Goal: Submit feedback/report problem: Submit feedback/report problem

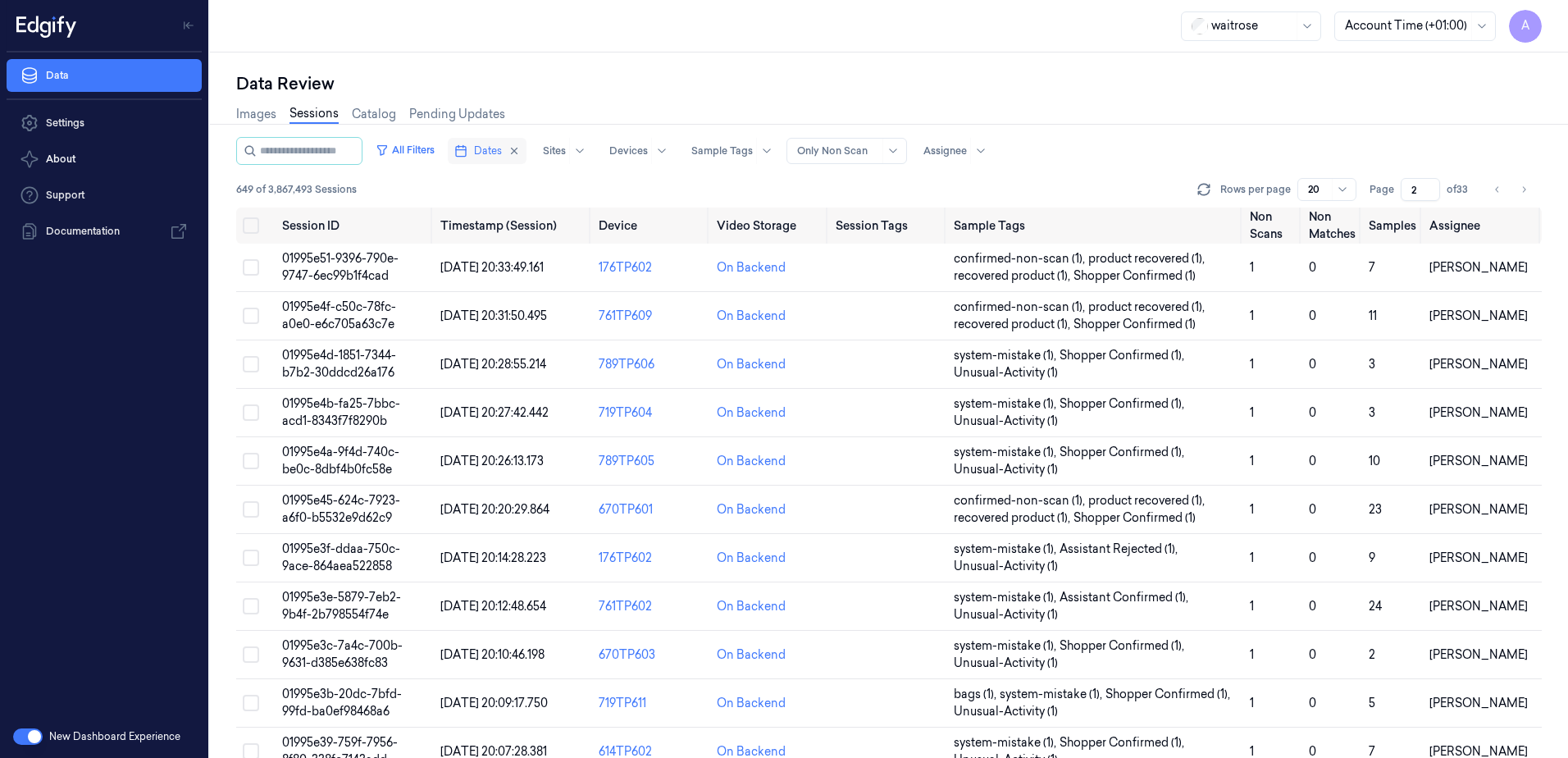
click at [492, 150] on span "Dates" at bounding box center [487, 150] width 28 height 14
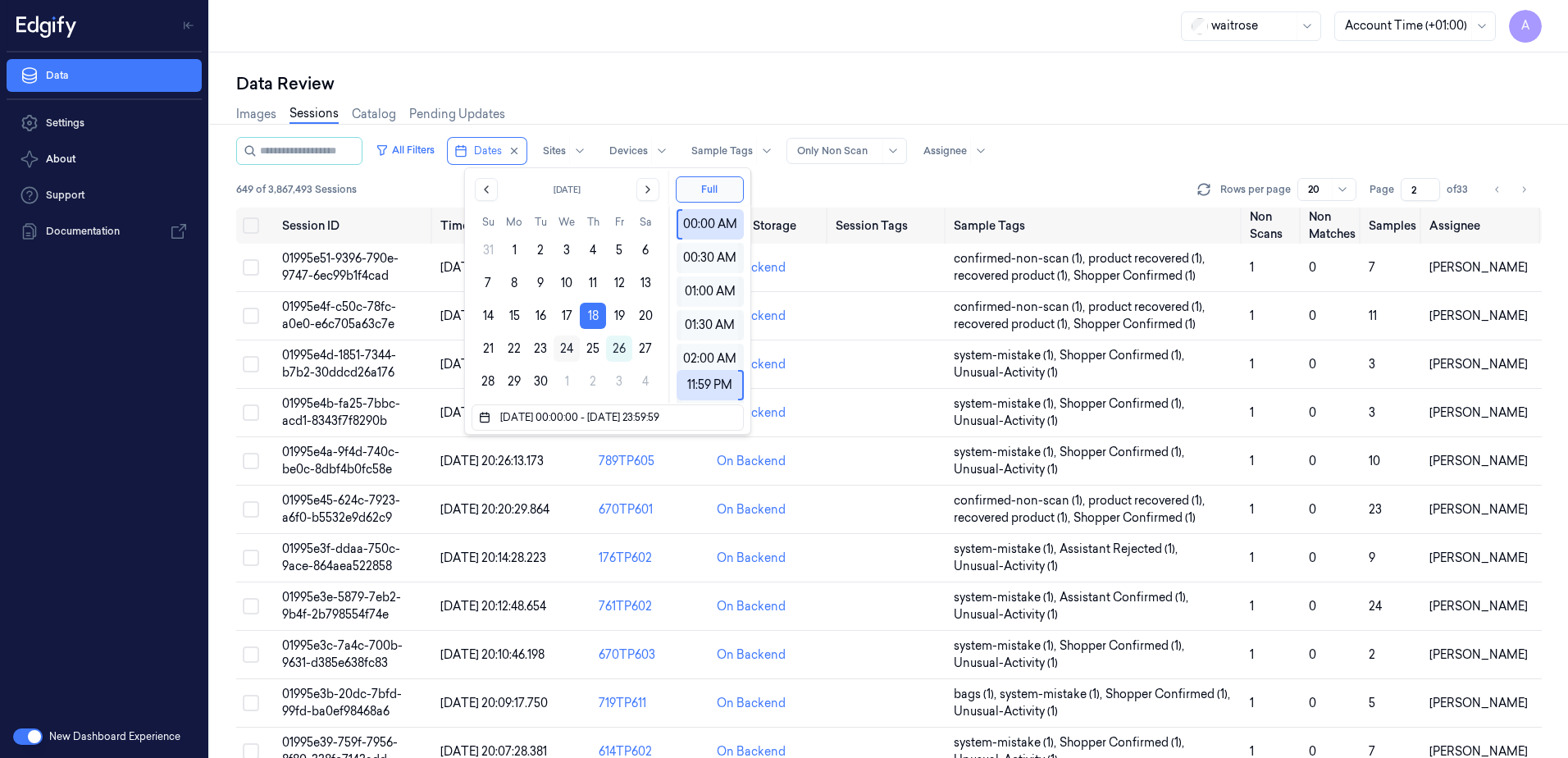
click at [562, 344] on button "24" at bounding box center [566, 348] width 26 height 26
type input "[DATE] 00:00:00 - [DATE] 23:59:59"
click at [567, 41] on div "waitrose Account Time (+01:00) A" at bounding box center [888, 26] width 1358 height 53
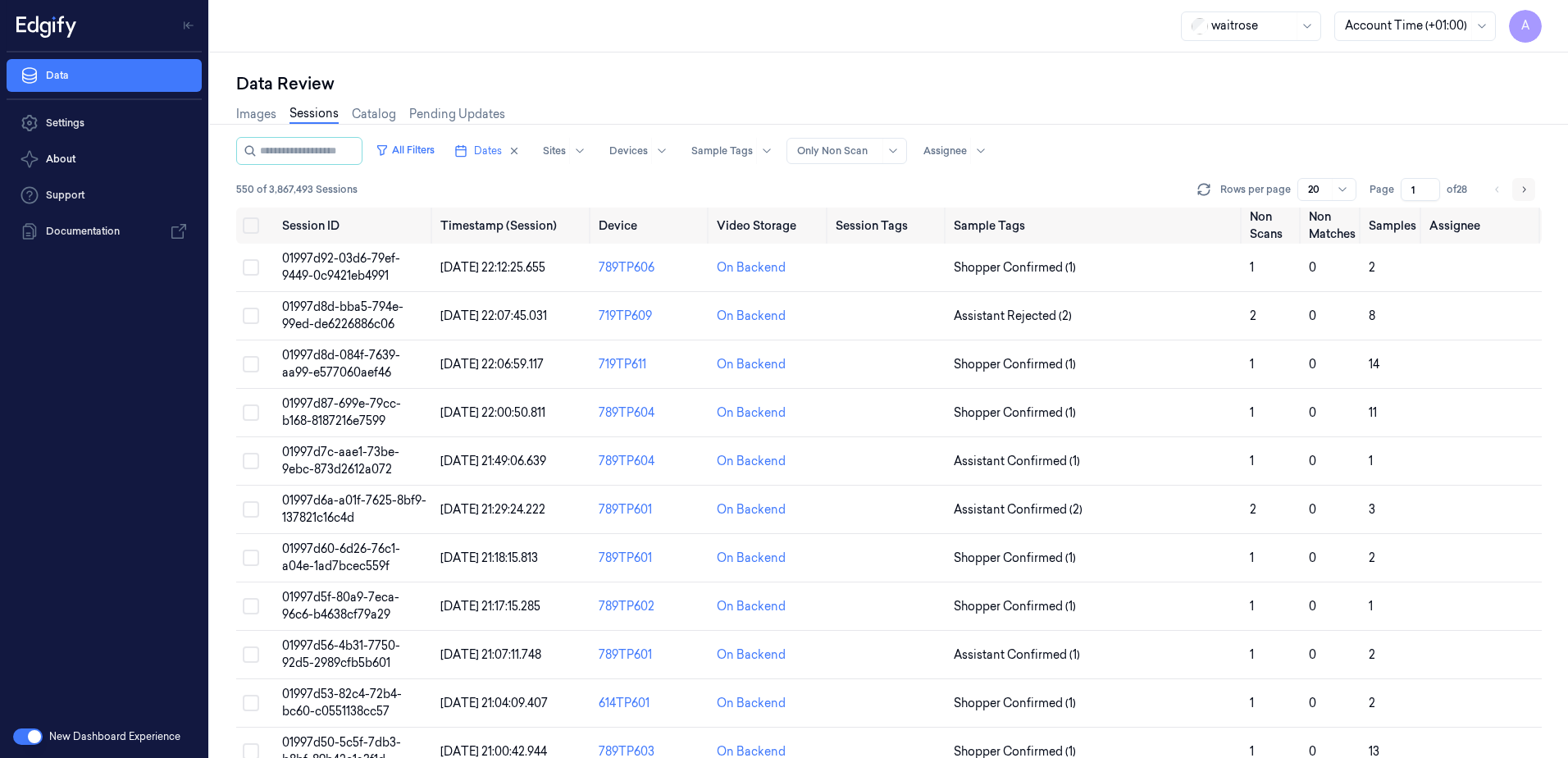
click at [1524, 190] on icon "Go to next page" at bounding box center [1524, 190] width 10 height 13
type input "3"
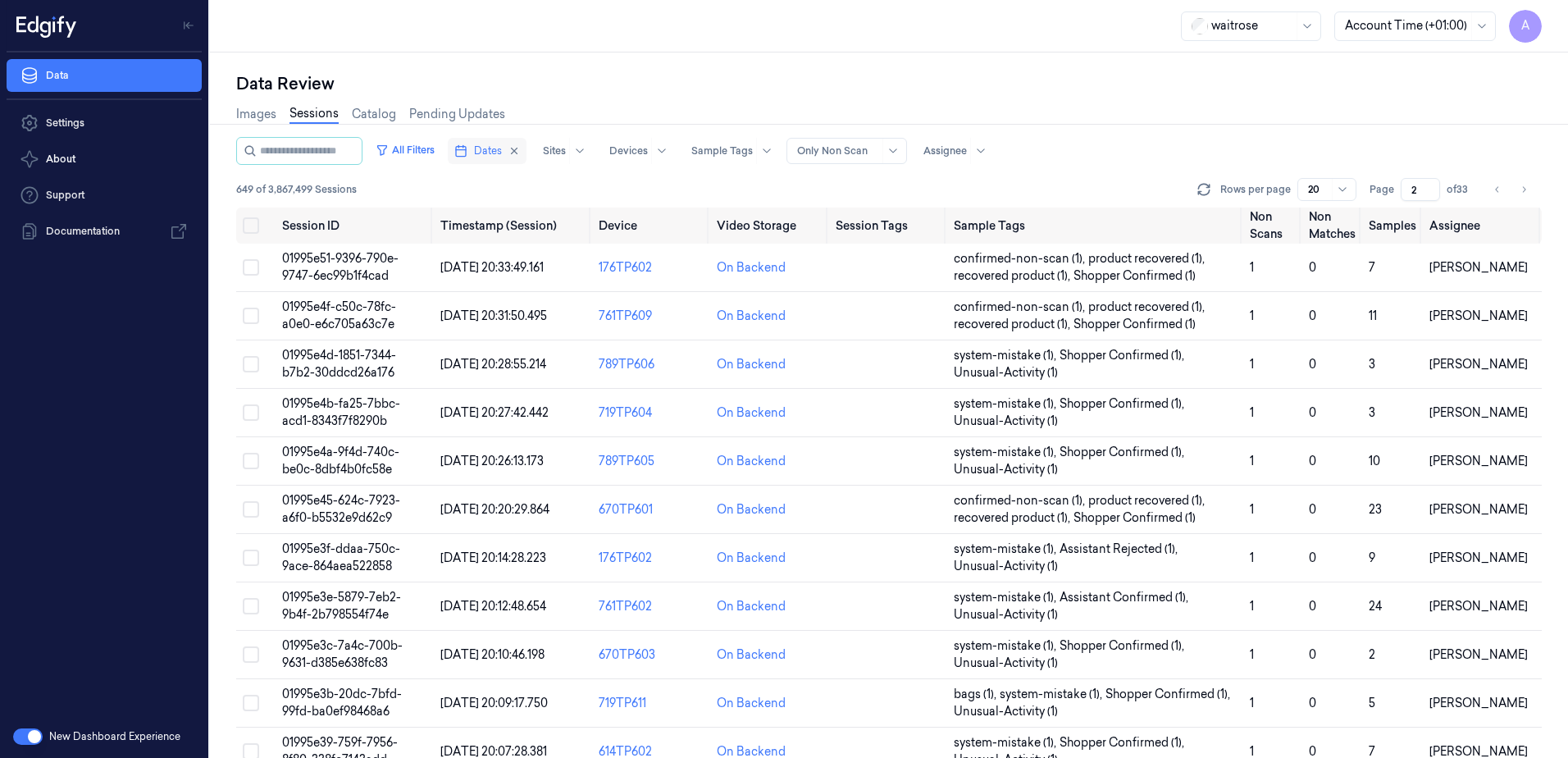
click at [467, 144] on icon "button" at bounding box center [461, 151] width 13 height 13
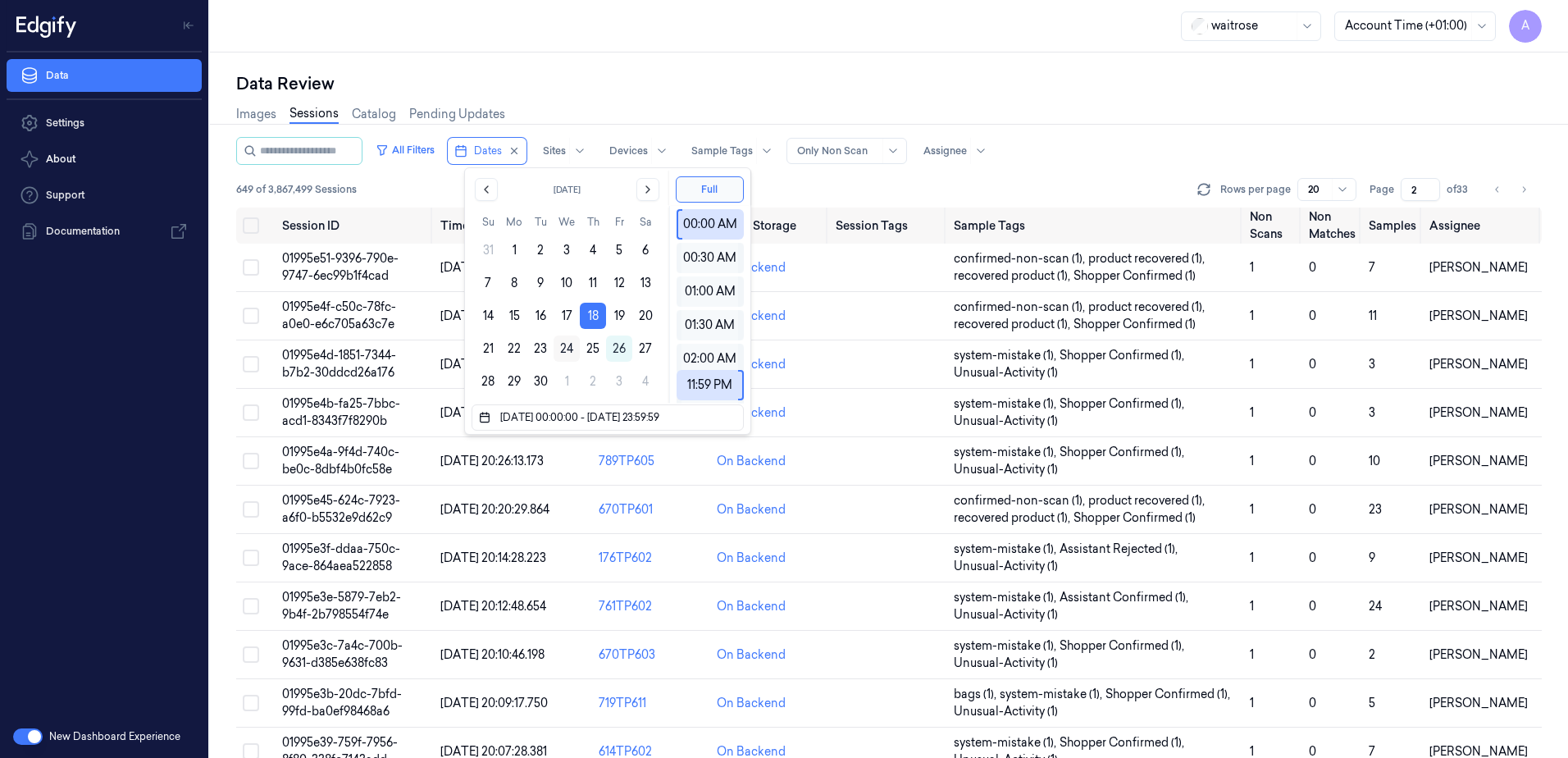
click at [561, 345] on button "24" at bounding box center [566, 348] width 26 height 26
type input "[DATE] 00:00:00 - [DATE] 23:59:59"
click at [634, 7] on div "waitrose Account Time (+01:00) A" at bounding box center [888, 26] width 1358 height 53
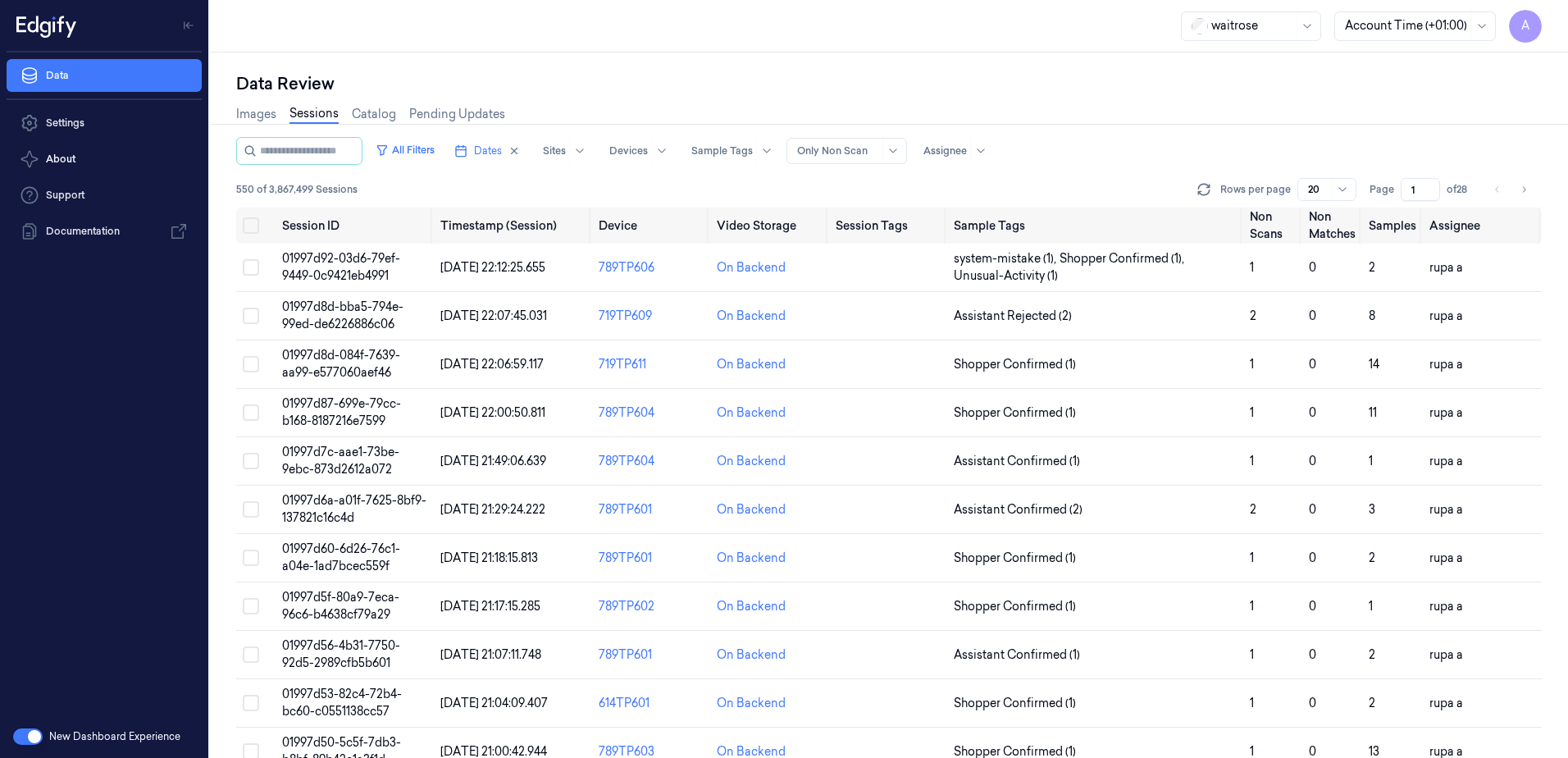
drag, startPoint x: 1417, startPoint y: 182, endPoint x: 1399, endPoint y: 196, distance: 22.8
click at [1399, 196] on div "Page 1 of 28" at bounding box center [1422, 190] width 104 height 23
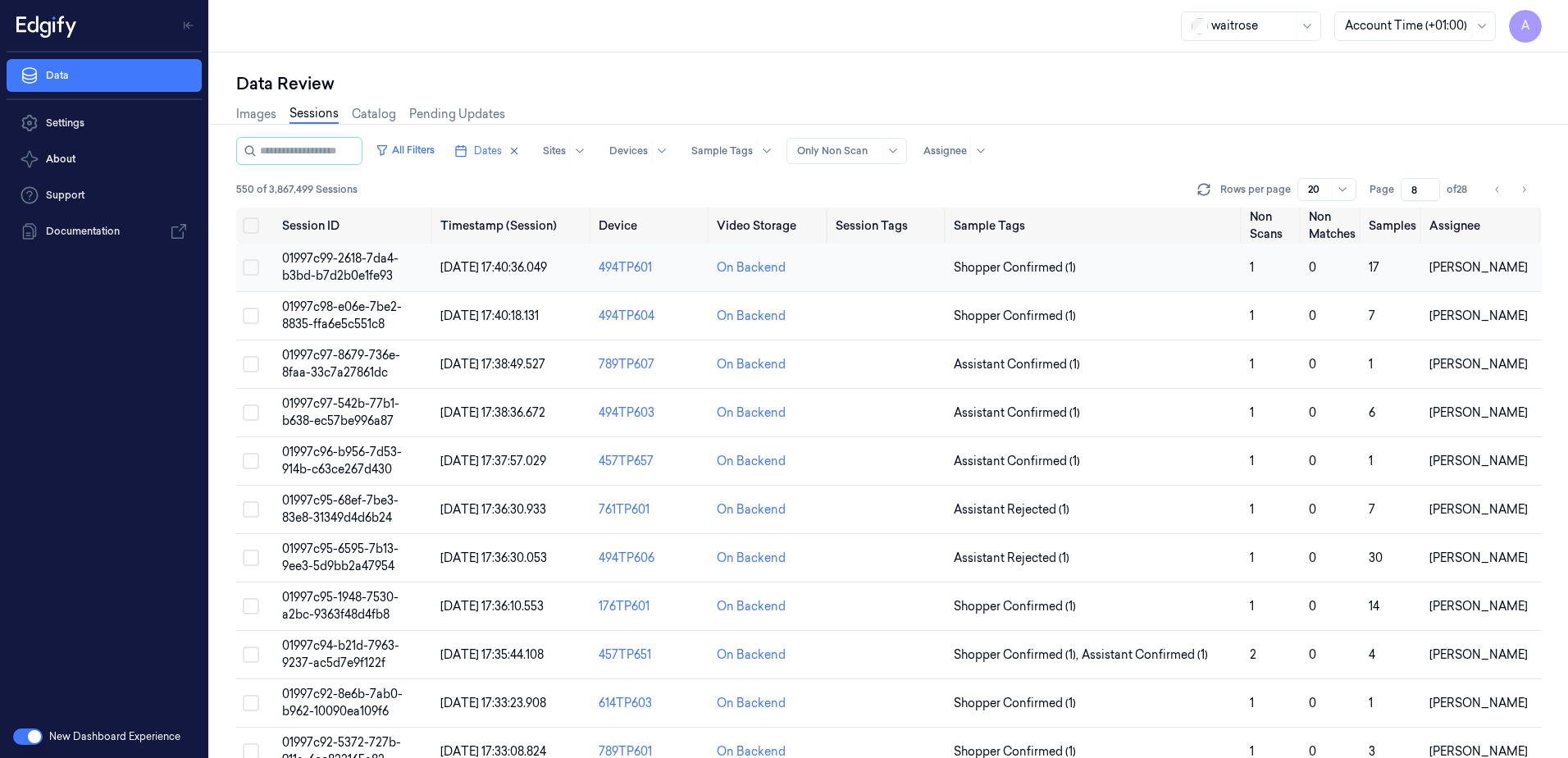
type input "8"
click at [356, 264] on span "01997c99-2618-7da4-b3bd-b7d2b0e1fe93" at bounding box center [339, 266] width 116 height 32
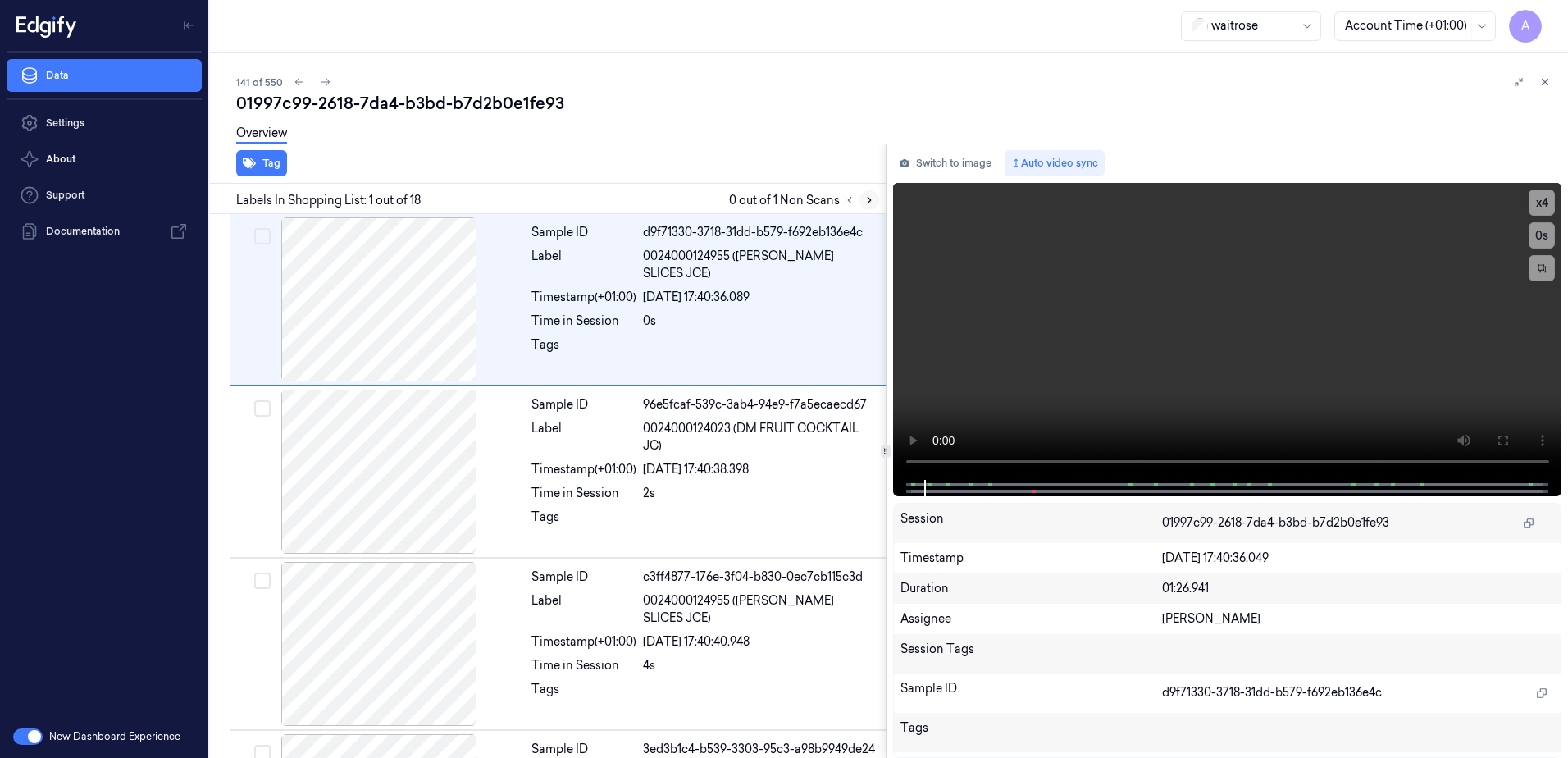
click at [863, 200] on icon at bounding box center [869, 200] width 12 height 12
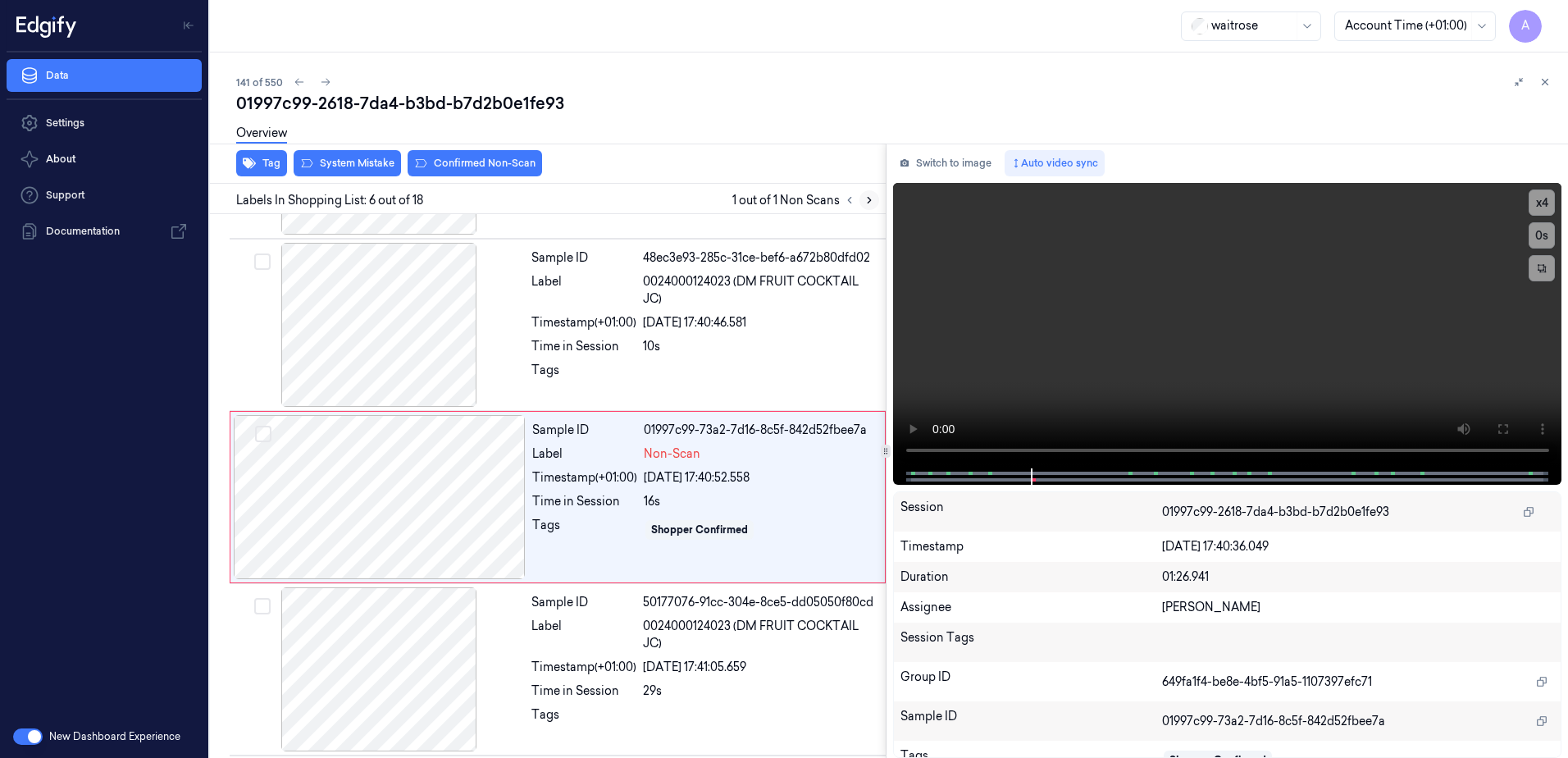
scroll to position [675, 0]
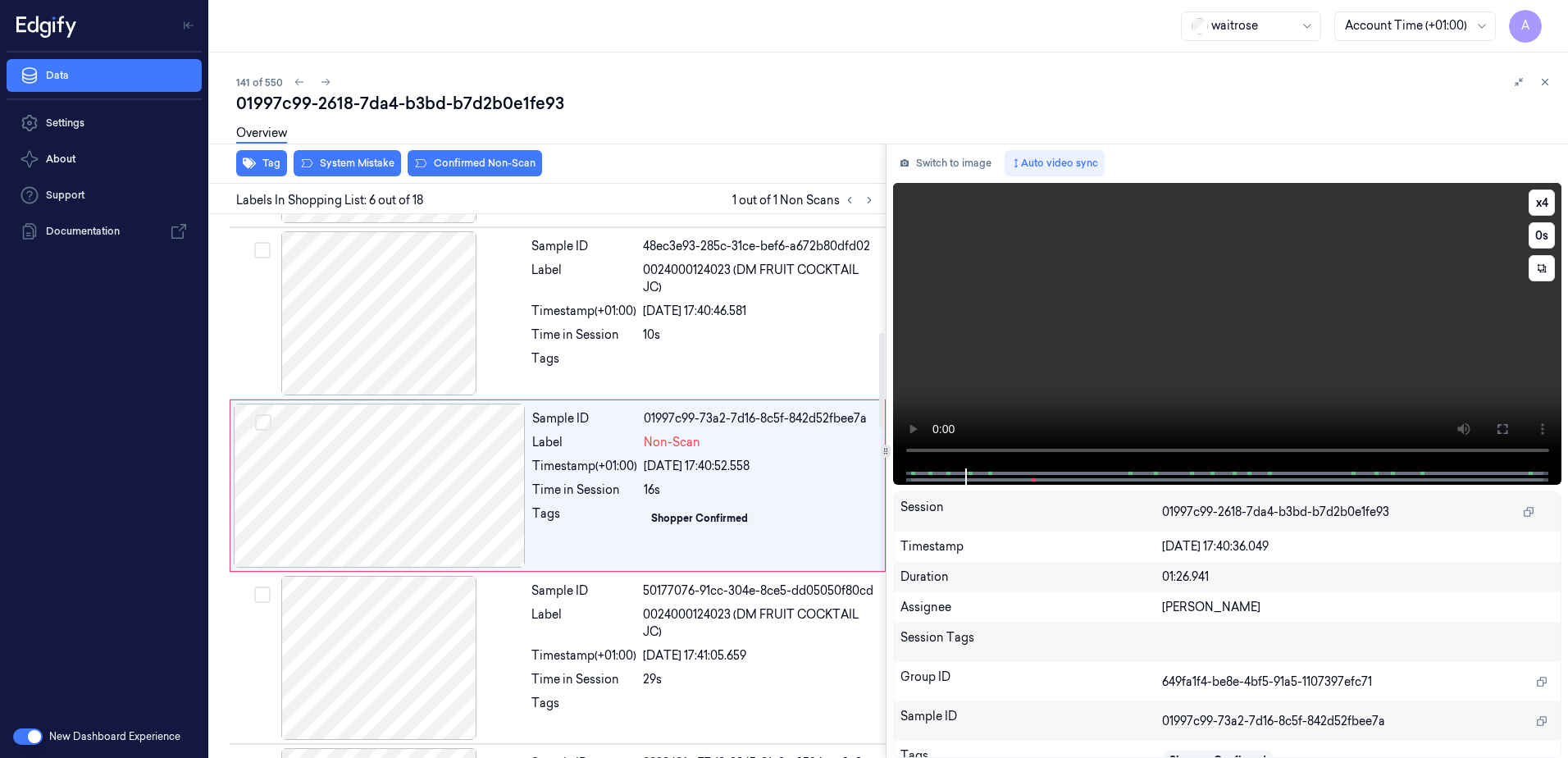
click at [1058, 333] on video at bounding box center [1228, 325] width 669 height 286
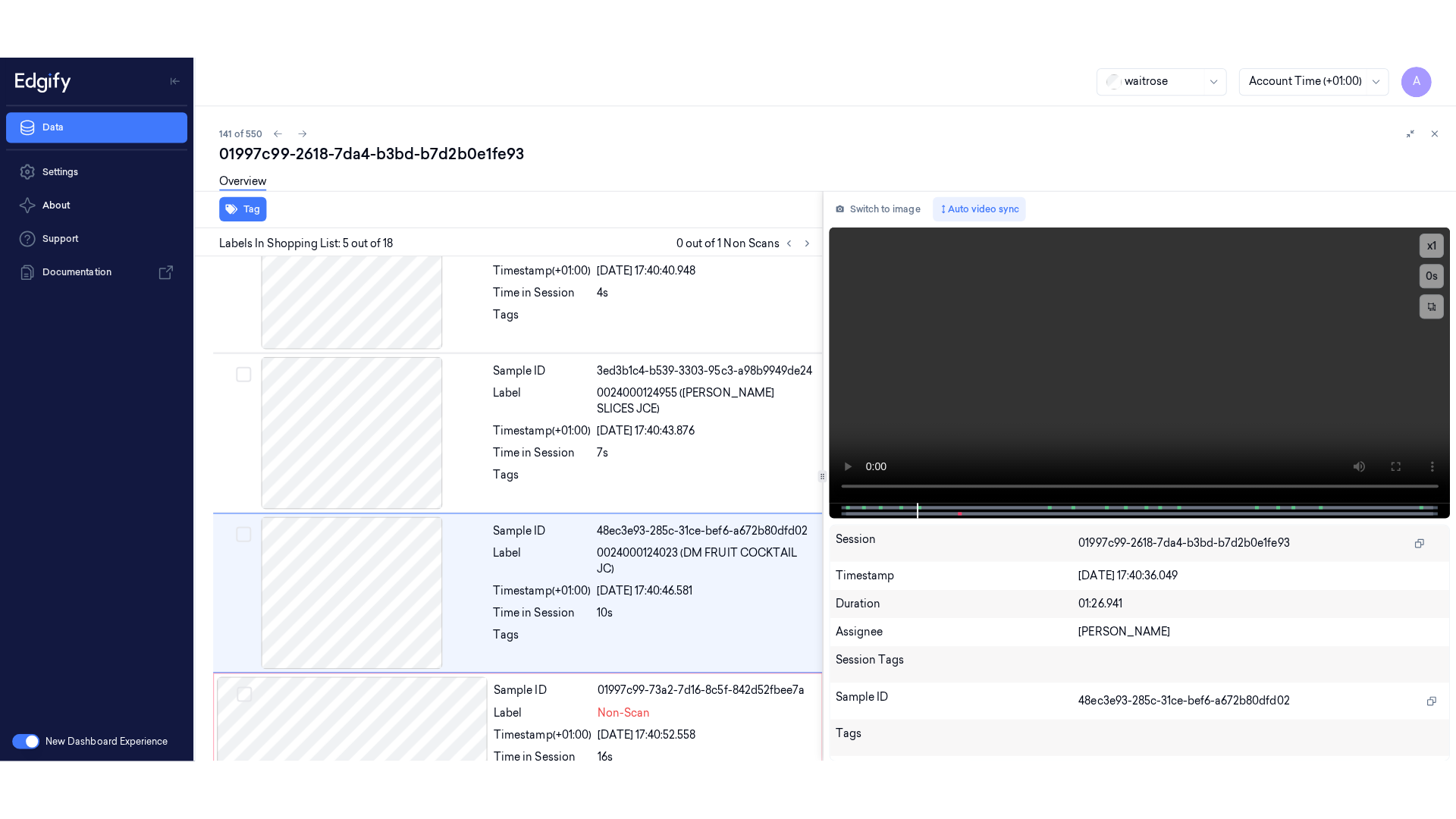
scroll to position [465, 0]
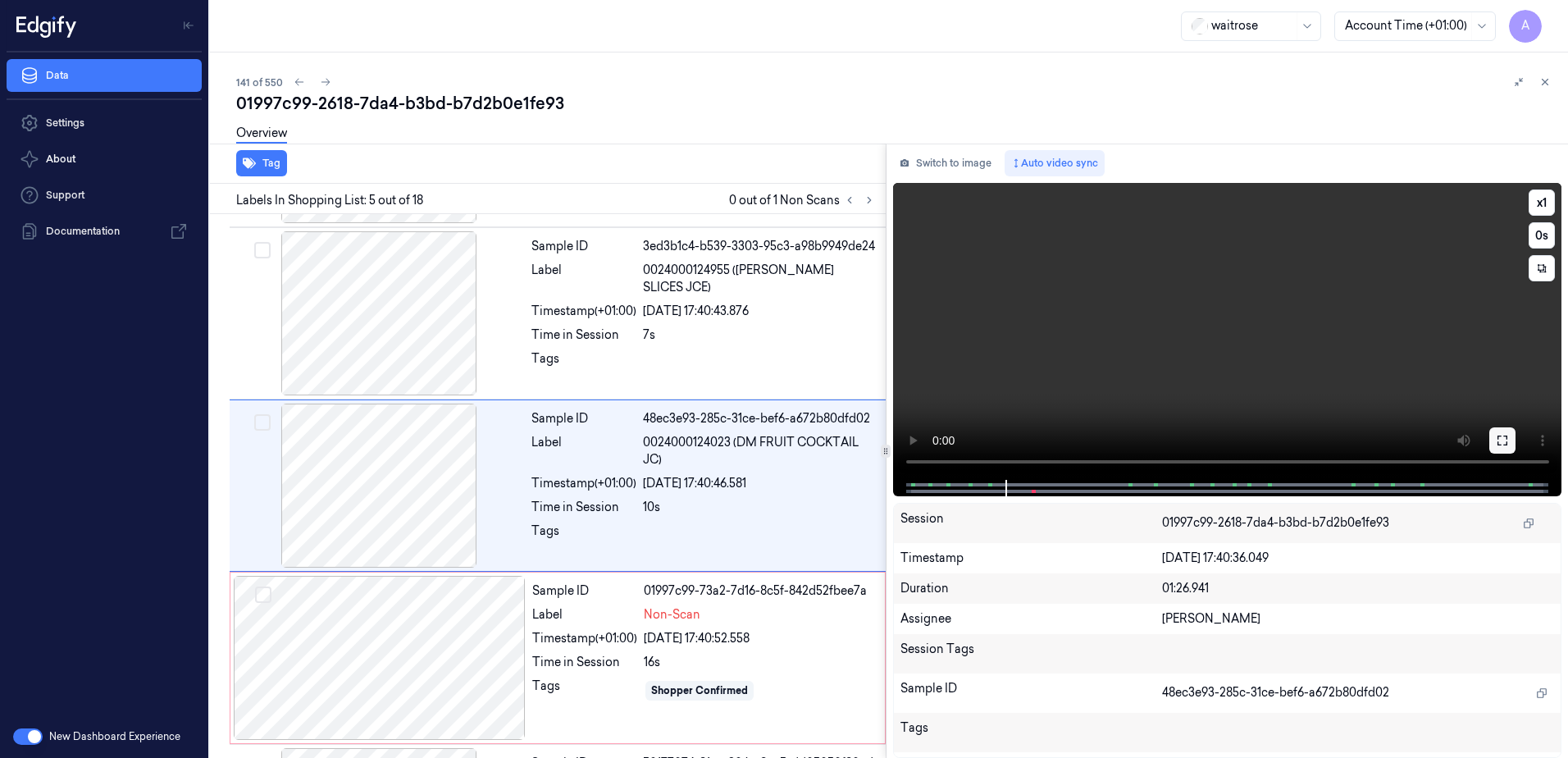
click at [1511, 439] on button at bounding box center [1502, 441] width 26 height 26
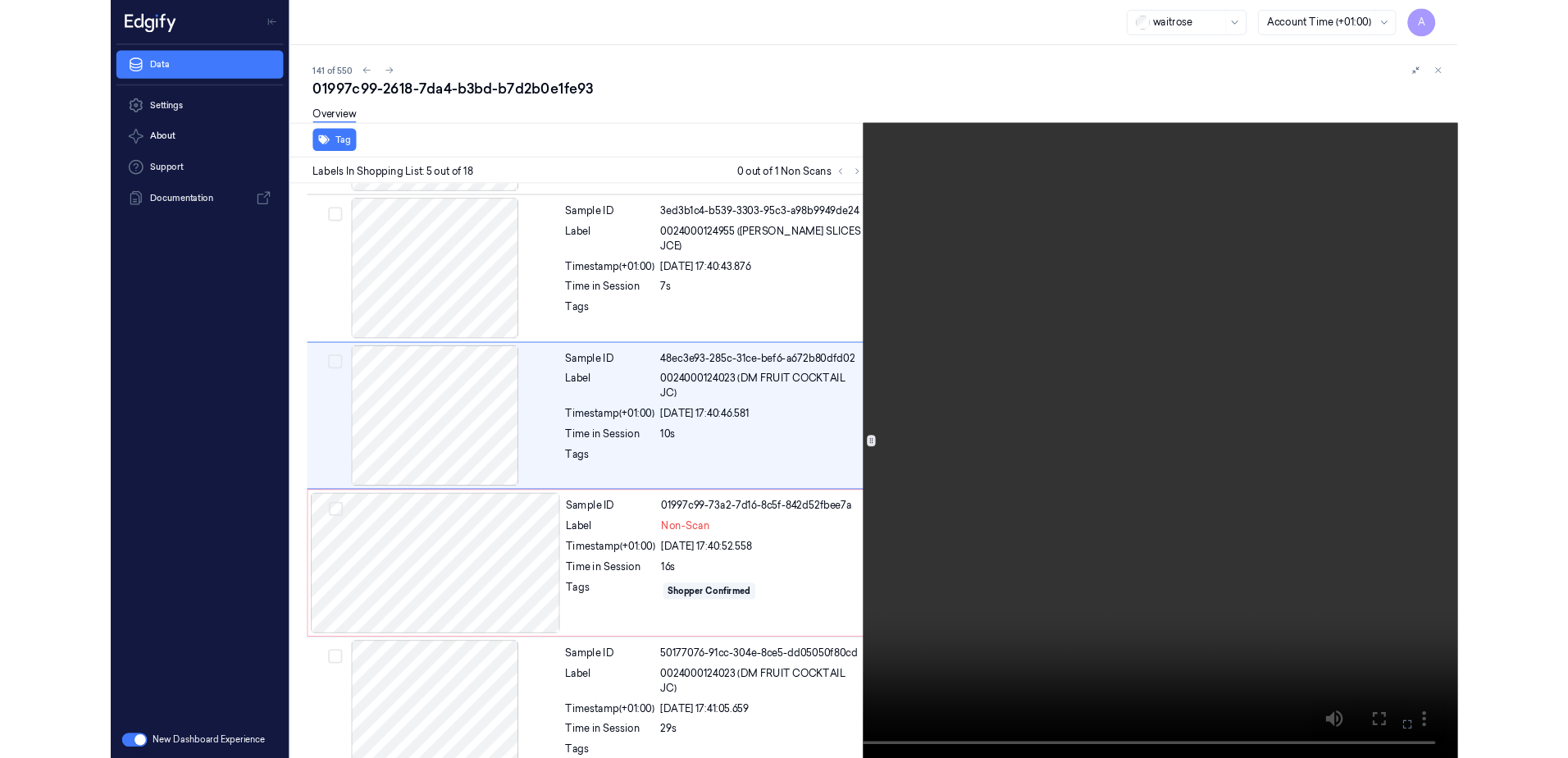
scroll to position [439, 0]
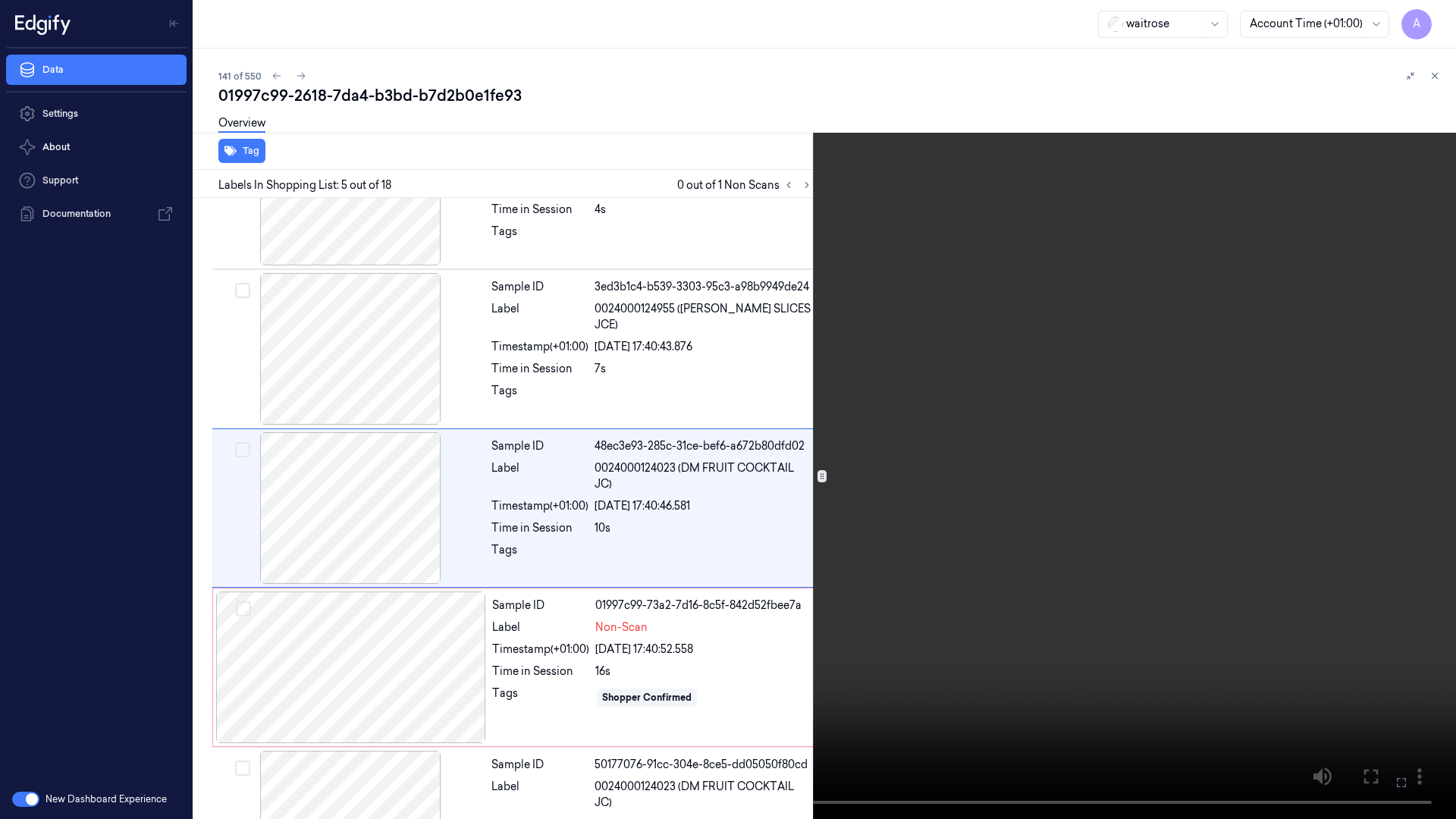
click at [0, 0] on button at bounding box center [0, 0] width 0 height 0
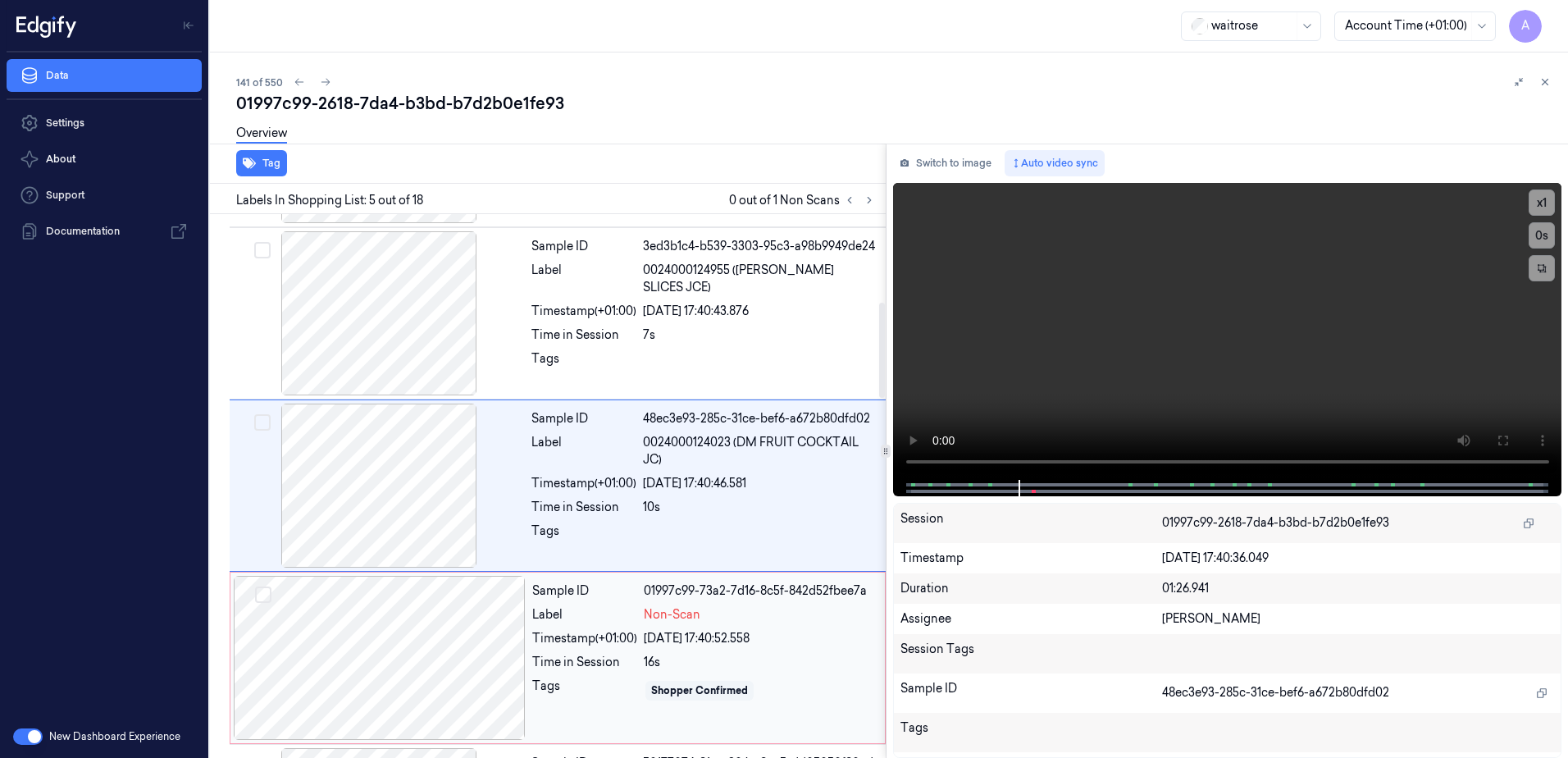
scroll to position [668, 0]
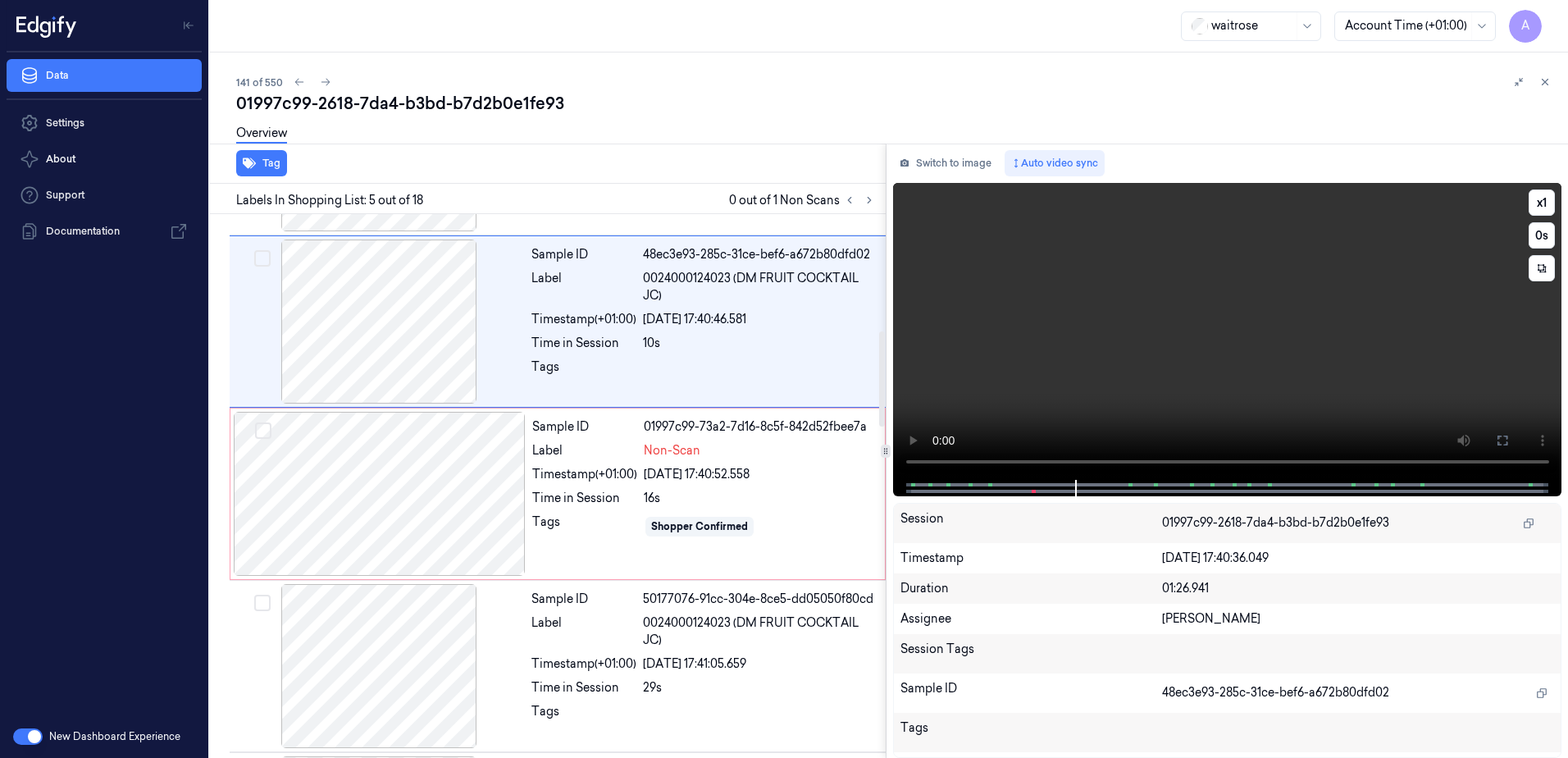
click at [1125, 301] on video at bounding box center [1228, 331] width 669 height 297
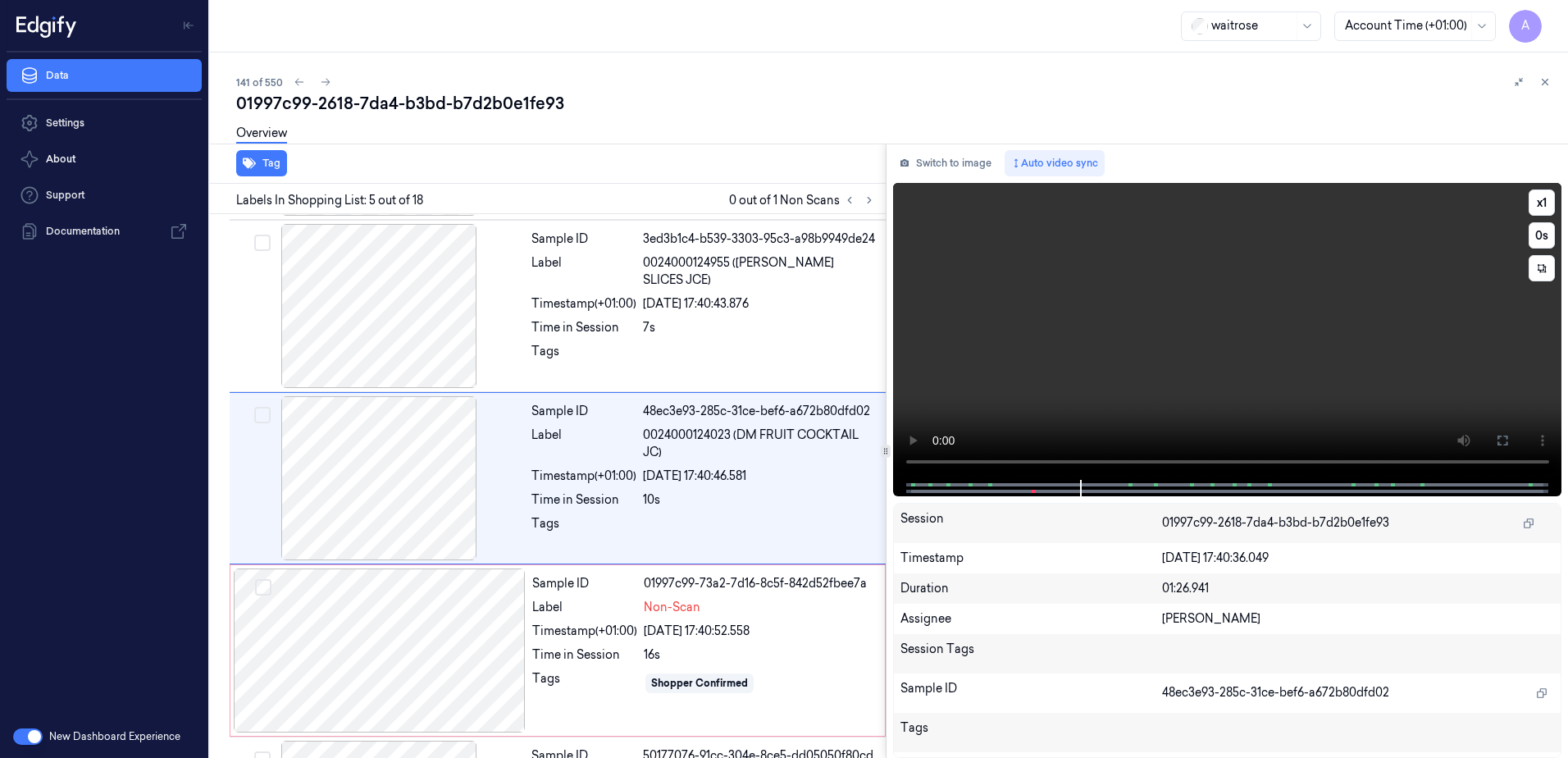
scroll to position [503, 0]
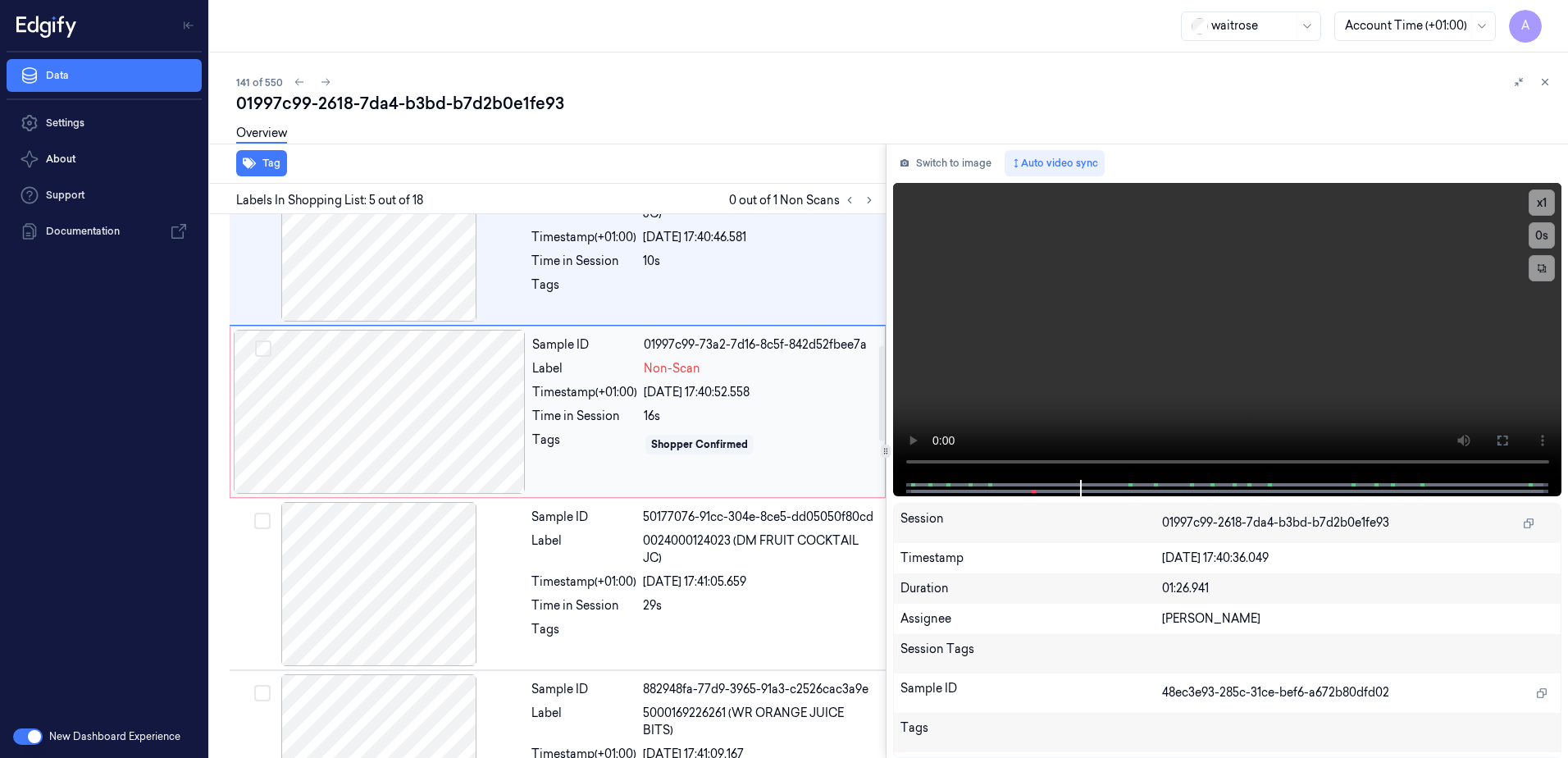
click at [597, 457] on div "Tags" at bounding box center [585, 444] width 105 height 26
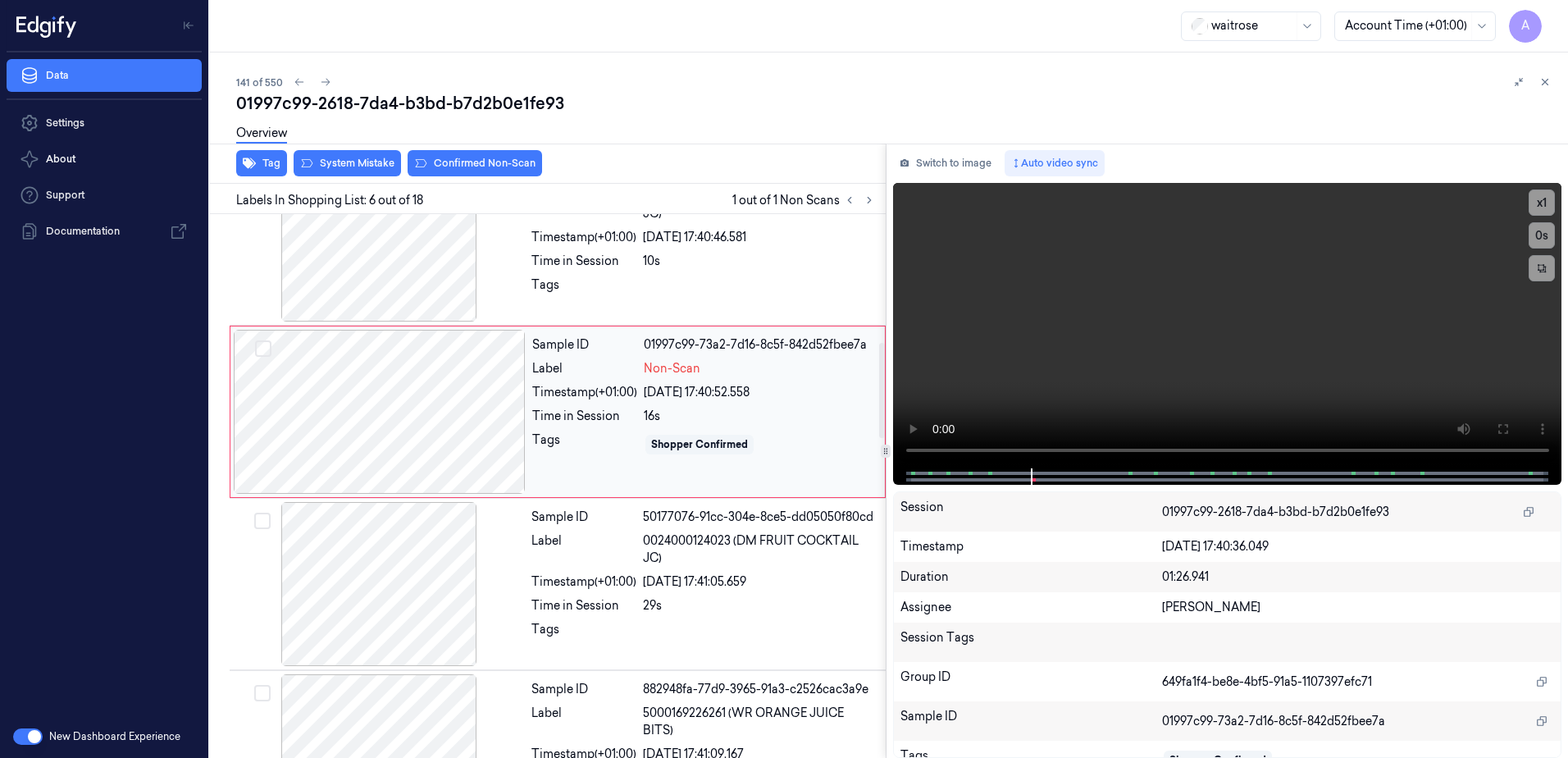
scroll to position [675, 0]
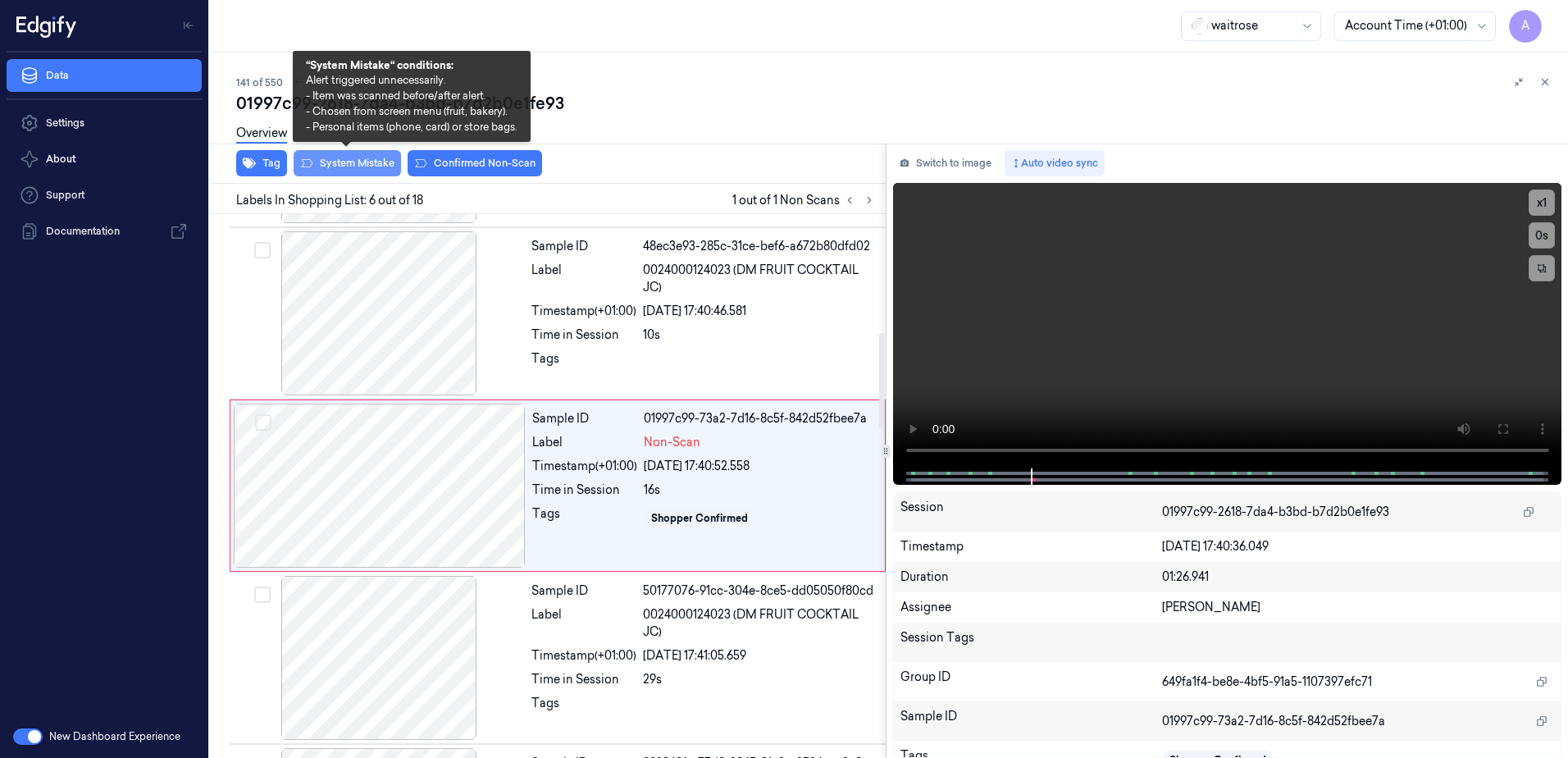
click at [331, 170] on button "System Mistake" at bounding box center [347, 163] width 108 height 26
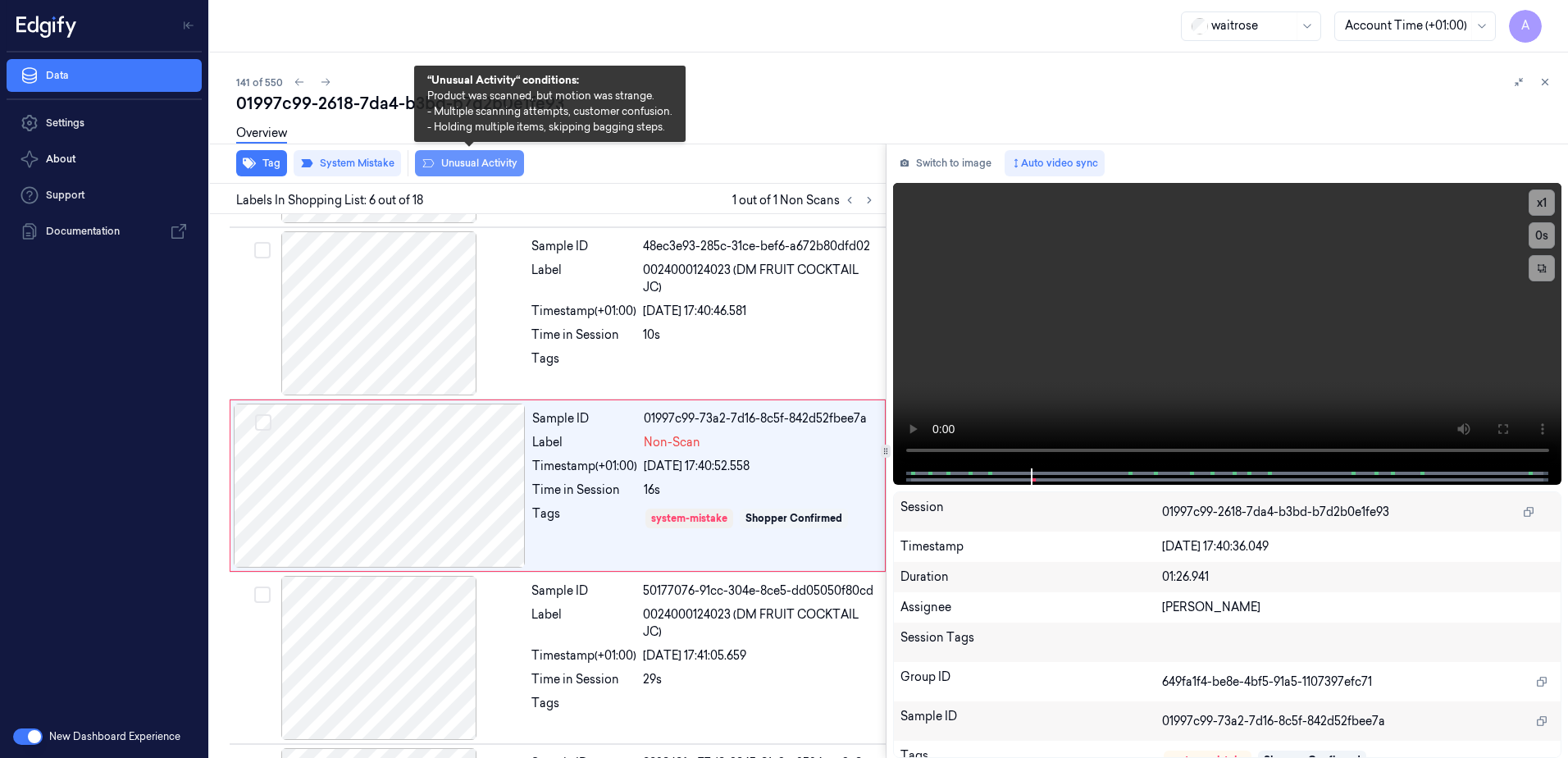
click at [467, 163] on button "Unusual Activity" at bounding box center [469, 163] width 109 height 26
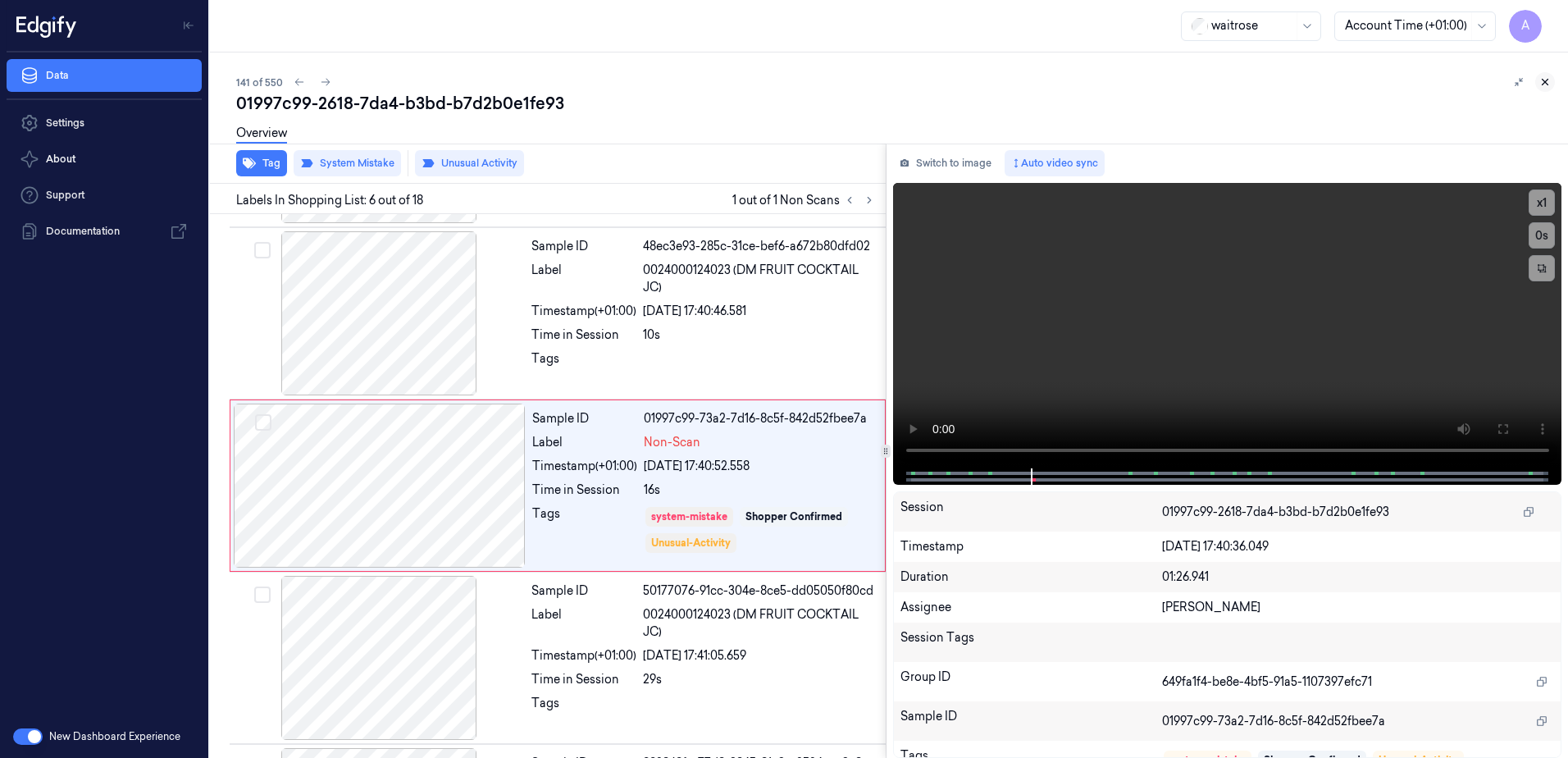
click at [1545, 81] on icon at bounding box center [1545, 82] width 12 height 12
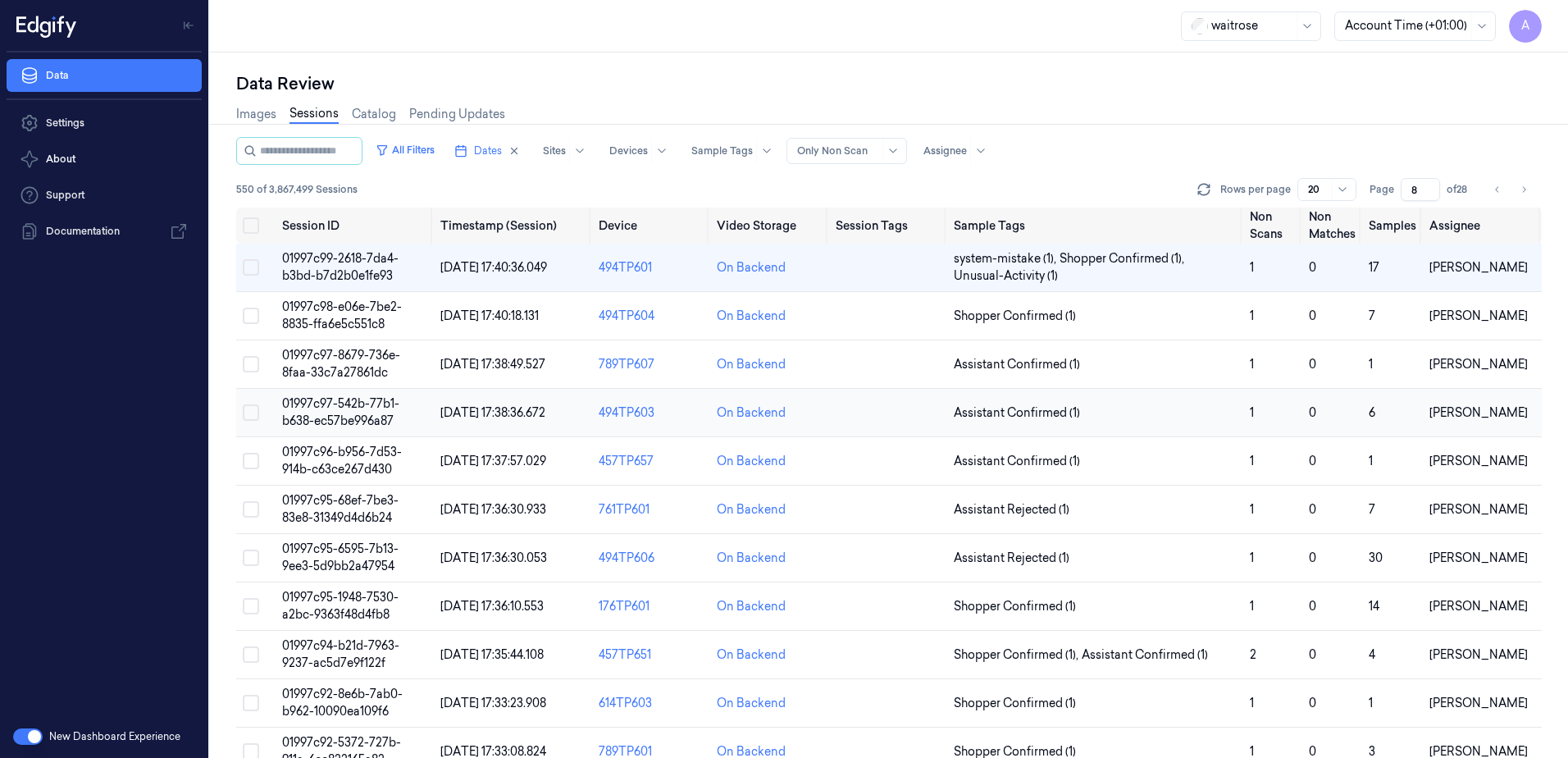
click at [343, 401] on span "01997c97-542b-77b1-b638-ec57be996a87" at bounding box center [340, 412] width 117 height 32
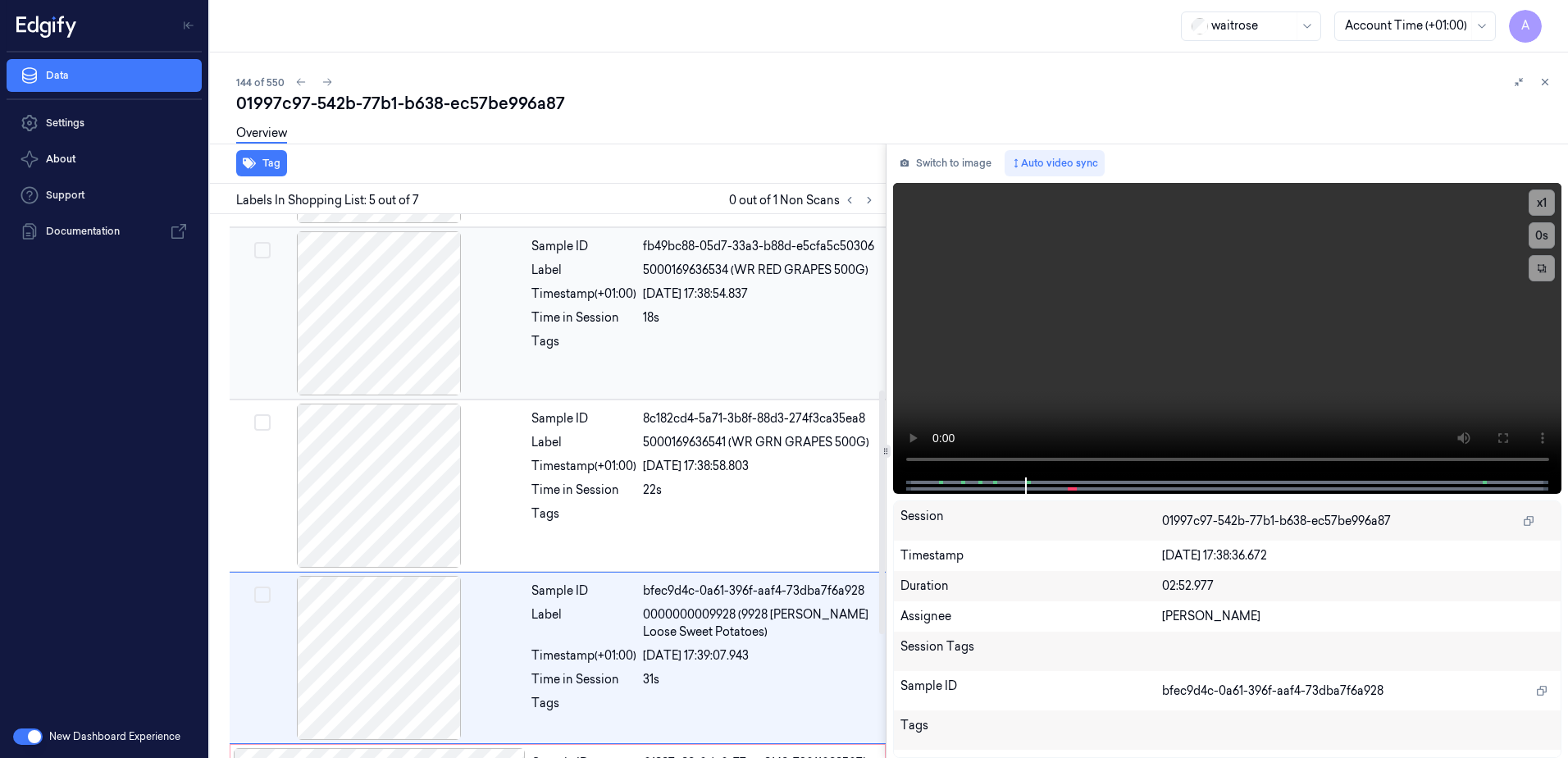
scroll to position [503, 0]
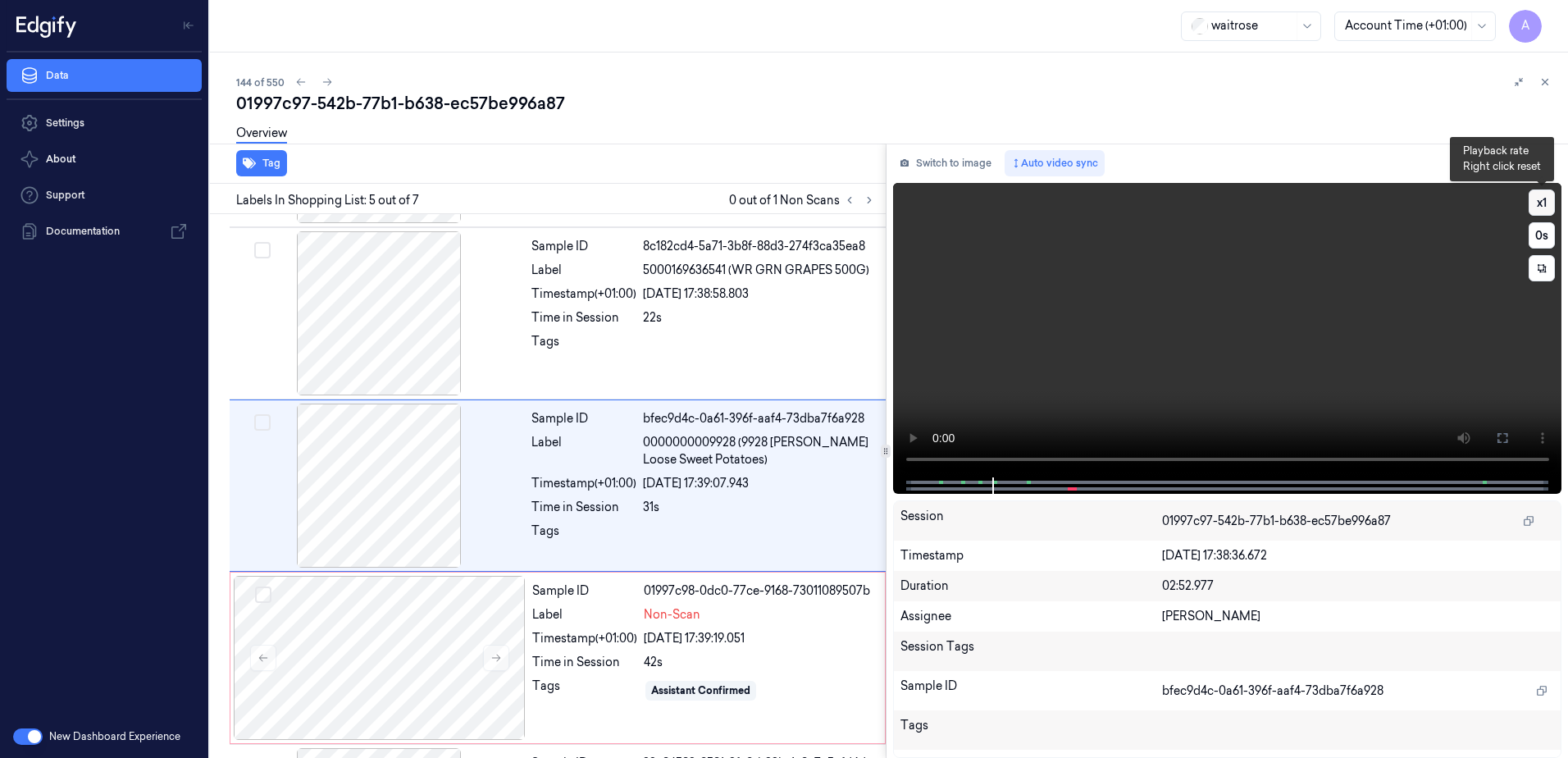
click at [1542, 203] on button "x 1" at bounding box center [1541, 202] width 26 height 26
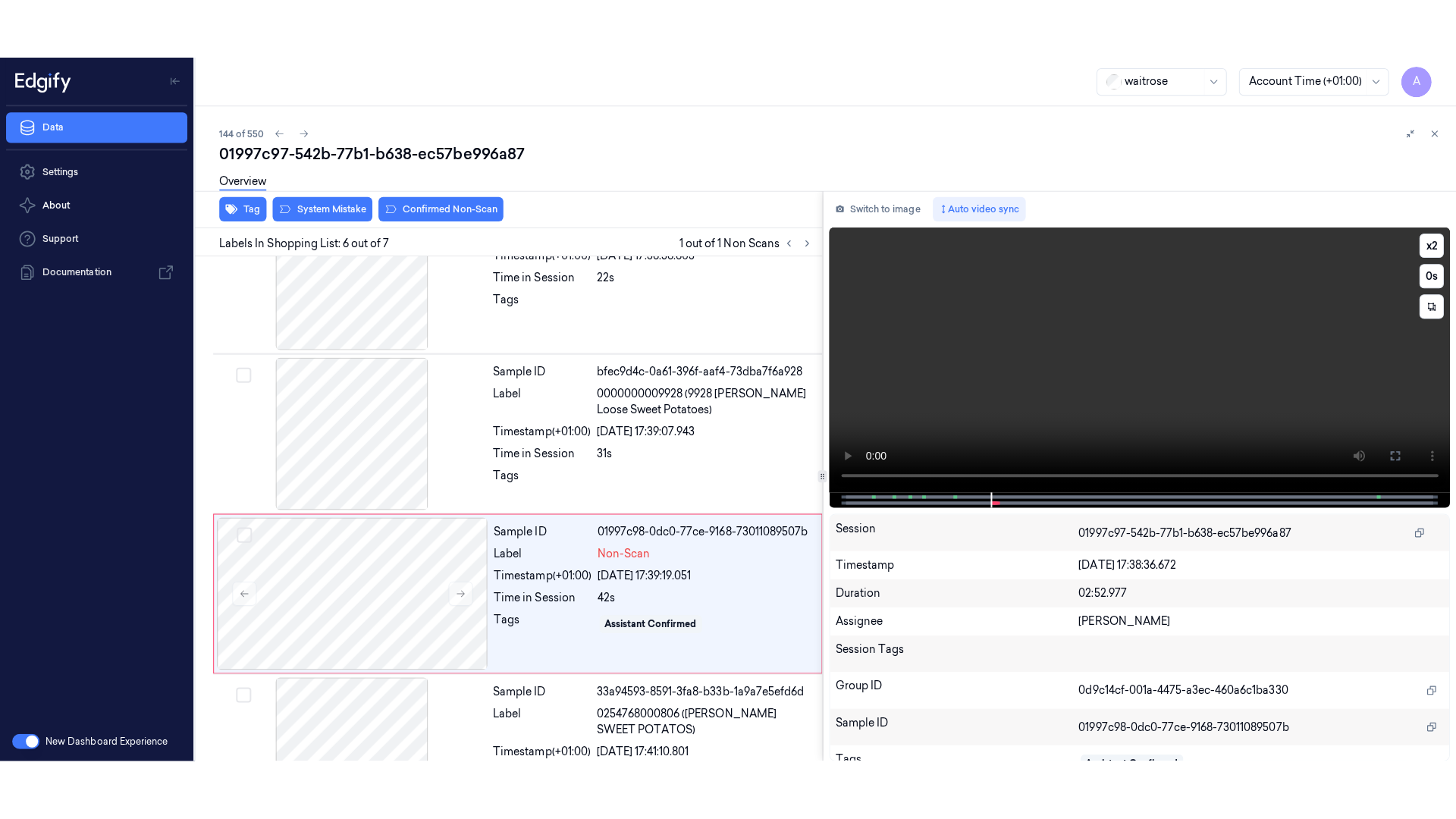
scroll to position [617, 0]
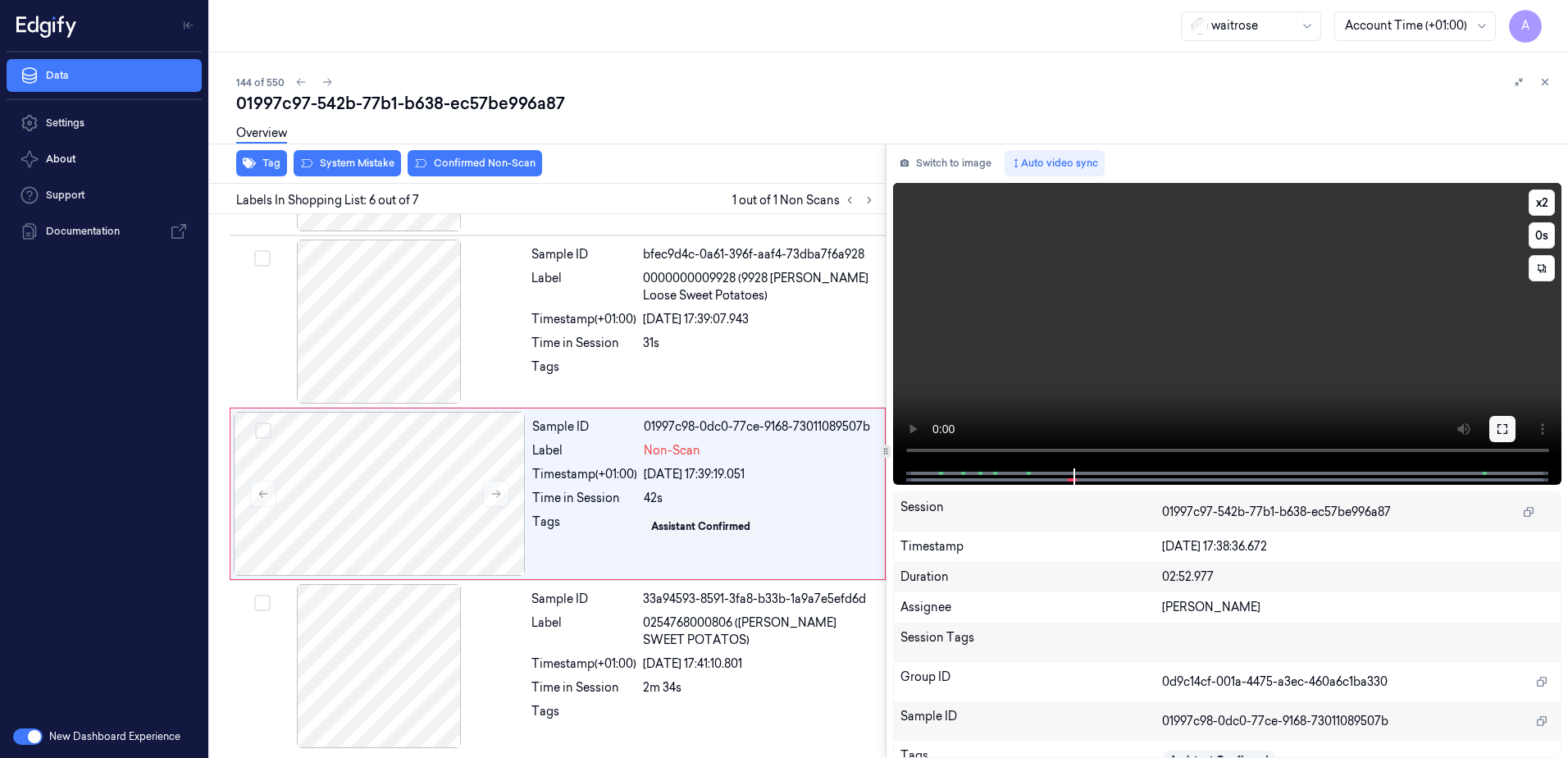
click at [1504, 430] on icon at bounding box center [1503, 429] width 13 height 13
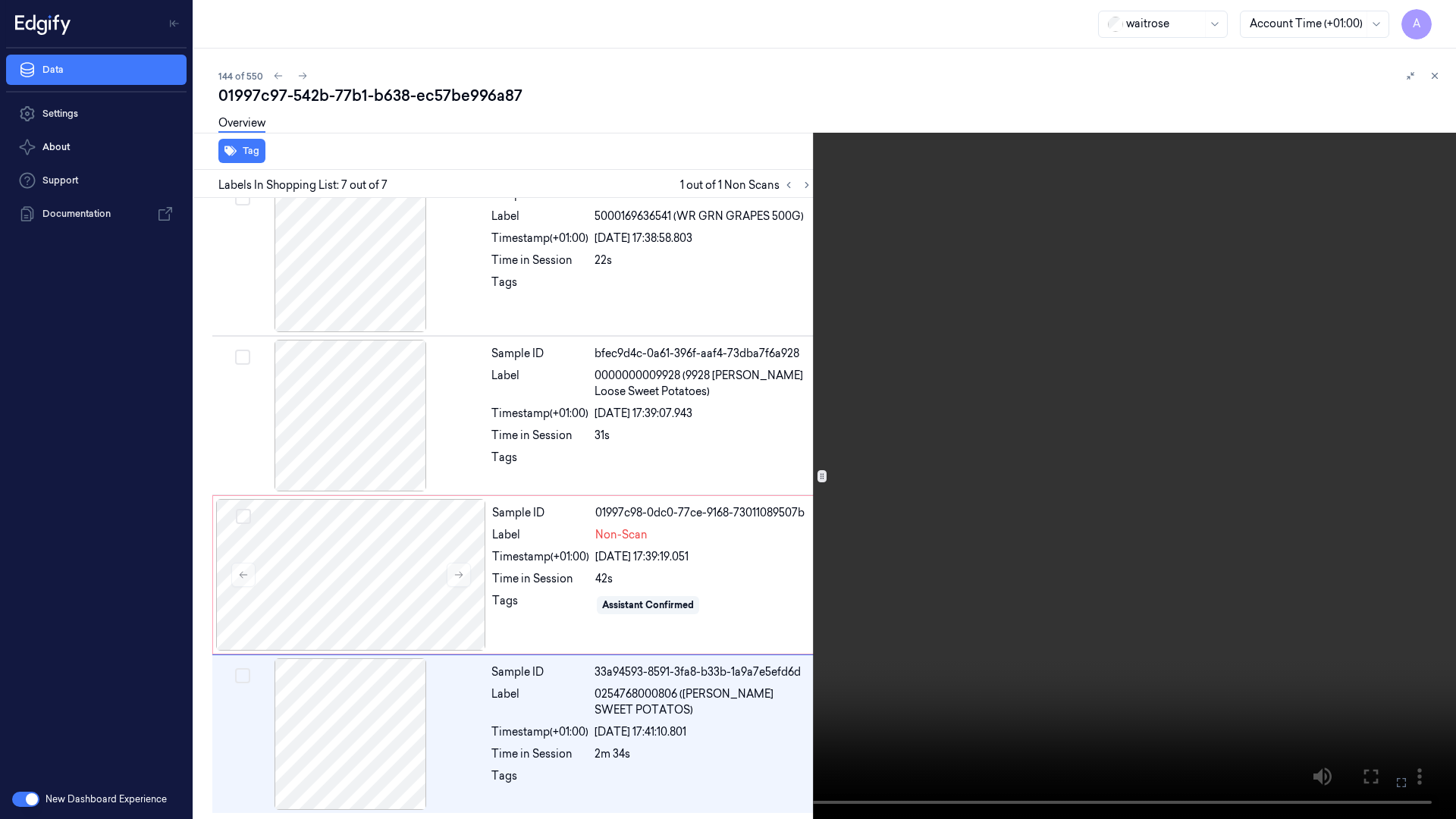
click at [0, 0] on icon at bounding box center [0, 0] width 0 height 0
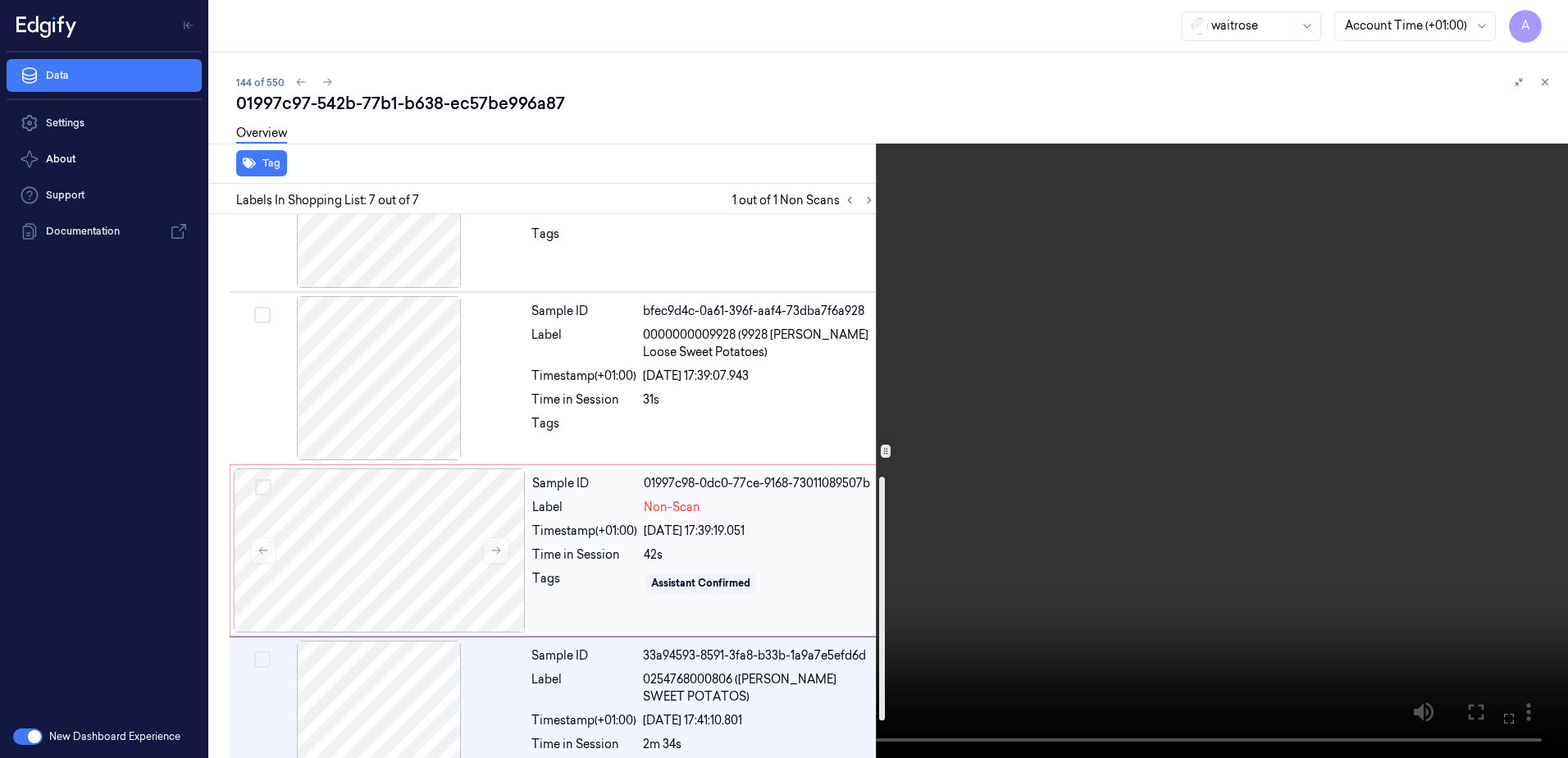
scroll to position [585, 0]
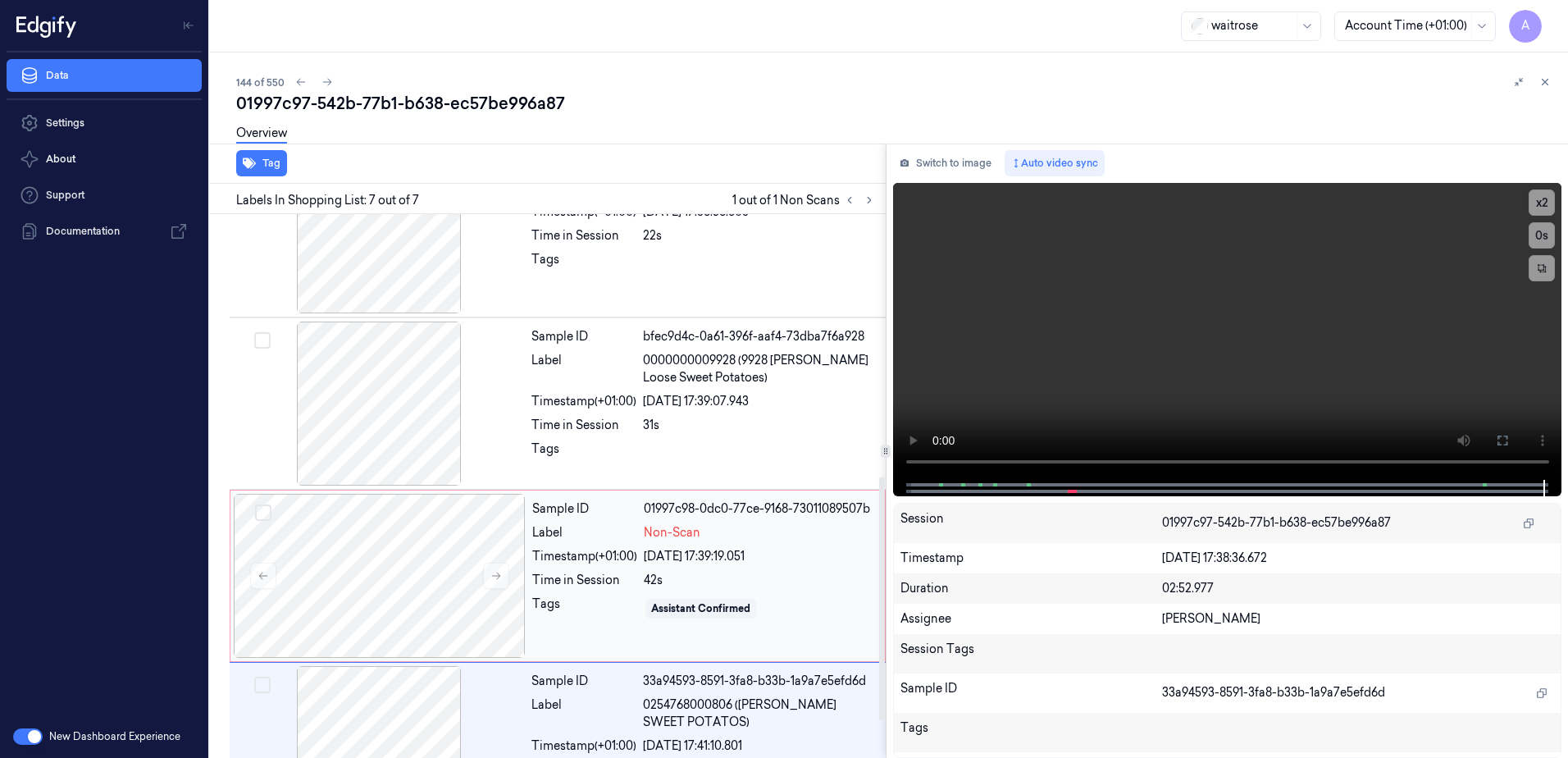
click at [605, 624] on div "Sample ID 01997c98-0dc0-77ce-9168-73011089507b Label Non-Scan Timestamp (+01:00…" at bounding box center [704, 576] width 356 height 164
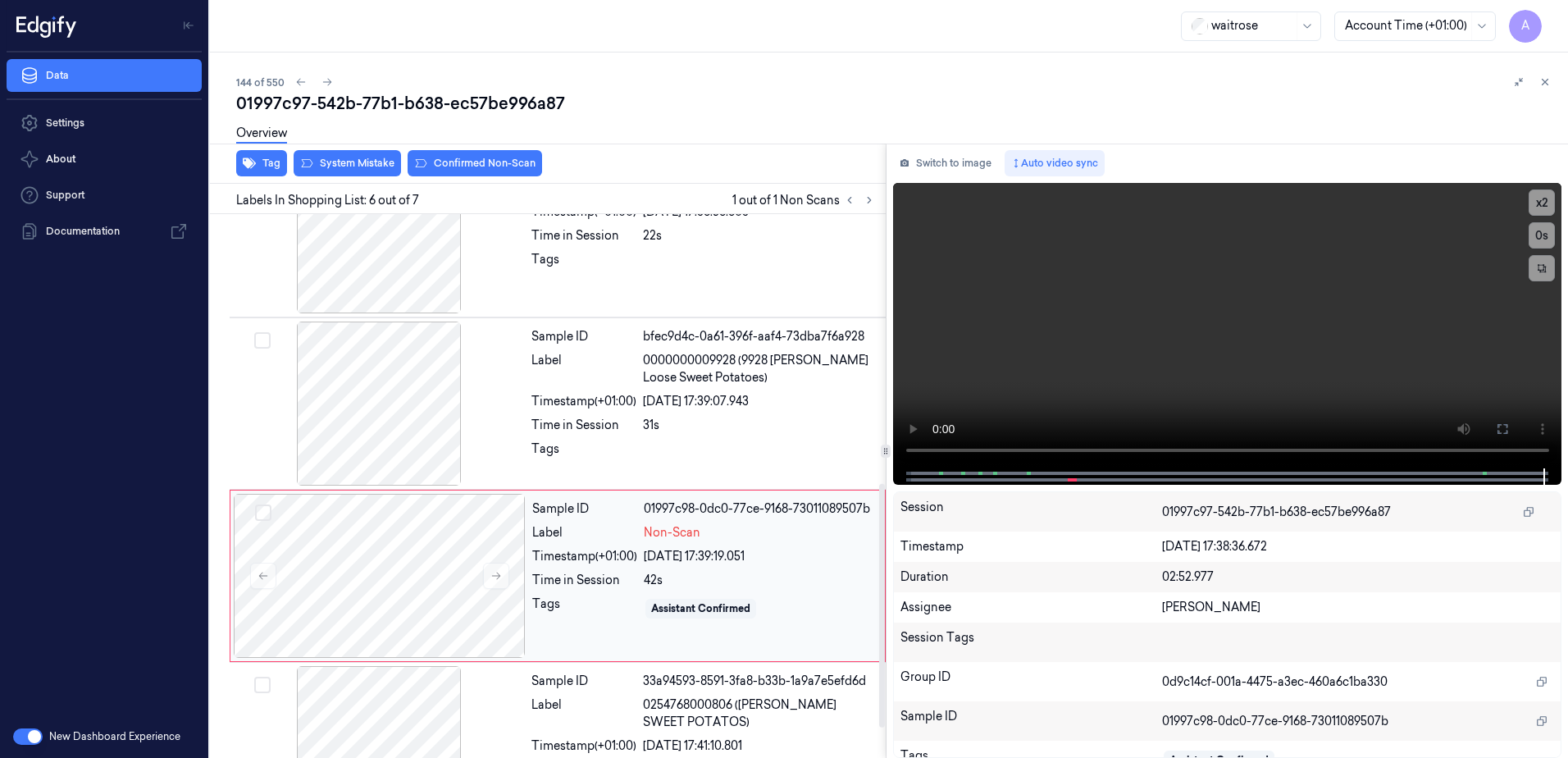
scroll to position [668, 0]
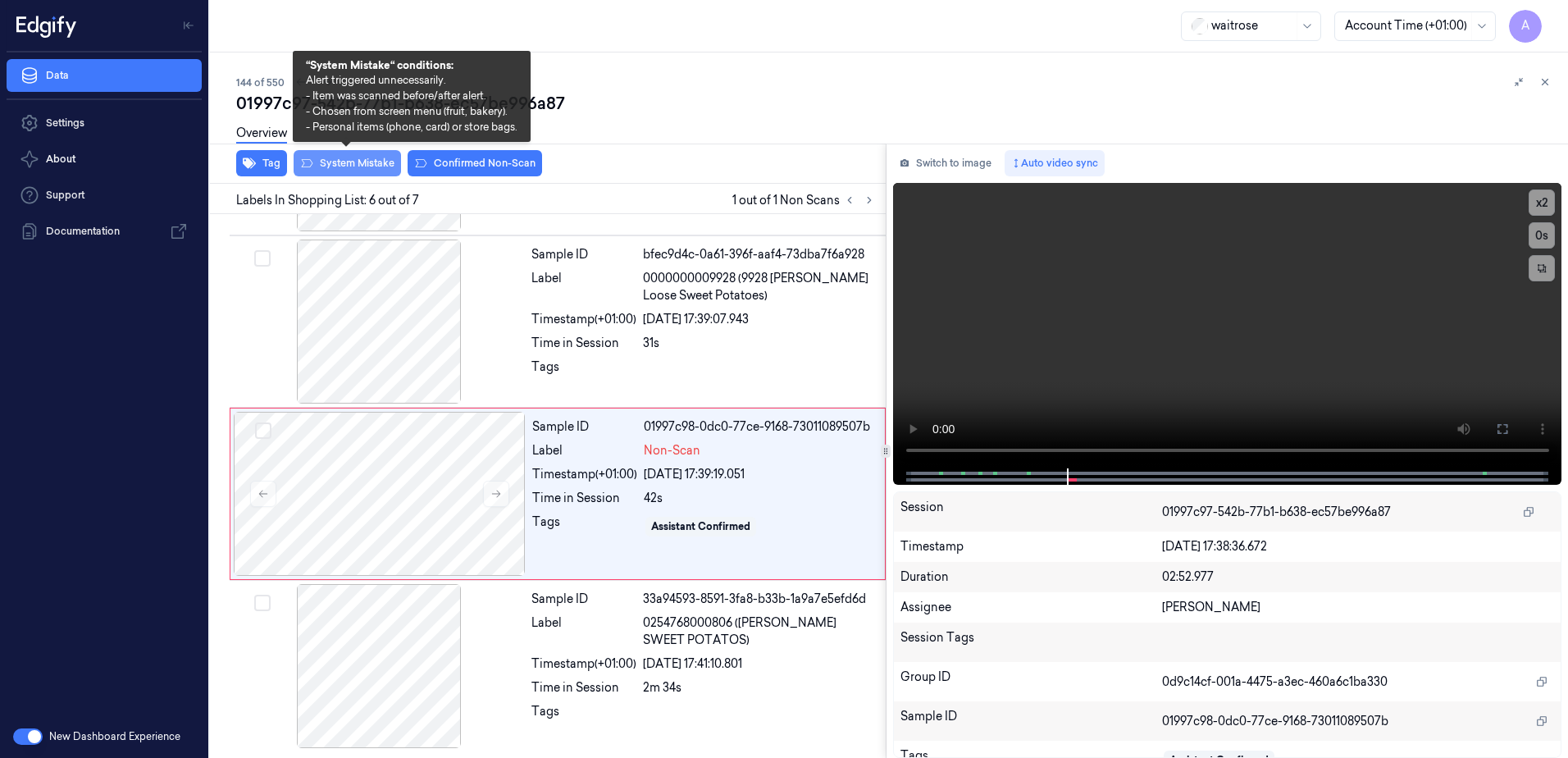
click at [352, 161] on button "System Mistake" at bounding box center [347, 163] width 108 height 26
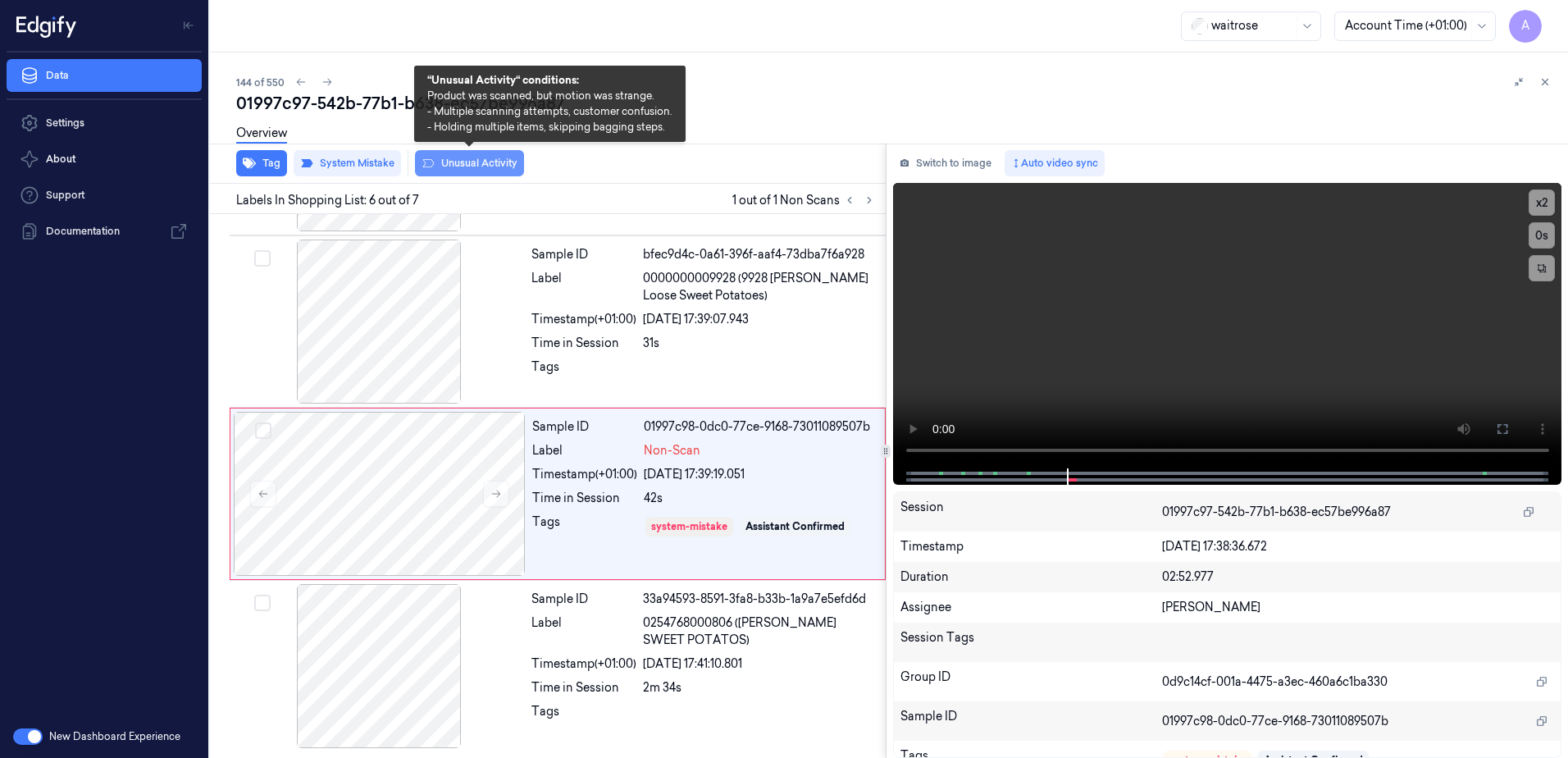
click at [450, 170] on button "Unusual Activity" at bounding box center [469, 163] width 109 height 26
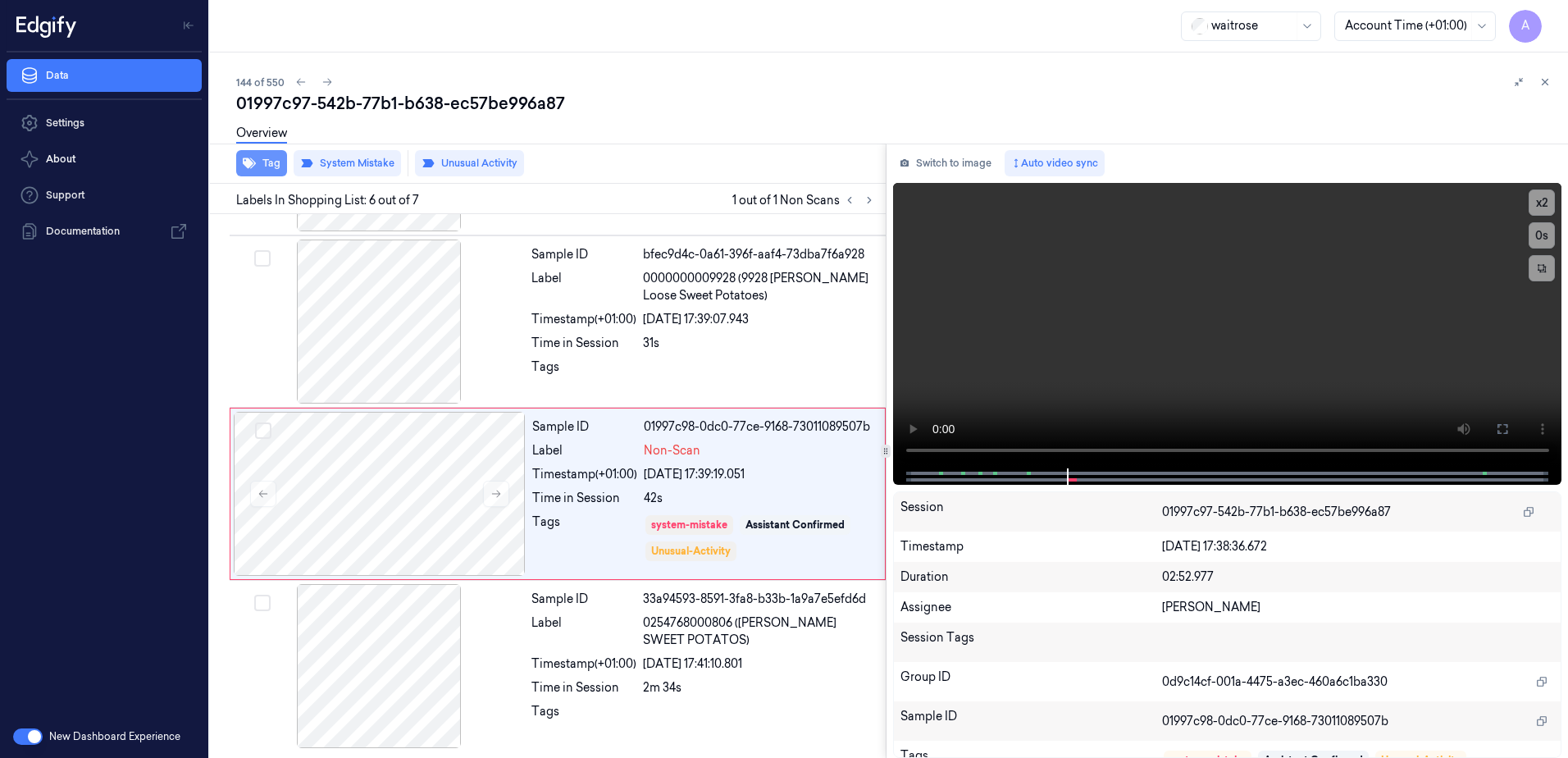
click at [260, 164] on button "Tag" at bounding box center [261, 163] width 51 height 26
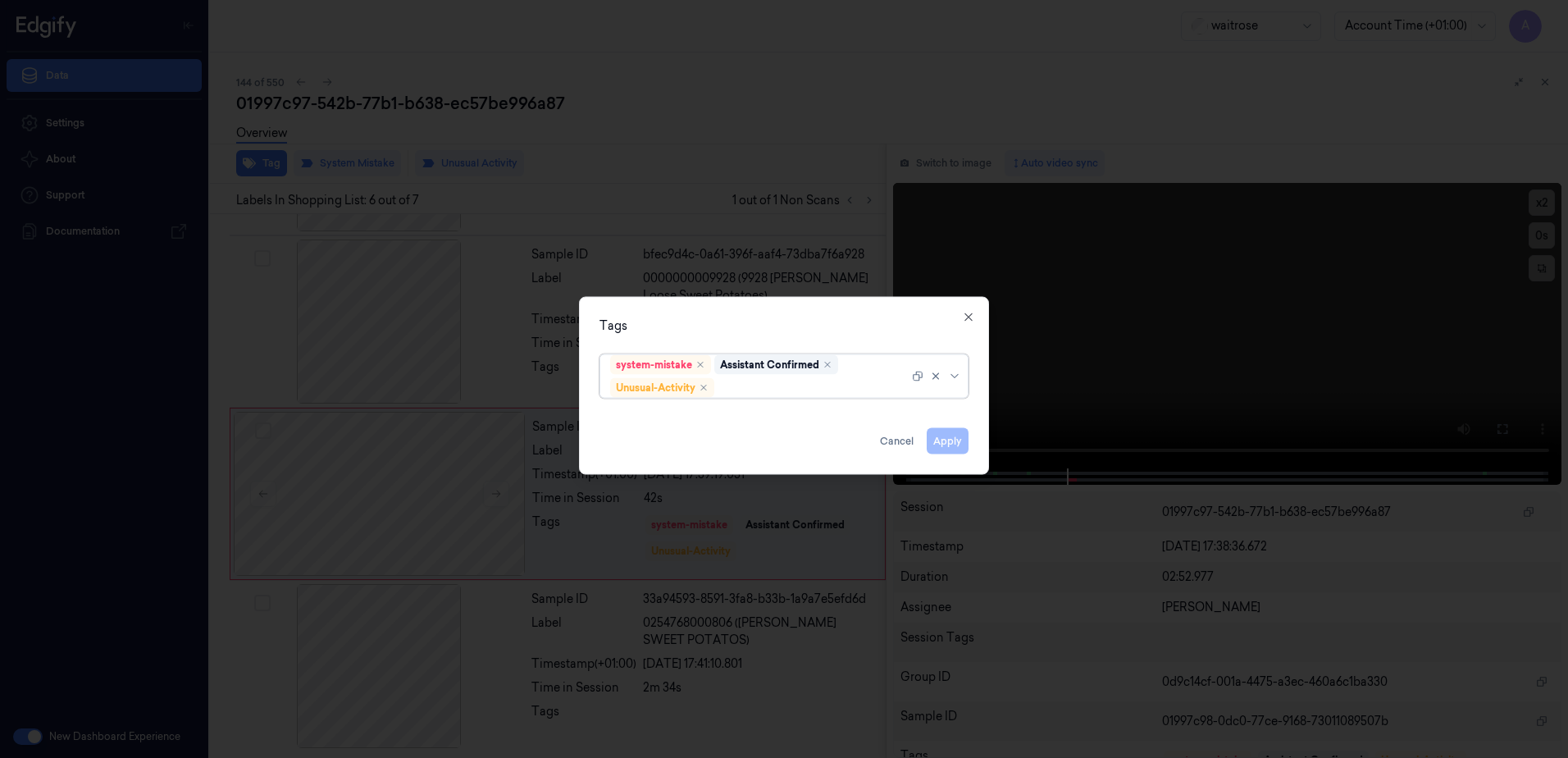
click at [740, 390] on div at bounding box center [813, 388] width 191 height 17
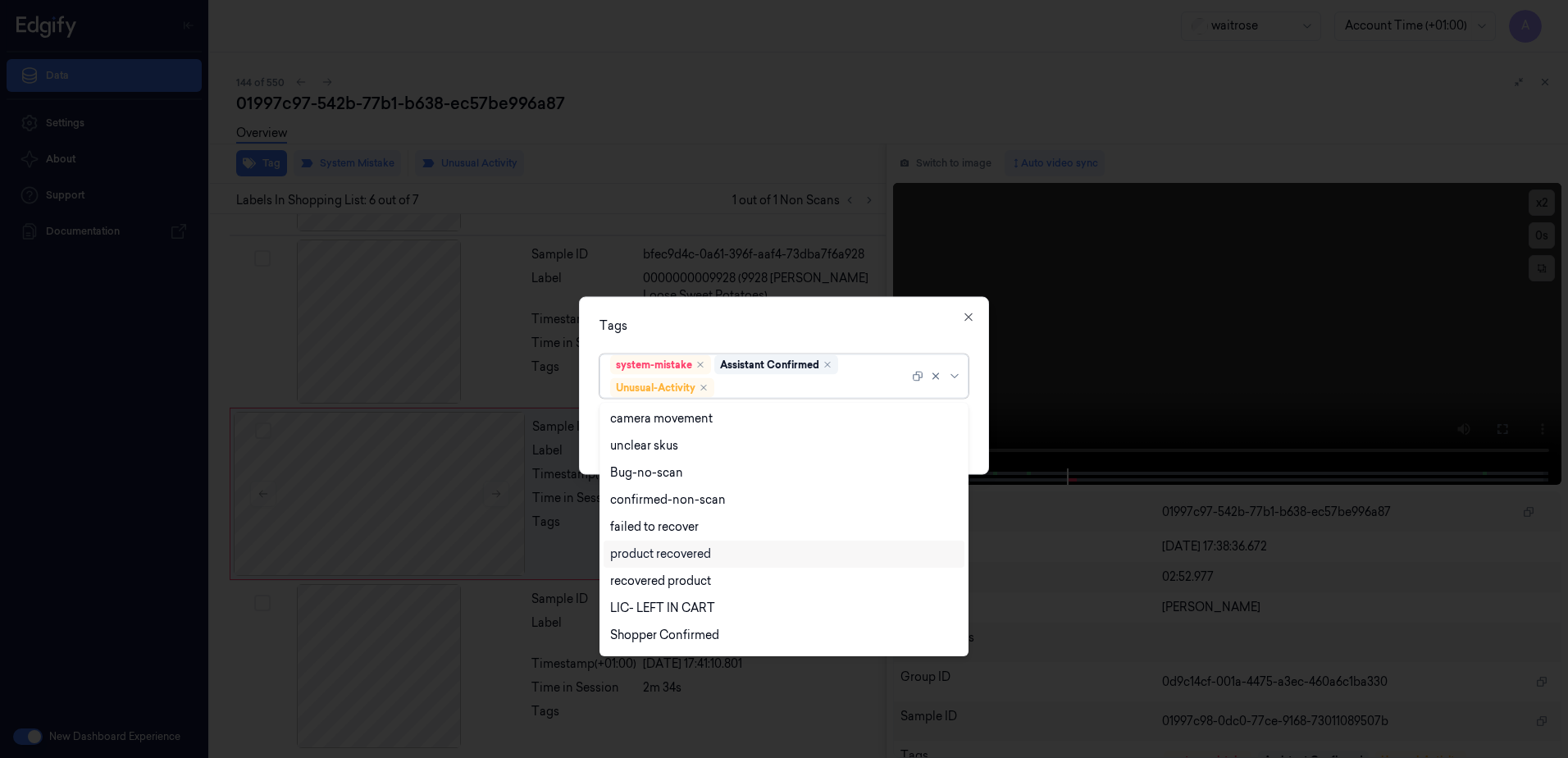
scroll to position [215, 0]
click at [663, 612] on div "Picklist item alert" at bounding box center [658, 612] width 94 height 17
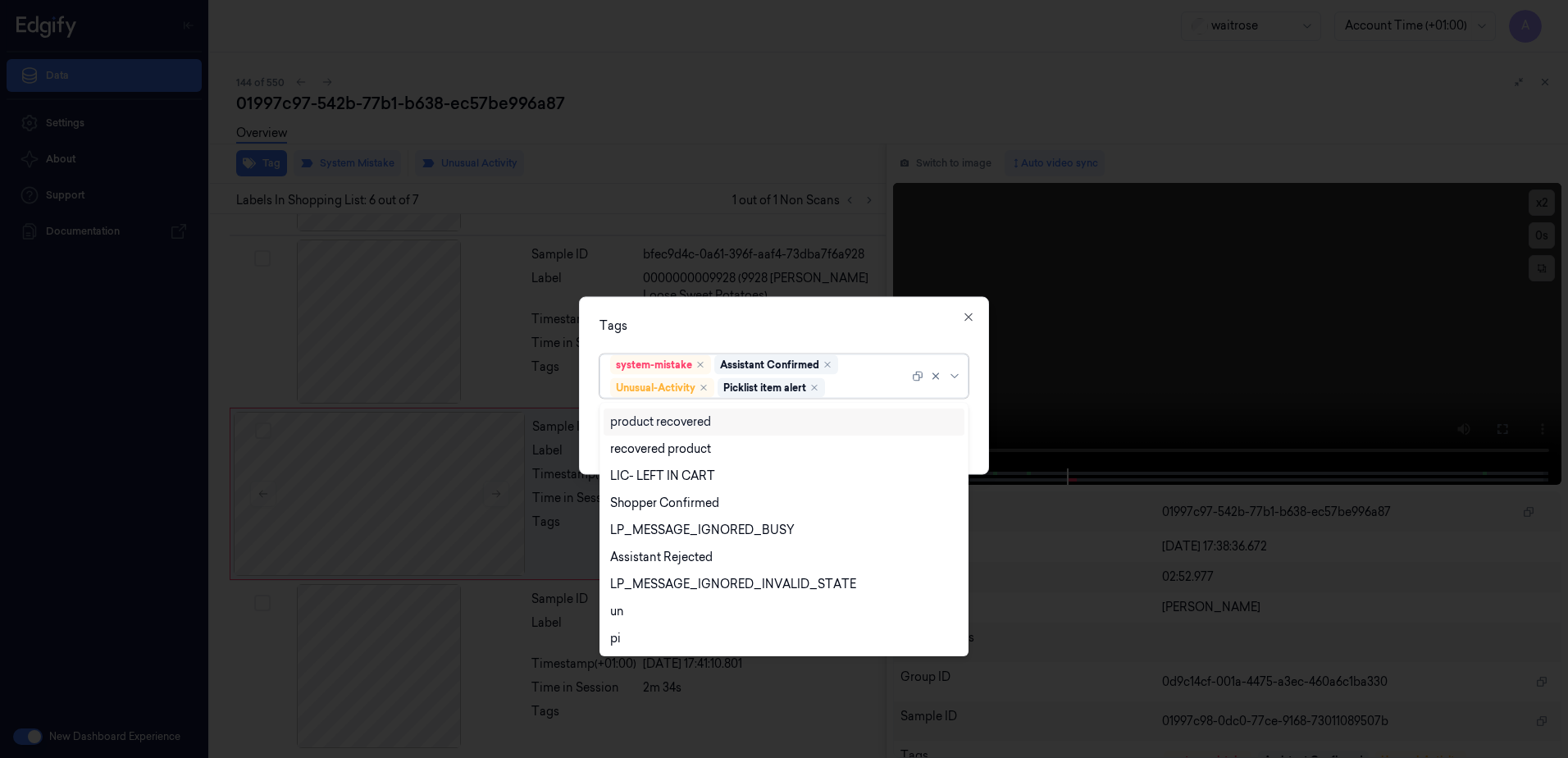
click at [746, 333] on div "Tags" at bounding box center [784, 326] width 369 height 17
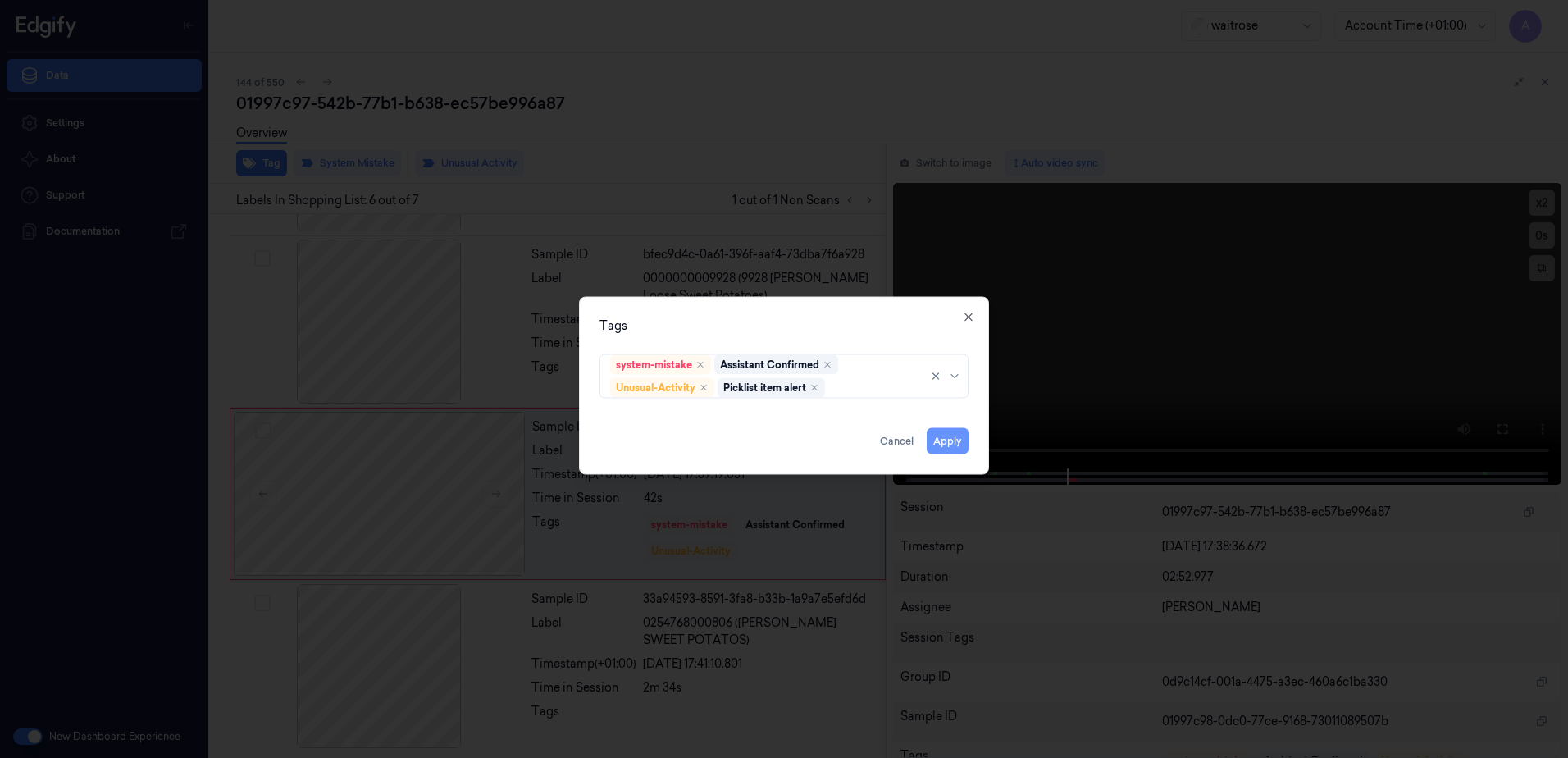
click at [943, 447] on button "Apply" at bounding box center [948, 441] width 42 height 26
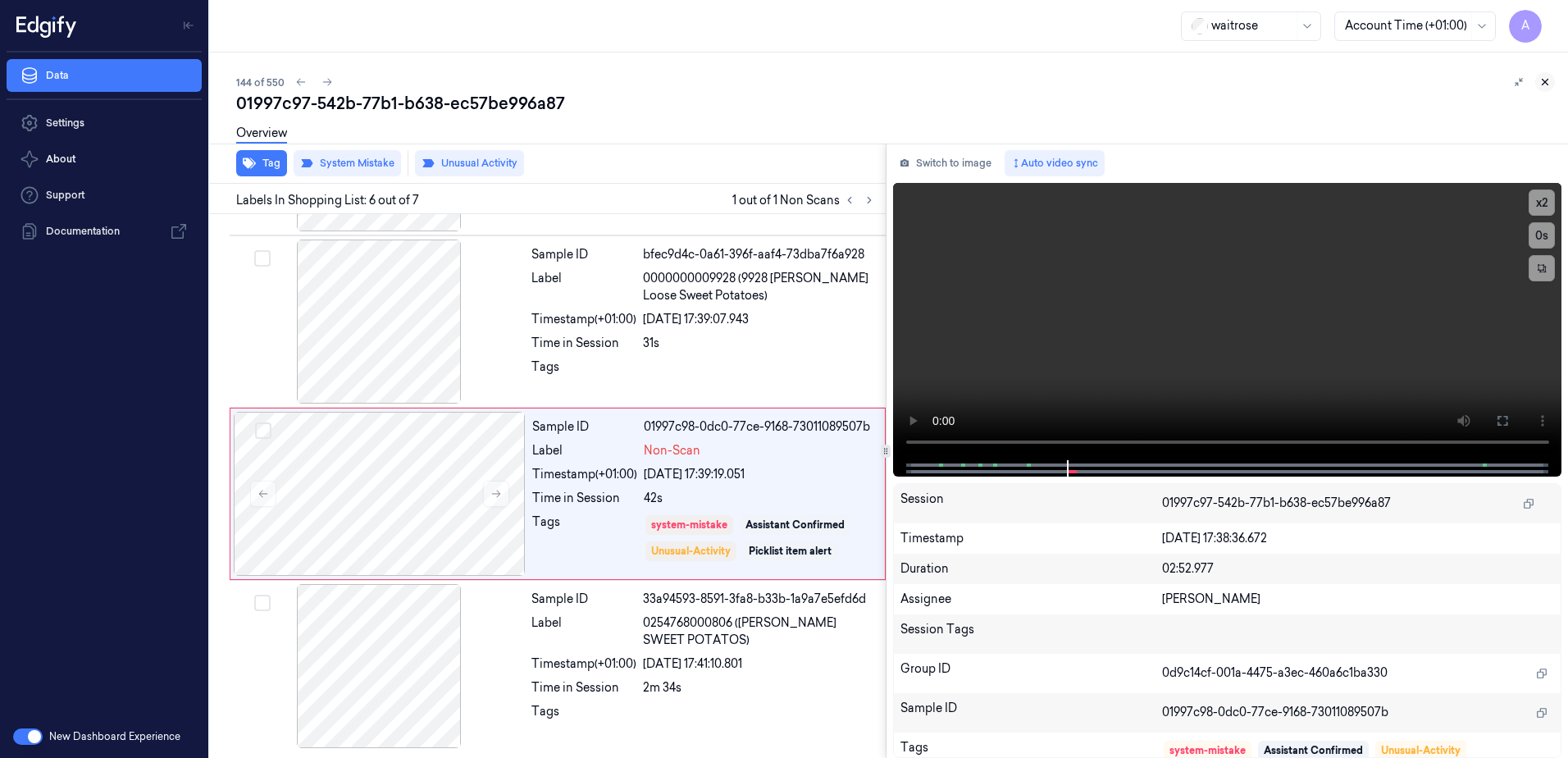
click at [1544, 85] on icon at bounding box center [1545, 82] width 12 height 12
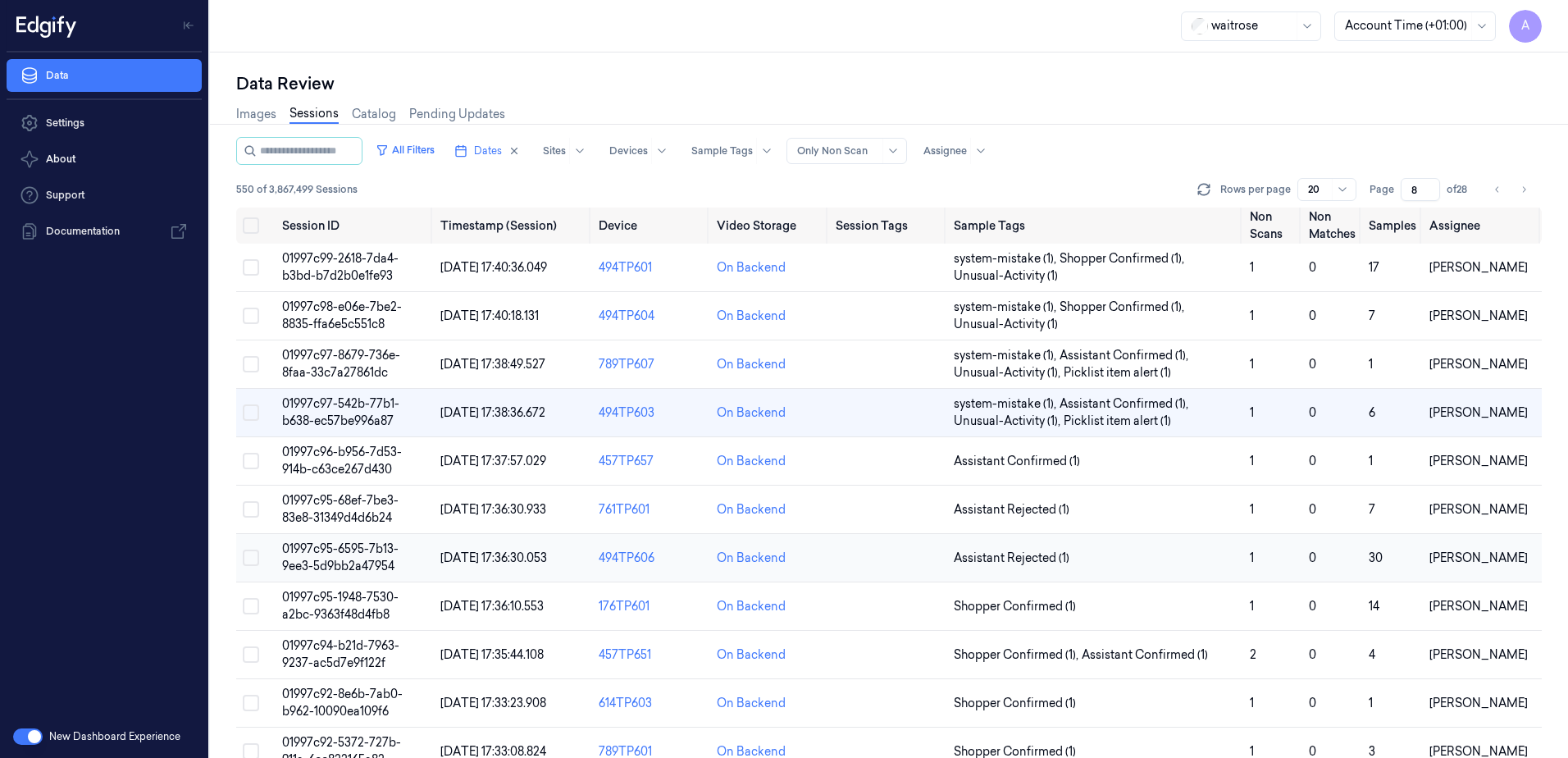
click at [329, 546] on span "01997c95-6595-7b13-9ee3-5d9bb2a47954" at bounding box center [339, 557] width 116 height 32
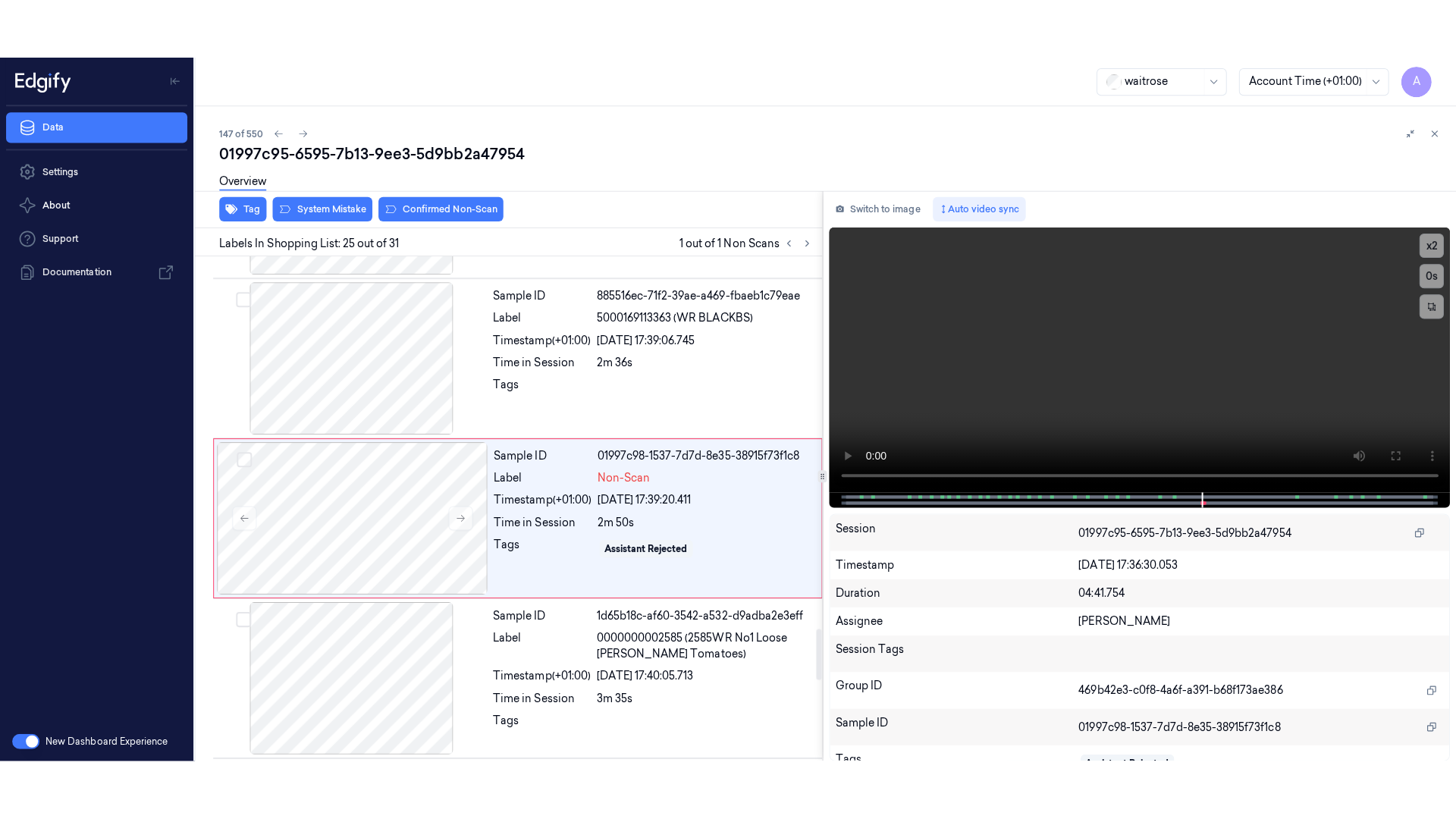
scroll to position [3651, 0]
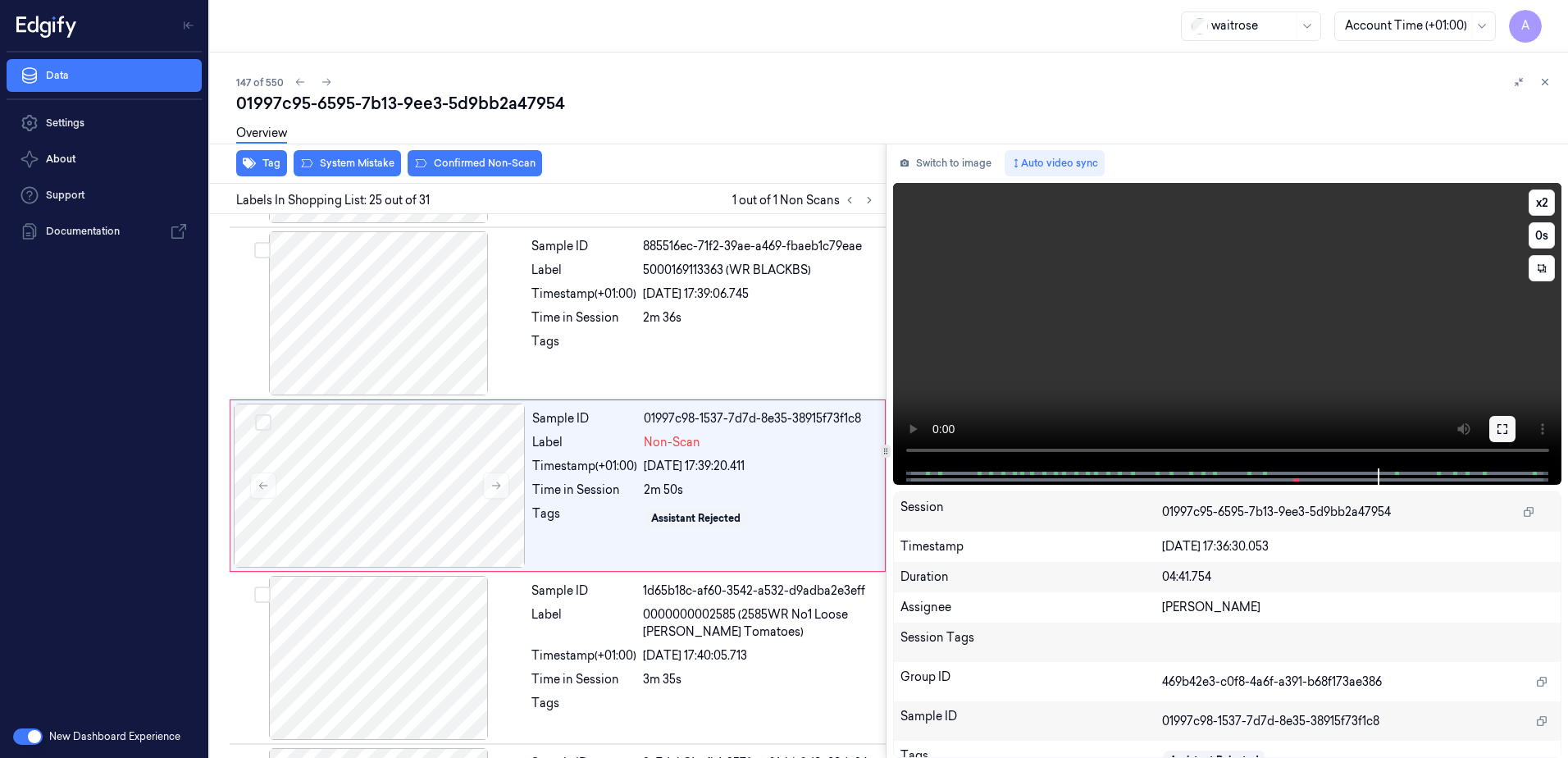
click at [1500, 433] on icon at bounding box center [1503, 429] width 10 height 10
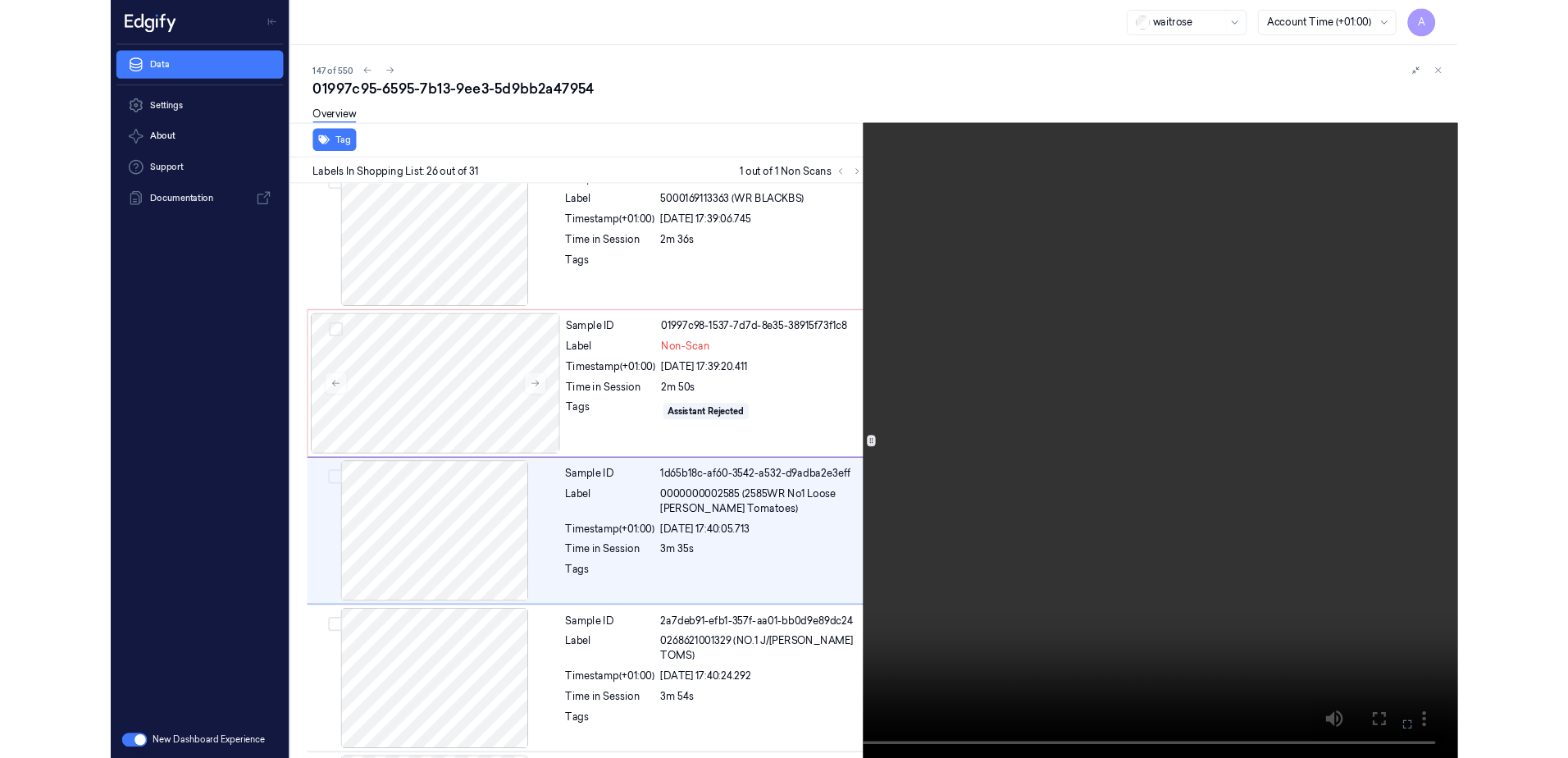
scroll to position [4058, 0]
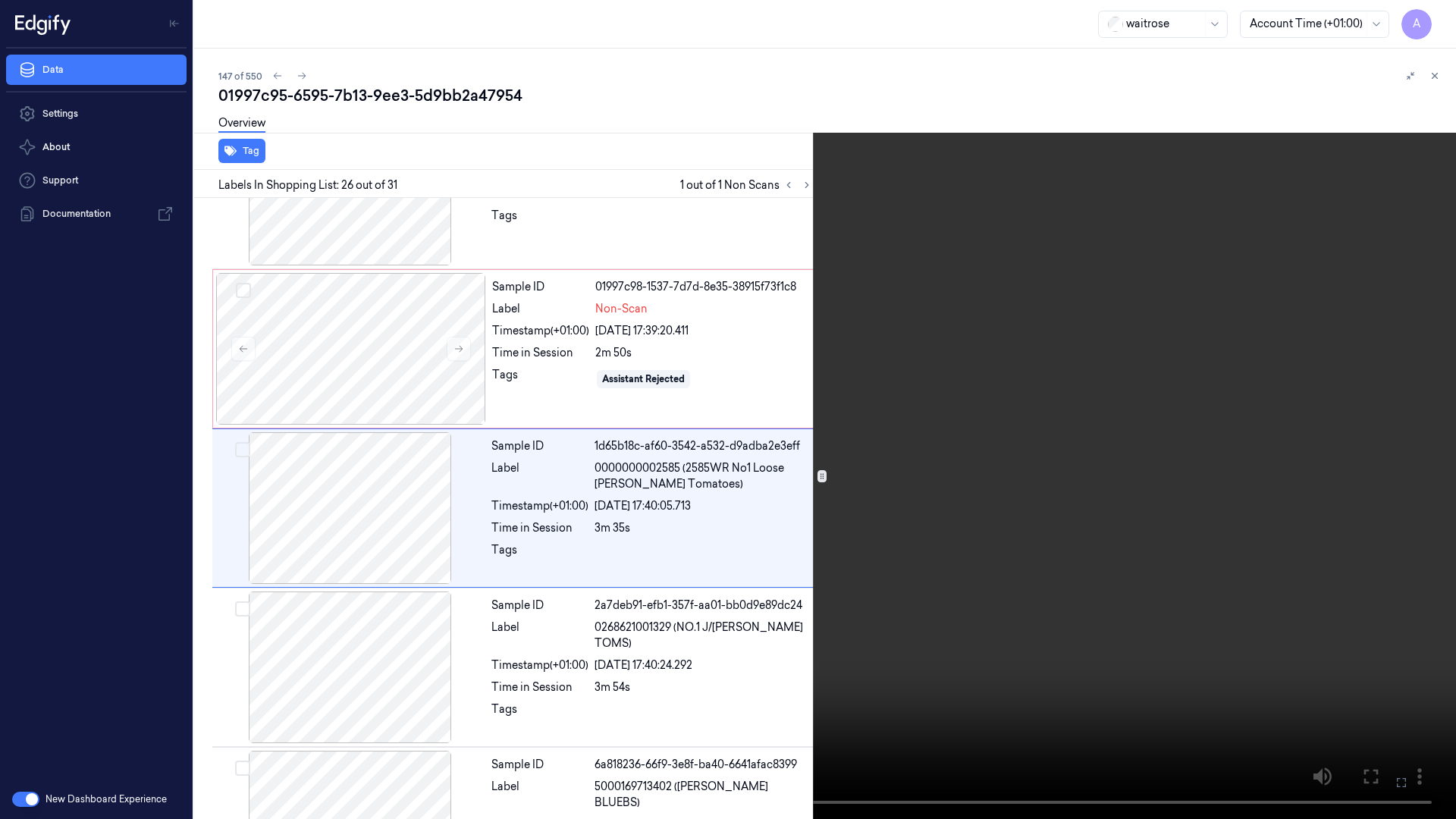
click at [0, 0] on button at bounding box center [0, 0] width 0 height 0
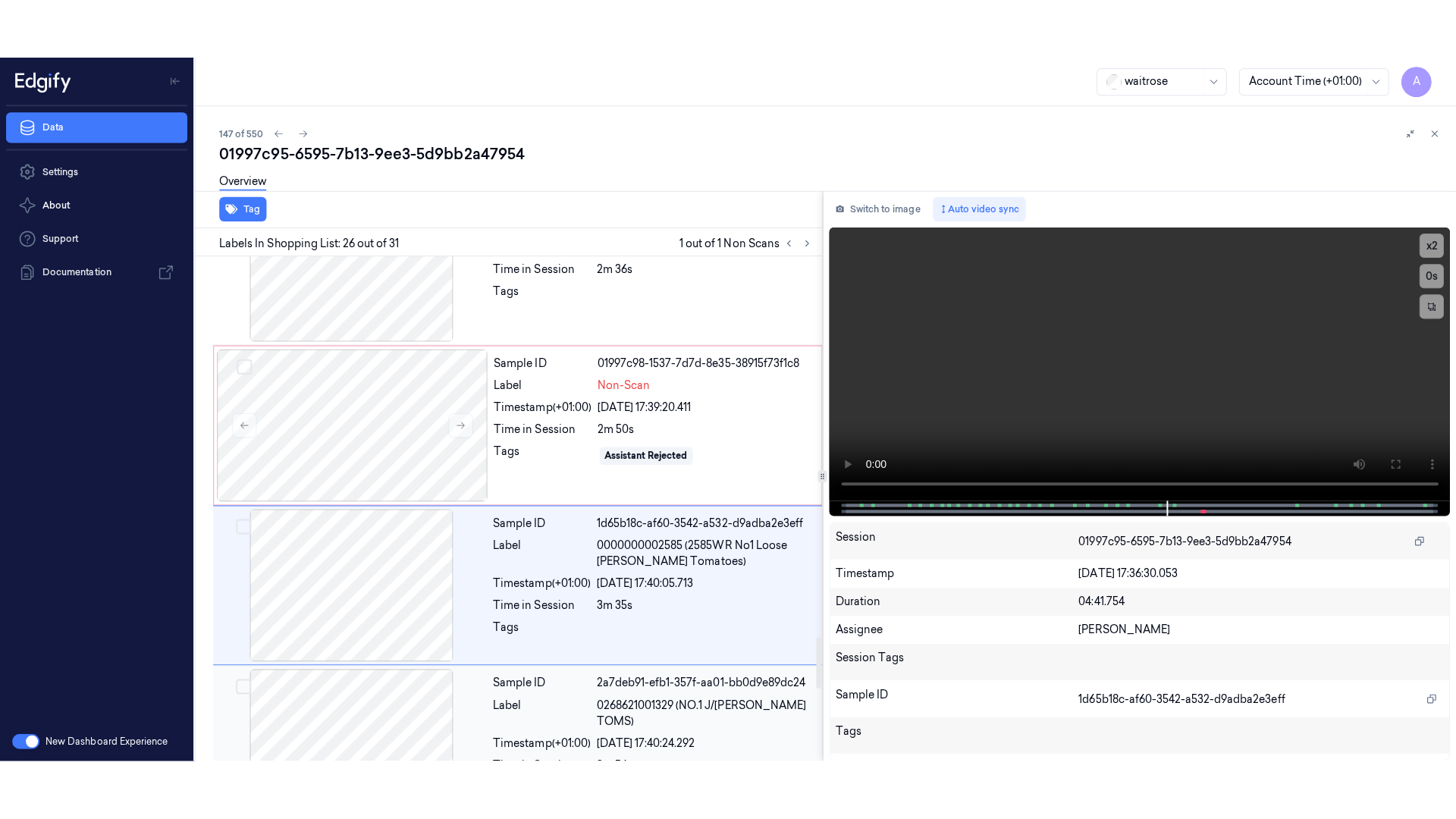
scroll to position [3735, 0]
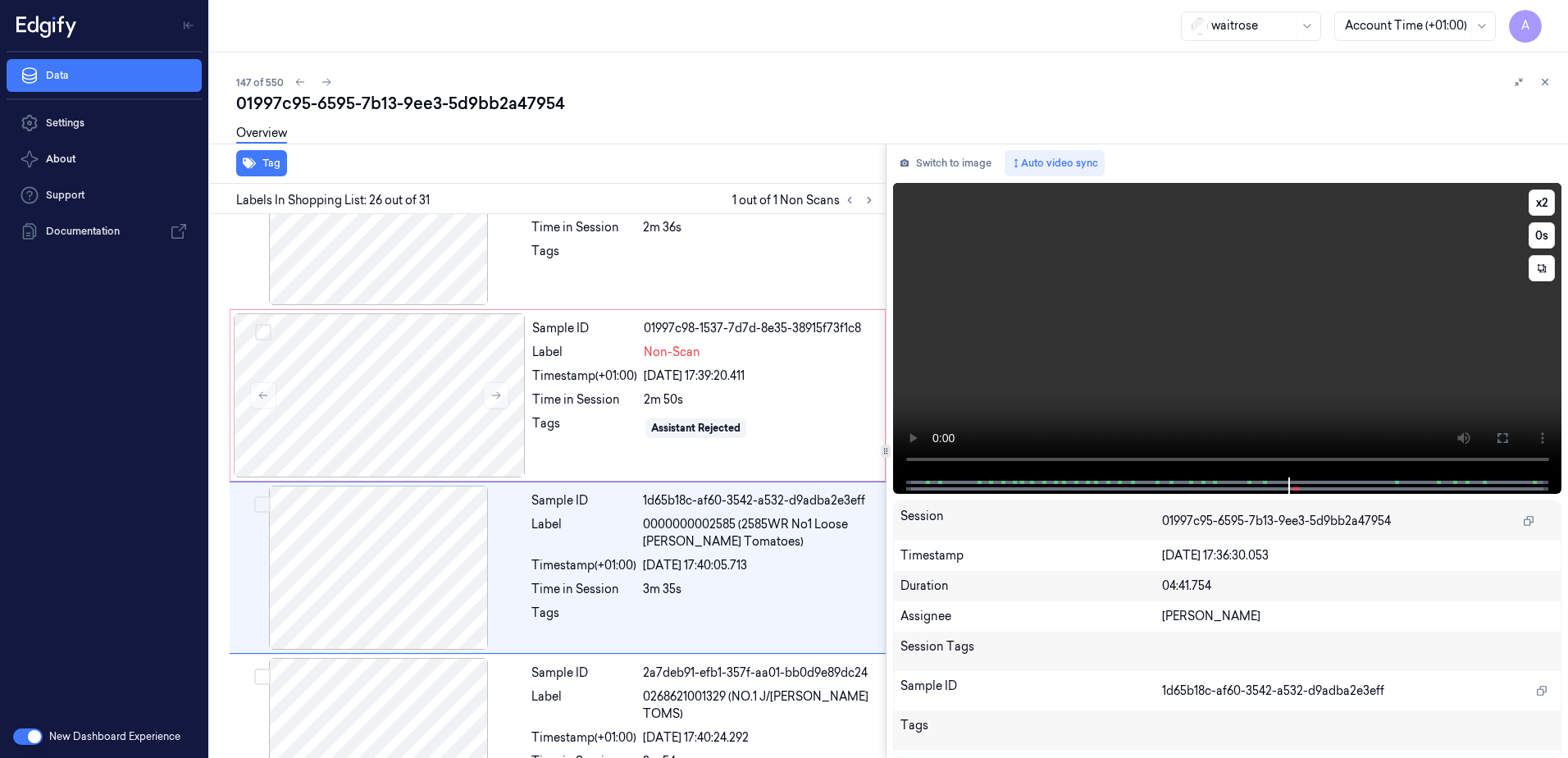
drag, startPoint x: 1499, startPoint y: 430, endPoint x: 1502, endPoint y: 516, distance: 86.1
click at [1499, 430] on button at bounding box center [1502, 438] width 26 height 26
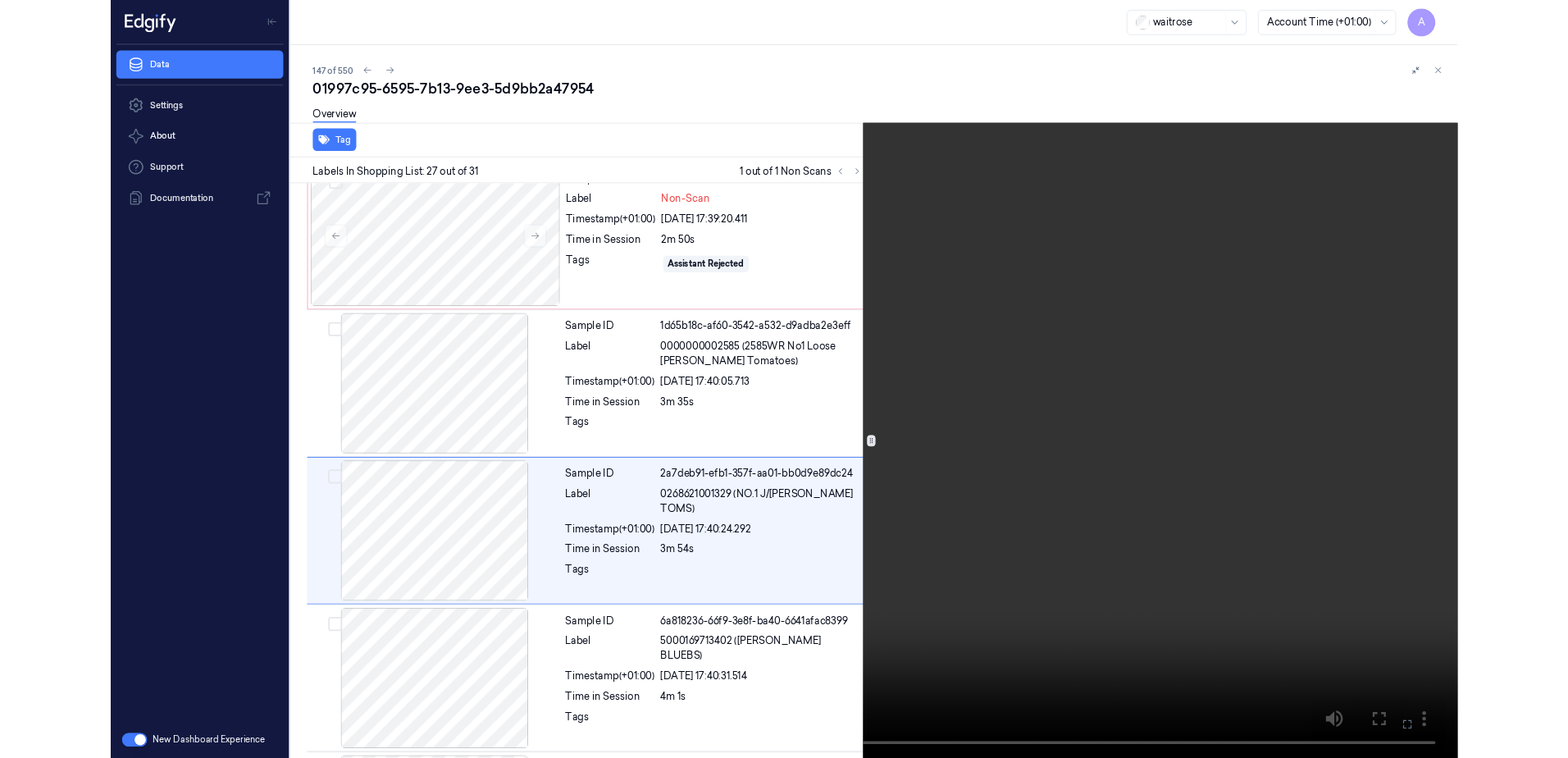
scroll to position [4231, 0]
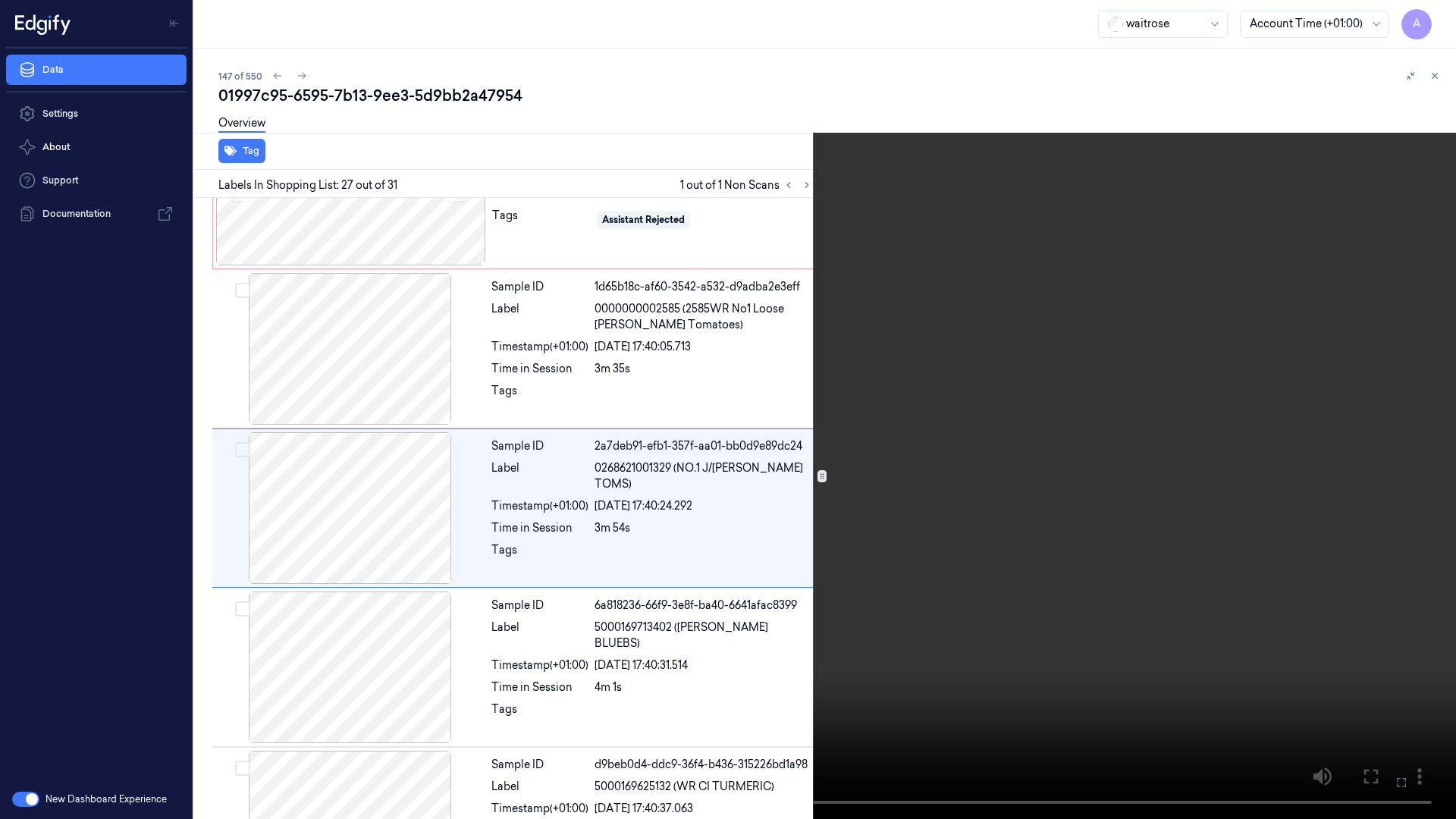
click at [0, 0] on icon at bounding box center [0, 0] width 0 height 0
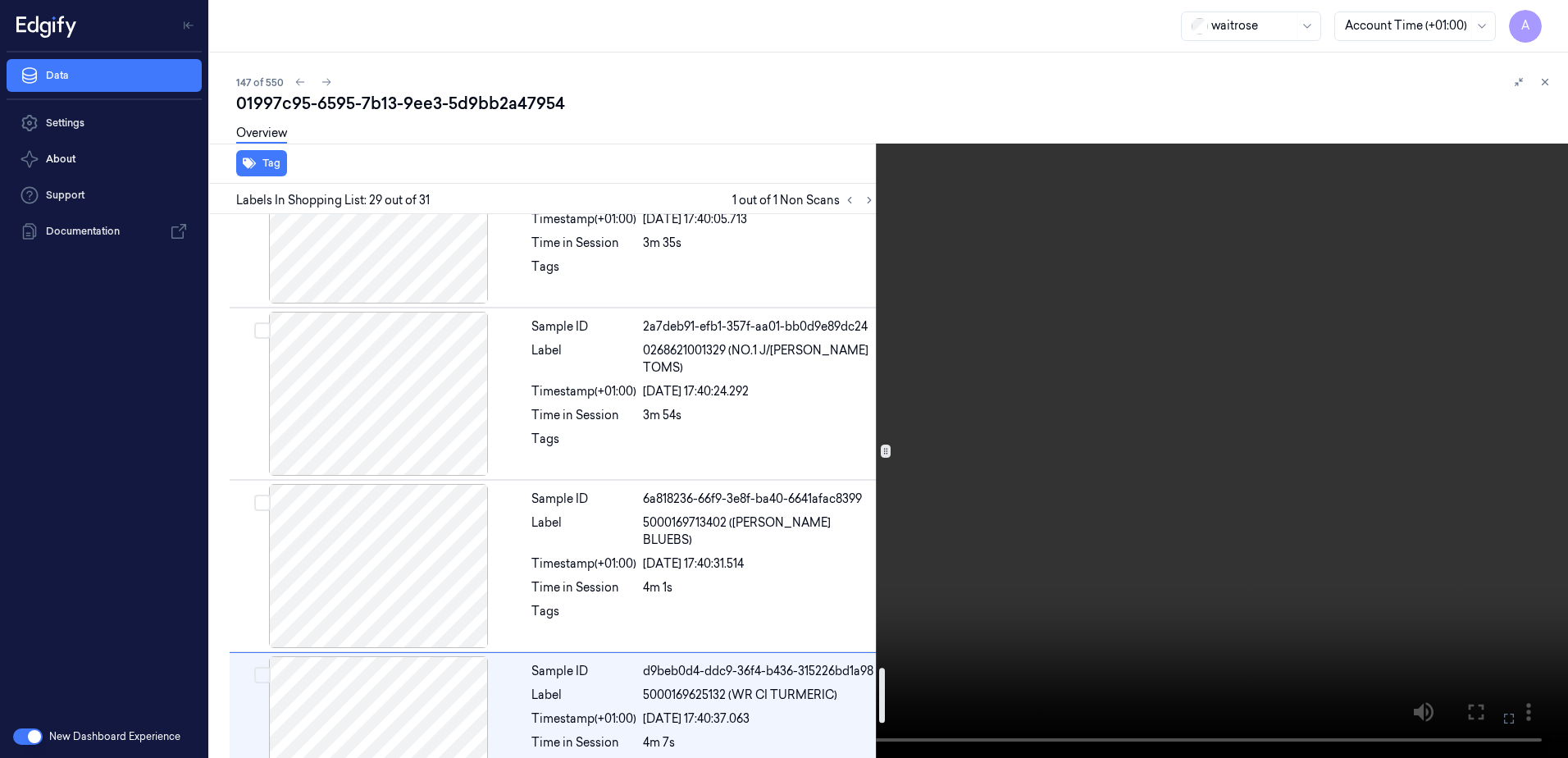
scroll to position [4639, 0]
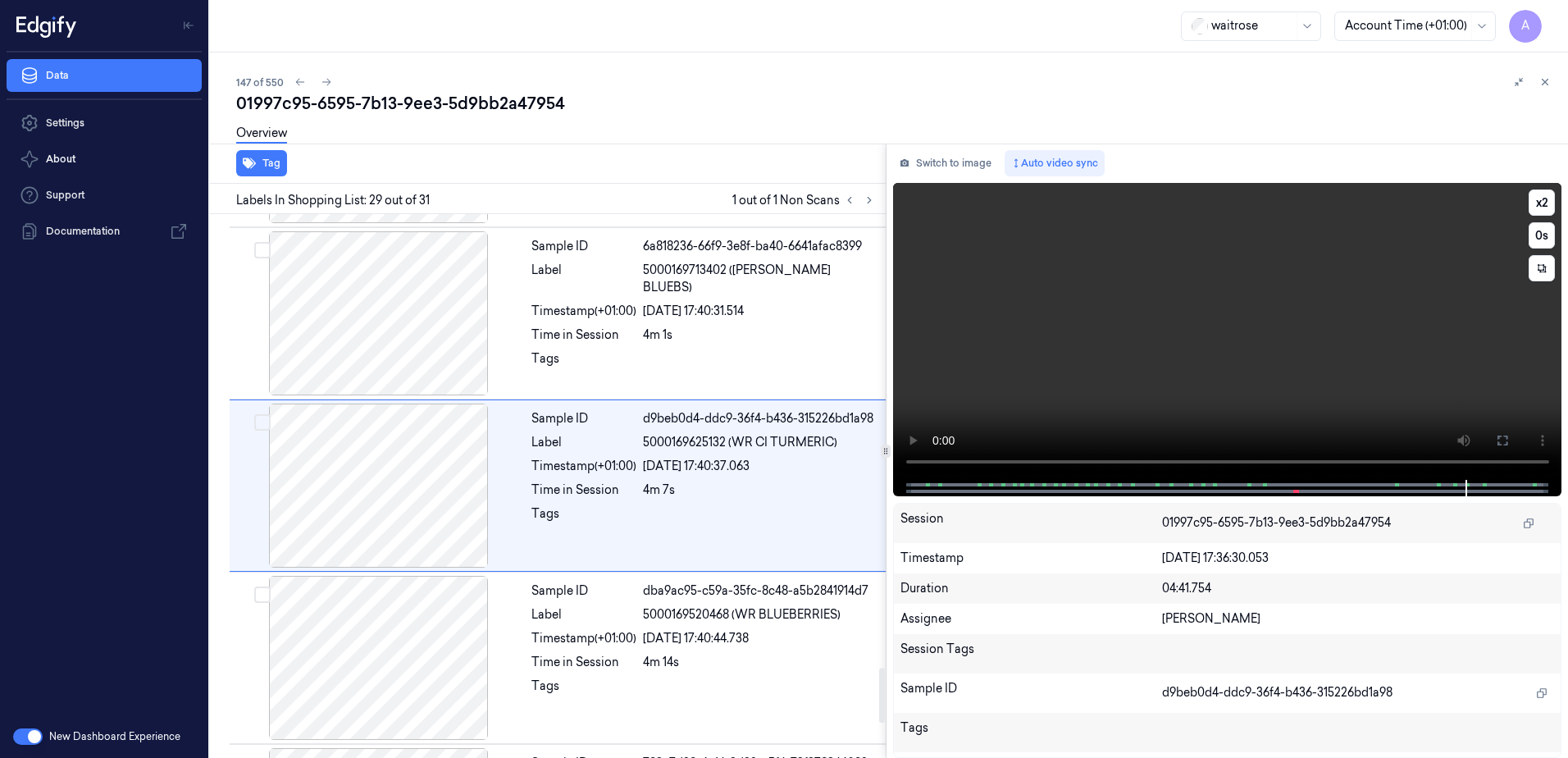
click at [1076, 357] on video at bounding box center [1228, 331] width 669 height 297
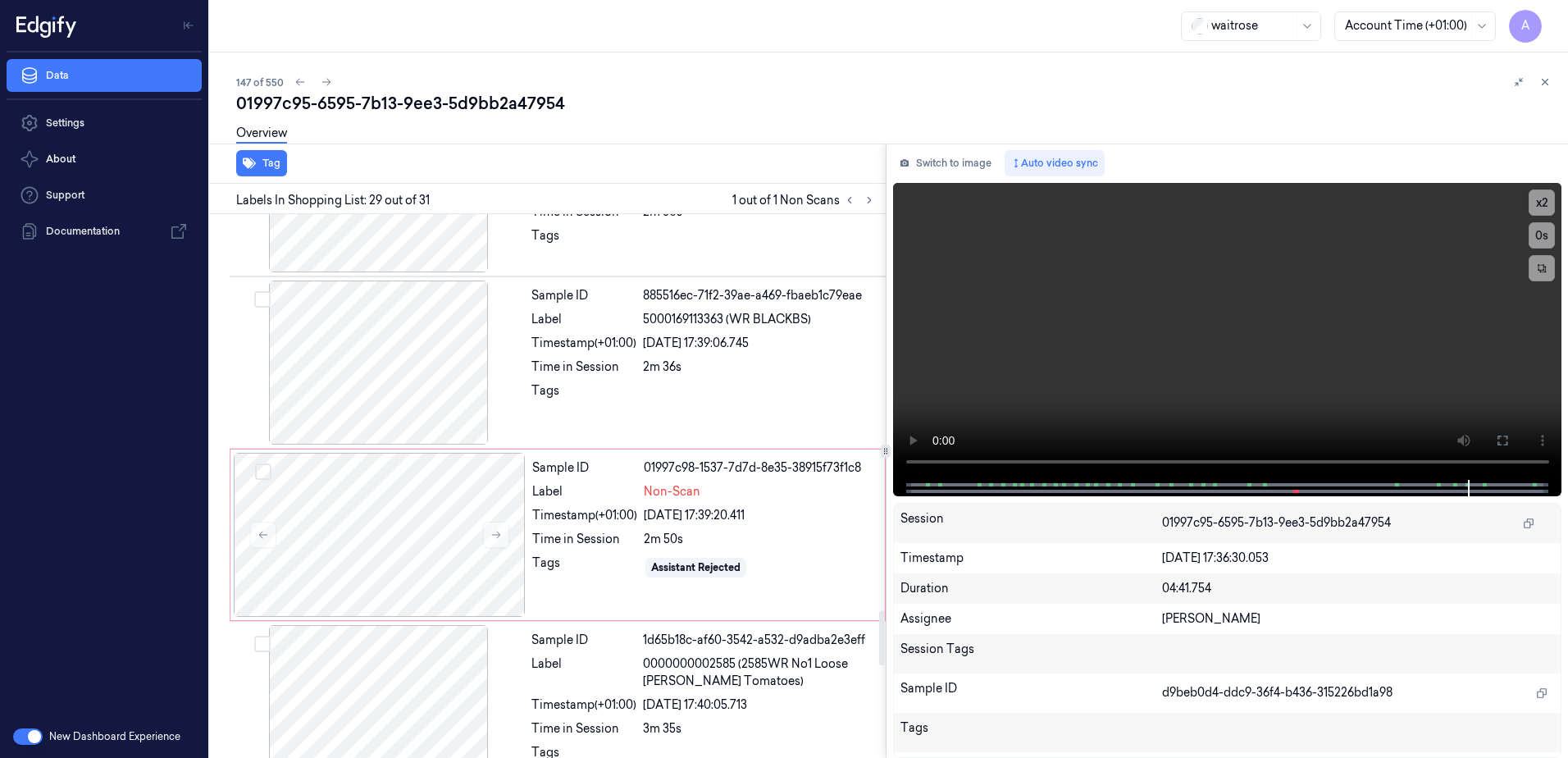
click at [584, 506] on div "Sample ID 01997c98-1537-7d7d-8e35-38915f73f1c8 Label Non-Scan Timestamp (+01:00…" at bounding box center [704, 535] width 356 height 164
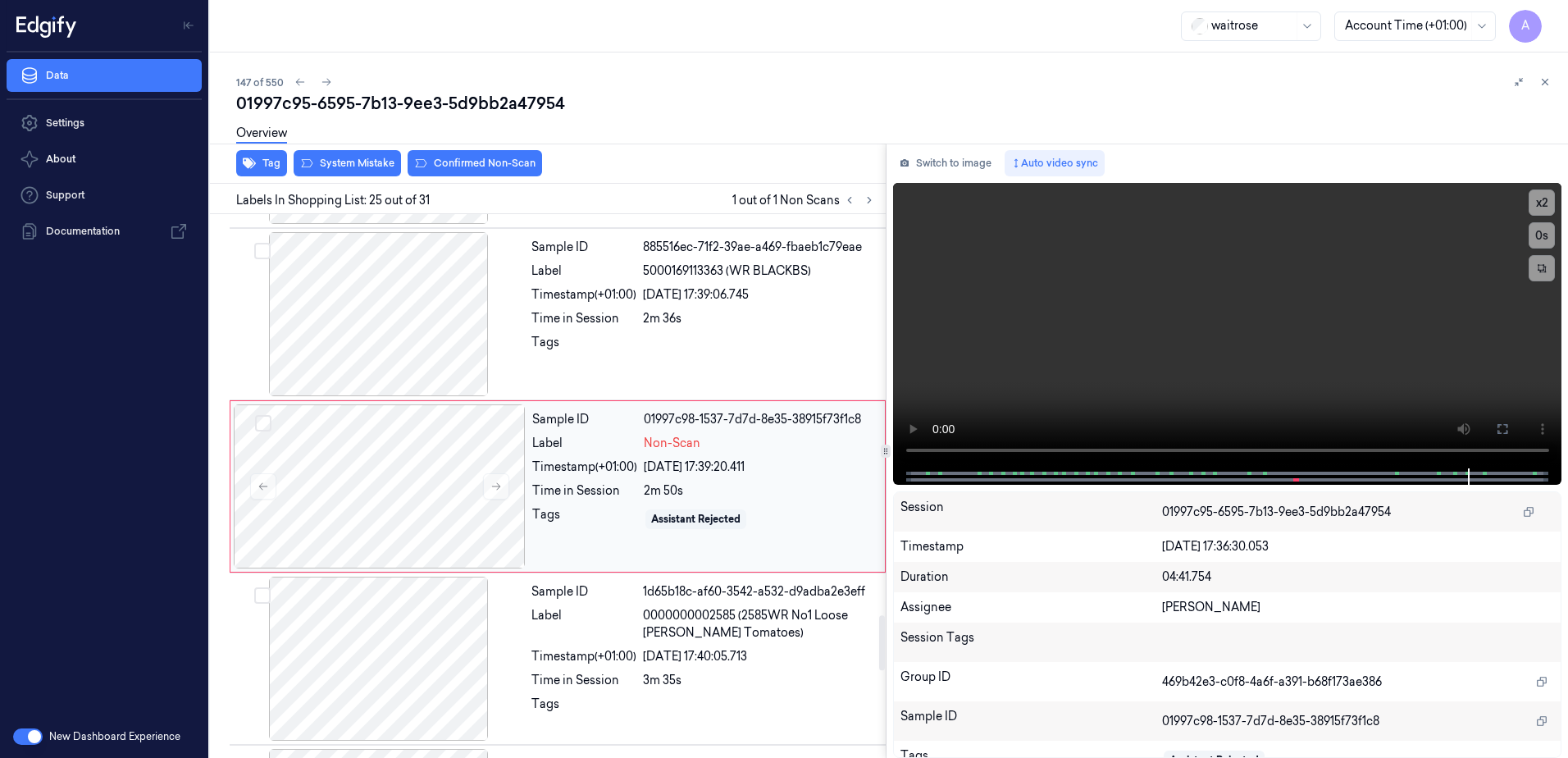
scroll to position [3950, 0]
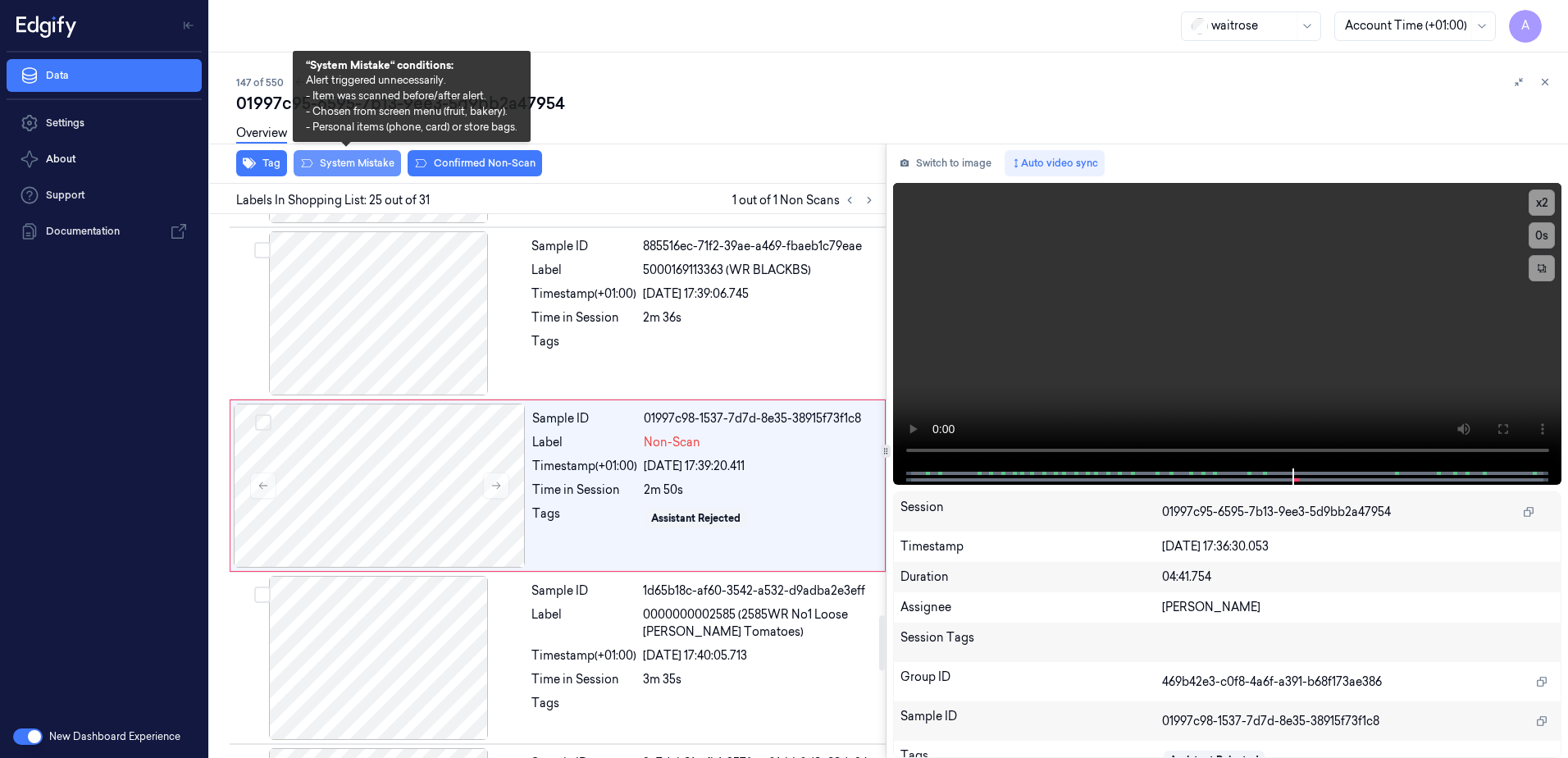
click at [333, 159] on button "System Mistake" at bounding box center [347, 163] width 108 height 26
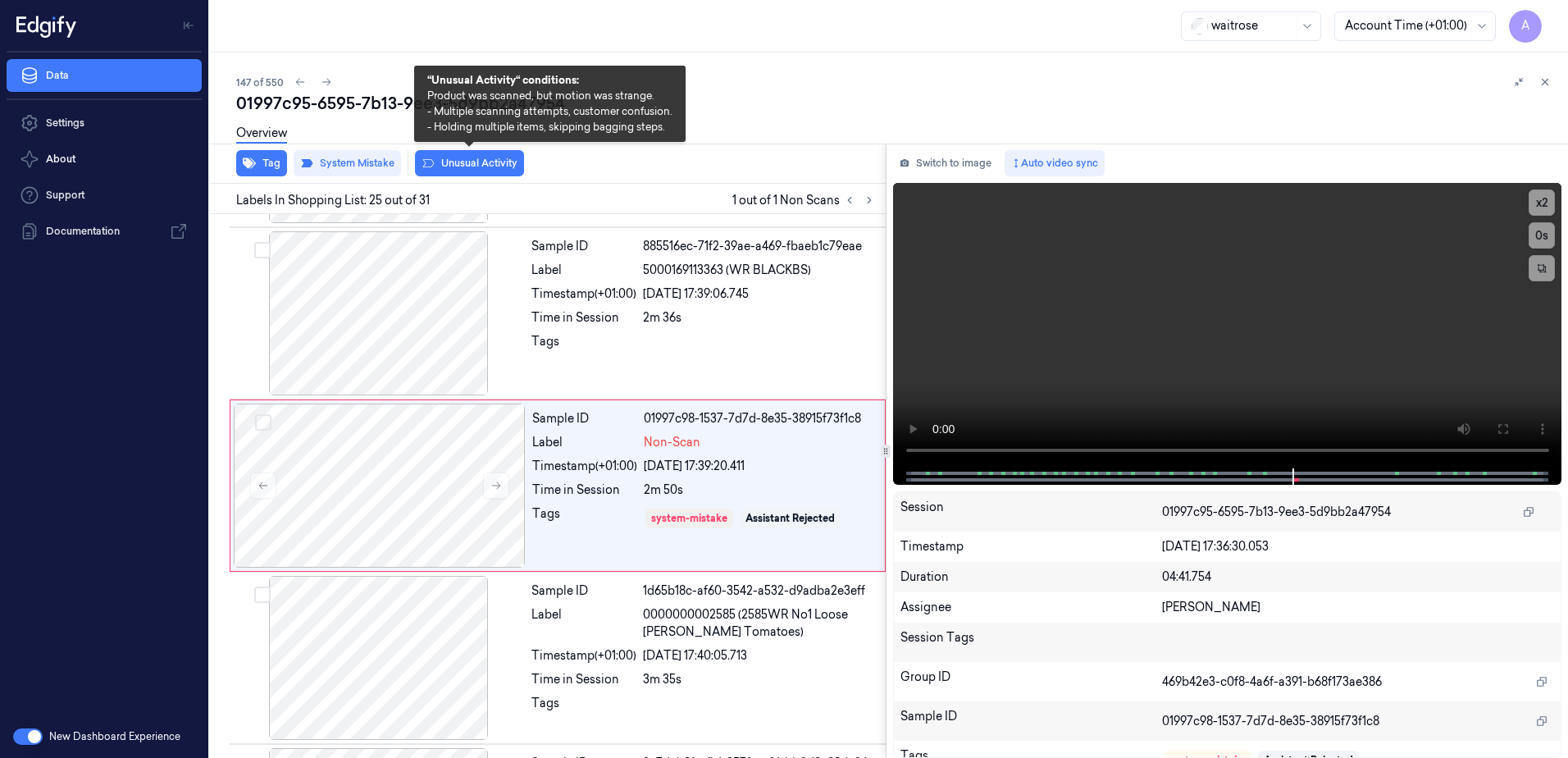
click at [466, 165] on button "Unusual Activity" at bounding box center [469, 163] width 109 height 26
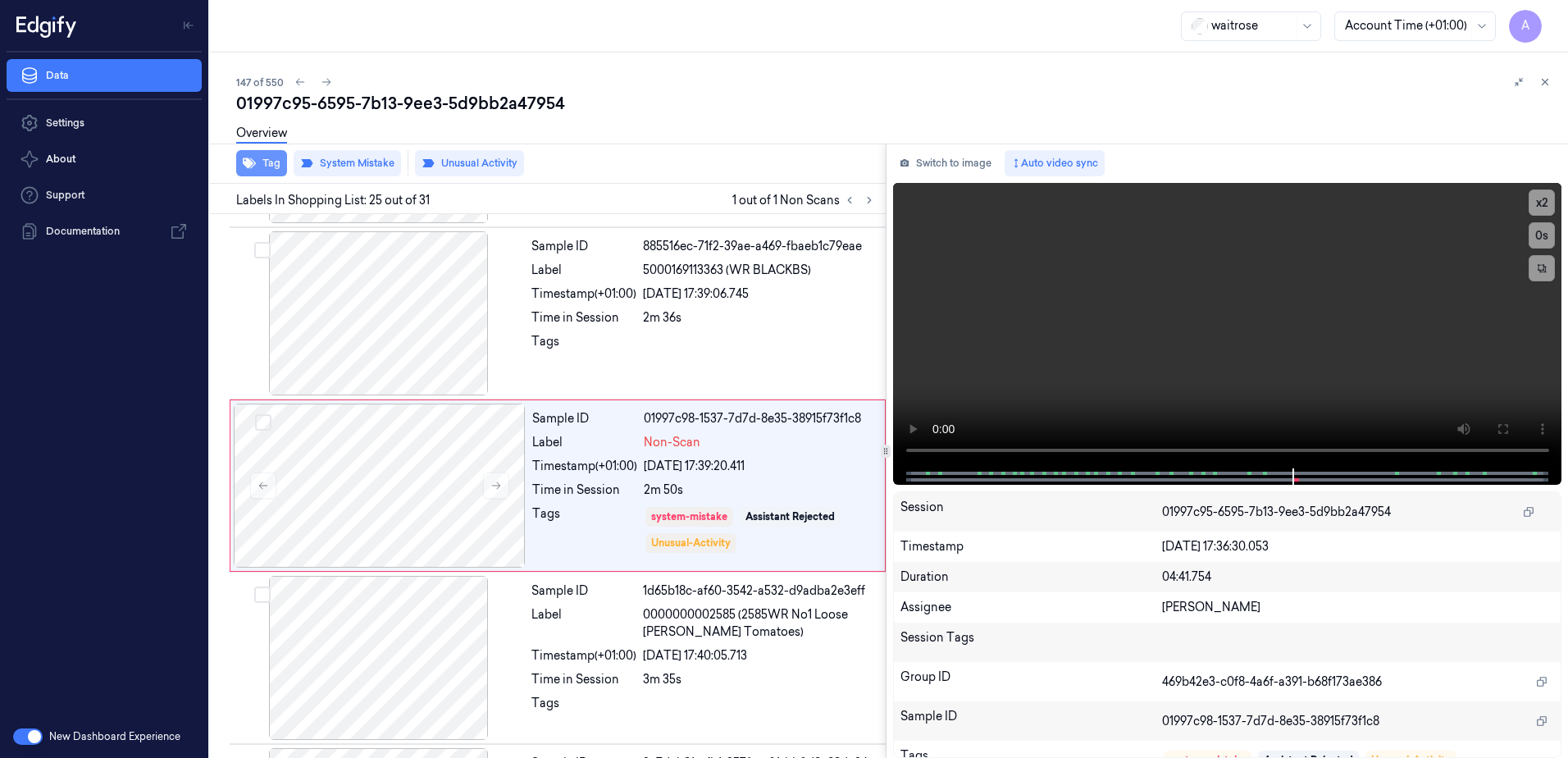
click at [260, 168] on button "Tag" at bounding box center [261, 163] width 51 height 26
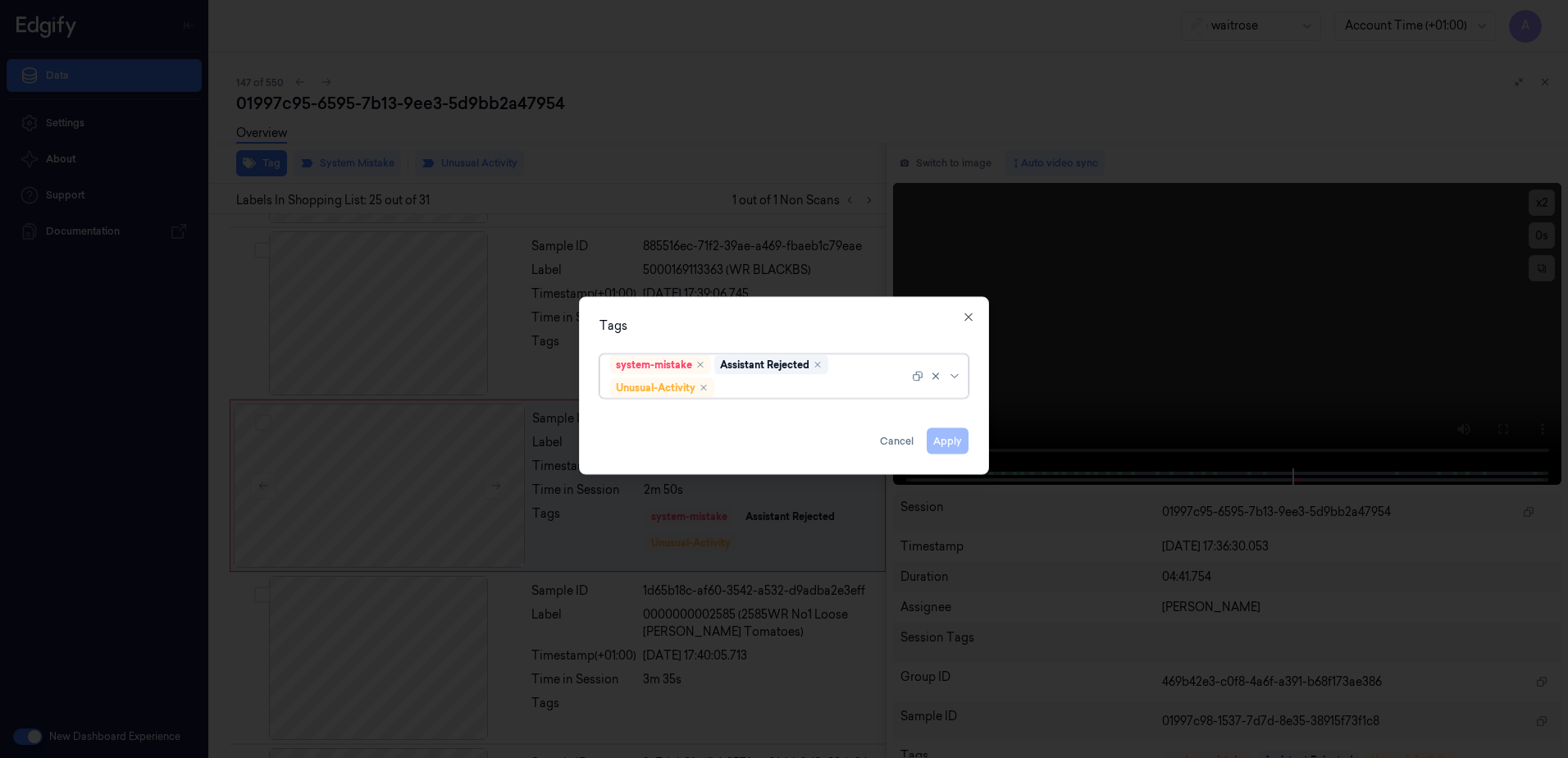
click at [765, 389] on div at bounding box center [813, 388] width 191 height 17
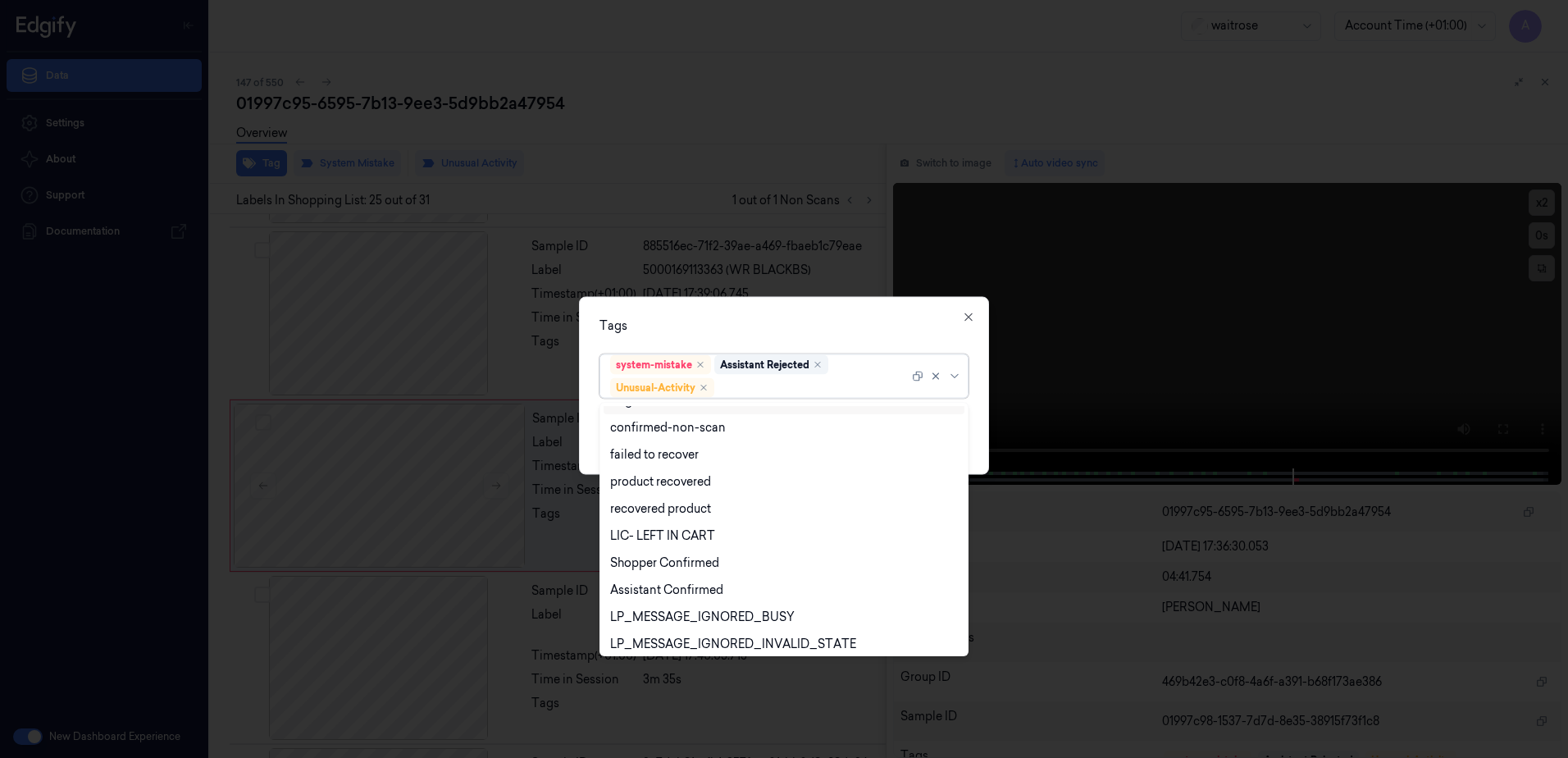
scroll to position [215, 0]
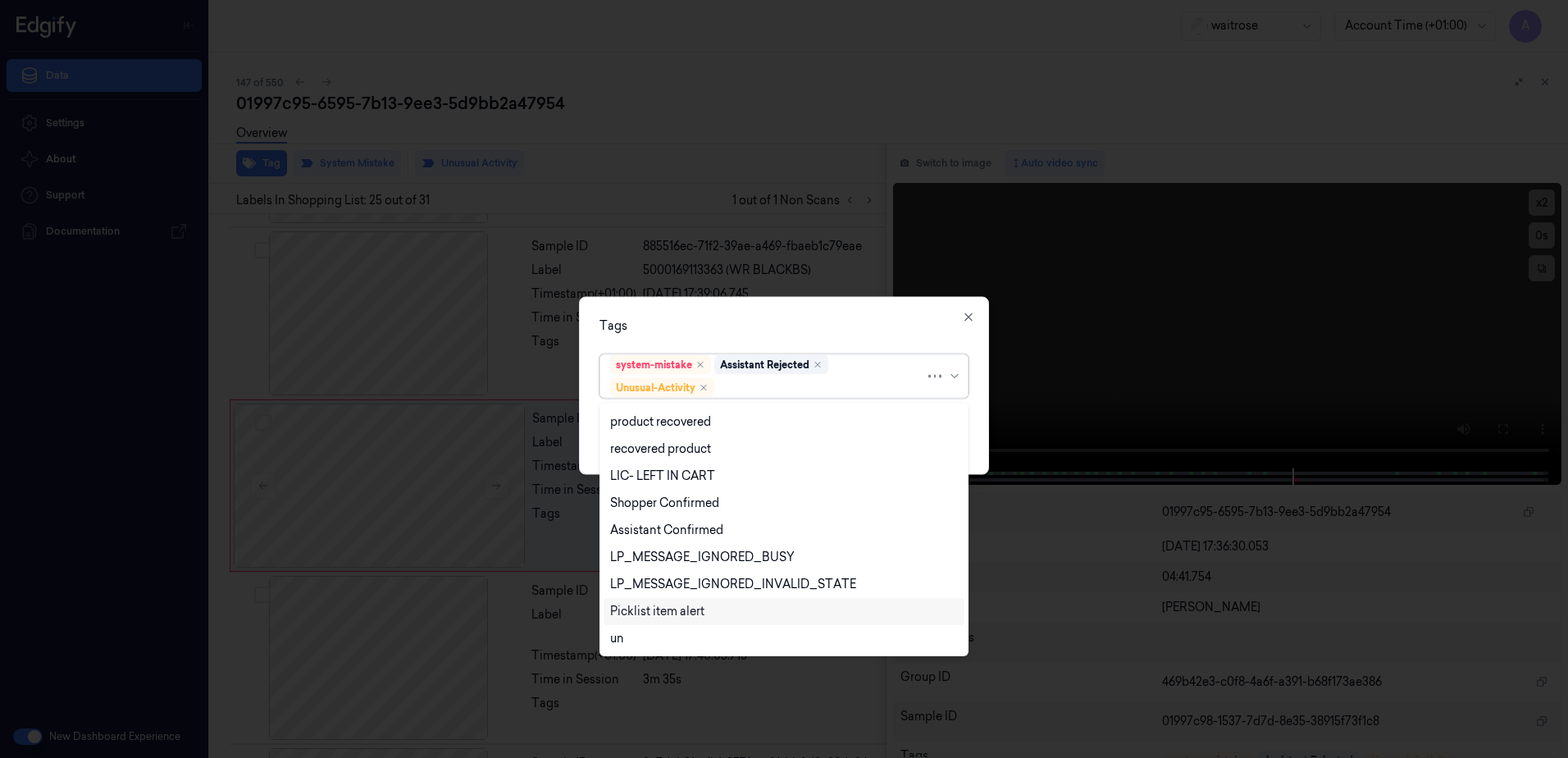
click at [671, 610] on div "Picklist item alert" at bounding box center [658, 612] width 94 height 17
click at [768, 312] on div "Tags option Picklist item alert, selected. 20 results available. Use Up and Dow…" at bounding box center [784, 386] width 411 height 178
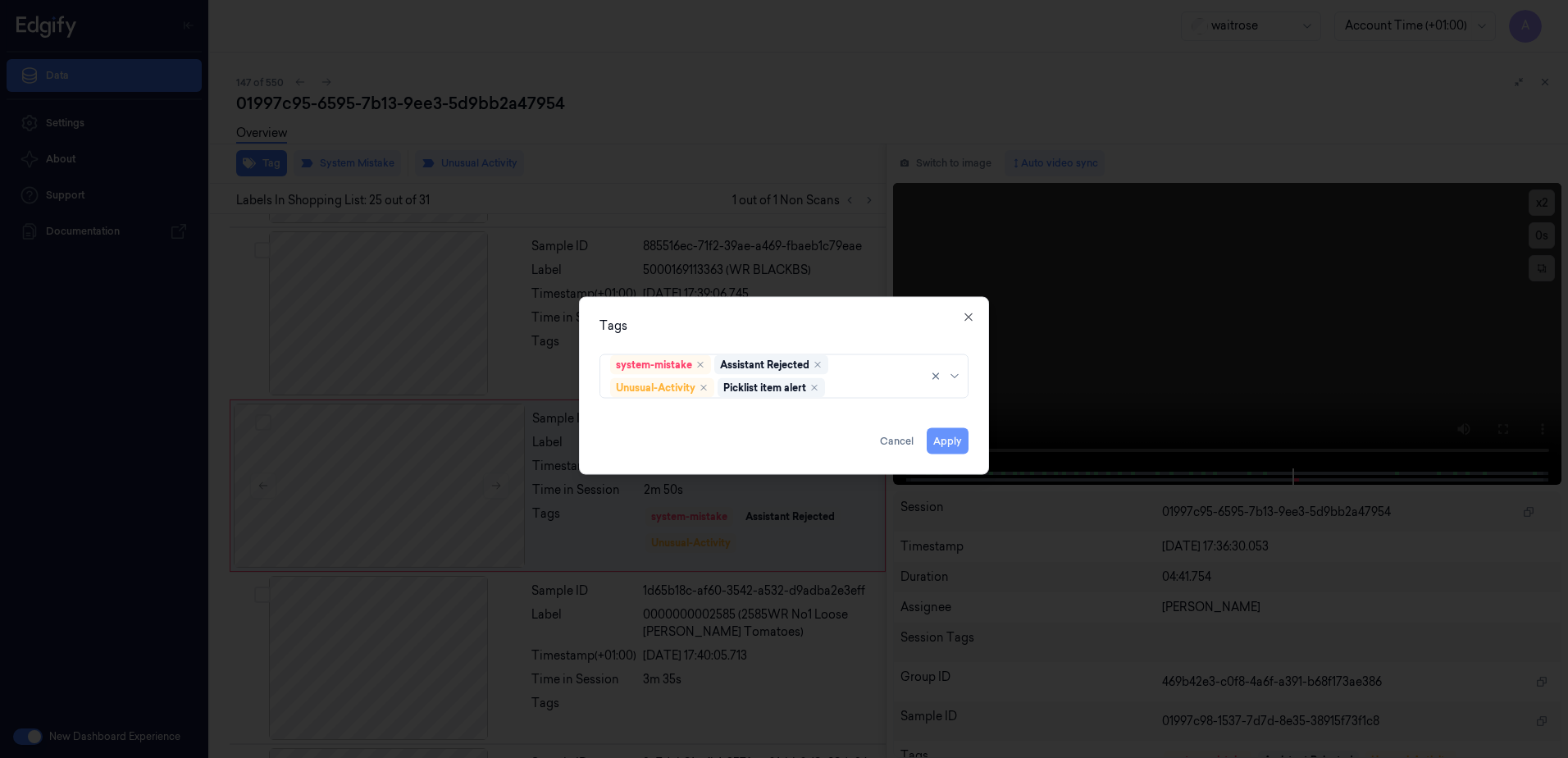
click at [953, 444] on button "Apply" at bounding box center [948, 441] width 42 height 26
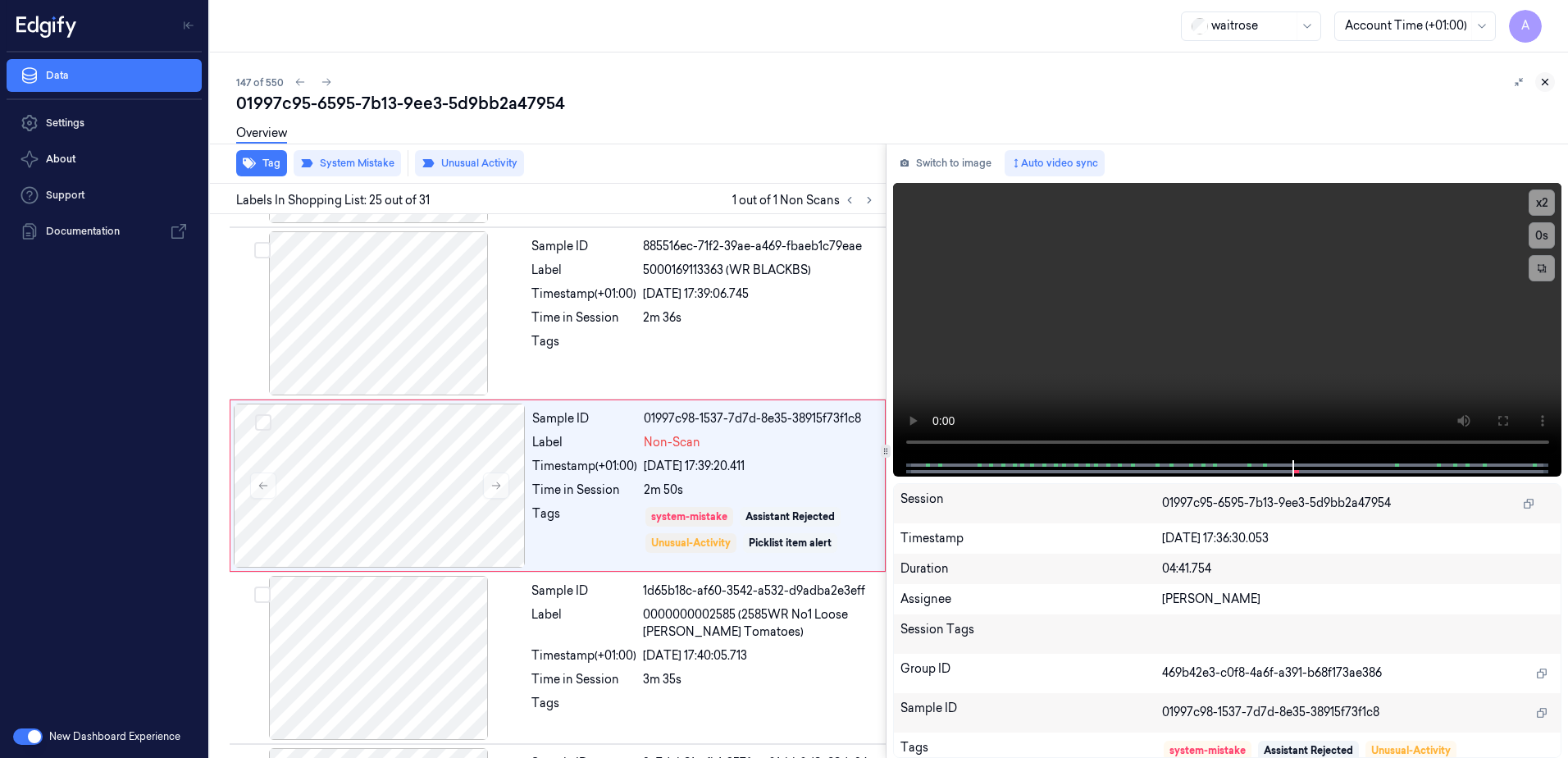
click at [1546, 84] on icon at bounding box center [1545, 82] width 12 height 12
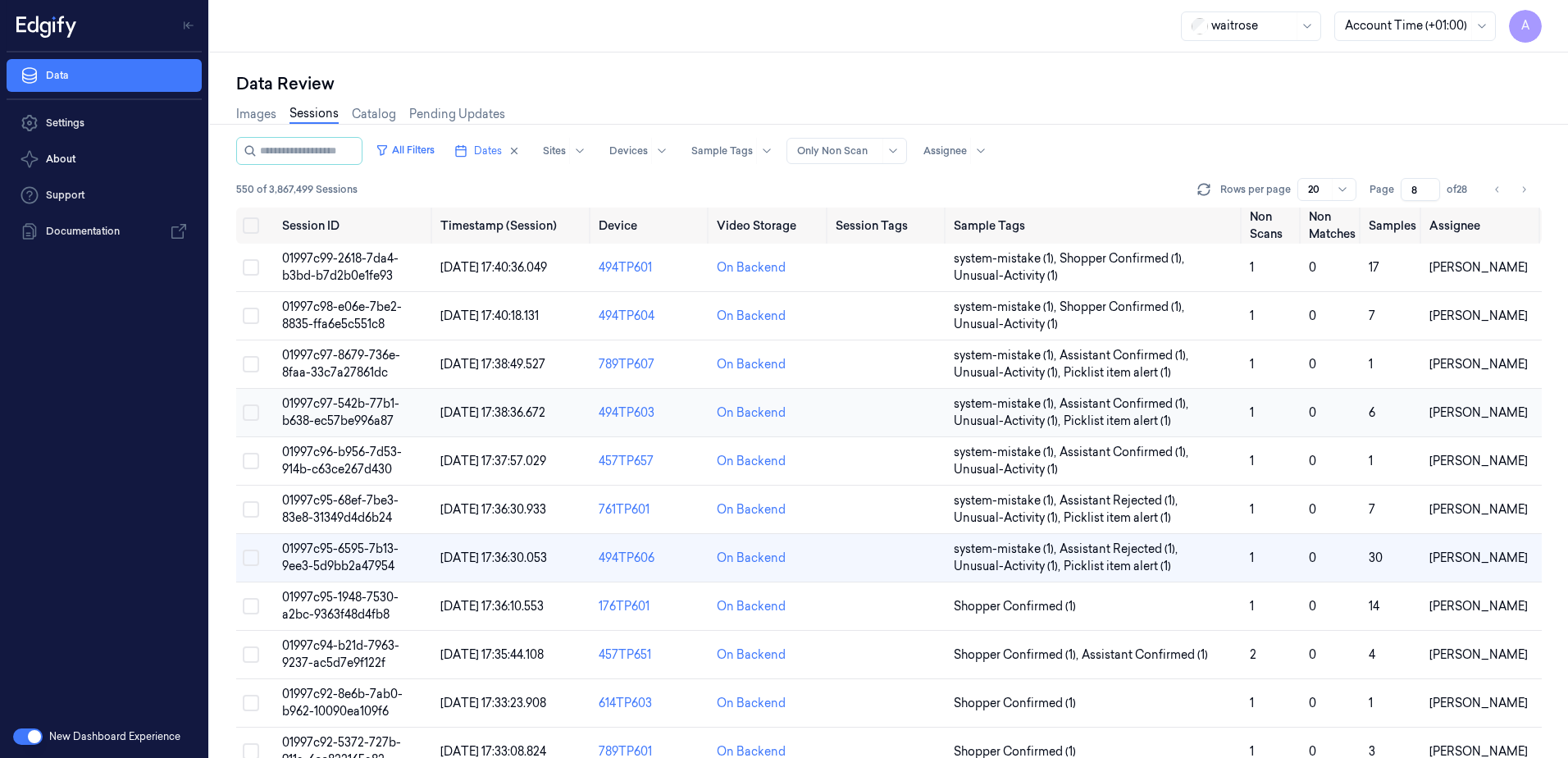
scroll to position [75, 0]
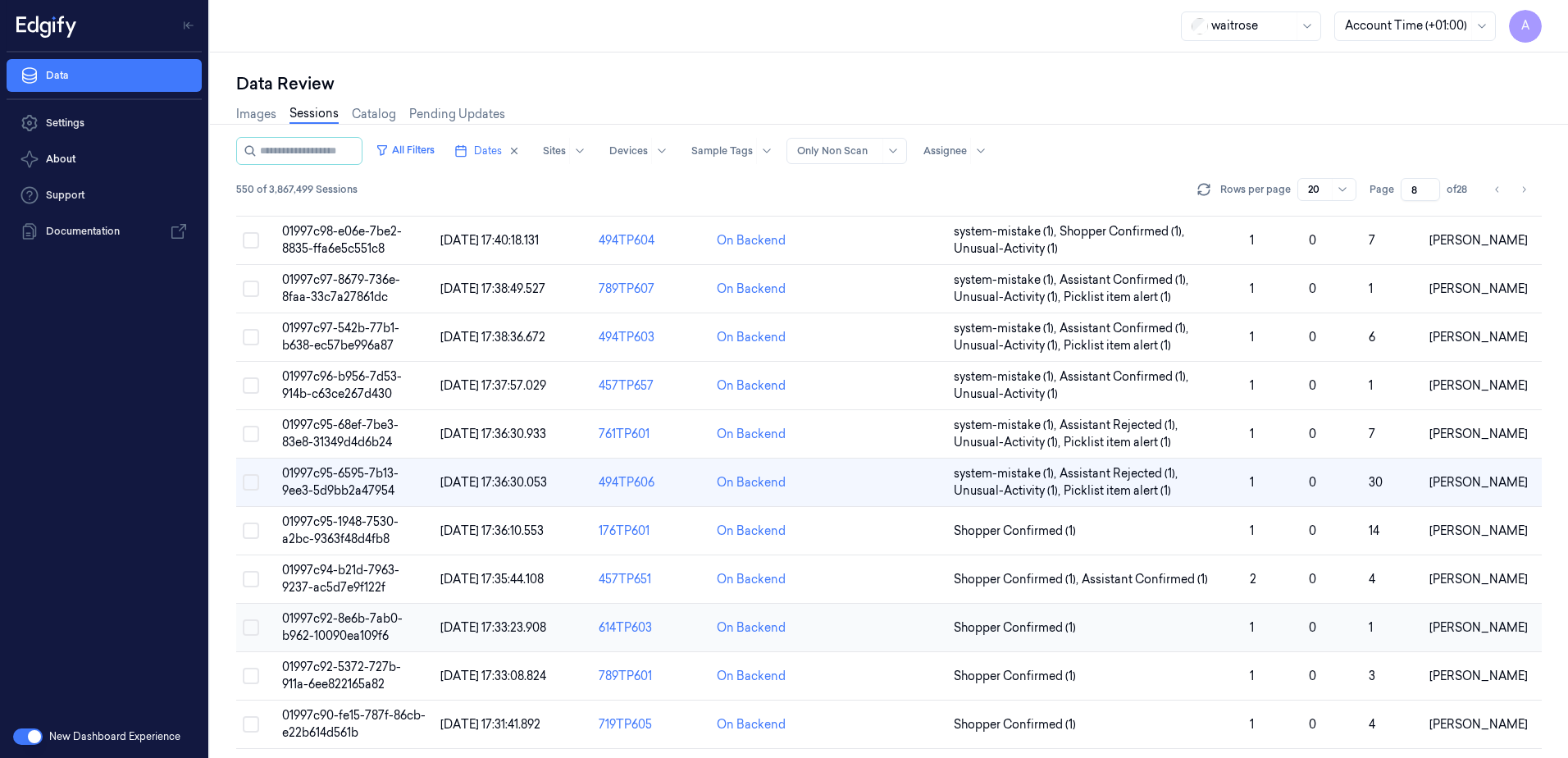
click at [317, 629] on span "01997c92-8e6b-7ab0-b962-10090ea109f6" at bounding box center [341, 627] width 120 height 32
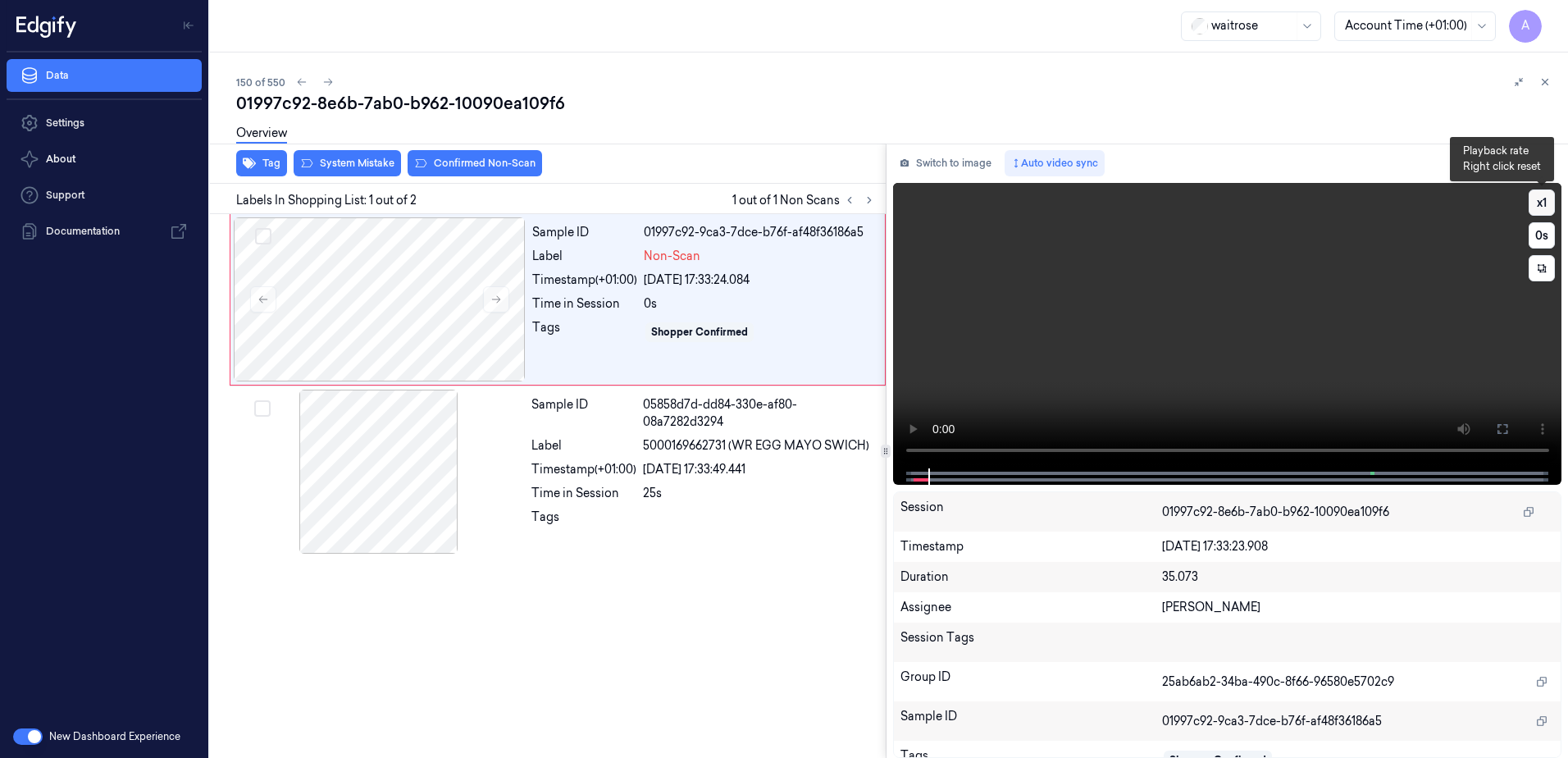
click at [1553, 199] on button "x 1" at bounding box center [1541, 202] width 26 height 26
click at [1536, 208] on button "x 2" at bounding box center [1541, 202] width 26 height 26
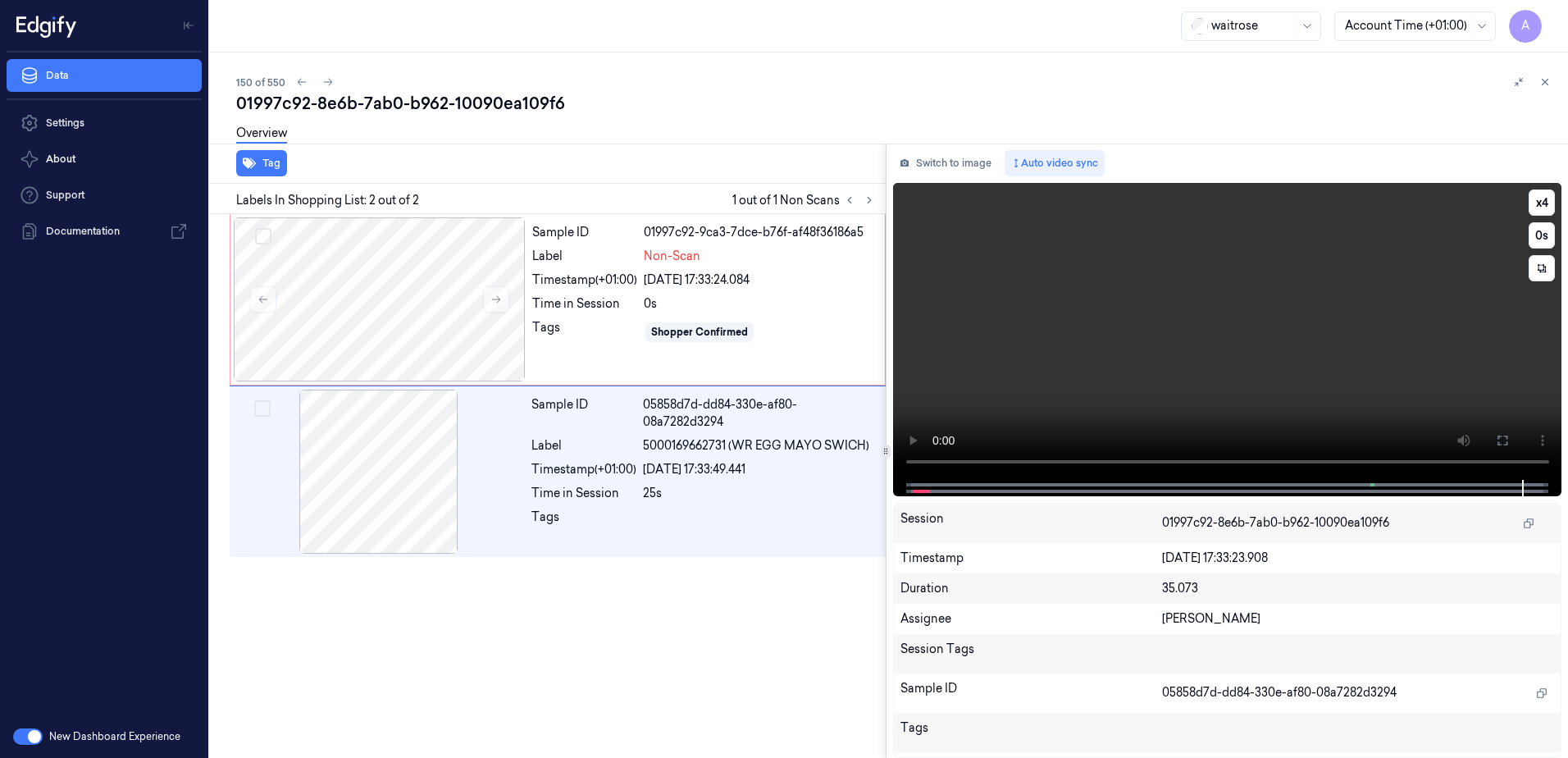
click at [1239, 341] on video at bounding box center [1228, 331] width 669 height 297
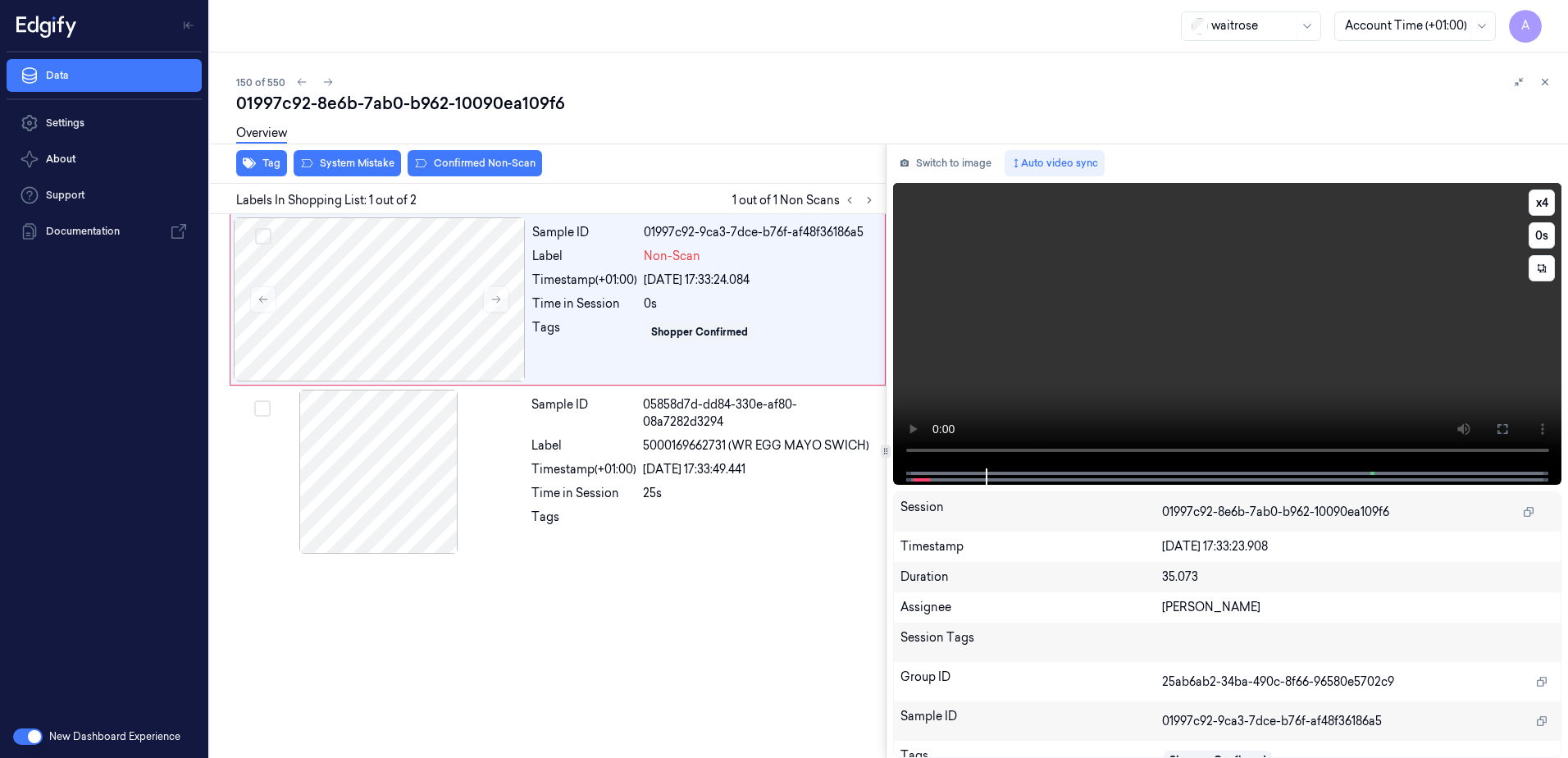
click at [1239, 341] on video at bounding box center [1228, 325] width 669 height 286
click at [698, 341] on div "Shopper Confirmed" at bounding box center [699, 332] width 109 height 19
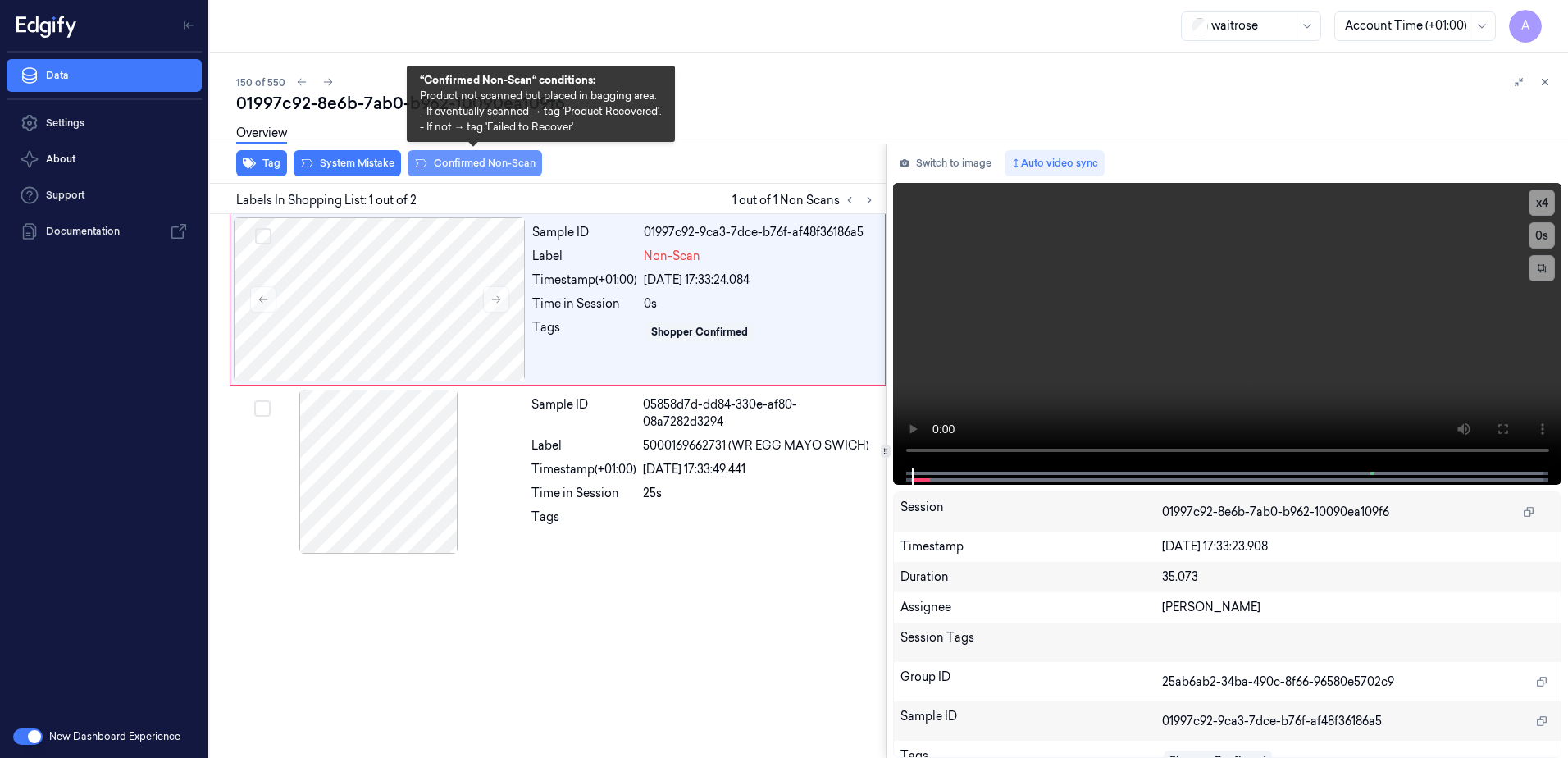
click at [445, 169] on button "Confirmed Non-Scan" at bounding box center [475, 163] width 135 height 26
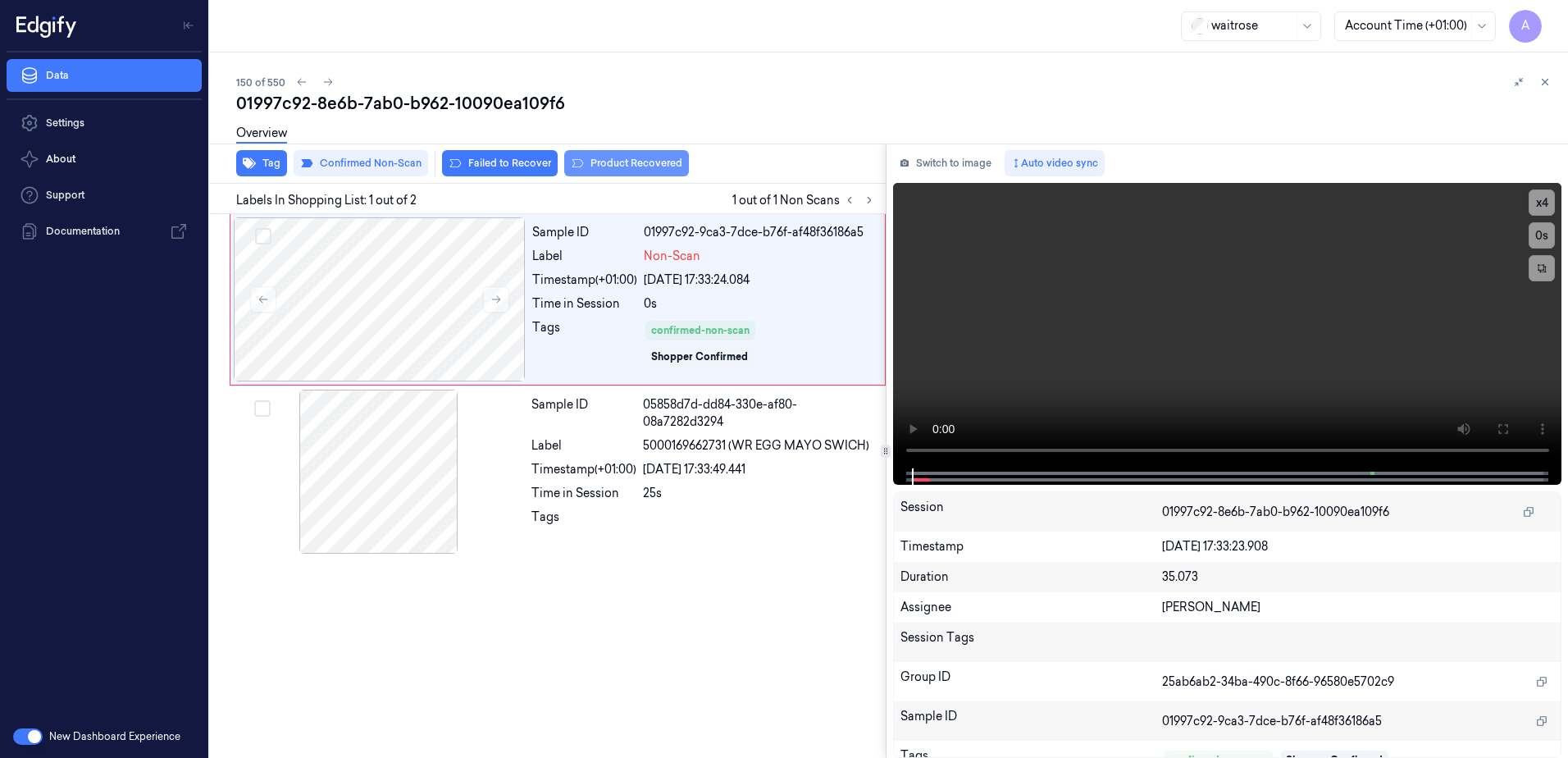
click at [605, 169] on button "Product Recovered" at bounding box center [627, 163] width 125 height 26
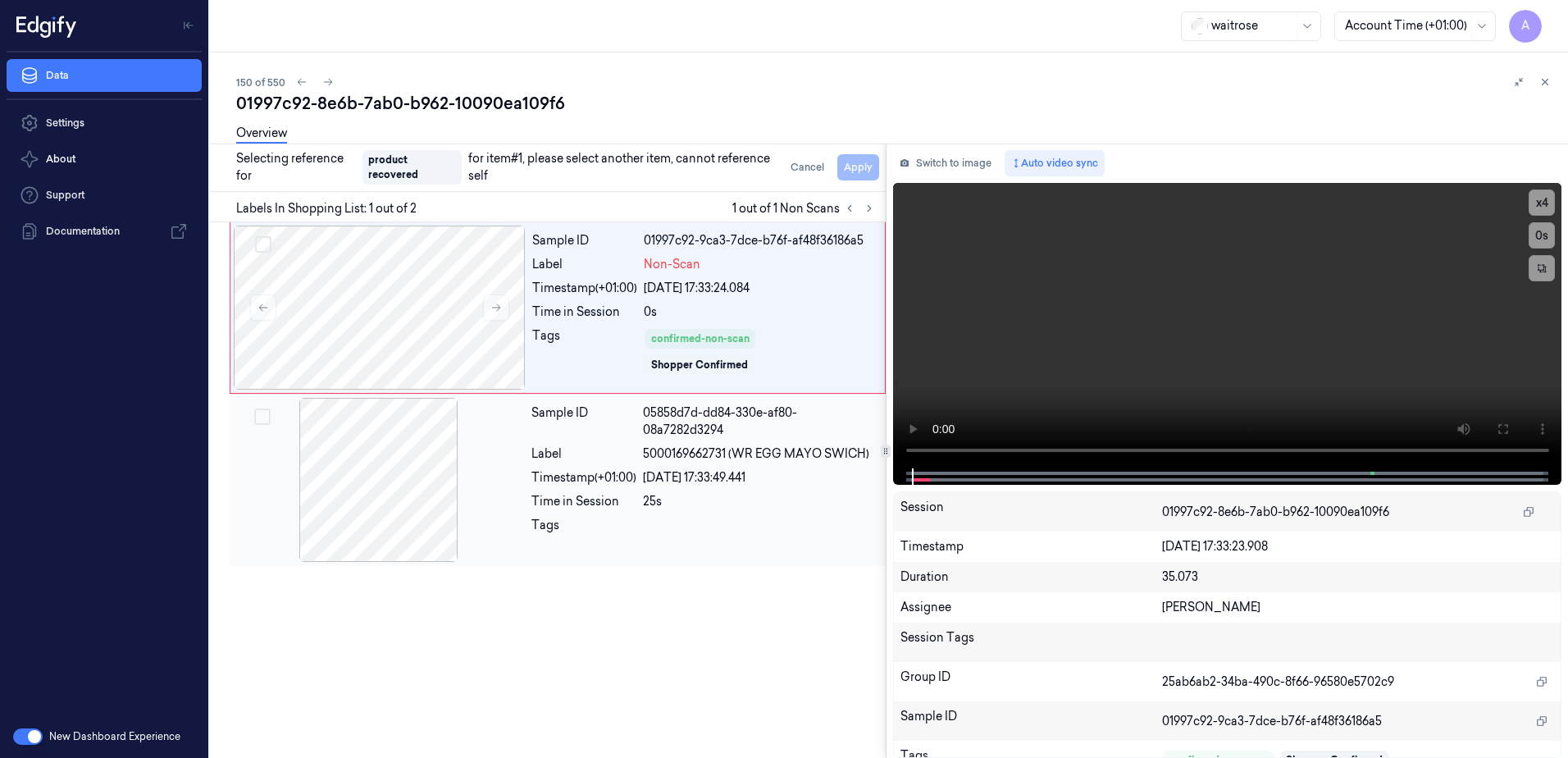
click at [657, 485] on div "24/09/2025 17:33:49.441" at bounding box center [759, 478] width 233 height 17
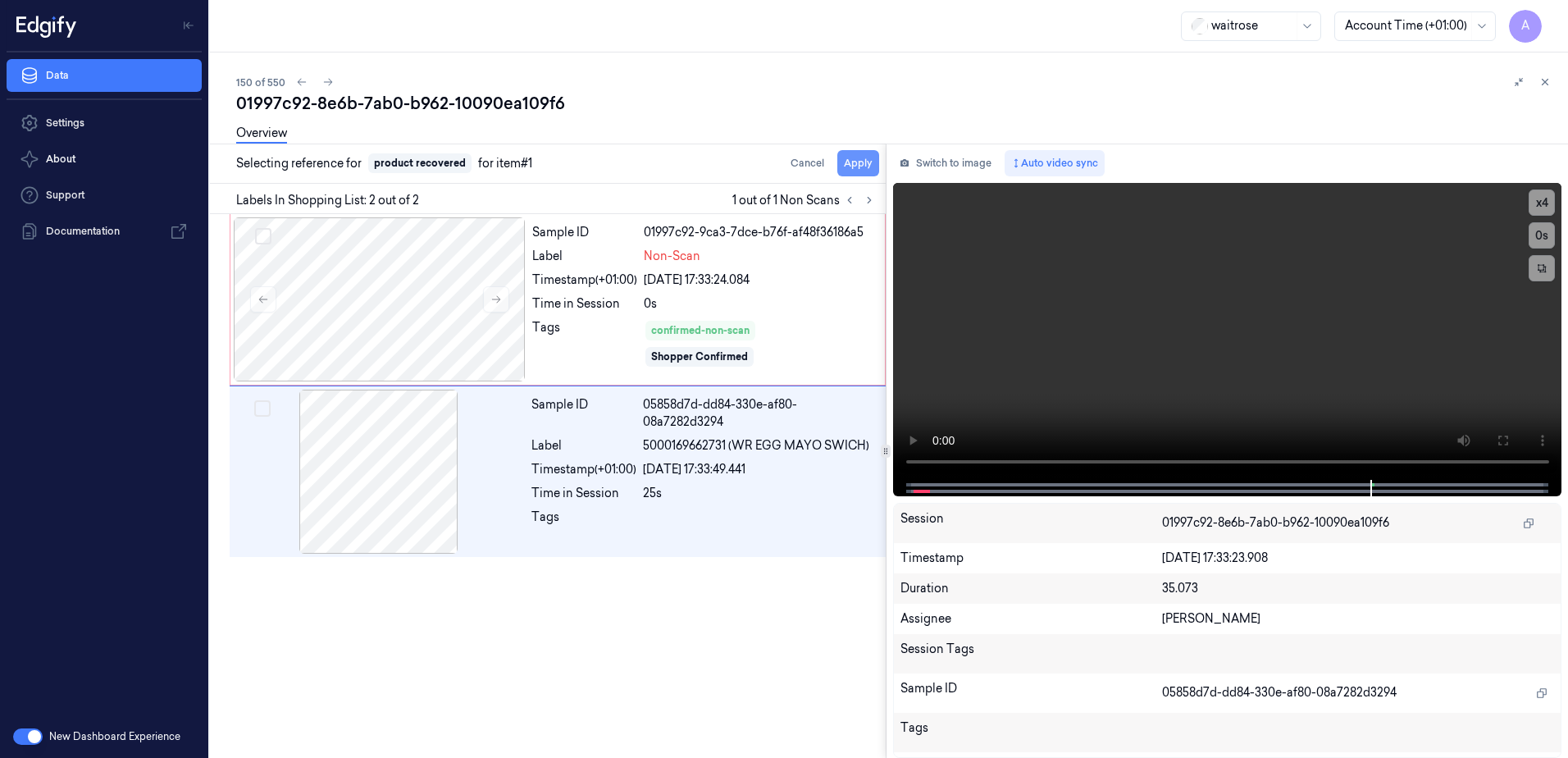
click at [868, 164] on button "Apply" at bounding box center [859, 163] width 42 height 26
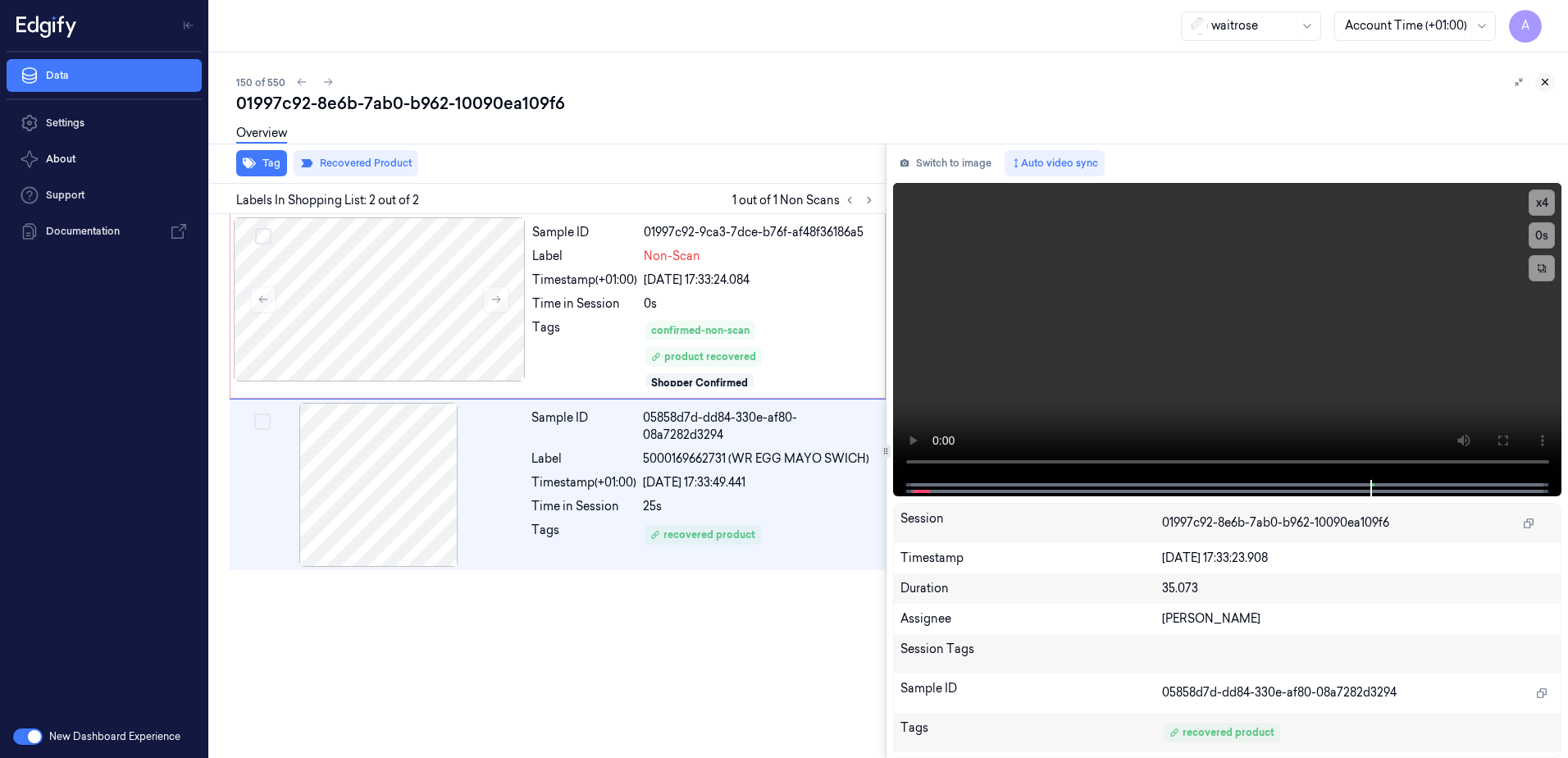
click at [1547, 87] on icon at bounding box center [1545, 82] width 12 height 12
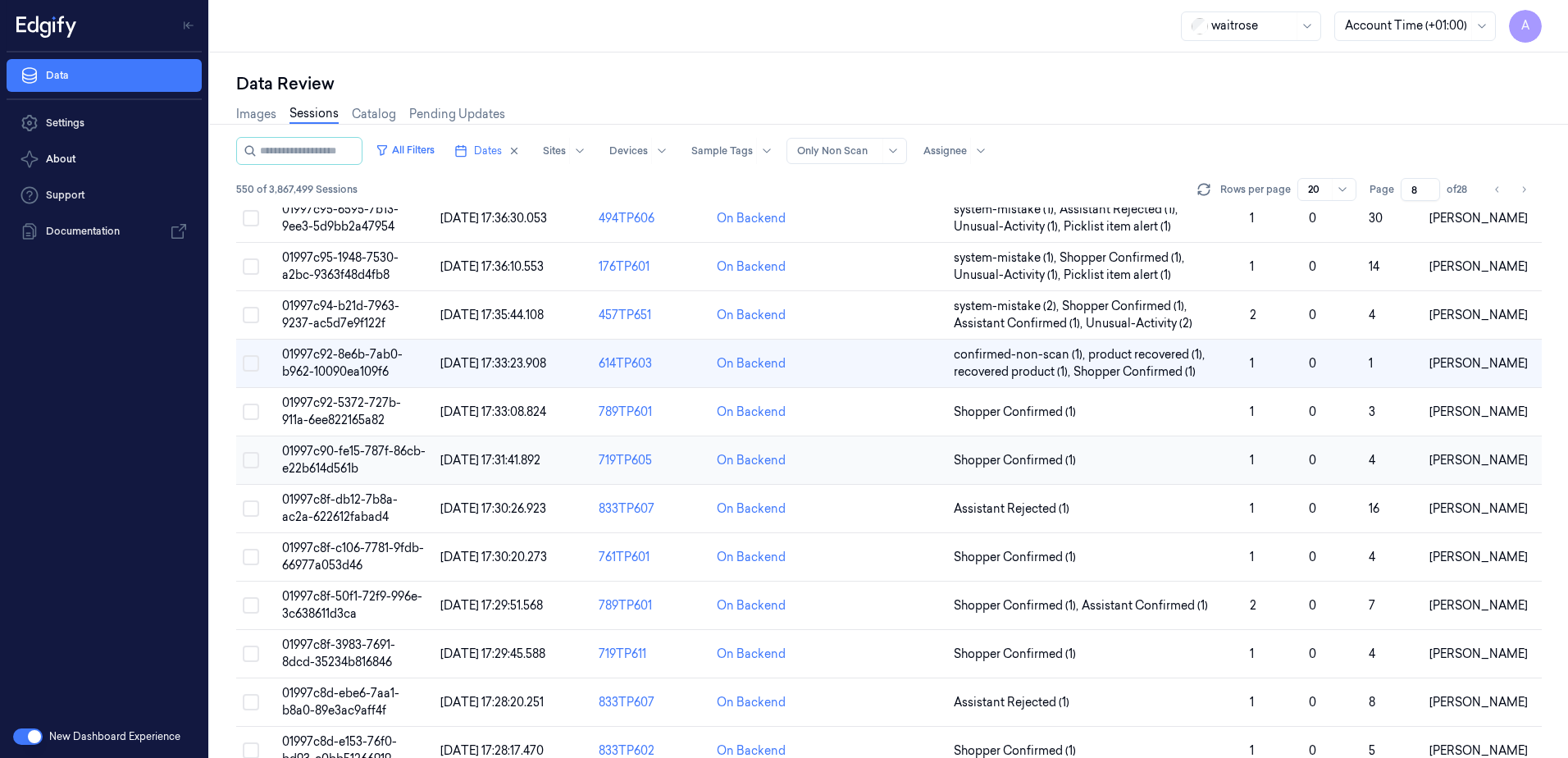
scroll to position [311, 0]
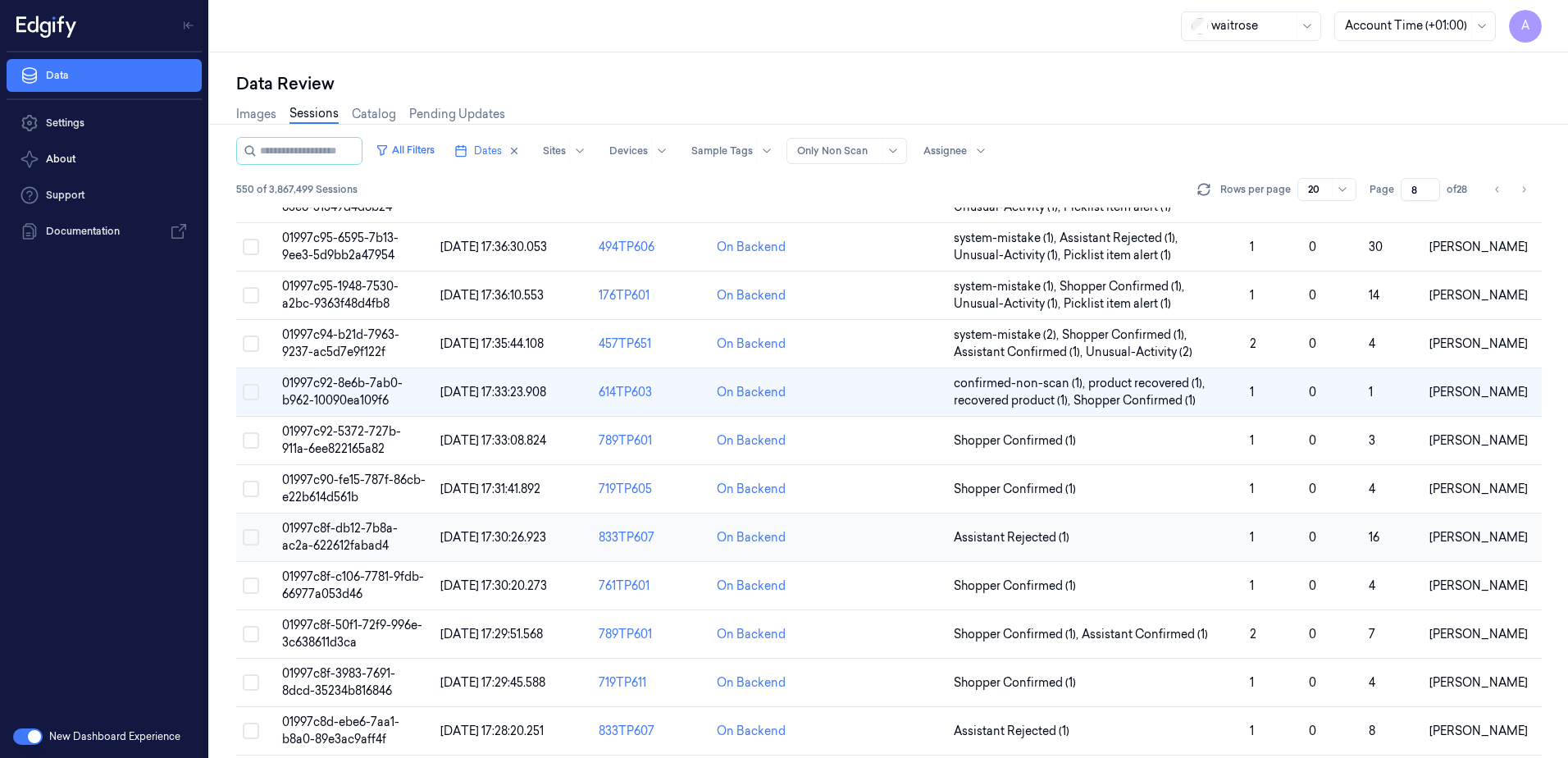
click at [312, 524] on span "01997c8f-db12-7b8a-ac2a-622612fabad4" at bounding box center [339, 537] width 115 height 32
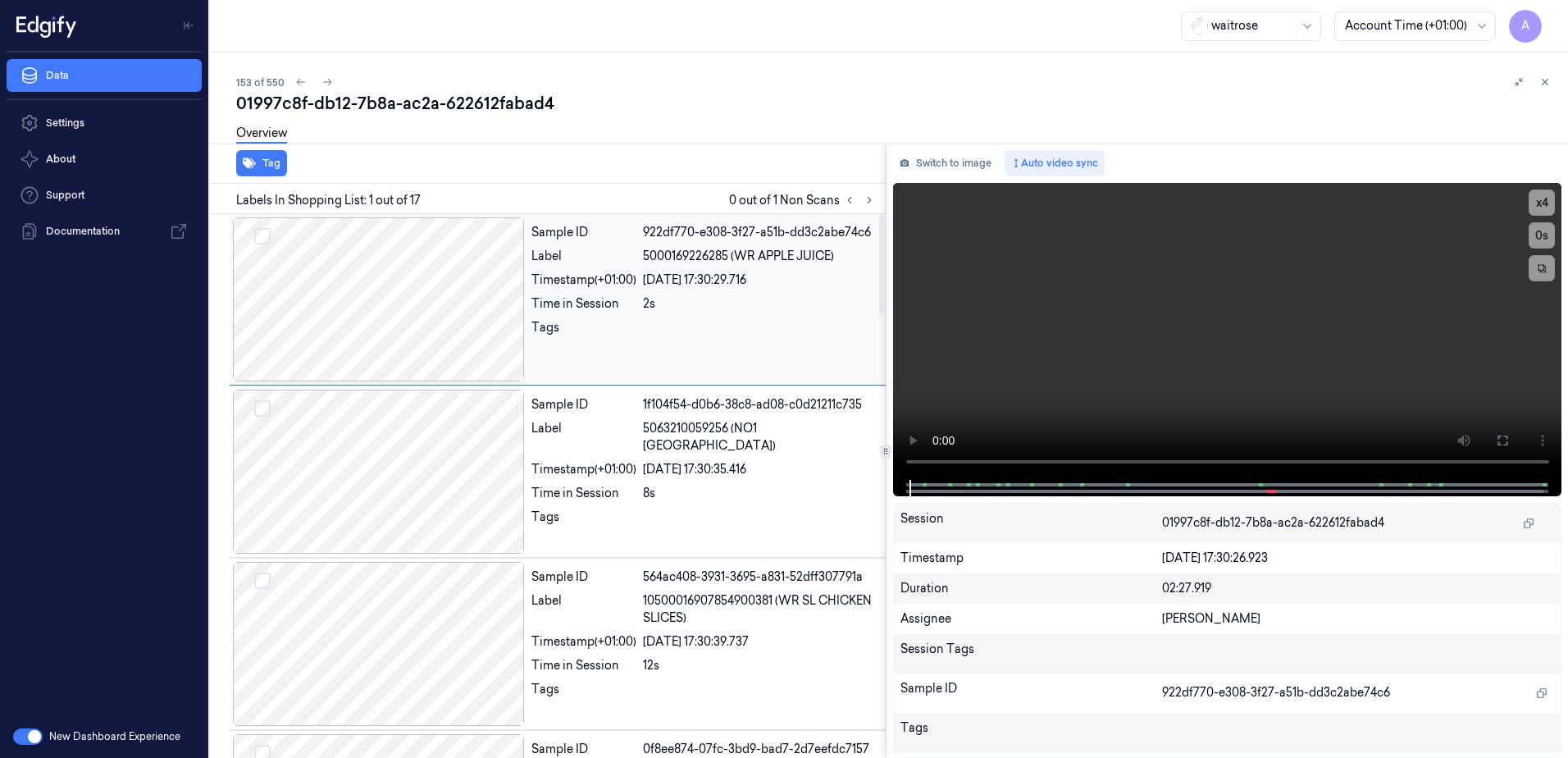
click at [804, 363] on div "Sample ID 922df770-e308-3f27-a51b-dd3c2abe74c6 Label 5000169226285 (WR APPLE JU…" at bounding box center [704, 299] width 358 height 164
click at [867, 198] on icon at bounding box center [869, 200] width 12 height 12
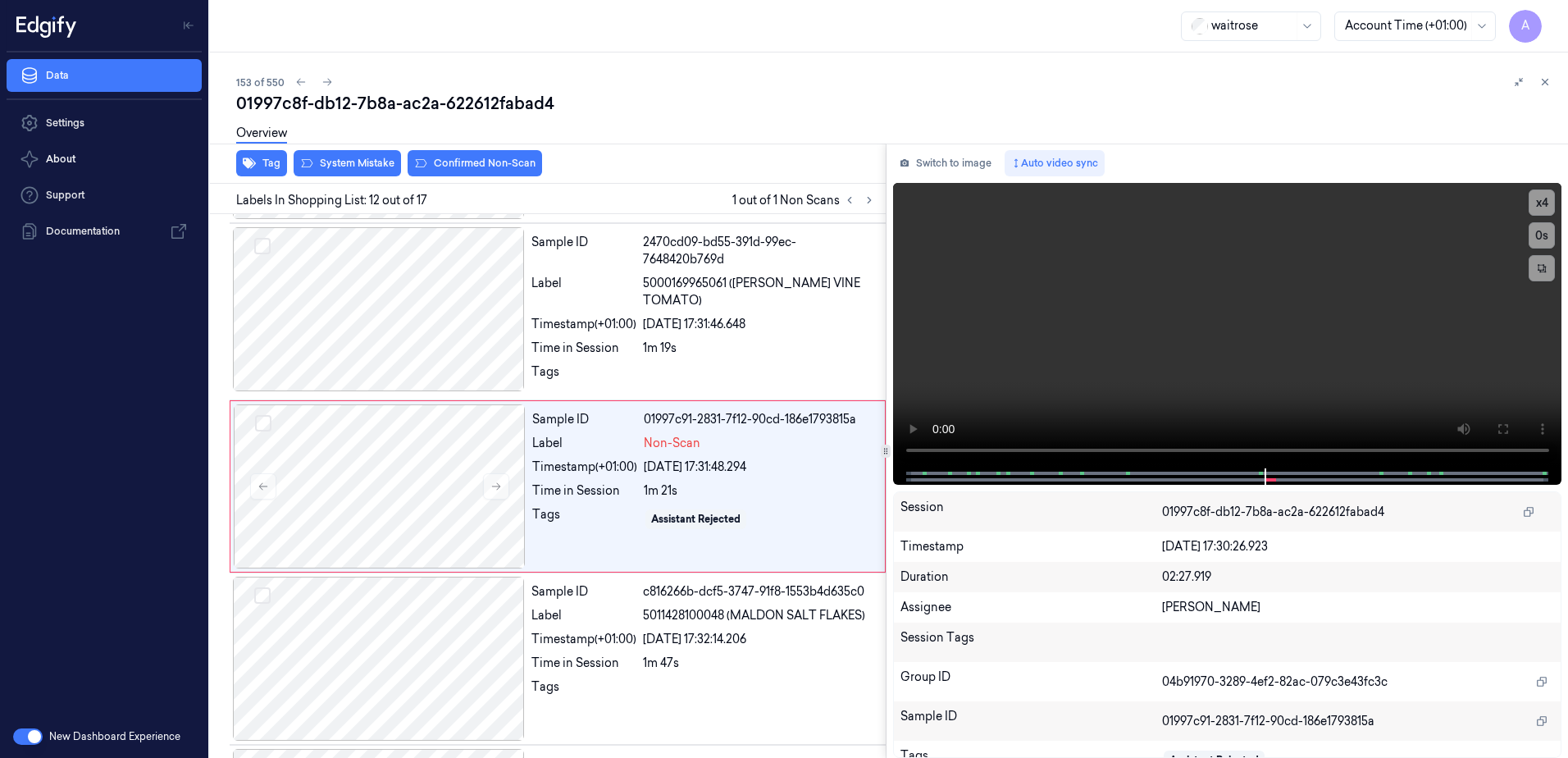
scroll to position [1714, 0]
click at [1242, 385] on video at bounding box center [1228, 325] width 669 height 286
click at [489, 485] on button at bounding box center [496, 485] width 26 height 26
click at [500, 493] on button at bounding box center [496, 485] width 26 height 26
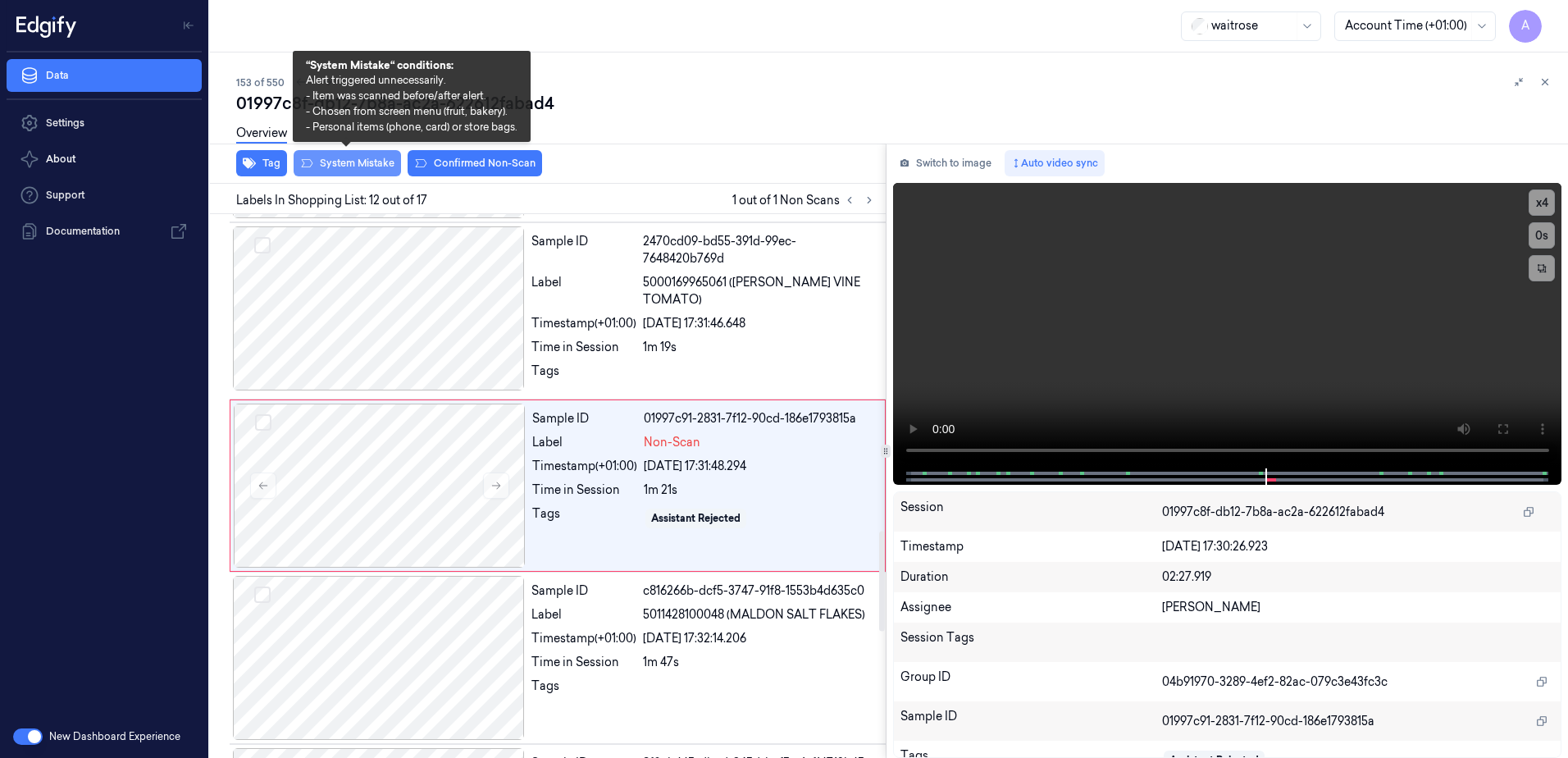
click at [327, 172] on button "System Mistake" at bounding box center [347, 163] width 108 height 26
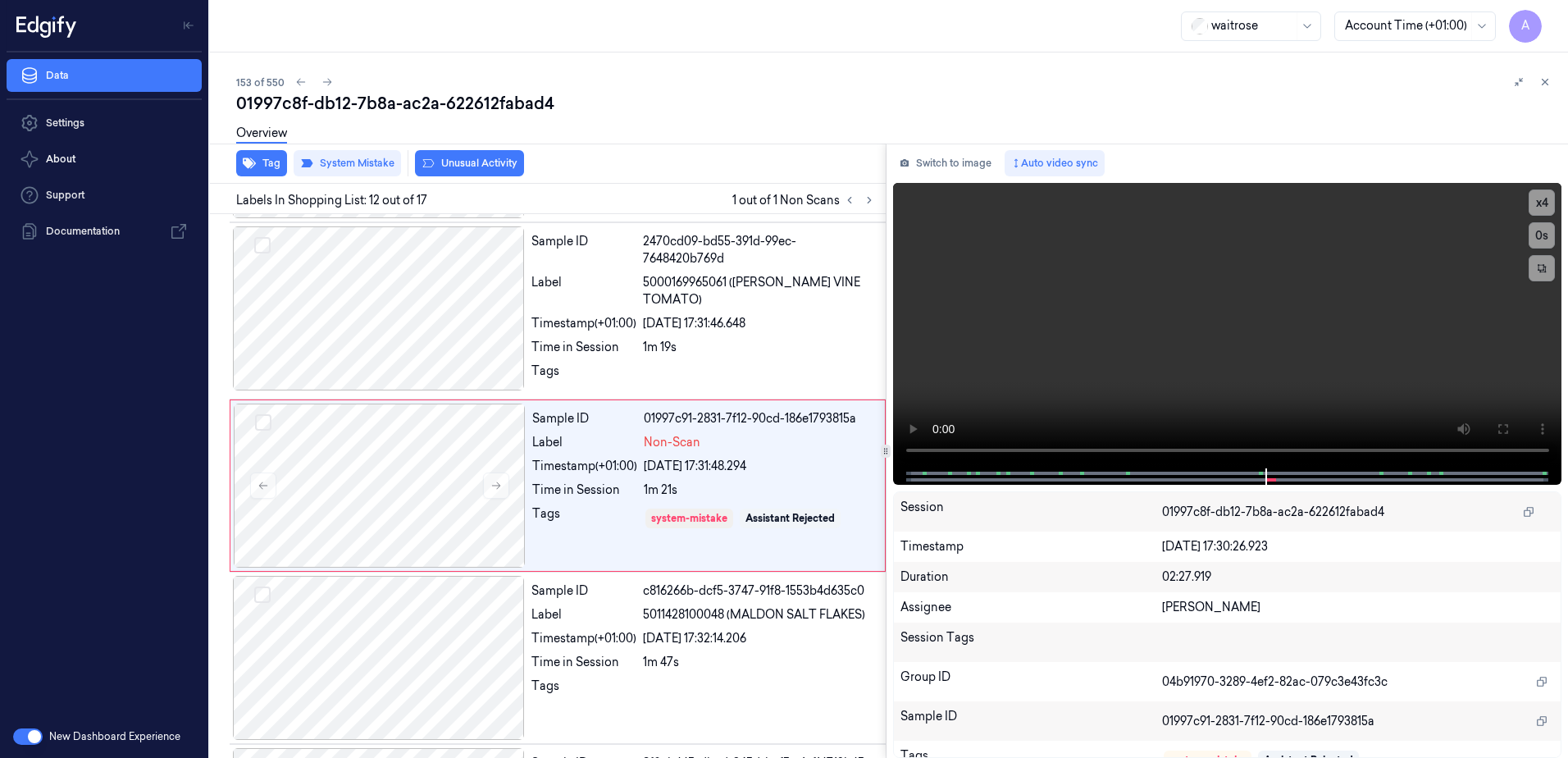
click at [457, 167] on button "Unusual Activity" at bounding box center [469, 163] width 109 height 26
click at [1539, 88] on button at bounding box center [1545, 82] width 19 height 19
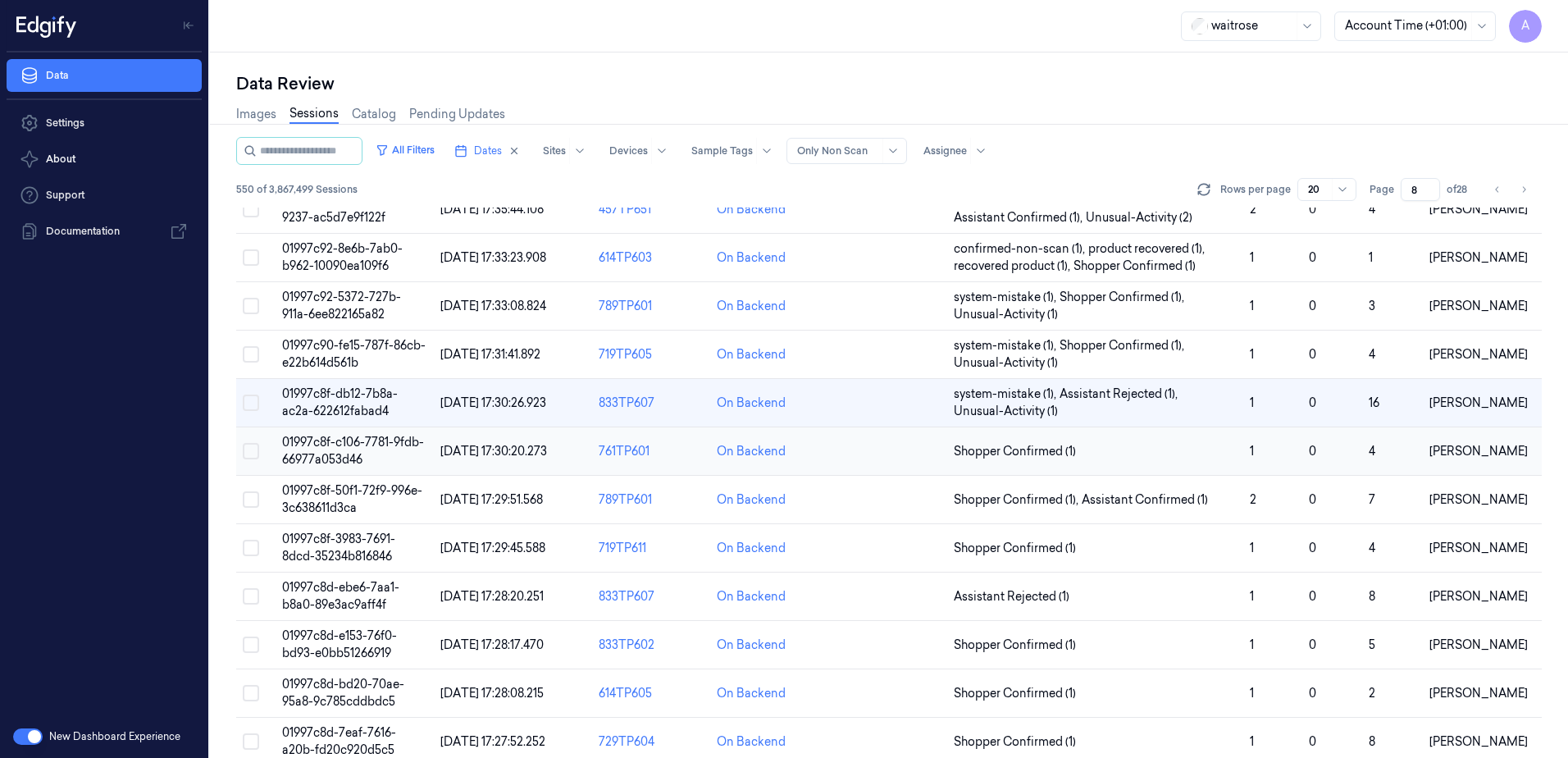
scroll to position [467, 0]
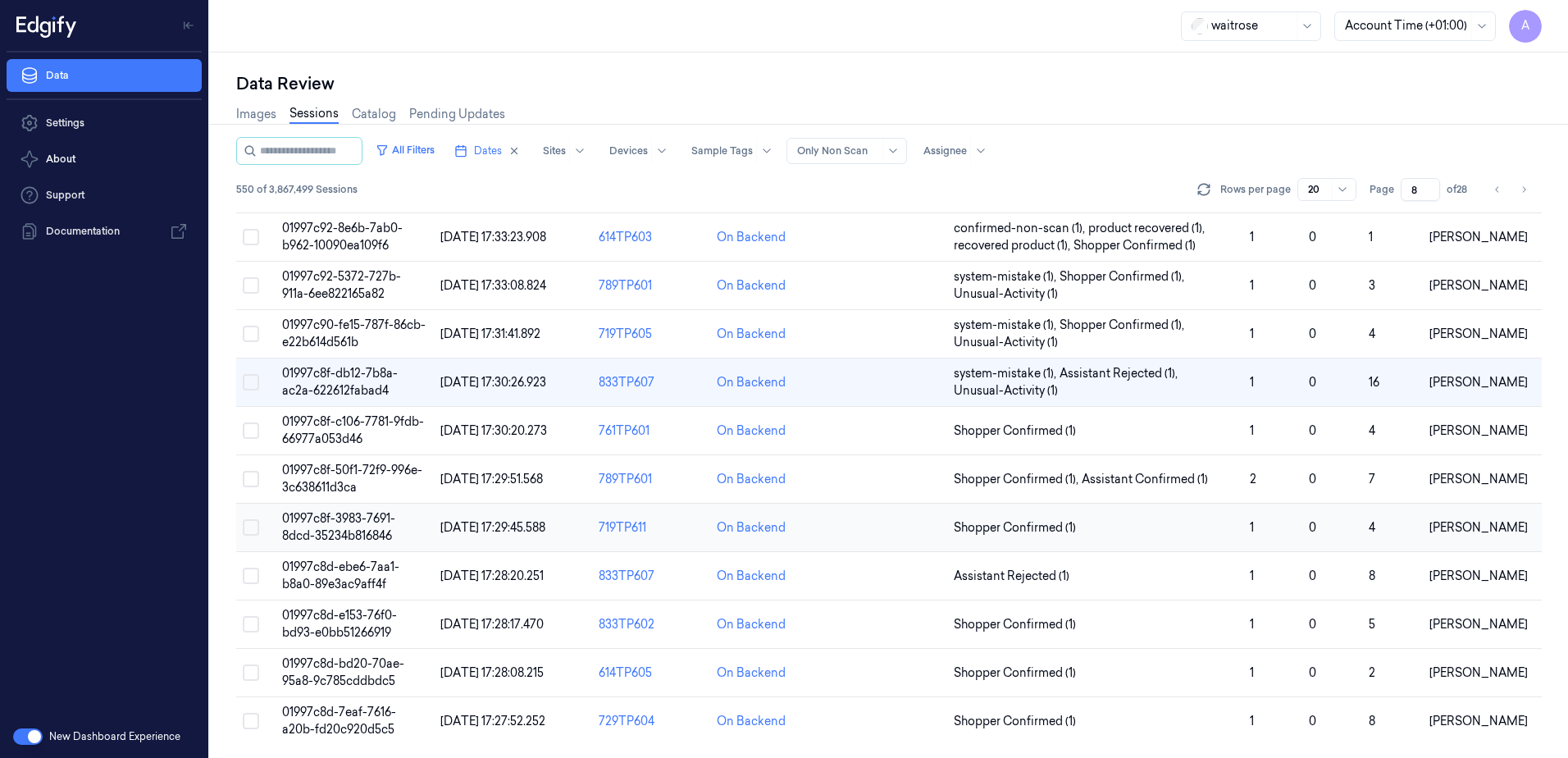
click at [327, 515] on span "01997c8f-3983-7691-8dcd-35234b816846" at bounding box center [338, 527] width 113 height 32
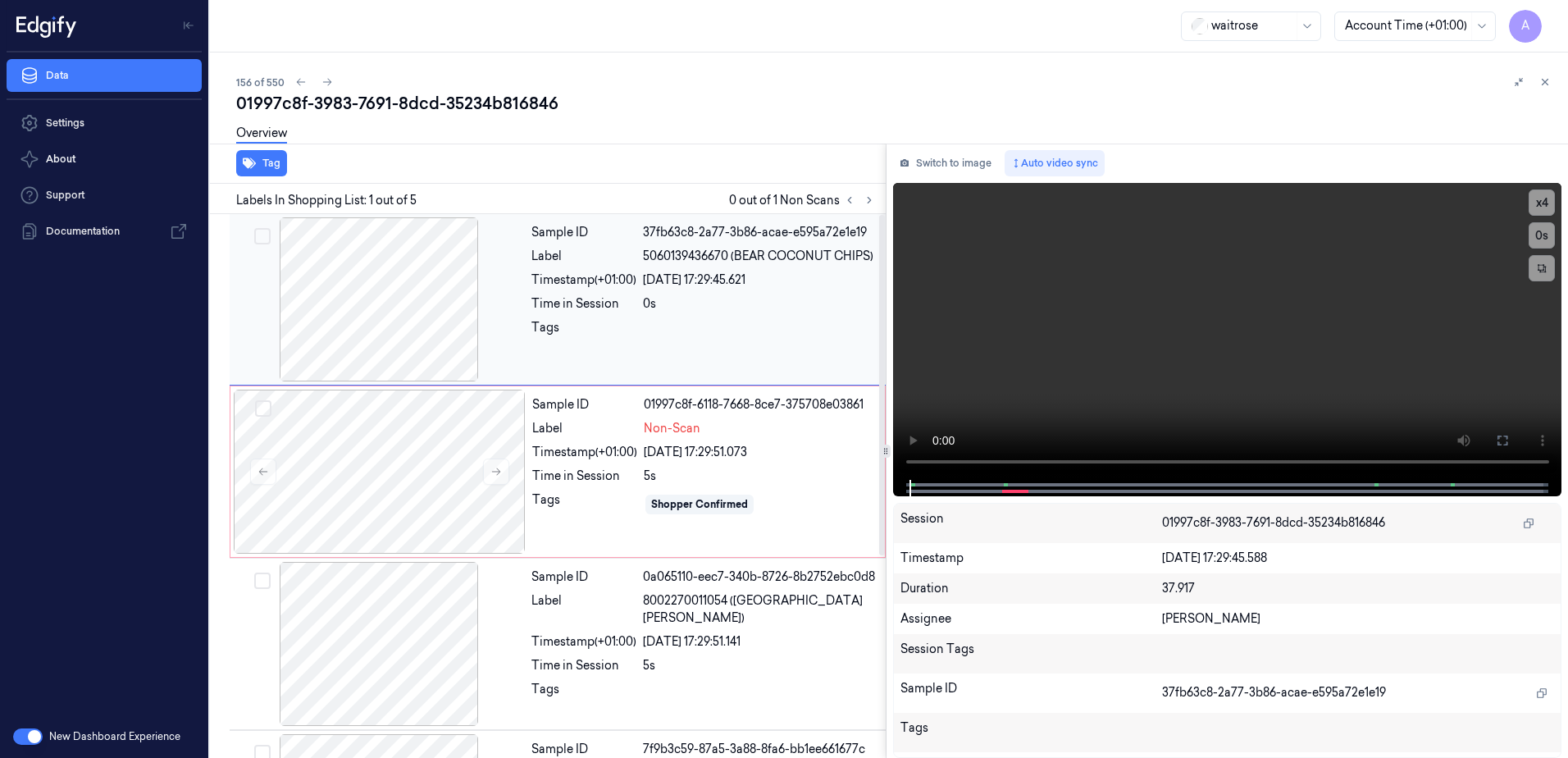
click at [573, 371] on div "Sample ID 37fb63c8-2a77-3b86-acae-e595a72e1e19 Label 5060139436670 (BEAR COCONU…" at bounding box center [704, 299] width 358 height 164
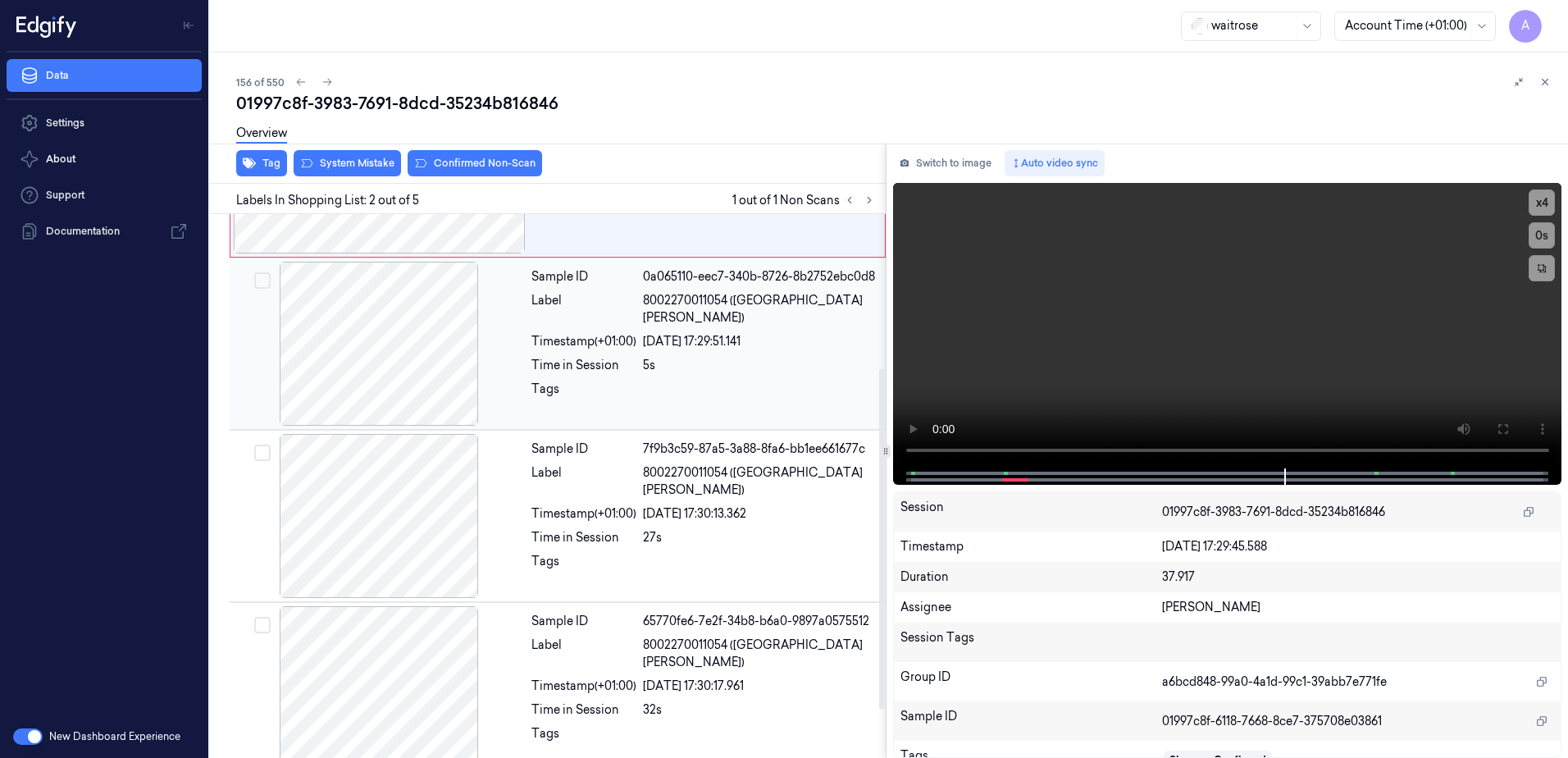
scroll to position [322, 0]
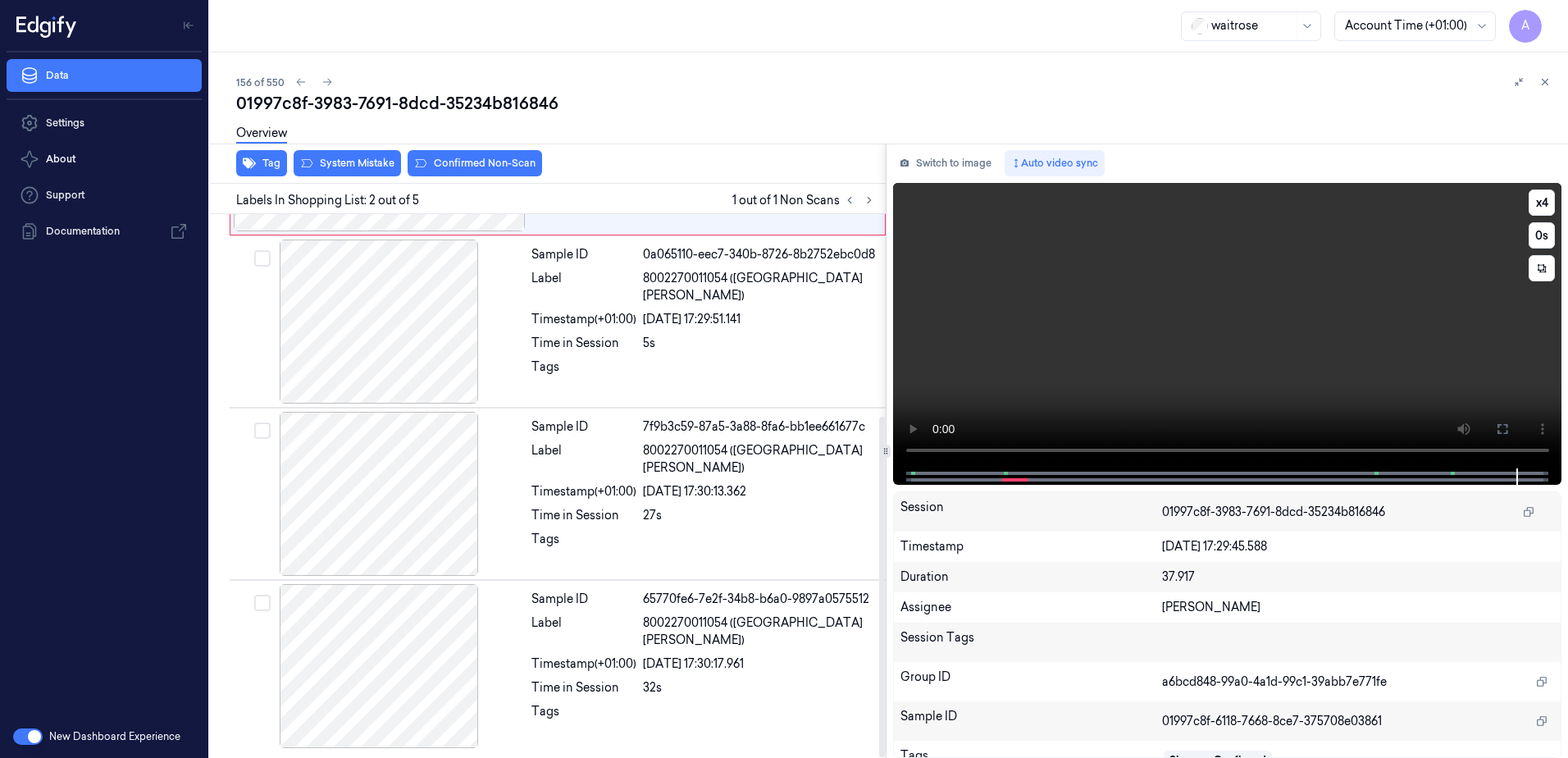
click at [1176, 352] on video at bounding box center [1228, 325] width 669 height 286
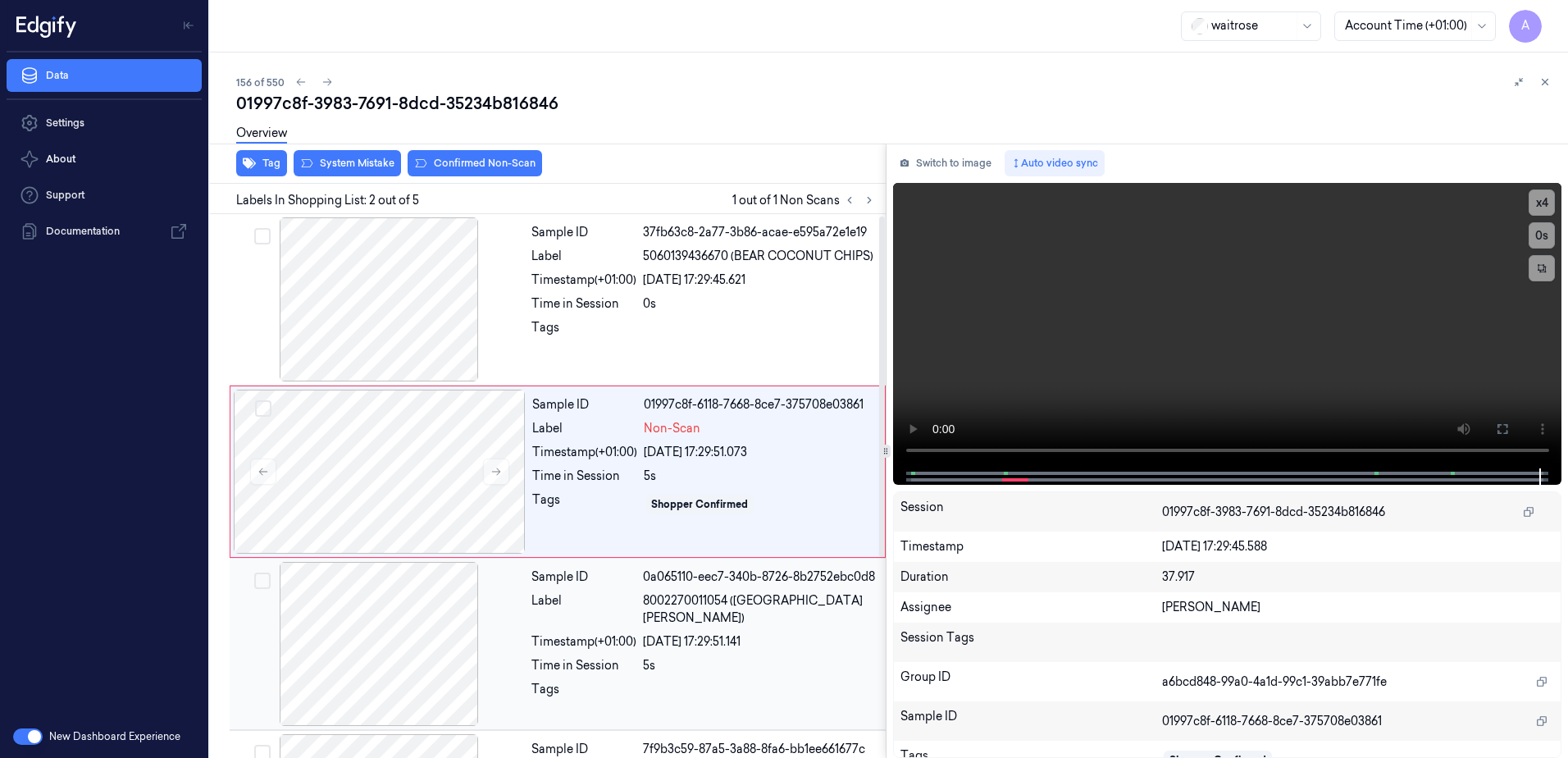
scroll to position [0, 0]
click at [606, 510] on div "Tags" at bounding box center [585, 504] width 105 height 26
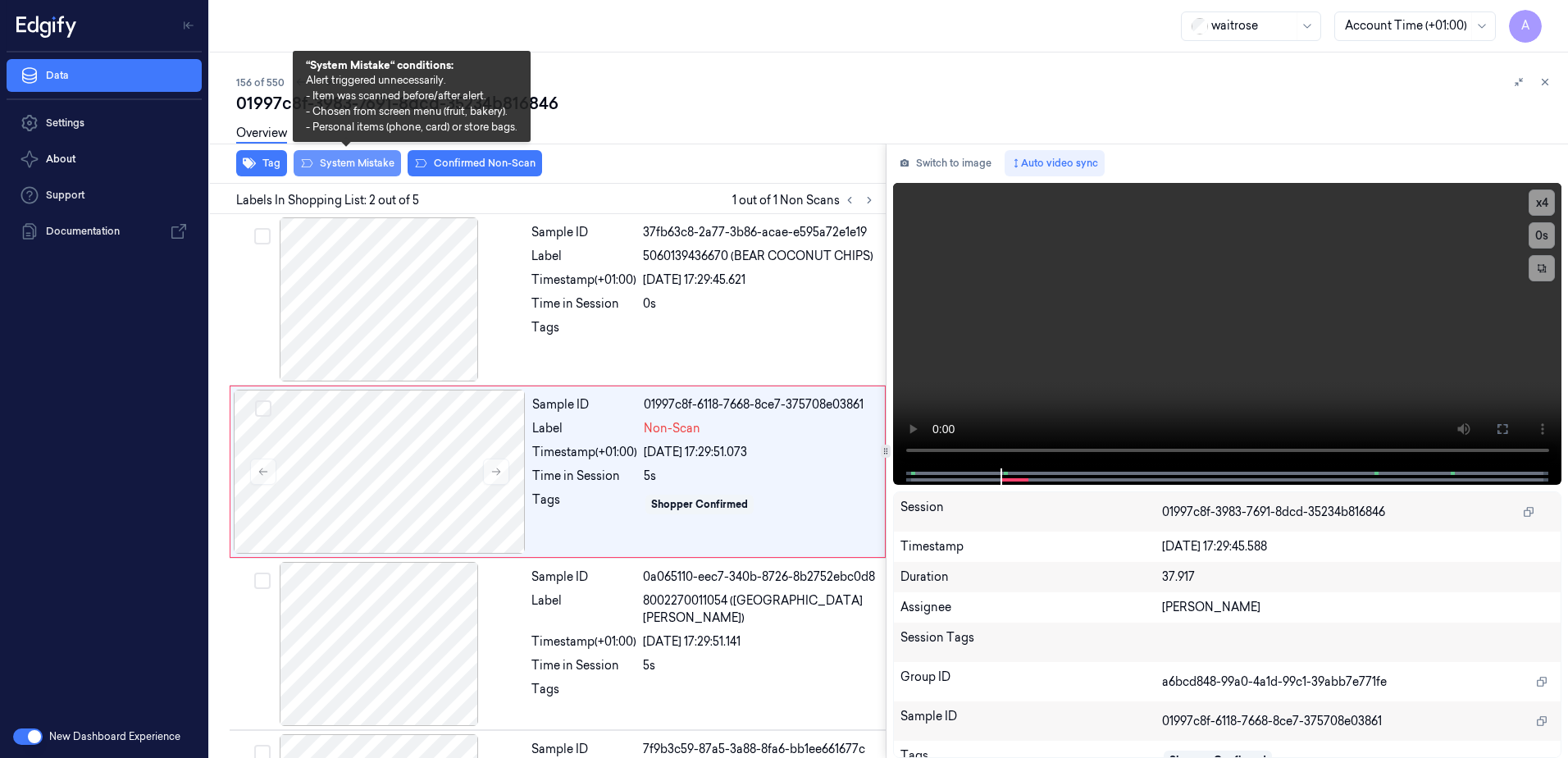
click at [364, 164] on button "System Mistake" at bounding box center [347, 163] width 108 height 26
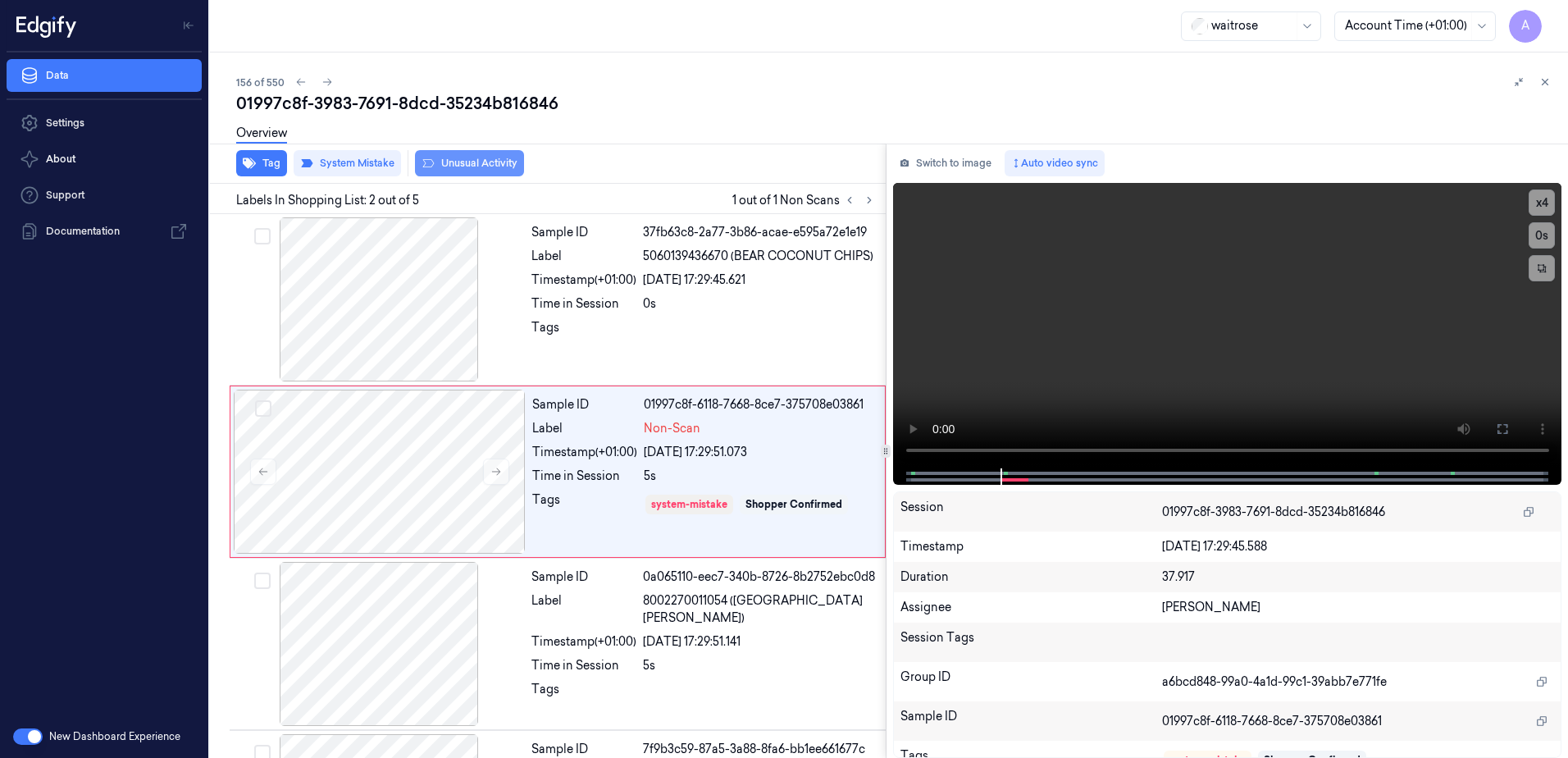
click at [470, 172] on button "Unusual Activity" at bounding box center [469, 163] width 109 height 26
click at [1544, 84] on icon at bounding box center [1546, 83] width 6 height 6
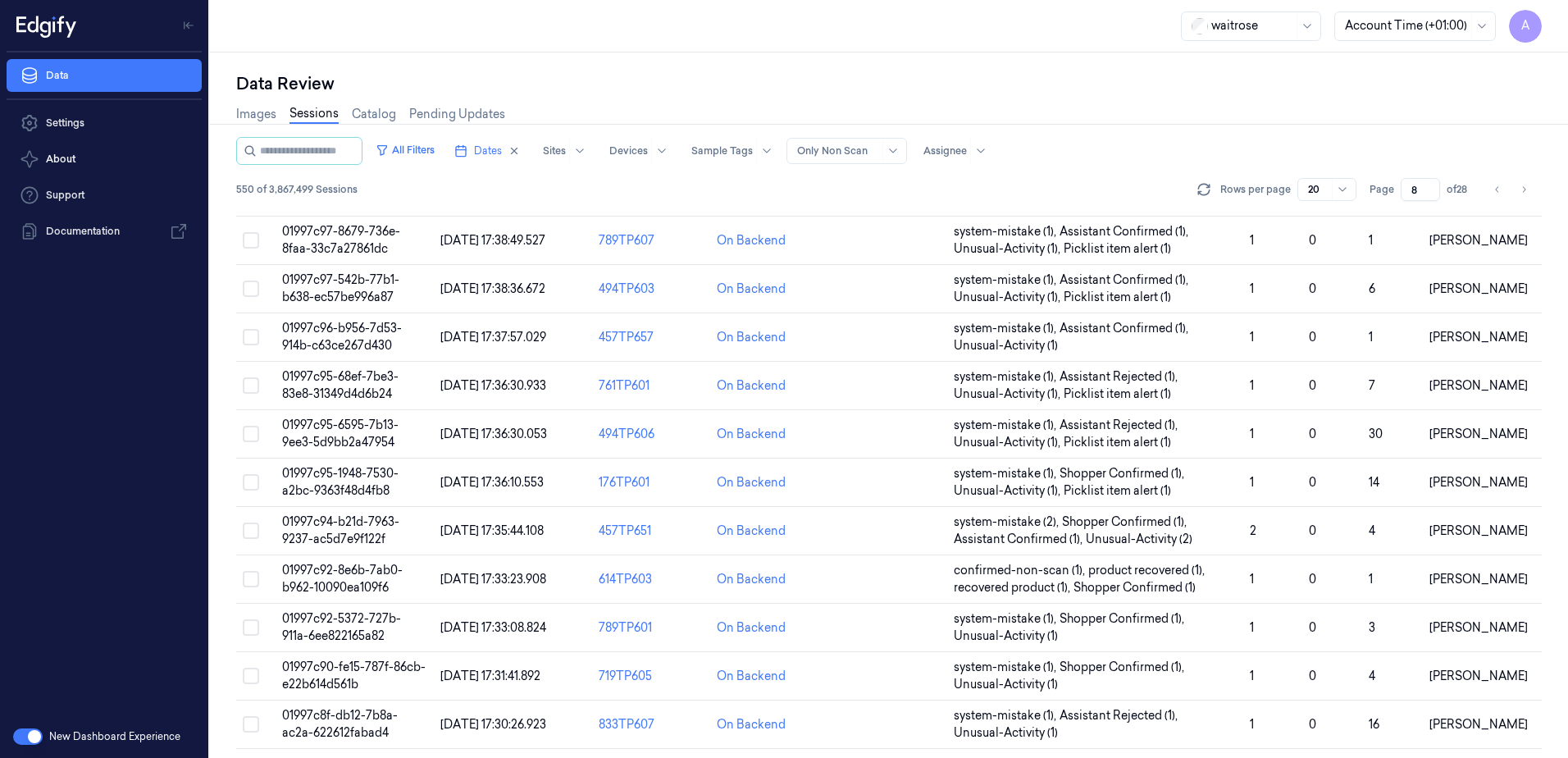
scroll to position [467, 0]
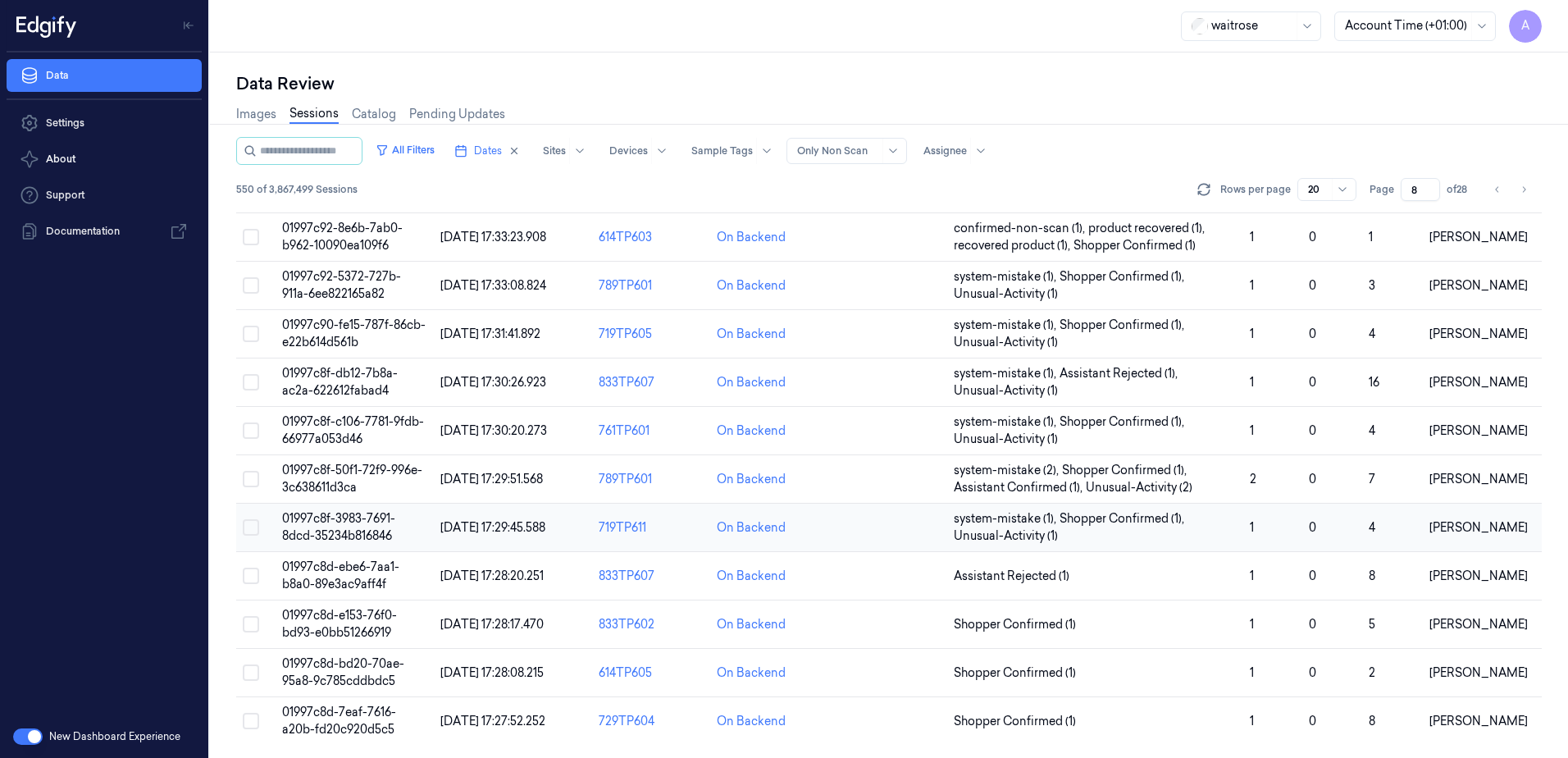
click at [362, 520] on span "01997c8f-3983-7691-8dcd-35234b816846" at bounding box center [338, 527] width 113 height 32
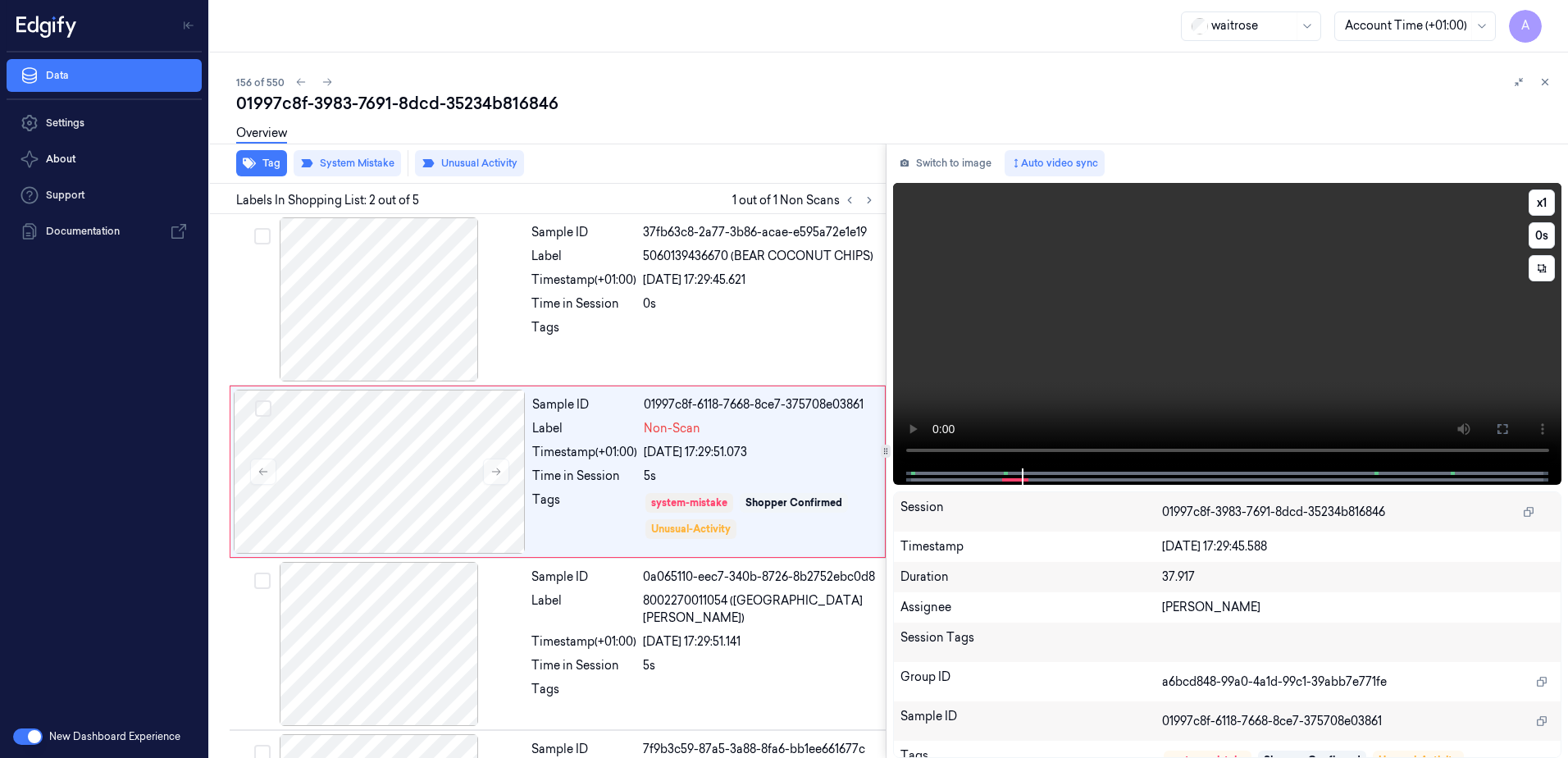
click at [1182, 396] on video at bounding box center [1228, 325] width 669 height 286
click at [1549, 84] on icon at bounding box center [1545, 82] width 12 height 12
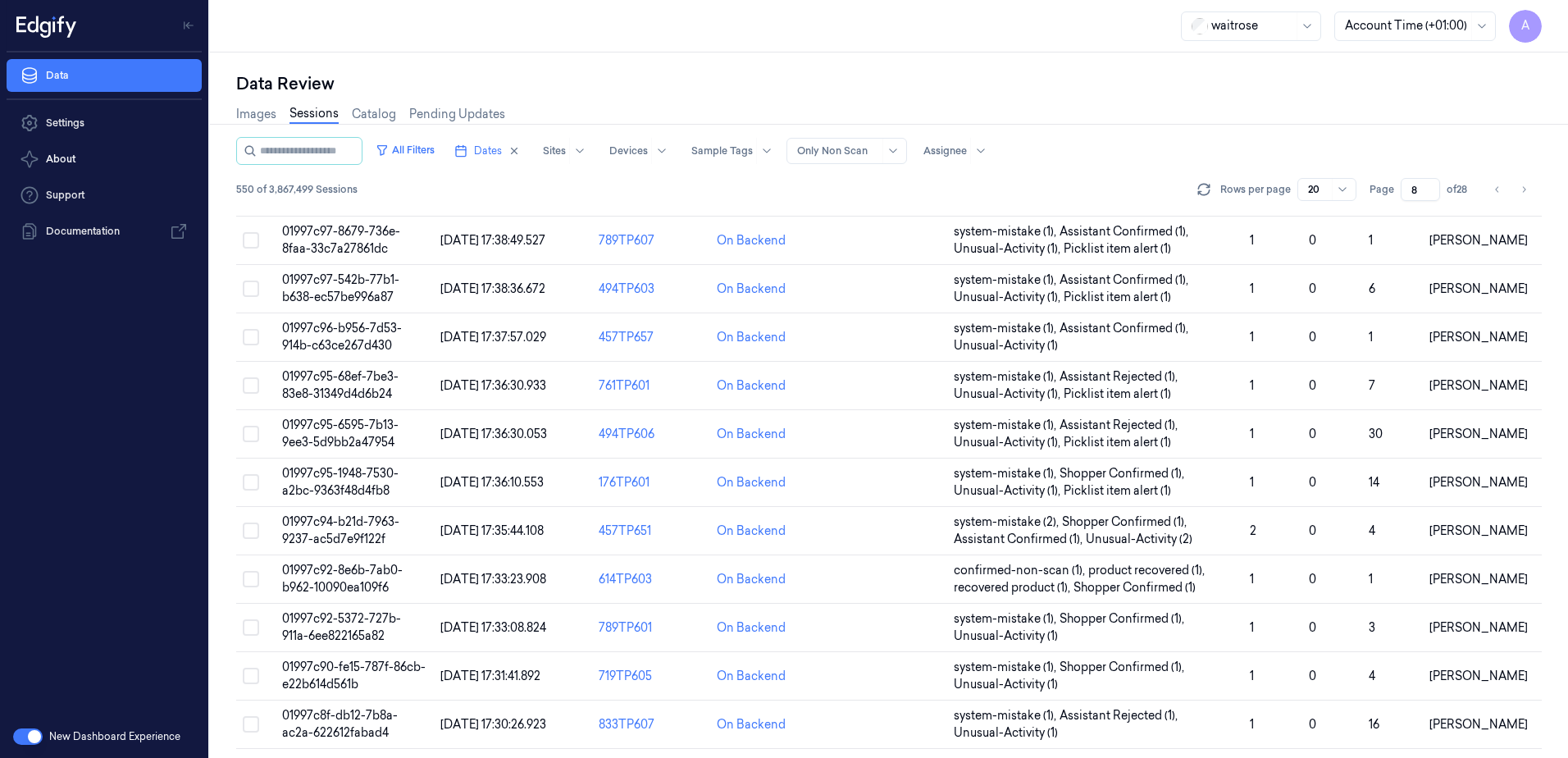
scroll to position [467, 0]
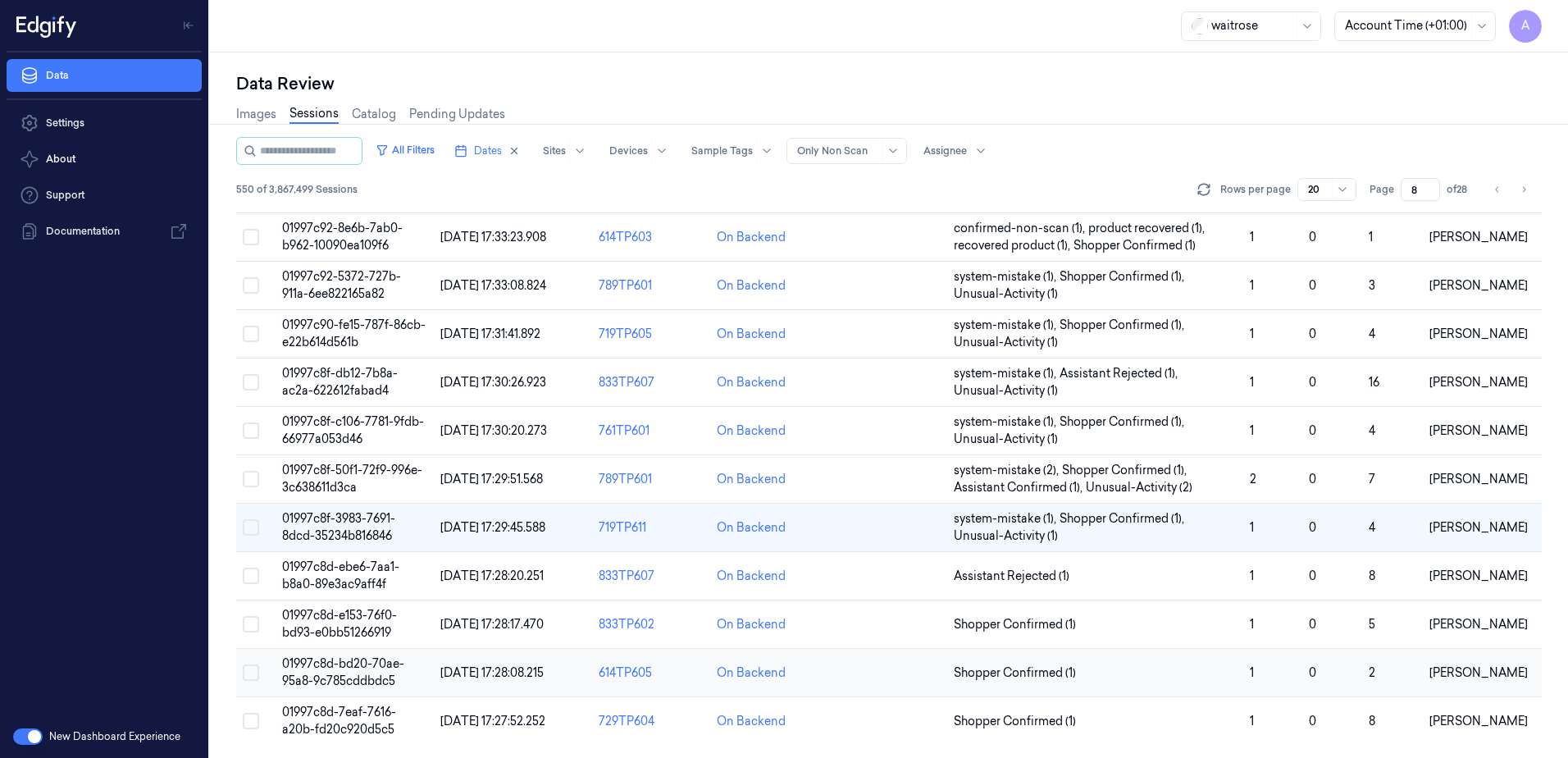
click at [348, 667] on span "01997c8d-bd20-70ae-95a8-9c785cddbdc5" at bounding box center [342, 672] width 122 height 32
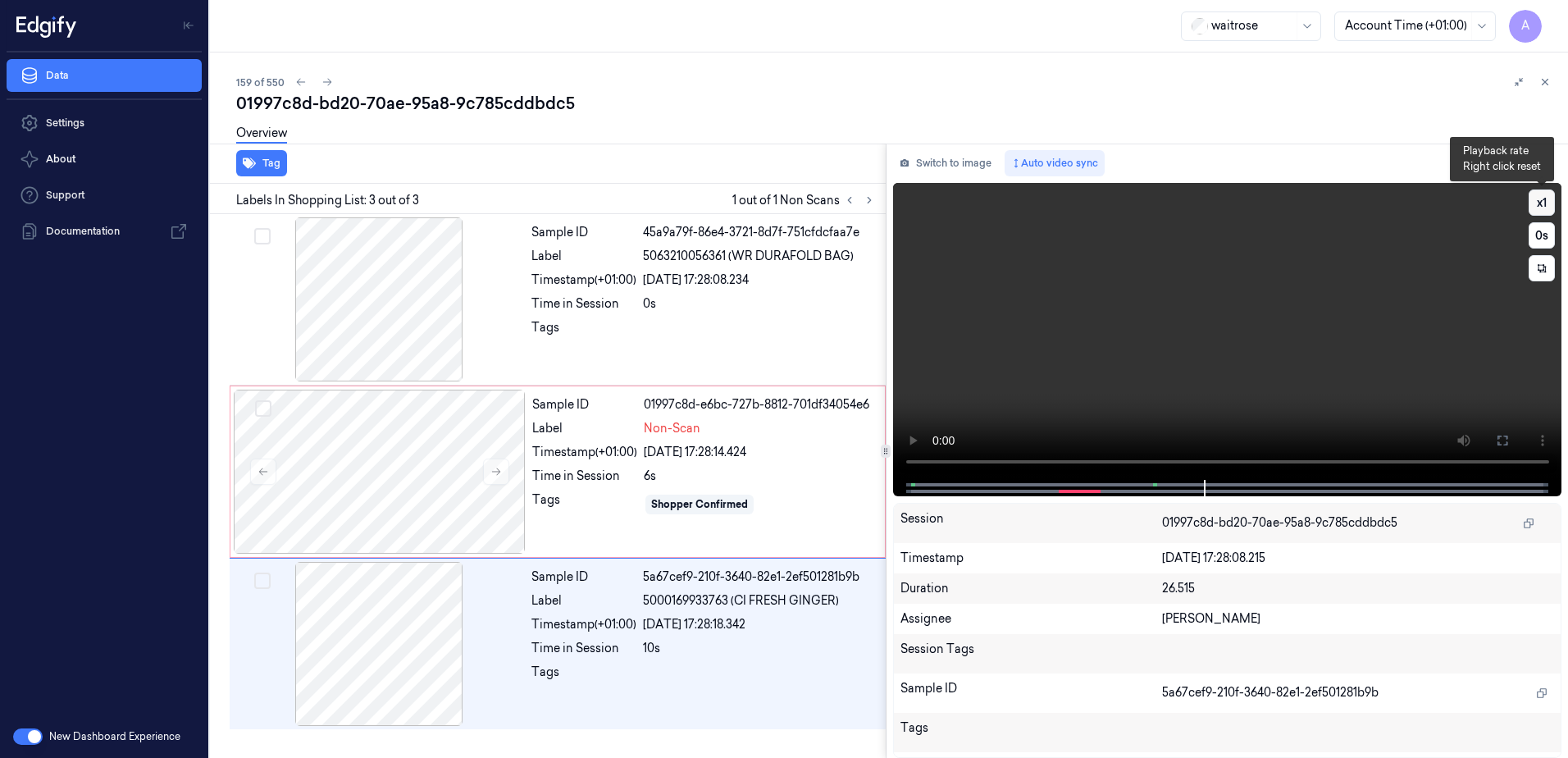
click at [1551, 204] on button "x 1" at bounding box center [1541, 202] width 26 height 26
click at [1548, 205] on button "x 2" at bounding box center [1541, 202] width 26 height 26
click at [802, 484] on div "6s" at bounding box center [759, 476] width 232 height 17
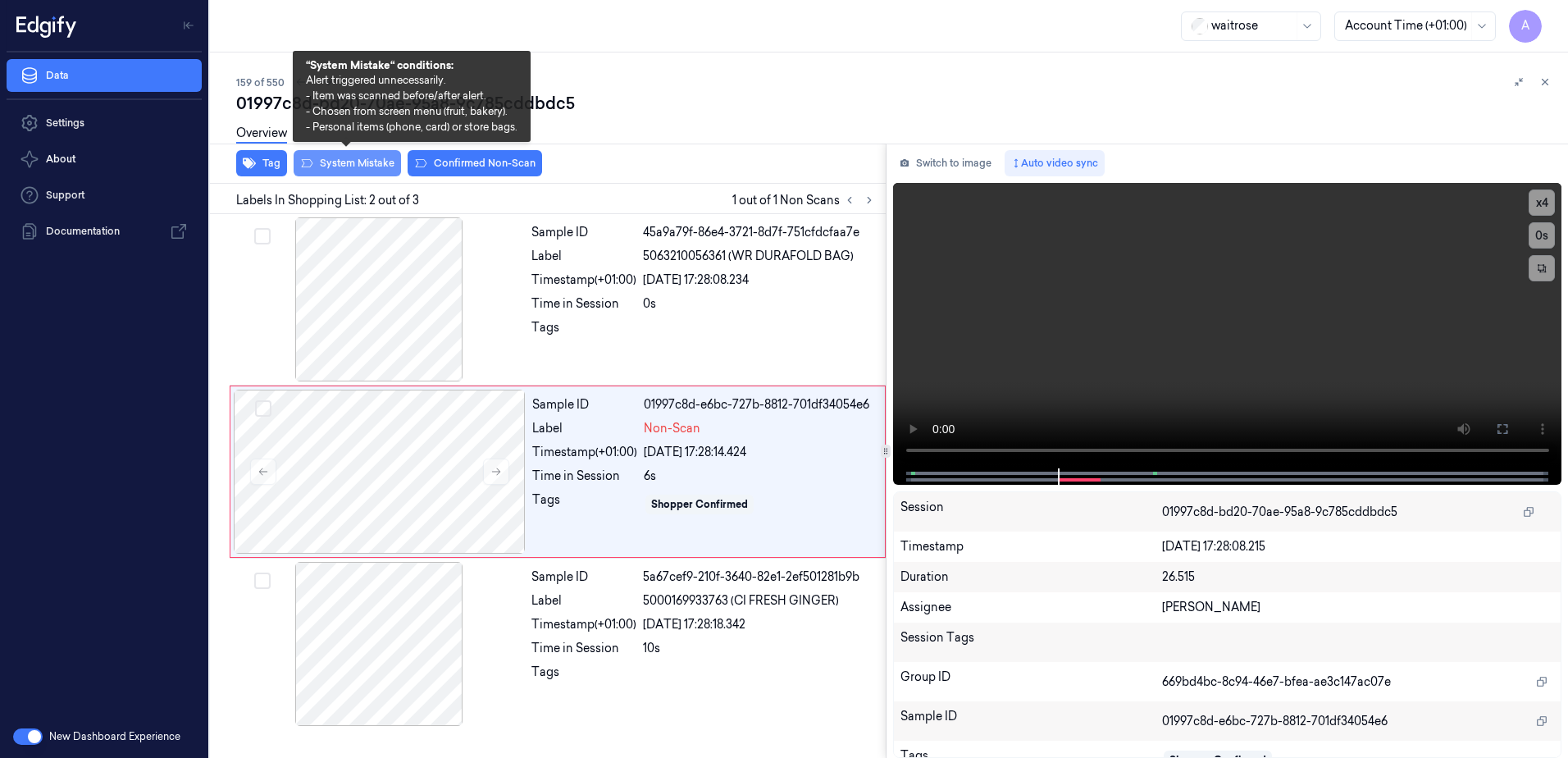
click at [351, 164] on button "System Mistake" at bounding box center [347, 163] width 108 height 26
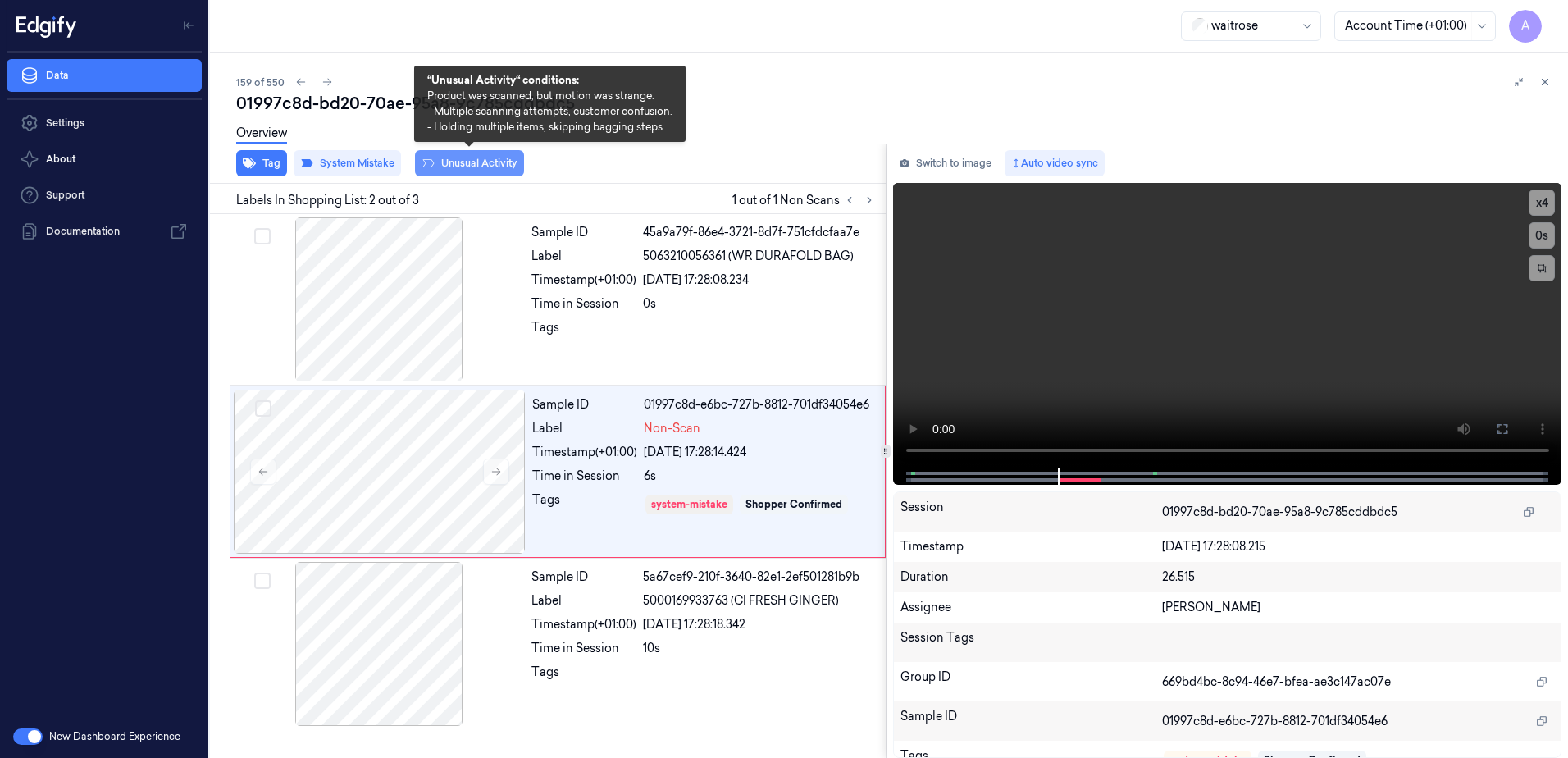
click at [477, 165] on button "Unusual Activity" at bounding box center [469, 163] width 109 height 26
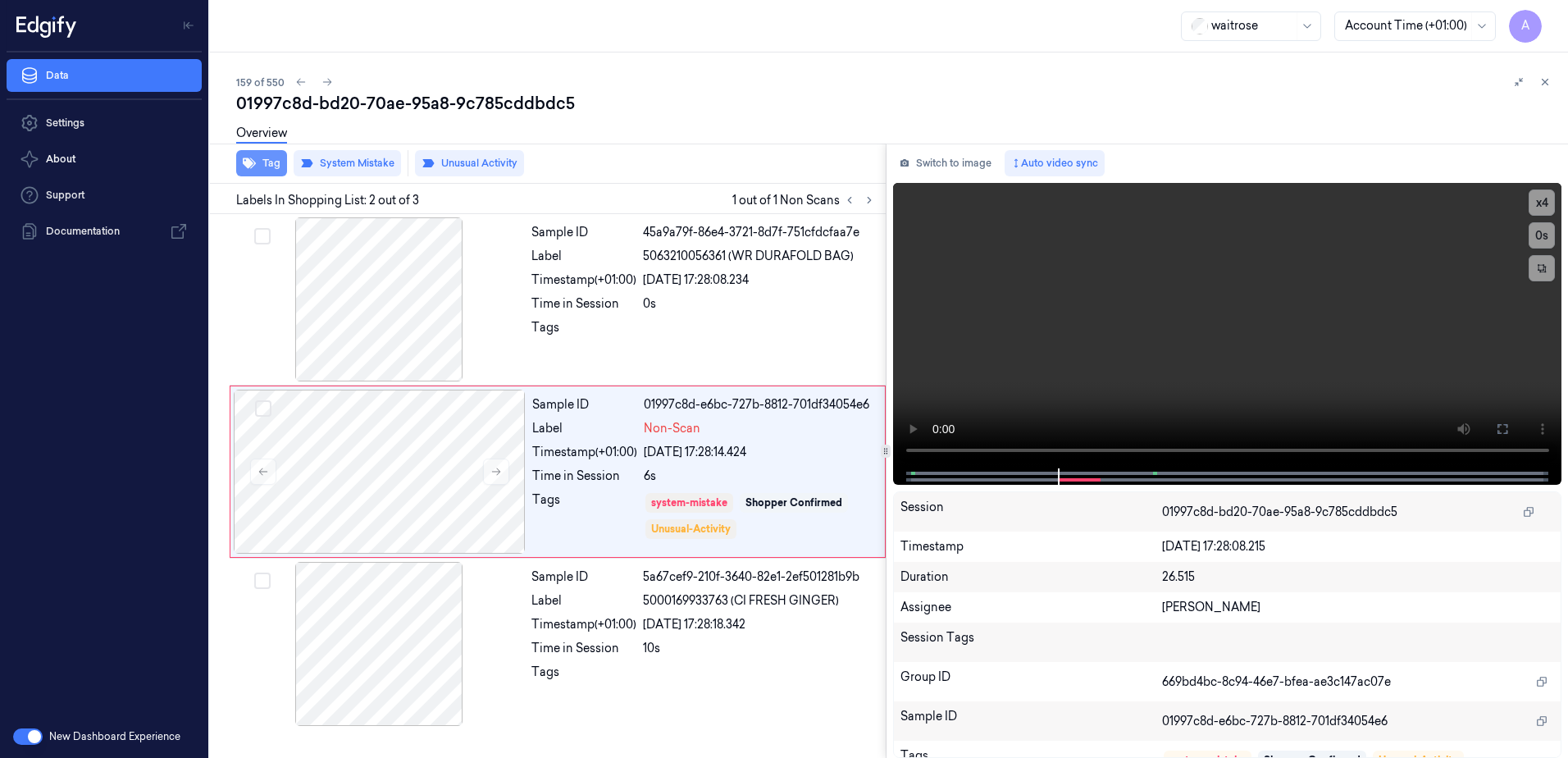
click at [260, 166] on button "Tag" at bounding box center [261, 163] width 51 height 26
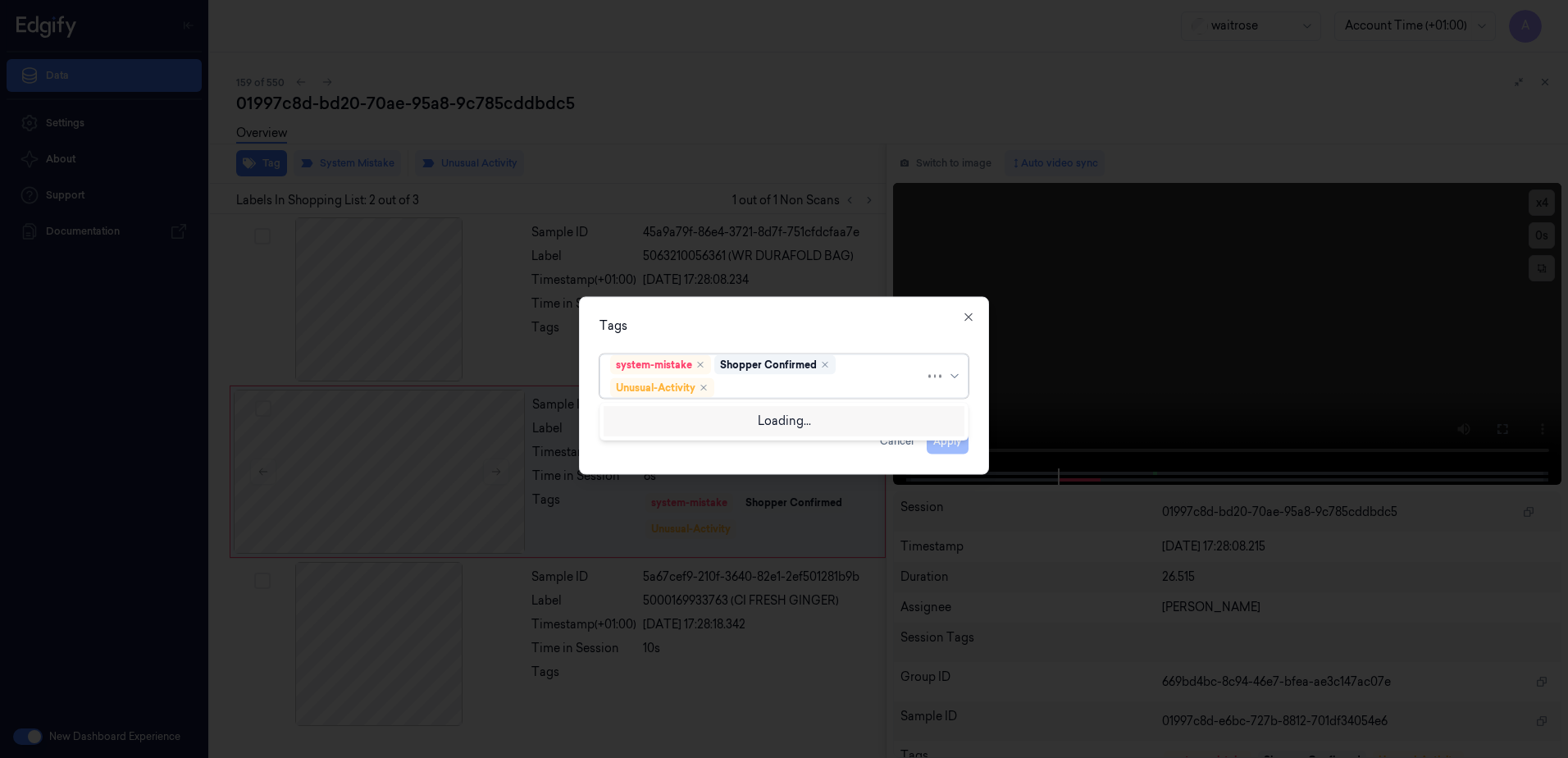
click at [757, 382] on div at bounding box center [822, 388] width 208 height 17
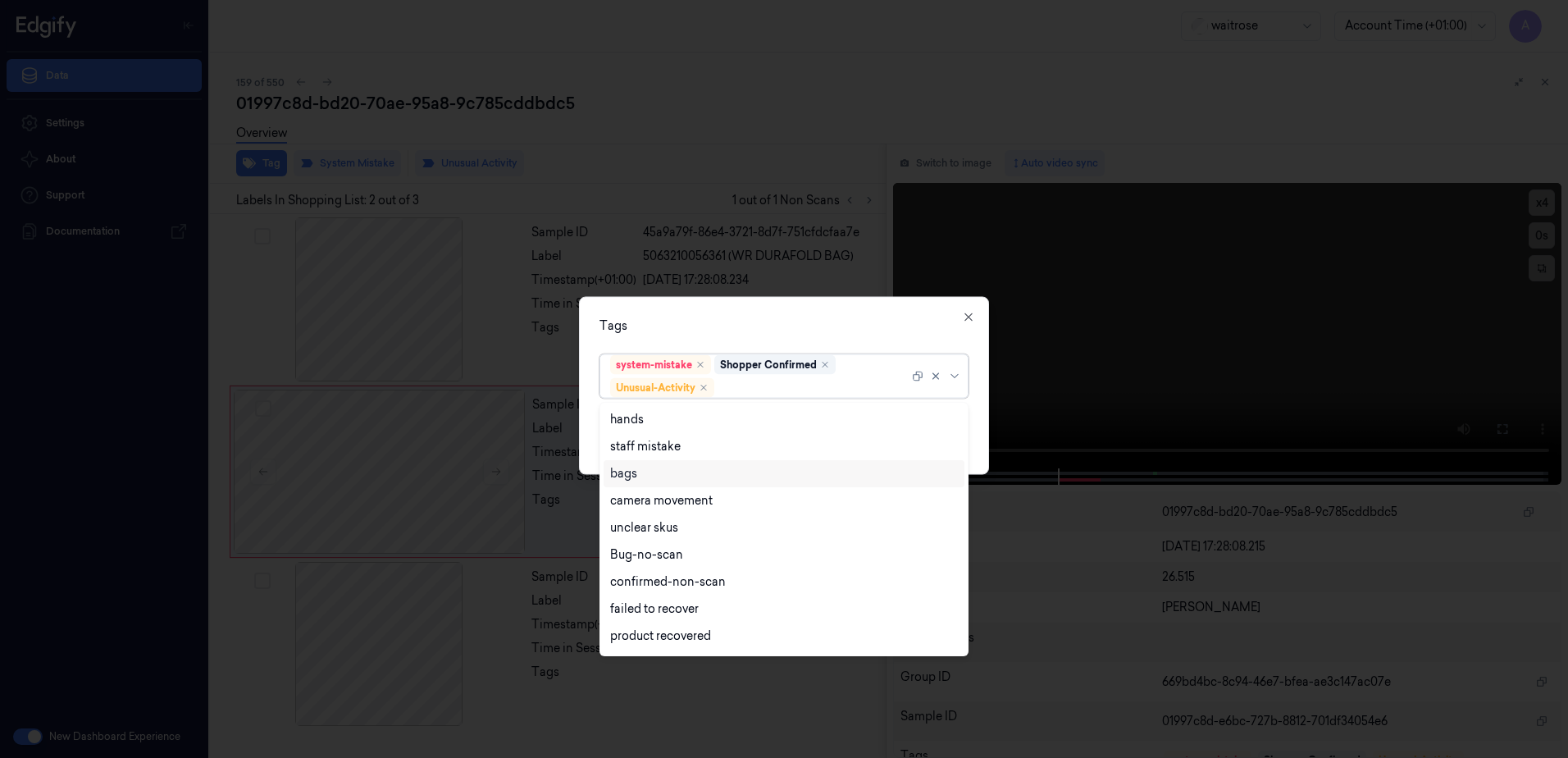
click at [644, 470] on div "bags" at bounding box center [784, 474] width 348 height 17
click at [794, 304] on div "Tags option bags, selected. 16 results available. Use Up and Down to choose opt…" at bounding box center [784, 386] width 411 height 178
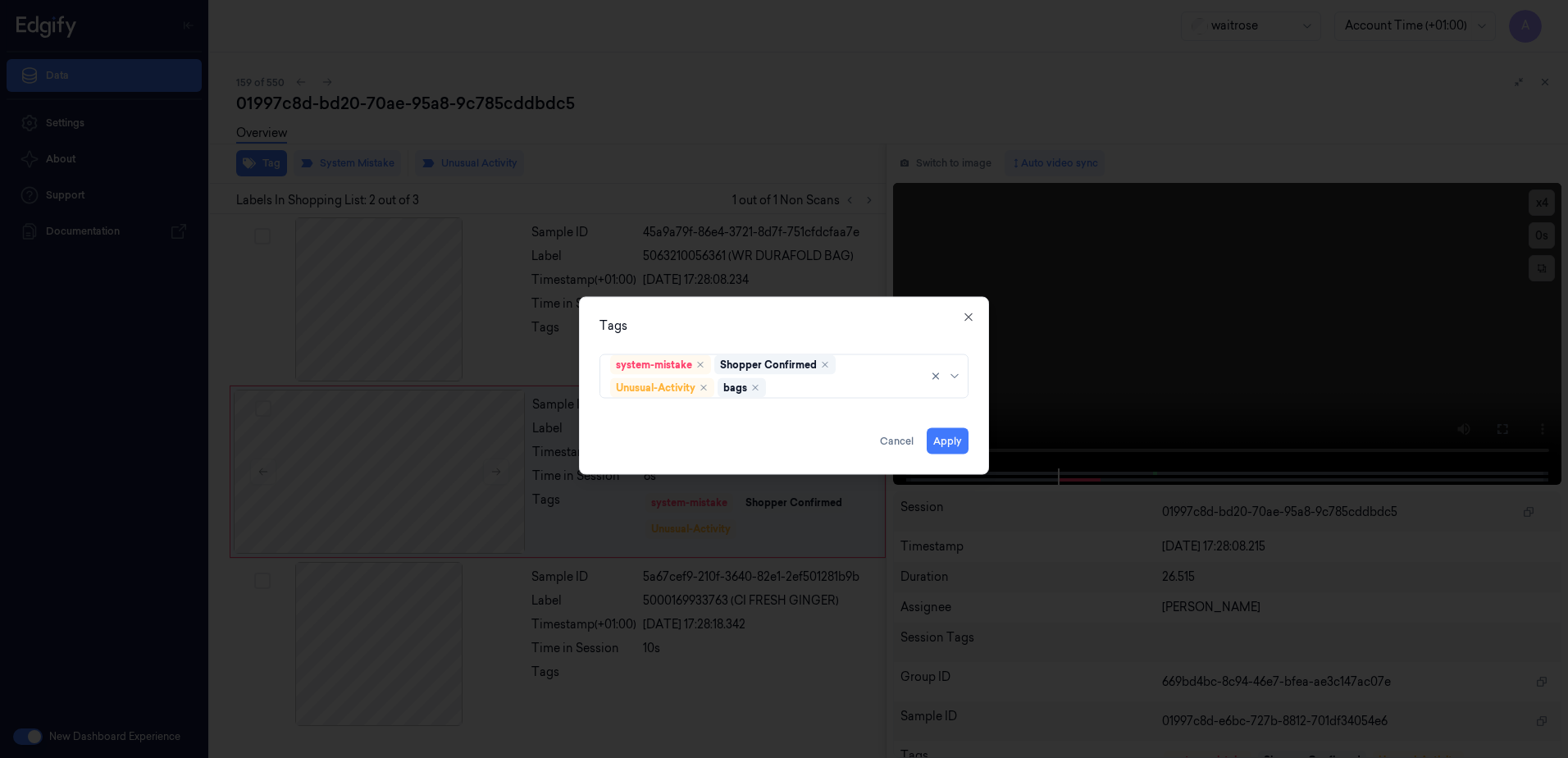
click at [951, 455] on div "Tags system-mistake Shopper Confirmed Unusual-Activity bags Apply Cancel Close" at bounding box center [784, 386] width 411 height 178
click at [949, 450] on button "Apply" at bounding box center [948, 441] width 42 height 26
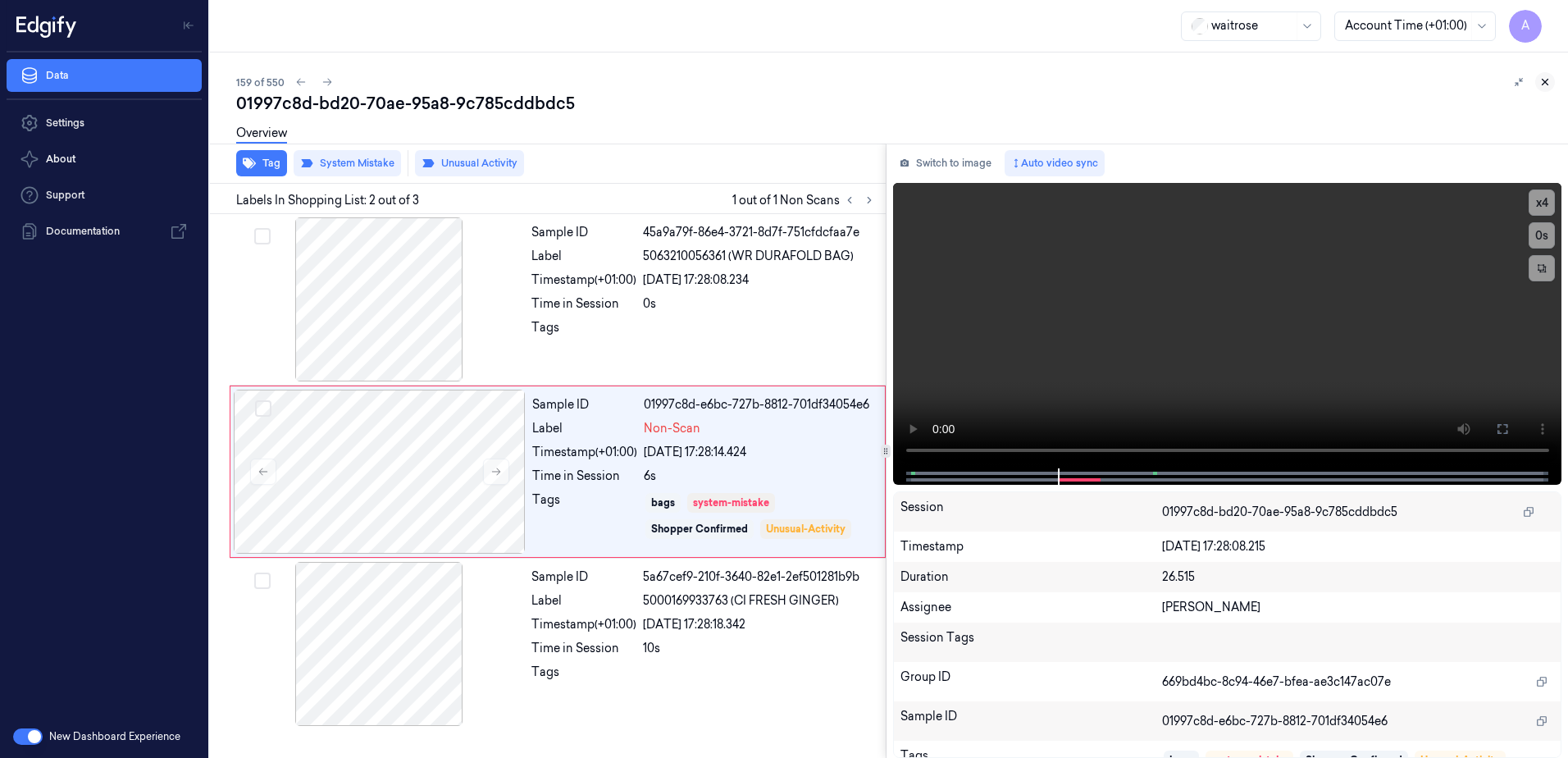
click at [1545, 87] on icon at bounding box center [1545, 82] width 12 height 12
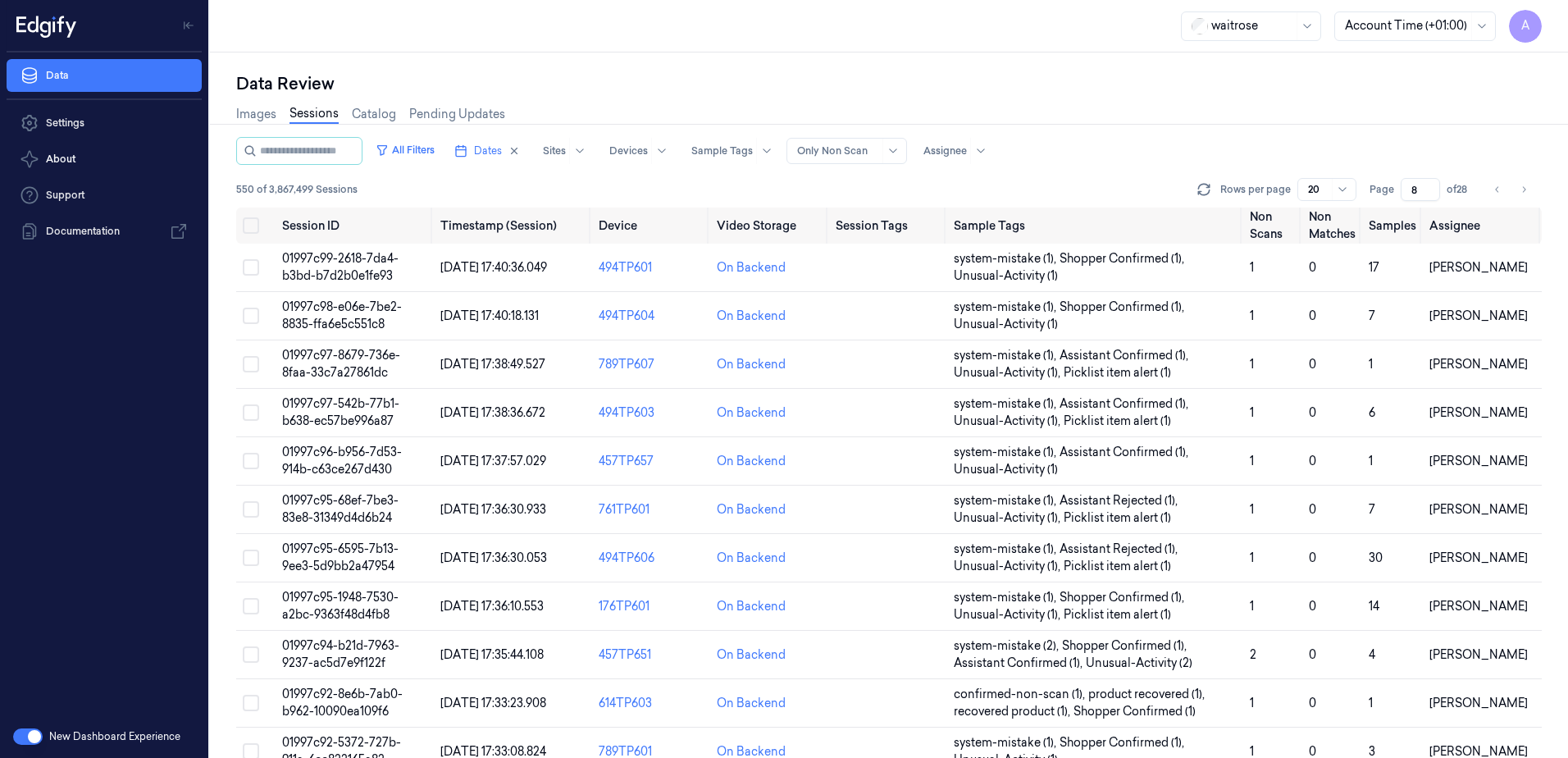
scroll to position [467, 0]
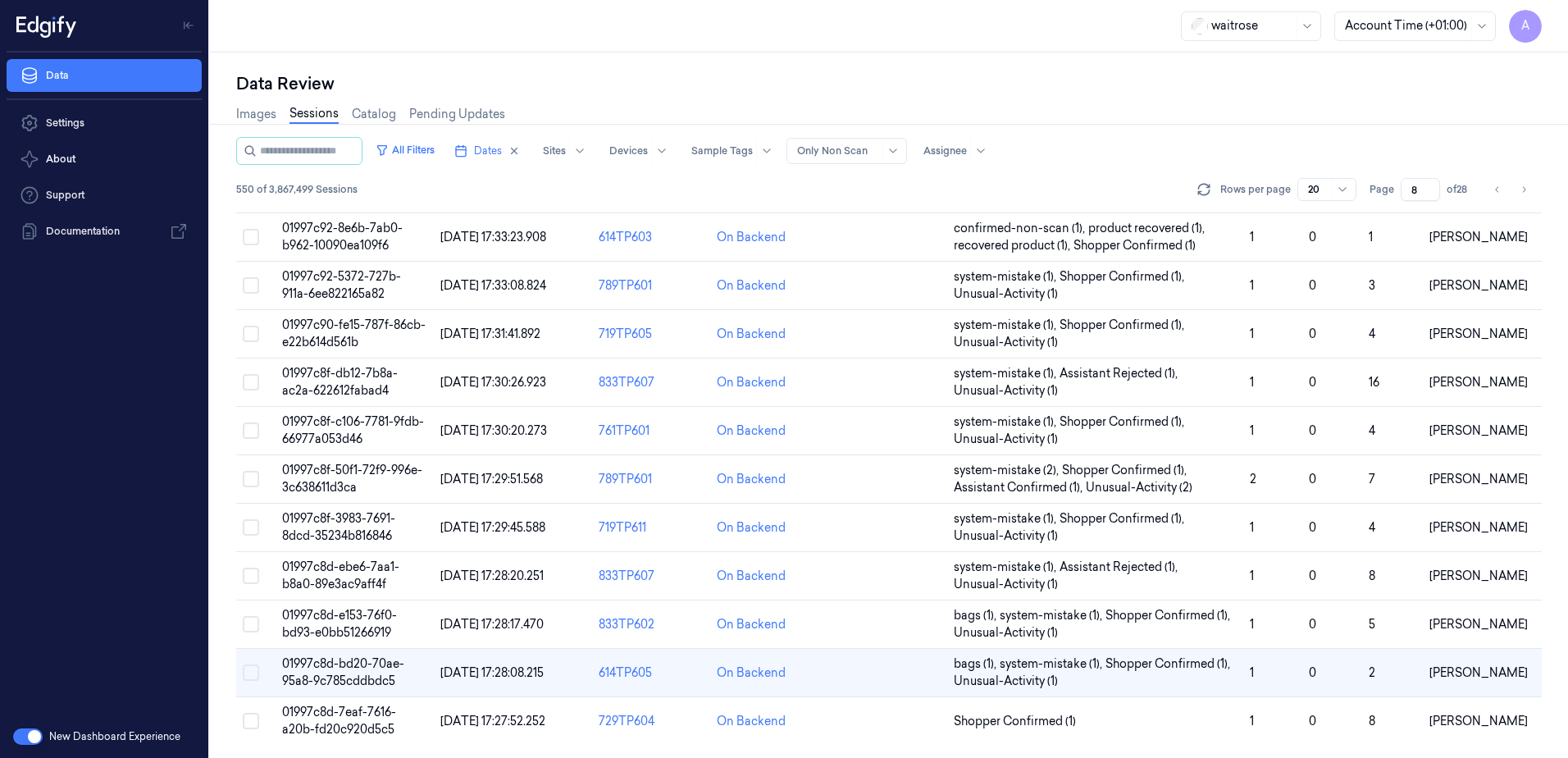
drag, startPoint x: 1422, startPoint y: 191, endPoint x: 1404, endPoint y: 202, distance: 21.1
click at [1404, 202] on div "All Filters Dates Sites Devices Sample Tags Alert Type Only Non Scan Assignee 5…" at bounding box center [889, 171] width 1306 height 70
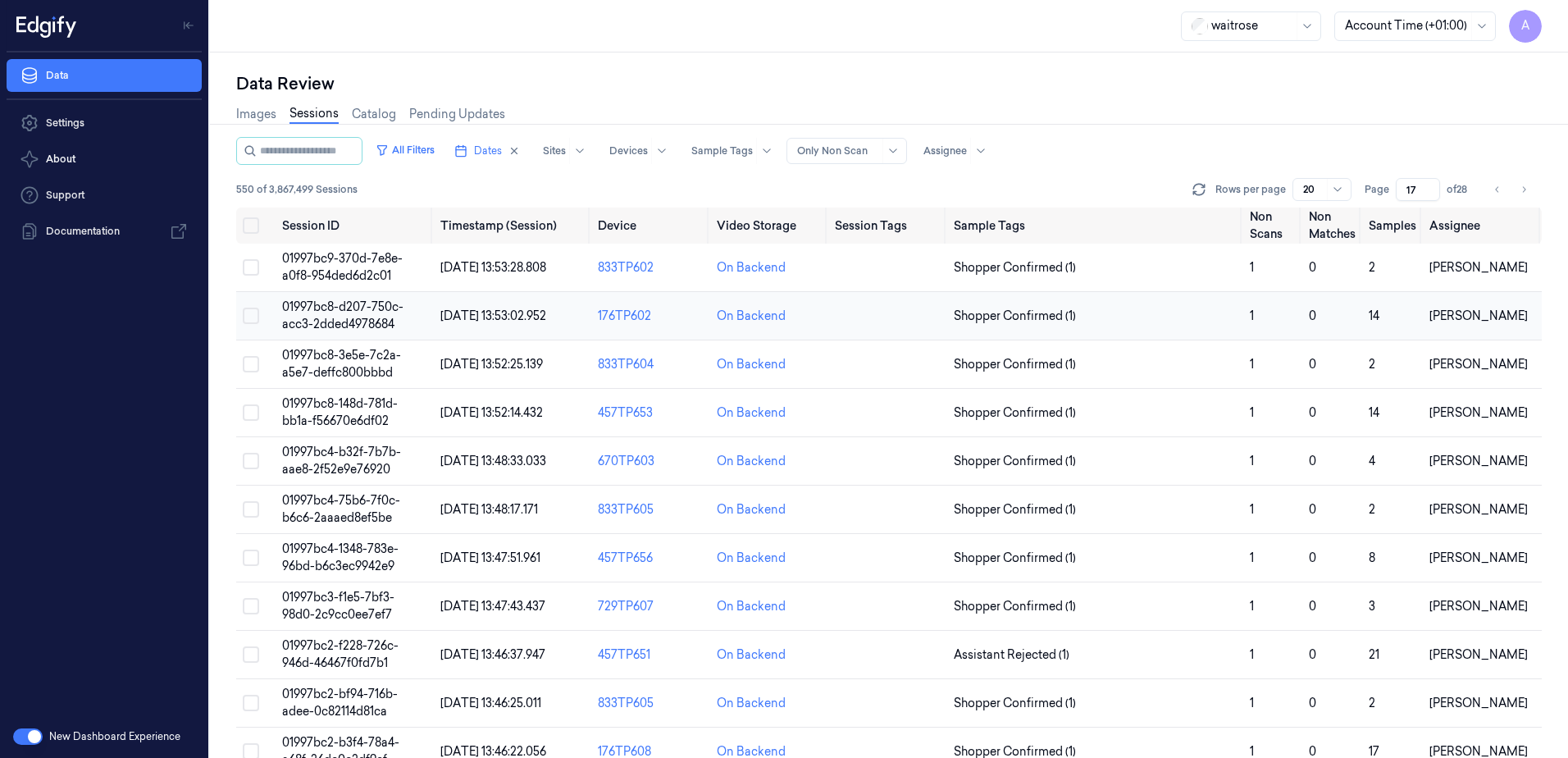
type input "17"
click at [345, 323] on span "01997bc8-d207-750c-acc3-2dded4978684" at bounding box center [342, 315] width 121 height 32
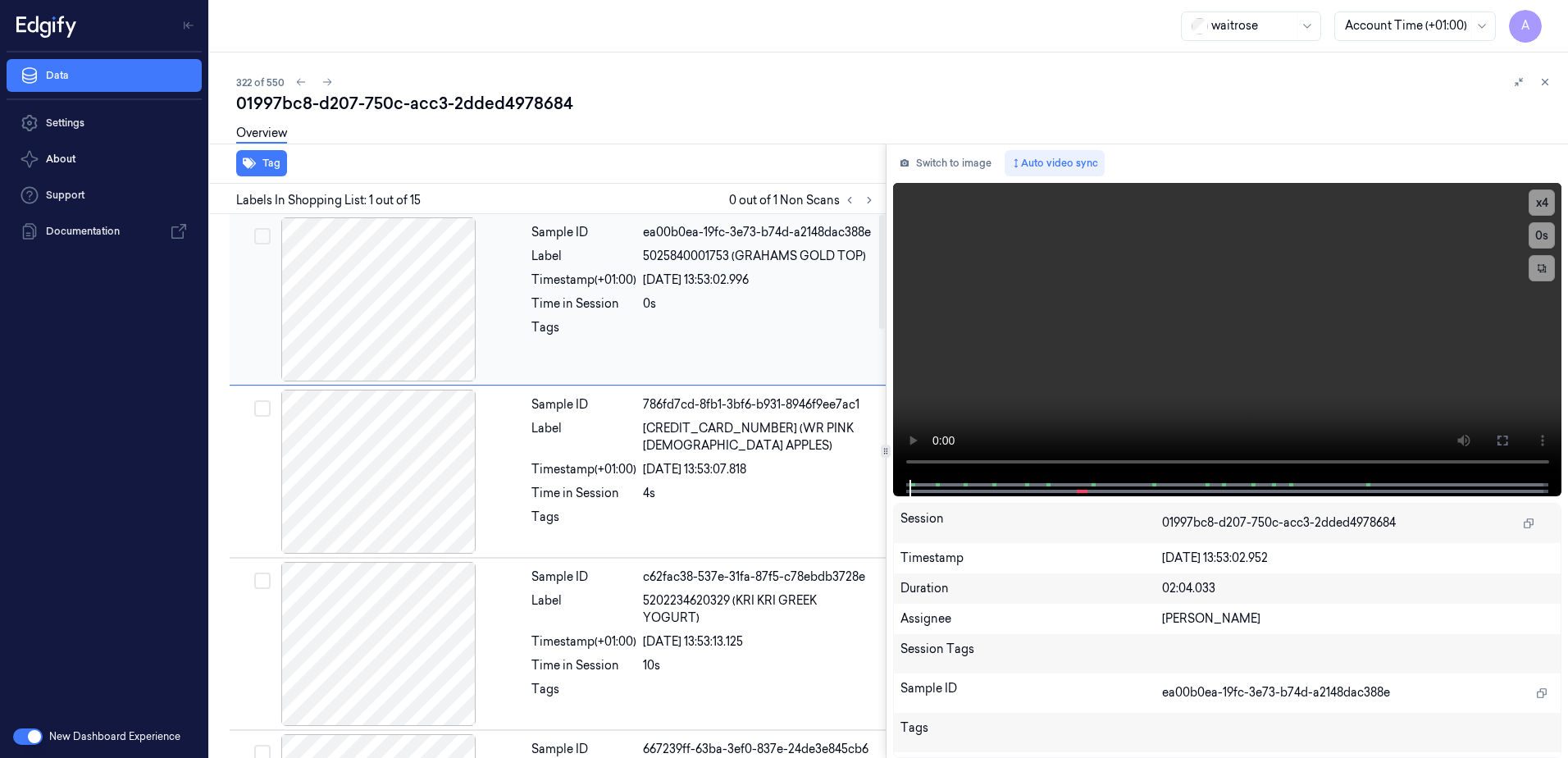
click at [539, 371] on div "Sample ID ea00b0ea-19fc-3e73-b74d-a2148dac388e Label 5025840001753 (GRAHAMS GOL…" at bounding box center [704, 299] width 358 height 164
click at [541, 328] on div "Tags" at bounding box center [584, 332] width 105 height 26
click at [529, 365] on div "Sample ID ea00b0ea-19fc-3e73-b74d-a2148dac388e Label 5025840001753 (GRAHAMS GOL…" at bounding box center [704, 299] width 358 height 164
click at [869, 197] on icon at bounding box center [869, 200] width 12 height 12
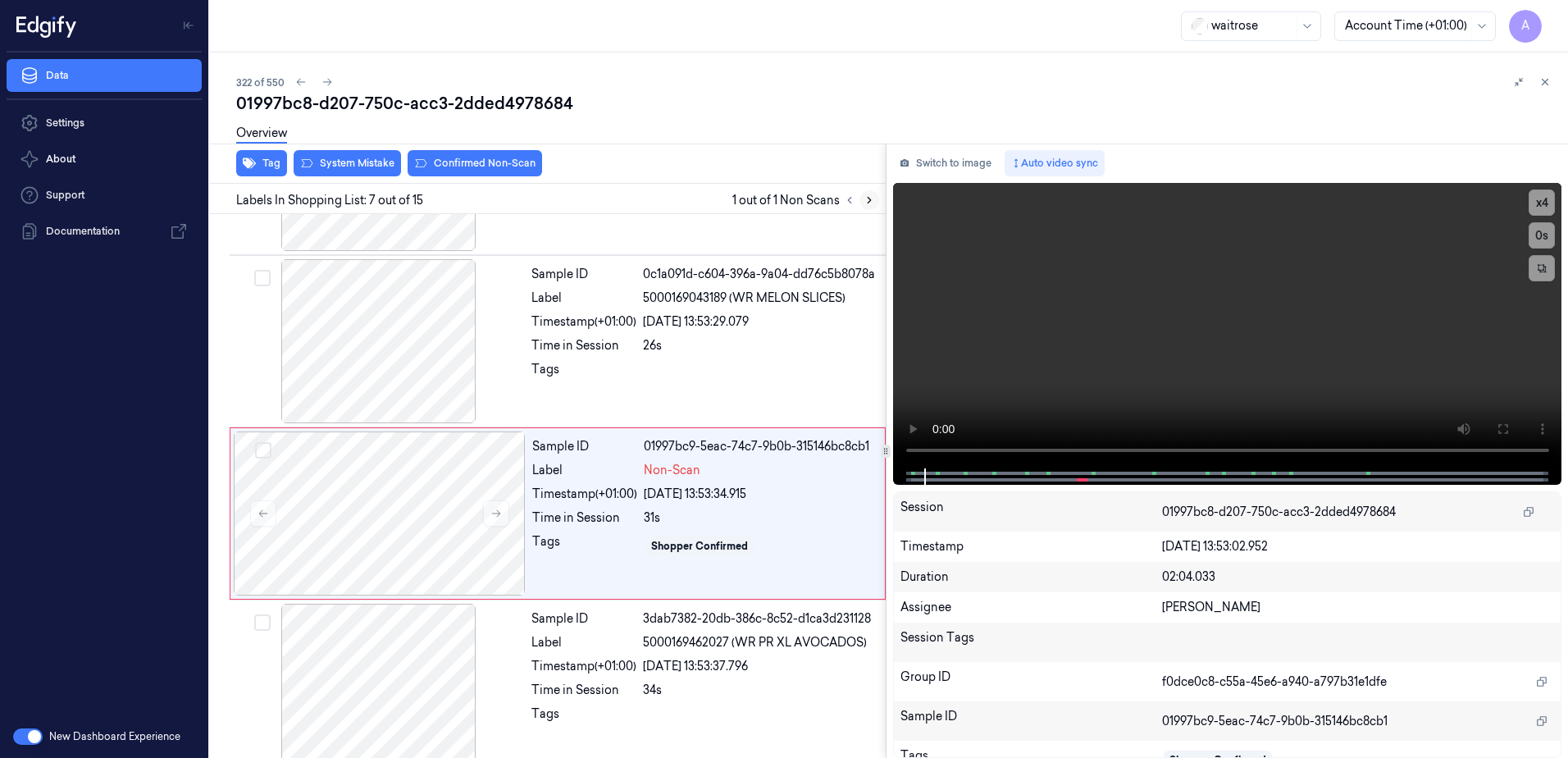
scroll to position [847, 0]
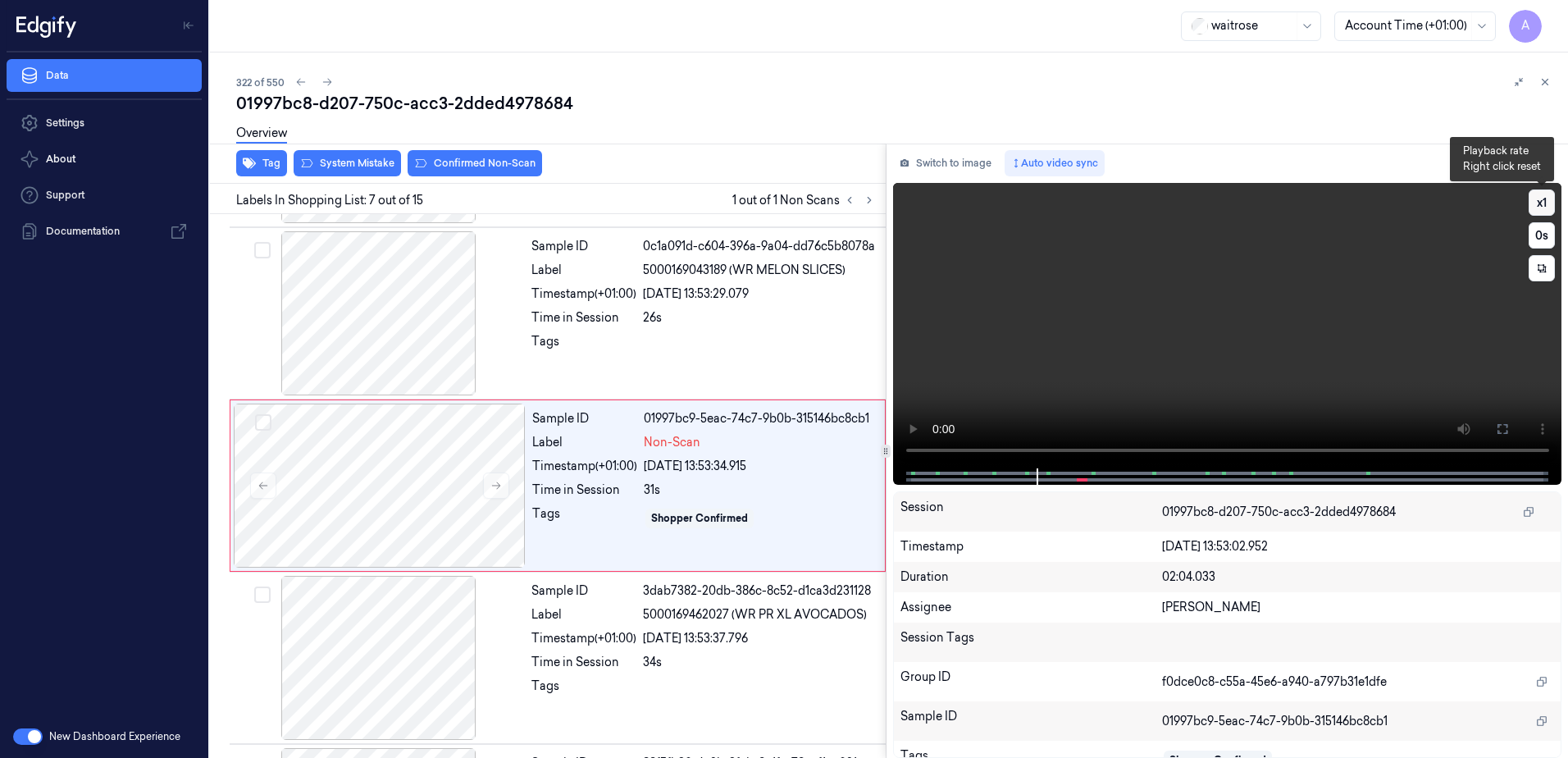
click at [1550, 206] on button "x 1" at bounding box center [1541, 202] width 26 height 26
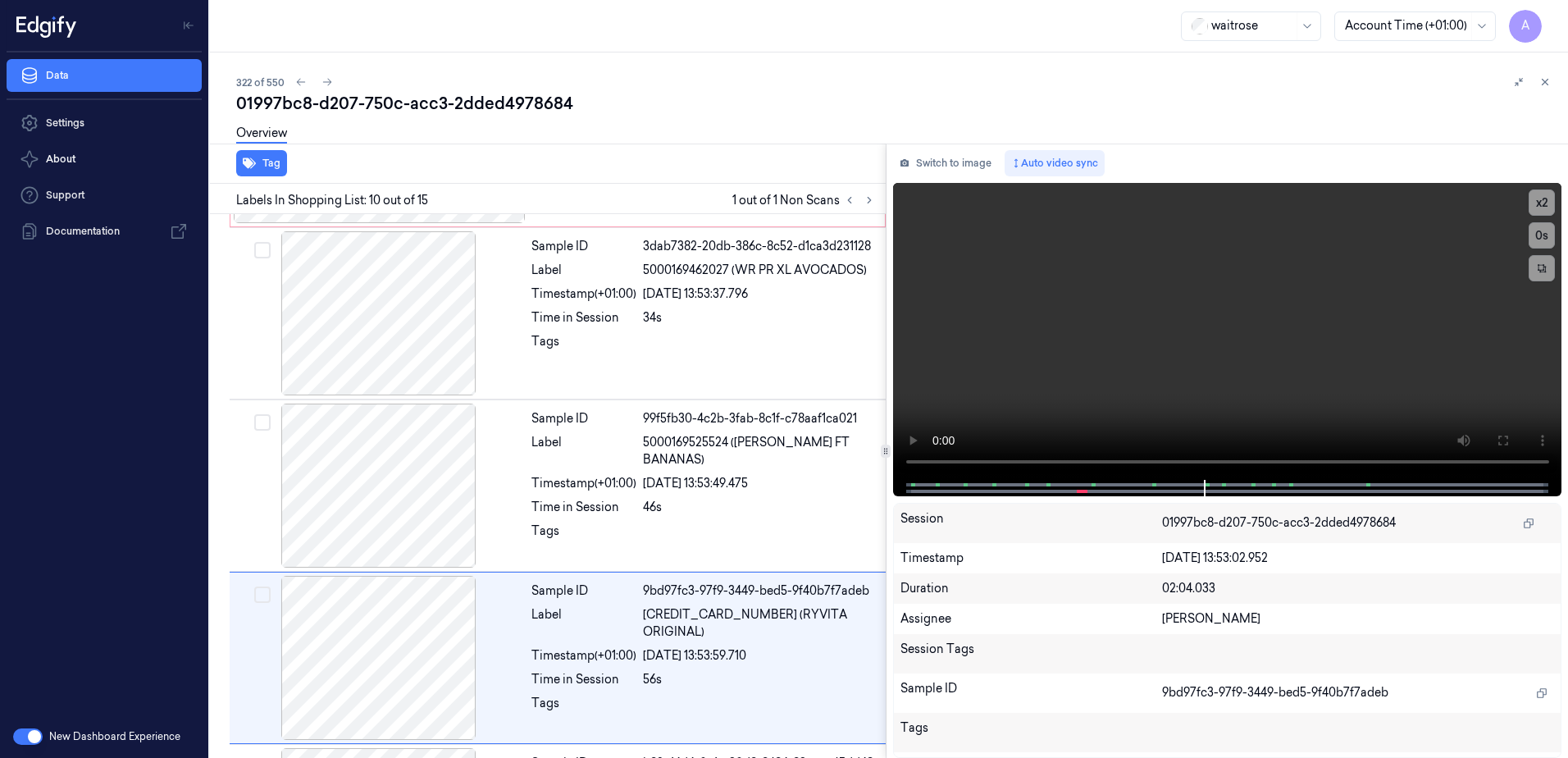
scroll to position [1365, 0]
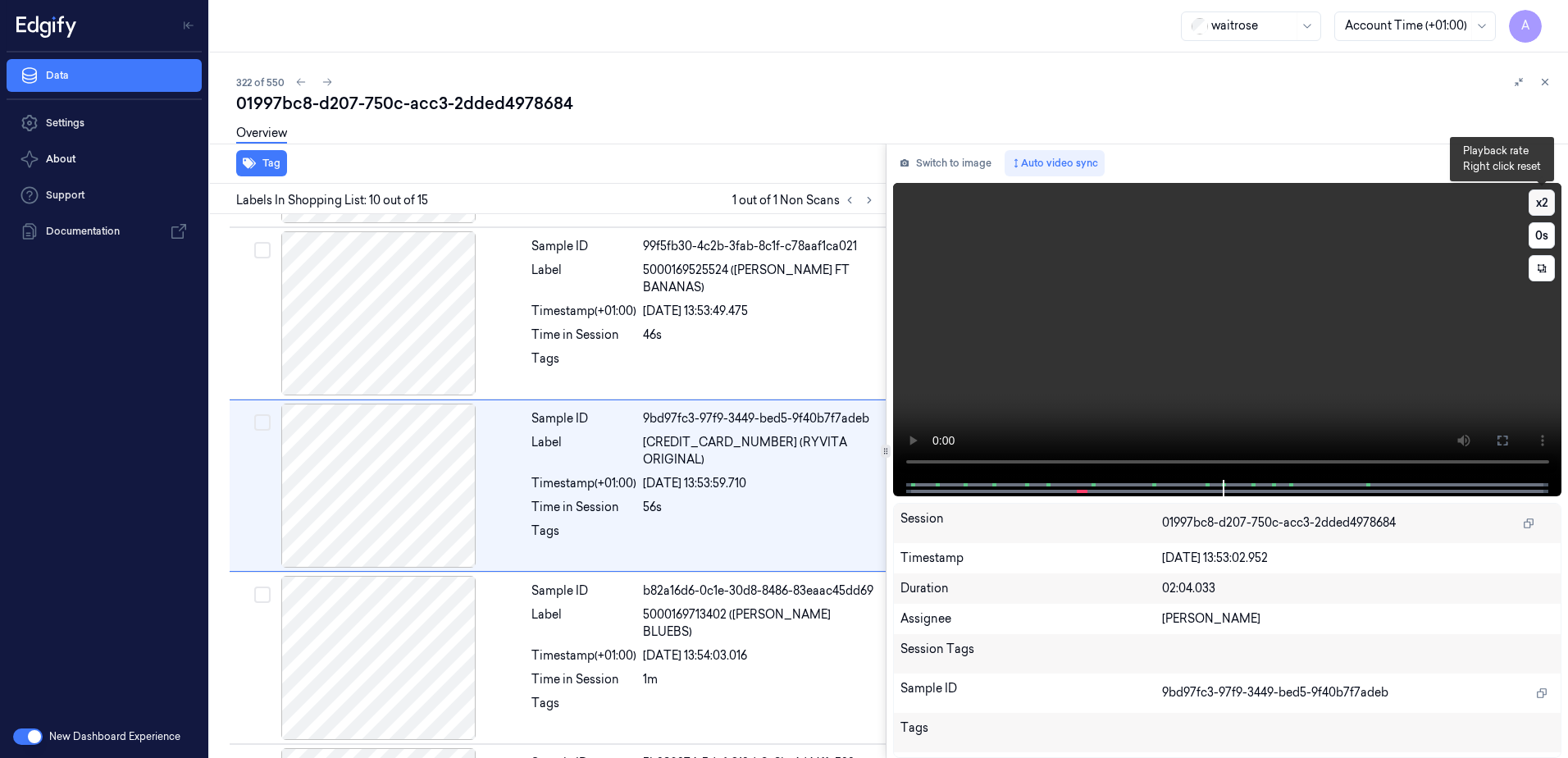
click at [1544, 198] on button "x 2" at bounding box center [1541, 202] width 26 height 26
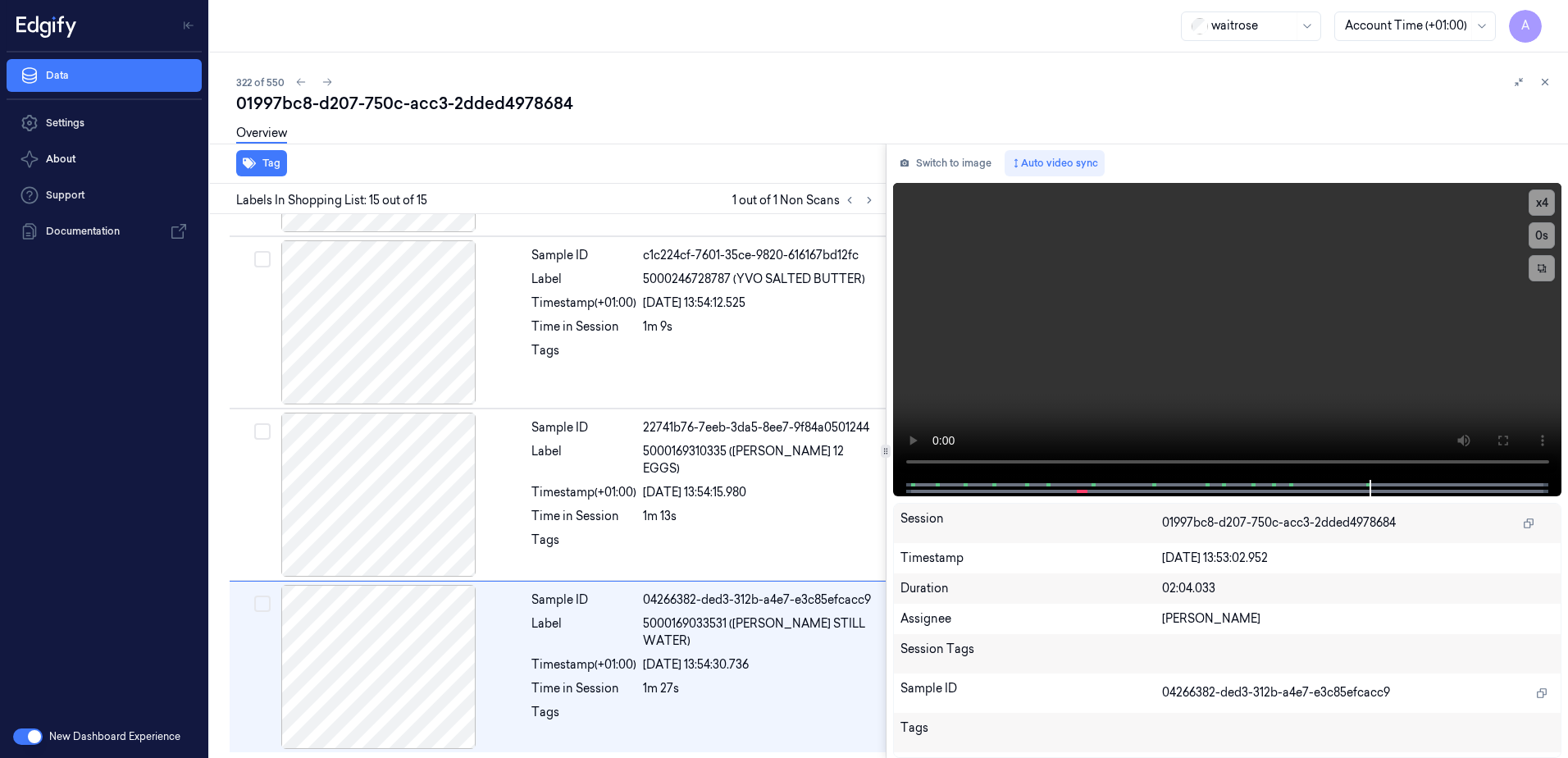
scroll to position [2046, 0]
click at [1417, 480] on div at bounding box center [1227, 488] width 635 height 16
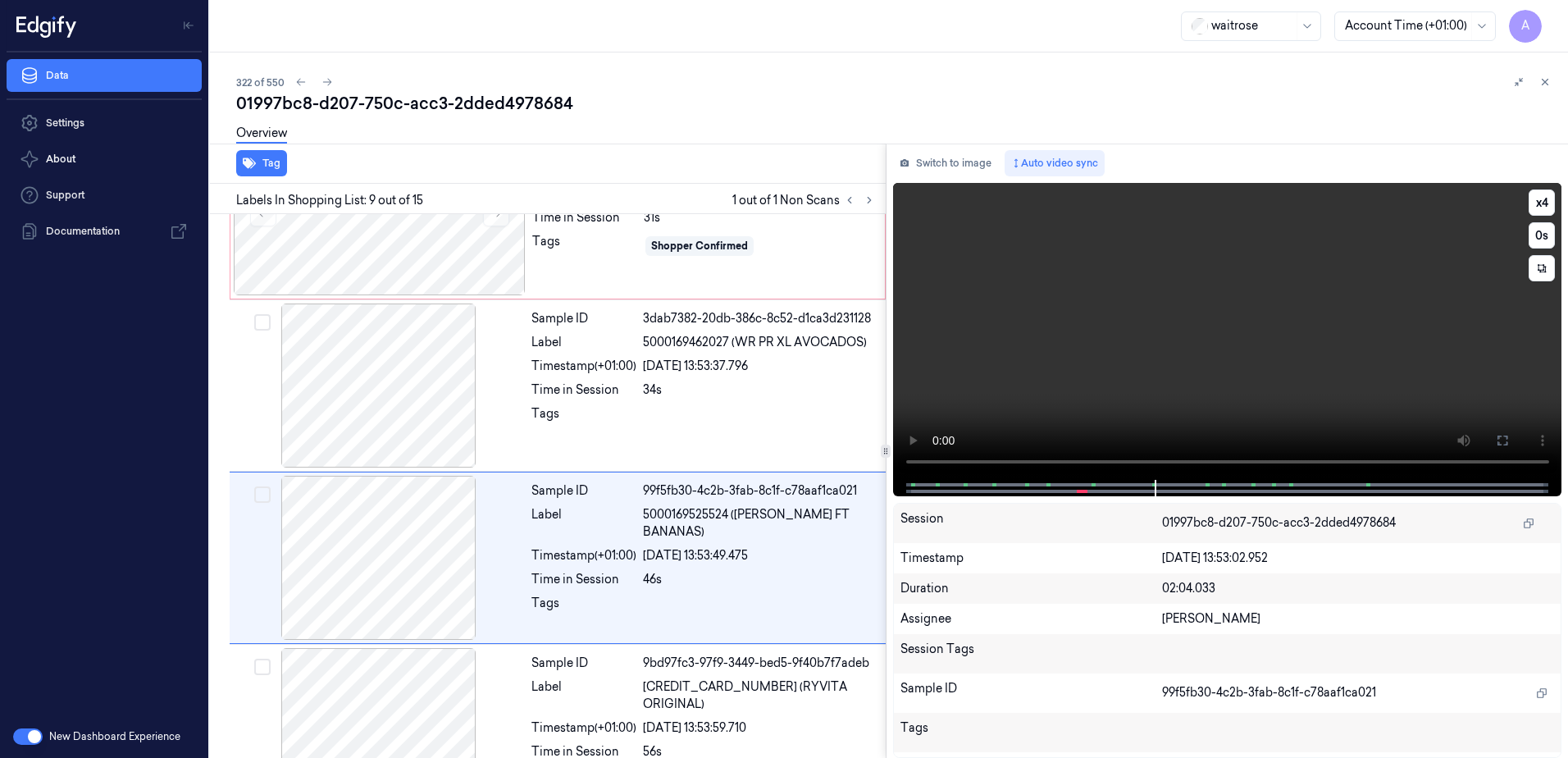
scroll to position [1193, 0]
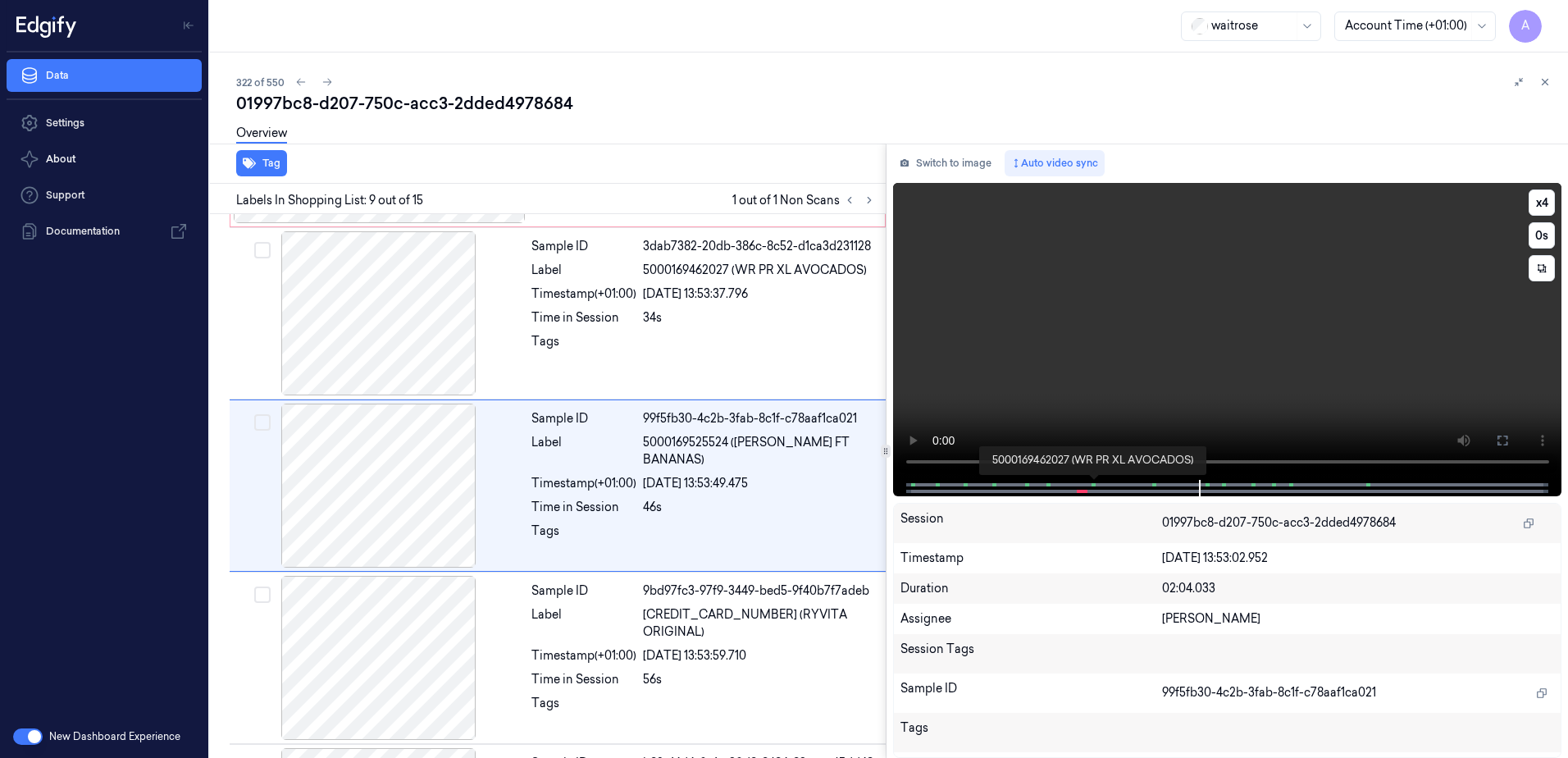
click at [1093, 484] on span at bounding box center [1094, 485] width 3 height 9
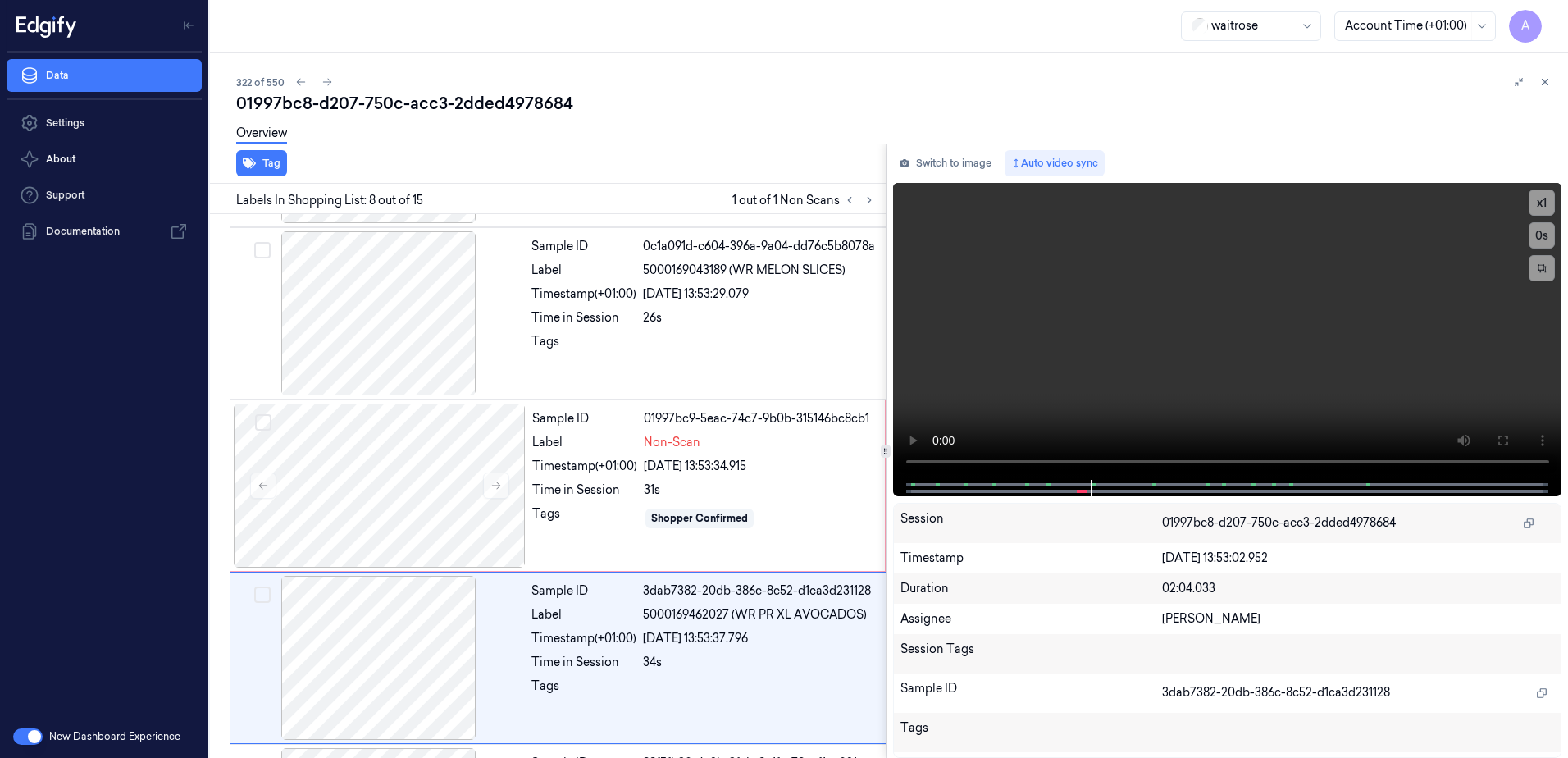
scroll to position [1021, 0]
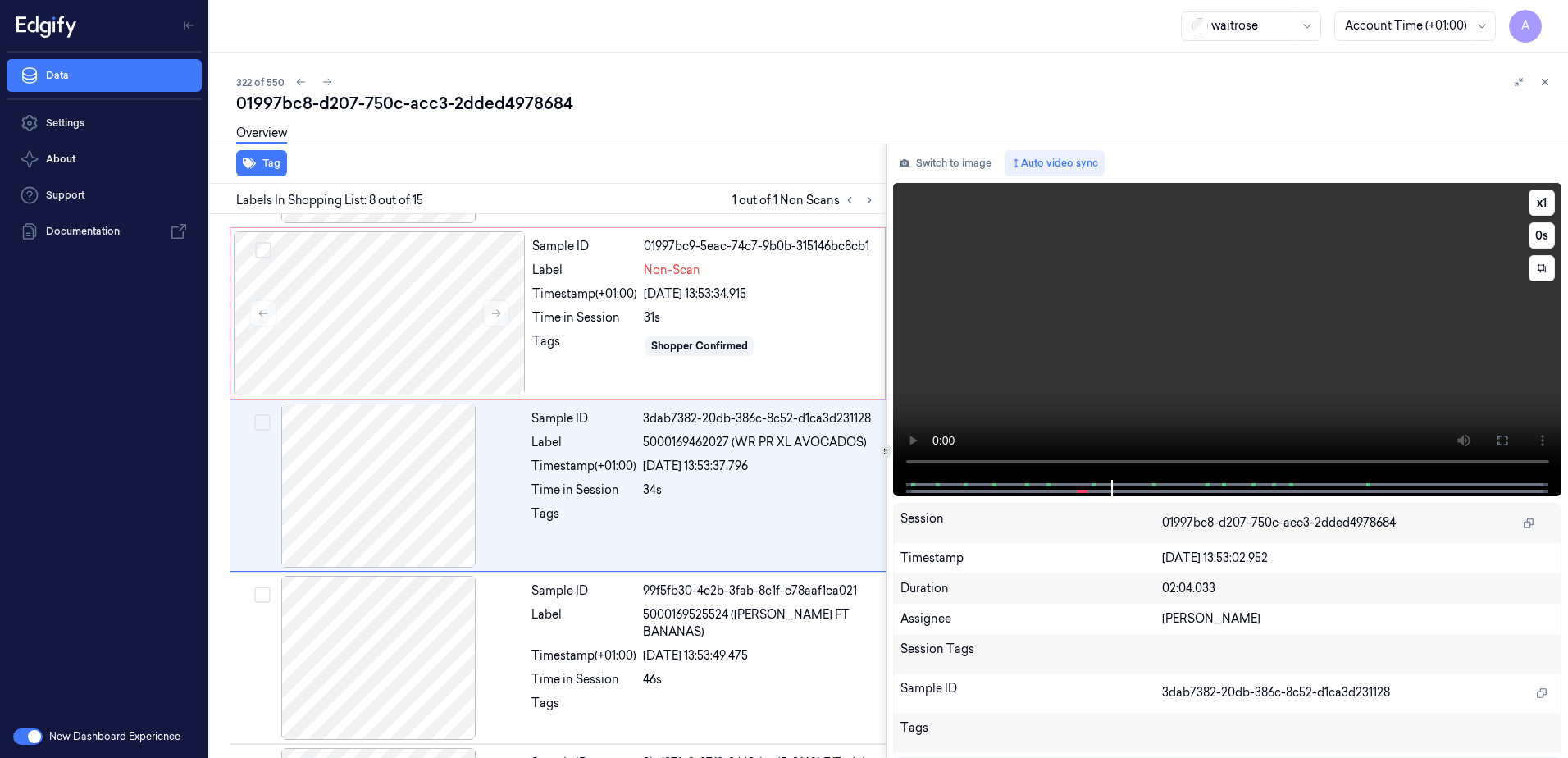
click at [1139, 340] on video at bounding box center [1228, 331] width 669 height 297
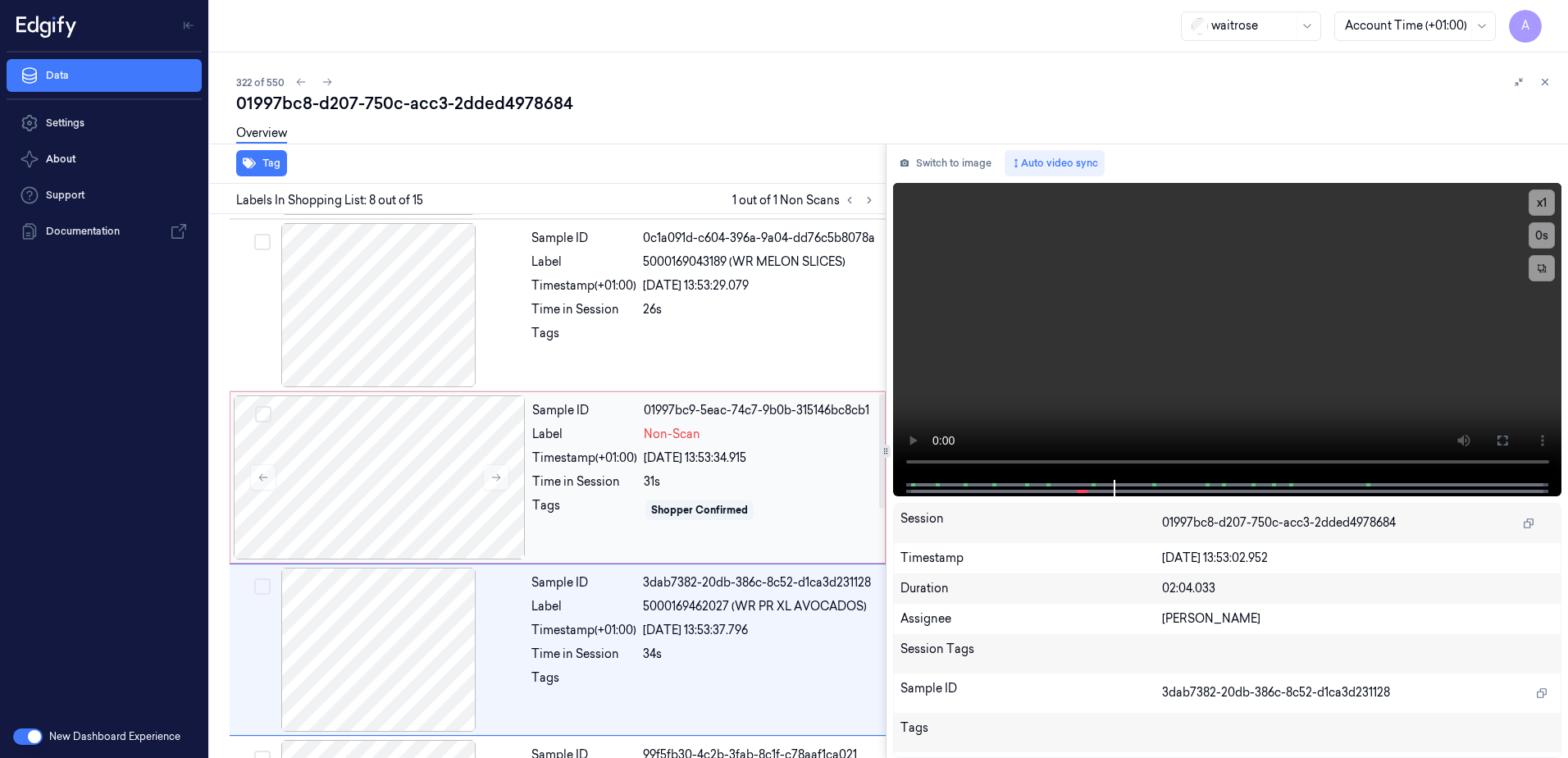
click at [771, 461] on div "24/09/2025 13:53:34.915" at bounding box center [759, 459] width 232 height 17
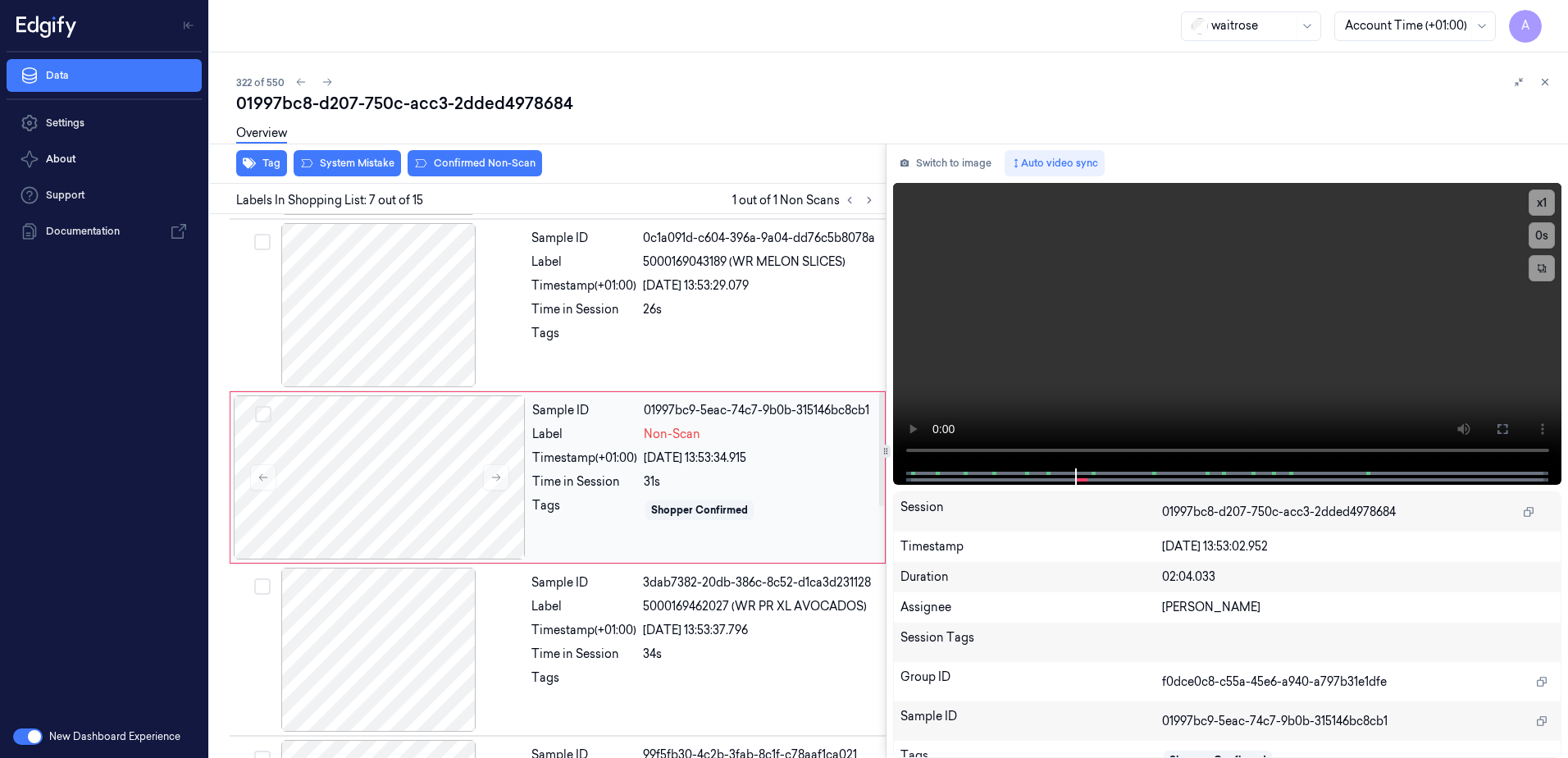
scroll to position [847, 0]
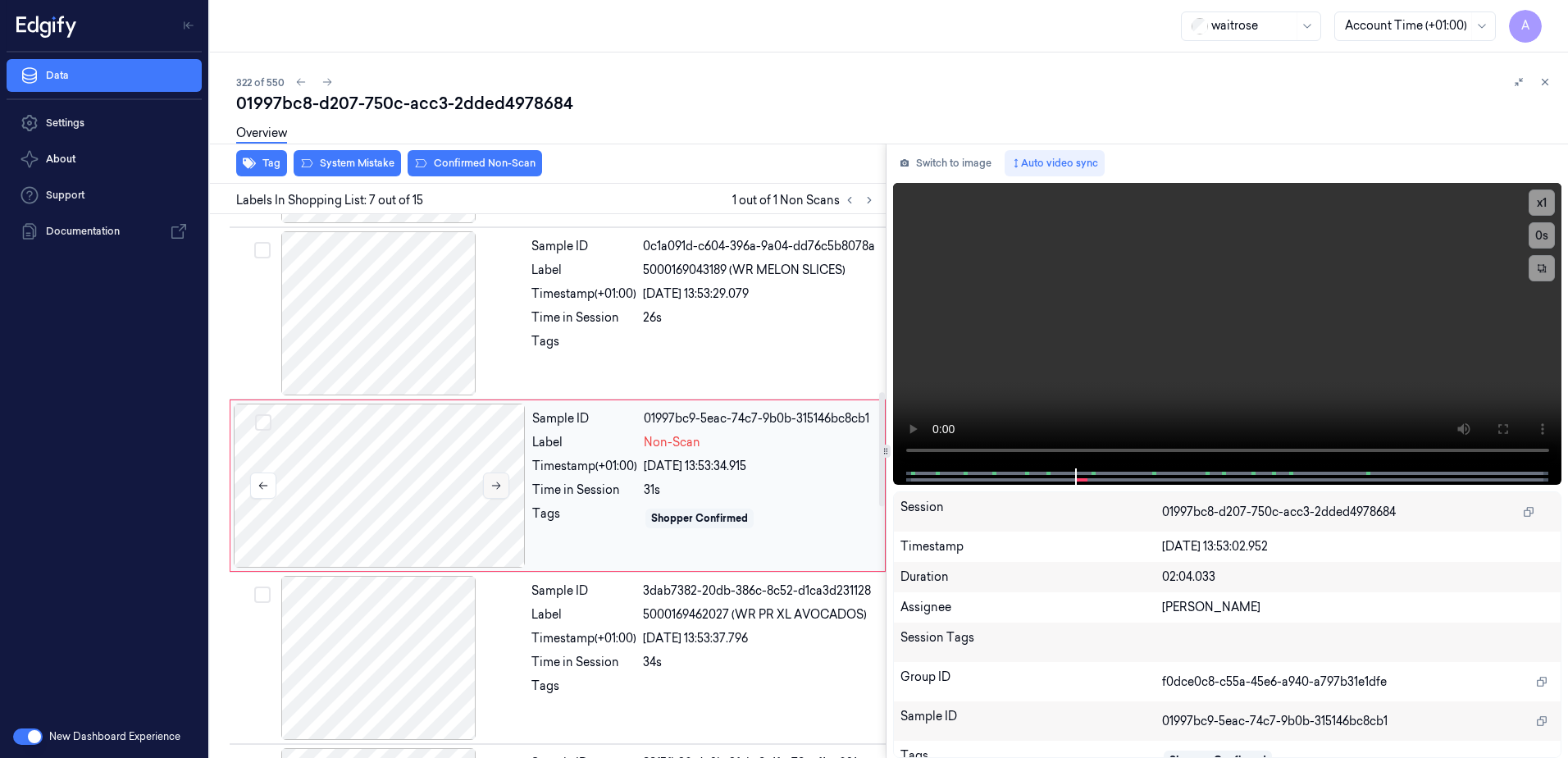
click at [494, 484] on icon at bounding box center [496, 486] width 12 height 12
click at [488, 490] on button at bounding box center [496, 485] width 26 height 26
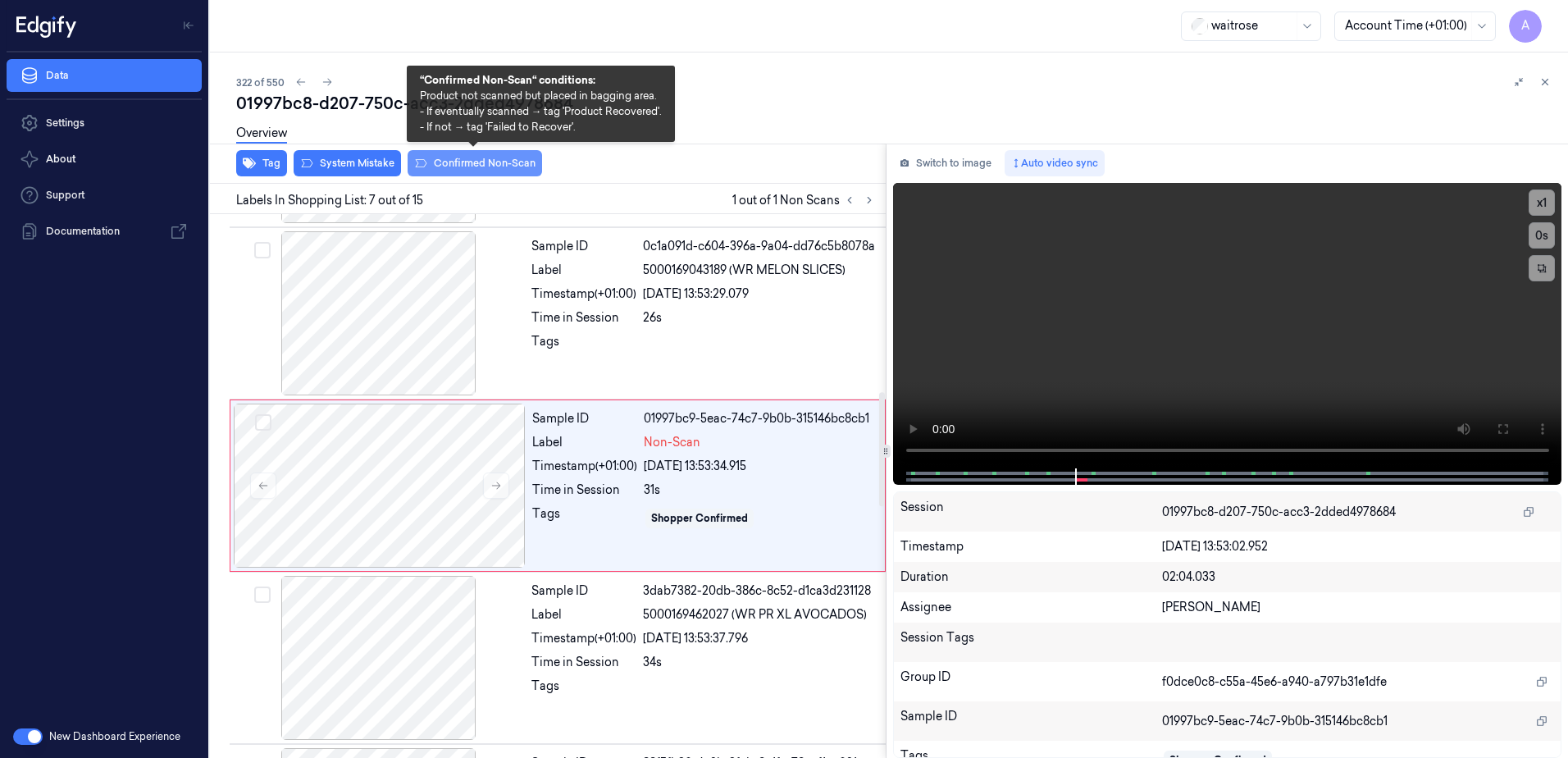
click at [473, 164] on button "Confirmed Non-Scan" at bounding box center [475, 163] width 135 height 26
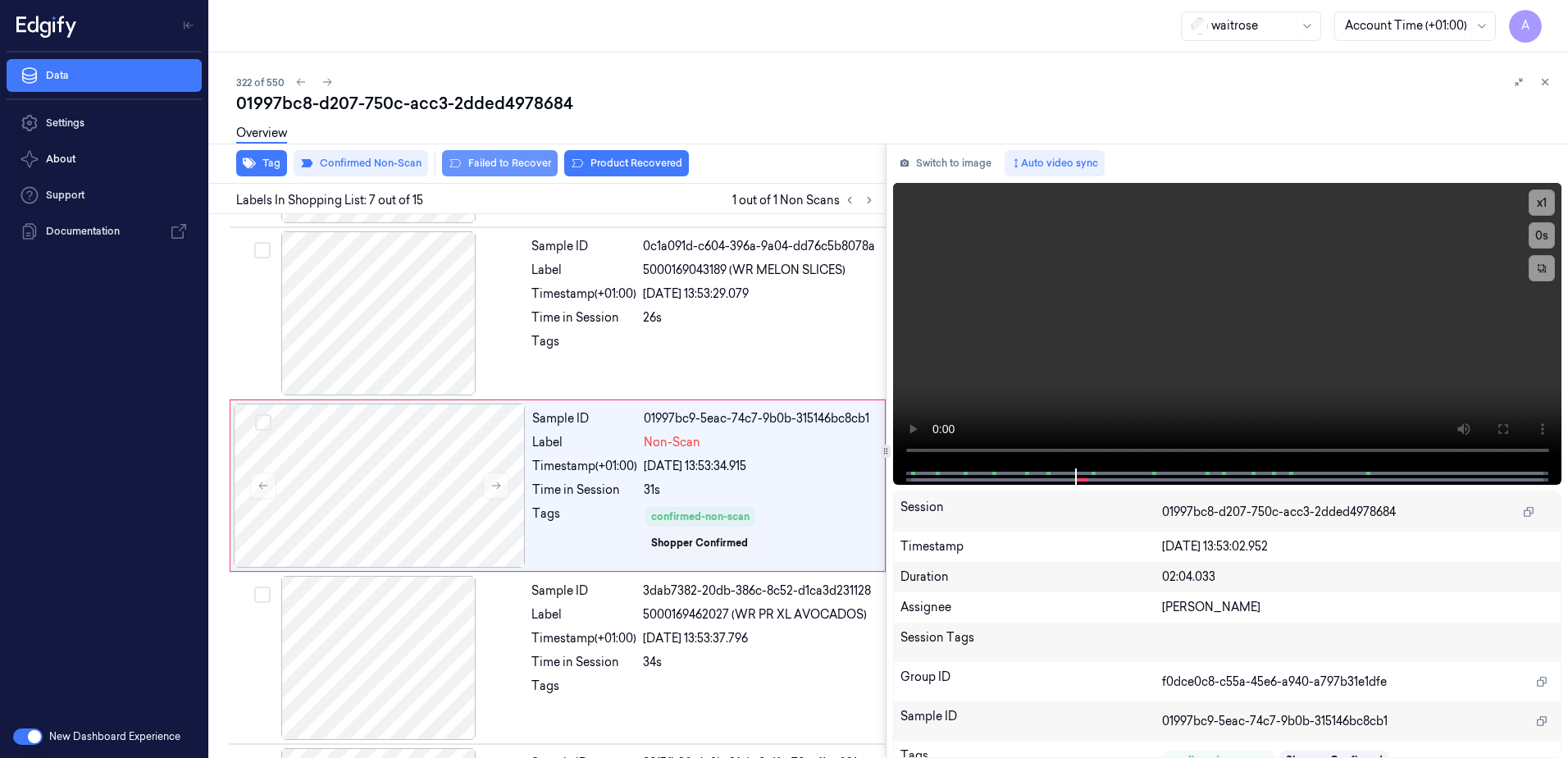
click at [476, 164] on button "Failed to Recover" at bounding box center [500, 163] width 115 height 26
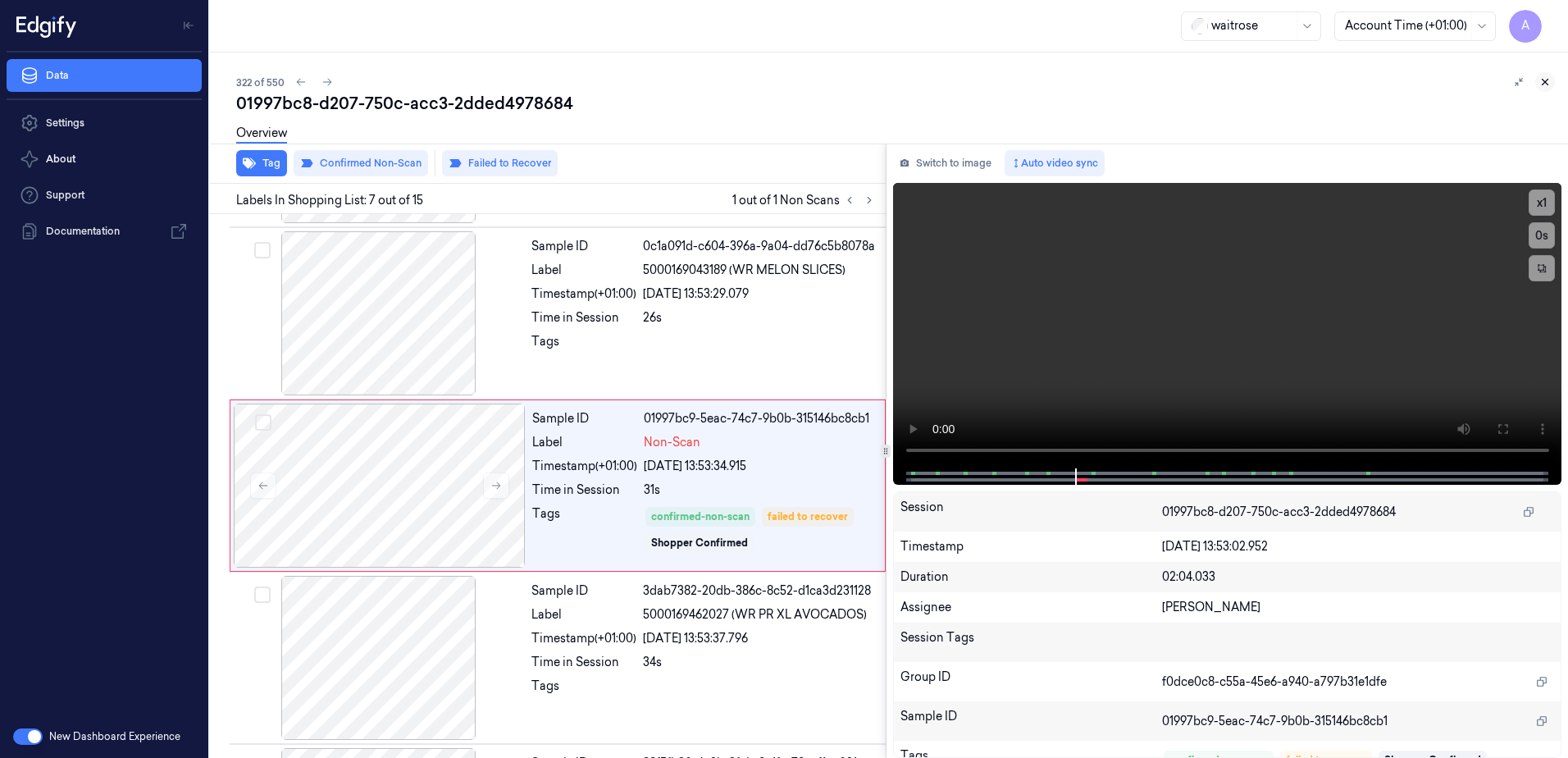
click at [1543, 85] on icon at bounding box center [1546, 83] width 6 height 6
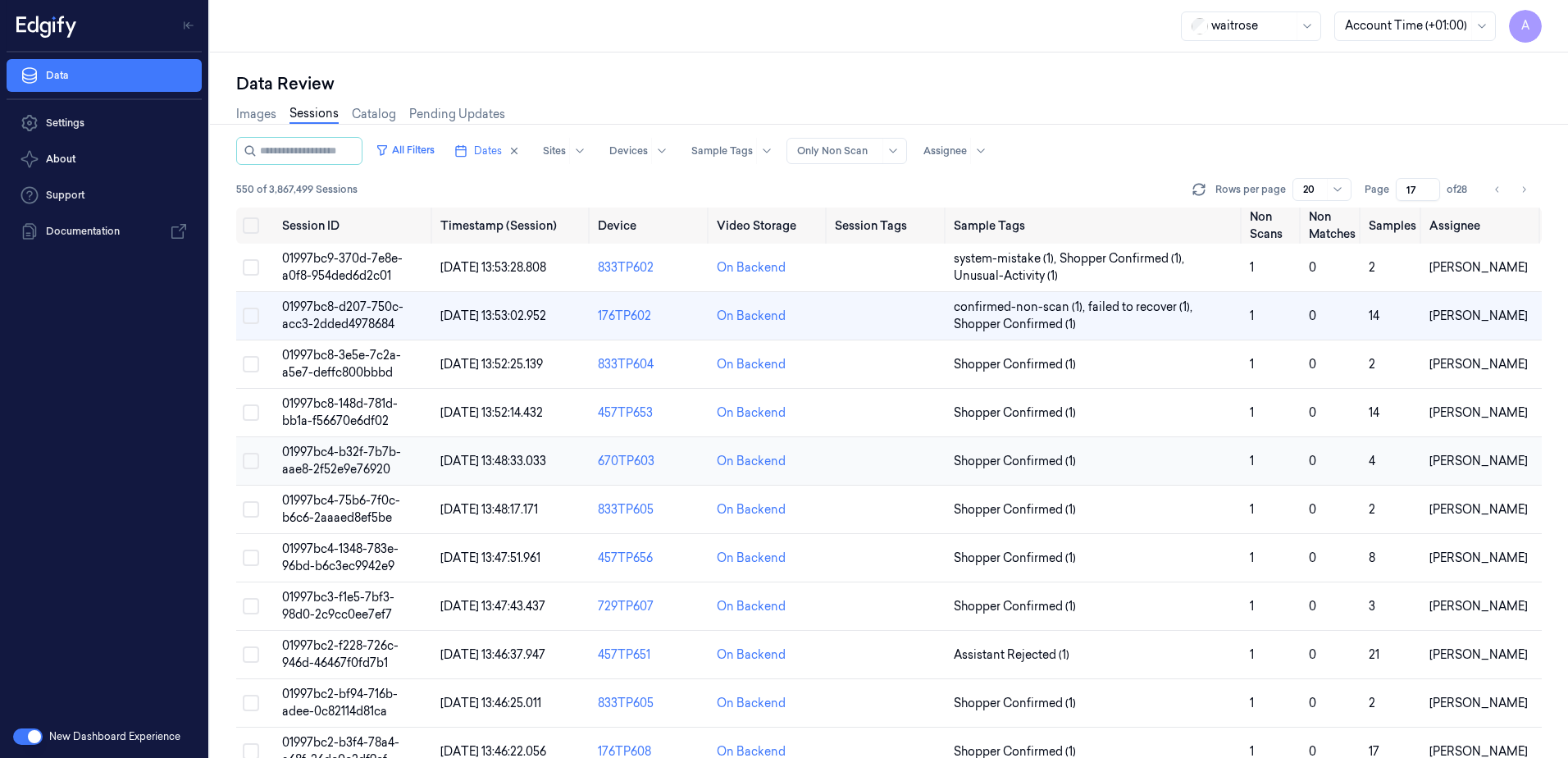
click at [357, 451] on span "01997bc4-b32f-7b7b-aae8-2f52e9e76920" at bounding box center [341, 460] width 119 height 32
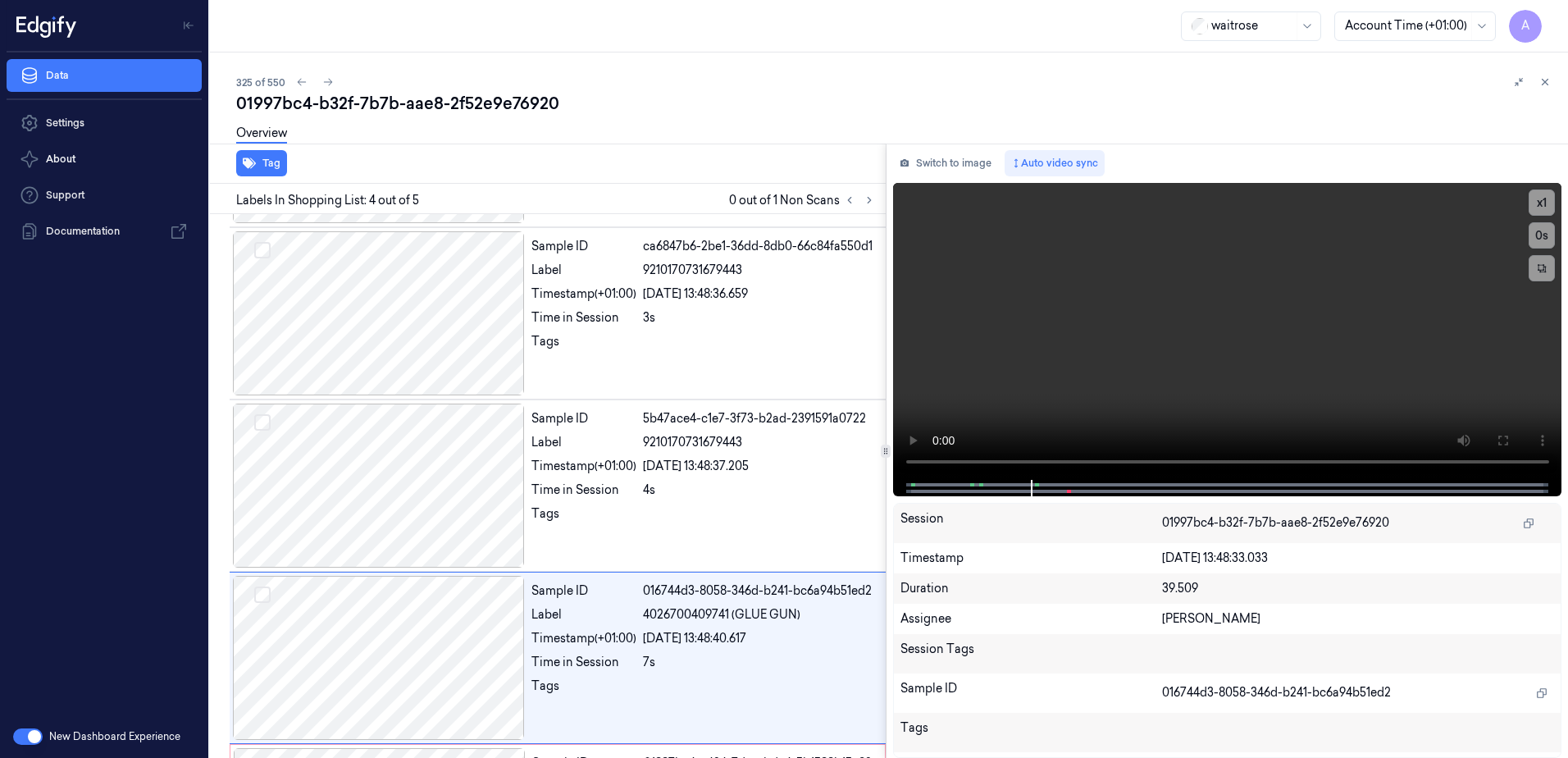
scroll to position [322, 0]
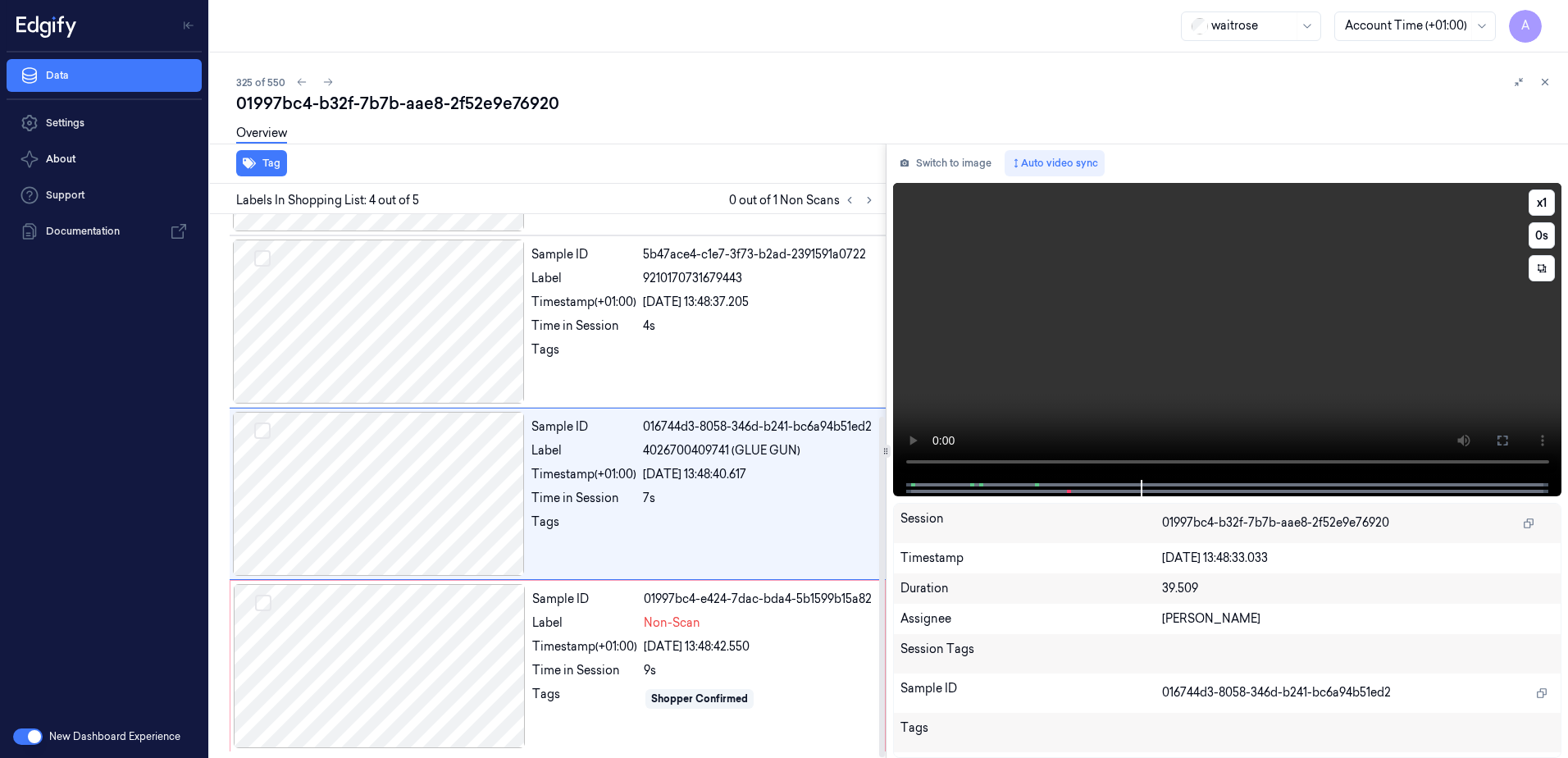
click at [1338, 313] on video at bounding box center [1228, 331] width 669 height 297
click at [598, 692] on div "Tags" at bounding box center [585, 698] width 105 height 26
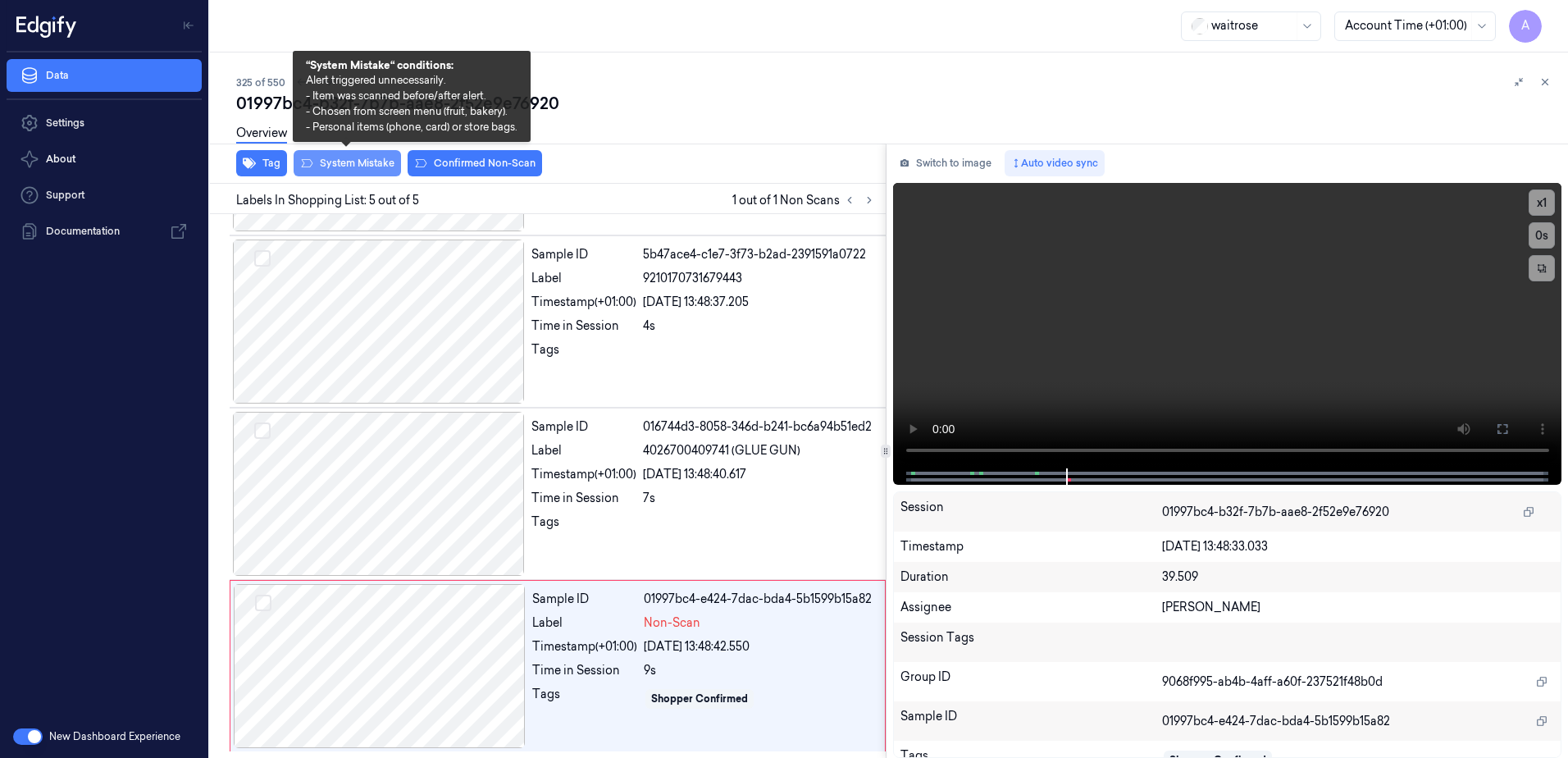
click at [342, 176] on button "System Mistake" at bounding box center [347, 163] width 108 height 26
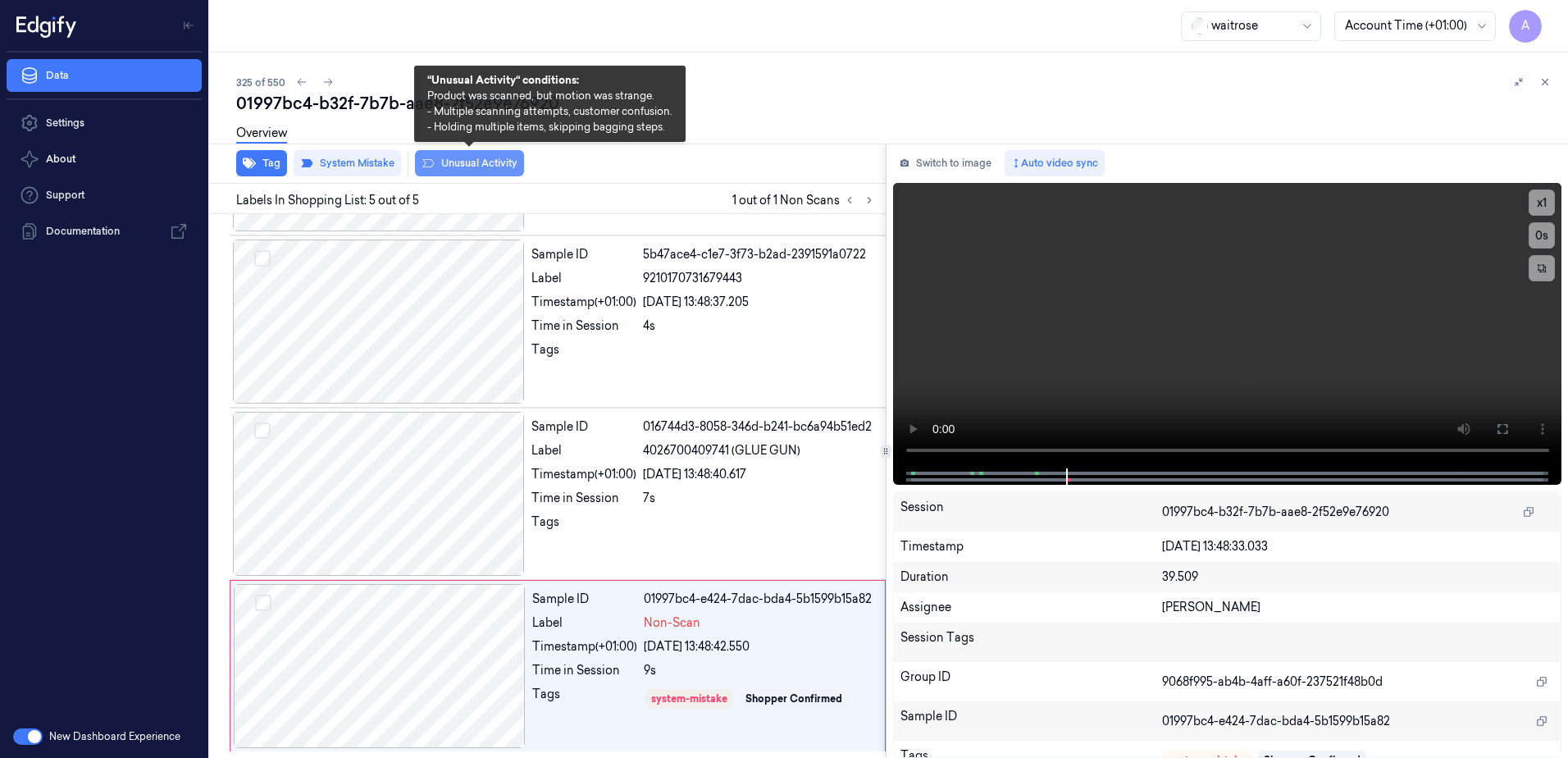
click at [463, 166] on button "Unusual Activity" at bounding box center [469, 163] width 109 height 26
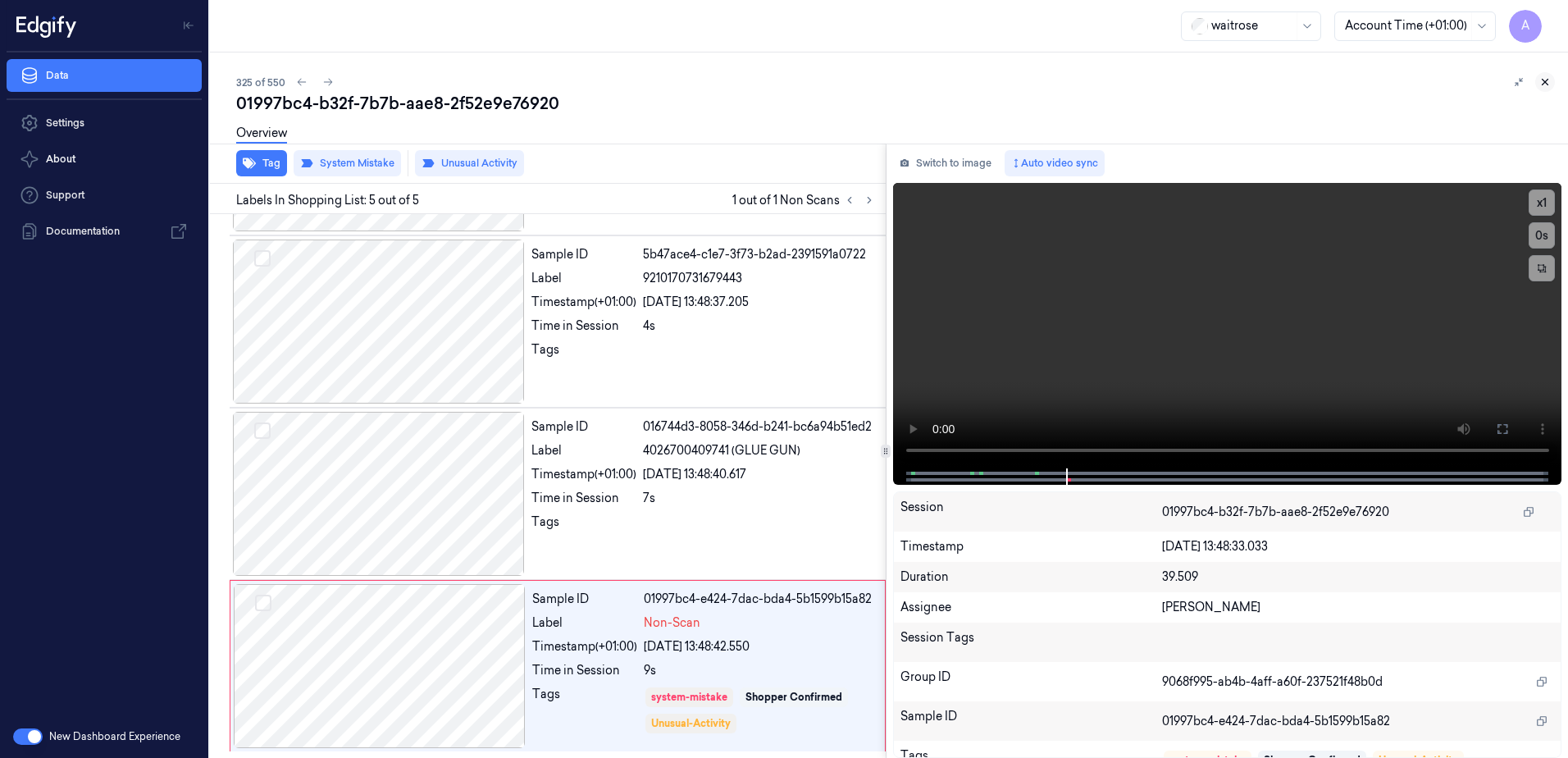
click at [1539, 85] on icon at bounding box center [1545, 82] width 12 height 12
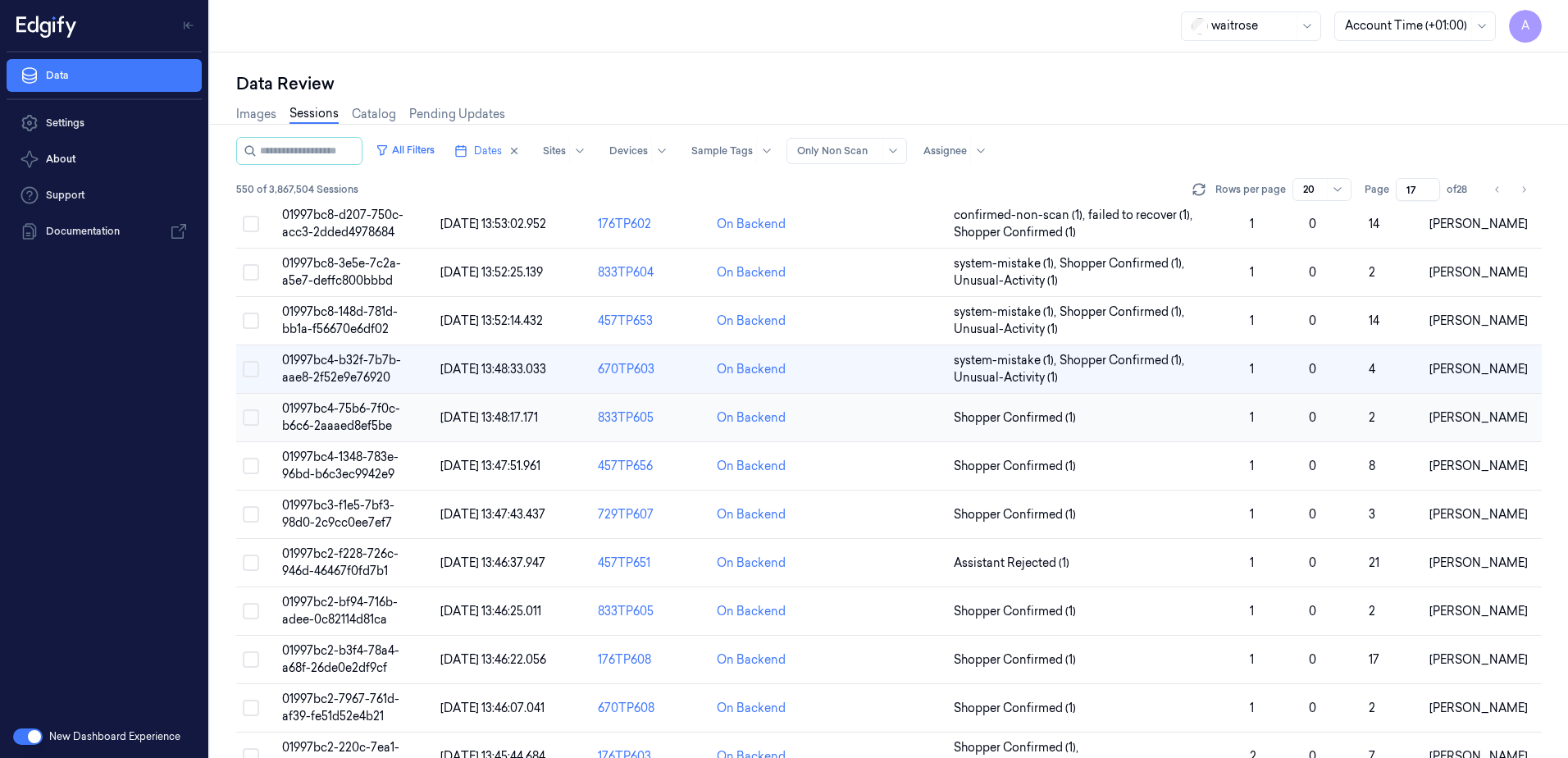
scroll to position [164, 0]
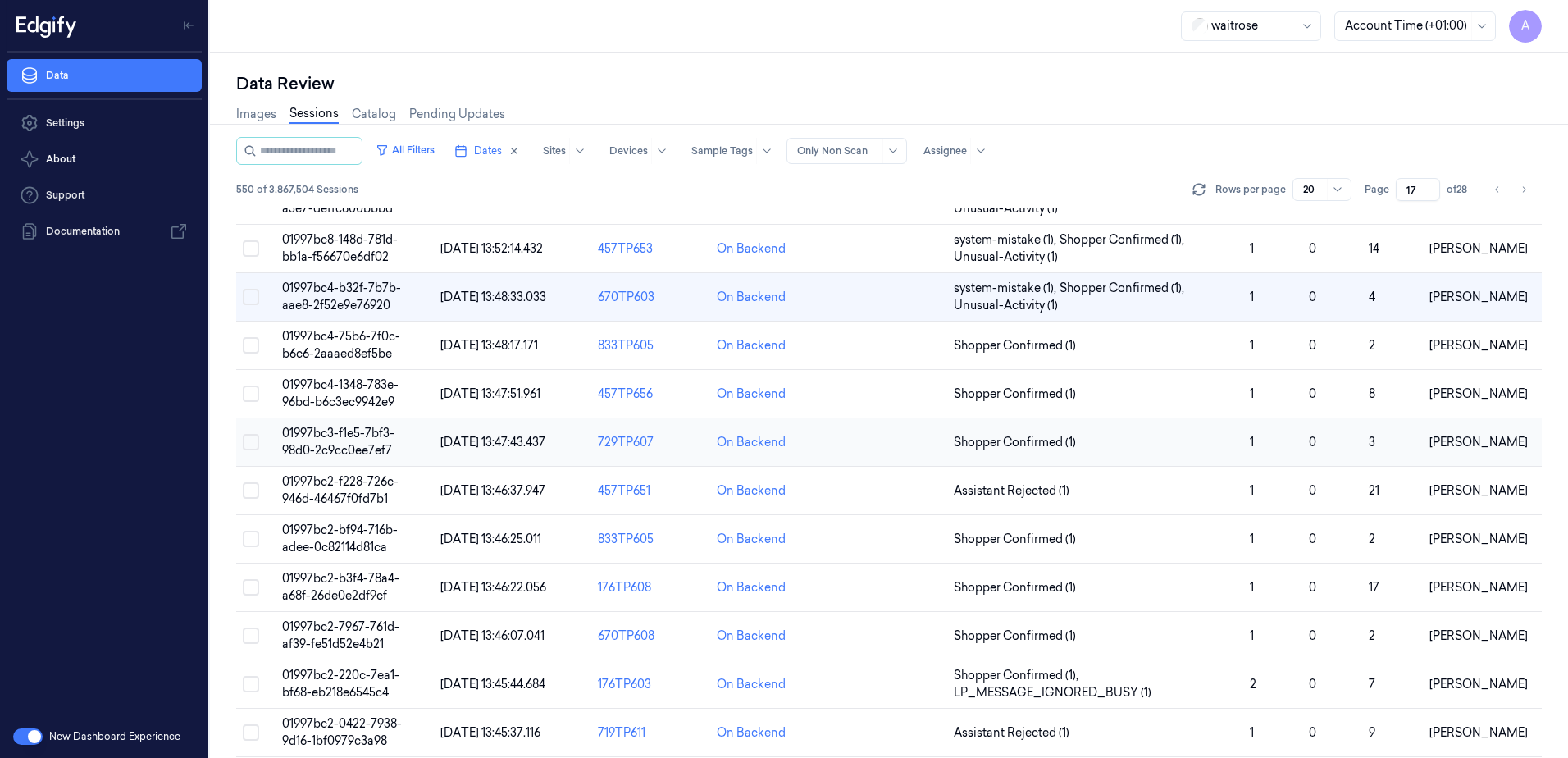
click at [352, 433] on span "01997bc3-f1e5-7bf3-98d0-2c9cc0ee7ef7" at bounding box center [337, 442] width 112 height 32
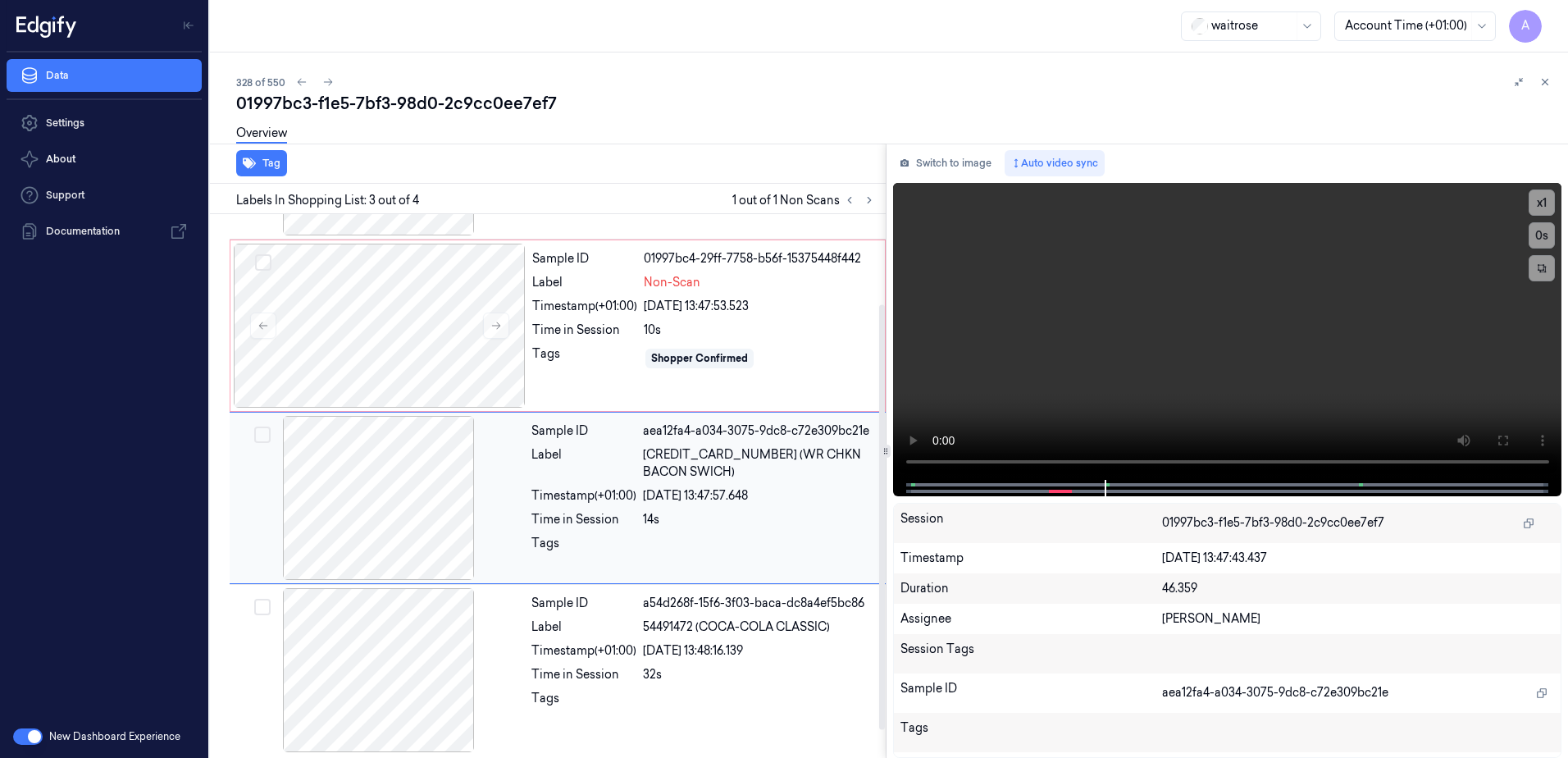
scroll to position [150, 0]
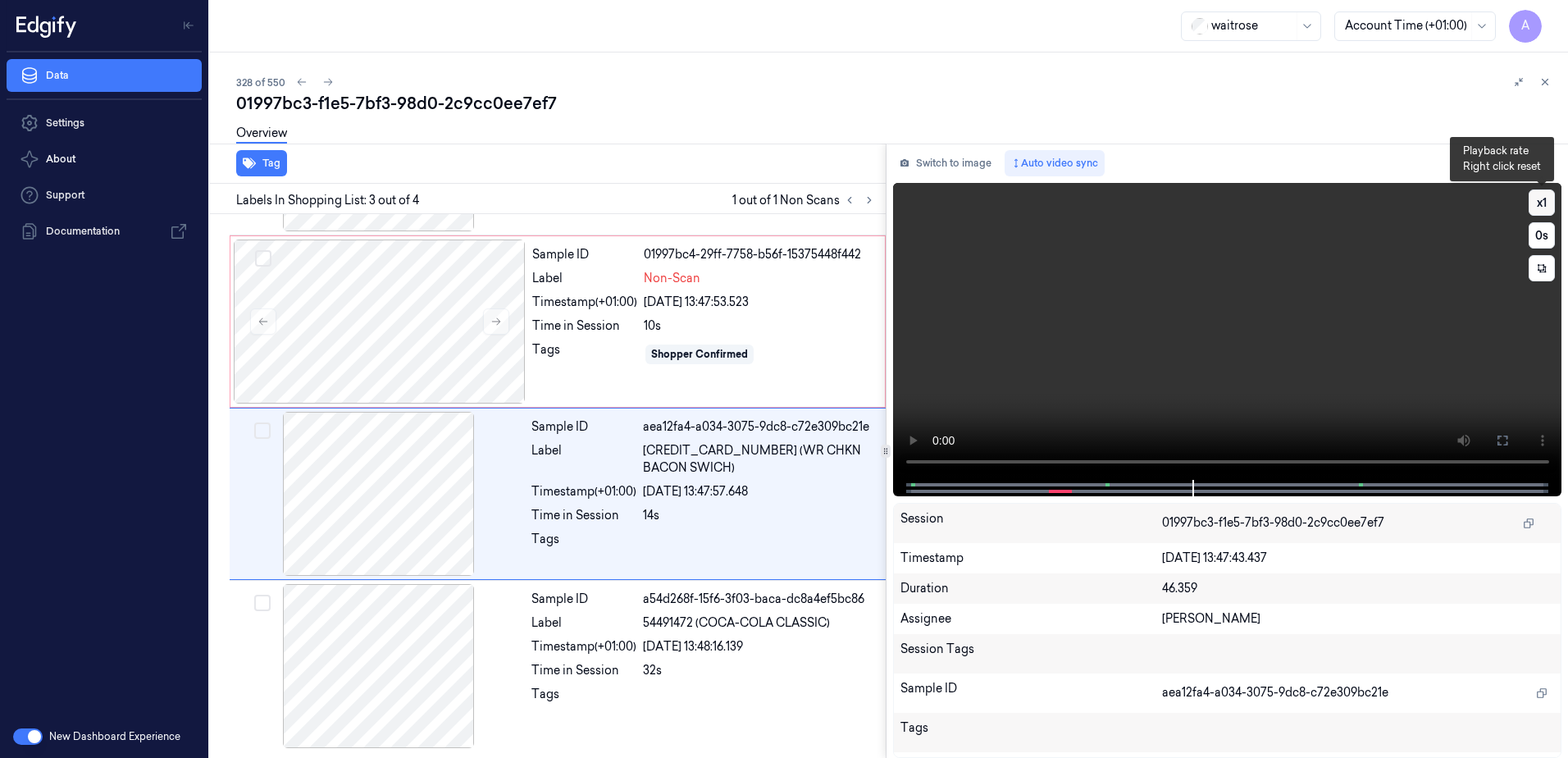
click at [1545, 206] on button "x 1" at bounding box center [1541, 202] width 26 height 26
click at [1545, 206] on button "x 2" at bounding box center [1541, 202] width 26 height 26
click at [774, 349] on div "Shopper Confirmed" at bounding box center [759, 354] width 232 height 26
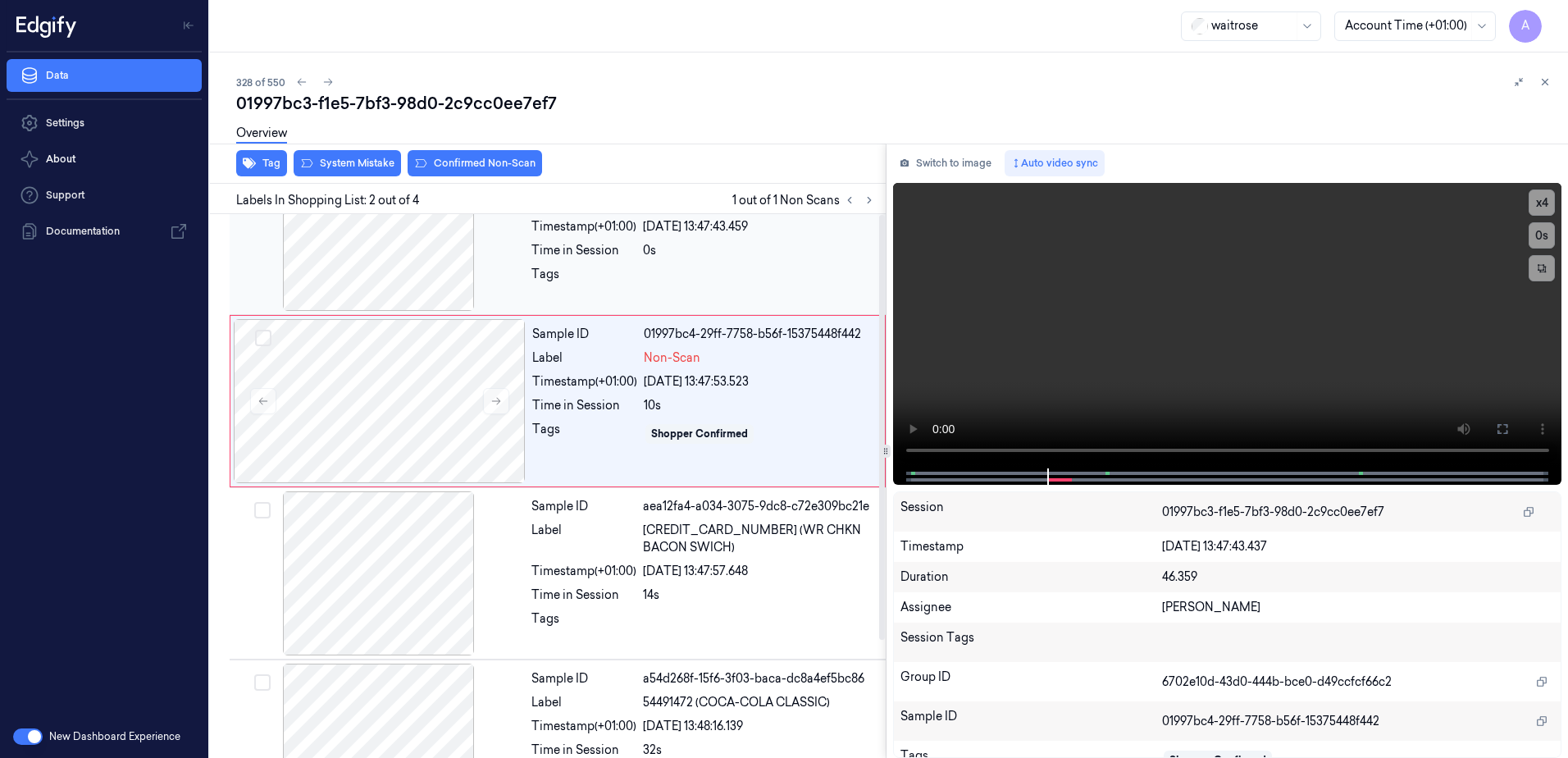
scroll to position [0, 0]
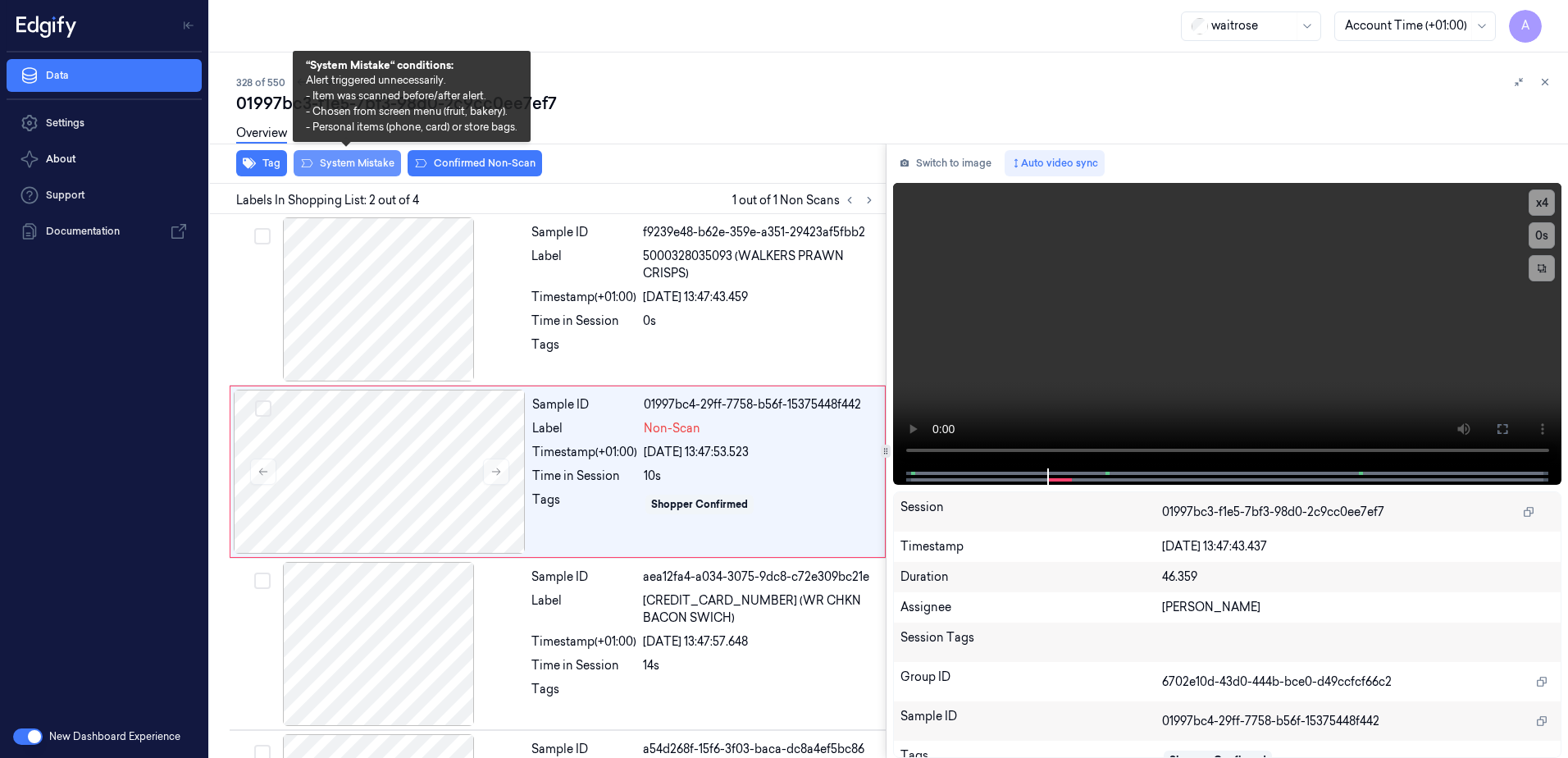
click at [354, 162] on button "System Mistake" at bounding box center [347, 163] width 108 height 26
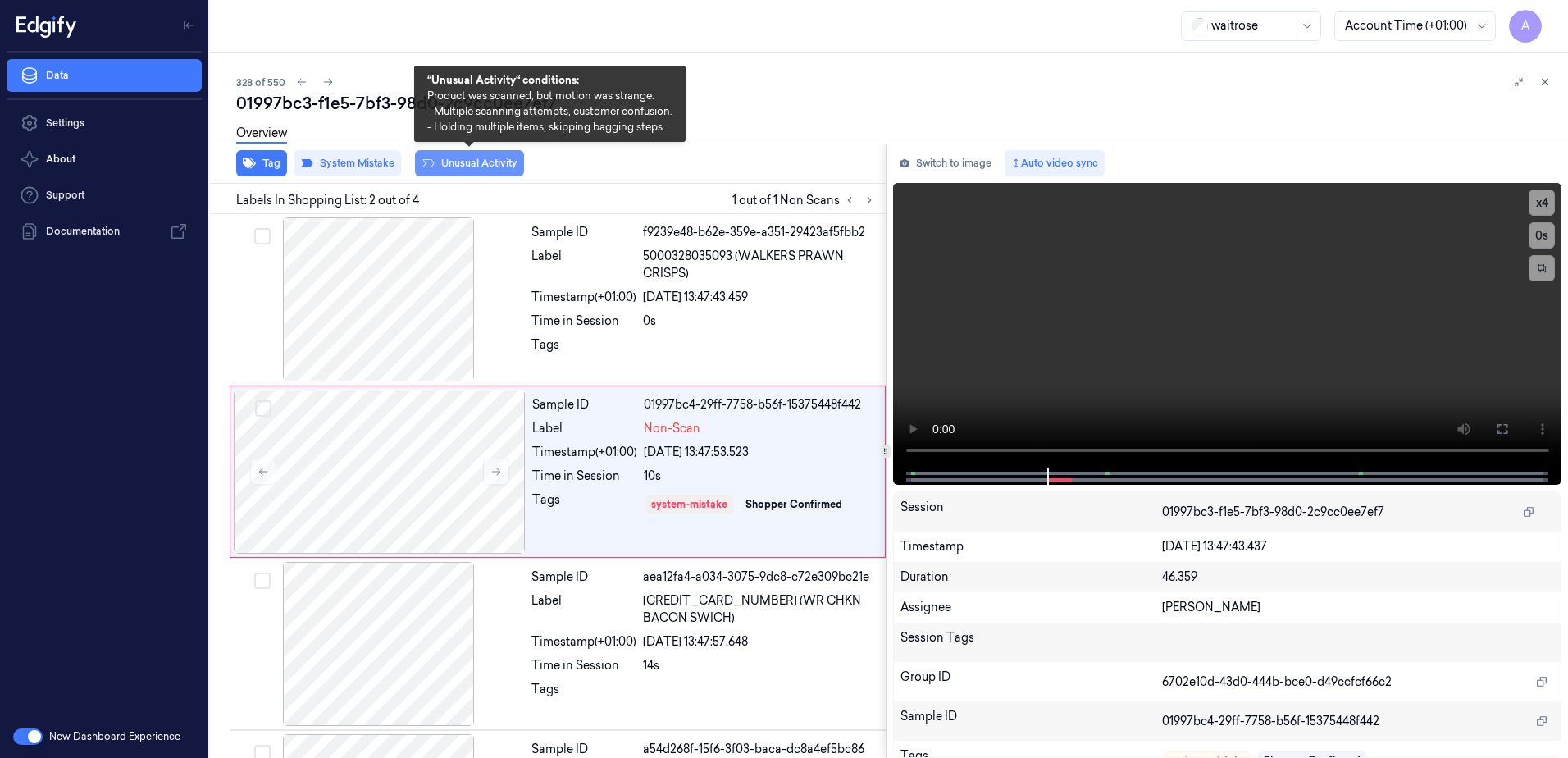
click at [466, 170] on button "Unusual Activity" at bounding box center [469, 163] width 109 height 26
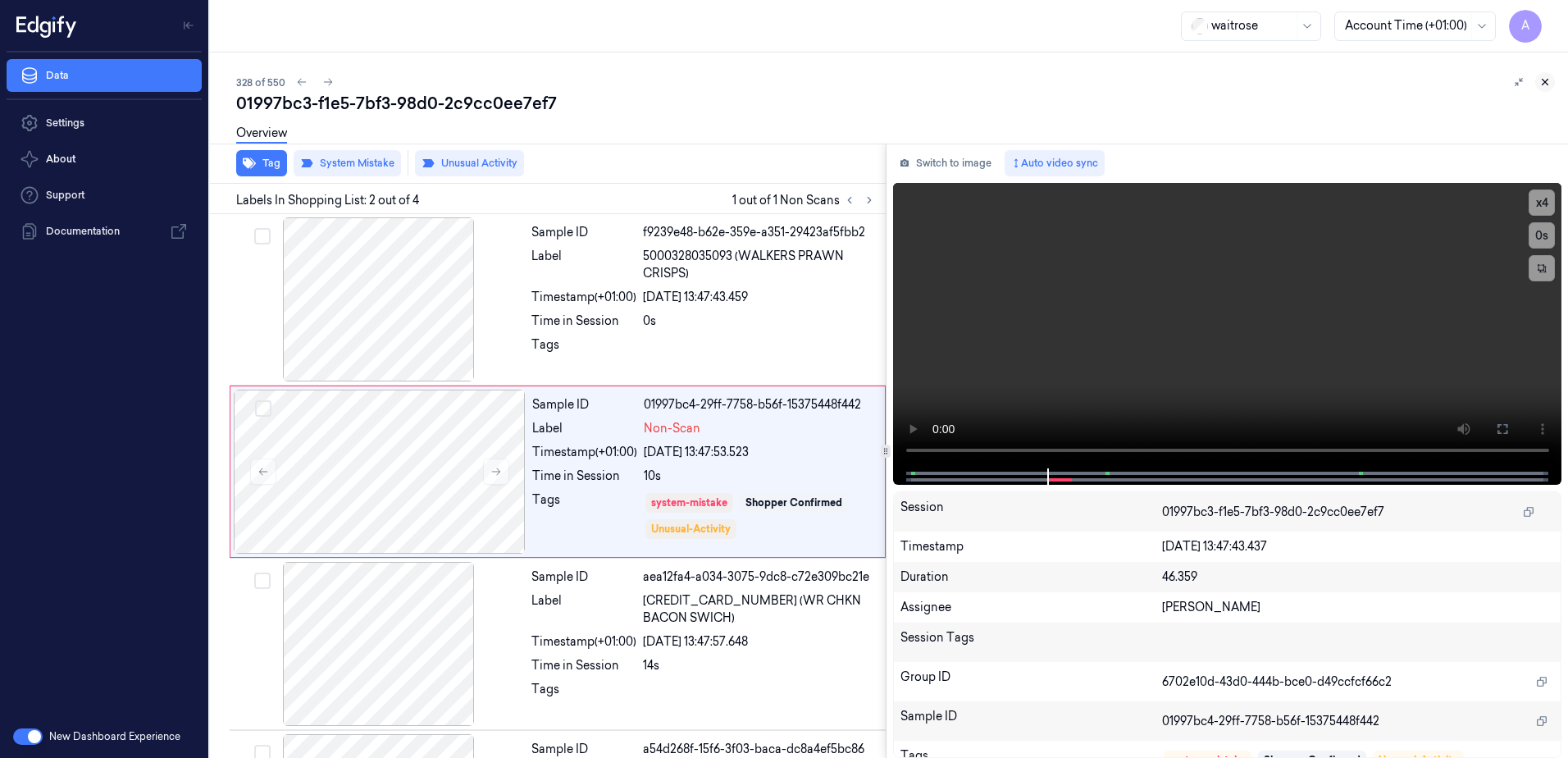
click at [1543, 88] on button at bounding box center [1545, 82] width 19 height 19
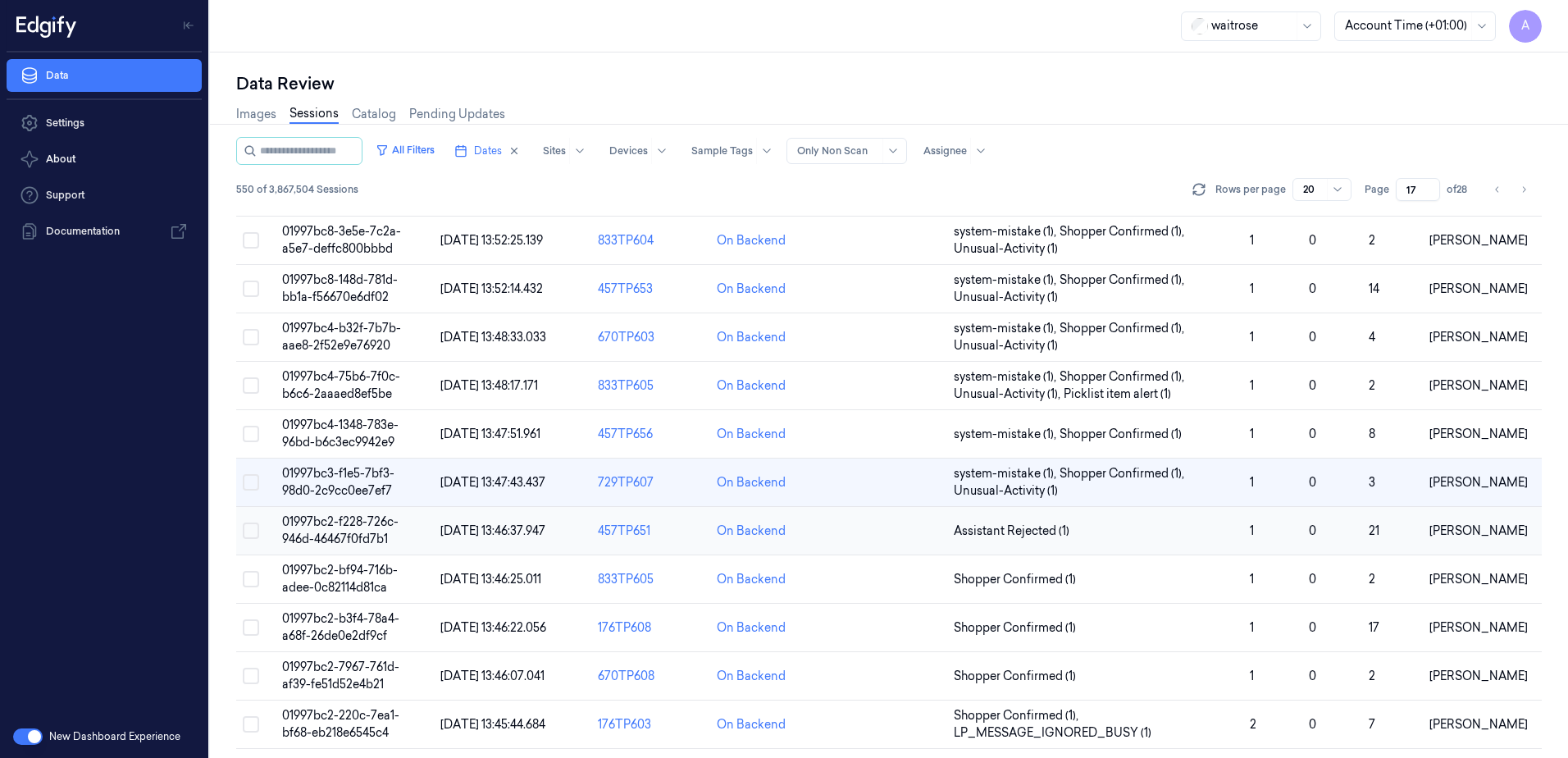
scroll to position [288, 0]
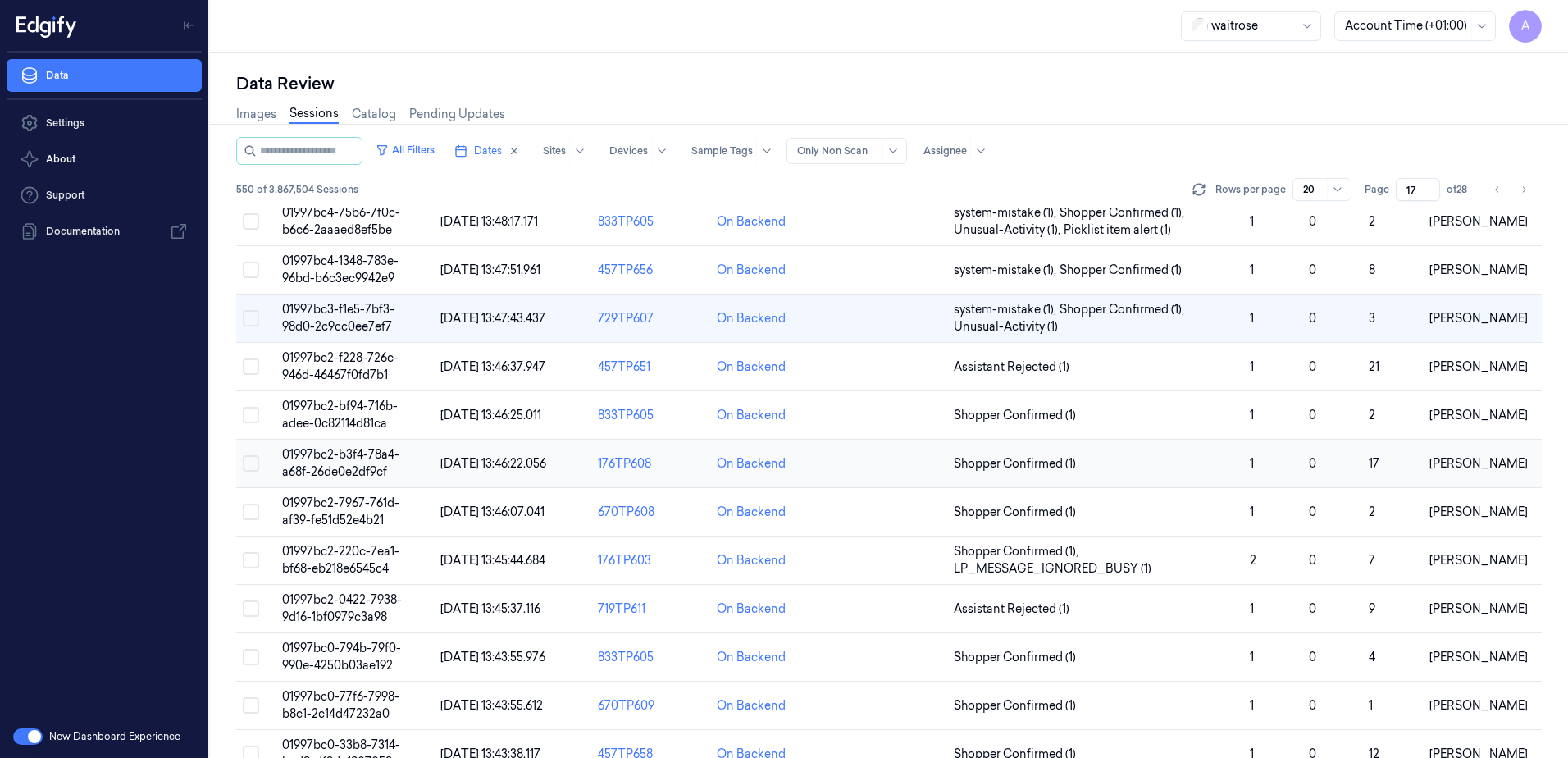
click at [354, 452] on span "01997bc2-b3f4-78a4-a68f-26de0e2df9cf" at bounding box center [340, 463] width 117 height 32
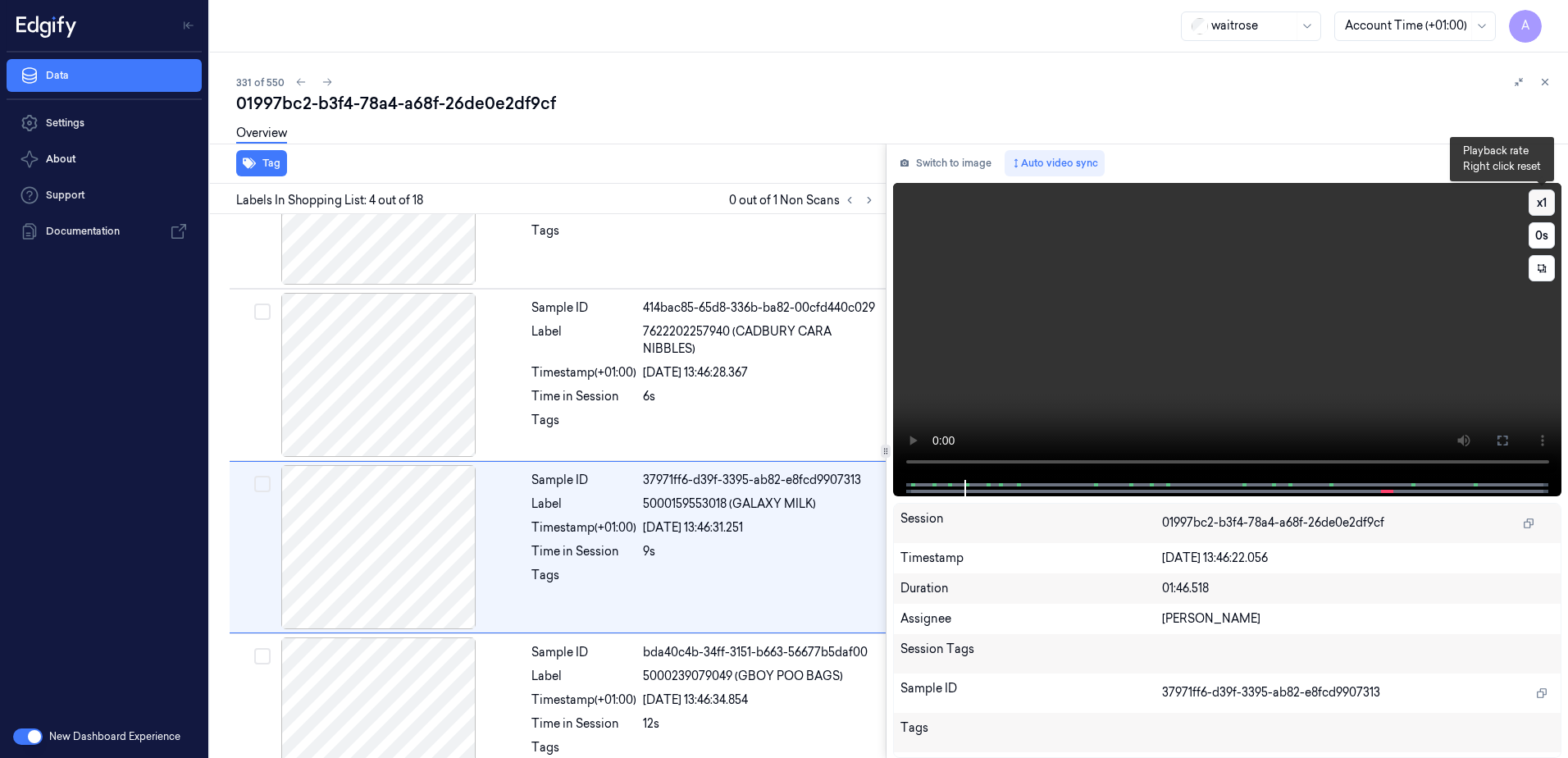
scroll to position [336, 0]
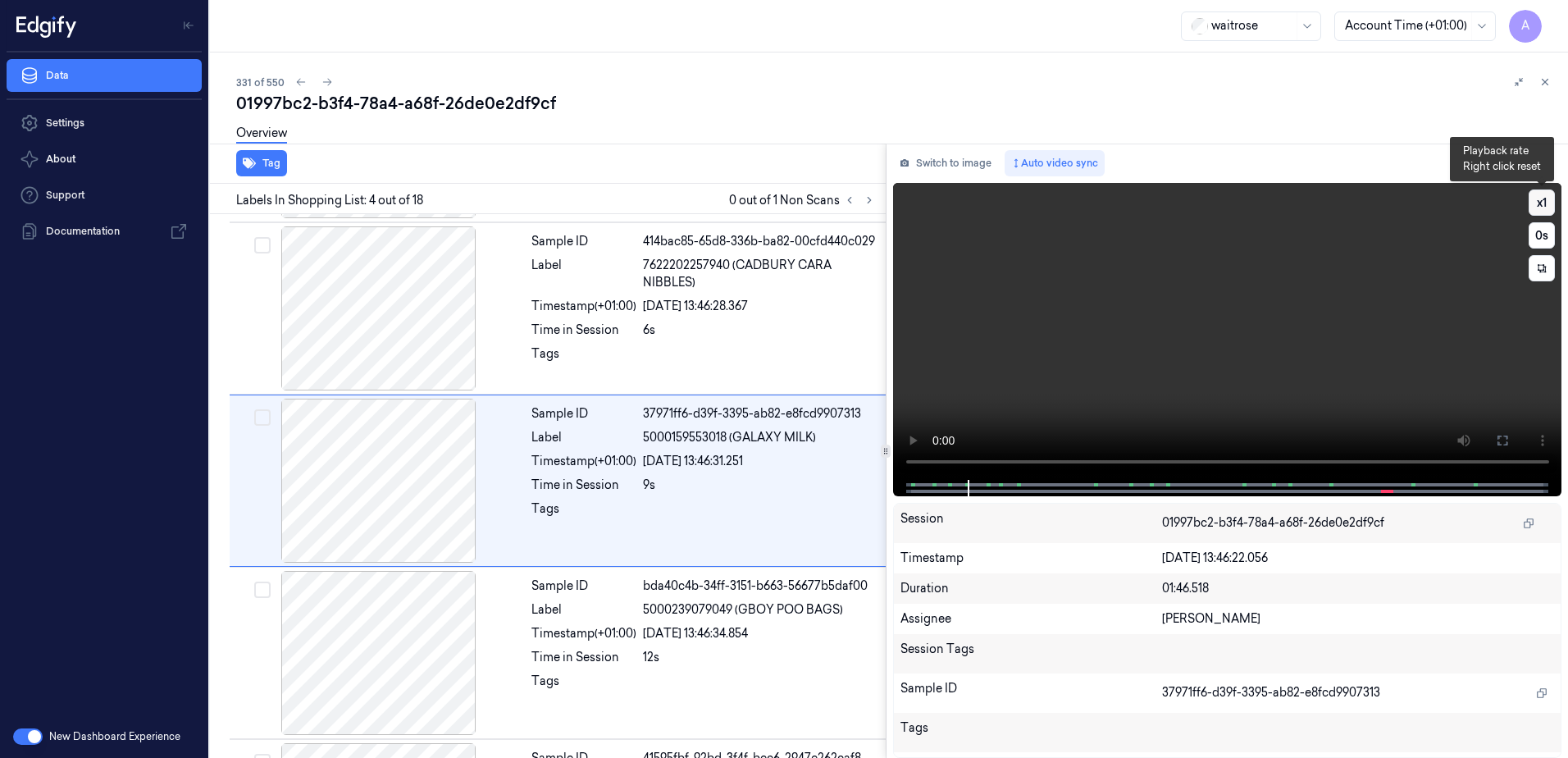
click at [1539, 203] on button "x 1" at bounding box center [1541, 202] width 26 height 26
click at [873, 202] on icon at bounding box center [869, 200] width 12 height 12
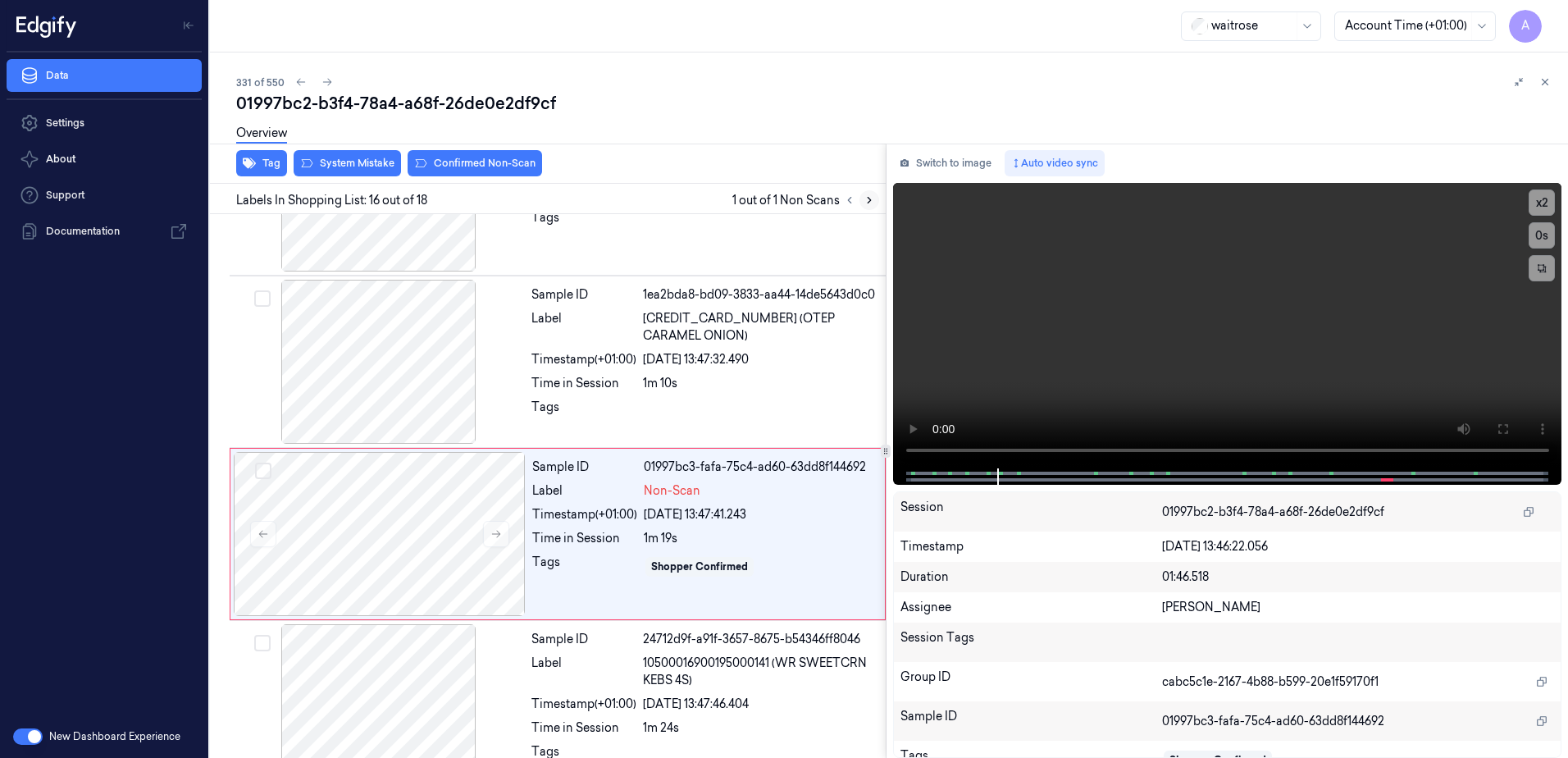
scroll to position [2409, 0]
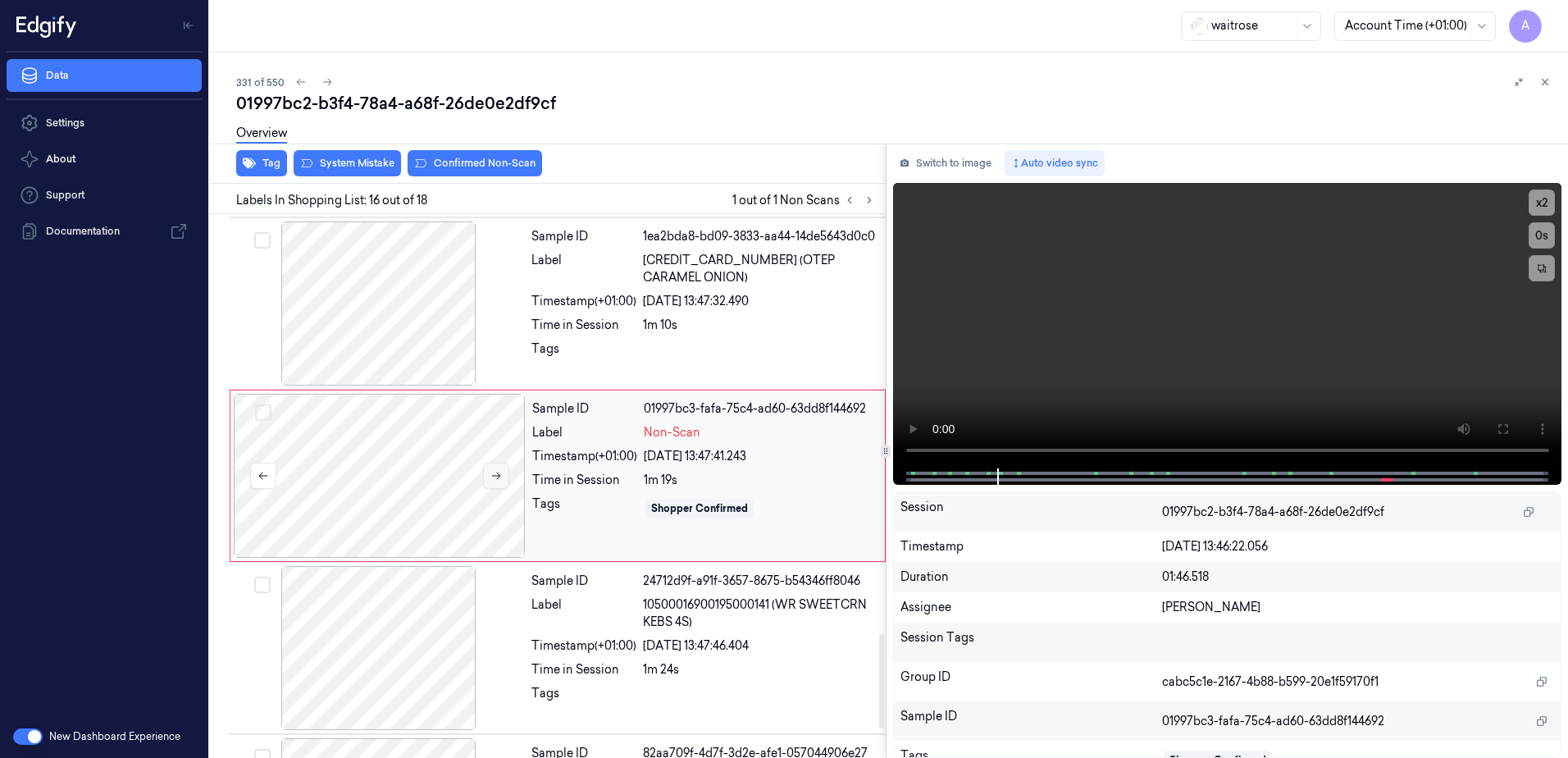
click at [501, 482] on icon at bounding box center [496, 476] width 12 height 12
click at [490, 482] on icon at bounding box center [496, 476] width 12 height 12
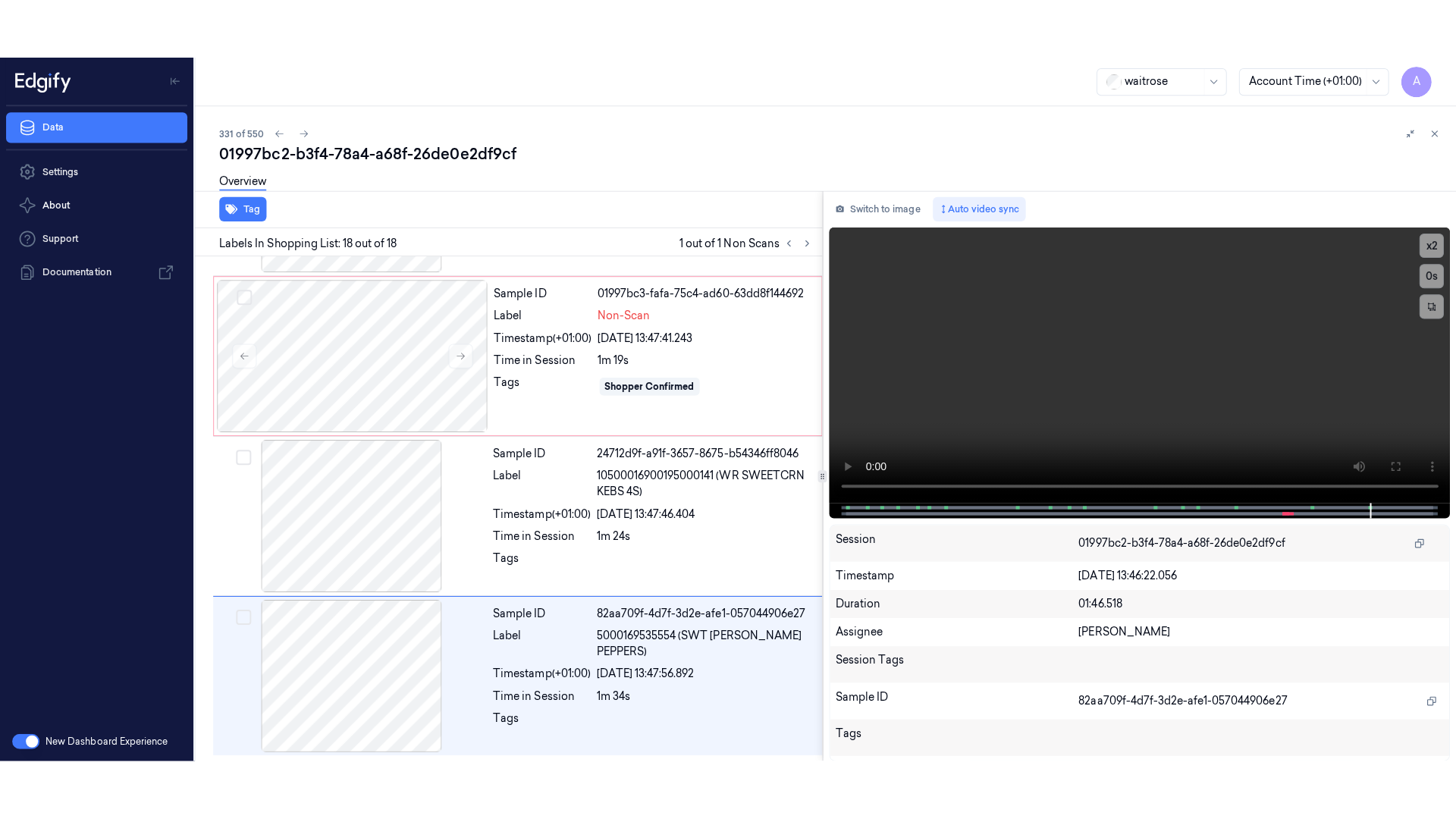
scroll to position [2379, 0]
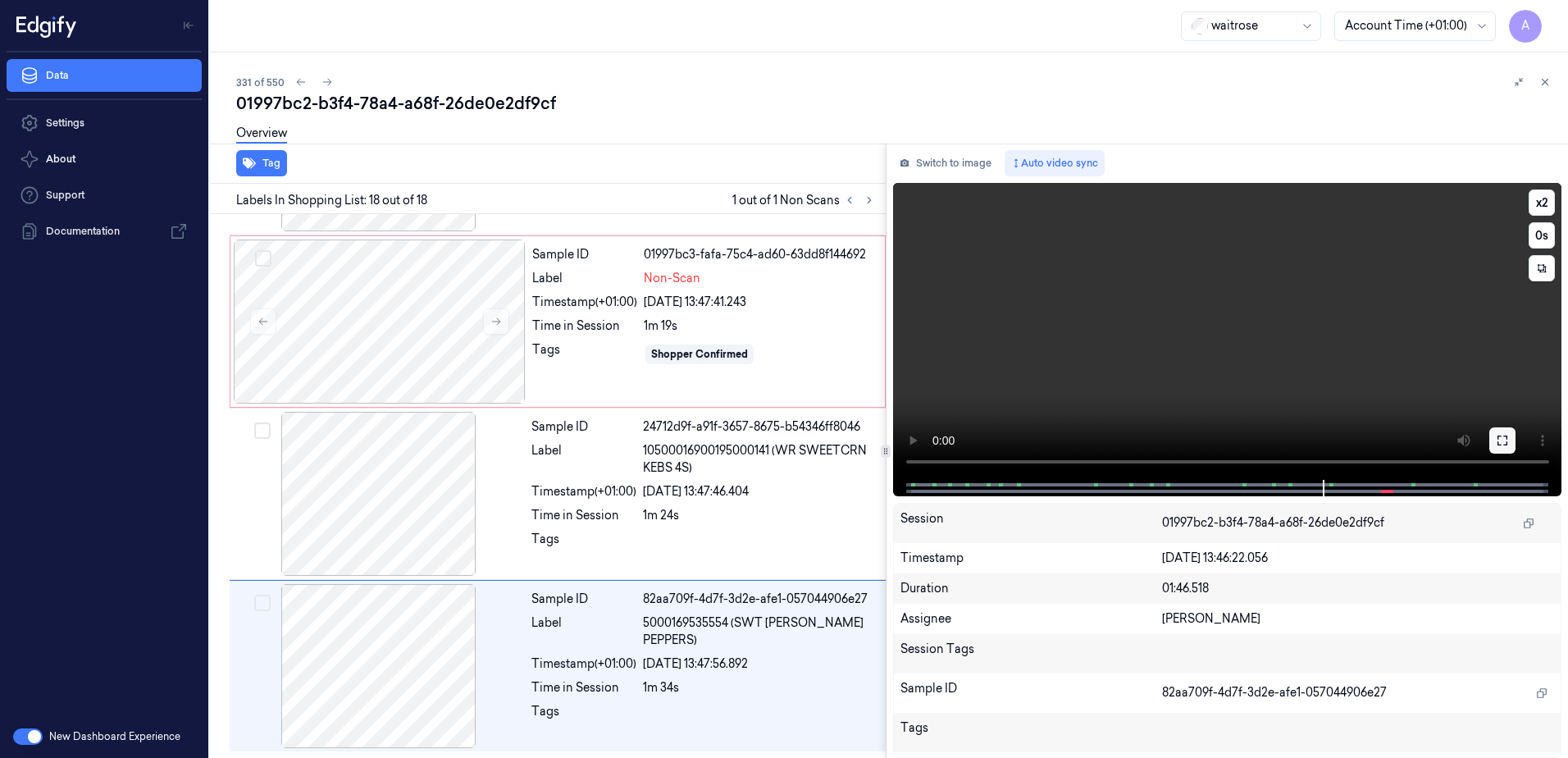
click at [1502, 442] on icon at bounding box center [1503, 441] width 13 height 13
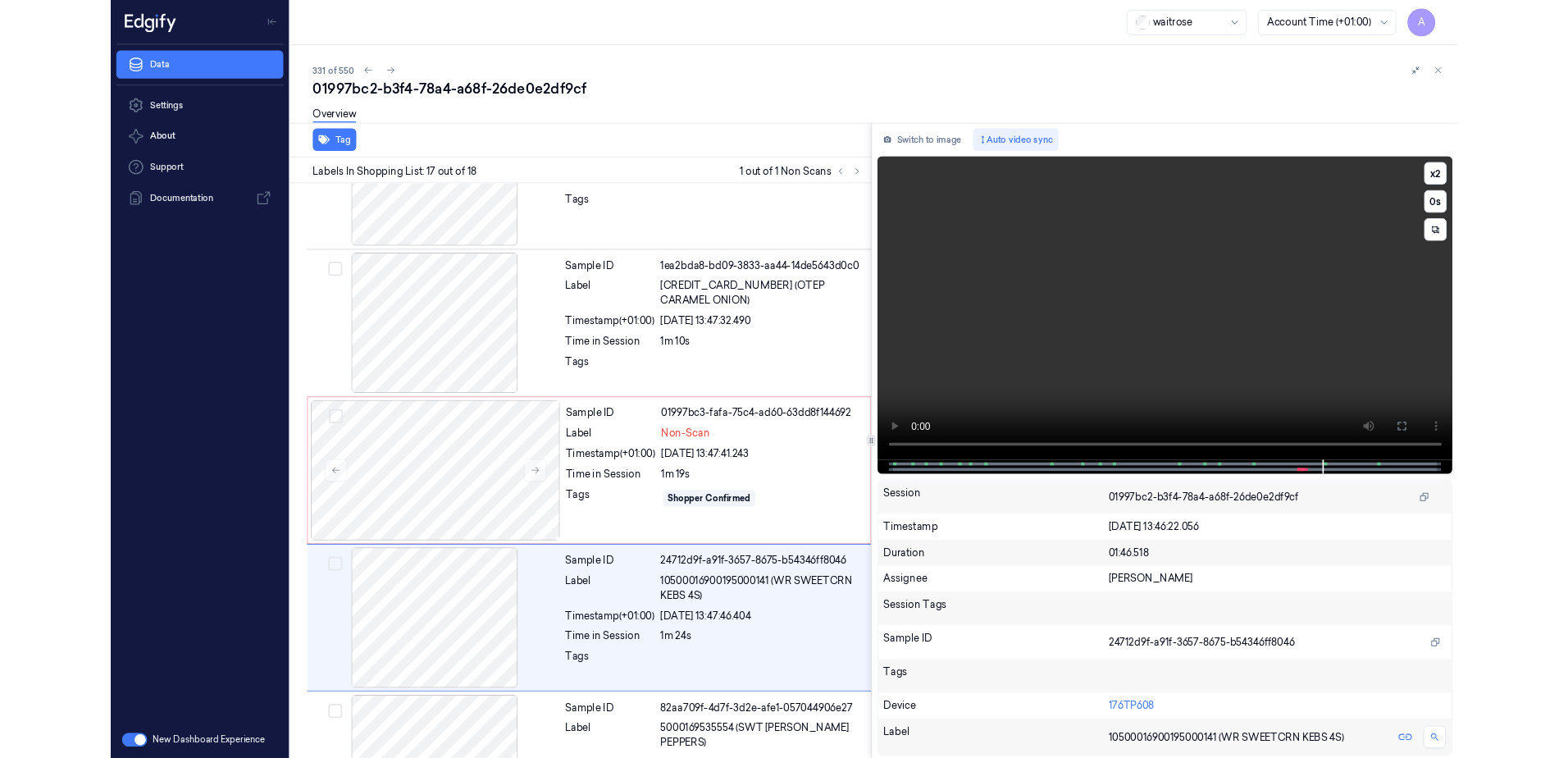
scroll to position [2435, 0]
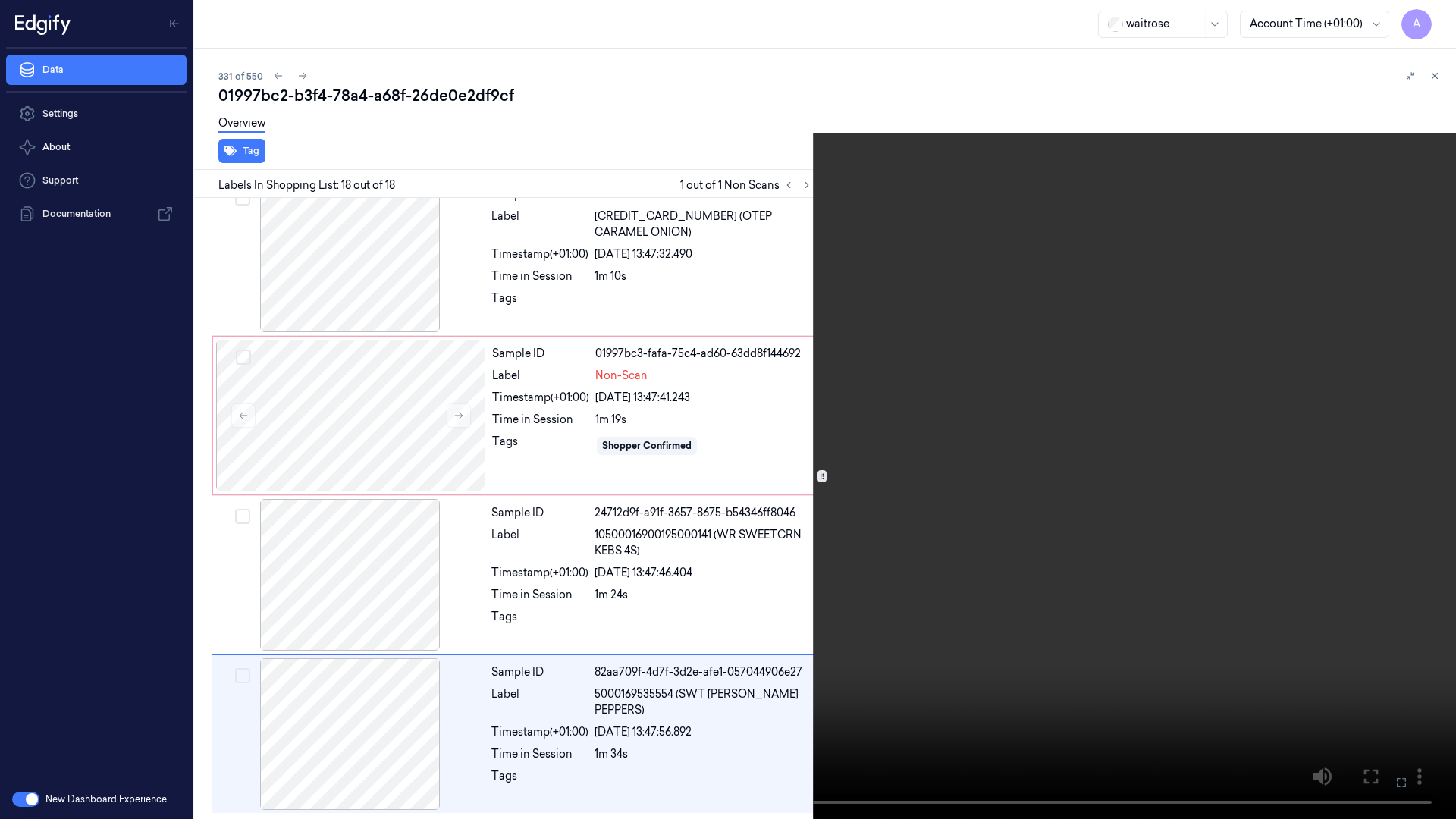
drag, startPoint x: 1391, startPoint y: 778, endPoint x: 1388, endPoint y: 700, distance: 78.1
click at [0, 0] on button at bounding box center [0, 0] width 0 height 0
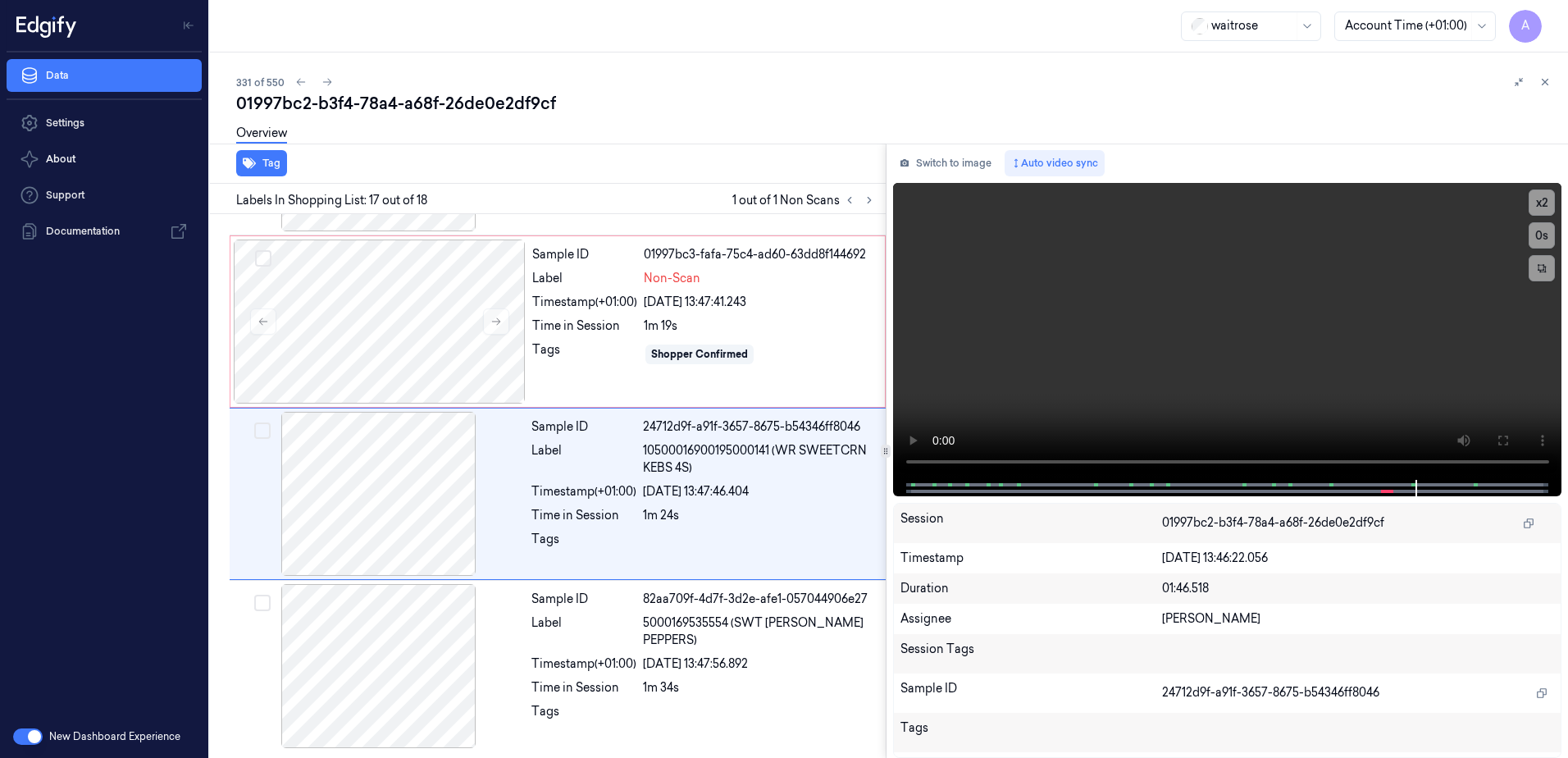
scroll to position [2573, 0]
click at [1229, 354] on video at bounding box center [1228, 331] width 669 height 297
click at [1146, 346] on video at bounding box center [1228, 331] width 669 height 297
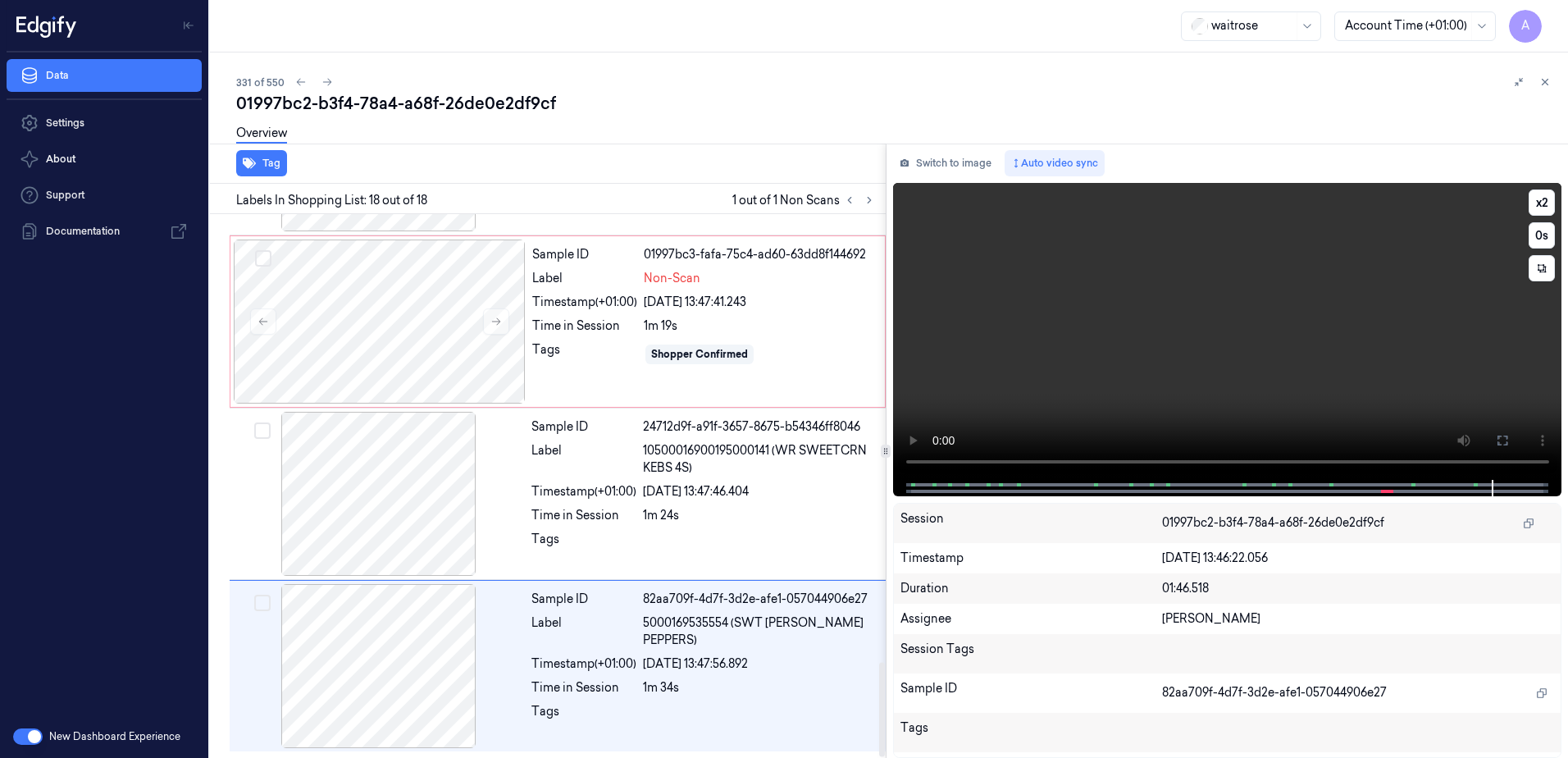
click at [1120, 371] on video at bounding box center [1228, 331] width 669 height 297
click at [802, 357] on div "Shopper Confirmed" at bounding box center [759, 354] width 232 height 26
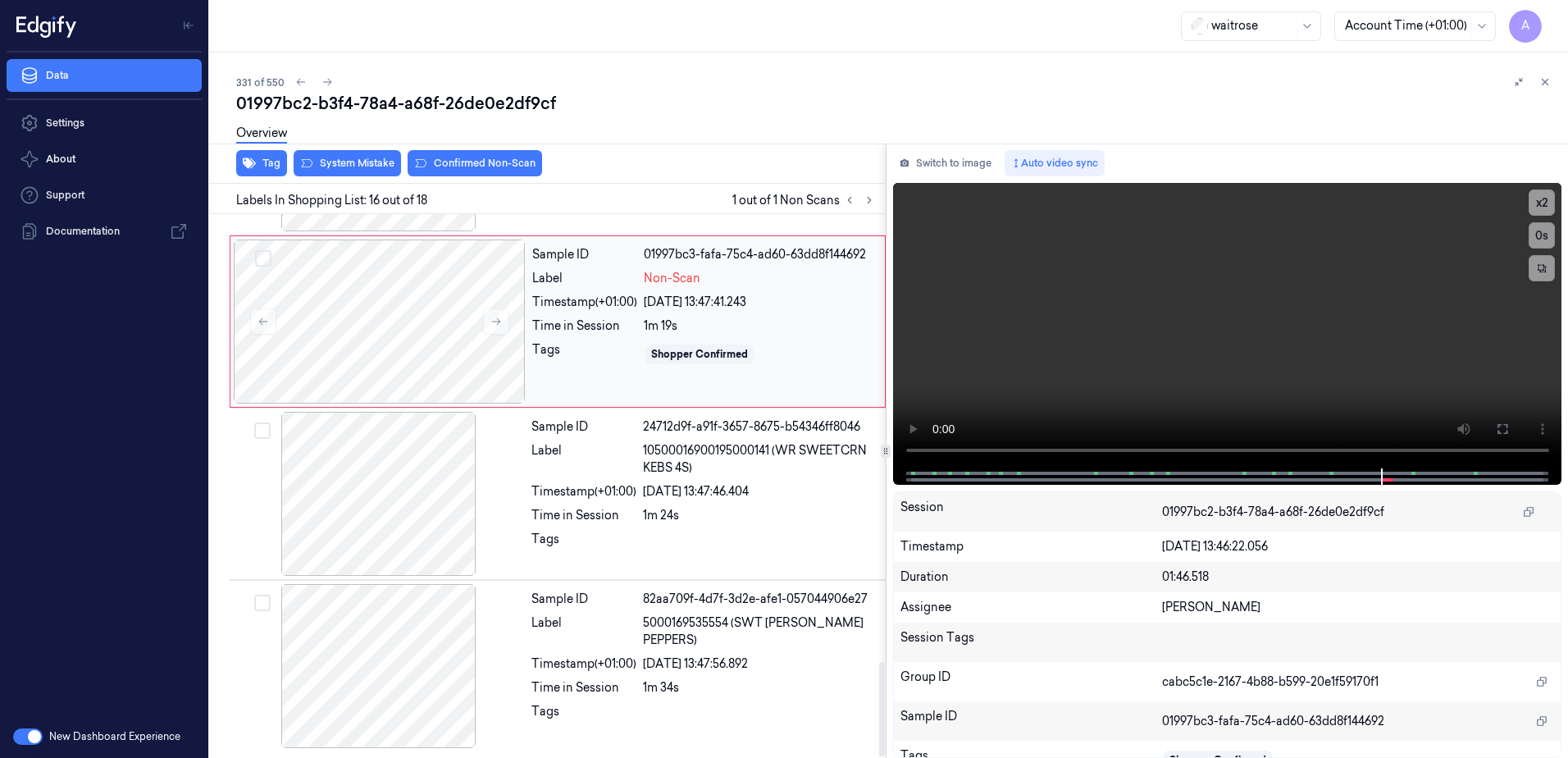
scroll to position [2409, 0]
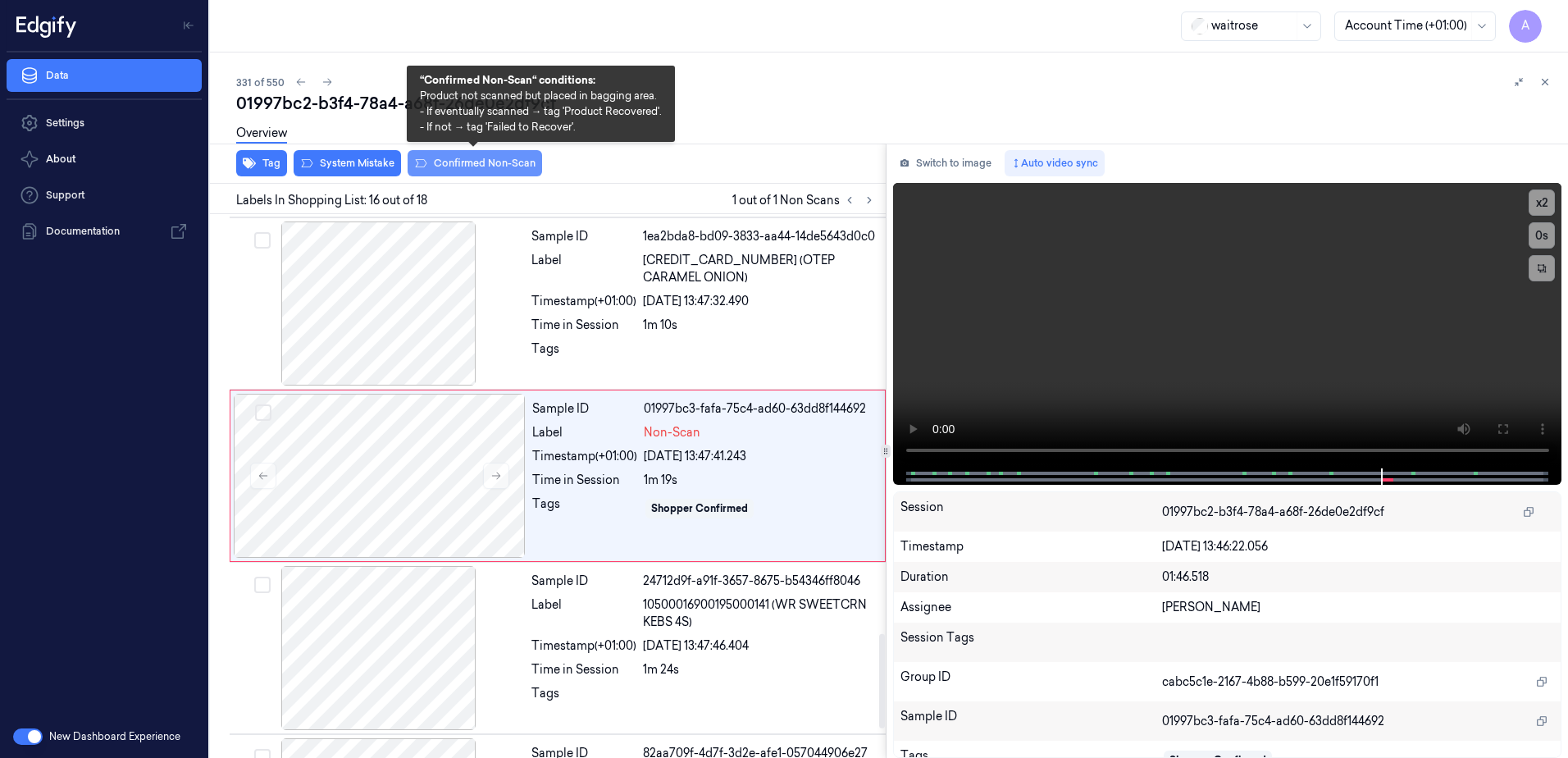
click at [470, 164] on button "Confirmed Non-Scan" at bounding box center [475, 163] width 135 height 26
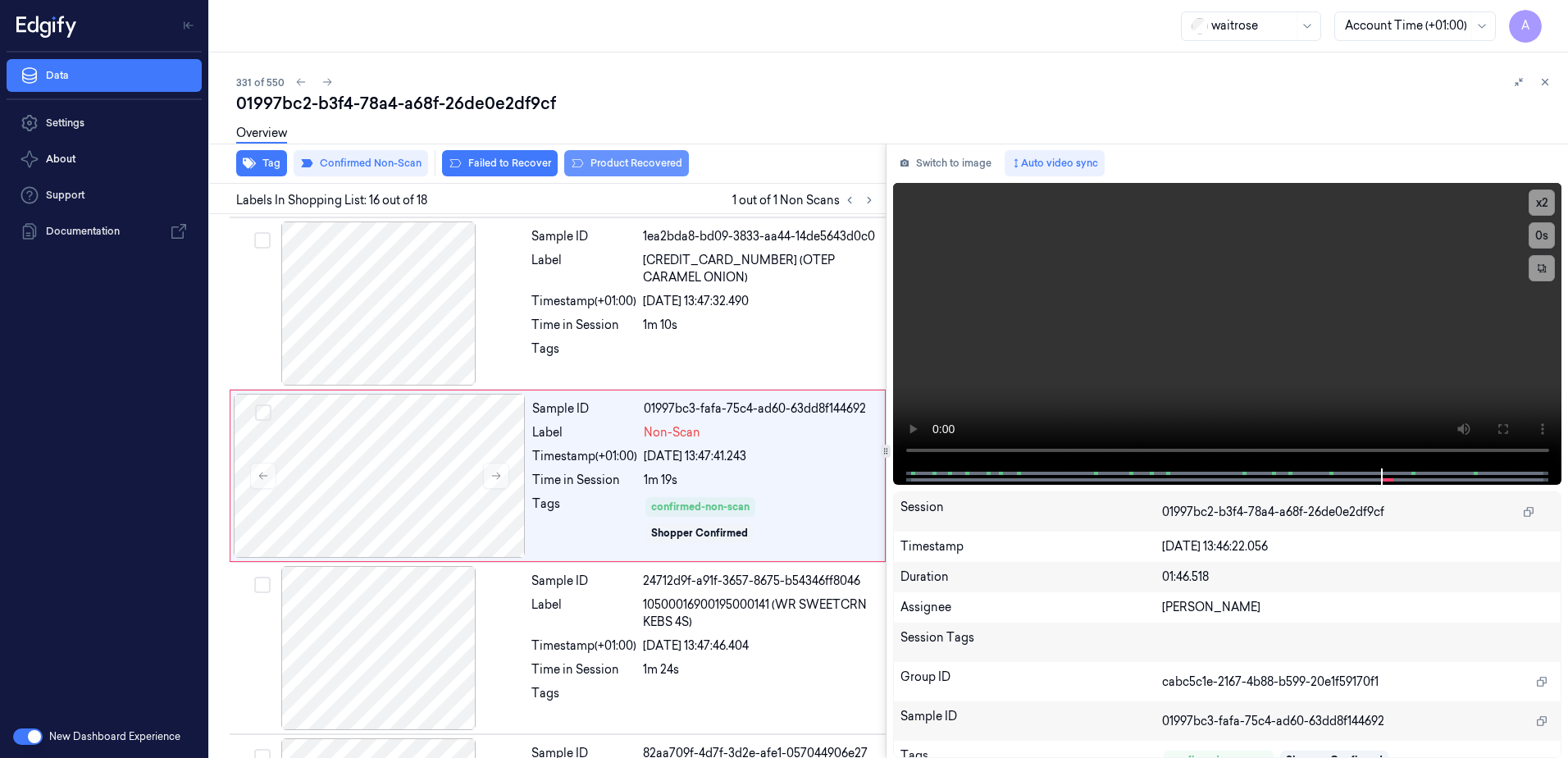
click at [605, 169] on button "Product Recovered" at bounding box center [627, 163] width 125 height 26
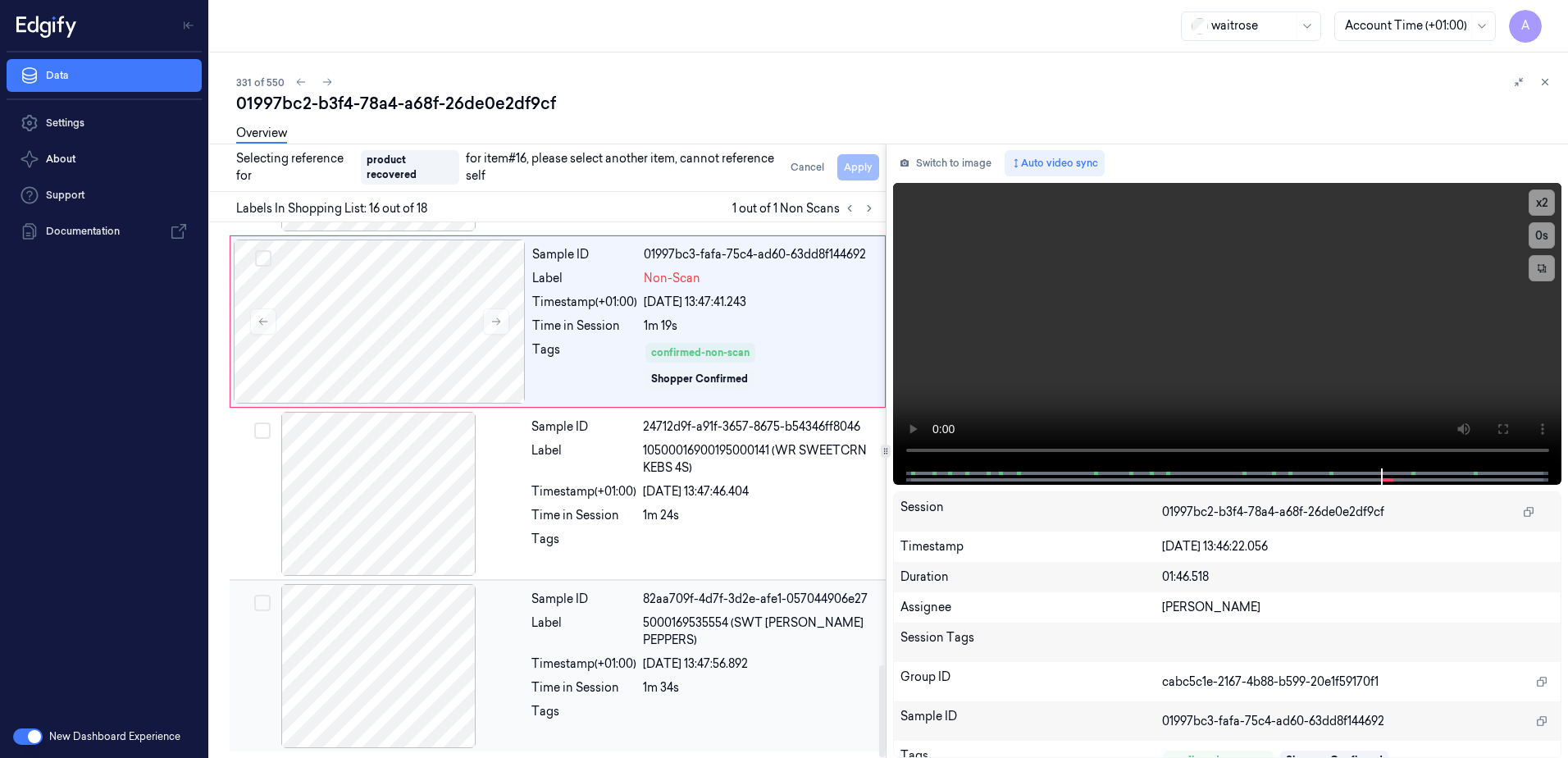
click at [632, 670] on div "Timestamp (+01:00)" at bounding box center [584, 665] width 105 height 17
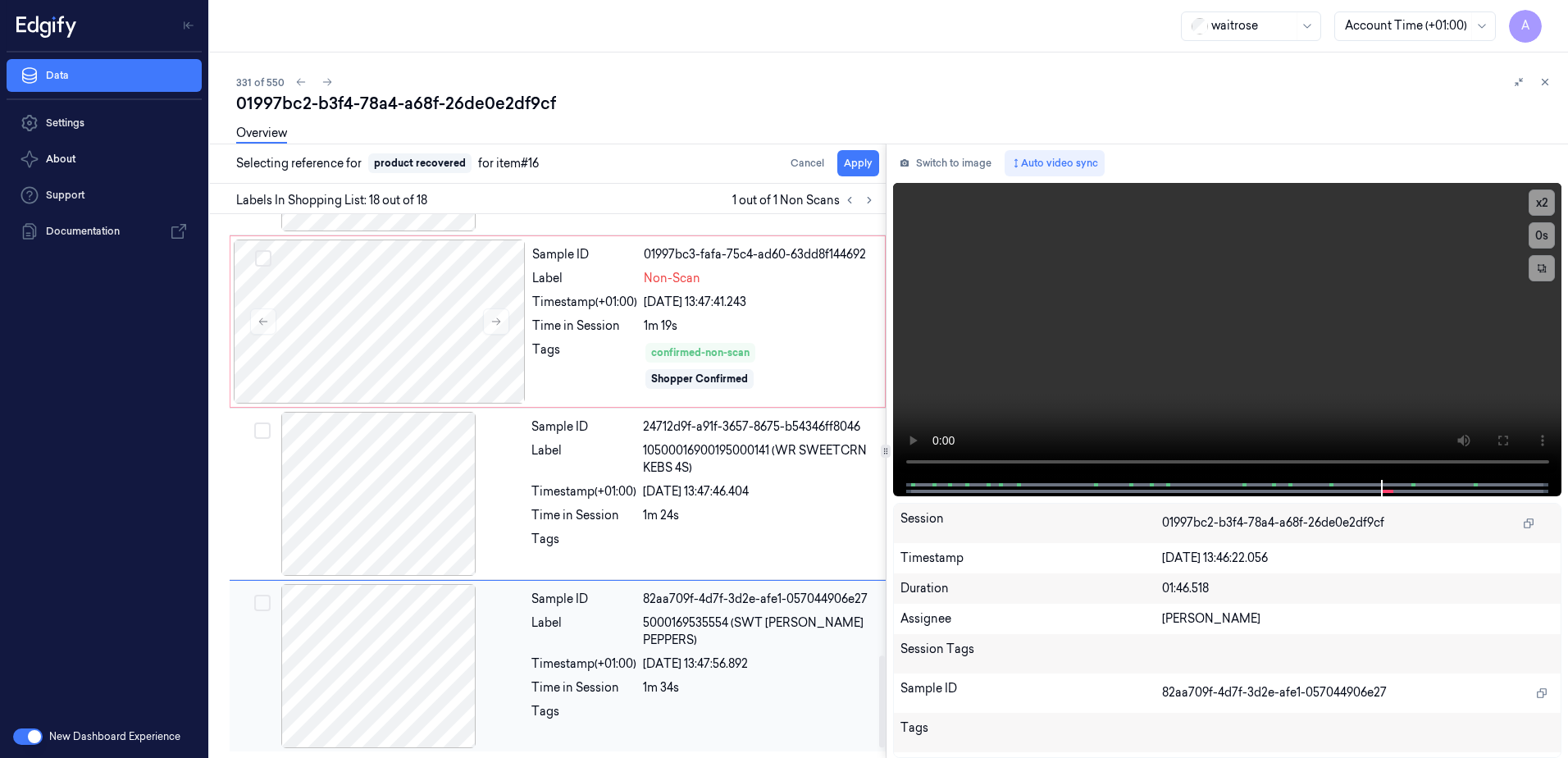
scroll to position [2573, 0]
click at [859, 167] on button "Apply" at bounding box center [859, 163] width 42 height 26
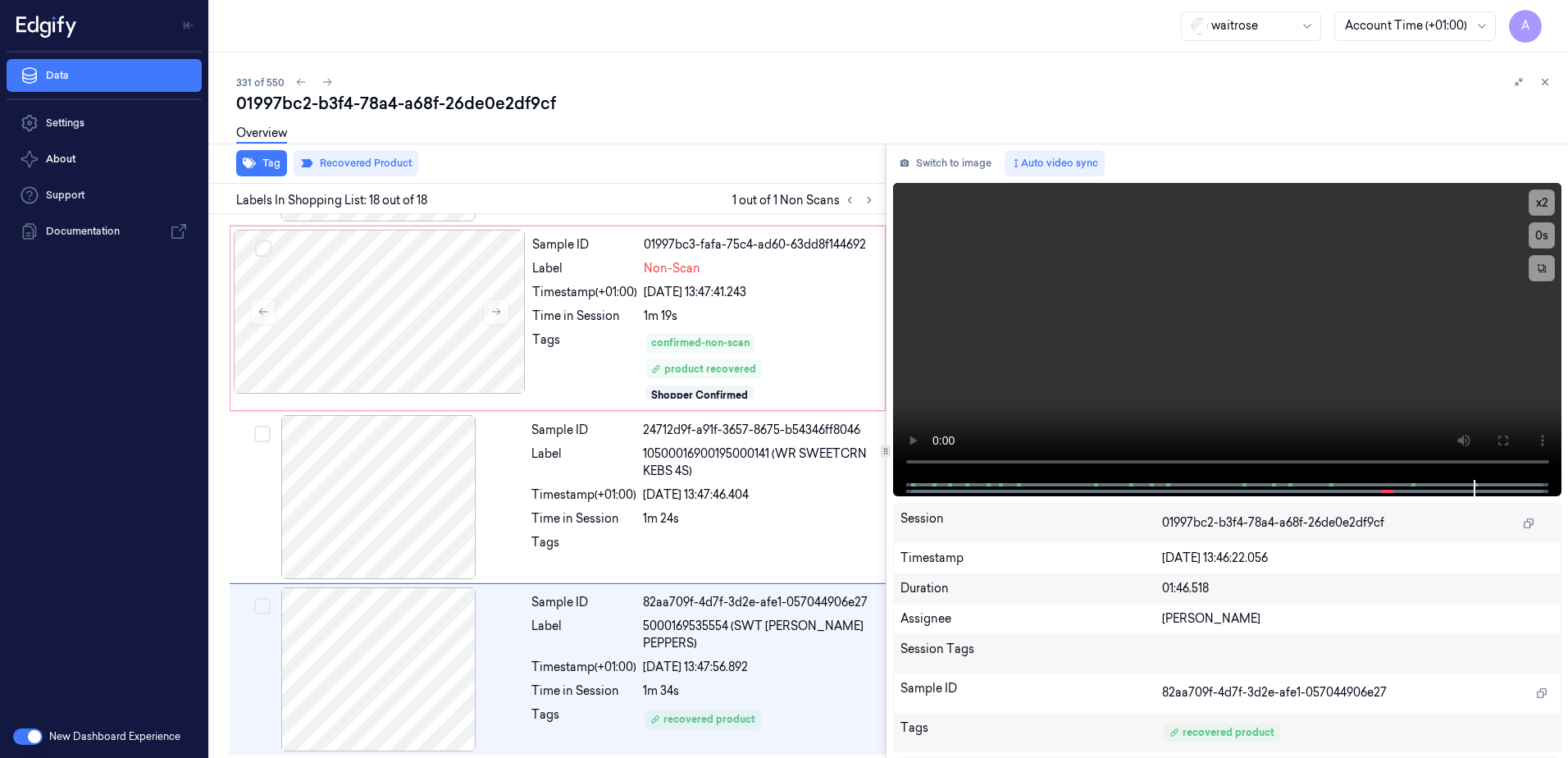
scroll to position [2586, 0]
click at [1541, 78] on icon at bounding box center [1545, 82] width 12 height 12
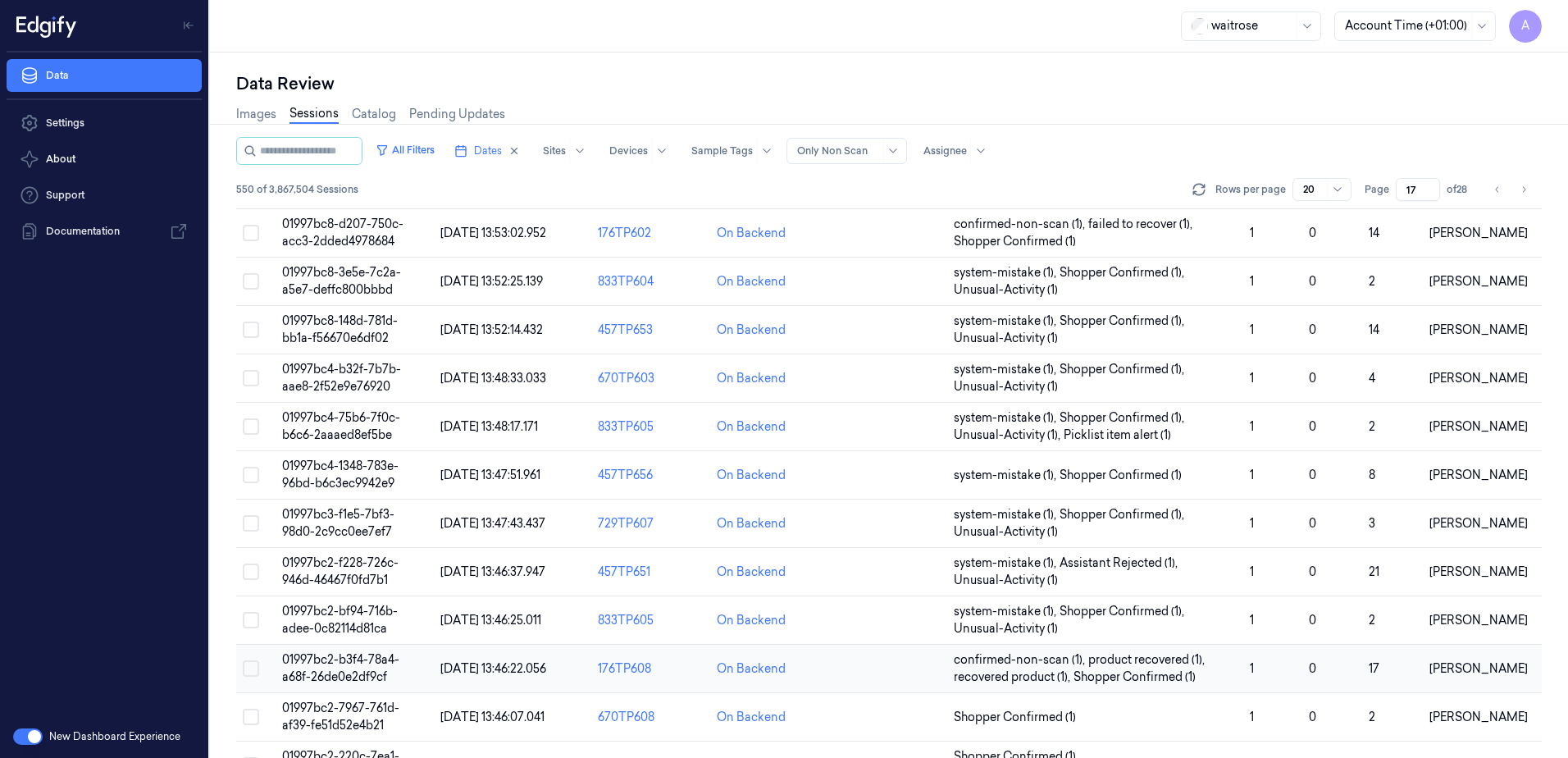
scroll to position [277, 0]
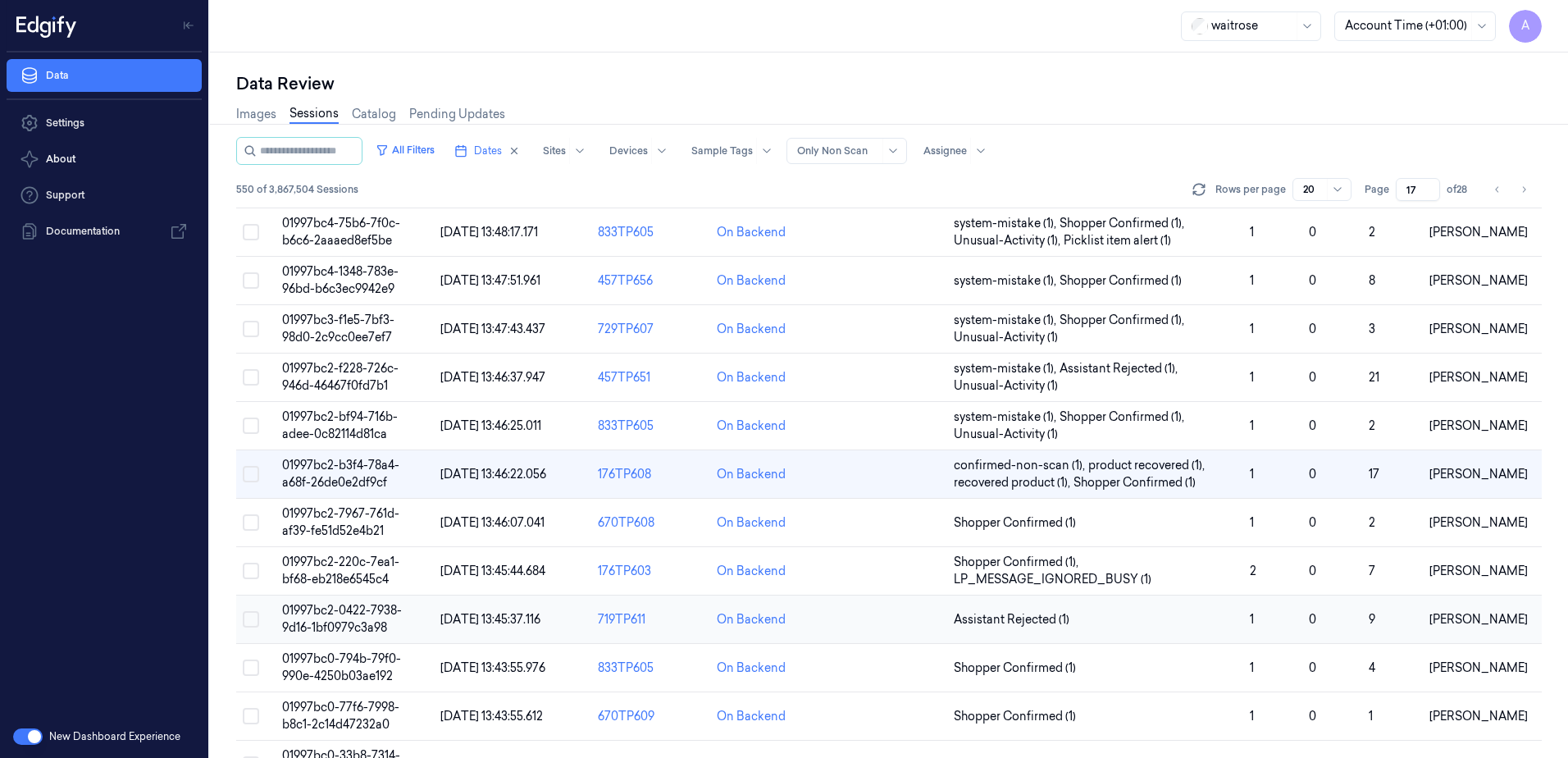
click at [352, 615] on span "01997bc2-0422-7938-9d16-1bf0979c3a98" at bounding box center [341, 619] width 120 height 32
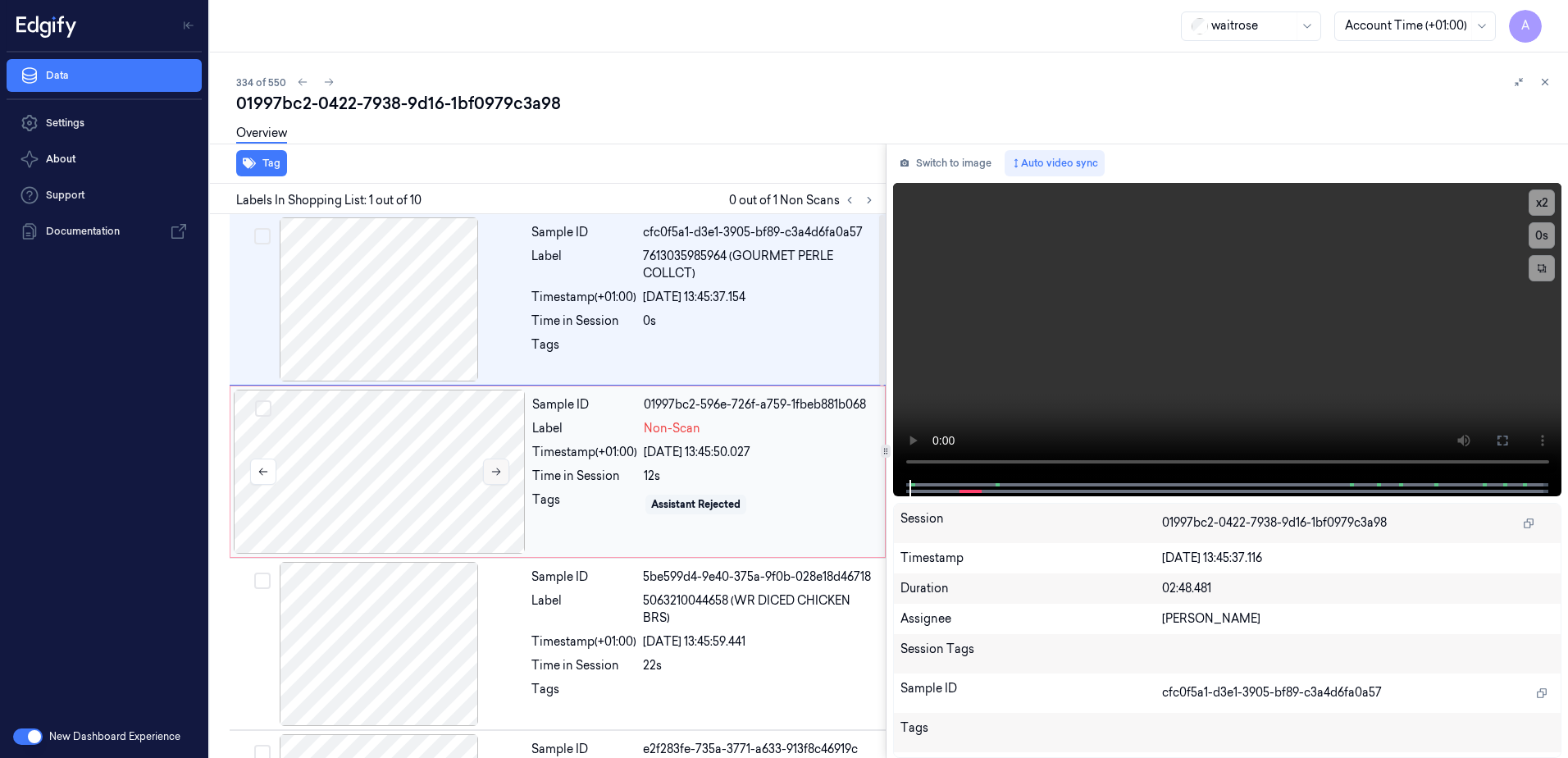
click at [502, 473] on button at bounding box center [496, 471] width 26 height 26
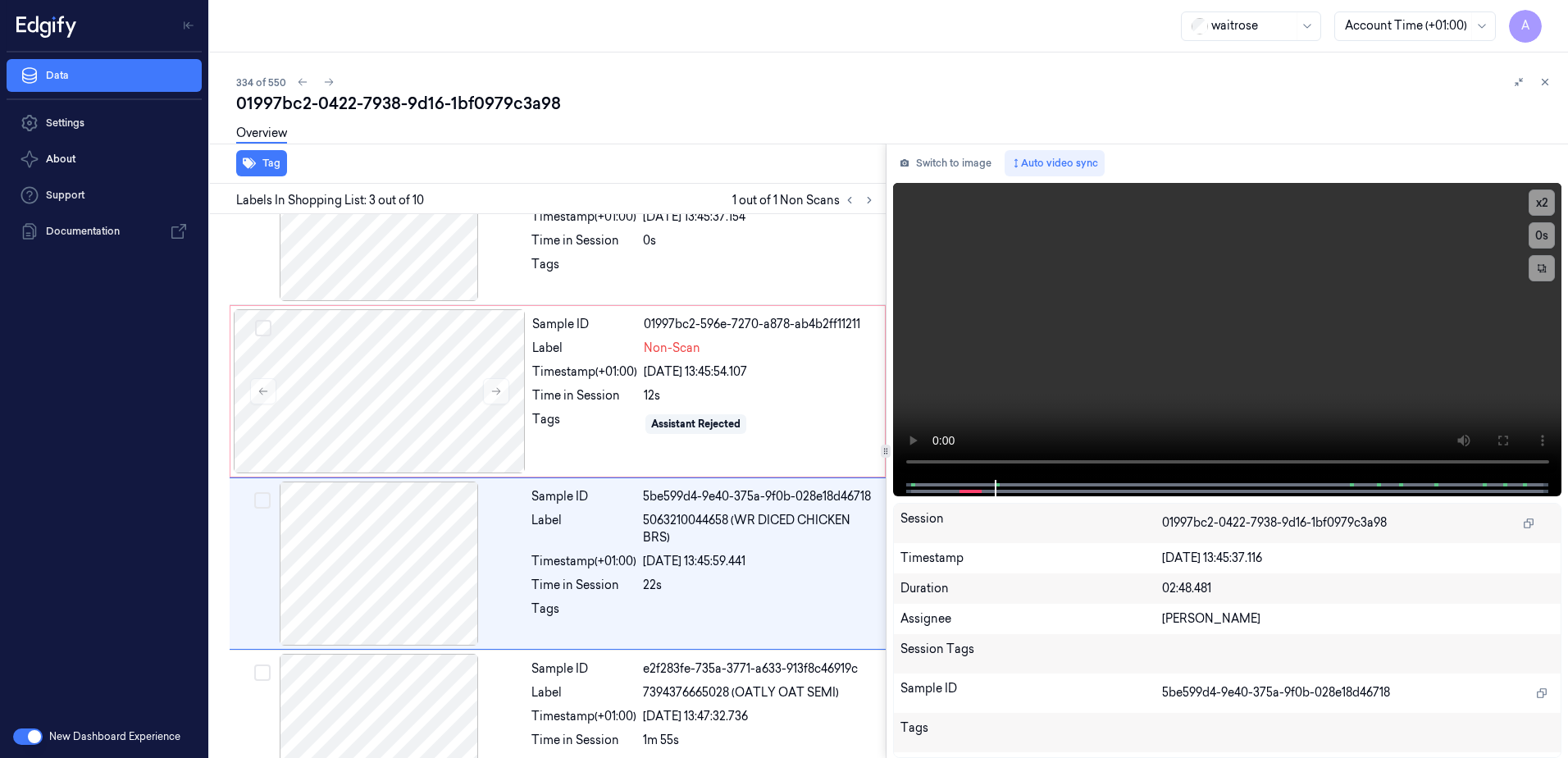
scroll to position [159, 0]
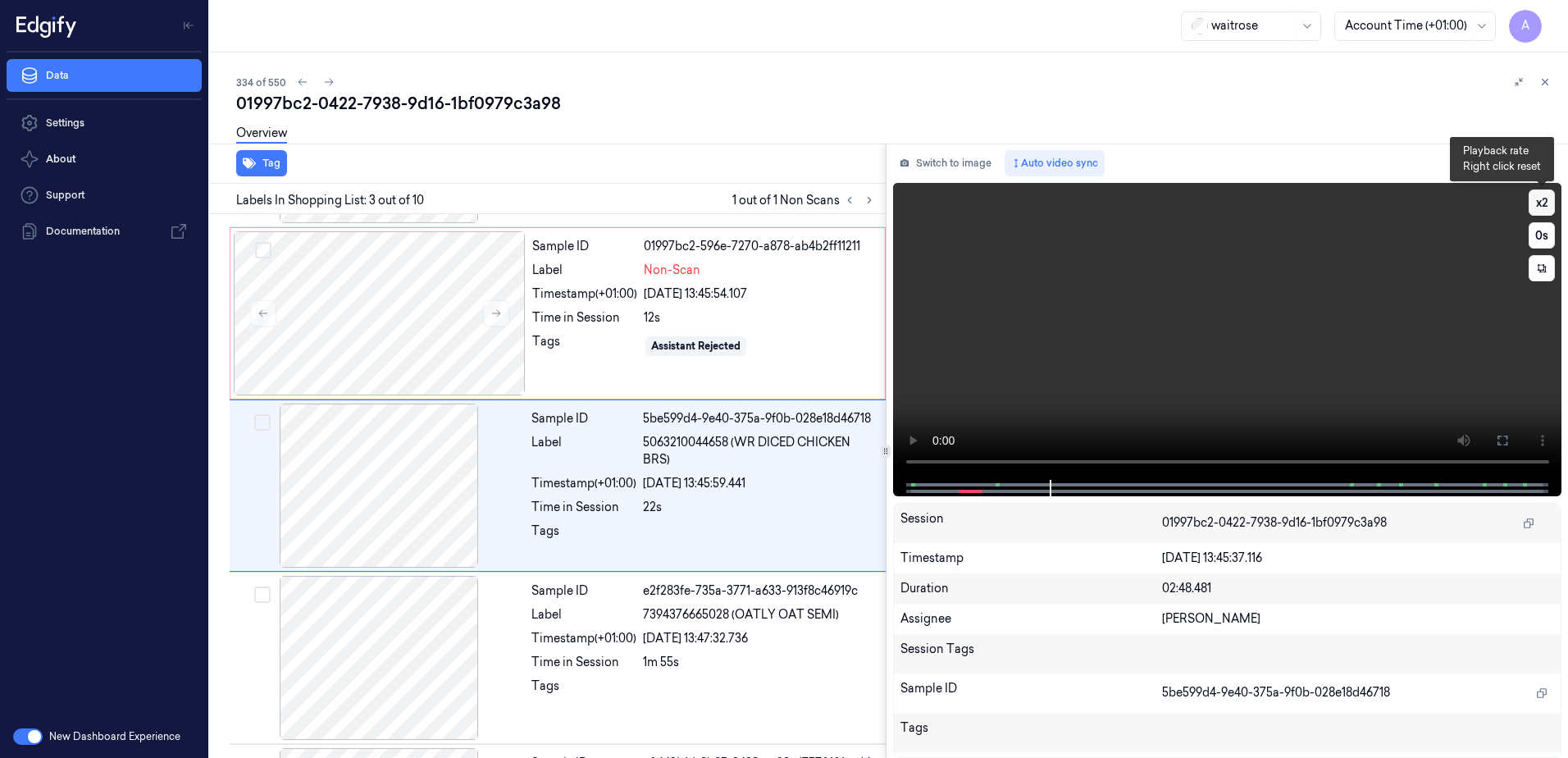
click at [1532, 207] on button "x 2" at bounding box center [1541, 202] width 26 height 26
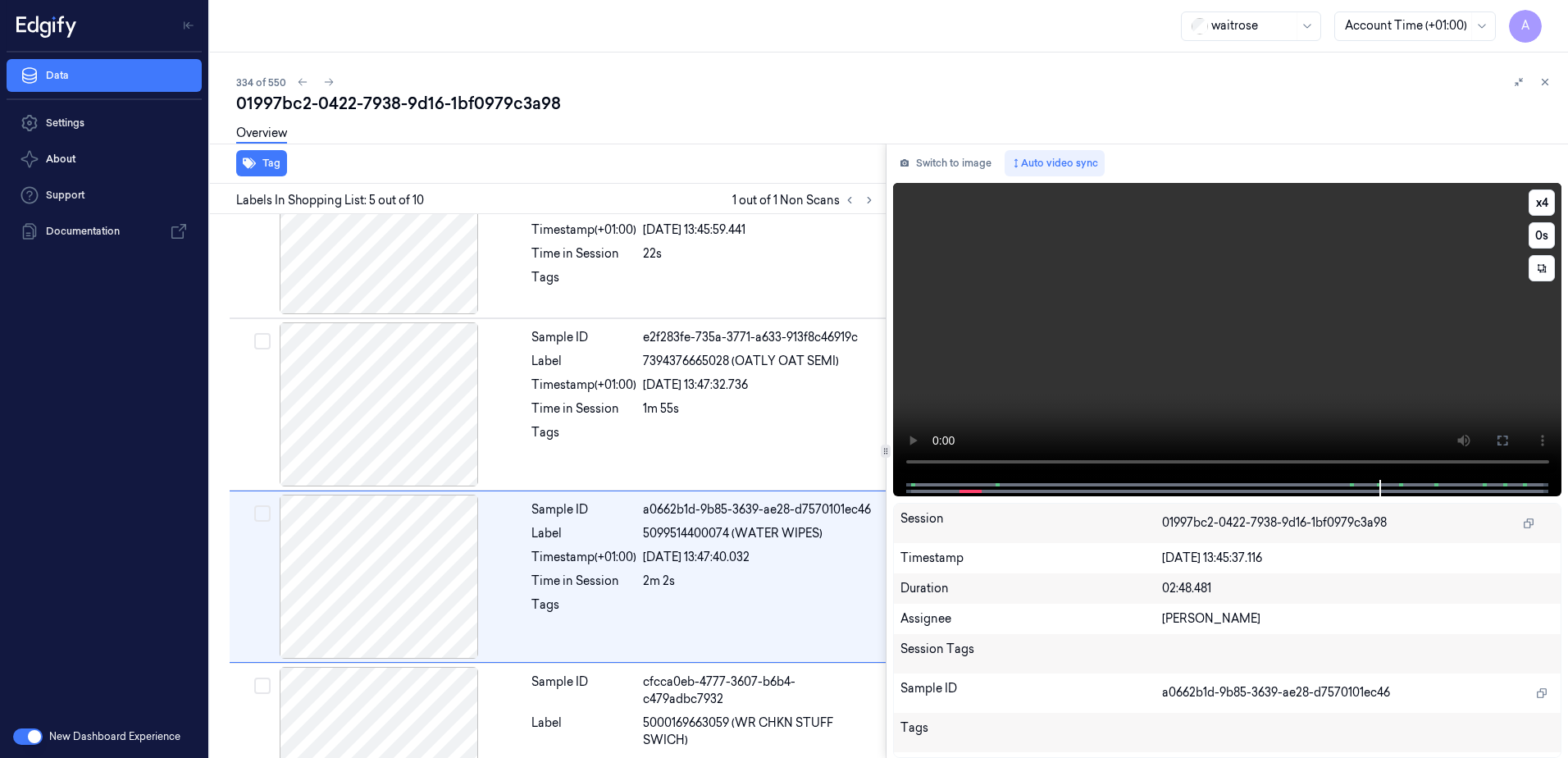
scroll to position [503, 0]
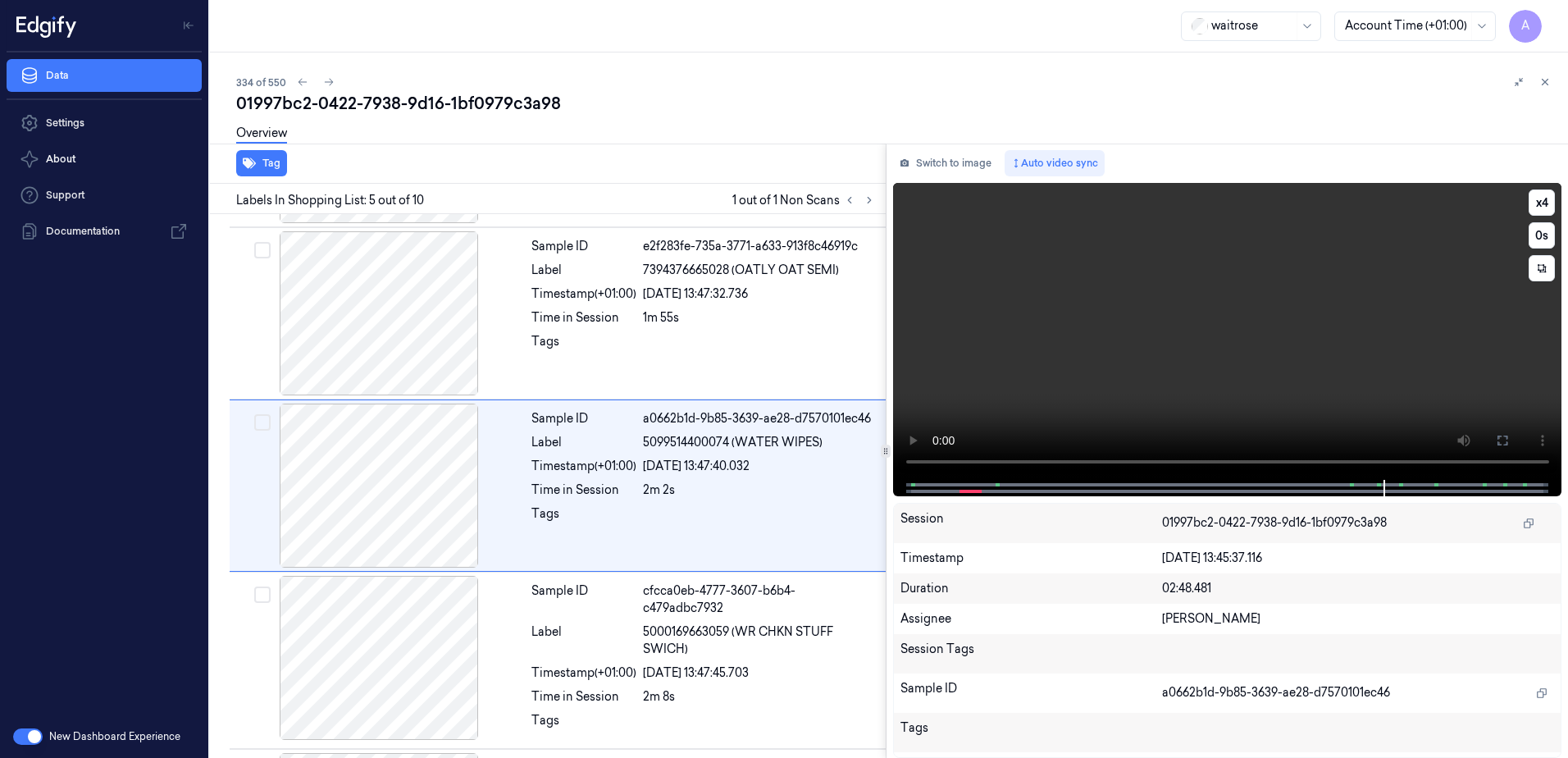
click at [1123, 393] on video at bounding box center [1228, 331] width 669 height 297
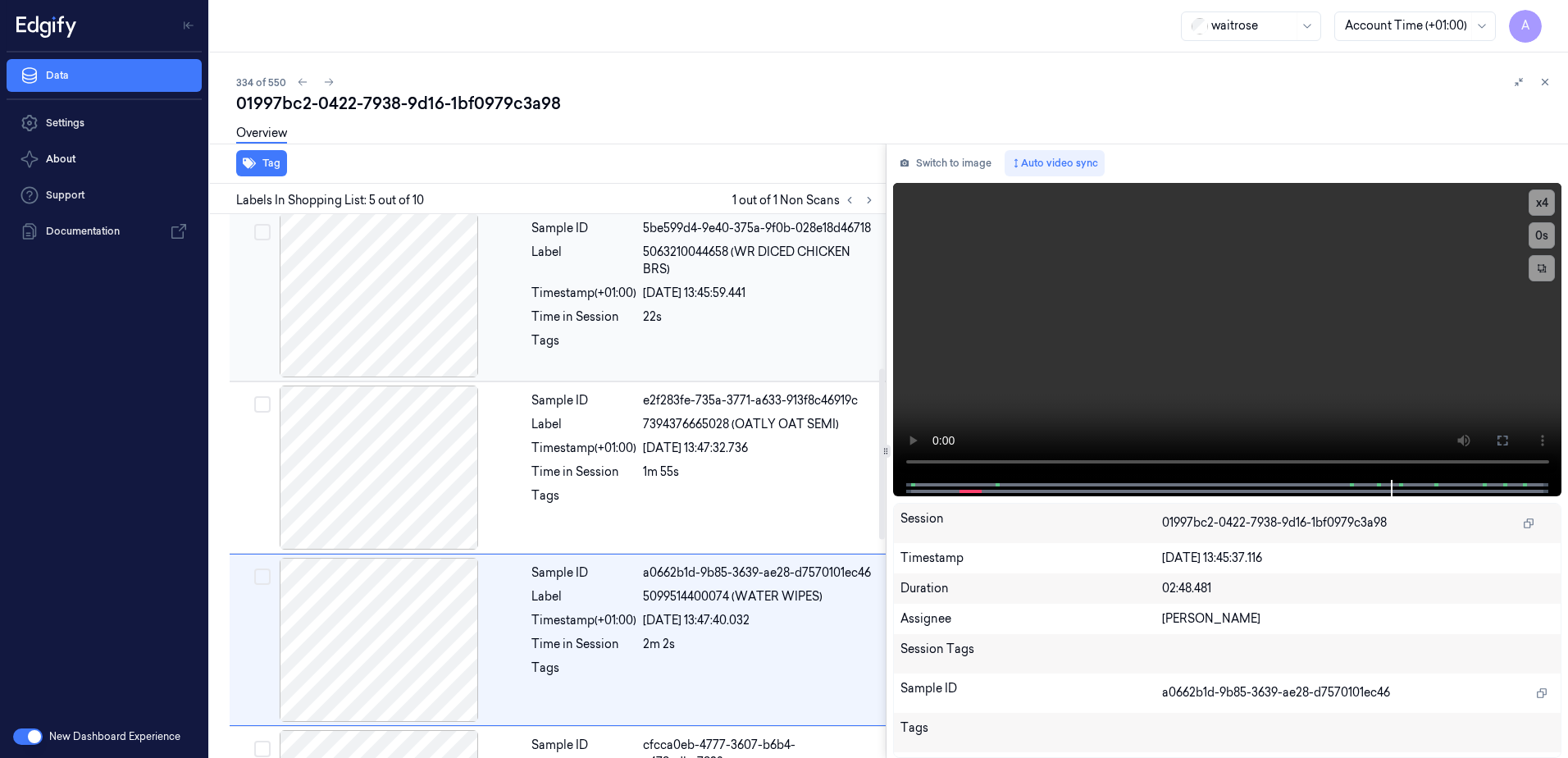
scroll to position [92, 0]
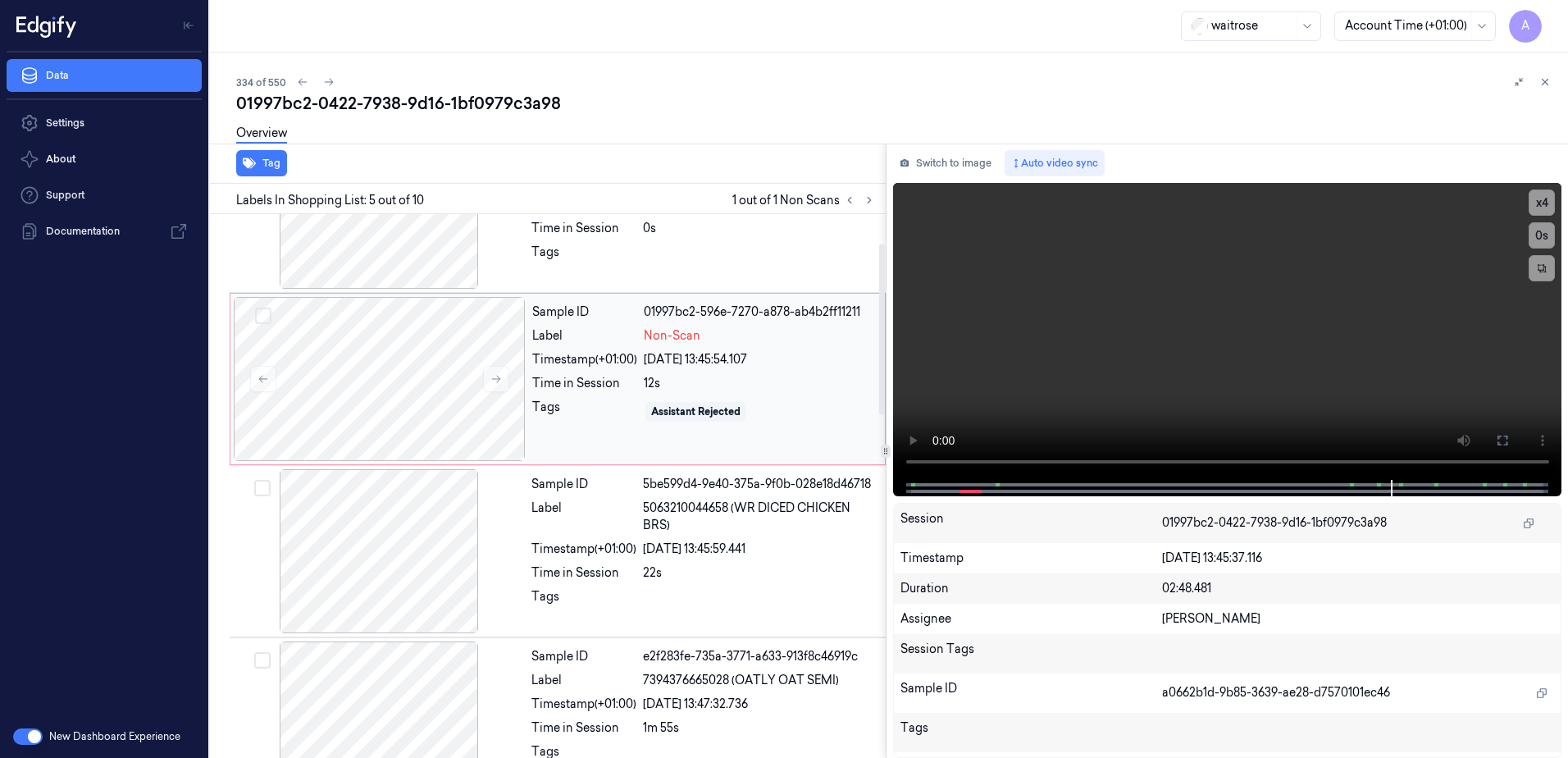
click at [575, 456] on div "Sample ID 01997bc2-596e-7270-a878-ab4b2ff11211 Label Non-Scan Timestamp (+01:00…" at bounding box center [704, 379] width 356 height 164
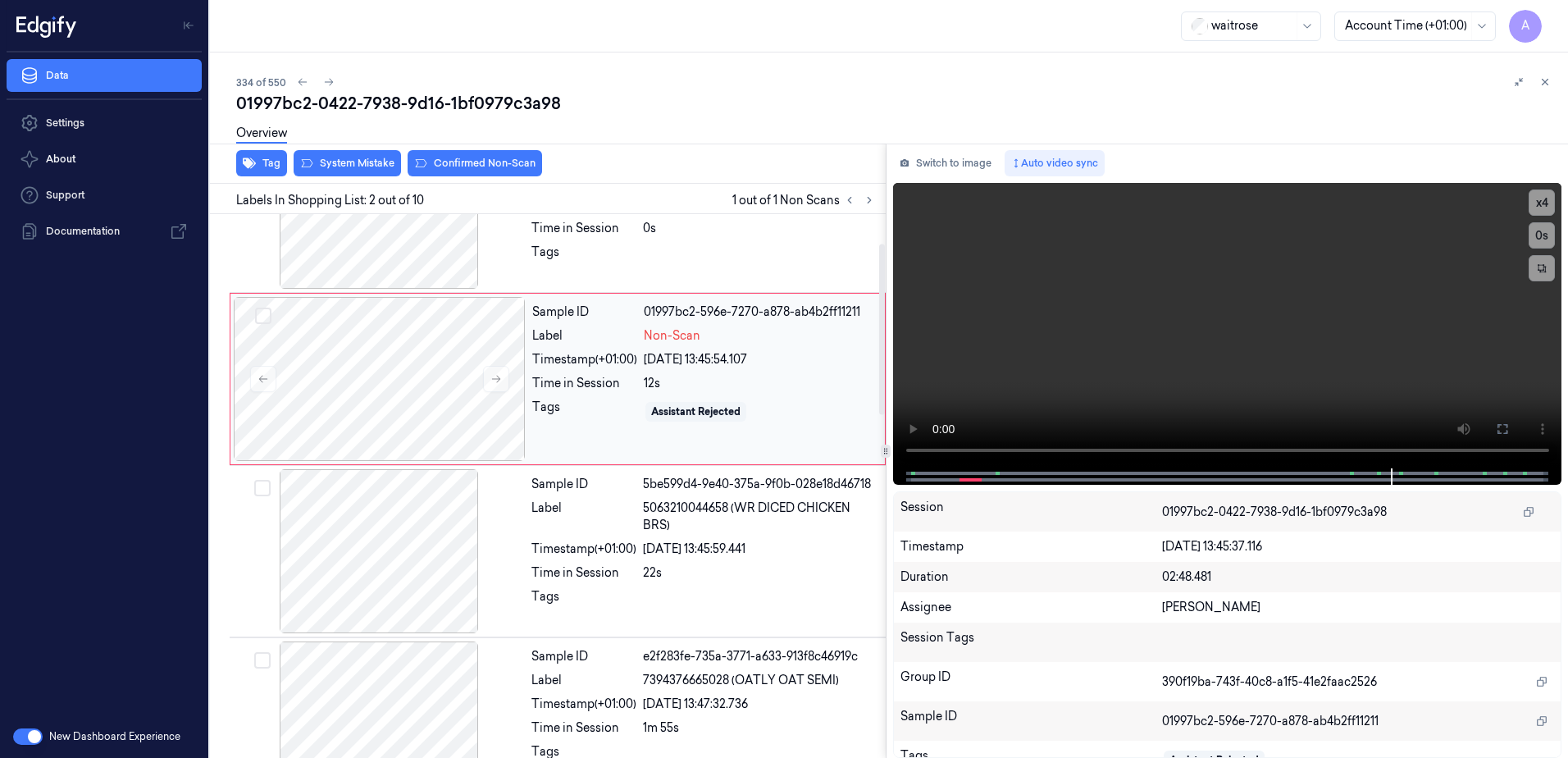
scroll to position [0, 0]
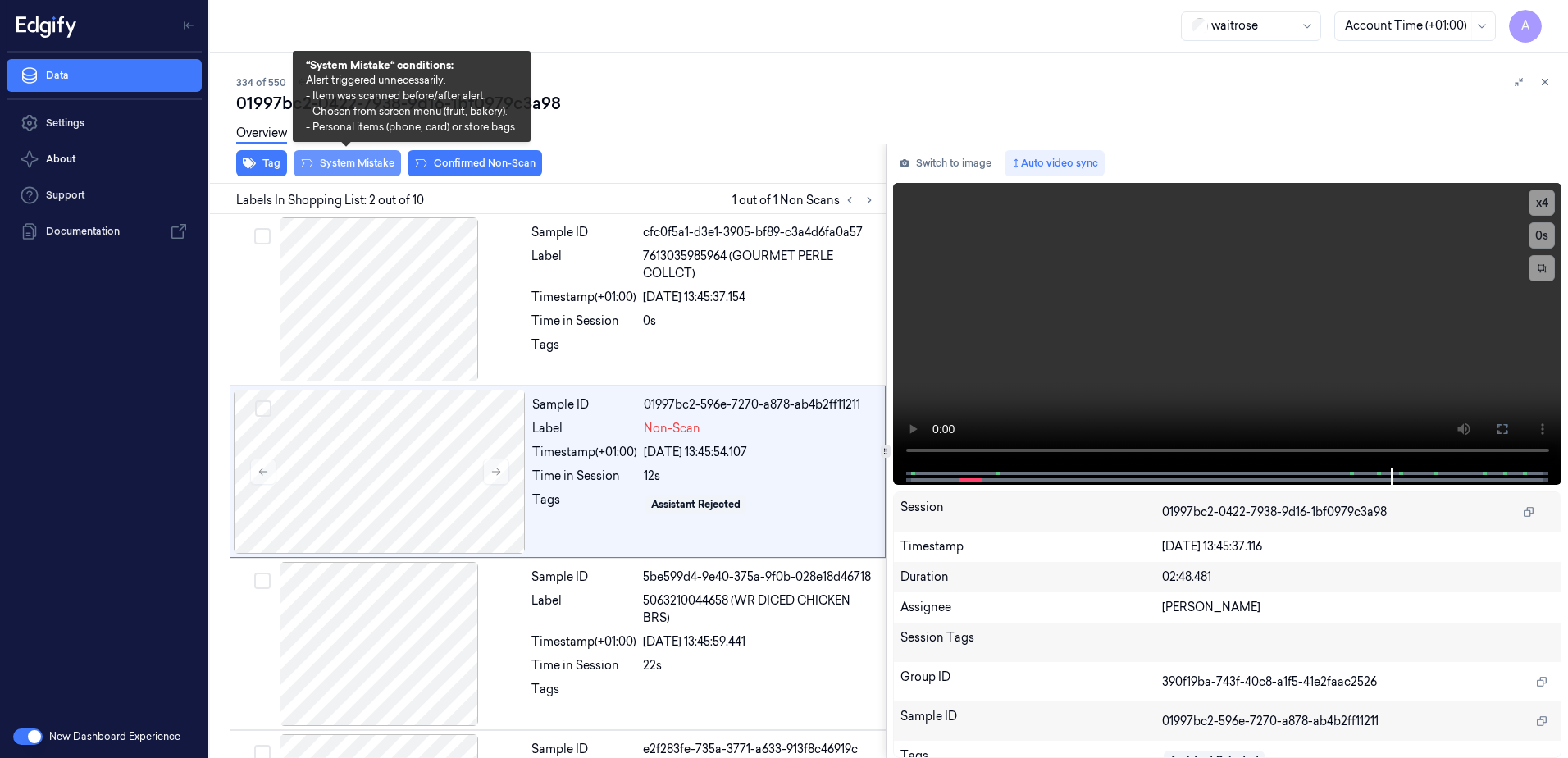
click at [347, 164] on button "System Mistake" at bounding box center [347, 163] width 108 height 26
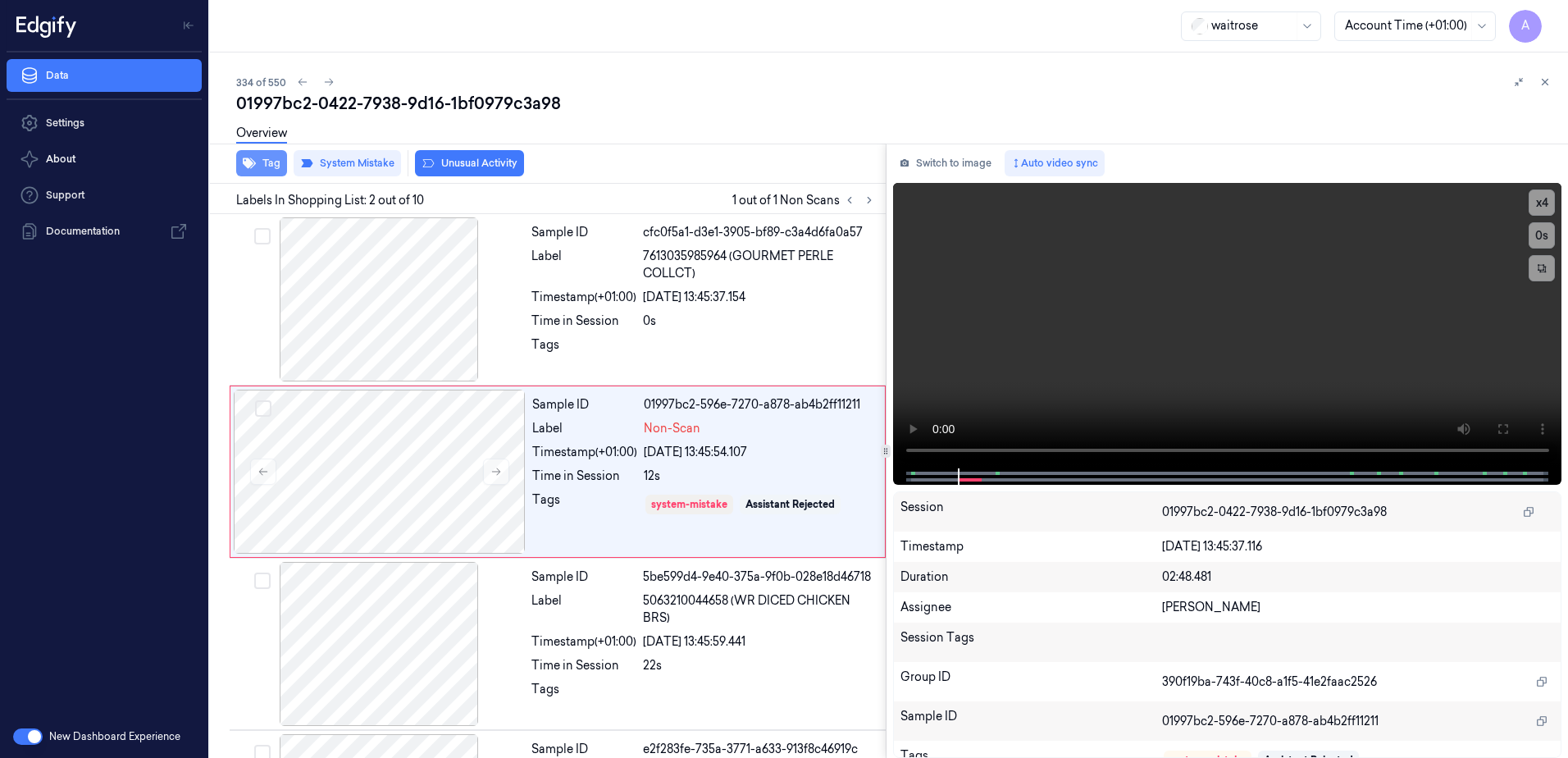
click at [270, 168] on button "Tag" at bounding box center [261, 163] width 51 height 26
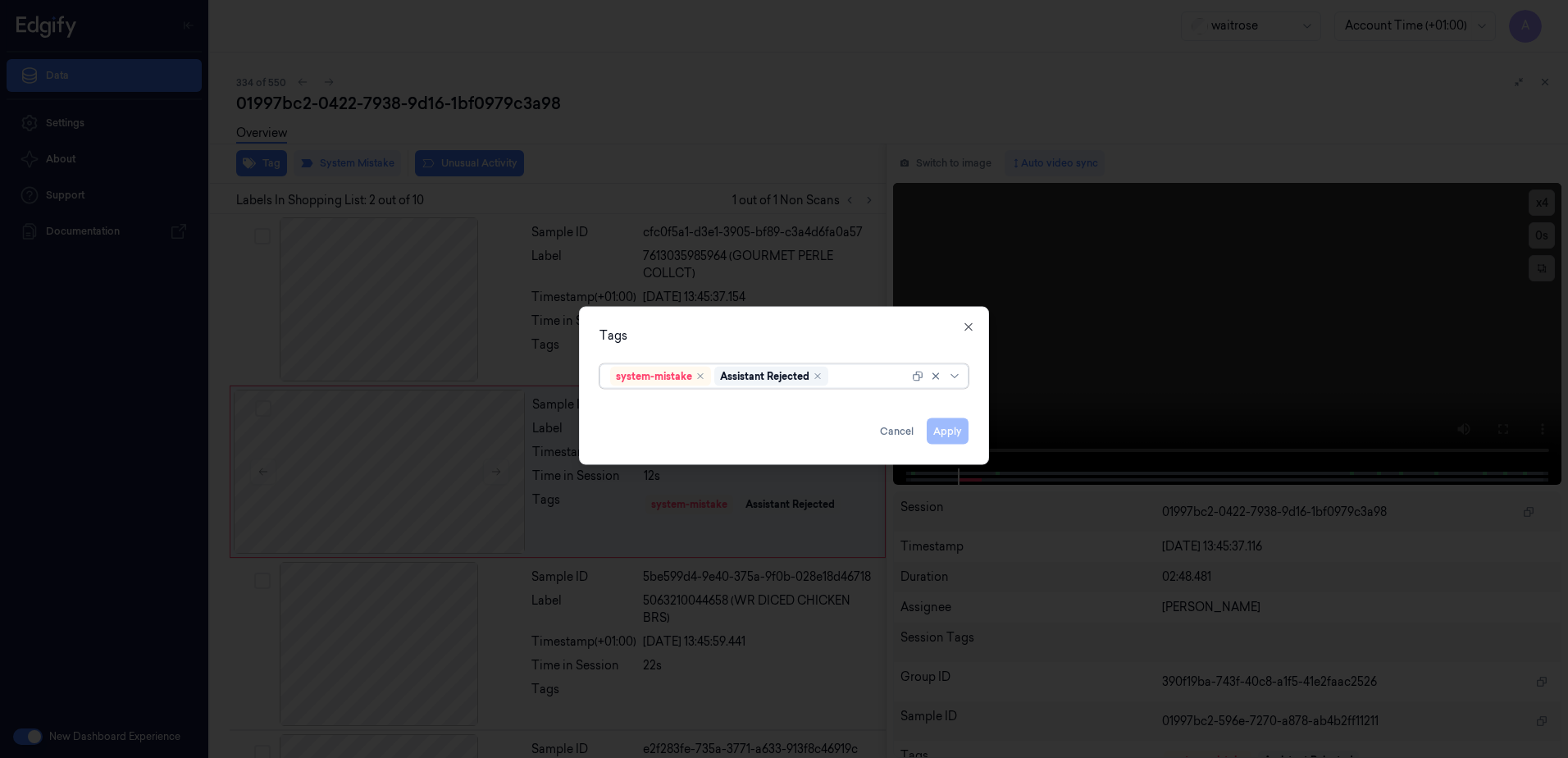
click at [882, 382] on div at bounding box center [870, 376] width 77 height 17
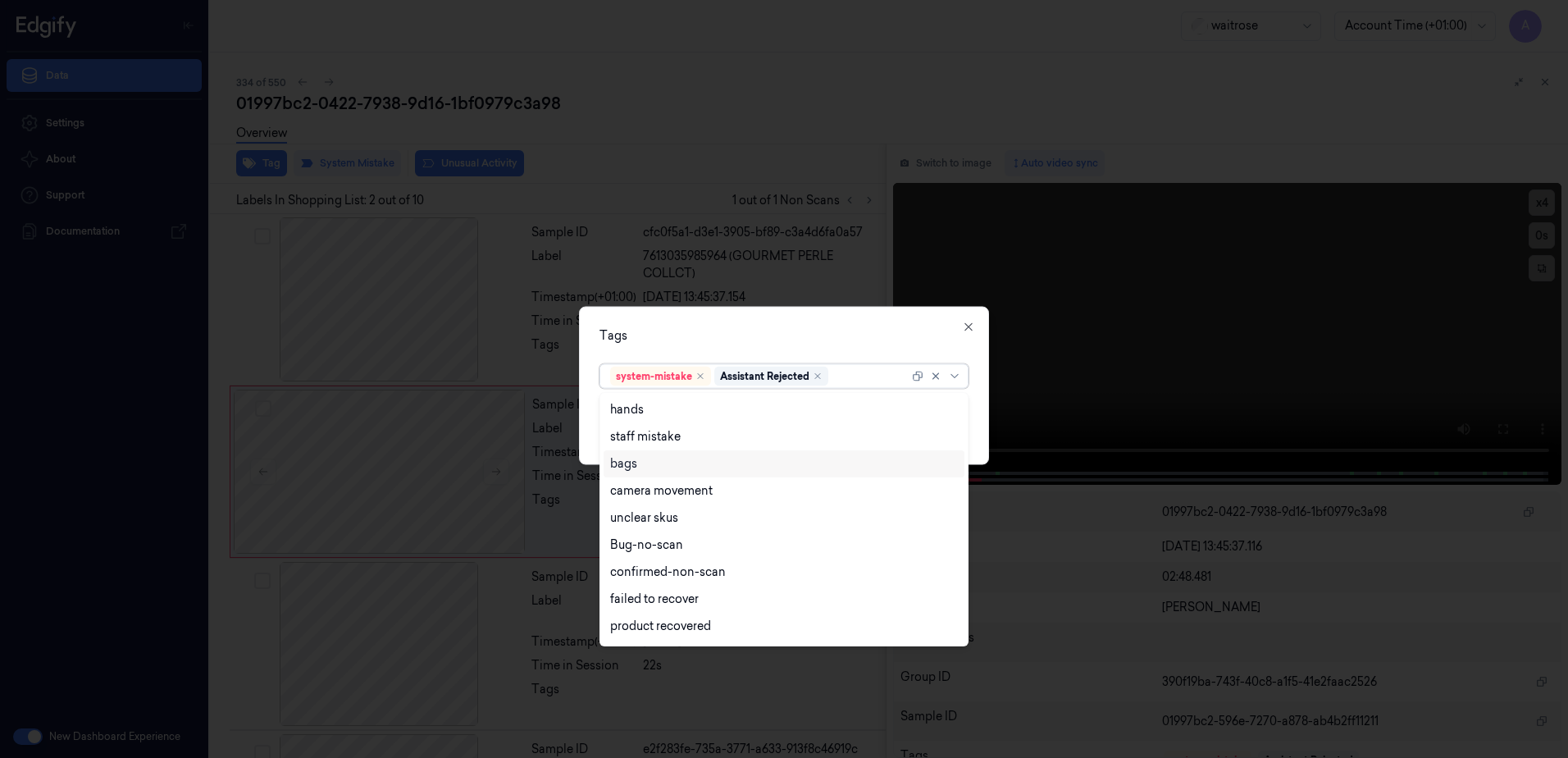
click at [633, 462] on div "bags" at bounding box center [624, 465] width 27 height 17
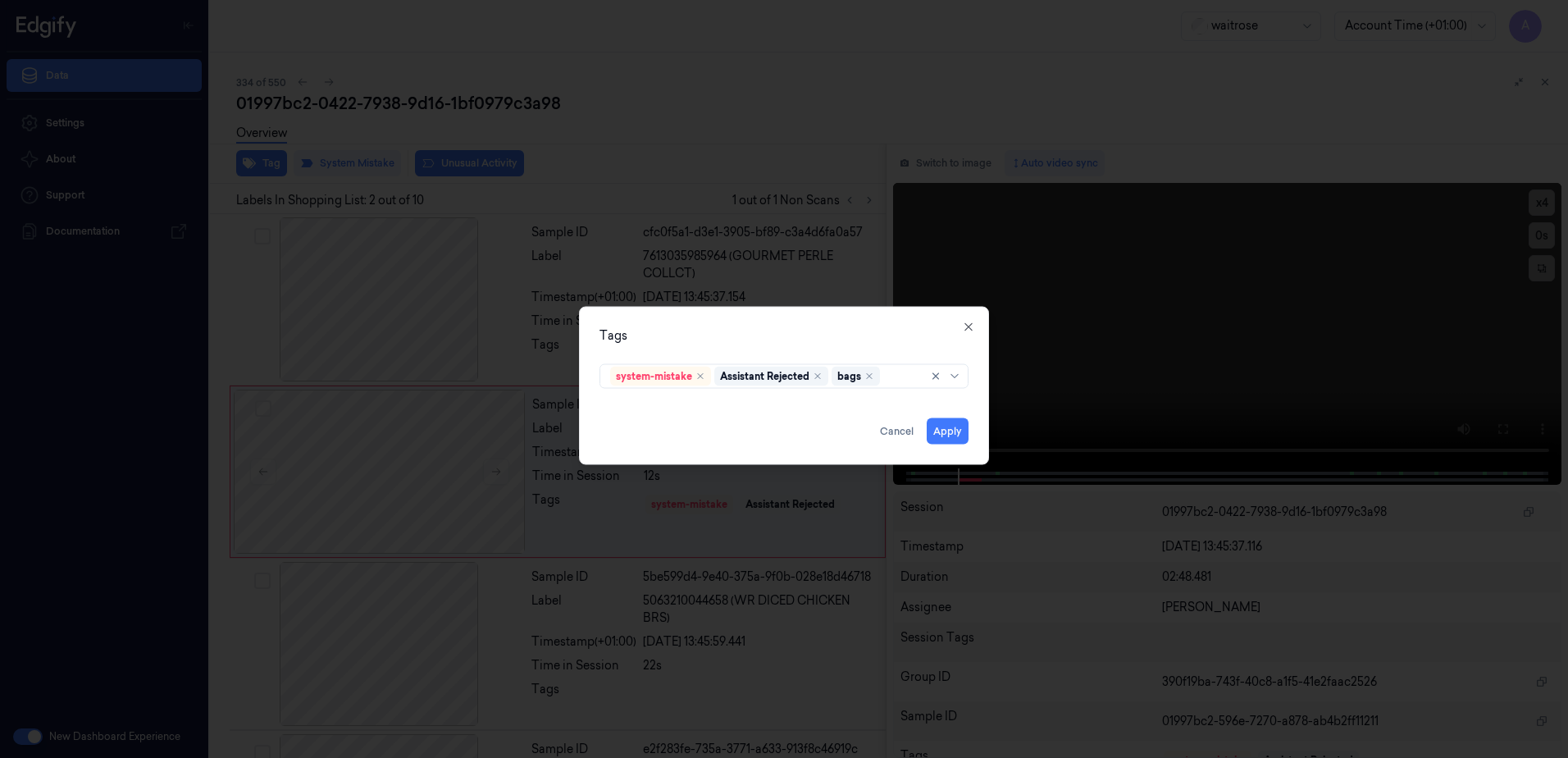
click at [729, 321] on div "Tags system-mistake Assistant Rejected bags Apply Cancel Close" at bounding box center [784, 386] width 411 height 159
click at [947, 443] on button "Apply" at bounding box center [948, 431] width 42 height 26
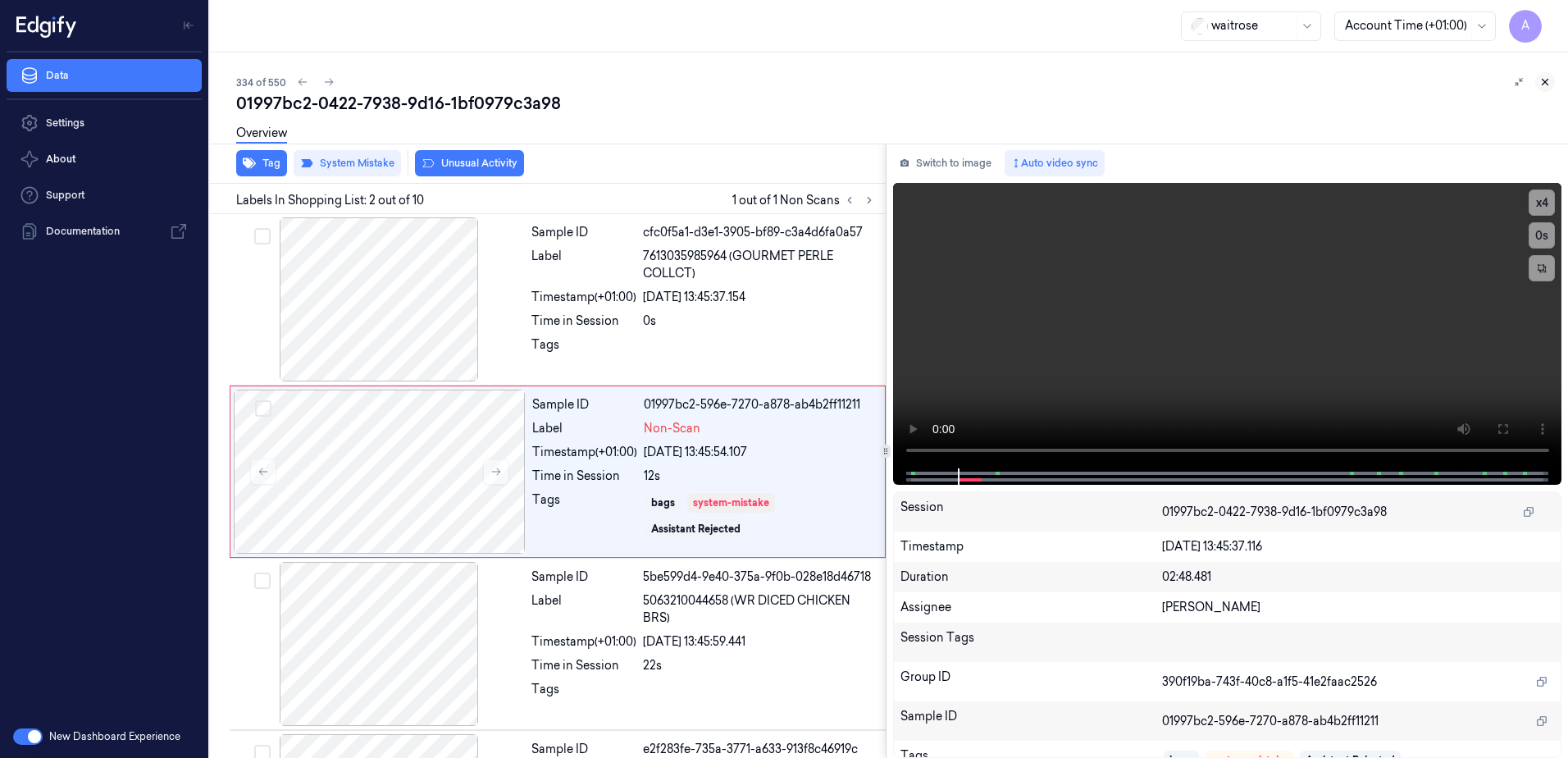
click at [1546, 81] on icon at bounding box center [1546, 83] width 6 height 6
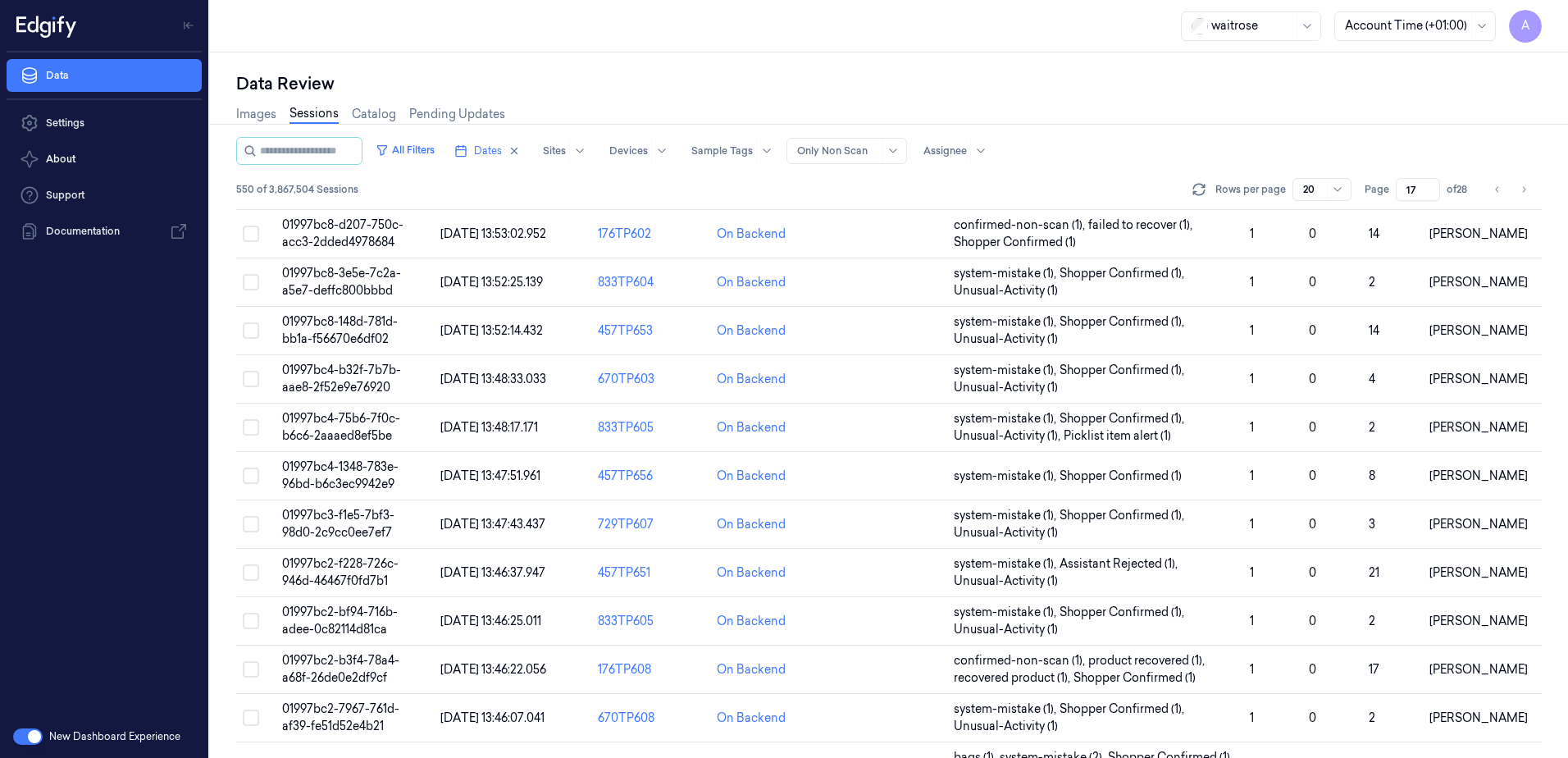
scroll to position [467, 0]
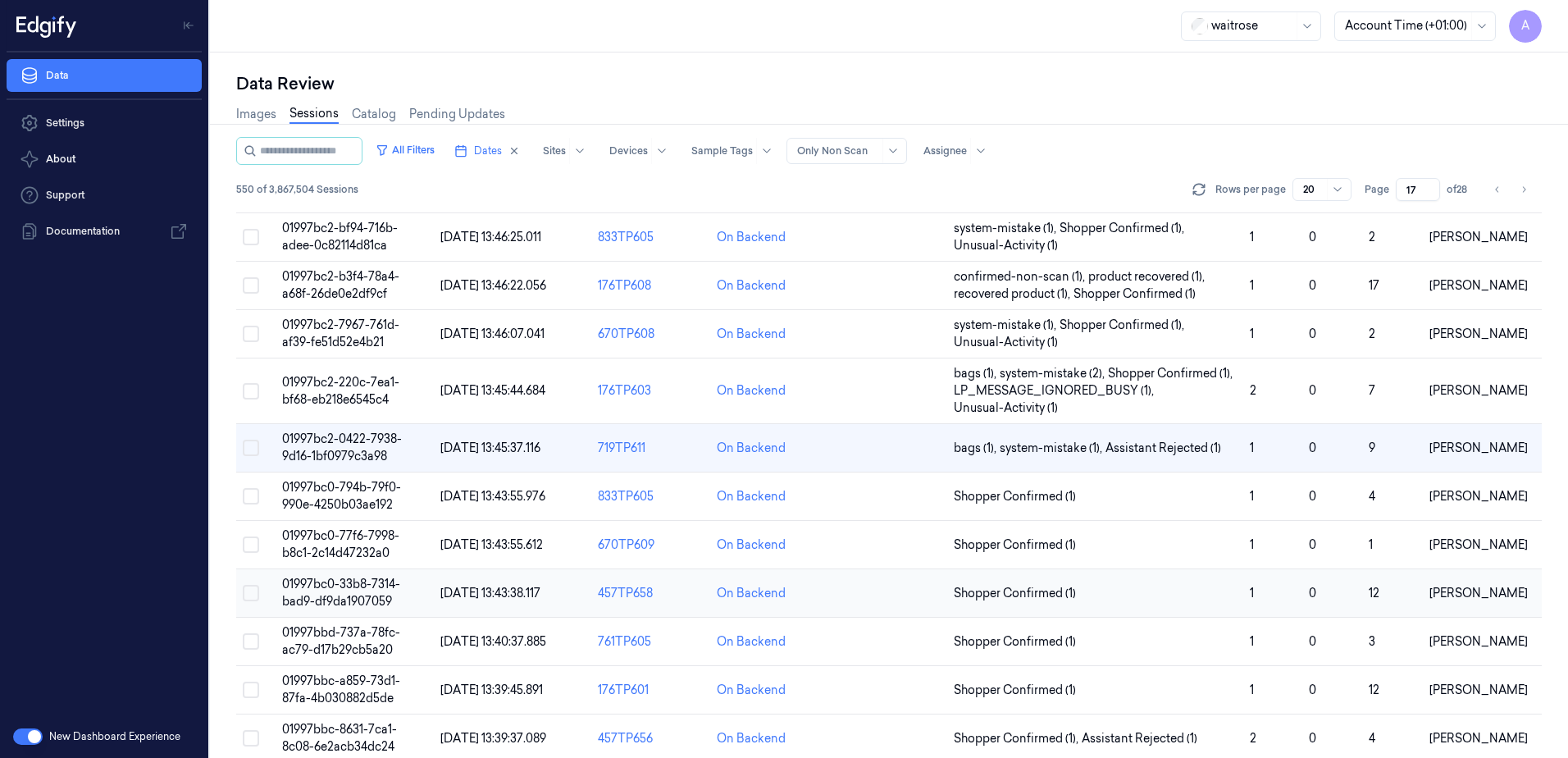
click at [317, 583] on span "01997bc0-33b8-7314-bad9-df9da1907059" at bounding box center [340, 593] width 118 height 32
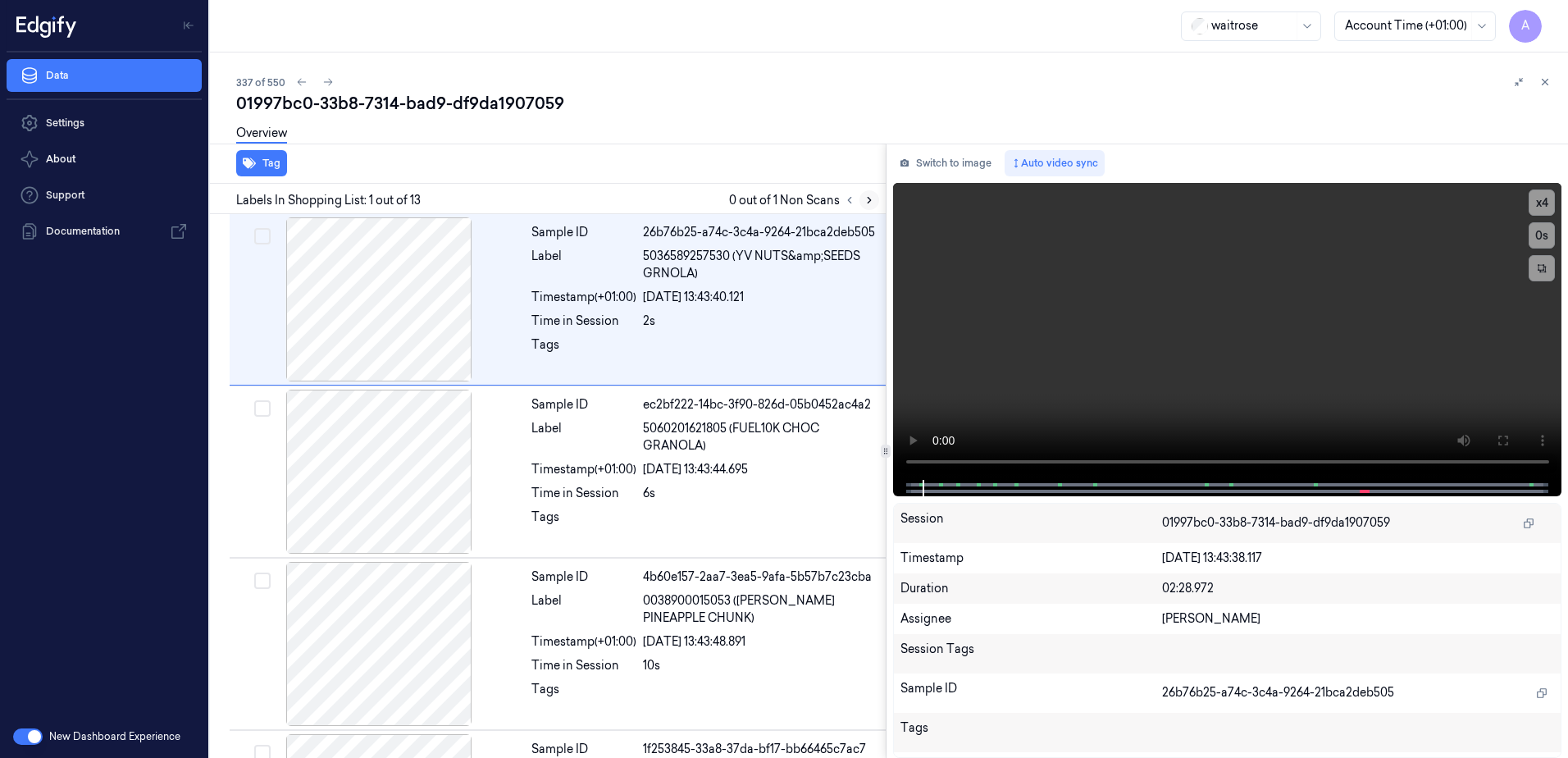
click at [867, 199] on icon at bounding box center [869, 200] width 12 height 12
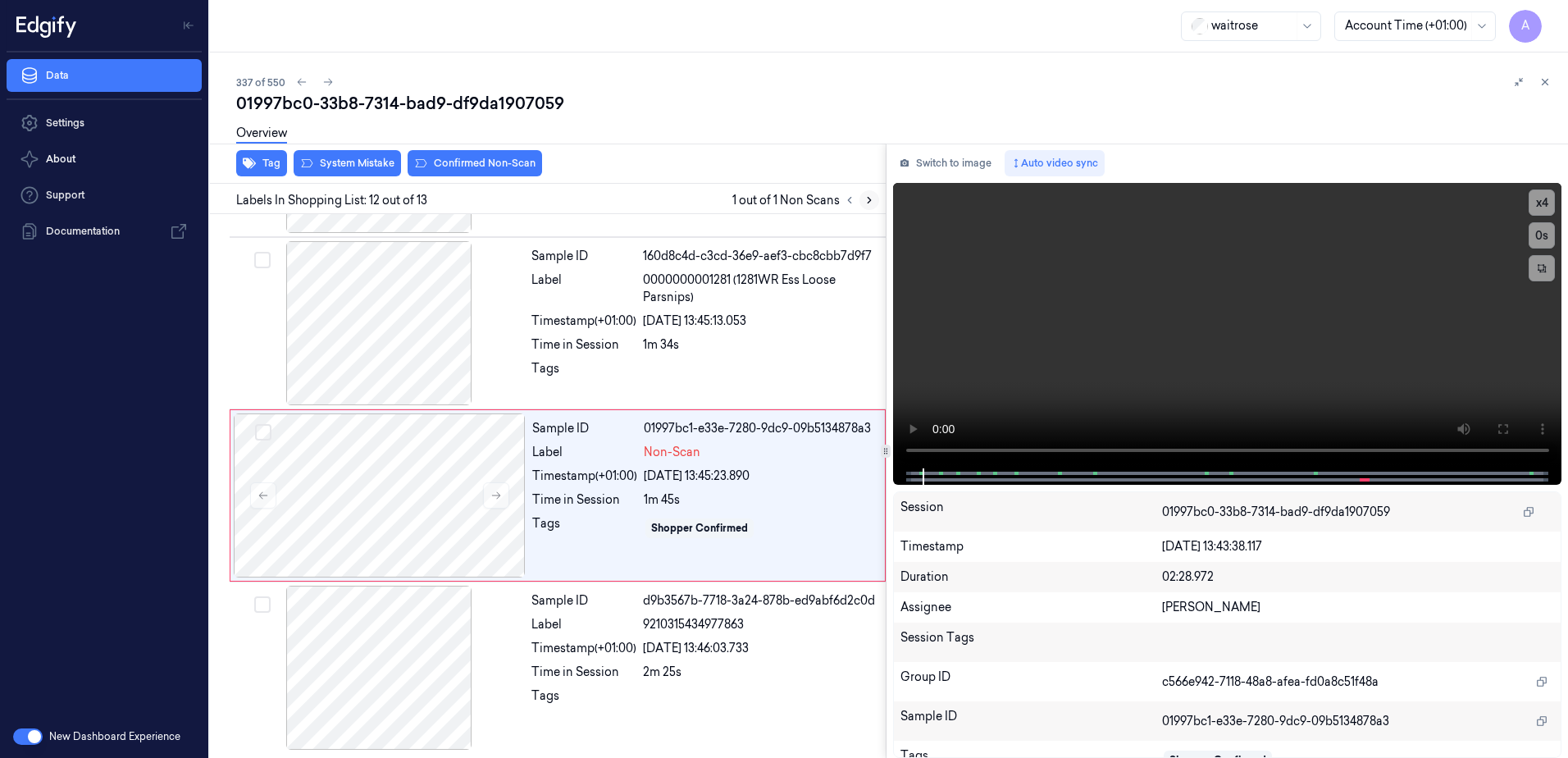
scroll to position [1702, 0]
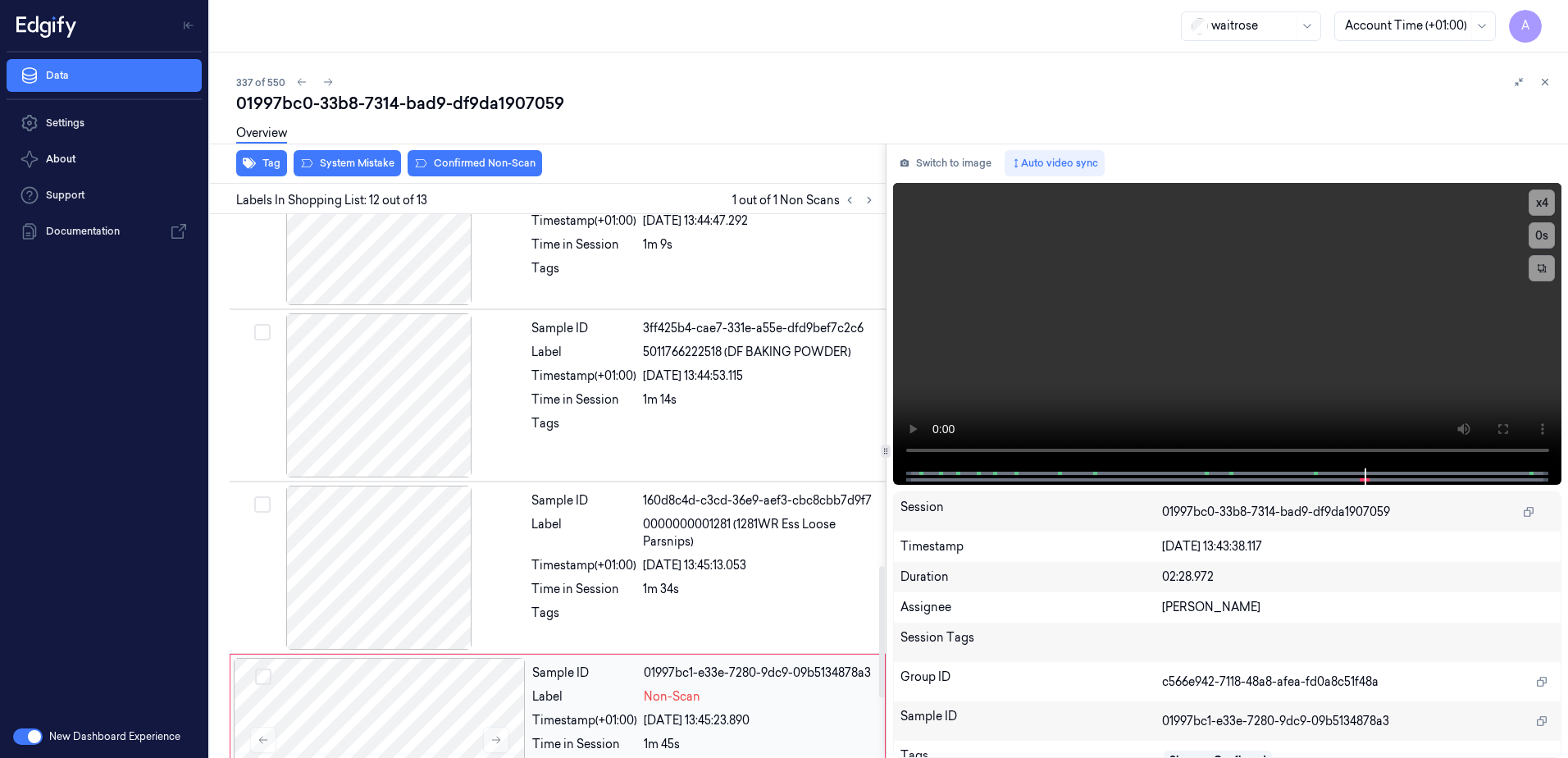
click at [752, 439] on div at bounding box center [759, 428] width 233 height 26
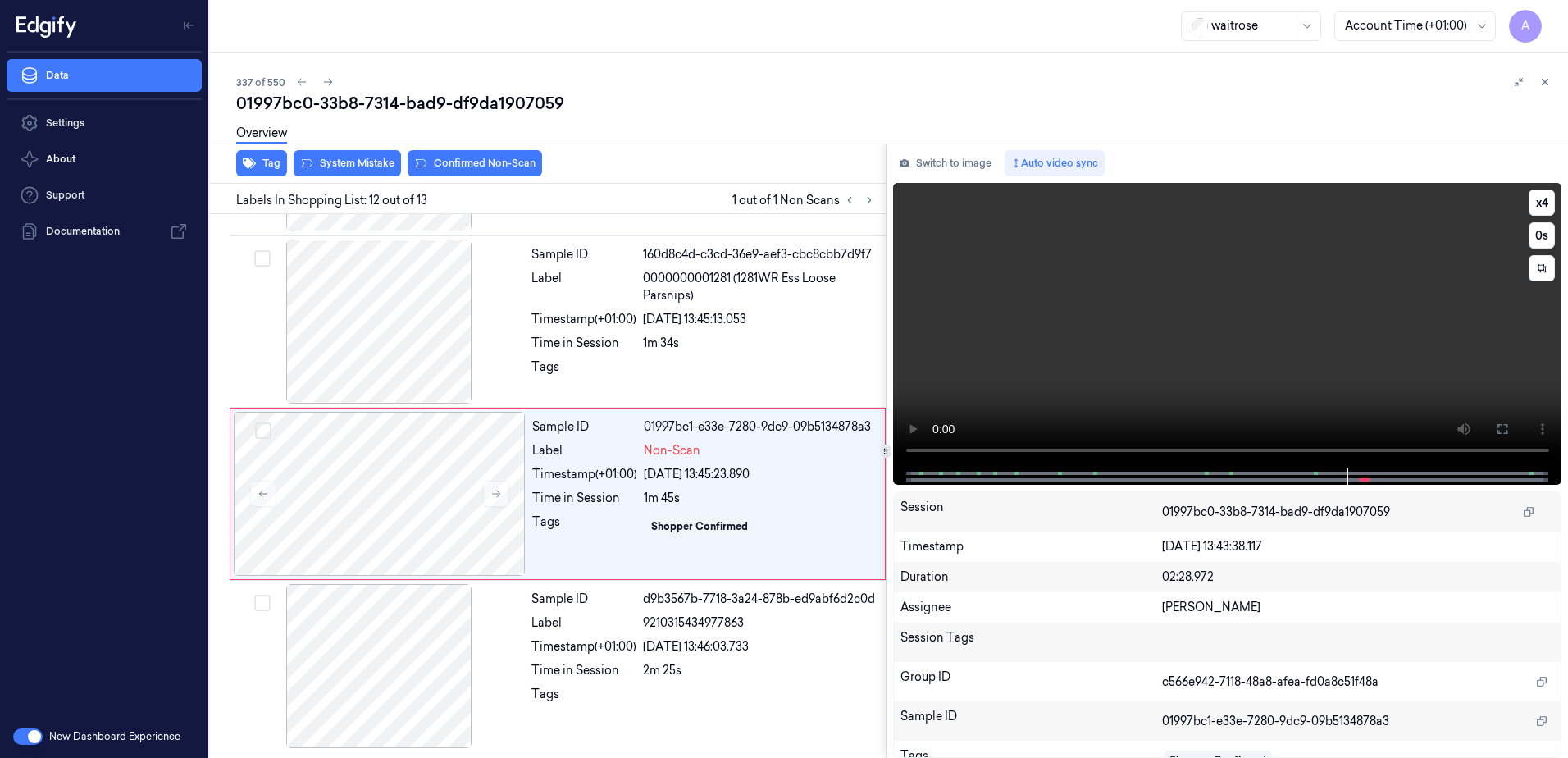
click at [1085, 335] on video at bounding box center [1228, 325] width 669 height 286
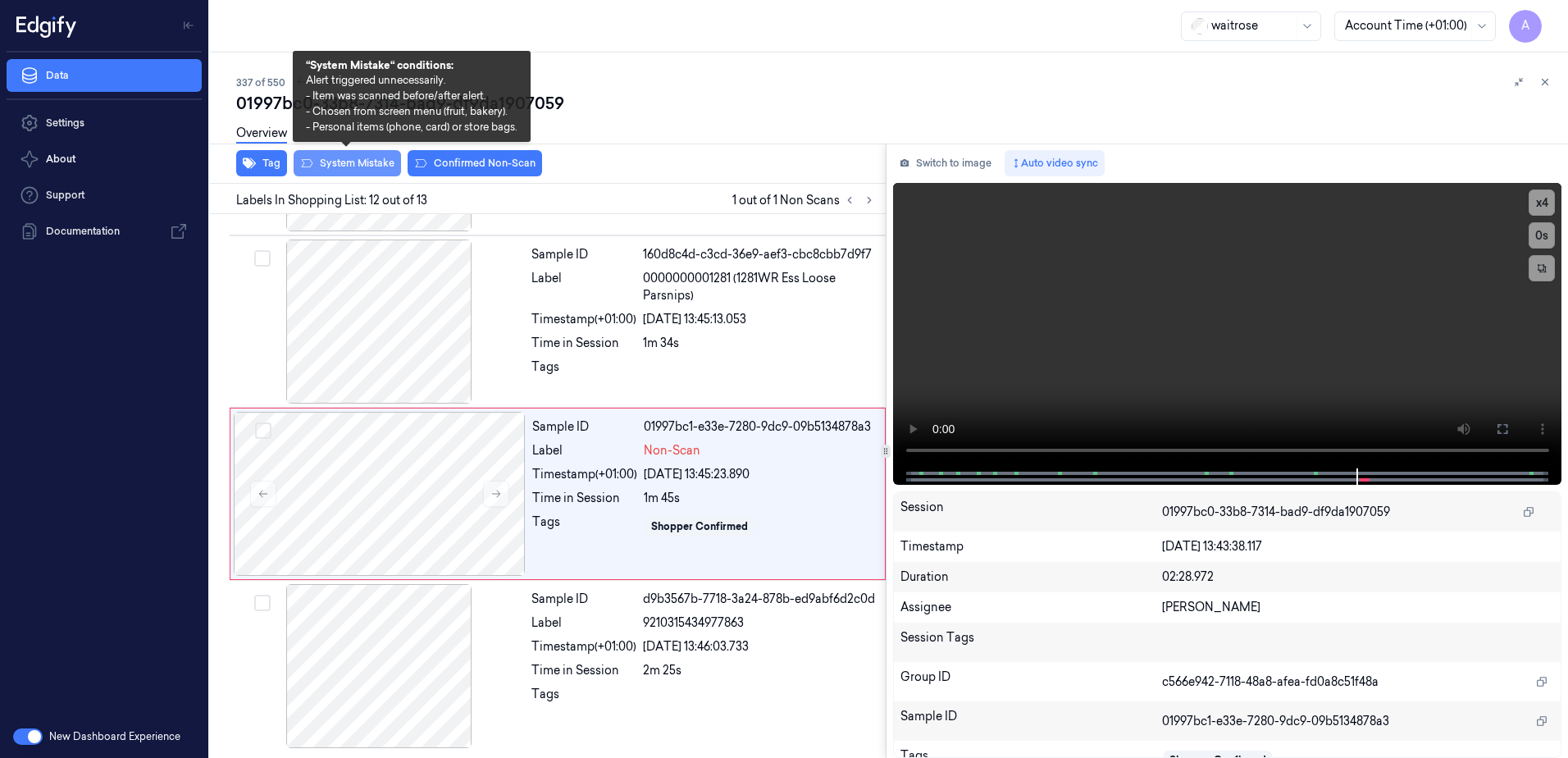
click at [354, 162] on button "System Mistake" at bounding box center [347, 163] width 108 height 26
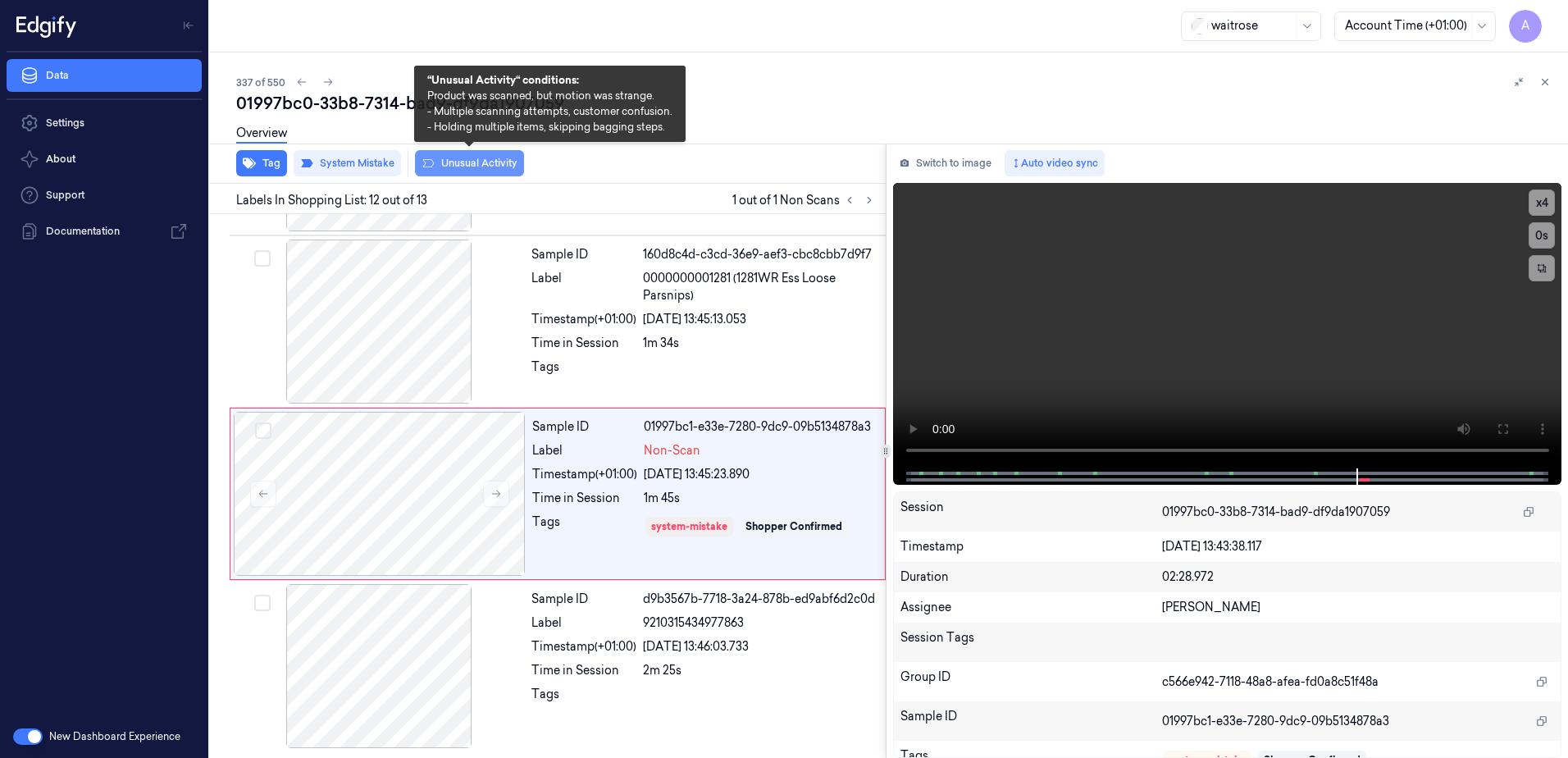
click at [460, 160] on button "Unusual Activity" at bounding box center [469, 163] width 109 height 26
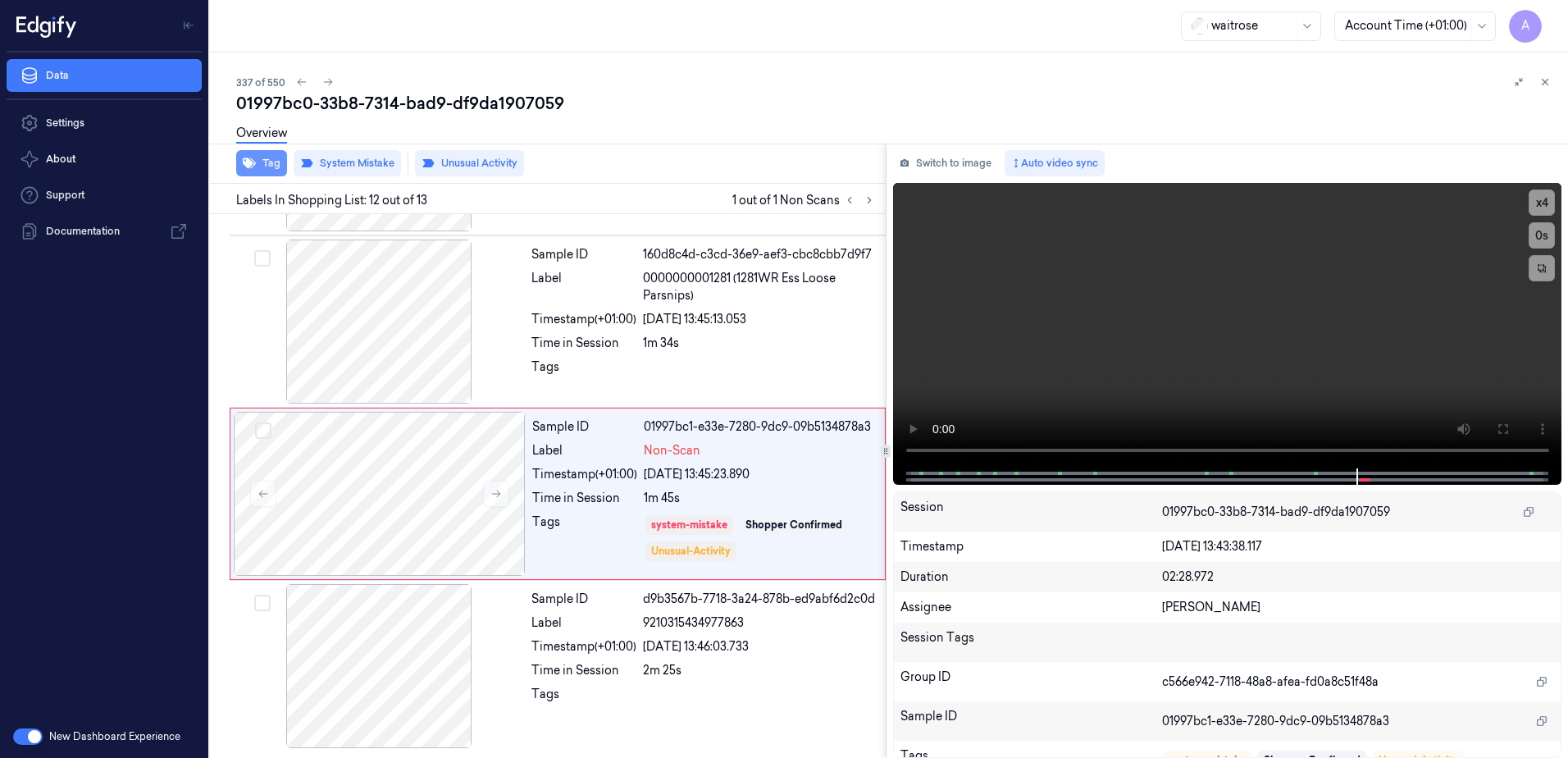
click at [261, 170] on button "Tag" at bounding box center [261, 163] width 51 height 26
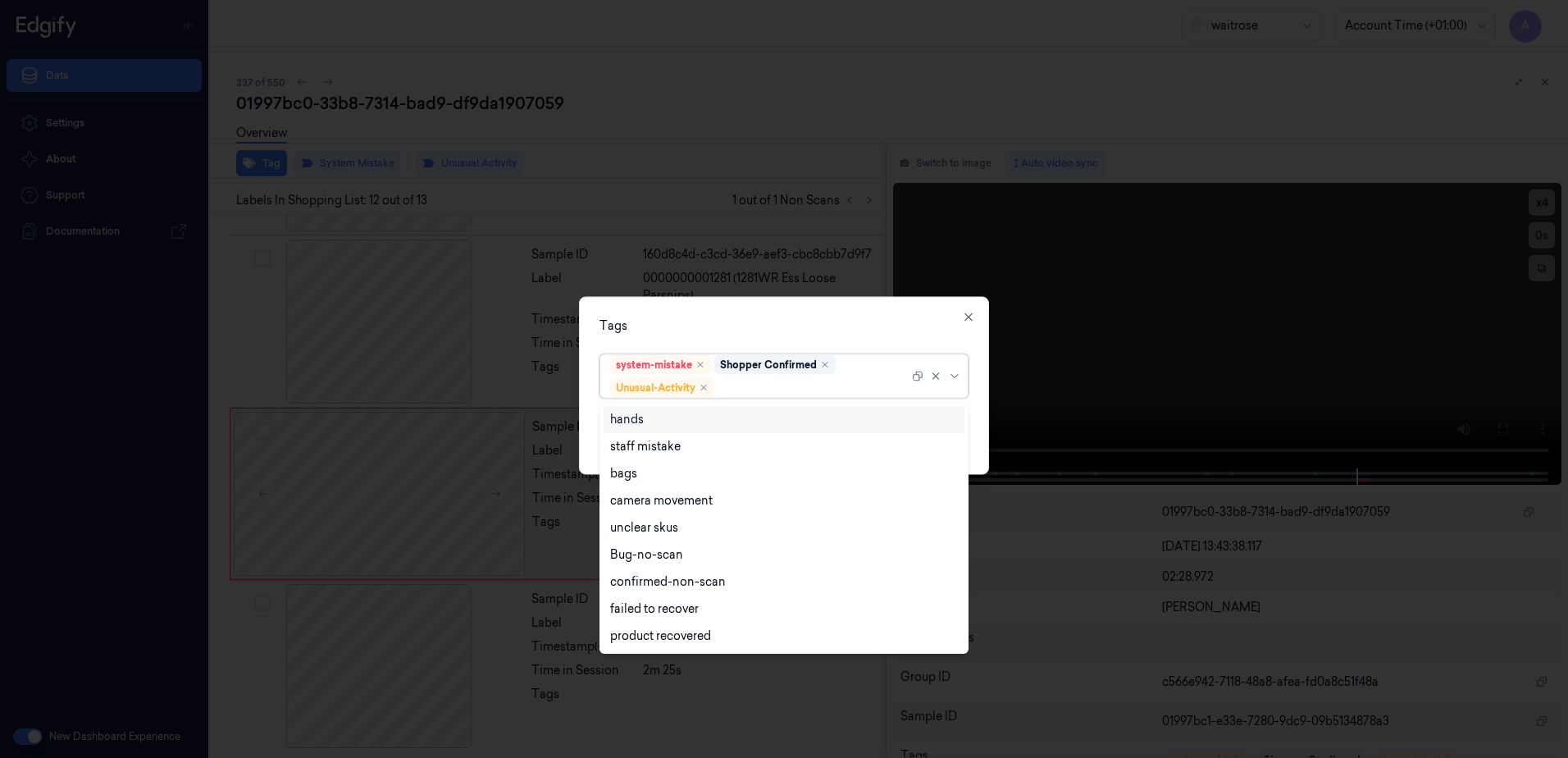
click at [766, 391] on div at bounding box center [813, 388] width 191 height 17
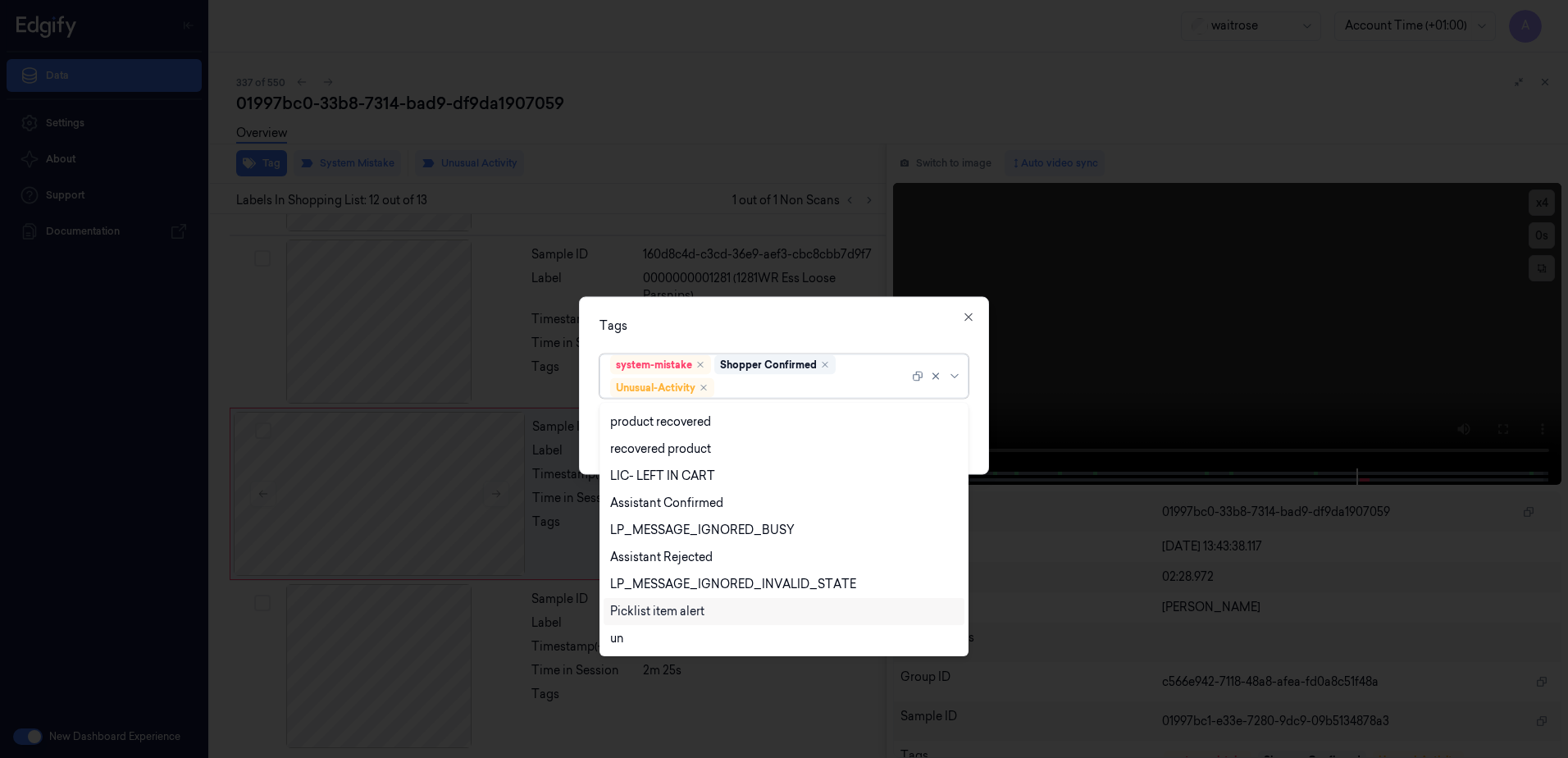
click at [691, 619] on div "Picklist item alert" at bounding box center [658, 612] width 94 height 17
click at [696, 335] on div "Tags option Picklist item alert, selected. 20 results available. Use Up and Dow…" at bounding box center [784, 386] width 411 height 178
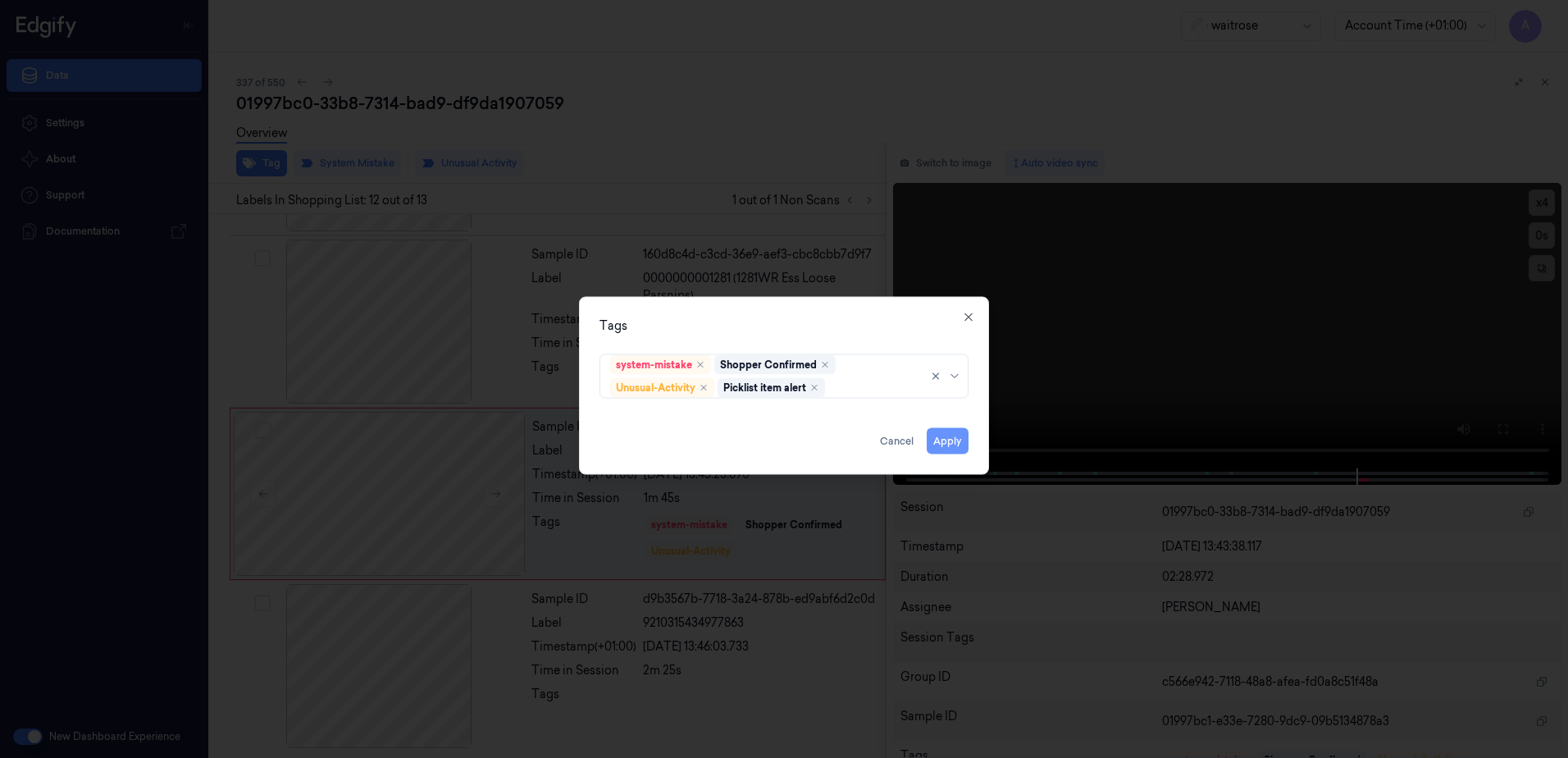
click at [948, 444] on button "Apply" at bounding box center [948, 441] width 42 height 26
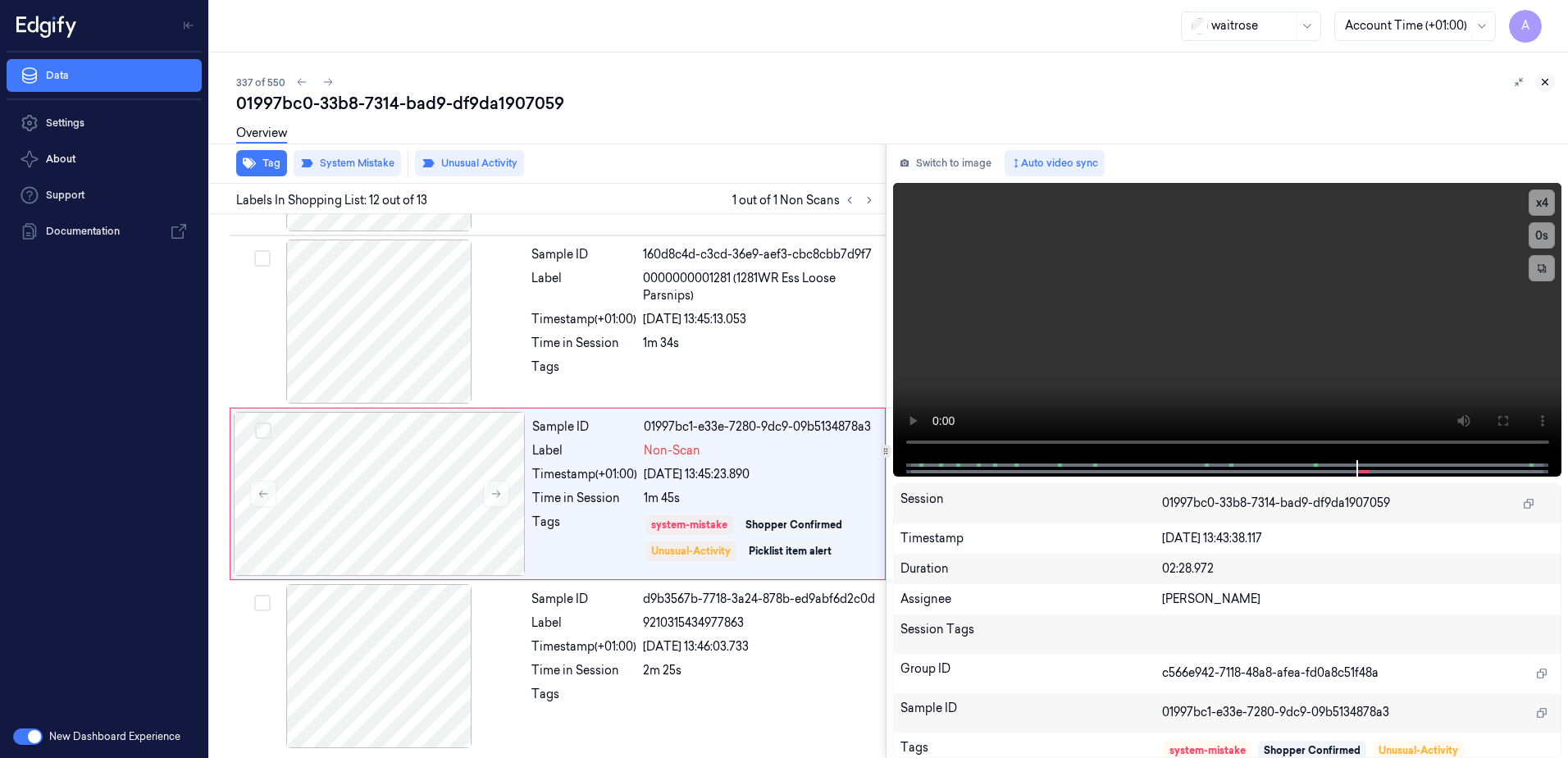
click at [1540, 82] on icon at bounding box center [1545, 82] width 12 height 12
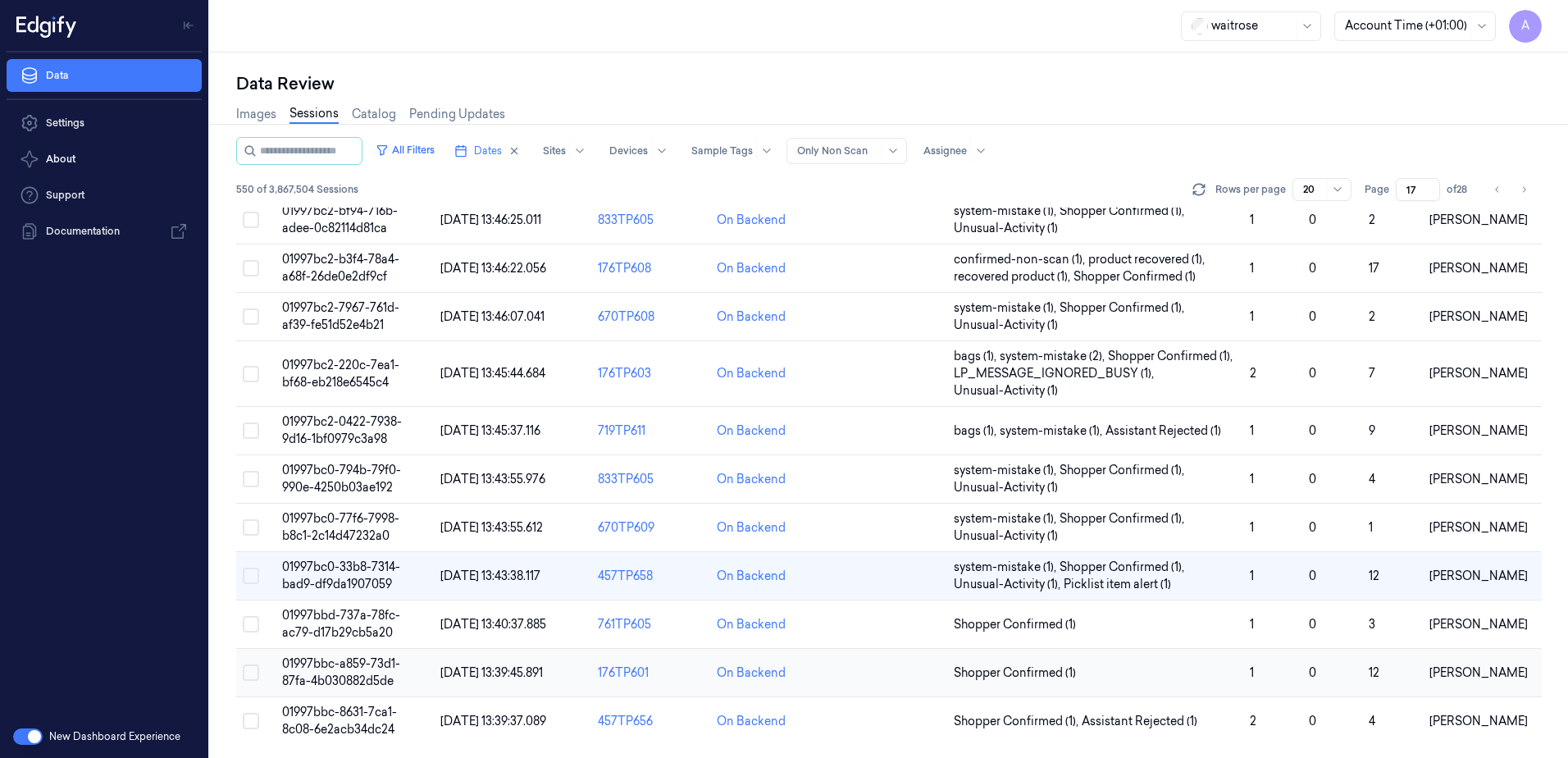
scroll to position [484, 0]
click at [345, 713] on span "01997bbc-8631-7ca1-8c08-6e2acb34dc24" at bounding box center [338, 720] width 114 height 32
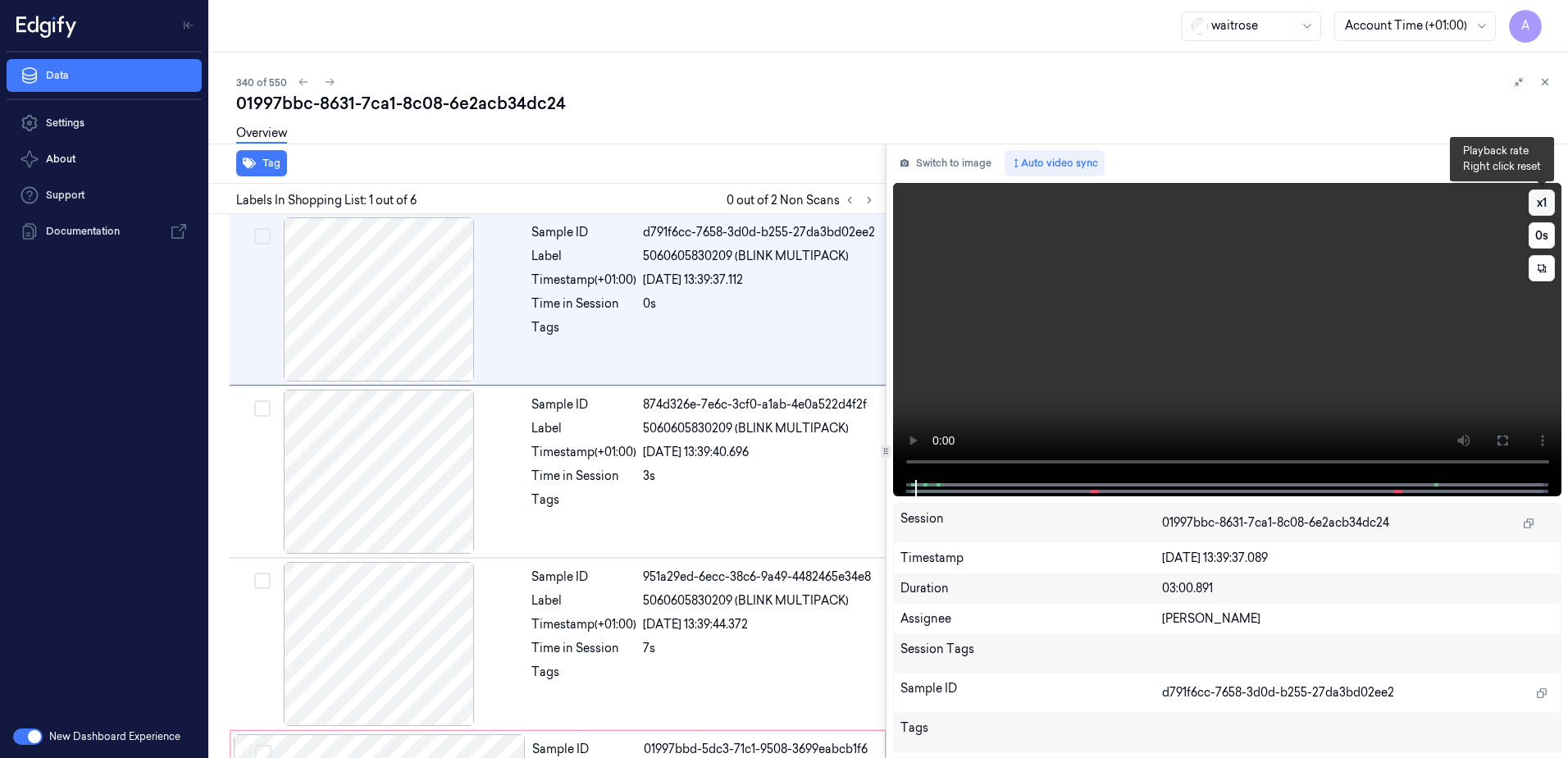
click at [1539, 199] on button "x 1" at bounding box center [1541, 202] width 26 height 26
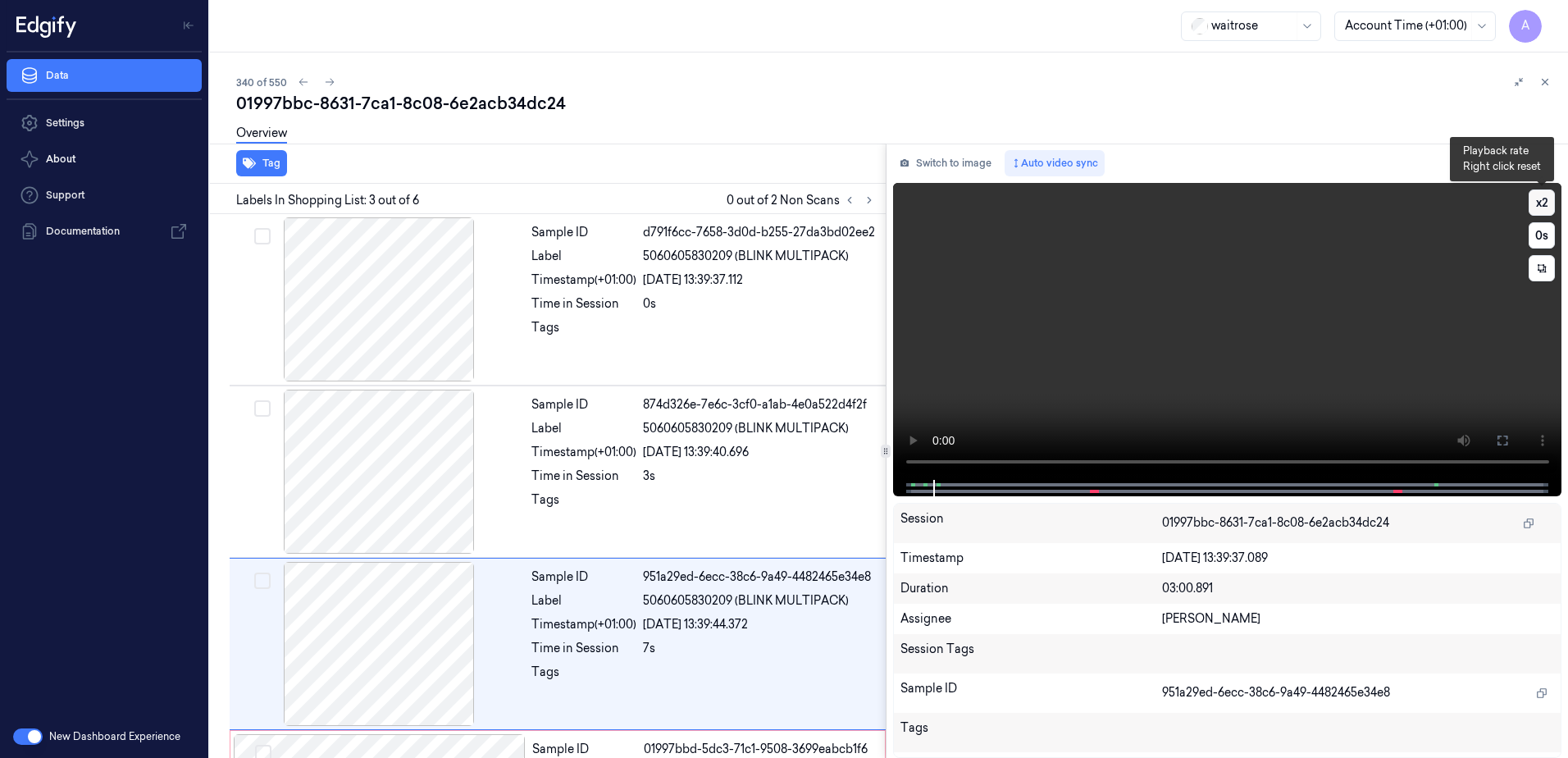
scroll to position [159, 0]
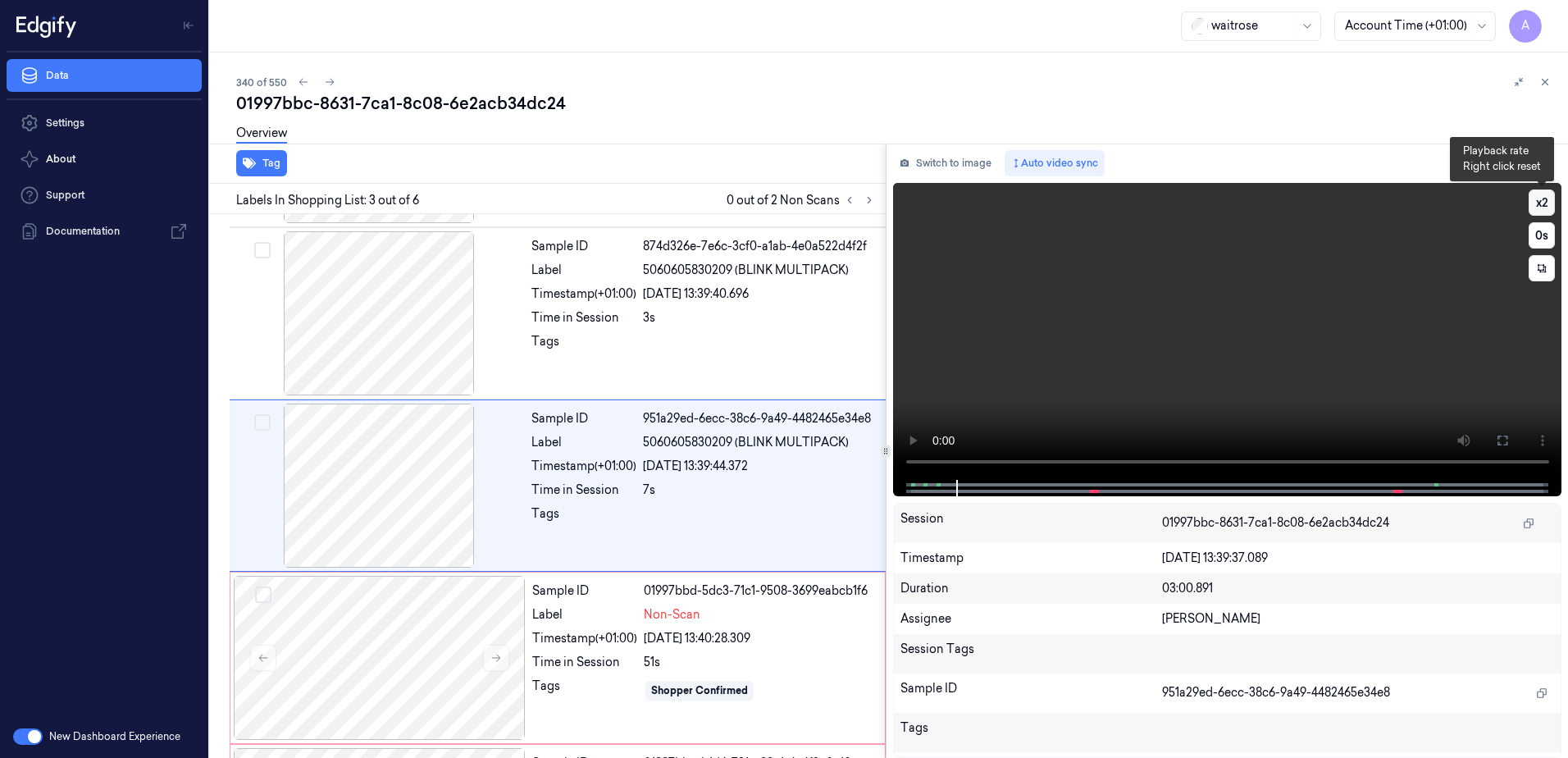
click at [1539, 199] on button "x 2" at bounding box center [1541, 202] width 26 height 26
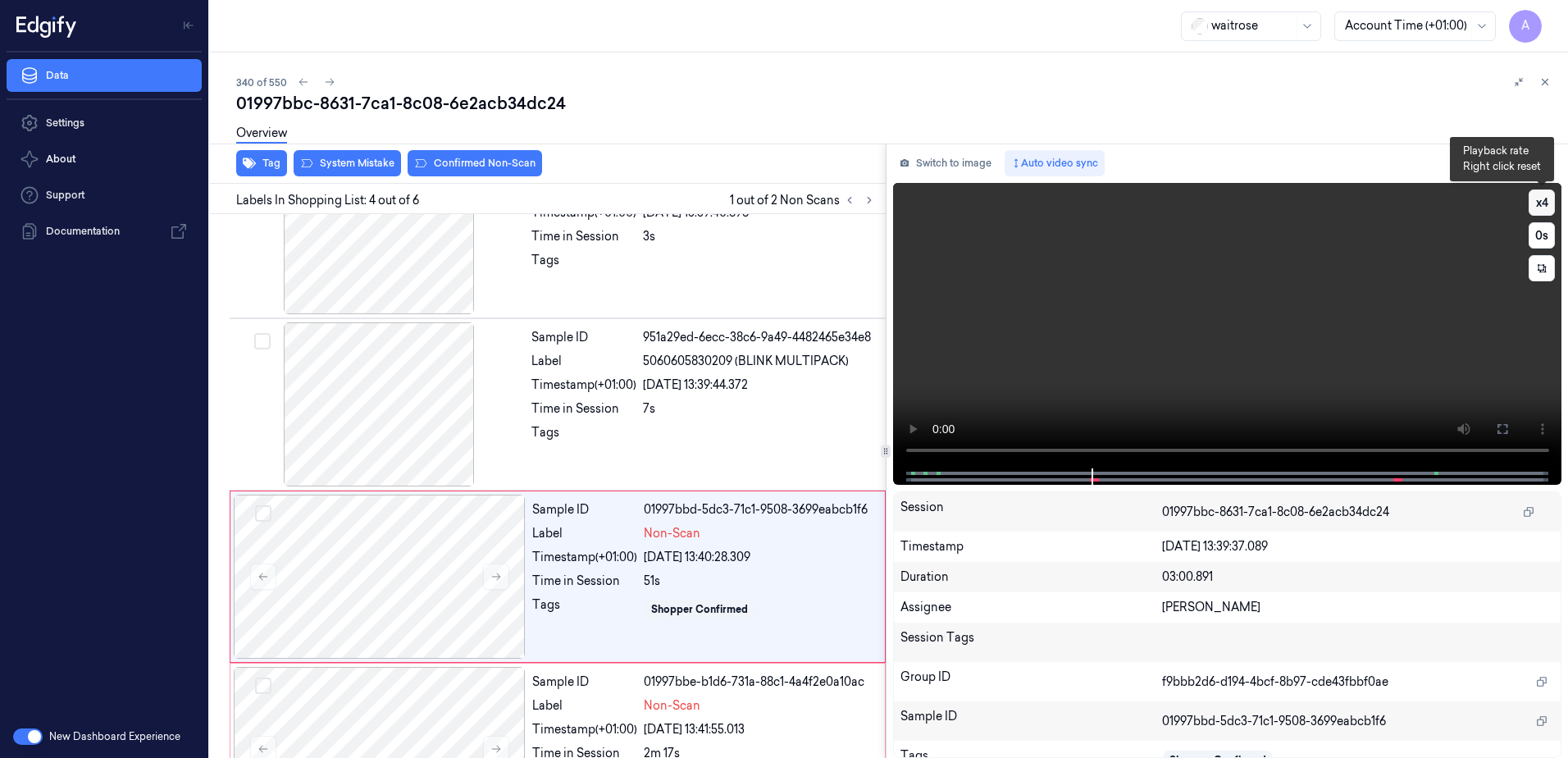
scroll to position [331, 0]
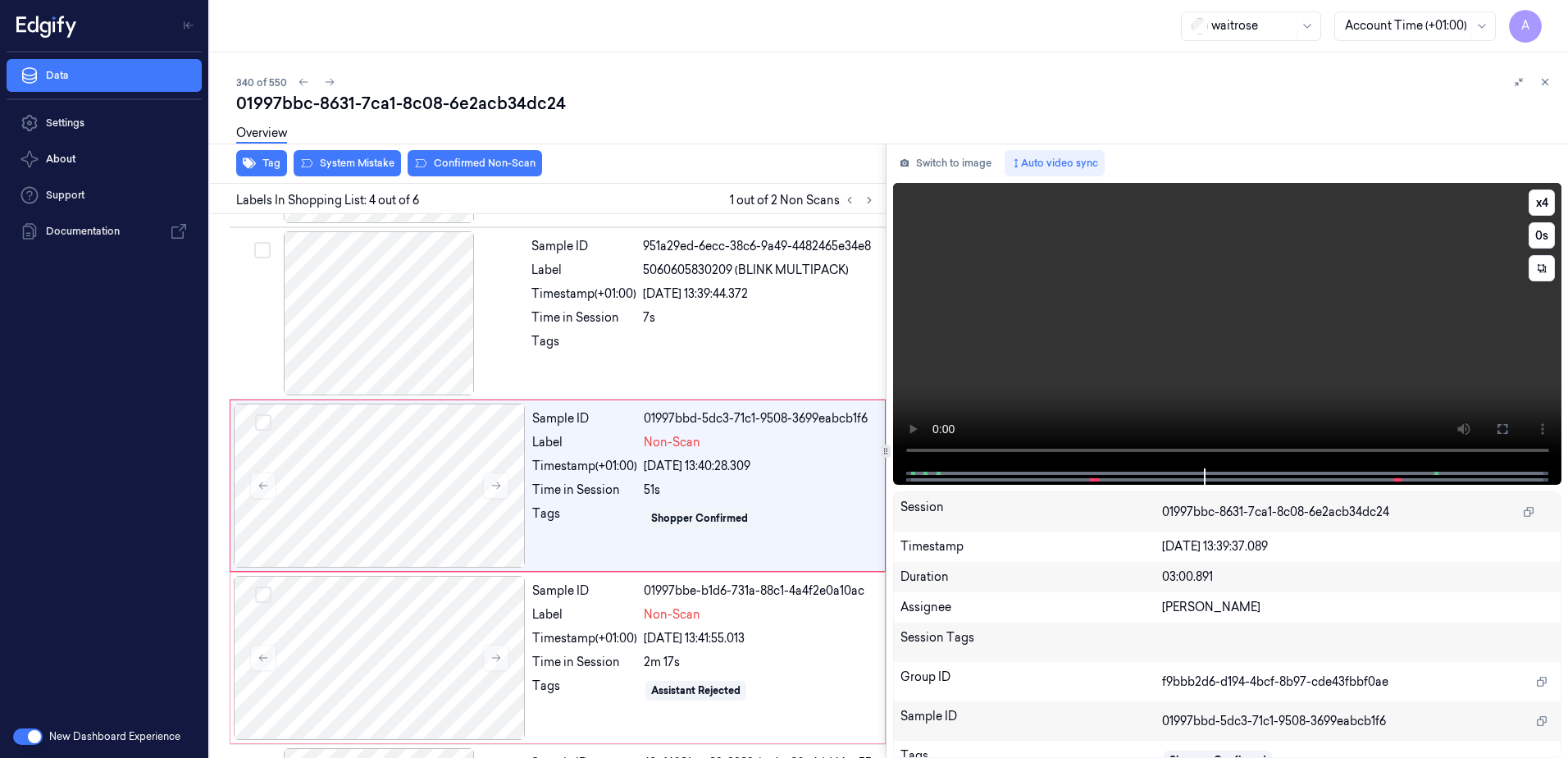
click at [1271, 316] on video at bounding box center [1228, 325] width 669 height 286
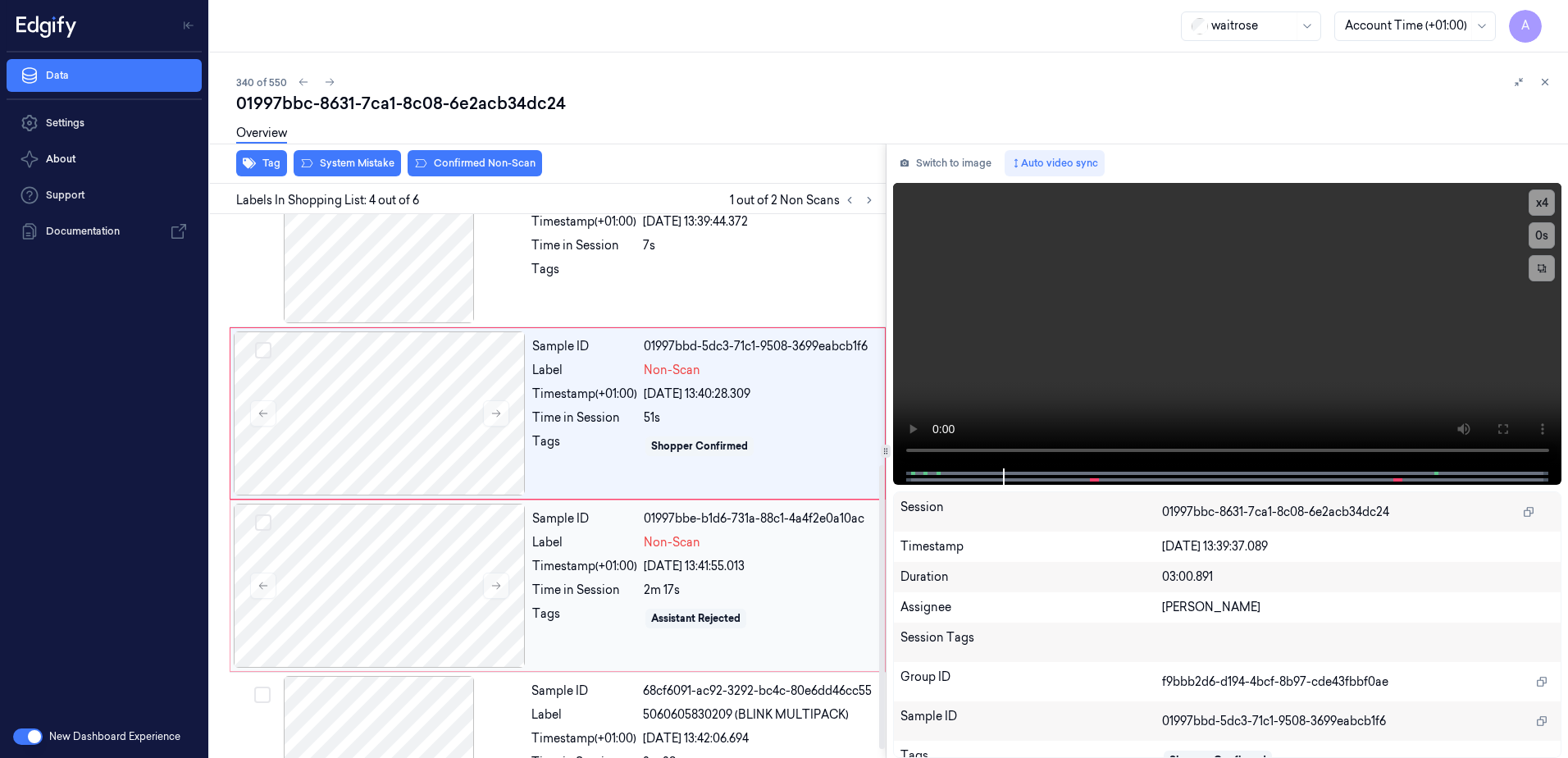
scroll to position [494, 0]
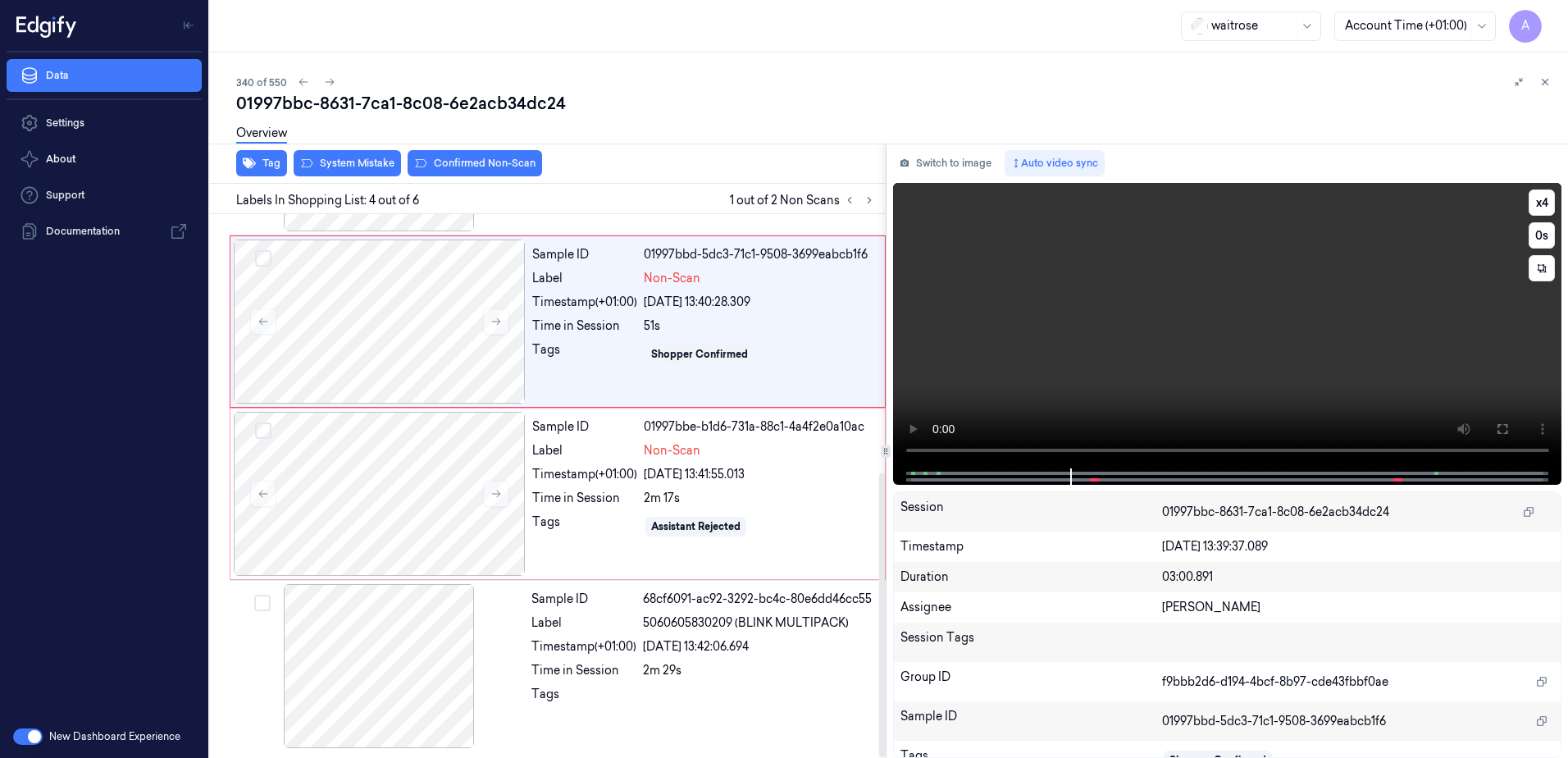
click at [1154, 337] on video at bounding box center [1228, 325] width 669 height 286
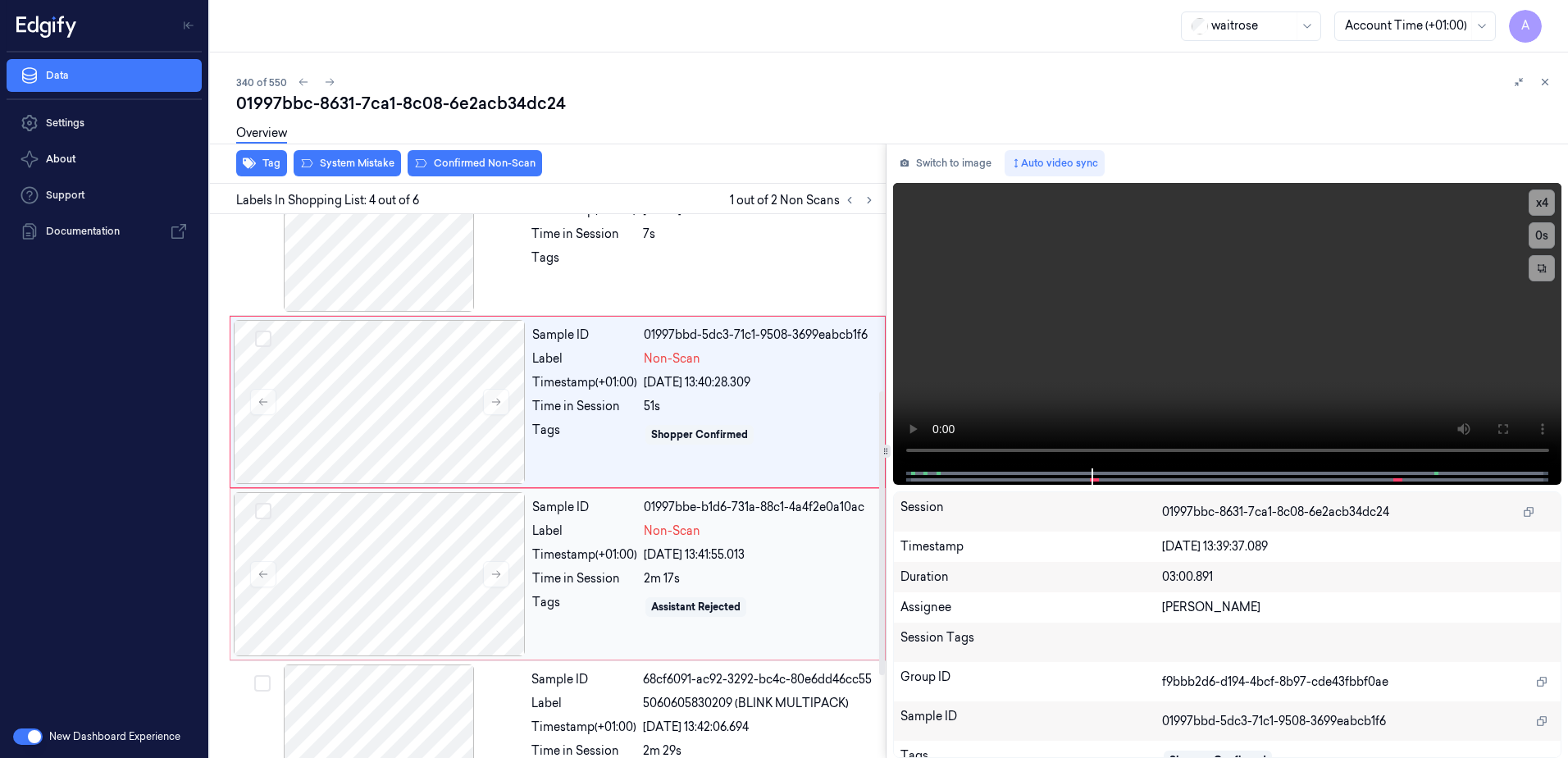
scroll to position [331, 0]
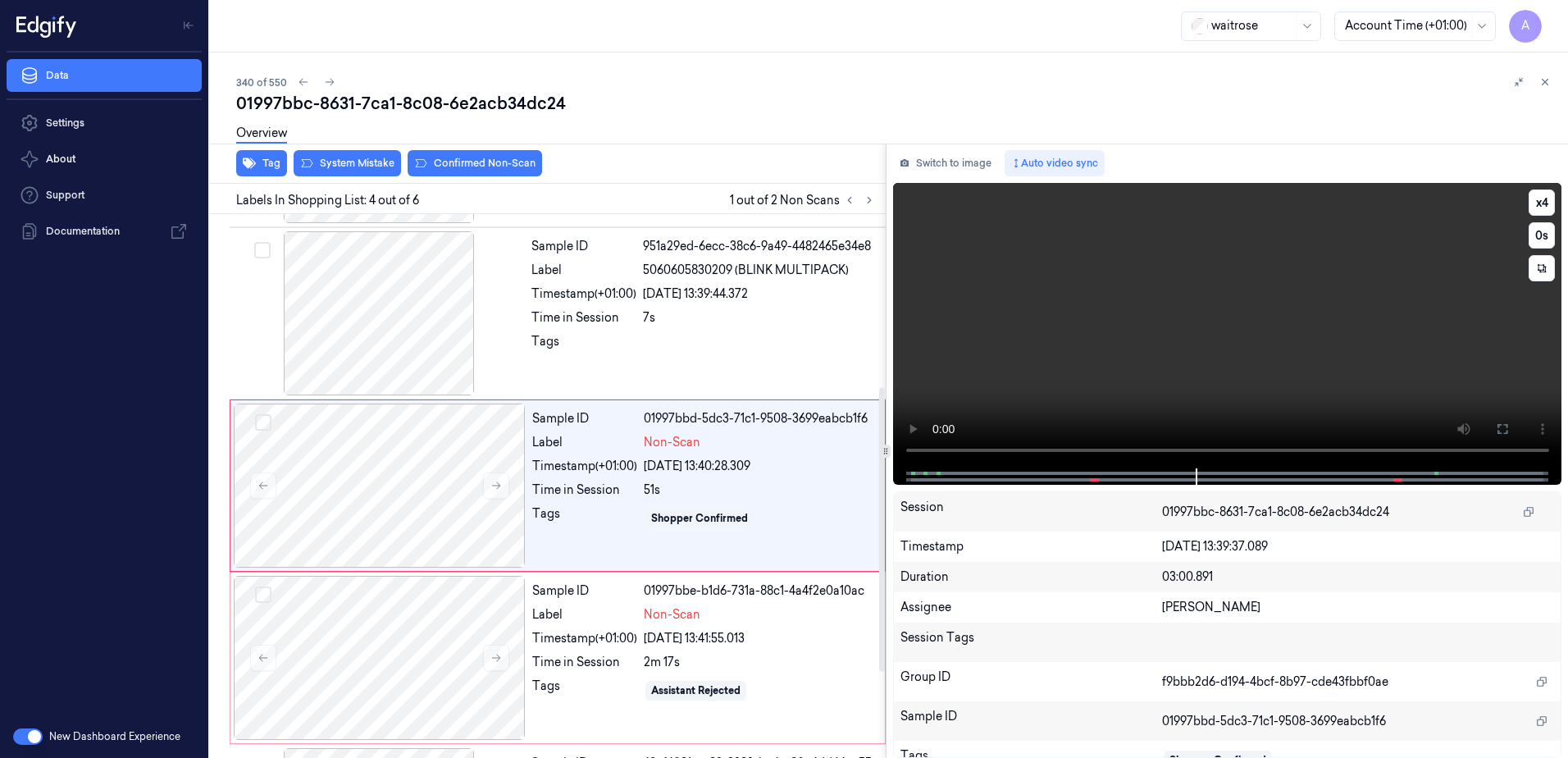
click at [1255, 401] on video at bounding box center [1228, 325] width 669 height 286
click at [1187, 407] on video at bounding box center [1228, 325] width 669 height 286
click at [1216, 407] on video at bounding box center [1228, 325] width 669 height 286
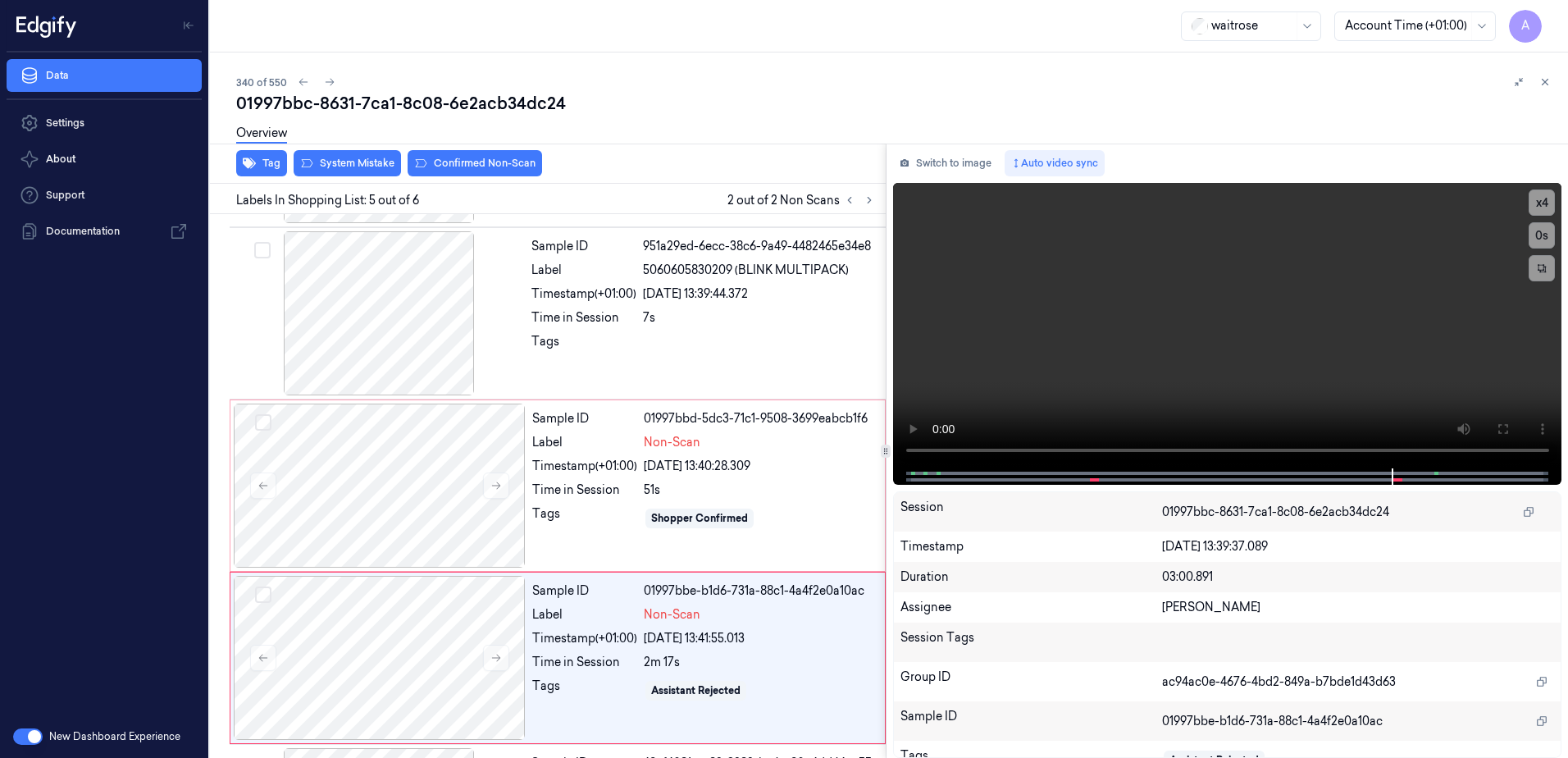
scroll to position [494, 0]
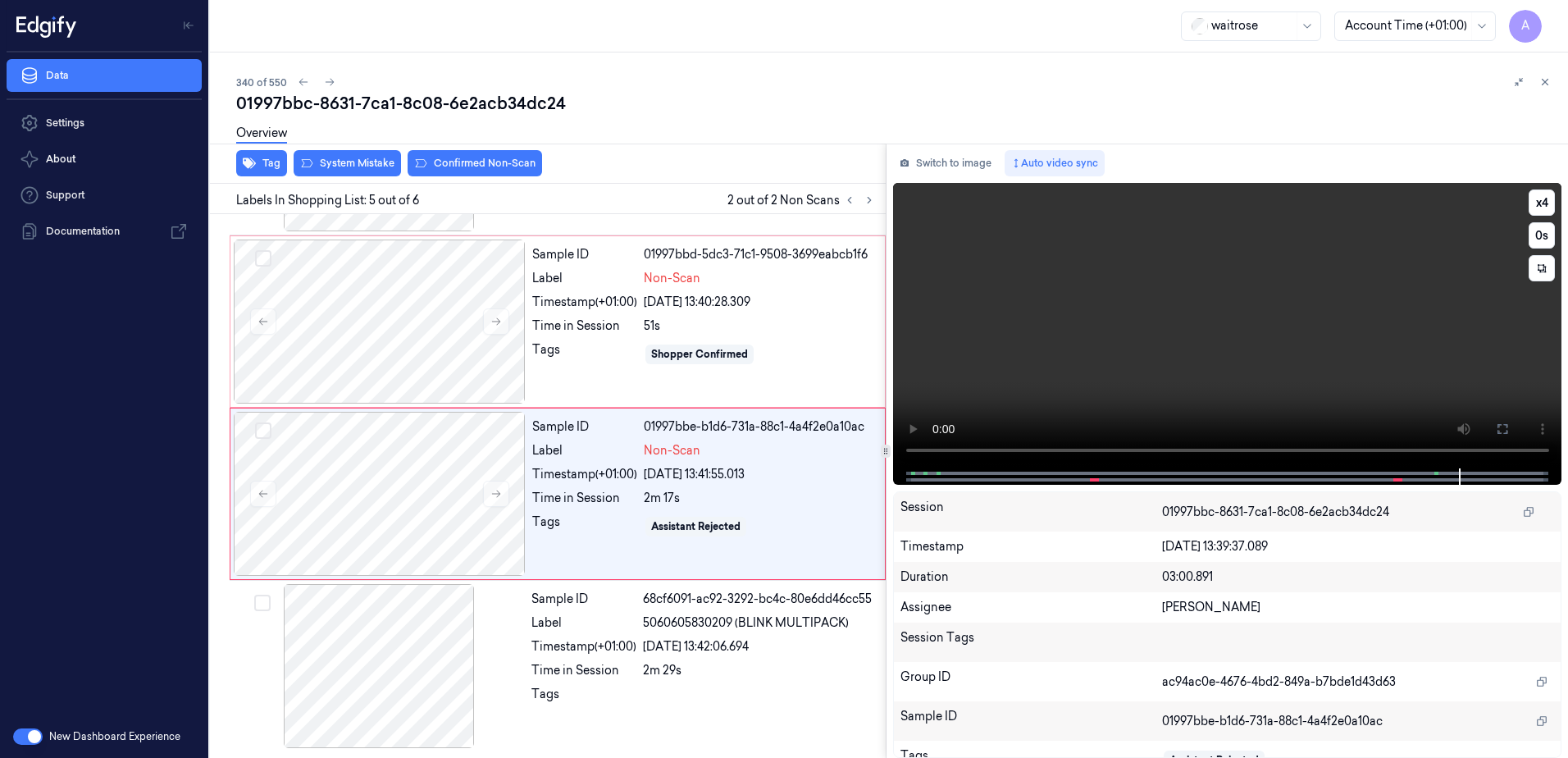
click at [1166, 388] on video at bounding box center [1228, 325] width 669 height 286
click at [501, 498] on icon at bounding box center [496, 494] width 12 height 12
click at [494, 492] on icon at bounding box center [496, 494] width 12 height 12
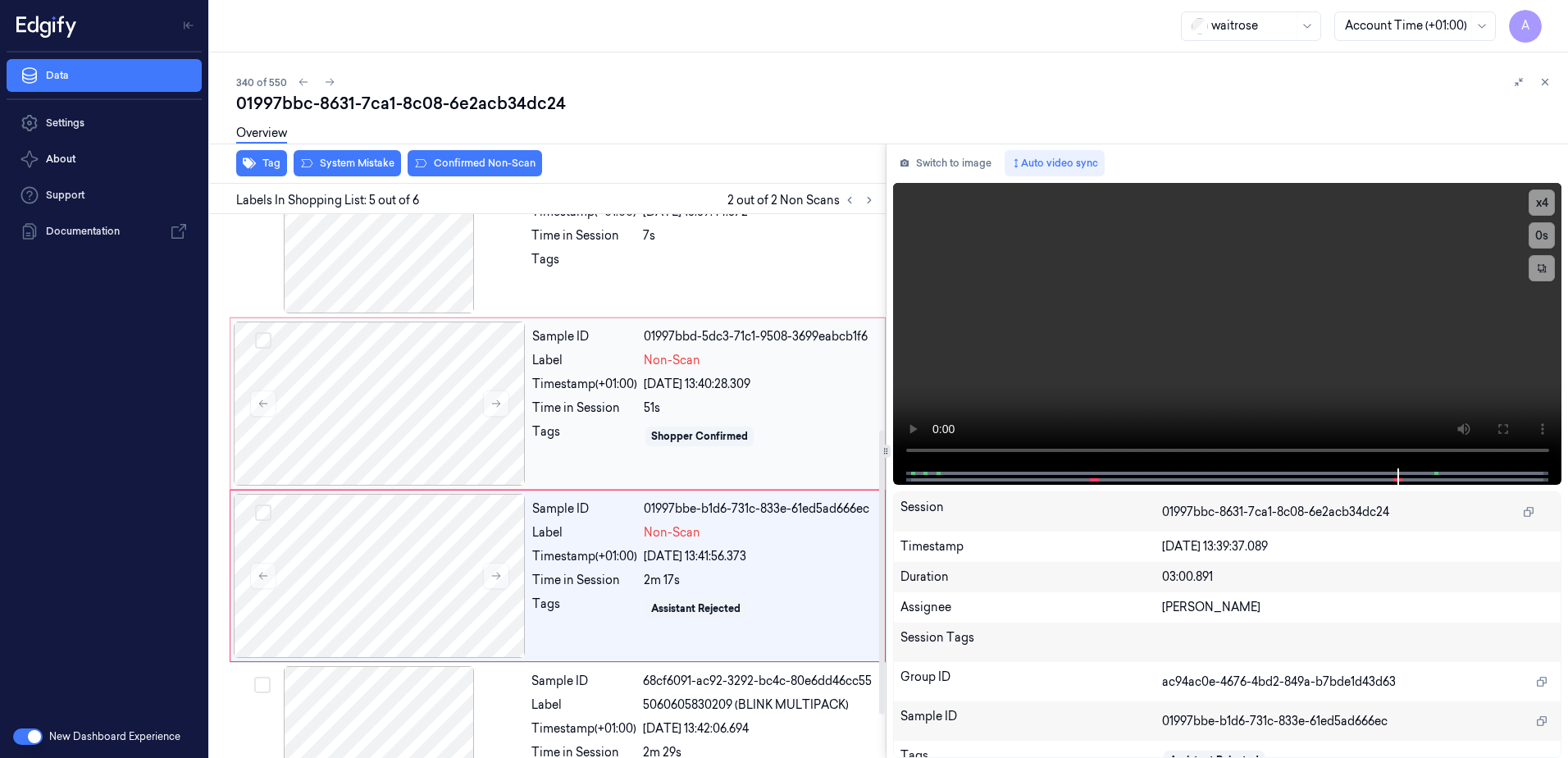
click at [793, 461] on div "Sample ID 01997bbd-5dc3-71c1-9508-3699eabcb1f6 Label Non-Scan Timestamp (+01:00…" at bounding box center [704, 403] width 356 height 164
click at [780, 595] on div "Sample ID 01997bbe-b1d6-731c-833e-61ed5ad666ec Label Non-Scan Timestamp (+01:00…" at bounding box center [704, 576] width 356 height 164
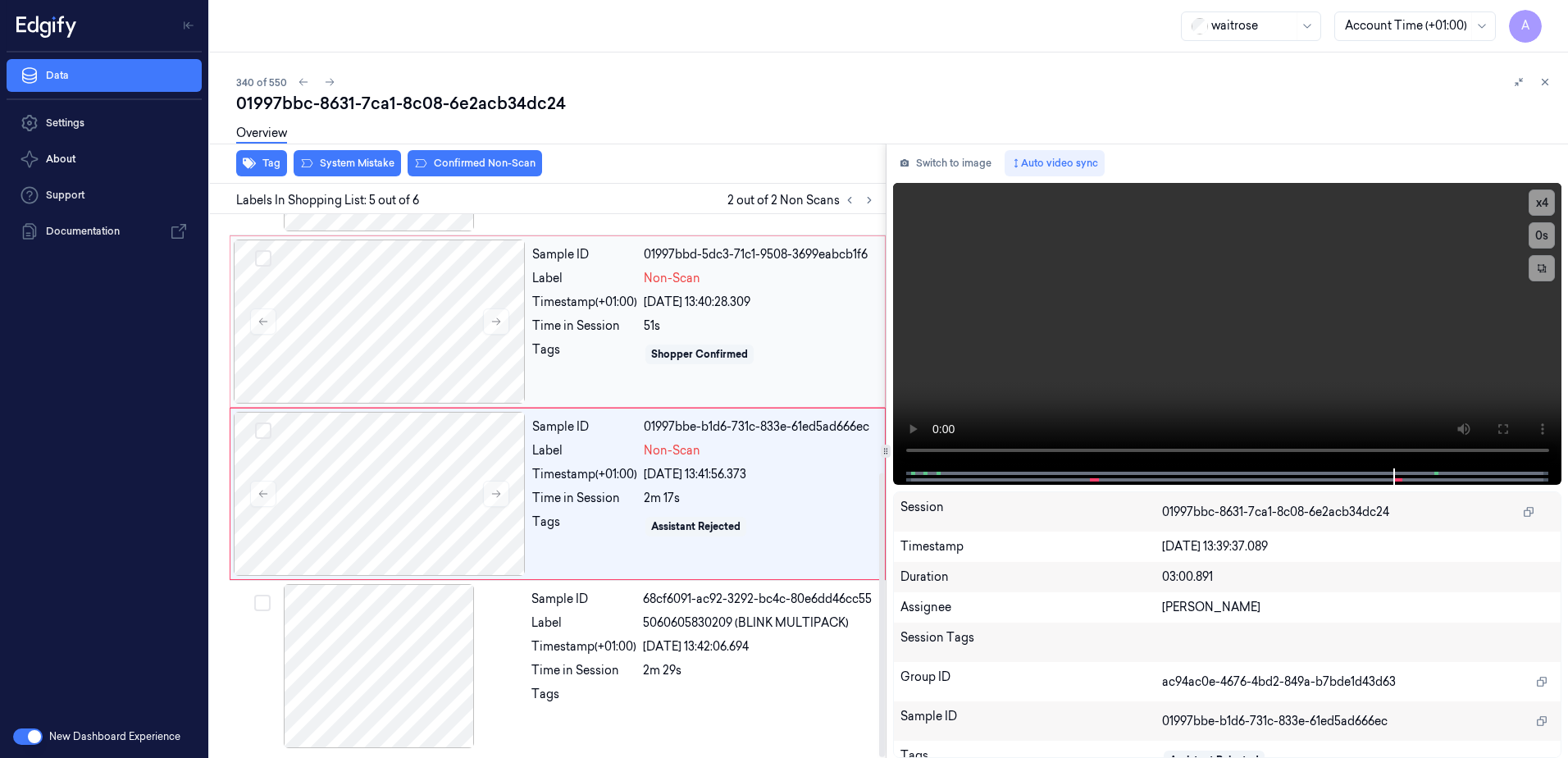
click at [780, 371] on div "Sample ID 01997bbd-5dc3-71c1-9508-3699eabcb1f6 Label Non-Scan Timestamp (+01:00…" at bounding box center [704, 321] width 356 height 164
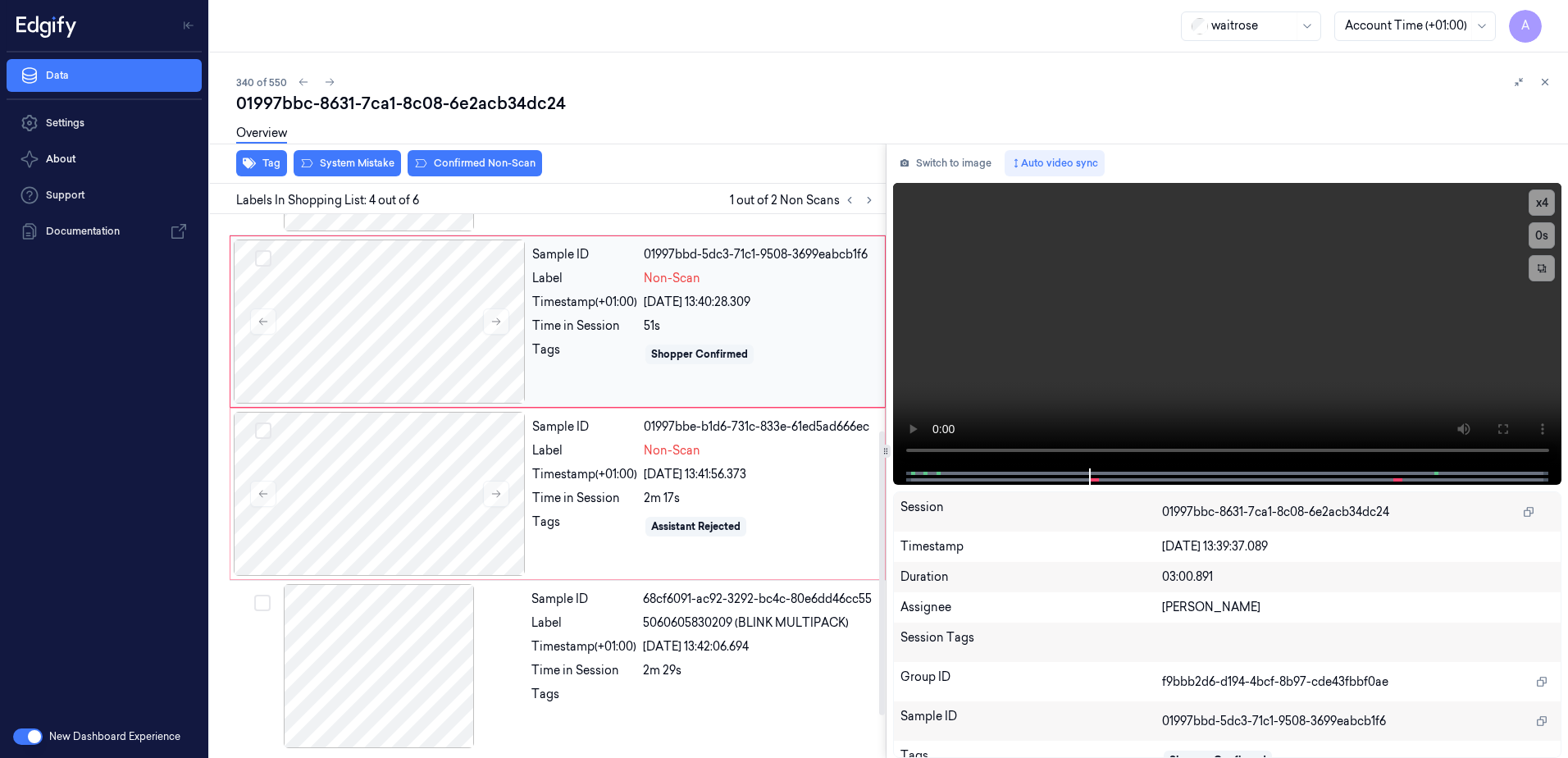
scroll to position [331, 0]
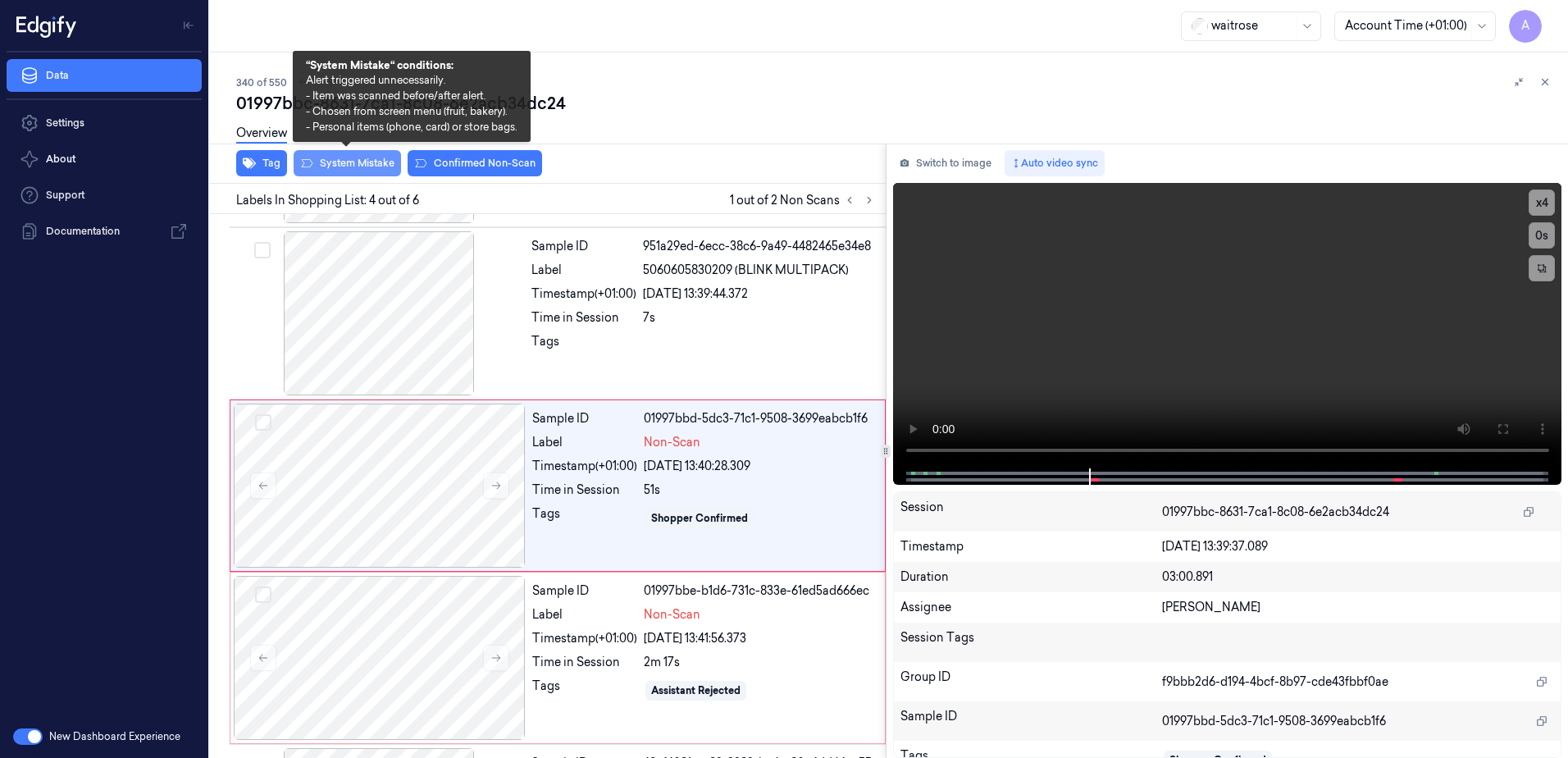
click at [338, 167] on button "System Mistake" at bounding box center [347, 163] width 108 height 26
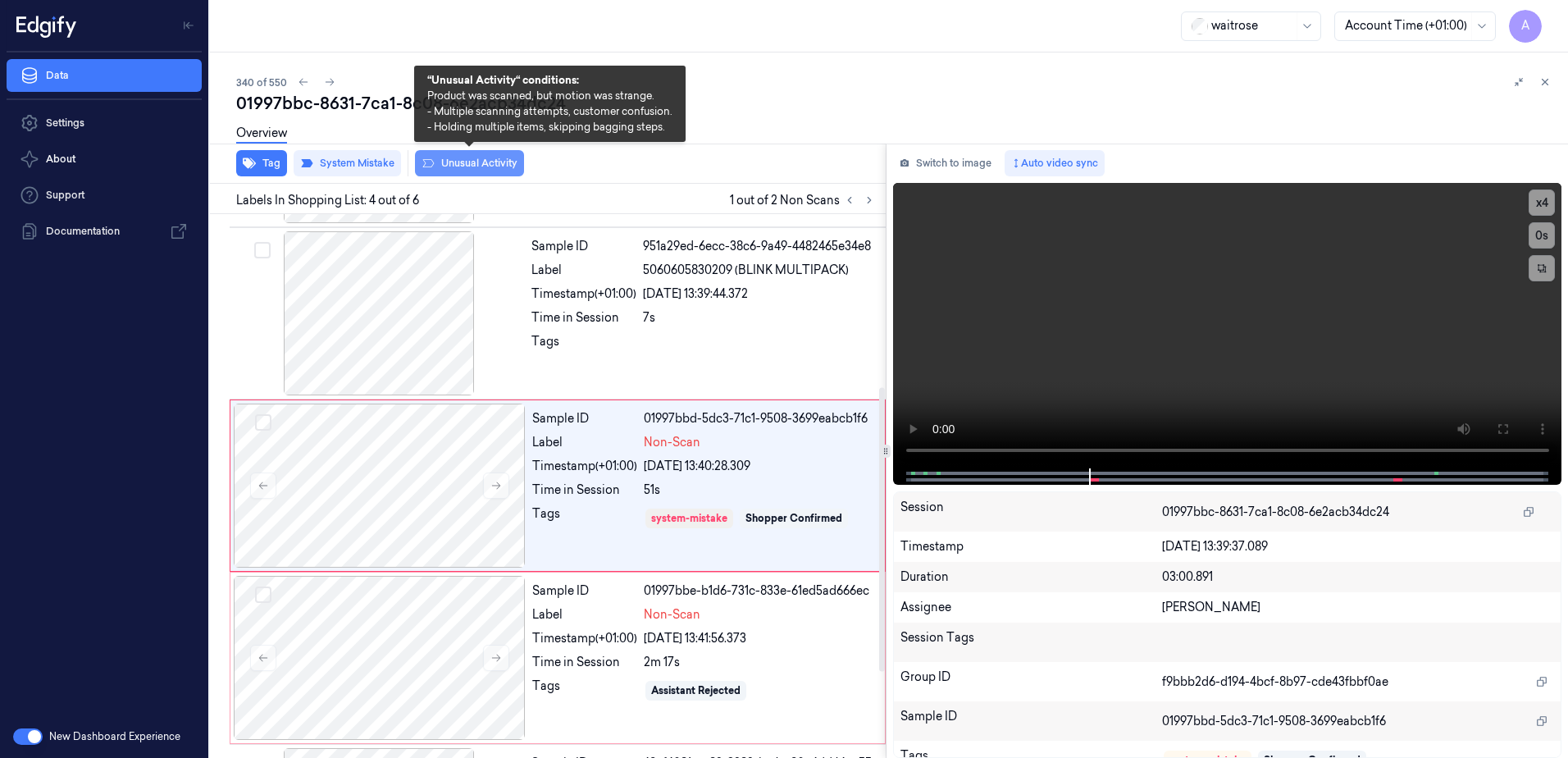
click at [475, 172] on button "Unusual Activity" at bounding box center [469, 163] width 109 height 26
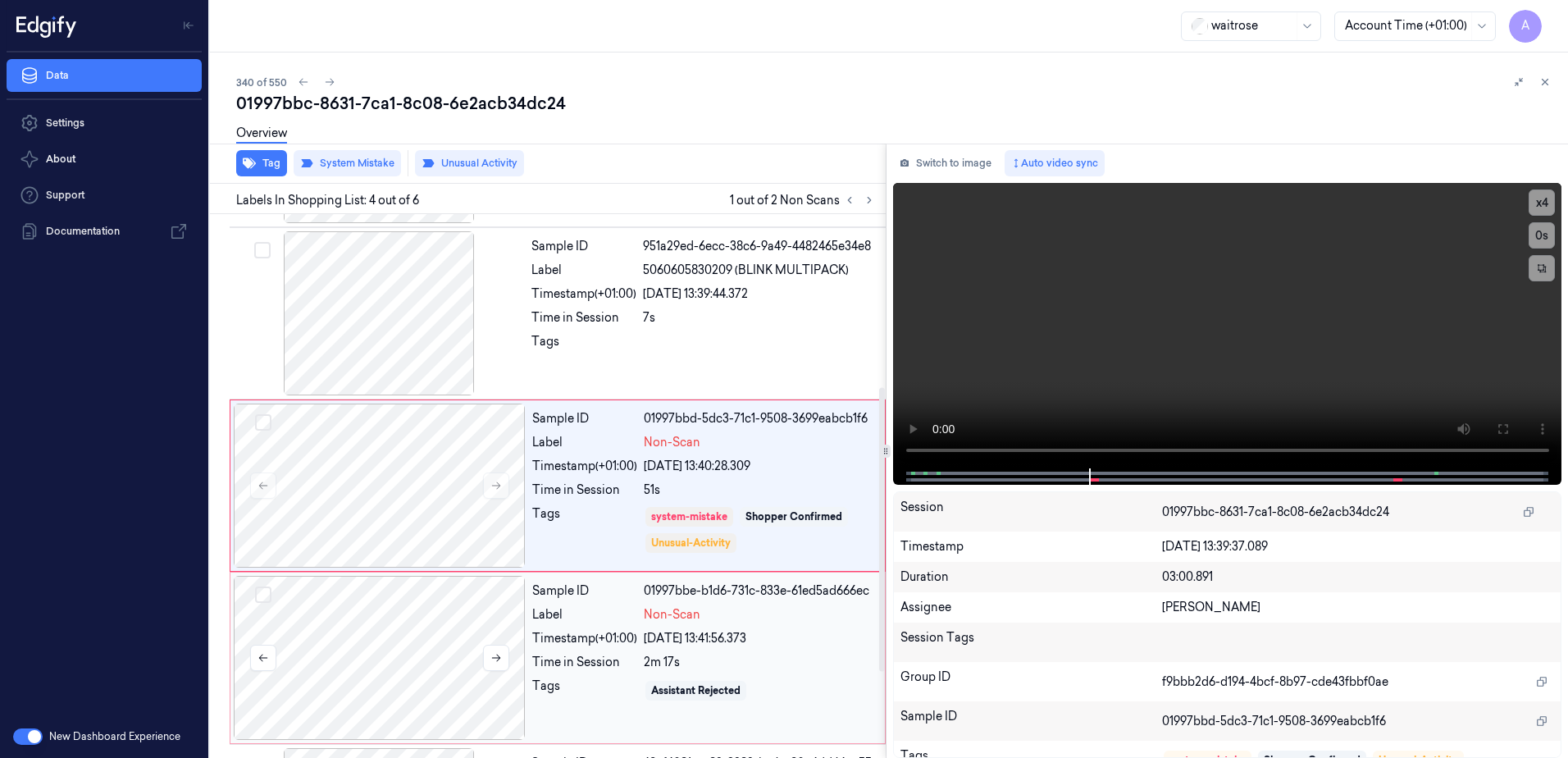
click at [478, 623] on div at bounding box center [380, 658] width 292 height 164
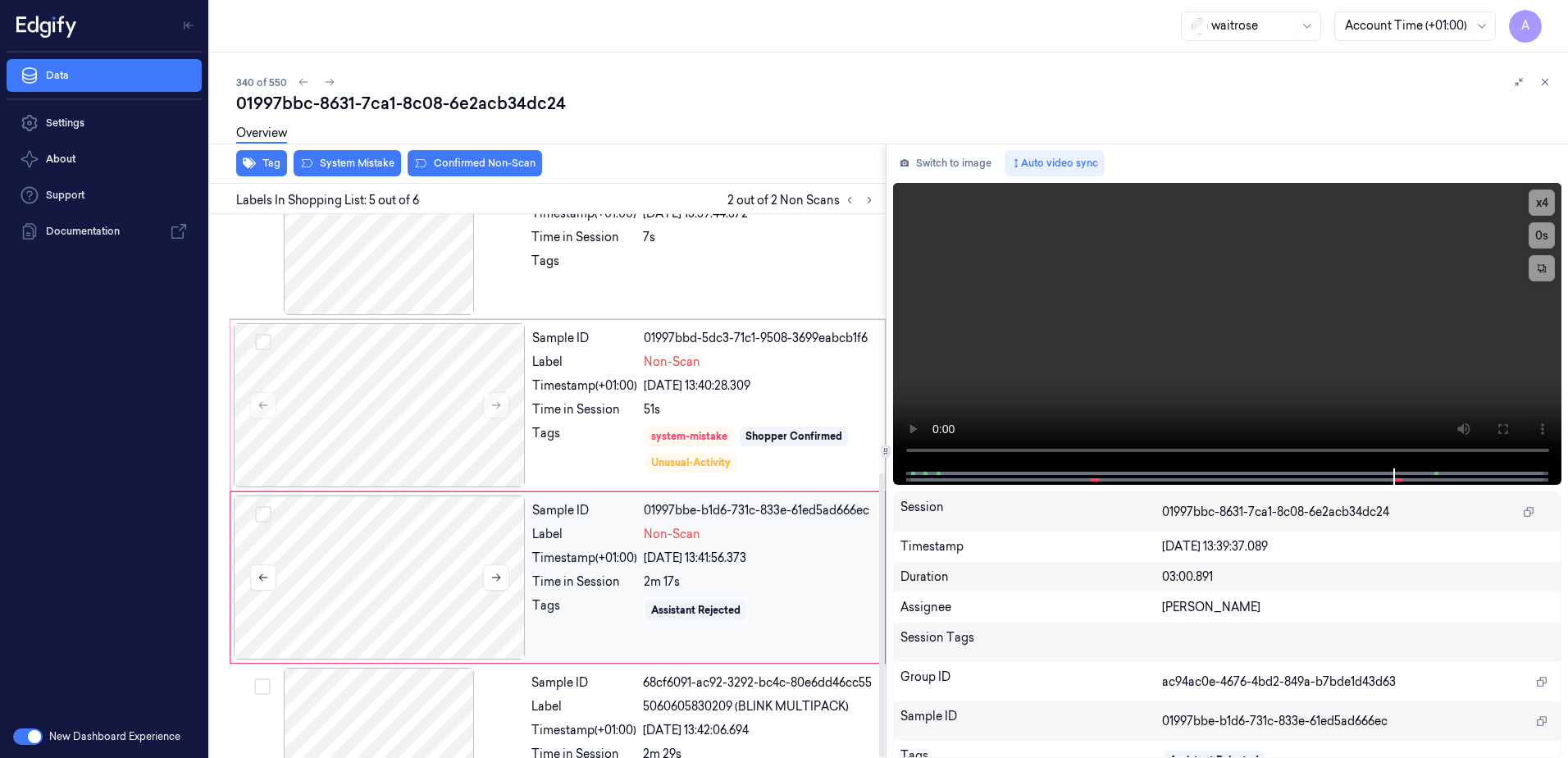
scroll to position [494, 0]
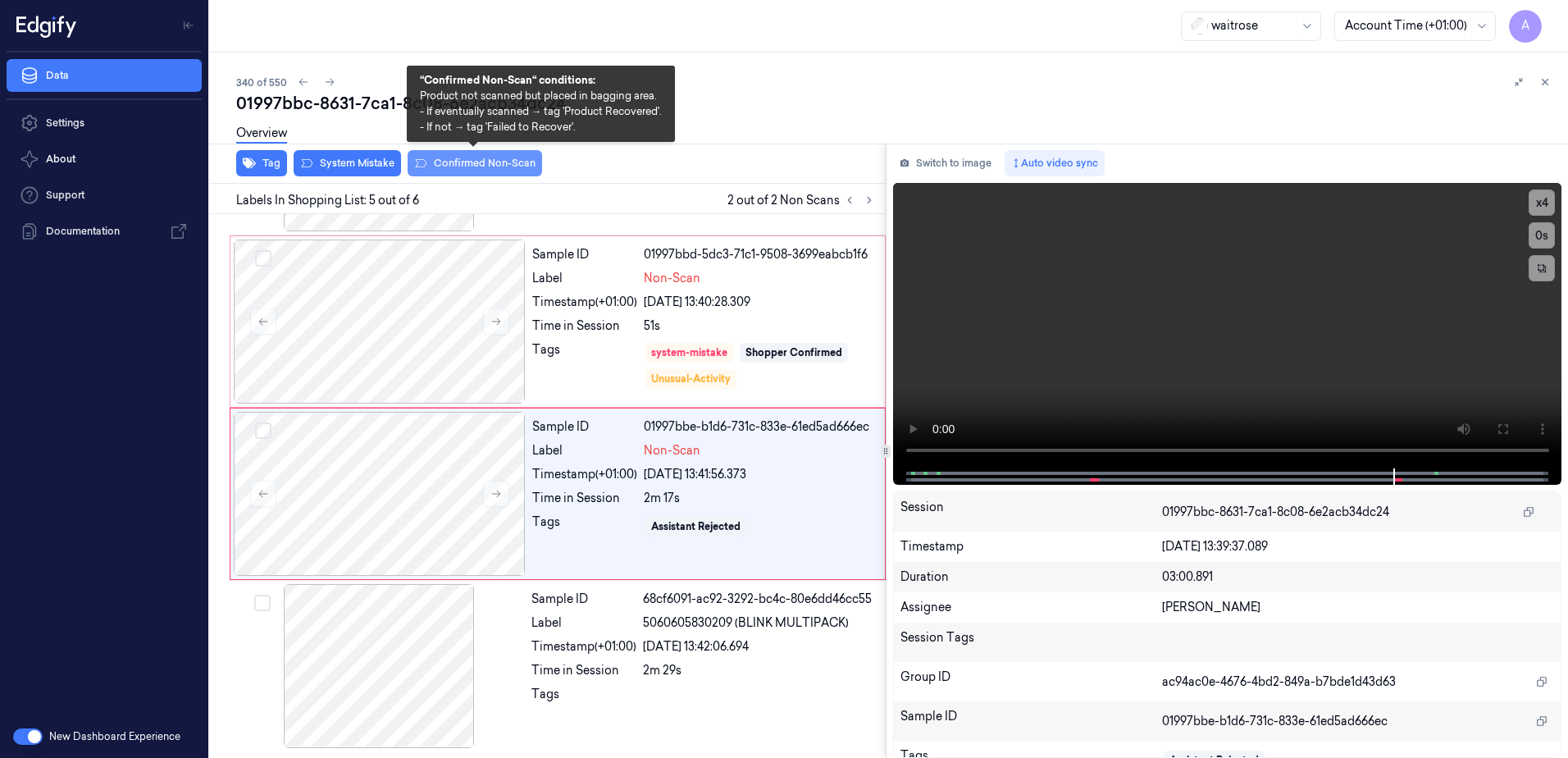
click at [475, 164] on button "Confirmed Non-Scan" at bounding box center [475, 163] width 135 height 26
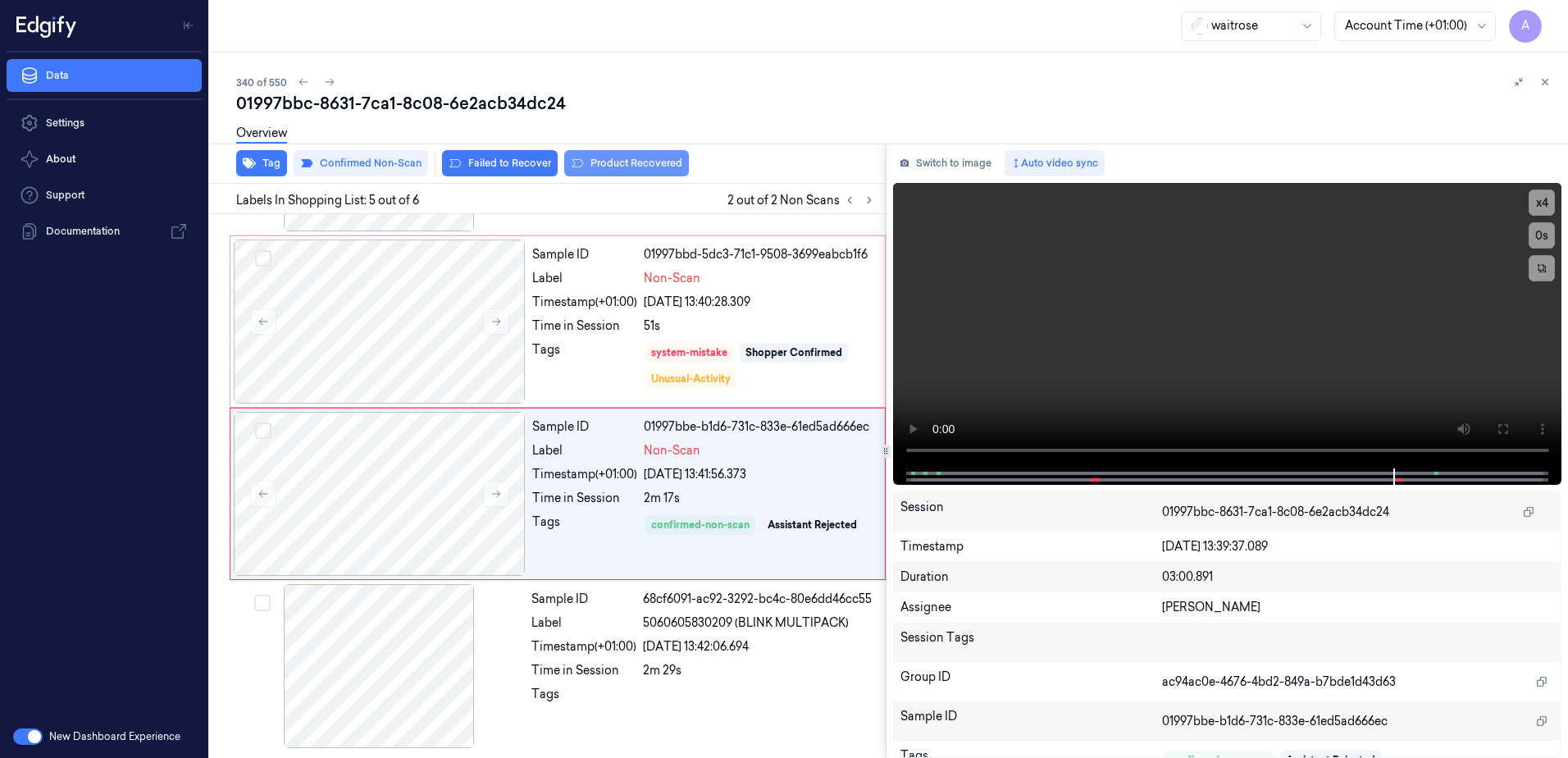
click at [617, 170] on button "Product Recovered" at bounding box center [627, 163] width 125 height 26
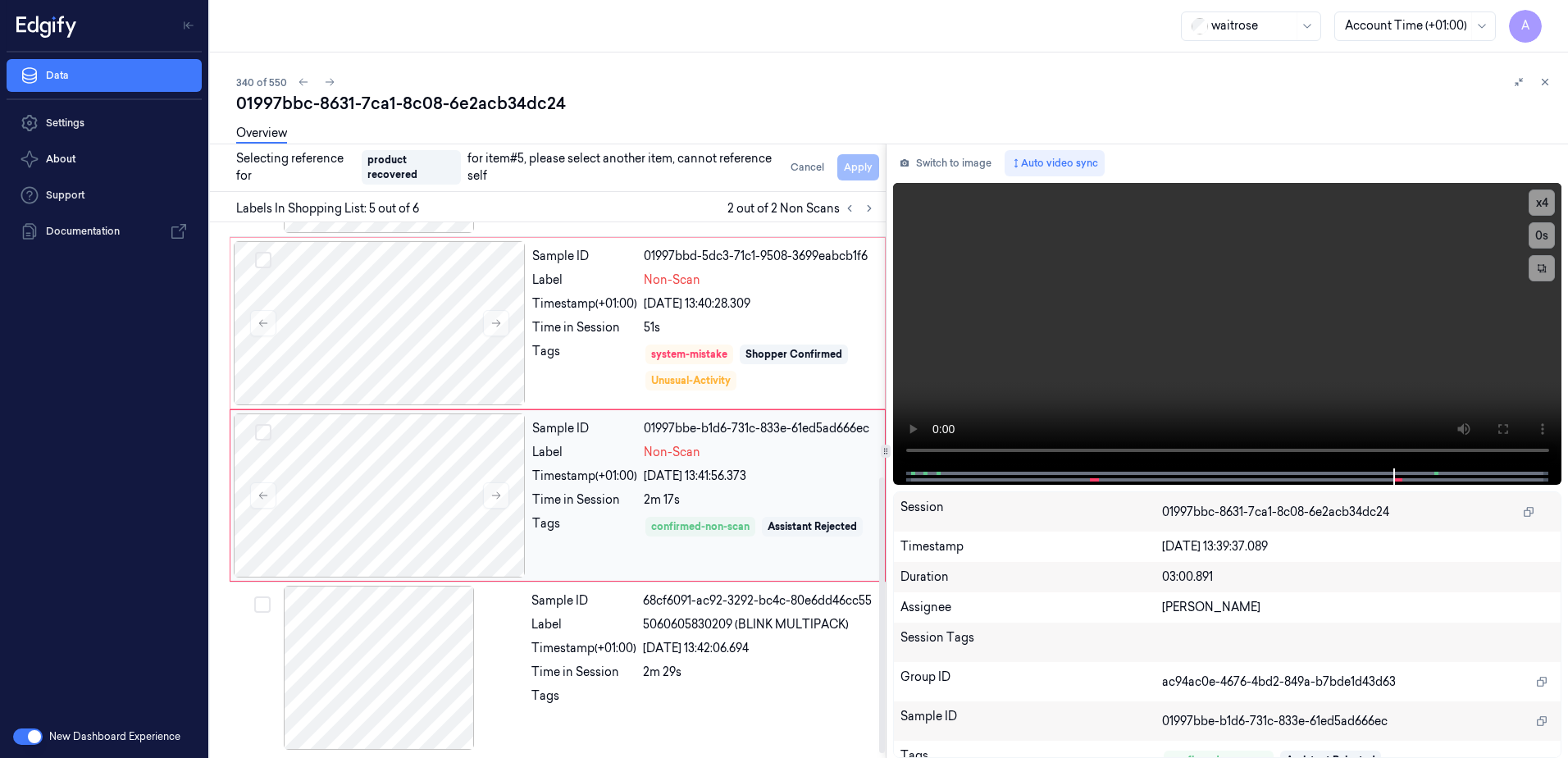
scroll to position [503, 0]
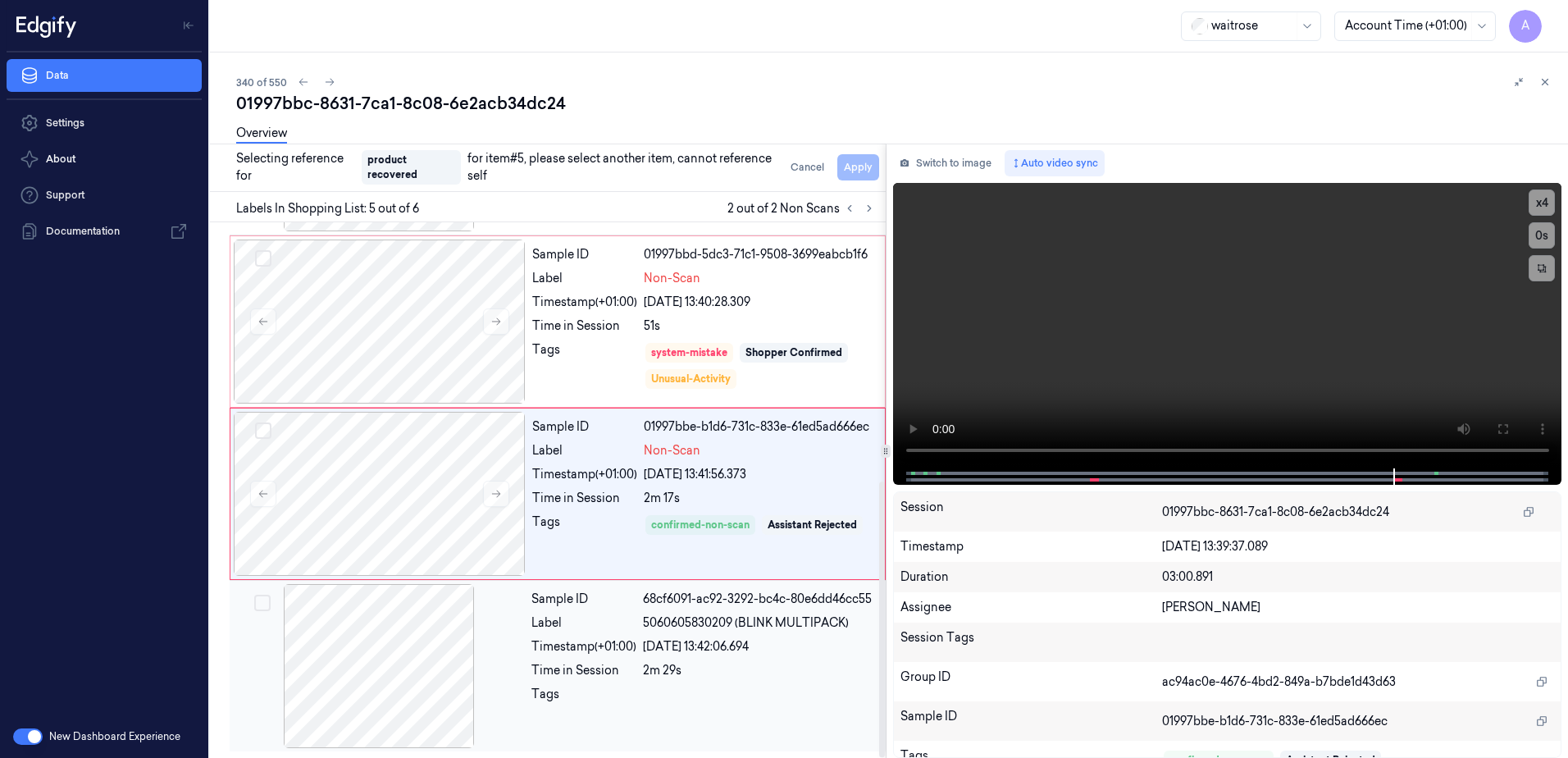
click at [672, 698] on div at bounding box center [759, 698] width 233 height 26
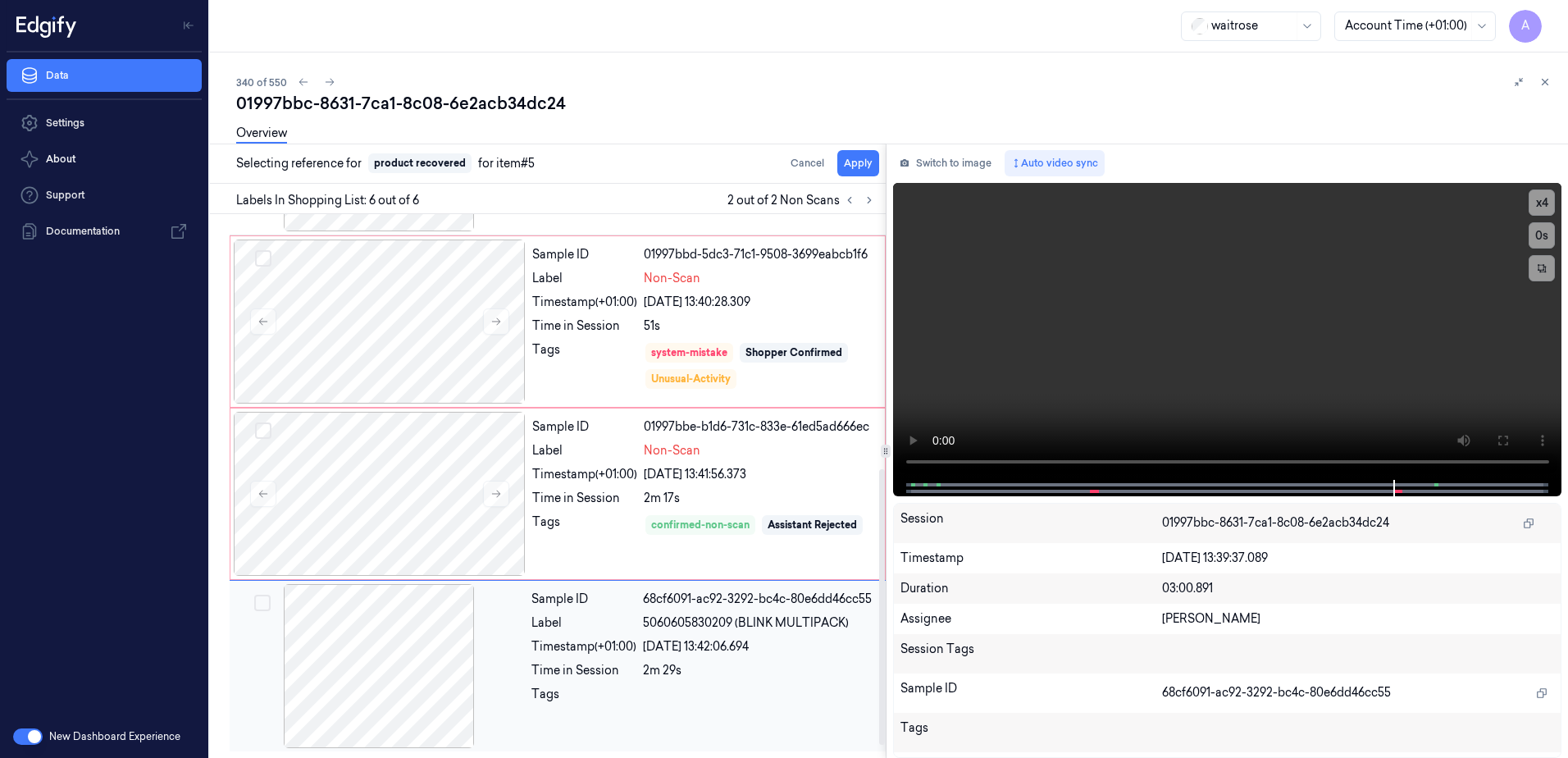
scroll to position [494, 0]
click at [861, 165] on button "Apply" at bounding box center [859, 163] width 42 height 26
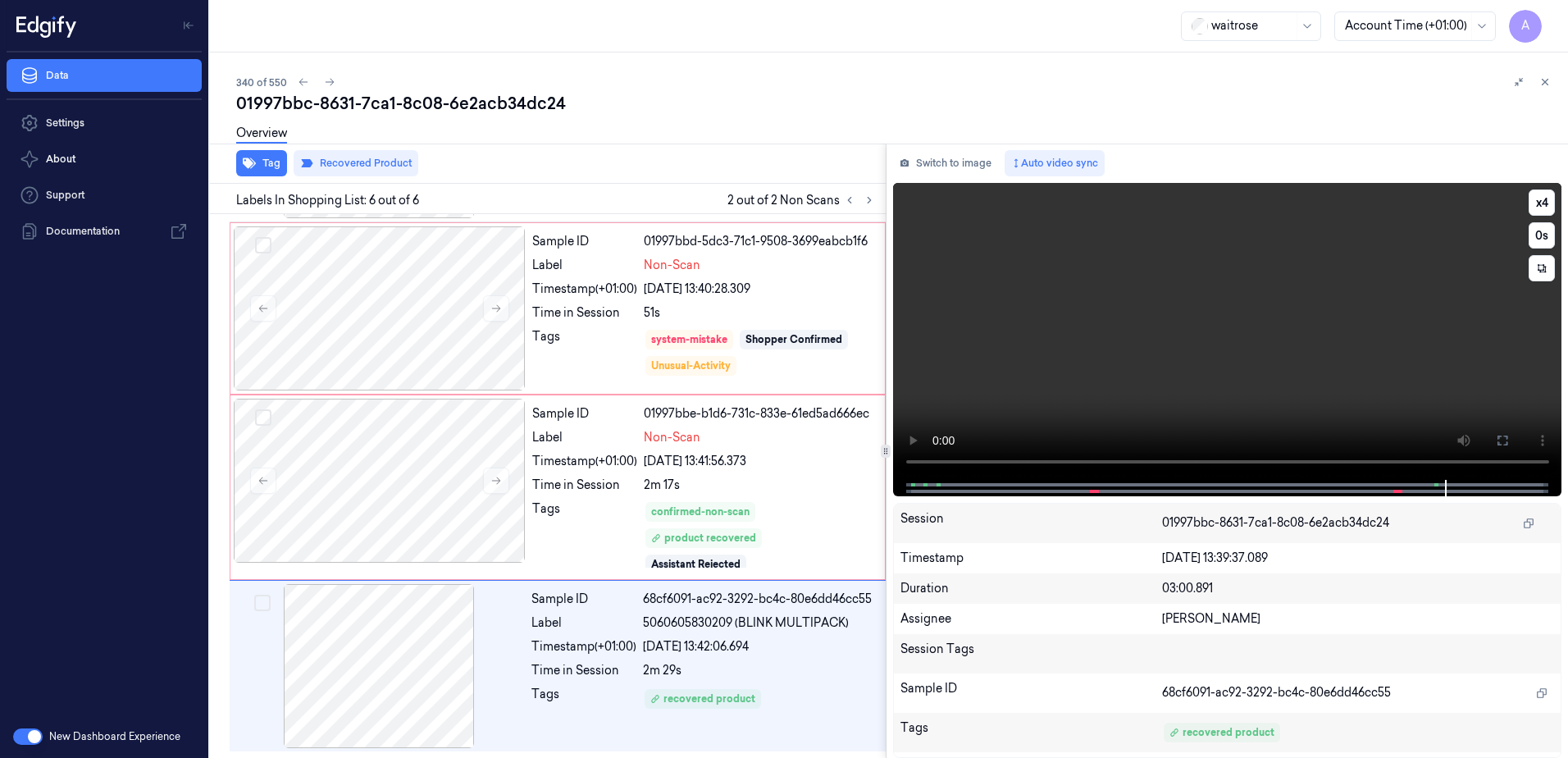
click at [1246, 389] on video at bounding box center [1228, 331] width 669 height 297
click at [1545, 82] on icon at bounding box center [1546, 83] width 6 height 6
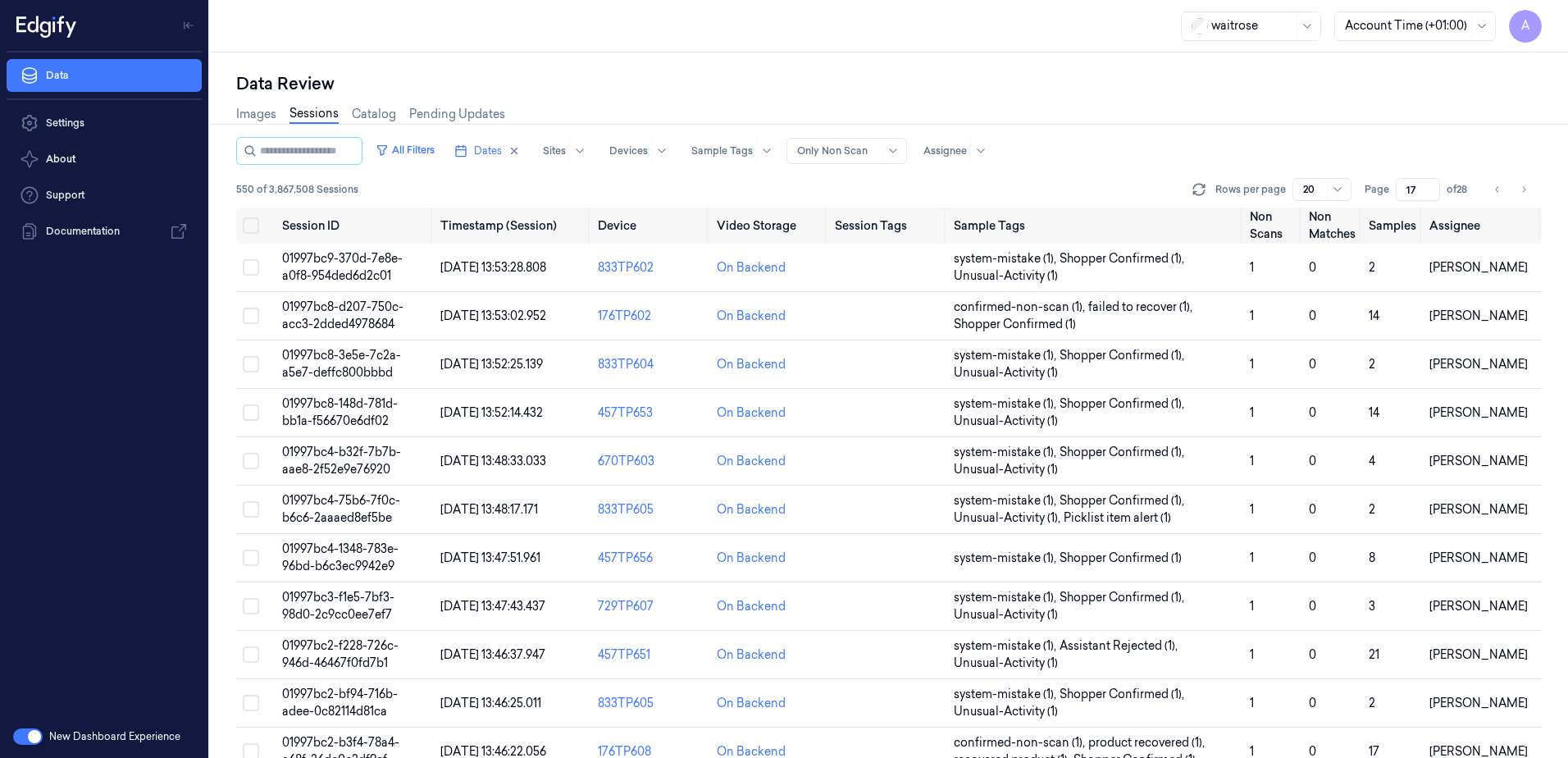
drag, startPoint x: 1418, startPoint y: 190, endPoint x: 1400, endPoint y: 198, distance: 19.7
click at [1400, 198] on input "17" at bounding box center [1418, 190] width 44 height 23
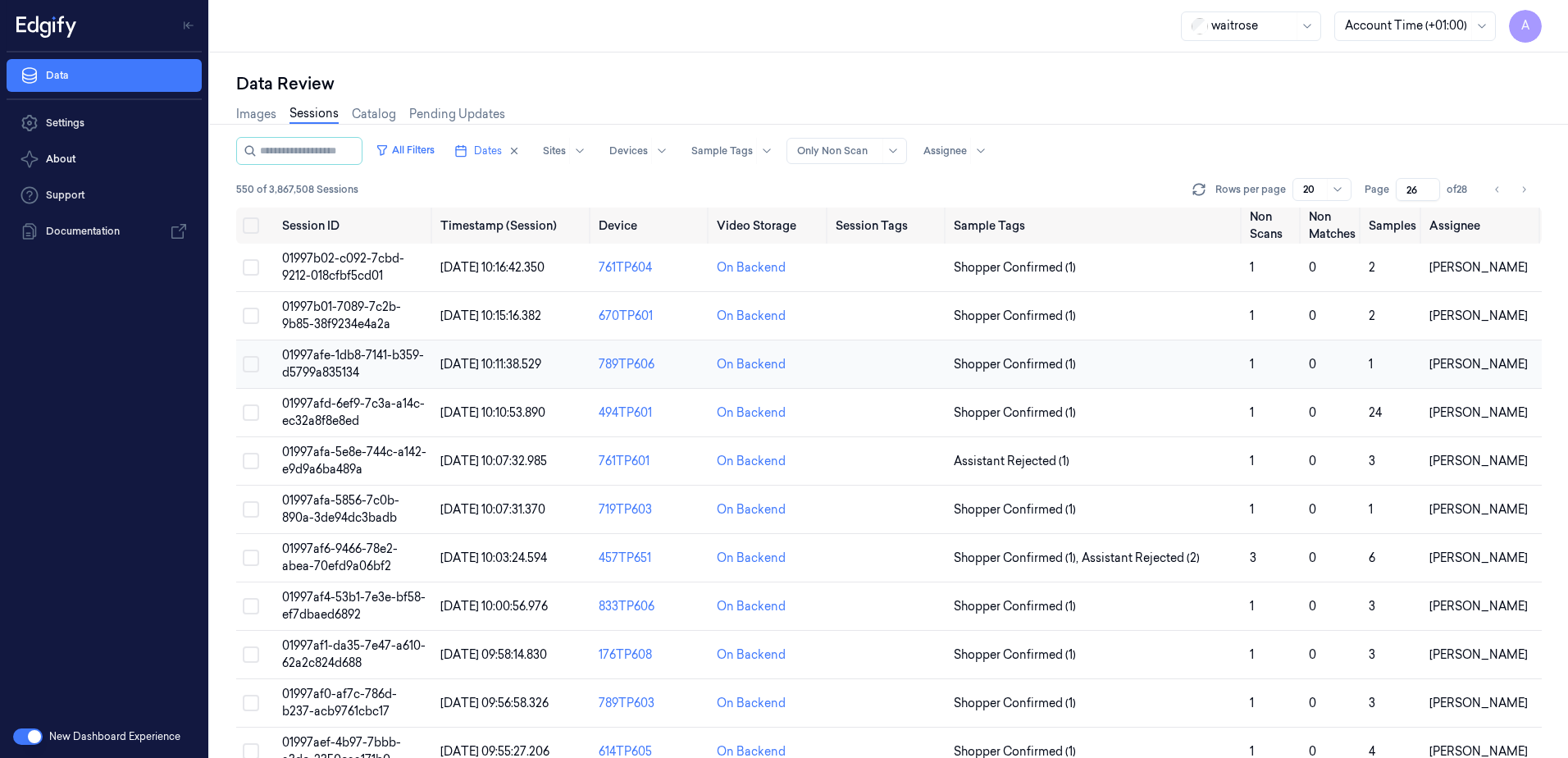
type input "26"
click at [345, 349] on span "01997afe-1db8-7141-b359-d5799a835134" at bounding box center [353, 364] width 142 height 32
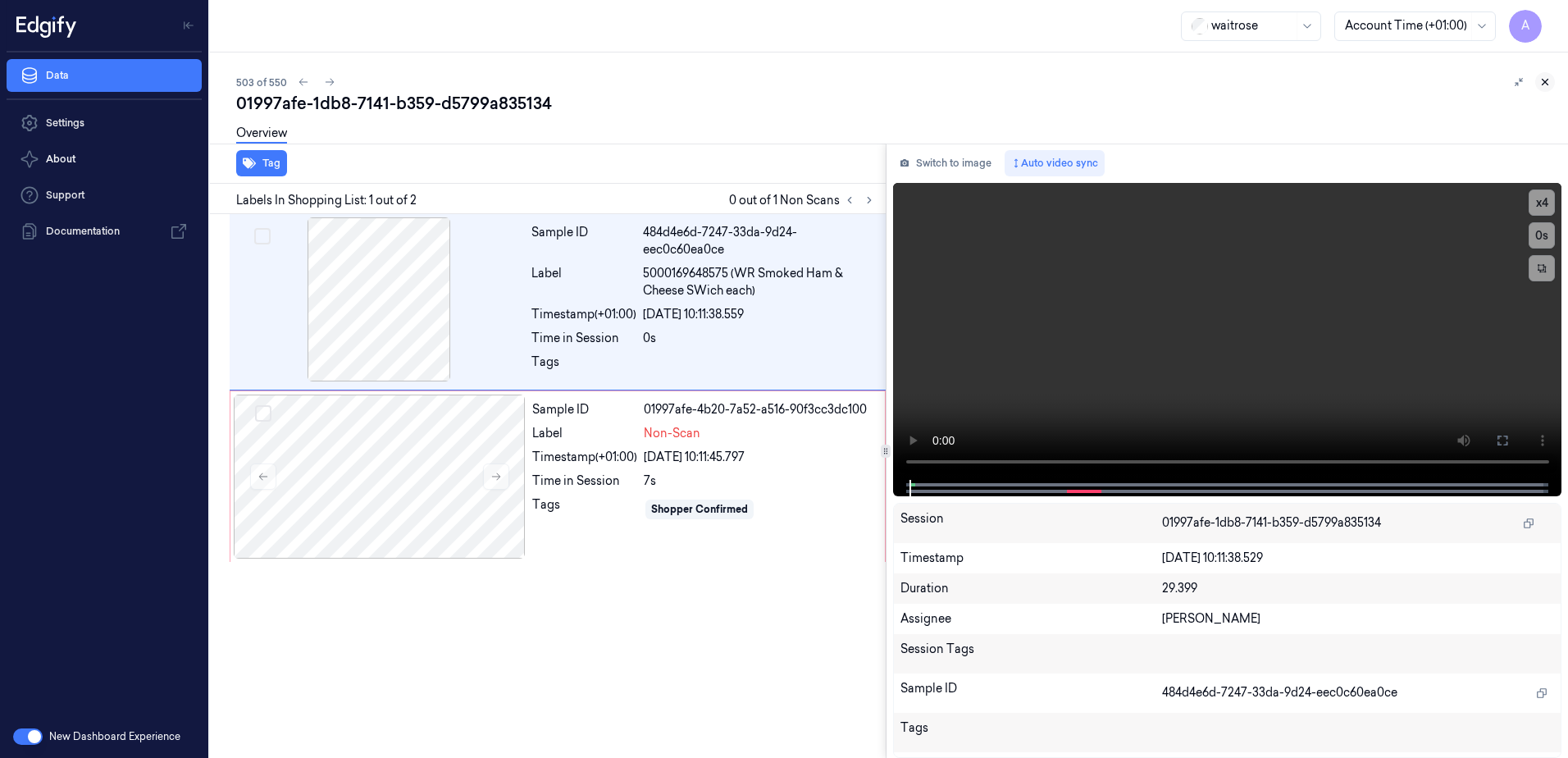
click at [1541, 76] on icon at bounding box center [1545, 82] width 12 height 12
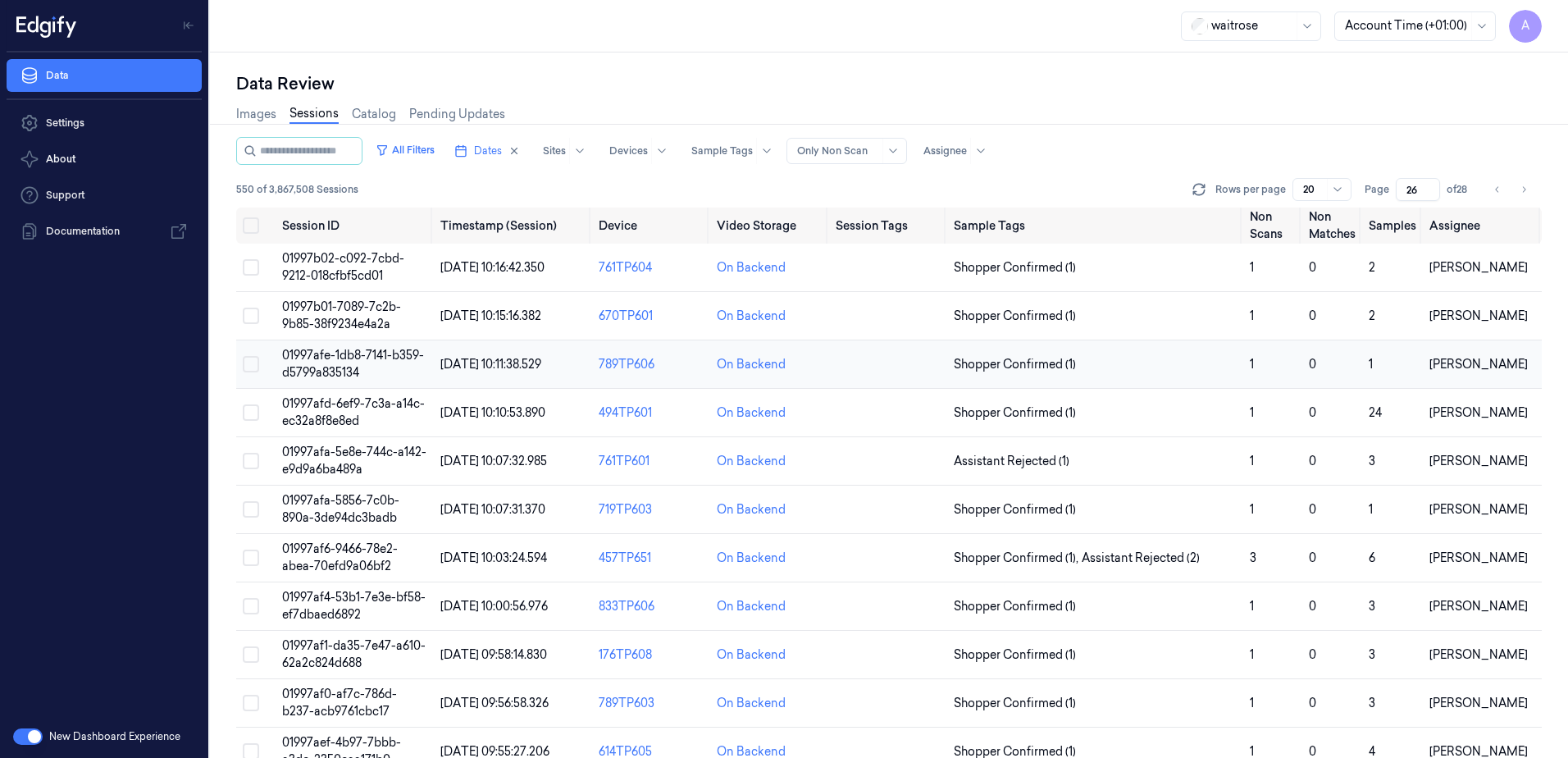
click at [383, 358] on span "01997afe-1db8-7141-b359-d5799a835134" at bounding box center [353, 364] width 142 height 32
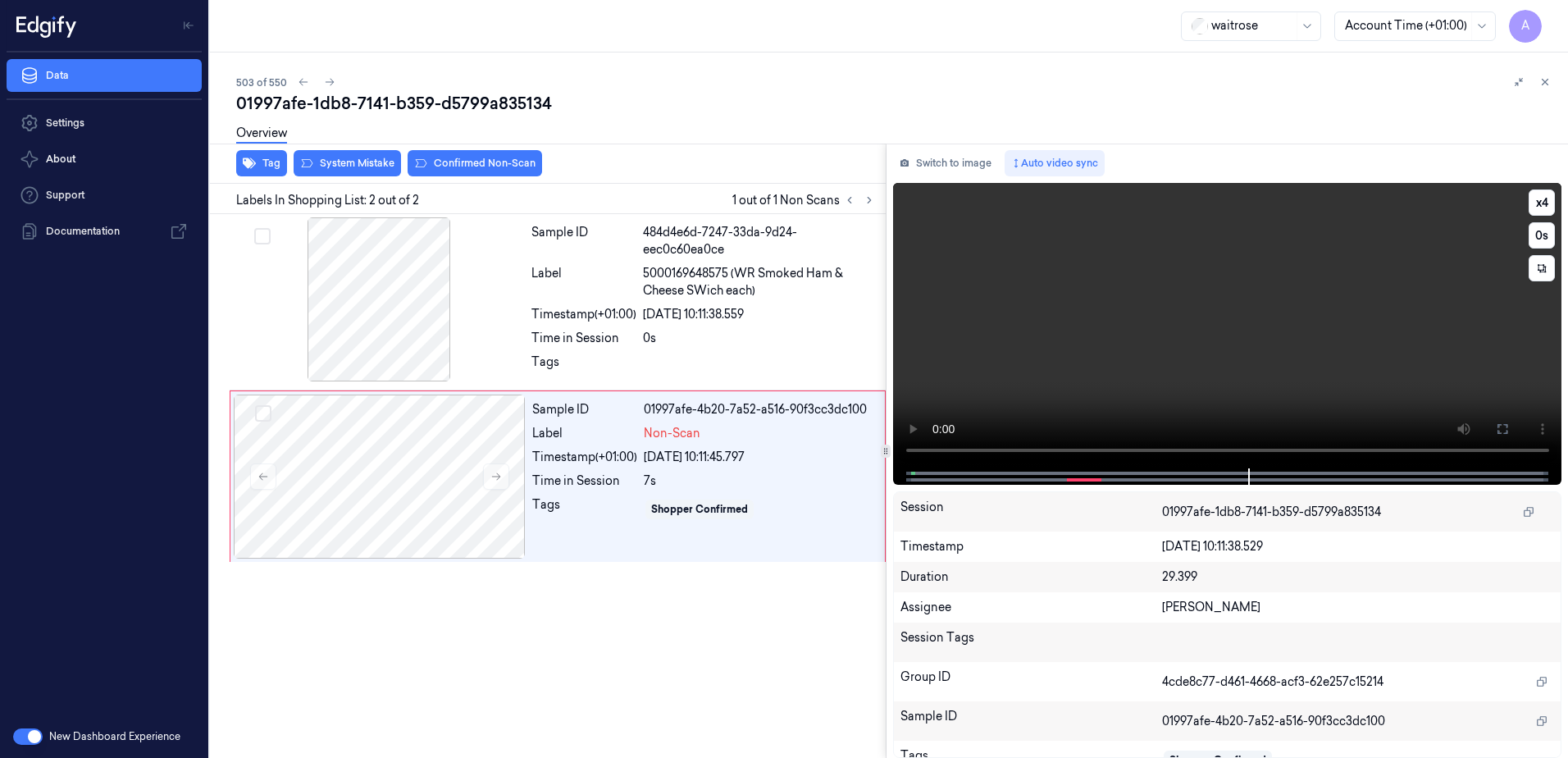
click at [1053, 377] on video at bounding box center [1228, 325] width 669 height 286
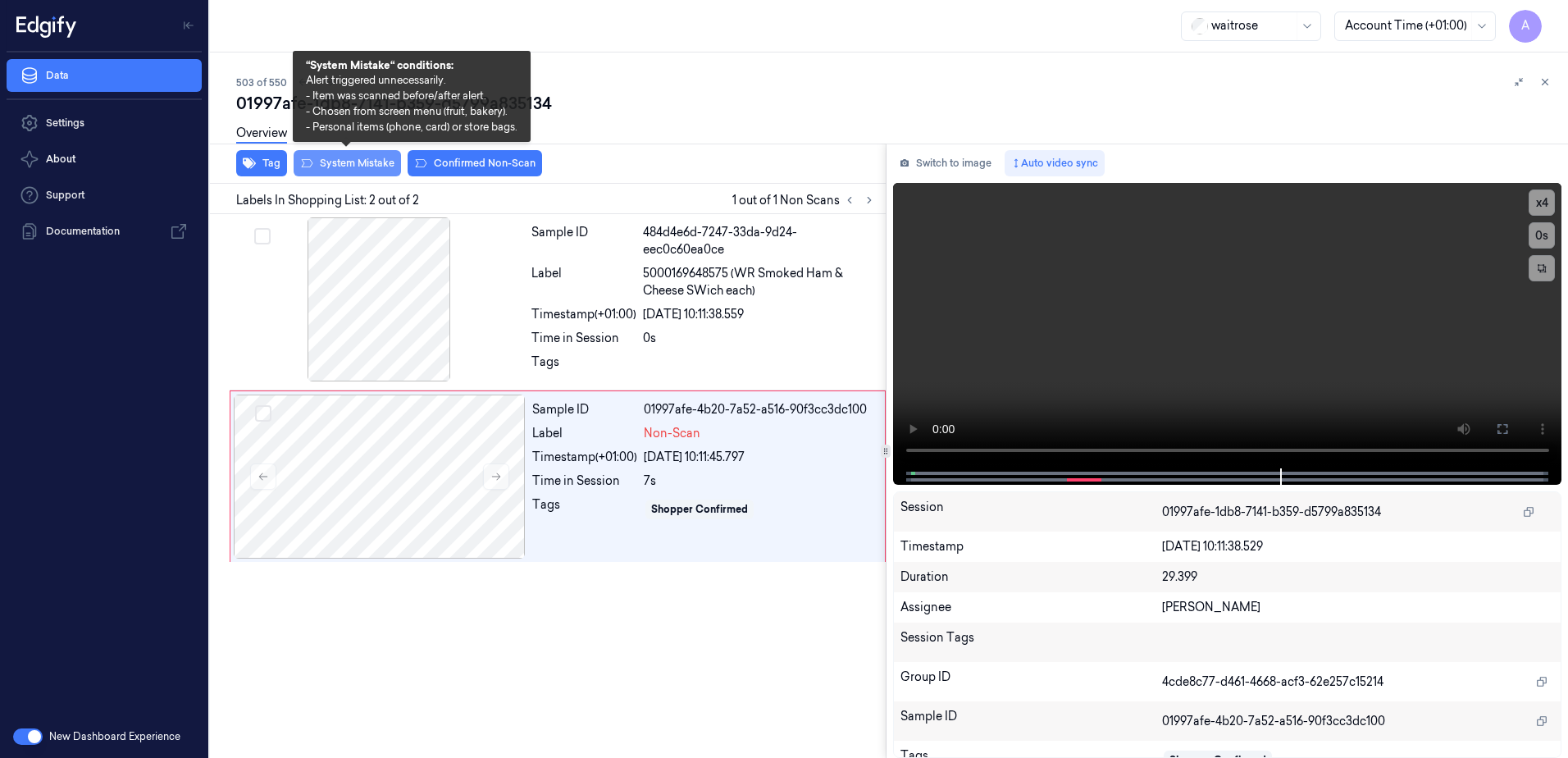
click at [338, 162] on button "System Mistake" at bounding box center [347, 163] width 108 height 26
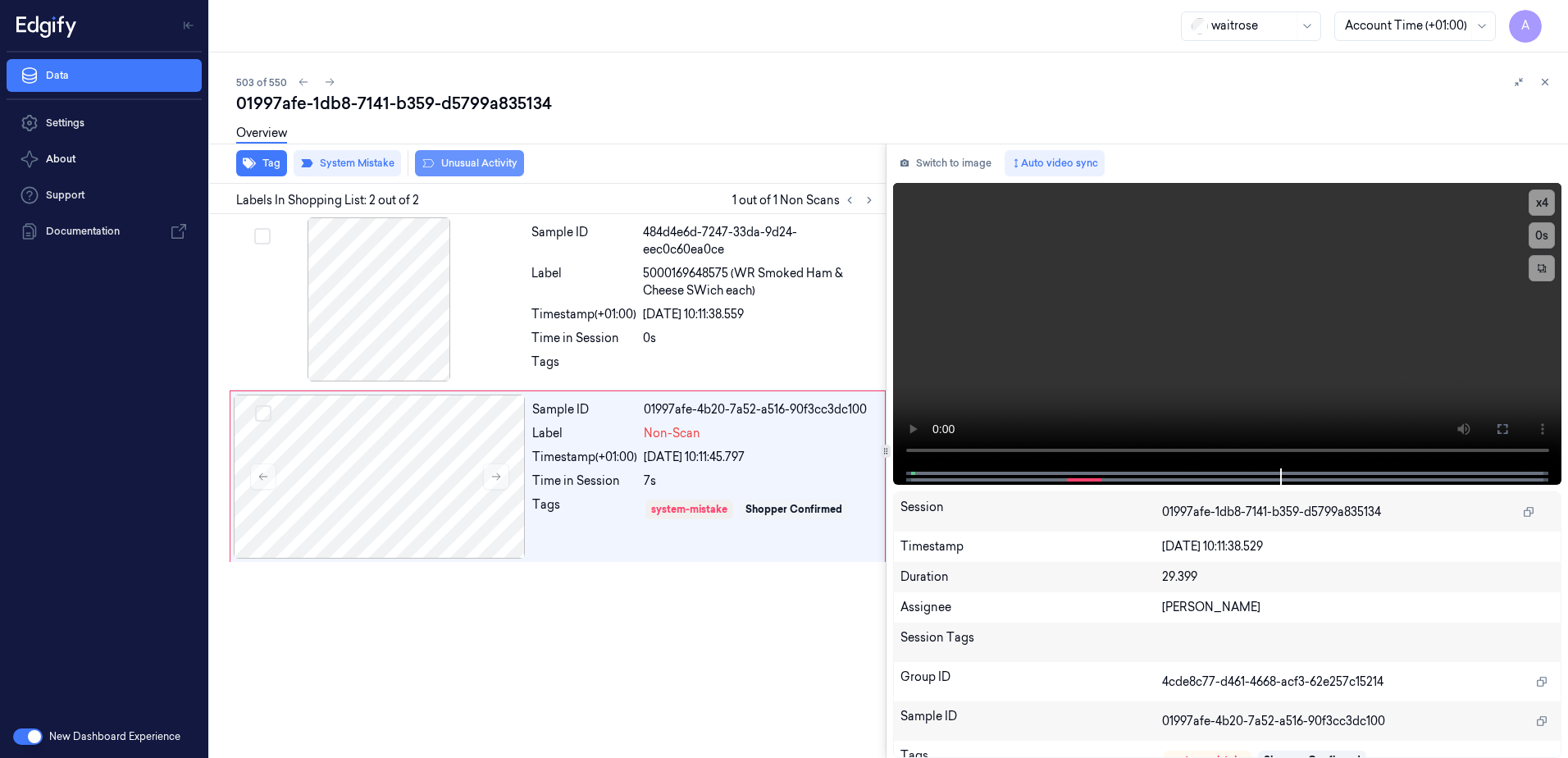
click at [473, 171] on button "Unusual Activity" at bounding box center [469, 163] width 109 height 26
click at [1540, 84] on icon at bounding box center [1545, 82] width 12 height 12
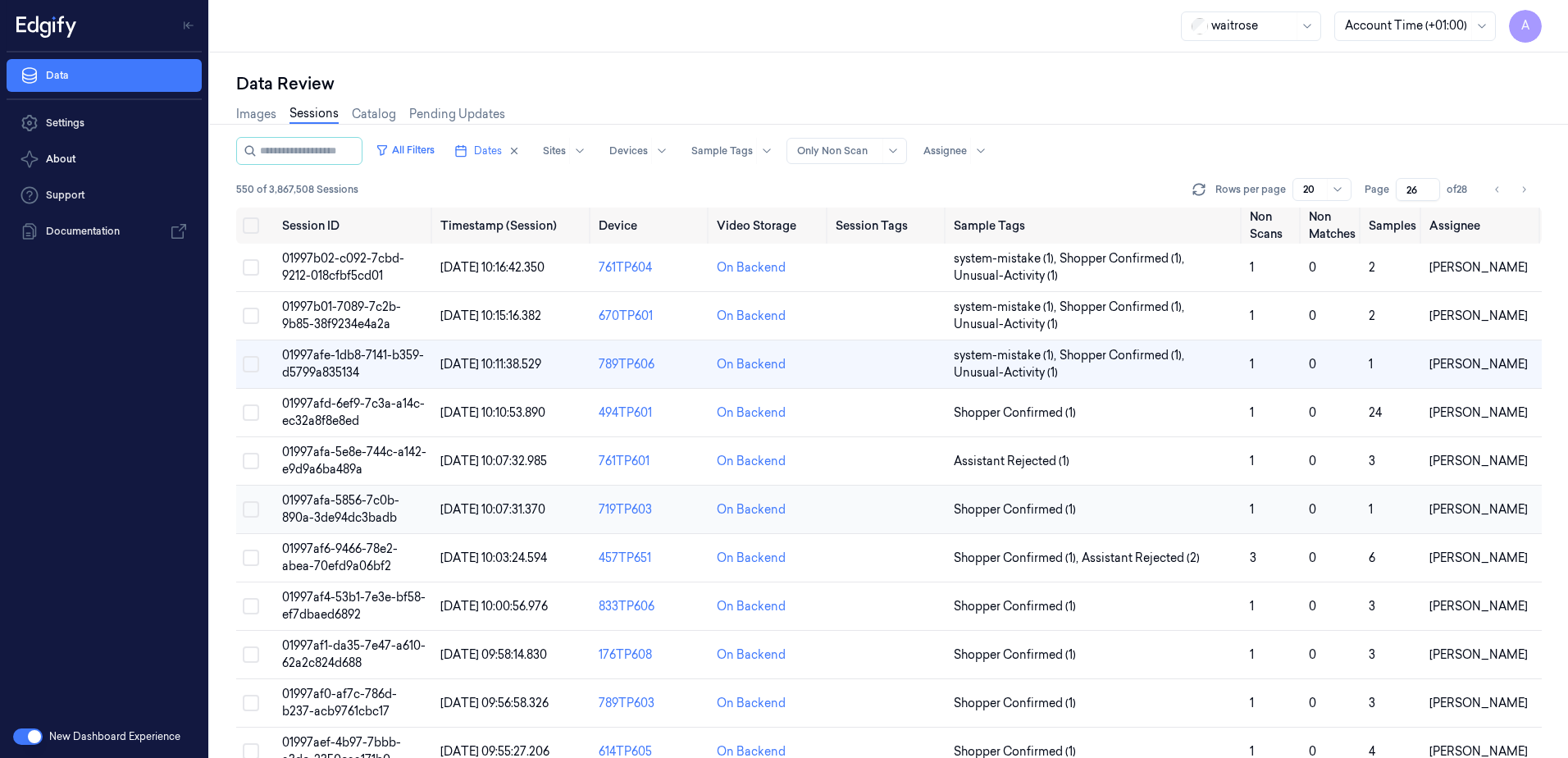
click at [321, 504] on span "01997afa-5856-7c0b-890a-3de94dc3badb" at bounding box center [340, 509] width 117 height 32
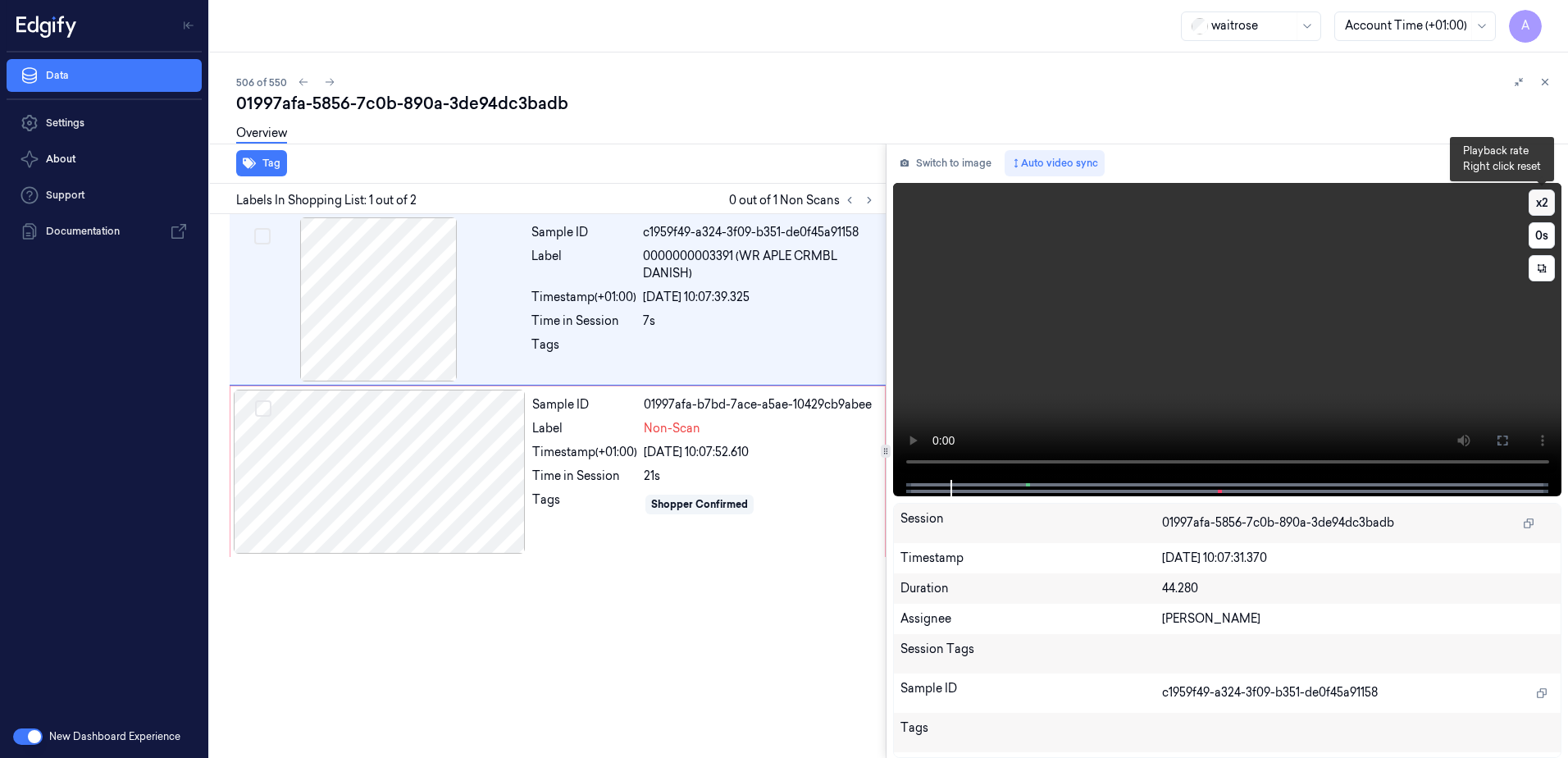
click at [1538, 202] on button "x 2" at bounding box center [1541, 202] width 26 height 26
drag, startPoint x: 997, startPoint y: 383, endPoint x: 906, endPoint y: 410, distance: 94.9
click at [997, 383] on video at bounding box center [1228, 331] width 669 height 297
click at [748, 500] on div "Shopper Confirmed" at bounding box center [699, 504] width 97 height 14
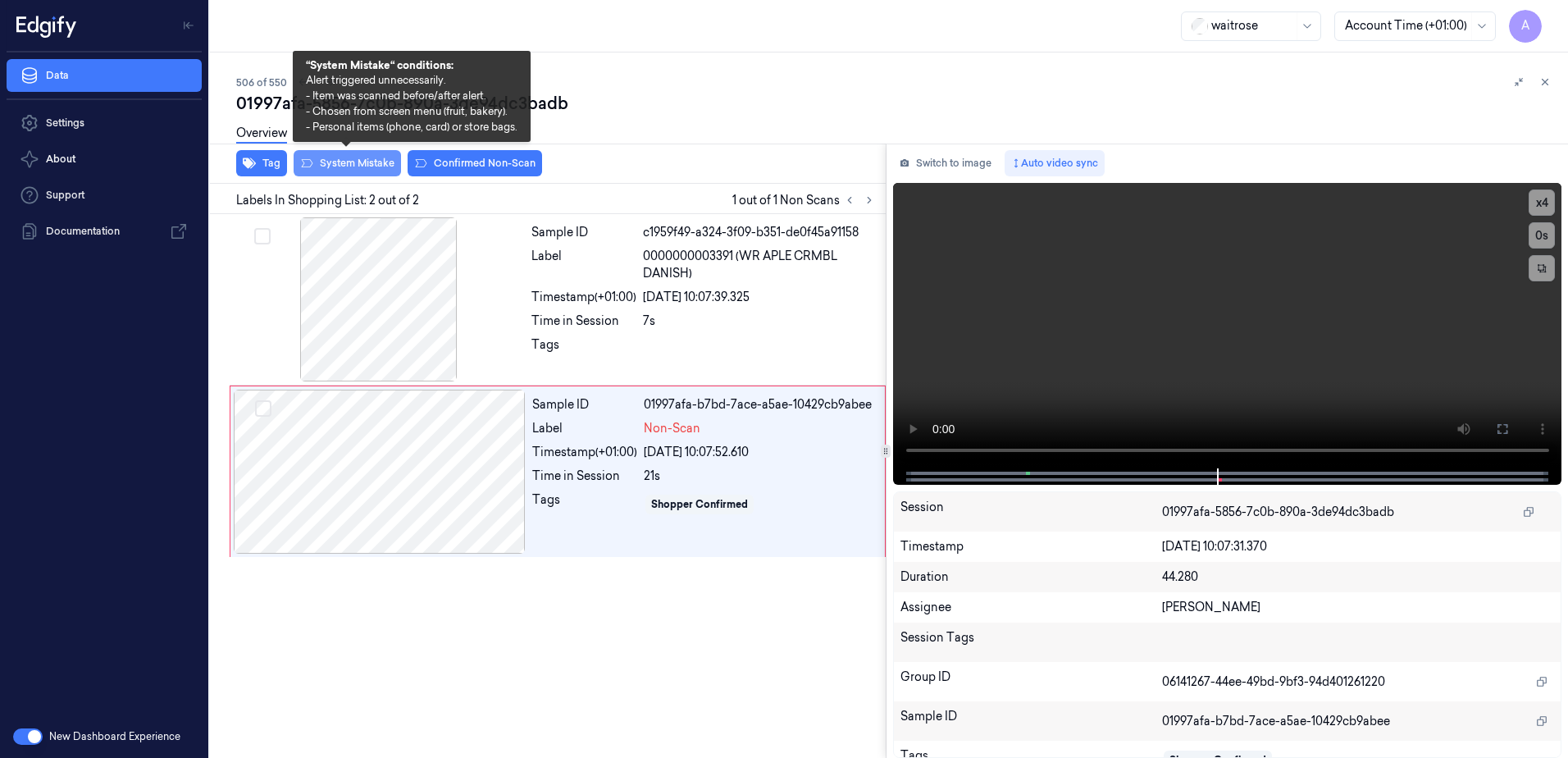
click at [350, 164] on button "System Mistake" at bounding box center [347, 163] width 108 height 26
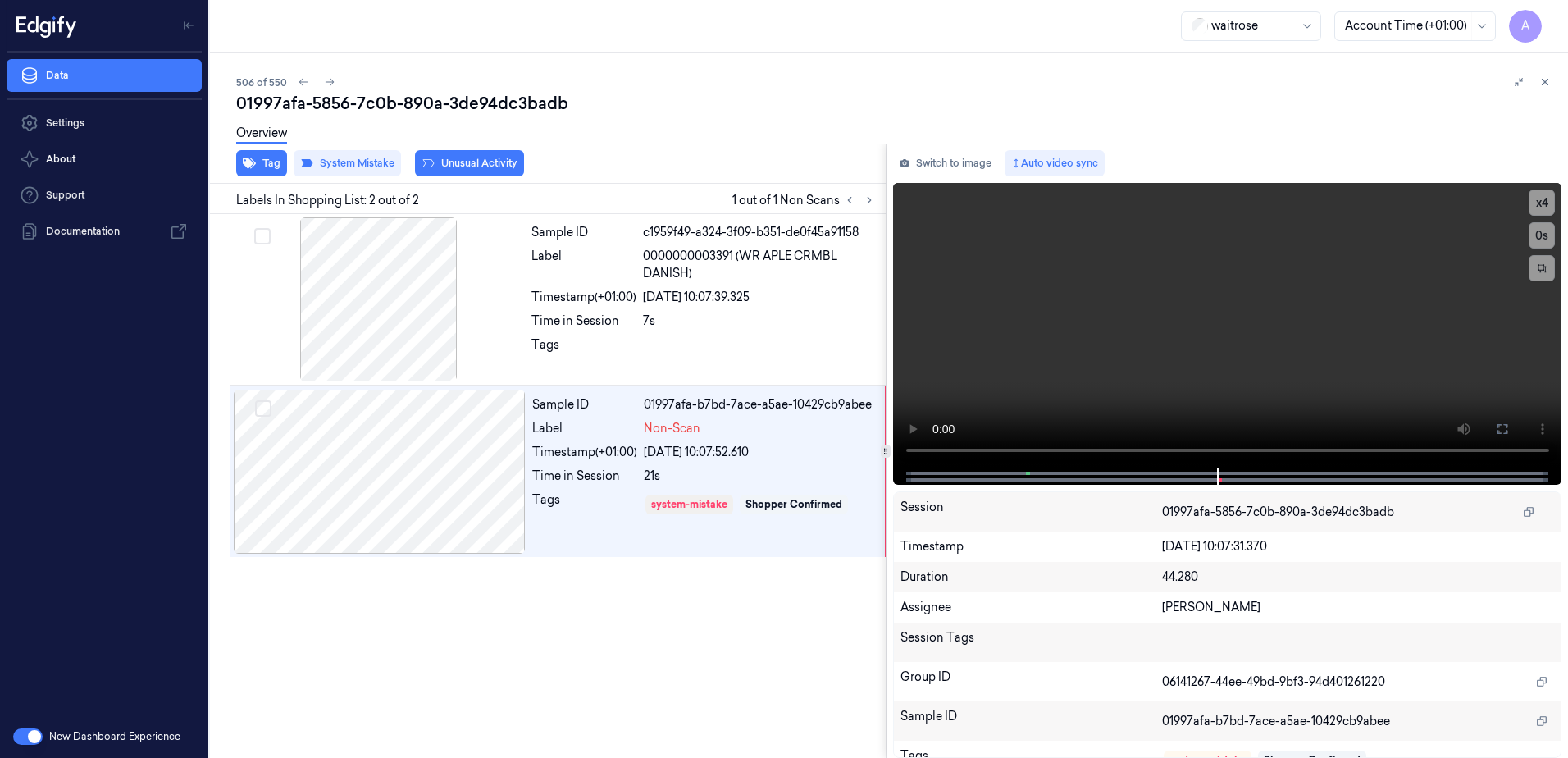
click at [464, 167] on button "Unusual Activity" at bounding box center [469, 163] width 109 height 26
click at [261, 169] on button "Tag" at bounding box center [261, 163] width 51 height 26
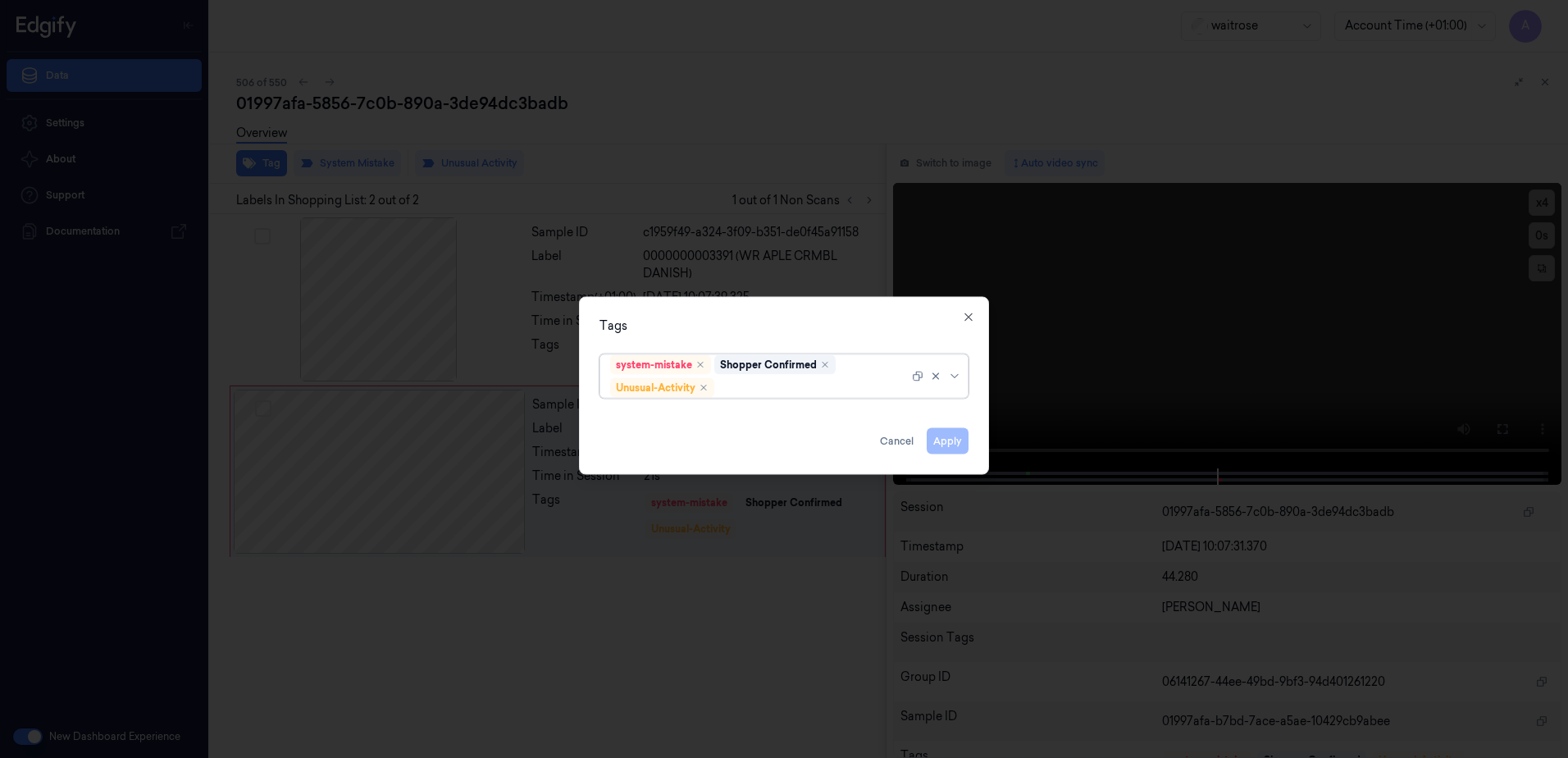
click at [762, 392] on div at bounding box center [813, 388] width 191 height 17
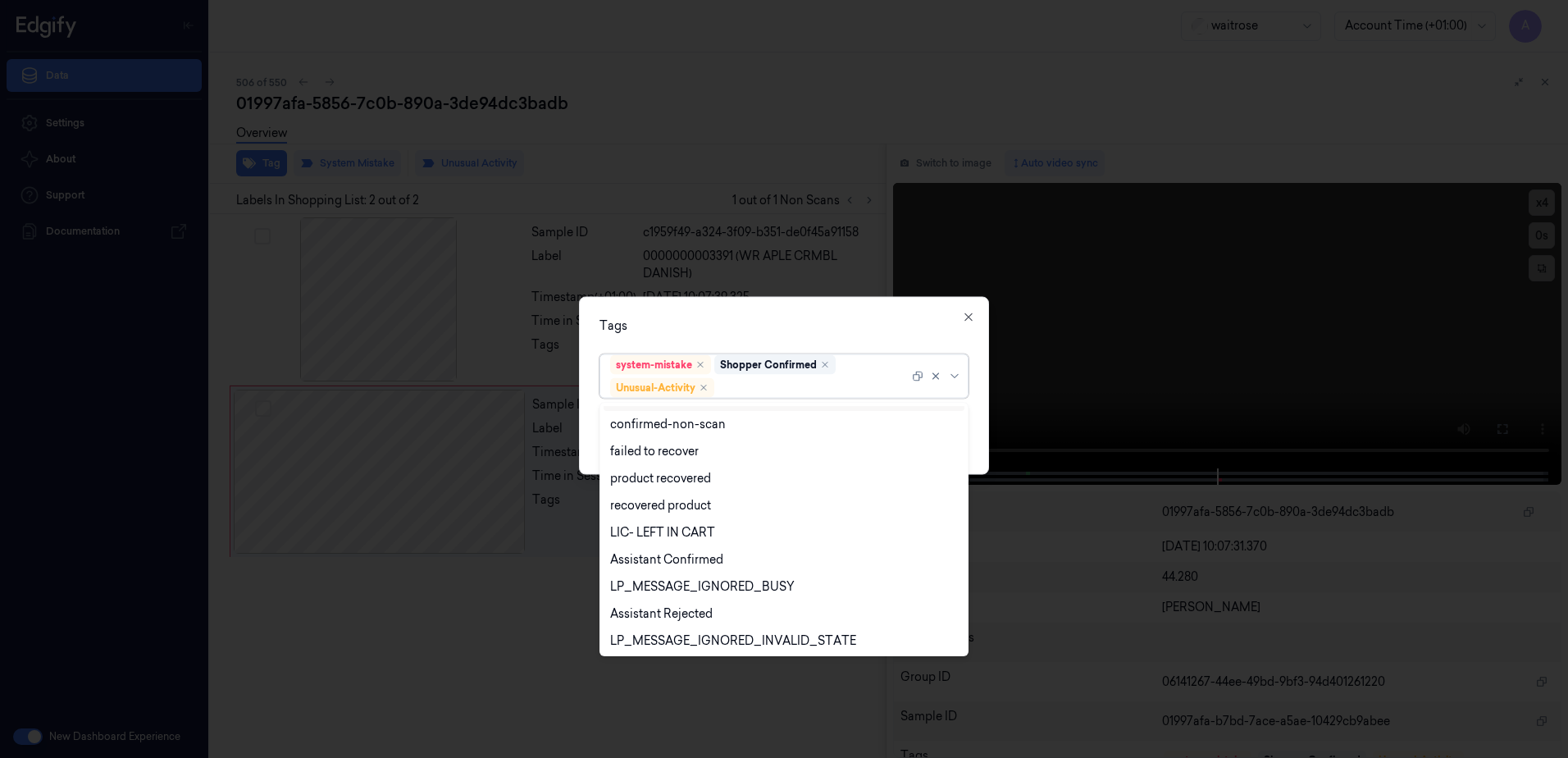
scroll to position [215, 0]
click at [679, 603] on div "Picklist item alert" at bounding box center [658, 612] width 94 height 17
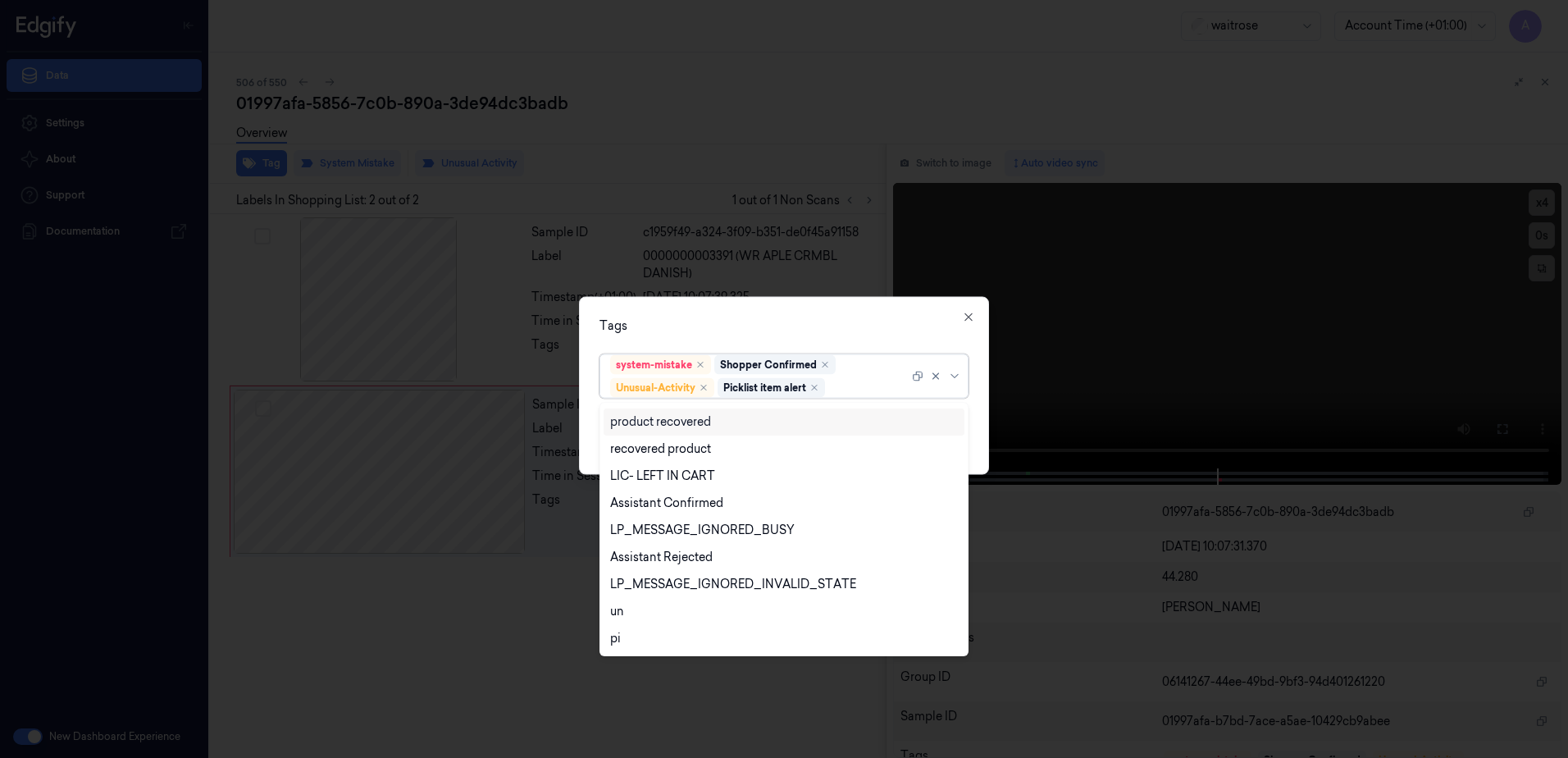
click at [714, 334] on div "Tags" at bounding box center [784, 326] width 369 height 17
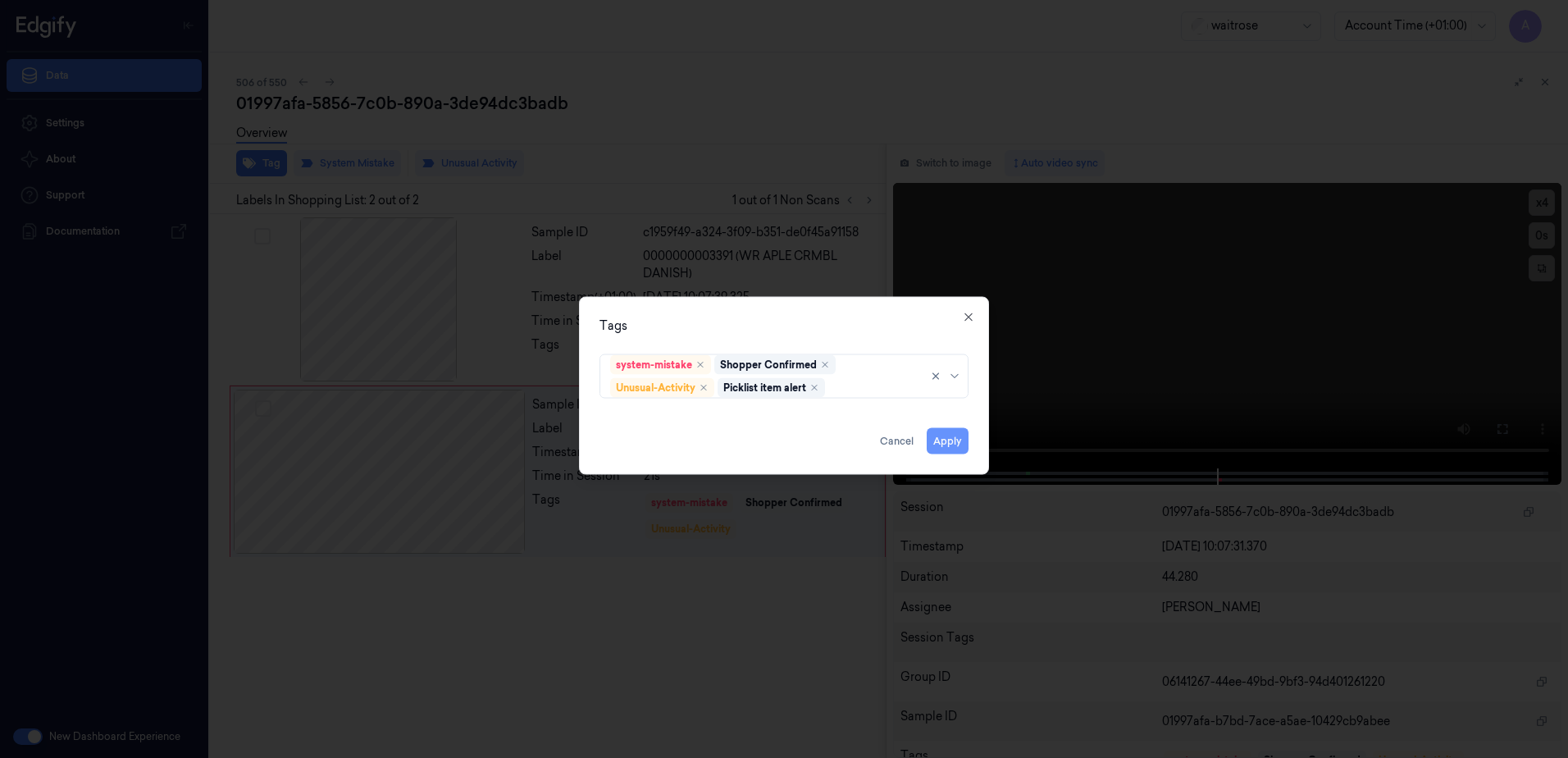
click at [957, 441] on button "Apply" at bounding box center [948, 441] width 42 height 26
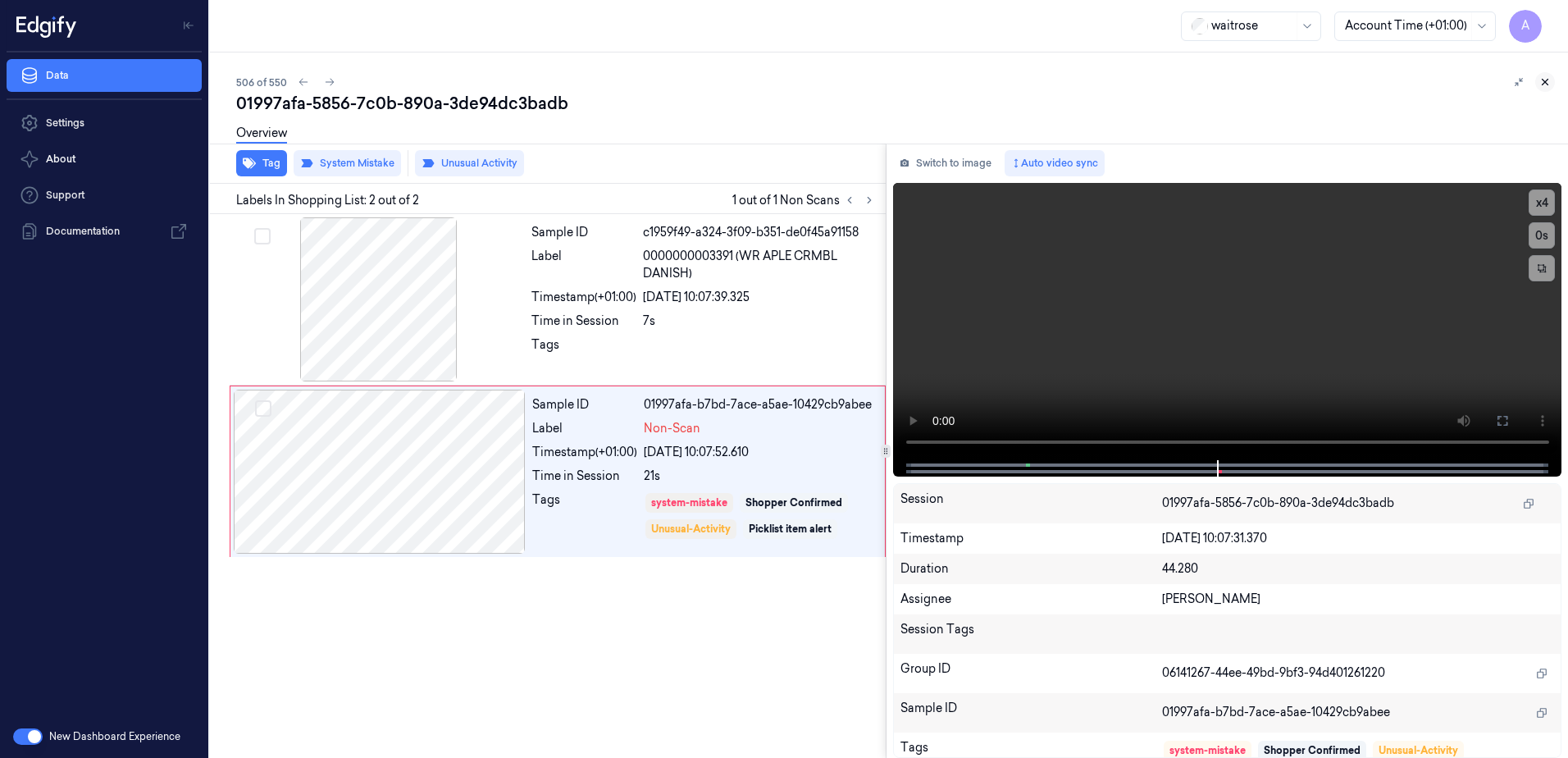
click at [1550, 85] on icon at bounding box center [1545, 82] width 12 height 12
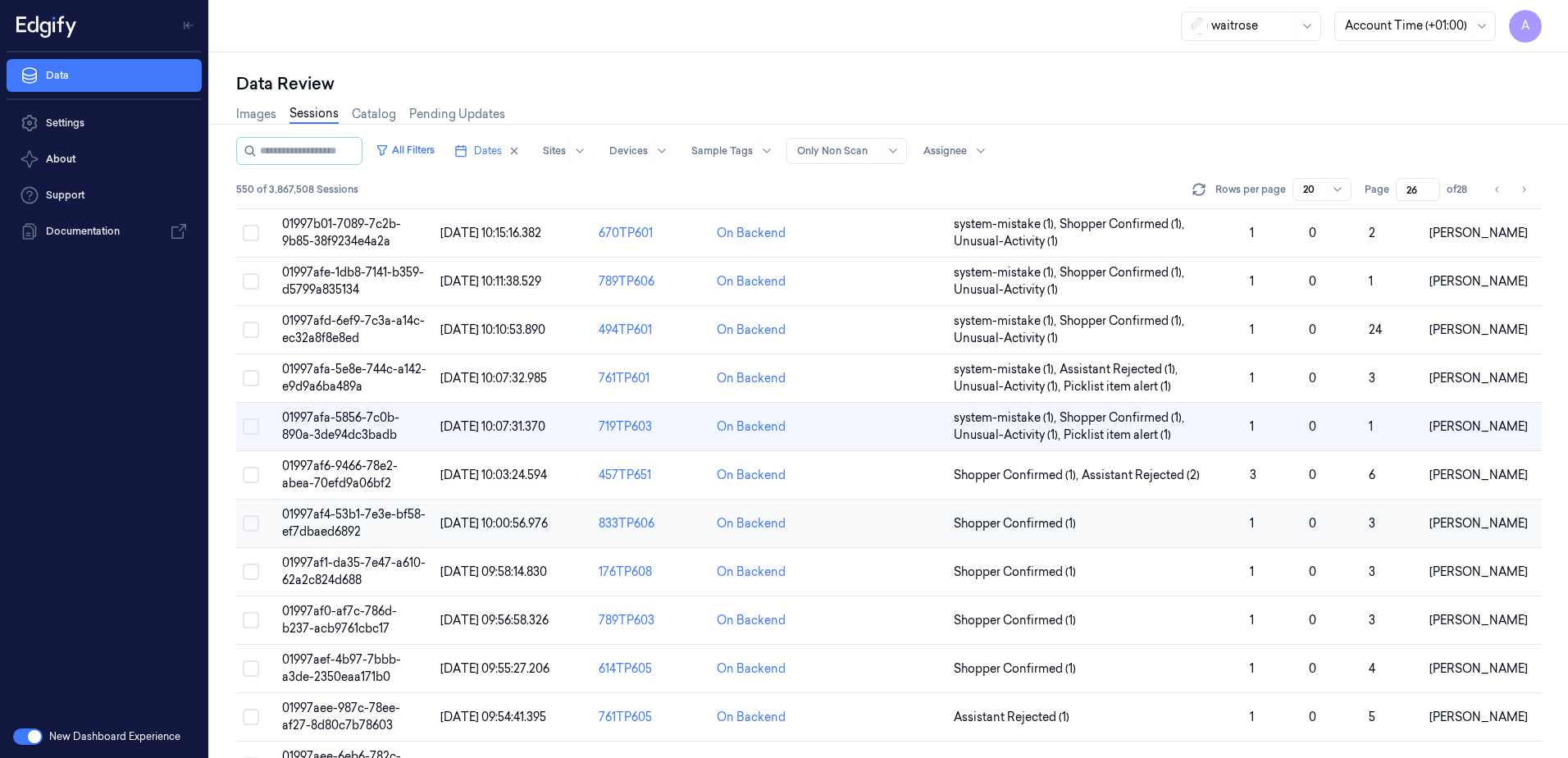
scroll to position [27, 0]
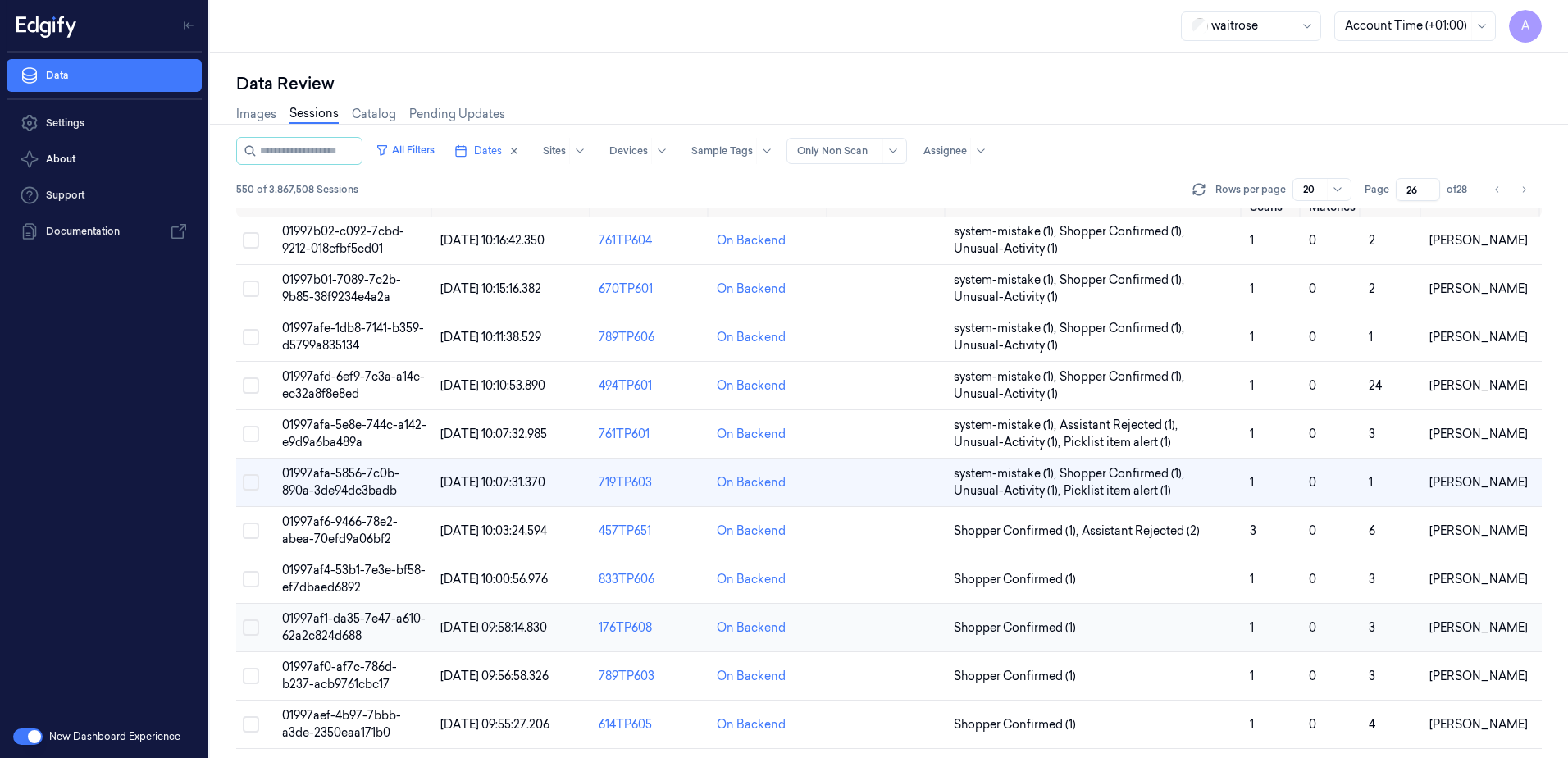
click at [338, 623] on span "01997af1-da35-7e47-a610-62a2c824d688" at bounding box center [353, 627] width 143 height 32
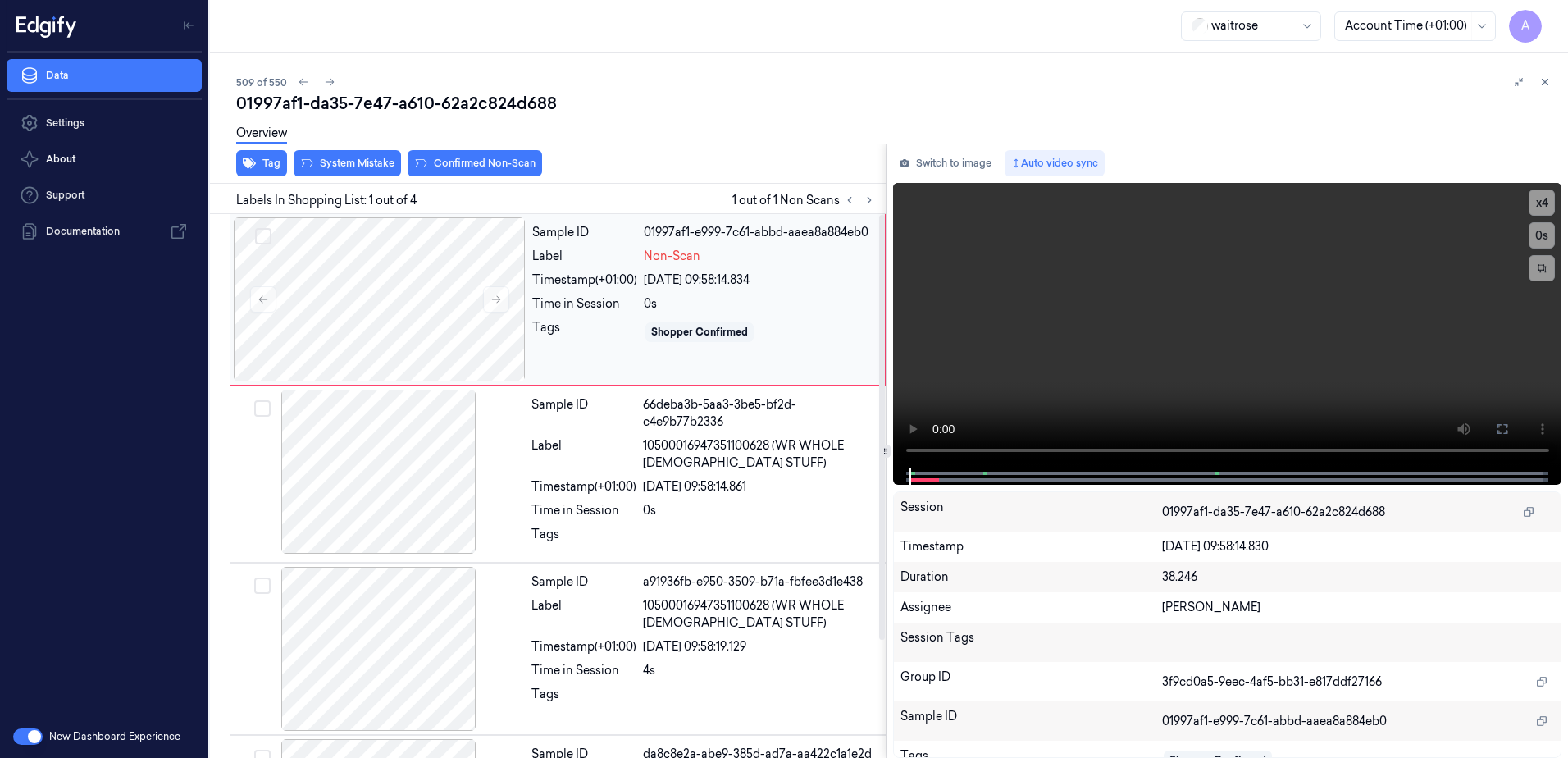
click at [553, 372] on div "Sample ID 01997af1-e999-7c61-abbd-aaea8a884eb0 Label Non-Scan Timestamp (+01:00…" at bounding box center [704, 299] width 356 height 164
click at [624, 366] on div "Sample ID 01997af1-e999-7c61-abbd-aaea8a884eb0 Label Non-Scan Timestamp (+01:00…" at bounding box center [704, 299] width 356 height 164
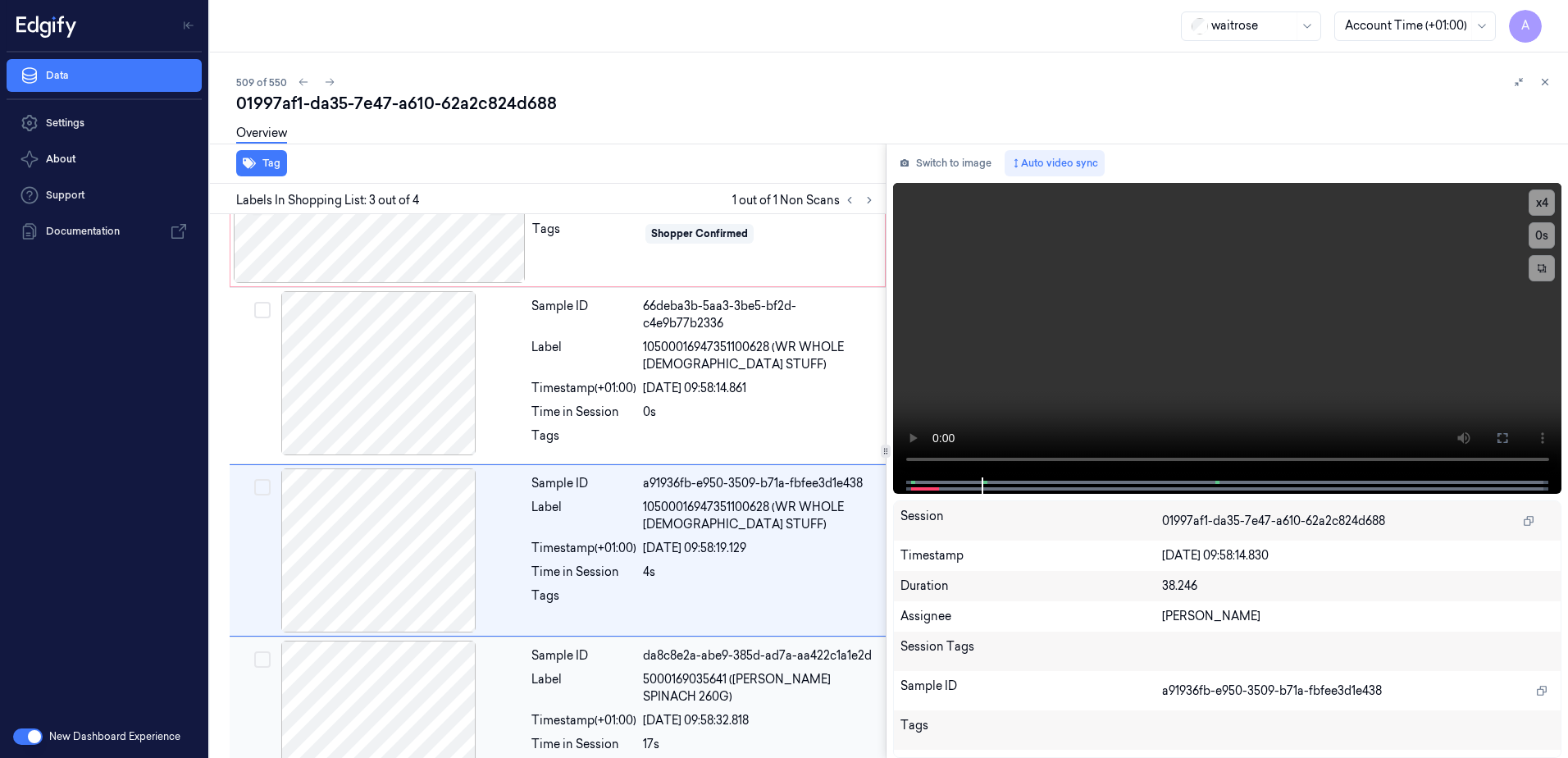
scroll to position [150, 0]
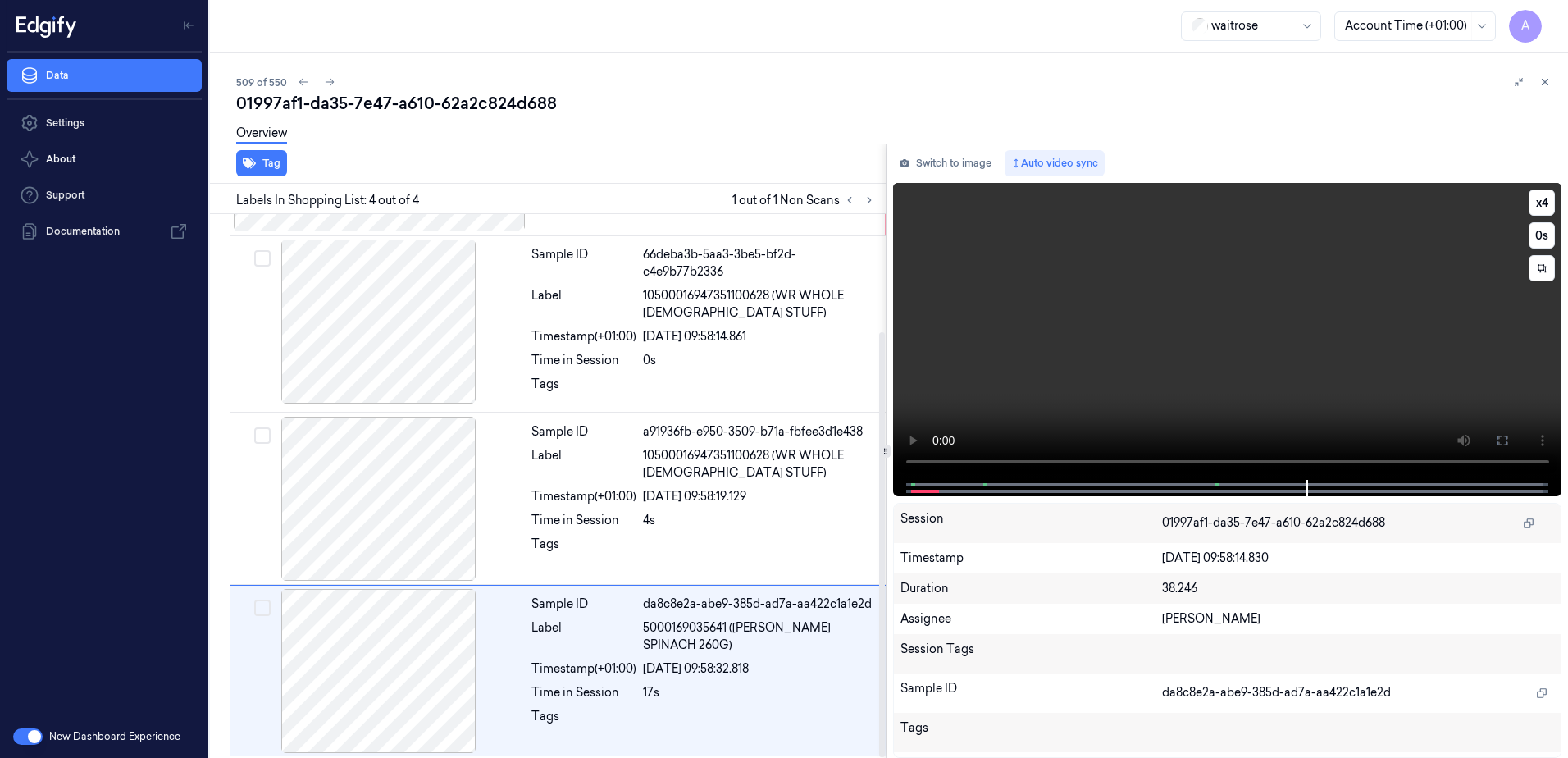
click at [1175, 381] on video at bounding box center [1228, 331] width 669 height 297
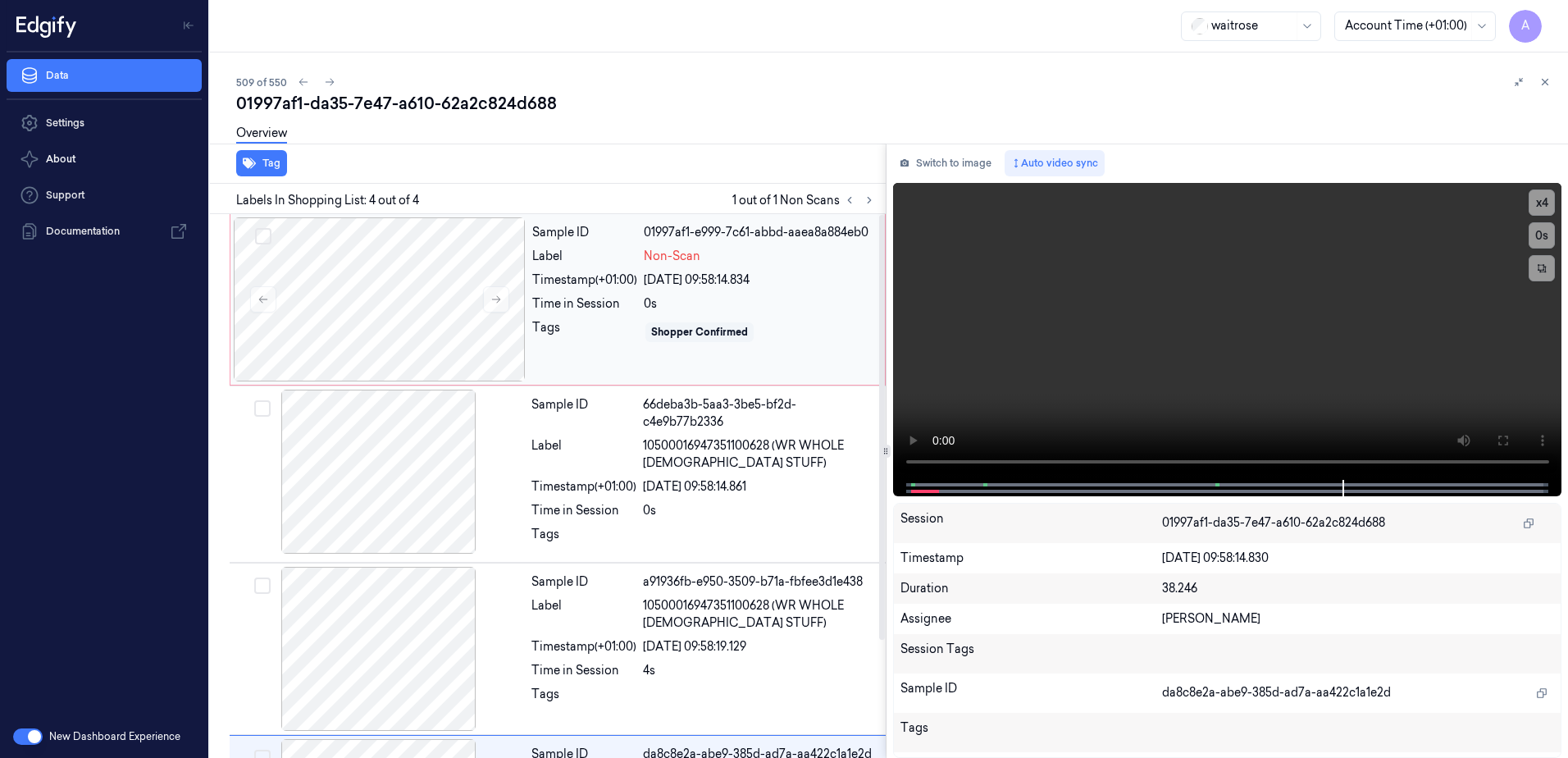
click at [814, 314] on div "Sample ID 01997af1-e999-7c61-abbd-aaea8a884eb0 Label Non-Scan Timestamp (+01:00…" at bounding box center [704, 299] width 356 height 164
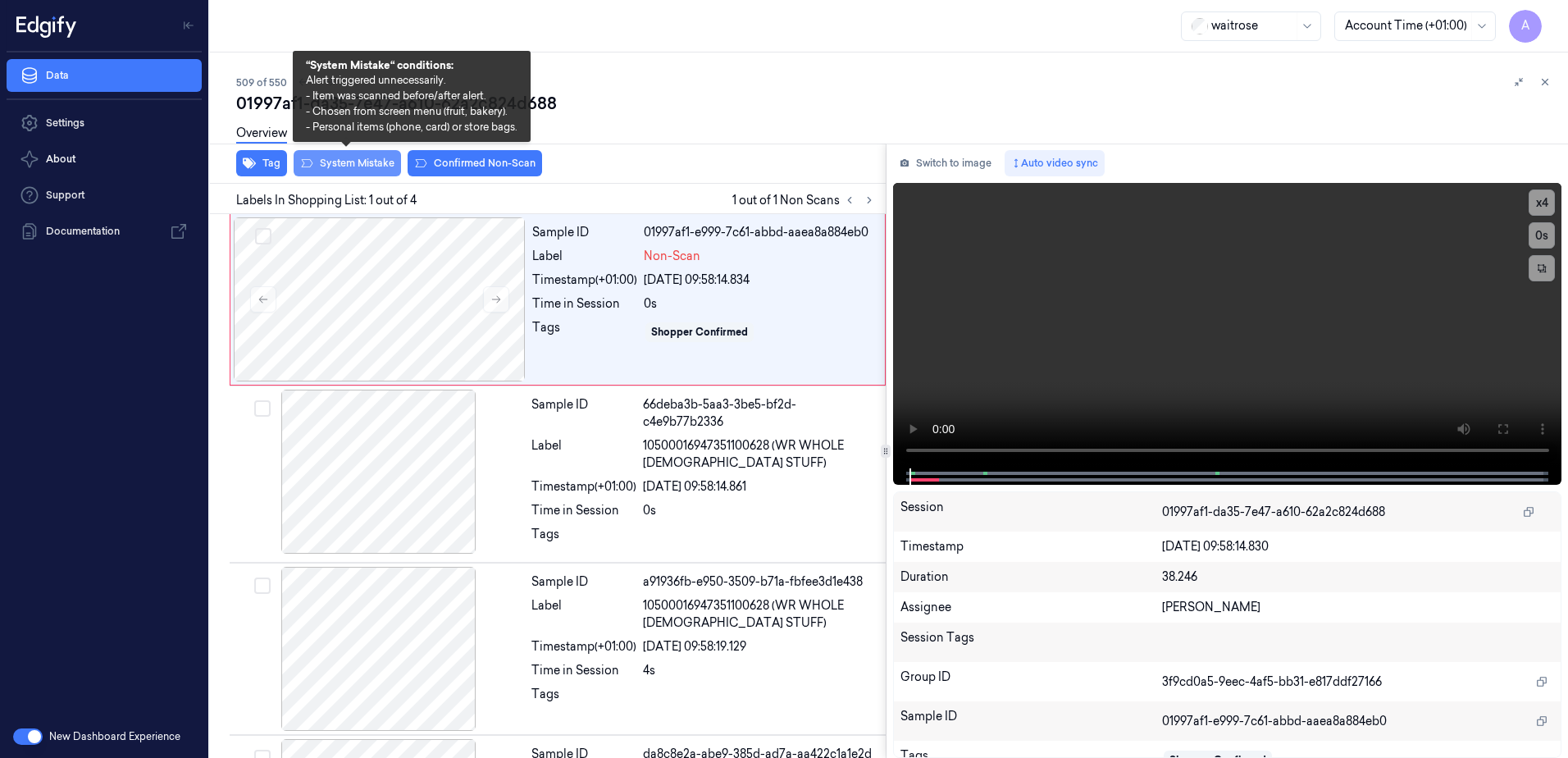
click at [346, 164] on button "System Mistake" at bounding box center [347, 163] width 108 height 26
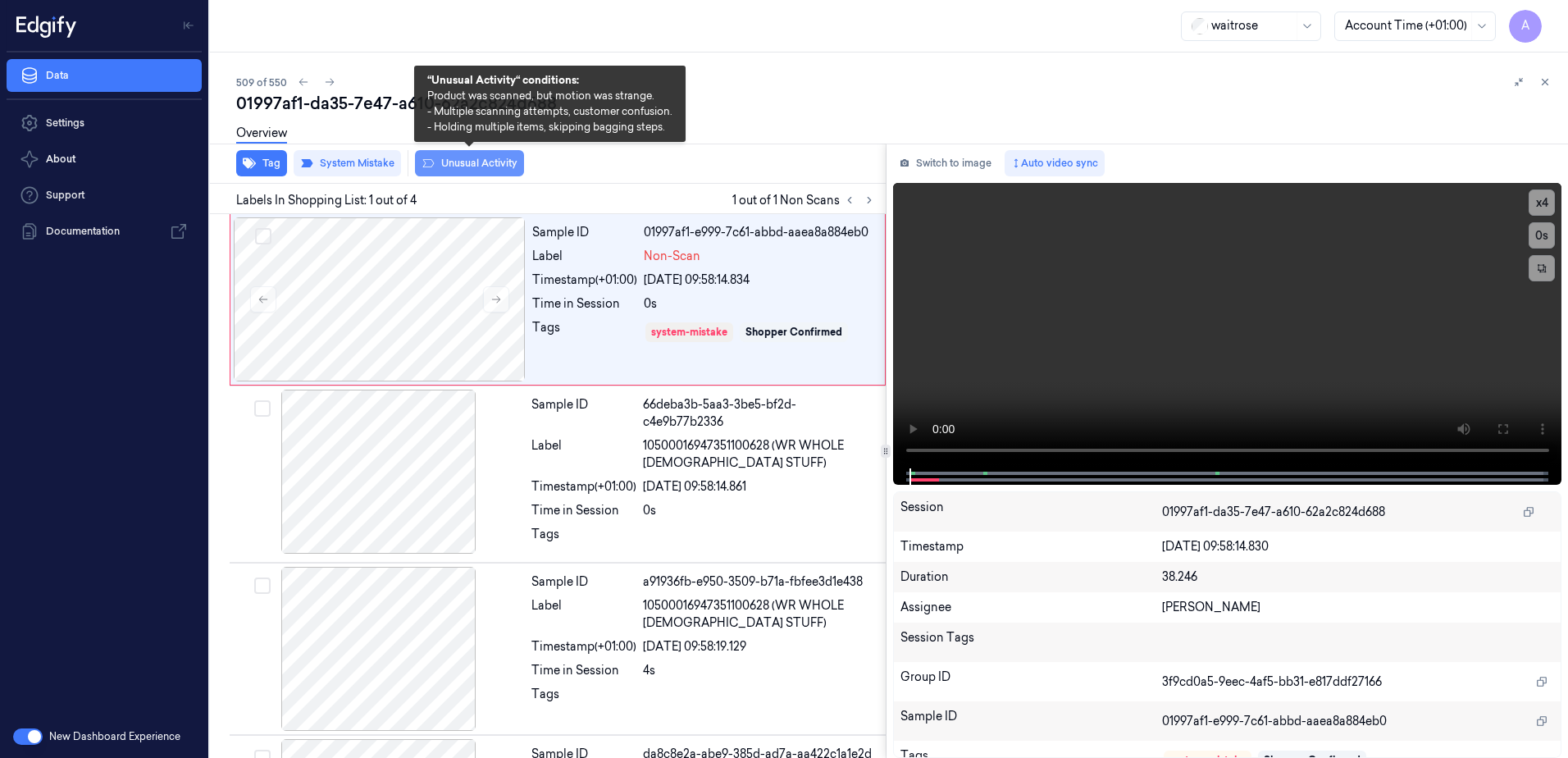
click at [470, 164] on button "Unusual Activity" at bounding box center [469, 163] width 109 height 26
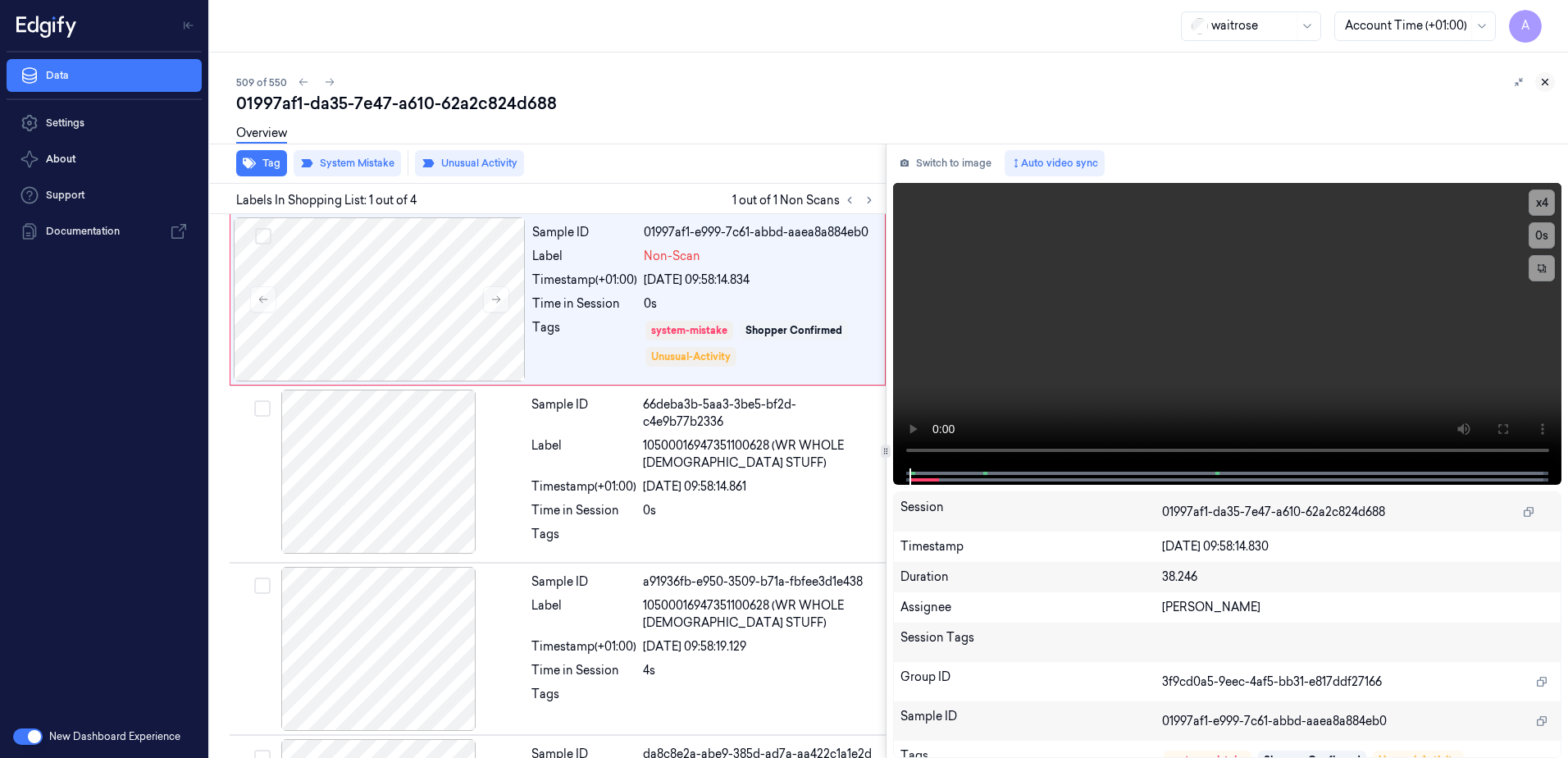
click at [1544, 81] on icon at bounding box center [1545, 82] width 12 height 12
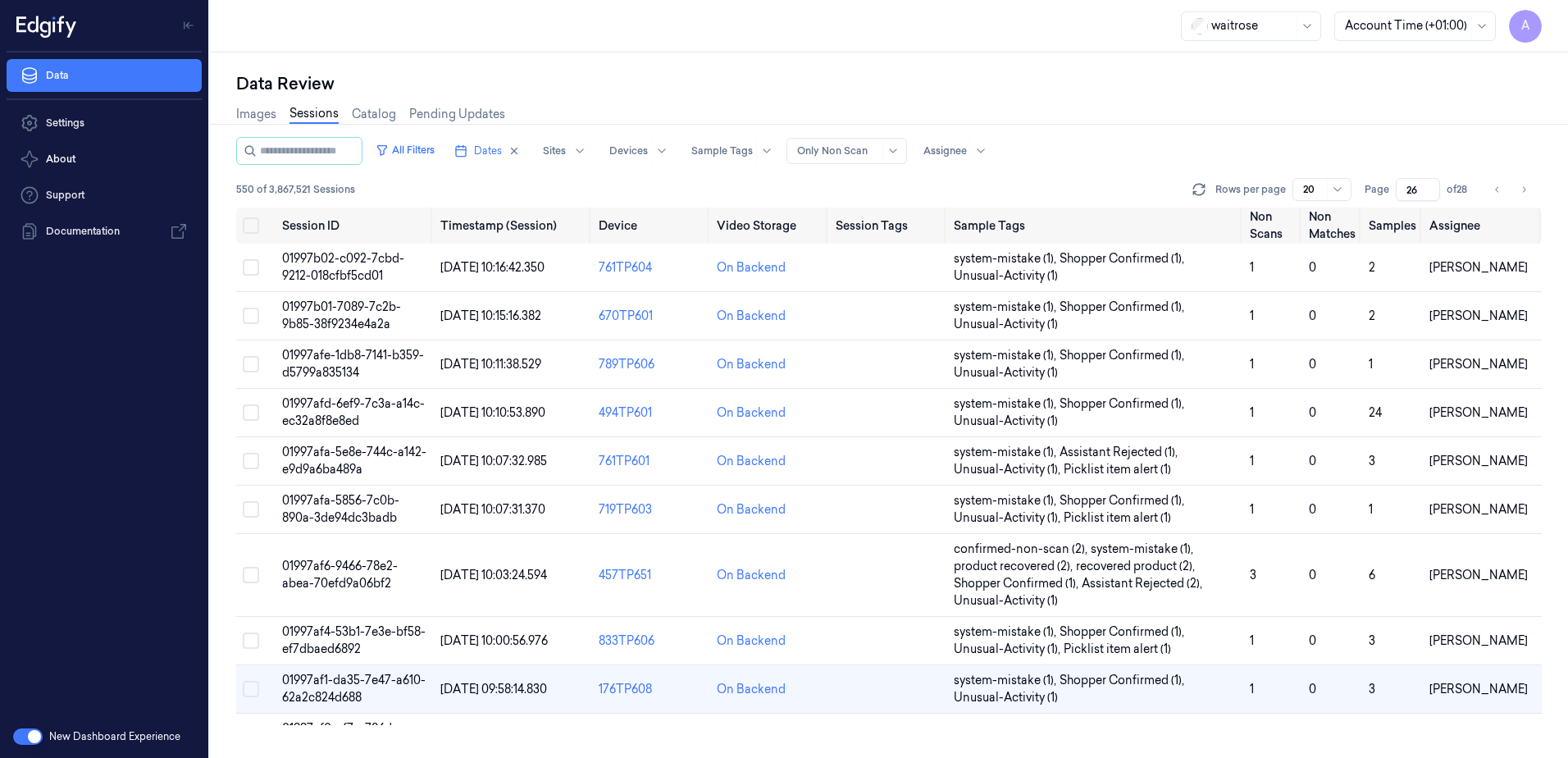
scroll to position [207, 0]
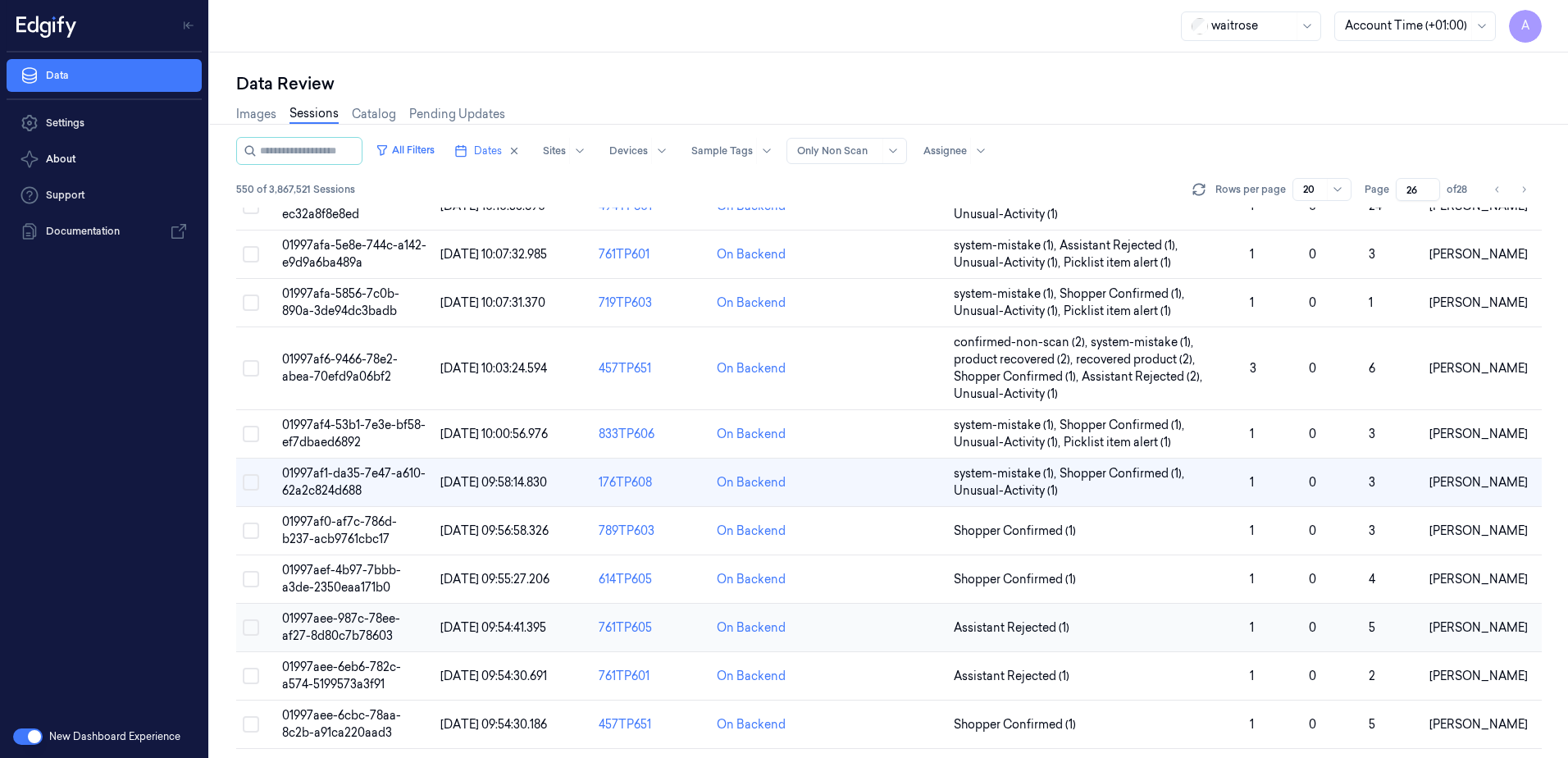
click at [345, 618] on span "01997aee-987c-78ee-af27-8d80c7b78603" at bounding box center [340, 627] width 118 height 32
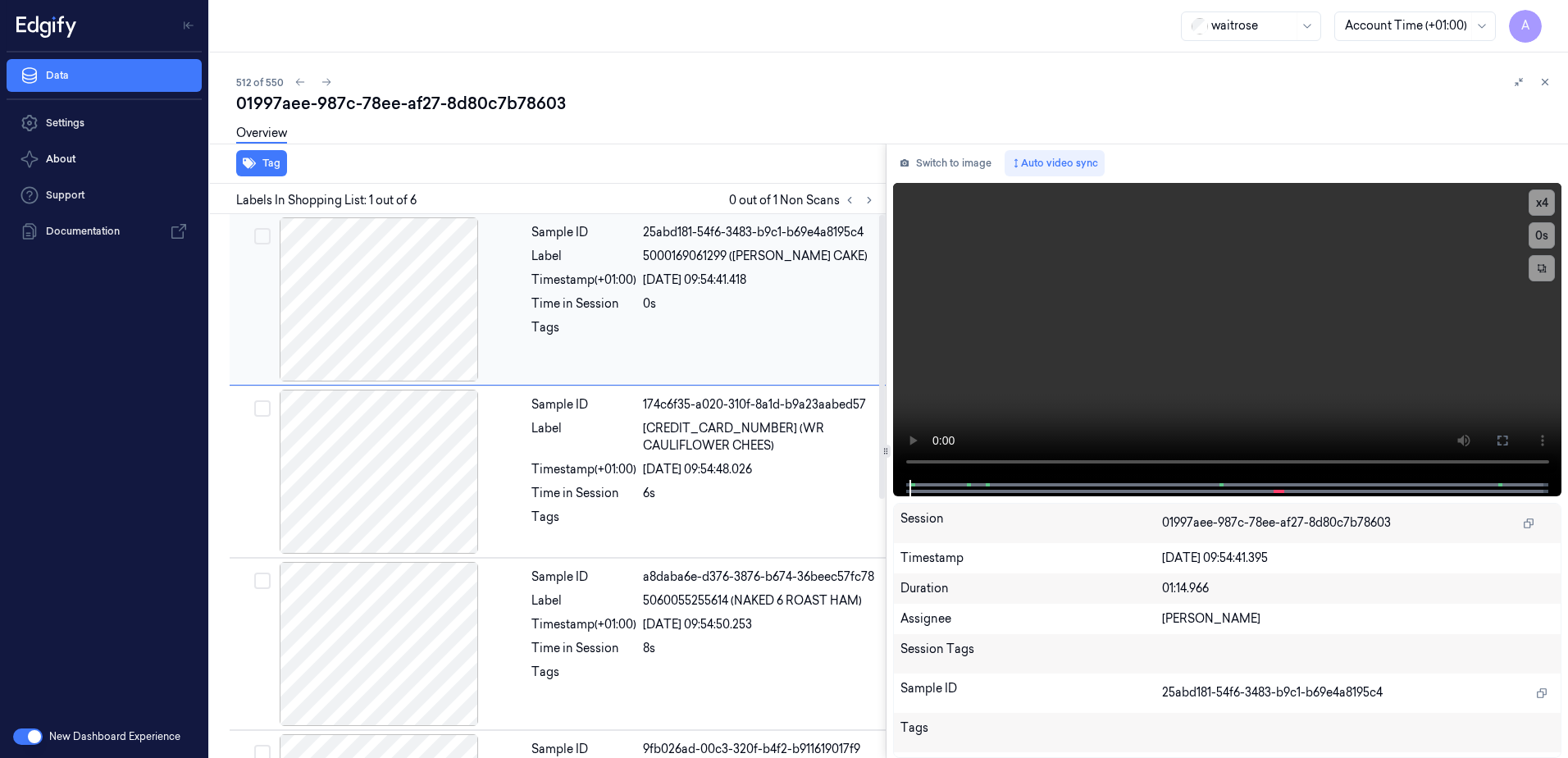
click at [576, 317] on div "Sample ID 25abd181-54f6-3483-b9c1-b69e4a8195c4 Label 5000169061299 (WR LEMON CA…" at bounding box center [704, 299] width 358 height 164
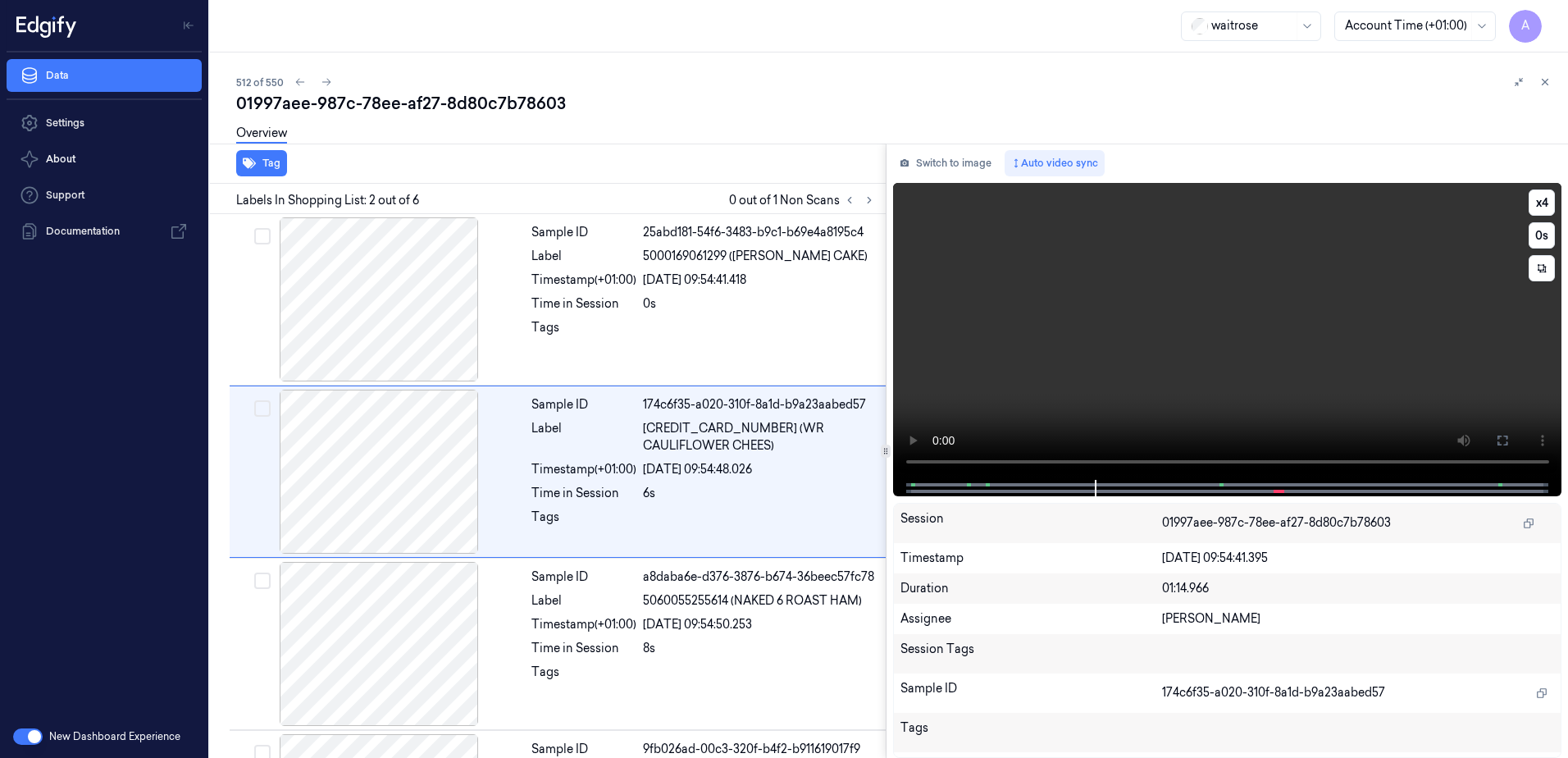
click at [1020, 398] on video at bounding box center [1228, 331] width 669 height 297
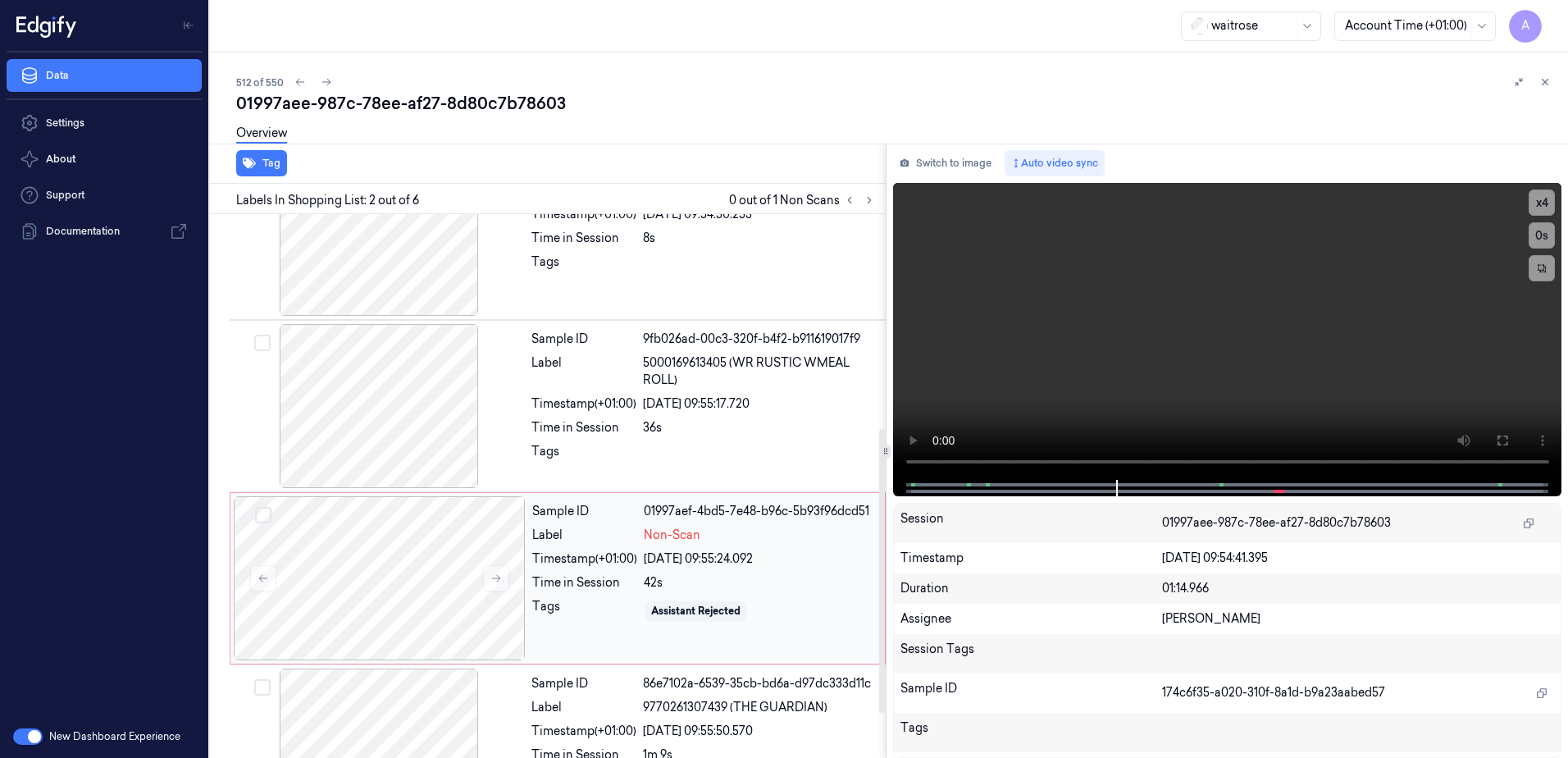
click at [628, 571] on div "Sample ID 01997aef-4bd5-7e48-b96c-5b93f96dcd51 Label Non-Scan Timestamp (+01:00…" at bounding box center [704, 578] width 356 height 164
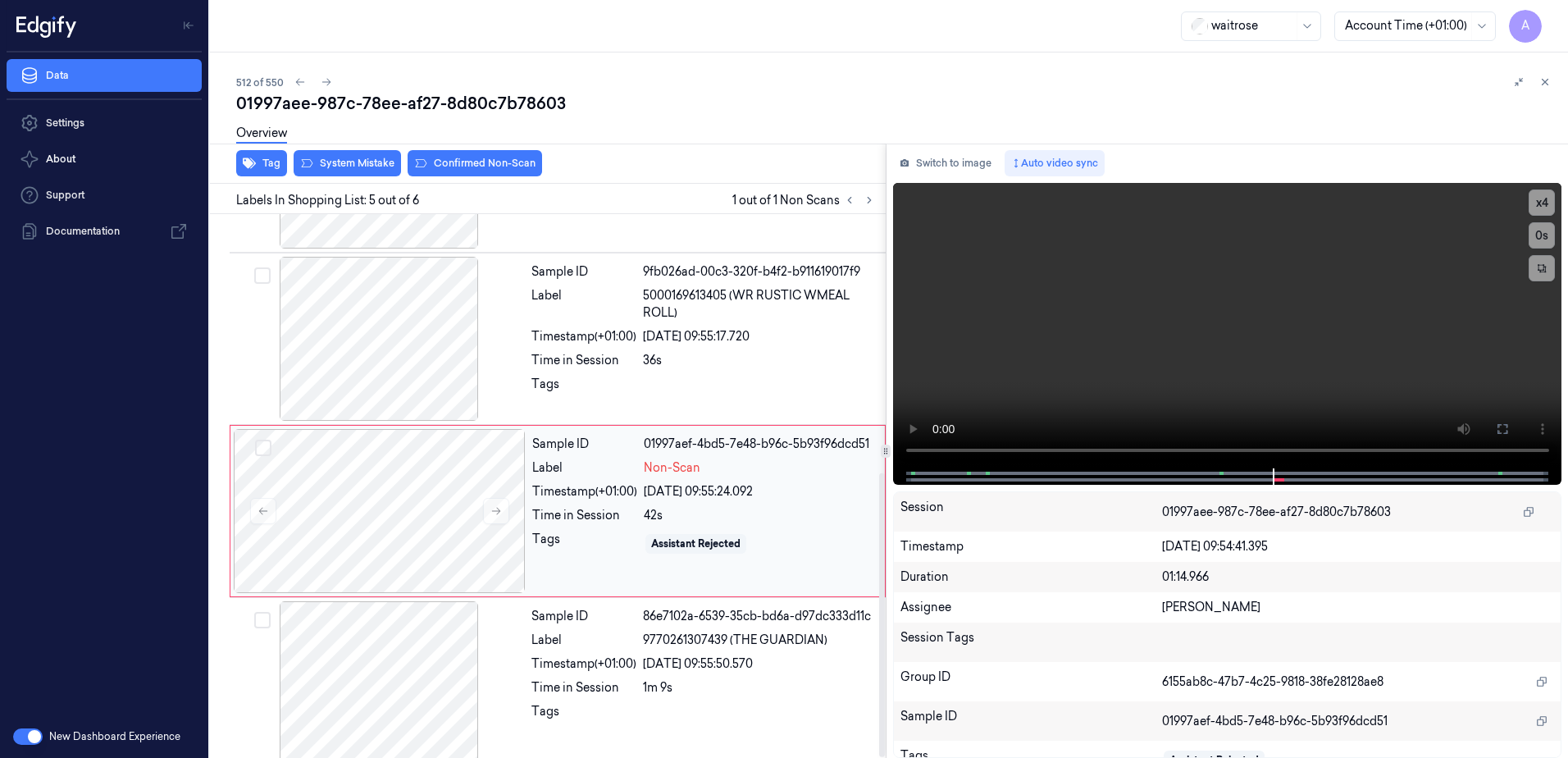
scroll to position [494, 0]
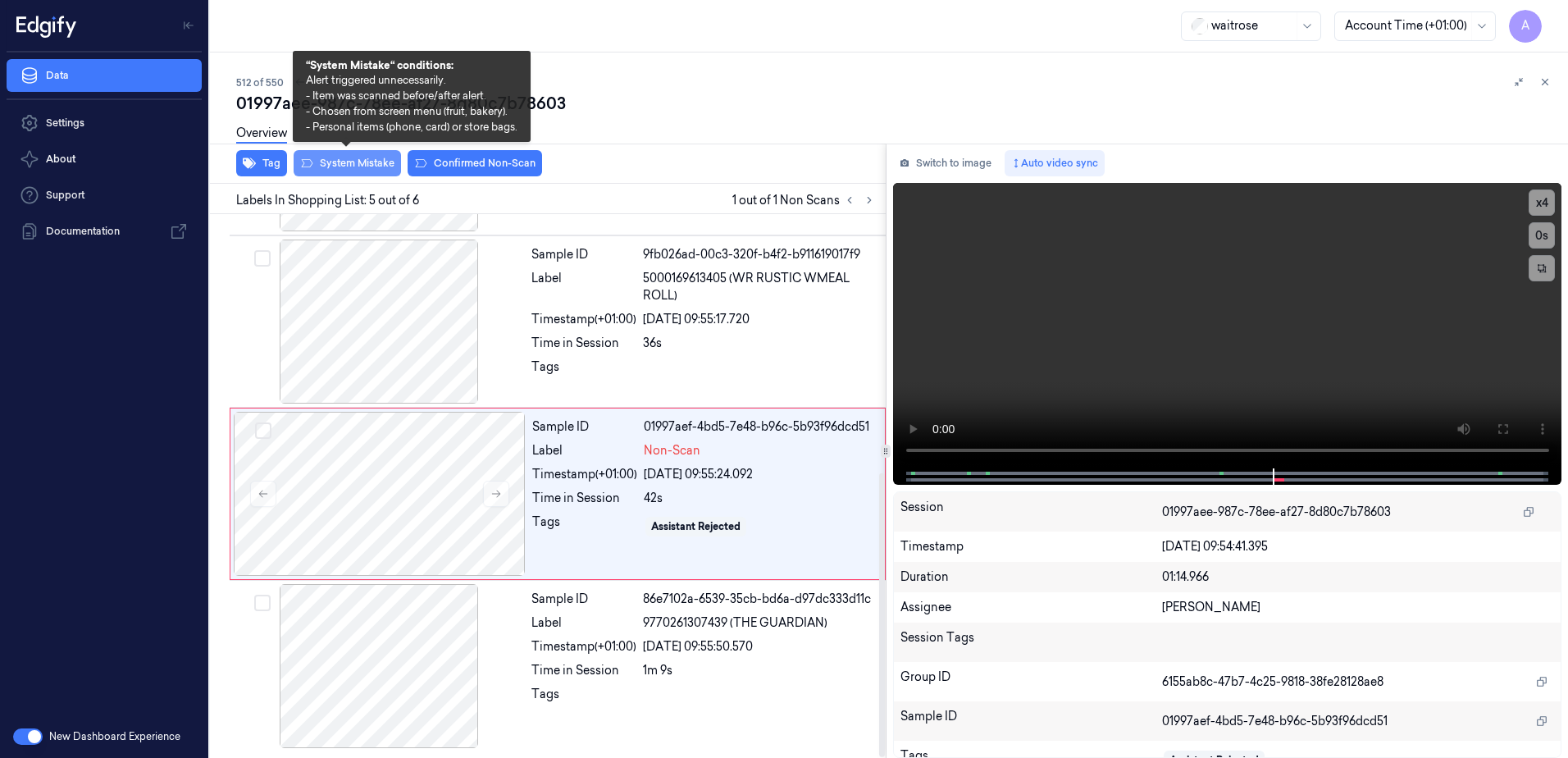
click at [351, 161] on button "System Mistake" at bounding box center [347, 163] width 108 height 26
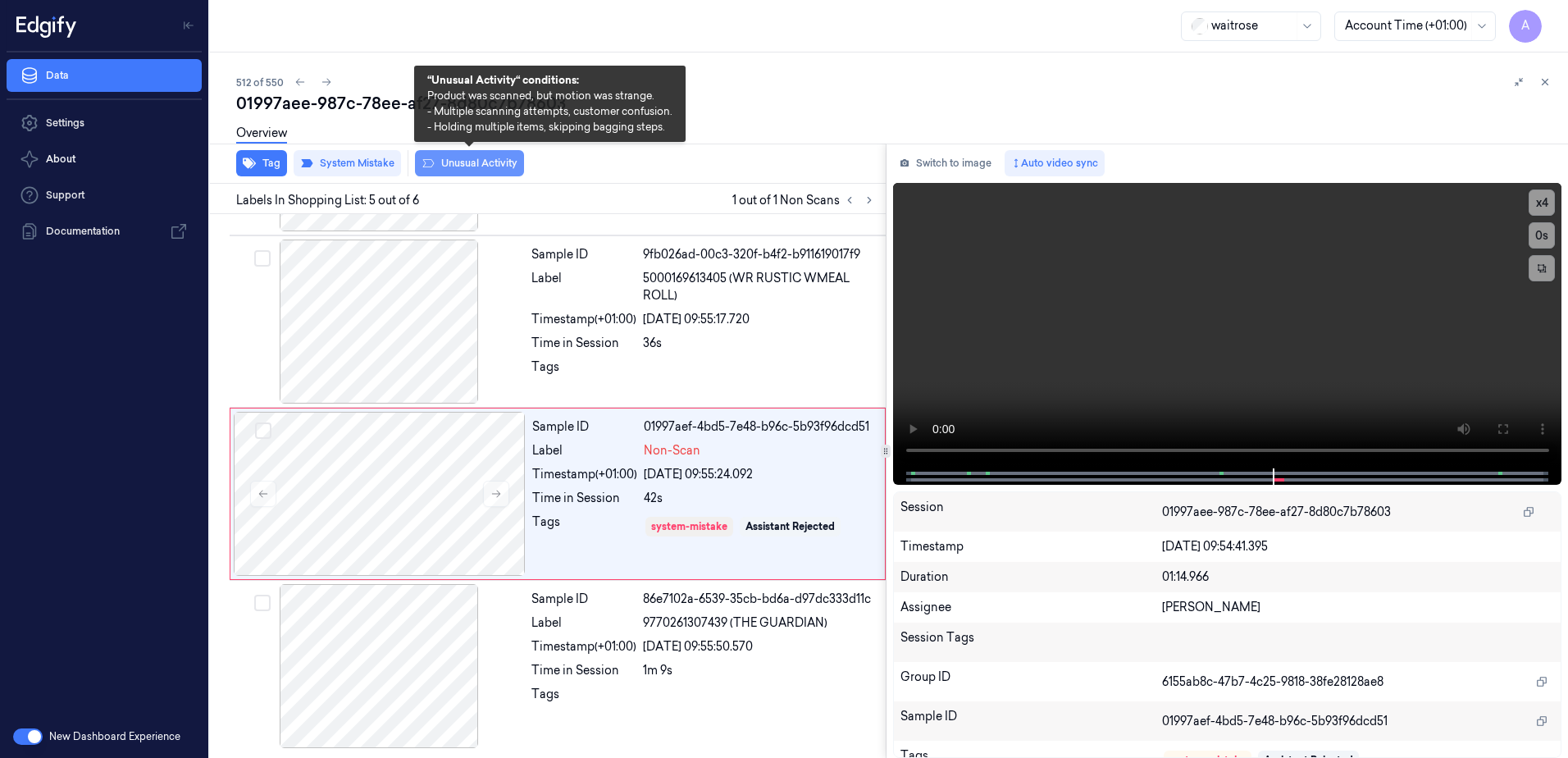
click at [479, 170] on button "Unusual Activity" at bounding box center [469, 163] width 109 height 26
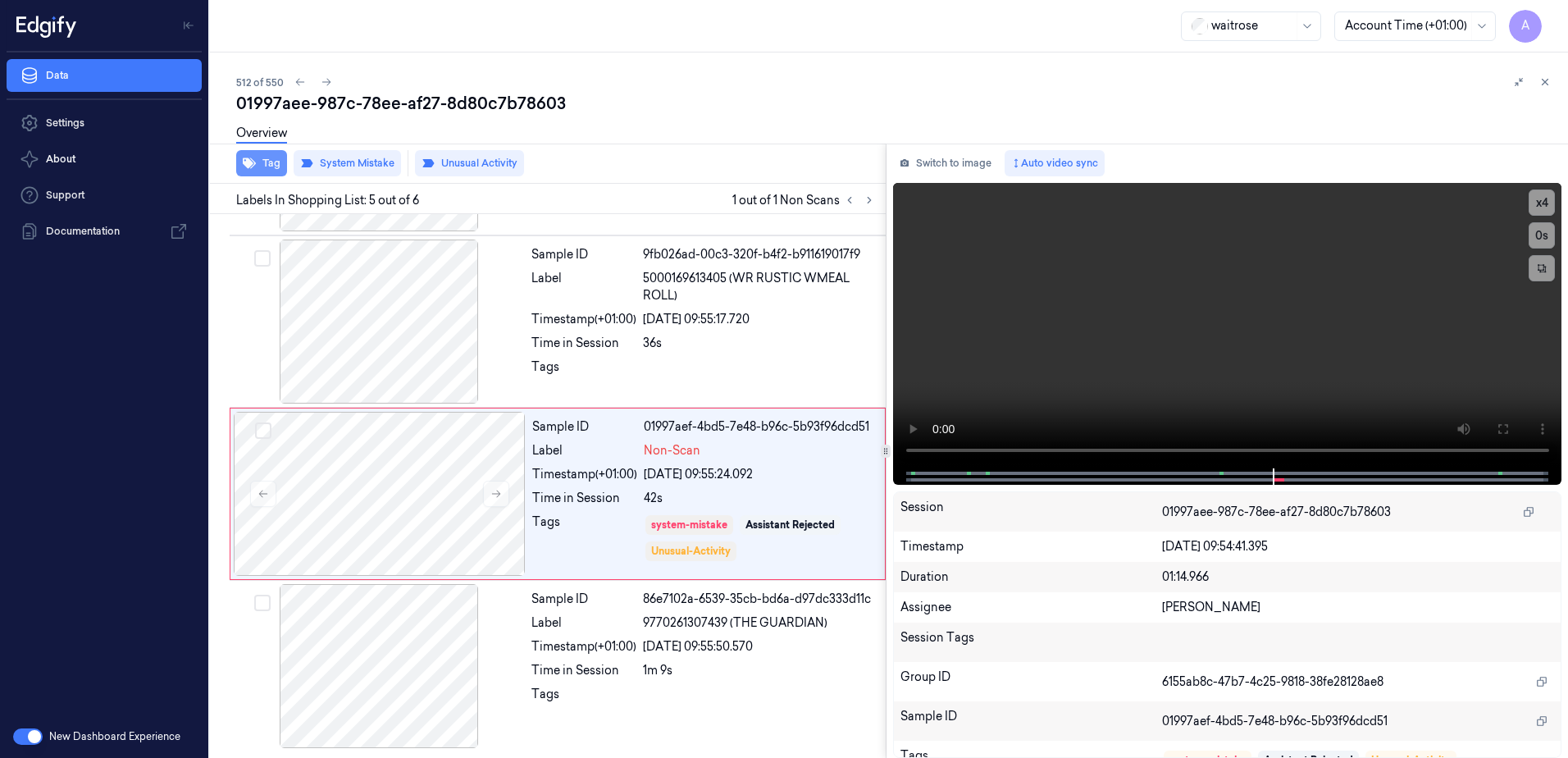
click at [265, 170] on button "Tag" at bounding box center [261, 163] width 51 height 26
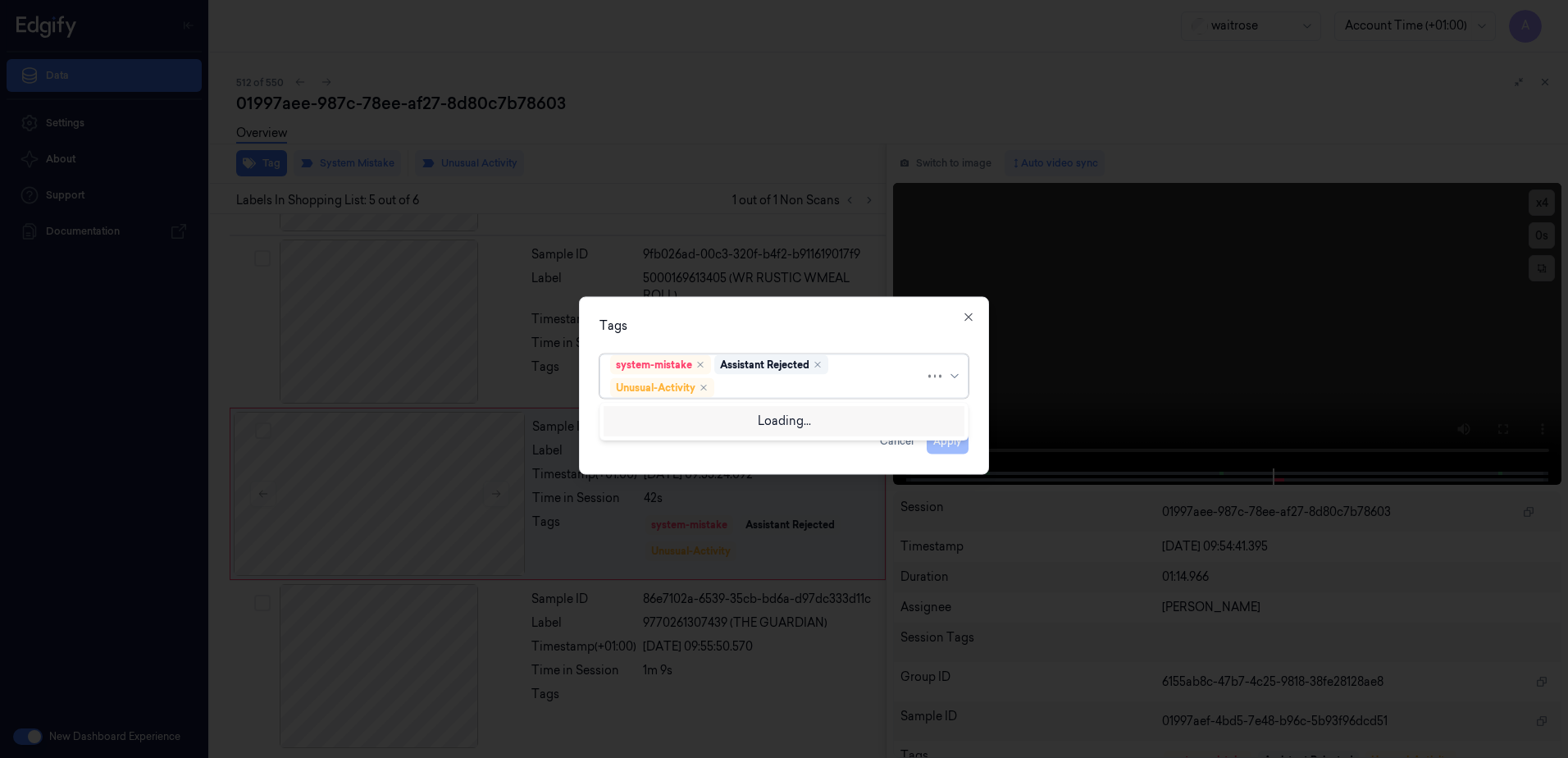
click at [751, 389] on div at bounding box center [822, 388] width 208 height 17
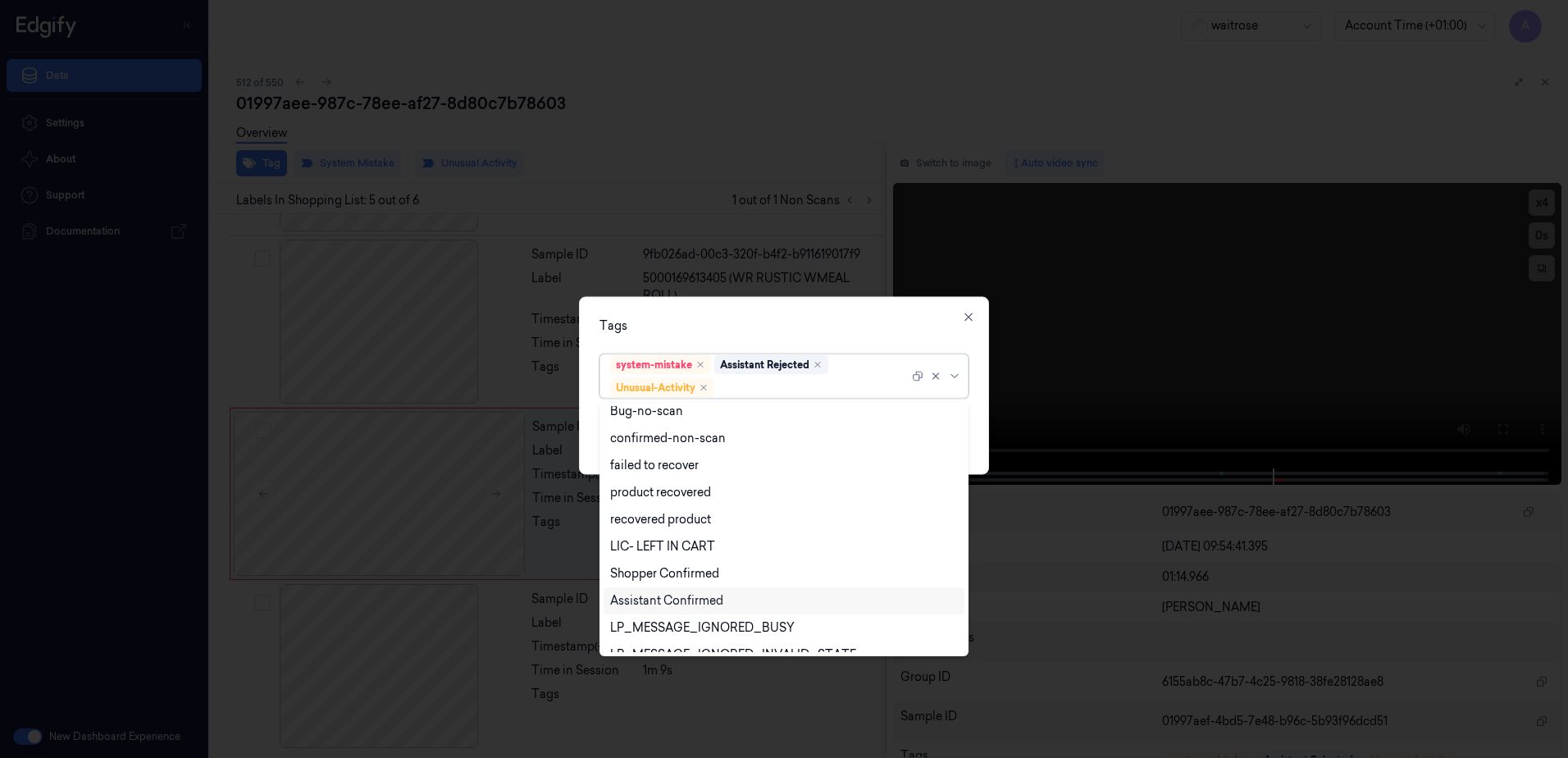
scroll to position [215, 0]
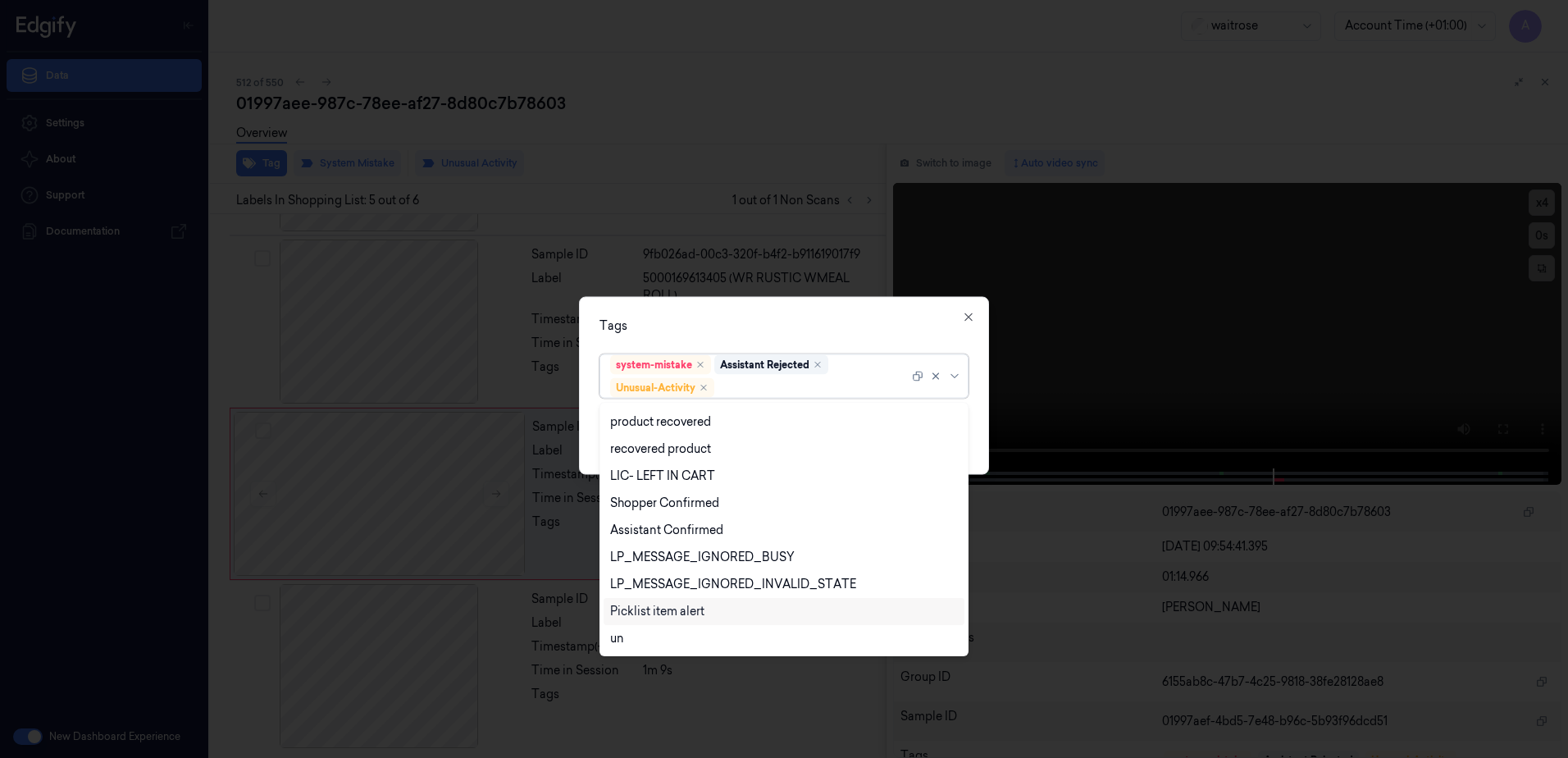
click at [647, 614] on div "Picklist item alert" at bounding box center [658, 612] width 94 height 17
click at [759, 326] on div "Tags" at bounding box center [784, 326] width 369 height 17
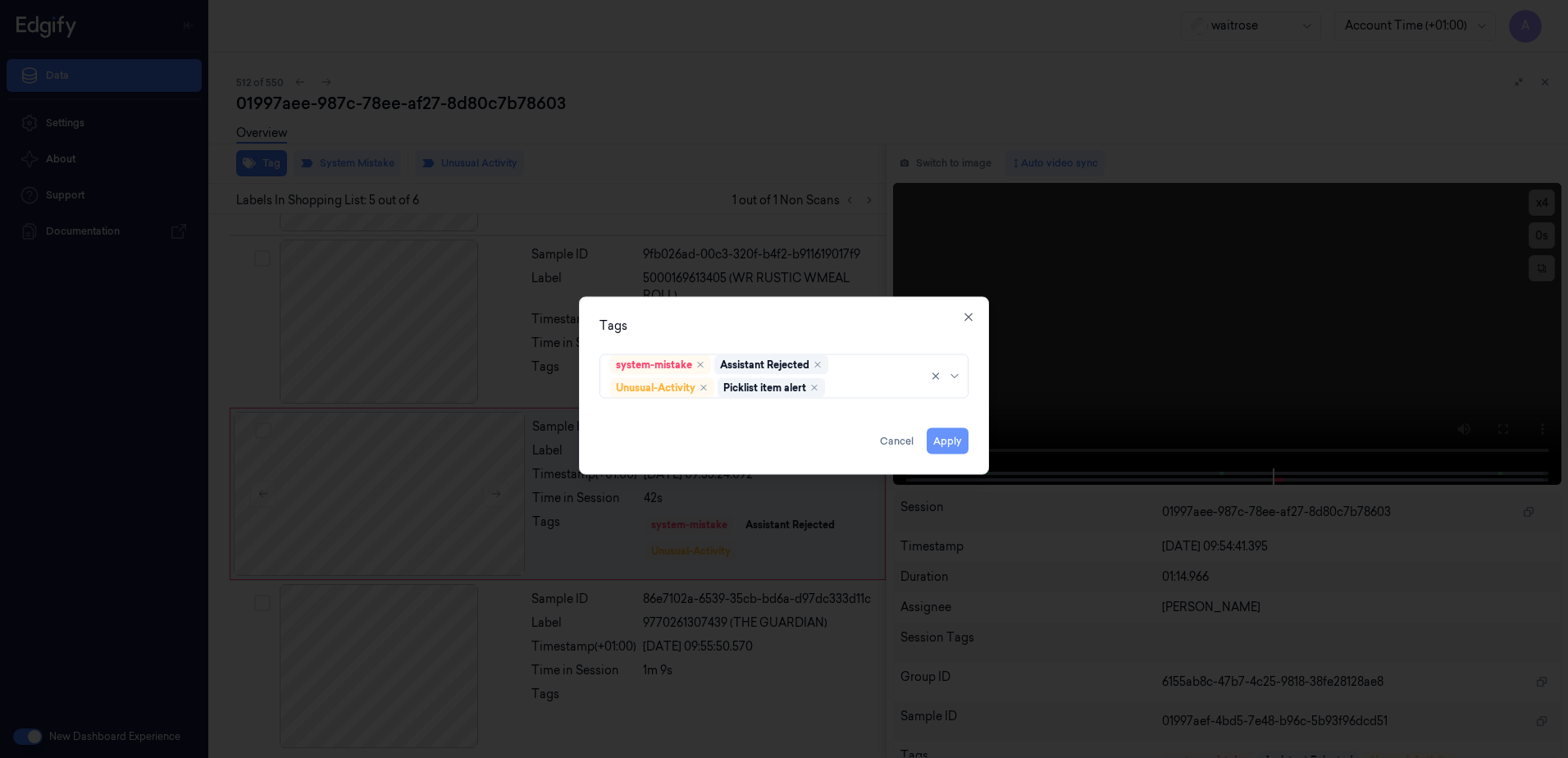
click at [941, 450] on button "Apply" at bounding box center [948, 441] width 42 height 26
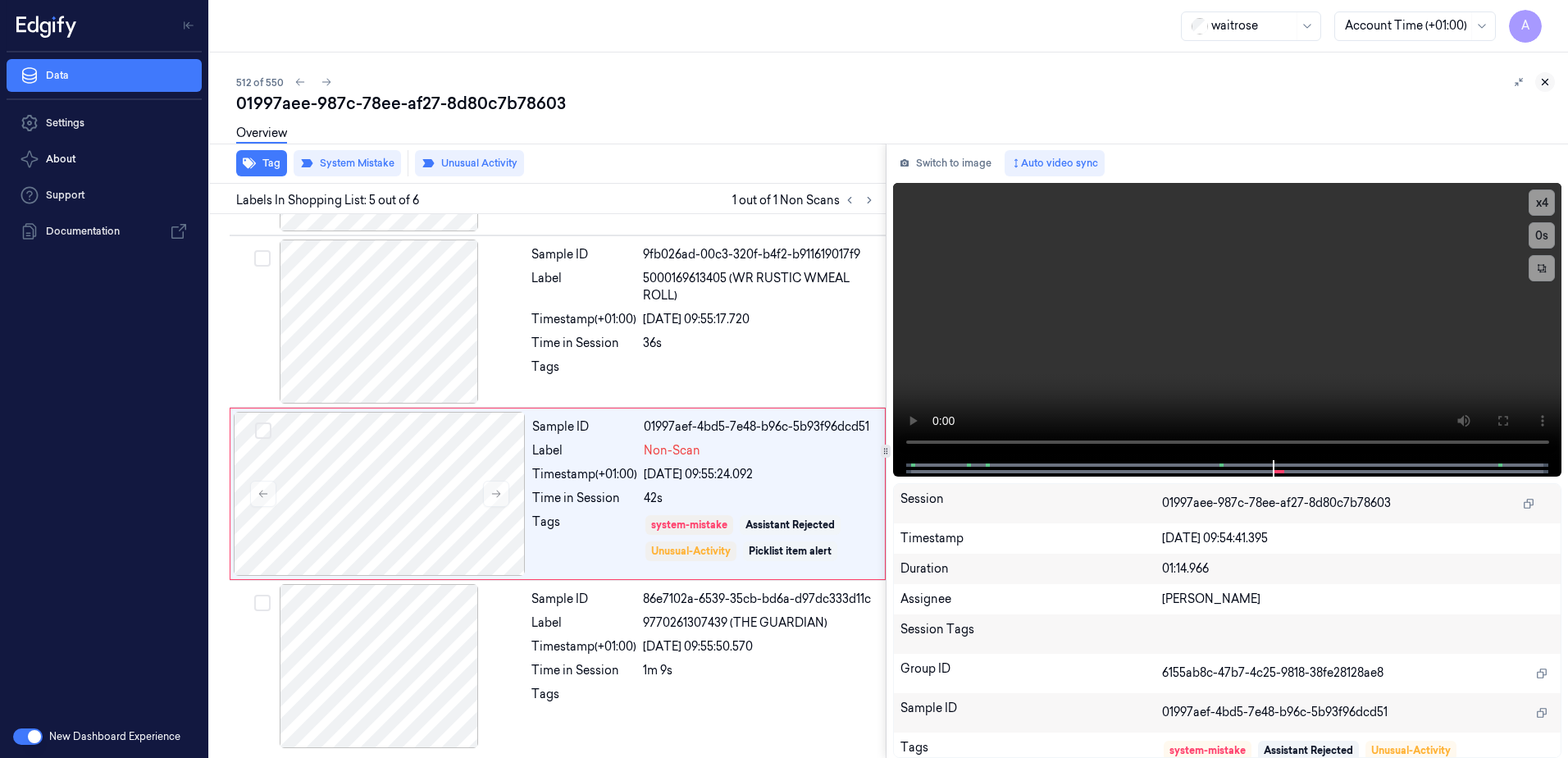
click at [1546, 86] on icon at bounding box center [1545, 82] width 12 height 12
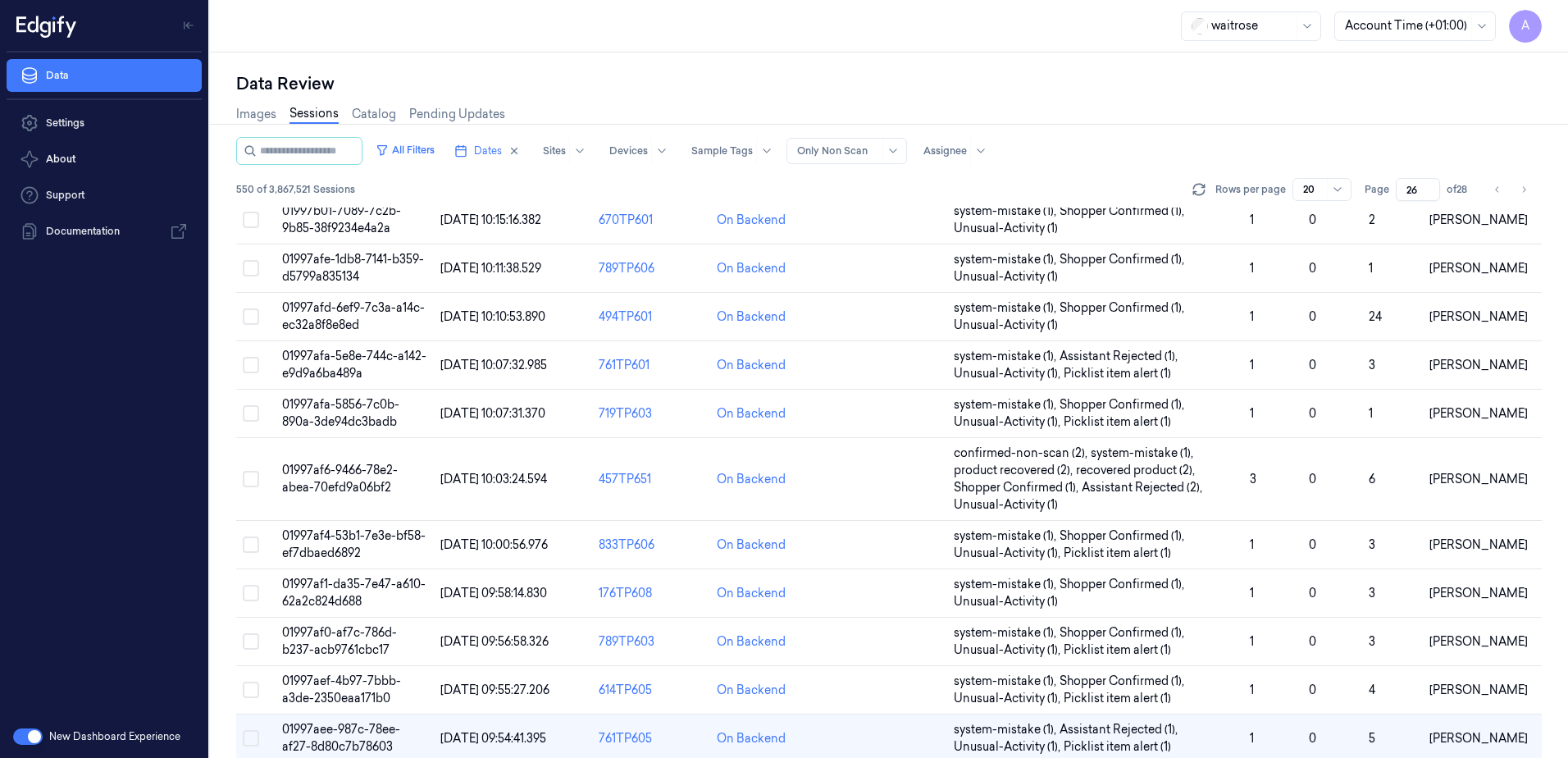
scroll to position [352, 0]
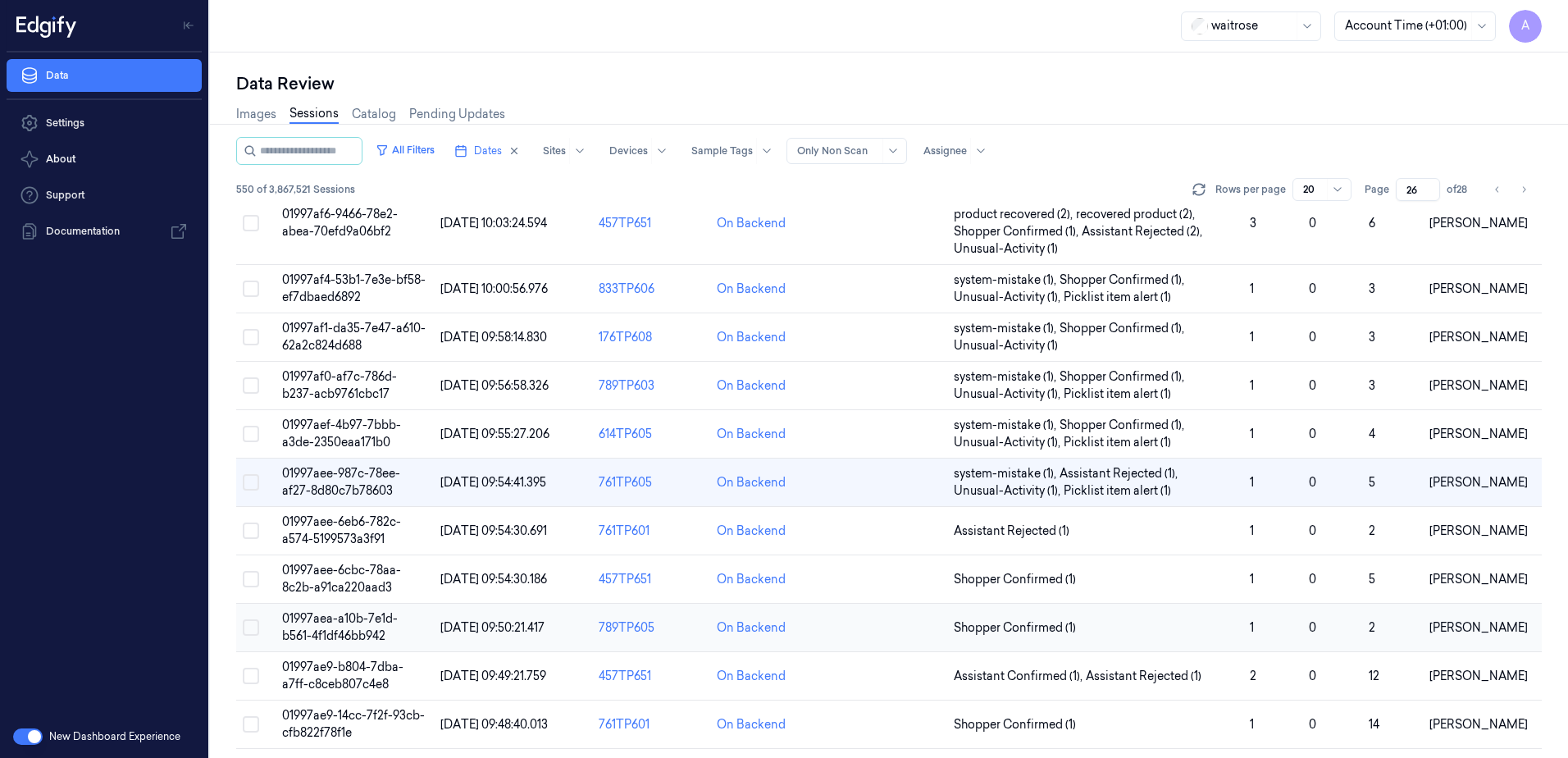
click at [324, 619] on span "01997aea-a10b-7e1d-b561-4f1df46bb942" at bounding box center [339, 627] width 115 height 32
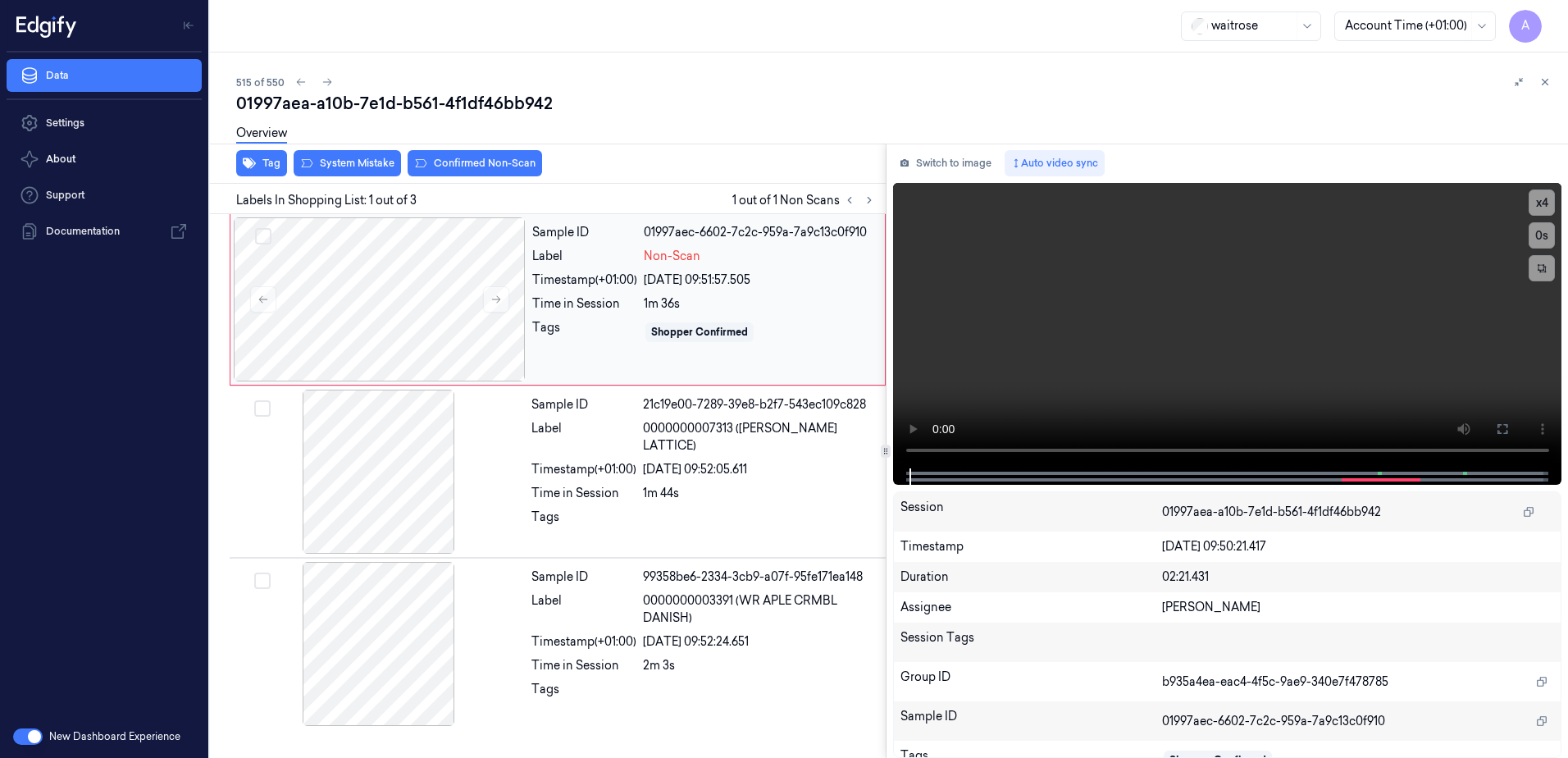
click at [559, 341] on div "Tags" at bounding box center [585, 332] width 105 height 26
click at [492, 304] on icon at bounding box center [496, 299] width 12 height 12
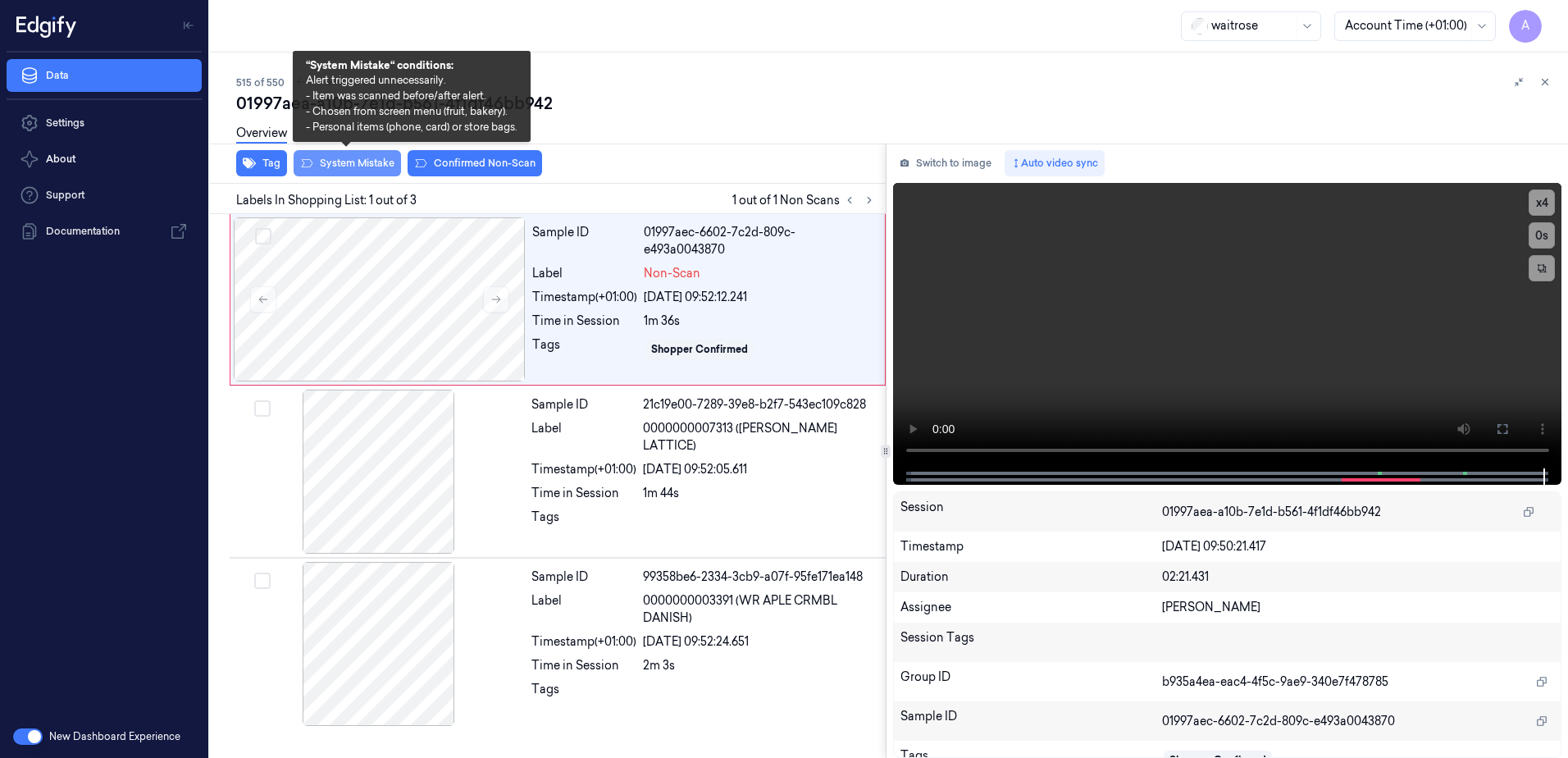
click at [343, 161] on button "System Mistake" at bounding box center [347, 163] width 108 height 26
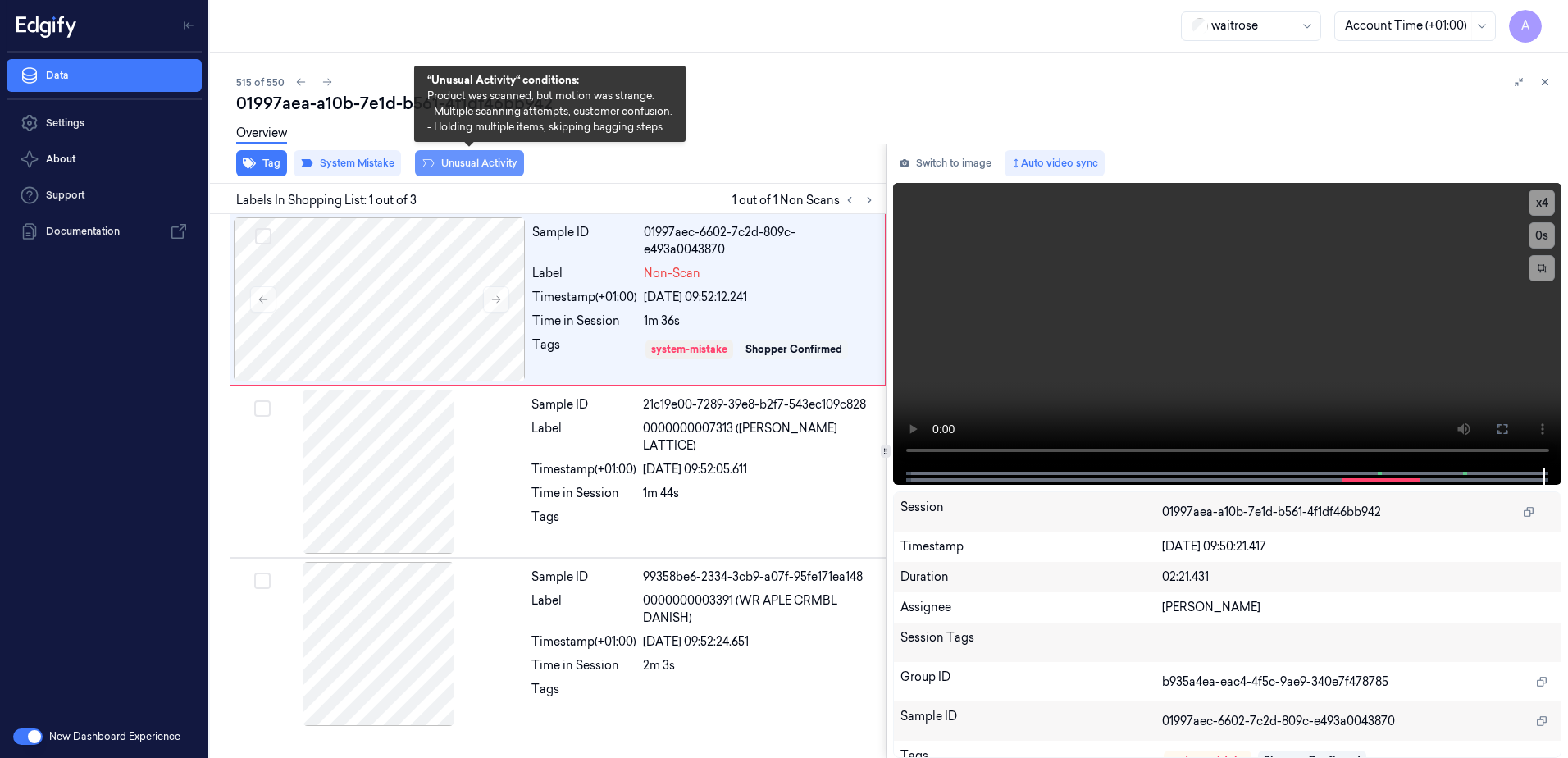
click at [472, 166] on button "Unusual Activity" at bounding box center [469, 163] width 109 height 26
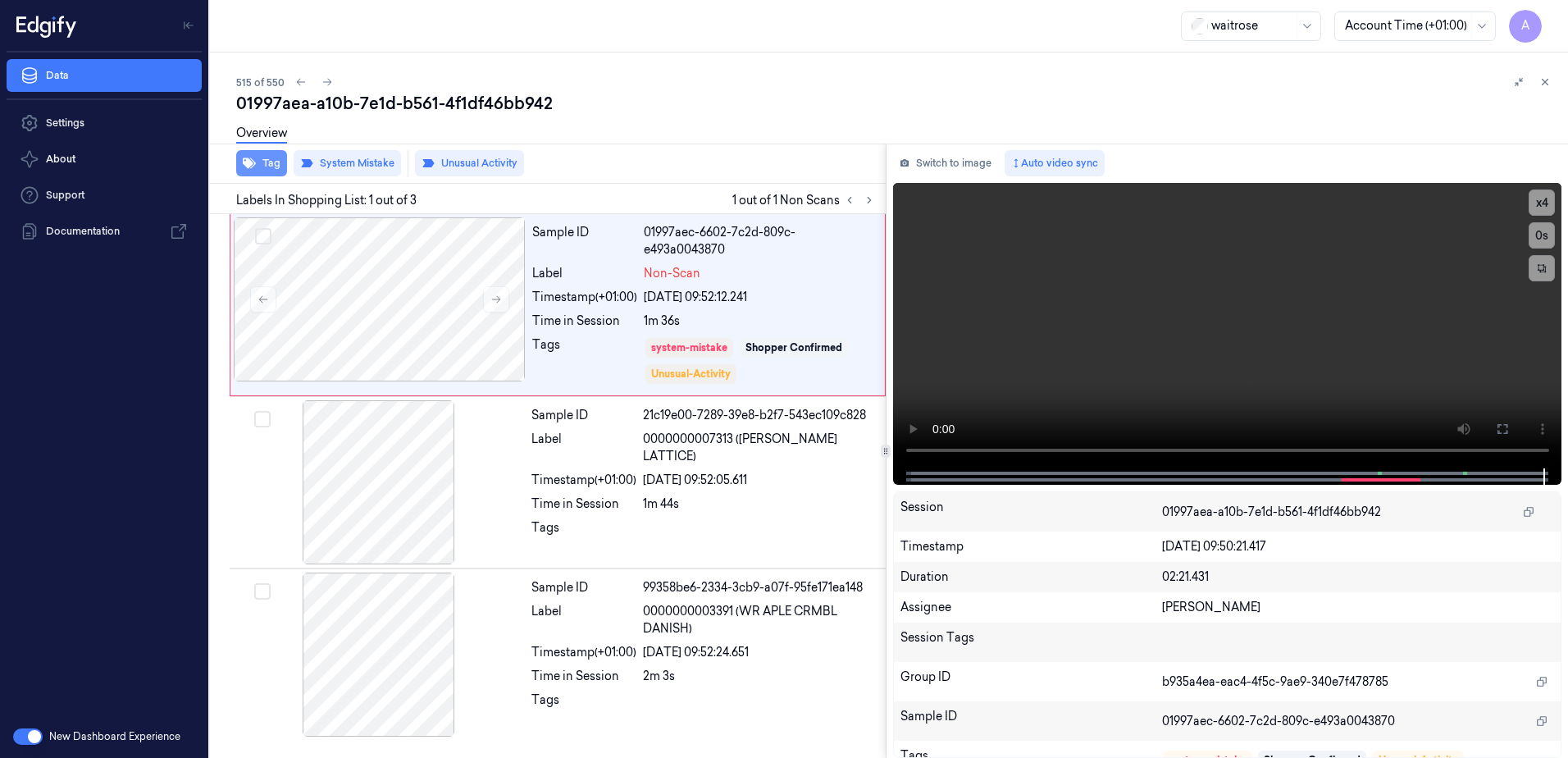
click at [261, 170] on button "Tag" at bounding box center [261, 163] width 51 height 26
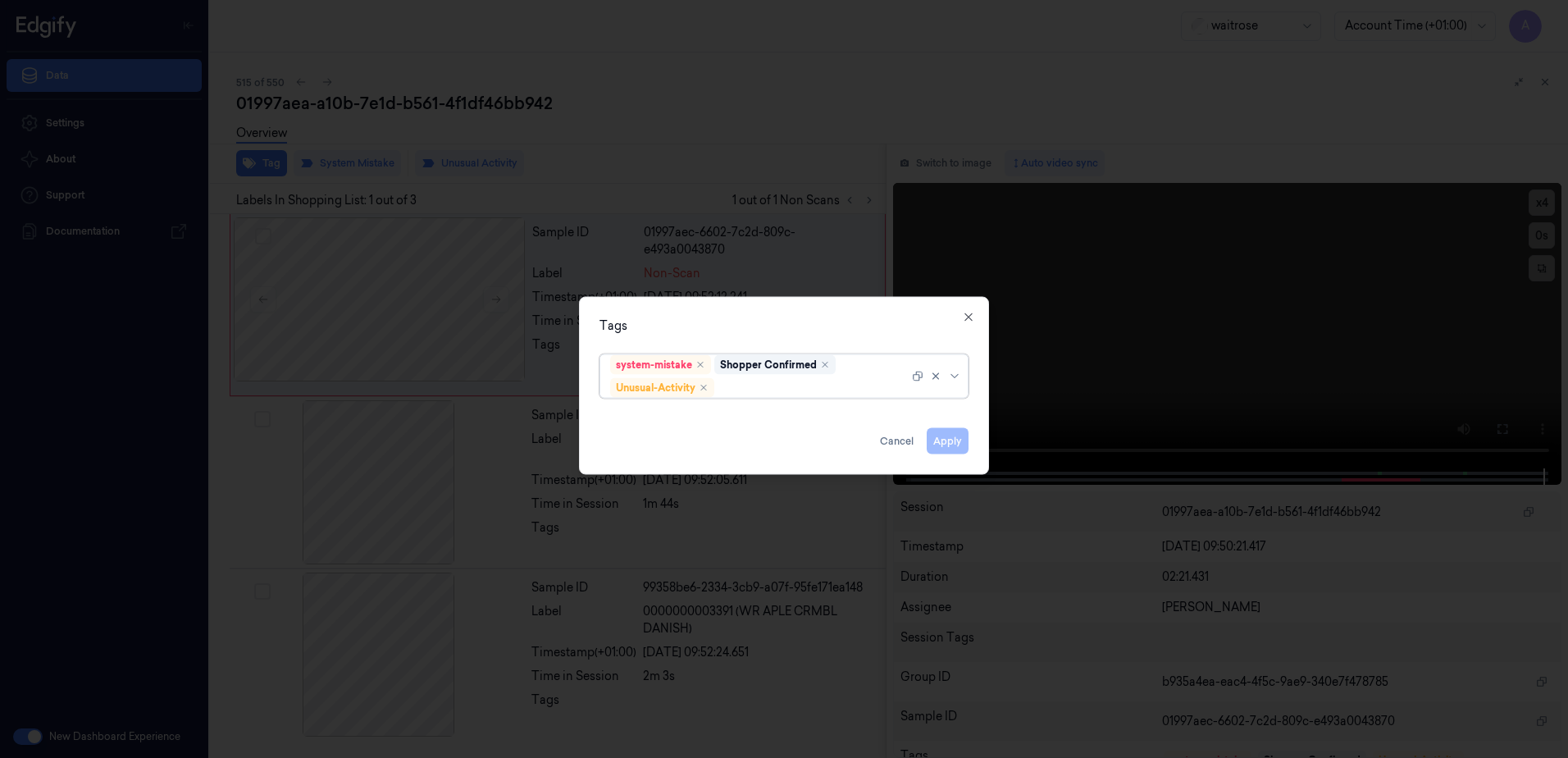
click at [758, 388] on div at bounding box center [813, 388] width 191 height 17
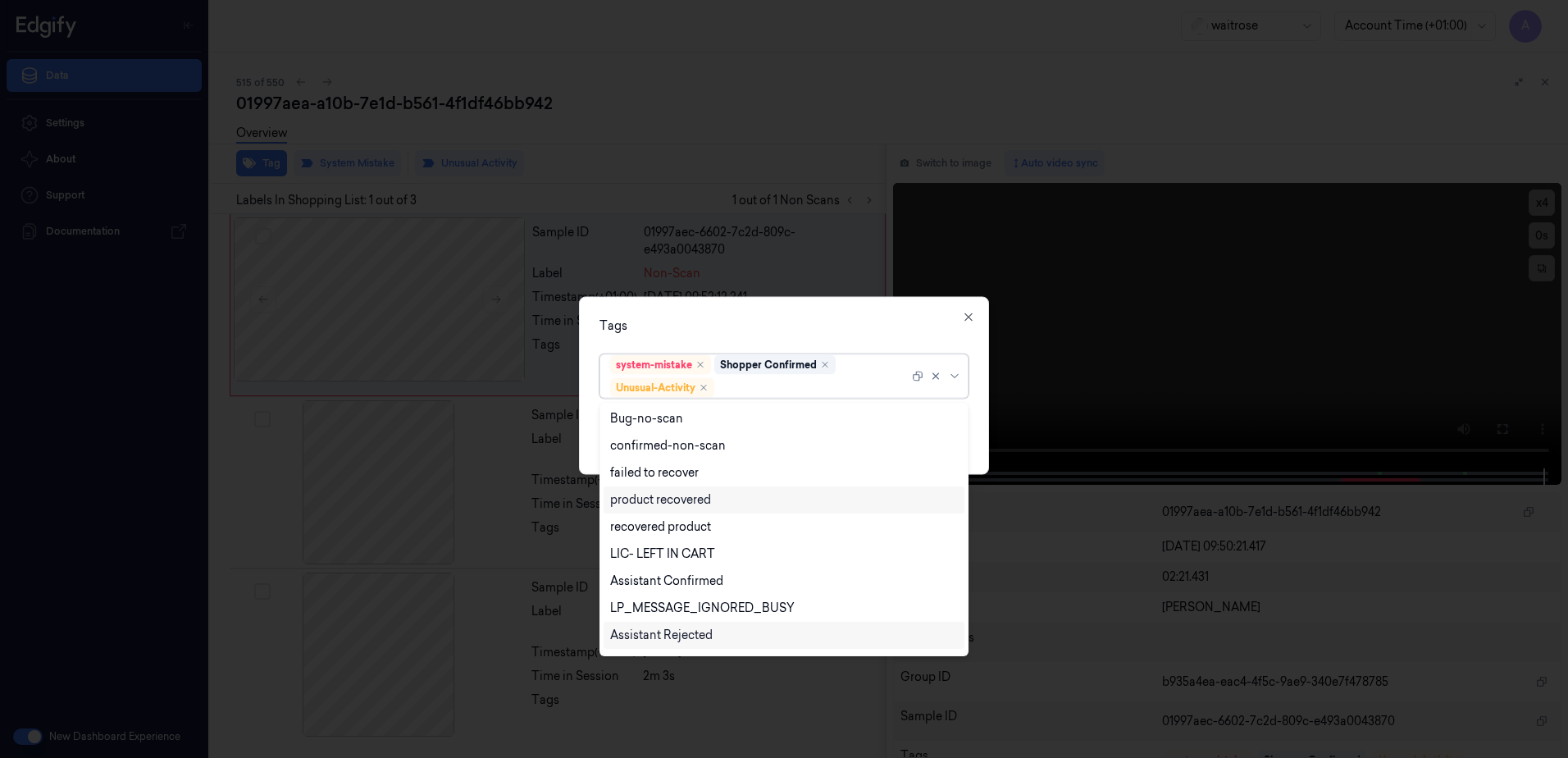
scroll to position [215, 0]
click at [662, 611] on div "Picklist item alert" at bounding box center [658, 612] width 94 height 17
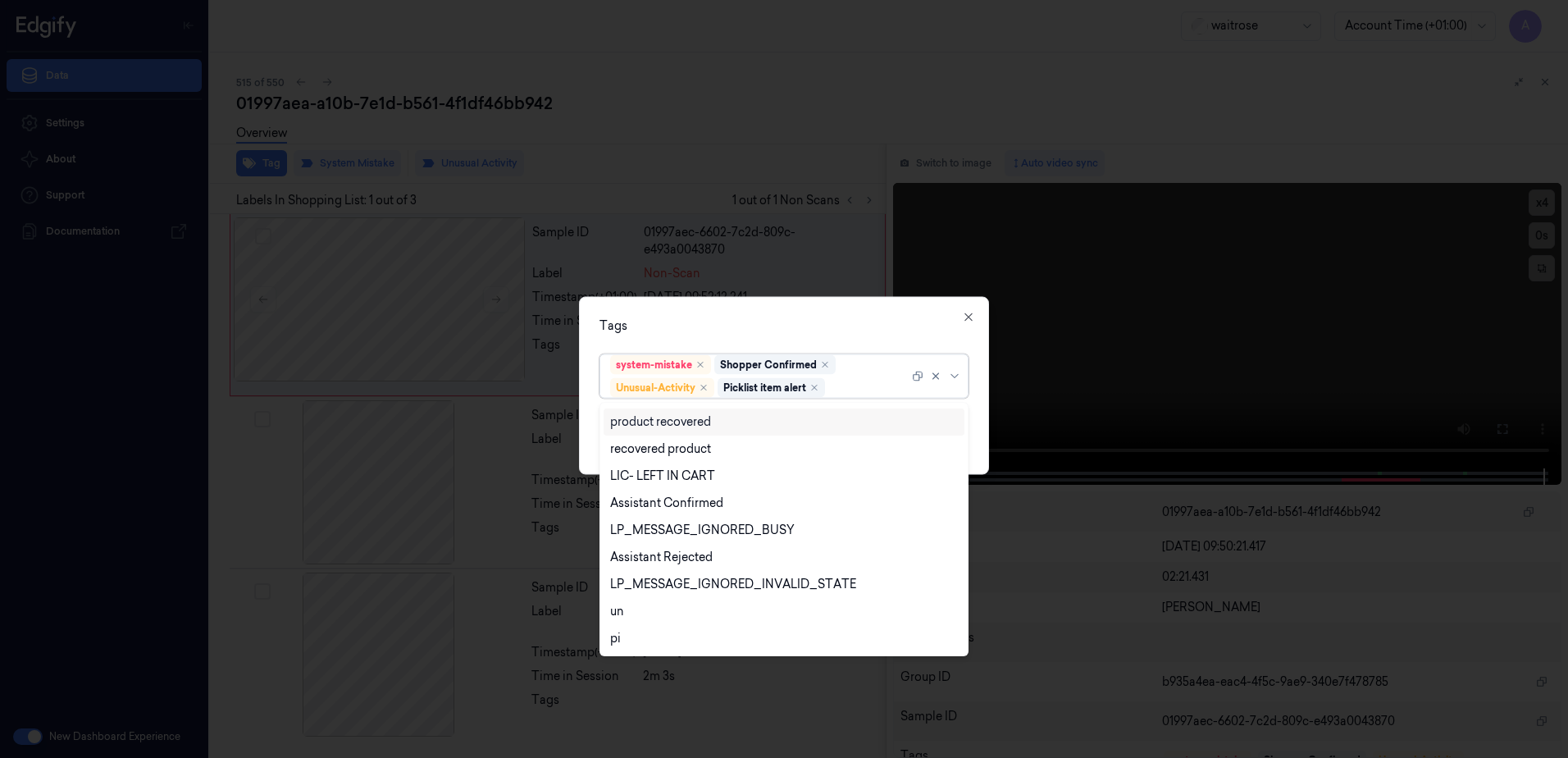
click at [734, 305] on div "Tags option Picklist item alert, selected. 20 results available. Use Up and Dow…" at bounding box center [784, 386] width 411 height 178
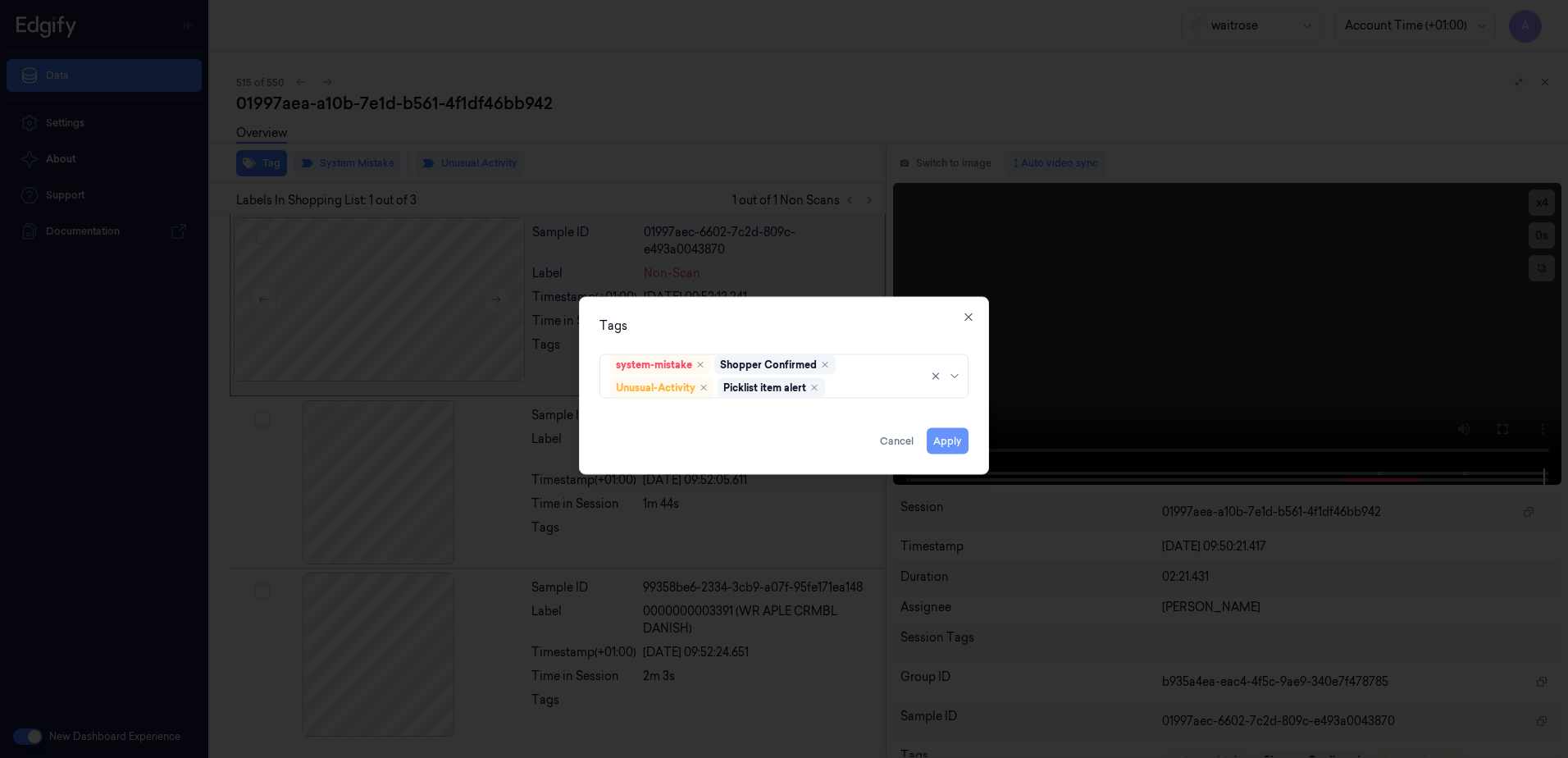
click at [950, 442] on button "Apply" at bounding box center [948, 441] width 42 height 26
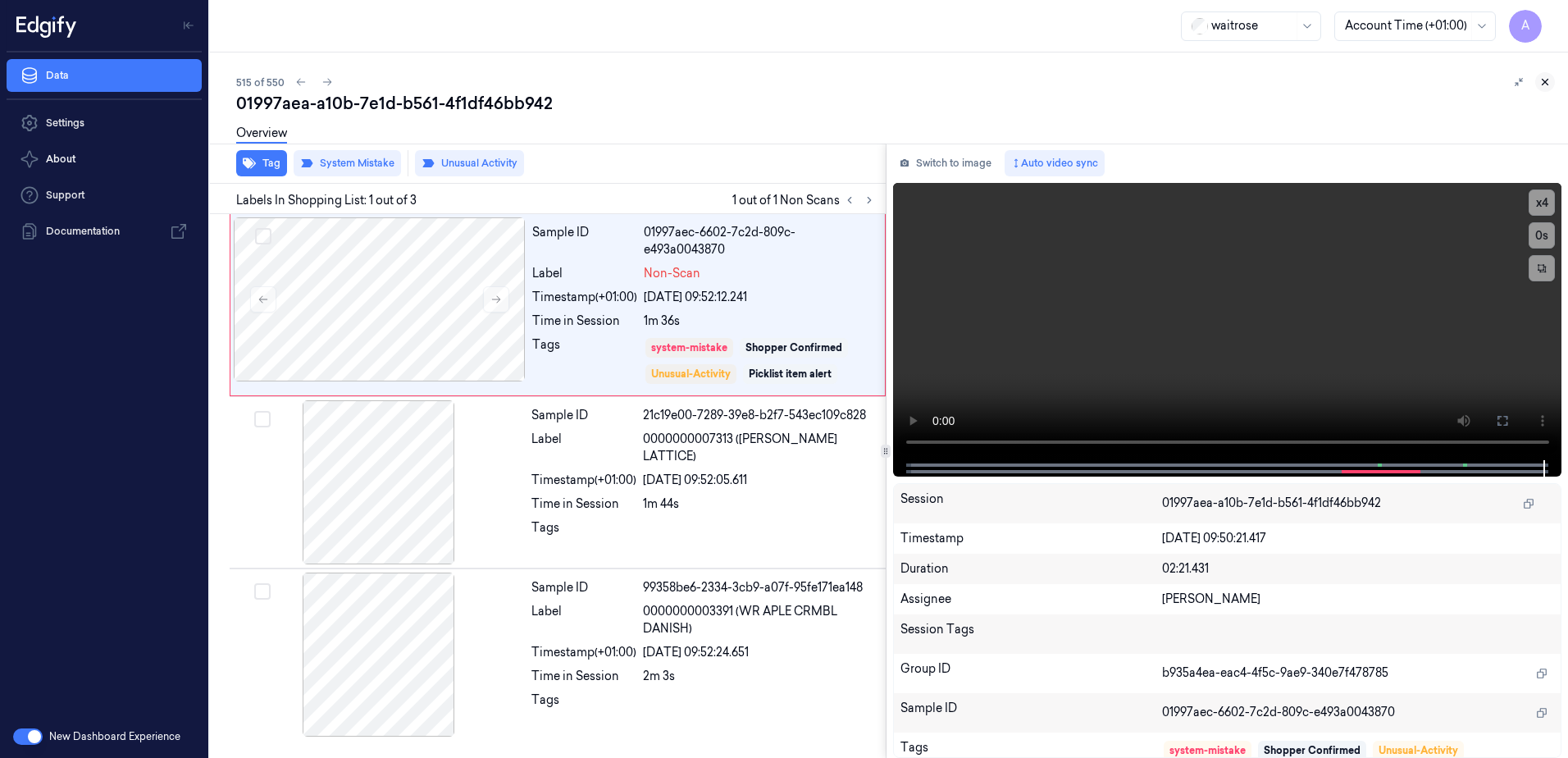
click at [1537, 76] on button at bounding box center [1545, 82] width 19 height 19
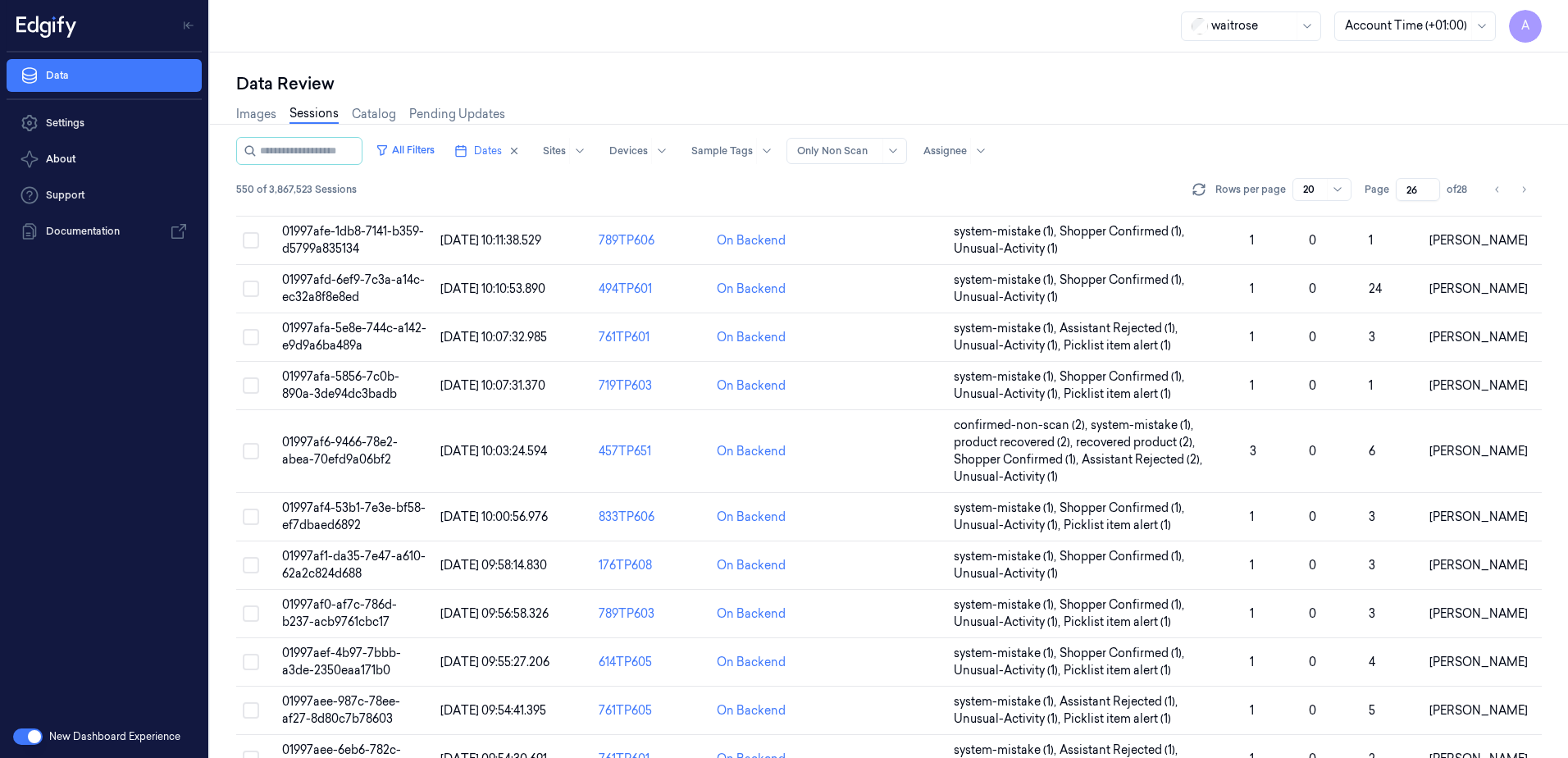
scroll to position [497, 0]
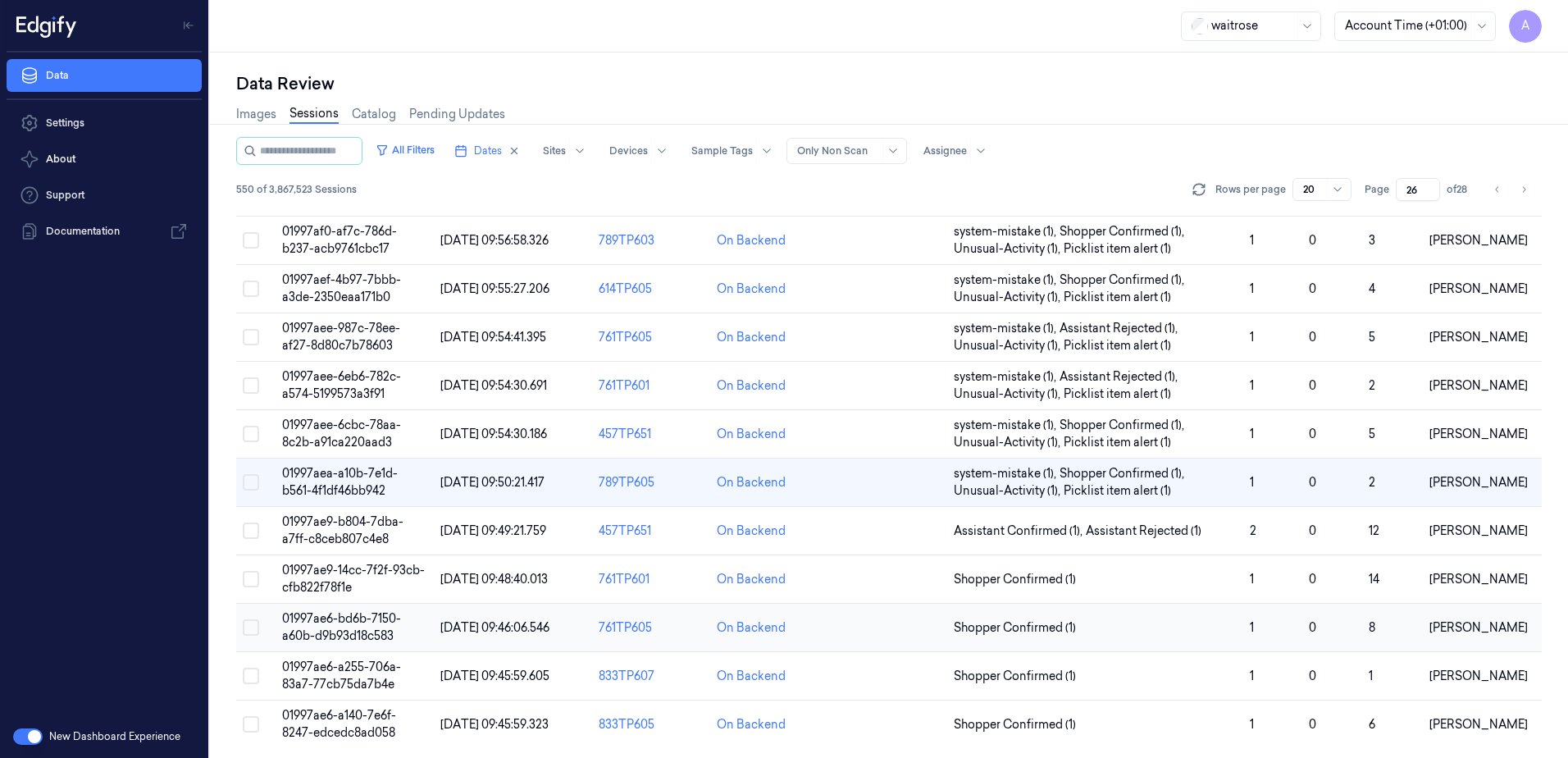
click at [327, 618] on span "01997ae6-bd6b-7150-a60b-d9b93d18c583" at bounding box center [341, 627] width 119 height 32
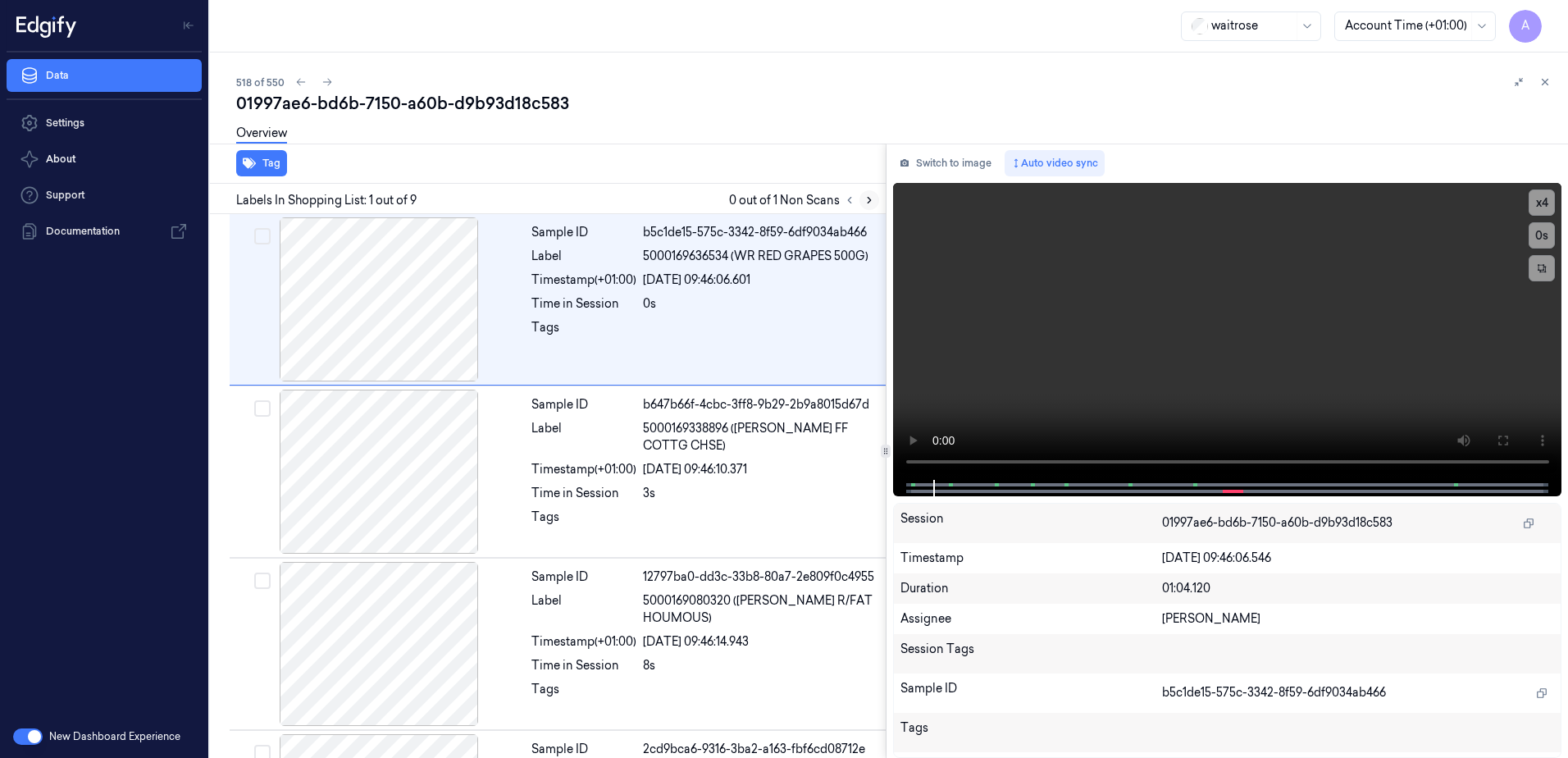
click at [862, 198] on button at bounding box center [869, 200] width 19 height 19
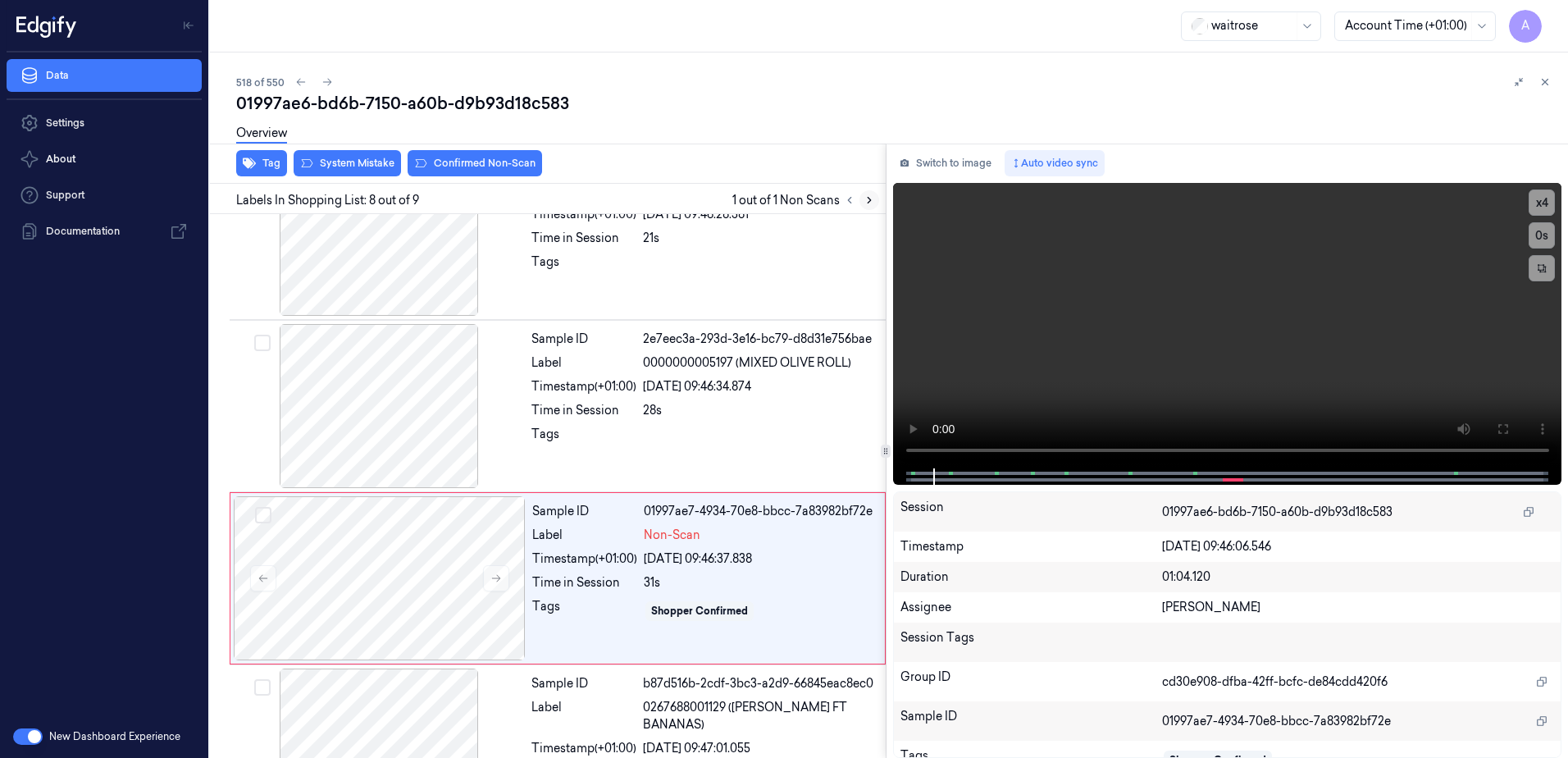
scroll to position [1012, 0]
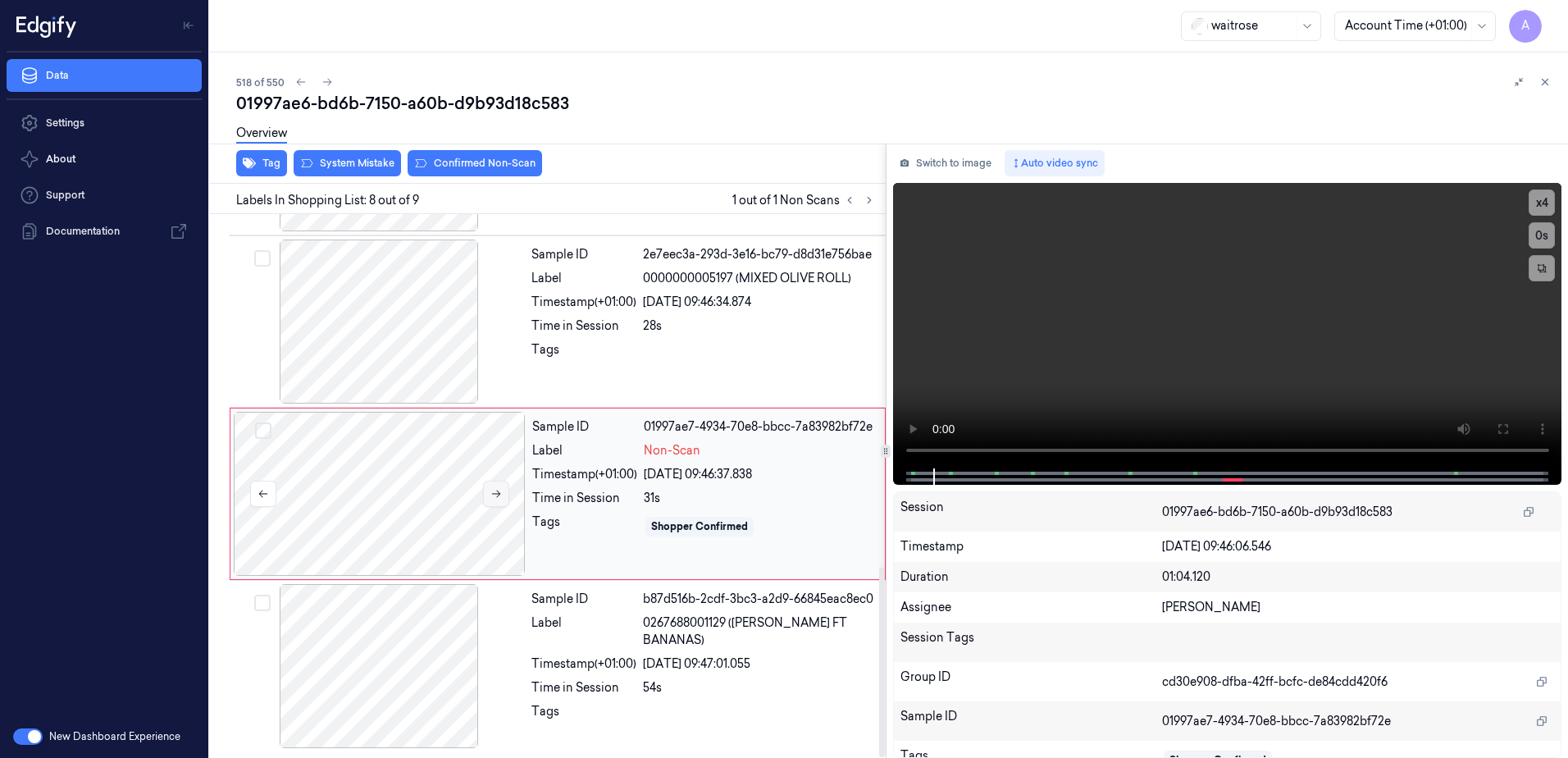
click at [499, 497] on icon at bounding box center [496, 494] width 12 height 12
click at [493, 493] on icon at bounding box center [496, 494] width 12 height 12
click at [1148, 388] on video at bounding box center [1228, 325] width 669 height 286
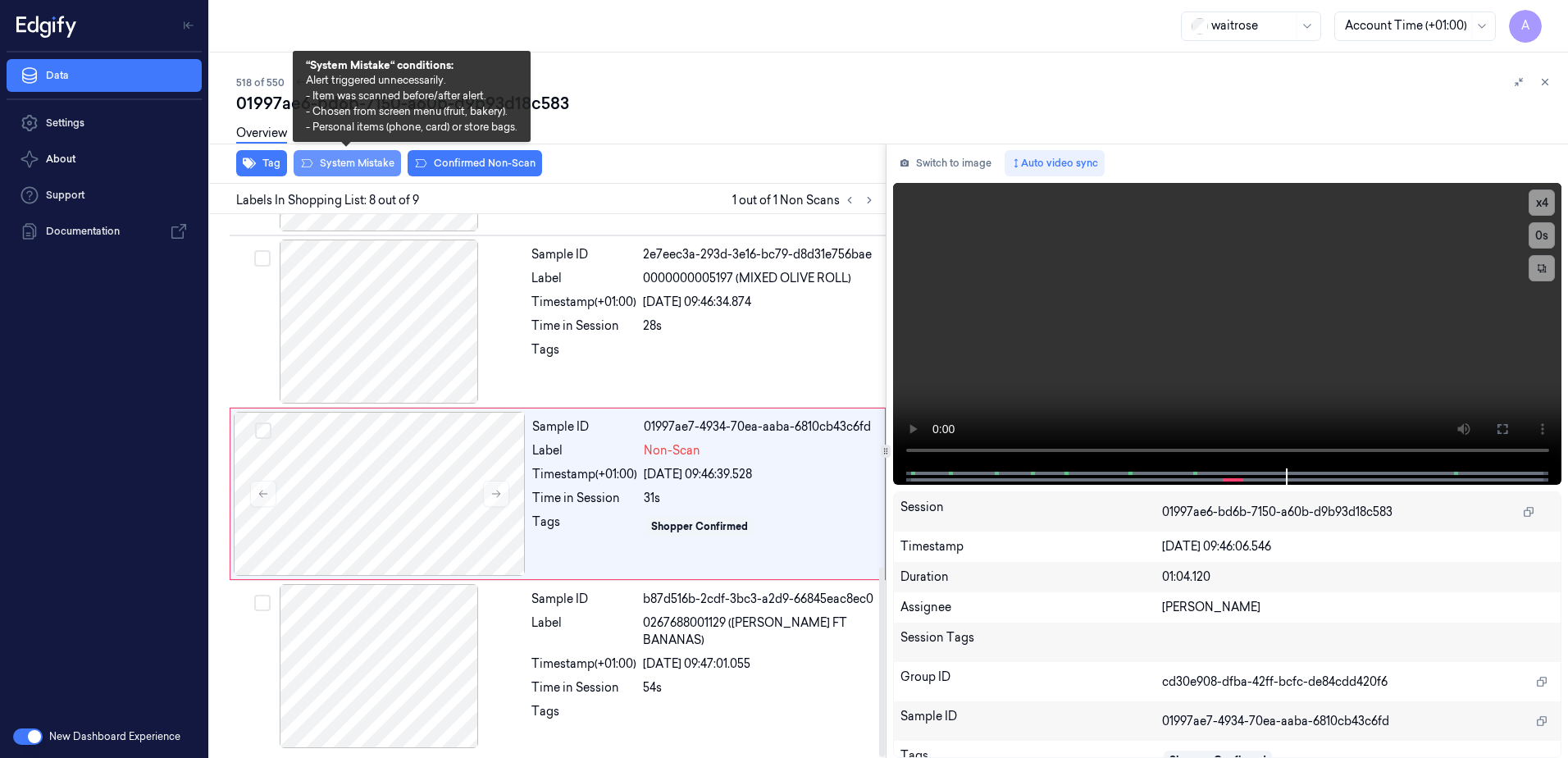
click at [335, 170] on button "System Mistake" at bounding box center [347, 163] width 108 height 26
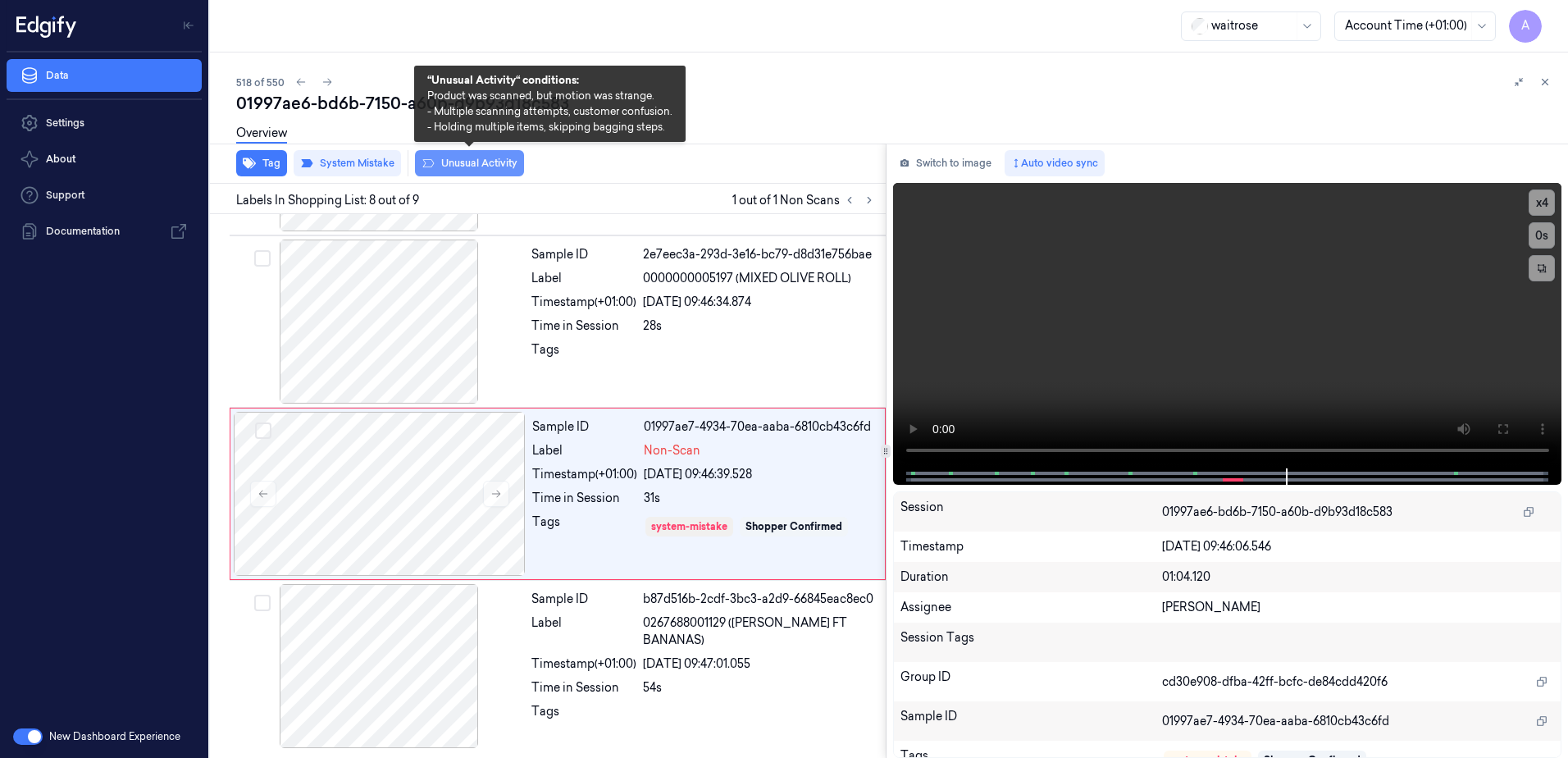
click at [451, 170] on button "Unusual Activity" at bounding box center [469, 163] width 109 height 26
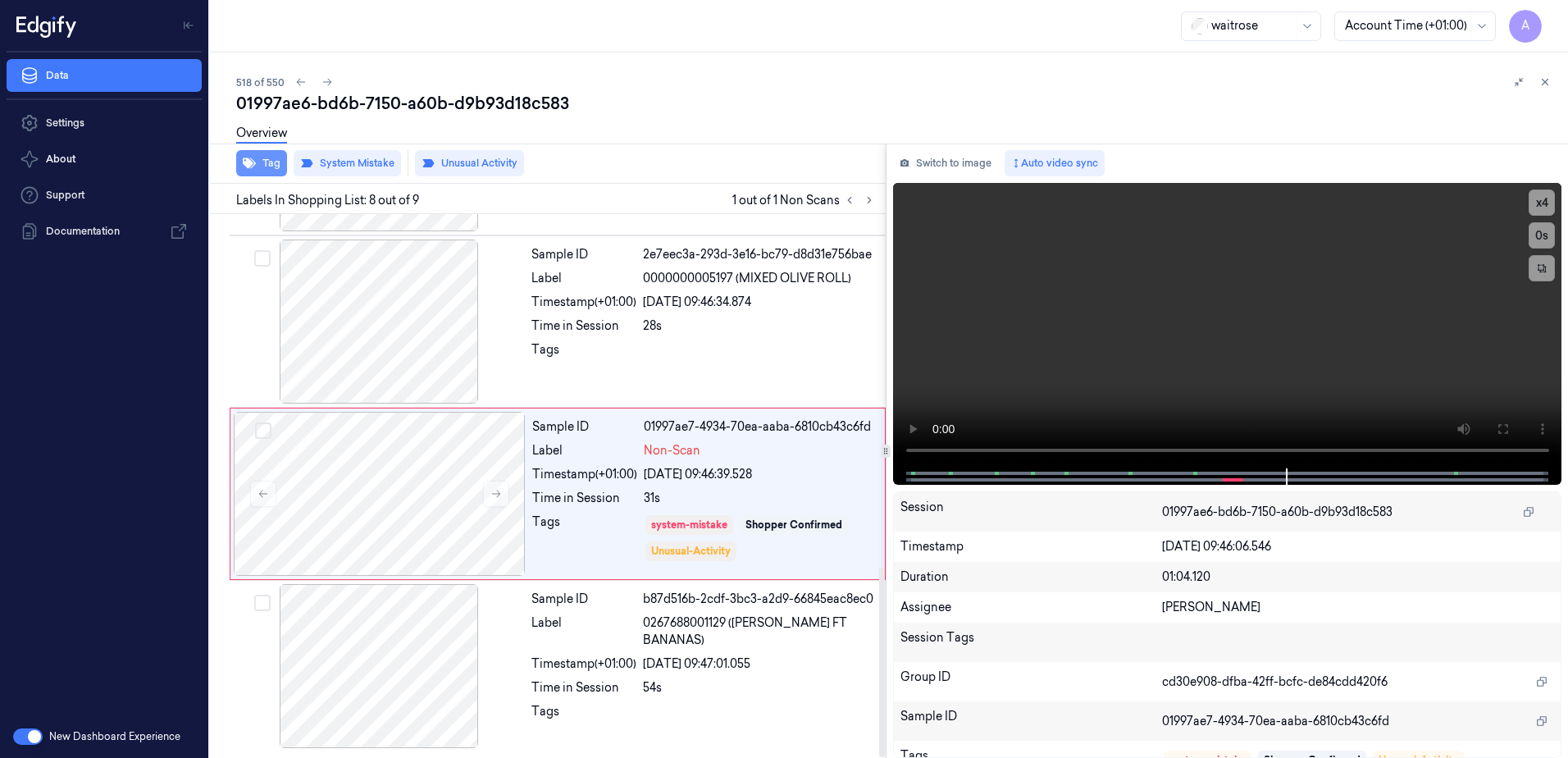
click at [271, 167] on button "Tag" at bounding box center [261, 163] width 51 height 26
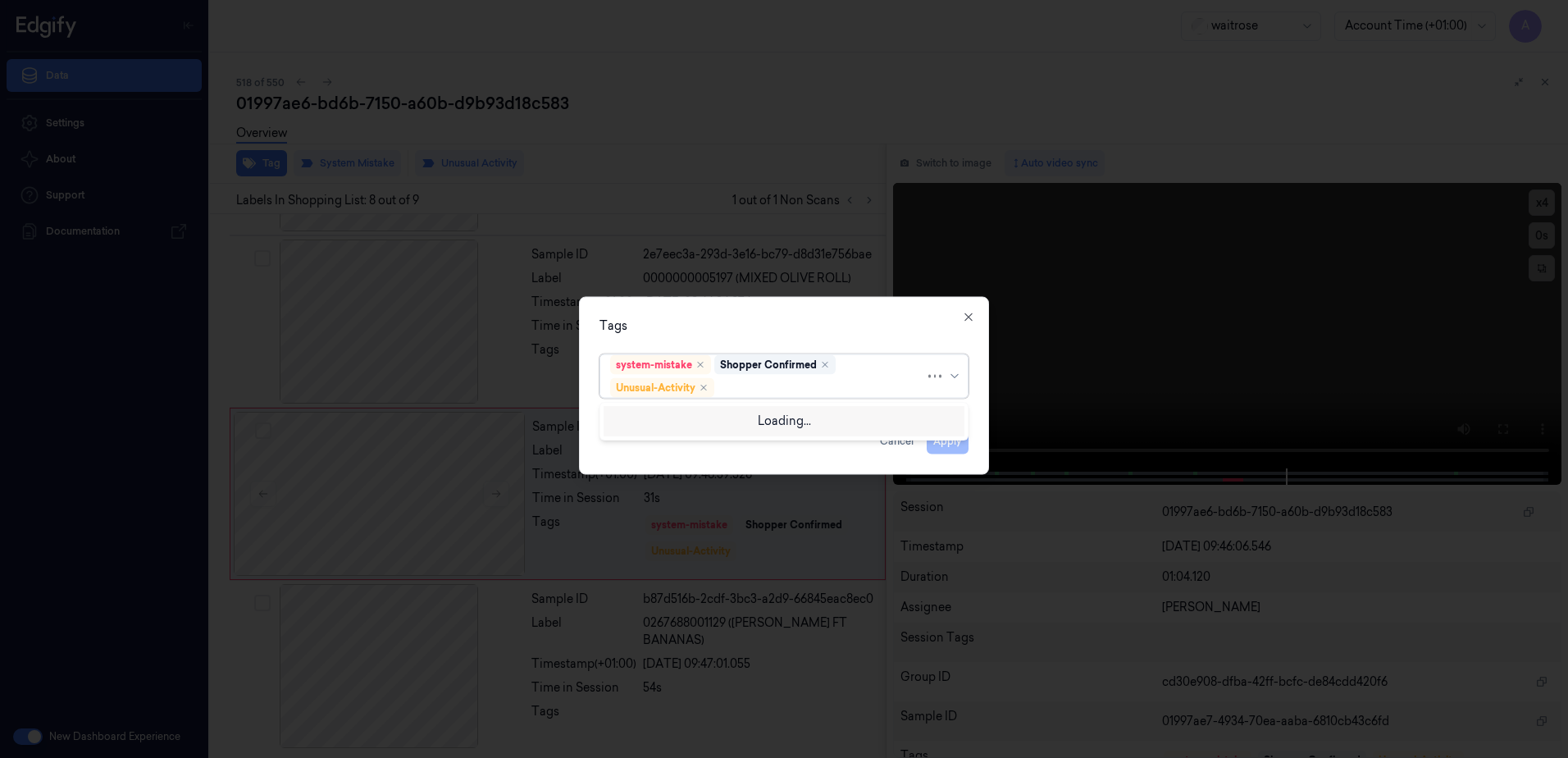
click at [784, 392] on div at bounding box center [822, 388] width 208 height 17
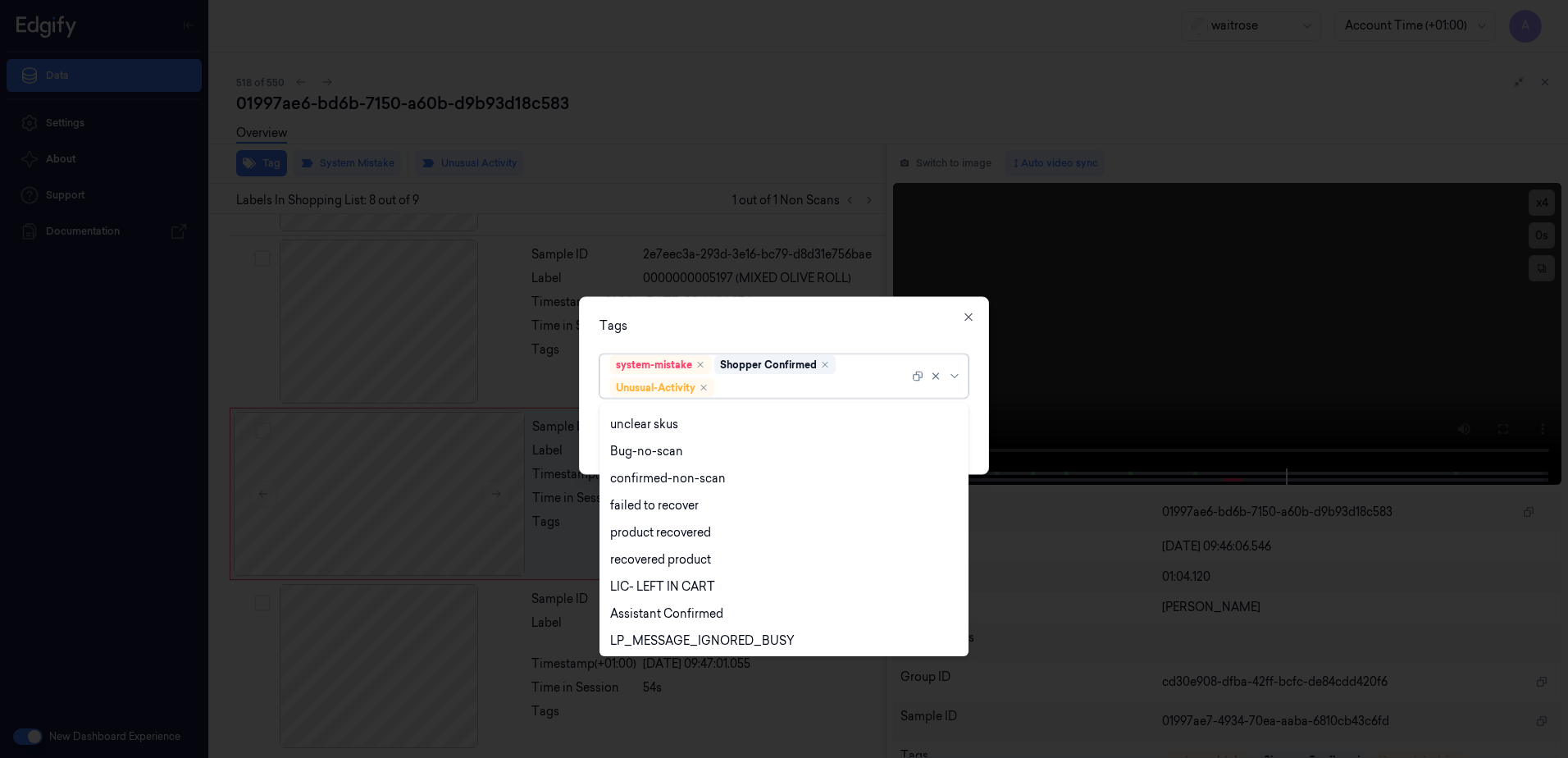
scroll to position [215, 0]
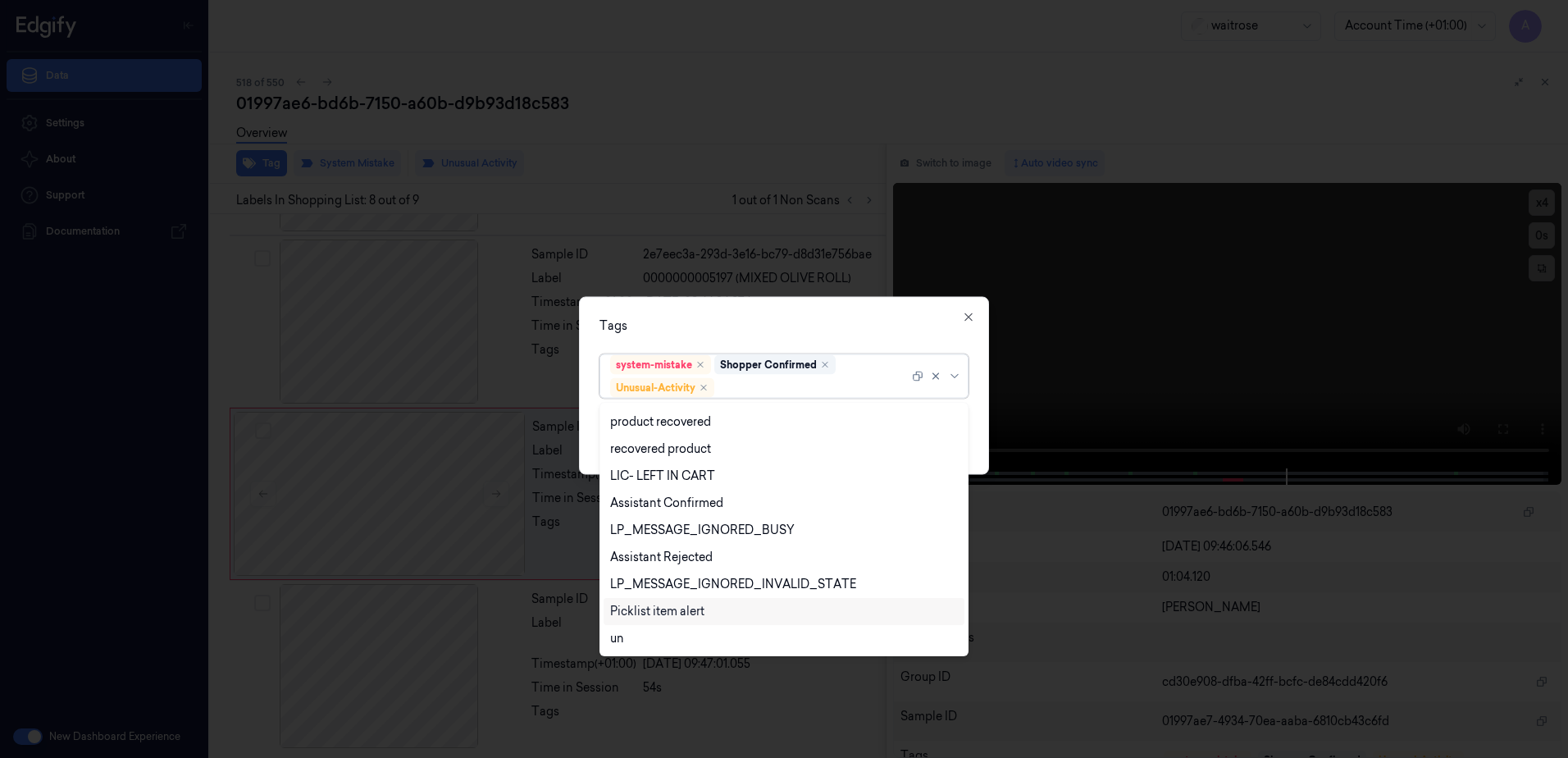
click at [660, 609] on div "Picklist item alert" at bounding box center [658, 612] width 94 height 17
click at [753, 306] on div "Tags option Picklist item alert, selected. 20 results available. Use Up and Dow…" at bounding box center [784, 386] width 411 height 178
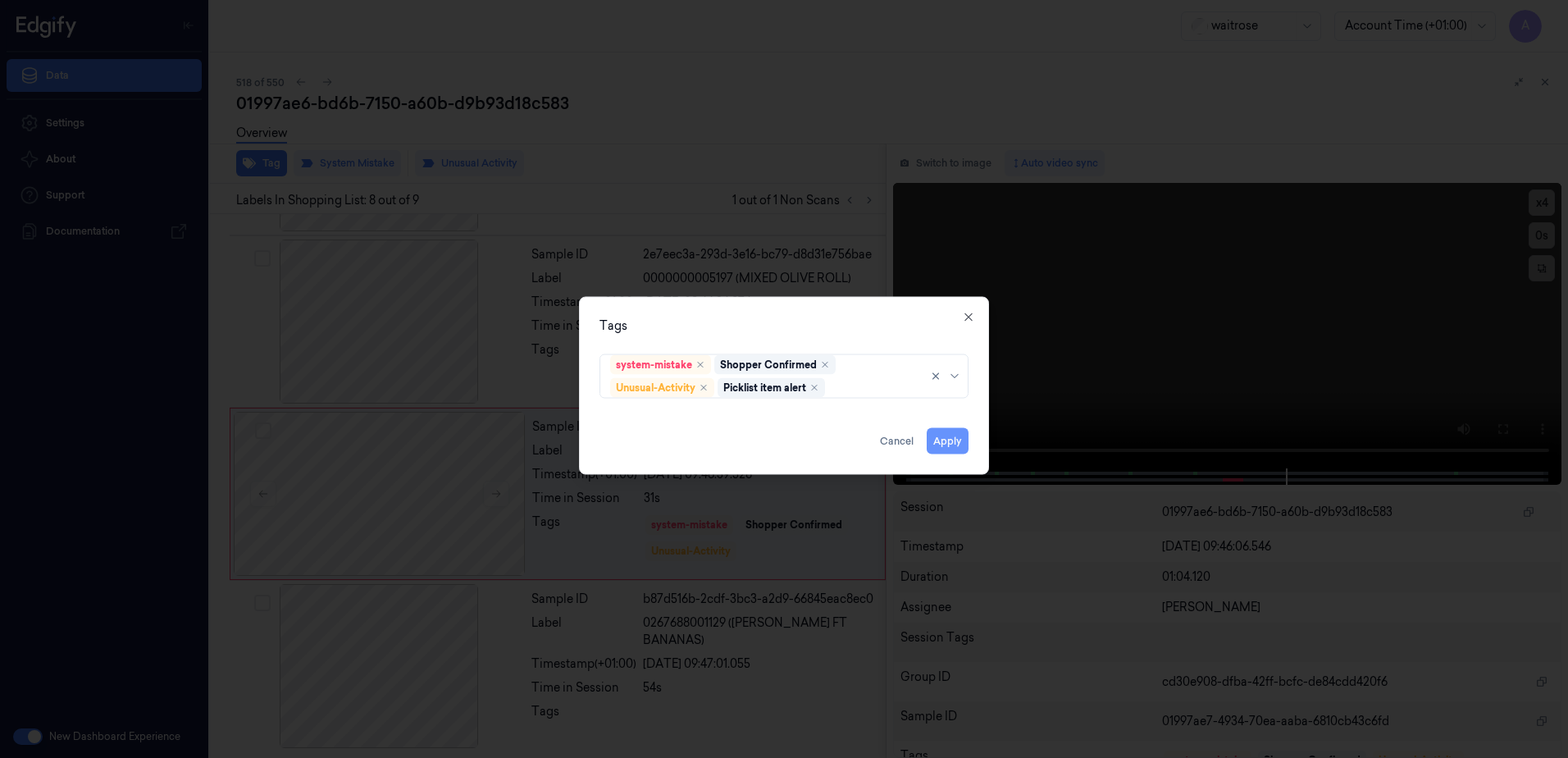
click at [955, 450] on button "Apply" at bounding box center [948, 441] width 42 height 26
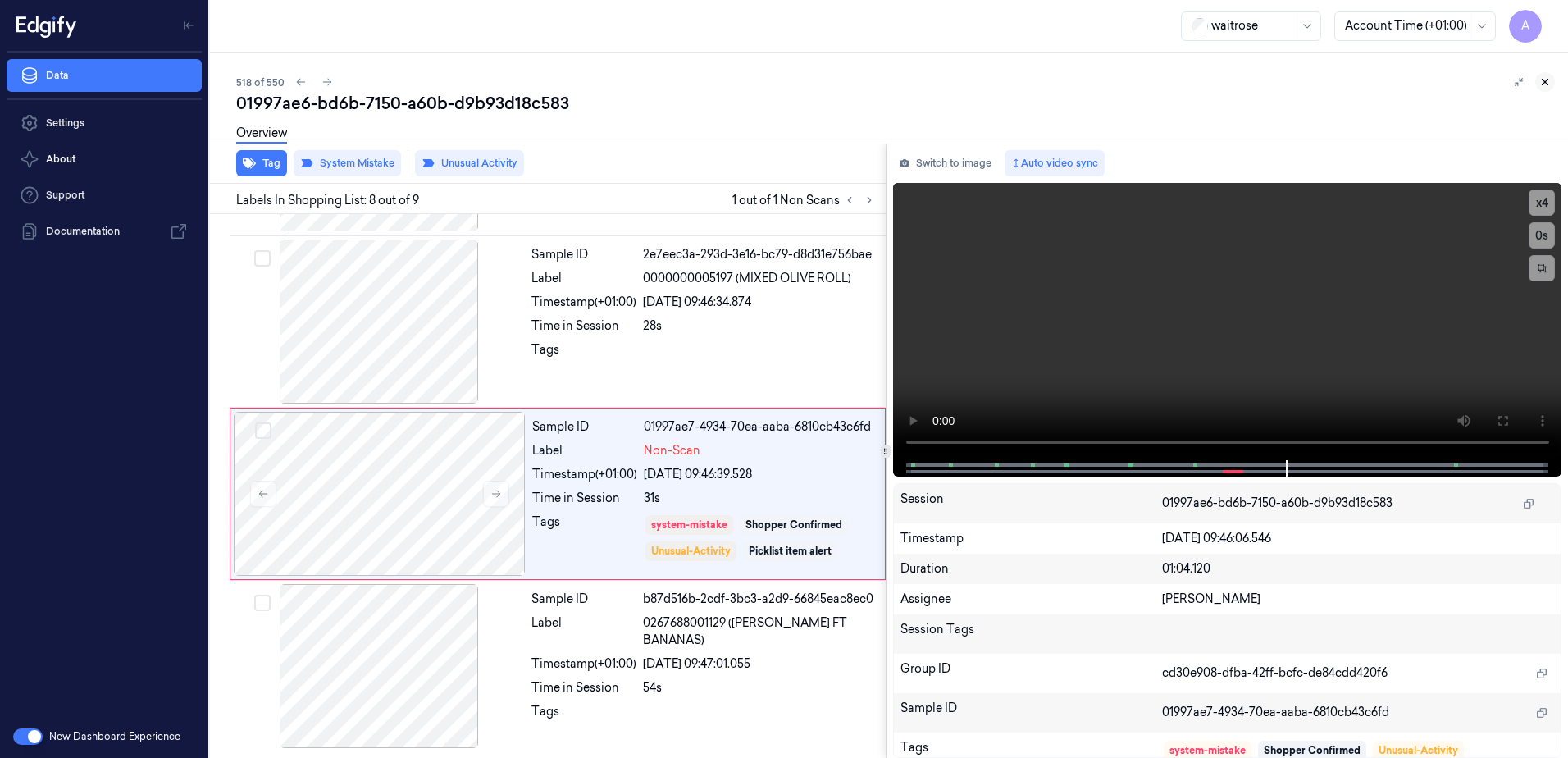
click at [1553, 86] on button at bounding box center [1545, 82] width 19 height 19
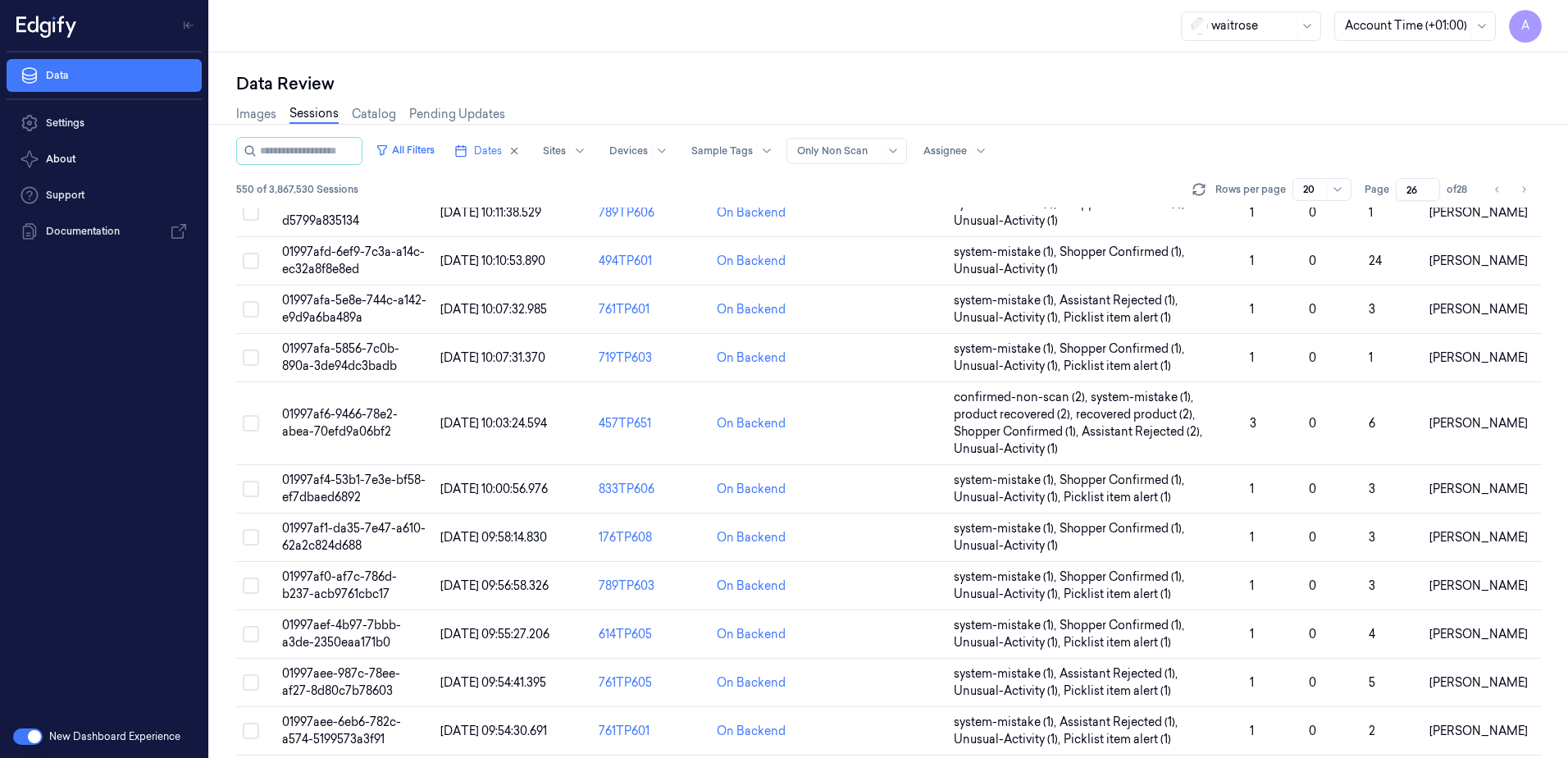
scroll to position [500, 0]
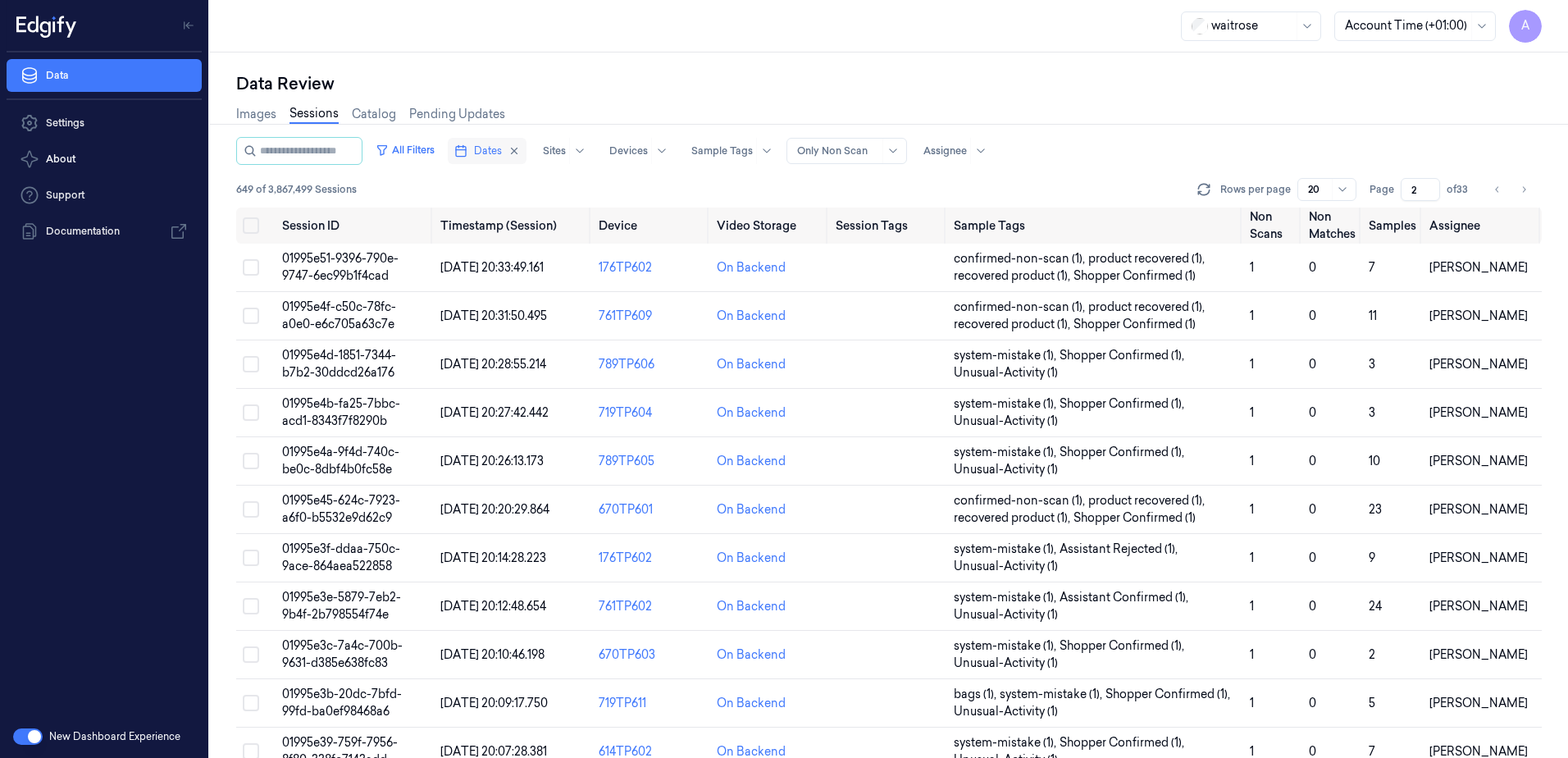
click at [502, 146] on span "Dates" at bounding box center [487, 150] width 28 height 14
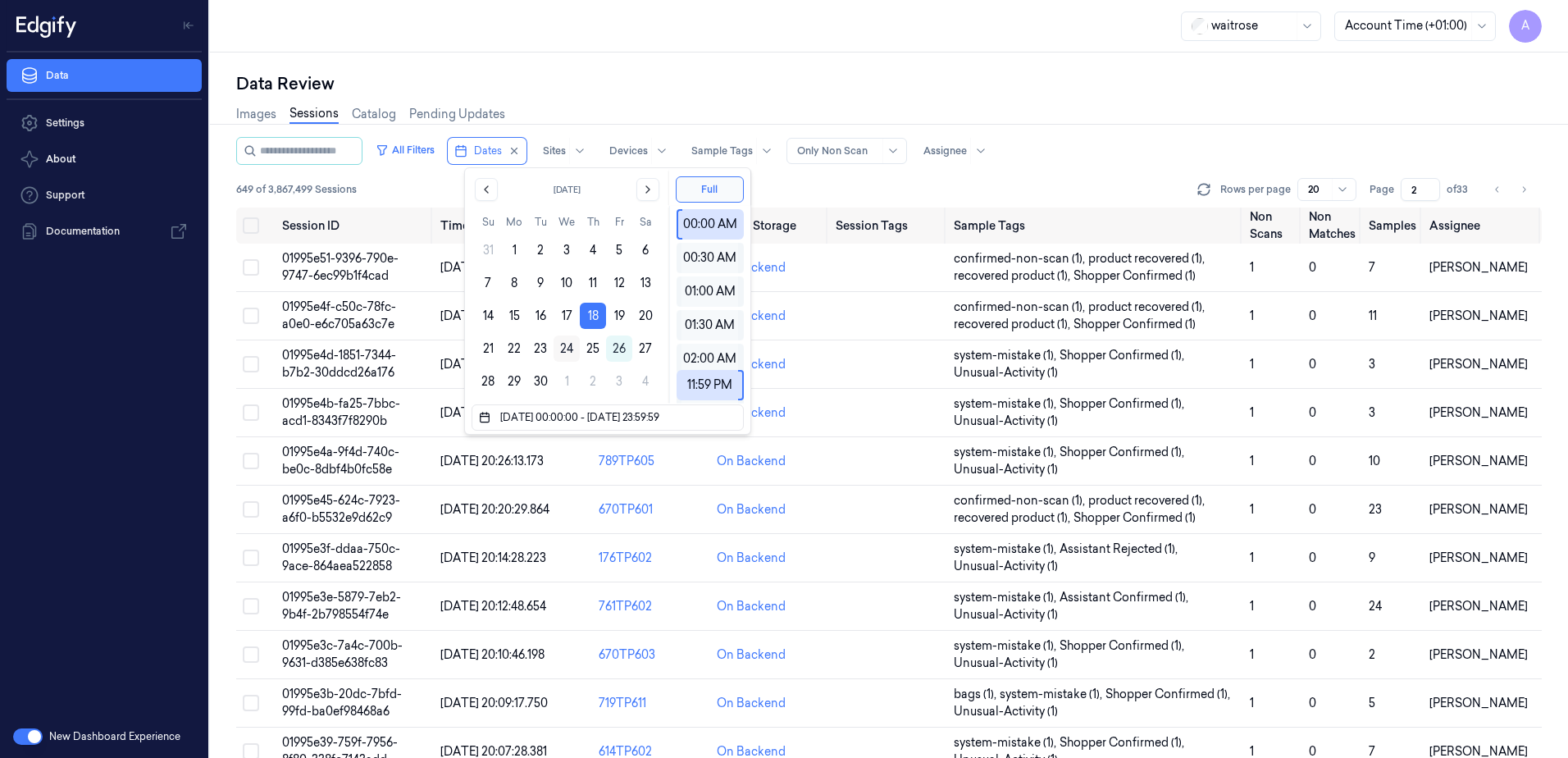
click at [562, 350] on button "24" at bounding box center [566, 348] width 26 height 26
type input "[DATE] 00:00:00 - [DATE] 23:59:59"
click at [601, 53] on div "Data Review Images Sessions Catalog Pending Updates All Filters Dates Sites Dev…" at bounding box center [888, 406] width 1358 height 706
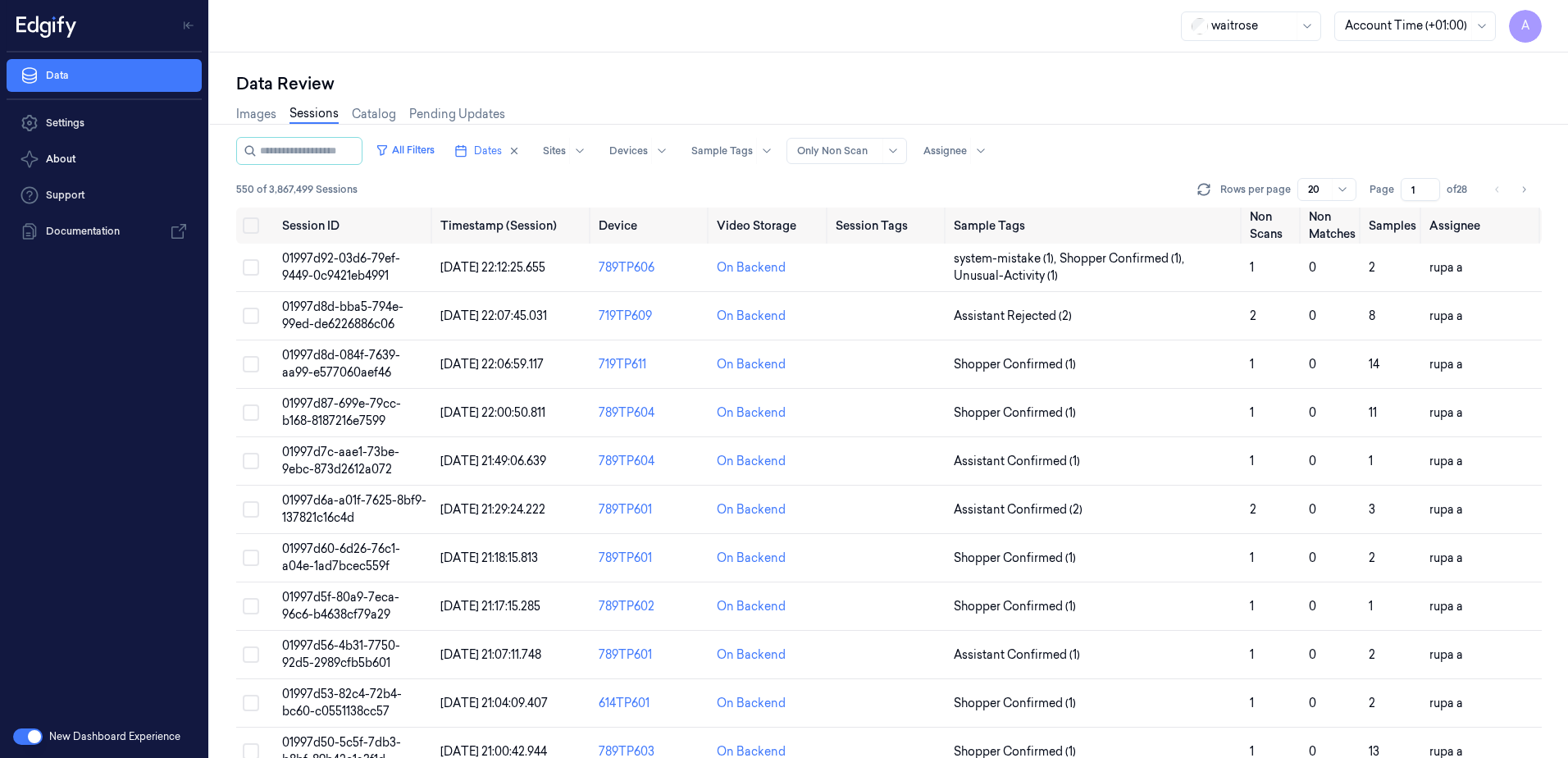
drag, startPoint x: 1417, startPoint y: 192, endPoint x: 1401, endPoint y: 202, distance: 18.9
click at [1401, 202] on div "All Filters Dates Sites Devices Sample Tags Alert Type Only Non Scan Assignee 5…" at bounding box center [889, 171] width 1306 height 70
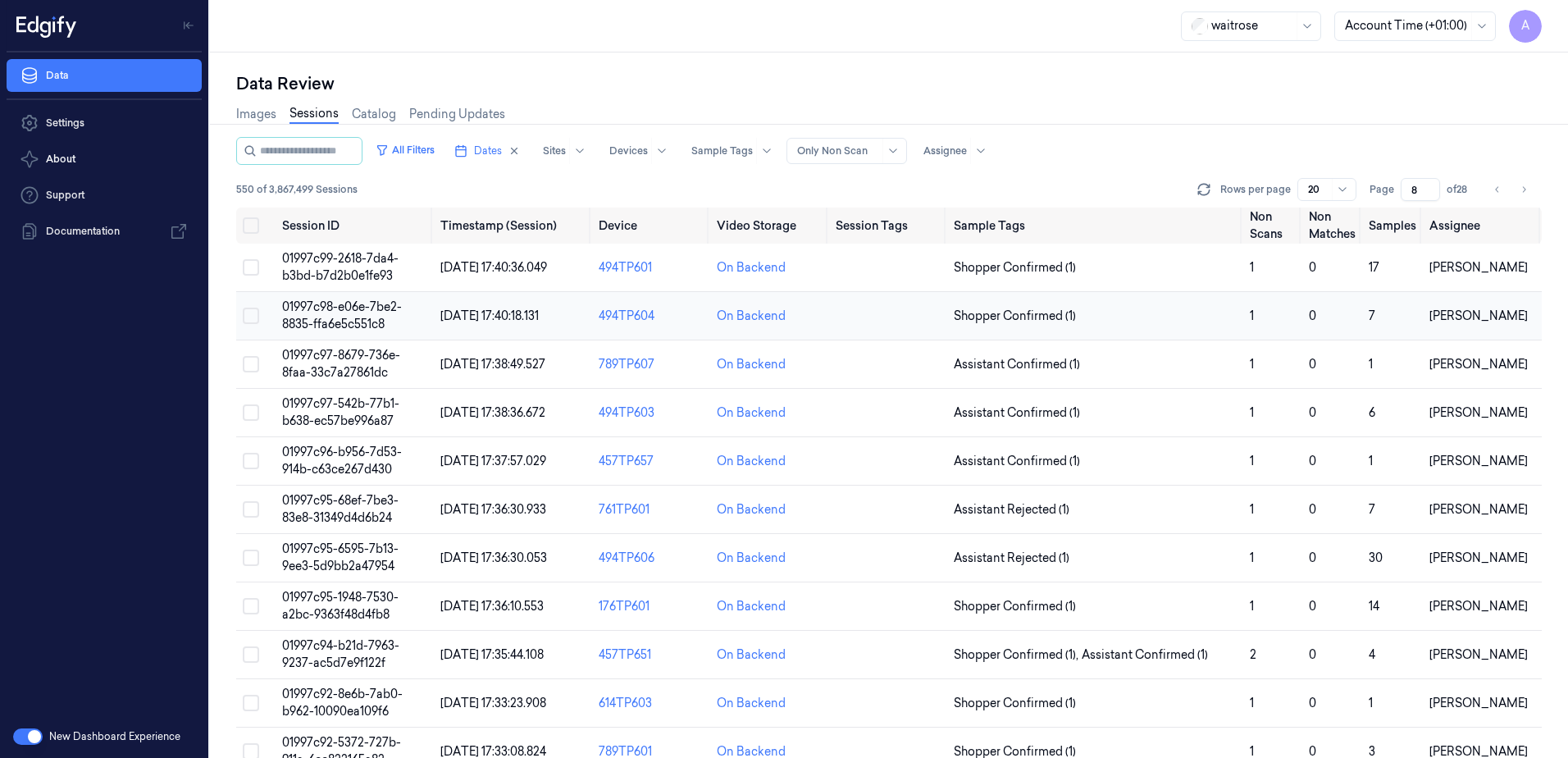
type input "8"
click at [321, 306] on span "01997c98-e06e-7be2-8835-ffa6e5c551c8" at bounding box center [341, 315] width 120 height 32
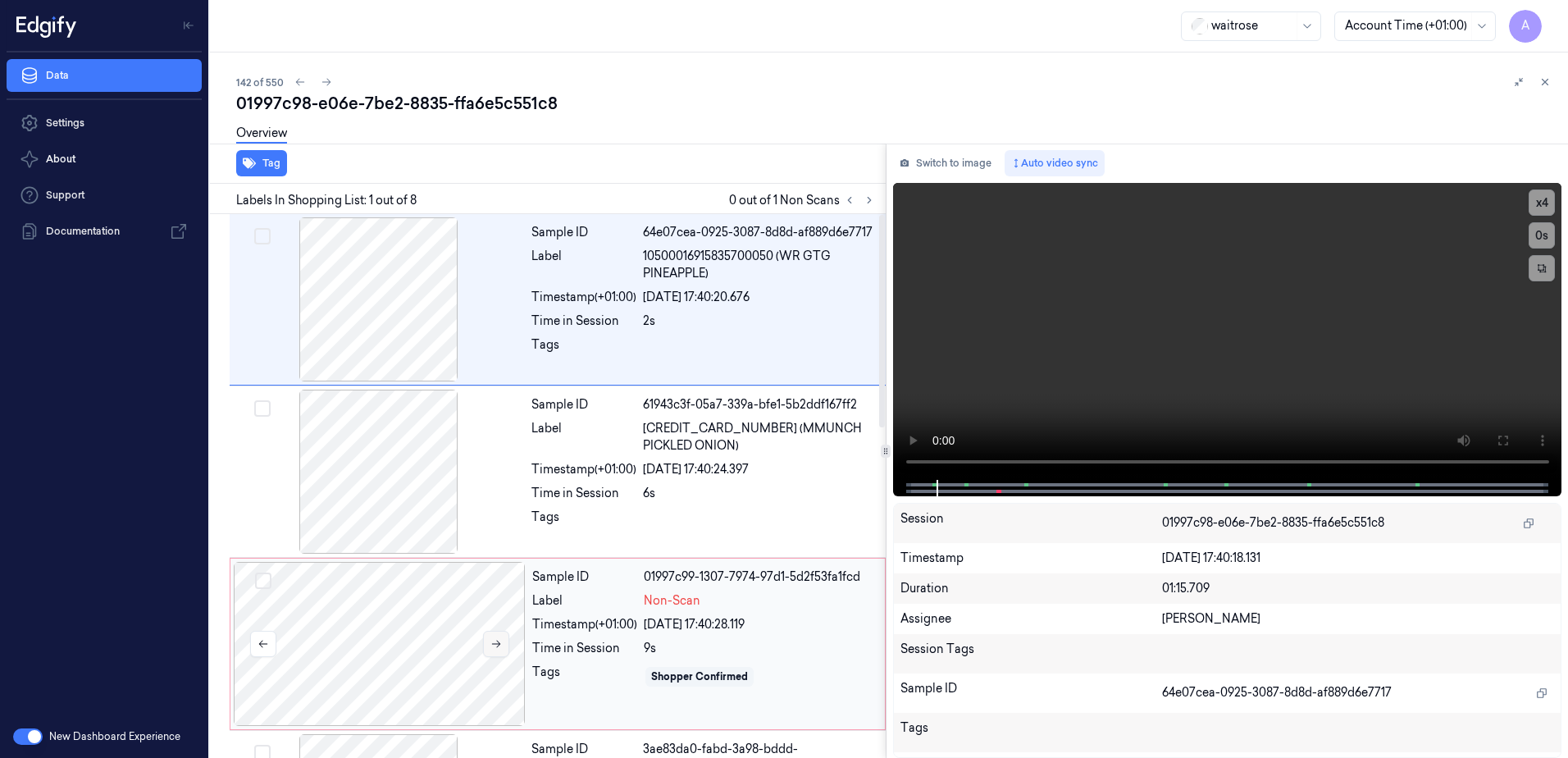
click at [498, 640] on icon at bounding box center [496, 644] width 12 height 12
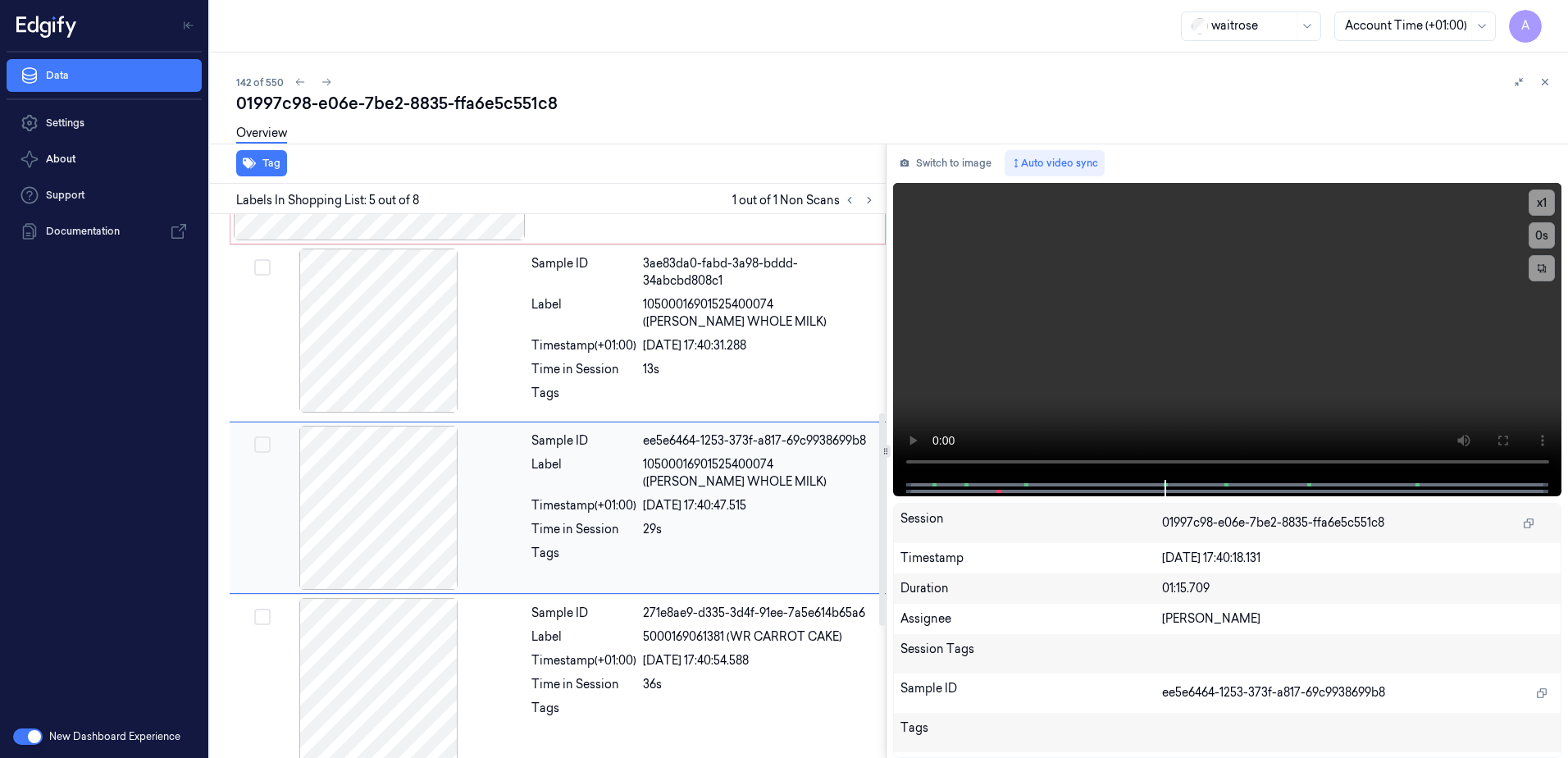
scroll to position [508, 0]
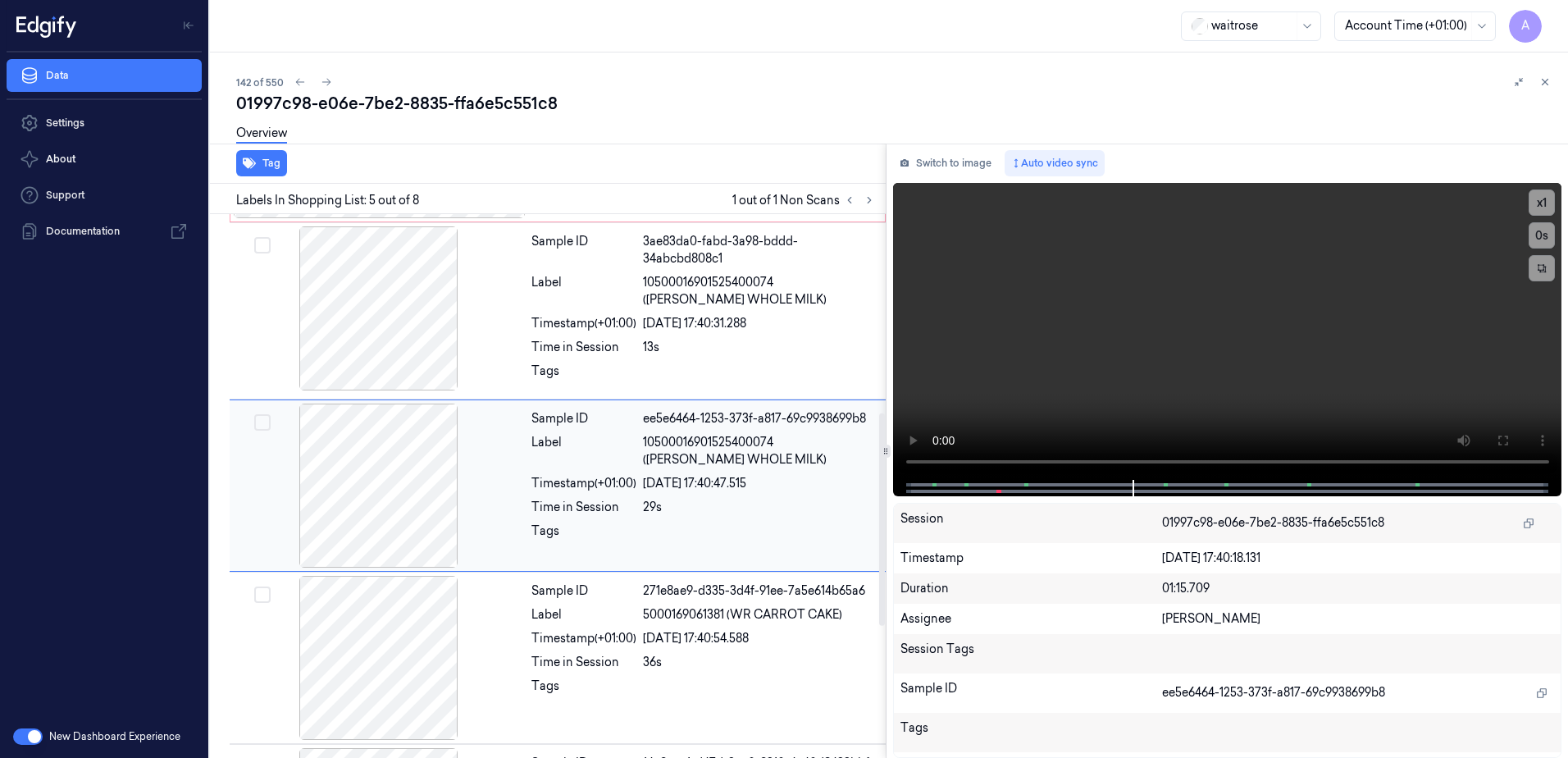
click at [731, 484] on div "24/09/2025 17:40:47.515" at bounding box center [759, 484] width 233 height 17
click at [733, 291] on span "10500016901525400074 (WR ESS WHOLE MILK)" at bounding box center [759, 291] width 233 height 35
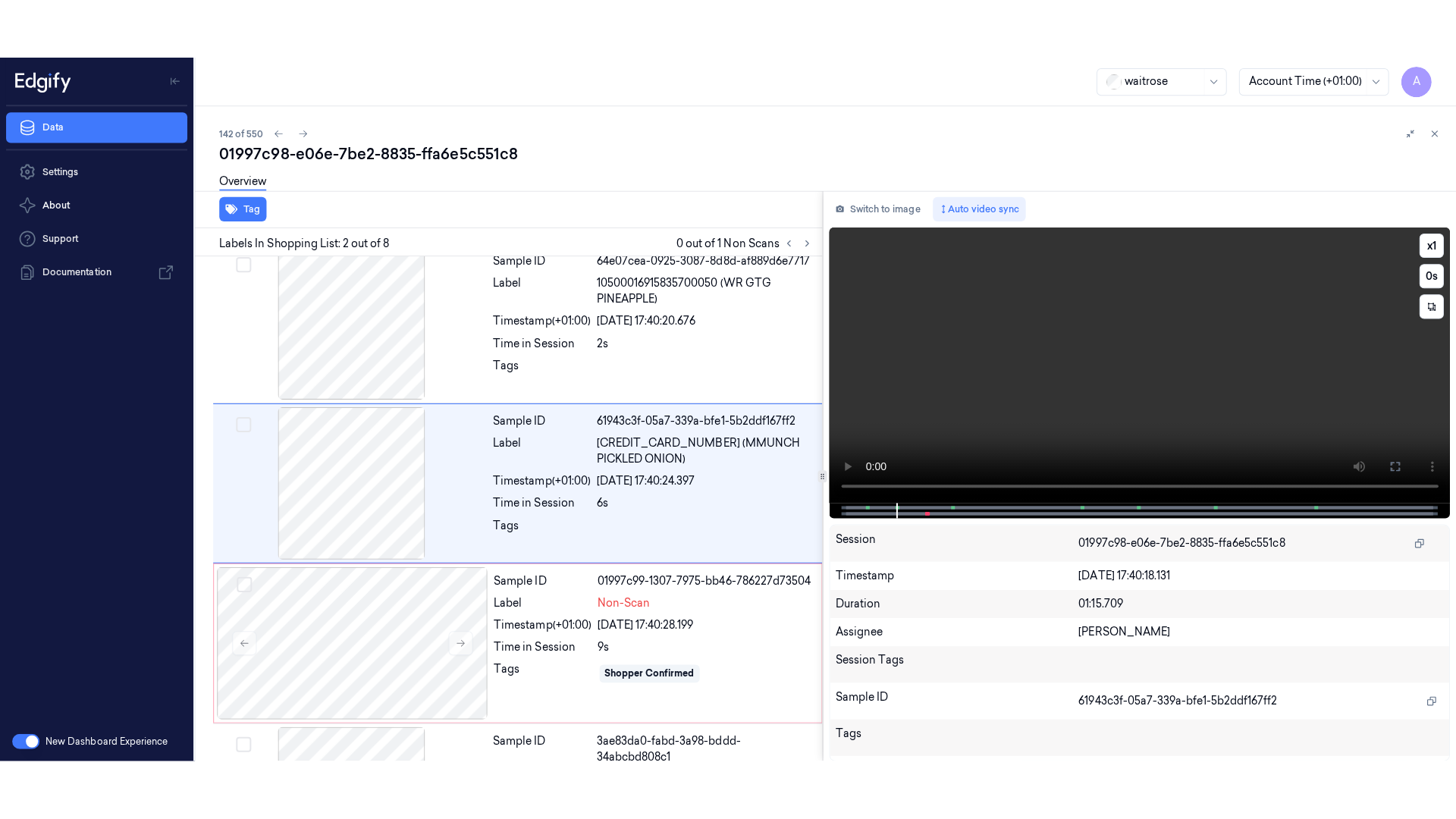
scroll to position [0, 0]
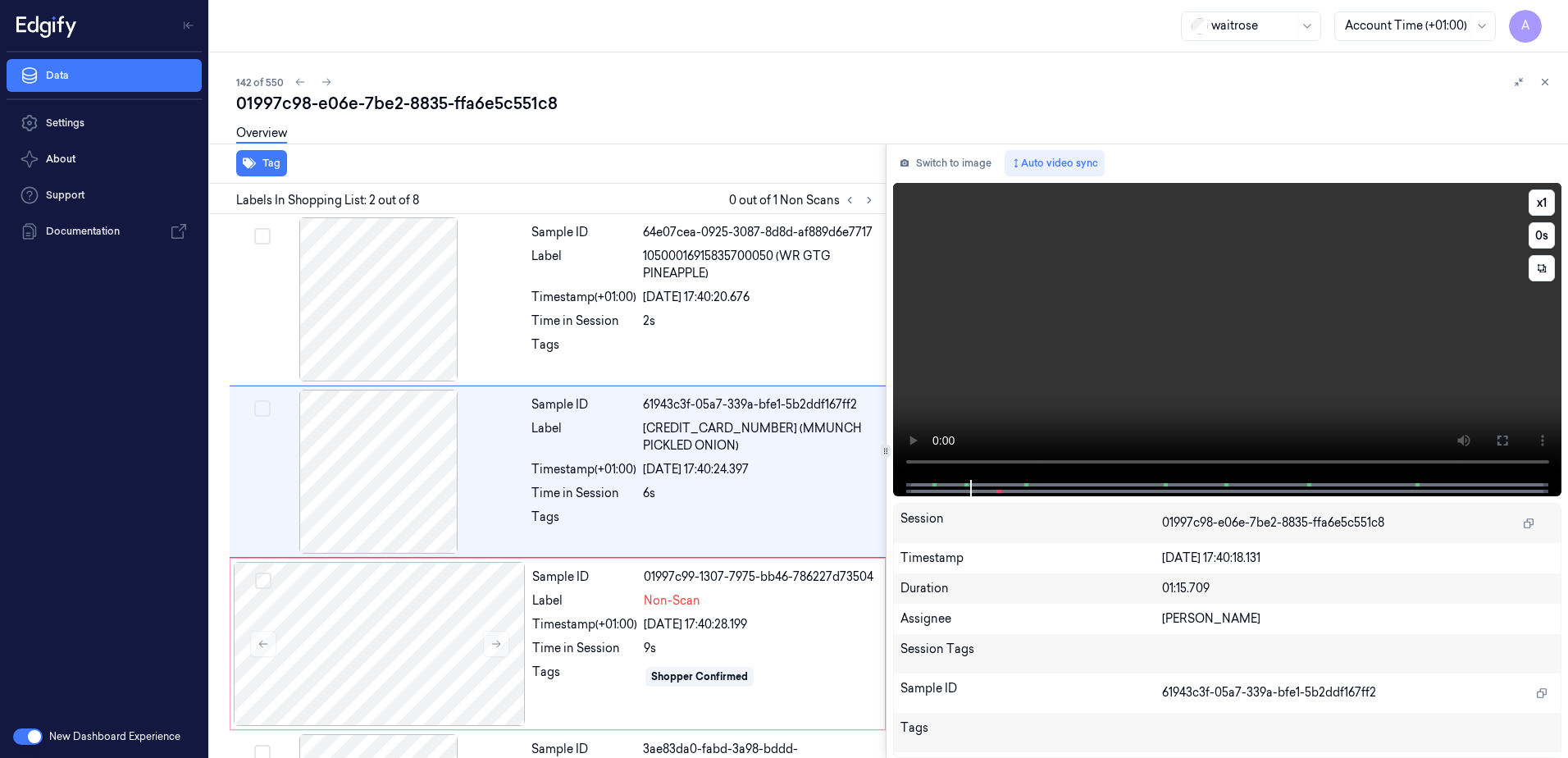
drag, startPoint x: 1497, startPoint y: 428, endPoint x: 1500, endPoint y: 513, distance: 85.1
click at [1497, 428] on button at bounding box center [1502, 441] width 26 height 26
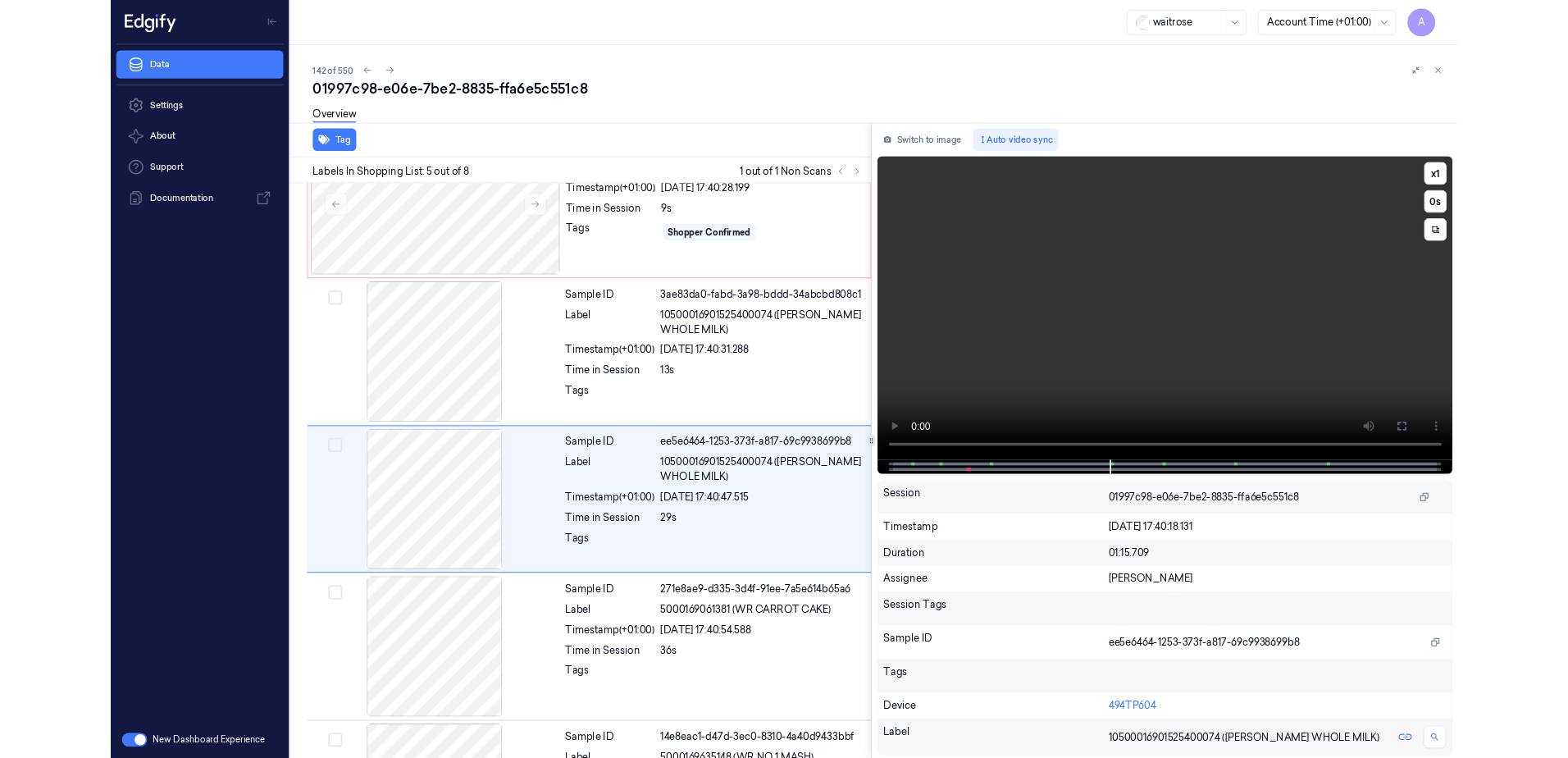
scroll to position [439, 0]
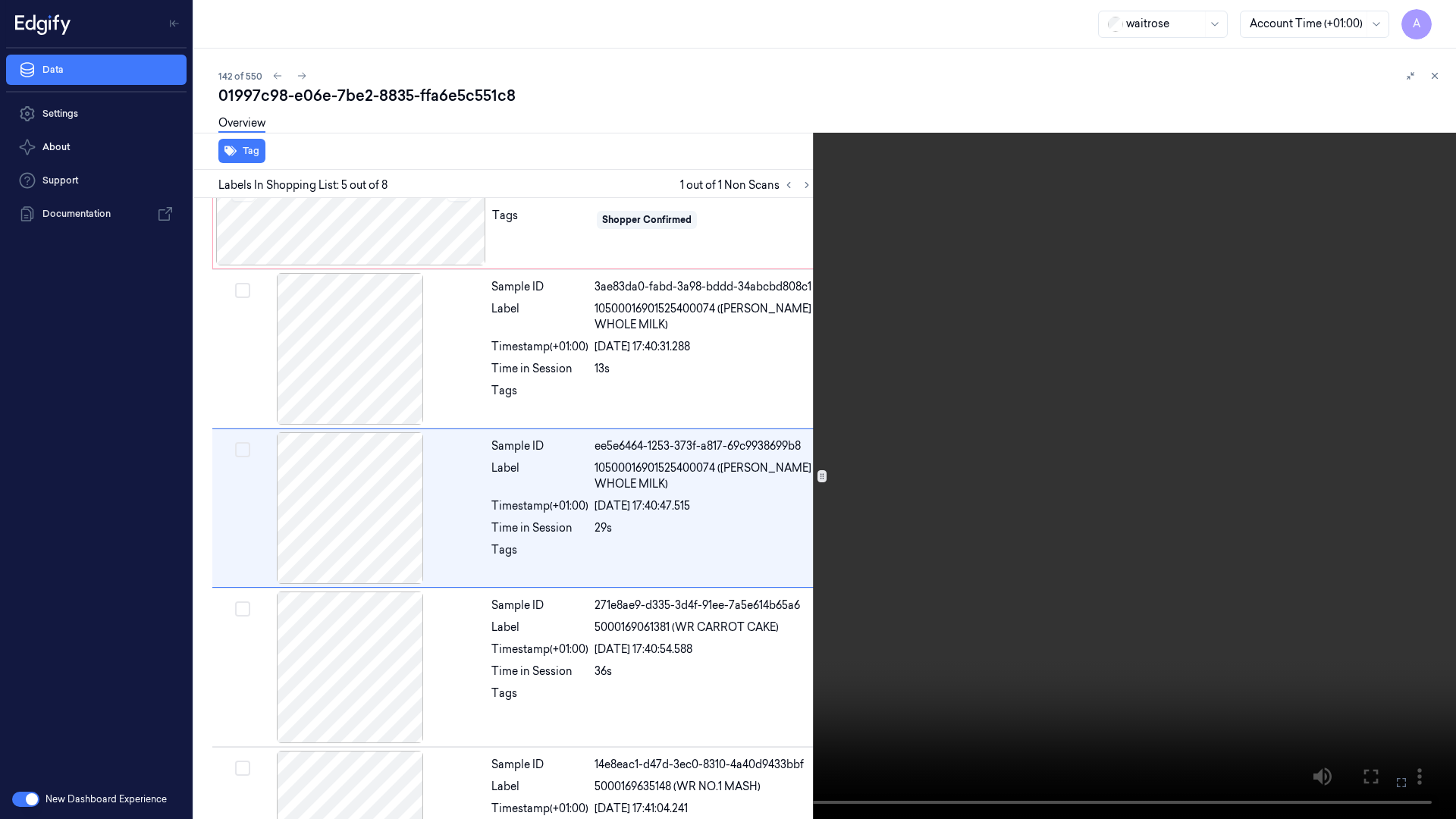
click at [0, 0] on icon at bounding box center [0, 0] width 0 height 0
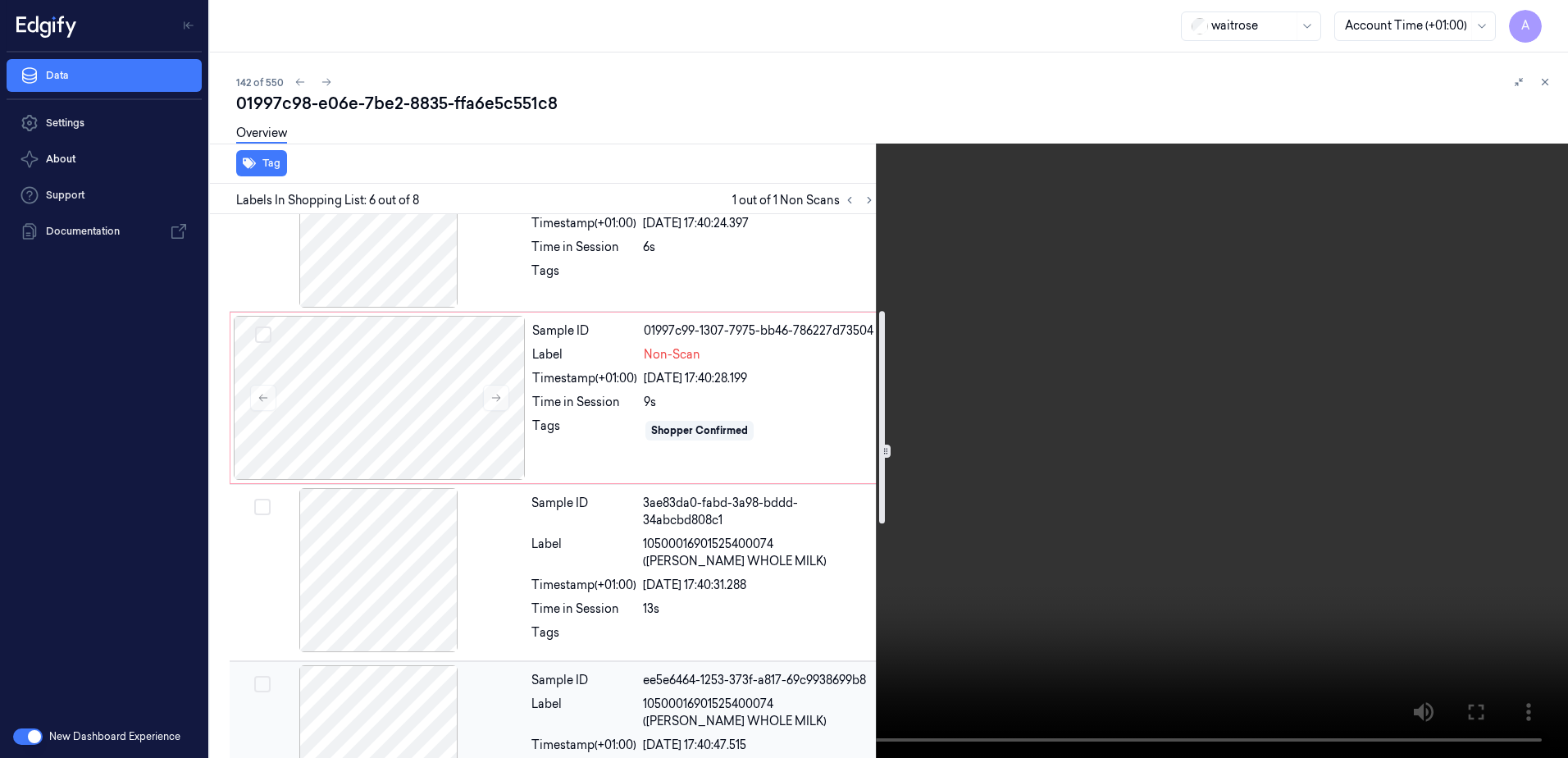
scroll to position [328, 0]
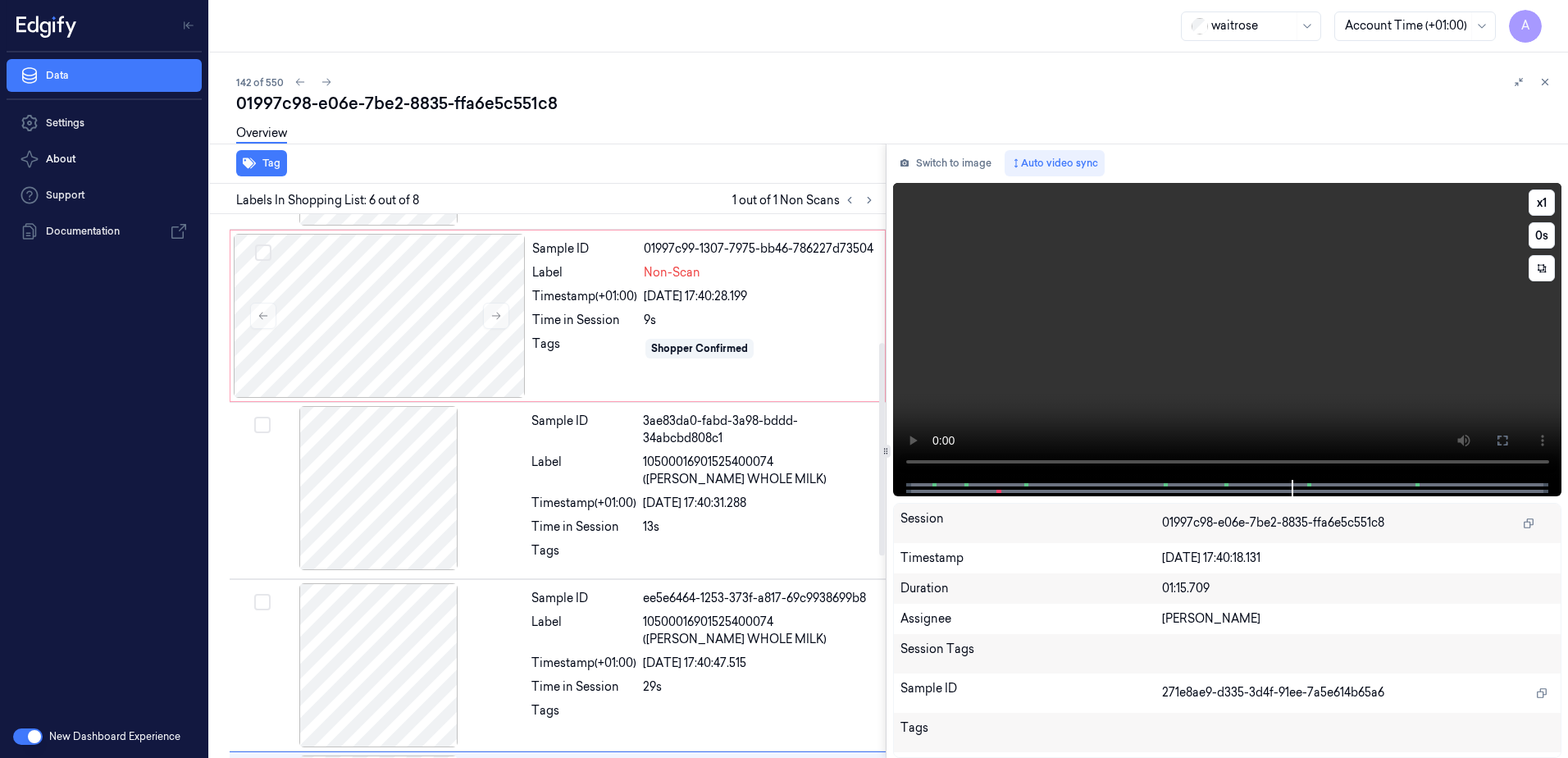
click at [1092, 373] on video at bounding box center [1228, 331] width 669 height 297
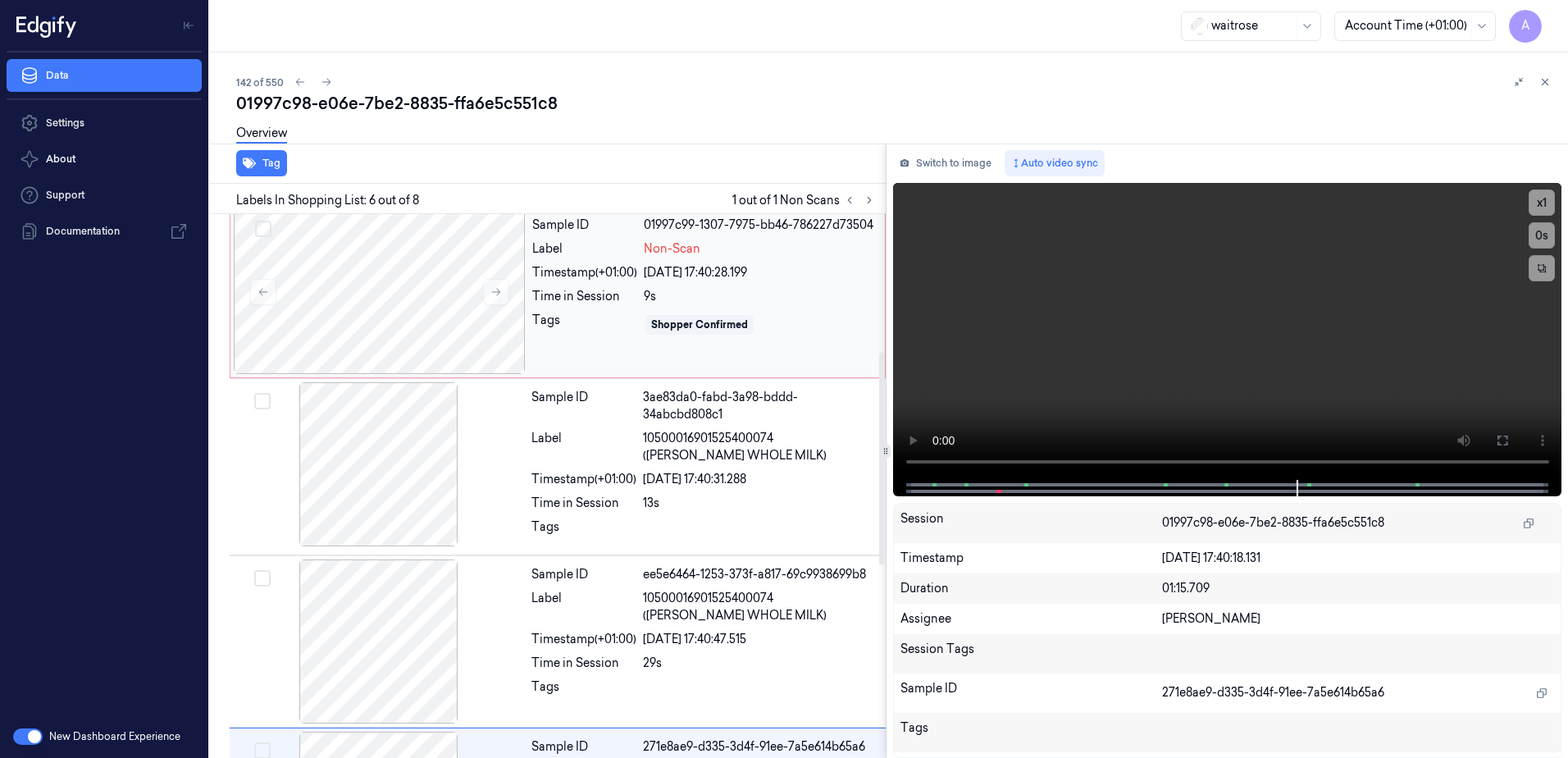
click at [768, 334] on div "Shopper Confirmed" at bounding box center [759, 324] width 232 height 26
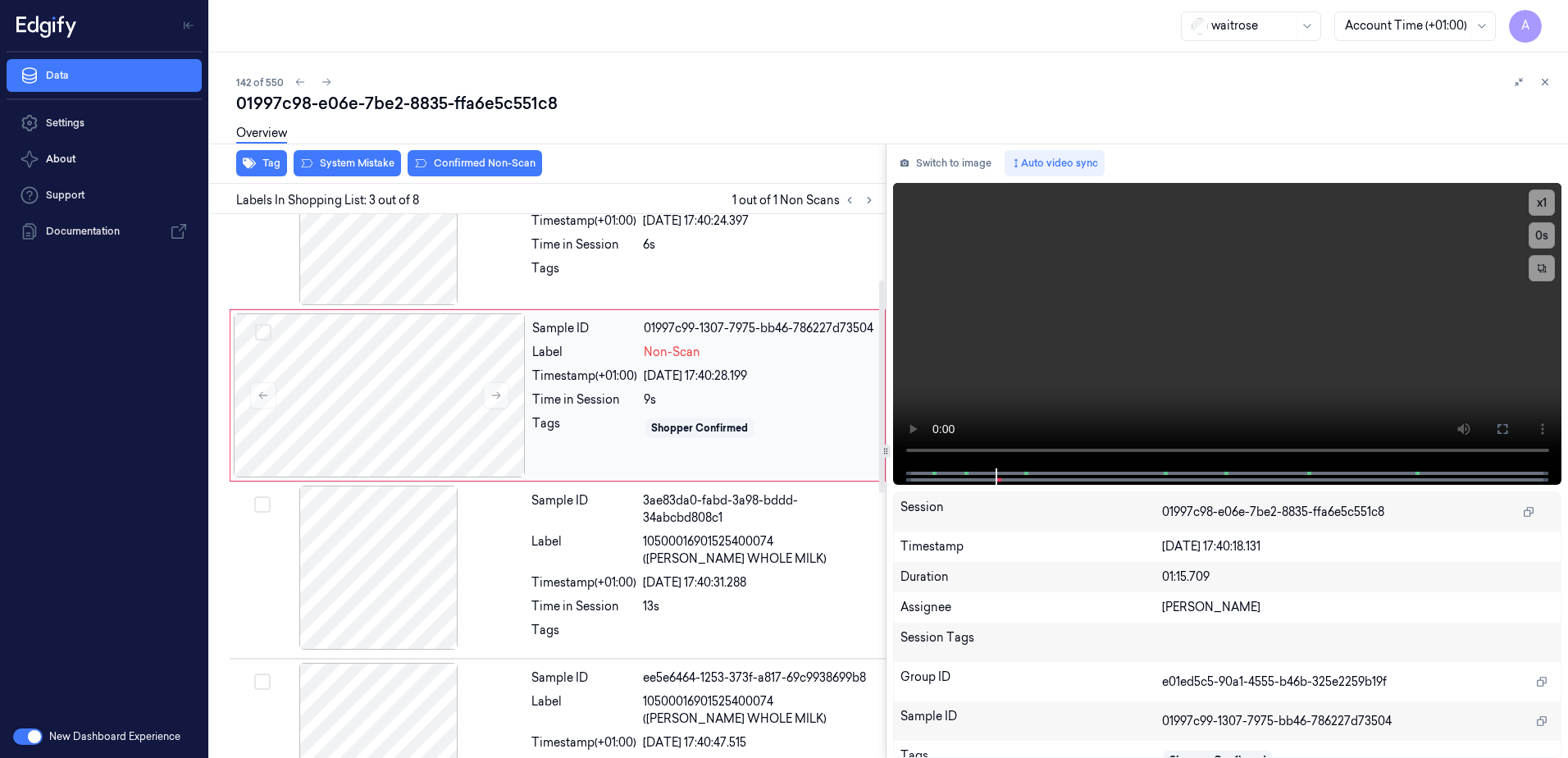
scroll to position [159, 0]
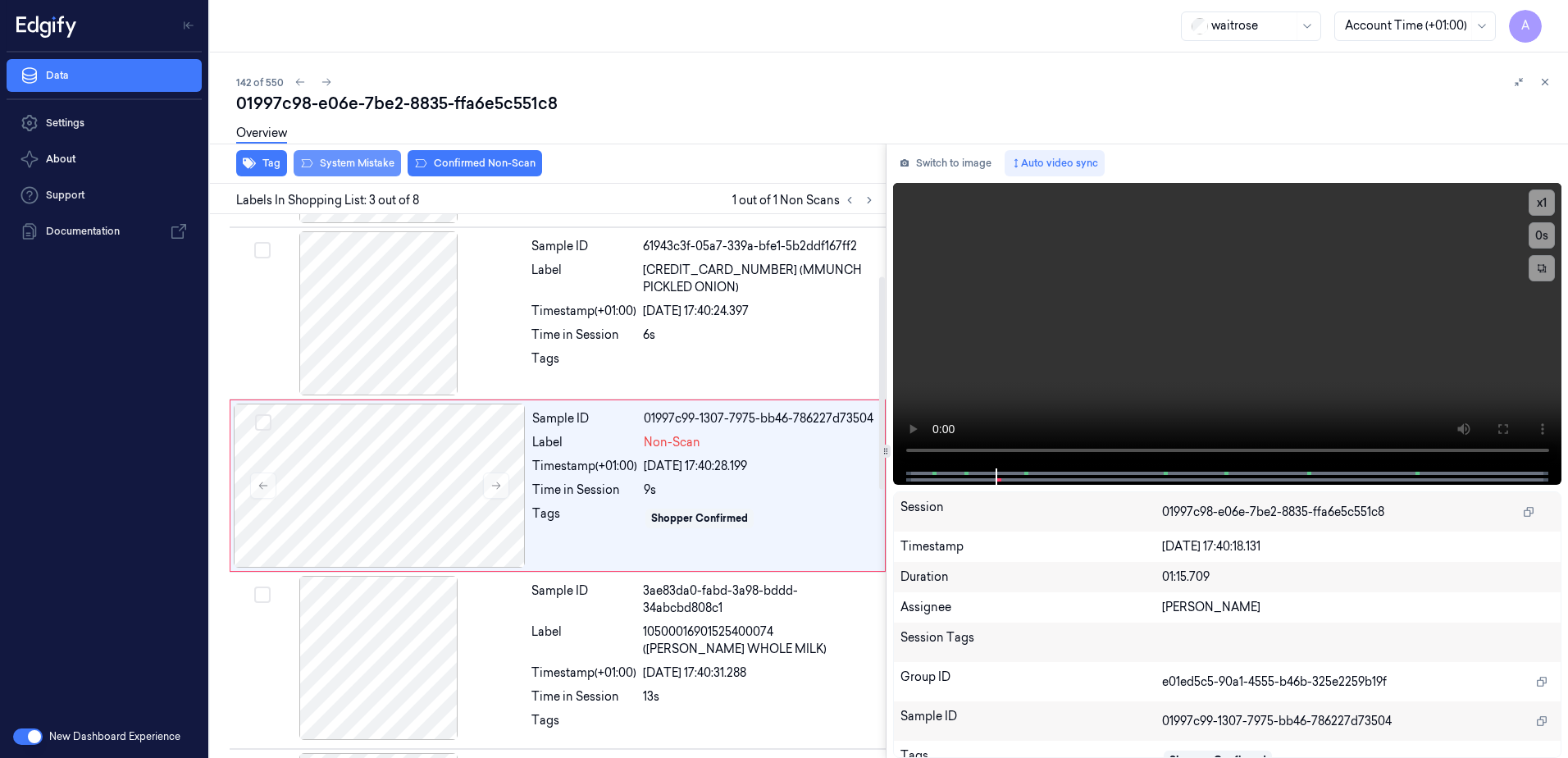
click at [337, 165] on button "System Mistake" at bounding box center [347, 163] width 108 height 26
click at [458, 164] on button "Unusual Activity" at bounding box center [469, 163] width 109 height 26
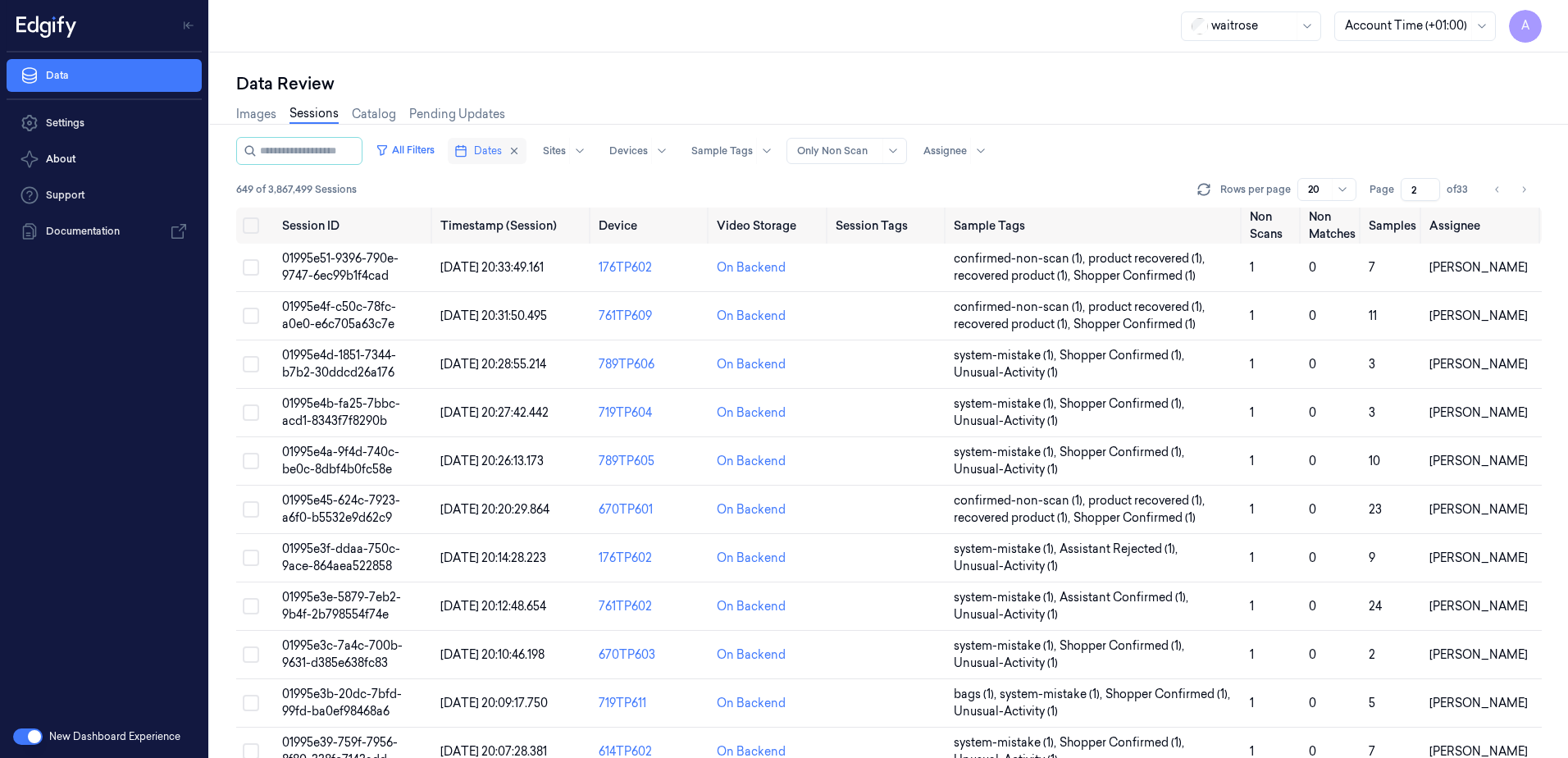
click at [502, 150] on span "Dates" at bounding box center [487, 150] width 28 height 14
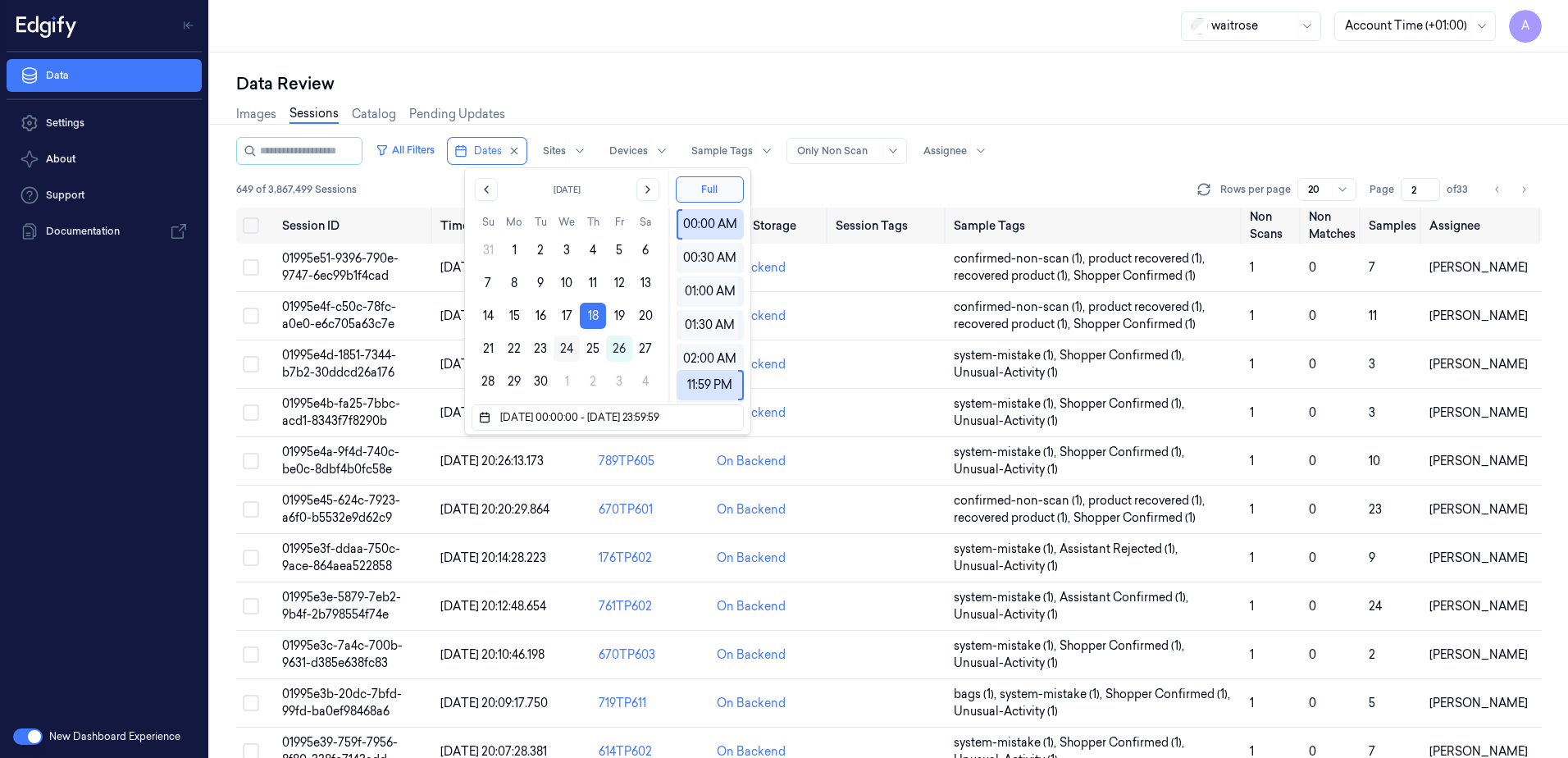
click at [572, 343] on button "24" at bounding box center [566, 348] width 26 height 26
type input "[DATE] 00:00:00 - [DATE] 23:59:59"
click at [565, 37] on div "waitrose Account Time (+01:00) A" at bounding box center [888, 26] width 1358 height 53
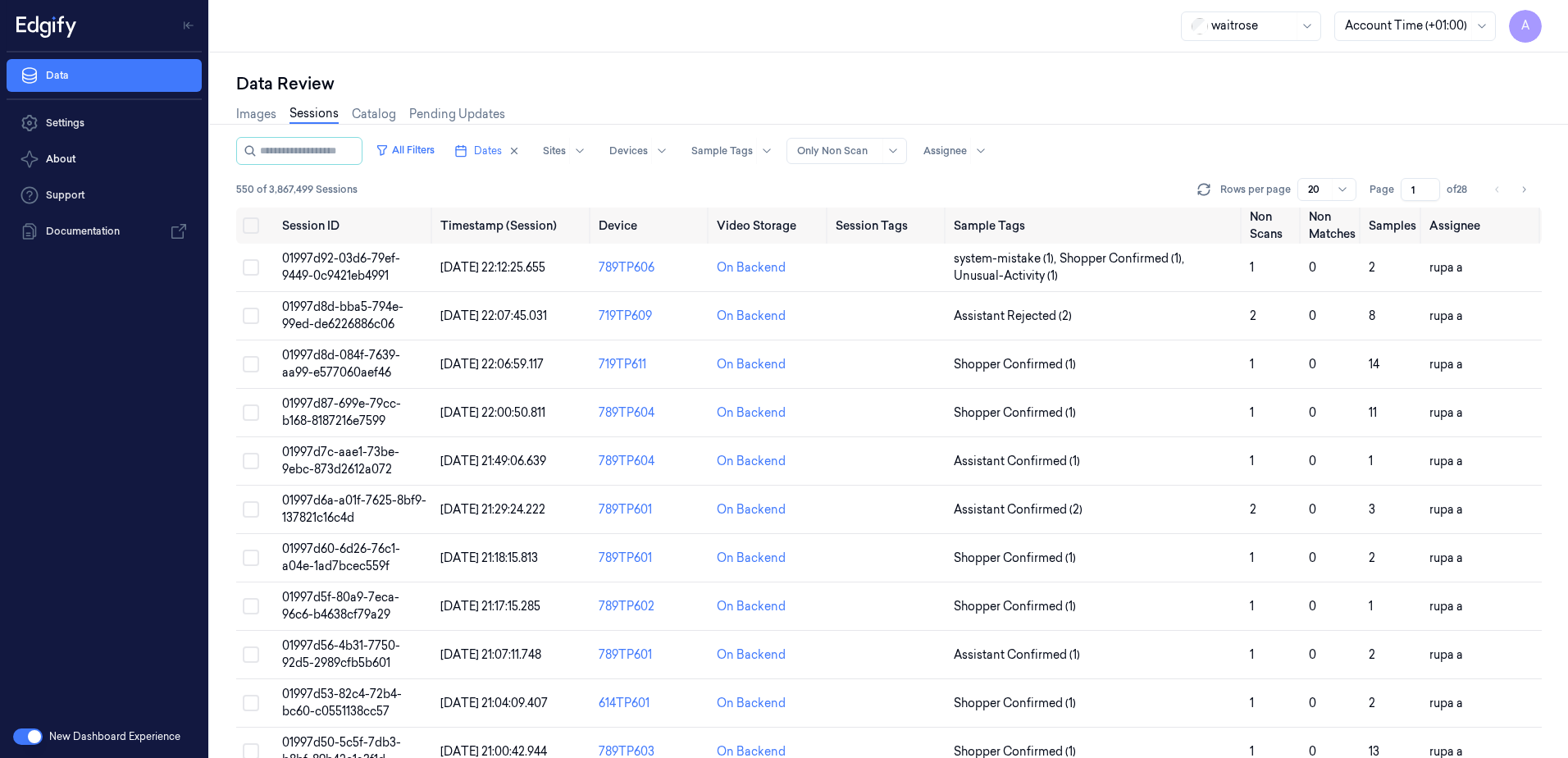
click at [1411, 193] on input "1" at bounding box center [1420, 190] width 39 height 23
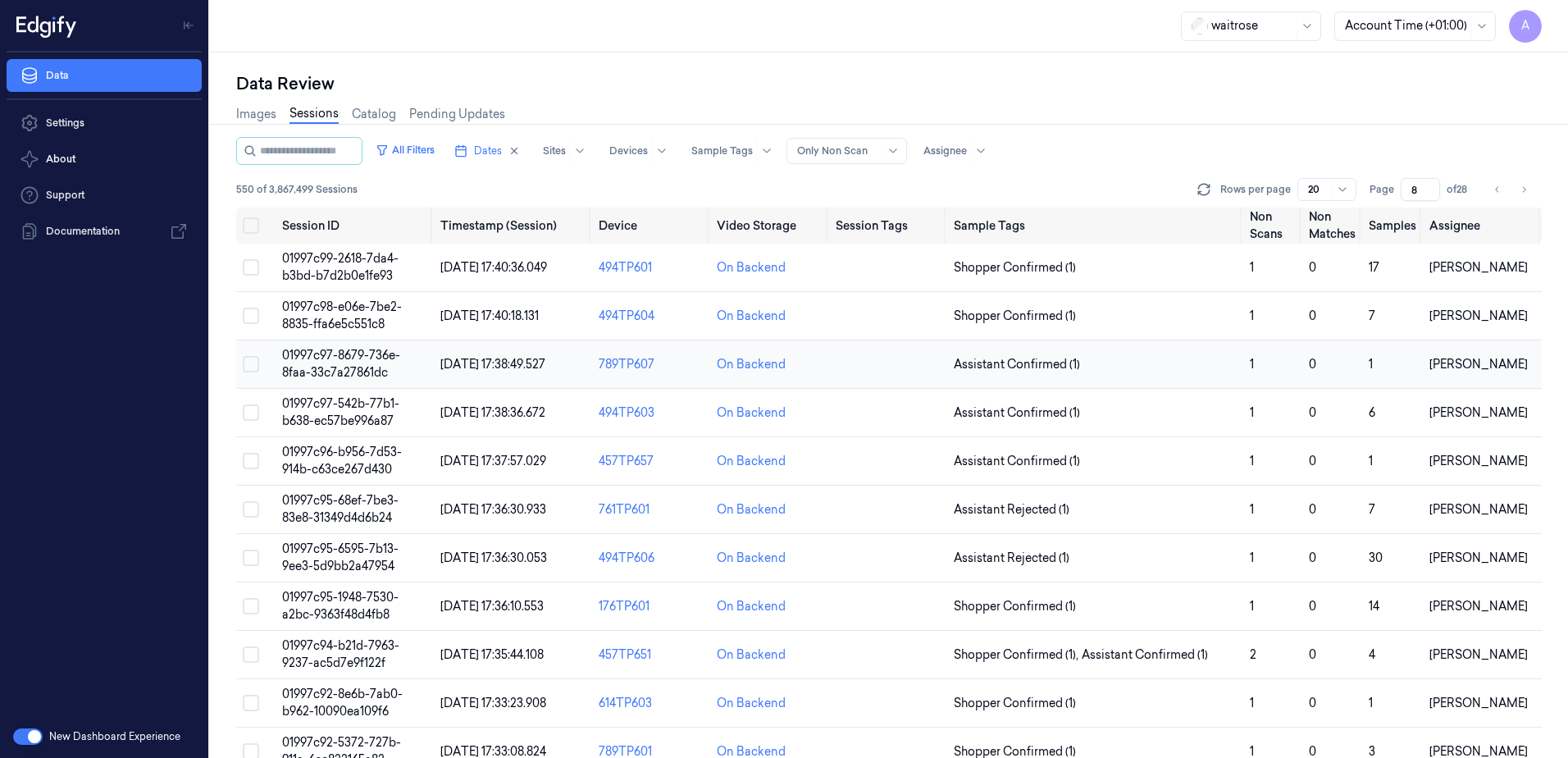
type input "8"
click at [327, 356] on span "01997c97-8679-736e-8faa-33c7a27861dc" at bounding box center [340, 364] width 118 height 32
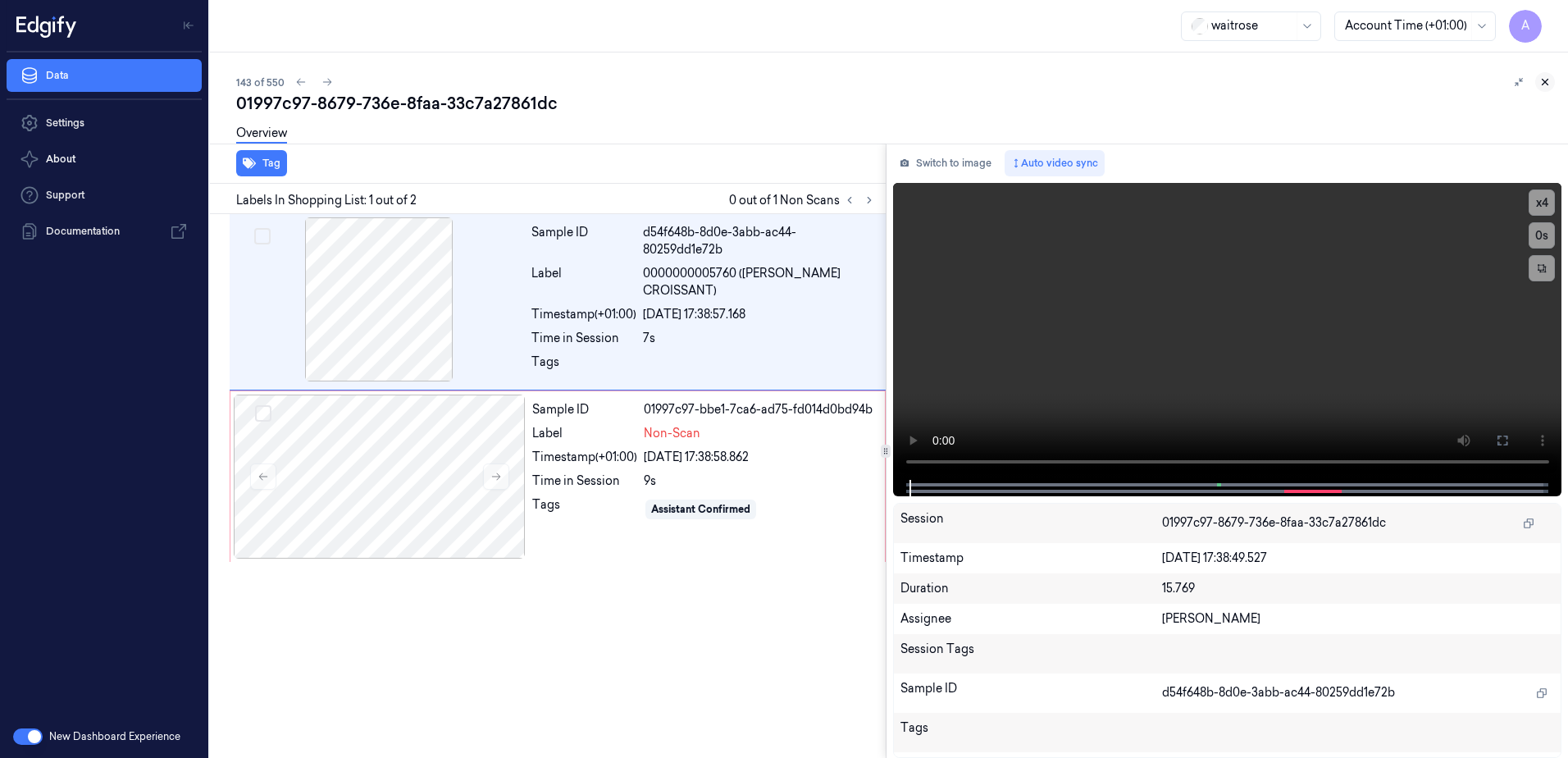
click at [1541, 83] on icon at bounding box center [1545, 82] width 12 height 12
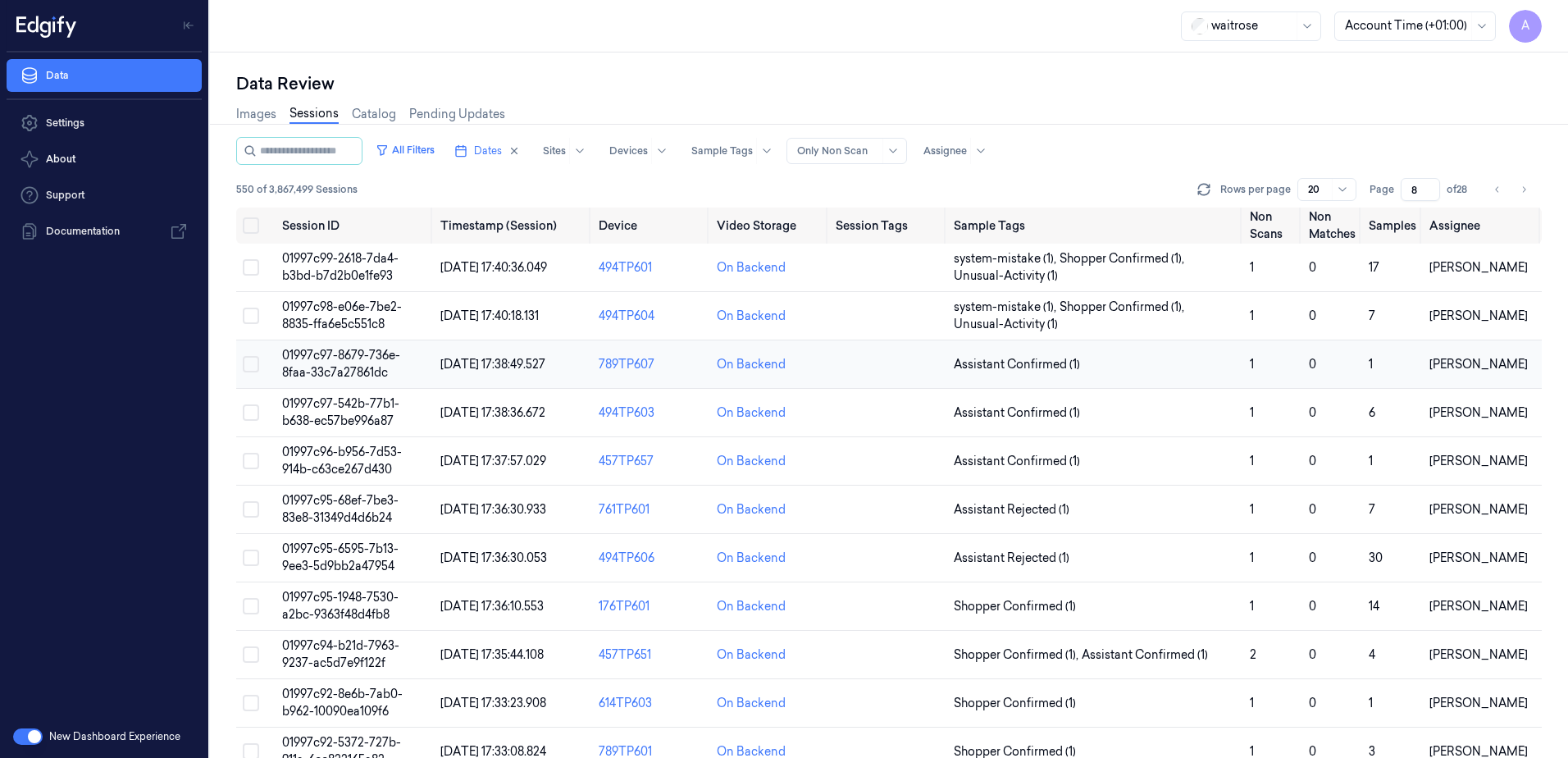
click at [315, 358] on span "01997c97-8679-736e-8faa-33c7a27861dc" at bounding box center [340, 364] width 118 height 32
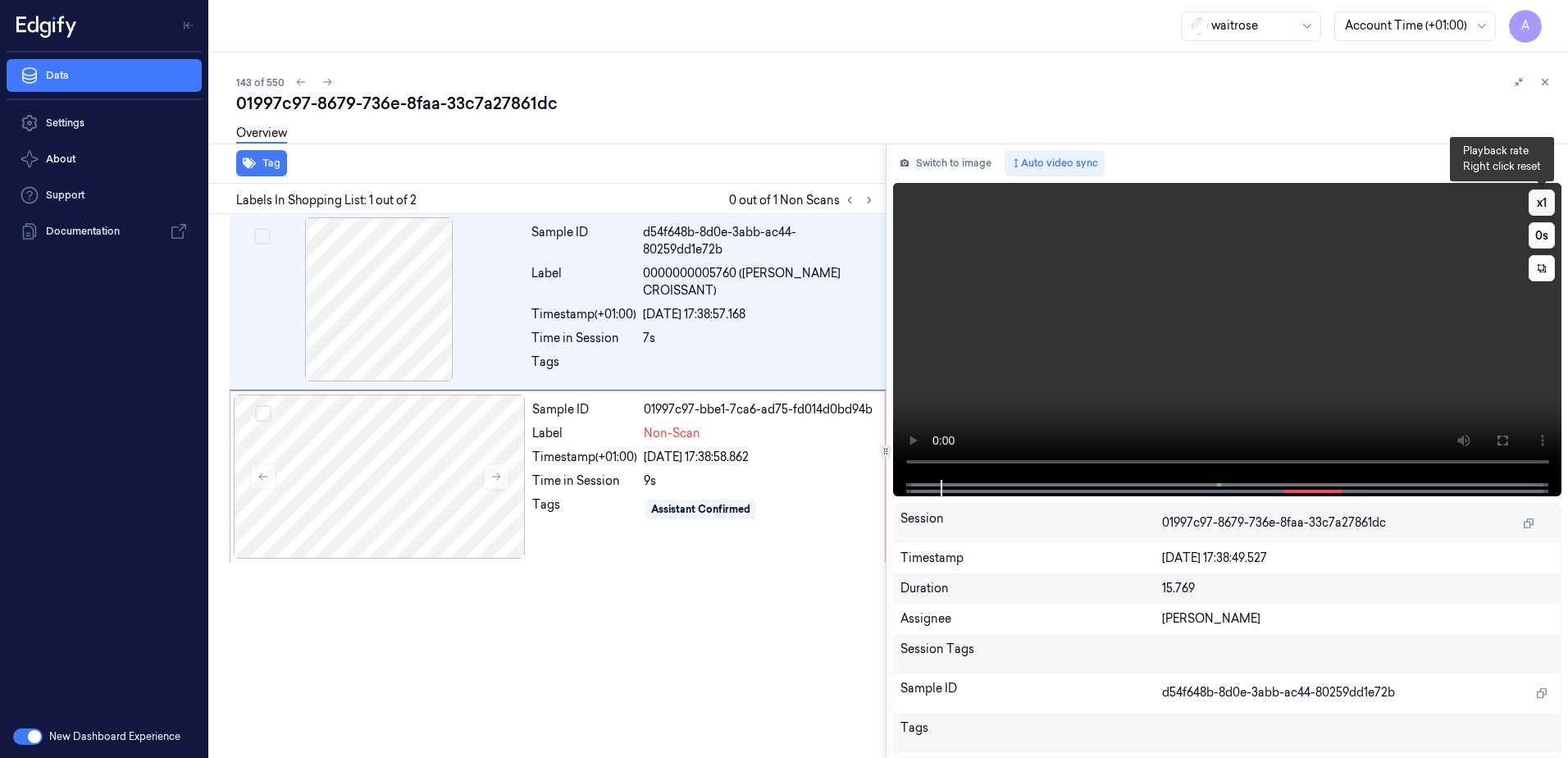
click at [1534, 208] on button "x 1" at bounding box center [1541, 202] width 26 height 26
click at [1534, 208] on button "x 2" at bounding box center [1541, 202] width 26 height 26
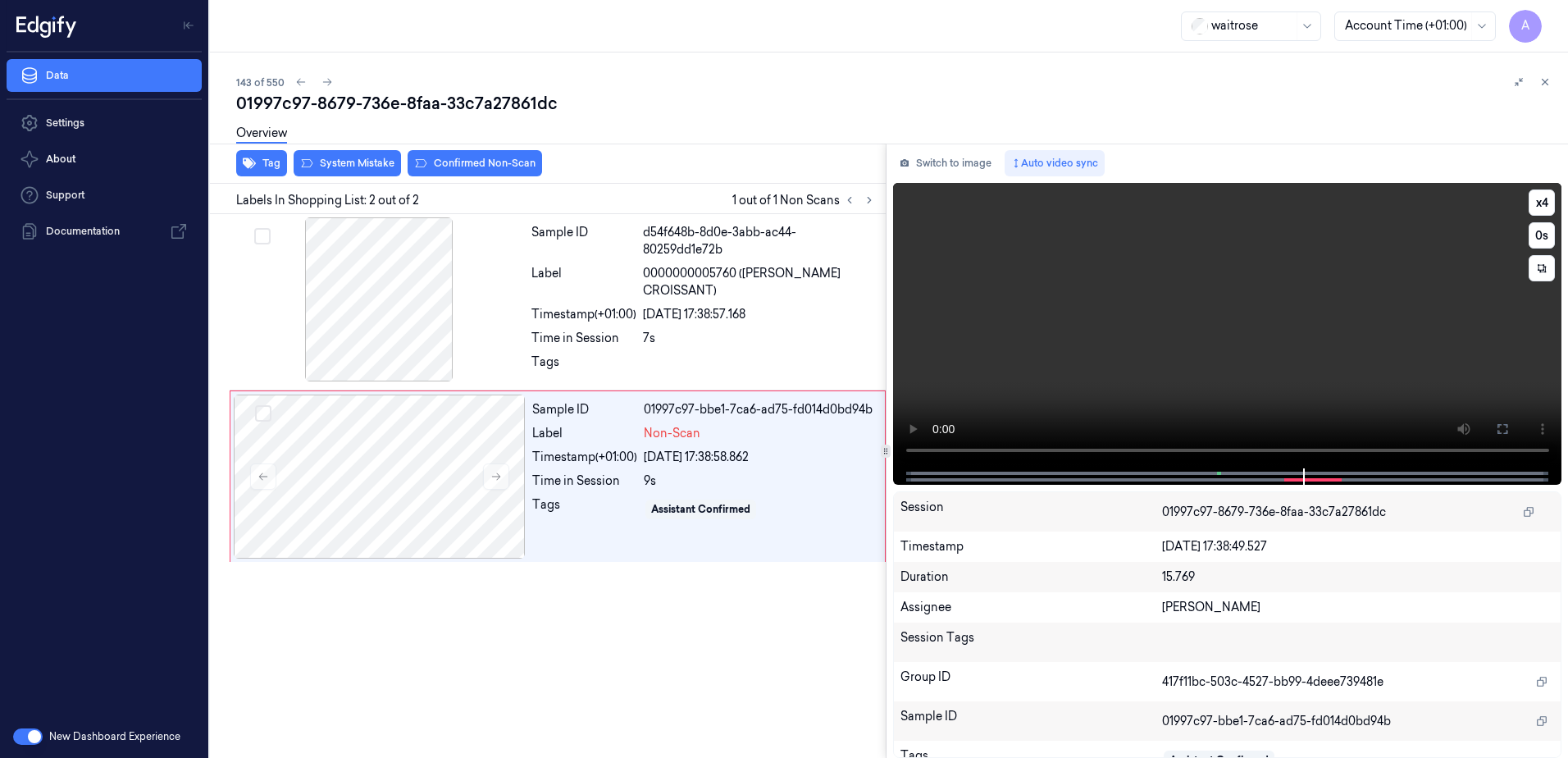
click at [1232, 293] on video at bounding box center [1228, 325] width 669 height 286
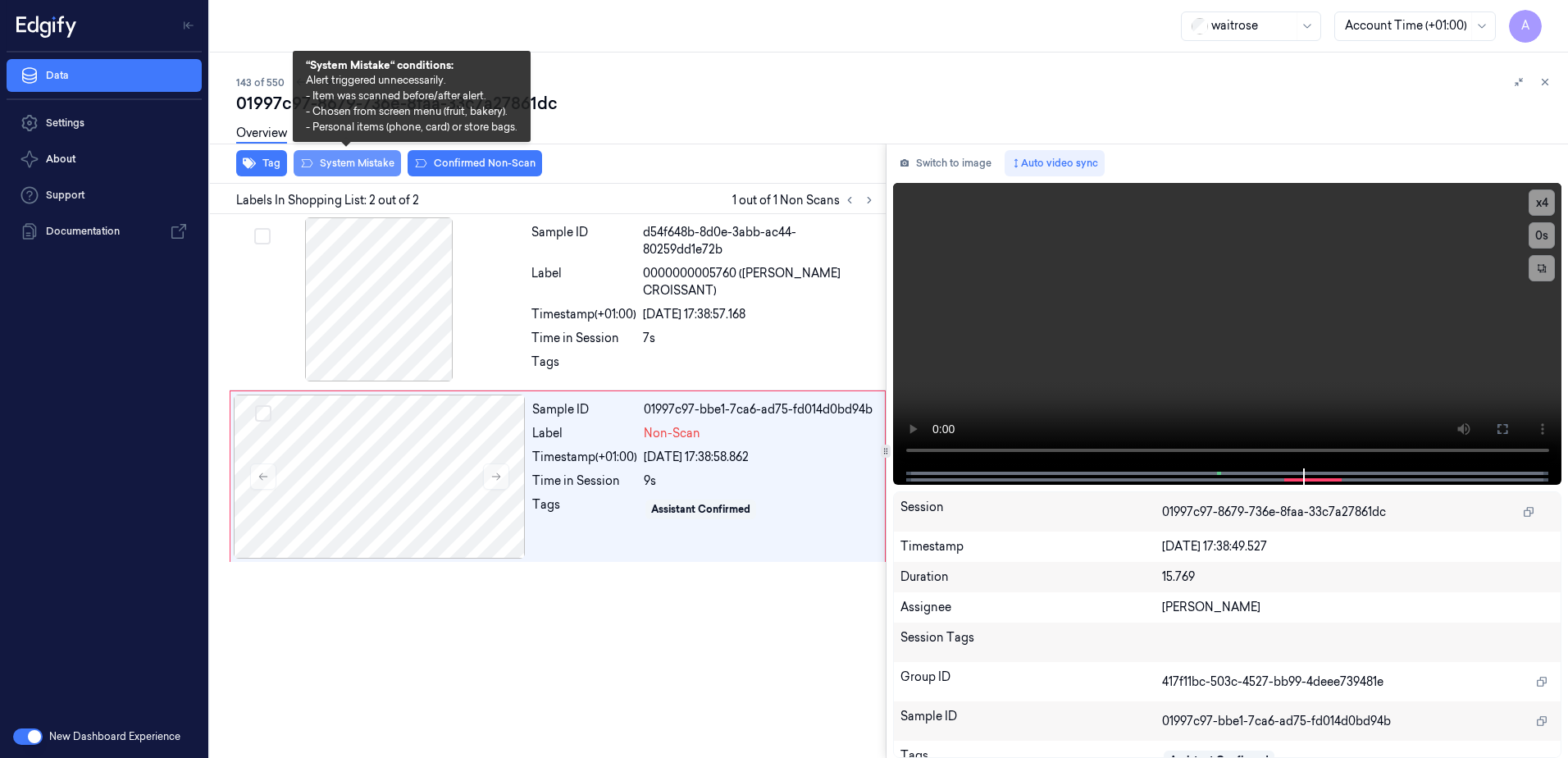
click at [358, 165] on button "System Mistake" at bounding box center [347, 163] width 108 height 26
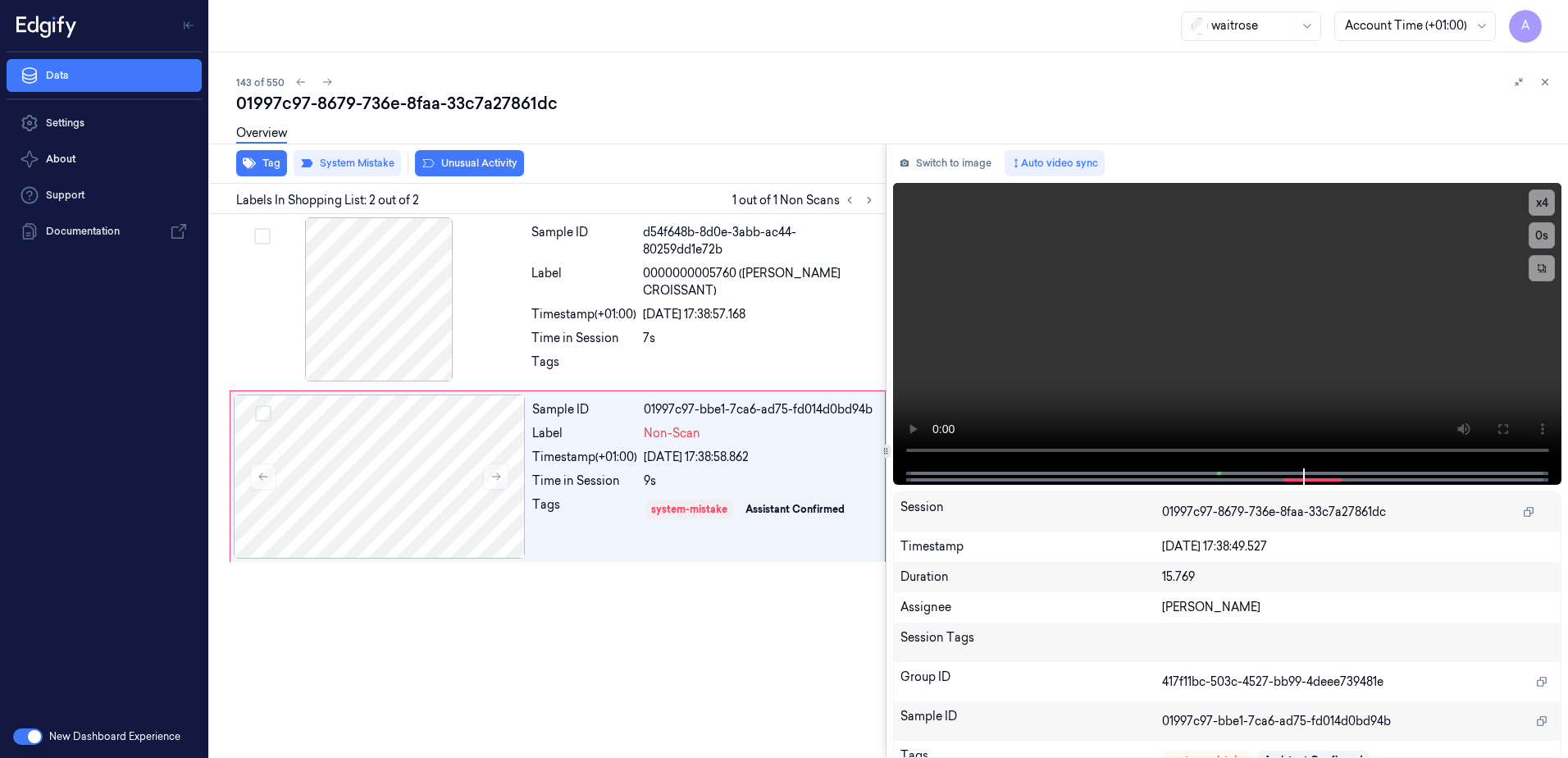
click at [449, 169] on button "Unusual Activity" at bounding box center [469, 163] width 109 height 26
click at [260, 172] on button "Tag" at bounding box center [261, 163] width 51 height 26
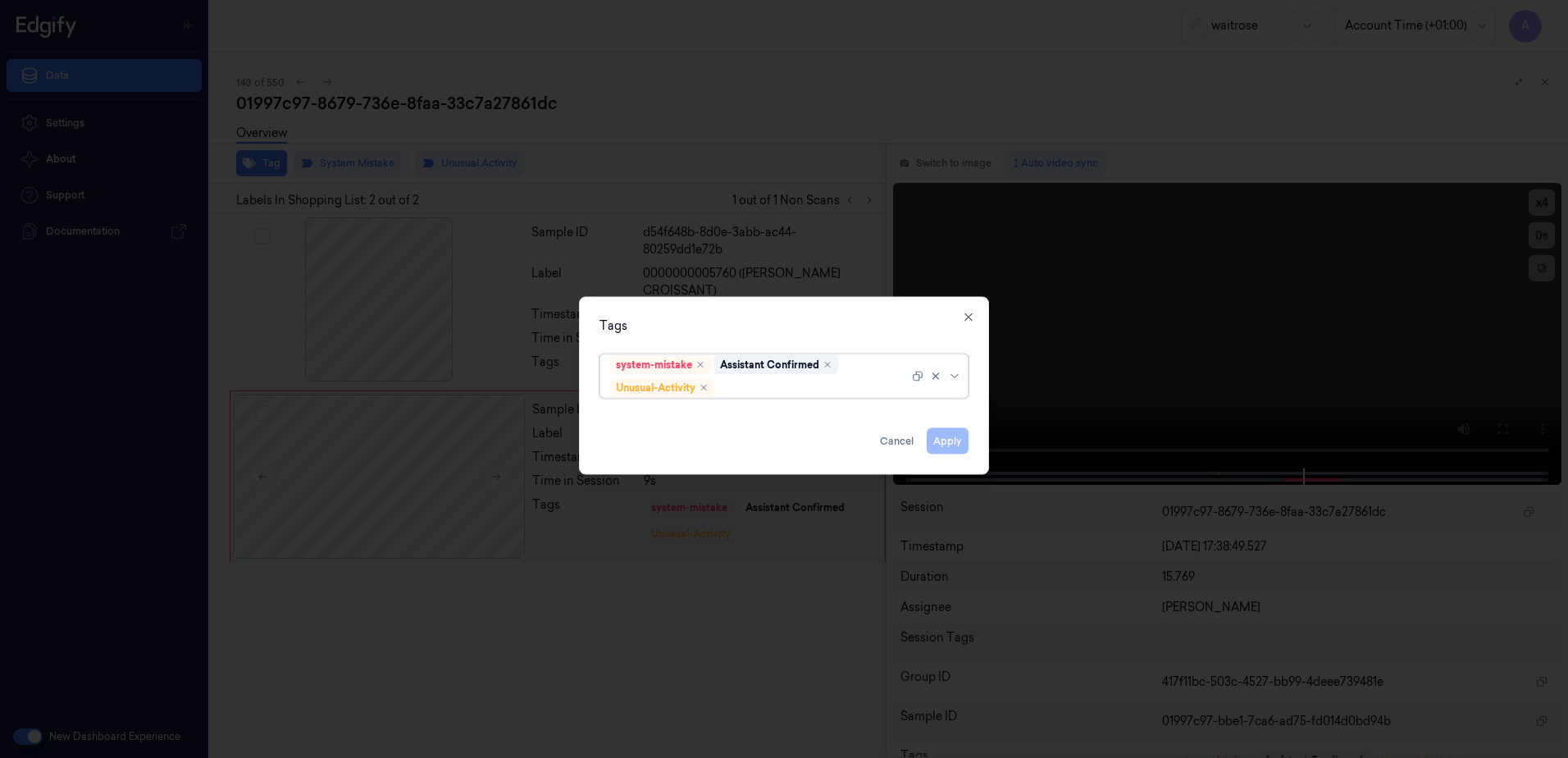
click at [759, 386] on div at bounding box center [813, 388] width 191 height 17
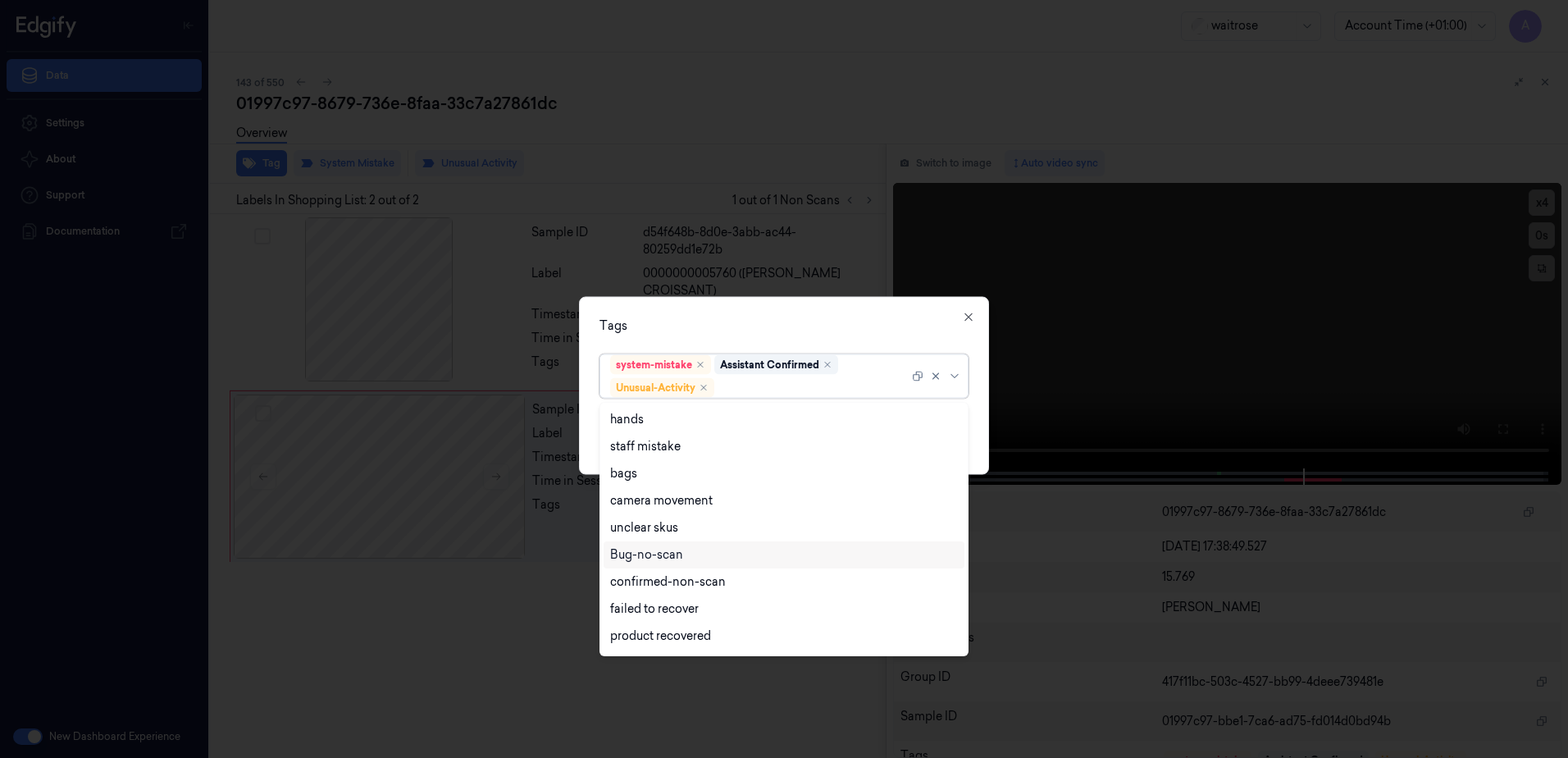
scroll to position [215, 0]
click at [684, 611] on div "Picklist item alert" at bounding box center [658, 612] width 94 height 17
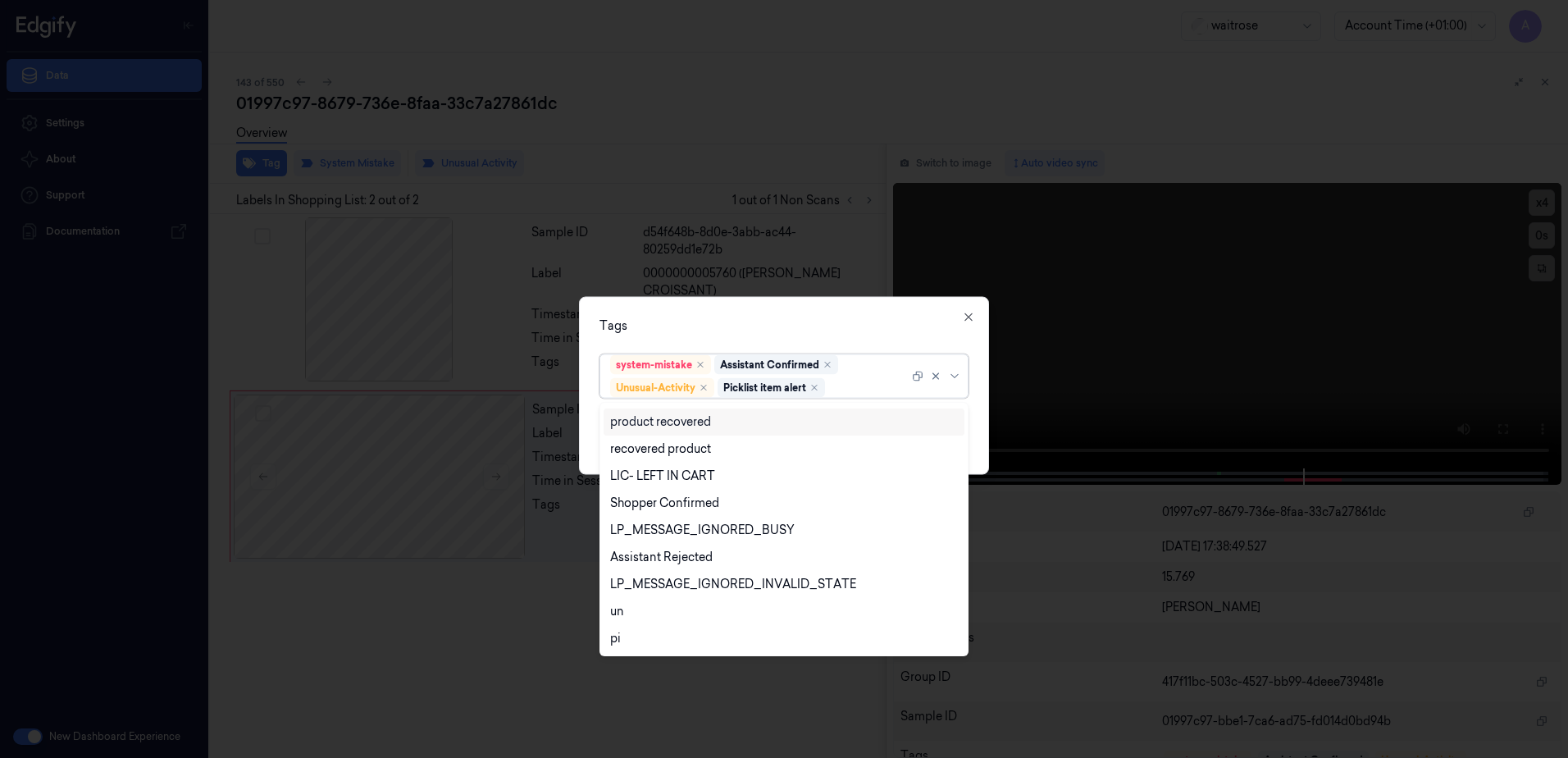
click at [769, 316] on div "Tags option Picklist item alert, selected. 20 results available. Use Up and Dow…" at bounding box center [784, 386] width 411 height 178
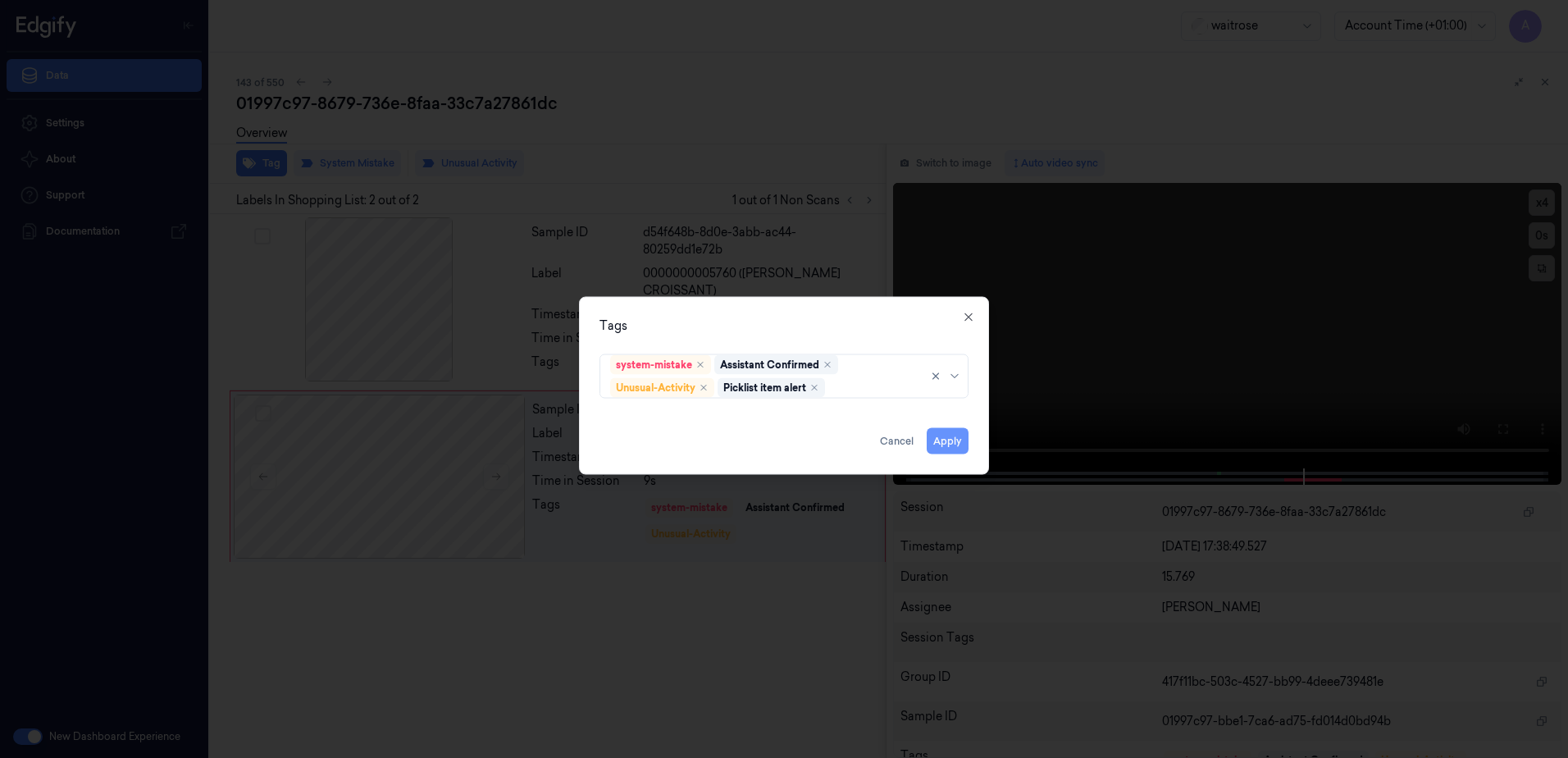
click at [957, 442] on button "Apply" at bounding box center [948, 441] width 42 height 26
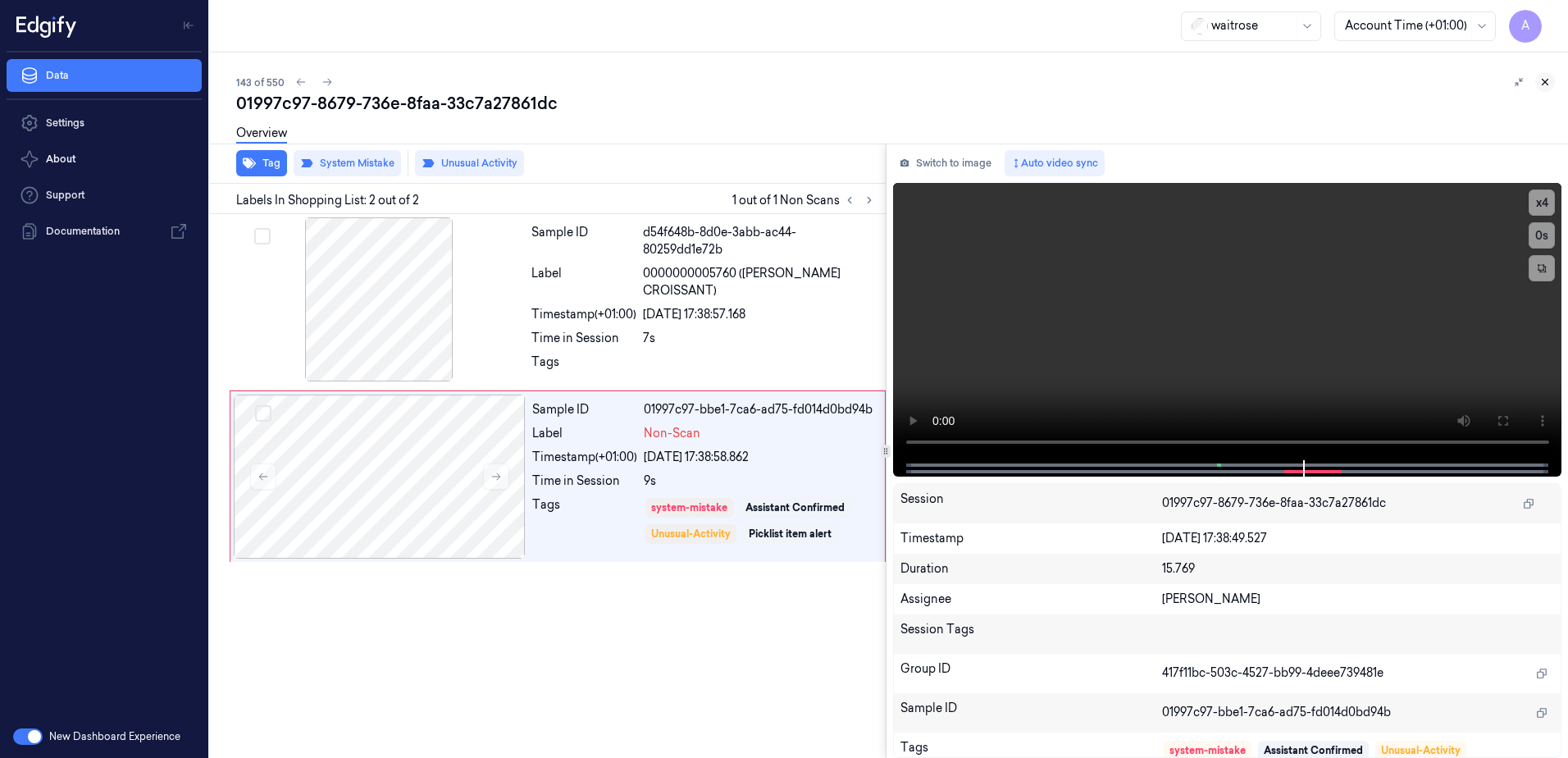
click at [1541, 82] on icon at bounding box center [1545, 82] width 12 height 12
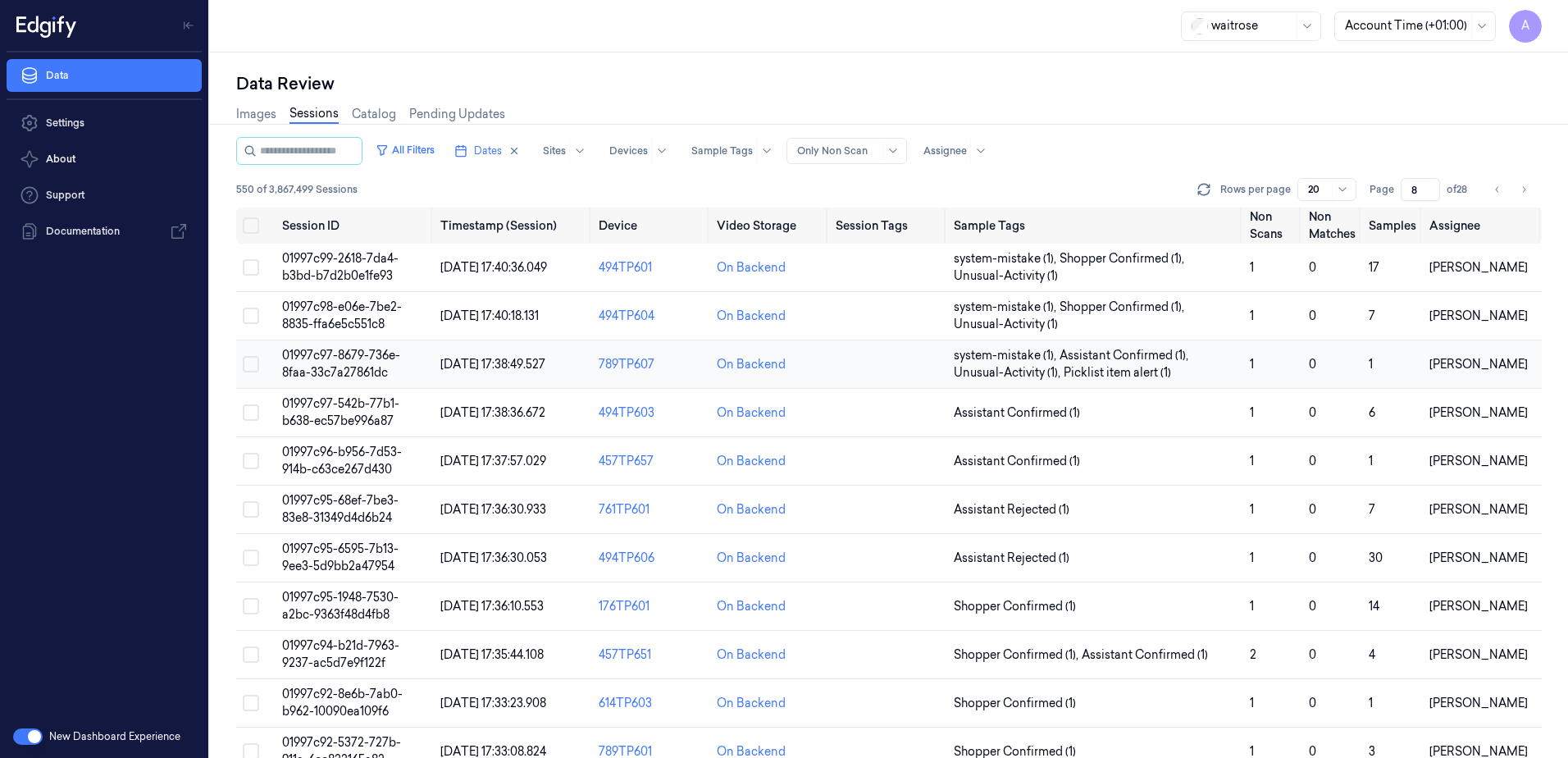
click at [328, 362] on span "01997c97-8679-736e-8faa-33c7a27861dc" at bounding box center [340, 364] width 118 height 32
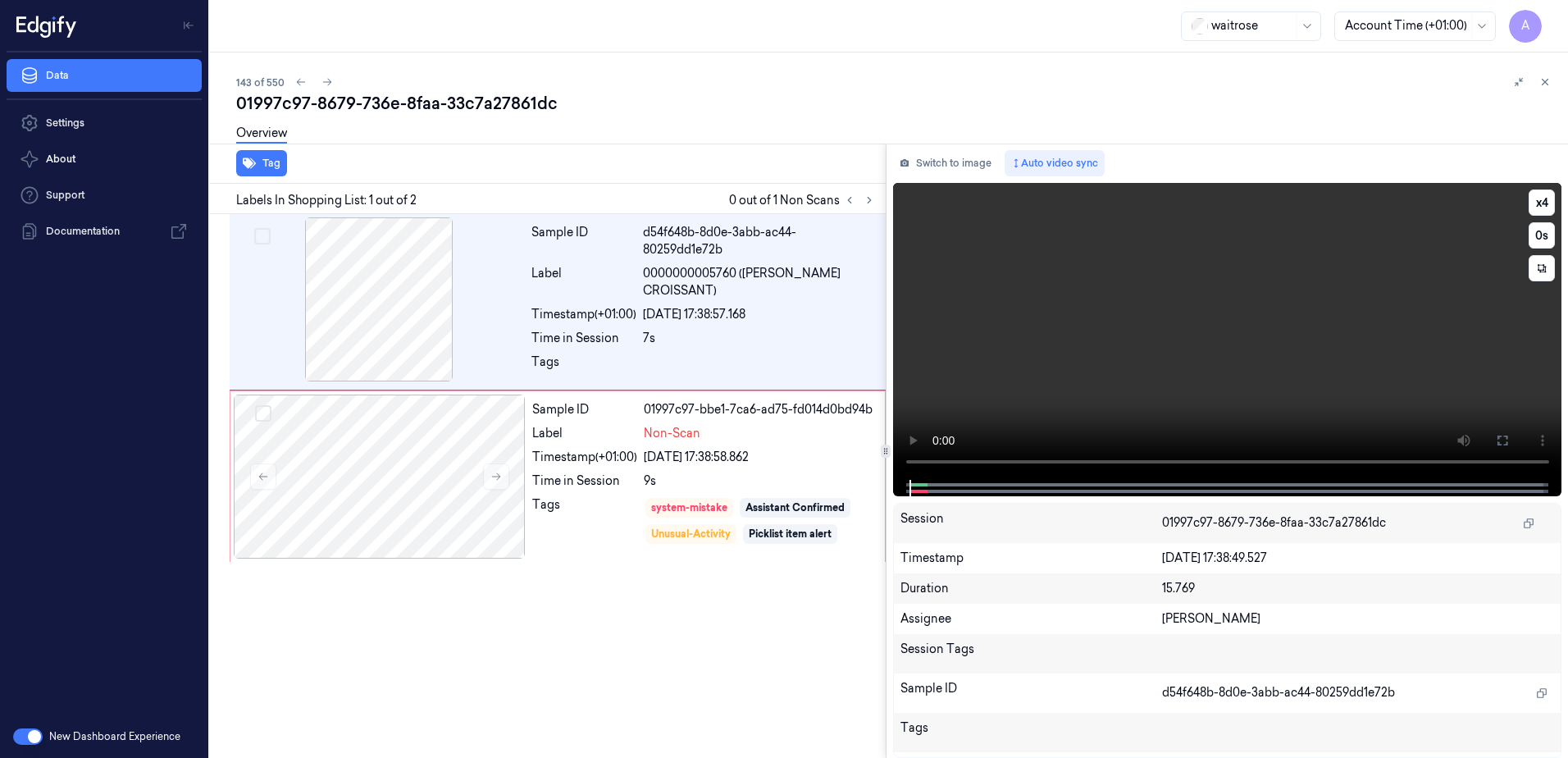
click at [896, 409] on video at bounding box center [1228, 331] width 669 height 297
click at [1545, 82] on icon at bounding box center [1546, 83] width 6 height 6
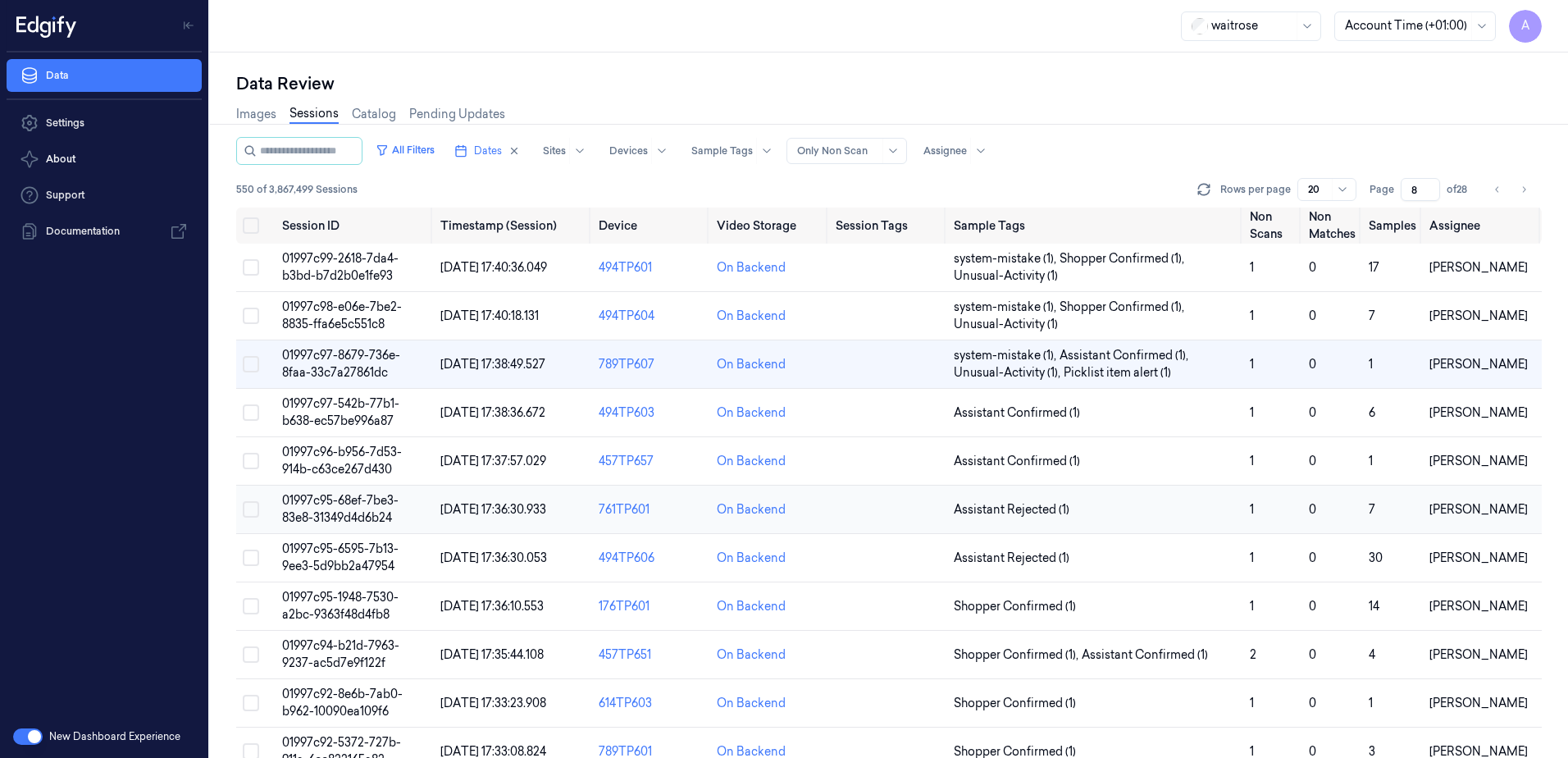
click at [335, 509] on td "01997c95-68ef-7be3-83e8-31349d4d6b24" at bounding box center [355, 510] width 159 height 48
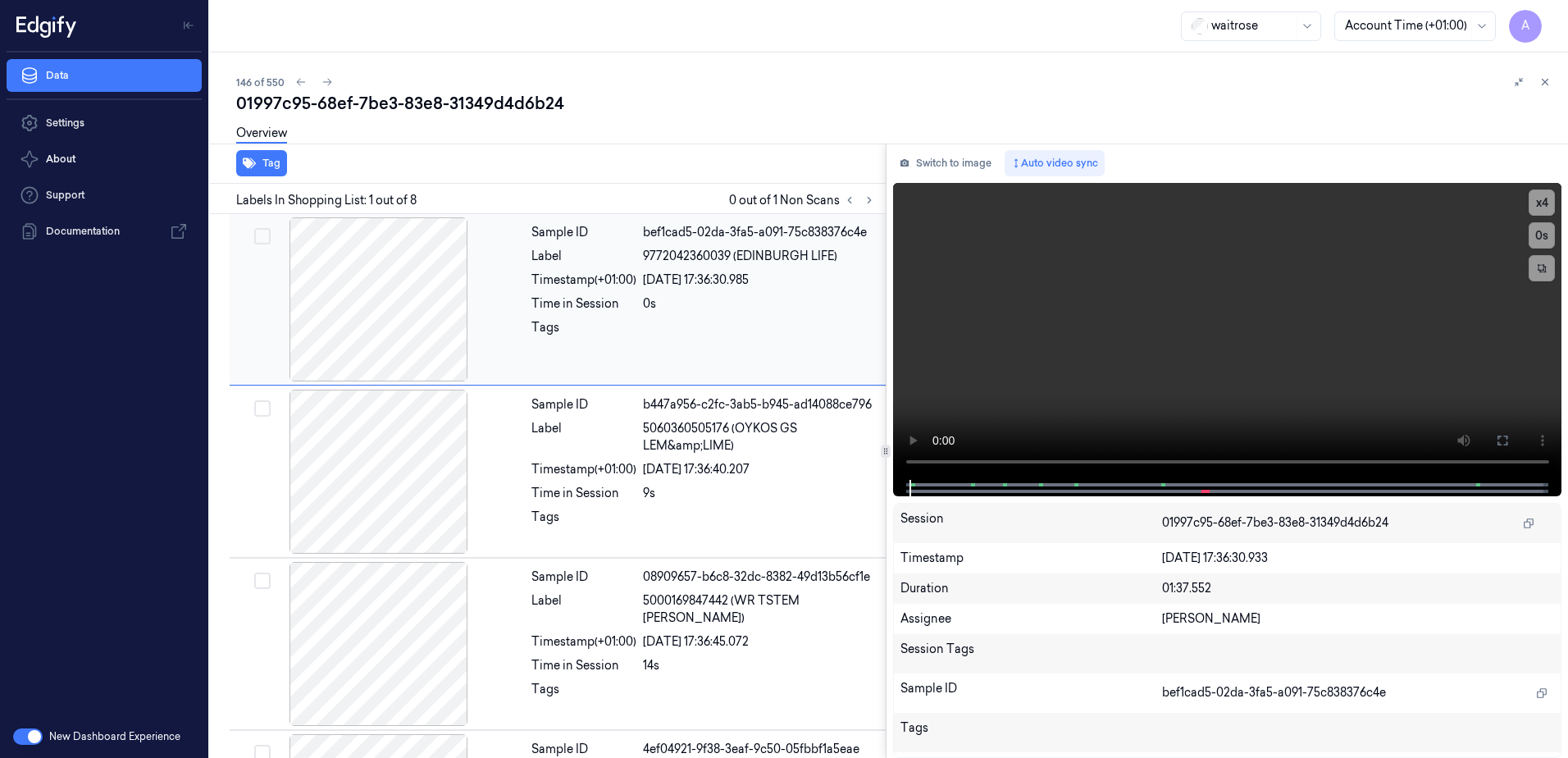
click at [516, 329] on div at bounding box center [379, 299] width 292 height 164
click at [1545, 194] on button "x 1" at bounding box center [1541, 202] width 26 height 26
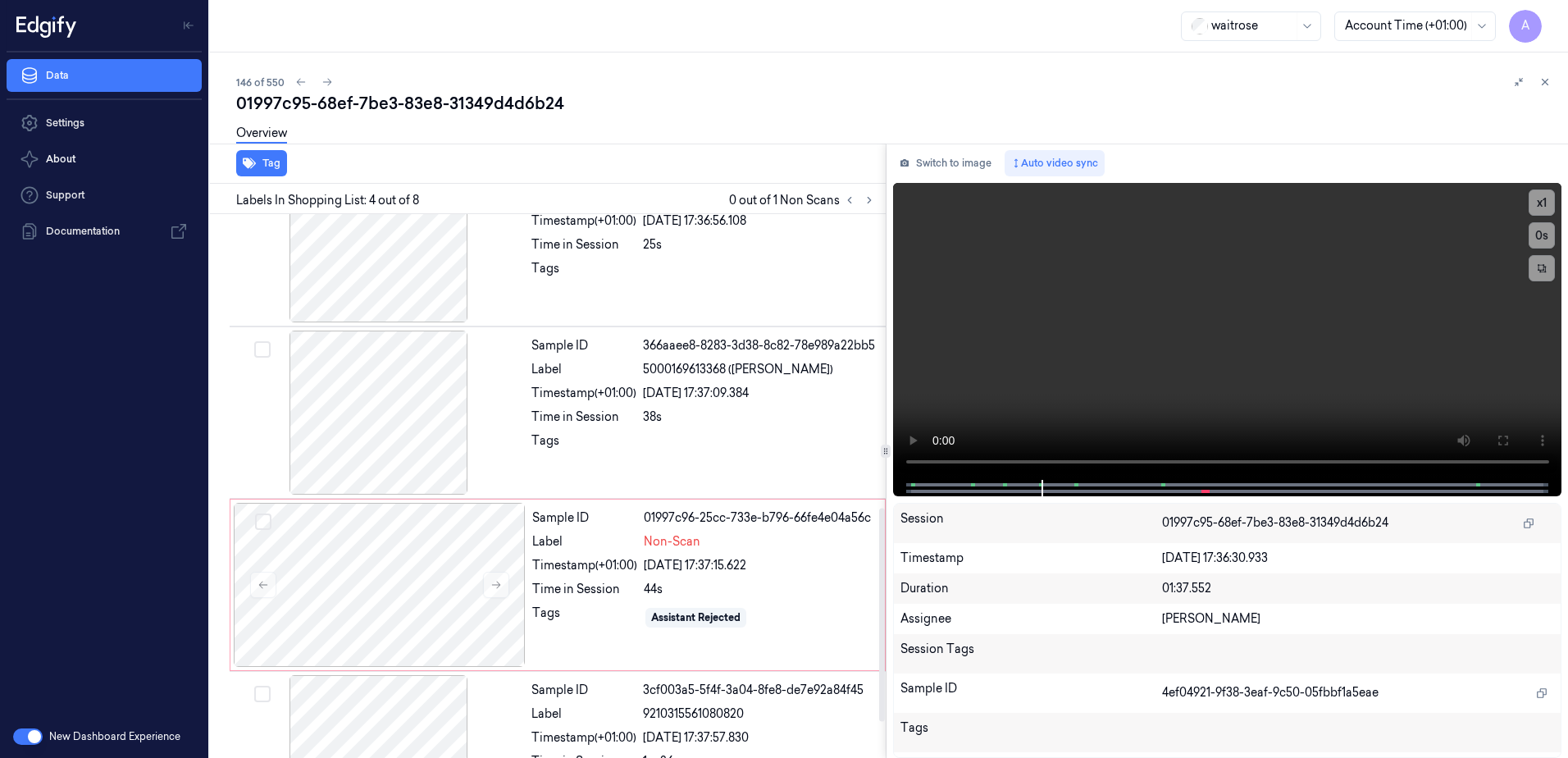
scroll to position [840, 0]
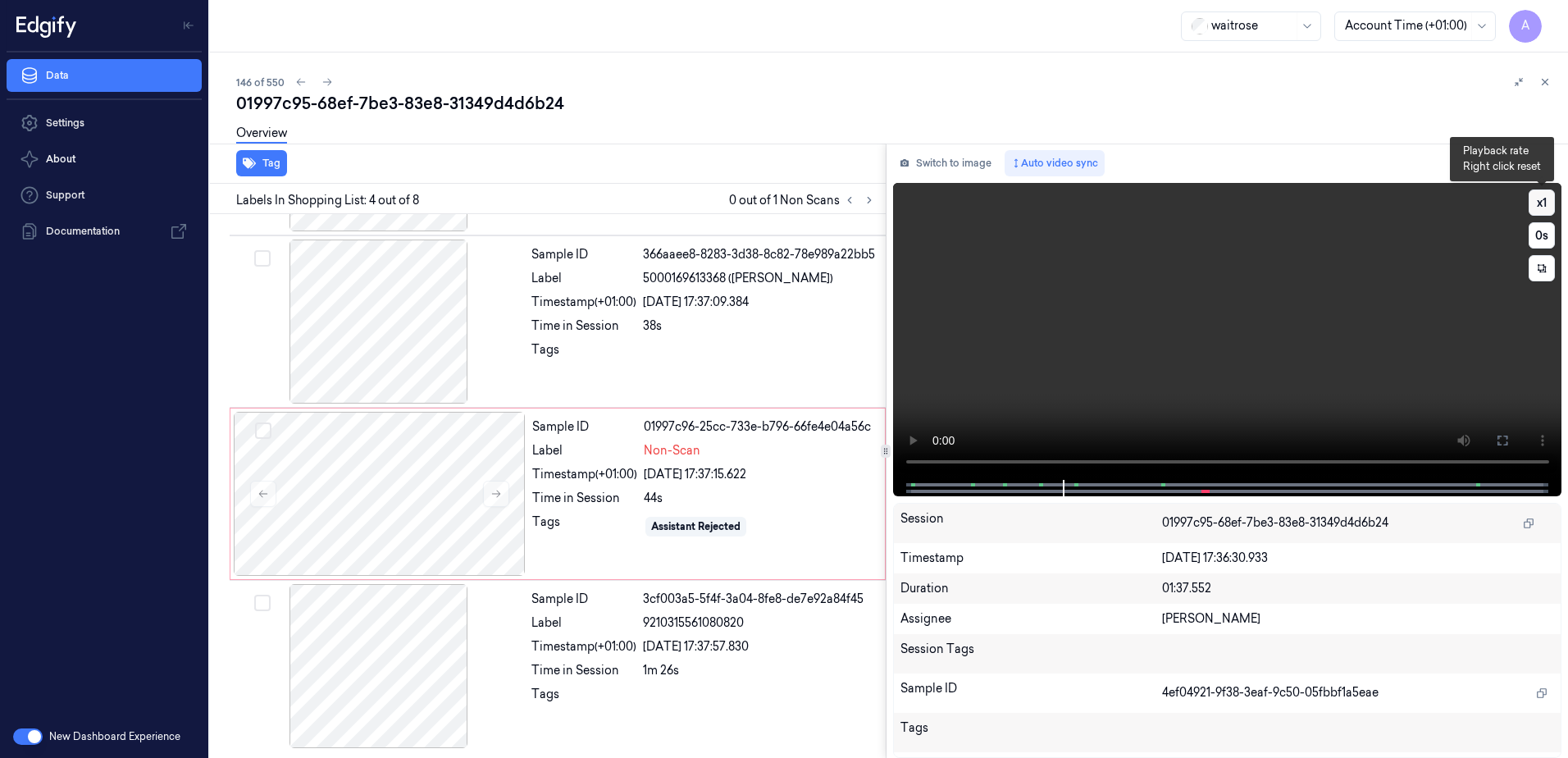
click at [1540, 200] on button "x 1" at bounding box center [1541, 202] width 26 height 26
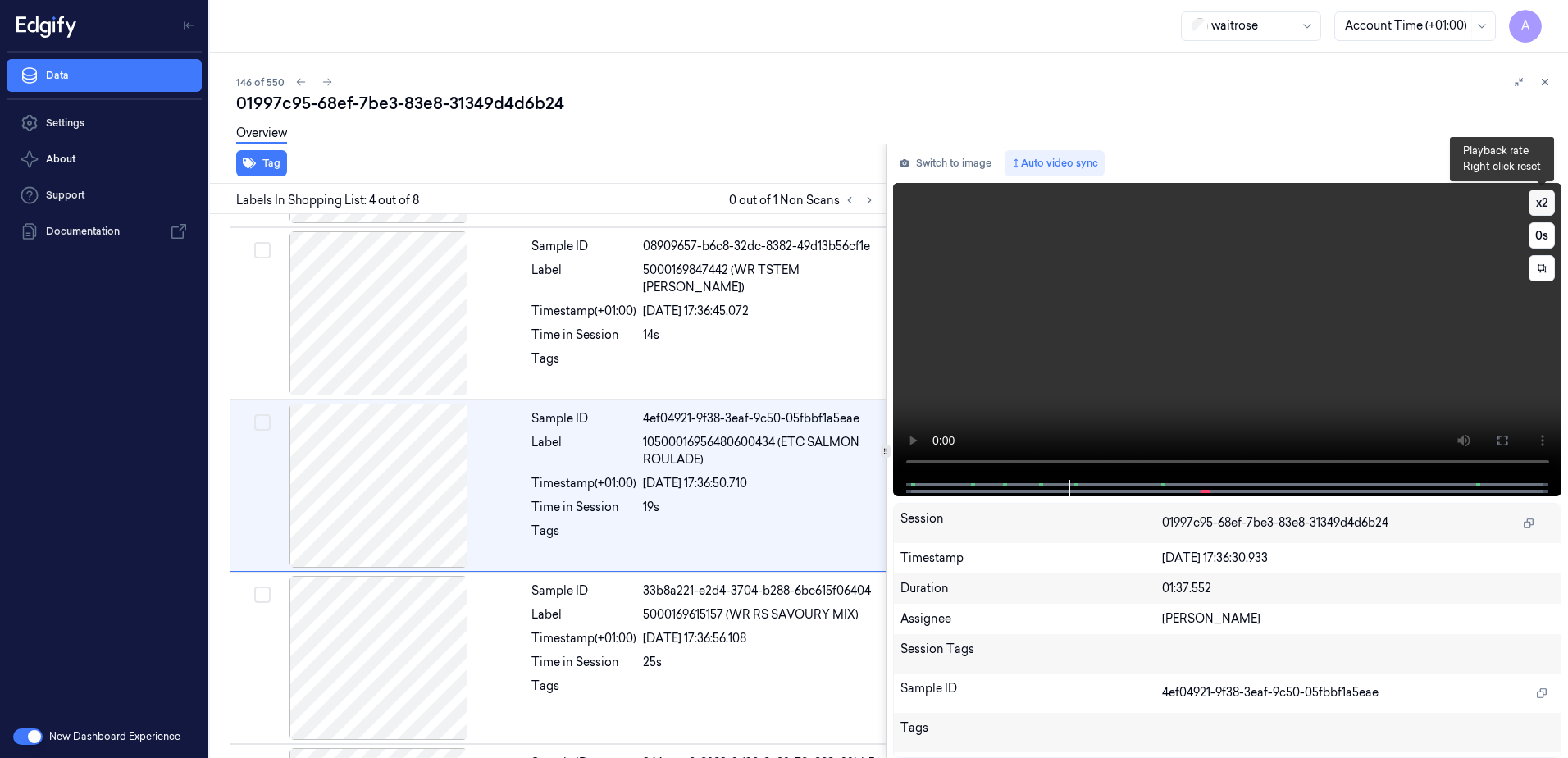
click at [1540, 200] on button "x 2" at bounding box center [1541, 202] width 26 height 26
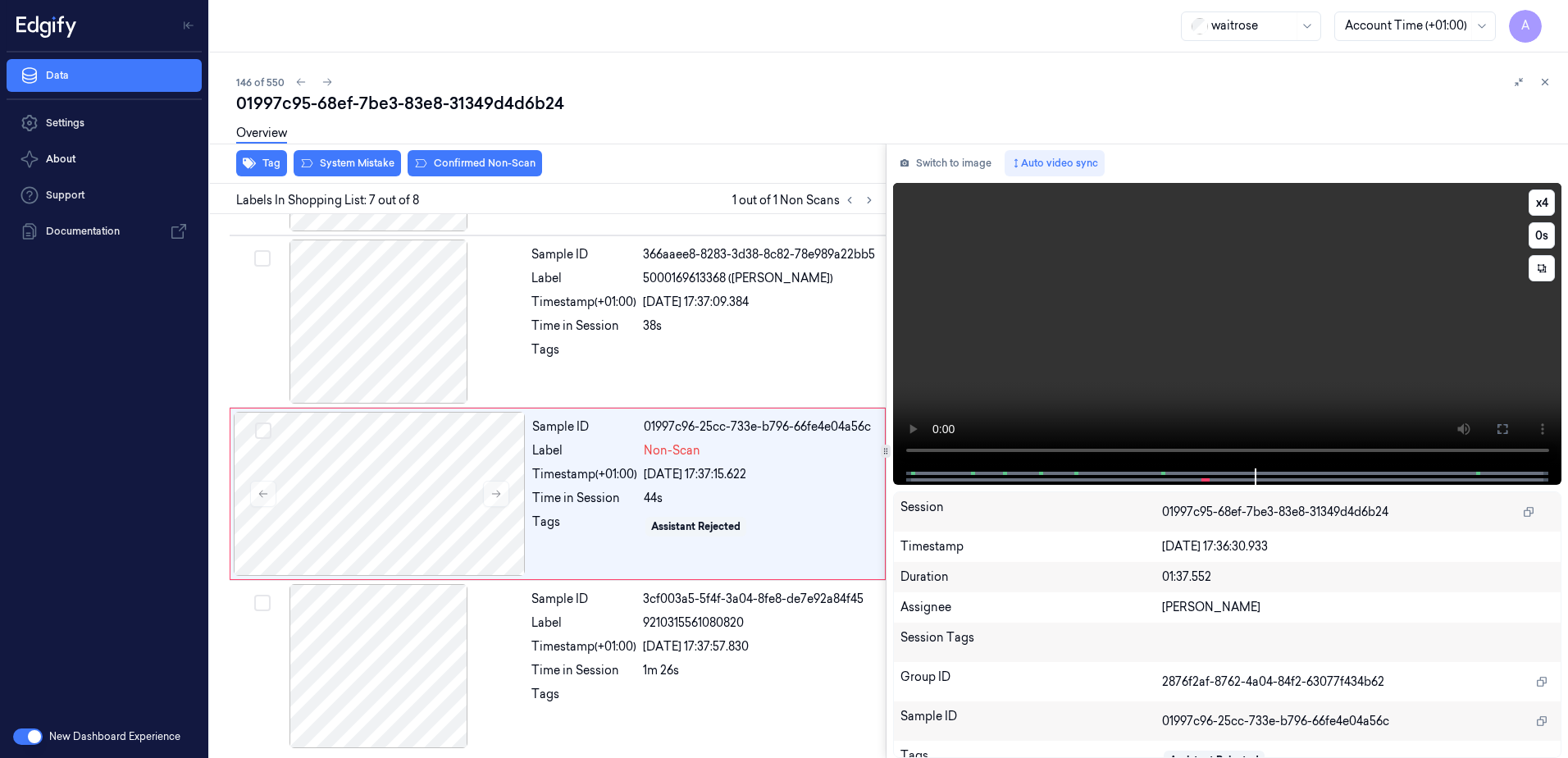
click at [1141, 399] on video at bounding box center [1228, 325] width 669 height 286
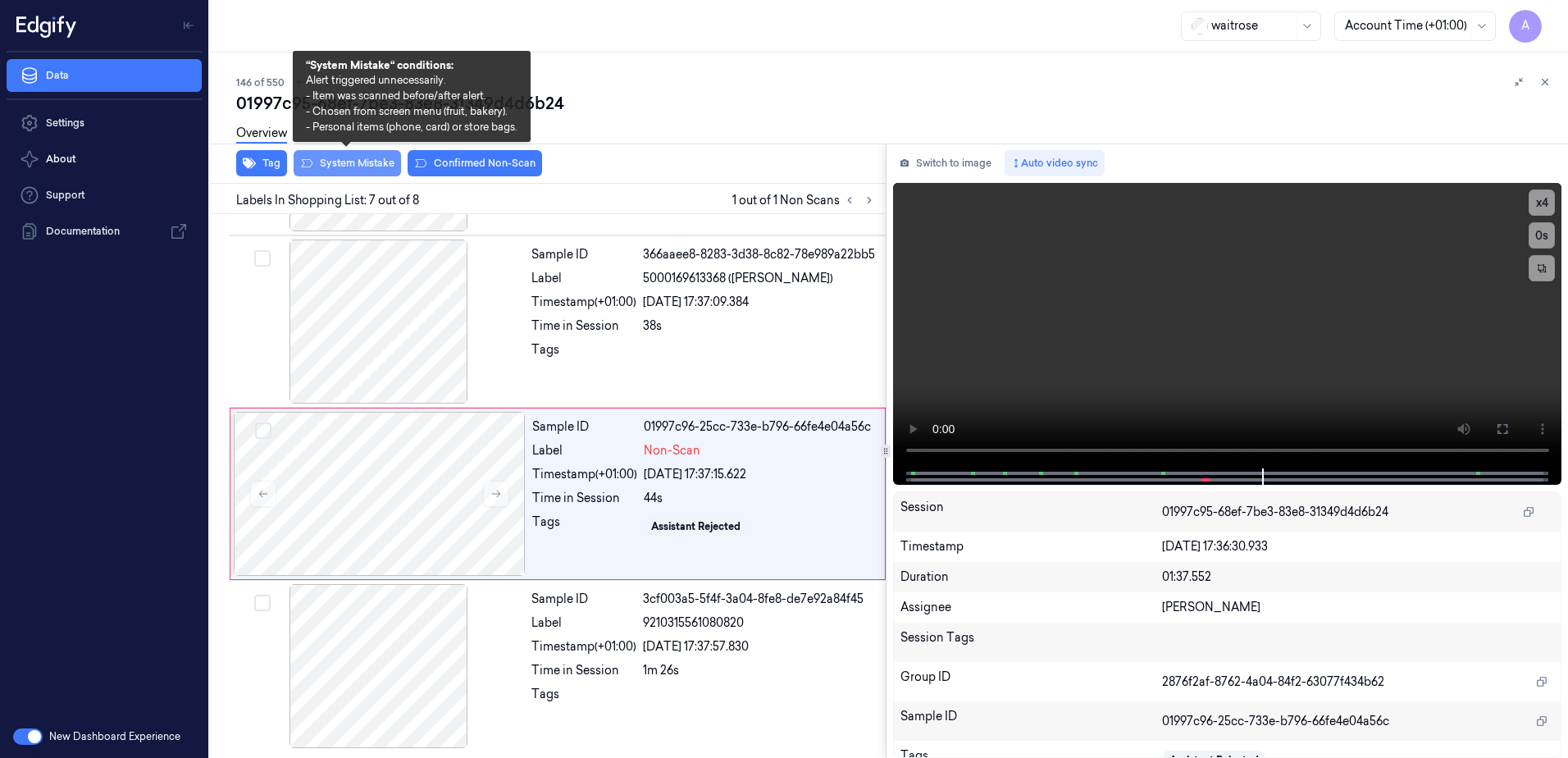
click at [349, 168] on button "System Mistake" at bounding box center [347, 163] width 108 height 26
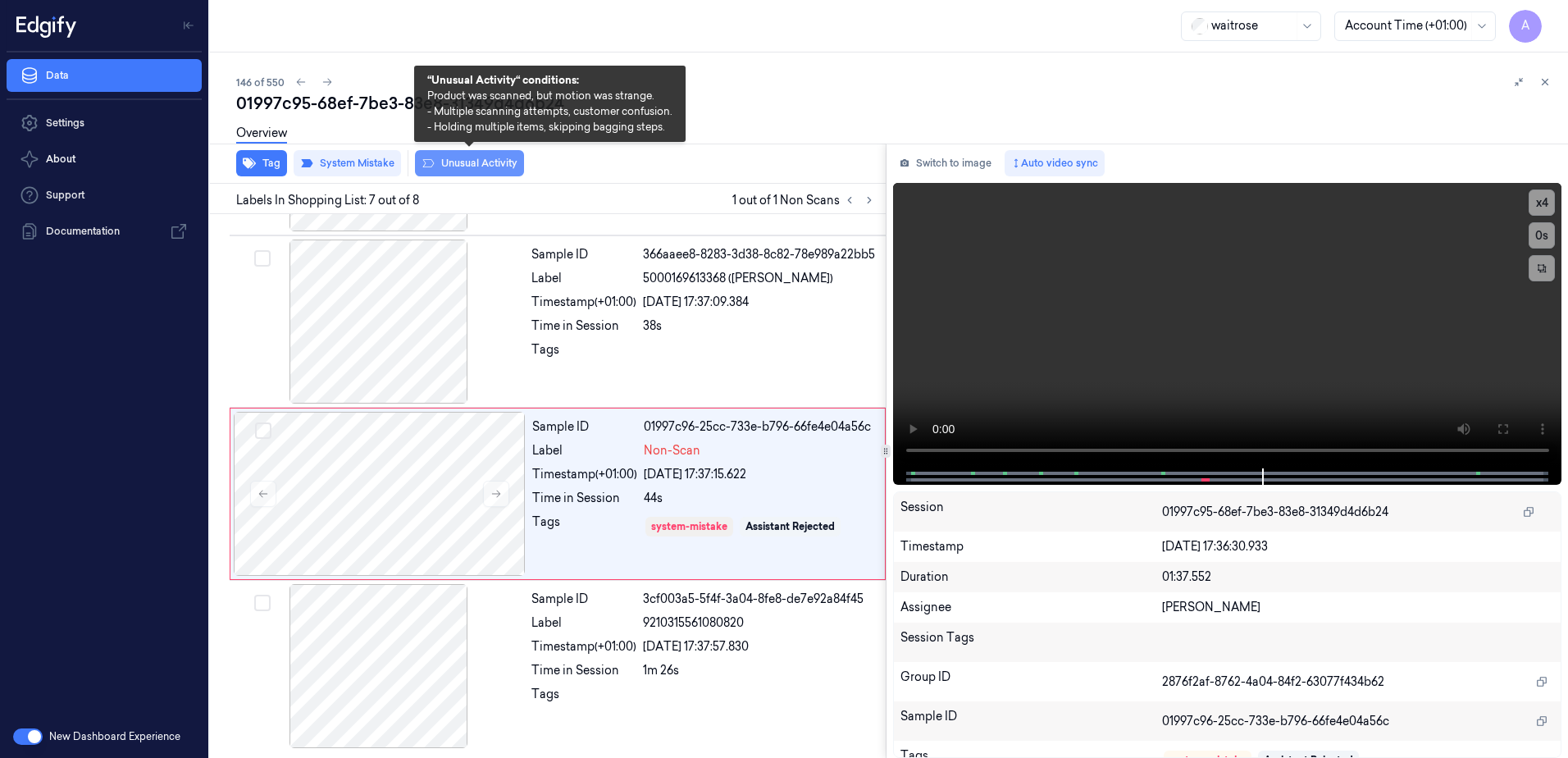
click at [451, 165] on button "Unusual Activity" at bounding box center [469, 163] width 109 height 26
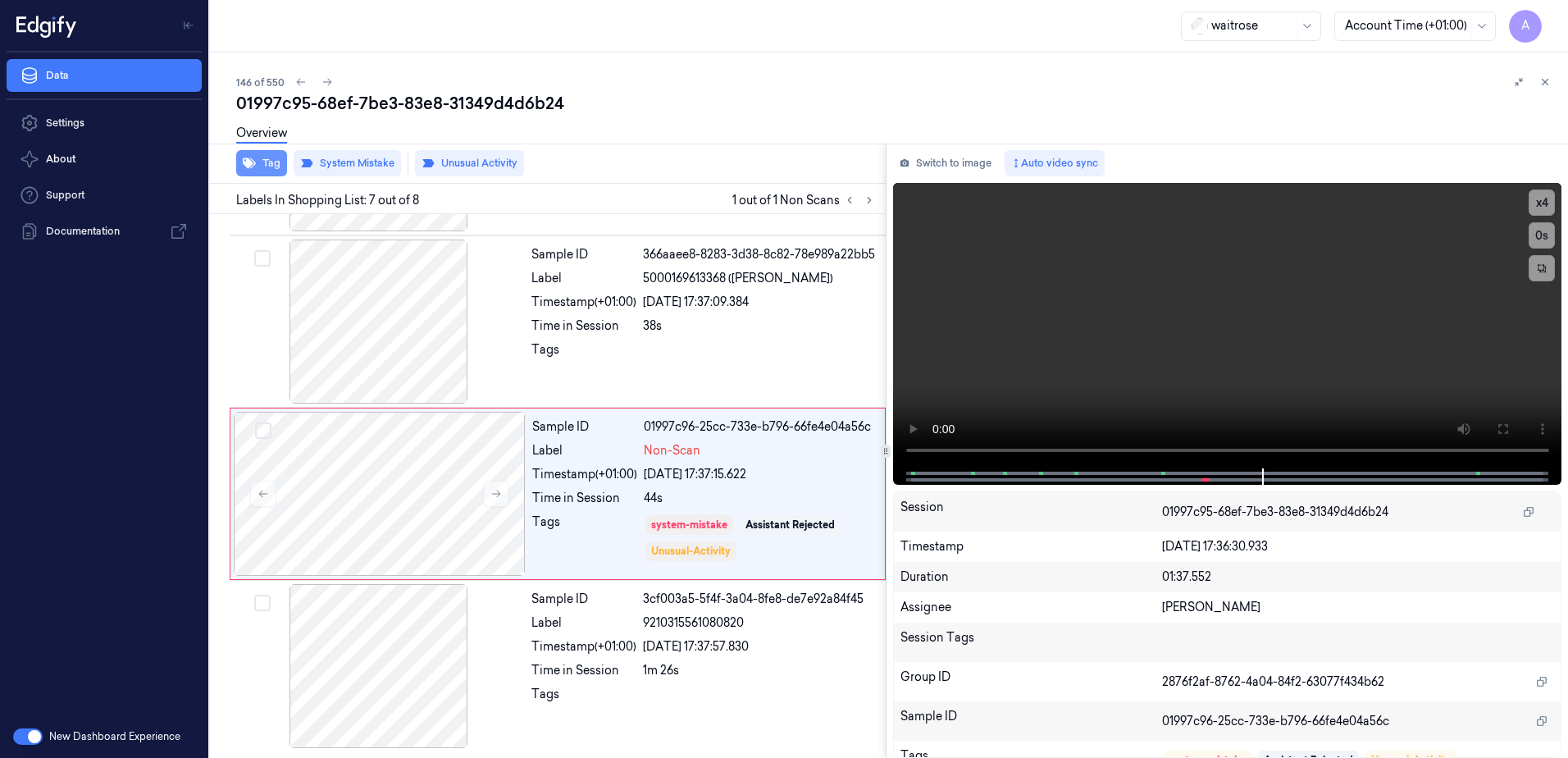
click at [261, 171] on button "Tag" at bounding box center [261, 163] width 51 height 26
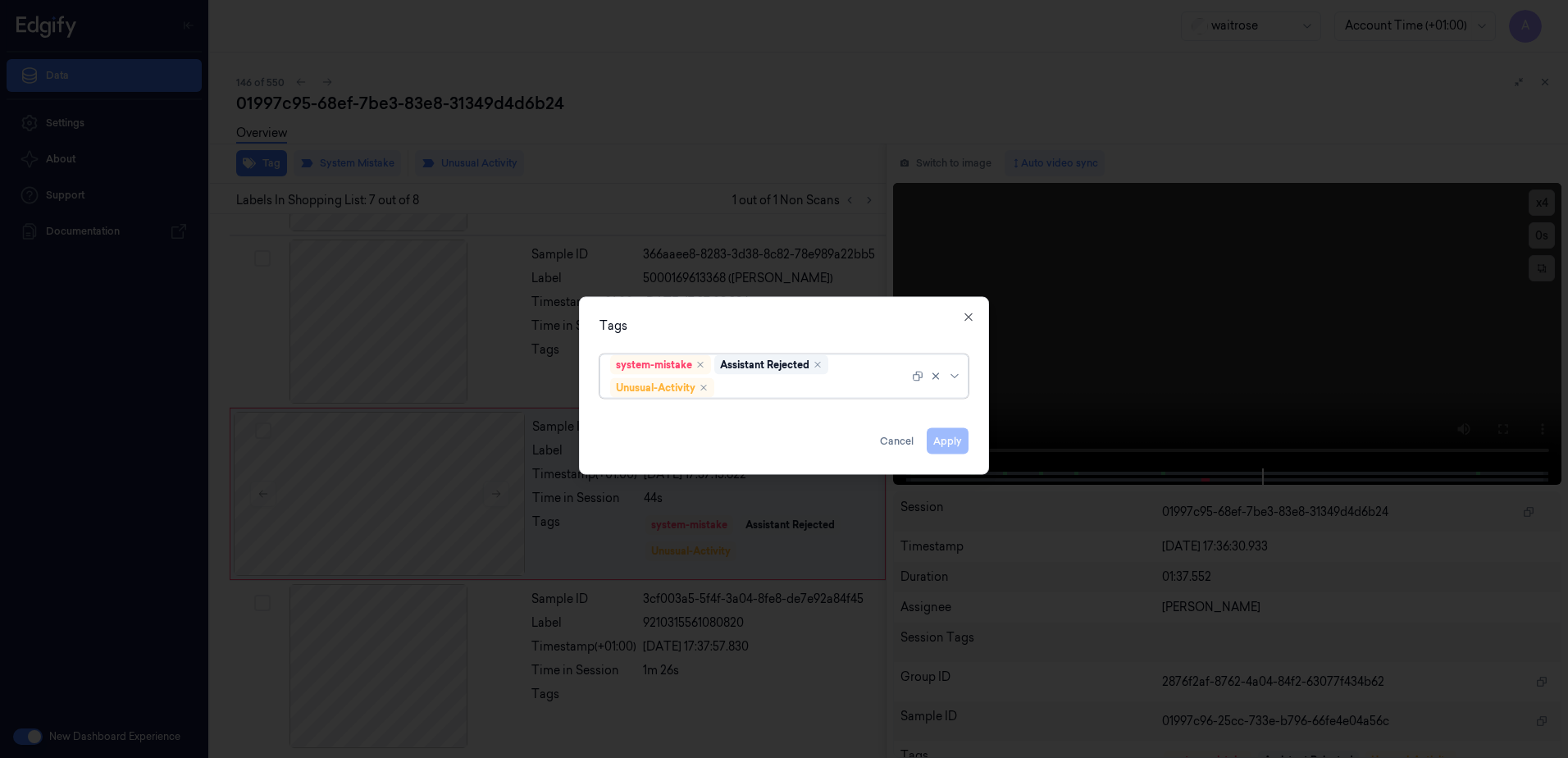
click at [750, 394] on div at bounding box center [813, 388] width 191 height 17
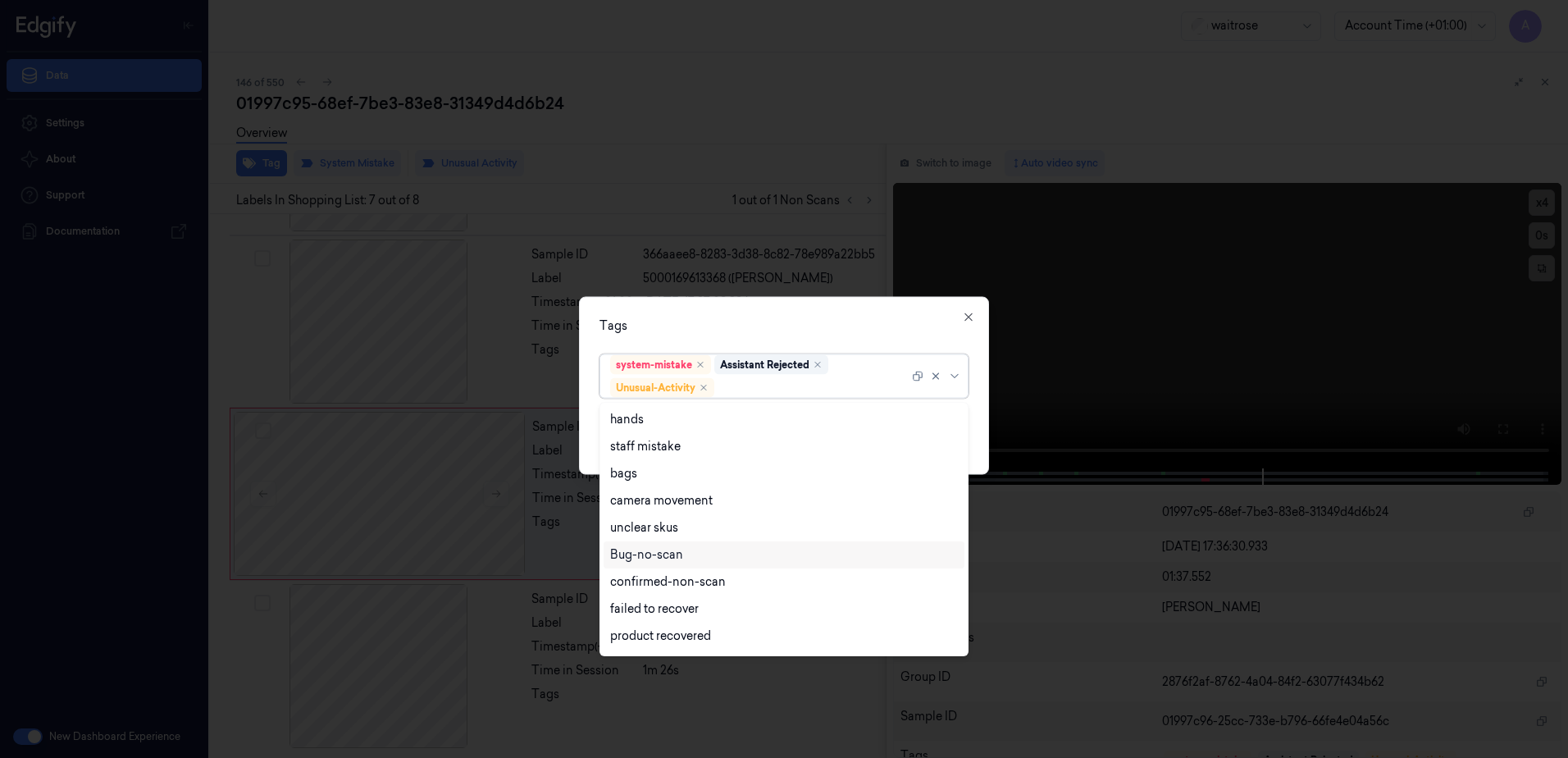
scroll to position [215, 0]
click at [669, 619] on div "Picklist item alert" at bounding box center [658, 612] width 94 height 17
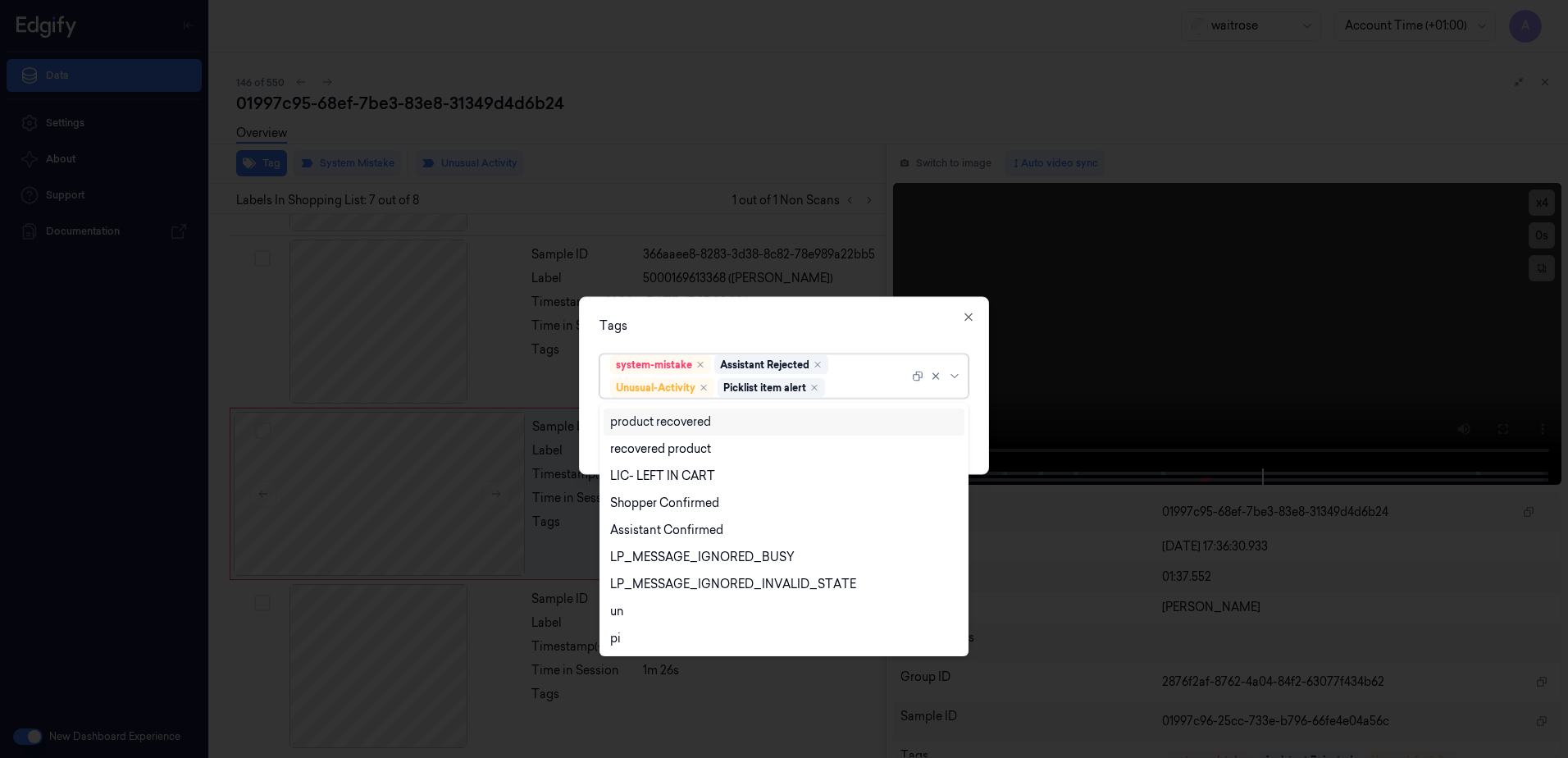
click at [725, 321] on div "Tags" at bounding box center [784, 326] width 369 height 17
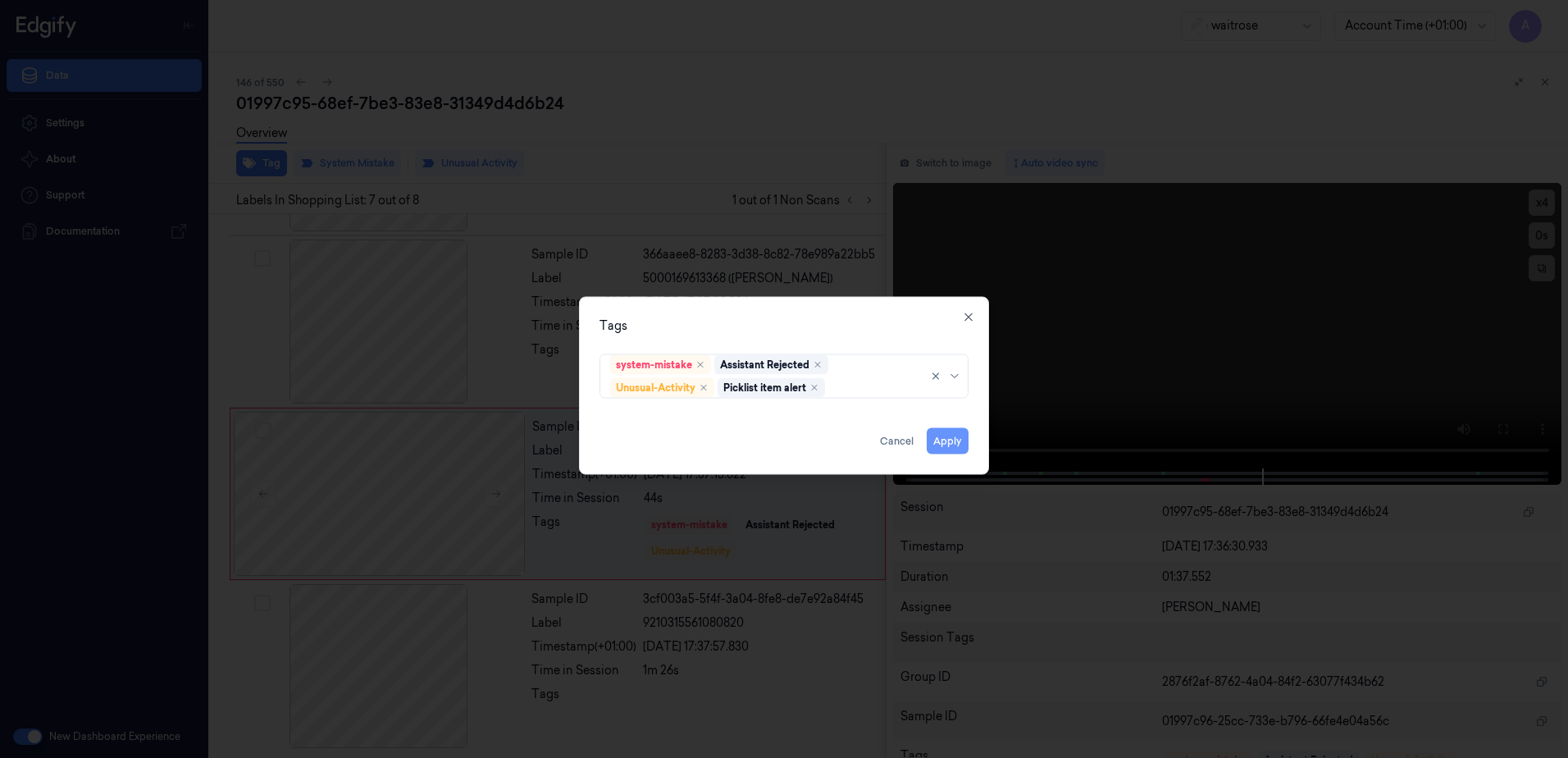
click at [958, 440] on button "Apply" at bounding box center [948, 441] width 42 height 26
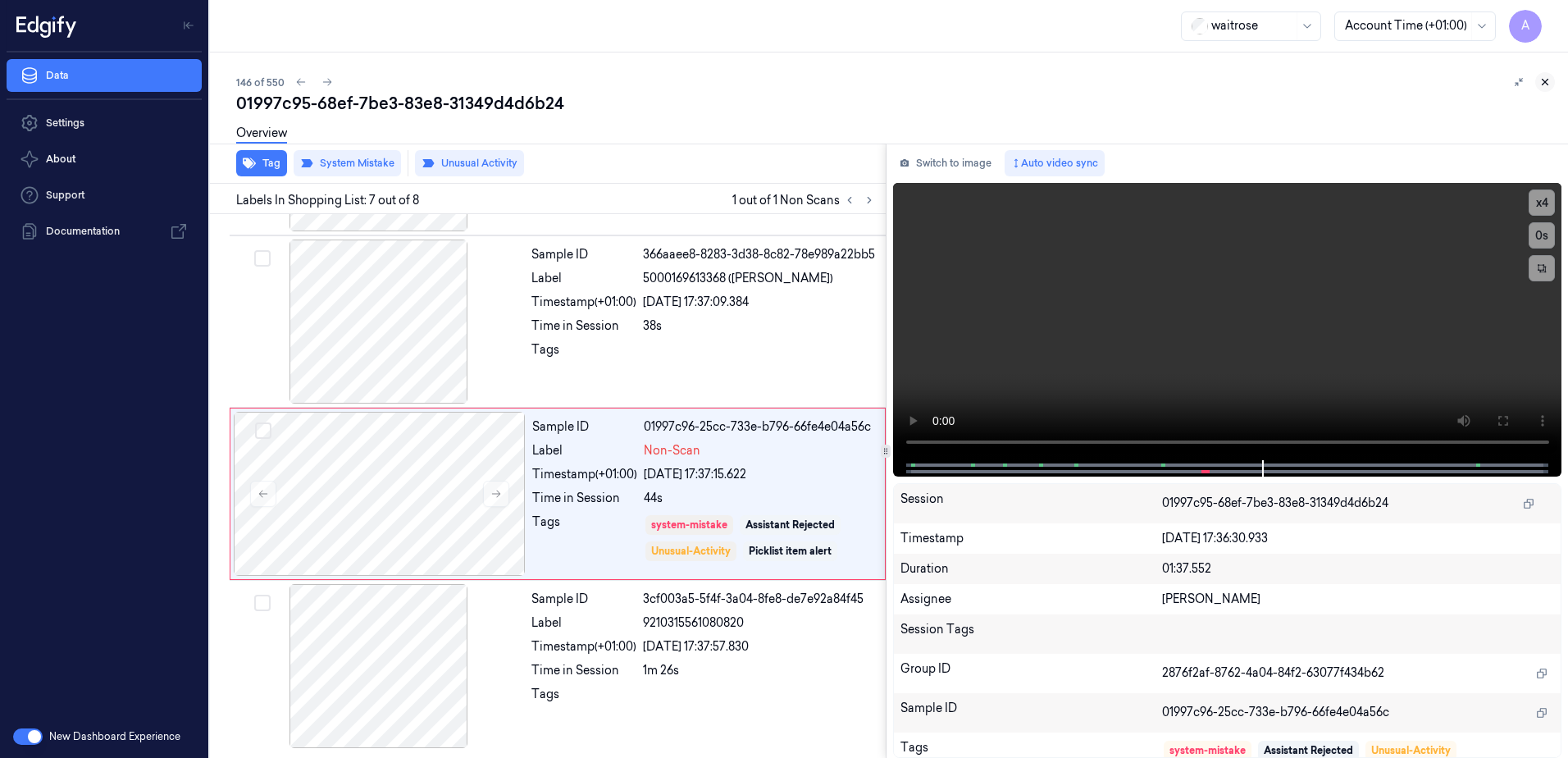
click at [1536, 82] on button at bounding box center [1545, 82] width 19 height 19
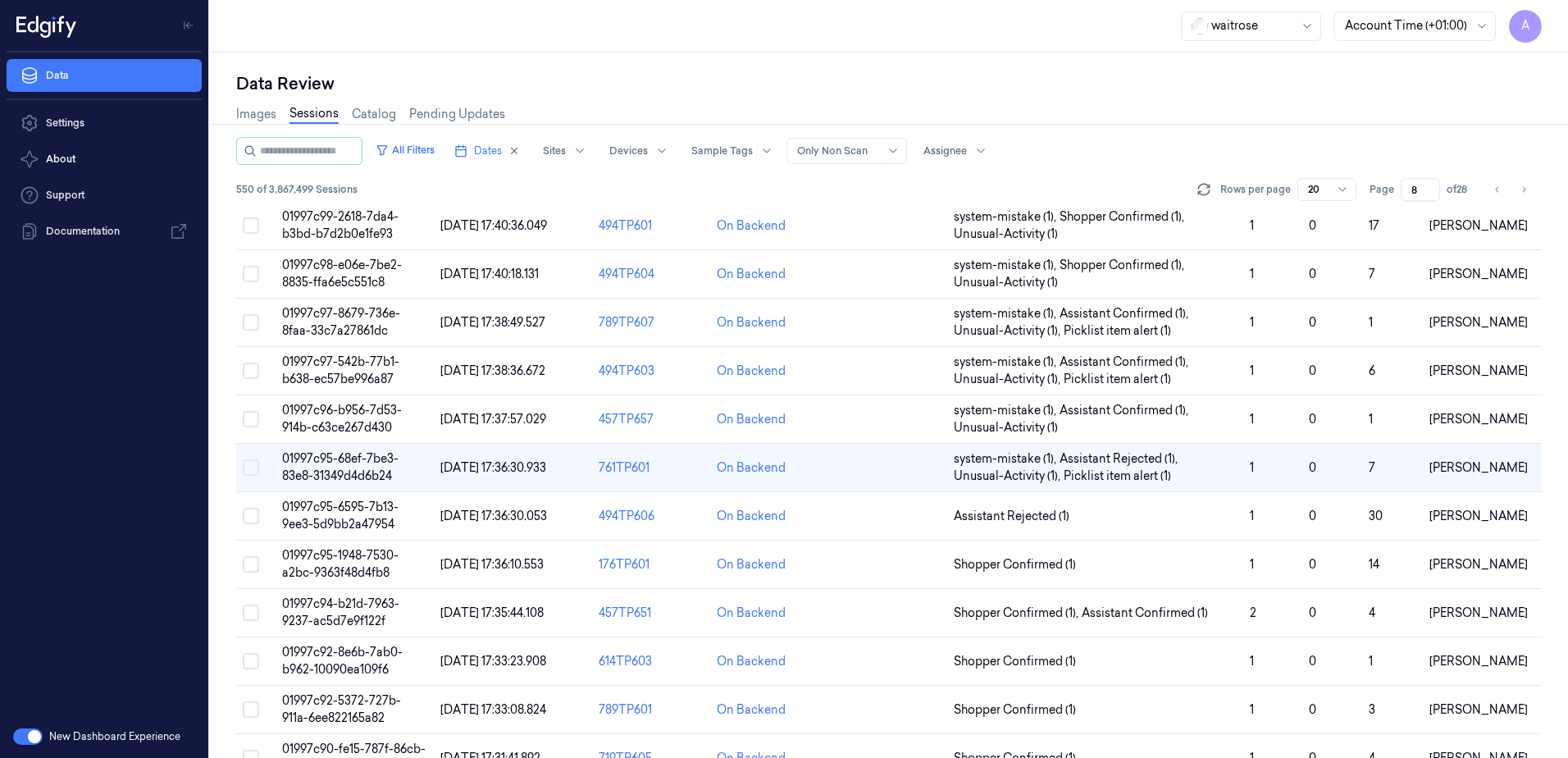
scroll to position [27, 0]
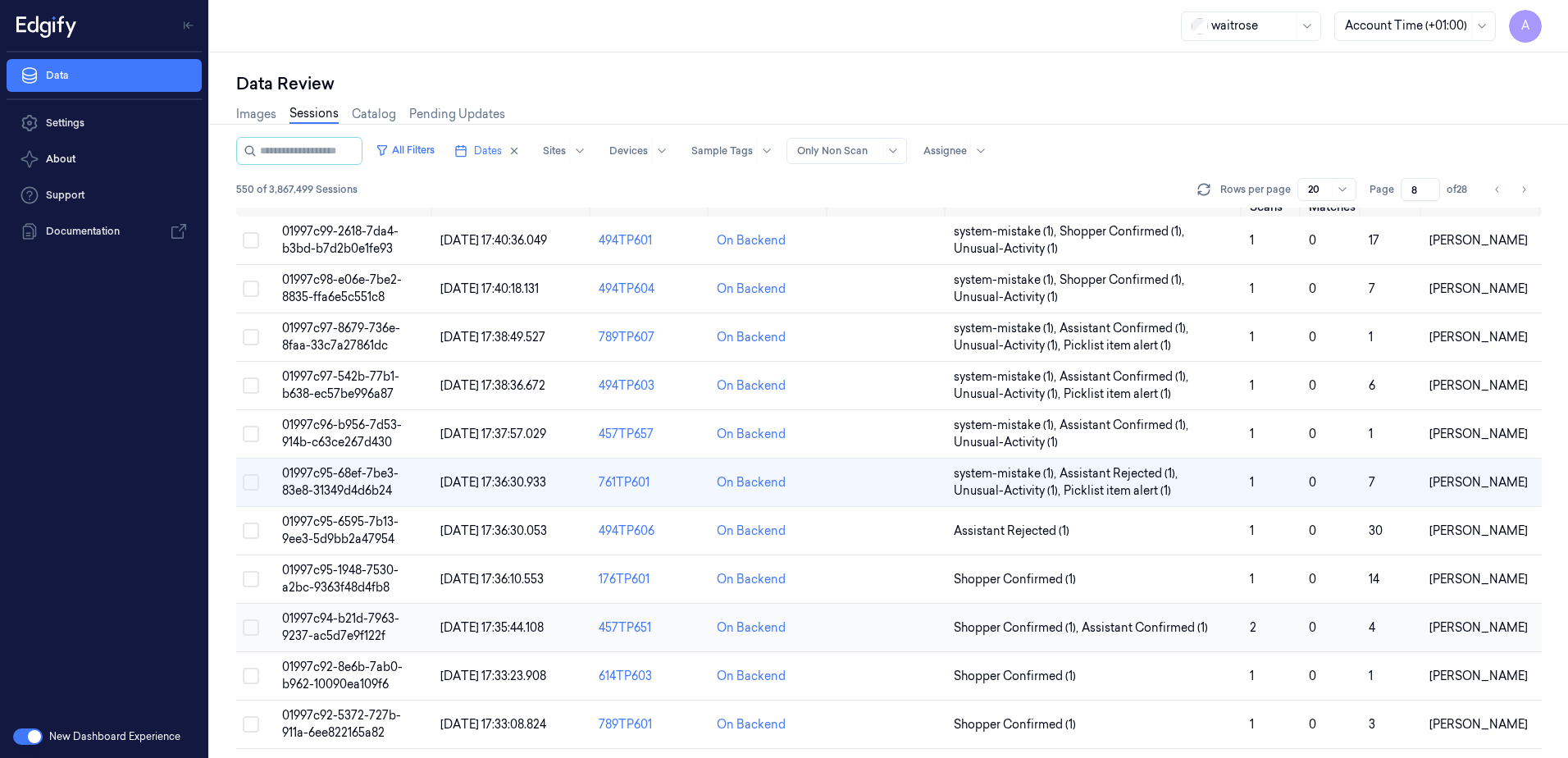
click at [316, 627] on td "01997c94-b21d-7963-9237-ac5d7e9f122f" at bounding box center [355, 628] width 159 height 48
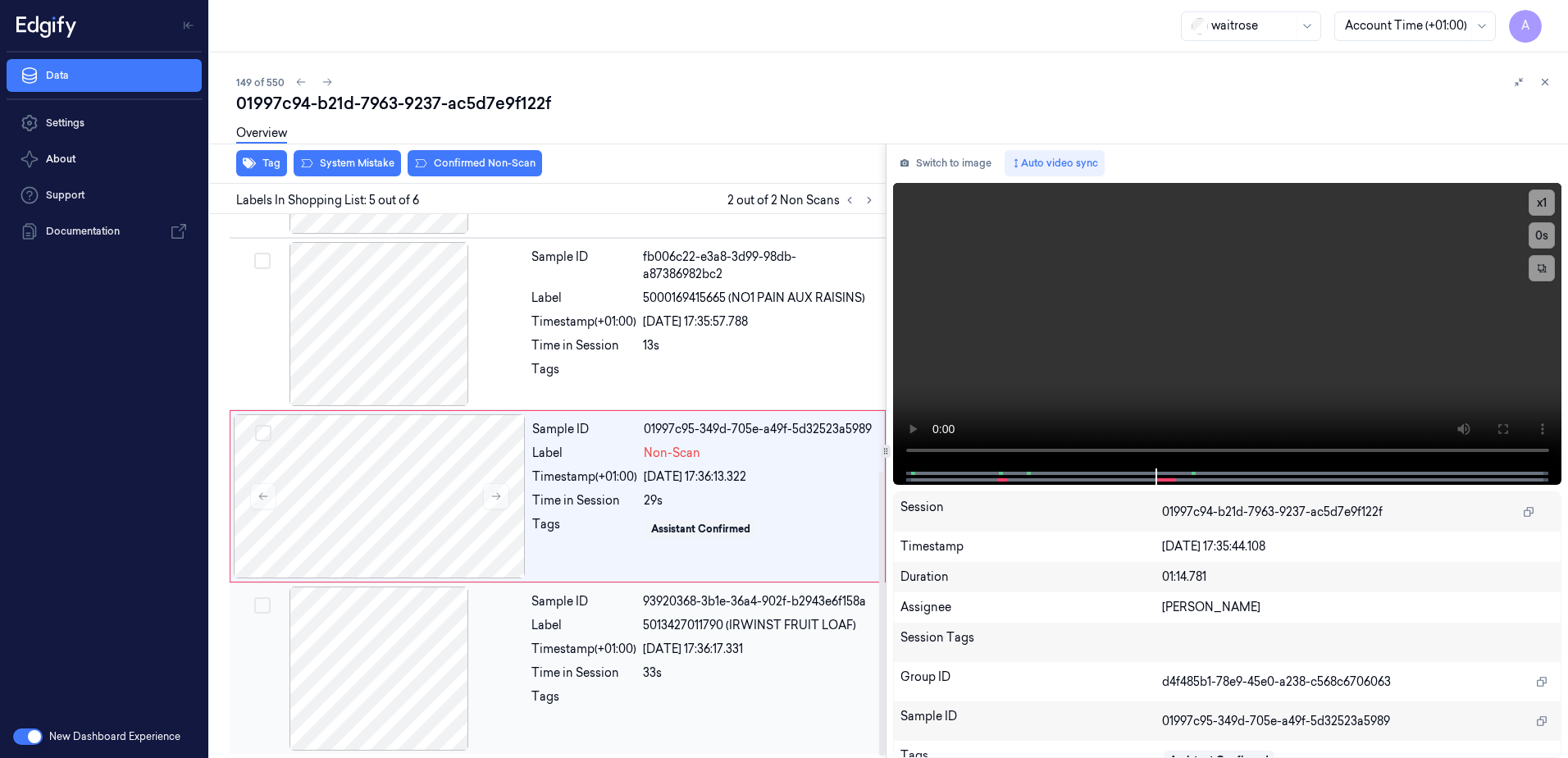
scroll to position [494, 0]
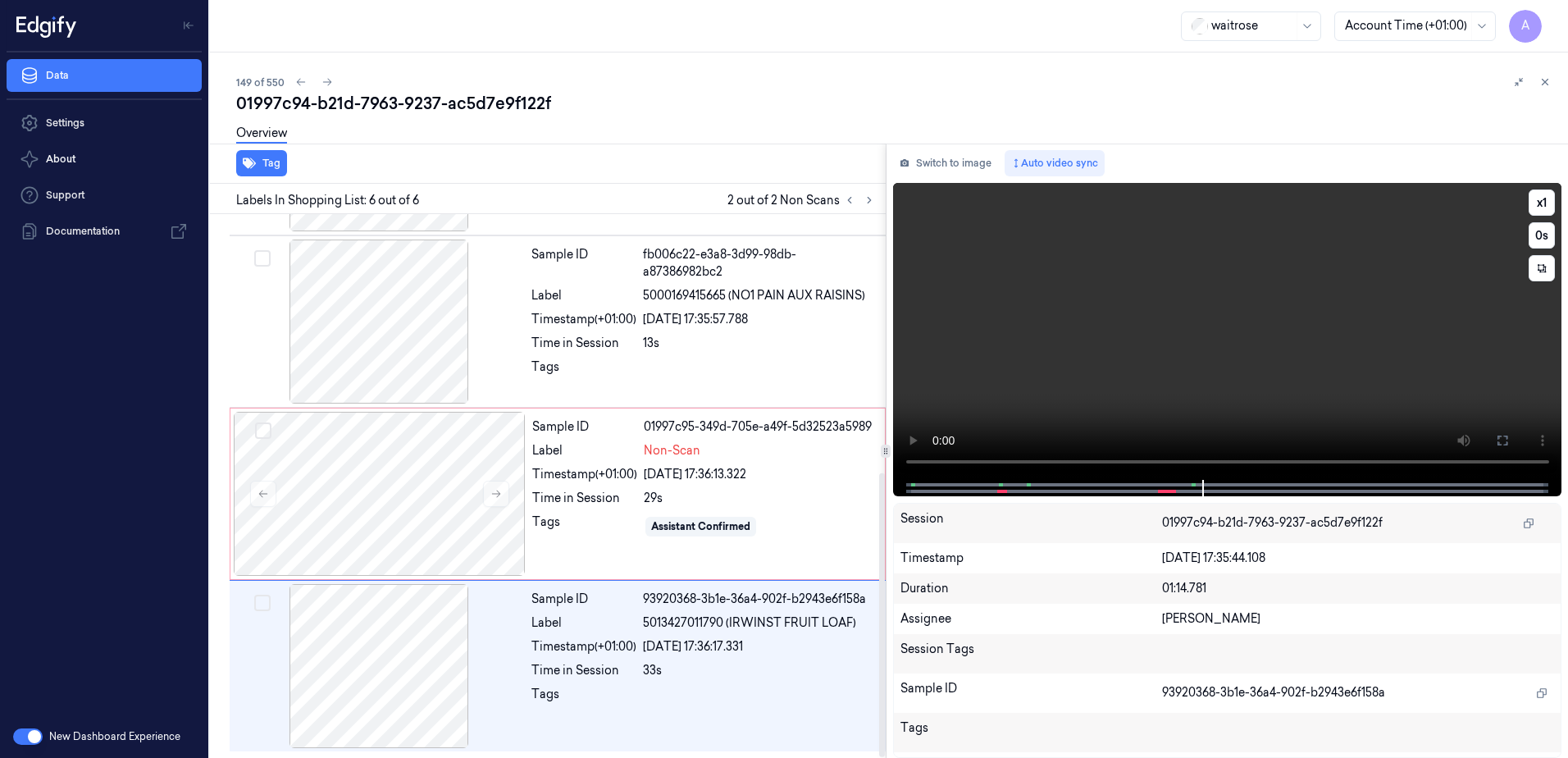
click at [1119, 387] on video at bounding box center [1228, 331] width 669 height 297
click at [591, 491] on div "Time in Session" at bounding box center [585, 498] width 105 height 17
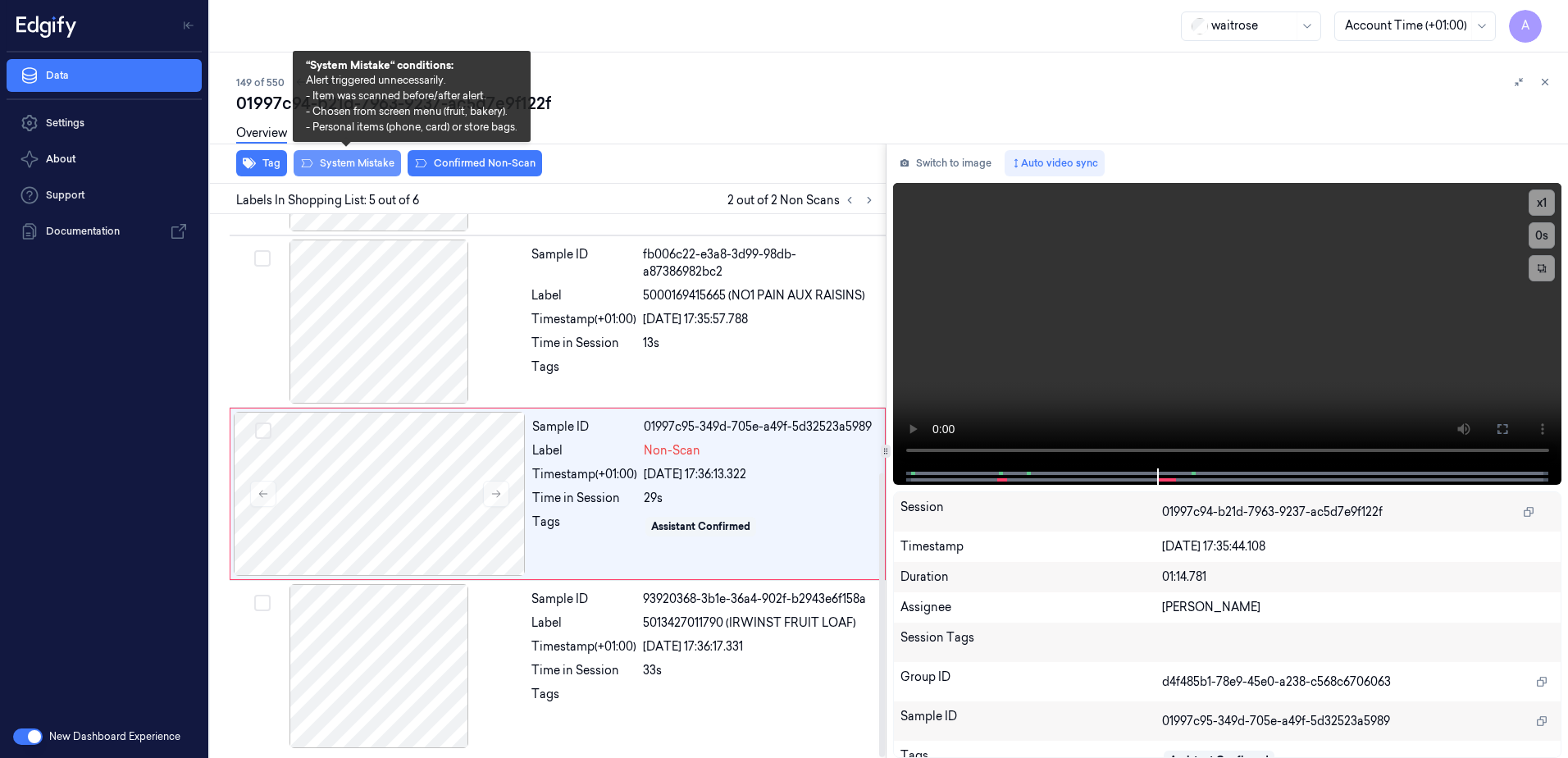
click at [340, 168] on button "System Mistake" at bounding box center [347, 163] width 108 height 26
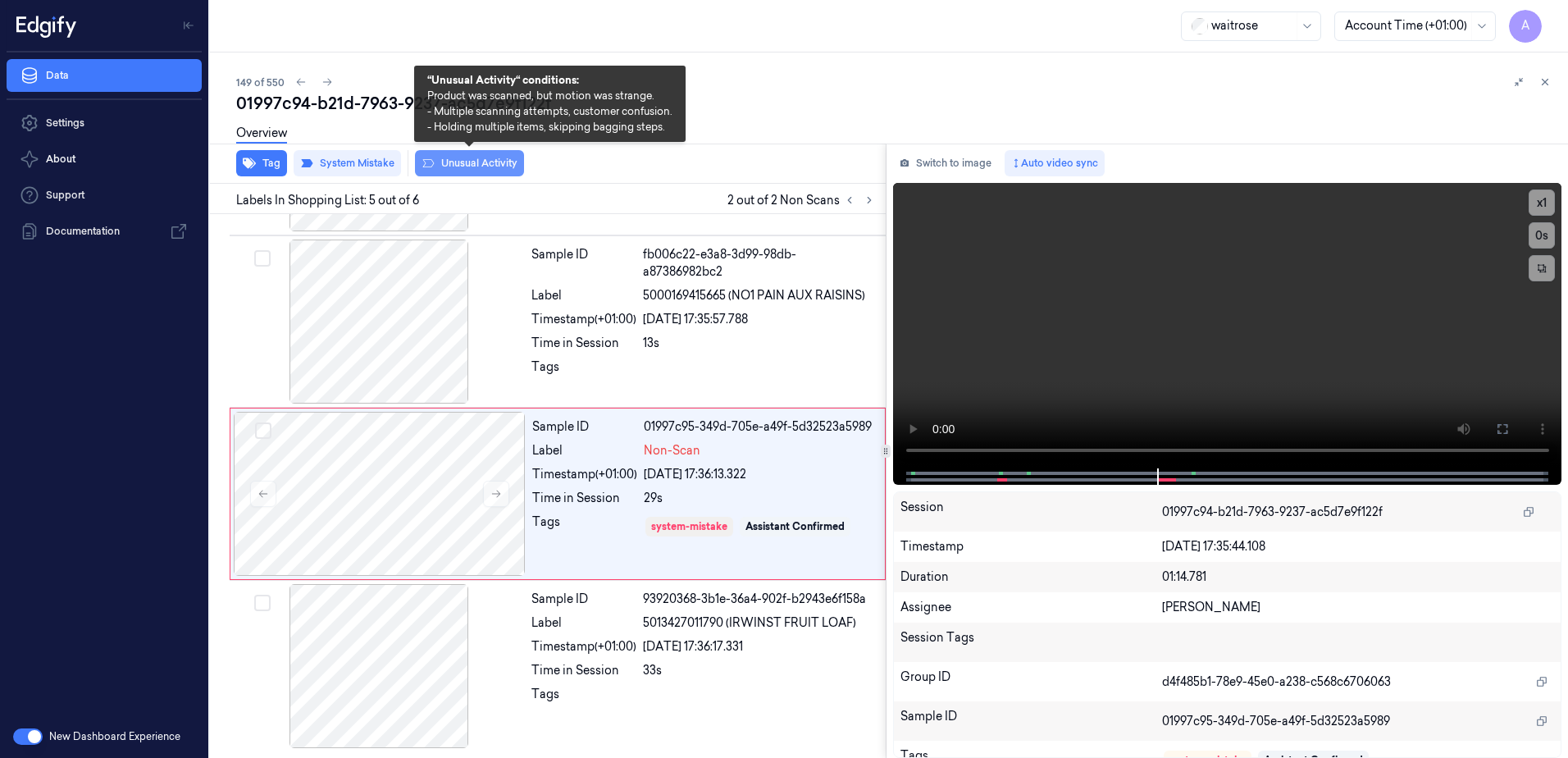
click at [471, 167] on button "Unusual Activity" at bounding box center [469, 163] width 109 height 26
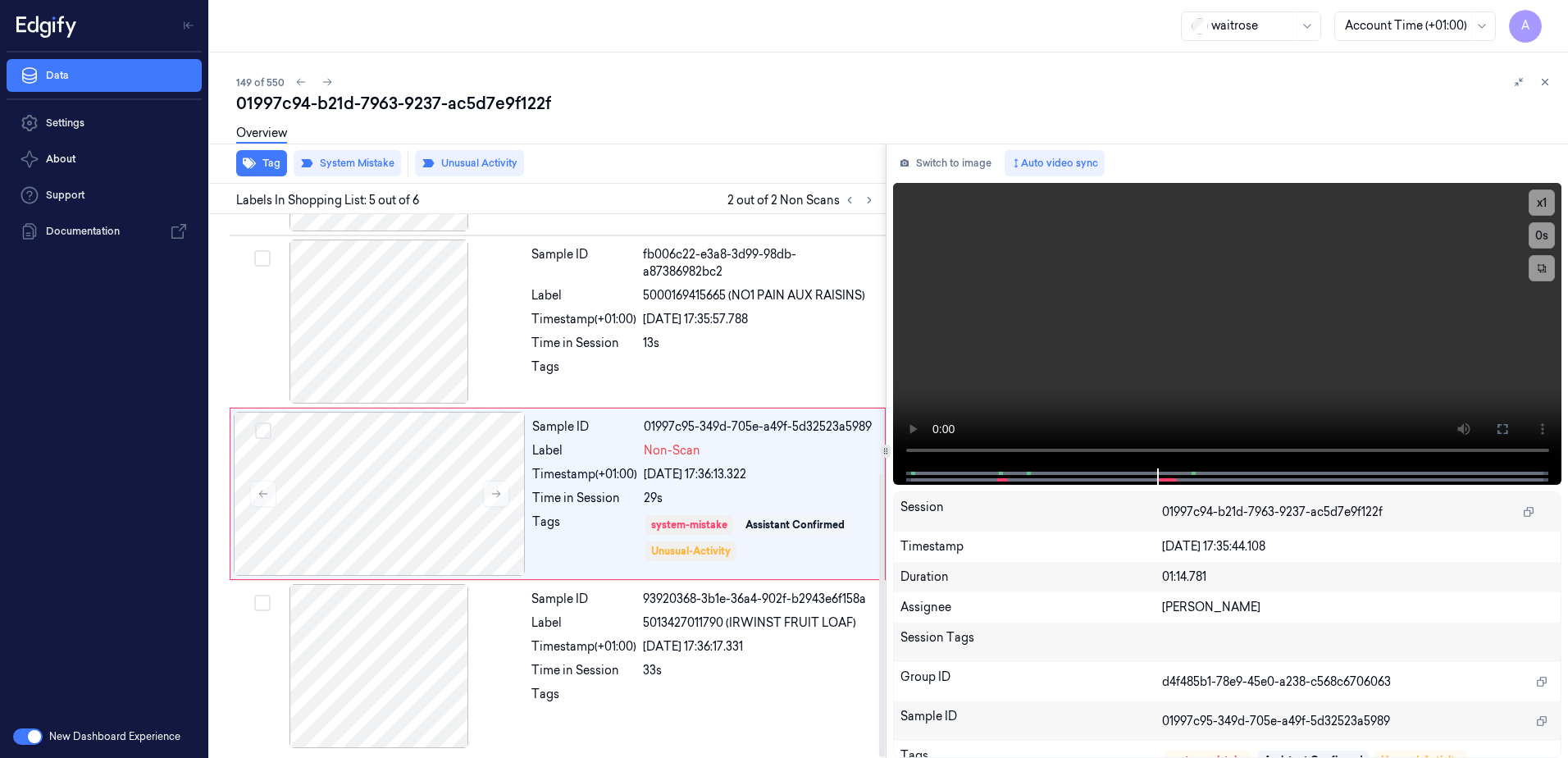
click at [840, 197] on div at bounding box center [859, 200] width 39 height 19
click at [846, 204] on icon at bounding box center [850, 200] width 12 height 12
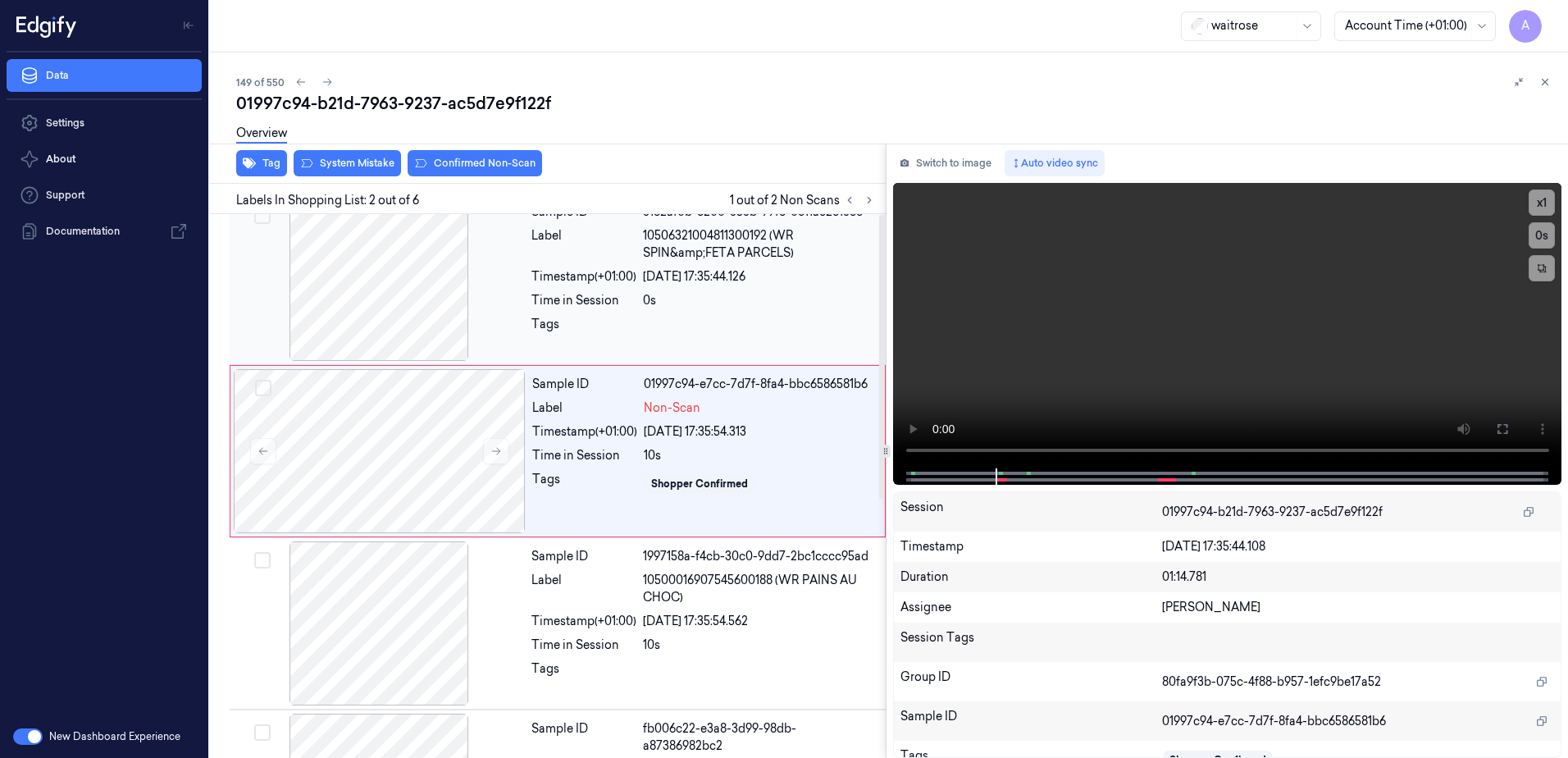
scroll to position [0, 0]
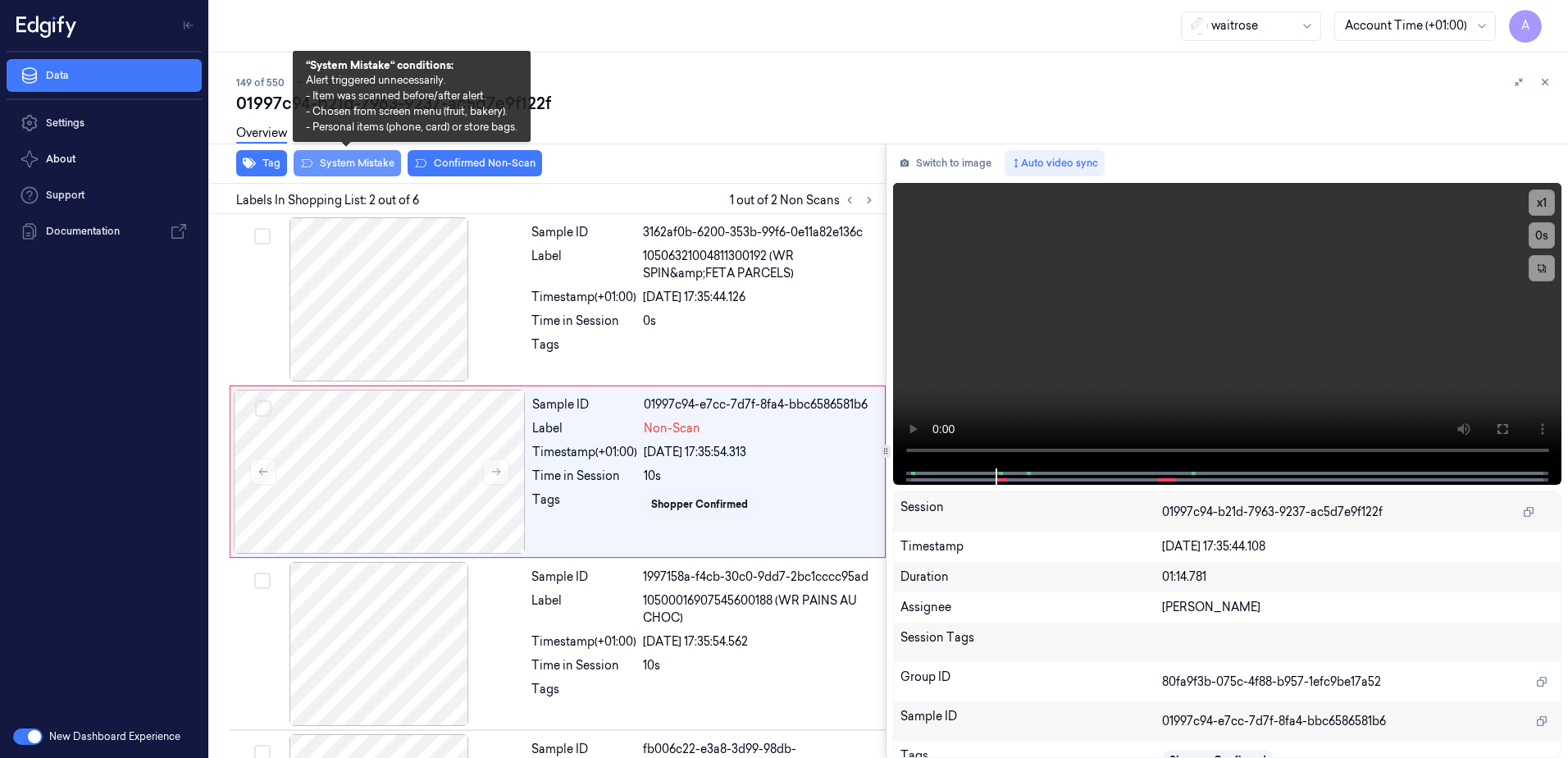
click at [333, 172] on button "System Mistake" at bounding box center [347, 163] width 108 height 26
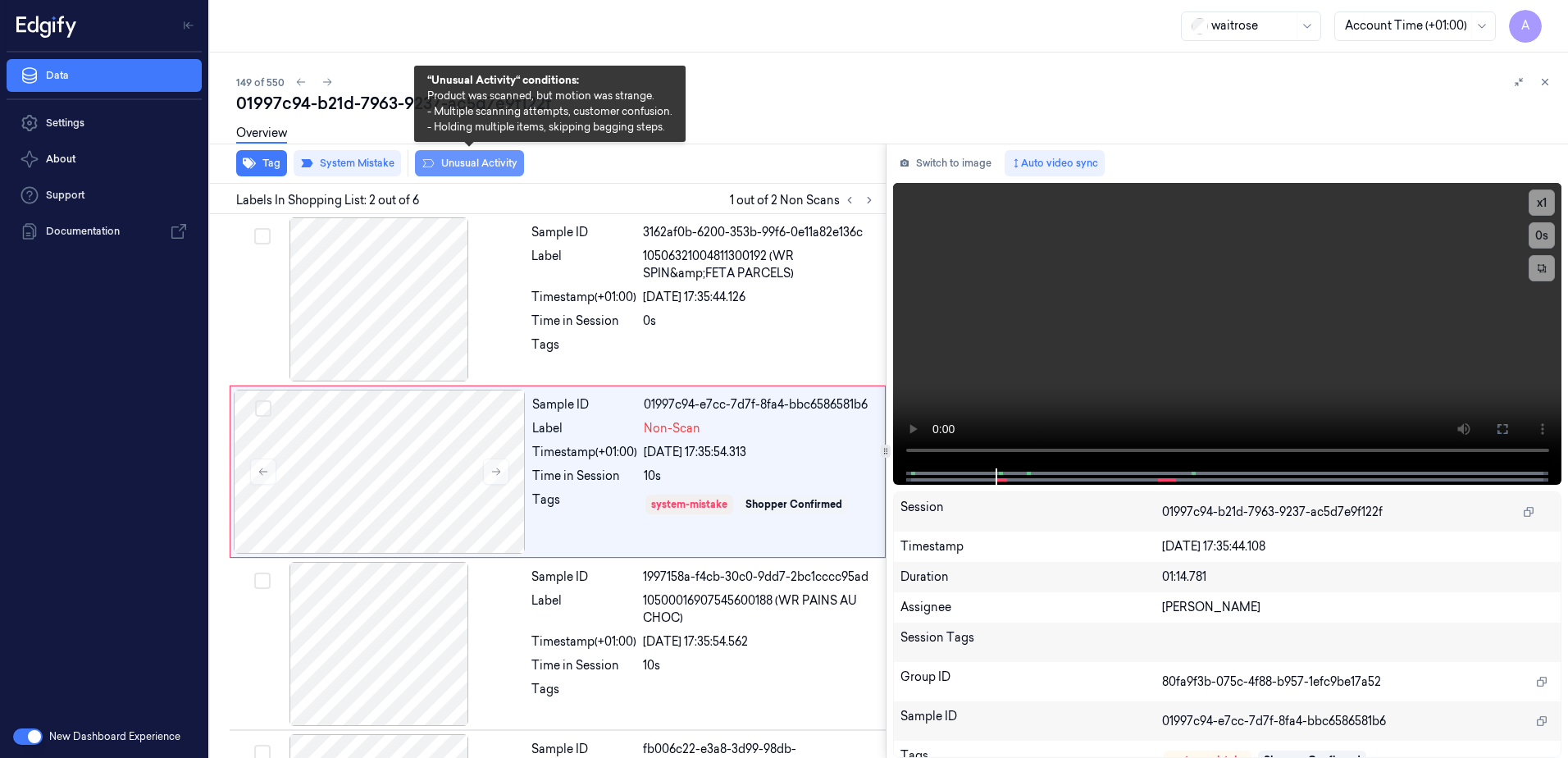
click at [438, 169] on button "Unusual Activity" at bounding box center [469, 163] width 109 height 26
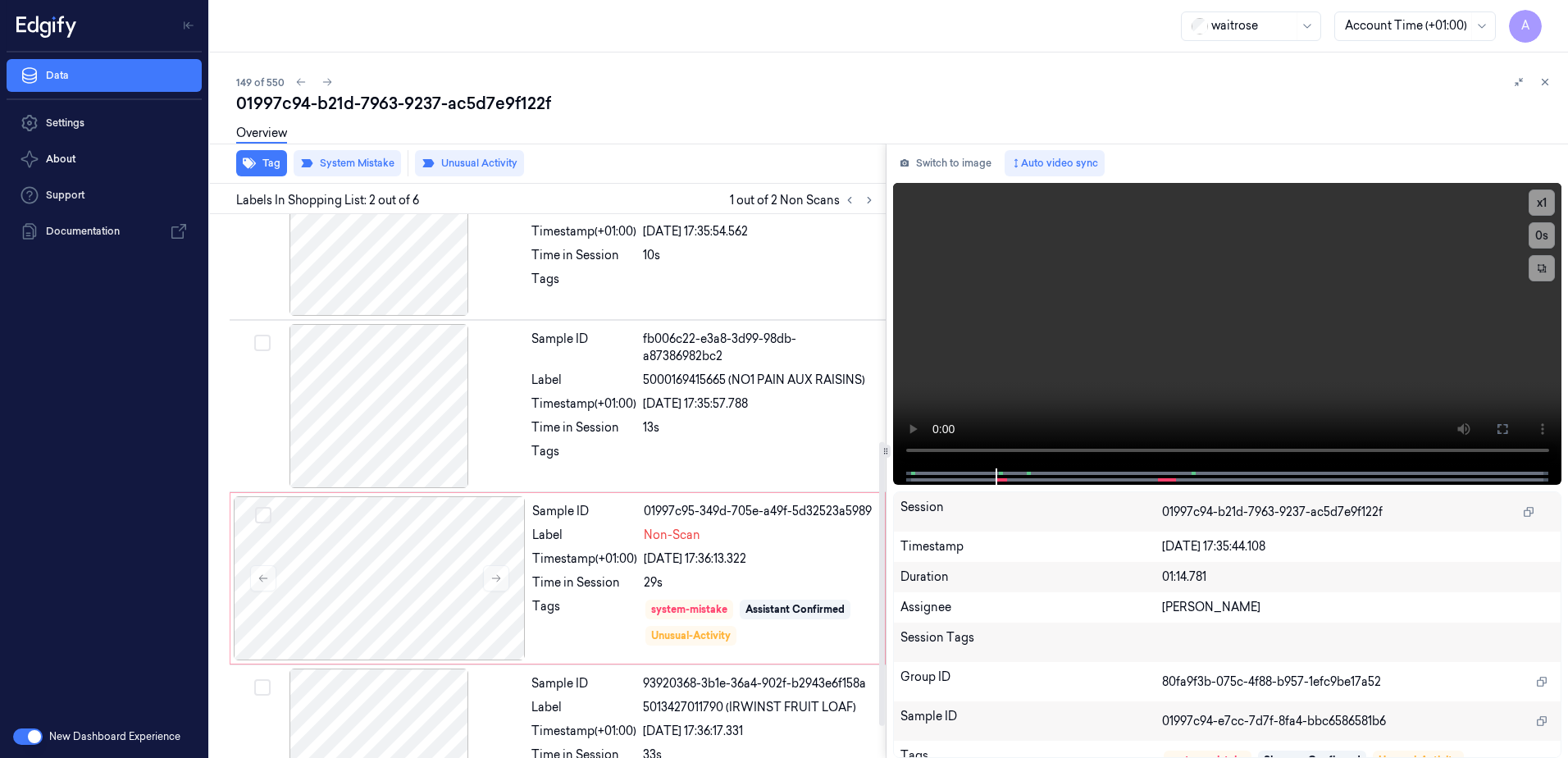
scroll to position [494, 0]
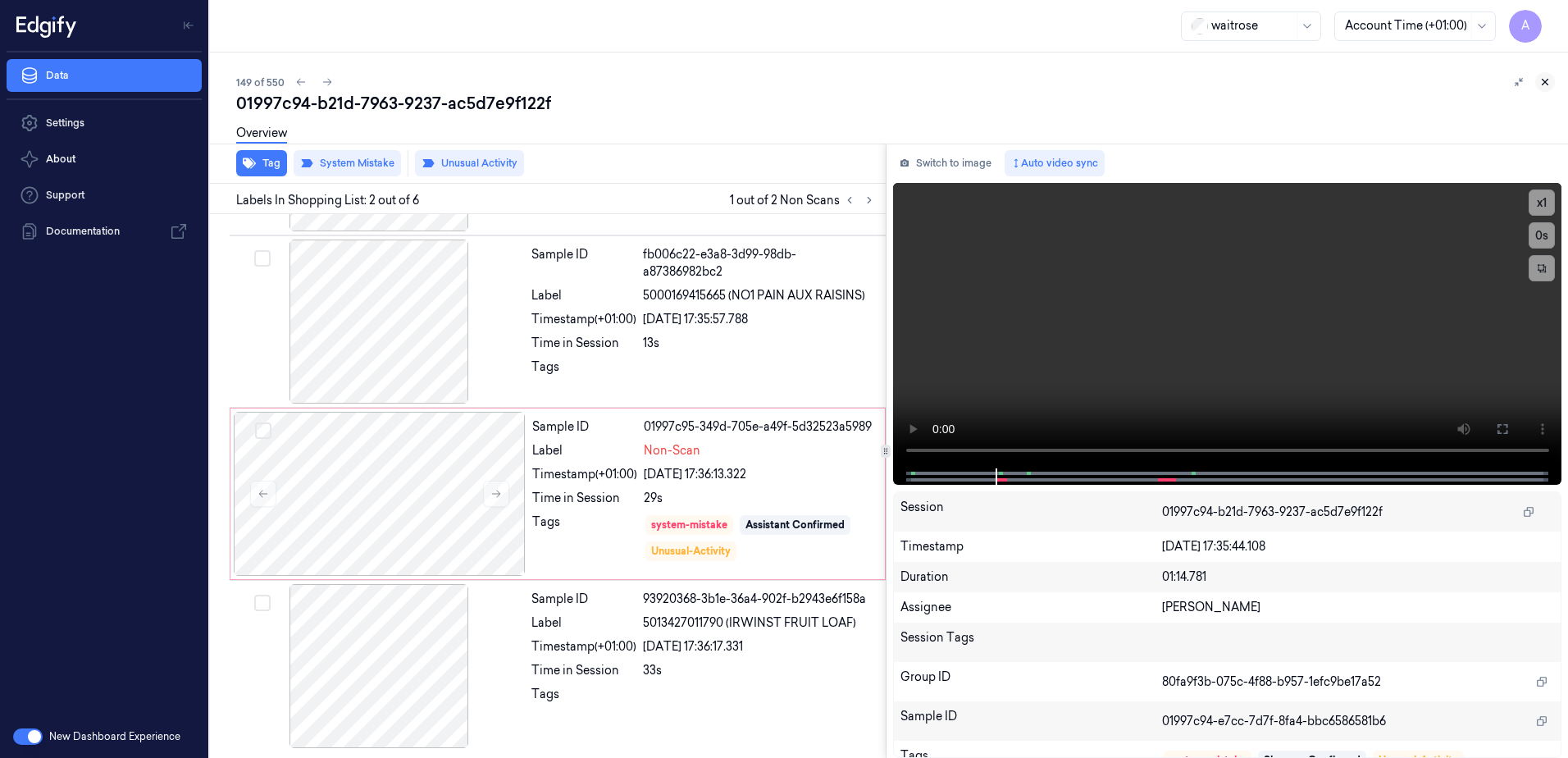
click at [1547, 81] on icon at bounding box center [1546, 83] width 6 height 6
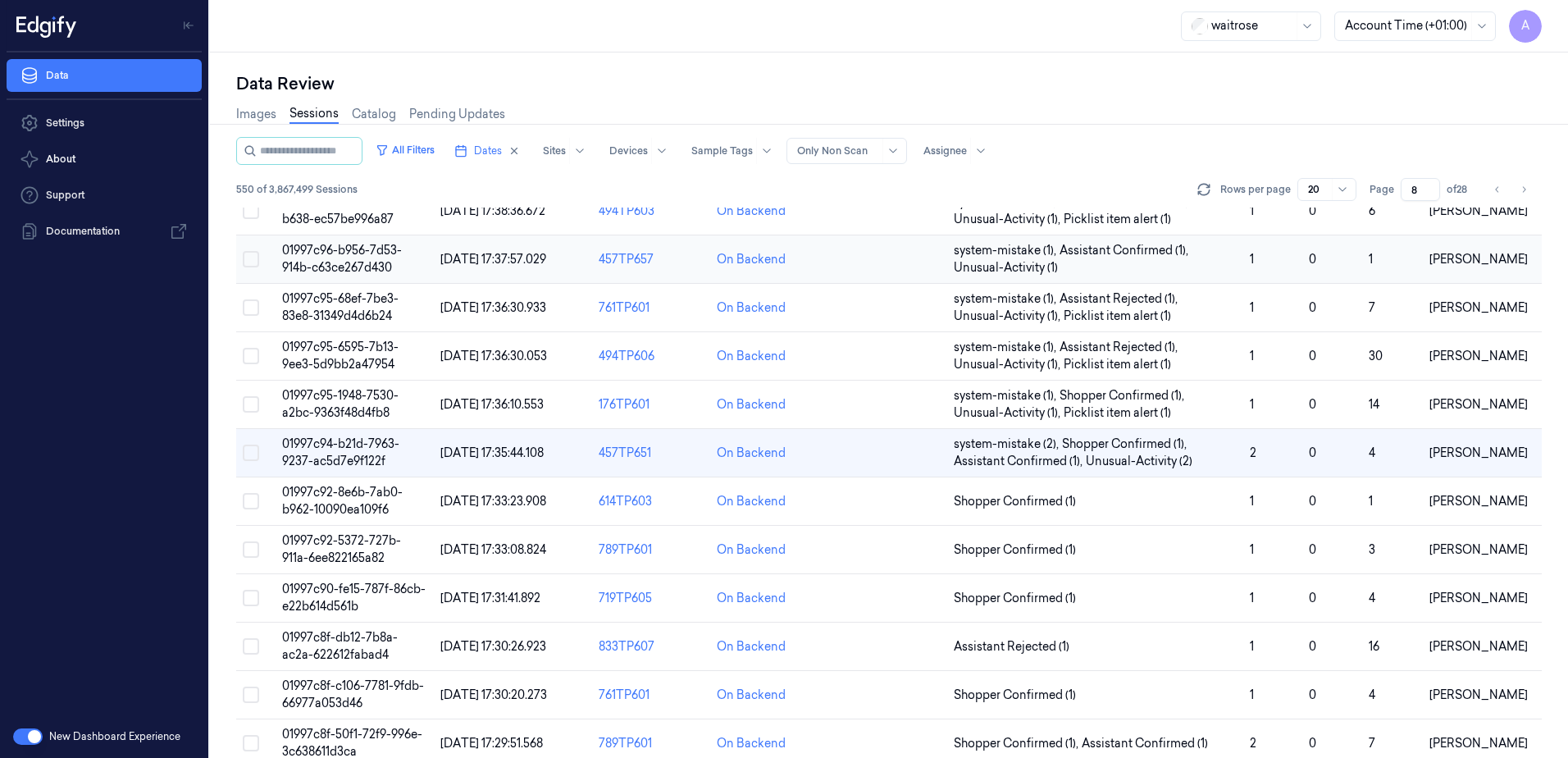
scroll to position [254, 0]
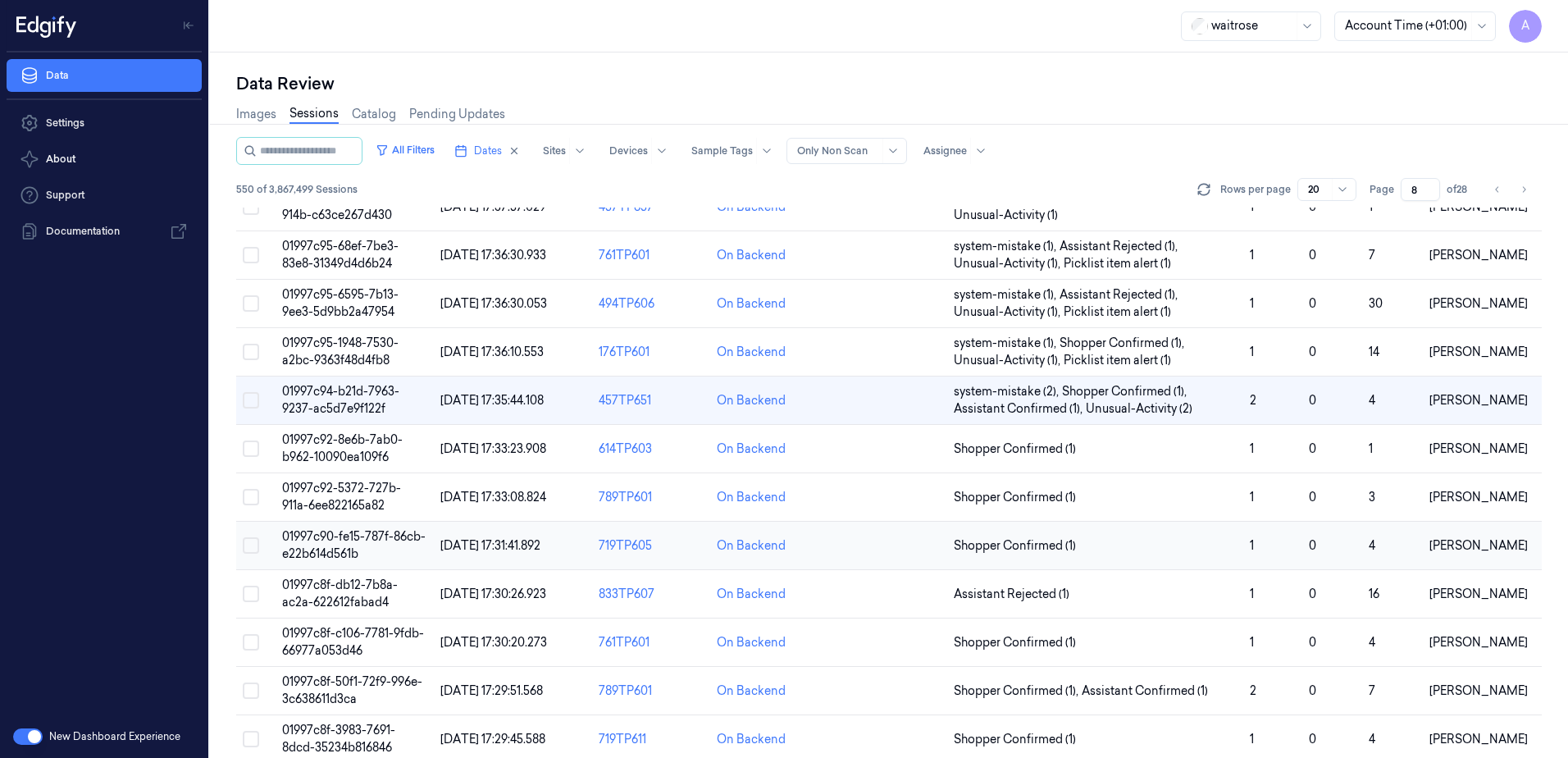
click at [328, 538] on span "01997c90-fe15-787f-86cb-e22b614d561b" at bounding box center [353, 544] width 143 height 32
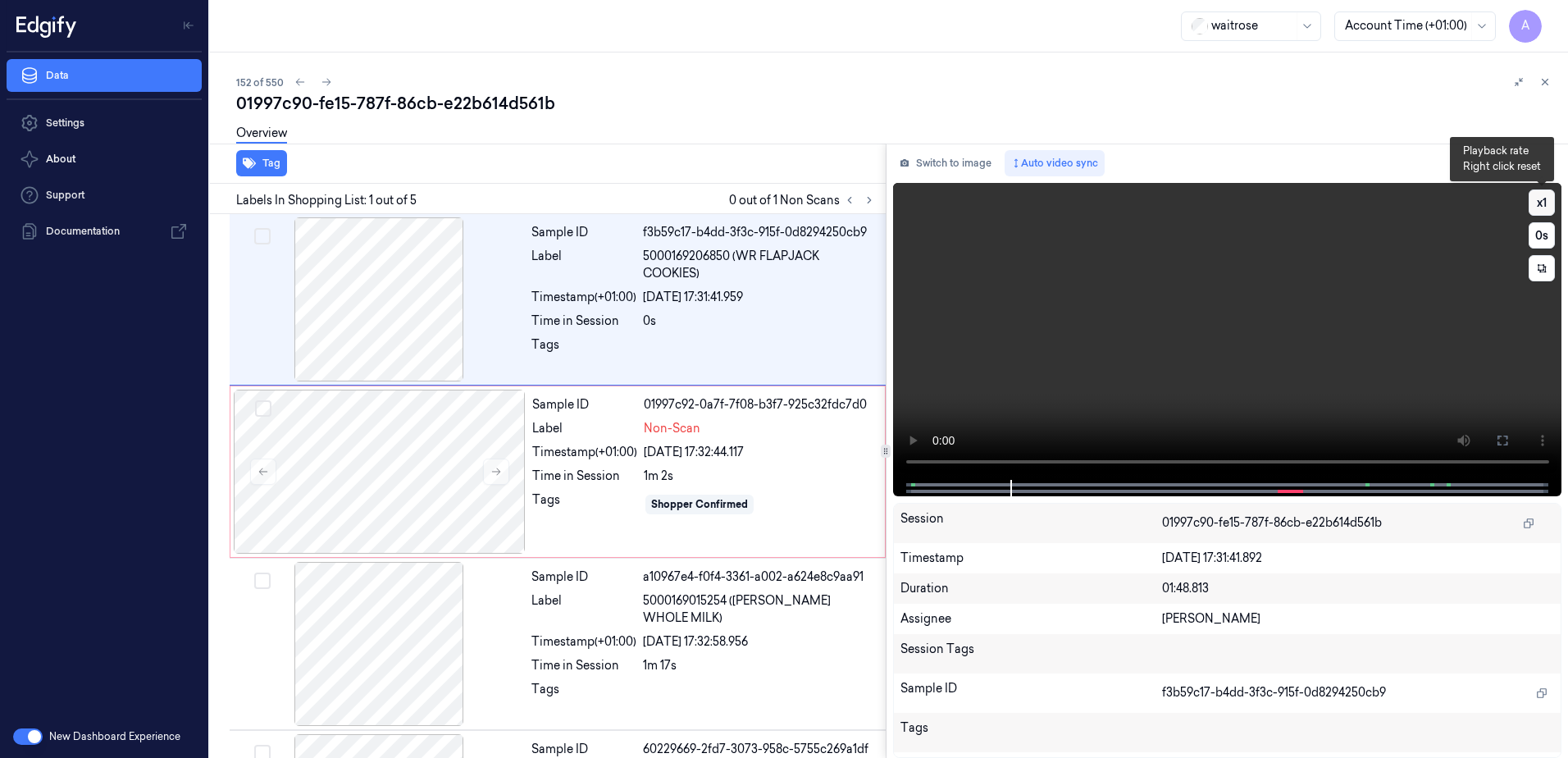
click at [1540, 211] on button "x 1" at bounding box center [1541, 202] width 26 height 26
click at [1540, 211] on button "x 2" at bounding box center [1541, 202] width 26 height 26
click at [1498, 439] on icon at bounding box center [1503, 441] width 10 height 10
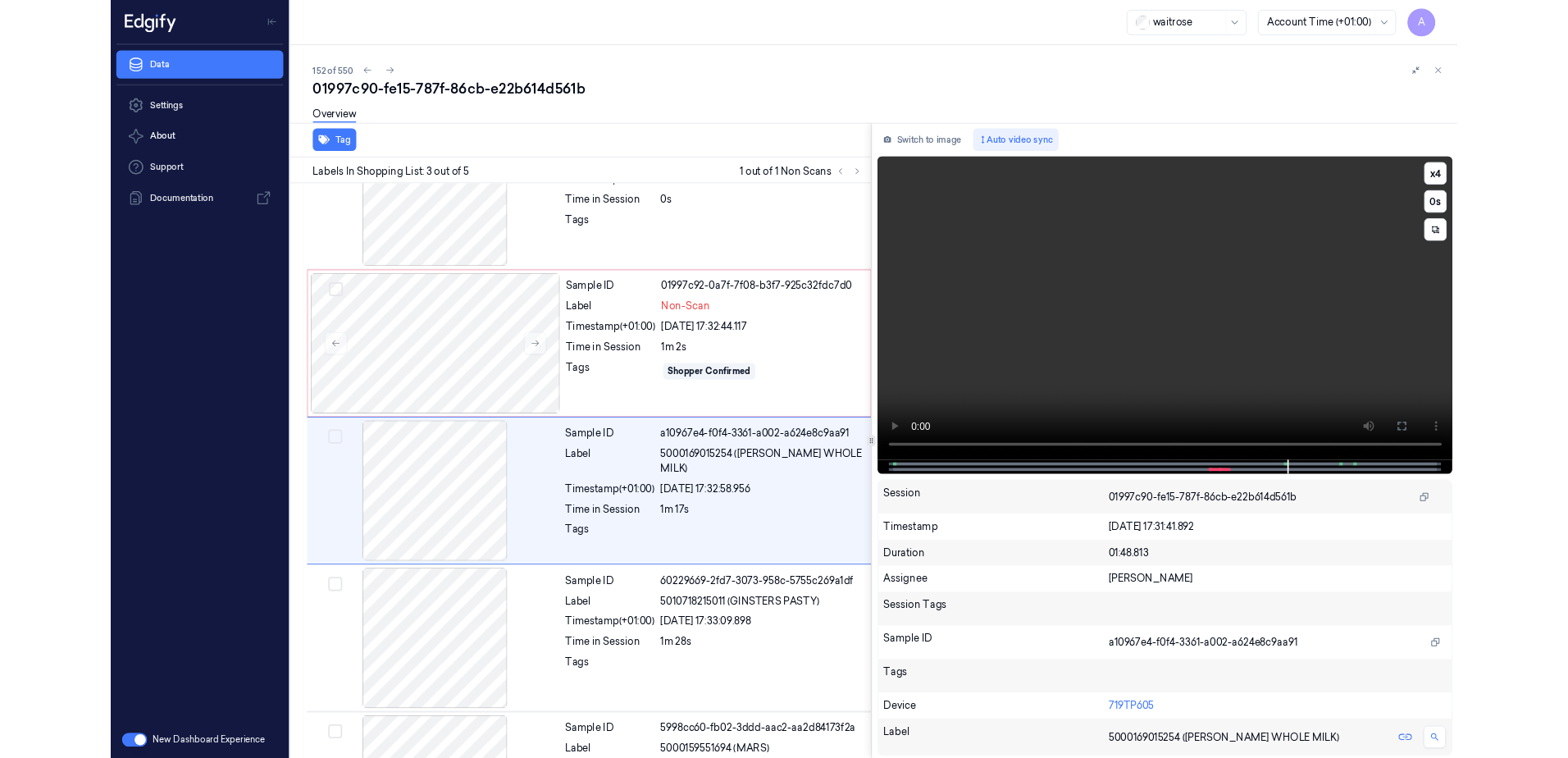
scroll to position [94, 0]
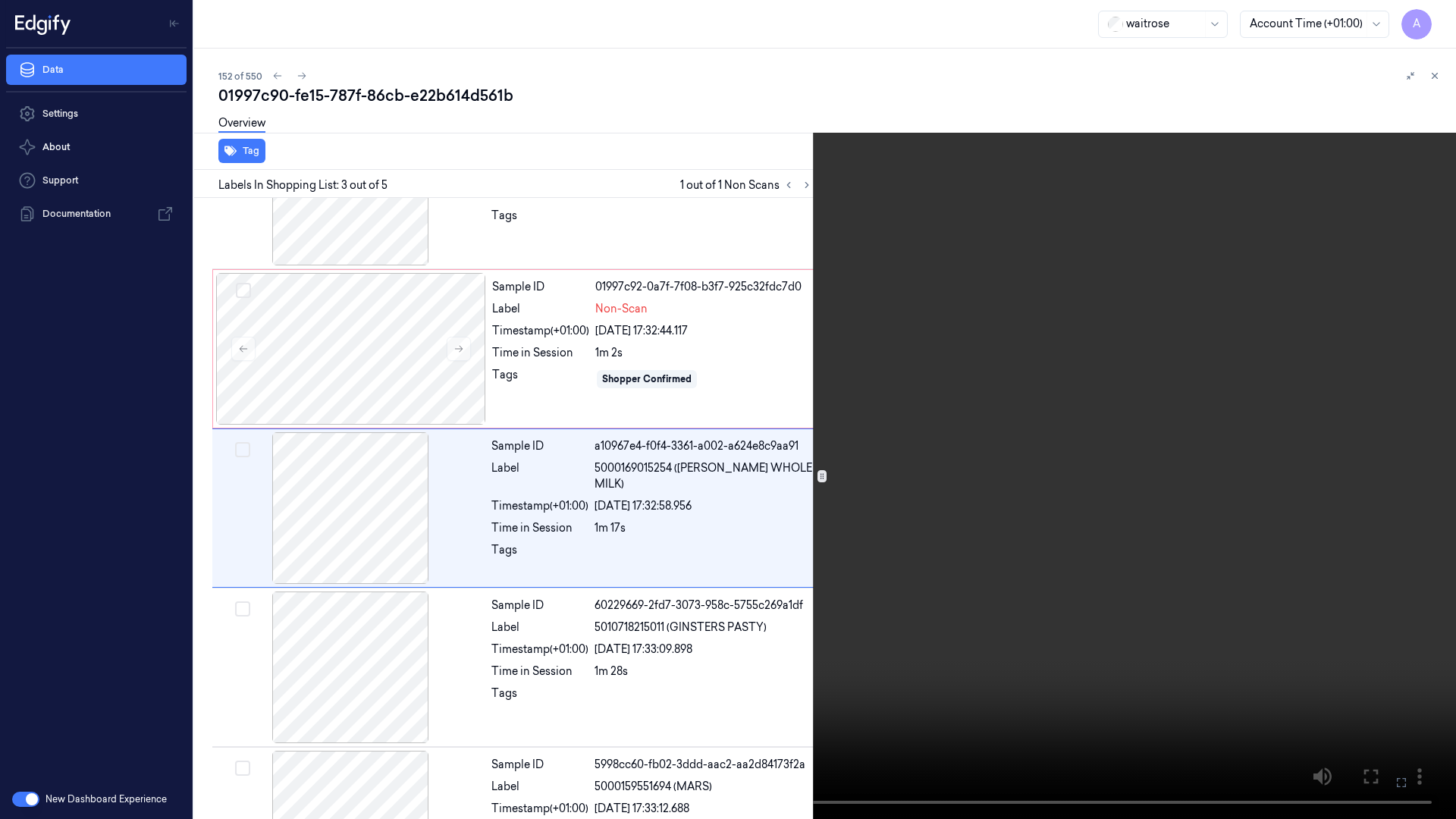
drag, startPoint x: 1396, startPoint y: 776, endPoint x: 1392, endPoint y: 697, distance: 79.1
click at [0, 0] on icon at bounding box center [0, 0] width 0 height 0
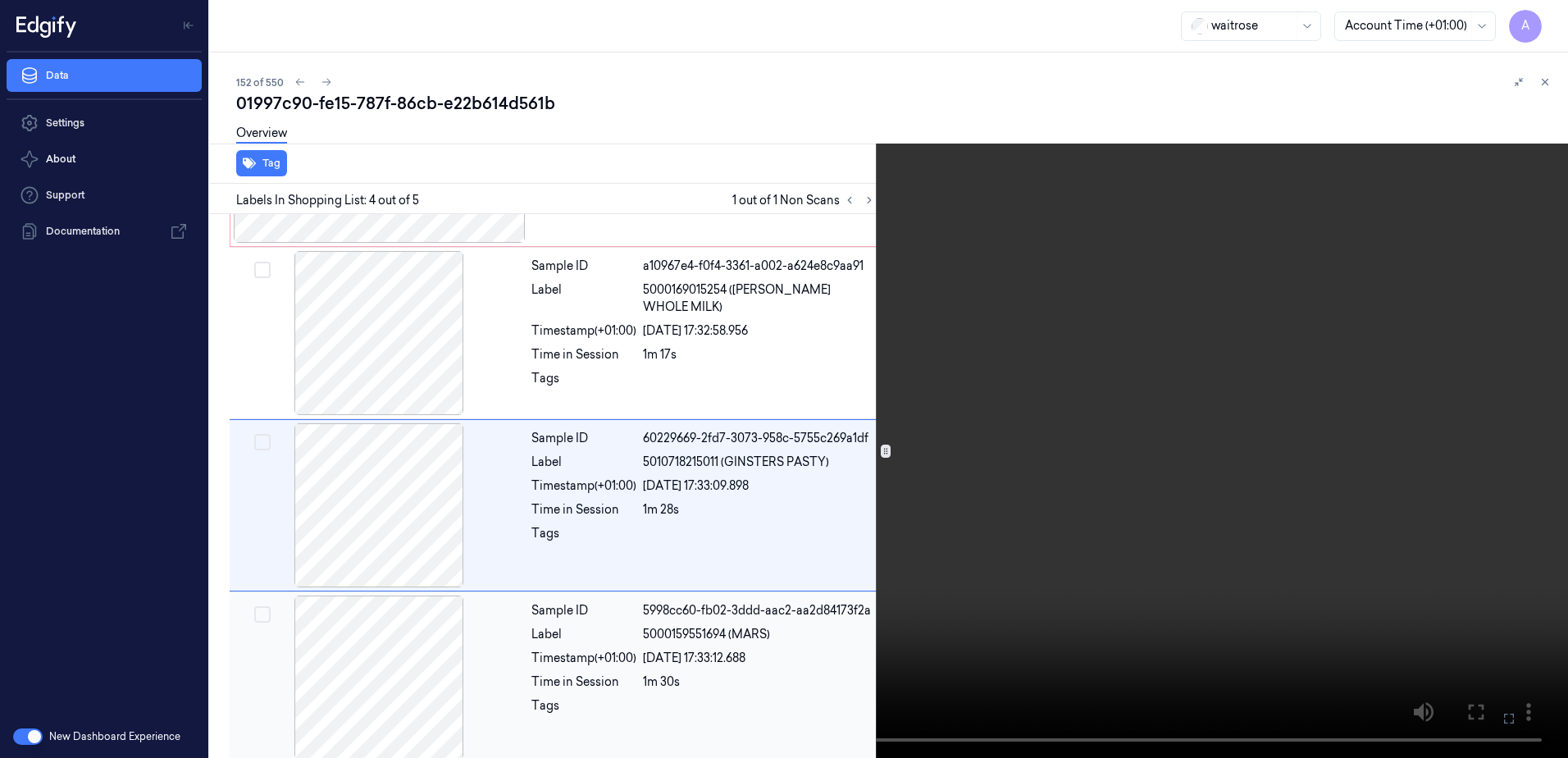
scroll to position [322, 0]
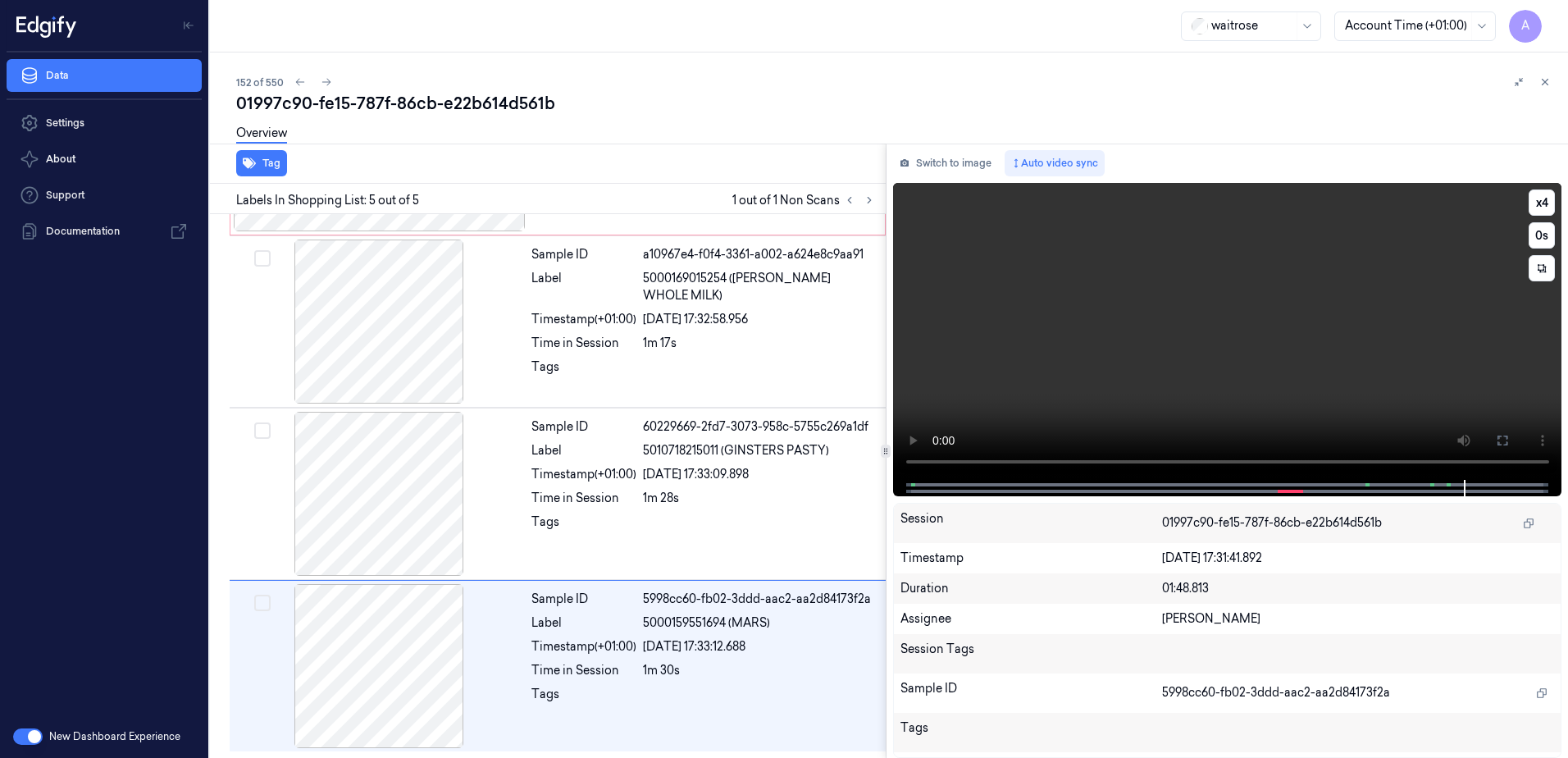
click at [1098, 376] on video at bounding box center [1228, 331] width 669 height 297
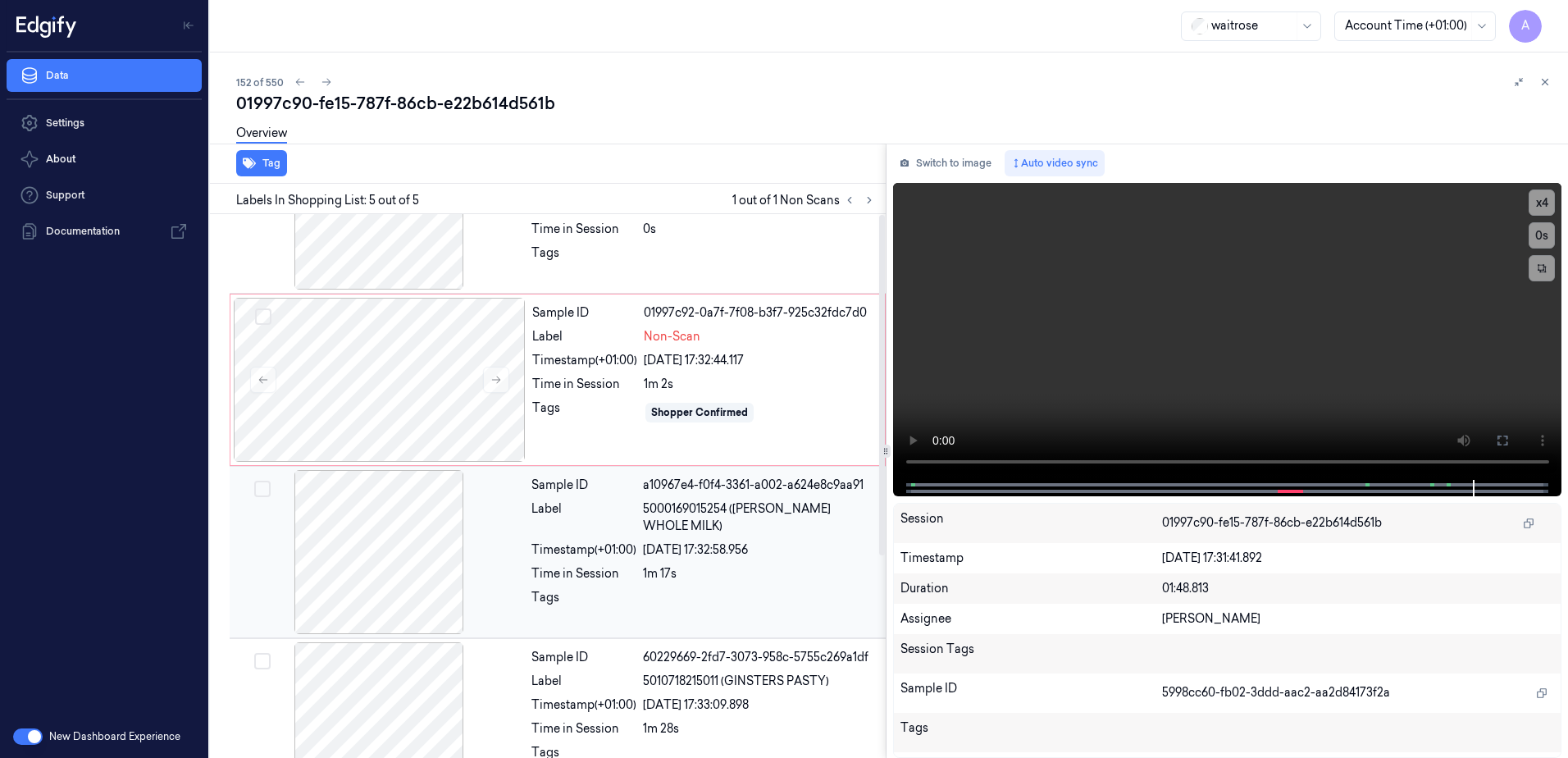
scroll to position [0, 0]
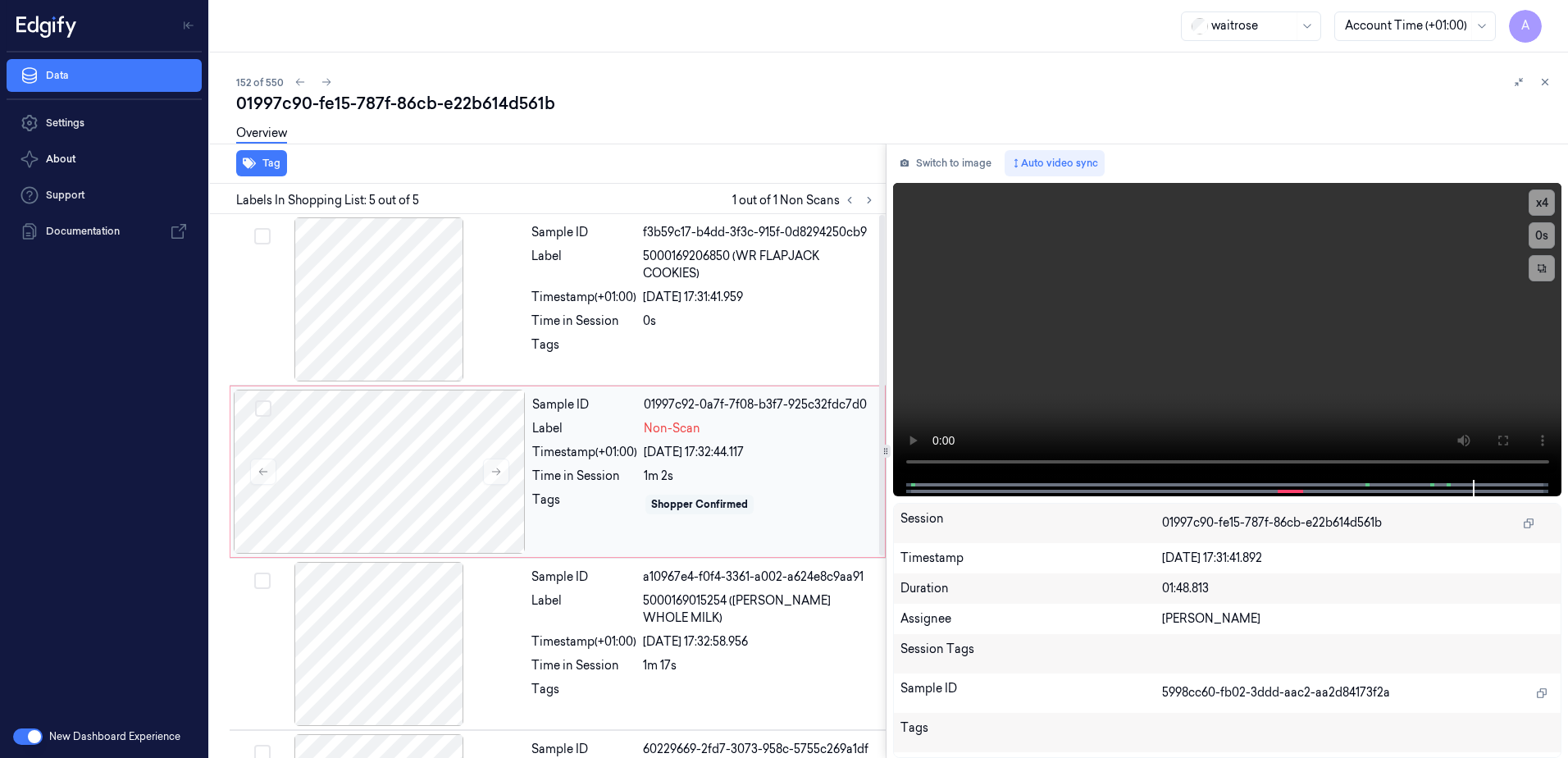
click at [727, 500] on div "Shopper Confirmed" at bounding box center [699, 504] width 97 height 14
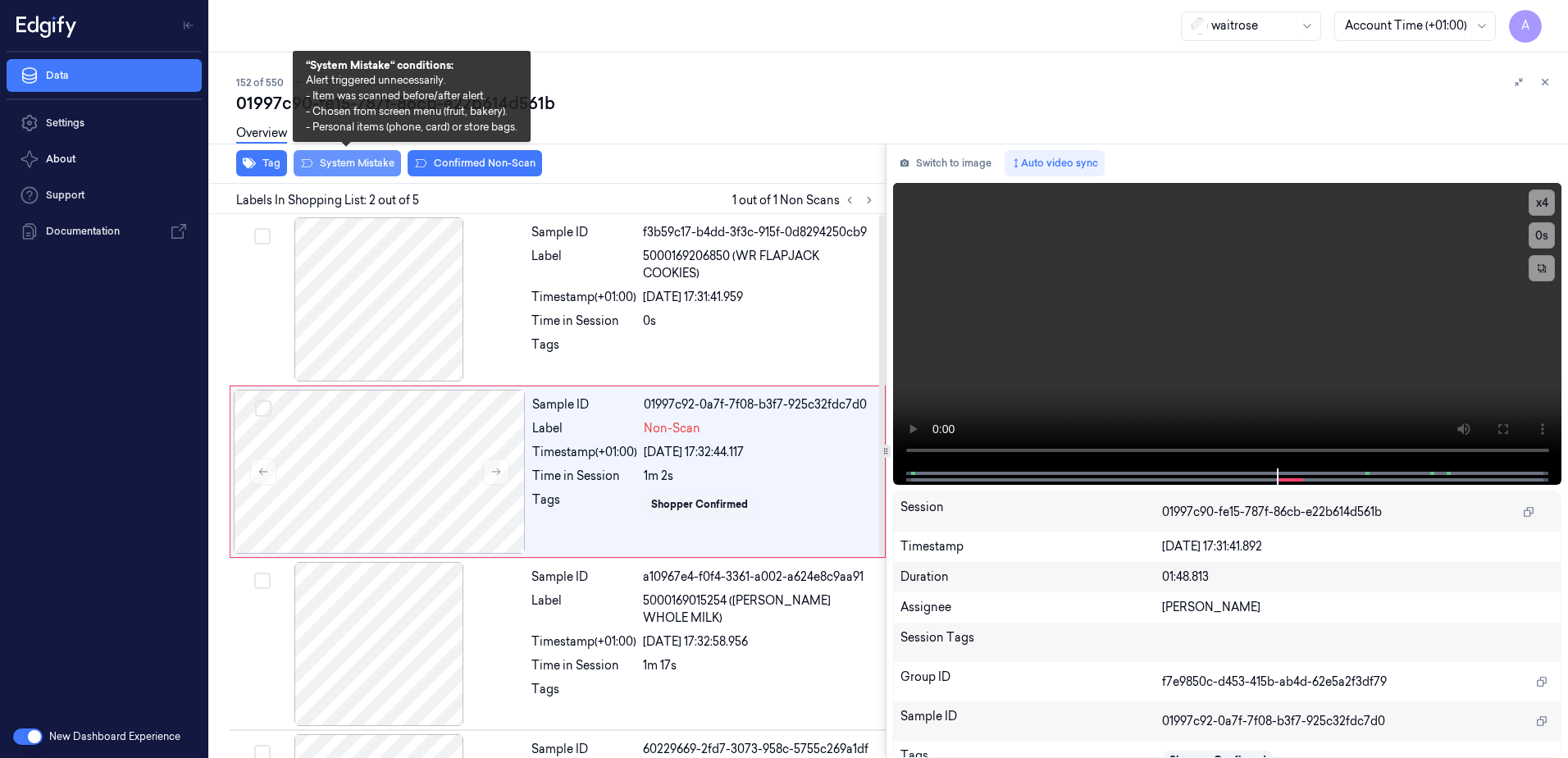
click at [333, 170] on button "System Mistake" at bounding box center [347, 163] width 108 height 26
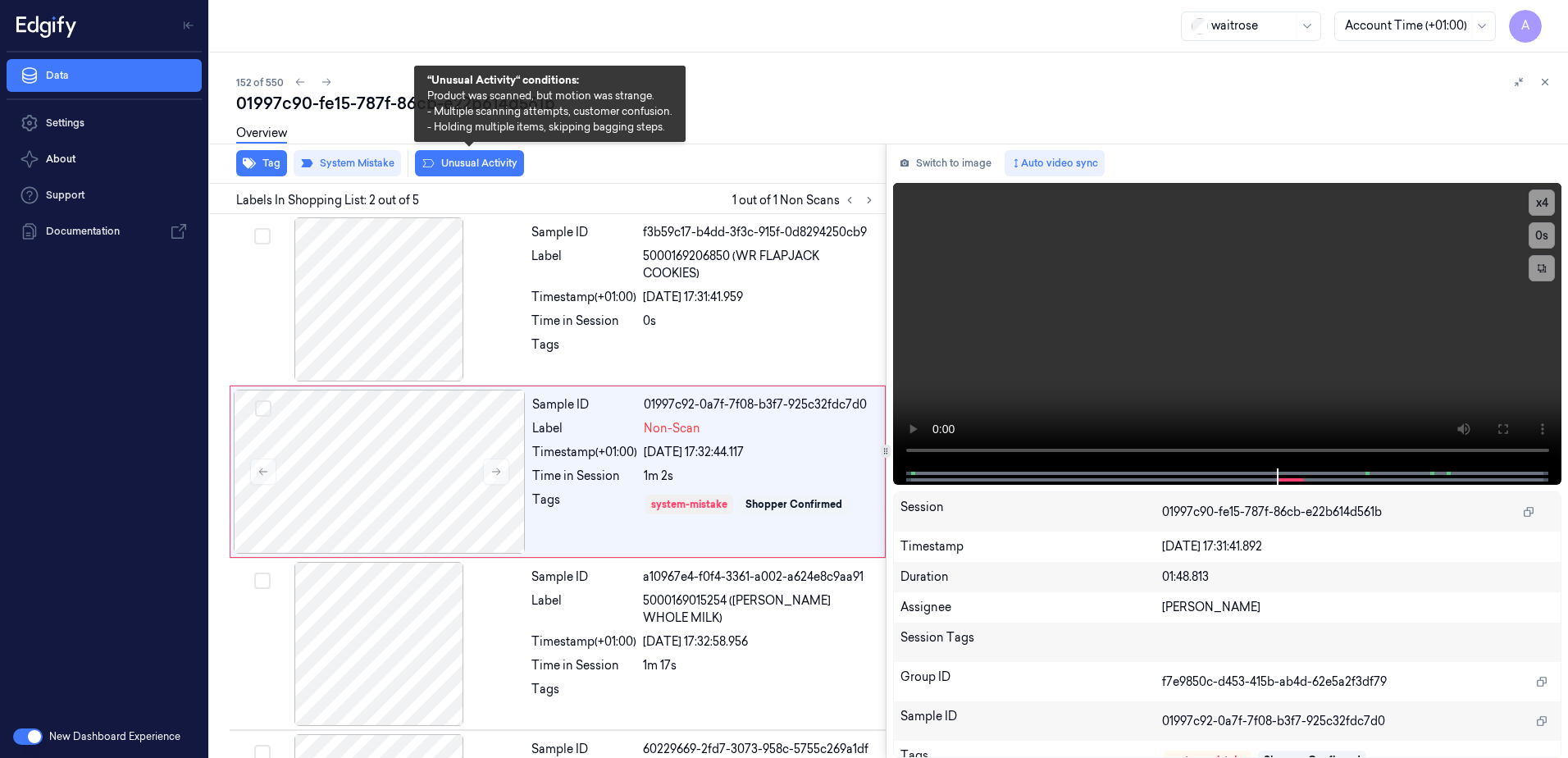
click at [460, 168] on button "Unusual Activity" at bounding box center [469, 163] width 109 height 26
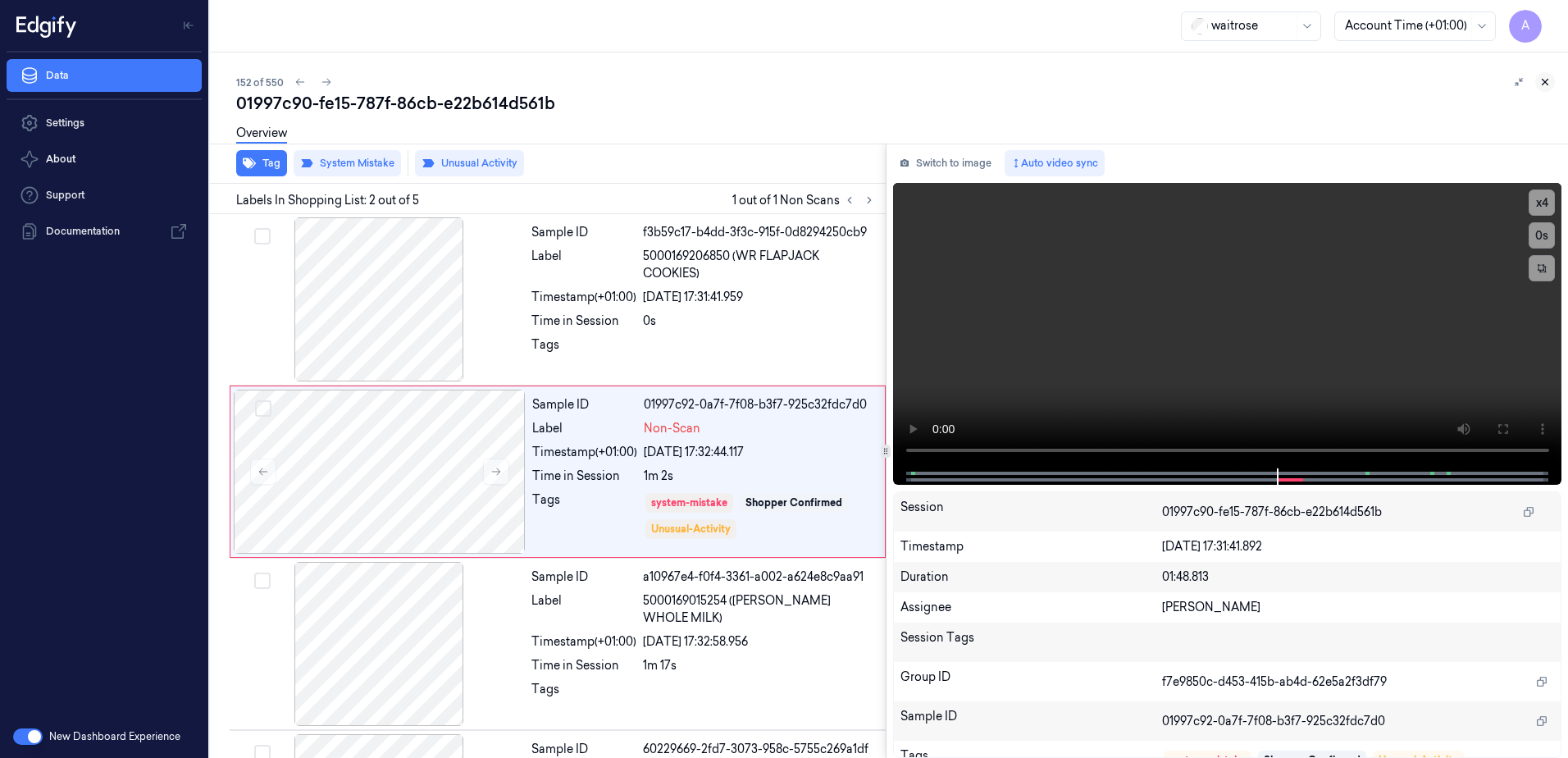
click at [1539, 86] on icon at bounding box center [1545, 82] width 12 height 12
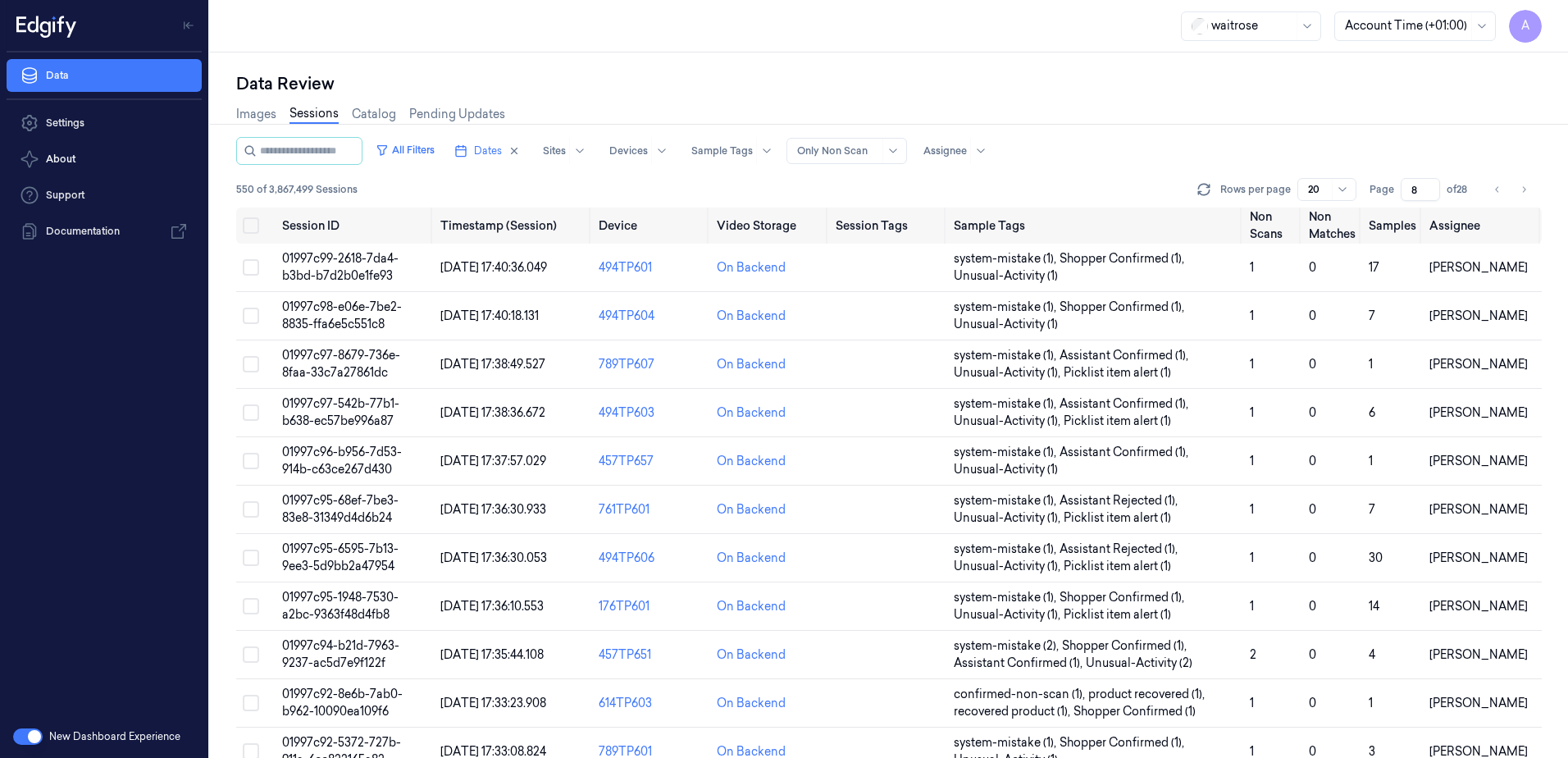
scroll to position [335, 0]
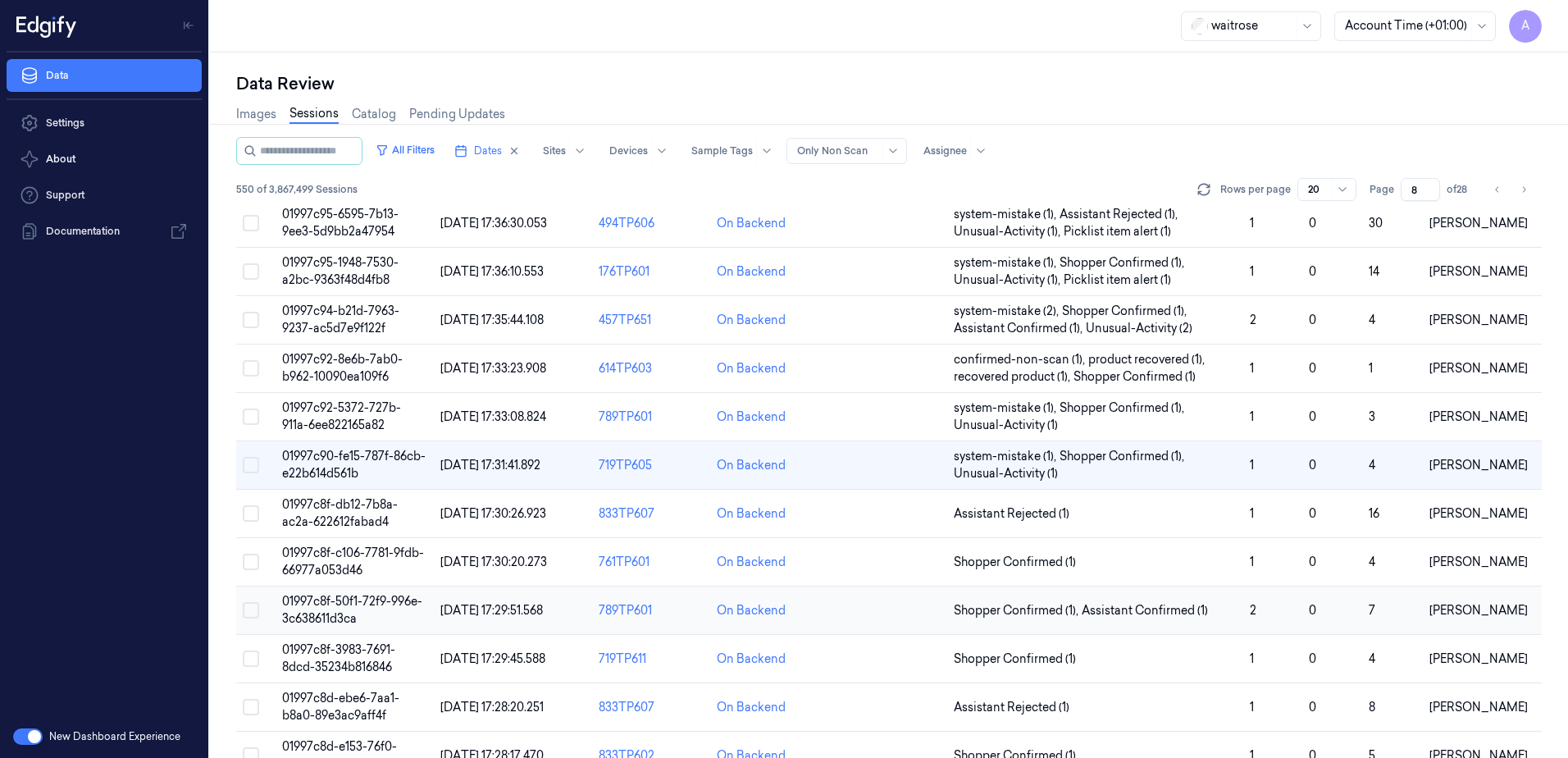
click at [330, 598] on span "01997c8f-50f1-72f9-996e-3c638611d3ca" at bounding box center [352, 610] width 140 height 32
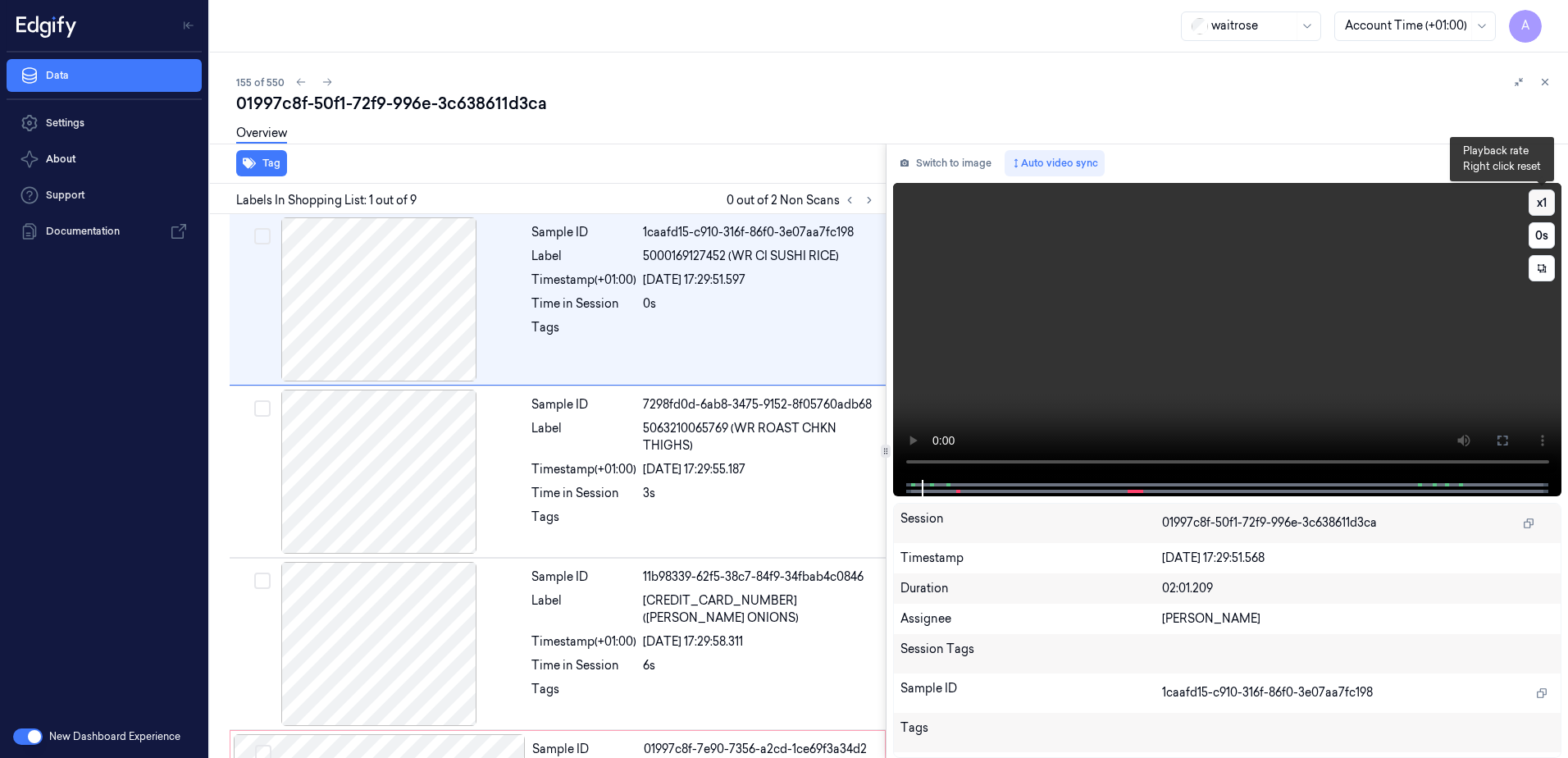
click at [1535, 197] on button "x 1" at bounding box center [1541, 202] width 26 height 26
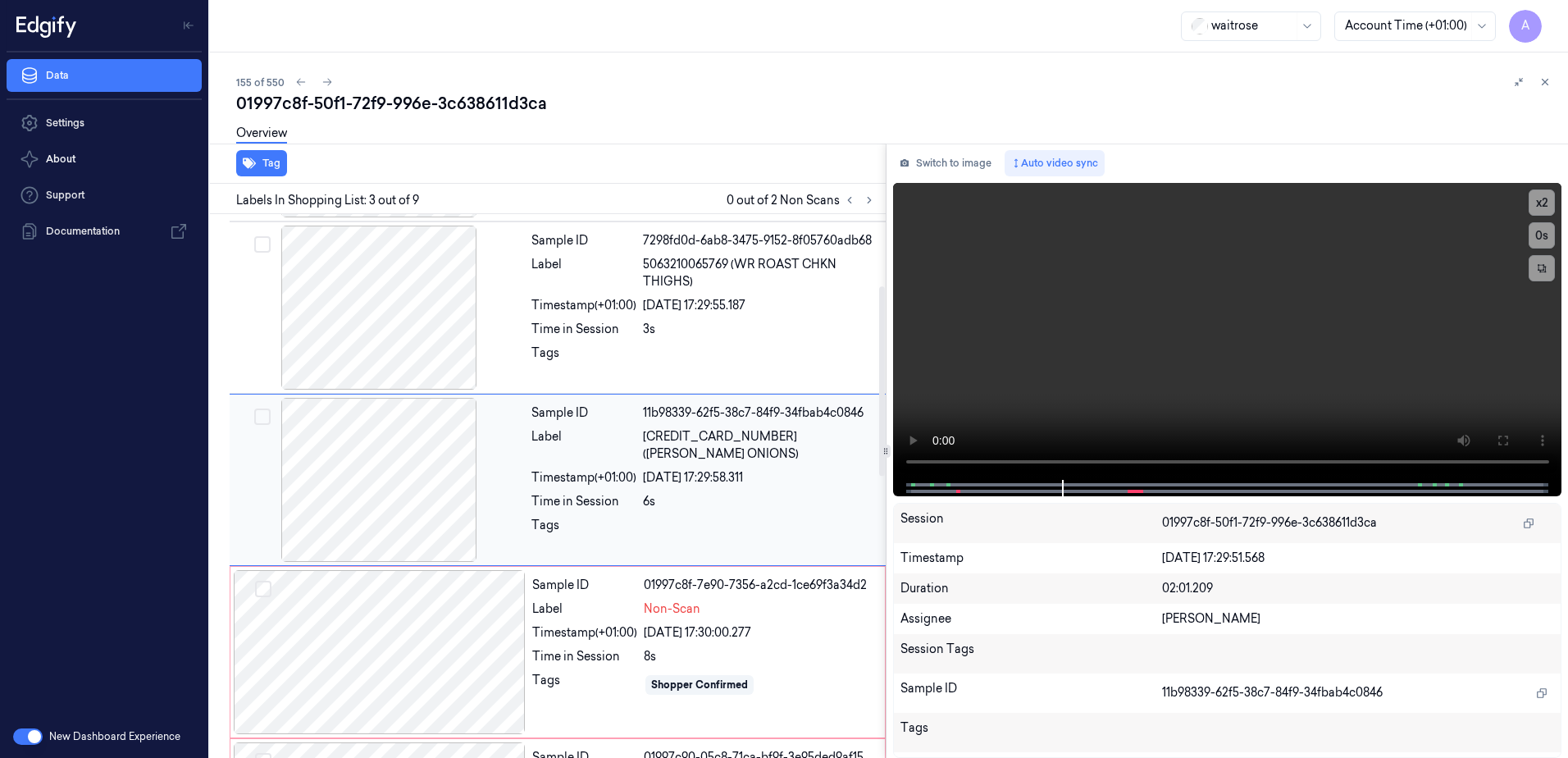
scroll to position [246, 0]
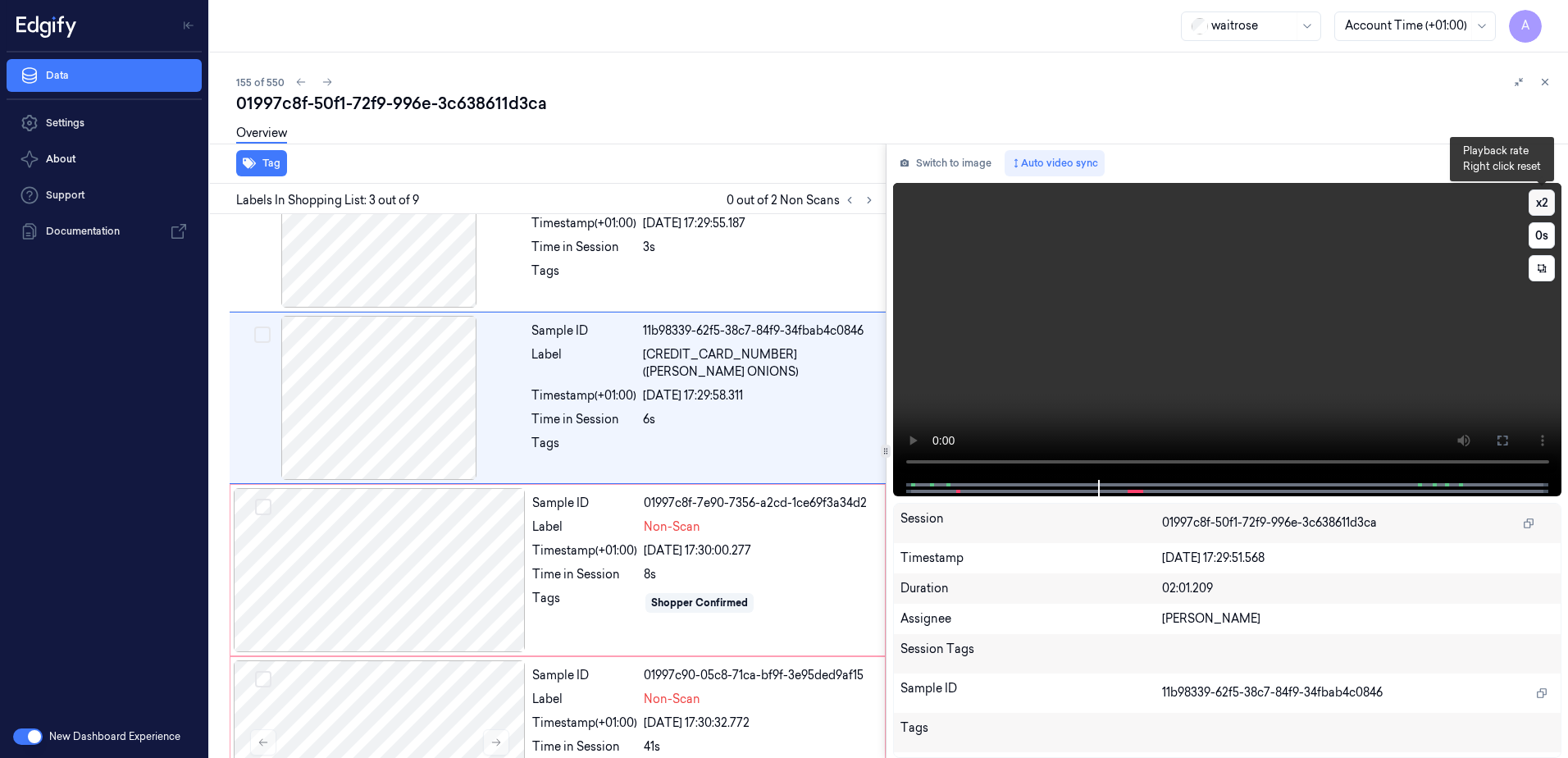
click at [1546, 203] on button "x 2" at bounding box center [1541, 202] width 26 height 26
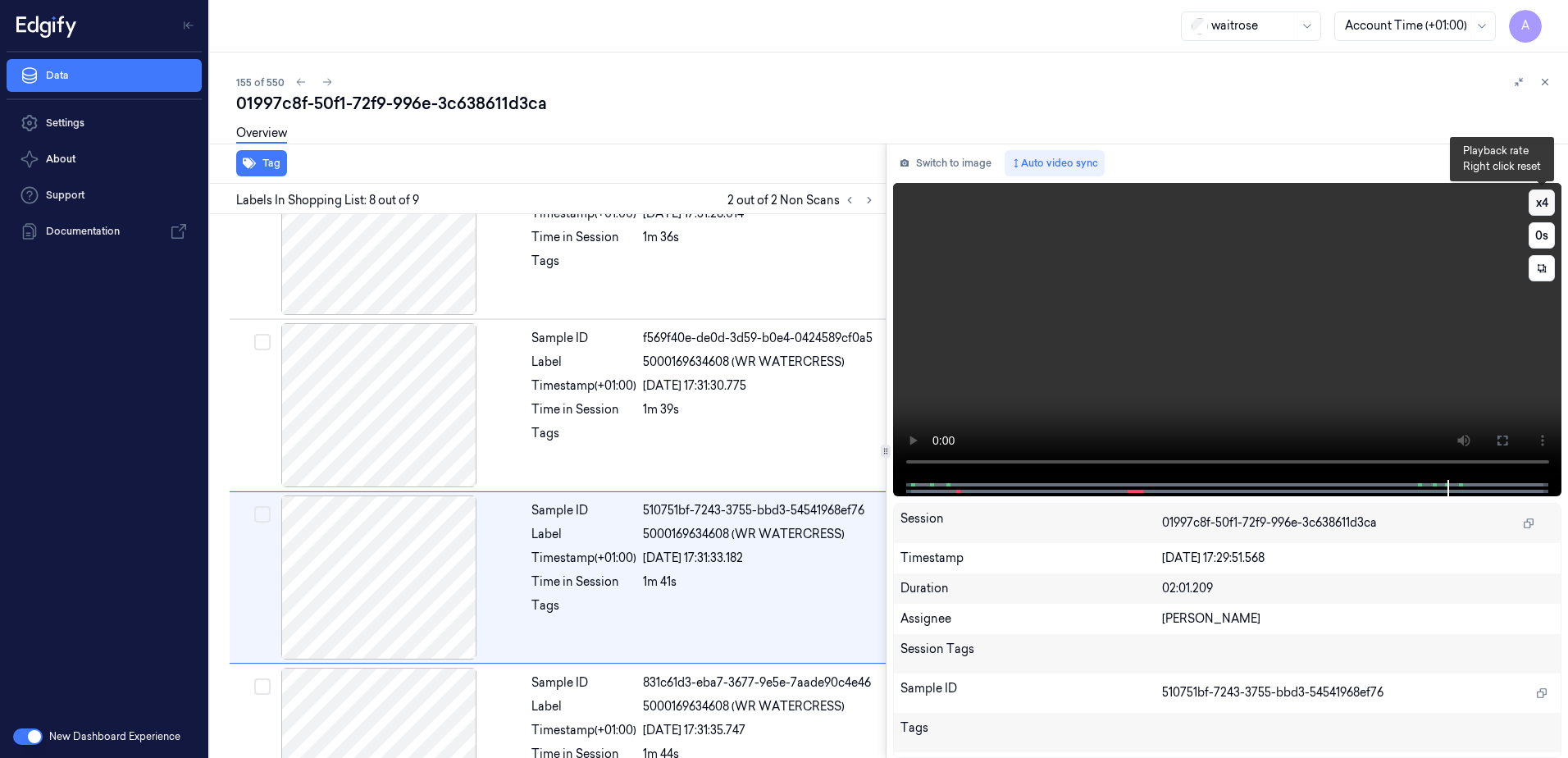
scroll to position [1012, 0]
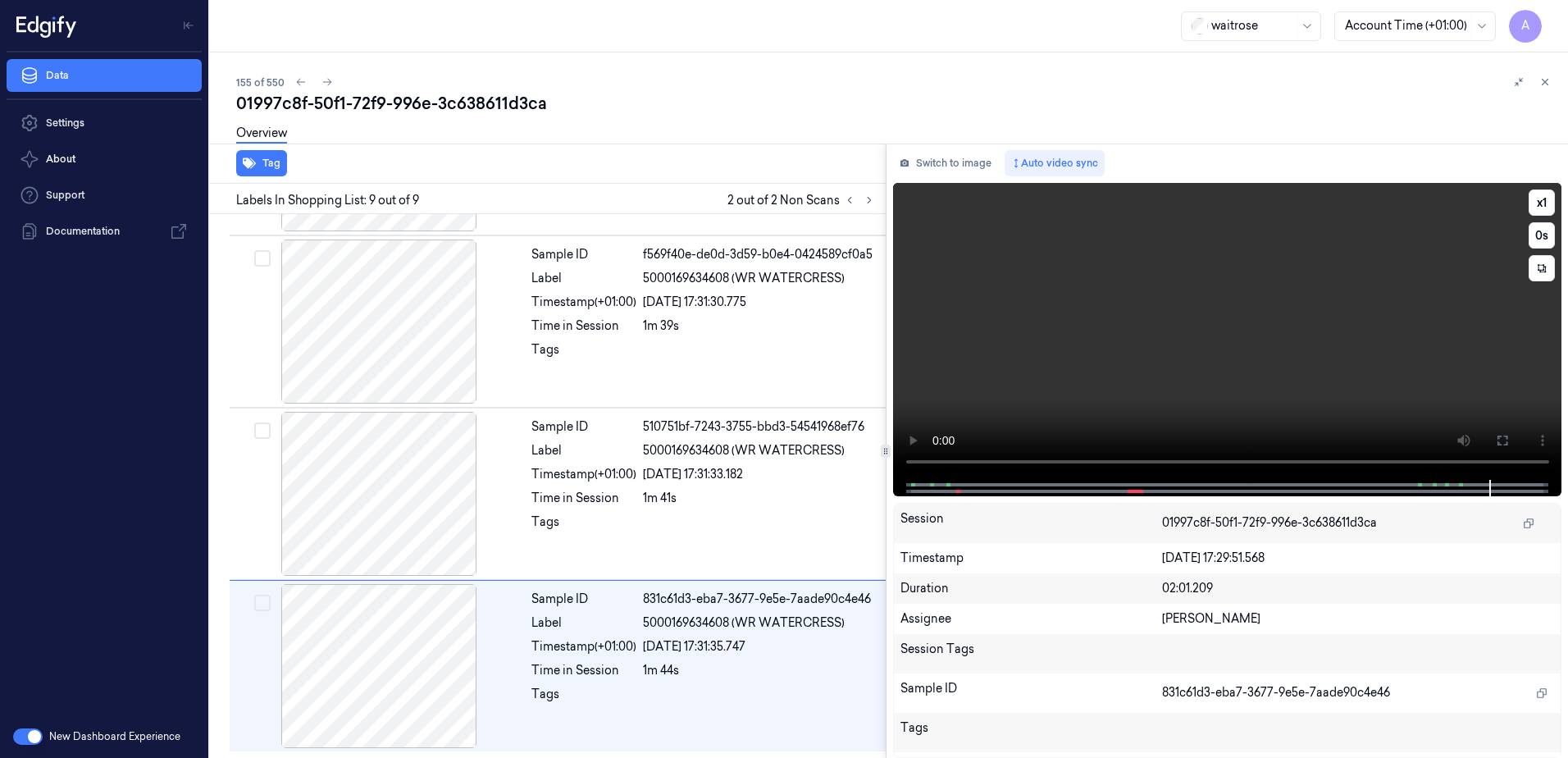
click at [1211, 317] on video at bounding box center [1228, 331] width 669 height 297
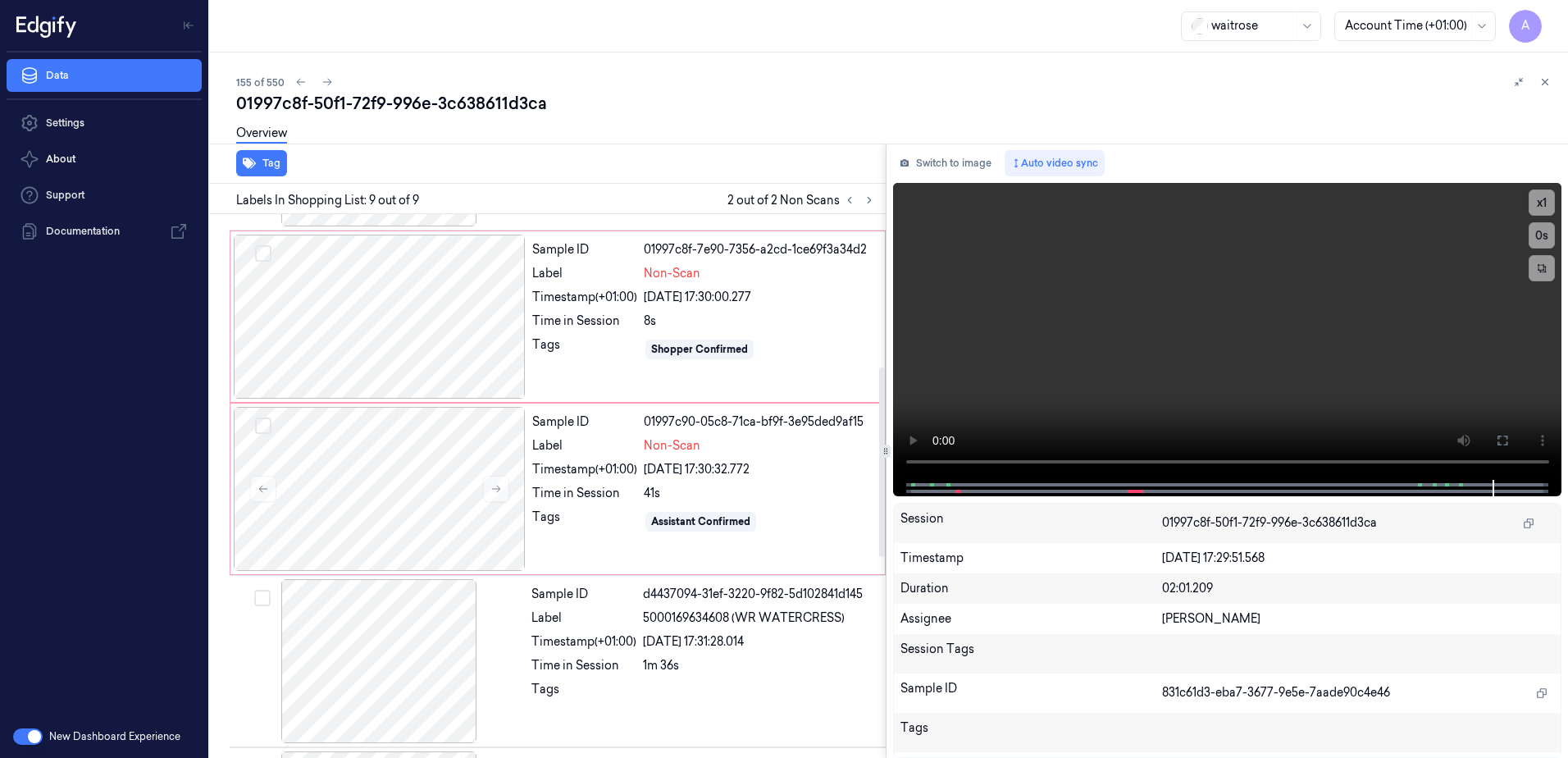
scroll to position [438, 0]
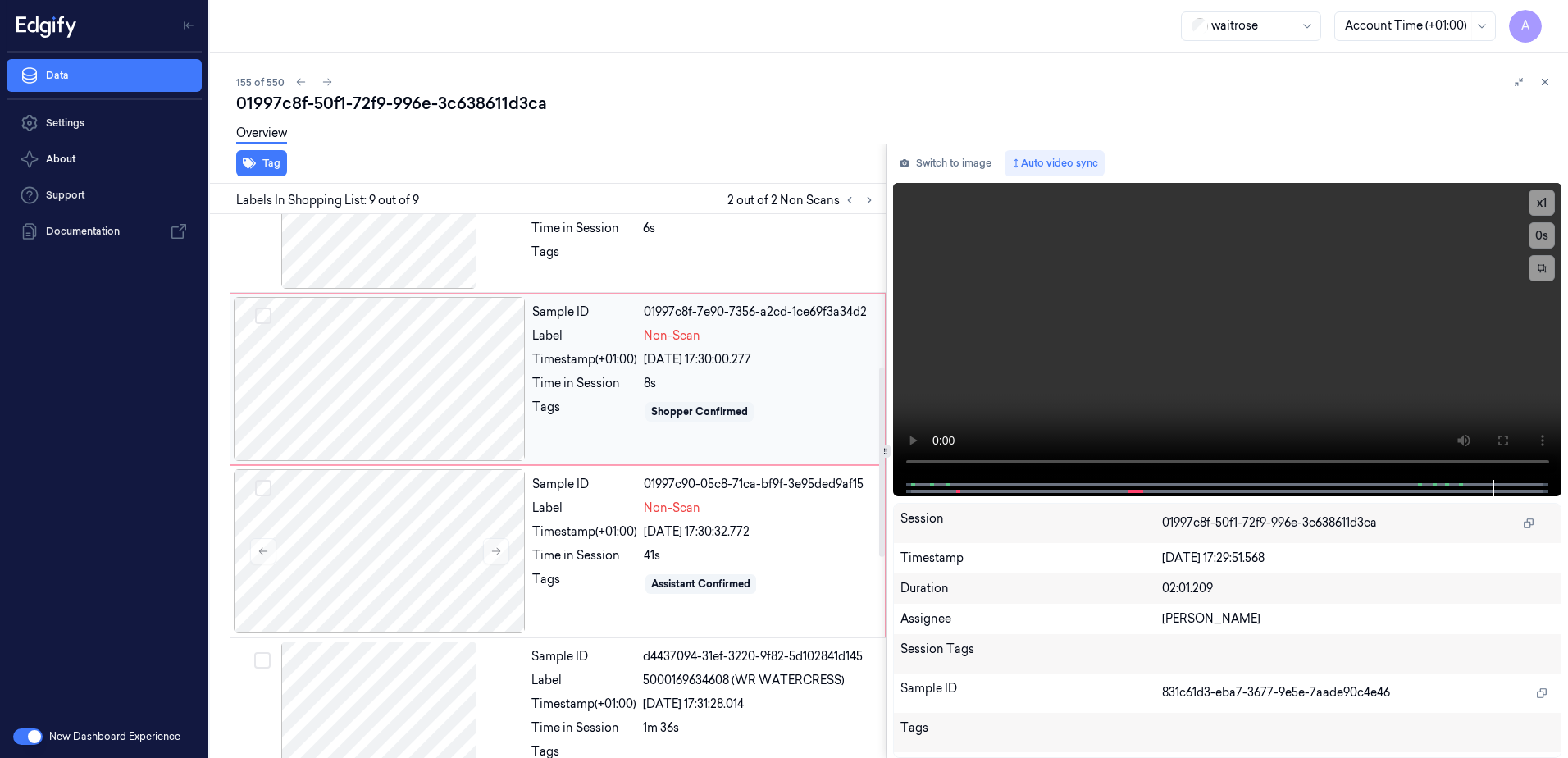
click at [825, 417] on div "Shopper Confirmed" at bounding box center [759, 412] width 232 height 26
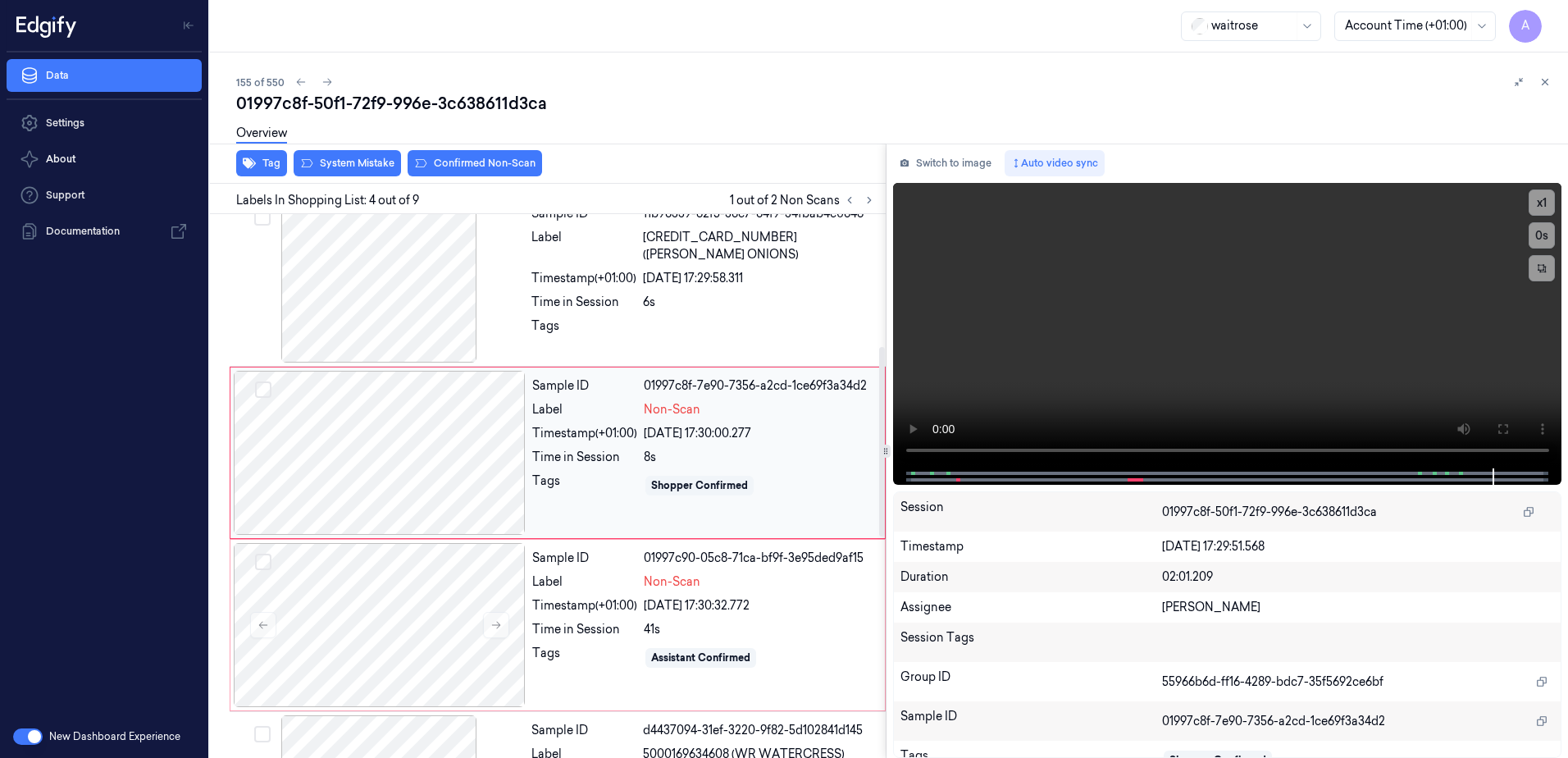
scroll to position [331, 0]
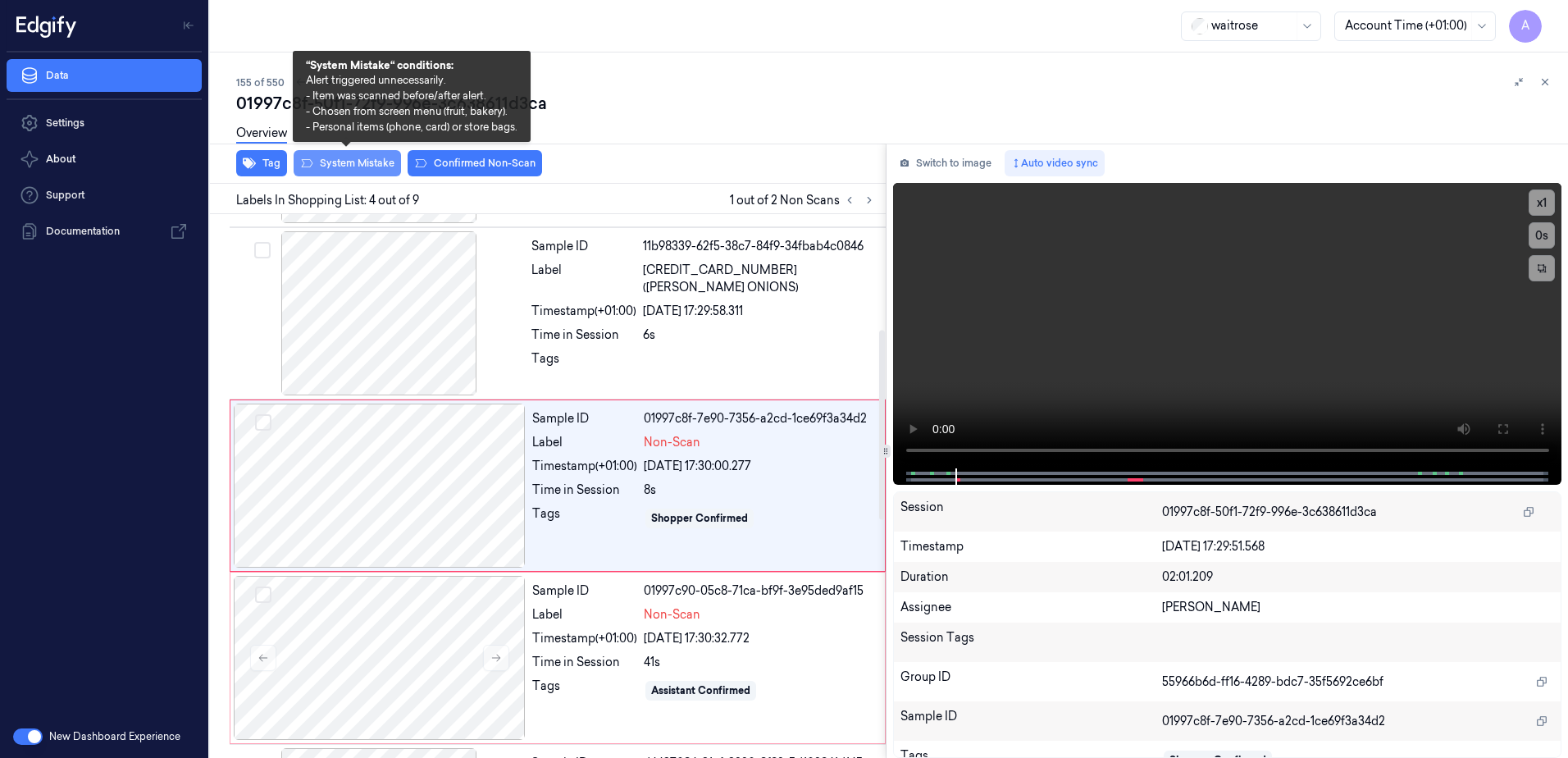
click at [339, 168] on button "System Mistake" at bounding box center [347, 163] width 108 height 26
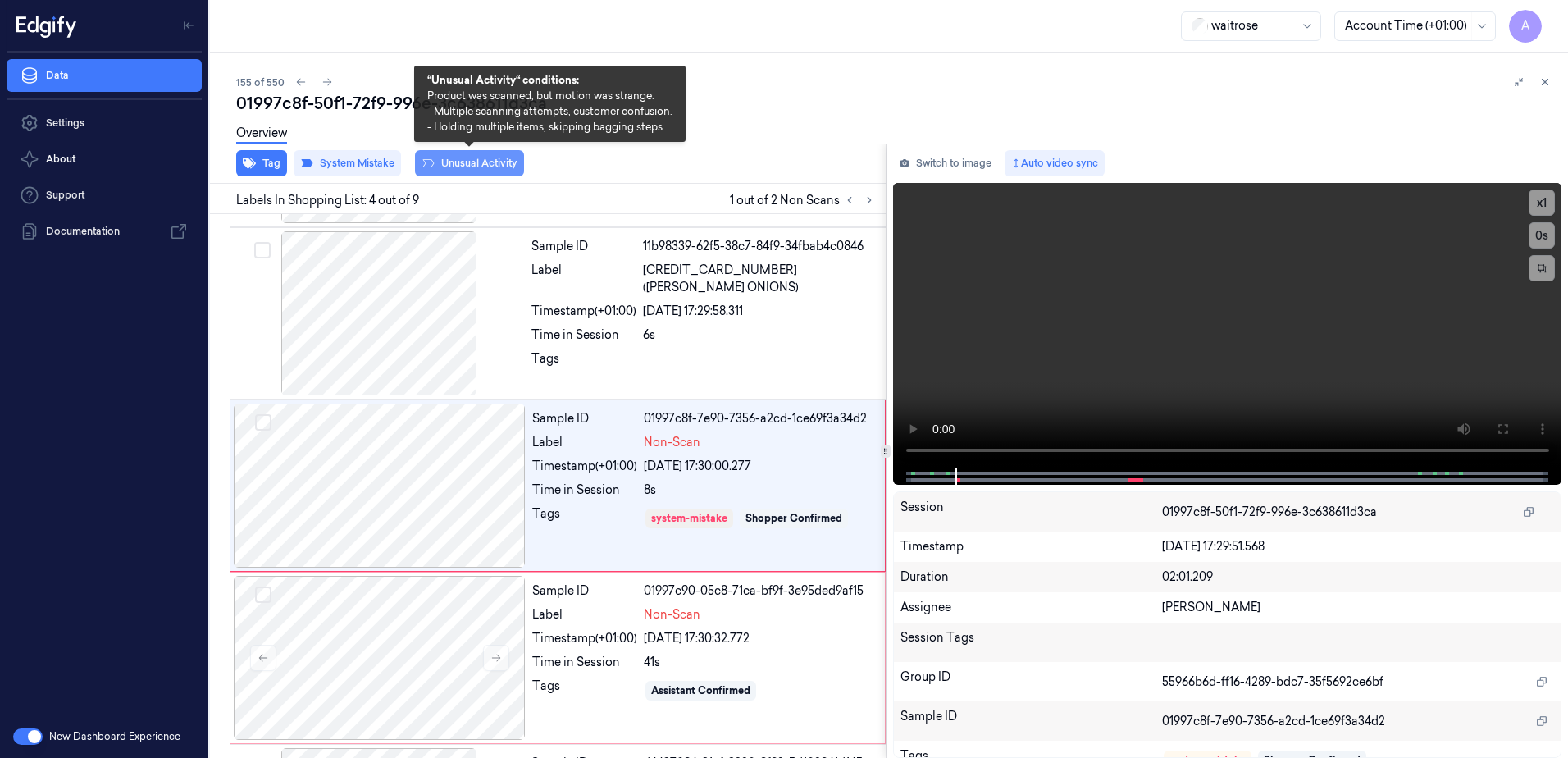
click at [495, 167] on button "Unusual Activity" at bounding box center [469, 163] width 109 height 26
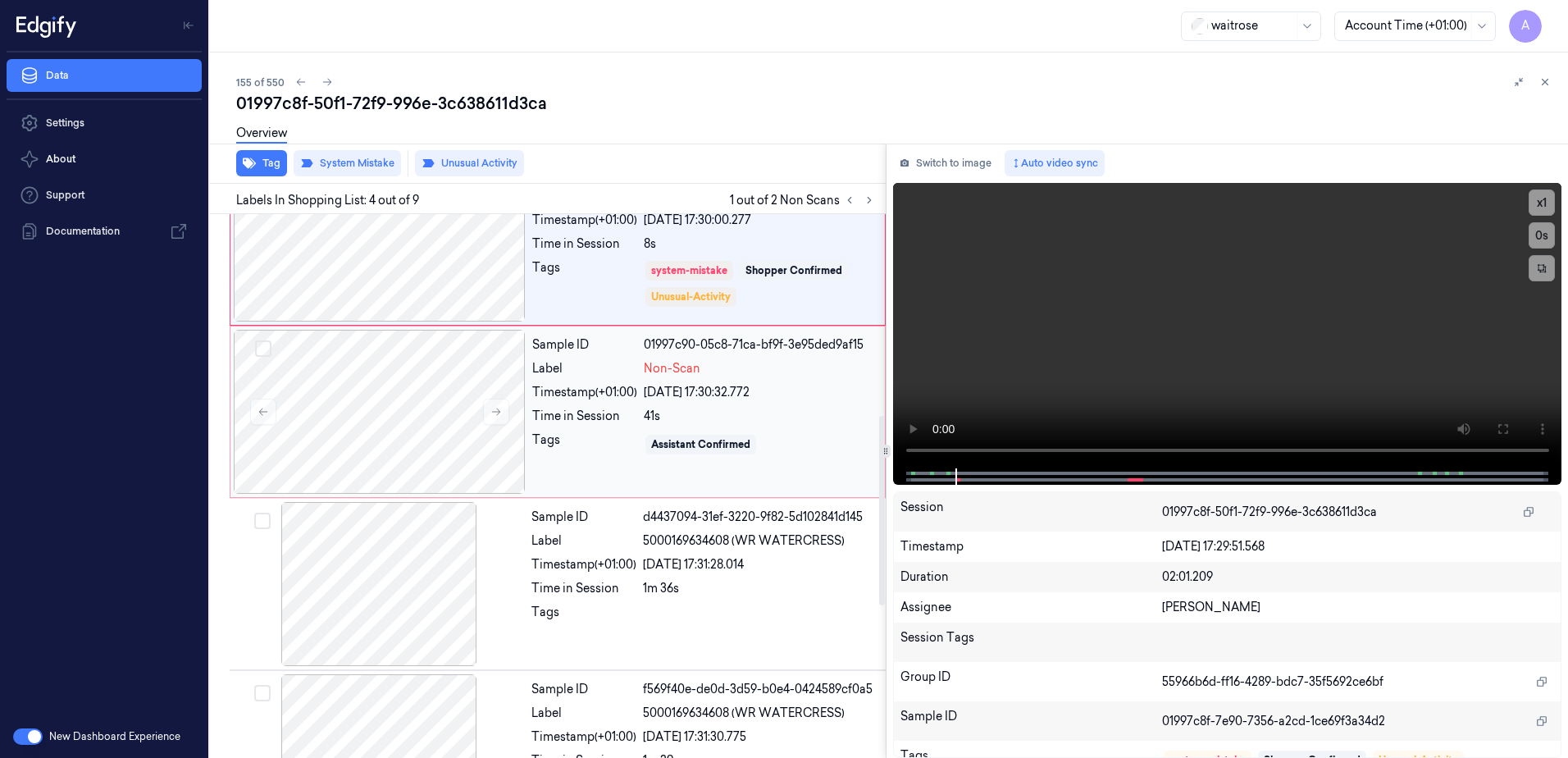
click at [601, 444] on div "Tags" at bounding box center [585, 444] width 105 height 26
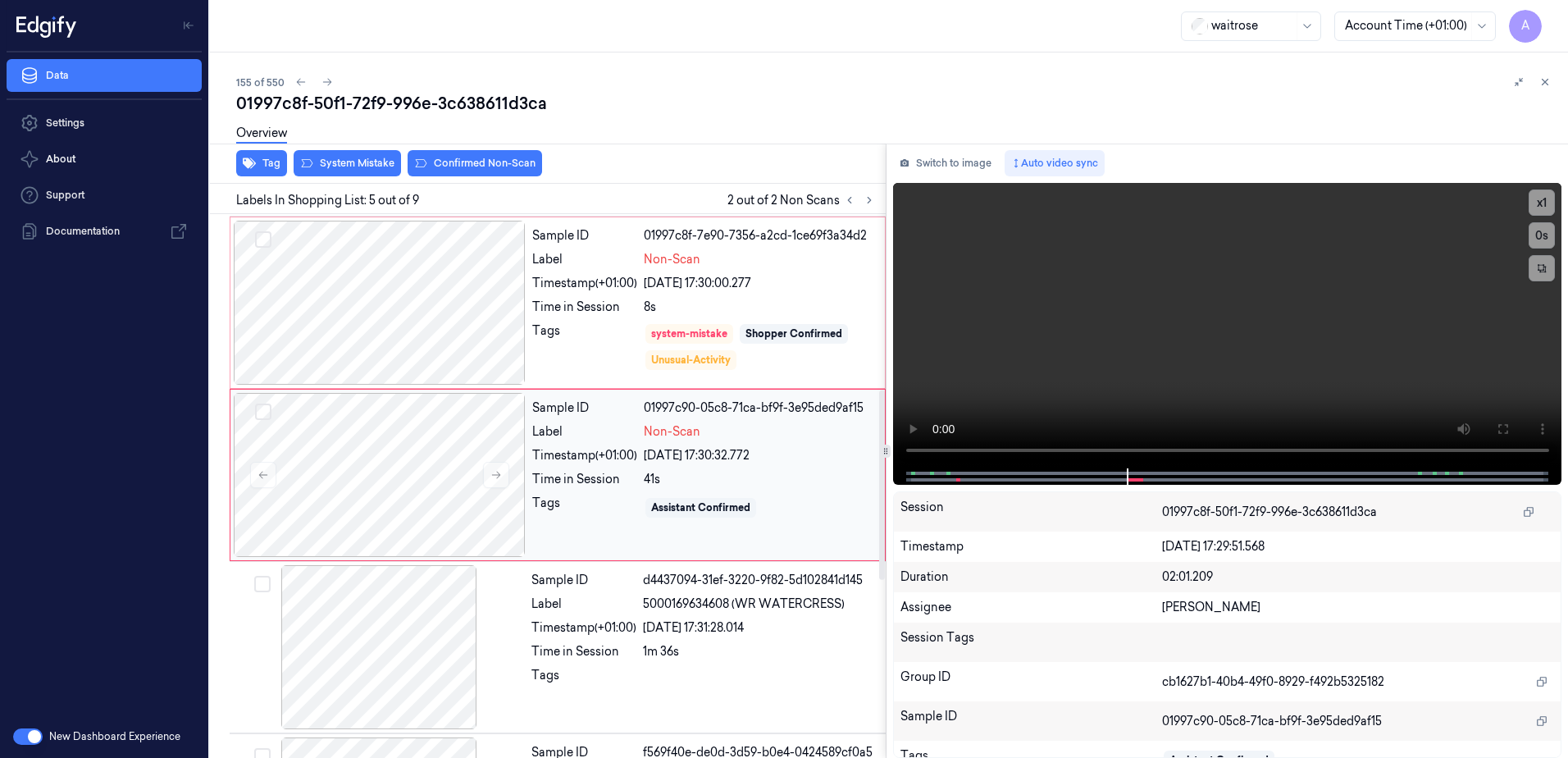
scroll to position [503, 0]
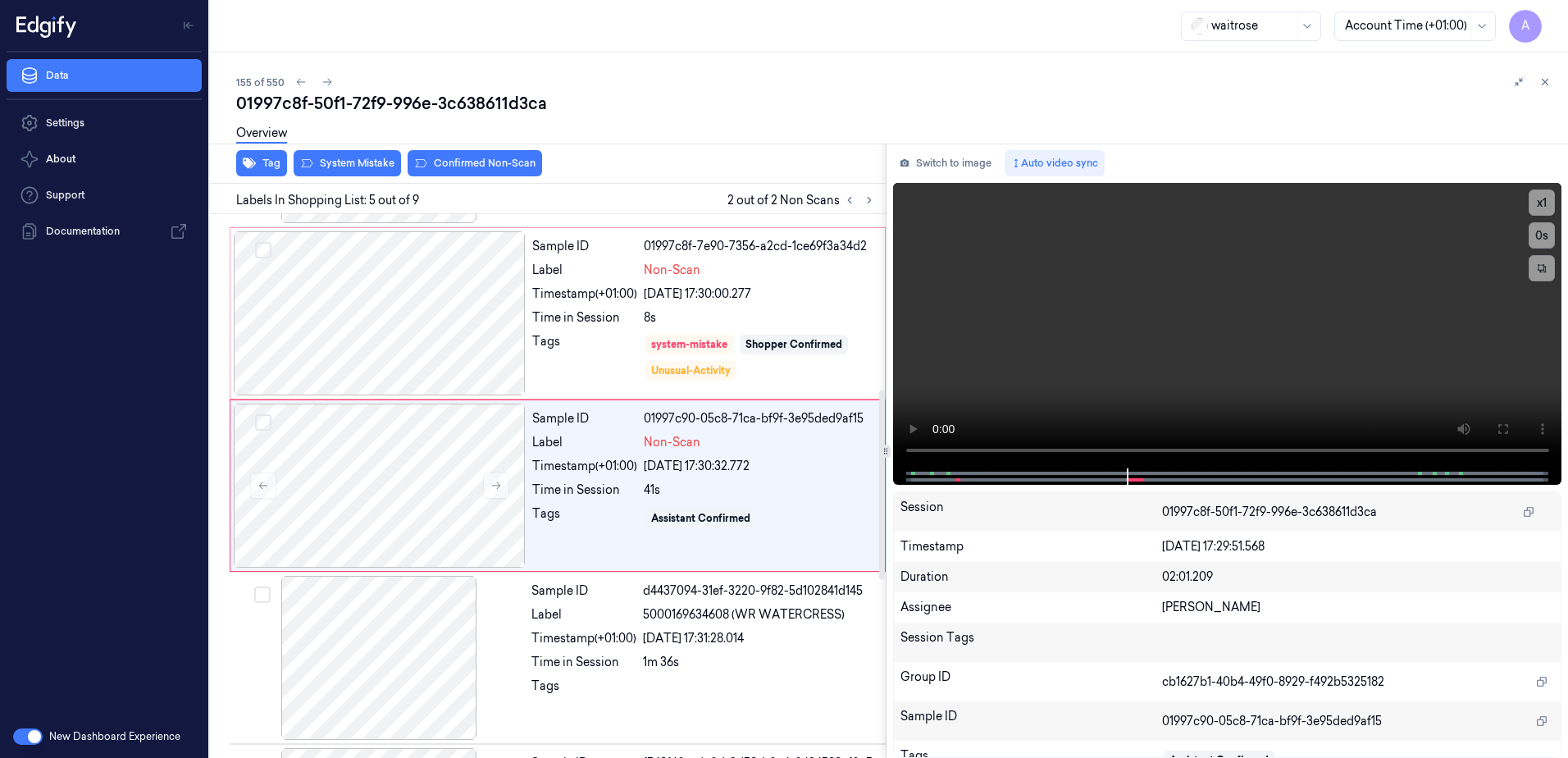
click at [325, 152] on div "Overview" at bounding box center [896, 136] width 1319 height 42
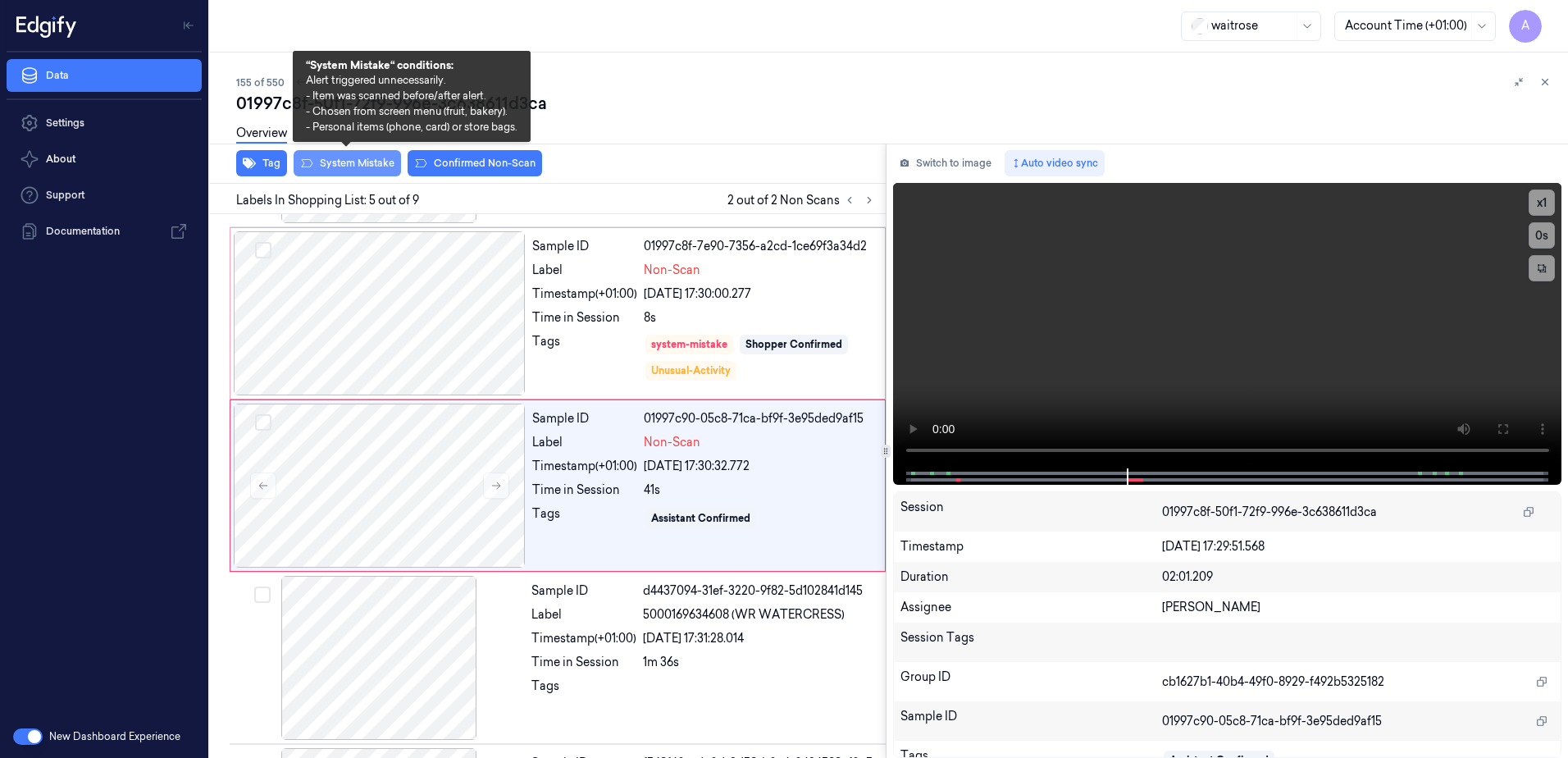
click at [366, 167] on button "System Mistake" at bounding box center [347, 163] width 108 height 26
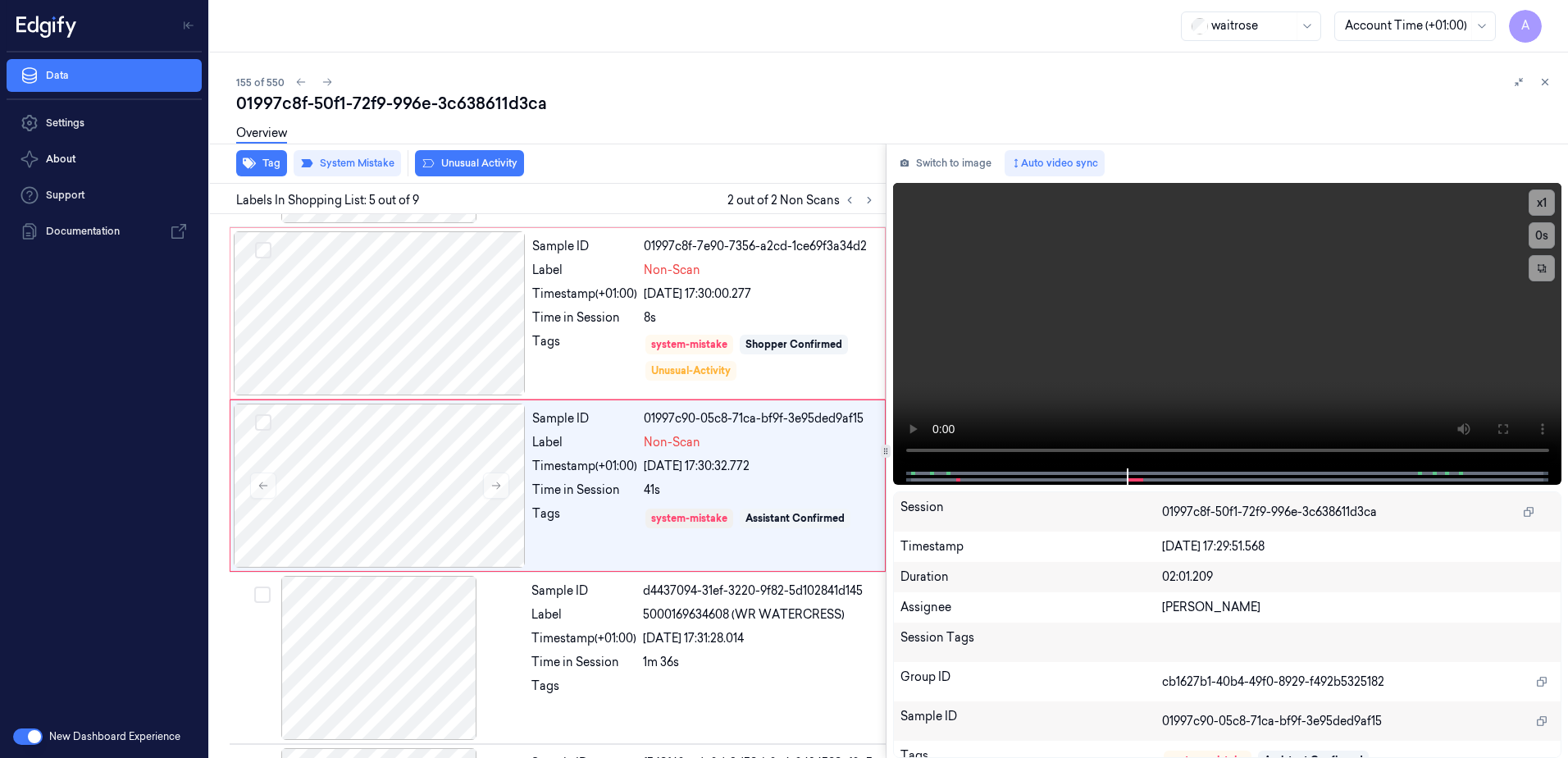
click at [461, 164] on button "Unusual Activity" at bounding box center [469, 163] width 109 height 26
click at [1549, 81] on icon at bounding box center [1545, 82] width 12 height 12
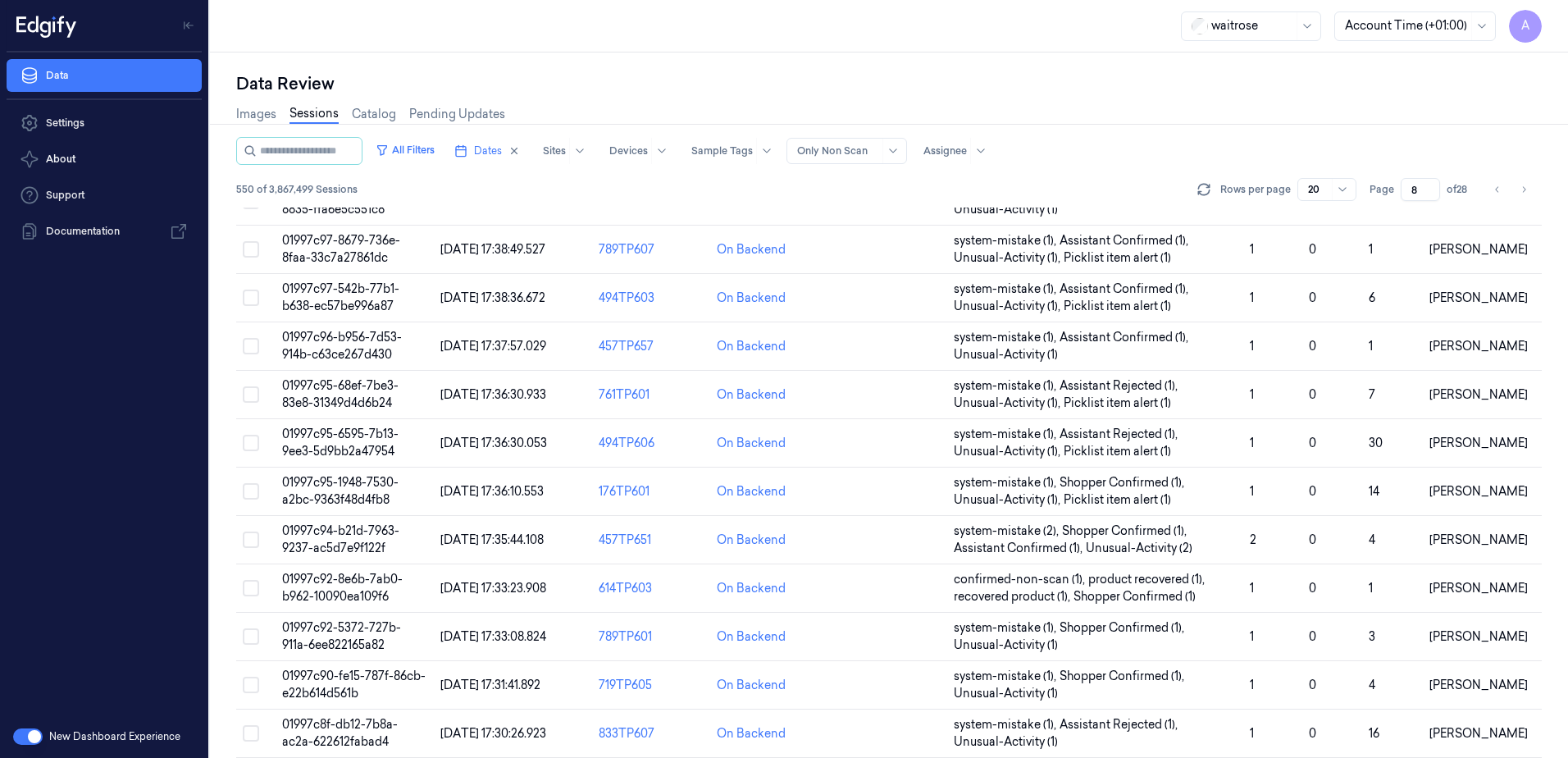
scroll to position [467, 0]
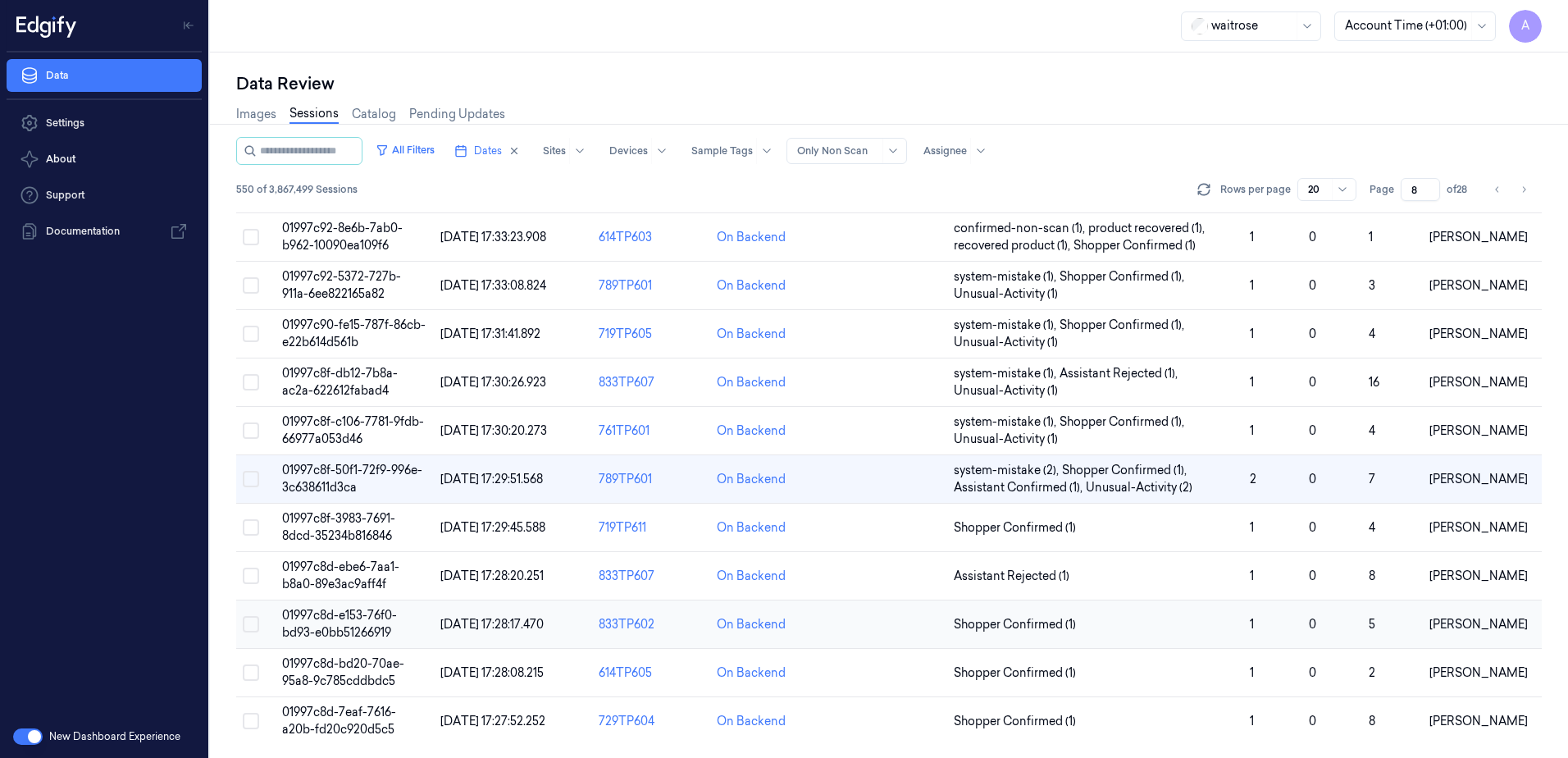
click at [326, 614] on span "01997c8d-e153-76f0-bd93-e0bb51266919" at bounding box center [338, 623] width 114 height 32
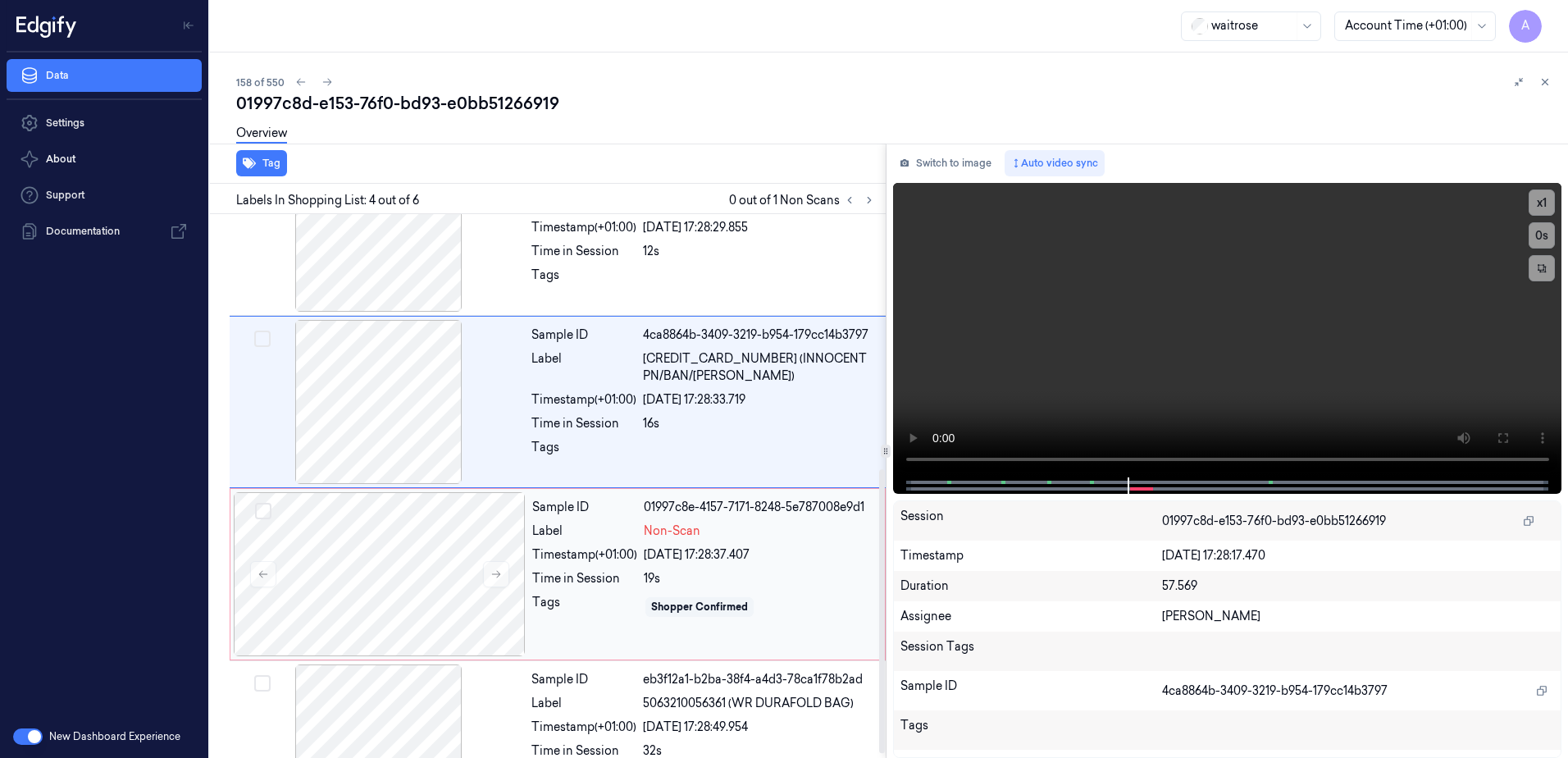
scroll to position [494, 0]
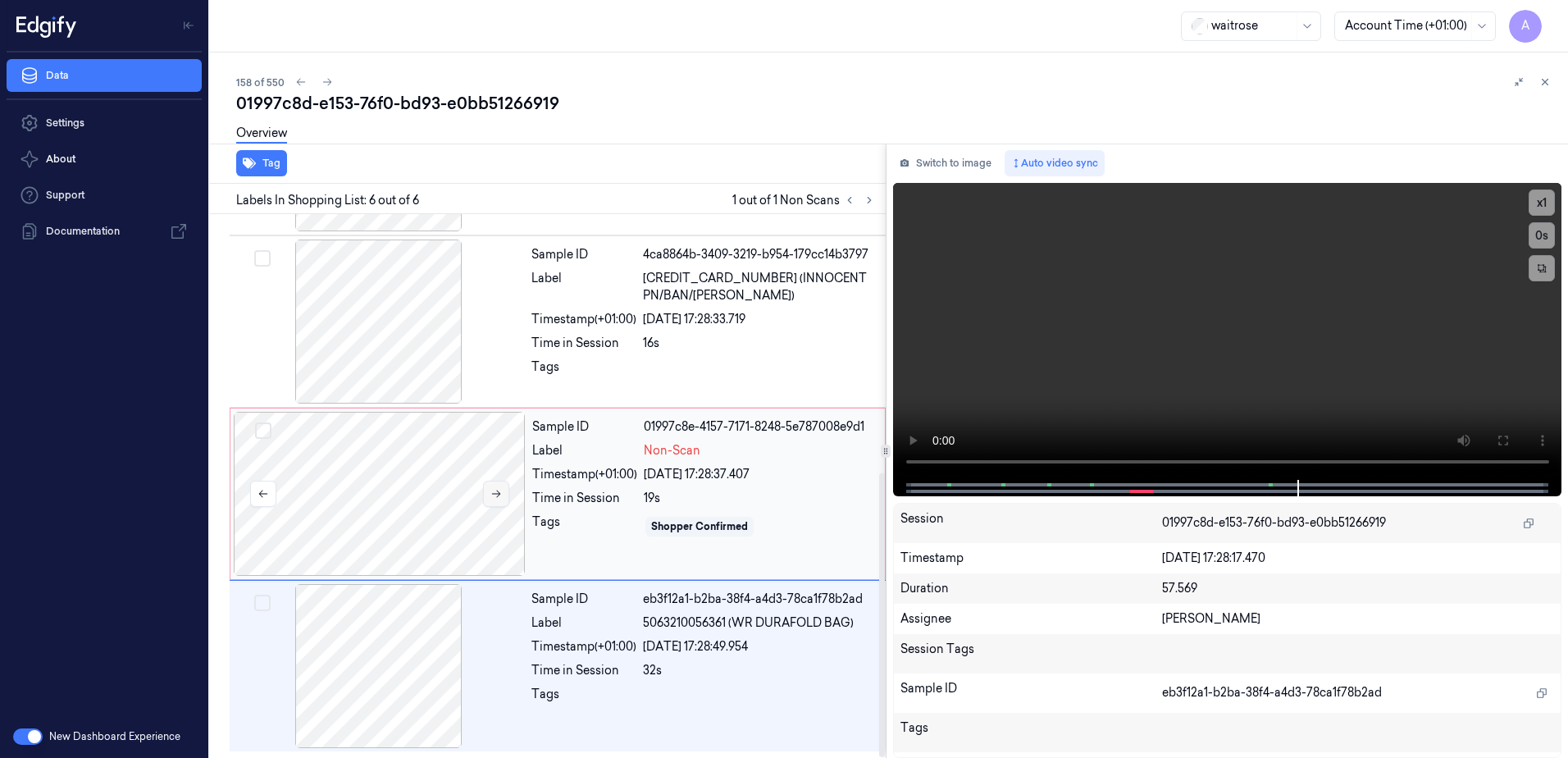
click at [496, 488] on button at bounding box center [496, 493] width 26 height 26
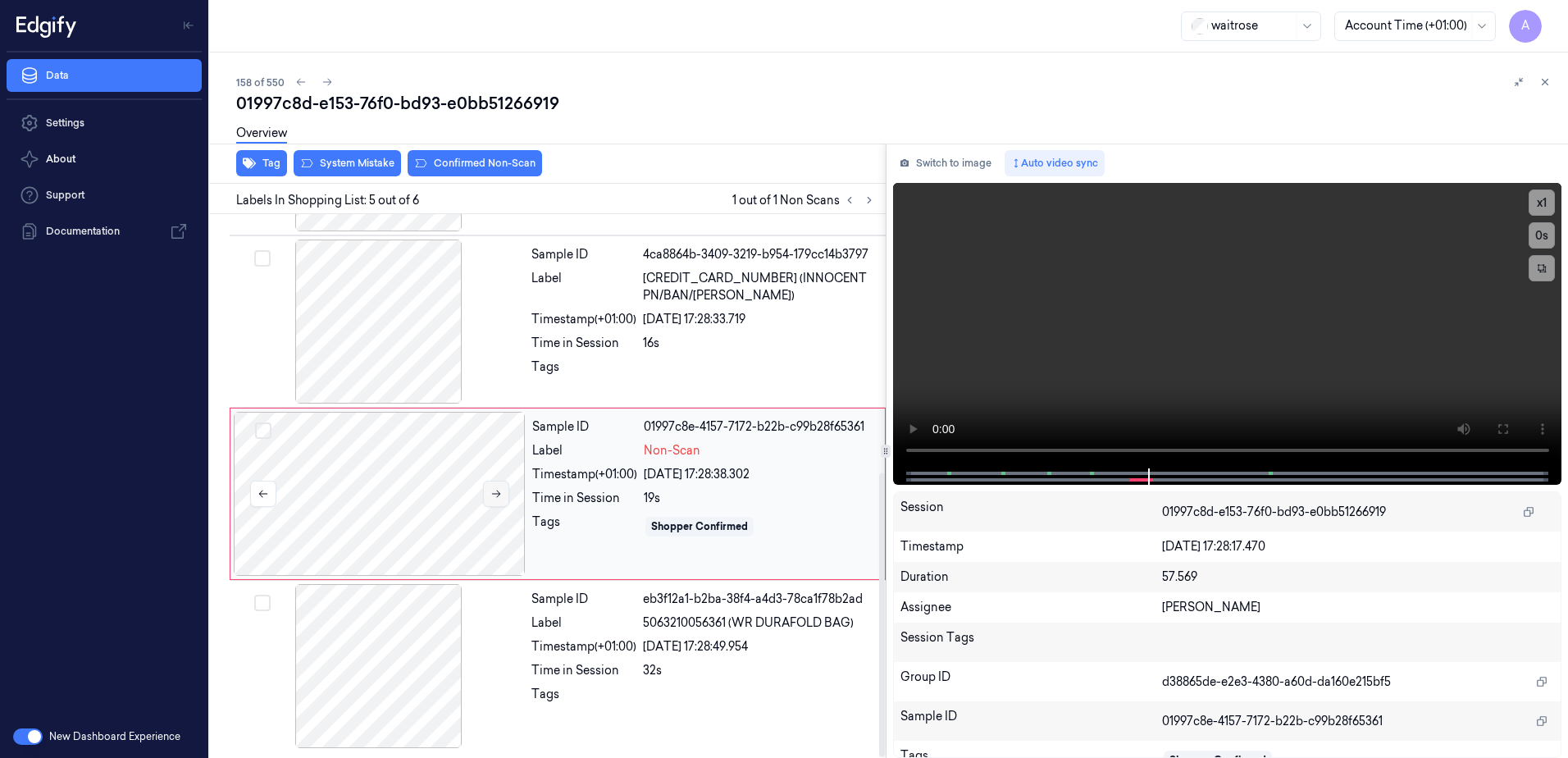
click at [503, 492] on button at bounding box center [496, 493] width 26 height 26
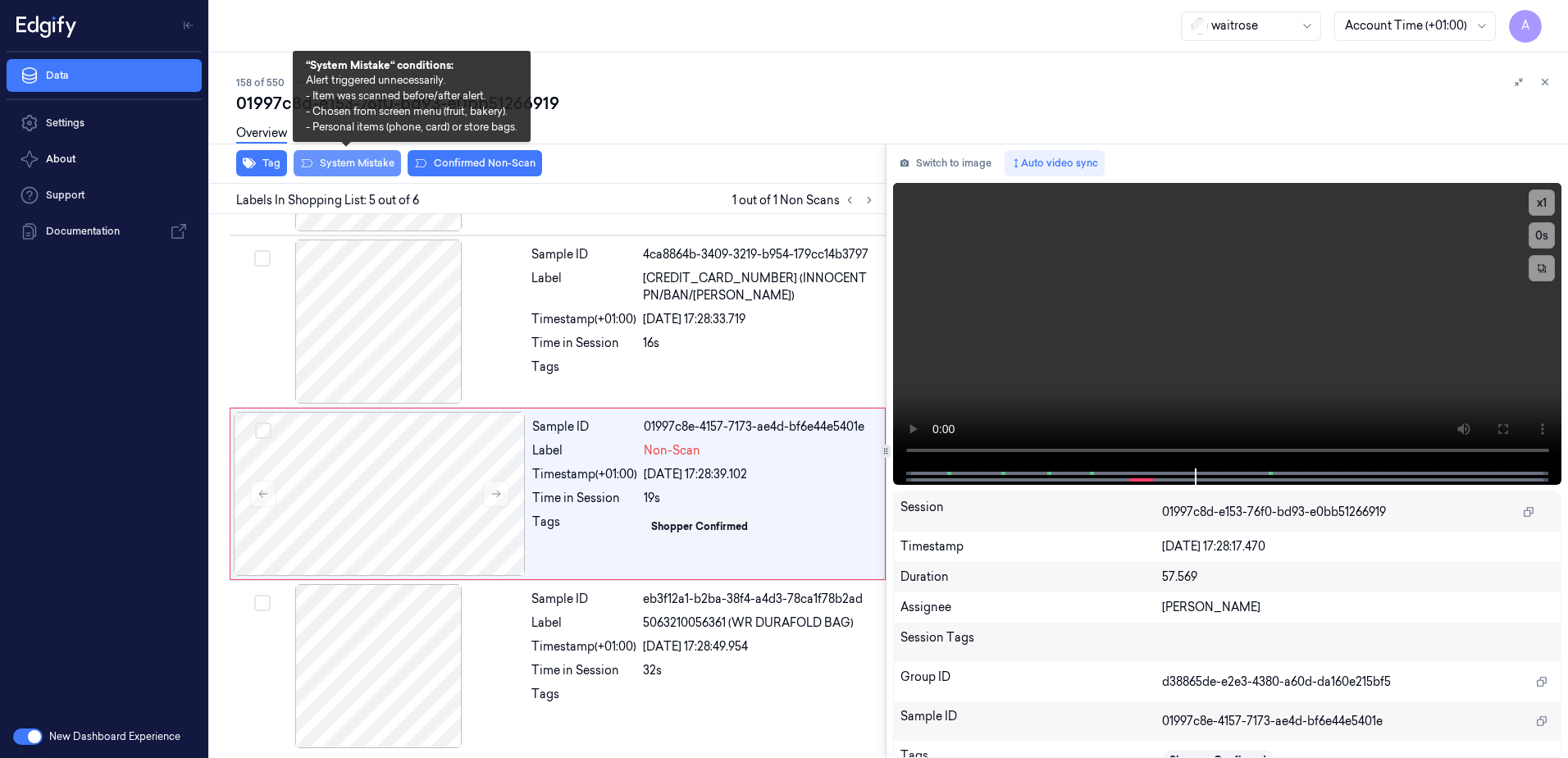
click at [357, 164] on button "System Mistake" at bounding box center [347, 163] width 108 height 26
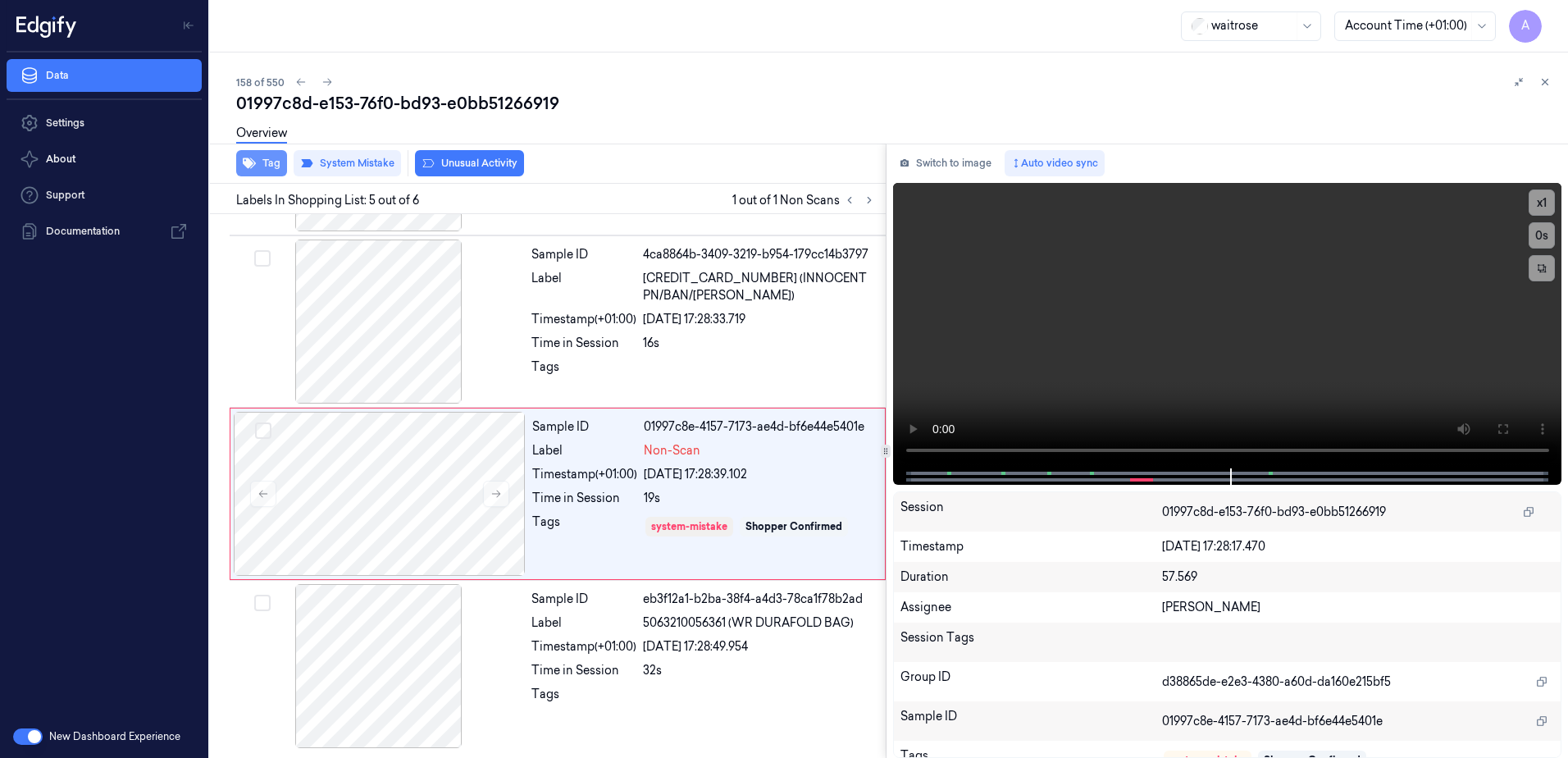
click at [265, 167] on button "Tag" at bounding box center [261, 163] width 51 height 26
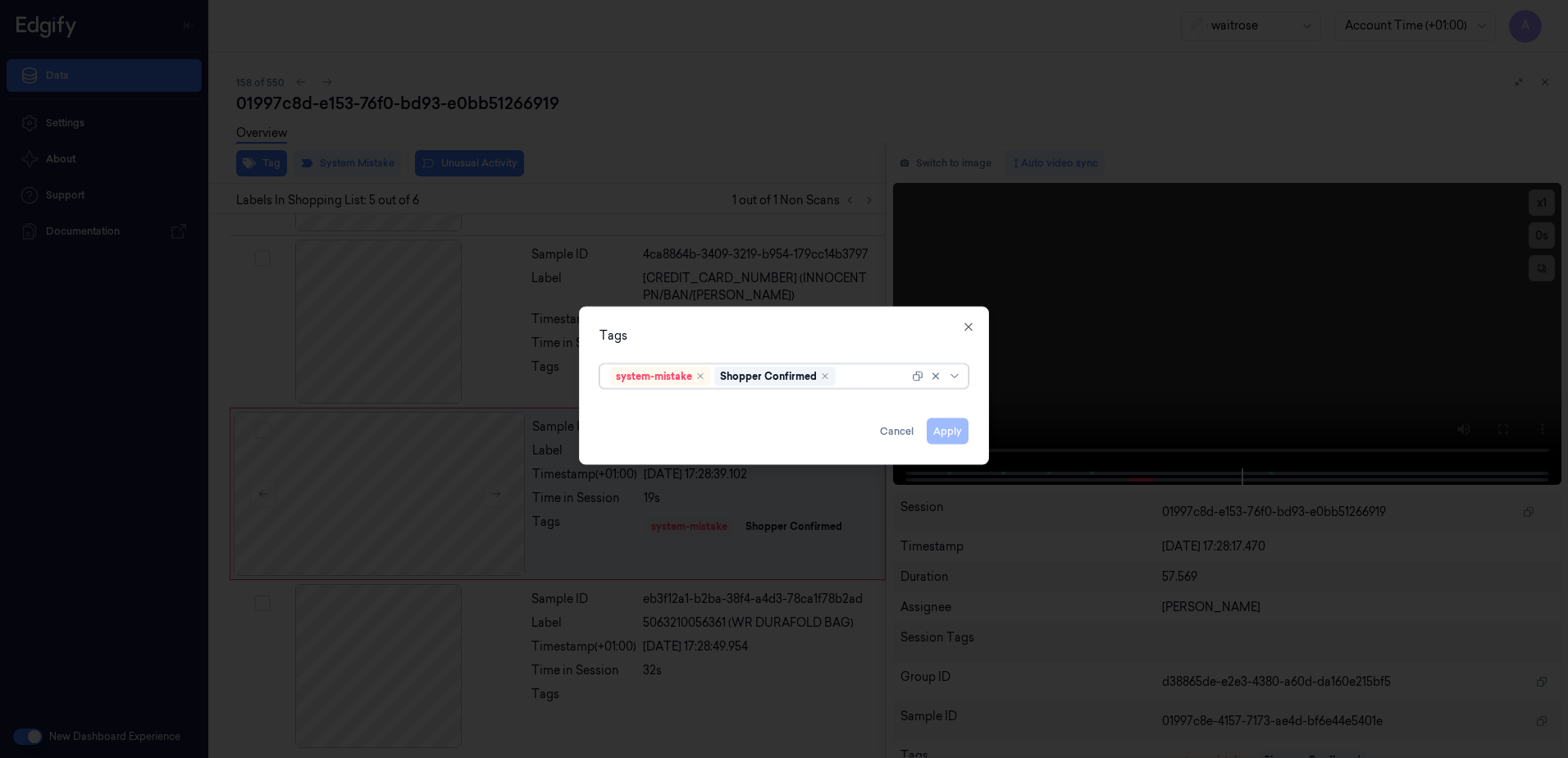
click at [858, 385] on div "system-mistake Shopper Confirmed" at bounding box center [759, 377] width 299 height 23
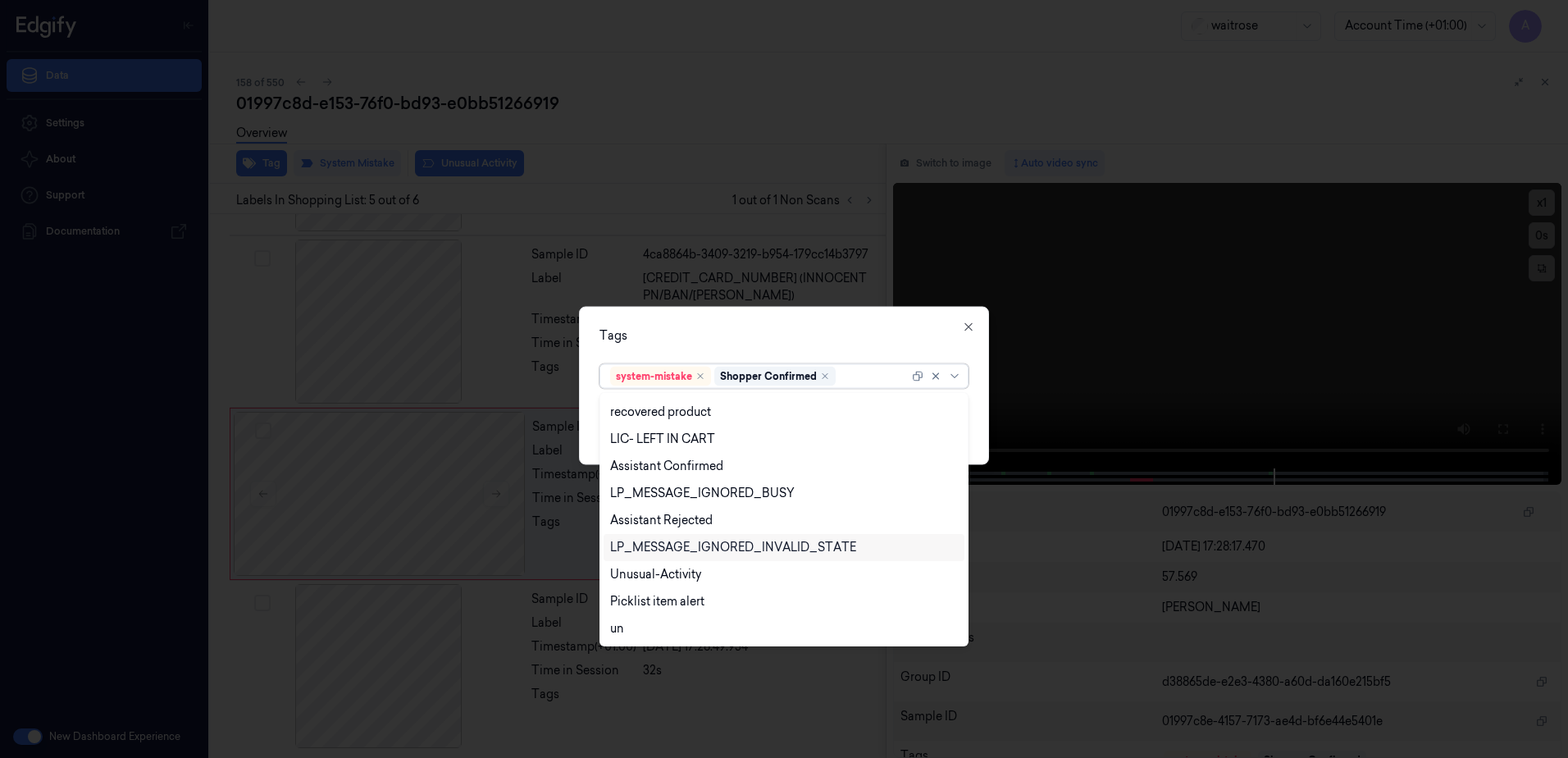
scroll to position [0, 0]
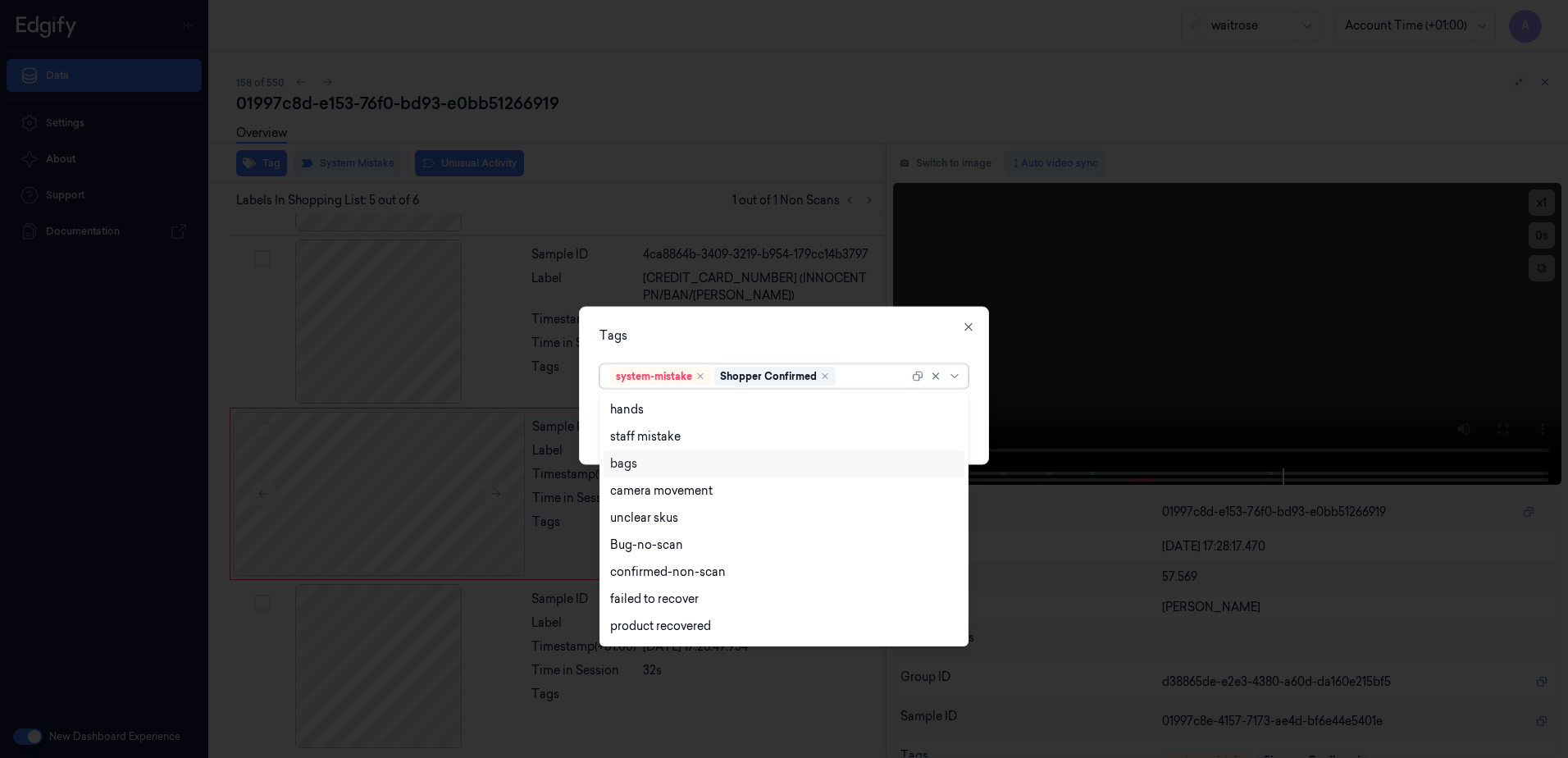
click at [632, 467] on div "bags" at bounding box center [624, 465] width 27 height 17
click at [731, 340] on div "Tags" at bounding box center [784, 336] width 369 height 17
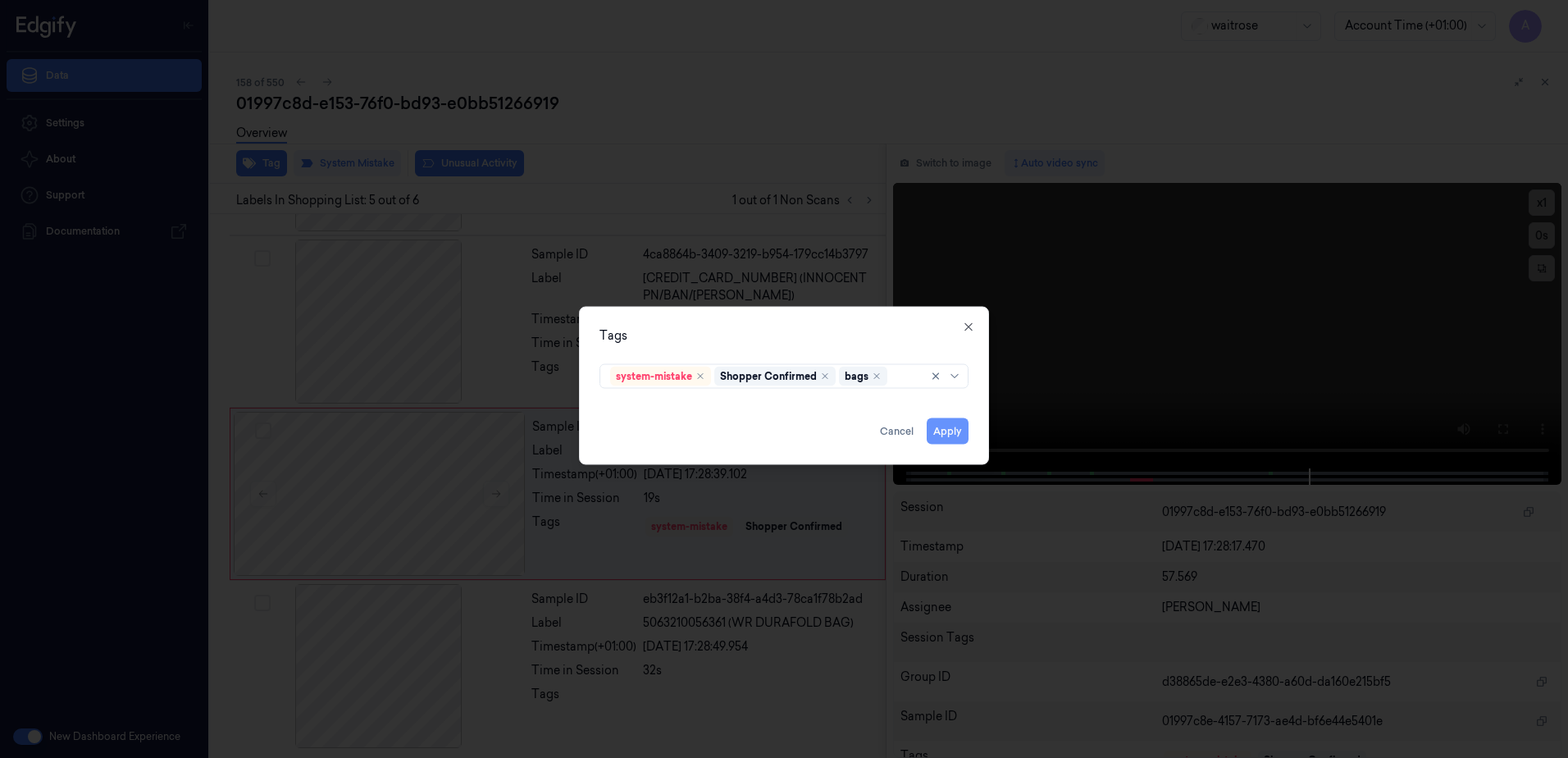
click at [937, 428] on button "Apply" at bounding box center [948, 431] width 42 height 26
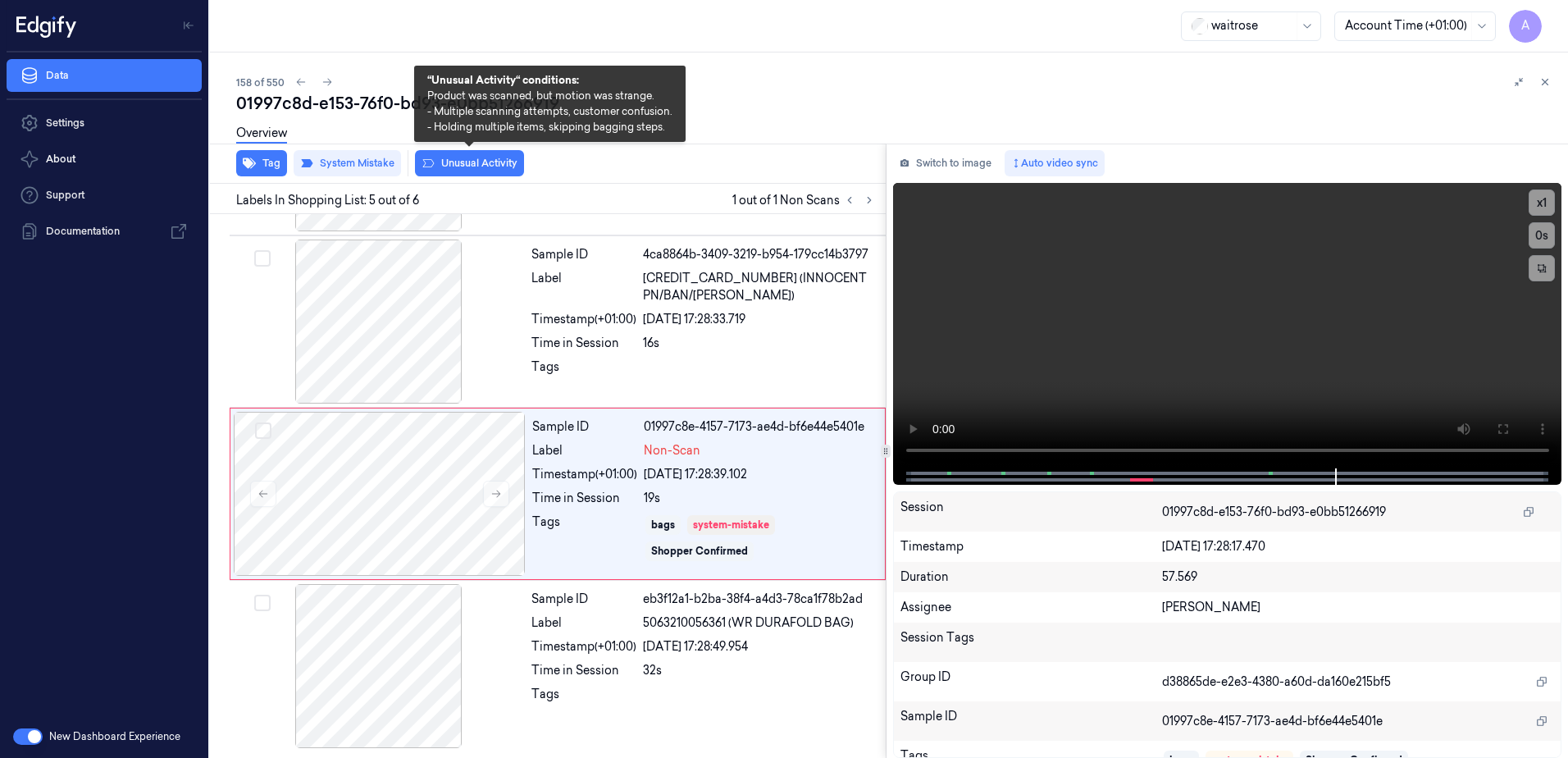
click at [453, 164] on button "Unusual Activity" at bounding box center [469, 163] width 109 height 26
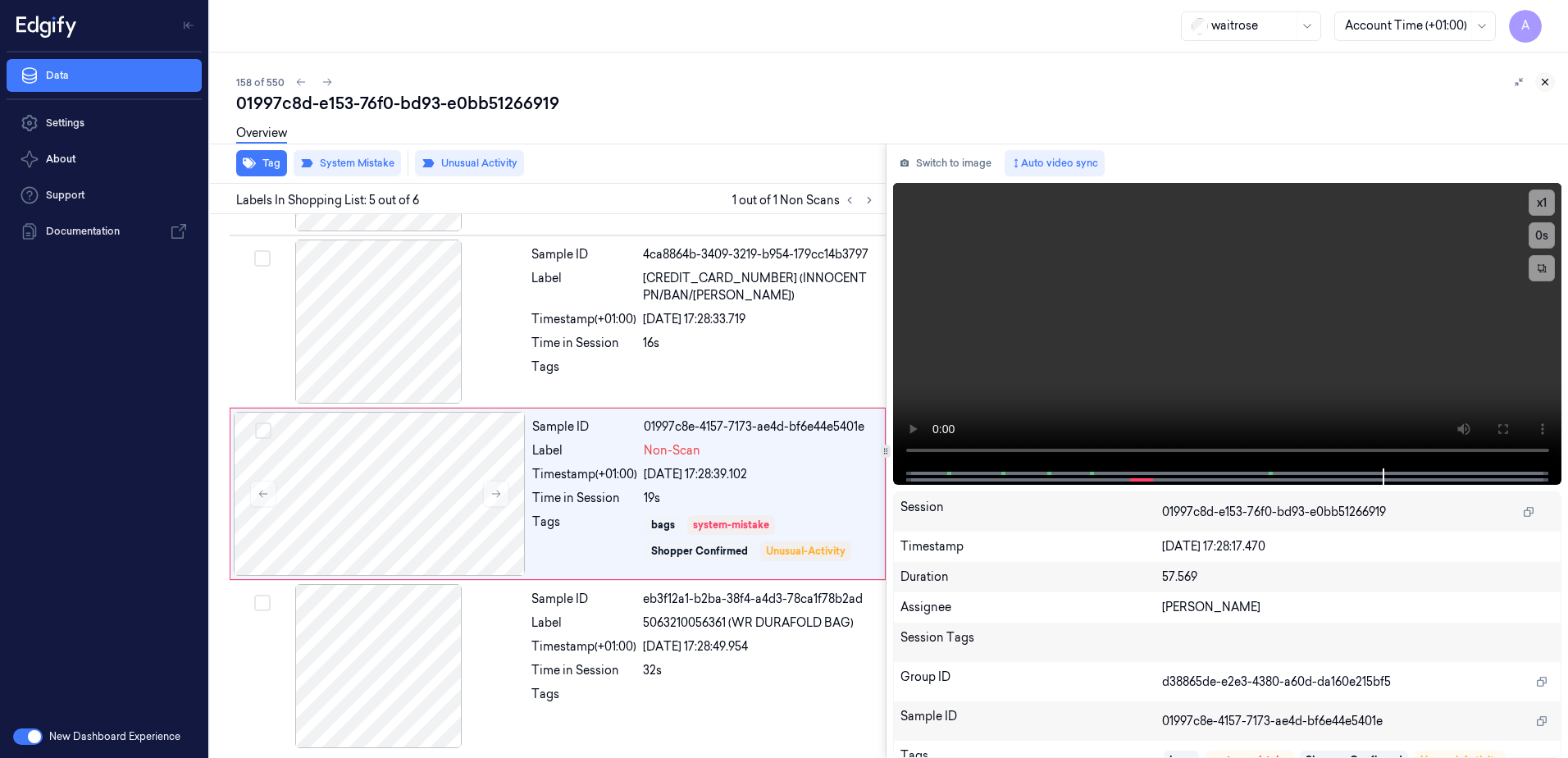
click at [1548, 80] on icon at bounding box center [1546, 83] width 6 height 6
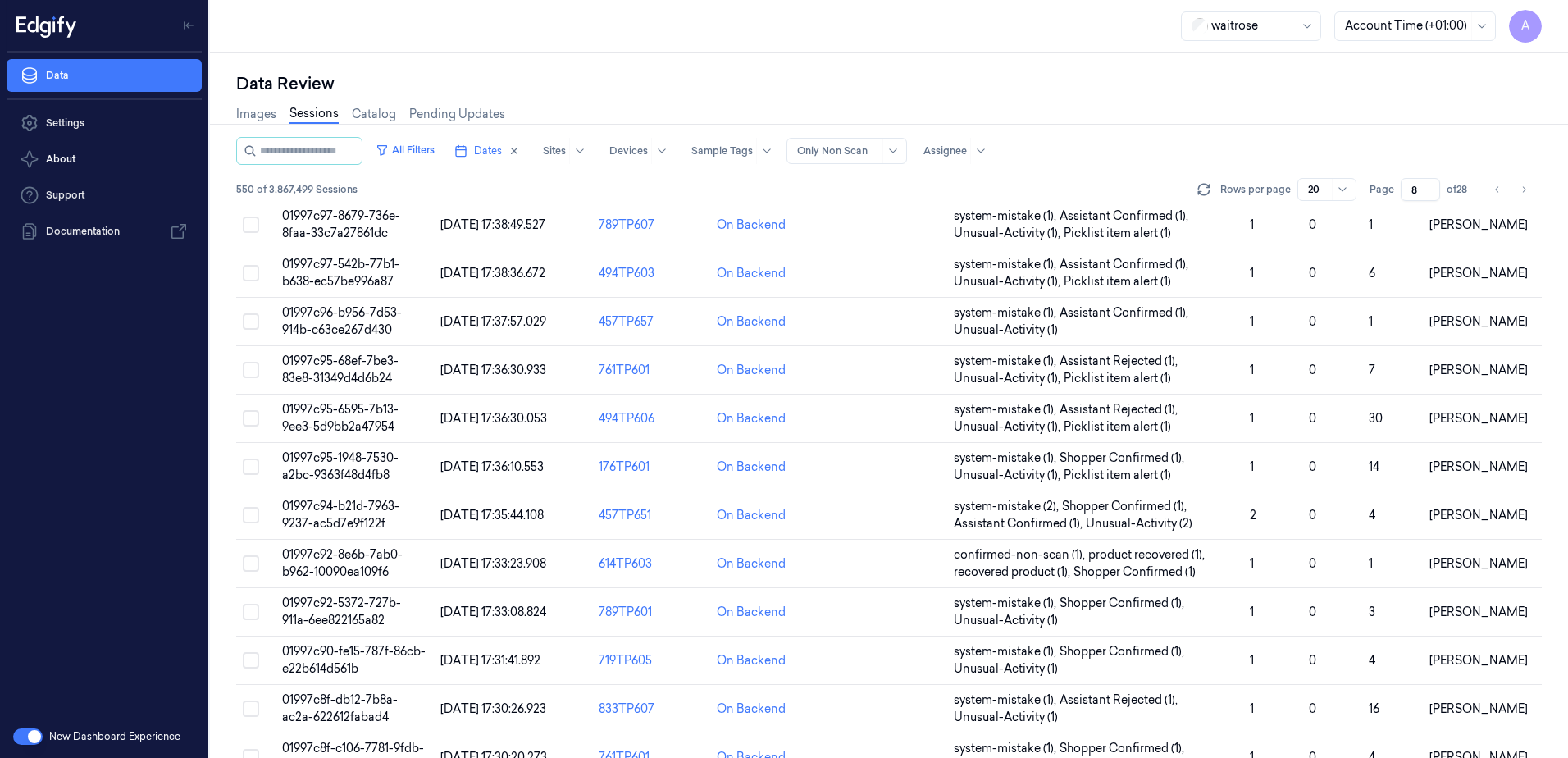
scroll to position [467, 0]
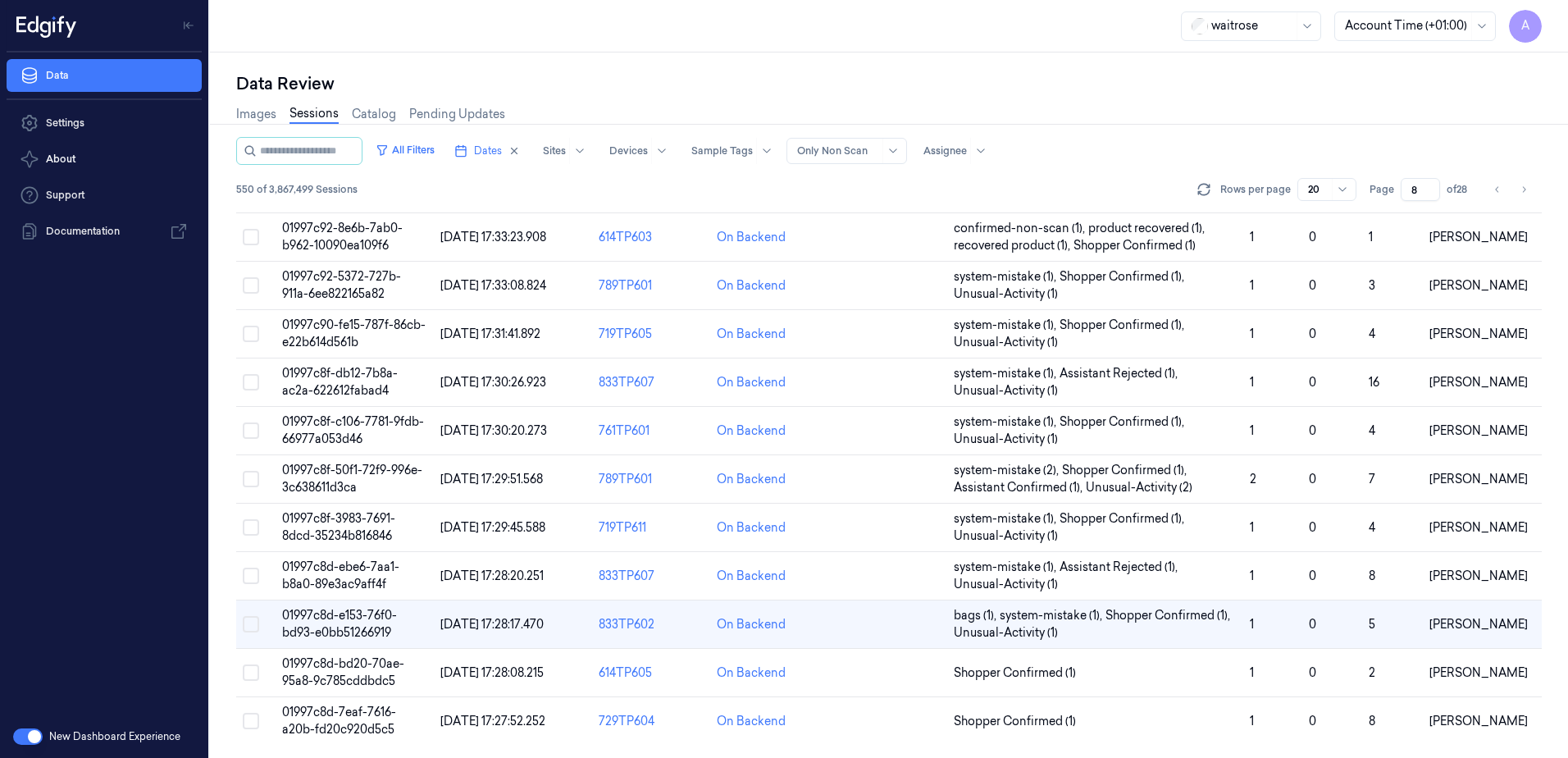
drag, startPoint x: 1420, startPoint y: 192, endPoint x: 1394, endPoint y: 205, distance: 29.1
click at [1394, 205] on div "All Filters Dates Sites Devices Sample Tags Alert Type Only Non Scan Assignee 5…" at bounding box center [889, 171] width 1306 height 70
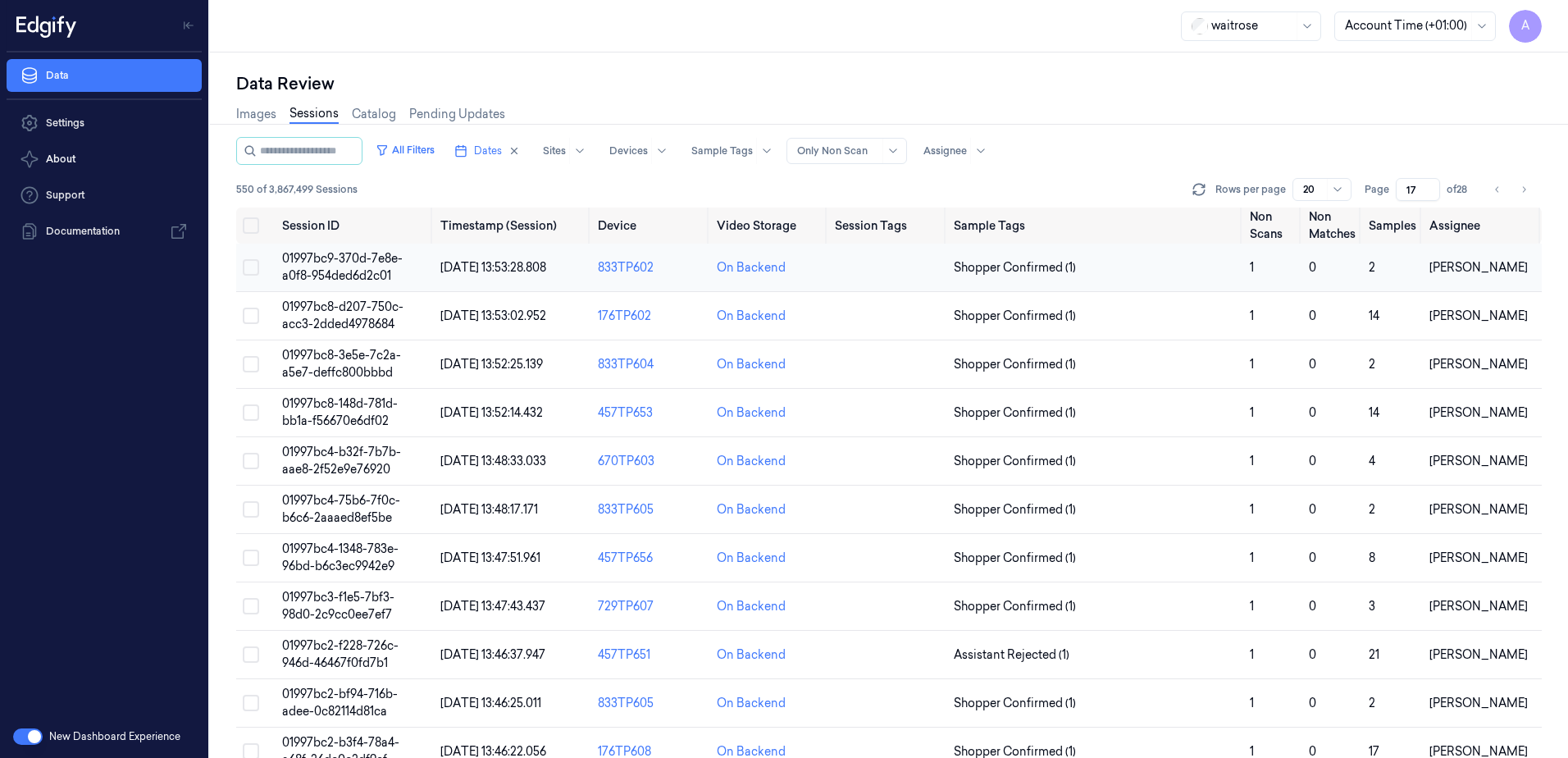
type input "17"
click at [382, 265] on span "01997bc9-370d-7e8e-a0f8-954ded6d2c01" at bounding box center [341, 266] width 120 height 32
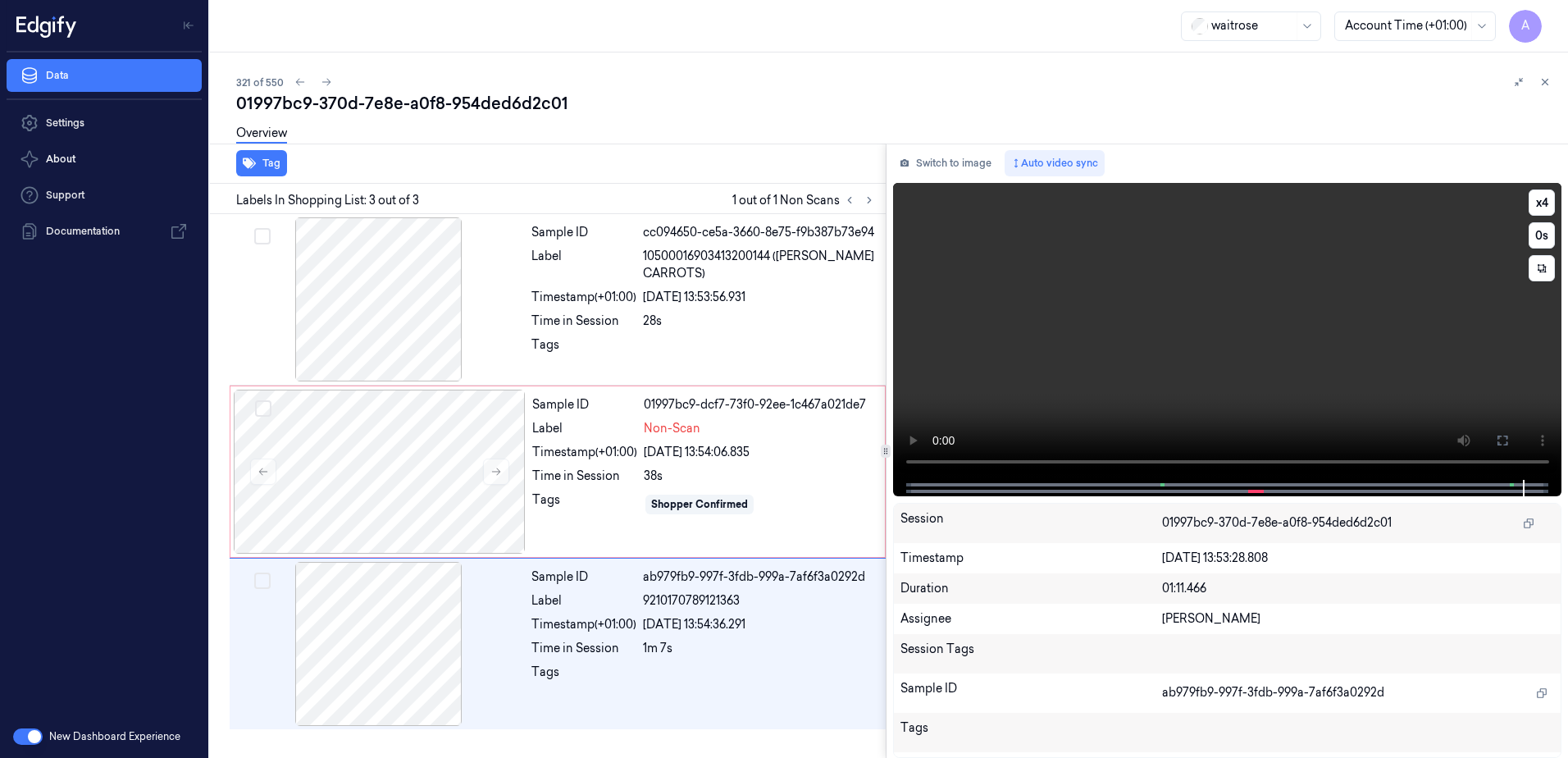
click at [1128, 382] on video at bounding box center [1228, 331] width 669 height 297
click at [630, 483] on div "Time in Session" at bounding box center [585, 476] width 105 height 17
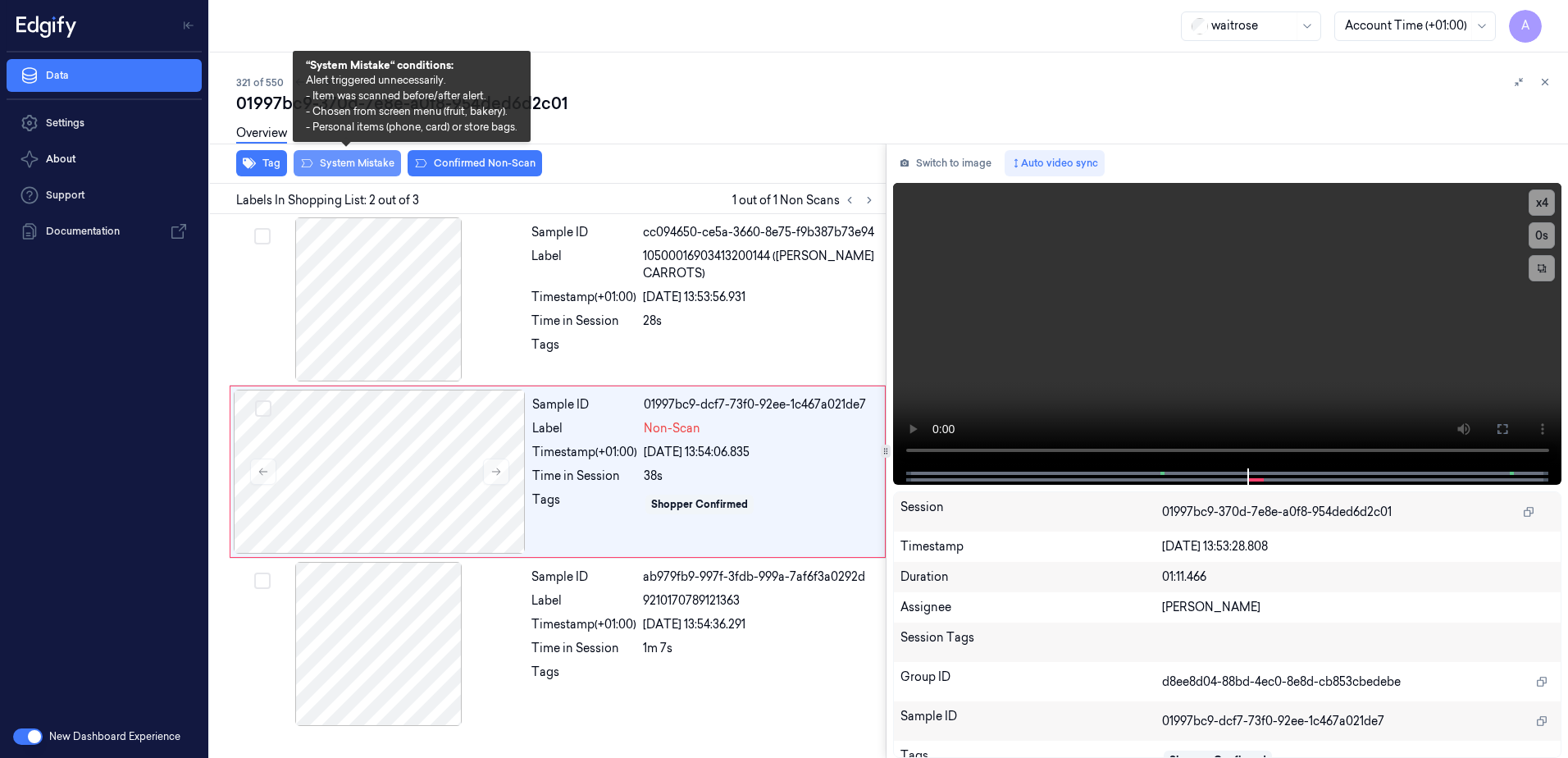
click at [338, 168] on button "System Mistake" at bounding box center [347, 163] width 108 height 26
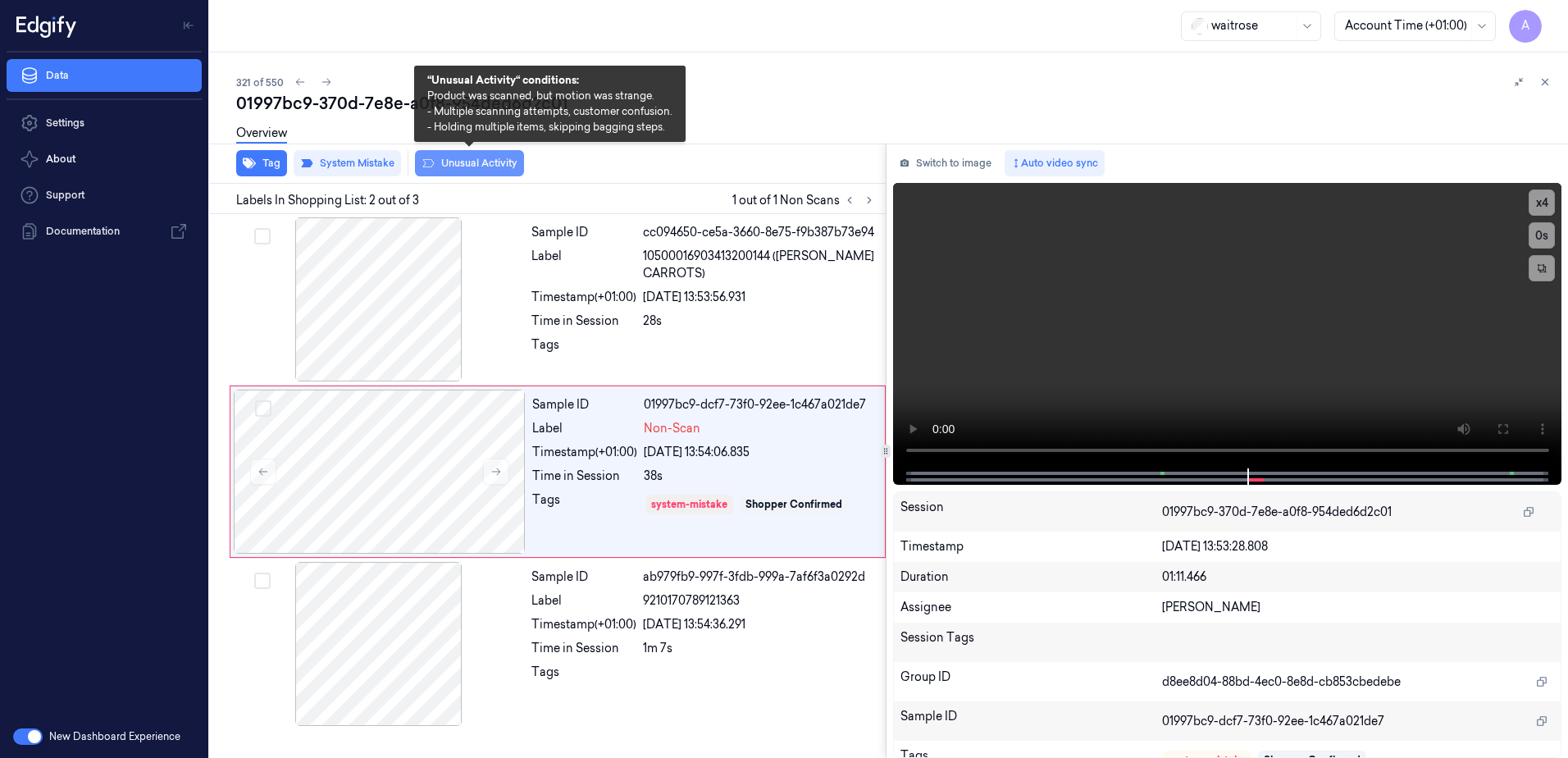
click at [457, 168] on button "Unusual Activity" at bounding box center [469, 163] width 109 height 26
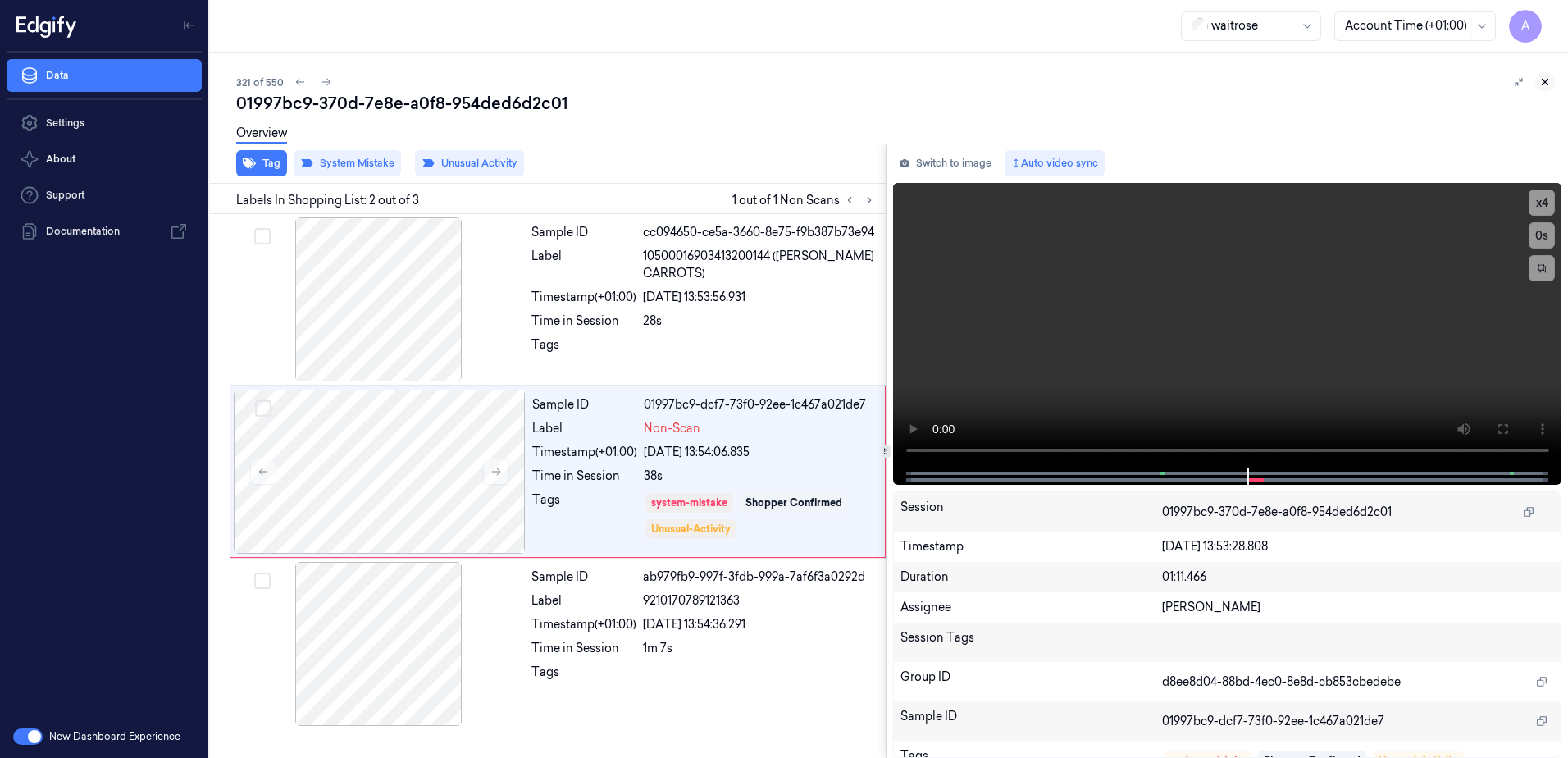
click at [1546, 84] on icon at bounding box center [1545, 82] width 12 height 12
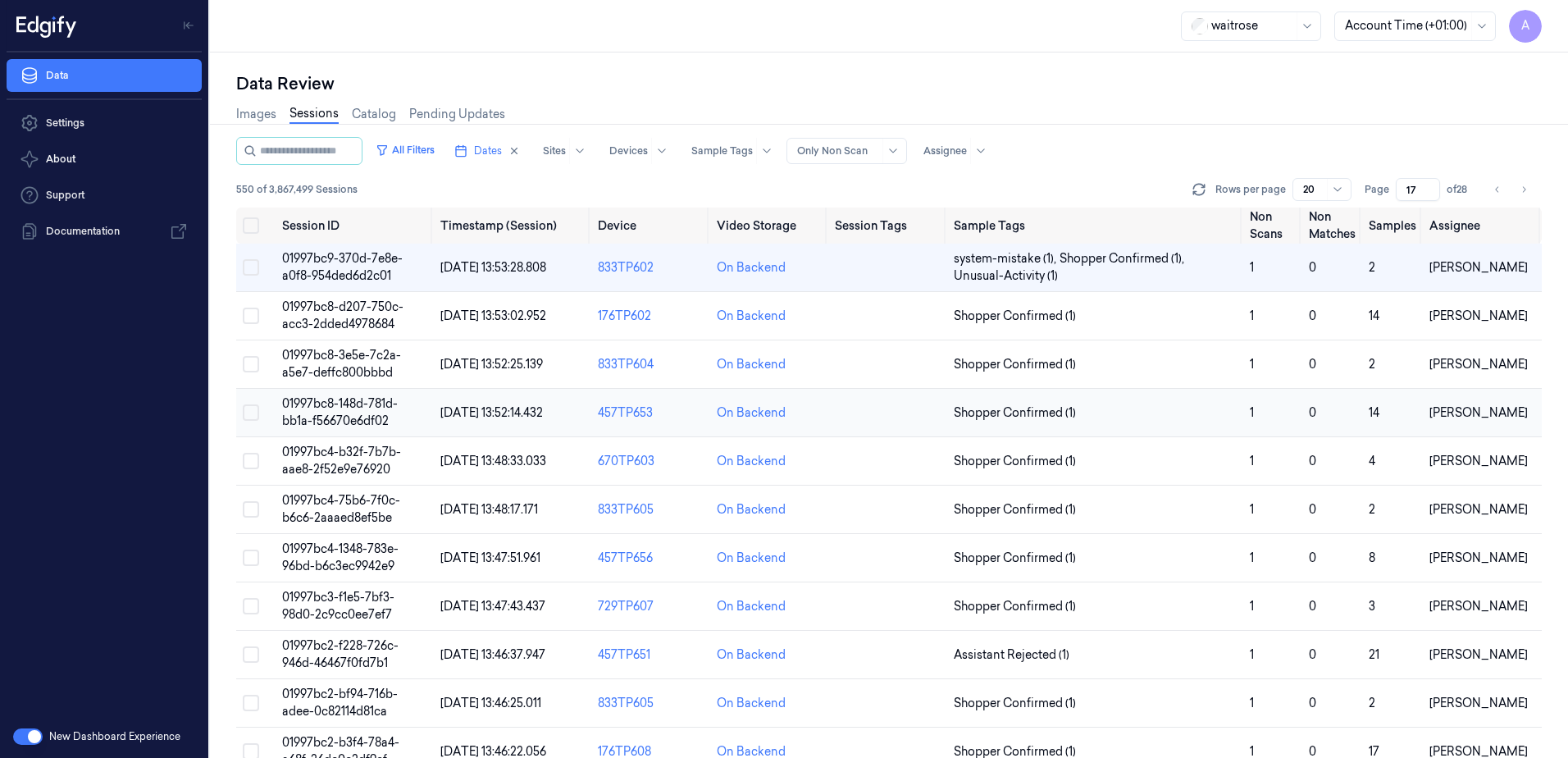
click at [368, 411] on span "01997bc8-148d-781d-bb1a-f56670e6df02" at bounding box center [339, 412] width 115 height 32
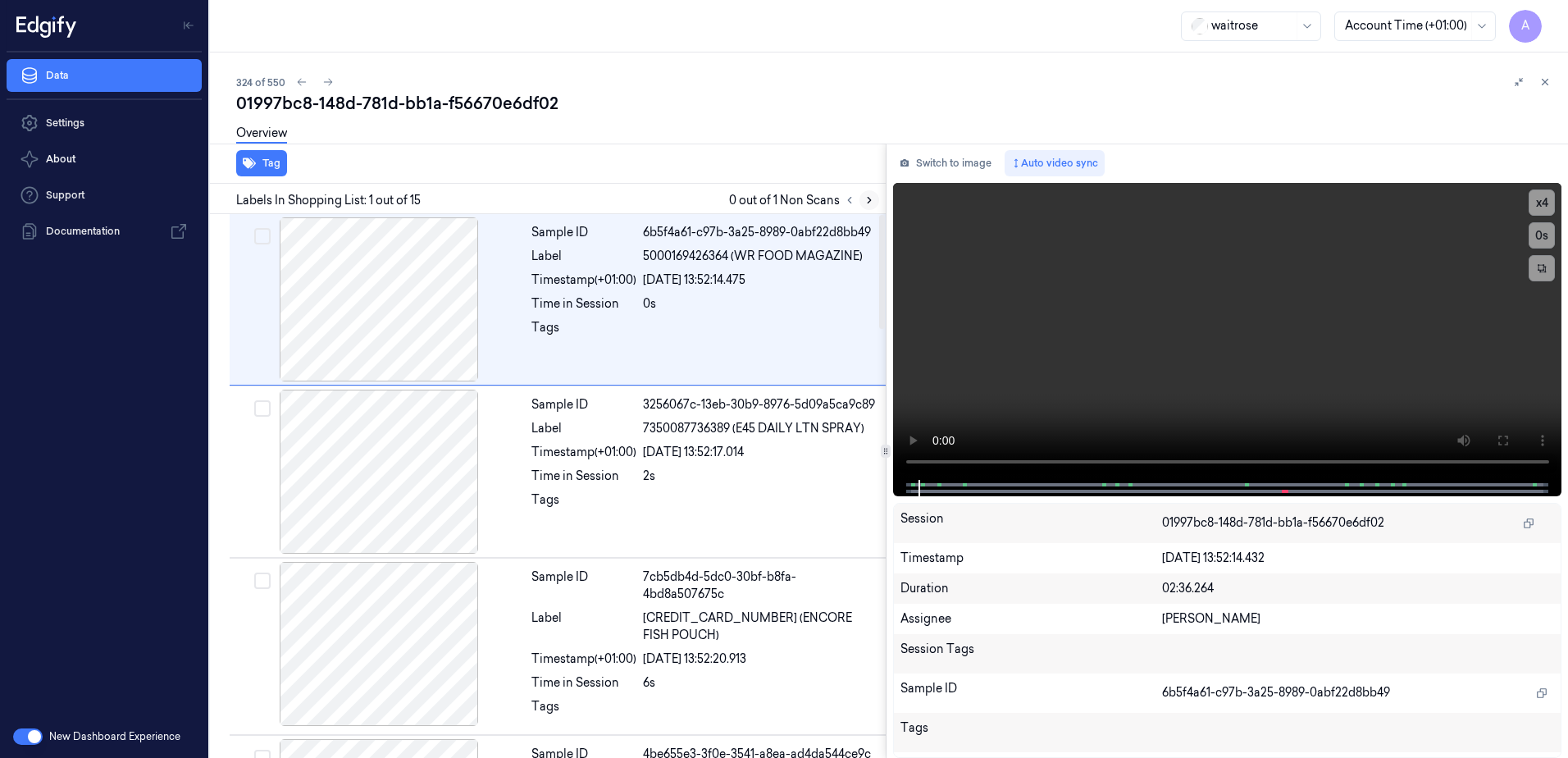
click at [870, 204] on icon at bounding box center [869, 200] width 12 height 12
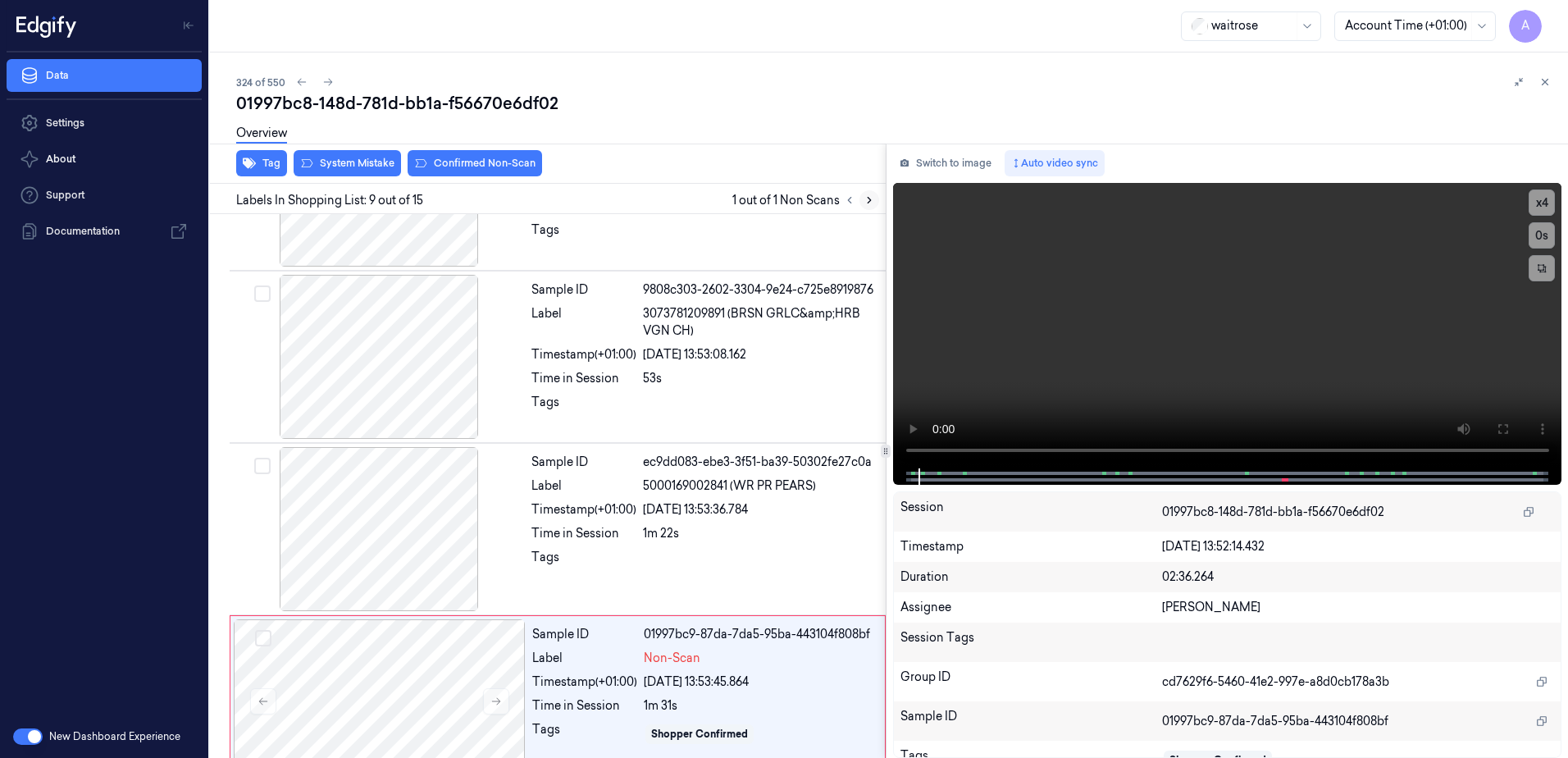
scroll to position [1193, 0]
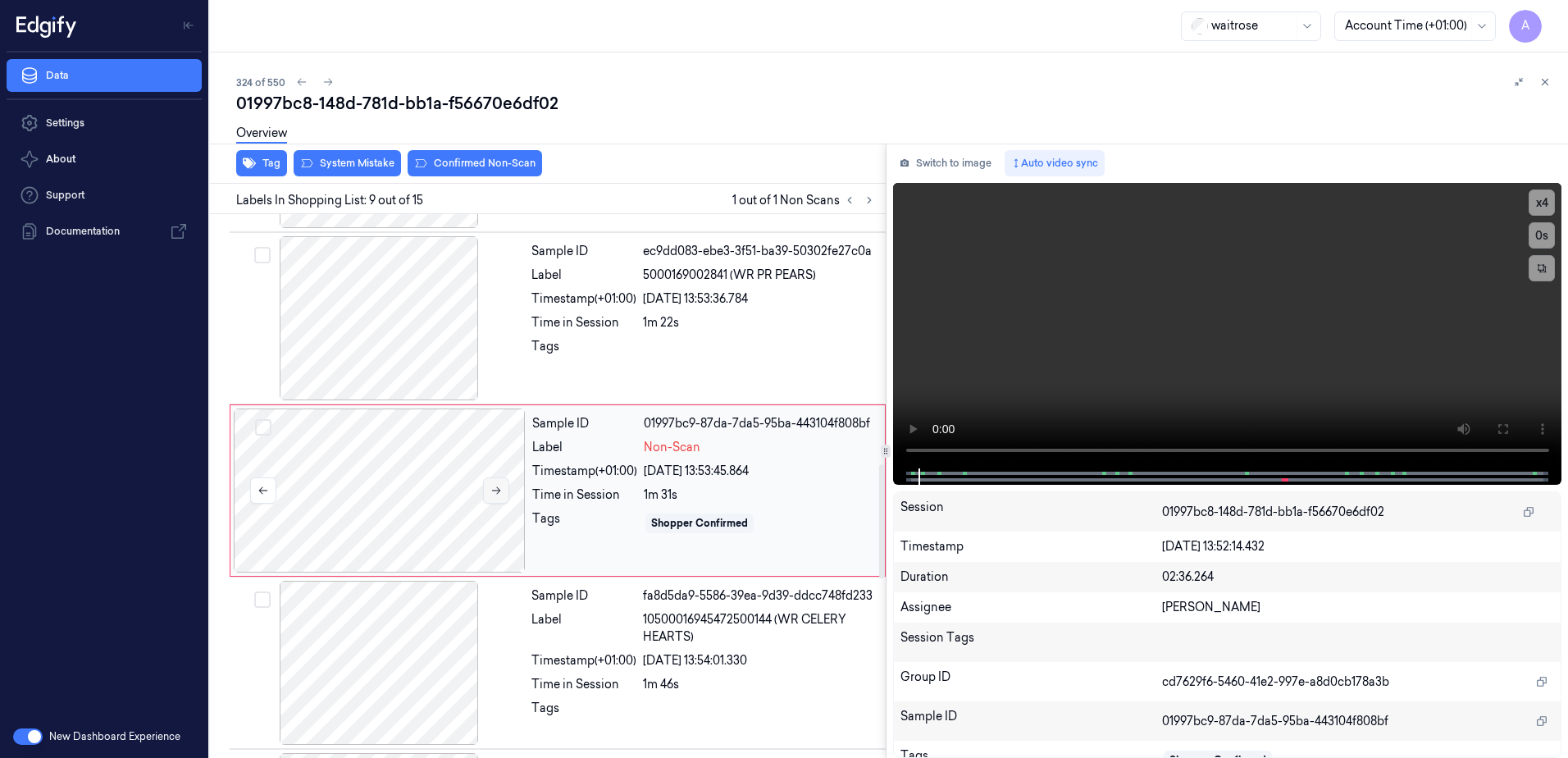
click at [495, 490] on icon at bounding box center [496, 491] width 12 height 12
click at [498, 487] on icon at bounding box center [496, 491] width 12 height 12
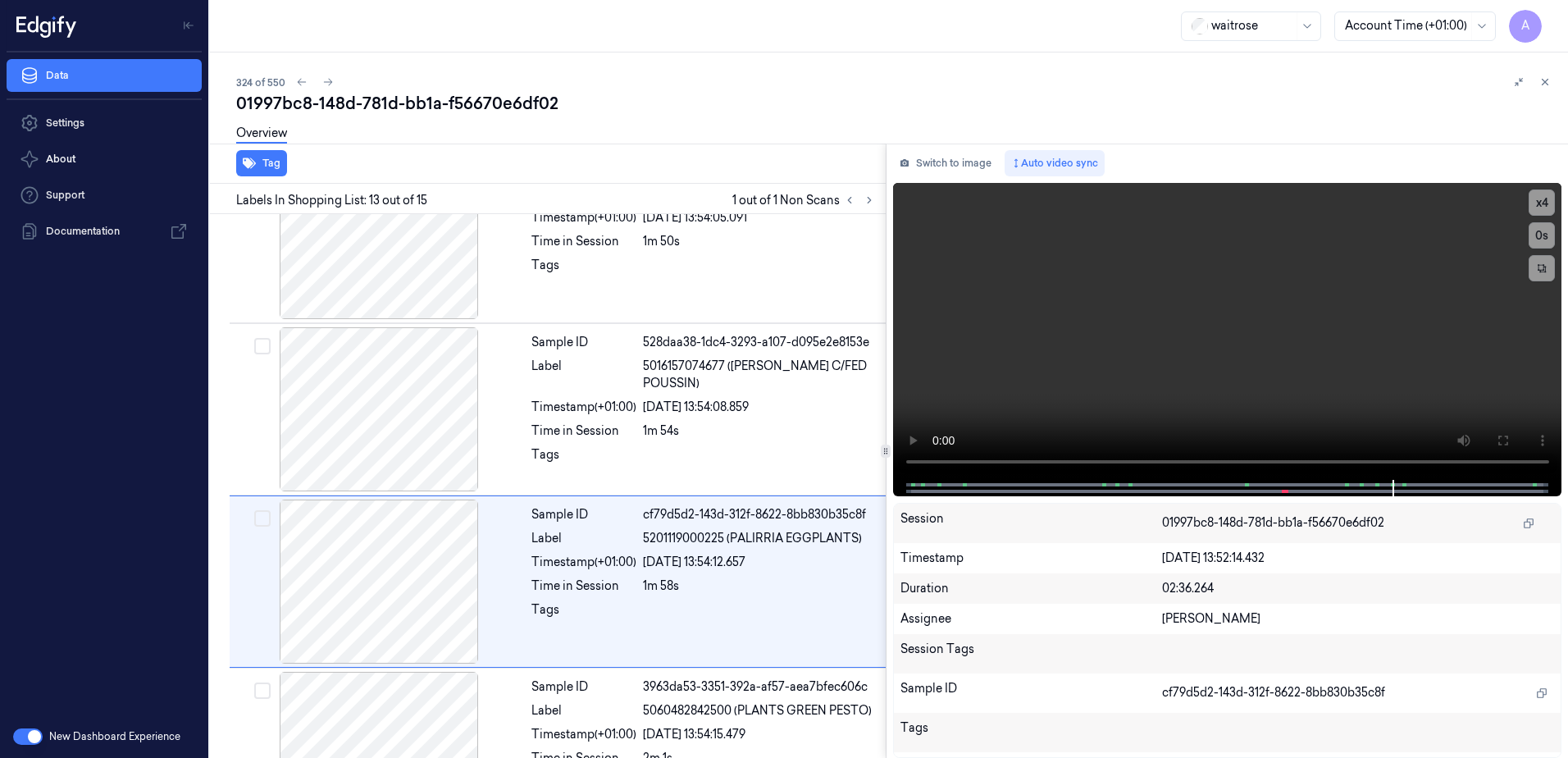
scroll to position [1882, 0]
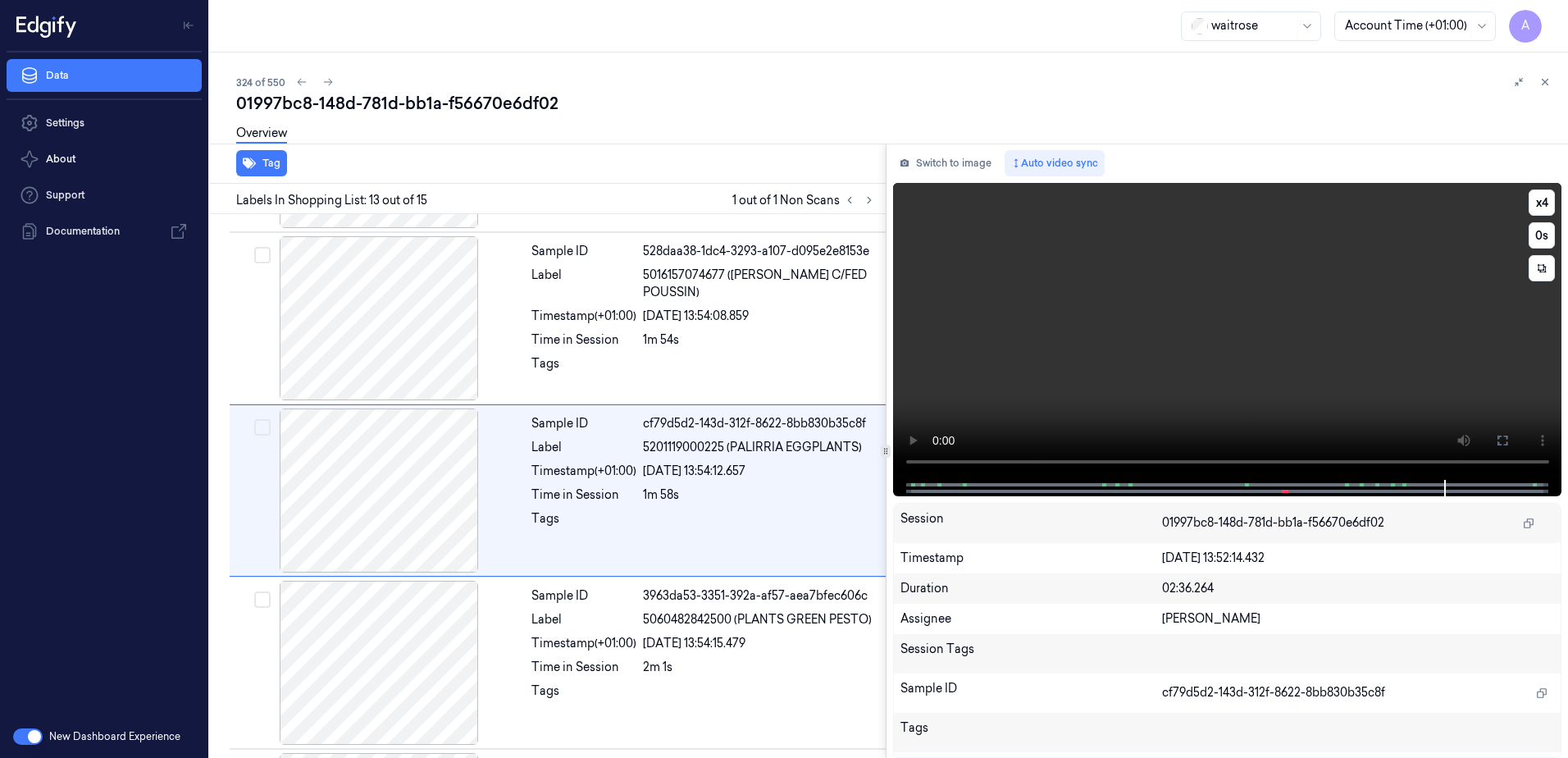
click at [1222, 305] on video at bounding box center [1228, 331] width 669 height 297
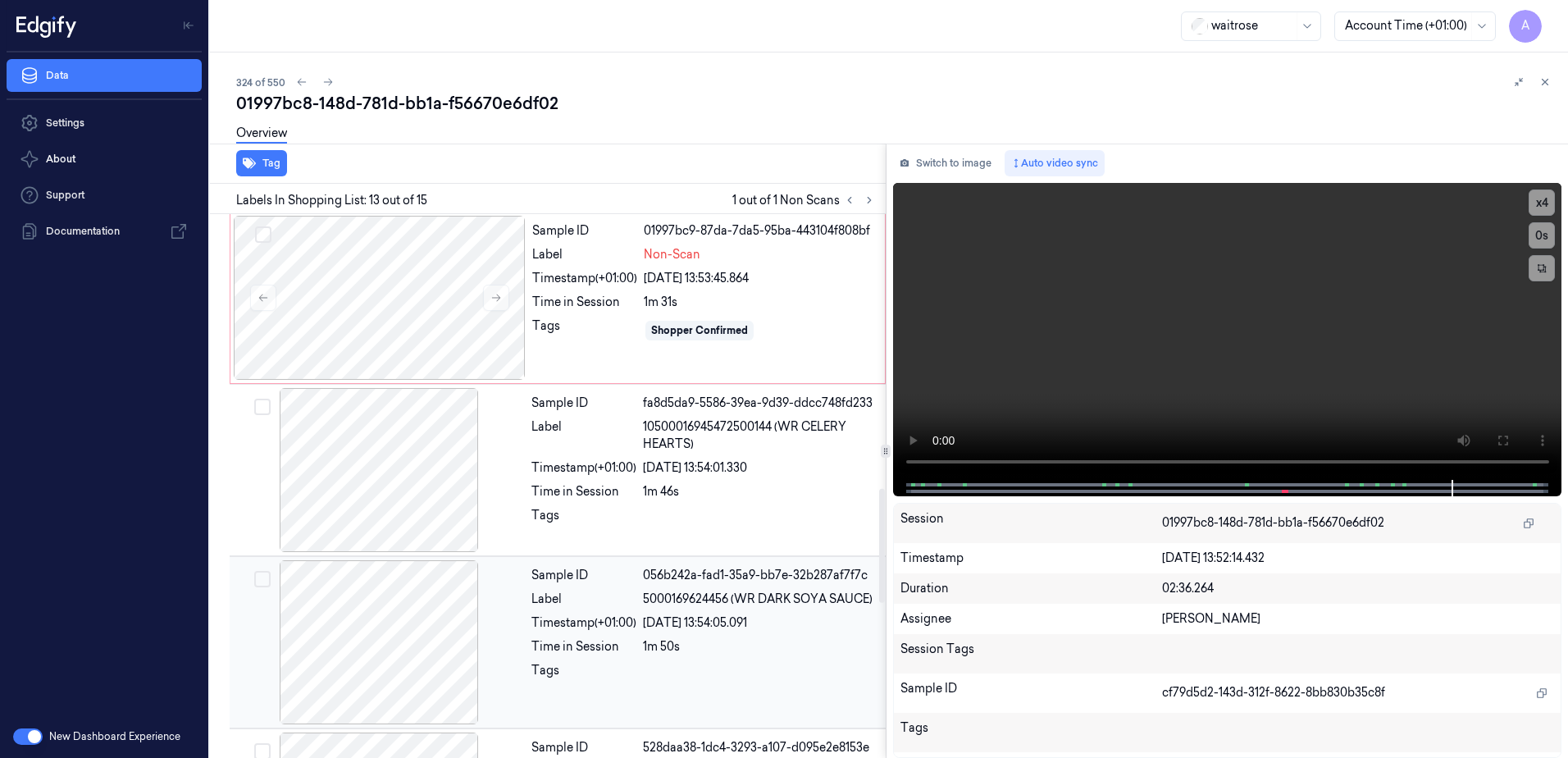
scroll to position [1307, 0]
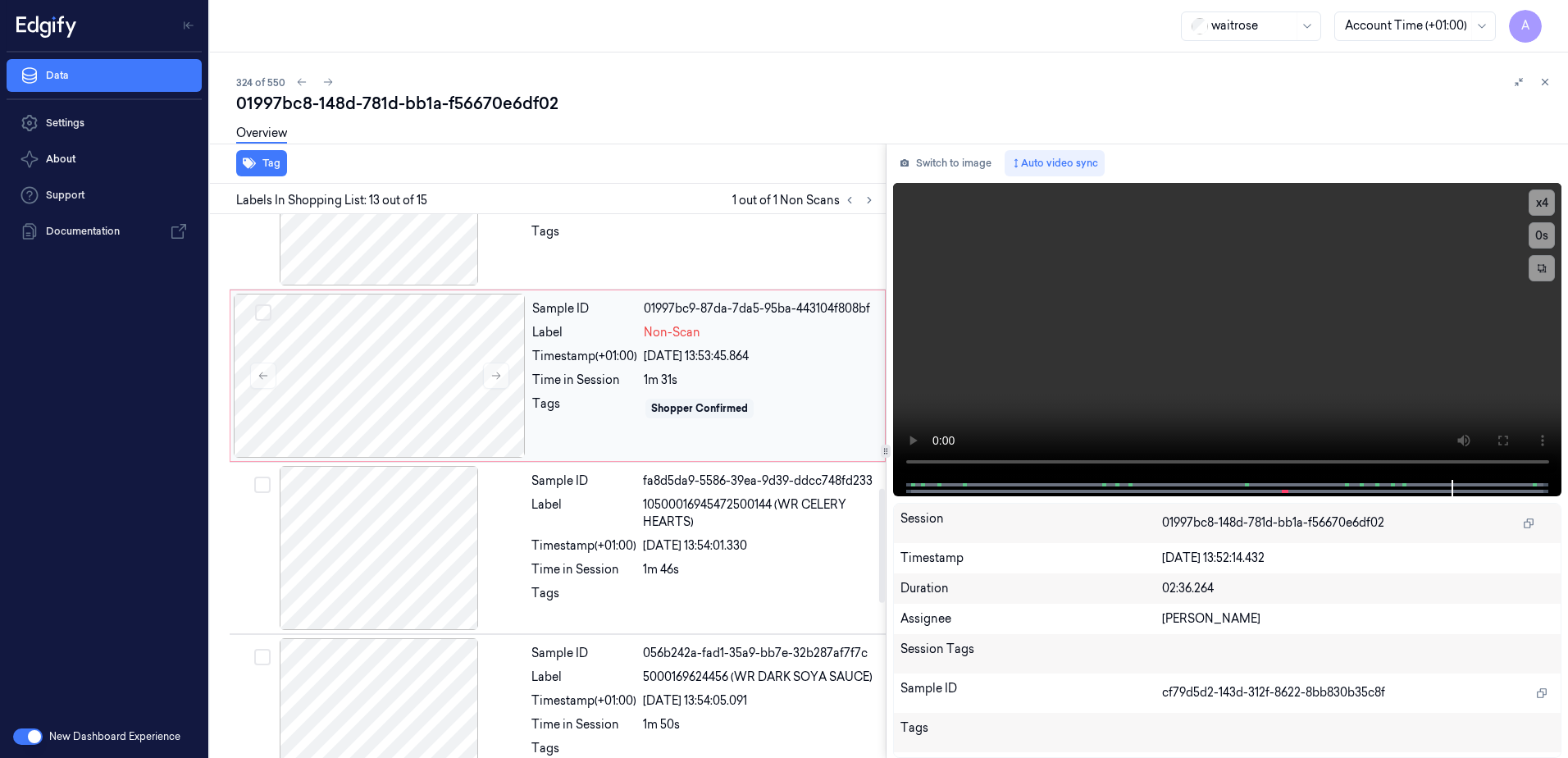
click at [748, 441] on div "Sample ID 01997bc9-87da-7da5-95ba-443104f808bf Label Non-Scan Timestamp (+01:00…" at bounding box center [704, 375] width 356 height 164
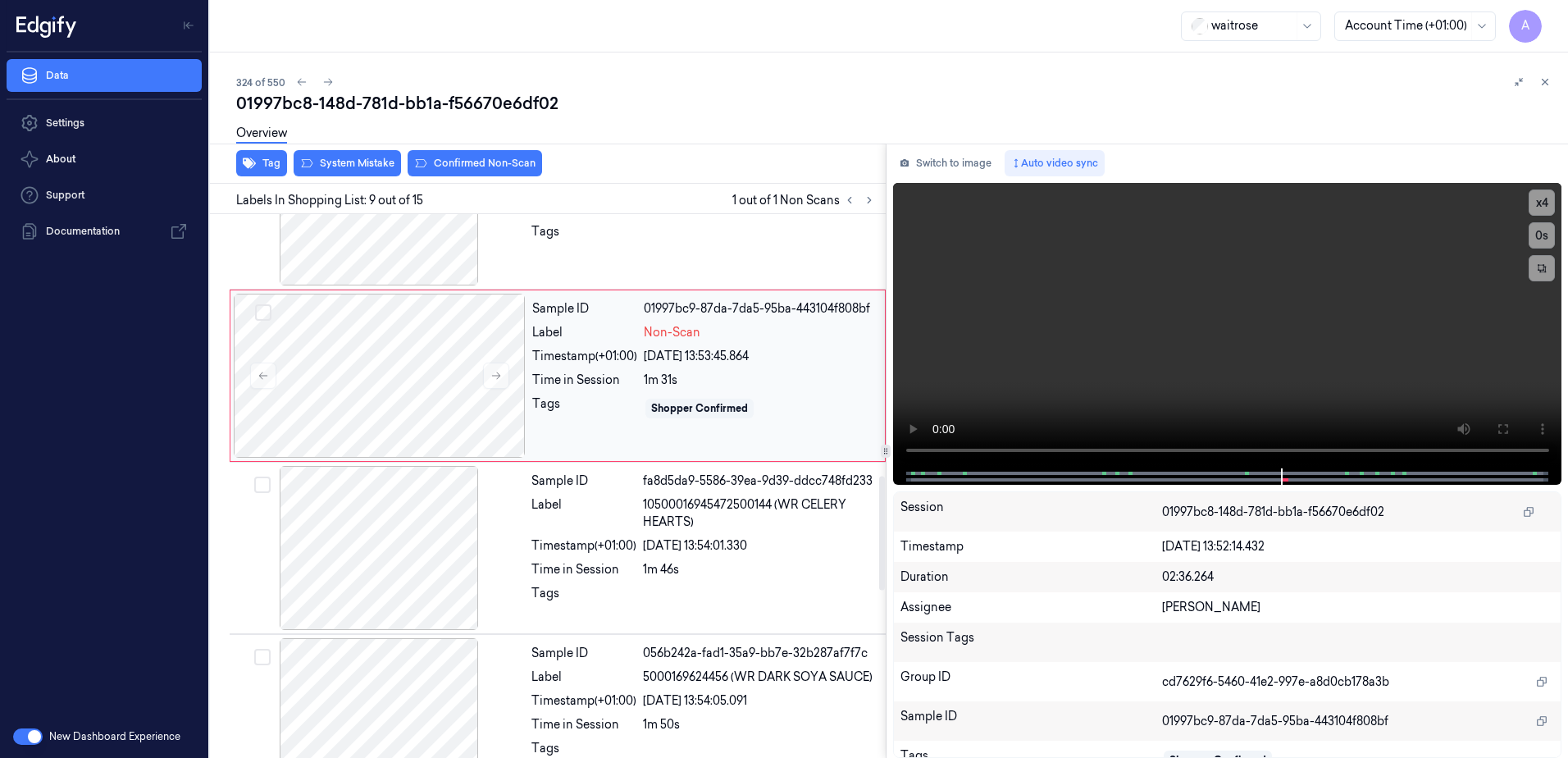
scroll to position [1193, 0]
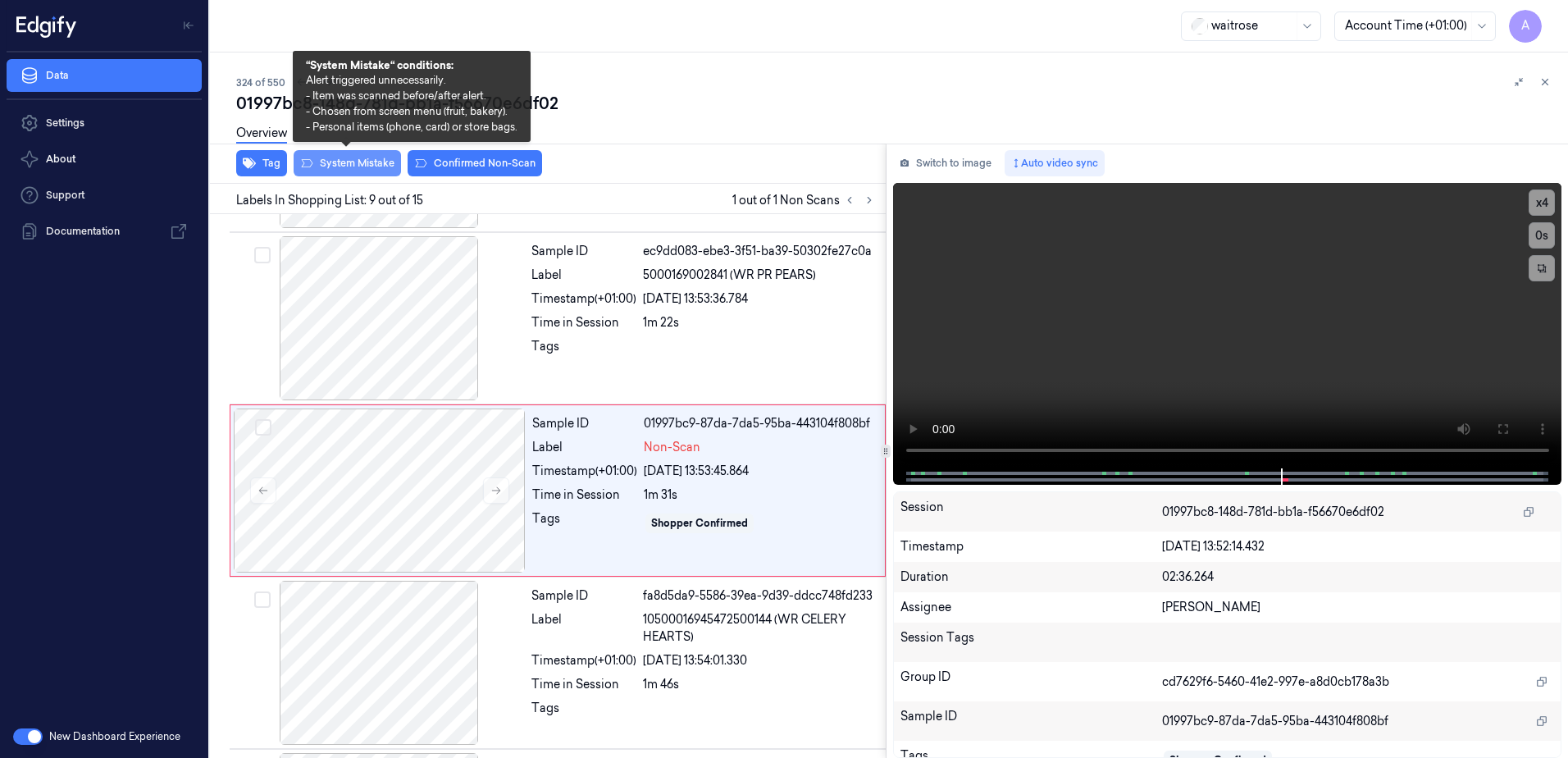
click at [336, 163] on button "System Mistake" at bounding box center [347, 163] width 108 height 26
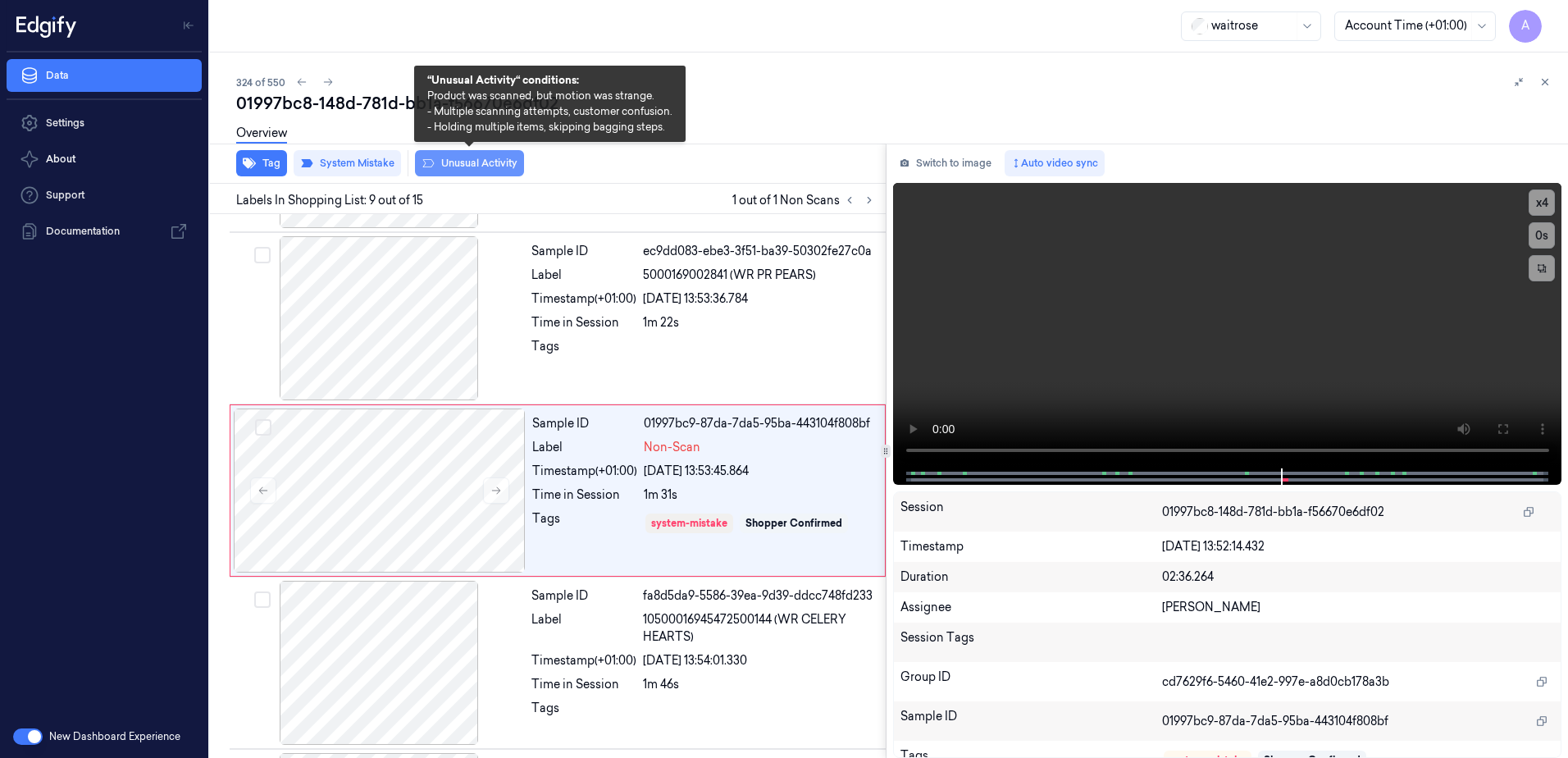
click at [456, 164] on button "Unusual Activity" at bounding box center [469, 163] width 109 height 26
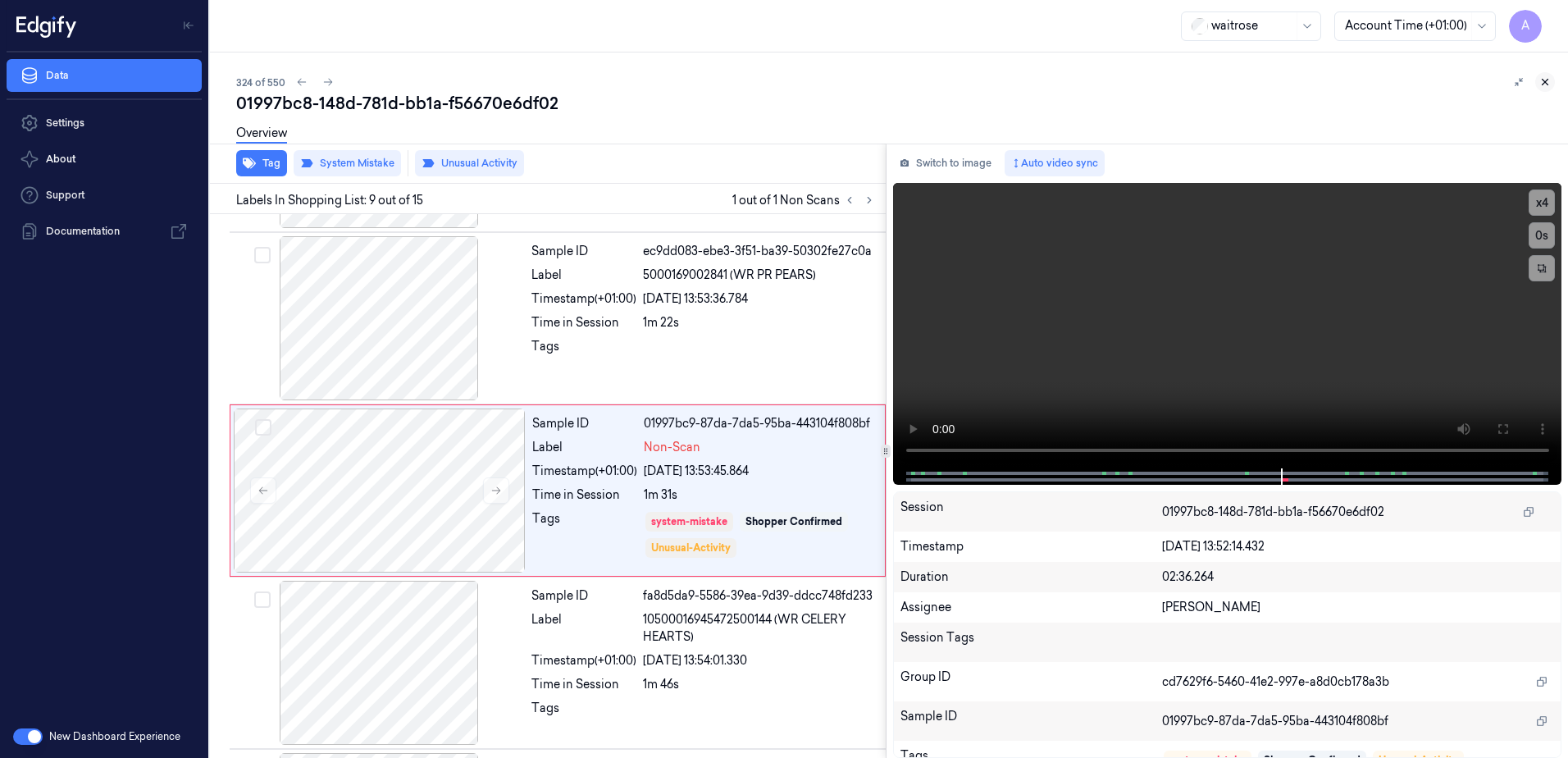
click at [1543, 85] on icon at bounding box center [1546, 83] width 6 height 6
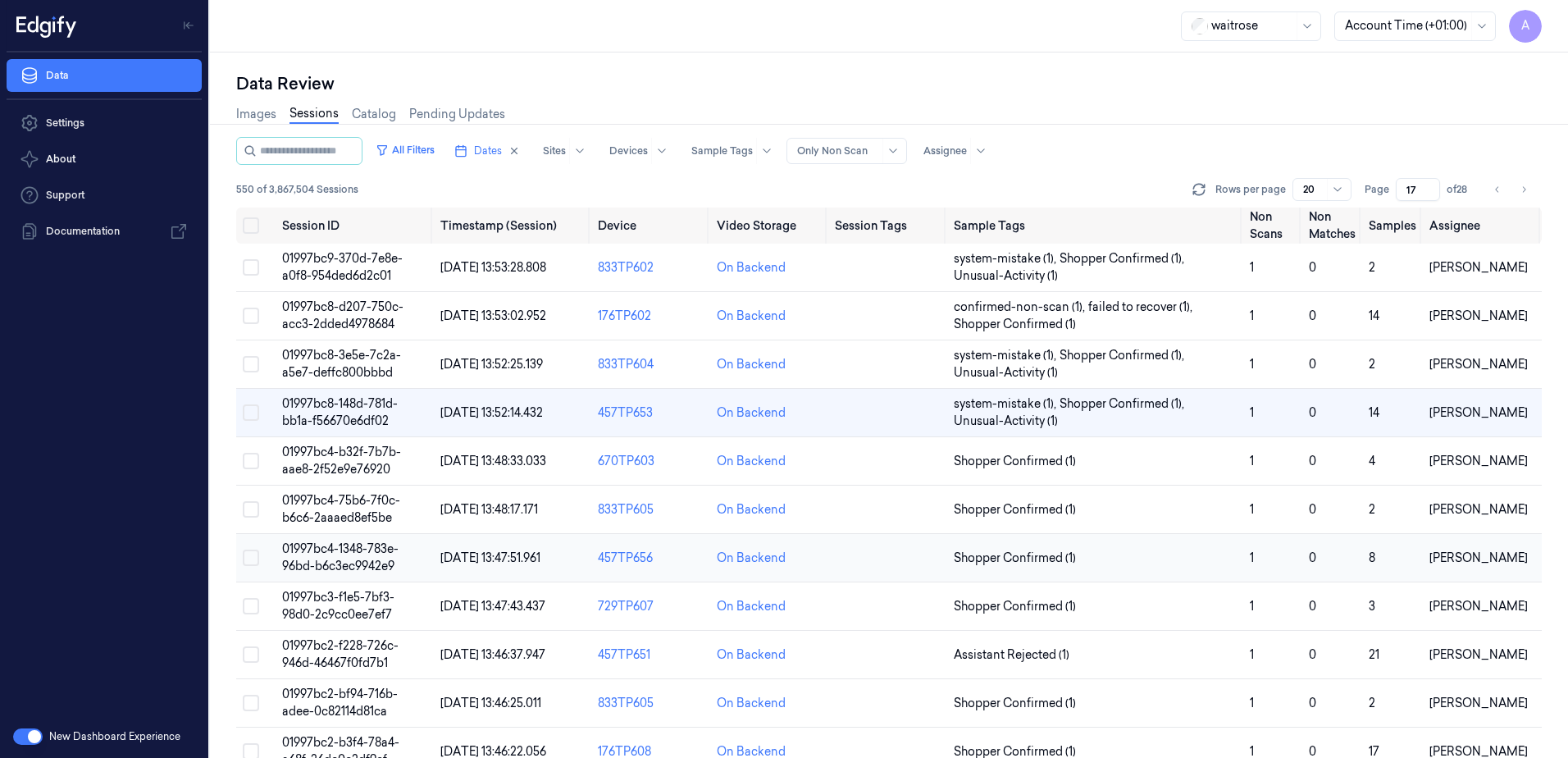
click at [324, 550] on span "01997bc4-1348-783e-96bd-b6c3ec9942e9" at bounding box center [339, 557] width 116 height 32
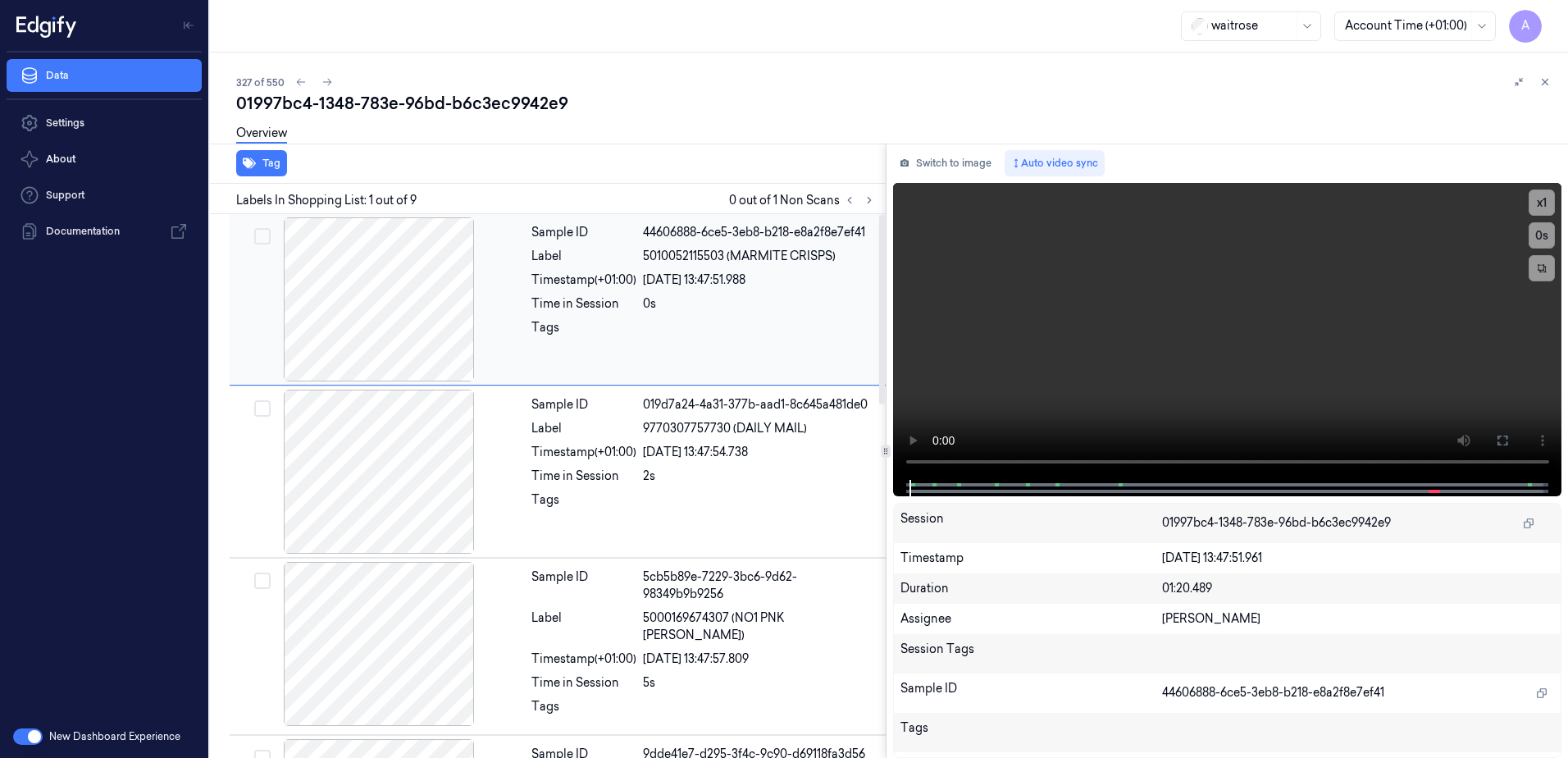
click at [538, 256] on div "Label" at bounding box center [584, 257] width 105 height 17
click at [861, 201] on button at bounding box center [869, 200] width 19 height 19
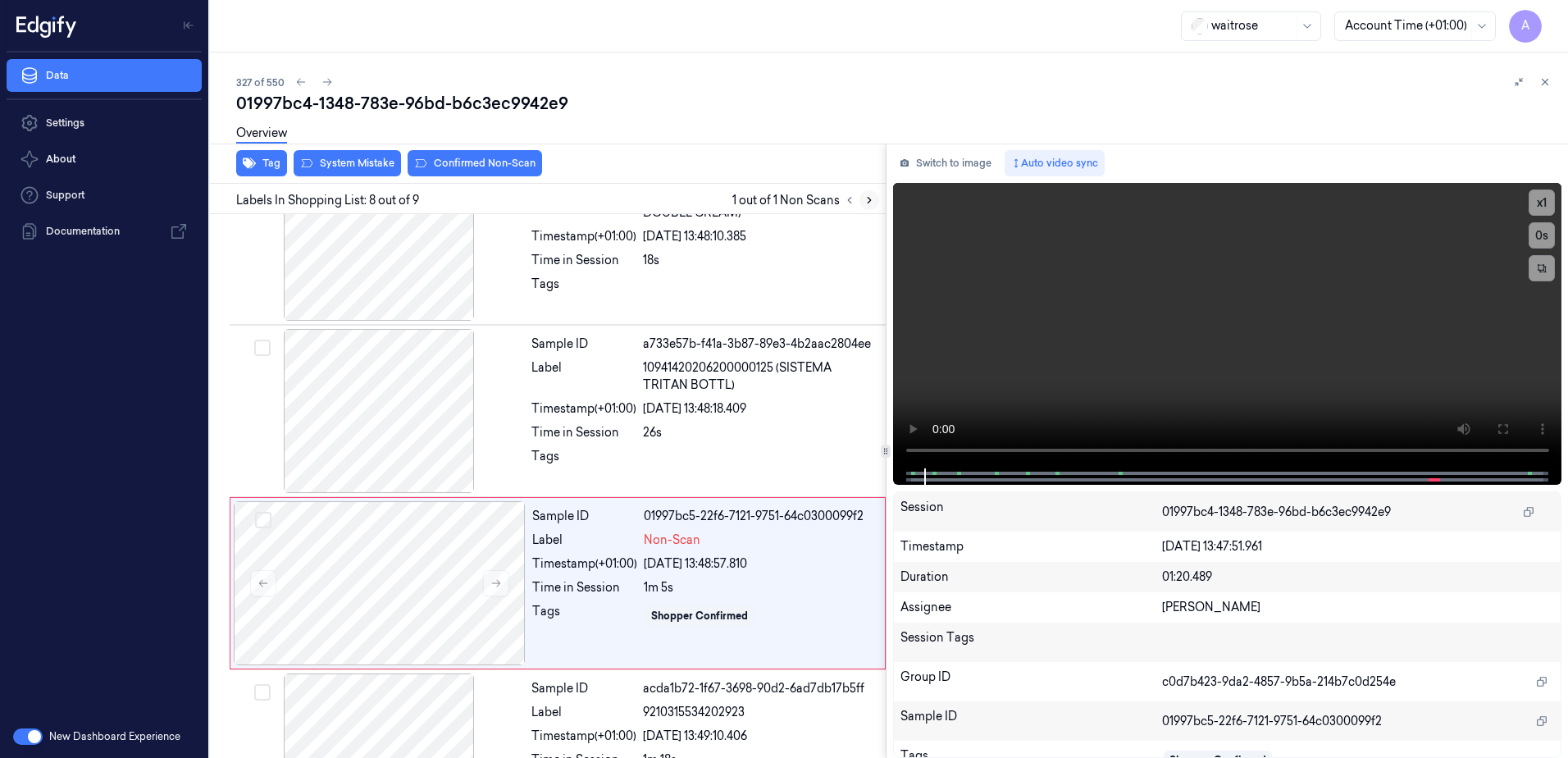
scroll to position [1012, 0]
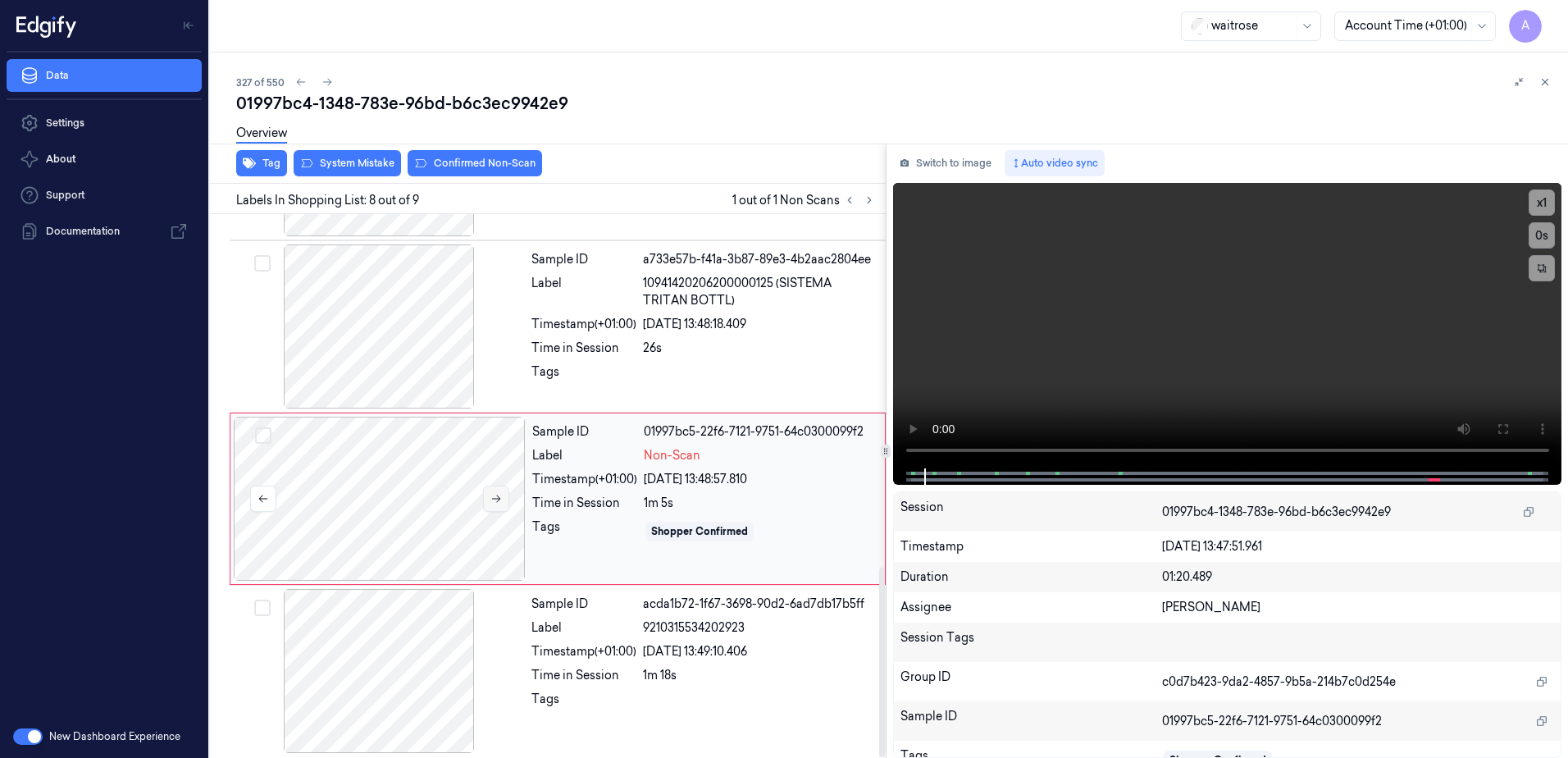
click at [506, 496] on button at bounding box center [496, 498] width 26 height 26
click at [485, 490] on button at bounding box center [496, 498] width 26 height 26
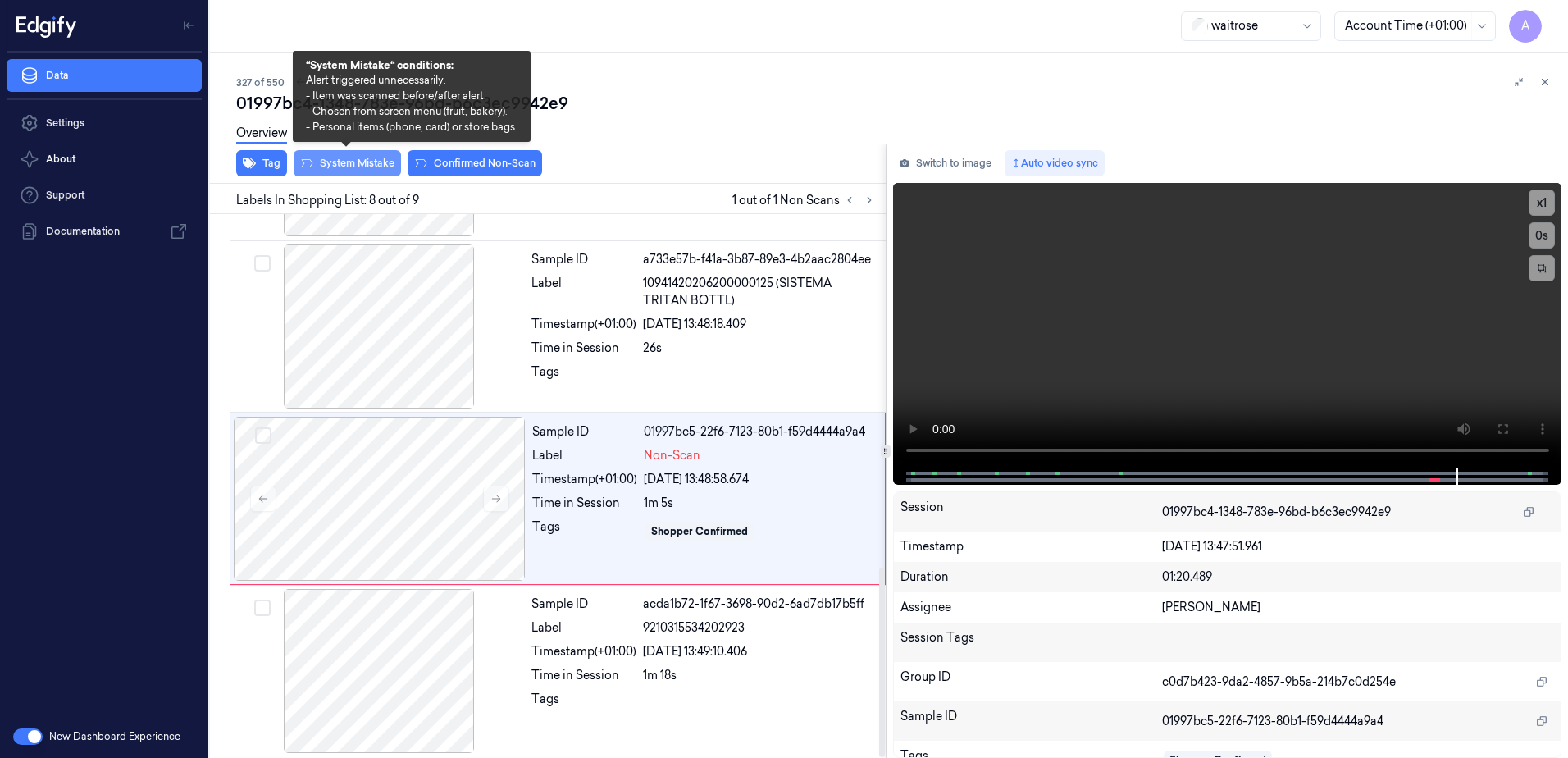
click at [349, 159] on button "System Mistake" at bounding box center [347, 163] width 108 height 26
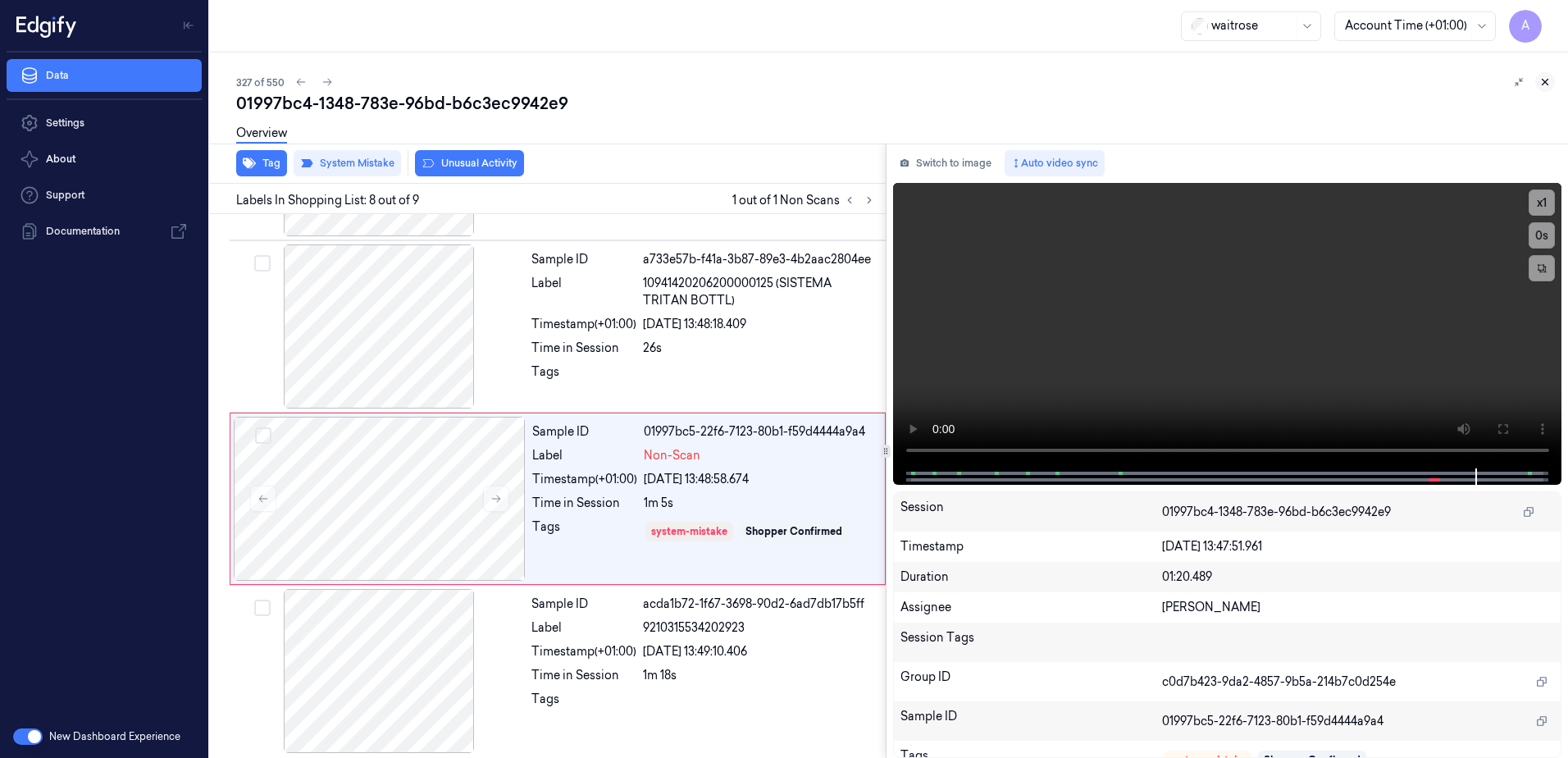
click at [1547, 82] on icon at bounding box center [1545, 82] width 12 height 12
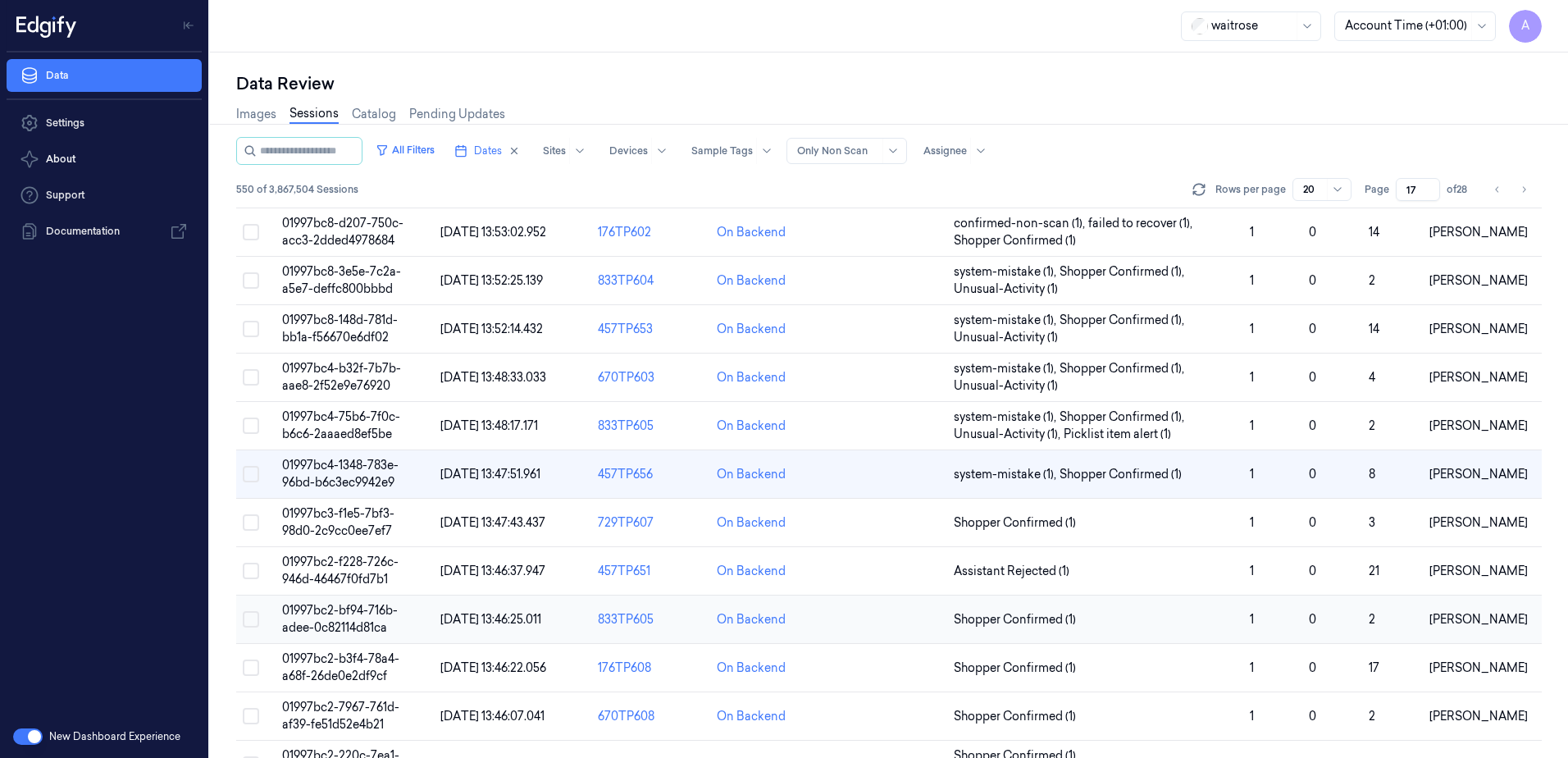
scroll to position [75, 0]
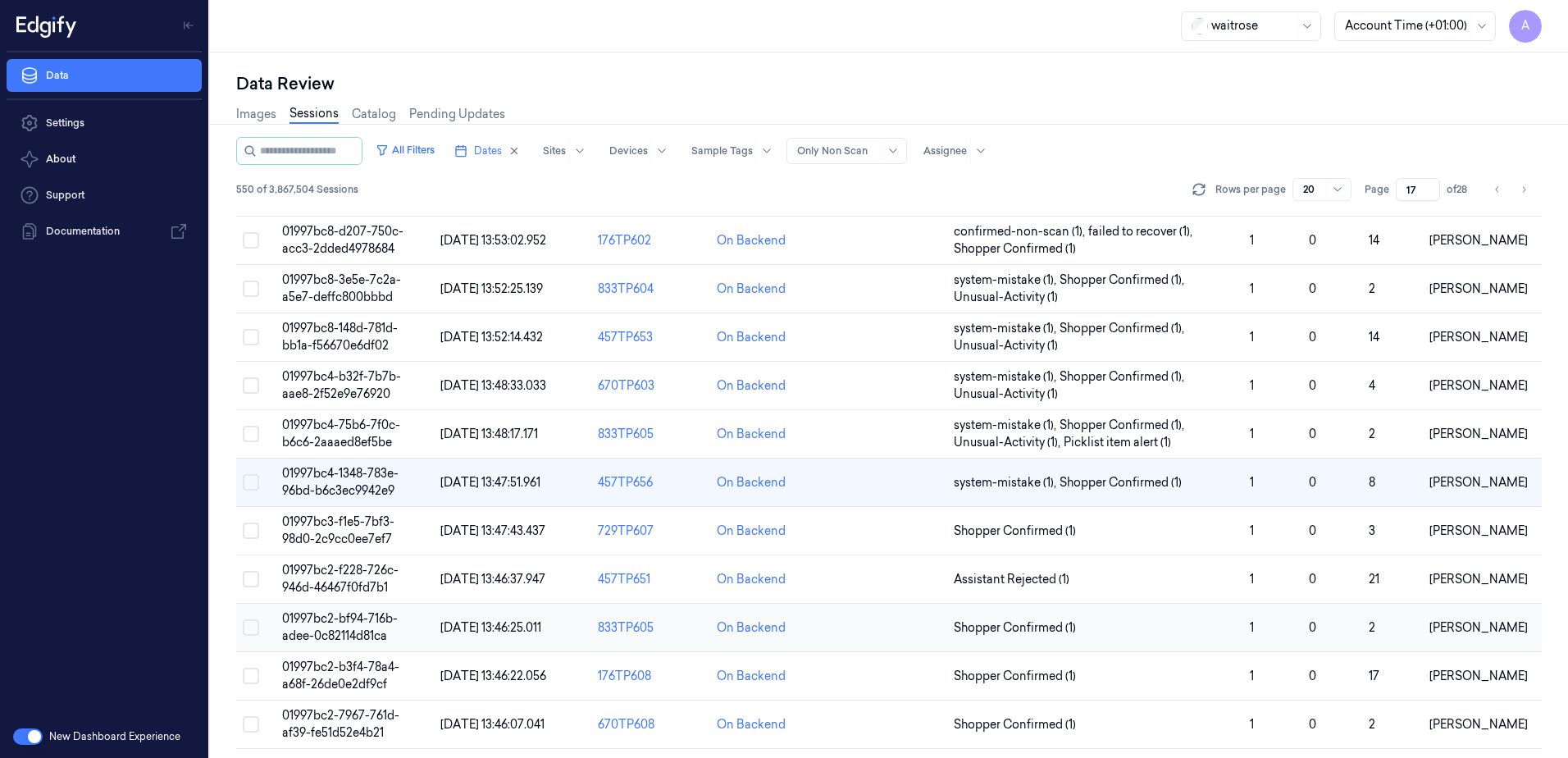
click at [323, 620] on span "01997bc2-bf94-716b-adee-0c82114d81ca" at bounding box center [339, 627] width 115 height 32
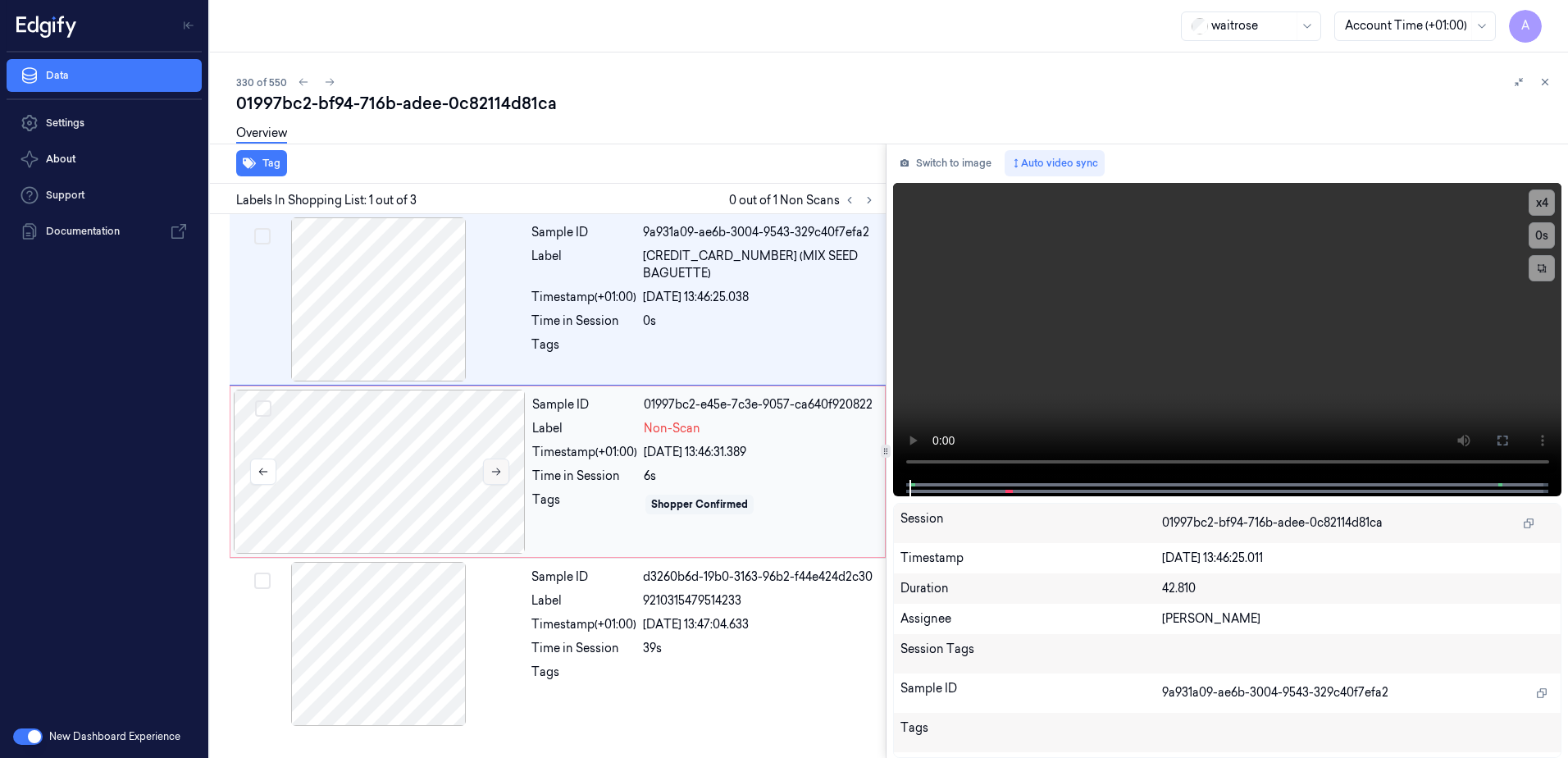
click at [487, 472] on button at bounding box center [496, 471] width 26 height 26
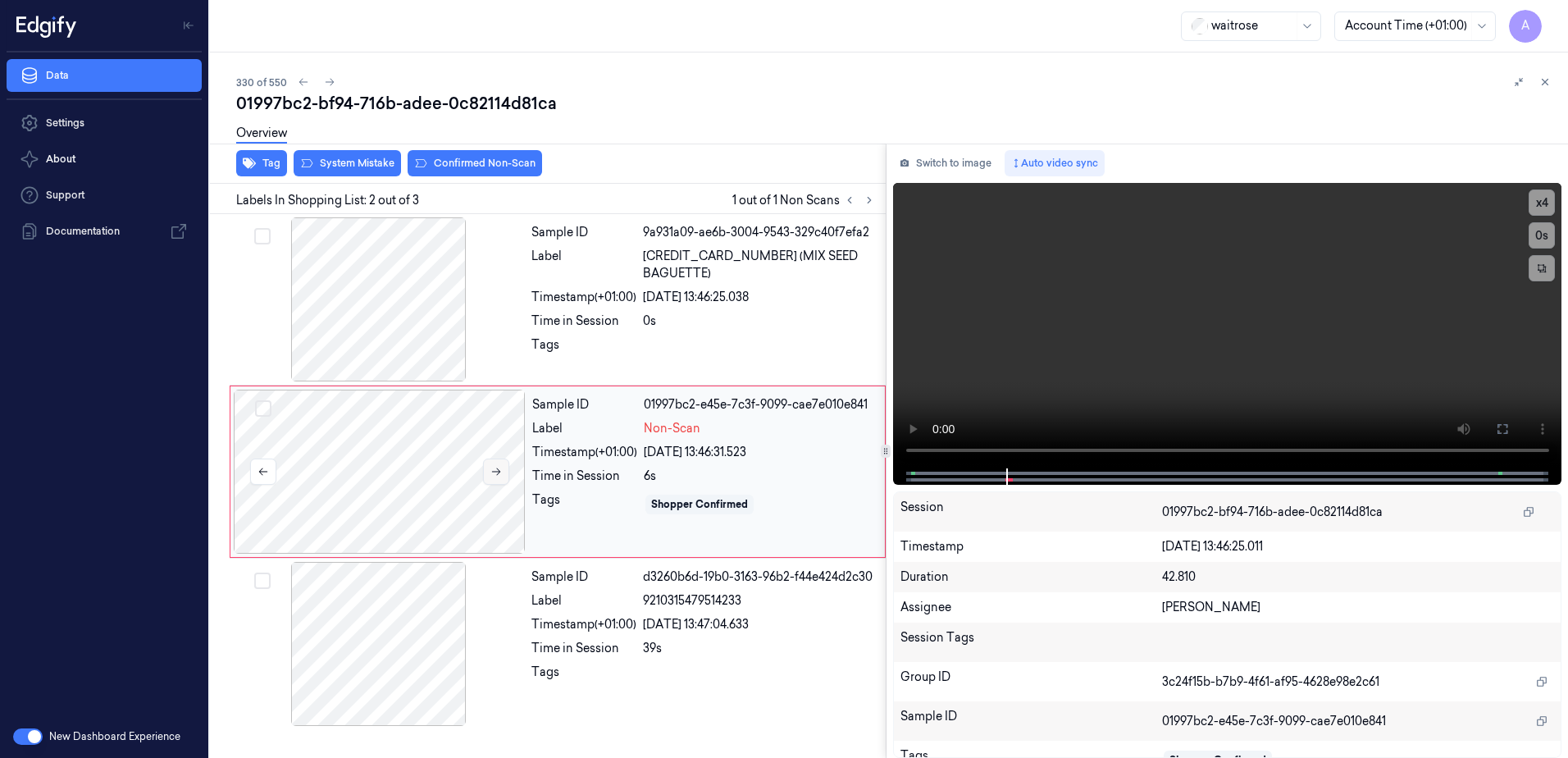
click at [497, 472] on icon at bounding box center [496, 472] width 12 height 12
click at [1169, 361] on video at bounding box center [1228, 325] width 669 height 286
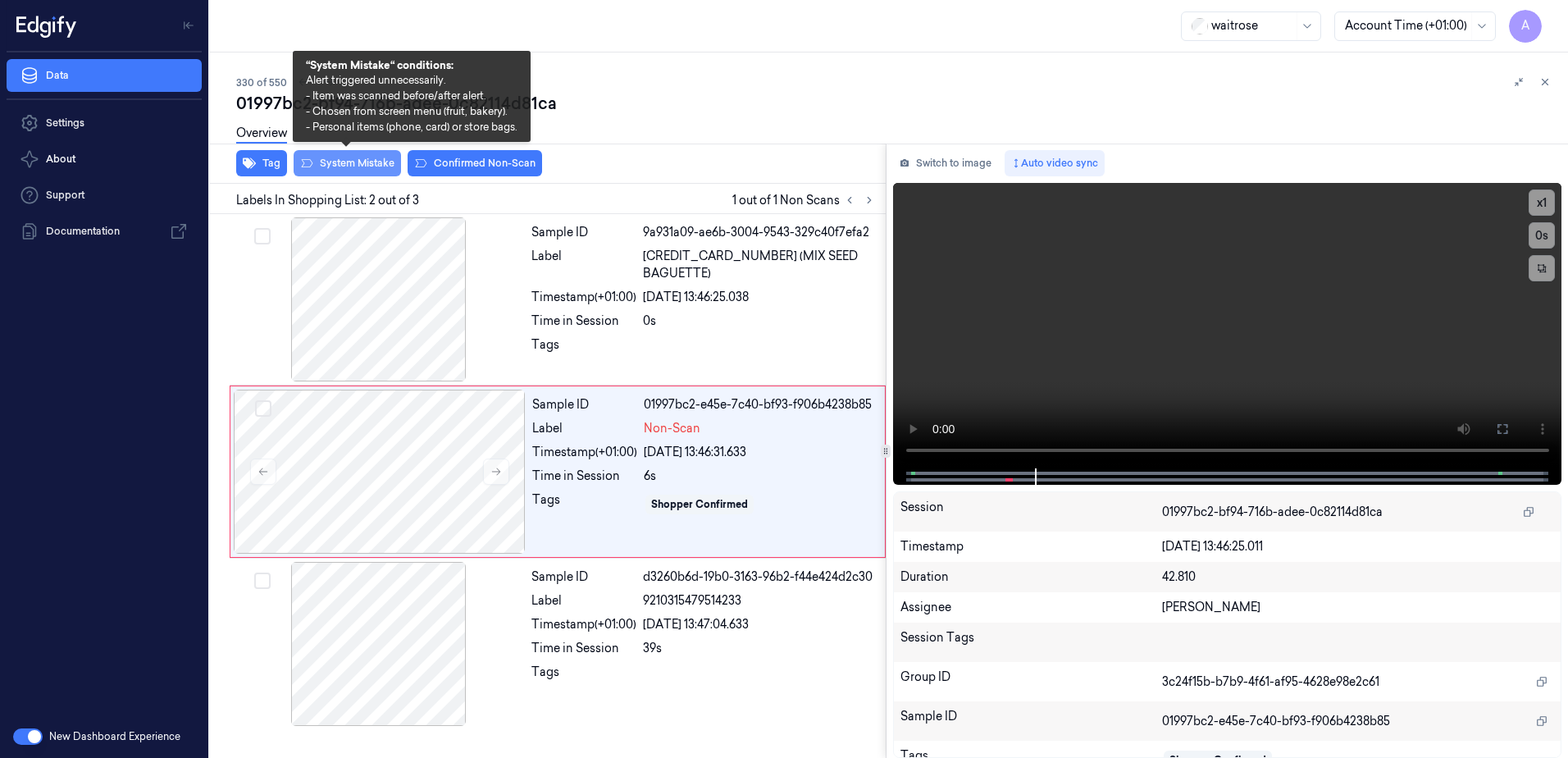
click at [337, 163] on button "System Mistake" at bounding box center [347, 163] width 108 height 26
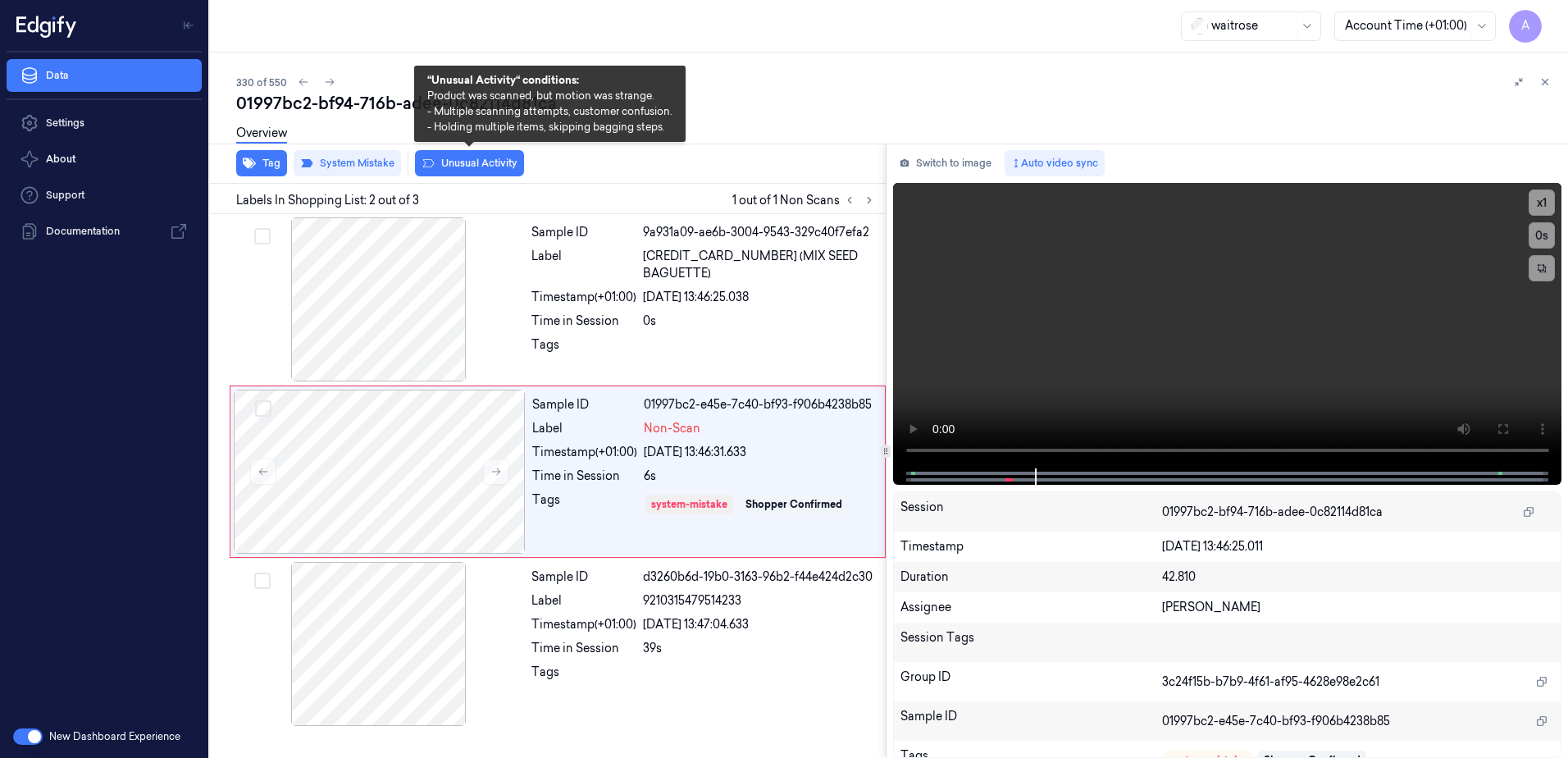
click at [470, 170] on button "Unusual Activity" at bounding box center [469, 163] width 109 height 26
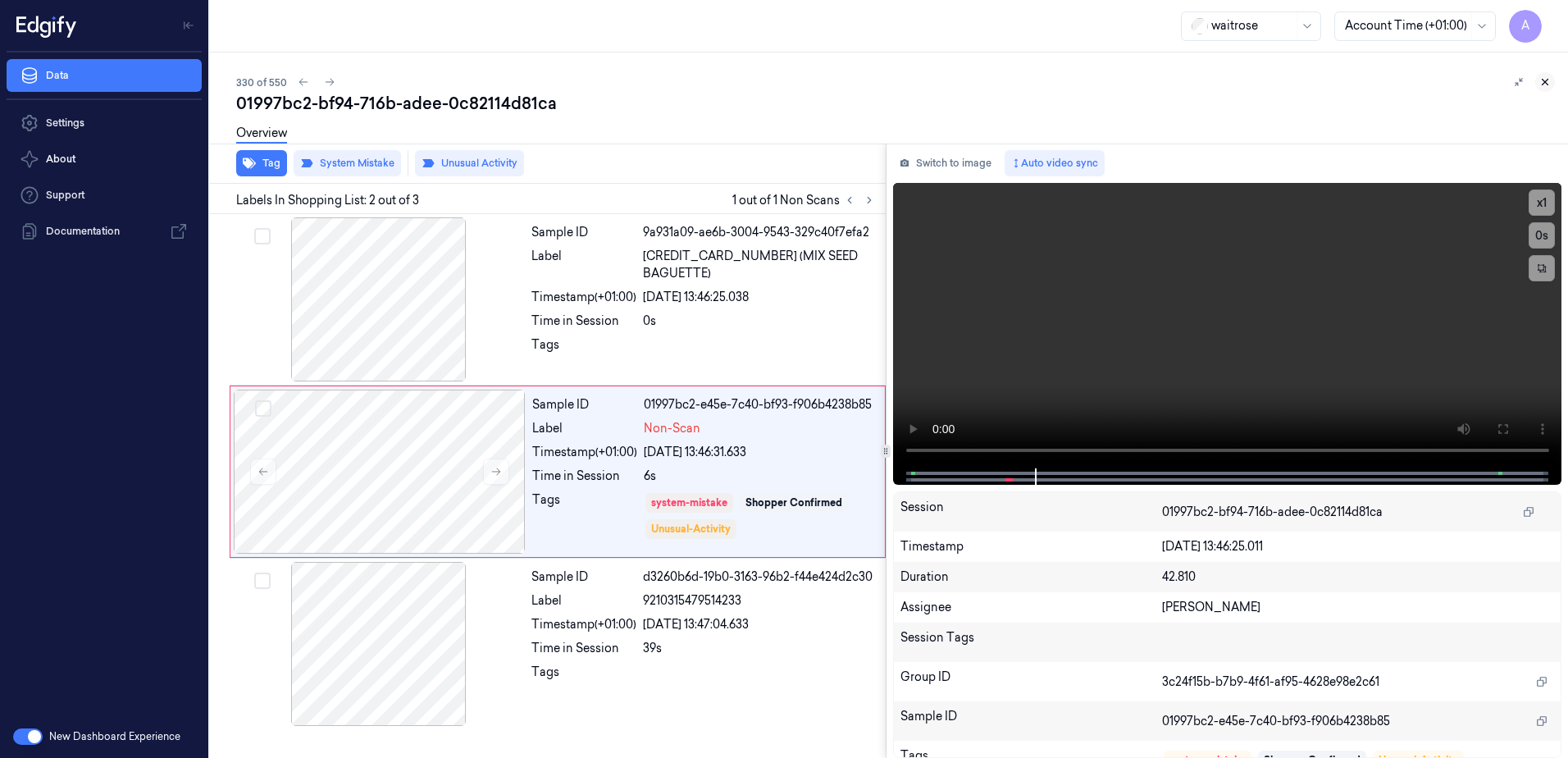
click at [1540, 86] on icon at bounding box center [1545, 82] width 12 height 12
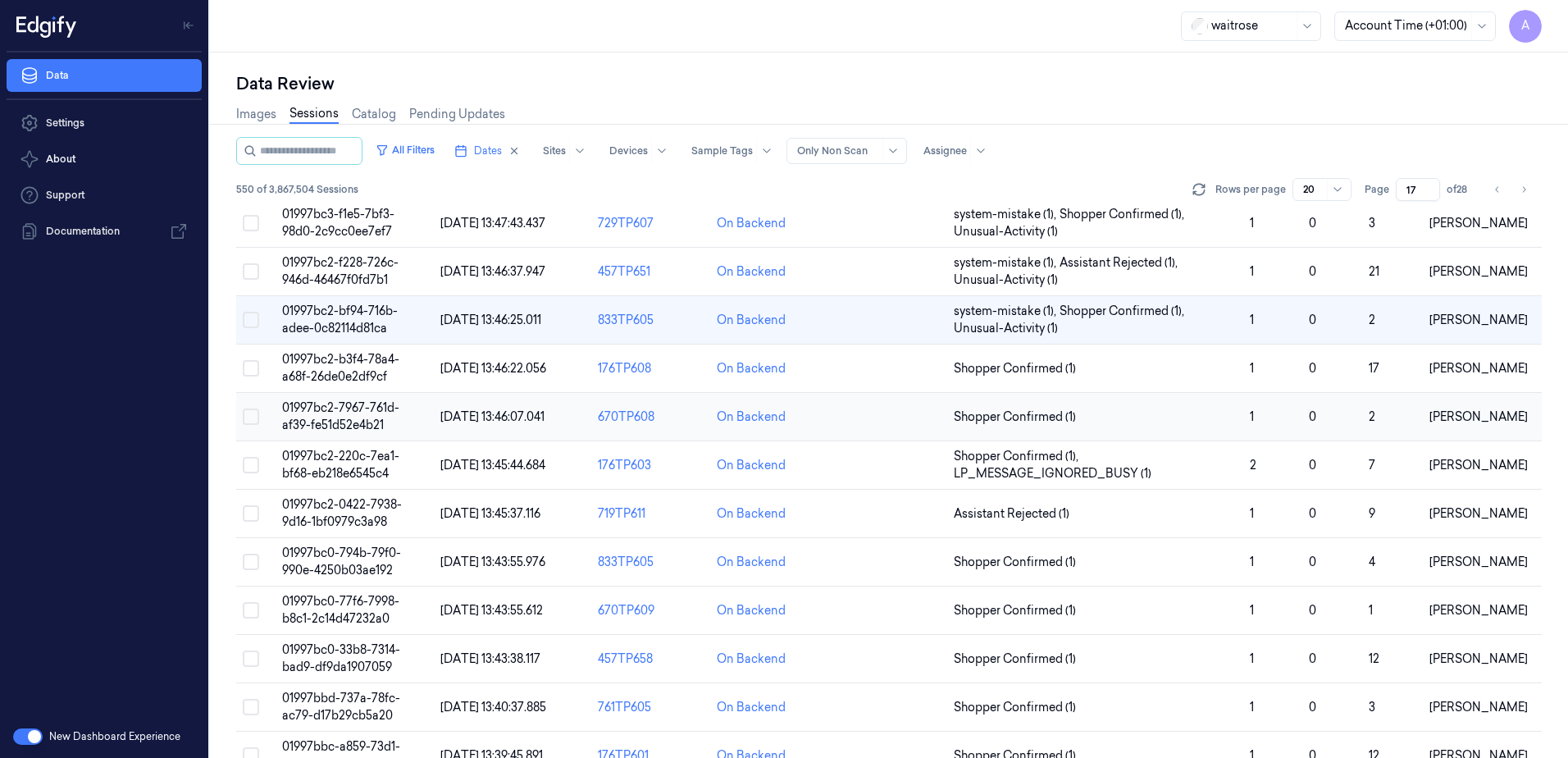
scroll to position [385, 0]
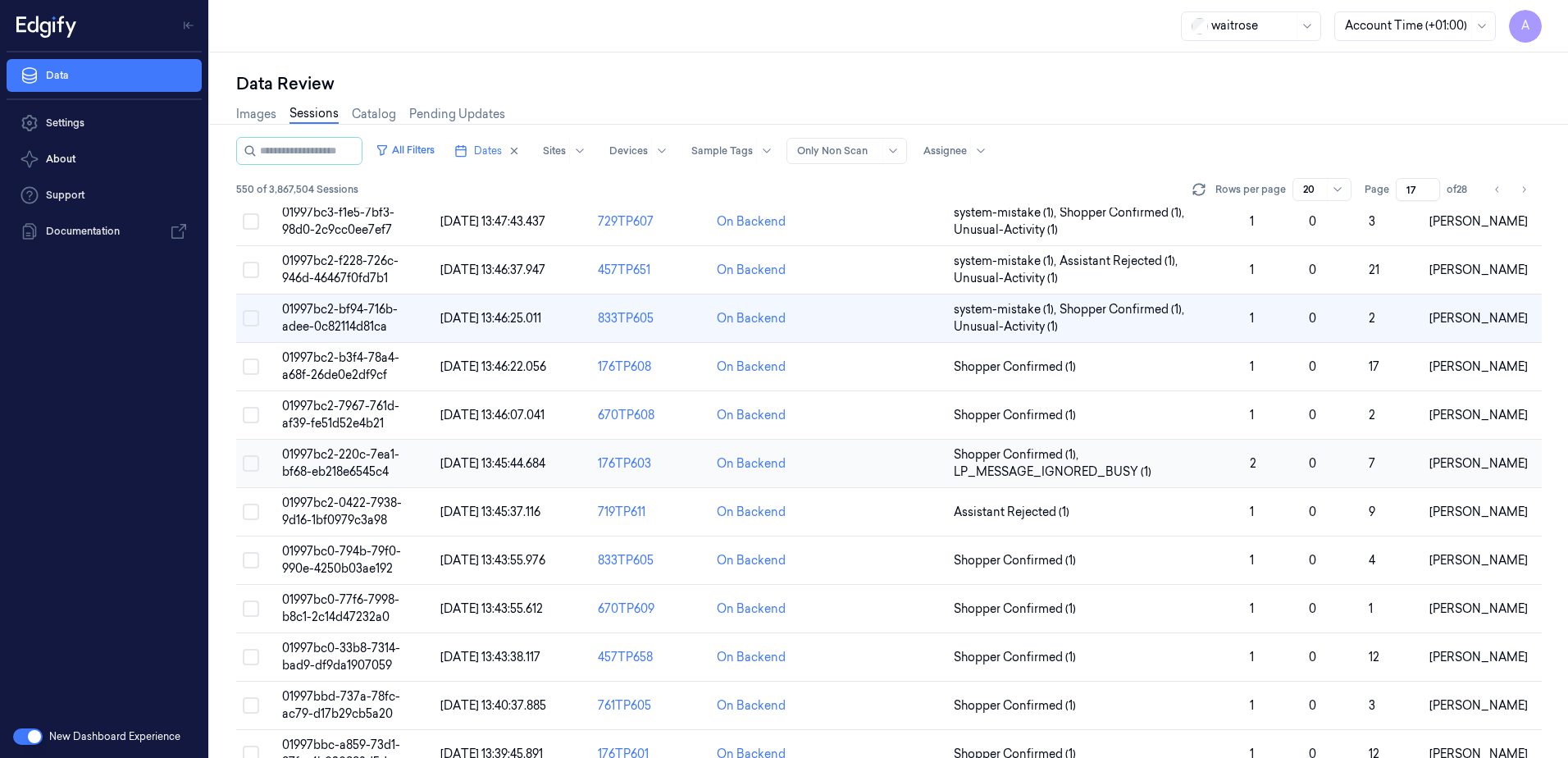
click at [336, 460] on span "01997bc2-220c-7ea1-bf68-eb218e6545c4" at bounding box center [340, 463] width 117 height 32
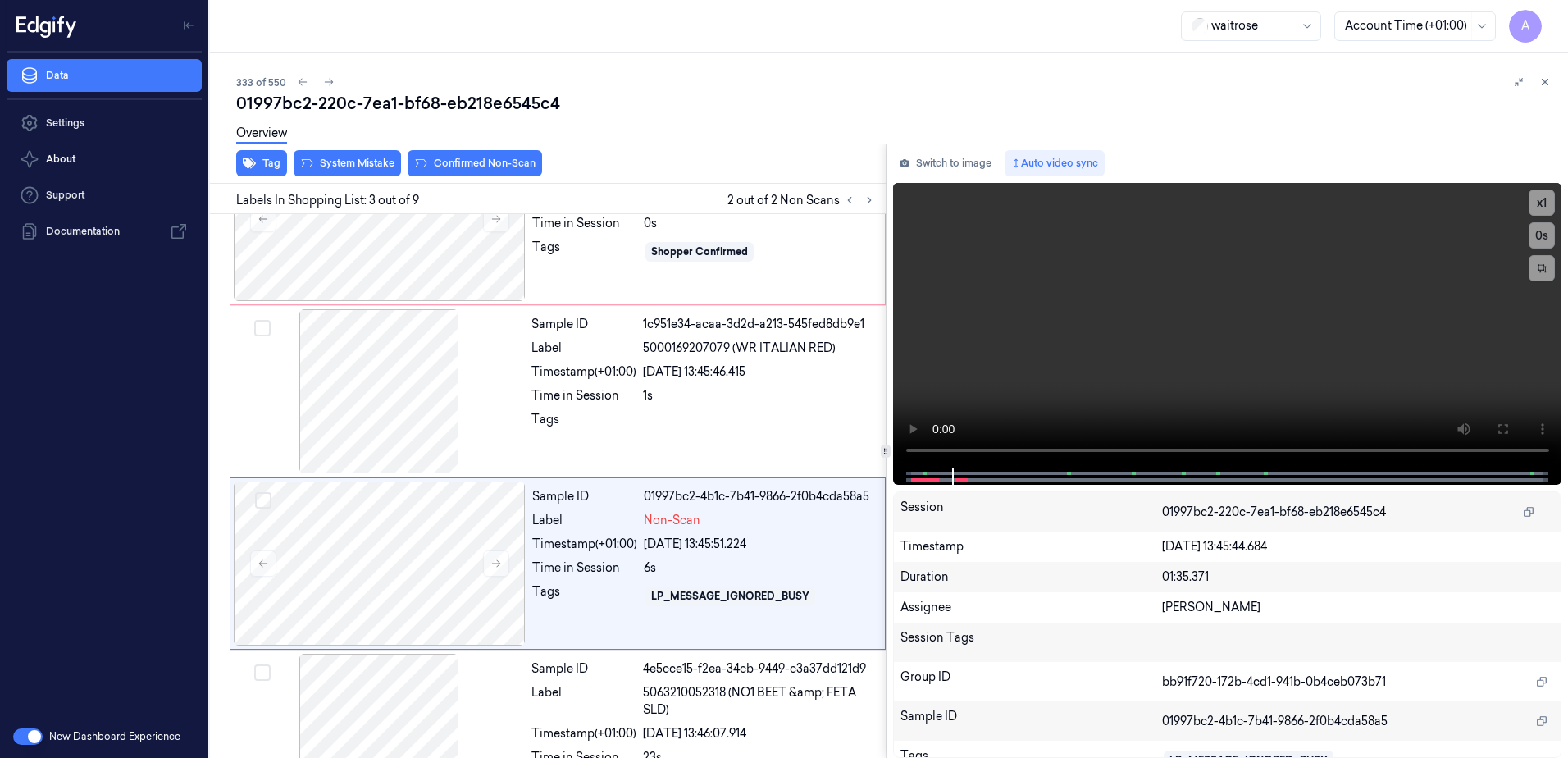
scroll to position [159, 0]
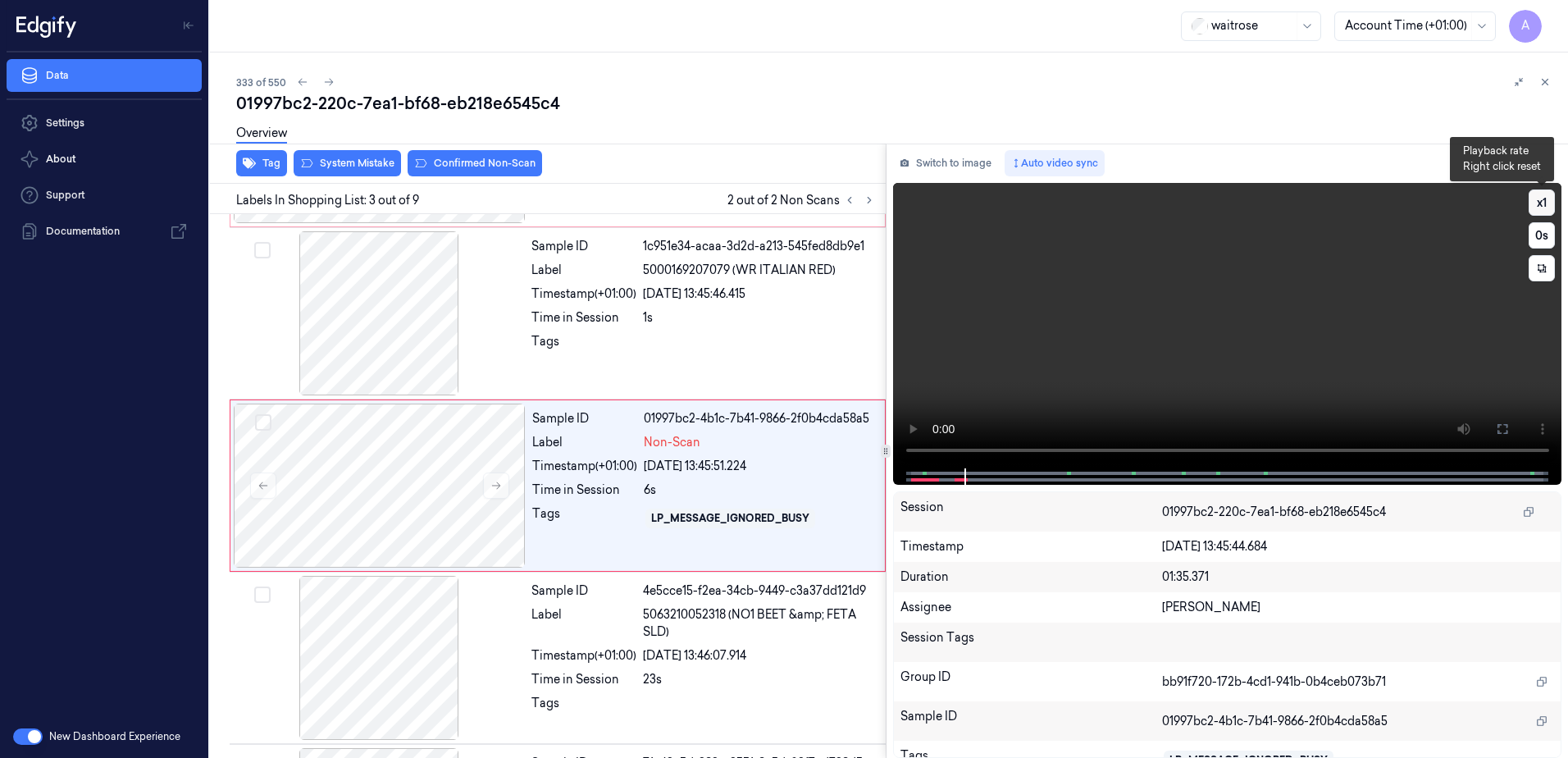
click at [1537, 204] on button "x 1" at bounding box center [1541, 202] width 26 height 26
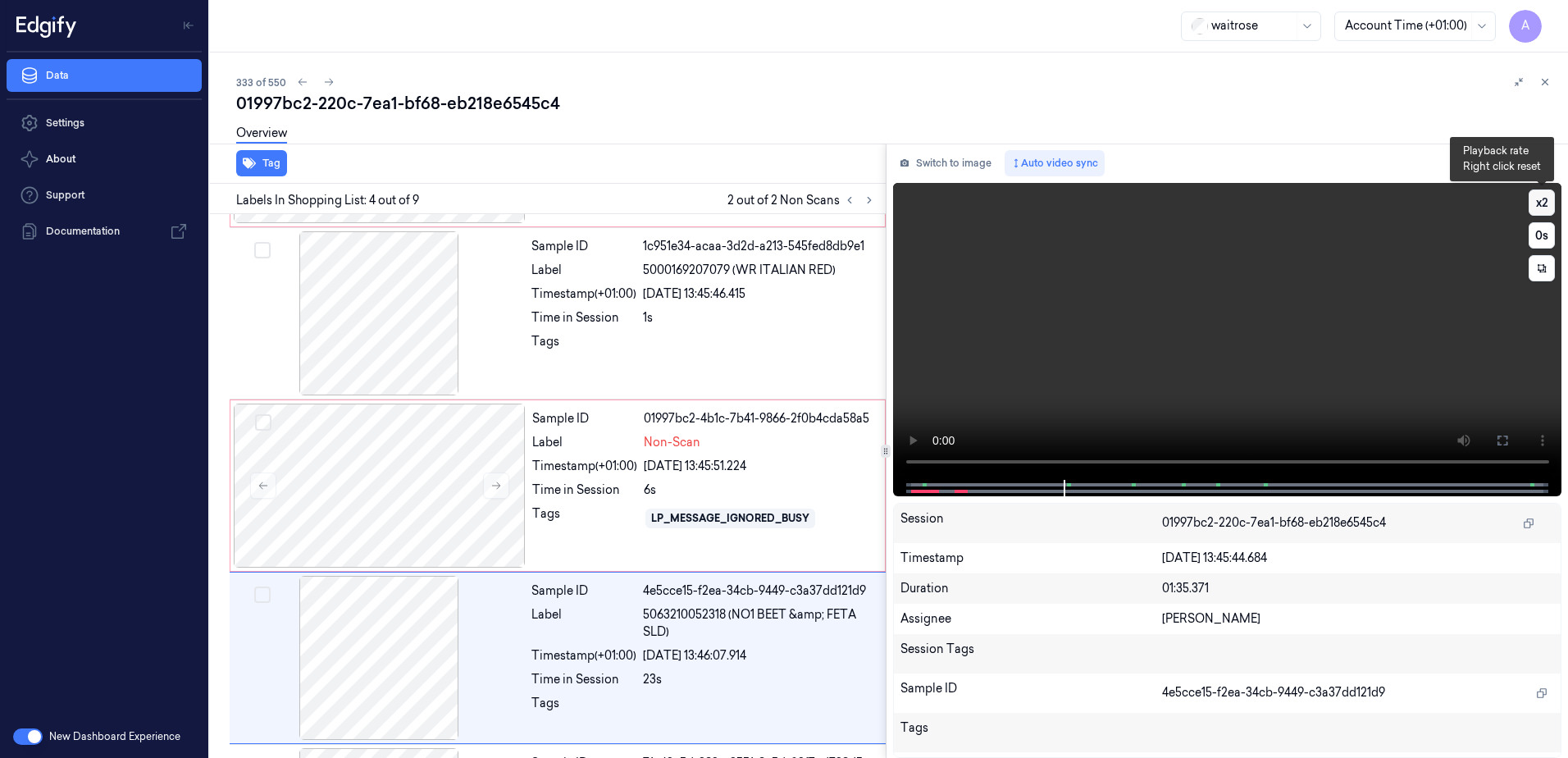
scroll to position [331, 0]
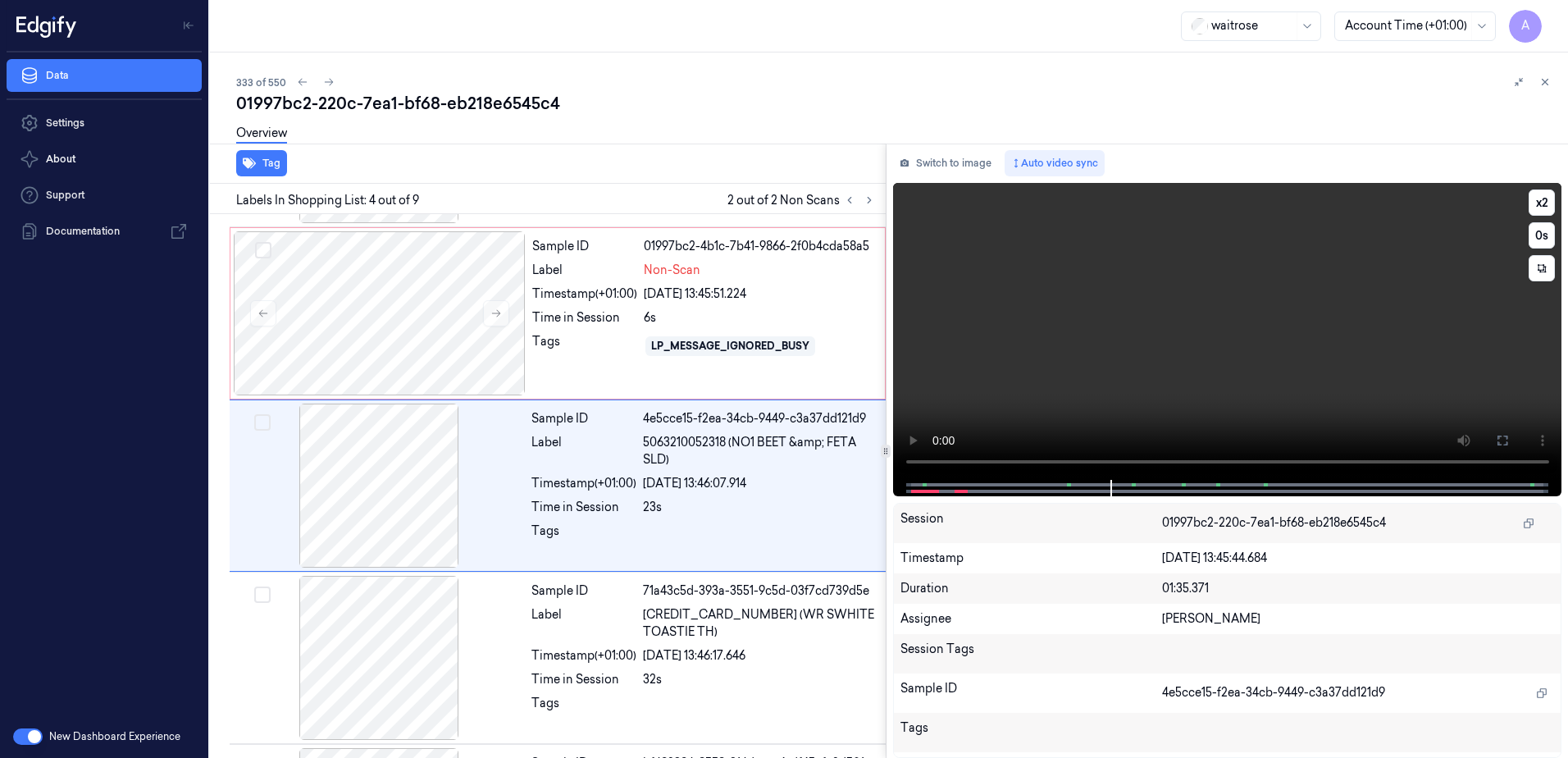
click at [1205, 342] on video at bounding box center [1228, 331] width 669 height 297
click at [607, 342] on div "Tags" at bounding box center [585, 345] width 105 height 26
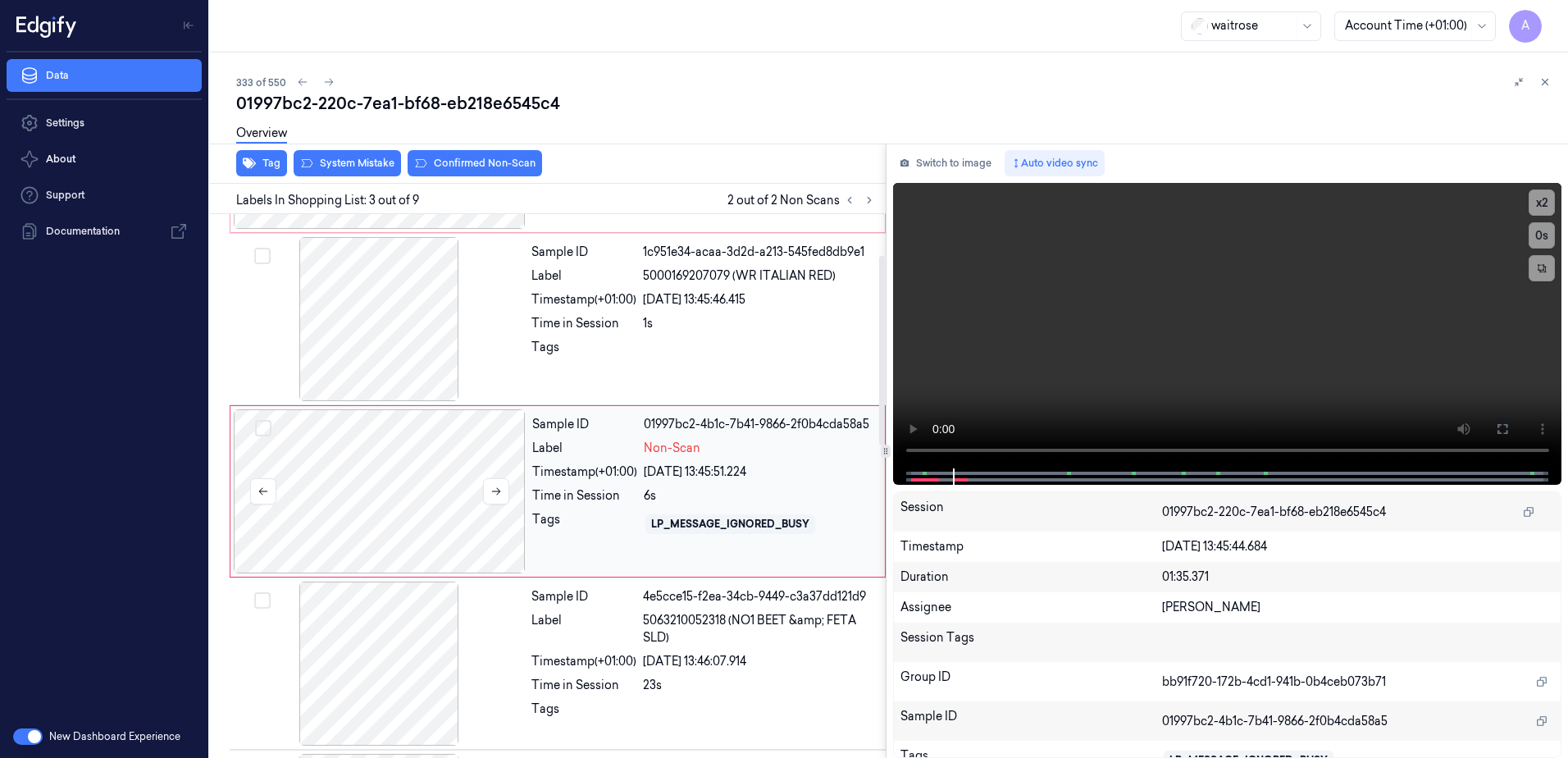
scroll to position [159, 0]
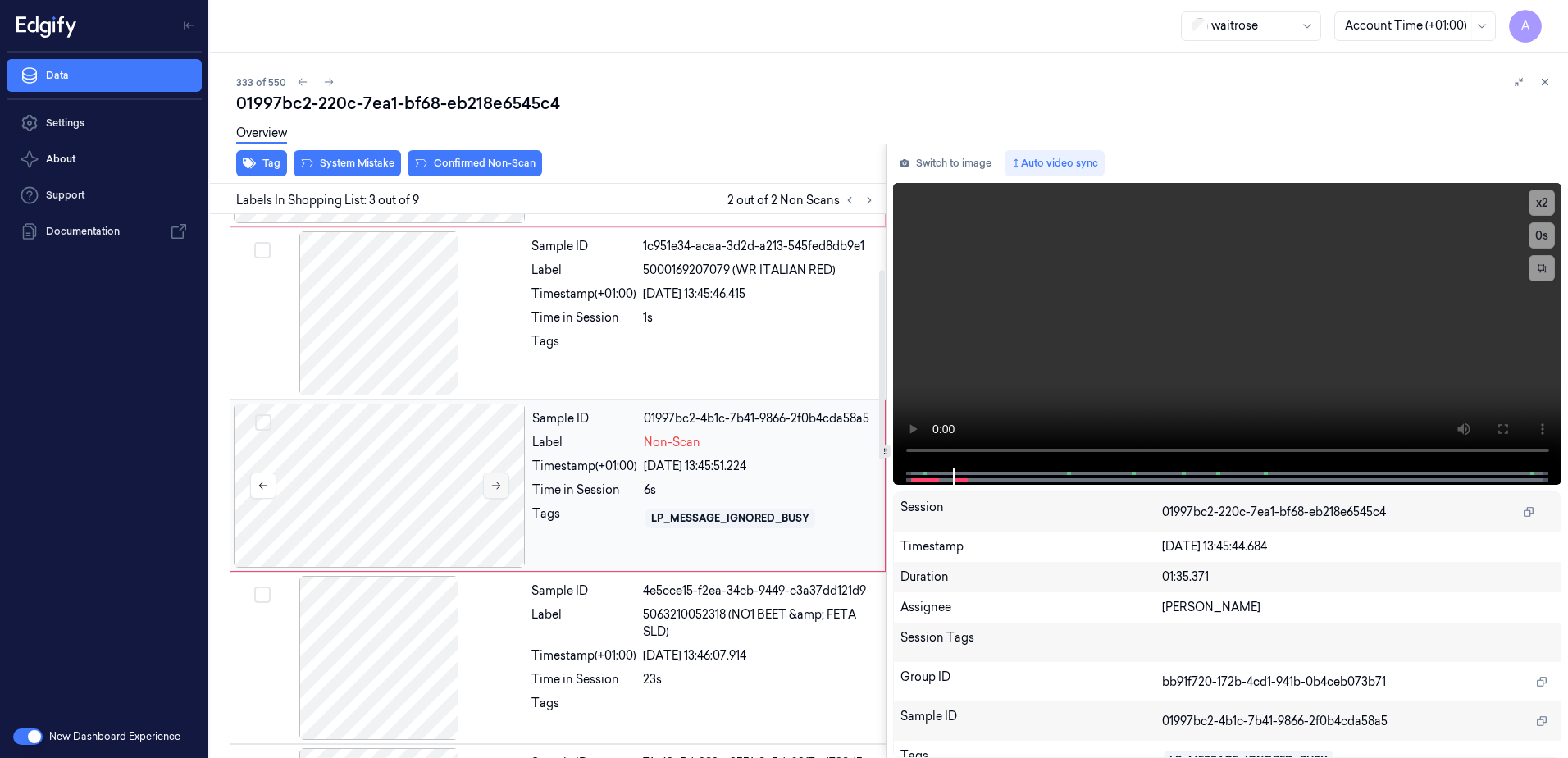
click at [495, 498] on button at bounding box center [496, 485] width 26 height 26
click at [501, 479] on button at bounding box center [496, 485] width 26 height 26
click at [500, 495] on button at bounding box center [496, 485] width 26 height 26
click at [566, 529] on div "Tags" at bounding box center [585, 518] width 105 height 26
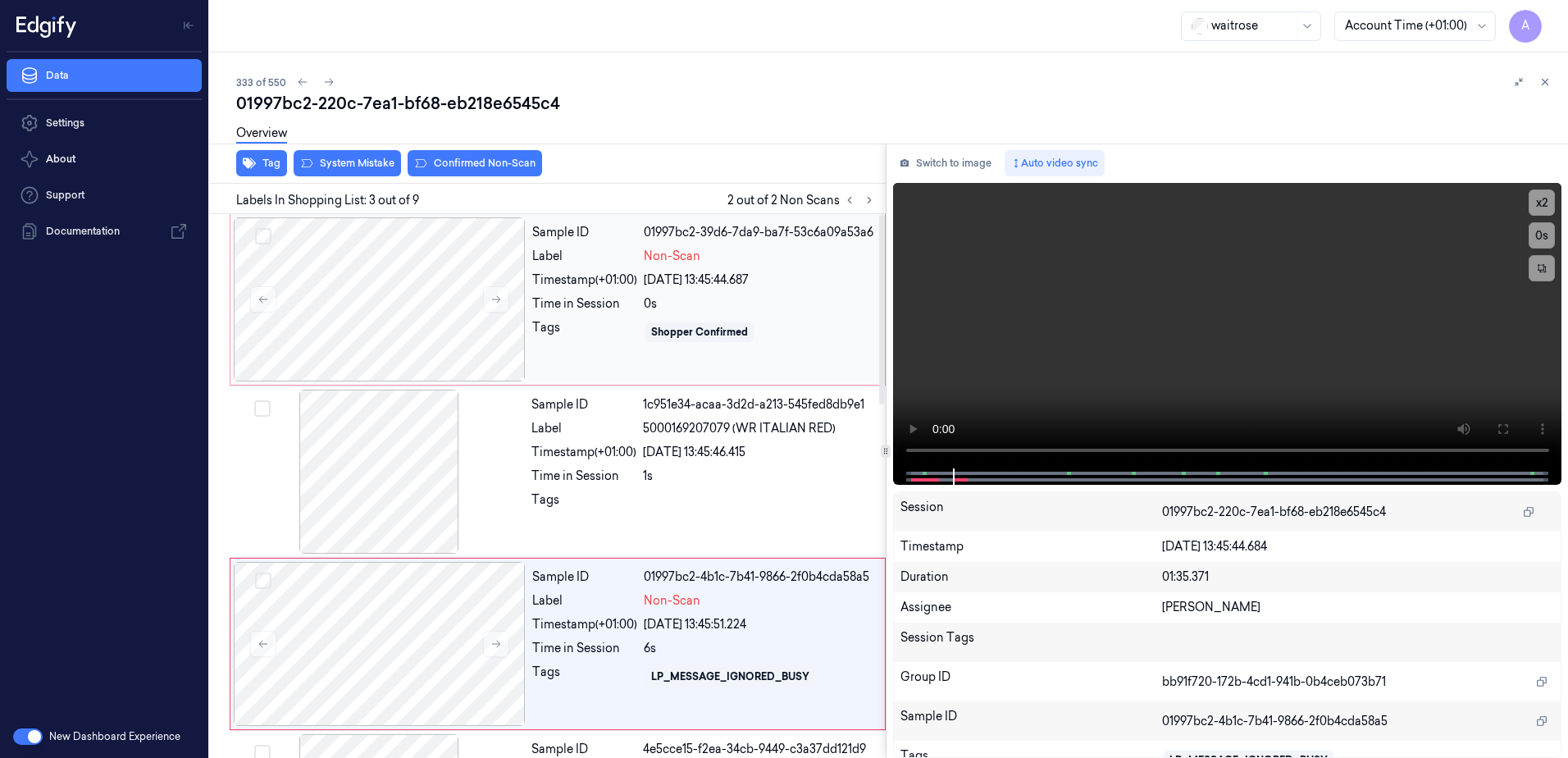
click at [583, 317] on div "Sample ID 01997bc2-39d6-7da9-ba7f-53c6a09a53a6 Label Non-Scan Timestamp (+01:00…" at bounding box center [704, 299] width 356 height 164
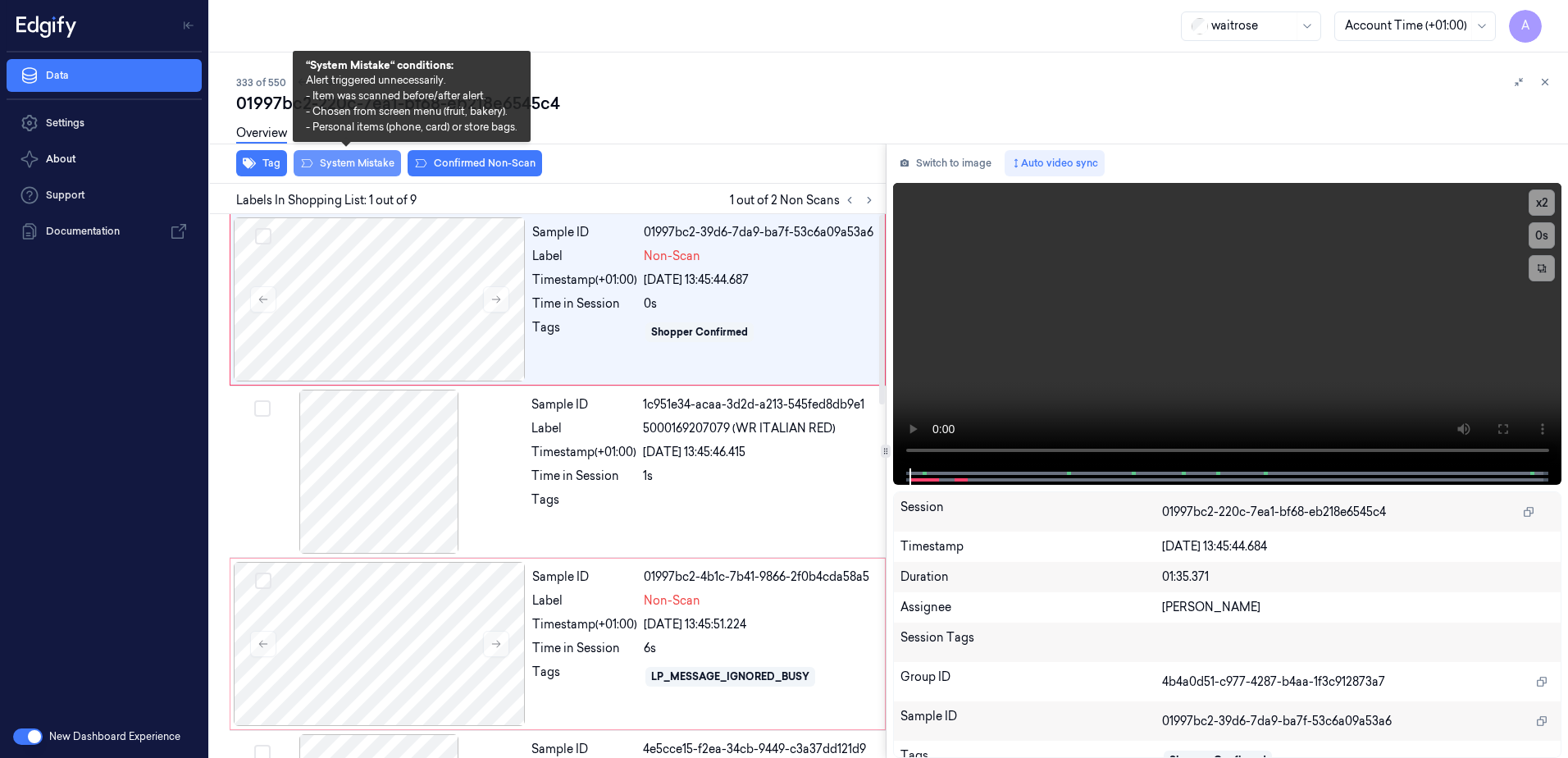
click at [345, 168] on button "System Mistake" at bounding box center [347, 163] width 108 height 26
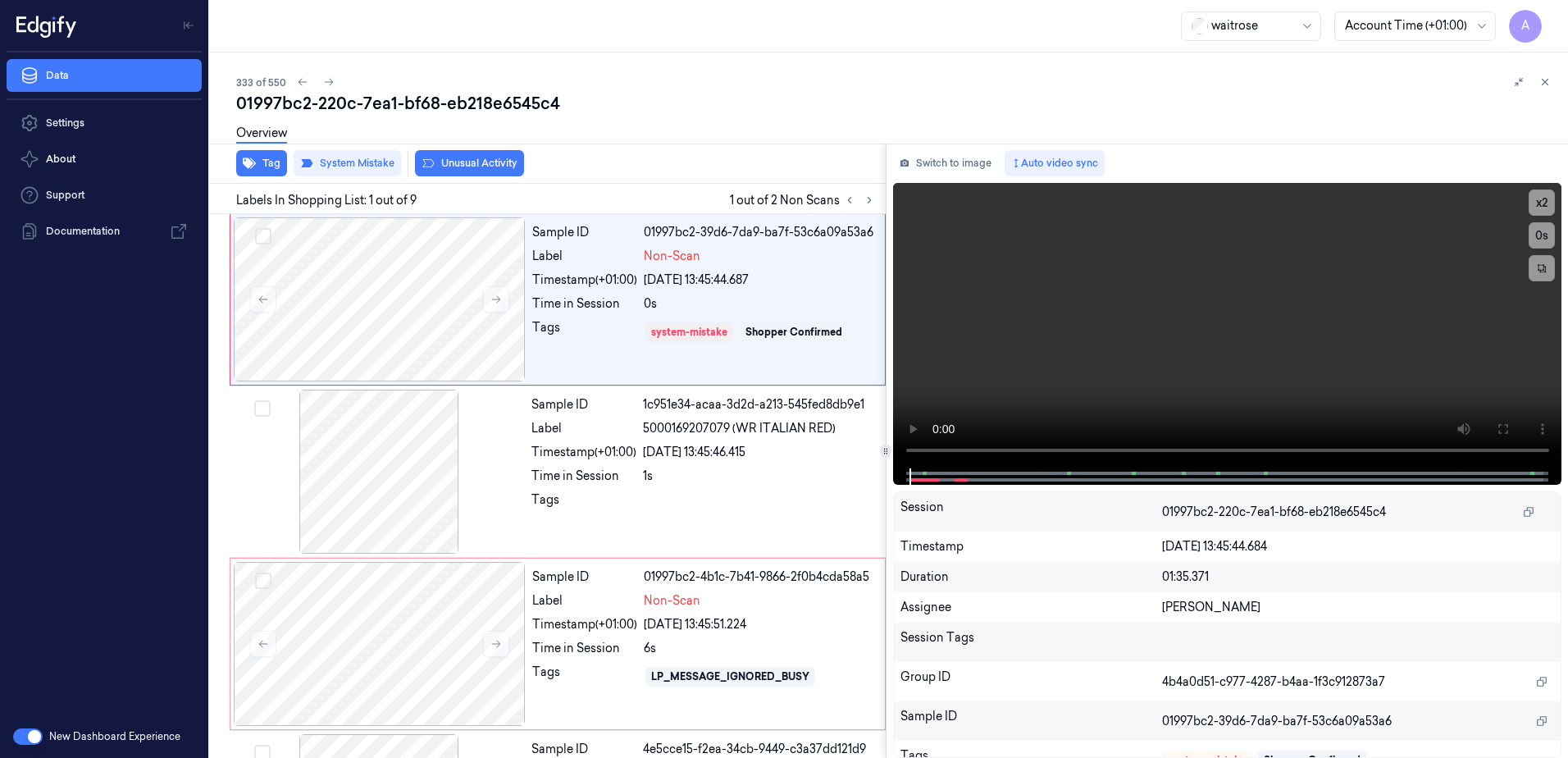
click at [460, 164] on button "Unusual Activity" at bounding box center [469, 163] width 109 height 26
click at [611, 543] on div "Sample ID 1c951e34-acaa-3d2d-a213-545fed8db9e1 Label 5000169207079 (WR ITALIAN …" at bounding box center [704, 471] width 358 height 164
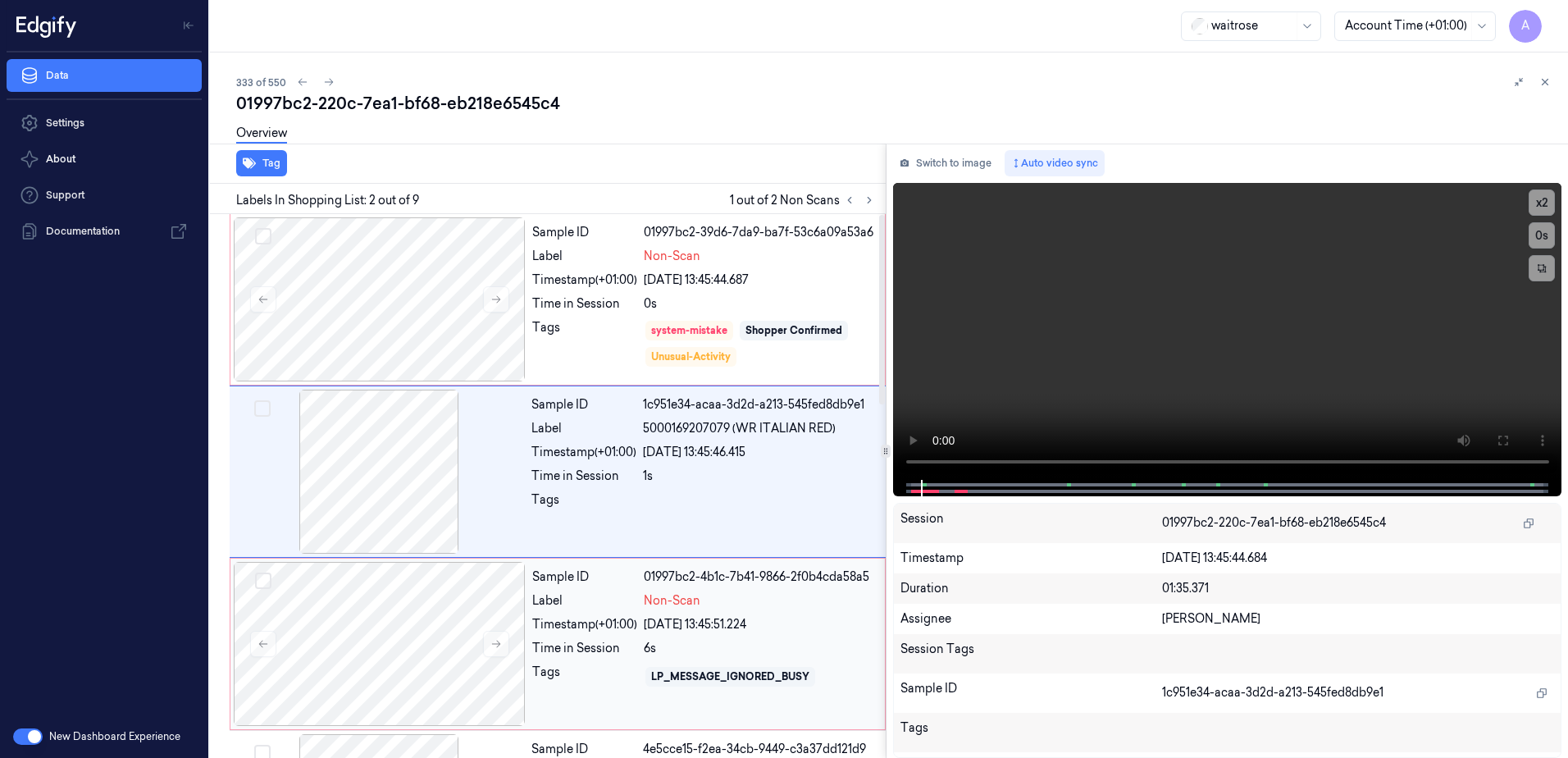
click at [606, 679] on div "Tags" at bounding box center [585, 676] width 105 height 26
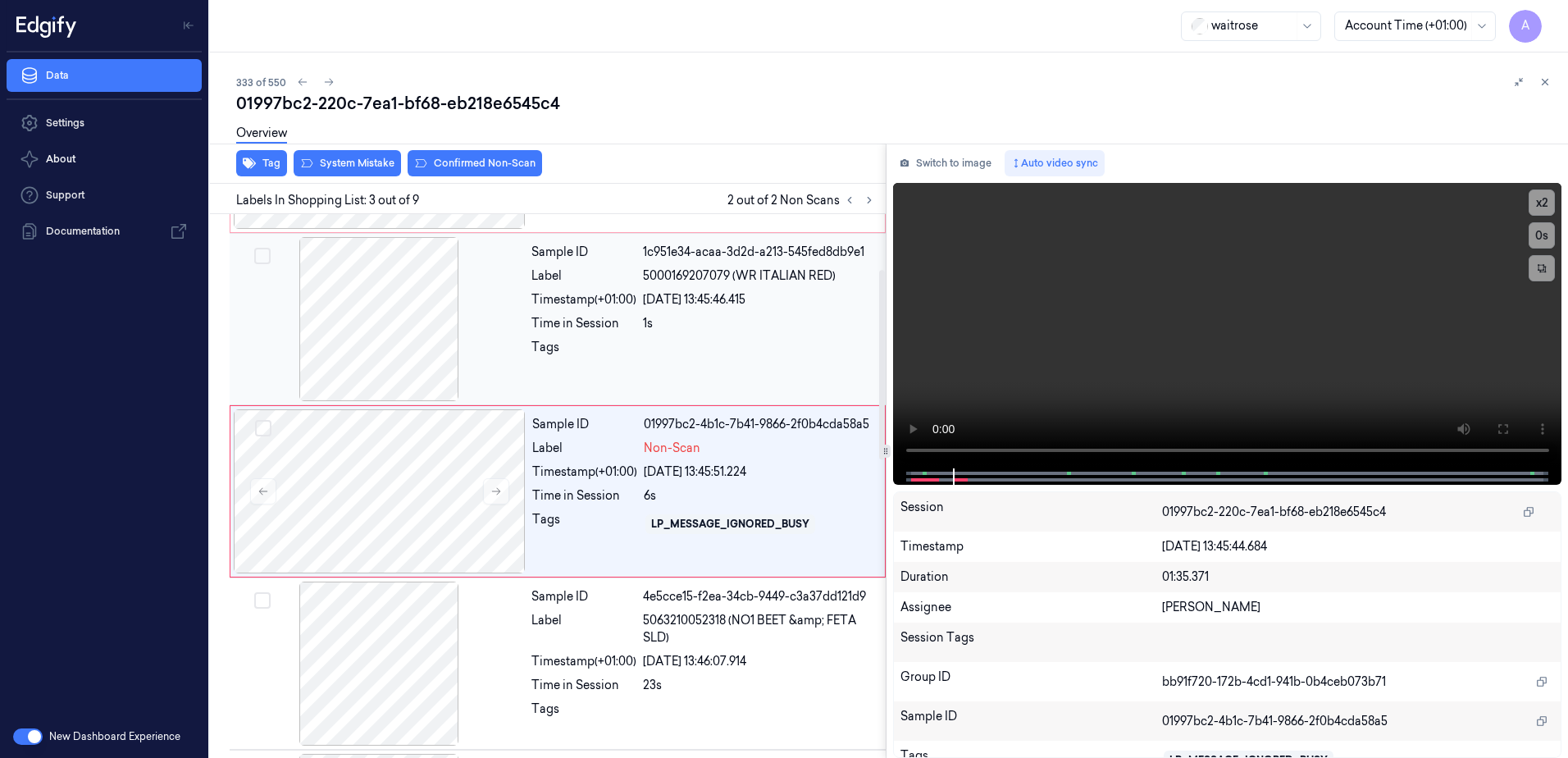
scroll to position [159, 0]
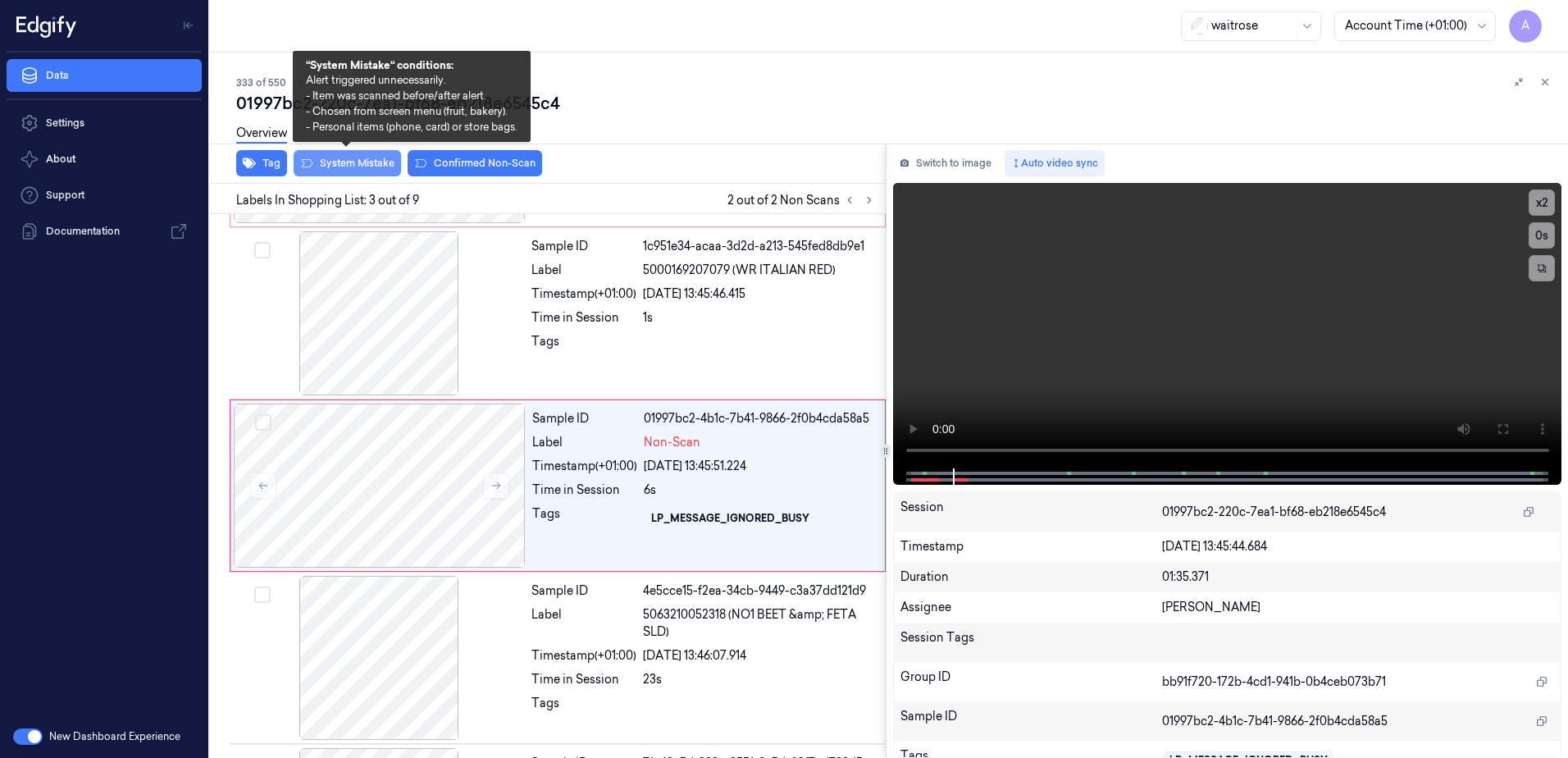
click at [353, 167] on button "System Mistake" at bounding box center [347, 163] width 108 height 26
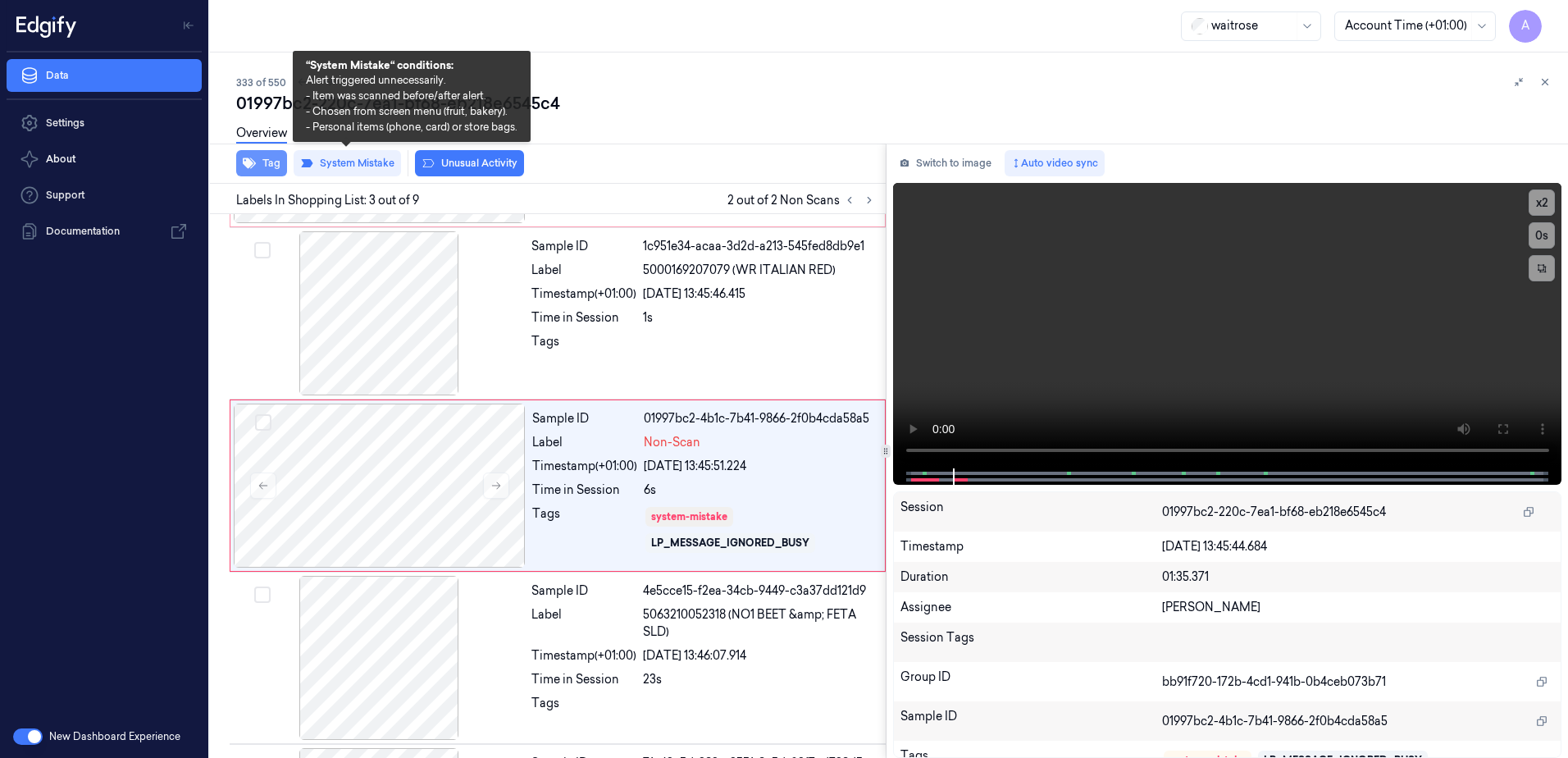
click at [268, 167] on button "Tag" at bounding box center [261, 163] width 51 height 26
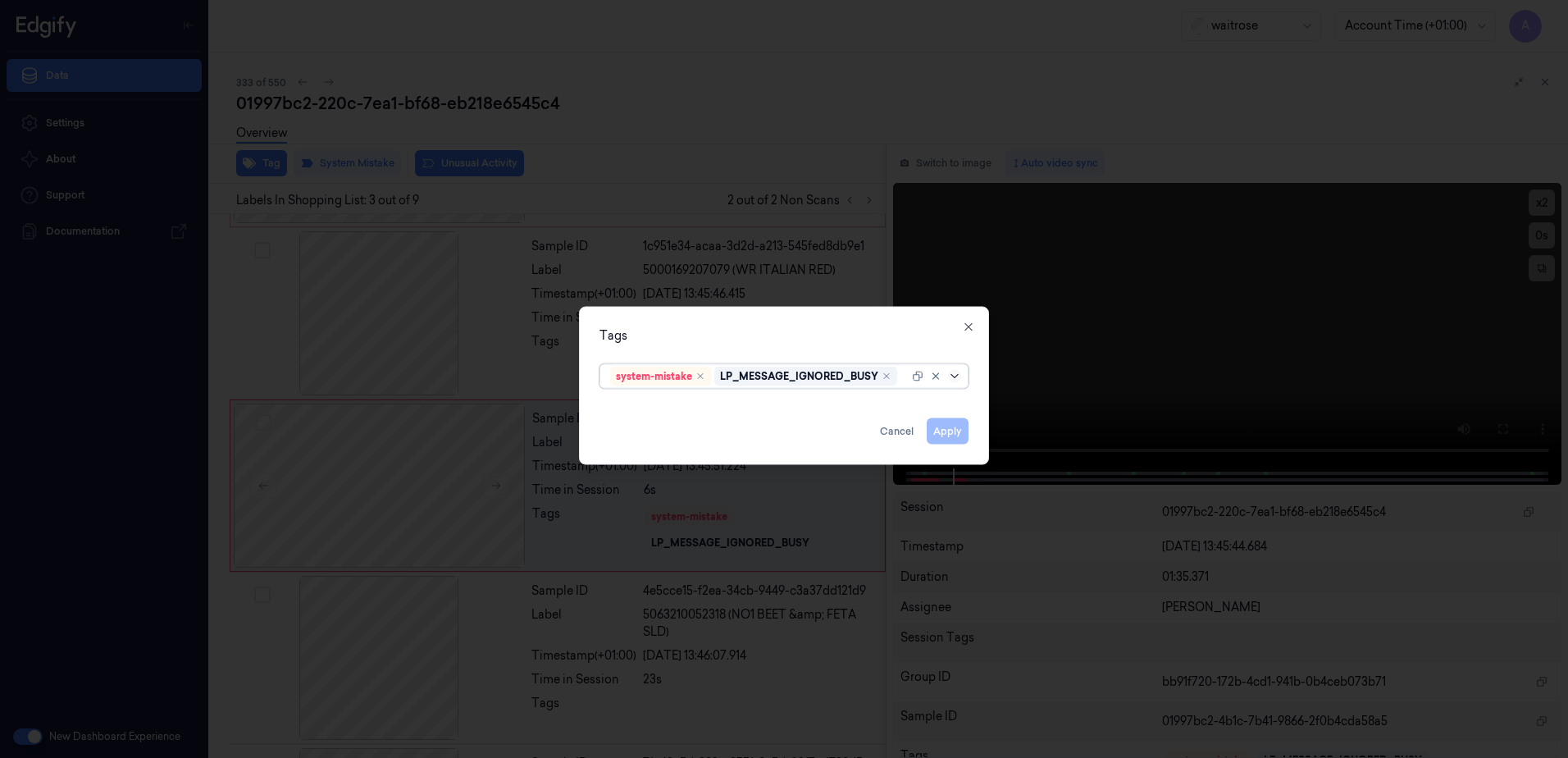
click at [958, 379] on icon at bounding box center [955, 377] width 13 height 13
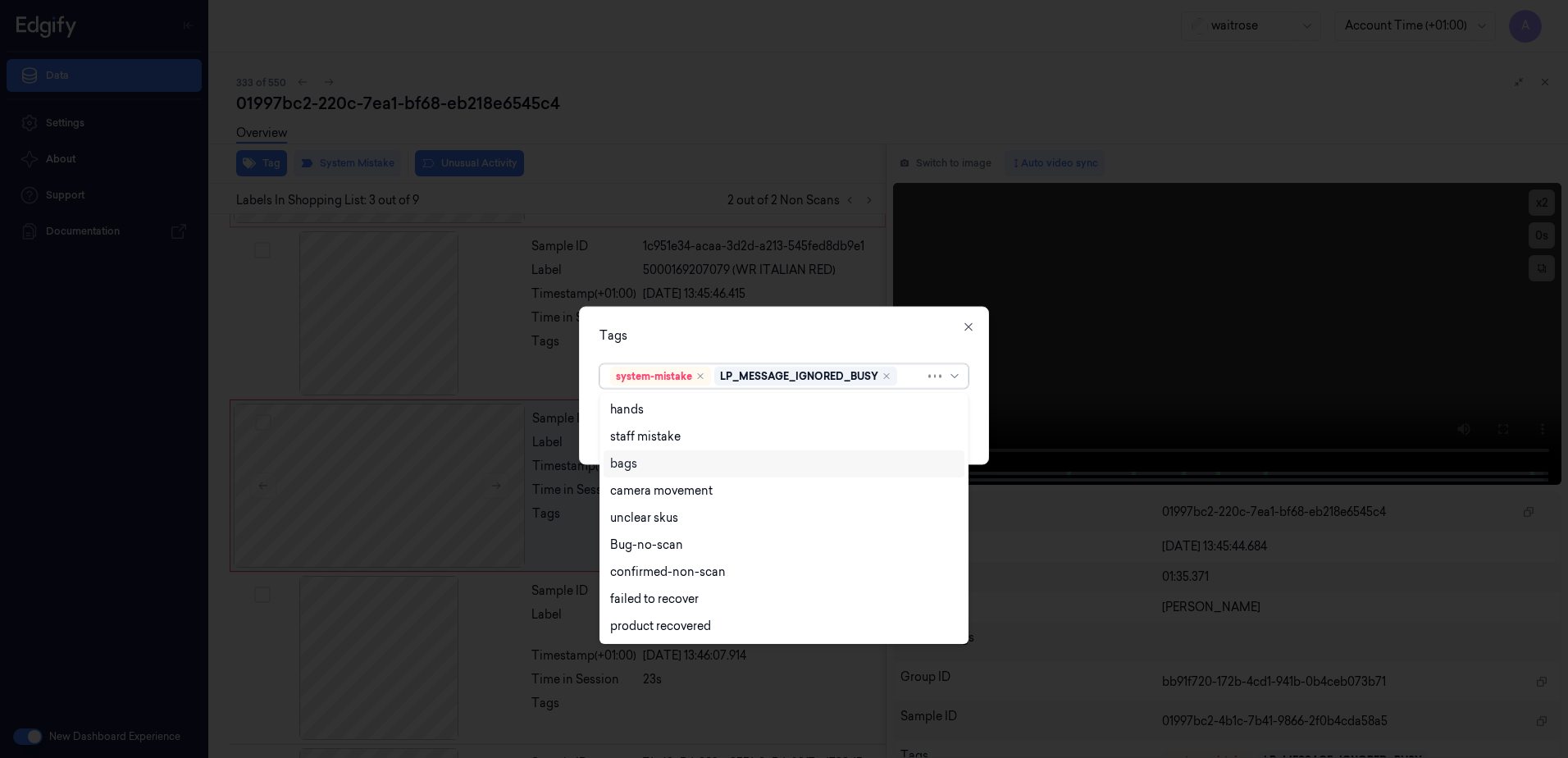
click at [635, 461] on div "bags" at bounding box center [624, 465] width 27 height 17
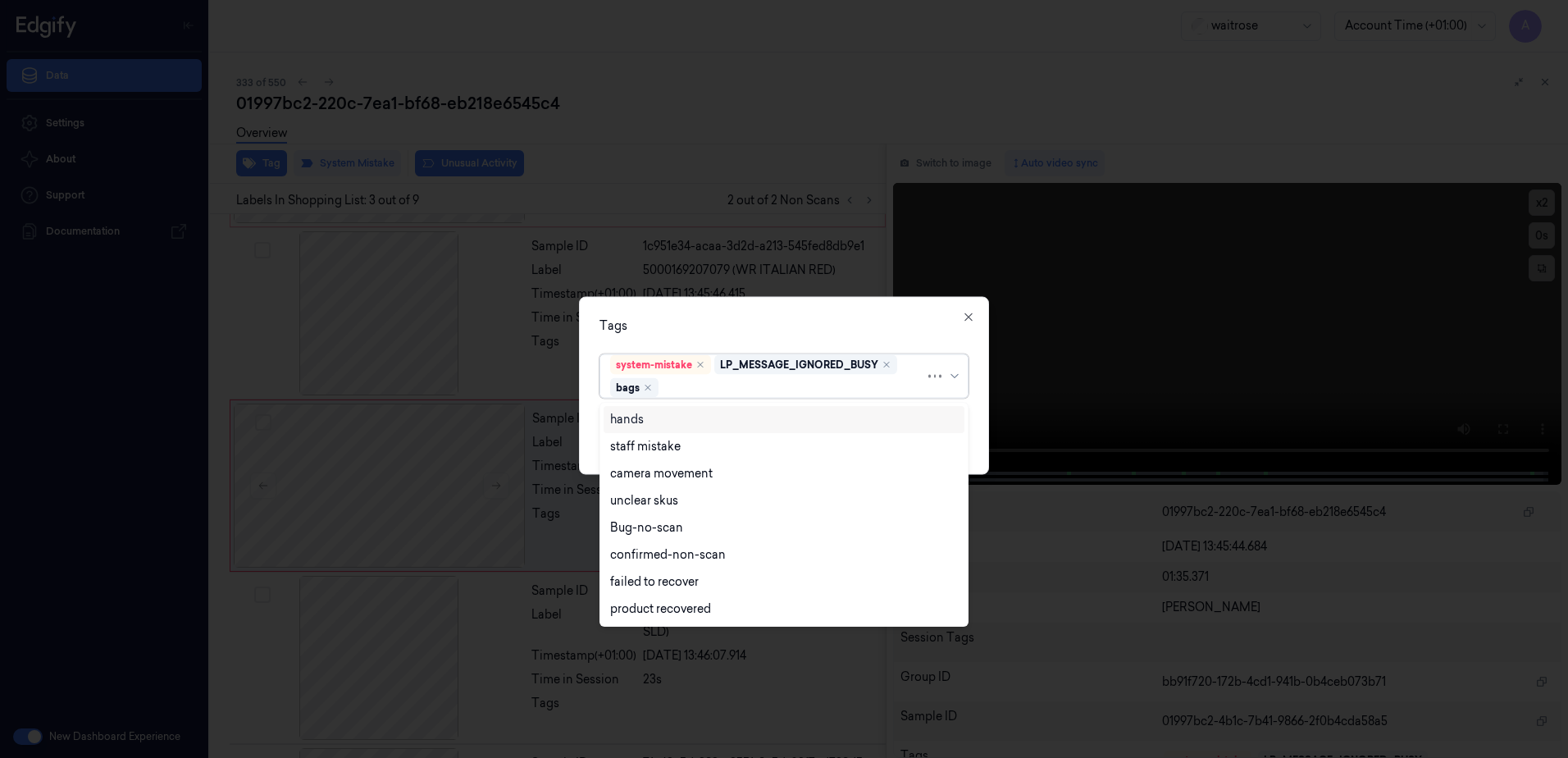
click at [698, 338] on div "Tags option bags, selected. Use Up and Down to choose options, press Enter to s…" at bounding box center [784, 386] width 411 height 178
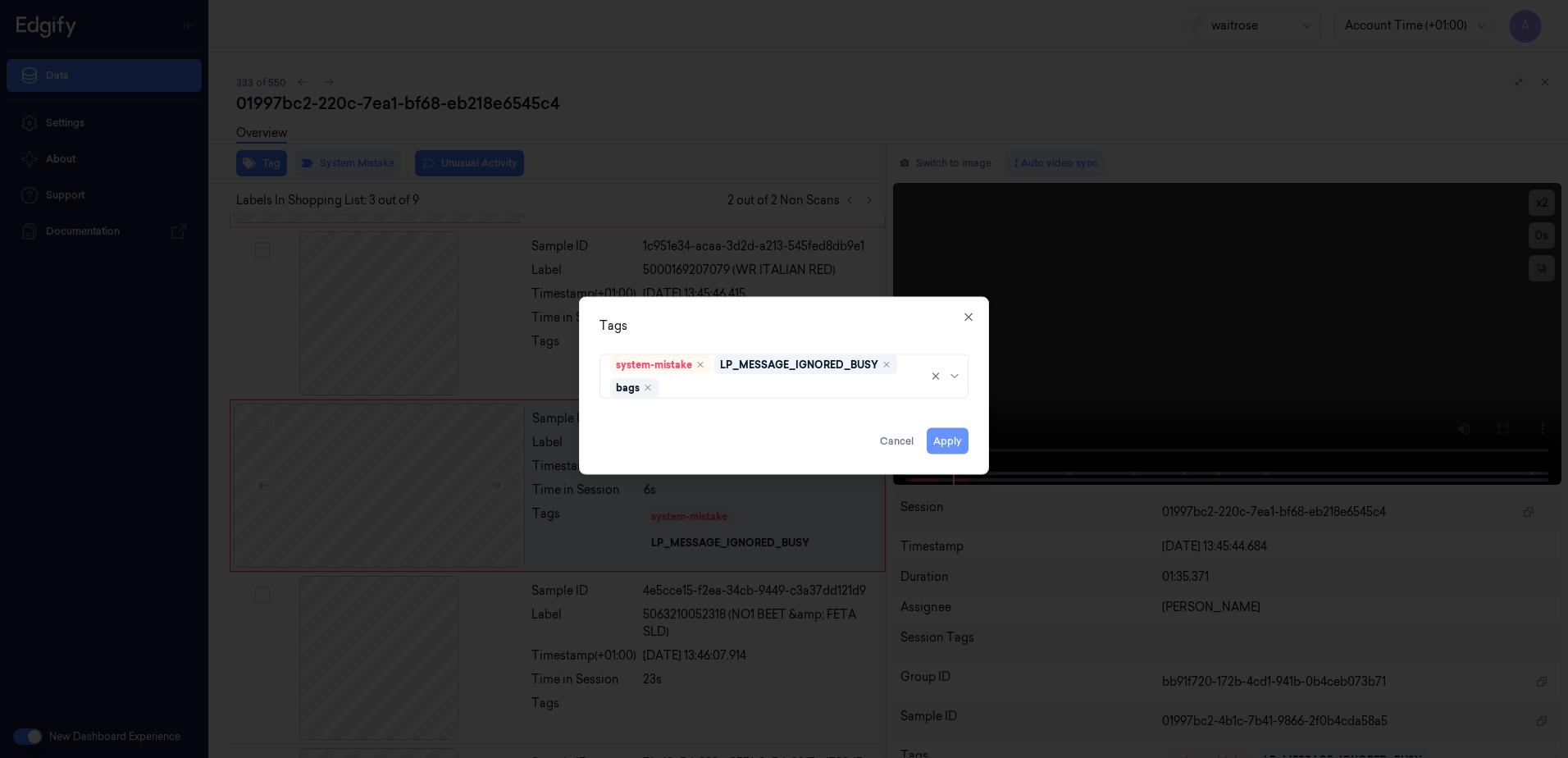
click at [954, 446] on button "Apply" at bounding box center [948, 441] width 42 height 26
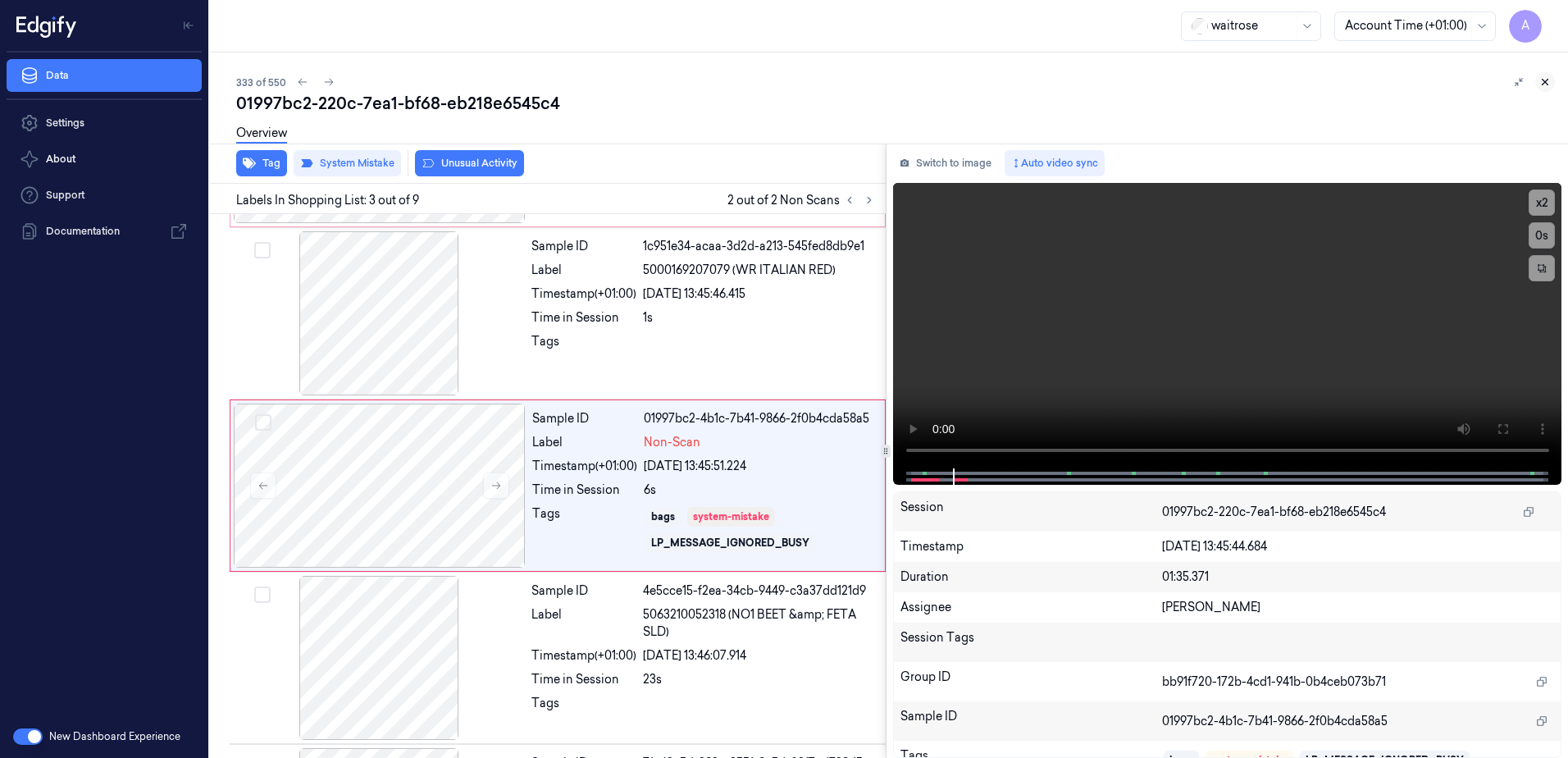
click at [1541, 91] on button at bounding box center [1545, 82] width 19 height 19
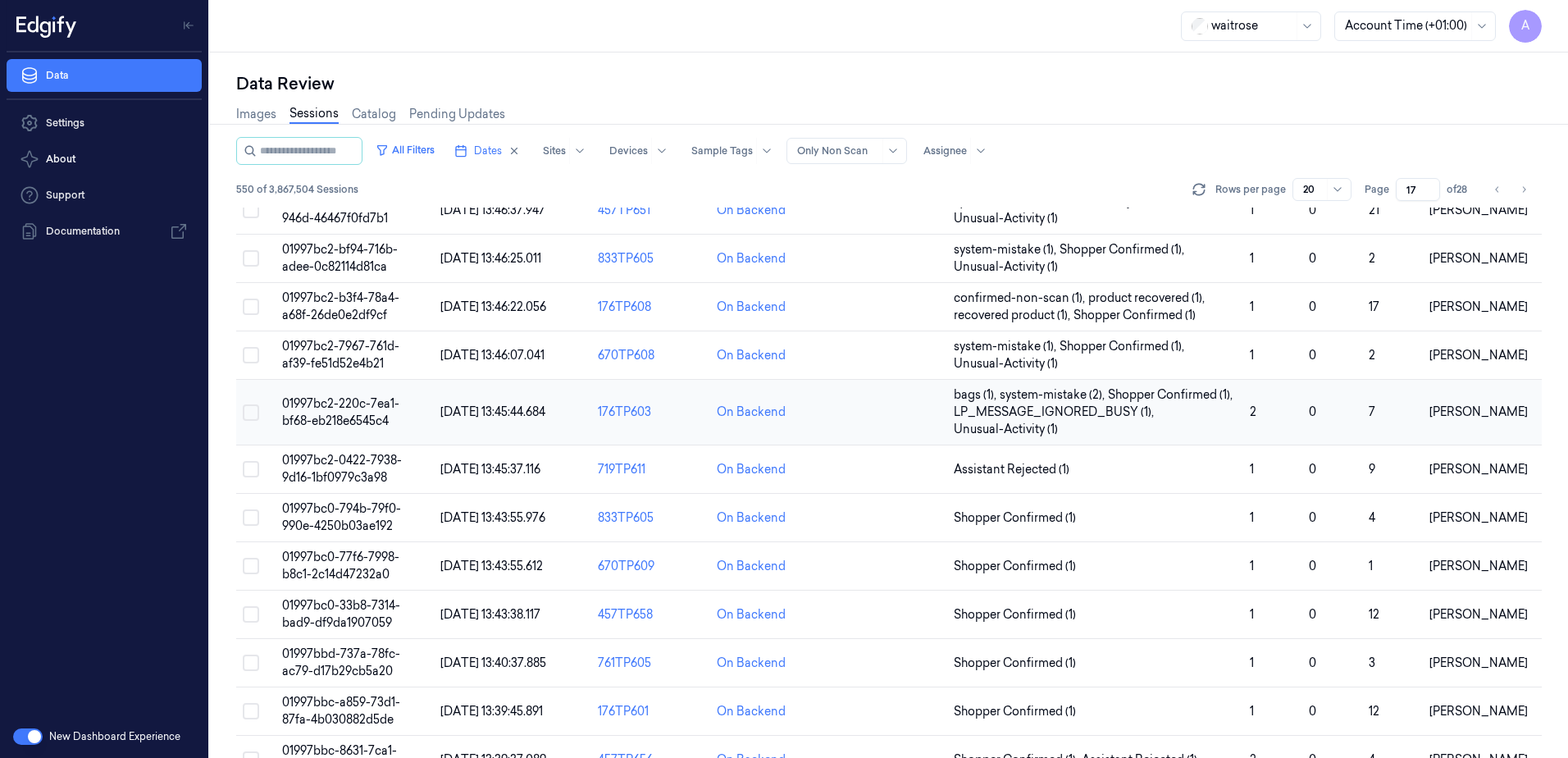
scroll to position [483, 0]
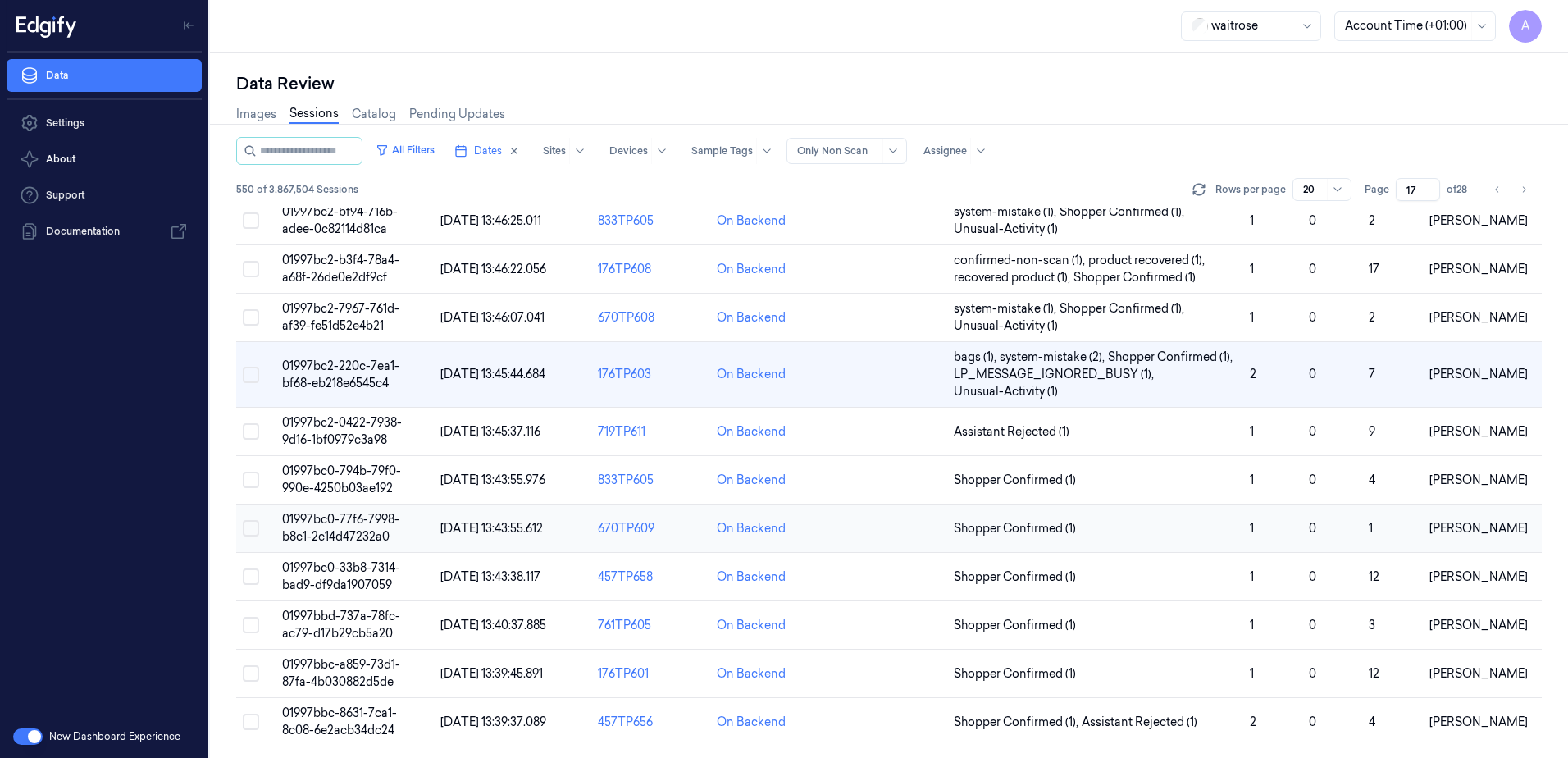
click at [335, 519] on span "01997bc0-77f6-7998-b8c1-2c14d47232a0" at bounding box center [340, 527] width 117 height 32
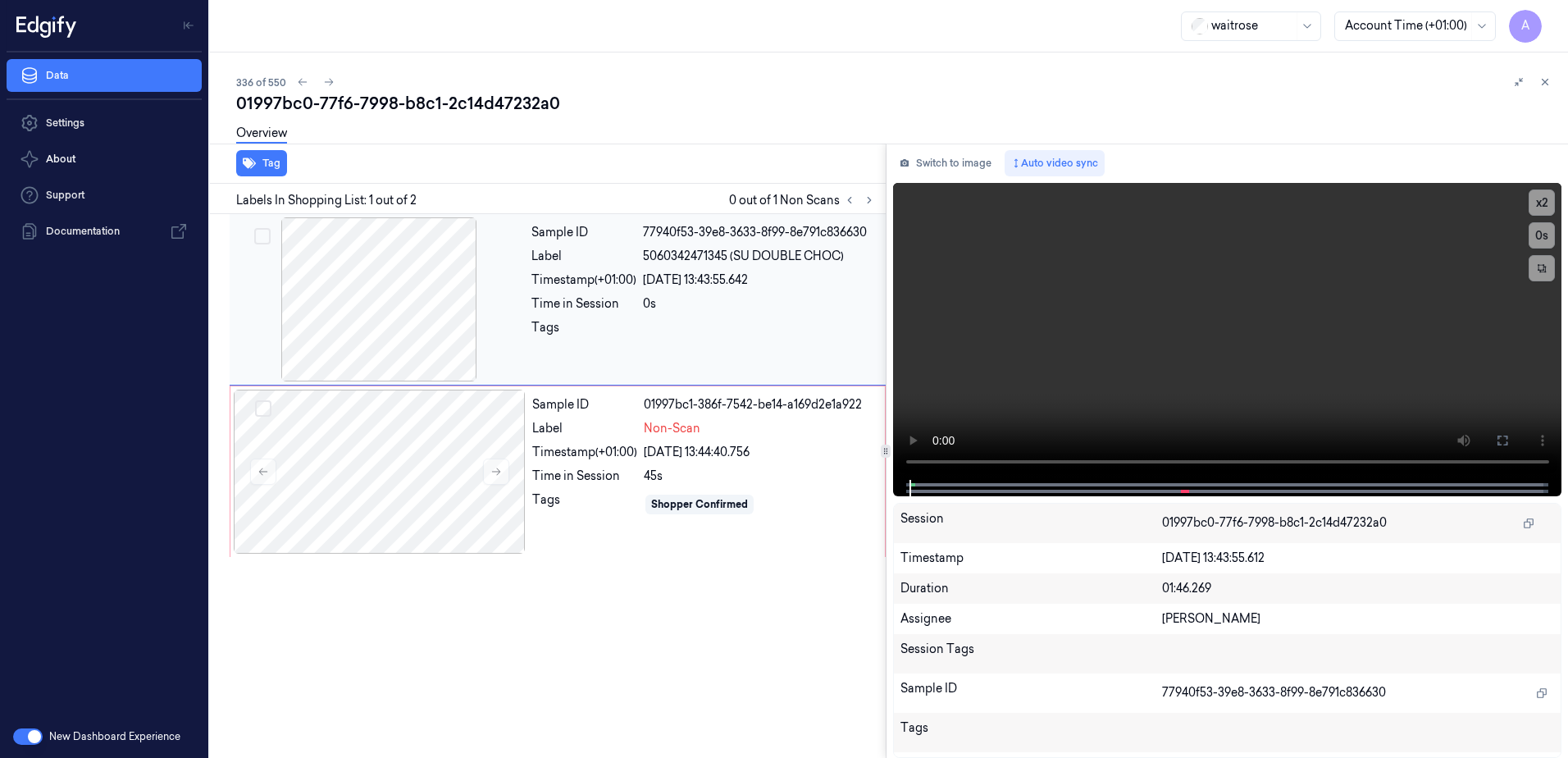
click at [517, 327] on div at bounding box center [379, 299] width 292 height 164
click at [1533, 204] on button "x 2" at bounding box center [1541, 202] width 26 height 26
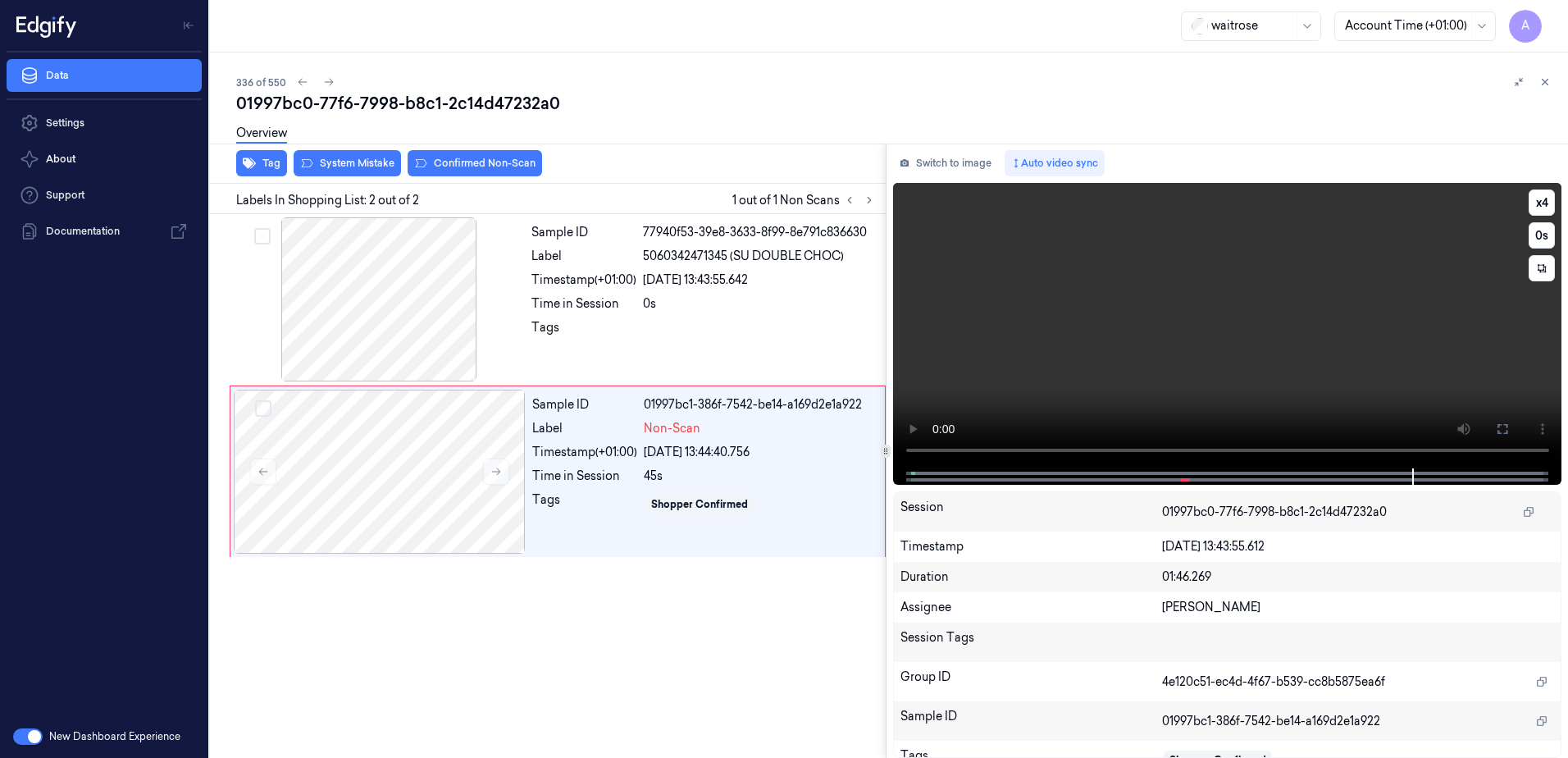
click at [1193, 371] on video at bounding box center [1228, 325] width 669 height 286
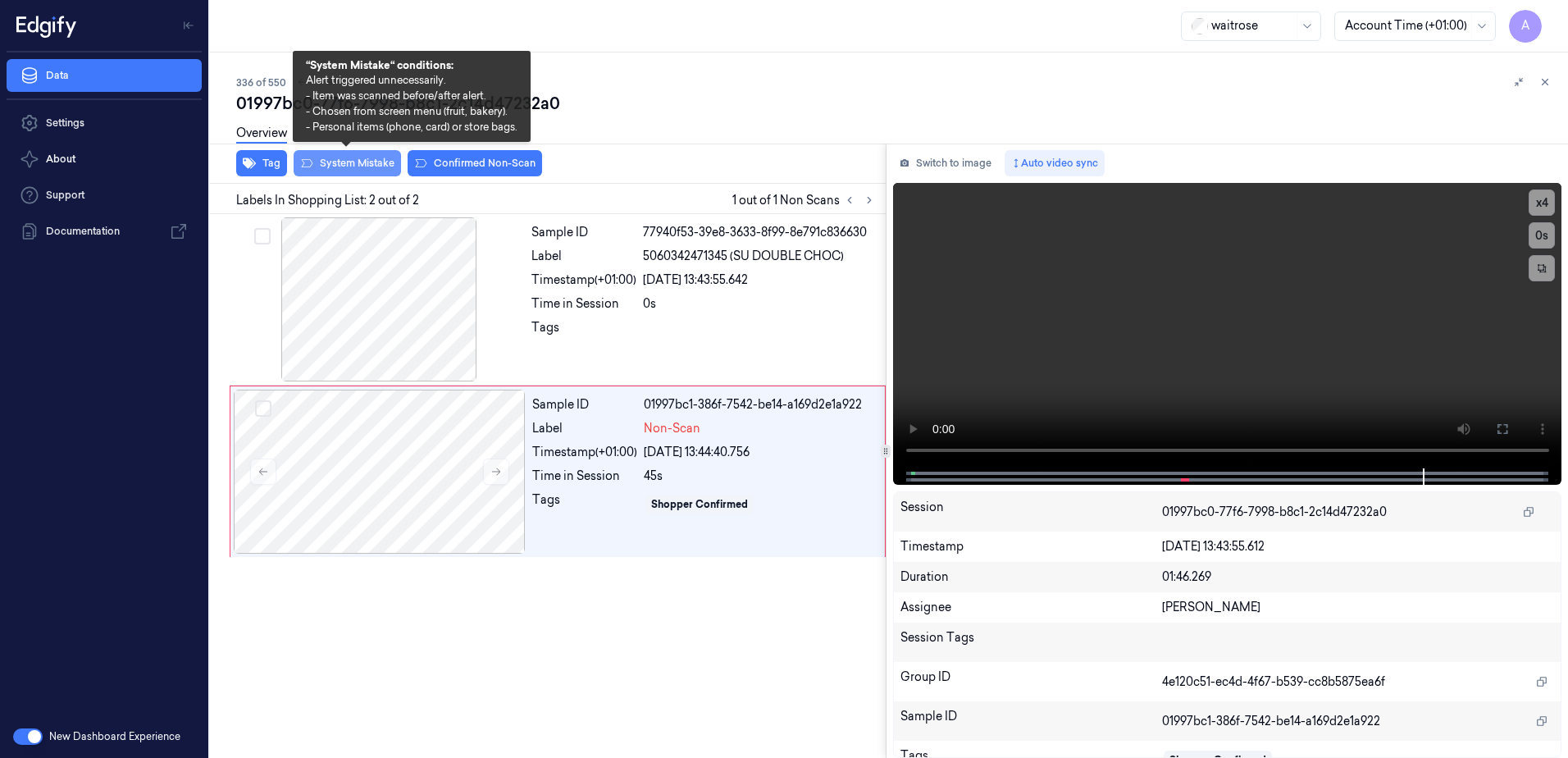
click at [351, 169] on button "System Mistake" at bounding box center [347, 163] width 108 height 26
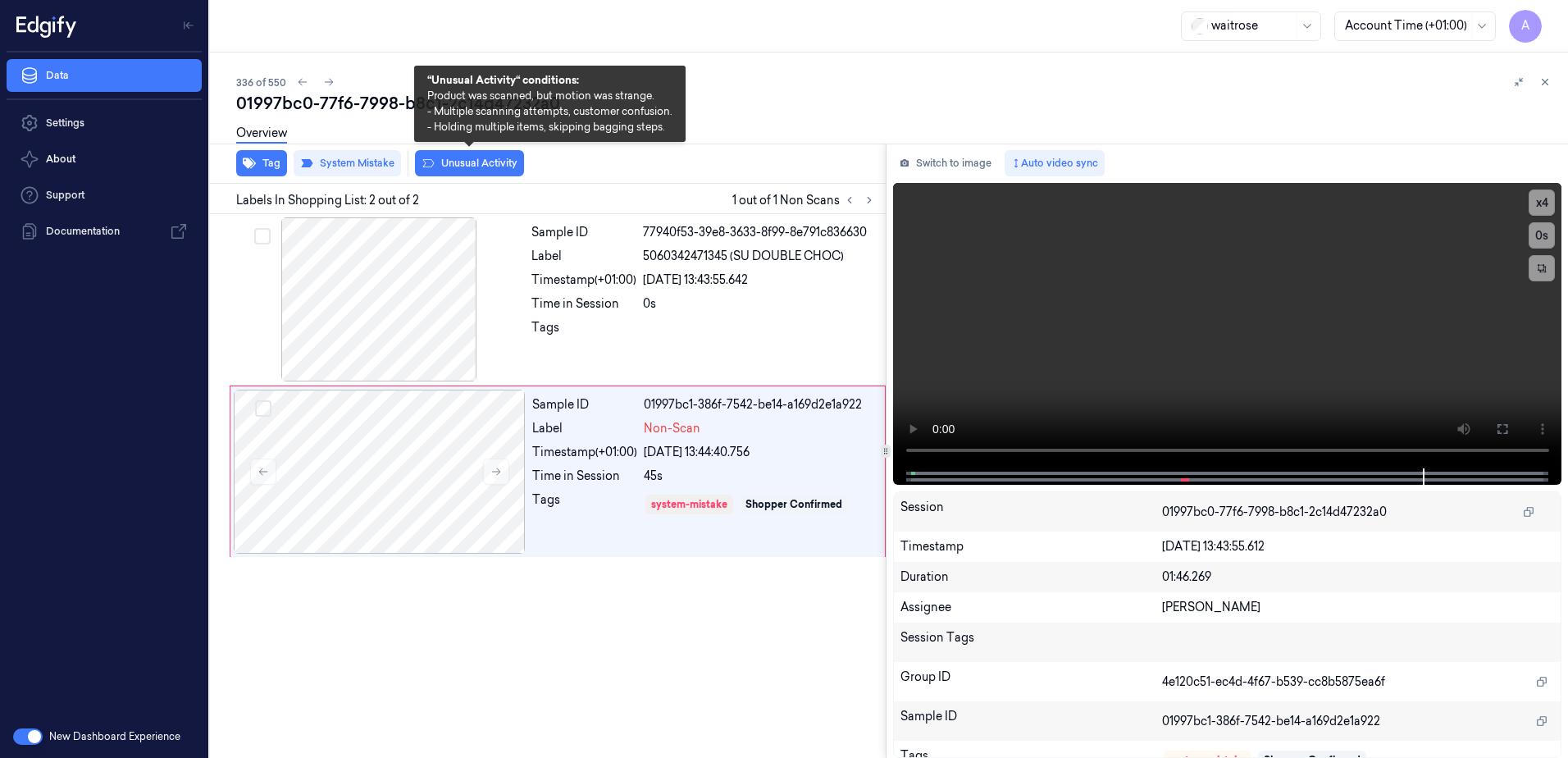
click at [475, 171] on button "Unusual Activity" at bounding box center [469, 163] width 109 height 26
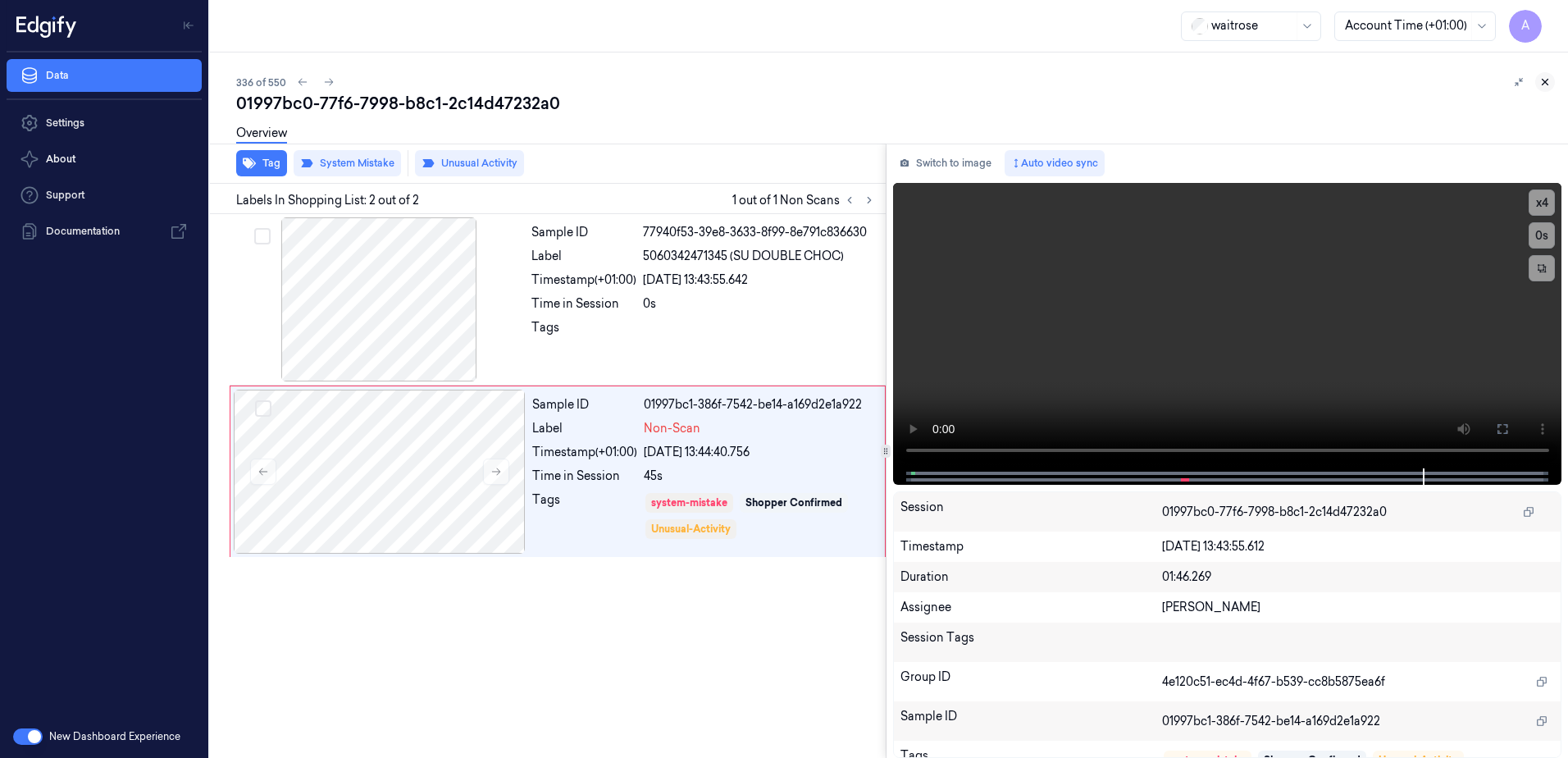
click at [1542, 90] on button at bounding box center [1545, 82] width 19 height 19
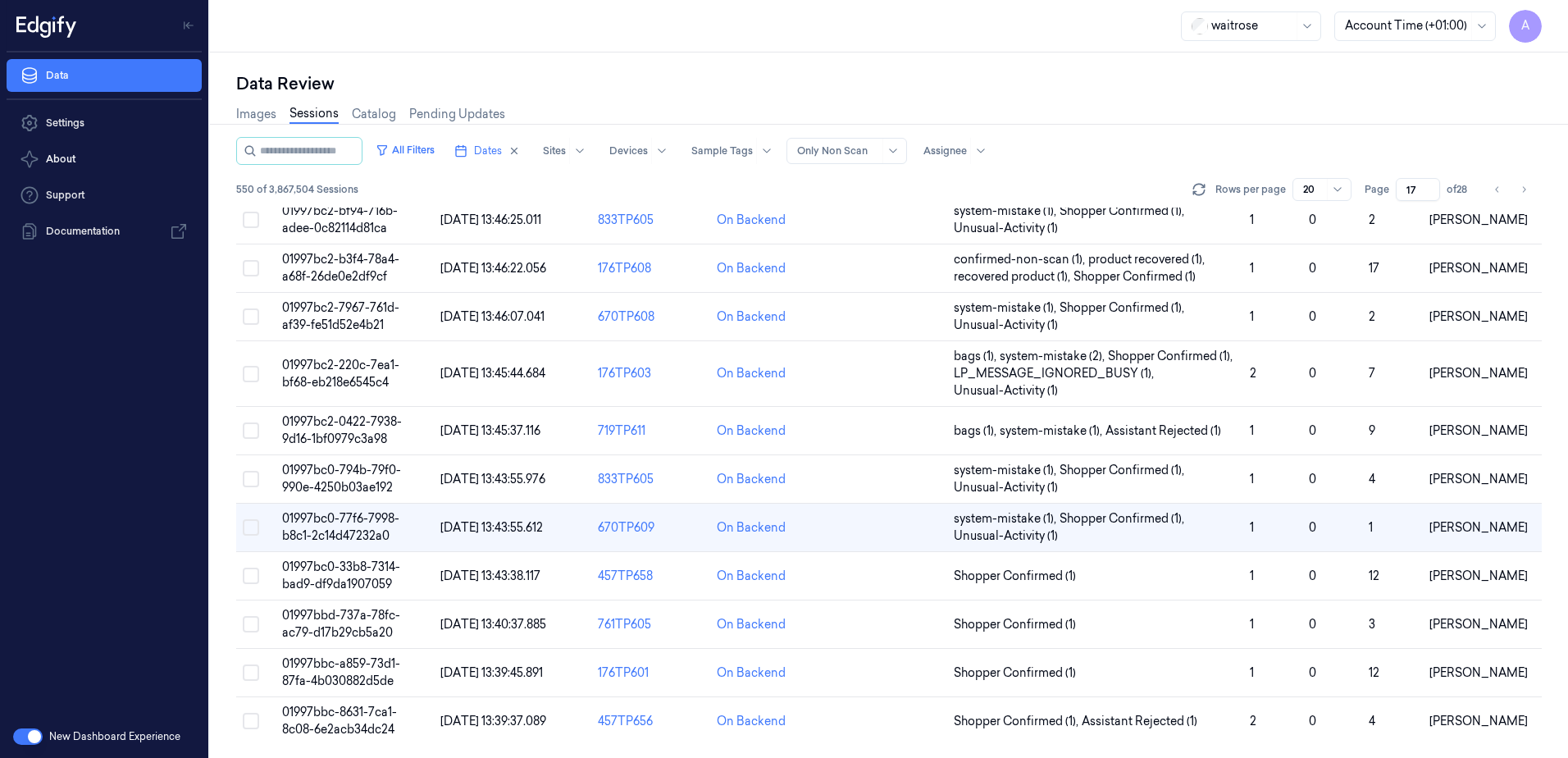
scroll to position [484, 0]
click at [326, 664] on span "01997bbc-a859-73d1-87fa-4b030882d5de" at bounding box center [340, 672] width 118 height 32
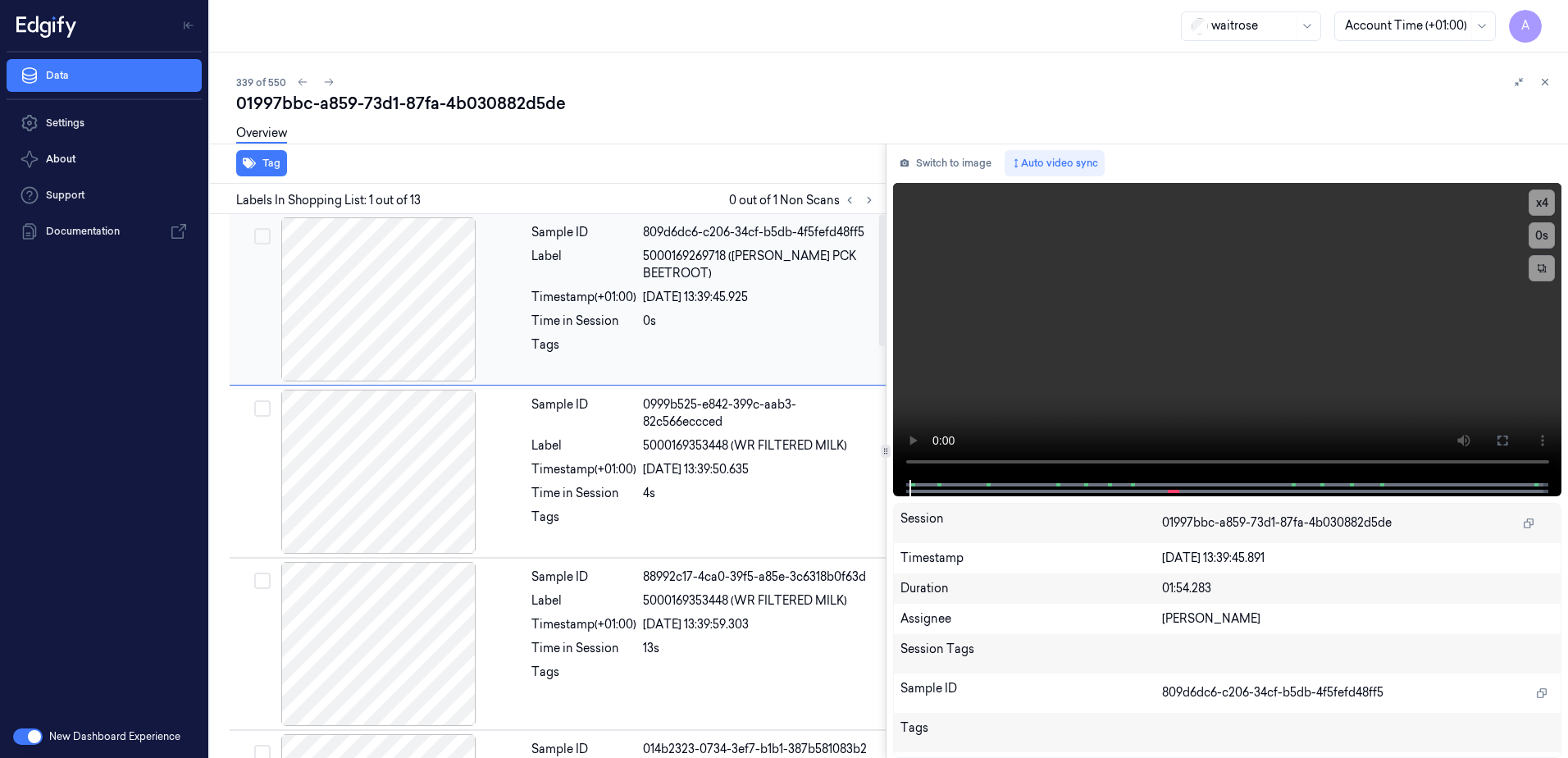
click at [584, 374] on div "Sample ID 809d6dc6-c206-34cf-b5db-4f5fefd48ff5 Label 5000169269718 (WR ESS PCK …" at bounding box center [704, 299] width 358 height 164
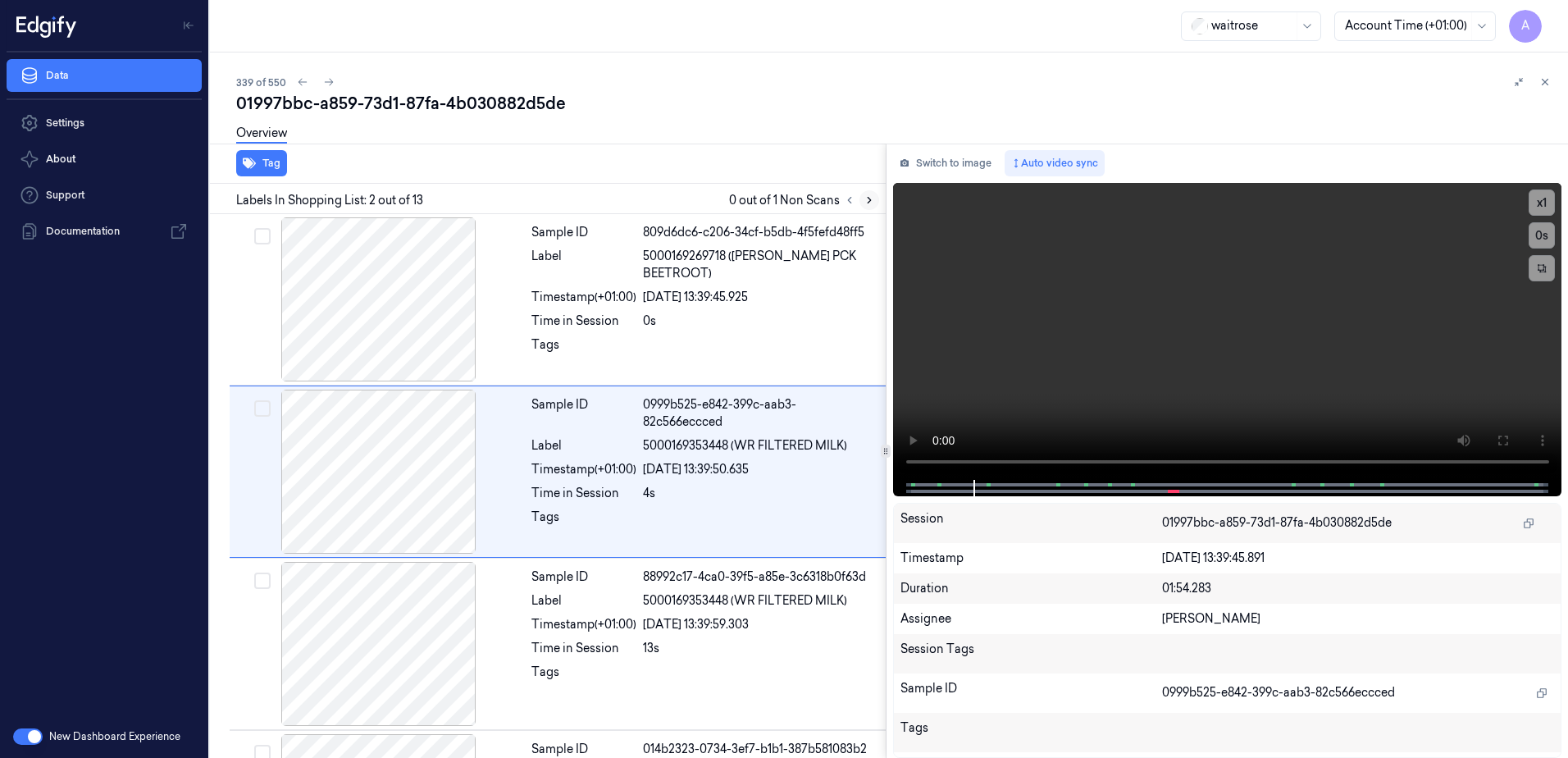
click at [864, 198] on icon at bounding box center [869, 200] width 12 height 12
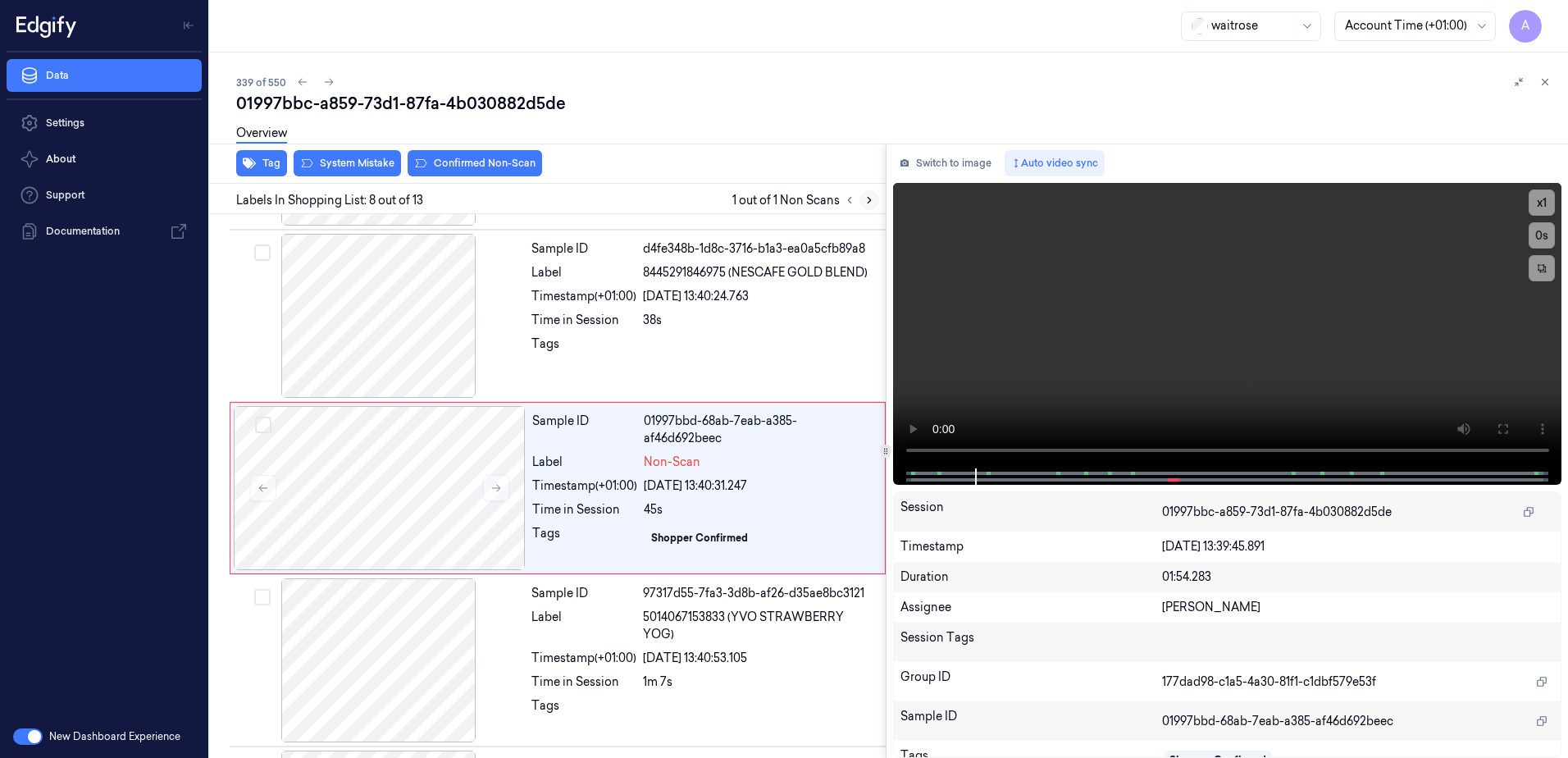
scroll to position [1021, 0]
click at [494, 488] on icon at bounding box center [496, 486] width 12 height 12
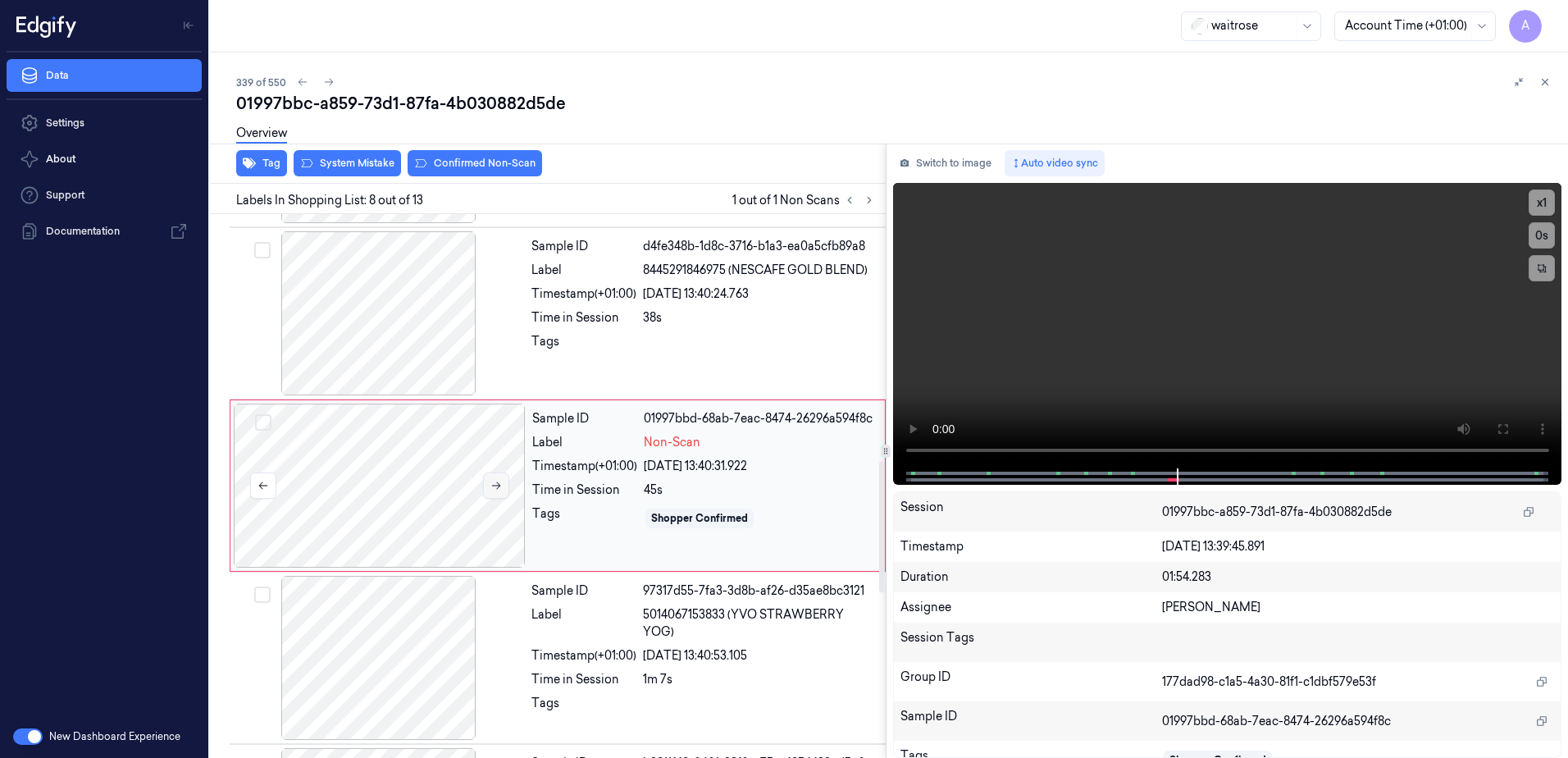
click at [500, 484] on icon at bounding box center [496, 486] width 12 height 12
click at [1285, 308] on video at bounding box center [1228, 325] width 669 height 286
click at [1545, 201] on button "x 1" at bounding box center [1541, 202] width 26 height 26
click at [1229, 327] on video at bounding box center [1228, 325] width 669 height 286
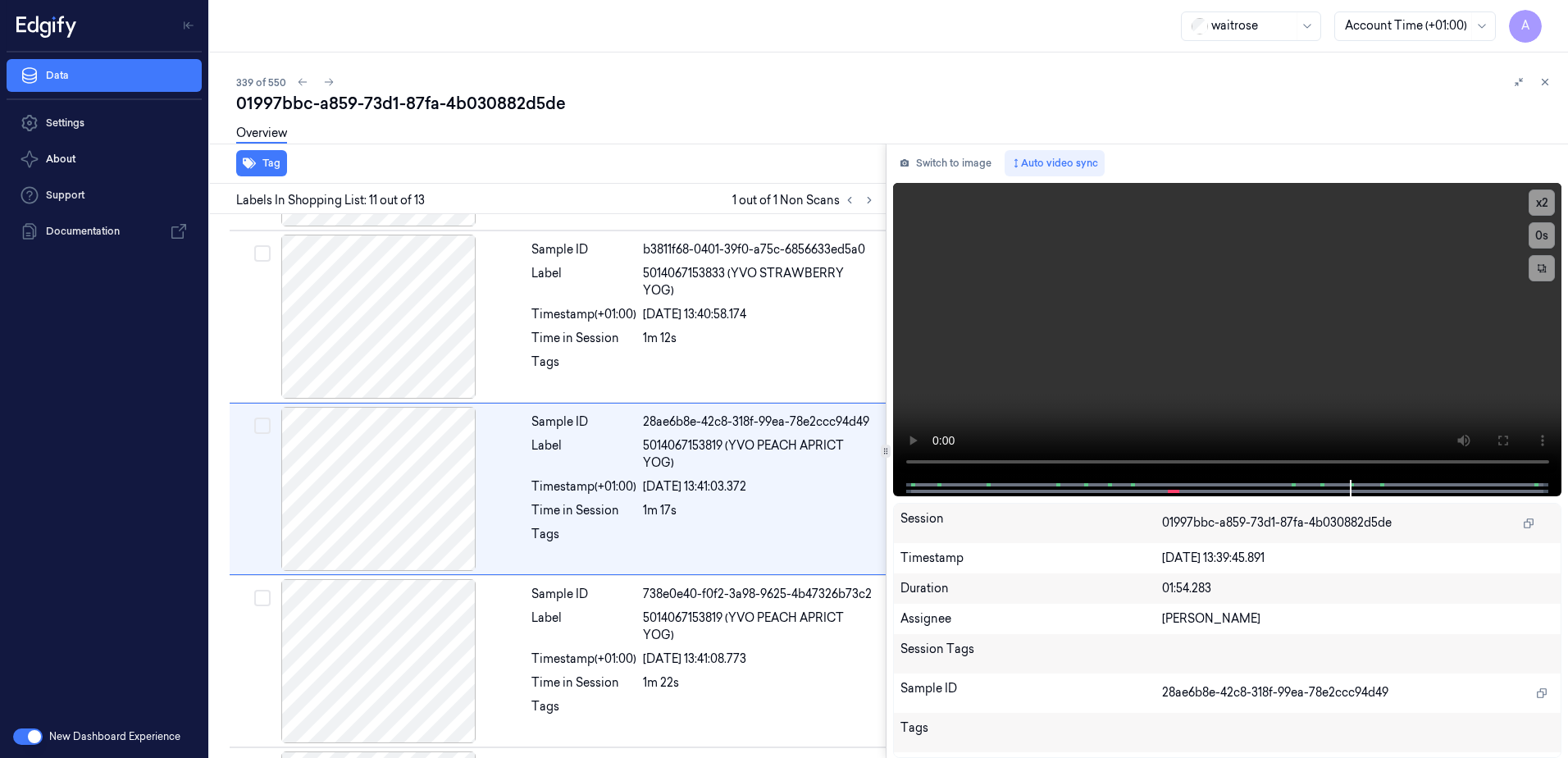
scroll to position [1537, 0]
click at [1539, 203] on button "x 2" at bounding box center [1541, 202] width 26 height 26
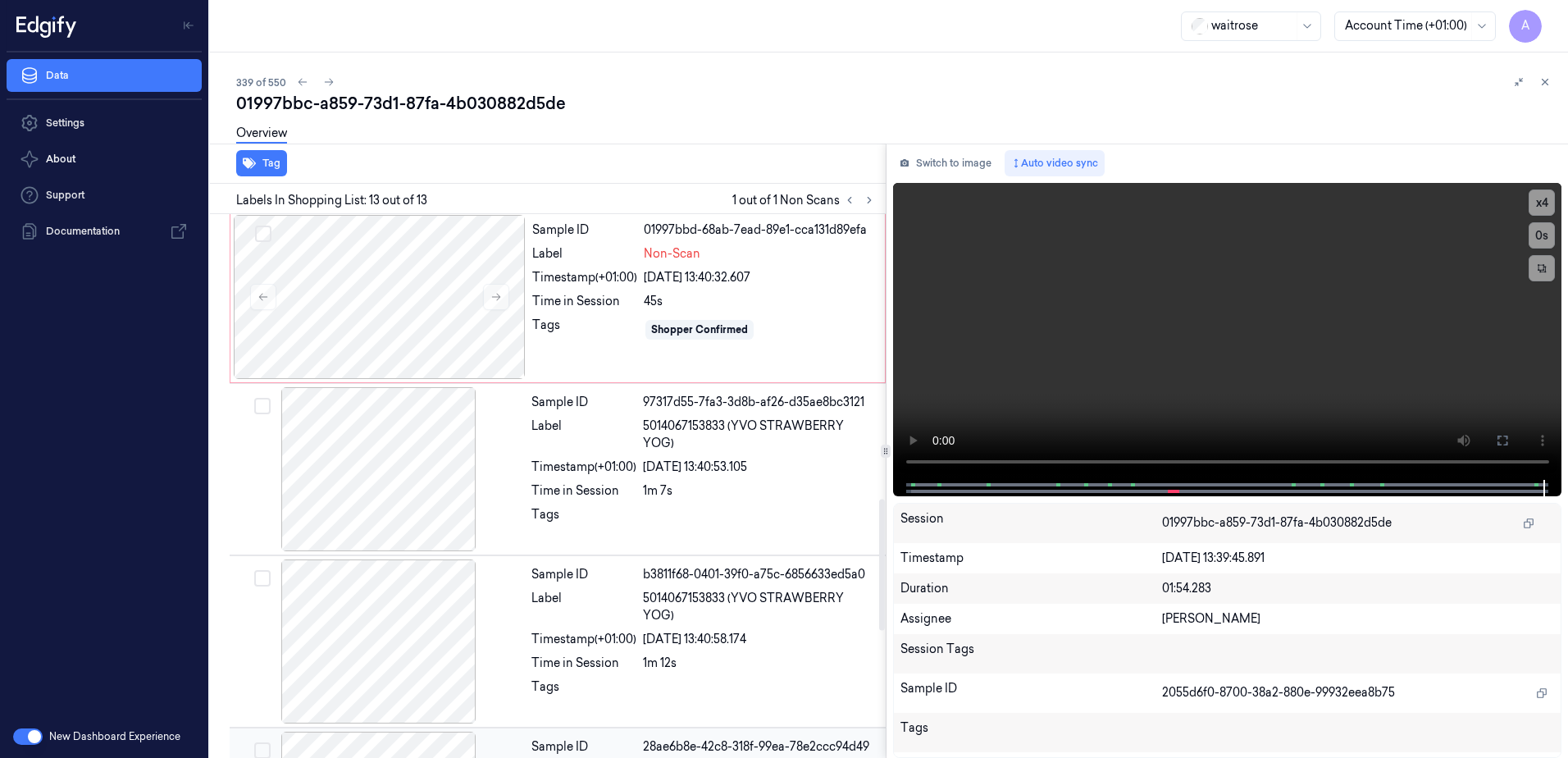
scroll to position [1045, 0]
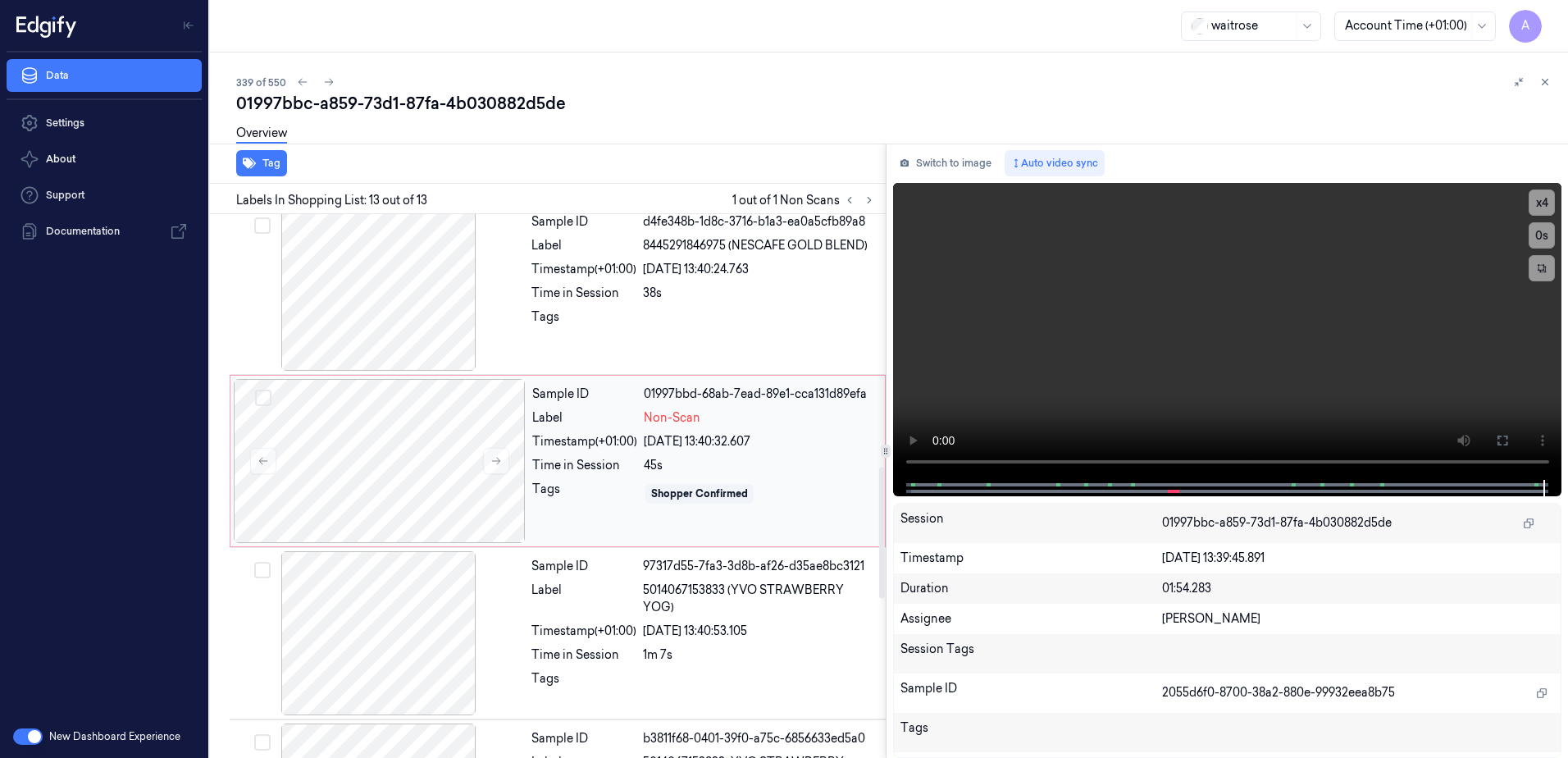
click at [812, 469] on div "45s" at bounding box center [759, 466] width 232 height 17
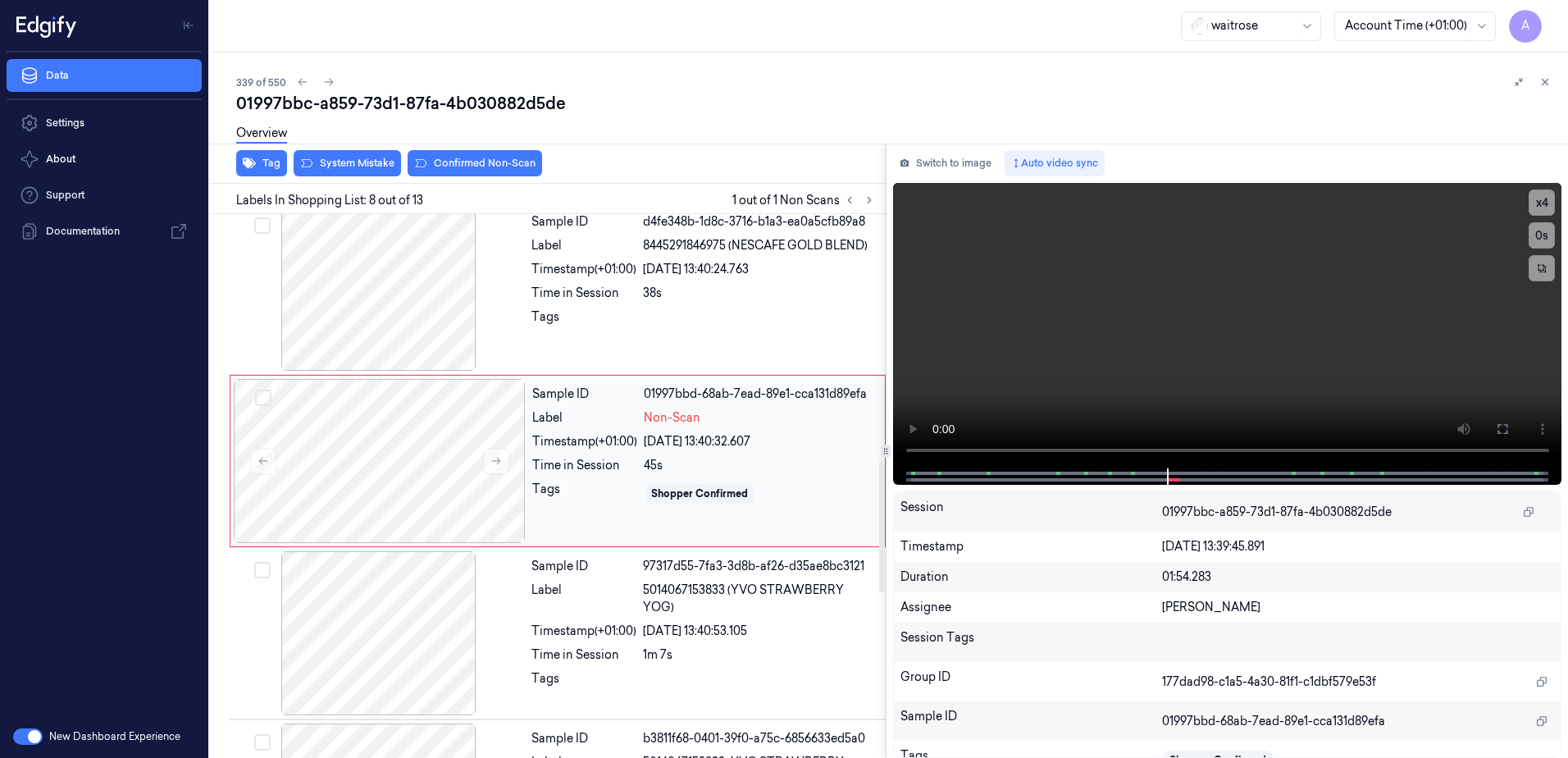
scroll to position [1021, 0]
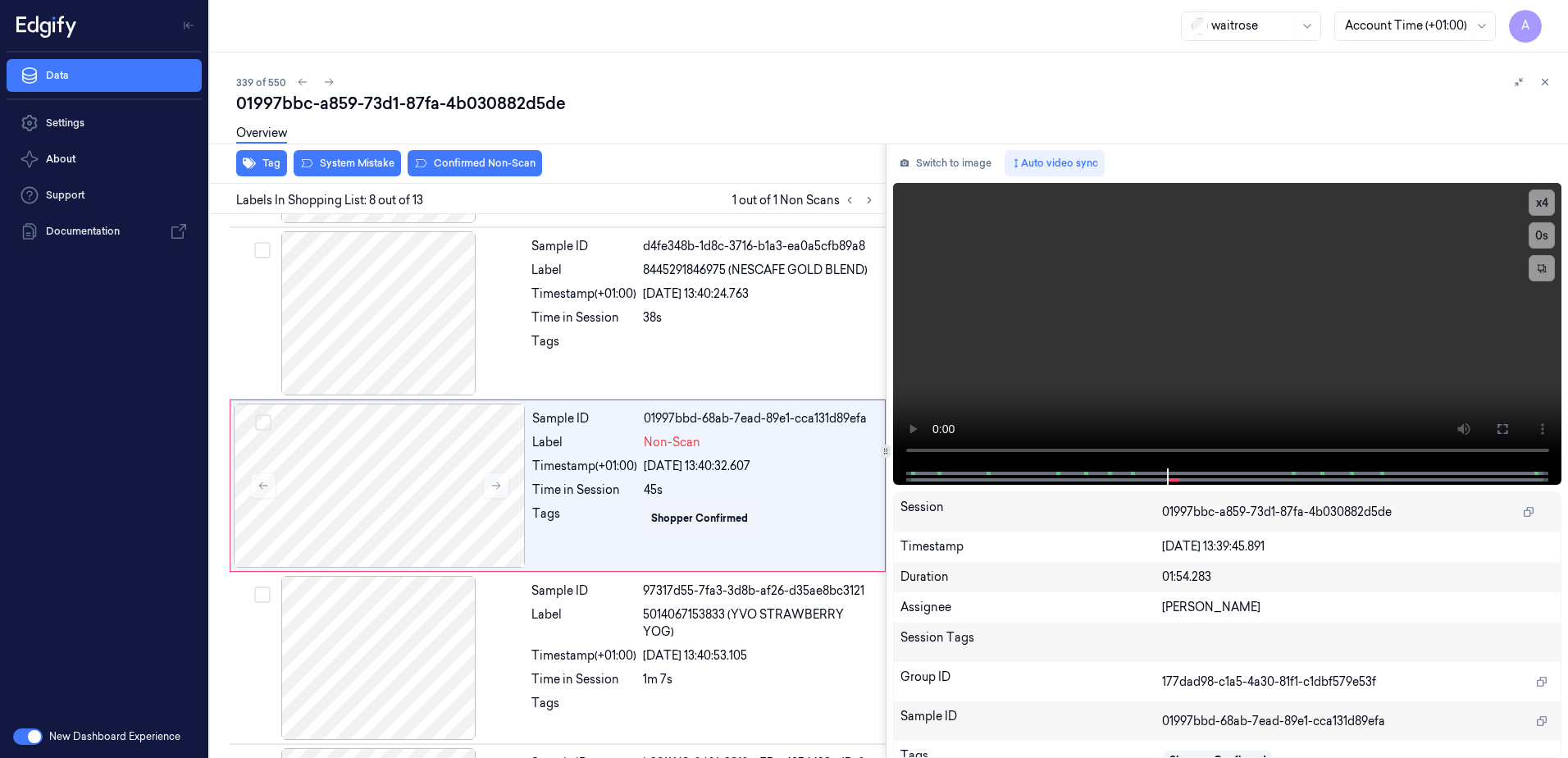
click at [466, 152] on div "Overview" at bounding box center [896, 136] width 1319 height 42
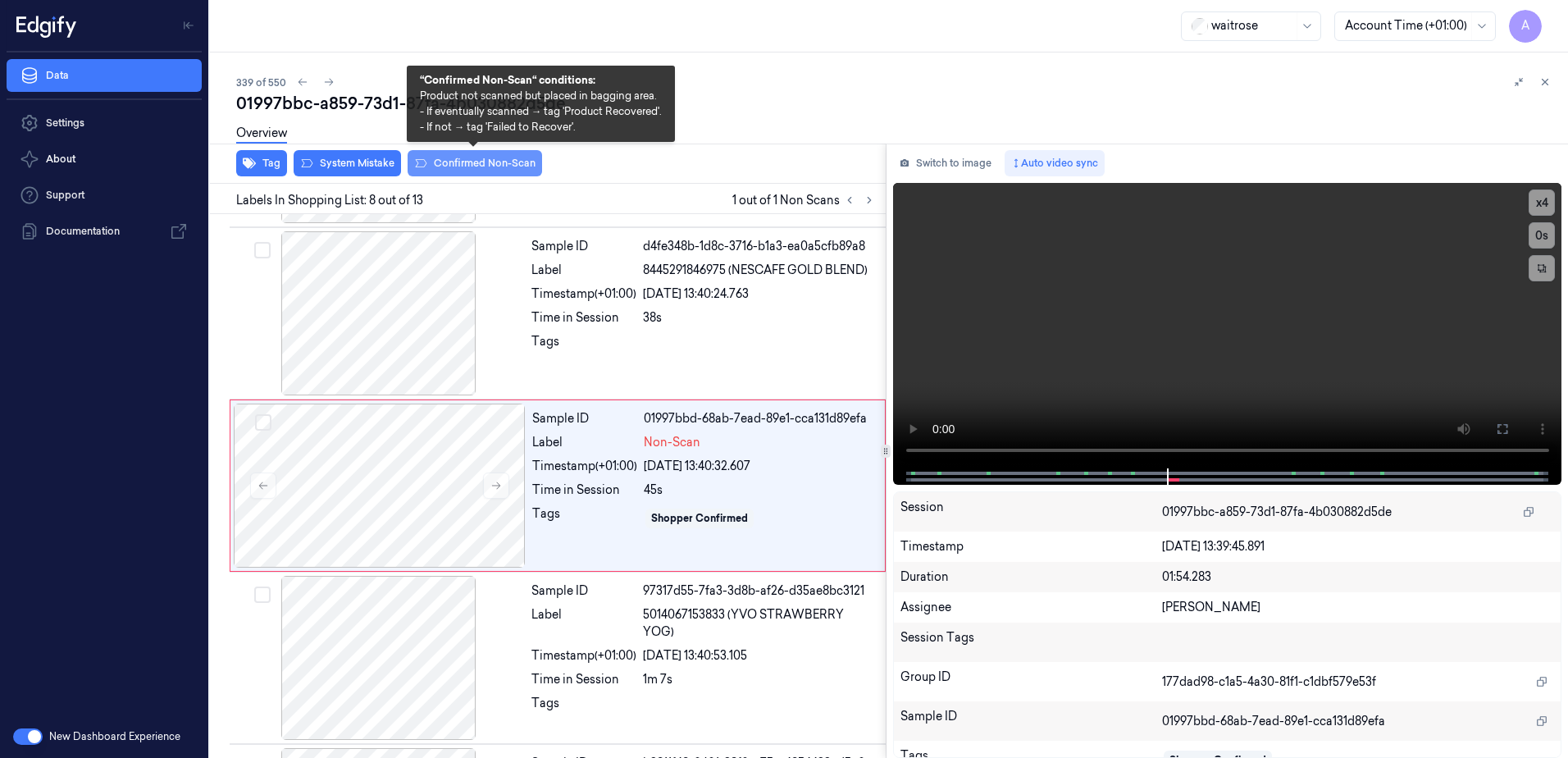
click at [465, 164] on button "Confirmed Non-Scan" at bounding box center [475, 163] width 135 height 26
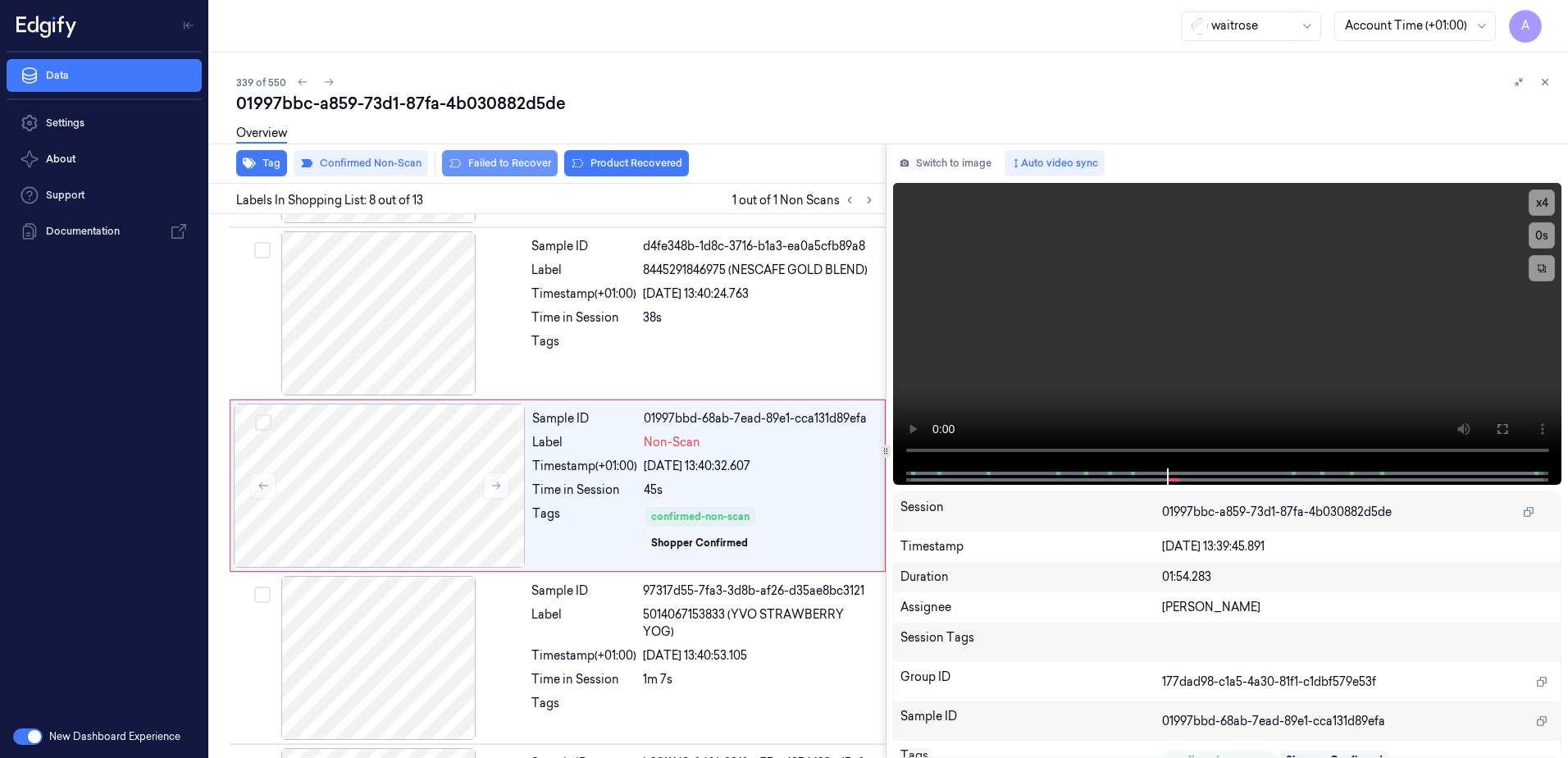
click at [500, 166] on button "Failed to Recover" at bounding box center [500, 163] width 115 height 26
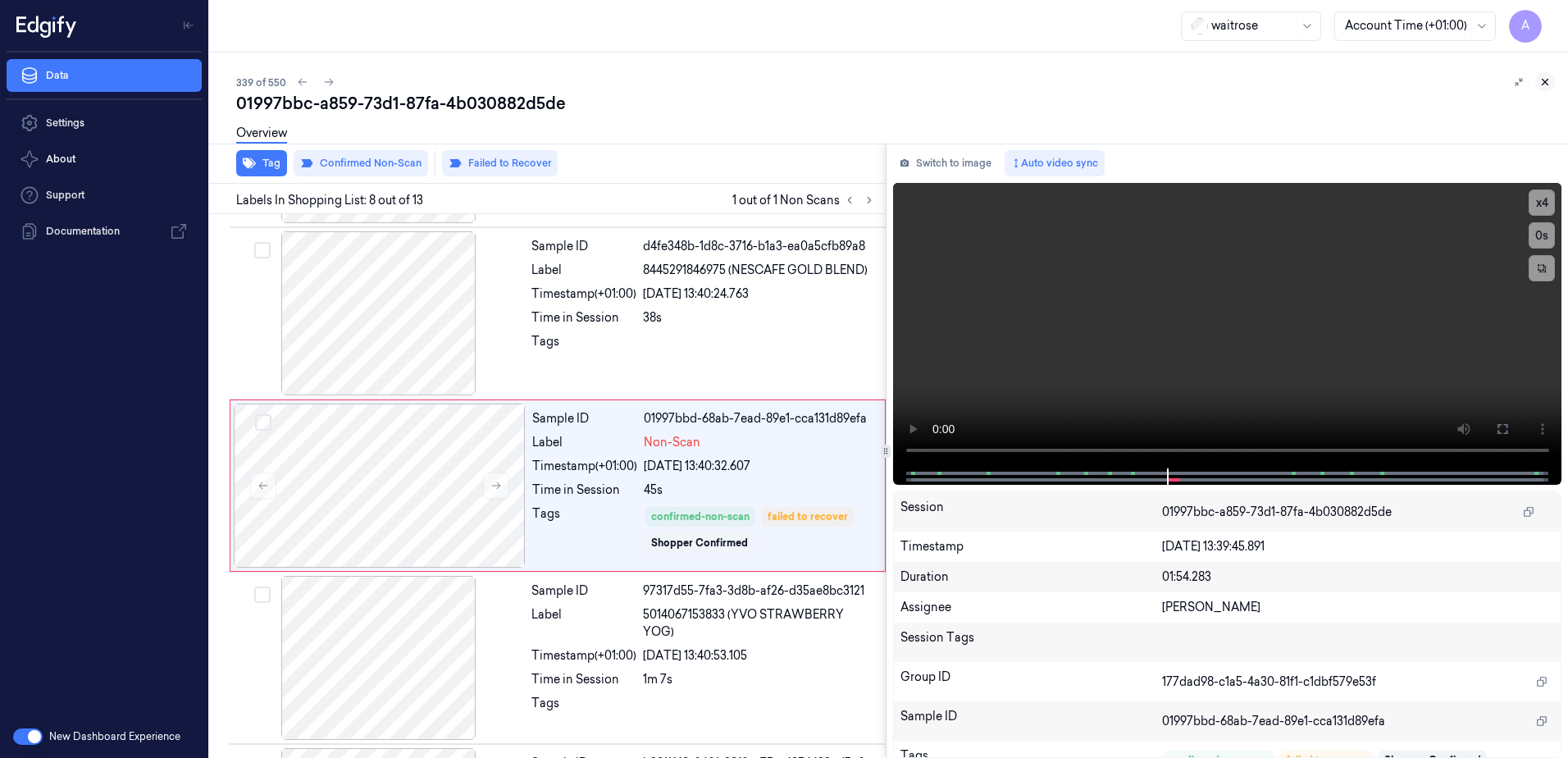
click at [1547, 81] on icon at bounding box center [1546, 83] width 6 height 6
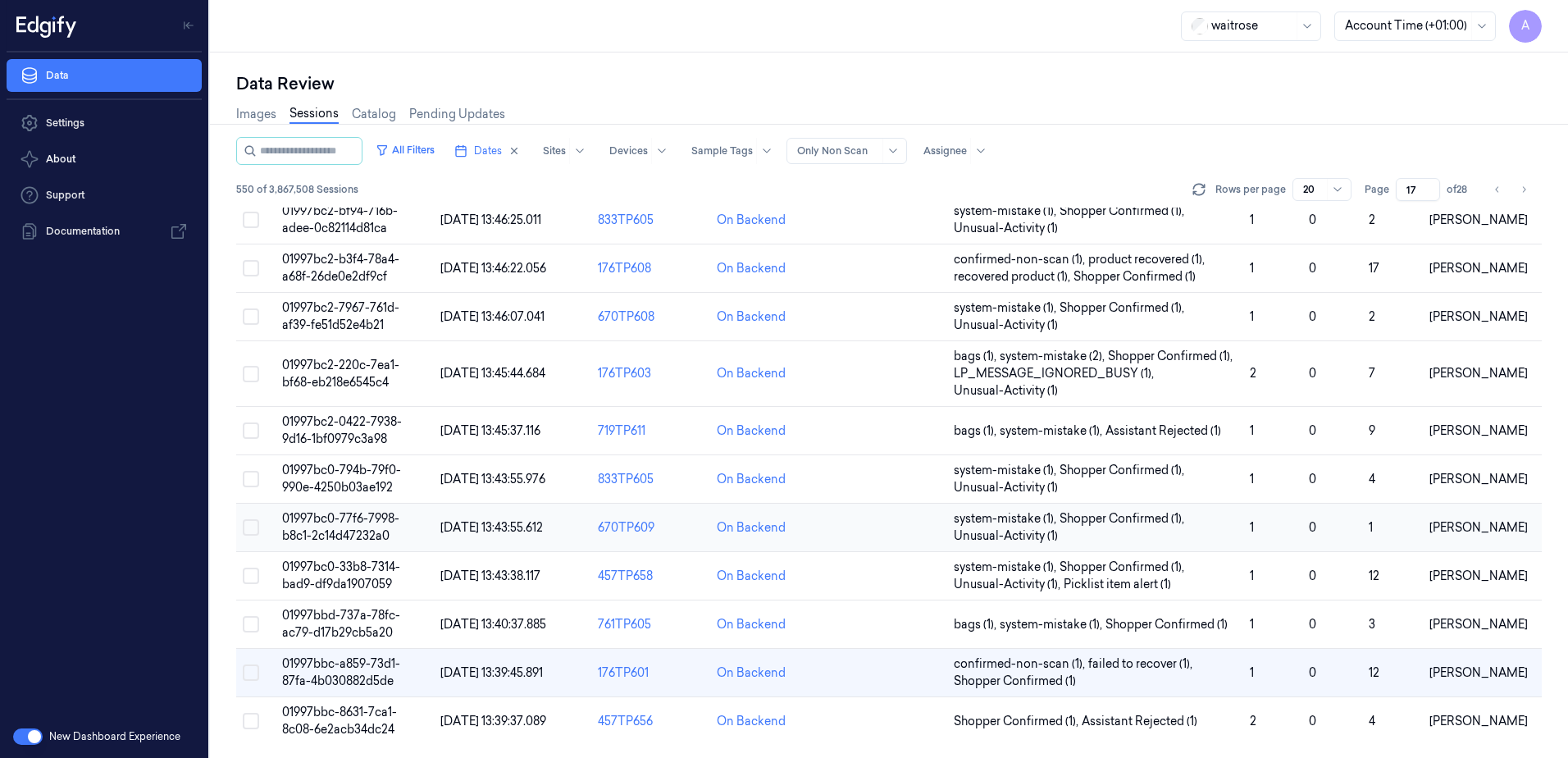
scroll to position [484, 0]
drag, startPoint x: 1422, startPoint y: 189, endPoint x: 1394, endPoint y: 198, distance: 29.4
click at [1394, 198] on div "Page 17 of 28" at bounding box center [1419, 190] width 109 height 23
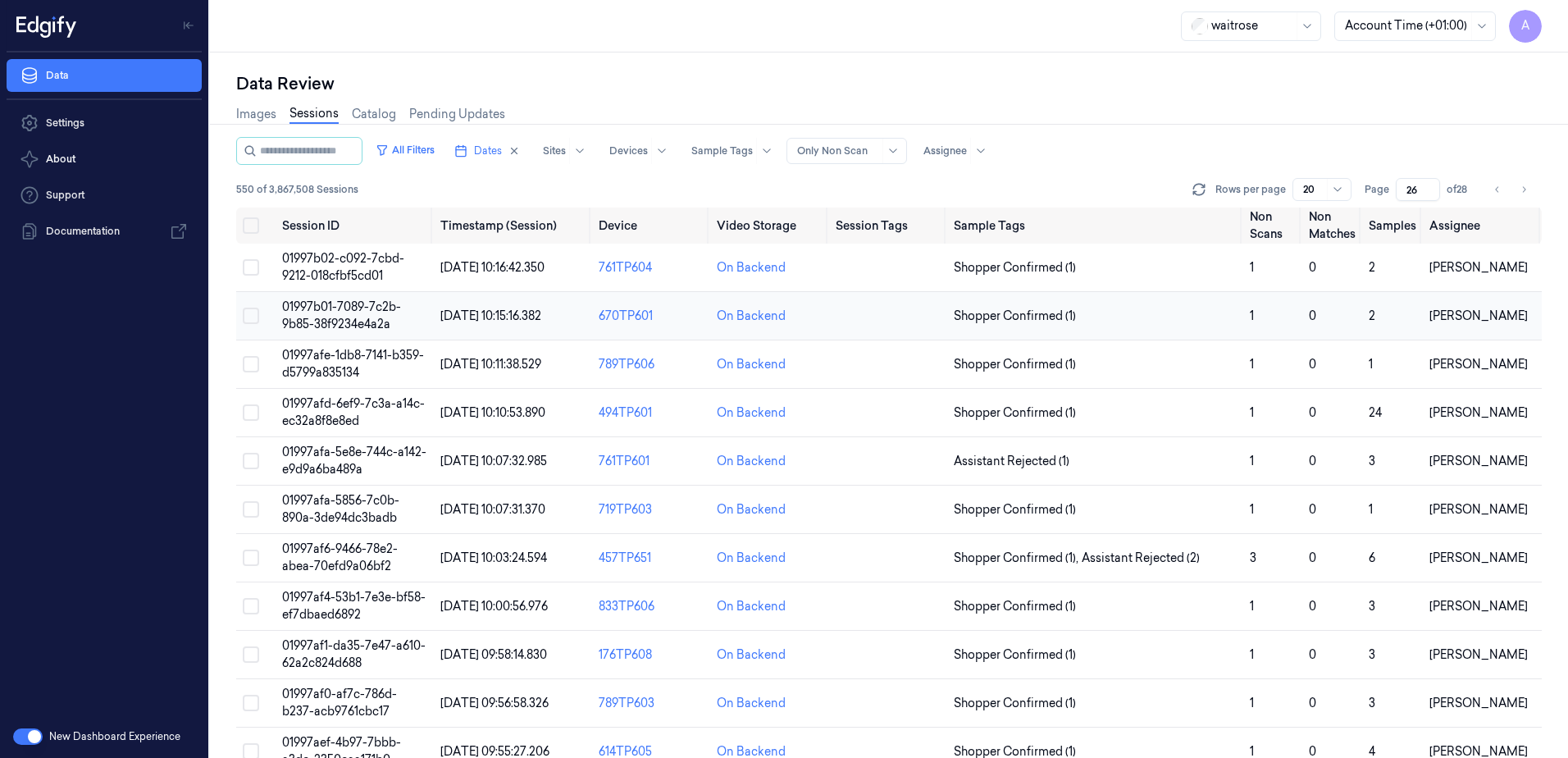
type input "26"
click at [322, 308] on span "01997b01-7089-7c2b-9b85-38f9234e4a2a" at bounding box center [341, 315] width 119 height 32
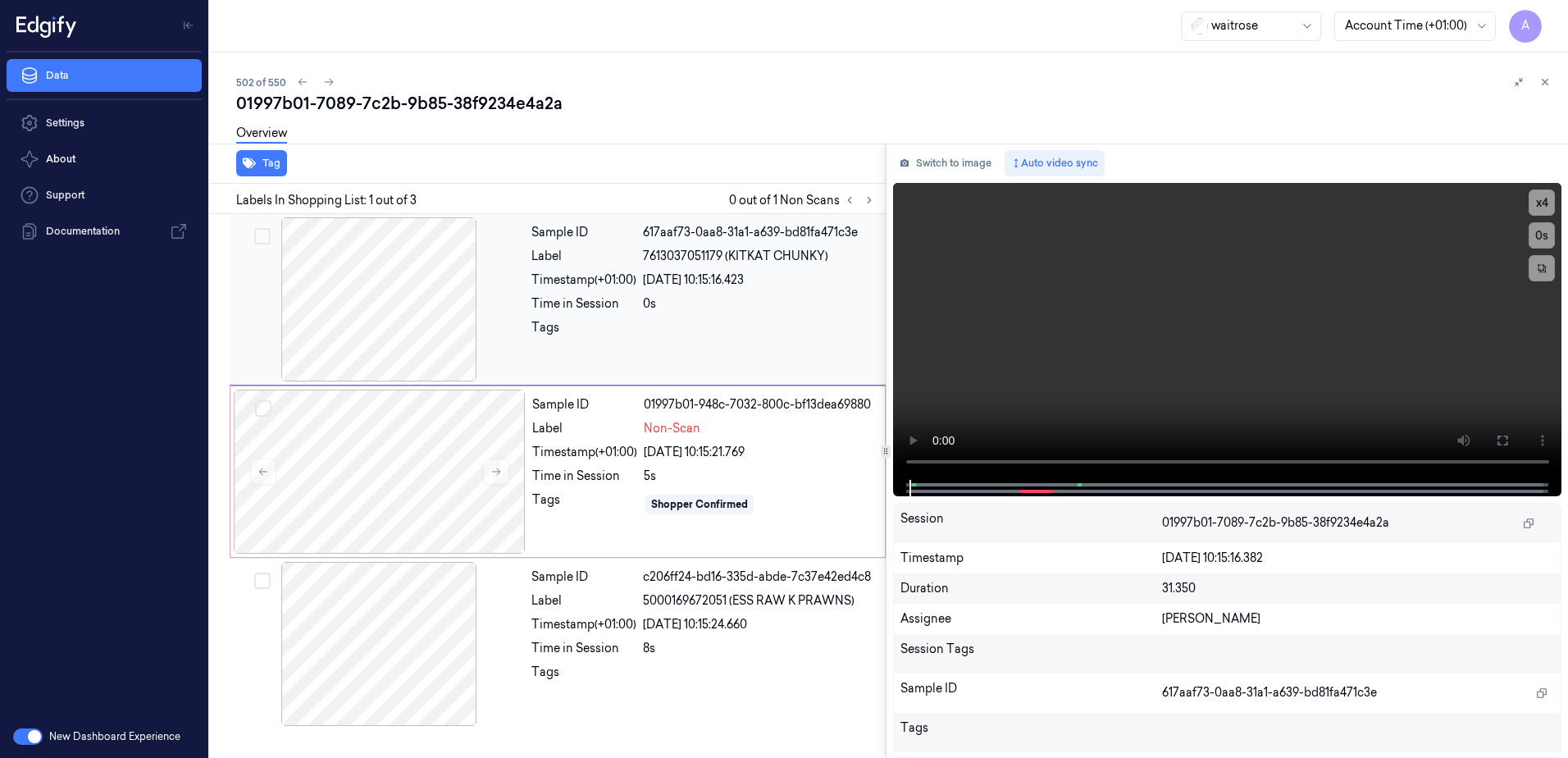
click at [584, 338] on div "Tags" at bounding box center [584, 332] width 105 height 26
click at [1542, 205] on button "x 1" at bounding box center [1541, 202] width 26 height 26
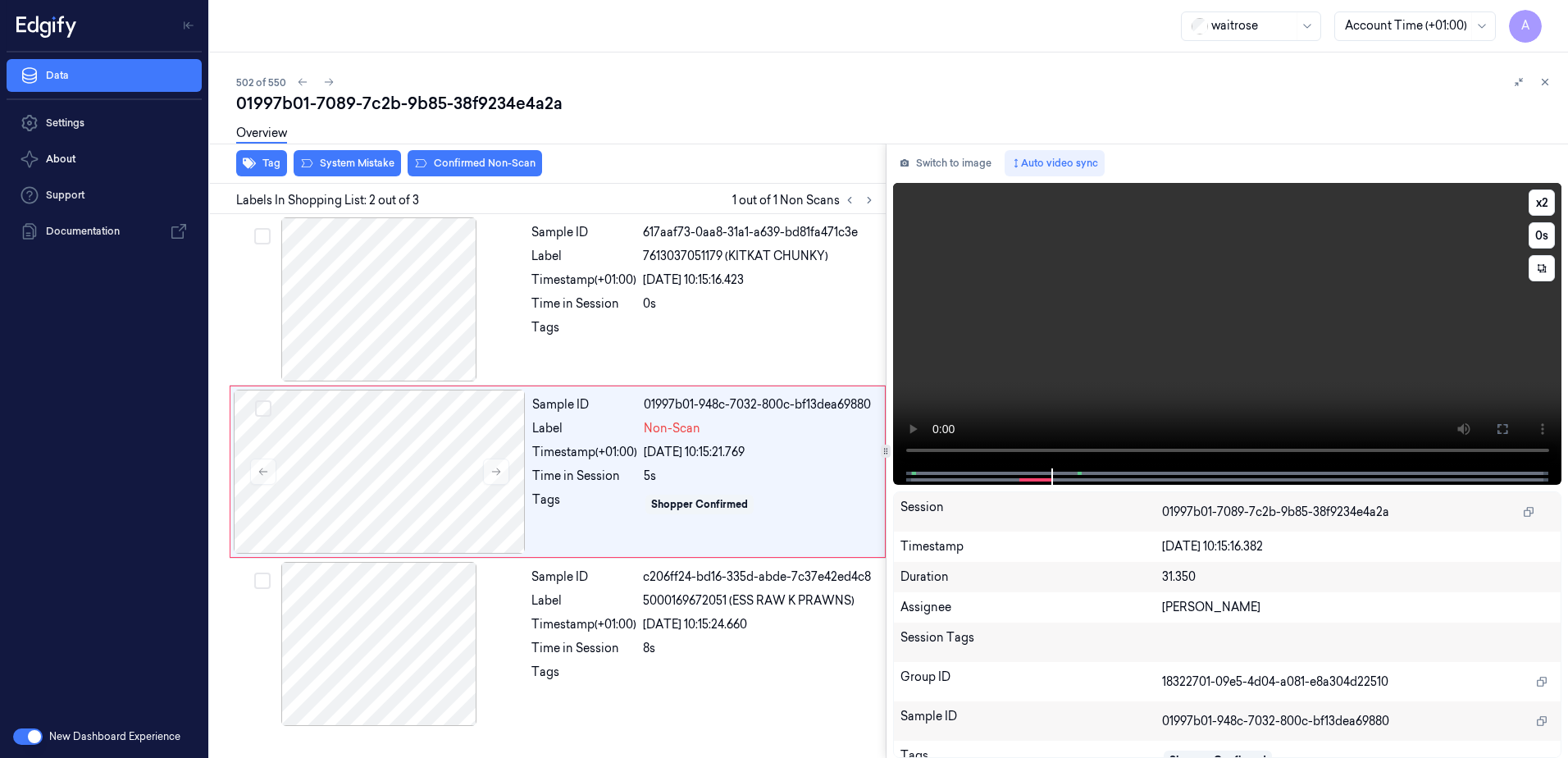
drag, startPoint x: 962, startPoint y: 468, endPoint x: 935, endPoint y: 470, distance: 27.1
click at [935, 470] on div at bounding box center [1227, 476] width 635 height 16
click at [1105, 358] on video at bounding box center [1228, 325] width 669 height 286
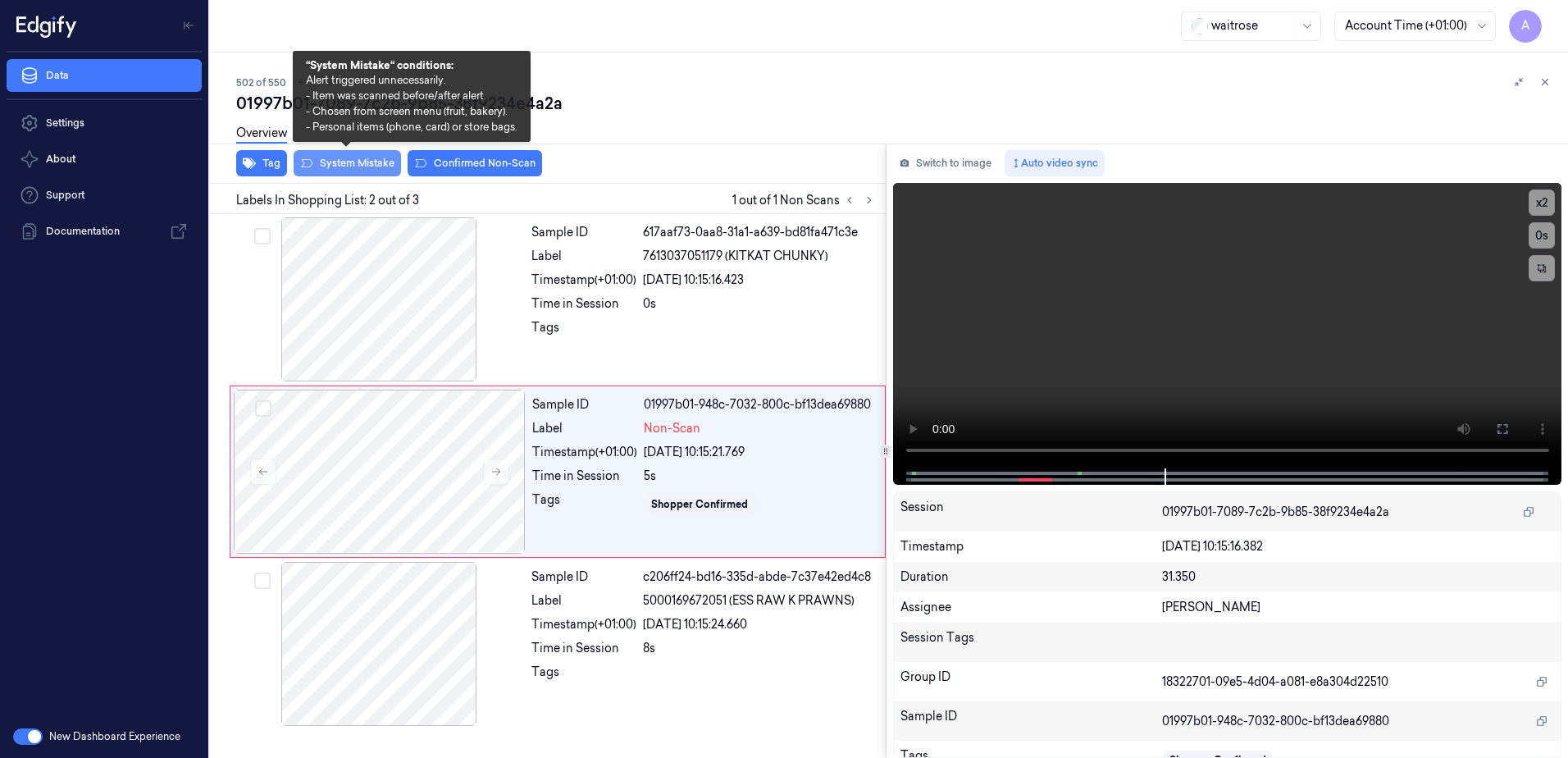
click at [327, 162] on button "System Mistake" at bounding box center [347, 163] width 108 height 26
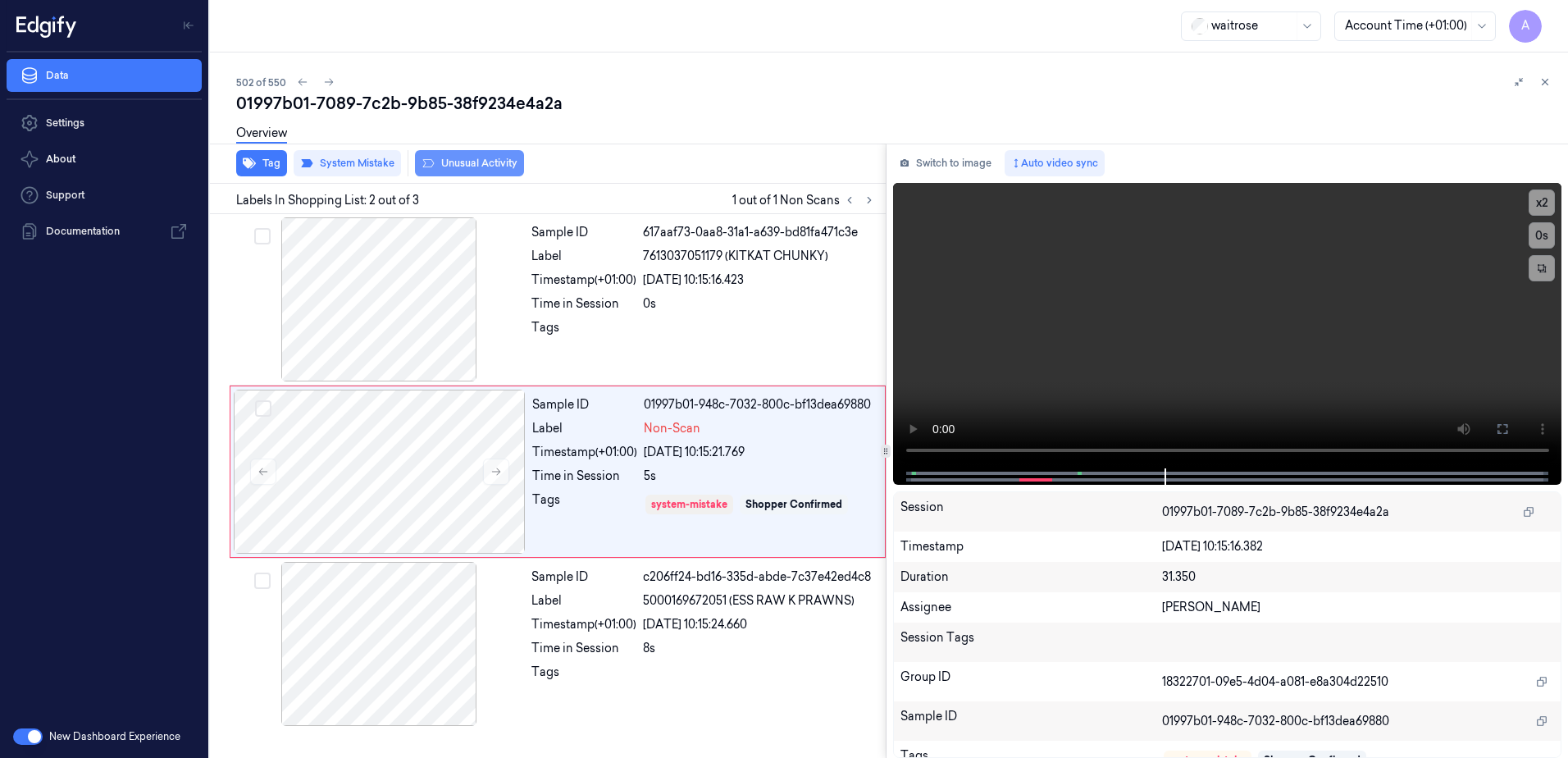
click at [471, 166] on button "Unusual Activity" at bounding box center [469, 163] width 109 height 26
click at [1541, 86] on icon at bounding box center [1545, 82] width 12 height 12
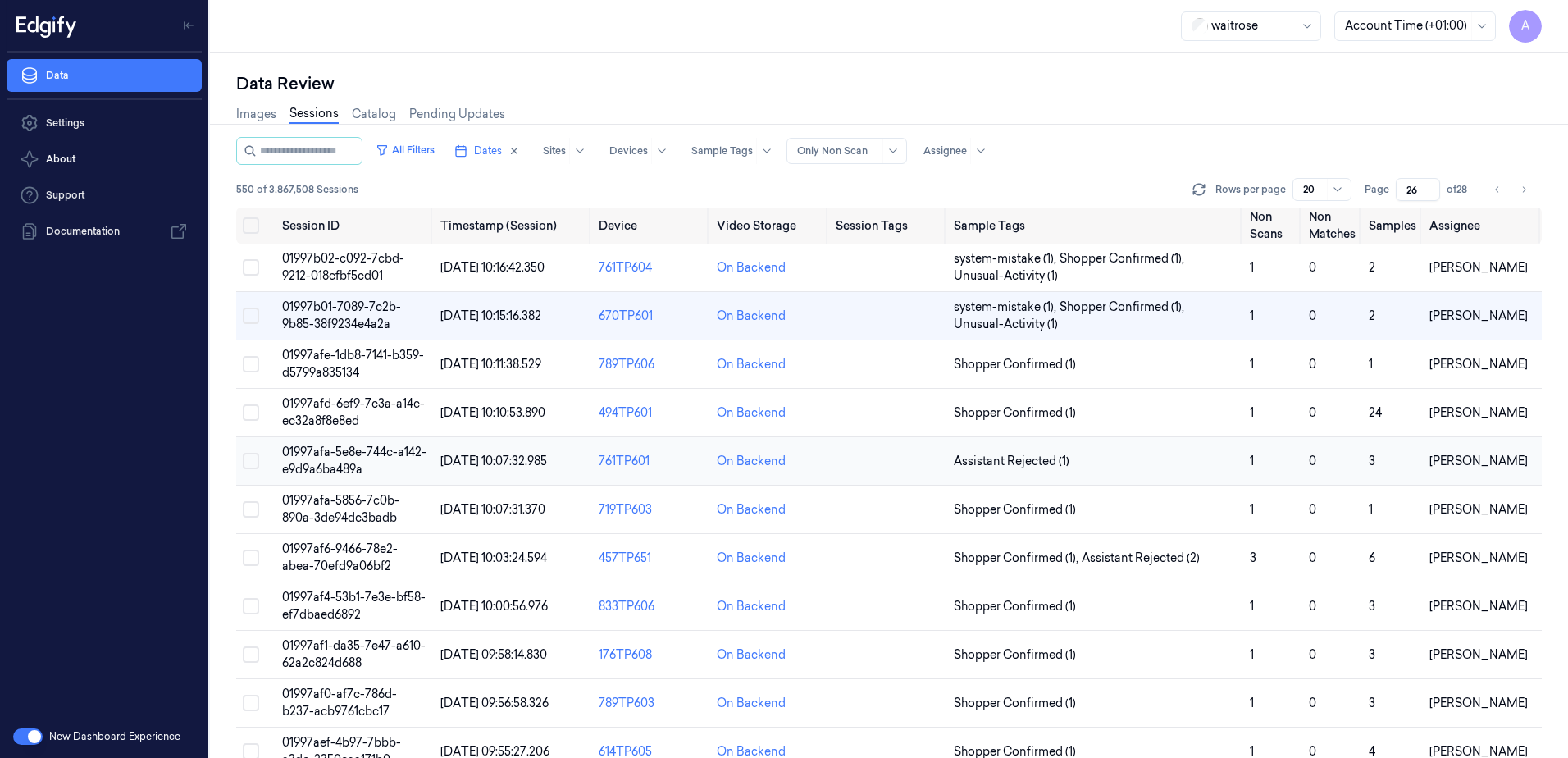
click at [343, 450] on span "01997afa-5e8e-744c-a142-e9d9a6ba489a" at bounding box center [354, 460] width 144 height 32
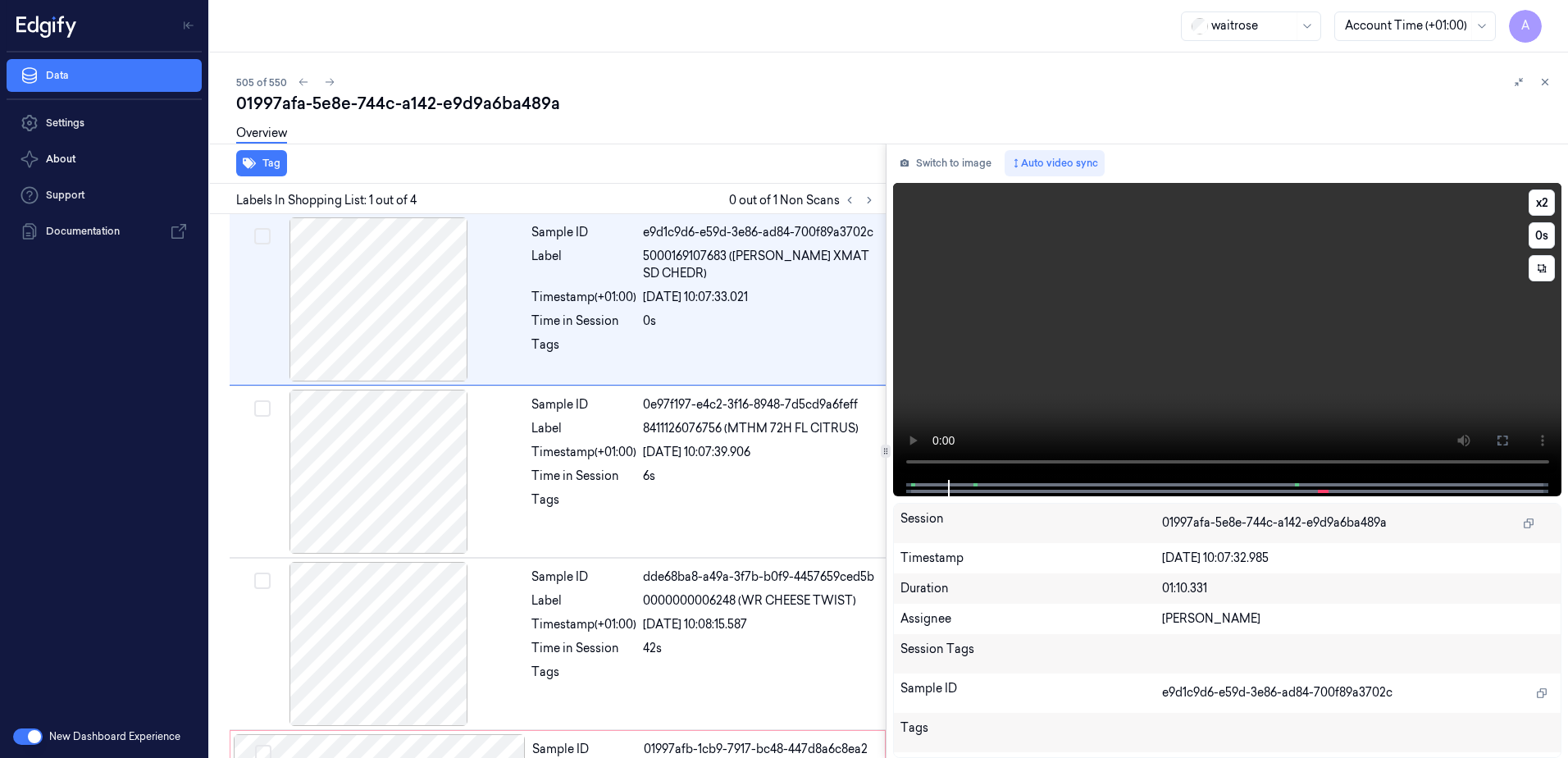
click at [1242, 305] on video at bounding box center [1228, 331] width 669 height 297
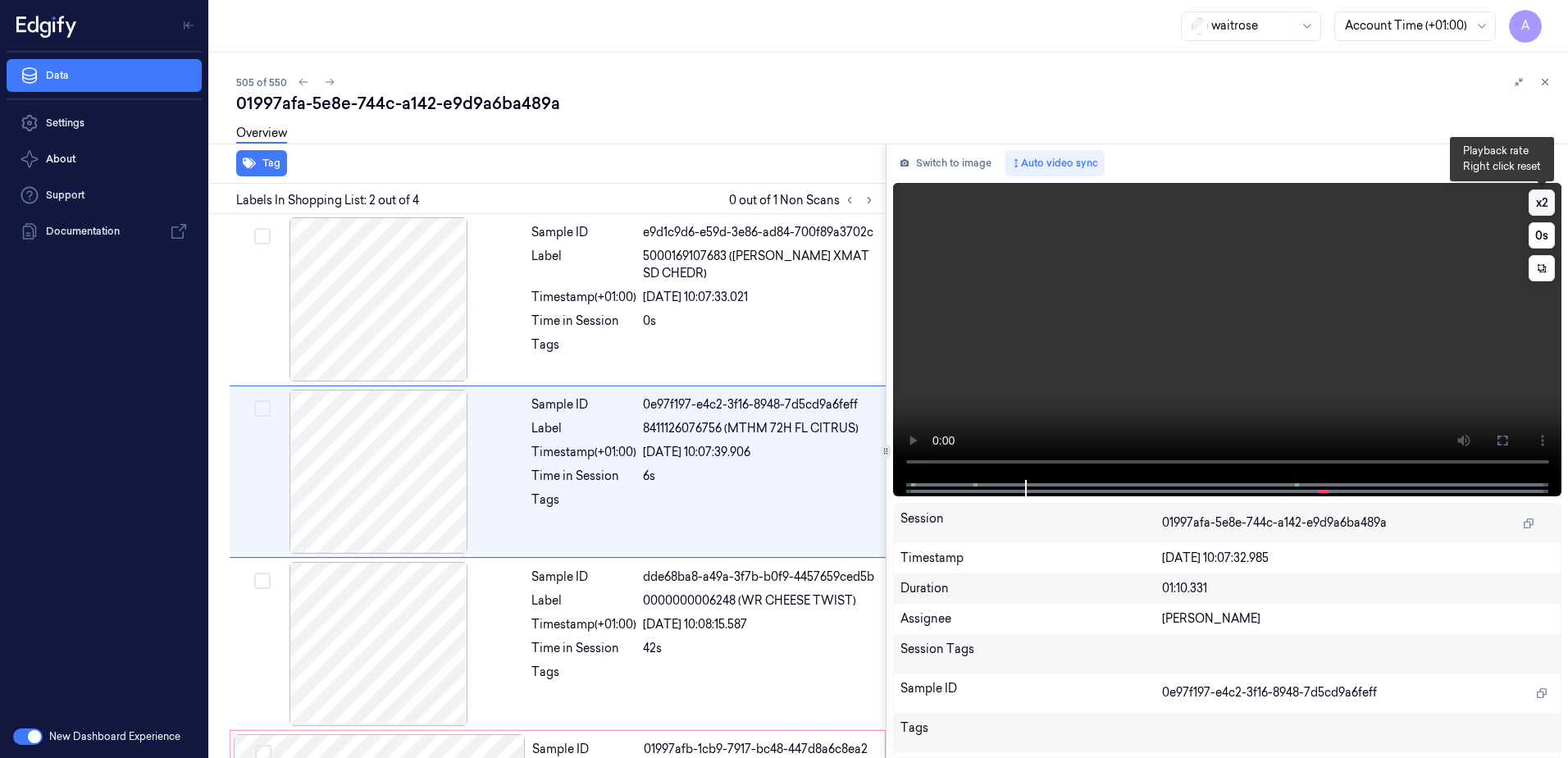
click at [1540, 204] on button "x 2" at bounding box center [1541, 202] width 26 height 26
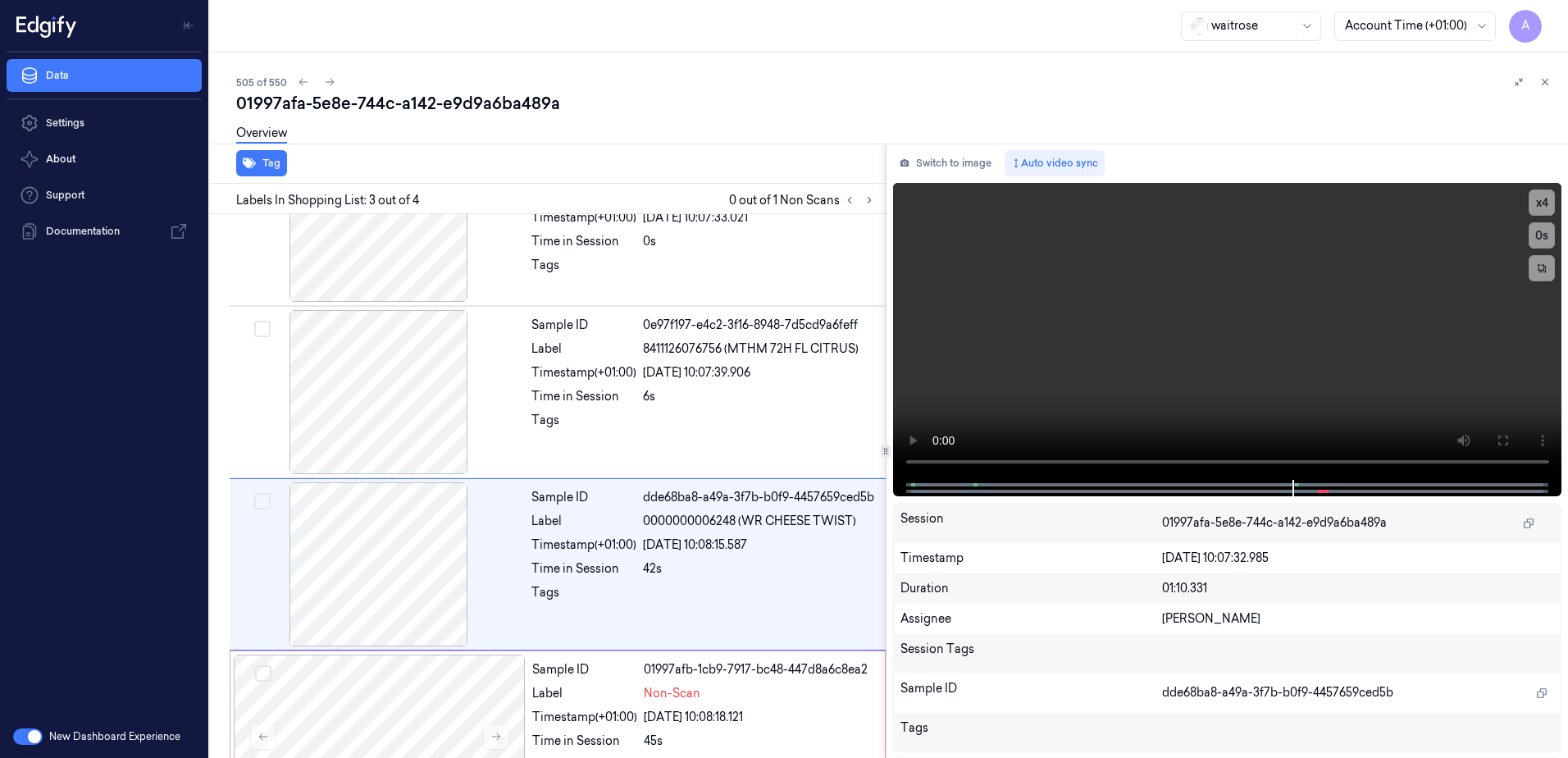
scroll to position [150, 0]
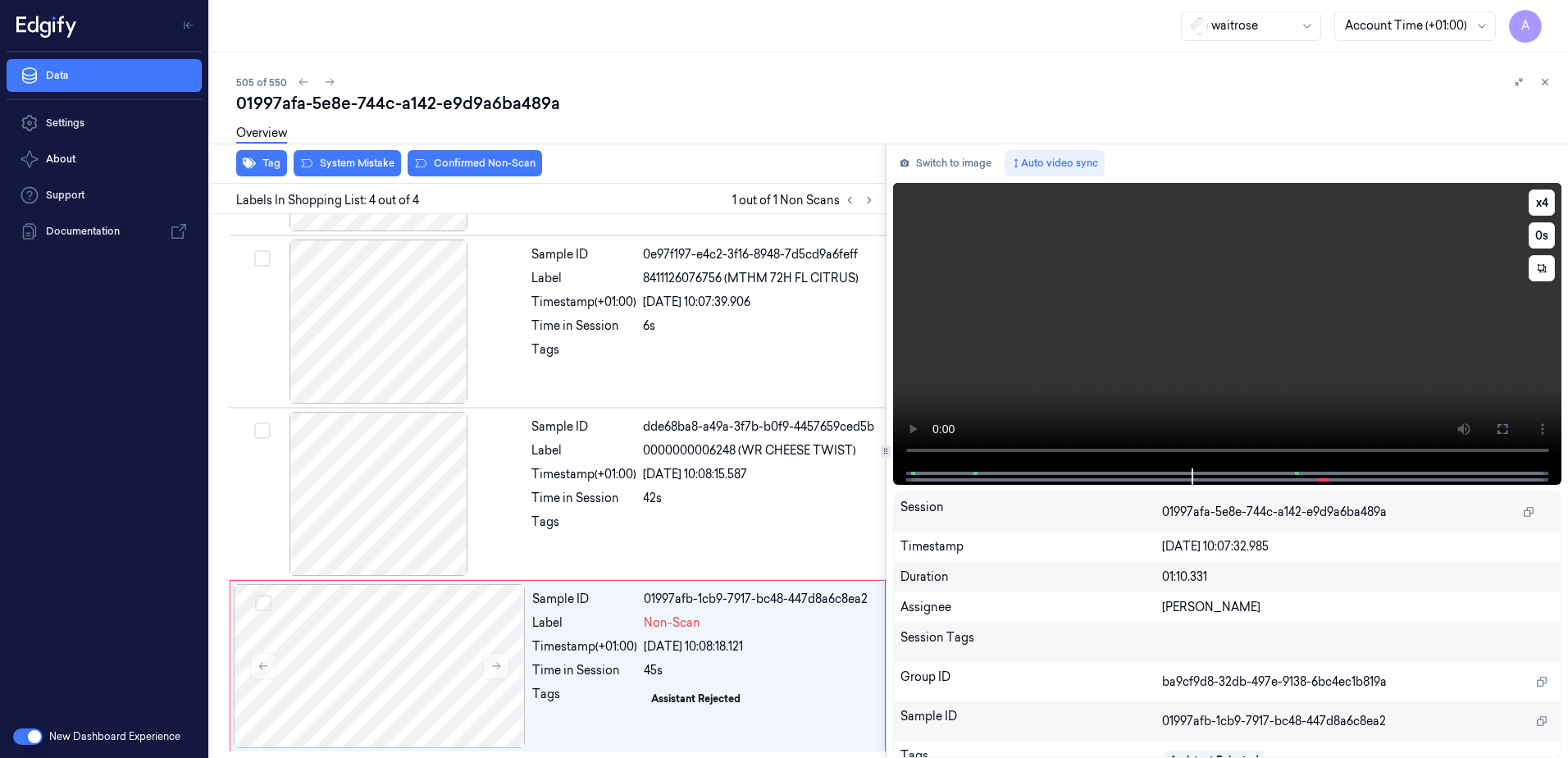
click at [1284, 371] on video at bounding box center [1228, 325] width 669 height 286
click at [615, 684] on div "Sample ID 01997afb-1cb9-7917-bc48-447d8a6c8ea2 Label Non-Scan Timestamp (+01:00…" at bounding box center [704, 666] width 356 height 164
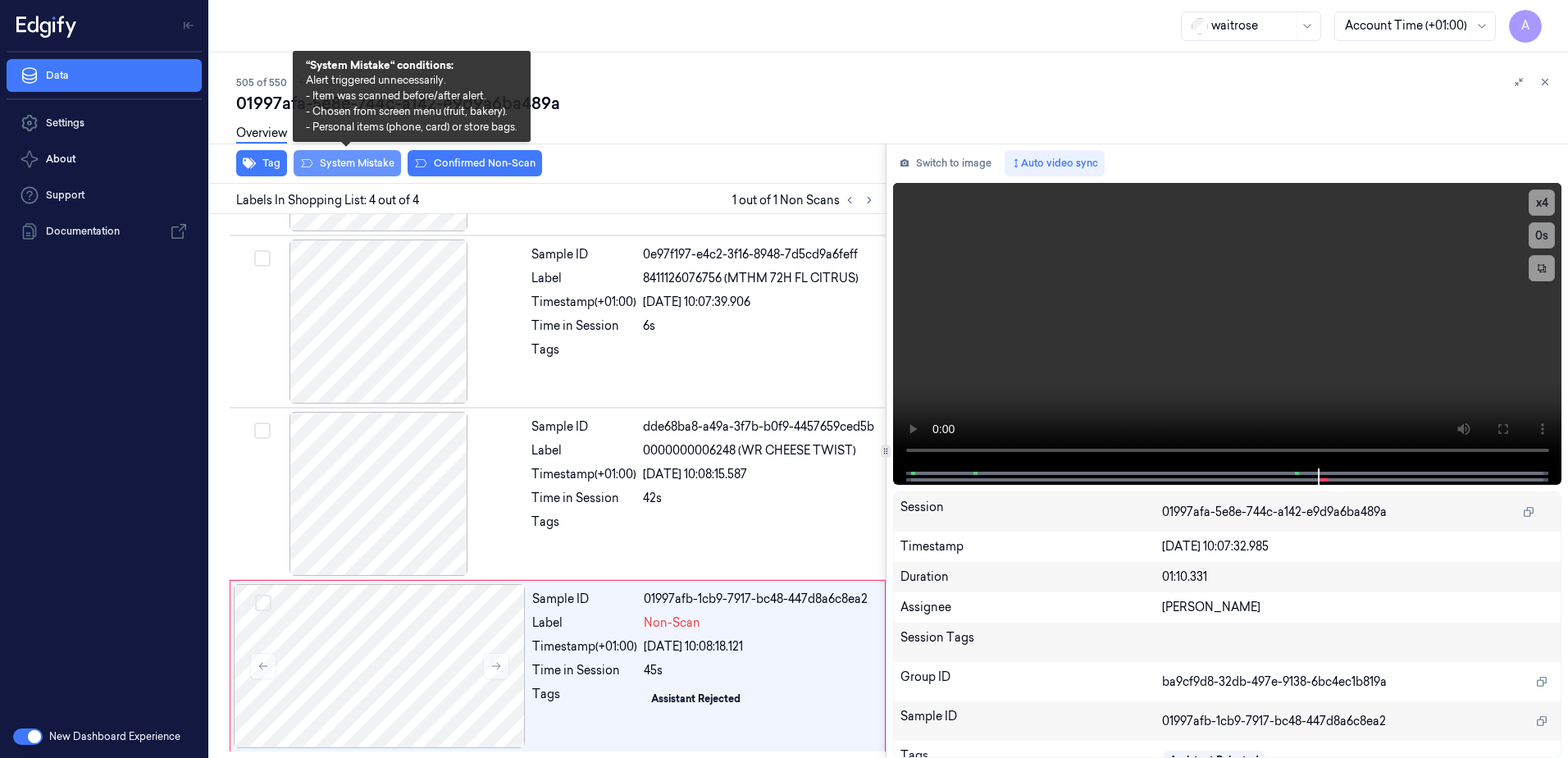
click at [354, 163] on button "System Mistake" at bounding box center [347, 163] width 108 height 26
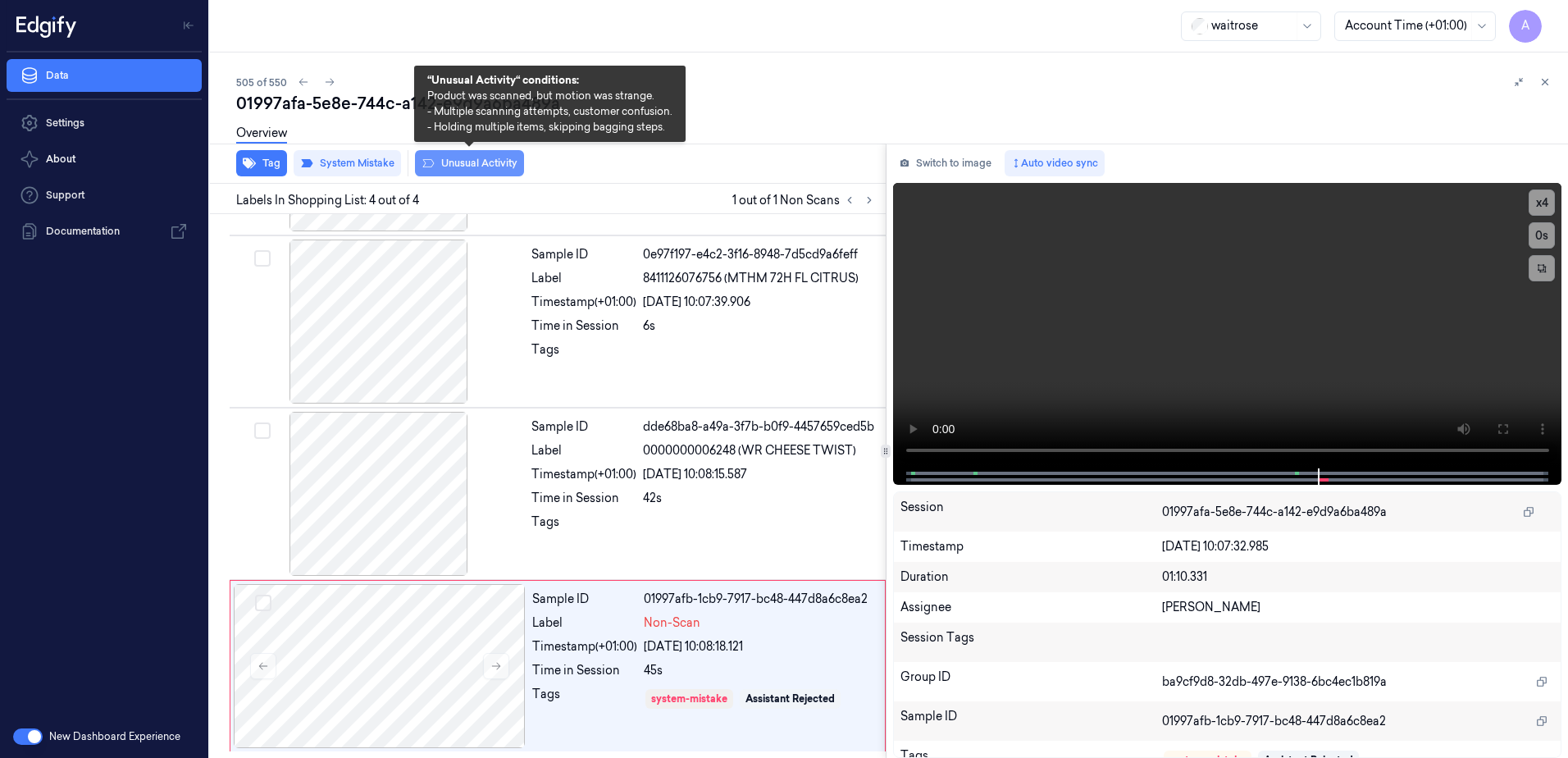
click at [465, 170] on button "Unusual Activity" at bounding box center [469, 163] width 109 height 26
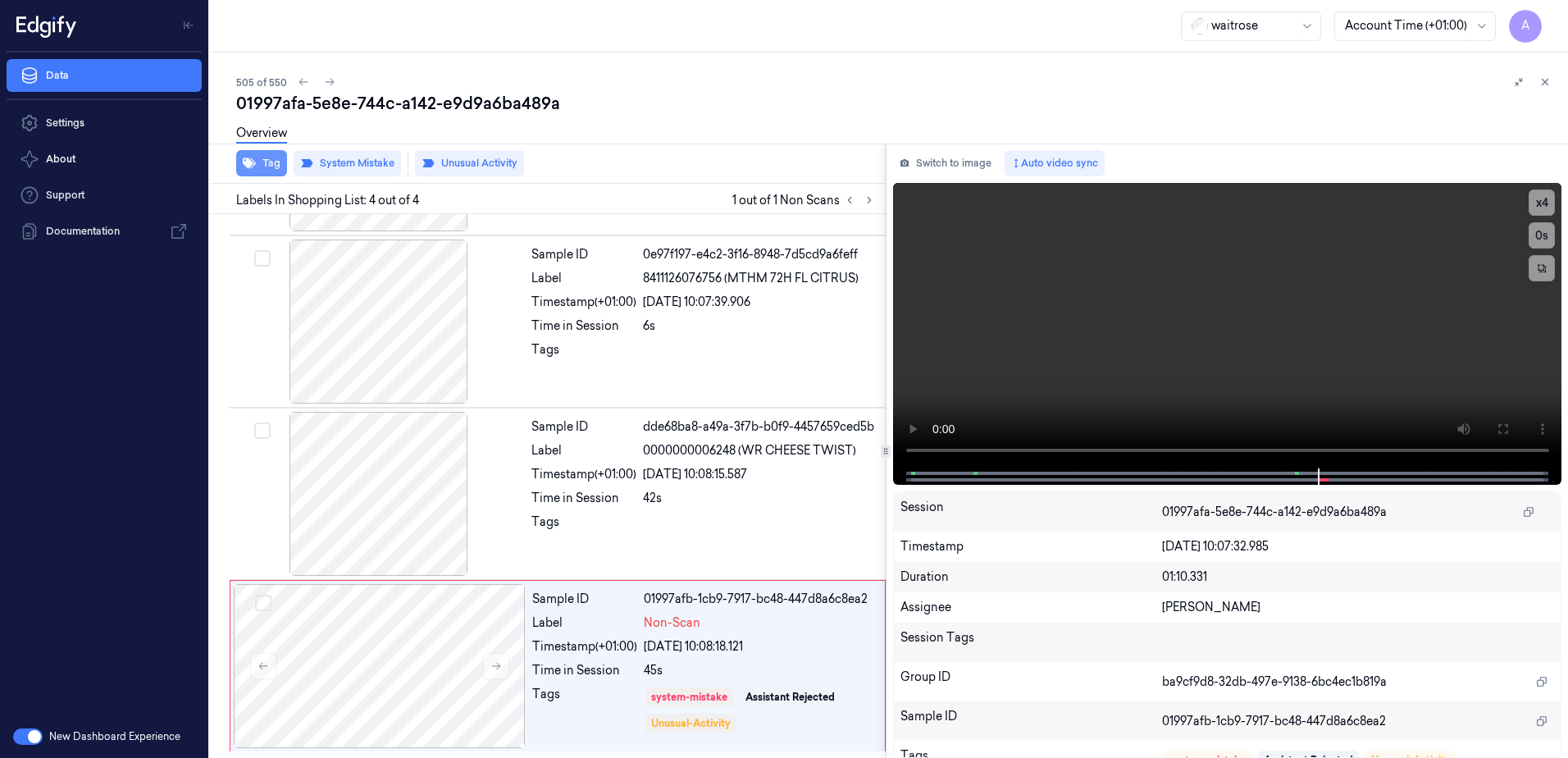
click at [251, 171] on button "Tag" at bounding box center [261, 163] width 51 height 26
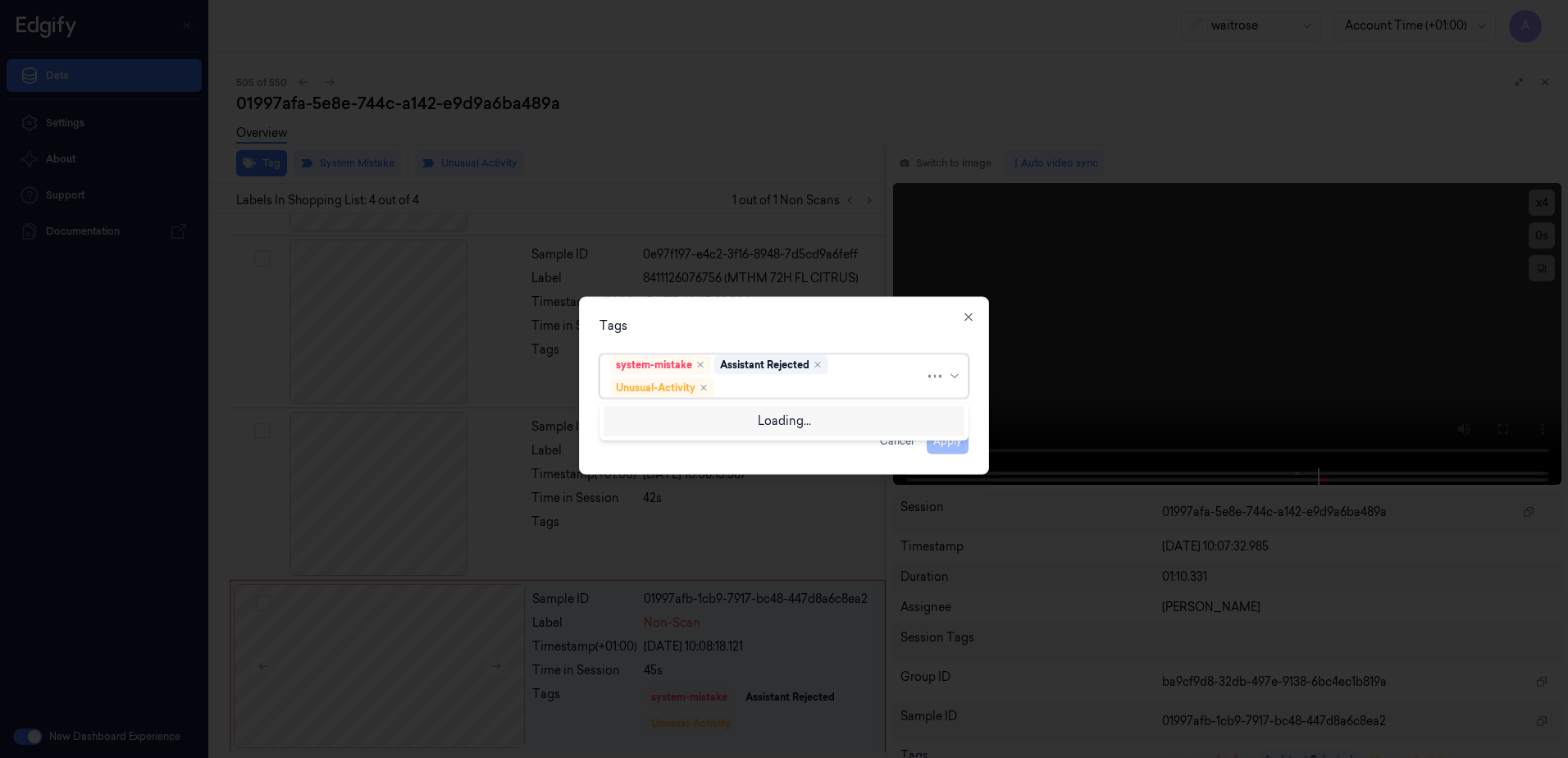
click at [746, 390] on div at bounding box center [822, 388] width 208 height 17
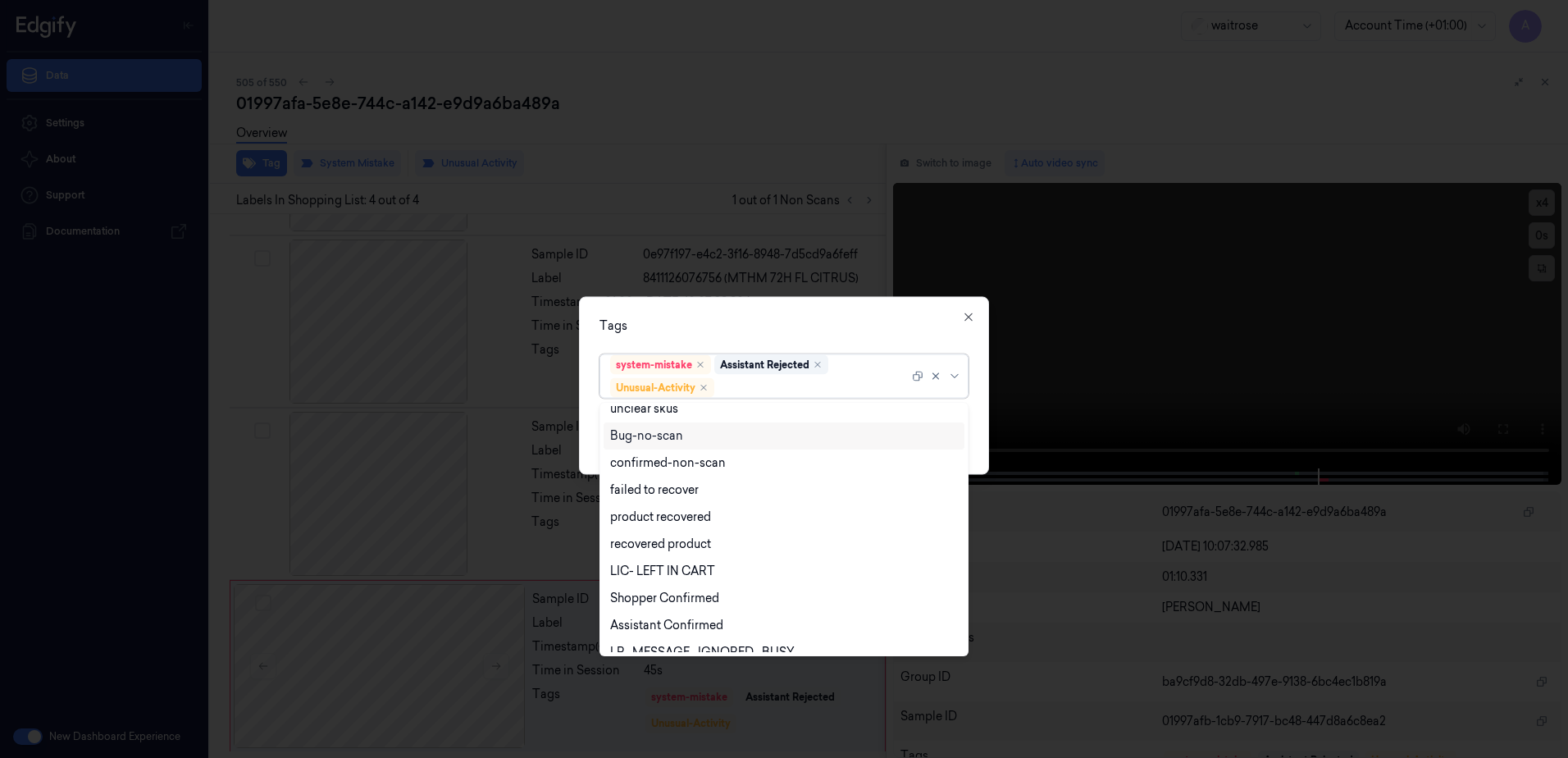
scroll to position [215, 0]
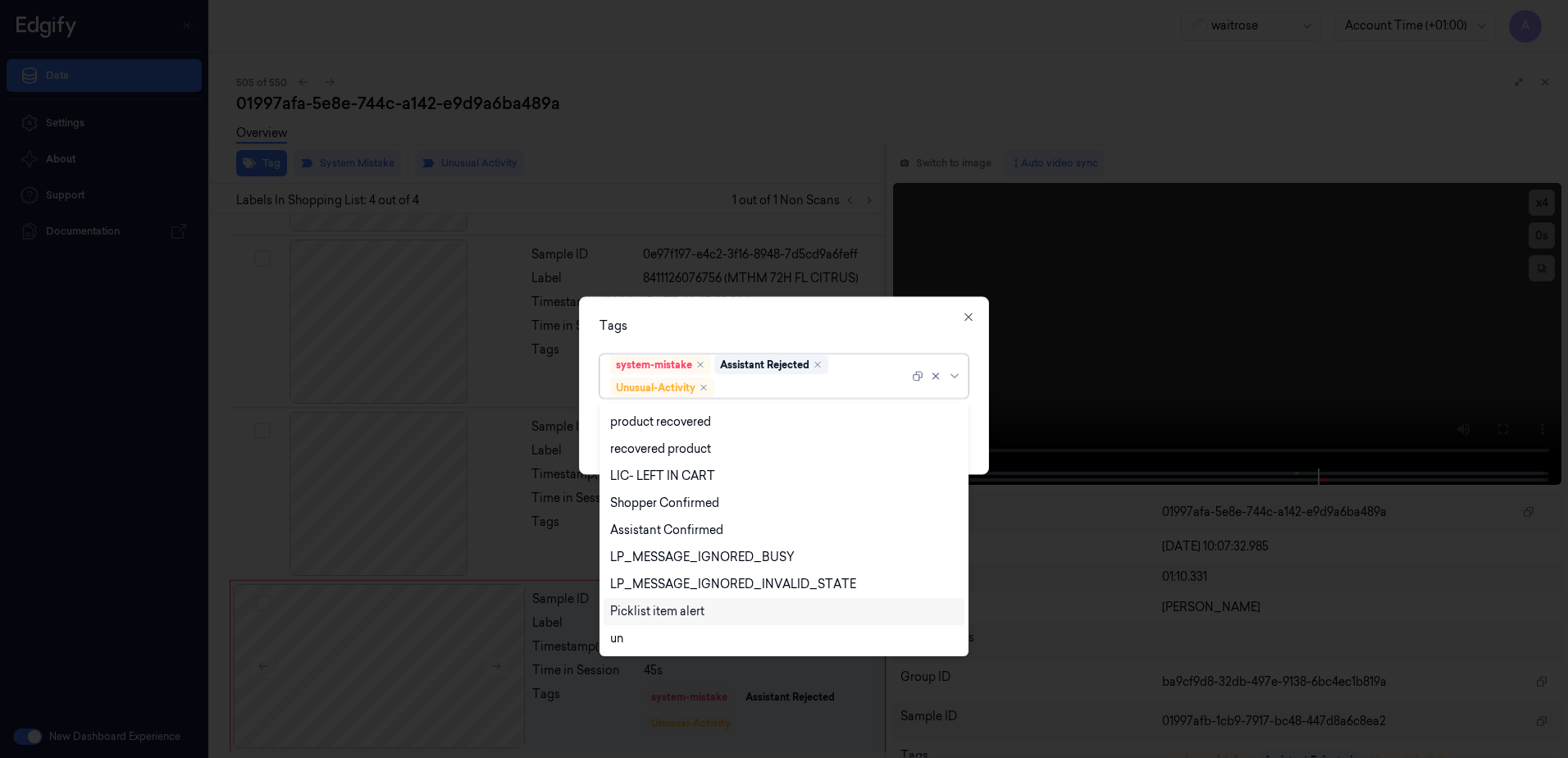
click at [681, 616] on div "Picklist item alert" at bounding box center [658, 612] width 94 height 17
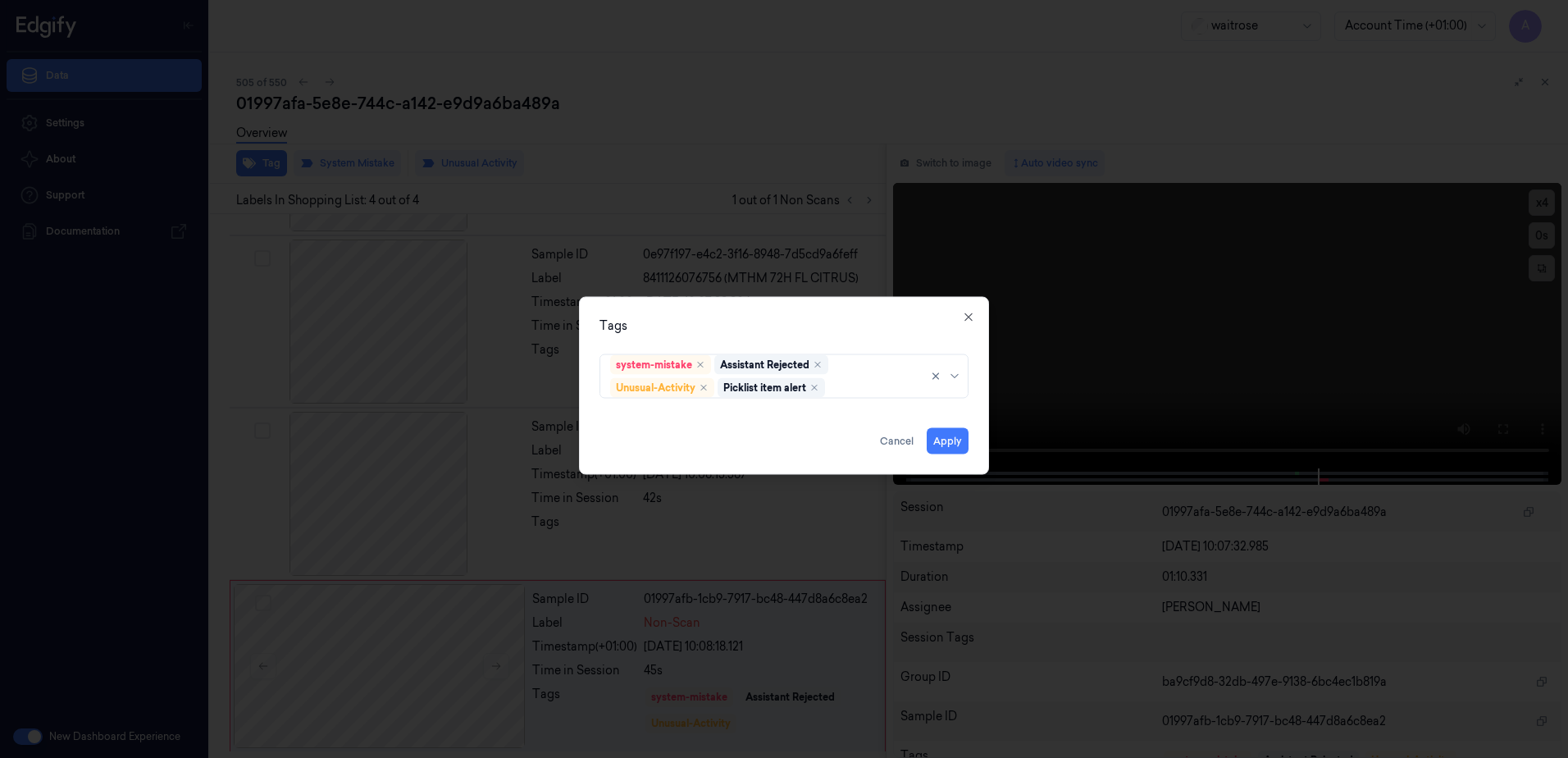
click at [733, 317] on div "Tags" at bounding box center [784, 326] width 369 height 17
click at [933, 439] on button "Apply" at bounding box center [948, 441] width 42 height 26
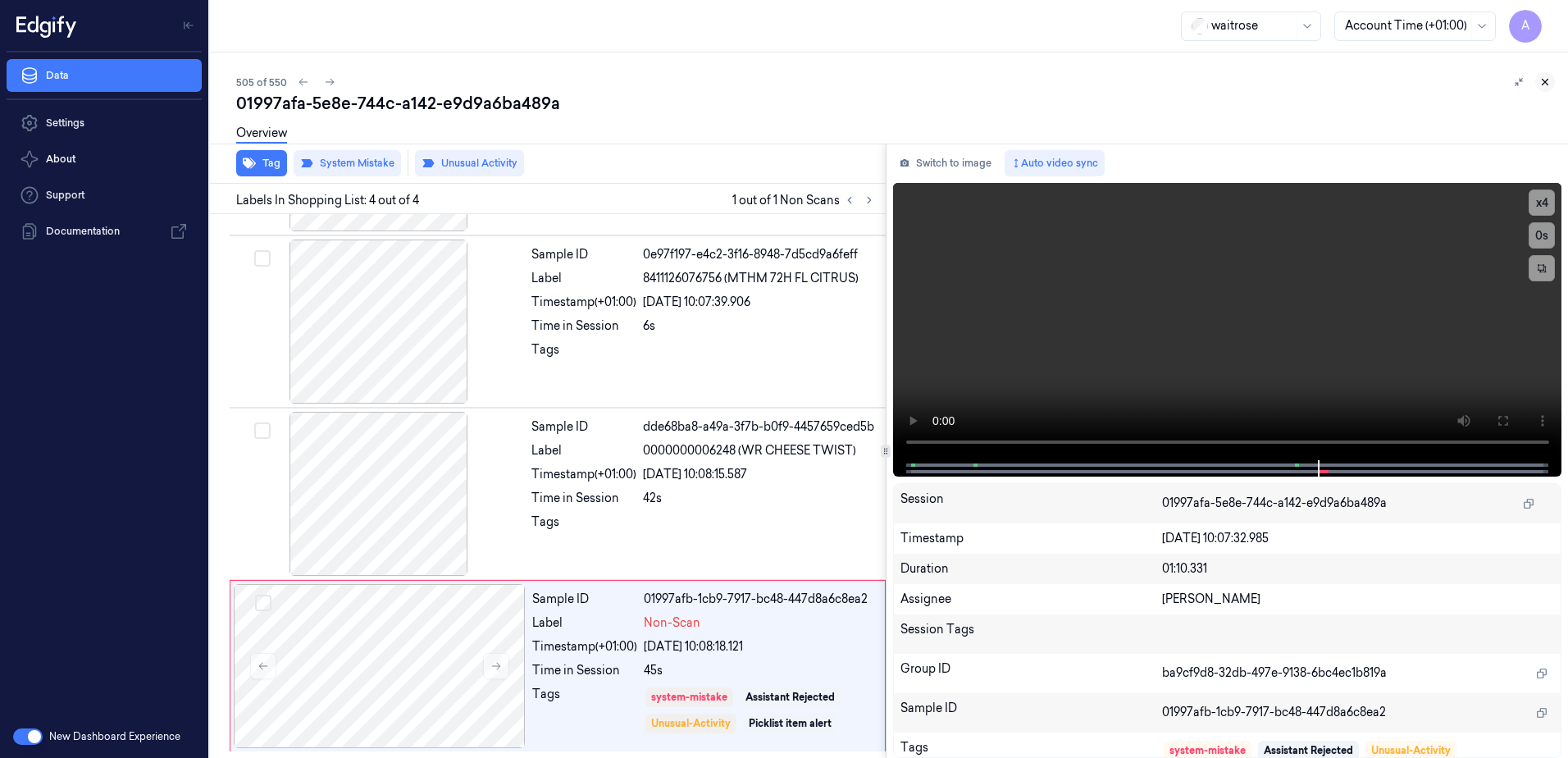
click at [1554, 87] on button at bounding box center [1545, 82] width 19 height 19
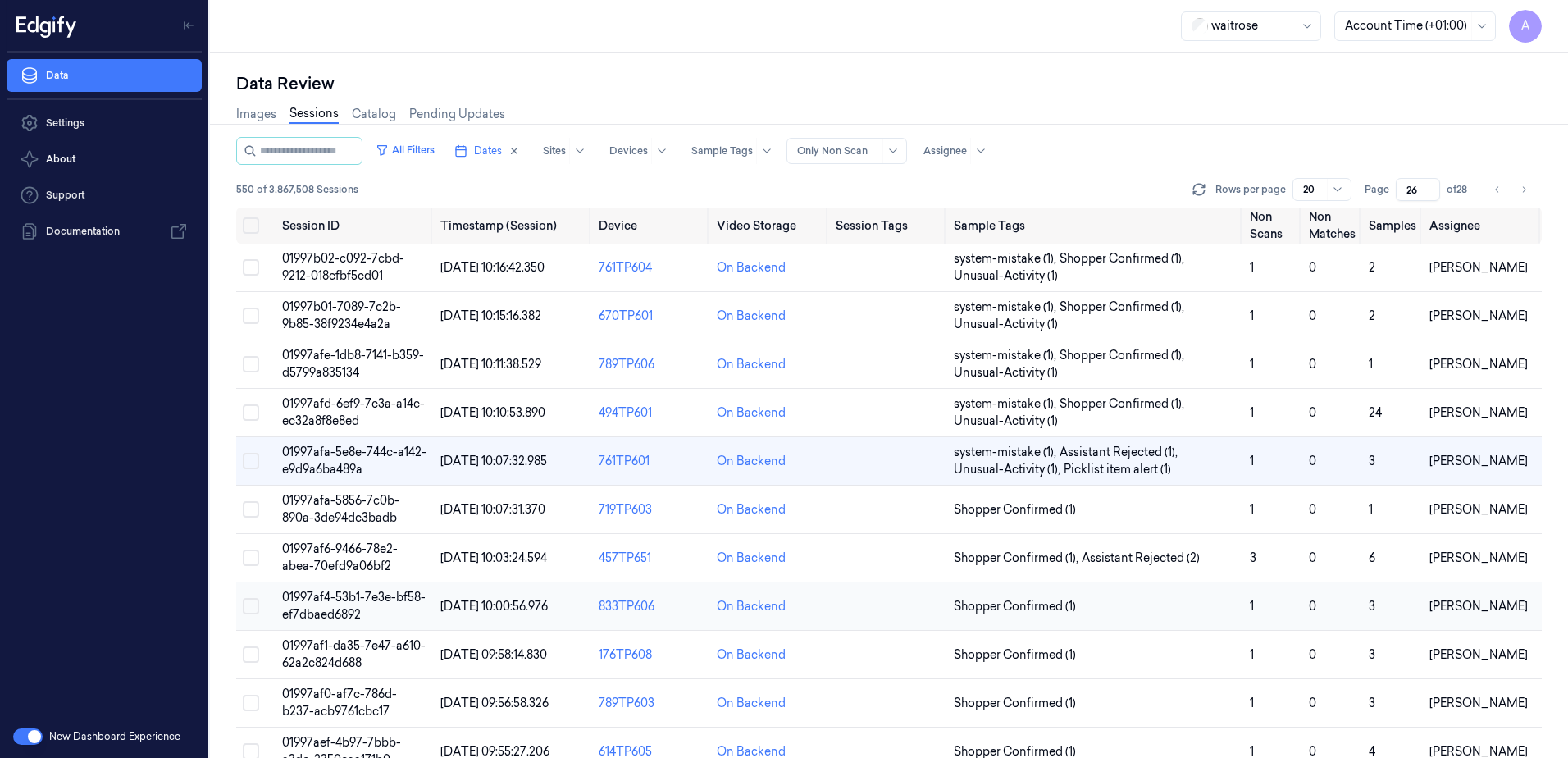
click at [333, 594] on span "01997af4-53b1-7e3e-bf58-ef7dbaed6892" at bounding box center [353, 605] width 143 height 32
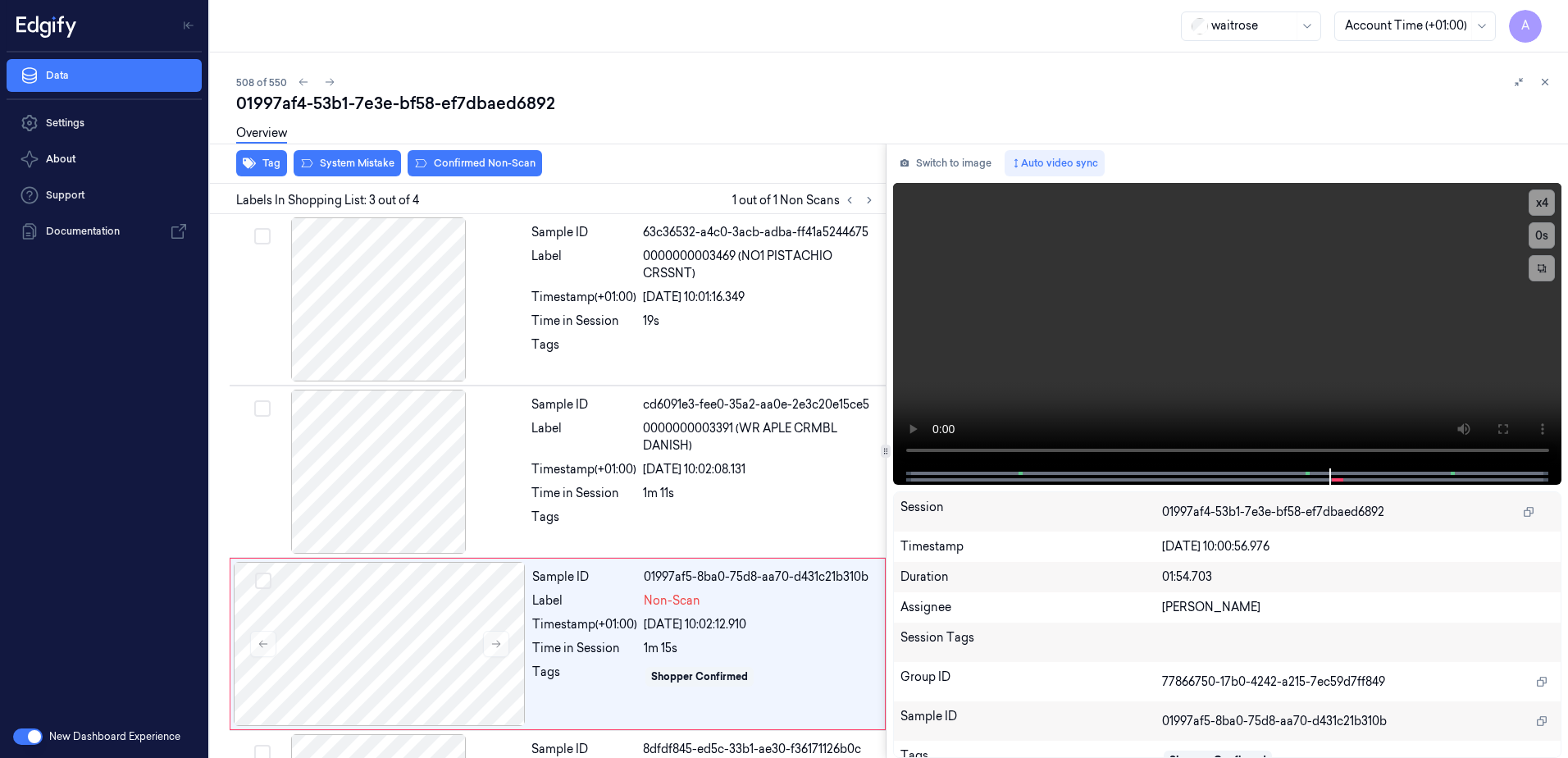
scroll to position [150, 0]
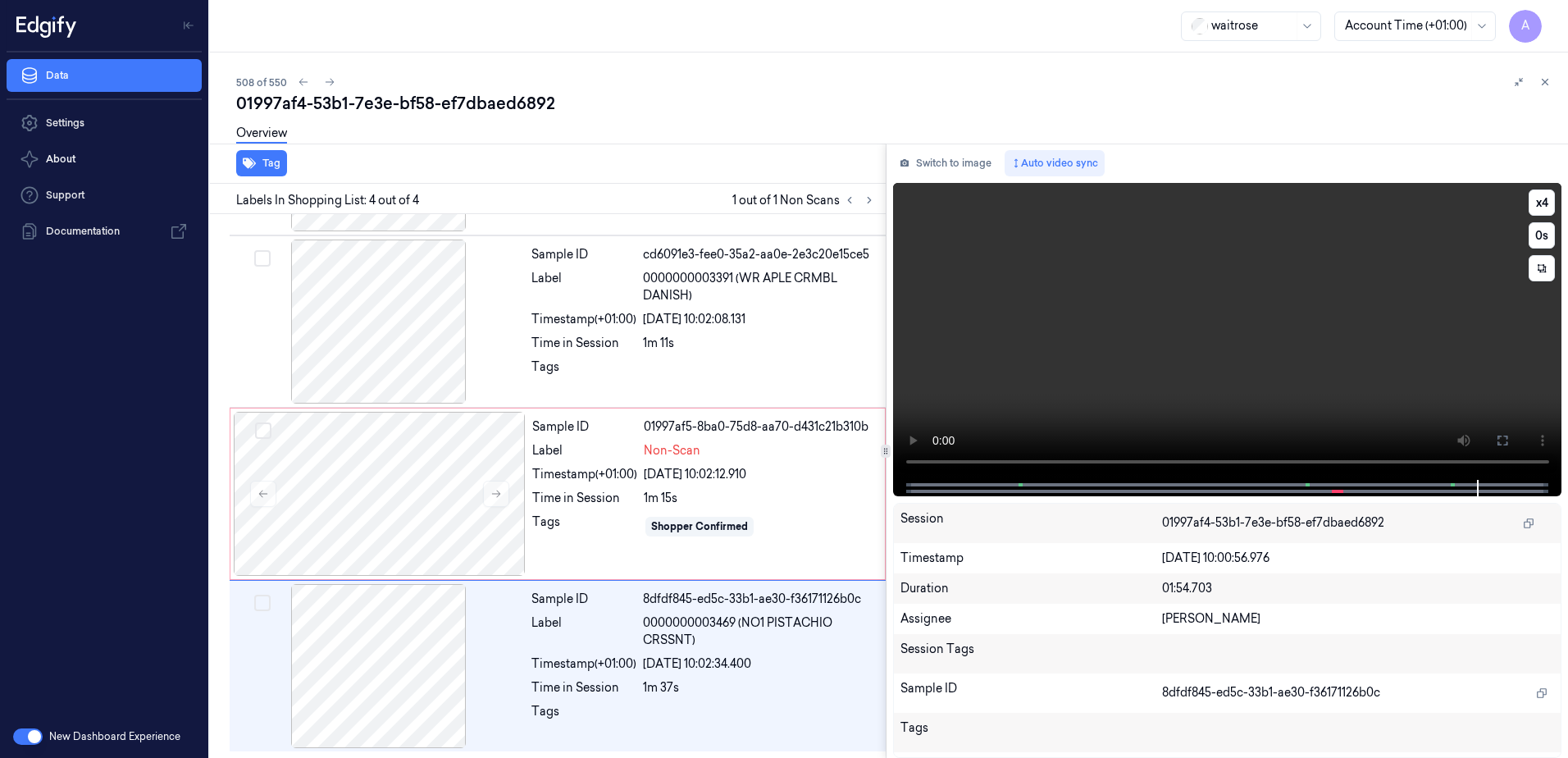
click at [1102, 376] on video at bounding box center [1228, 331] width 669 height 297
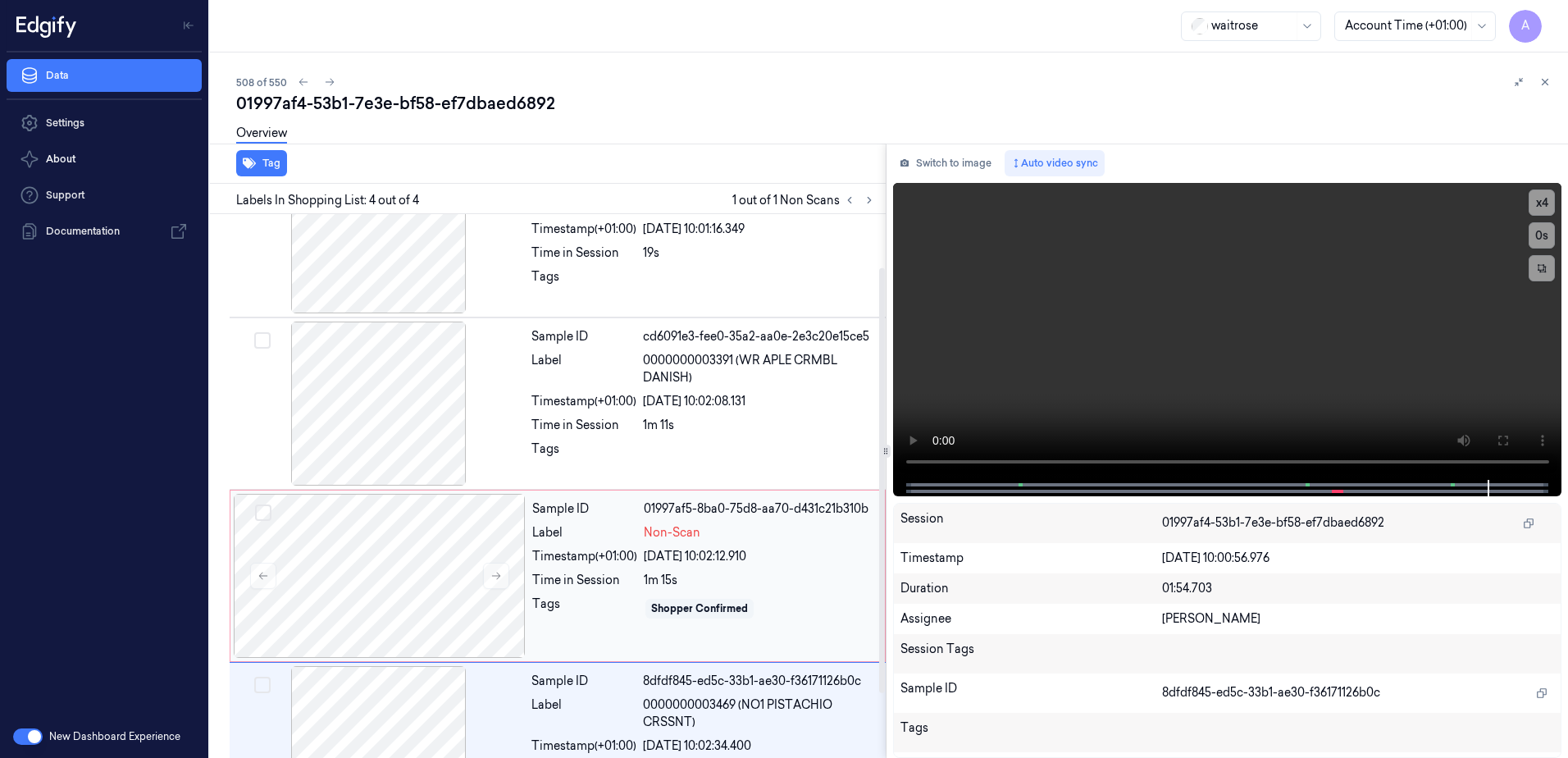
click at [575, 585] on div "Time in Session" at bounding box center [585, 581] width 105 height 17
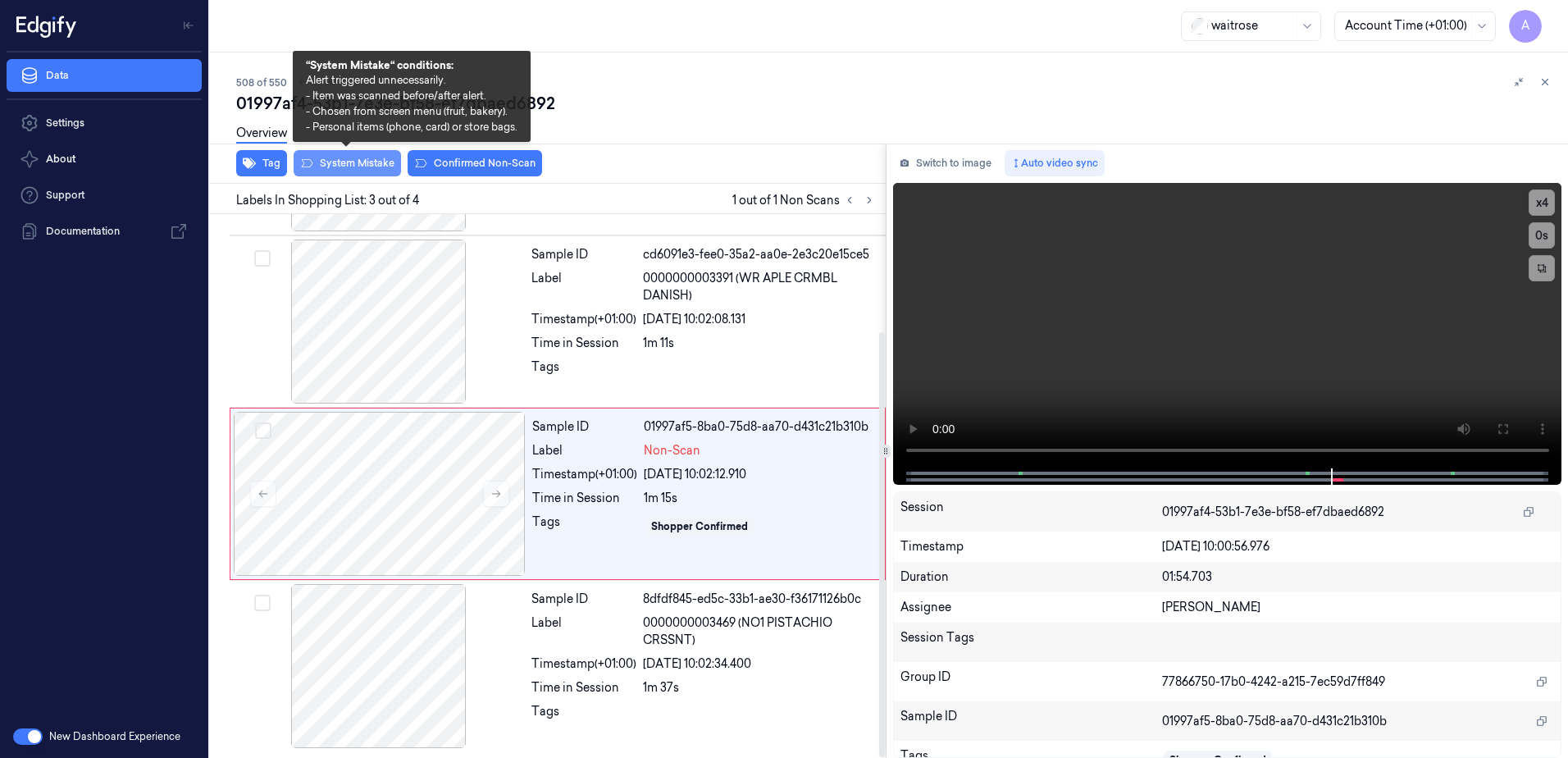
click at [356, 169] on button "System Mistake" at bounding box center [347, 163] width 108 height 26
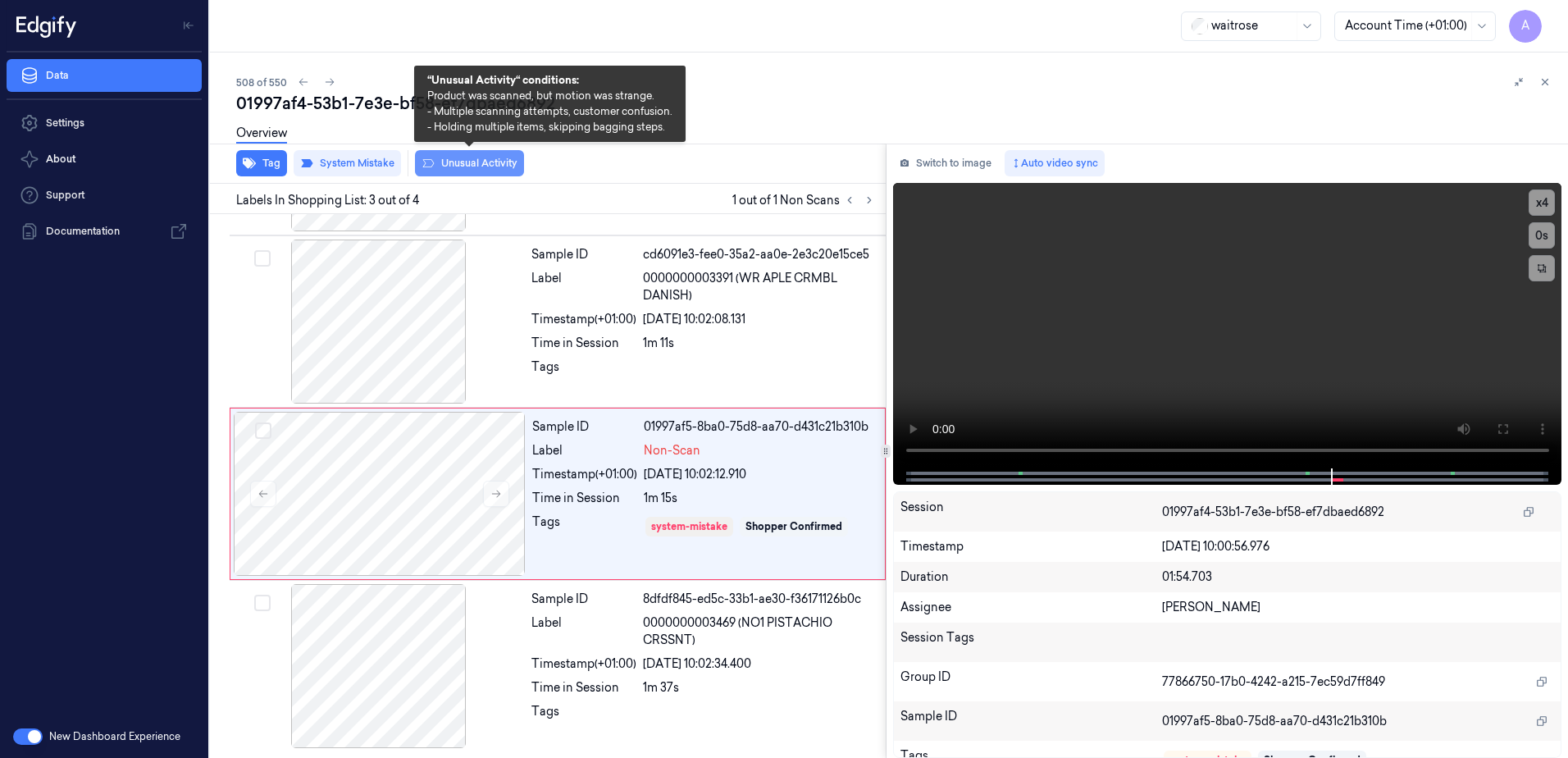
click at [470, 160] on button "Unusual Activity" at bounding box center [469, 163] width 109 height 26
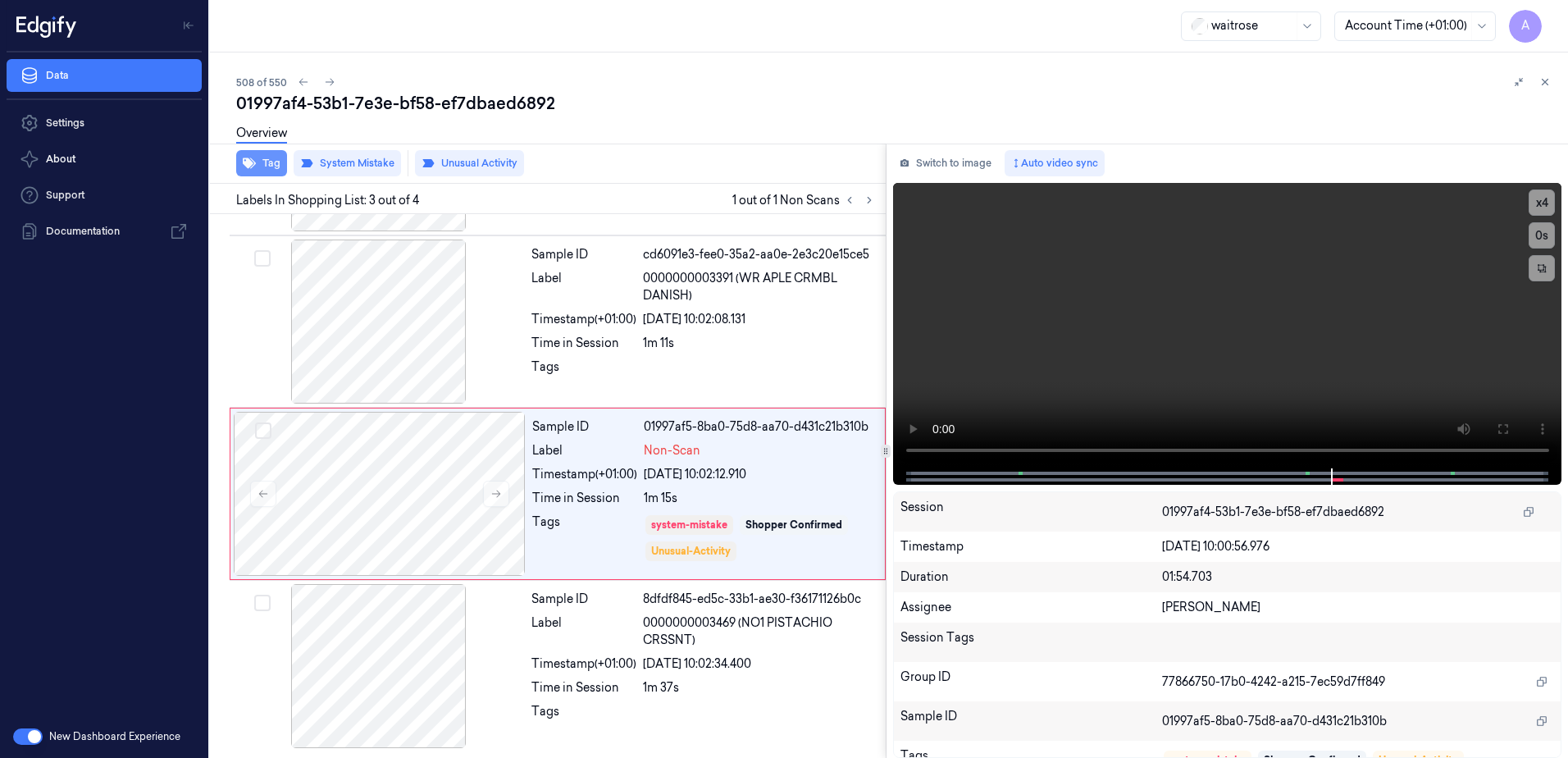
click at [266, 167] on button "Tag" at bounding box center [261, 163] width 51 height 26
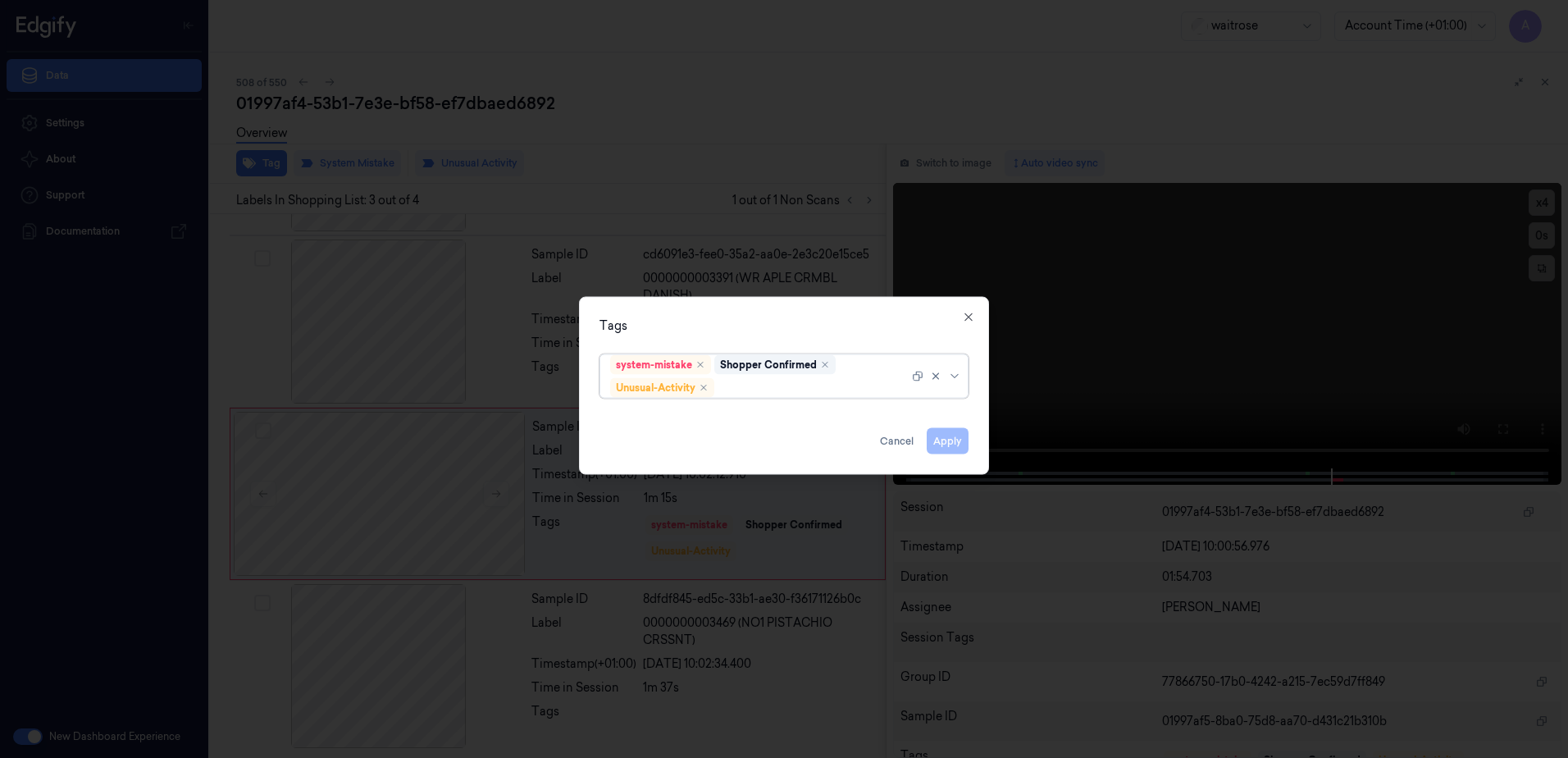
click at [766, 395] on div at bounding box center [813, 388] width 191 height 17
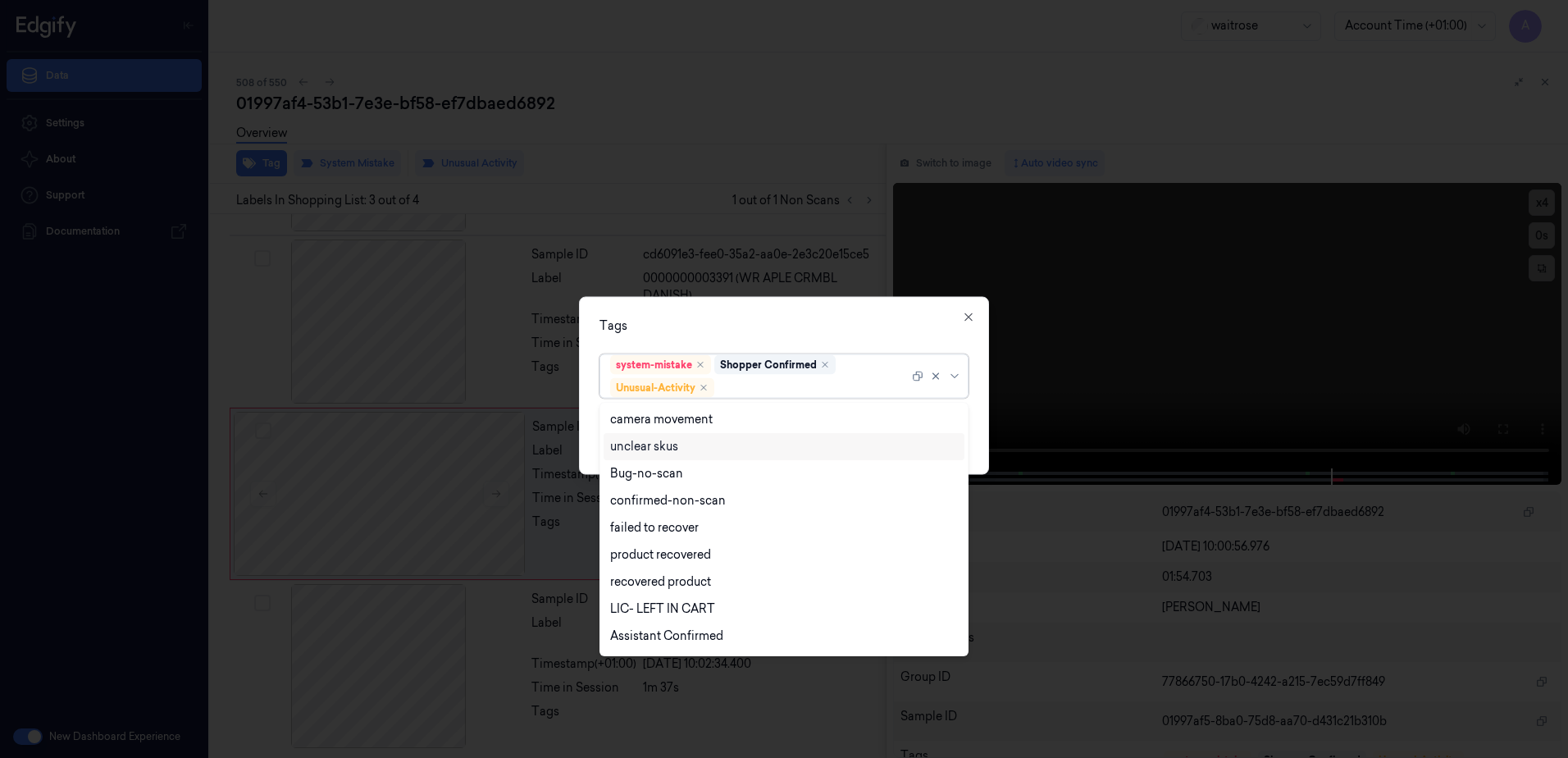
scroll to position [215, 0]
click at [670, 612] on div "Picklist item alert" at bounding box center [658, 612] width 94 height 17
click at [736, 334] on div "Tags" at bounding box center [784, 326] width 369 height 17
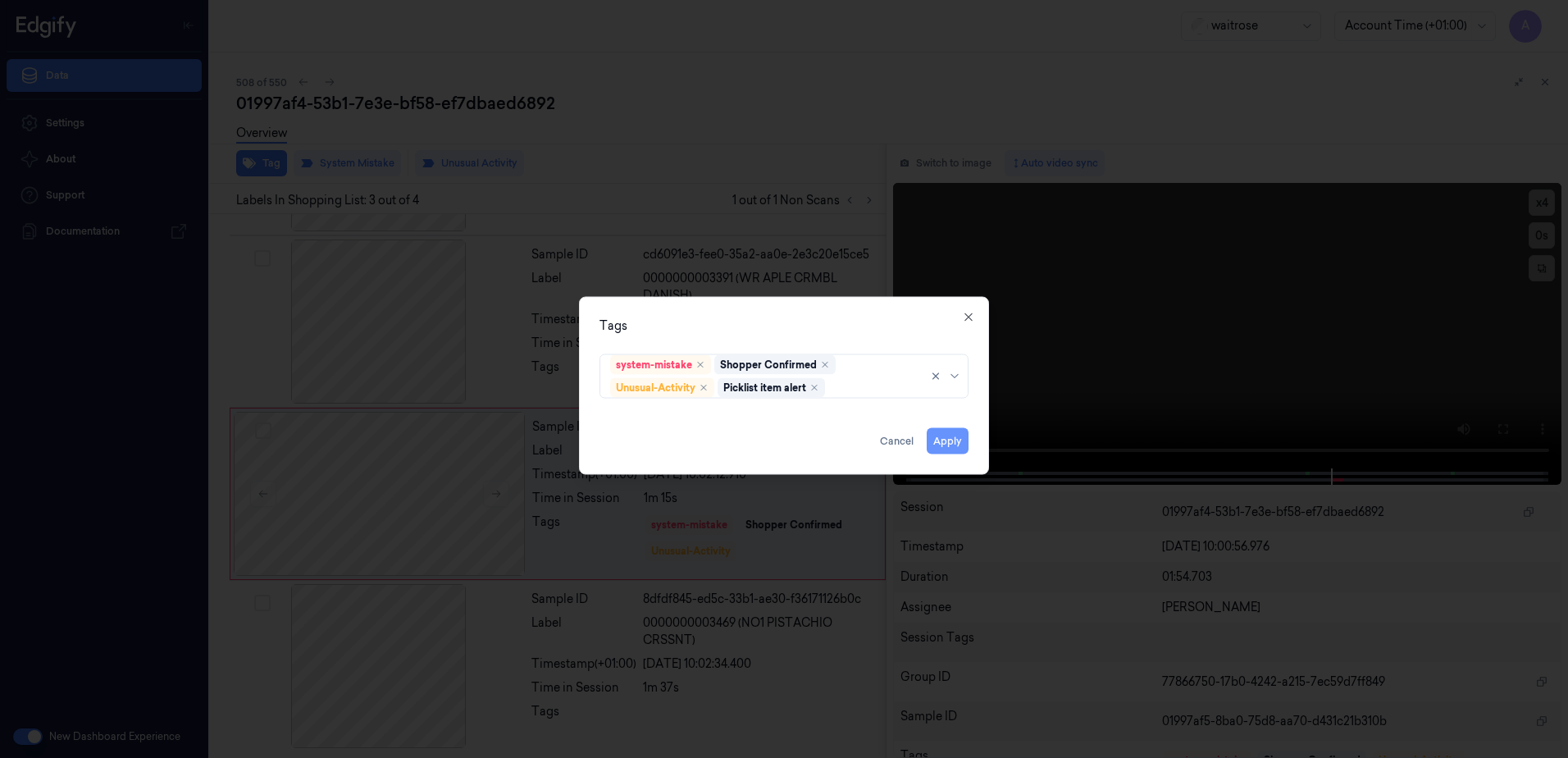
click at [942, 435] on button "Apply" at bounding box center [948, 441] width 42 height 26
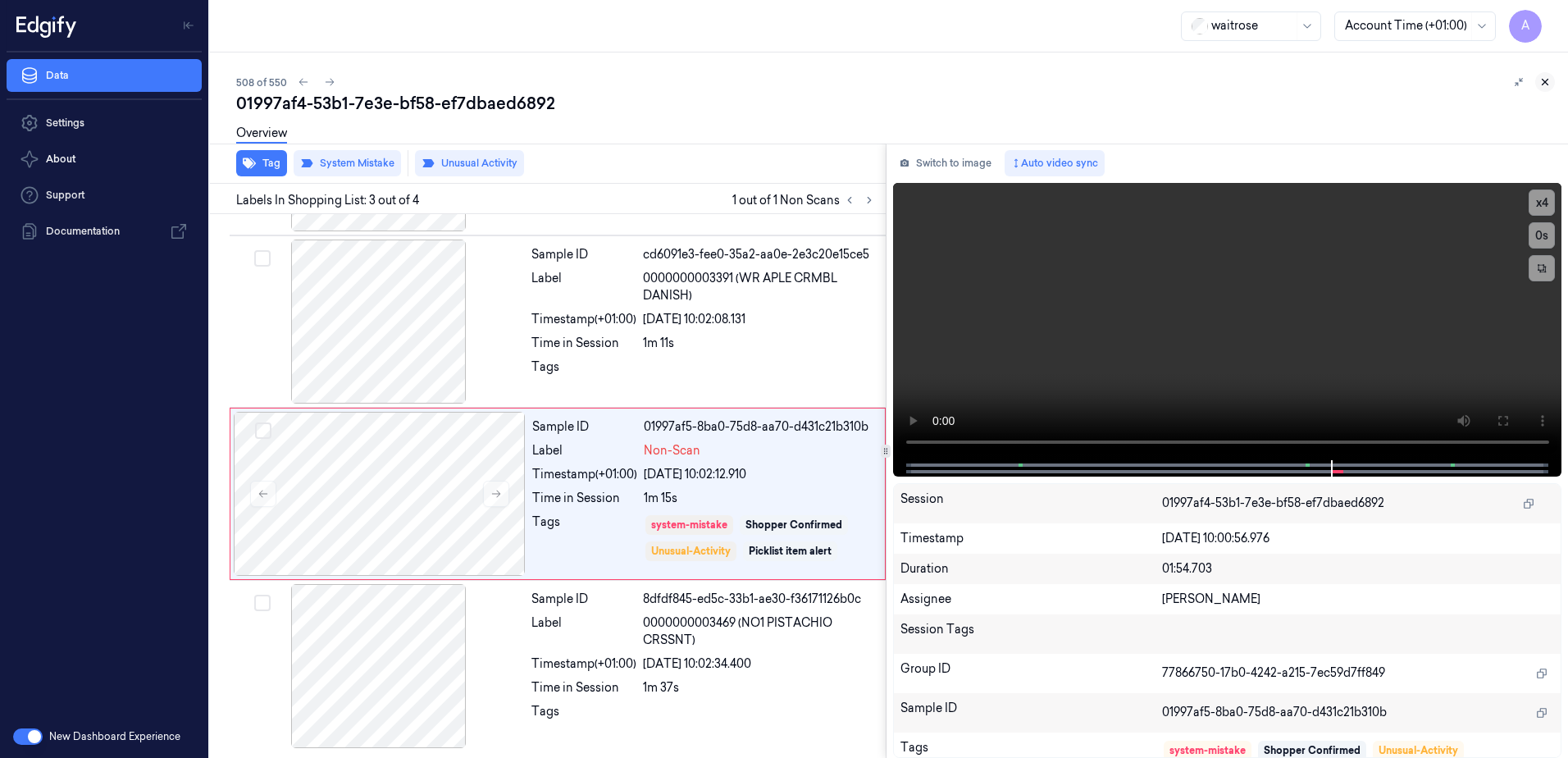
click at [1546, 81] on icon at bounding box center [1546, 83] width 6 height 6
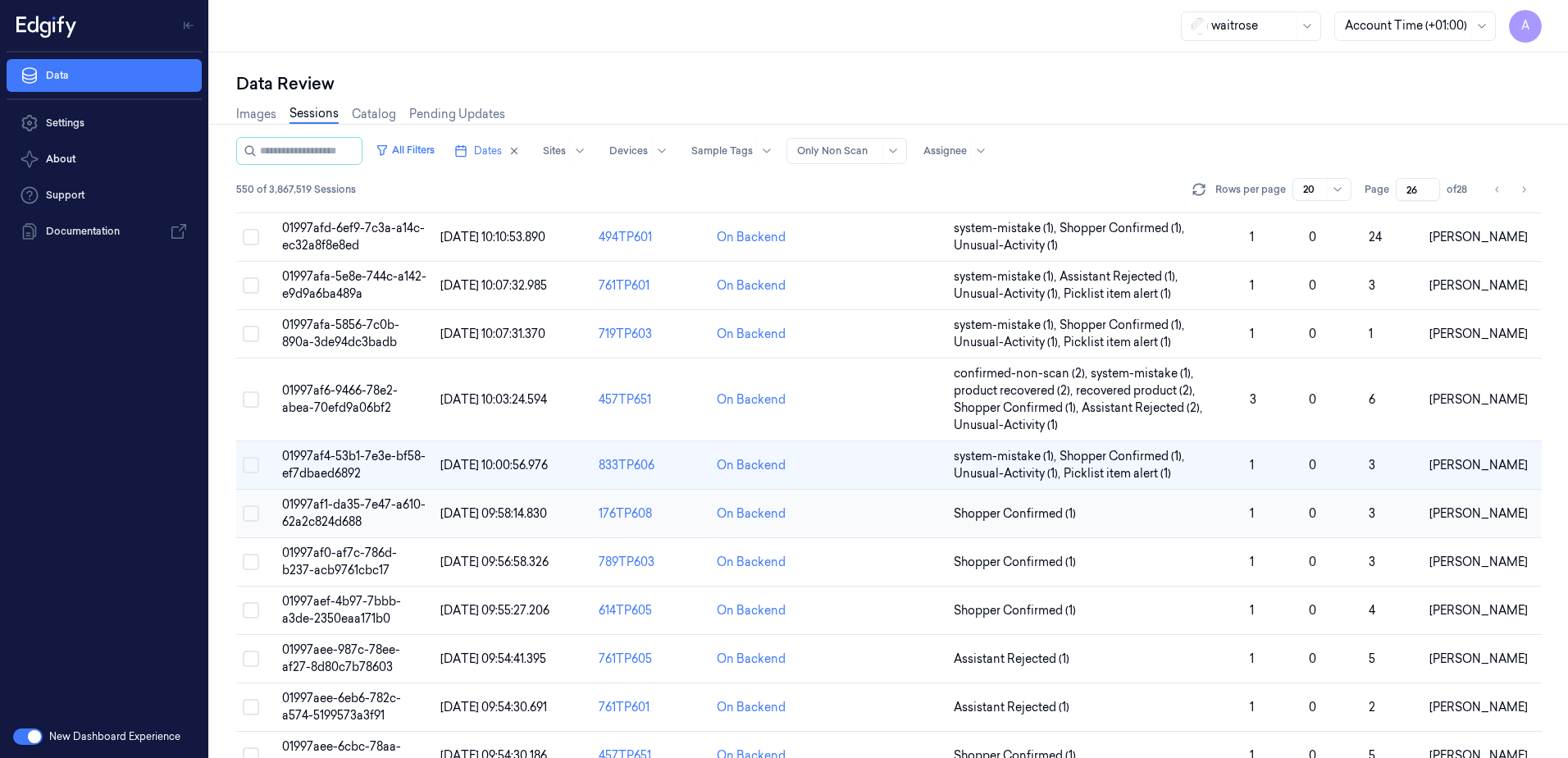
scroll to position [340, 0]
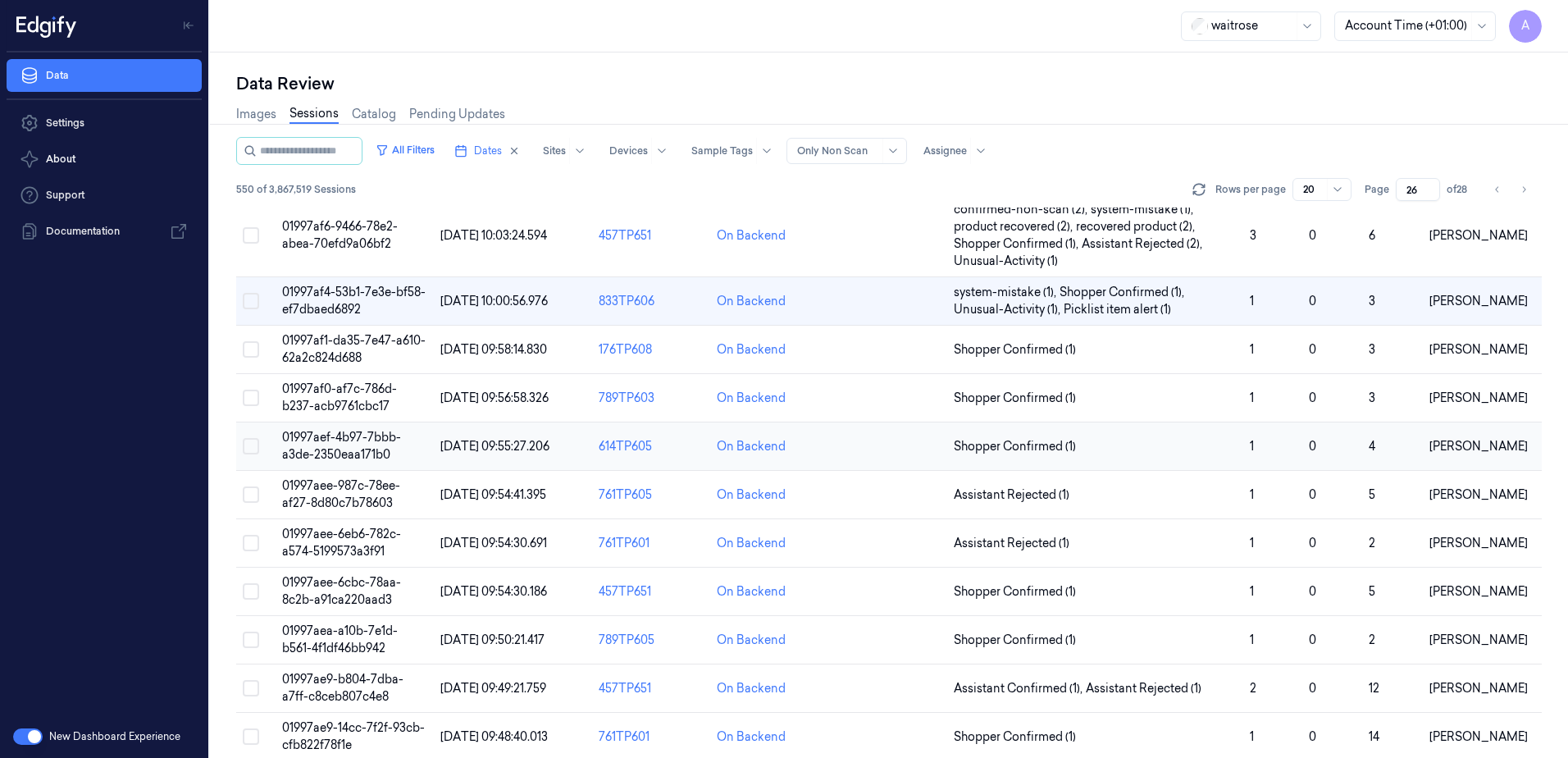
click at [332, 442] on span "01997aef-4b97-7bbb-a3de-2350eaa171b0" at bounding box center [341, 445] width 119 height 32
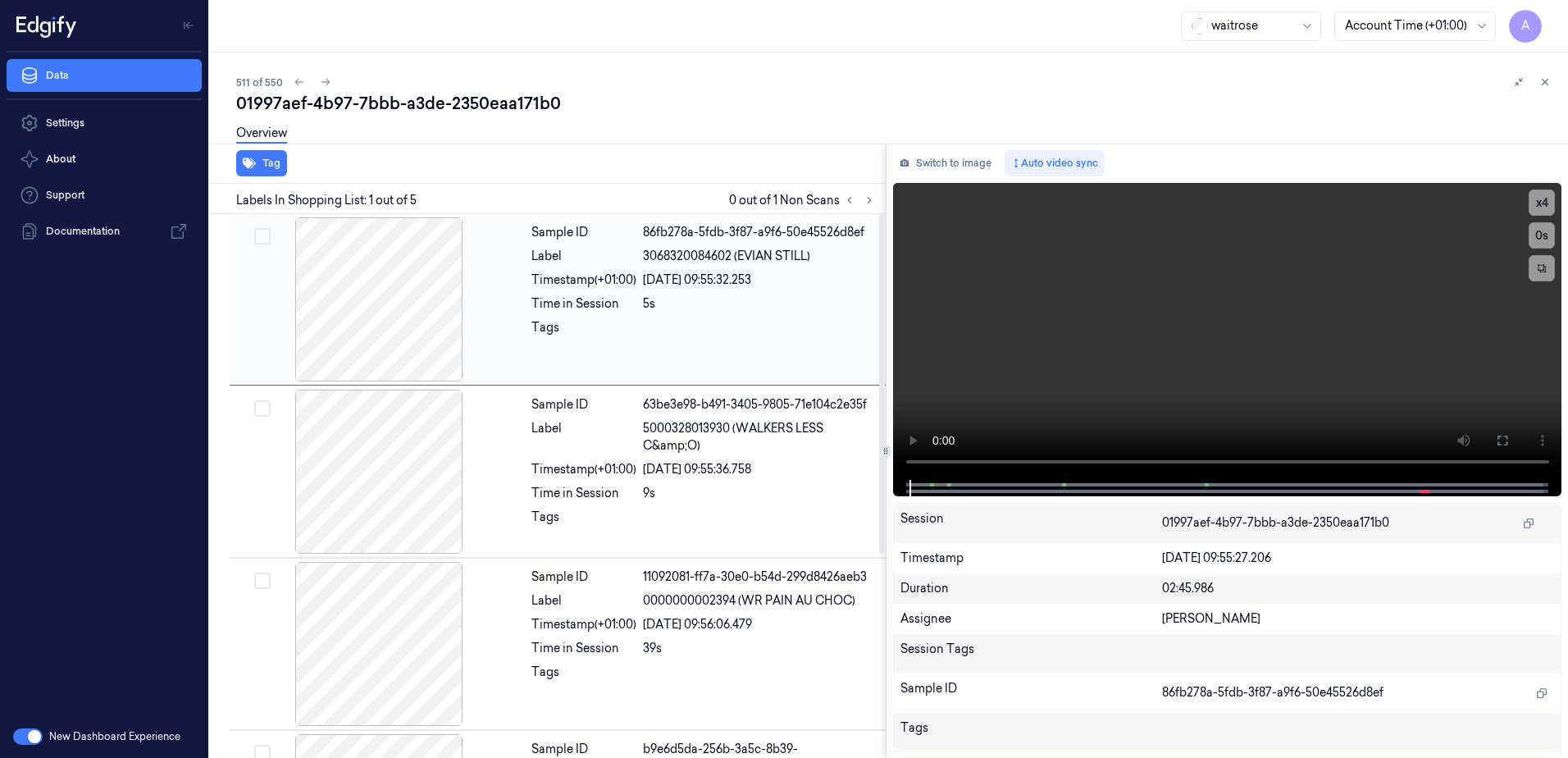
click at [475, 363] on div at bounding box center [379, 299] width 292 height 164
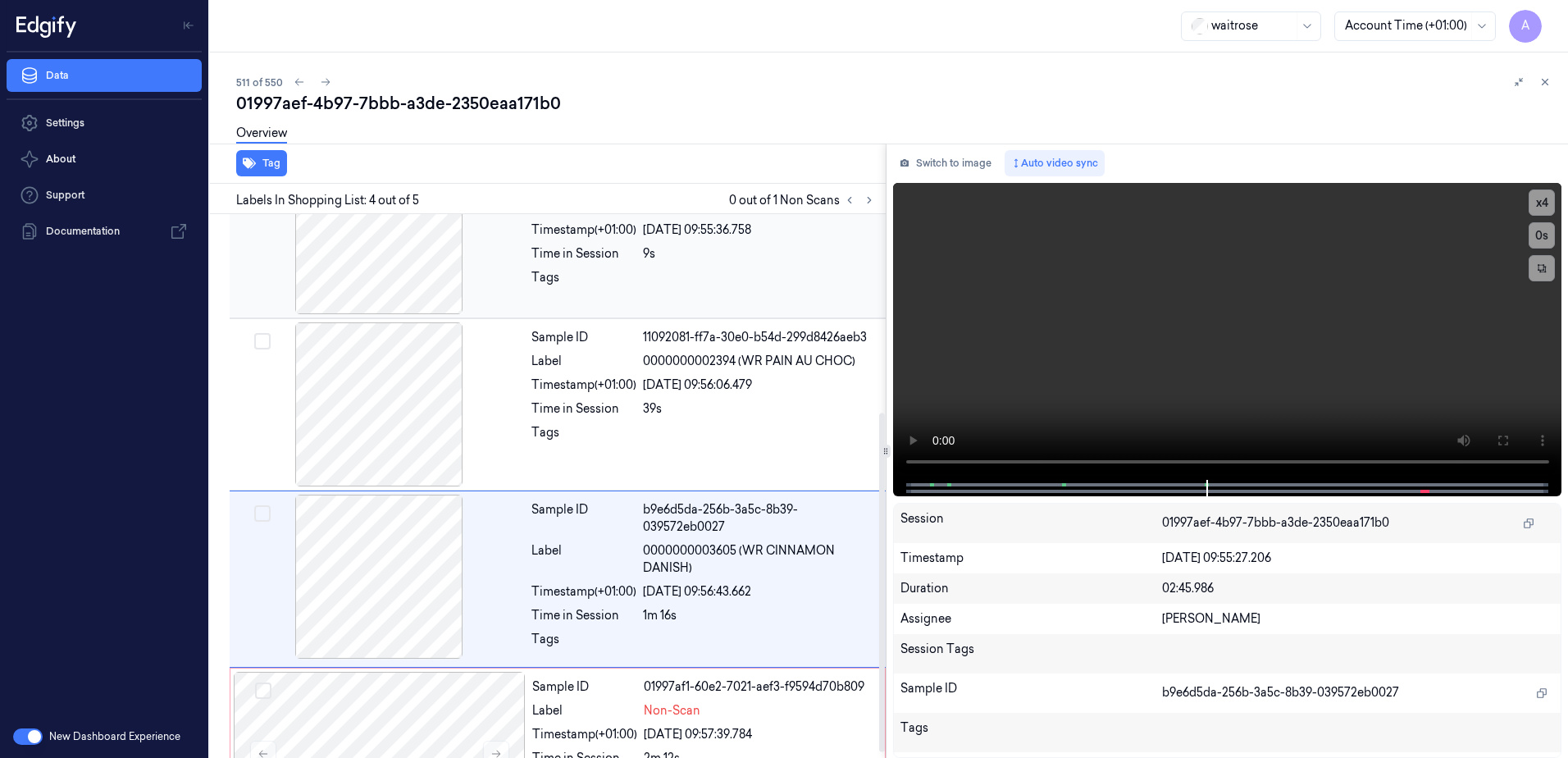
scroll to position [327, 0]
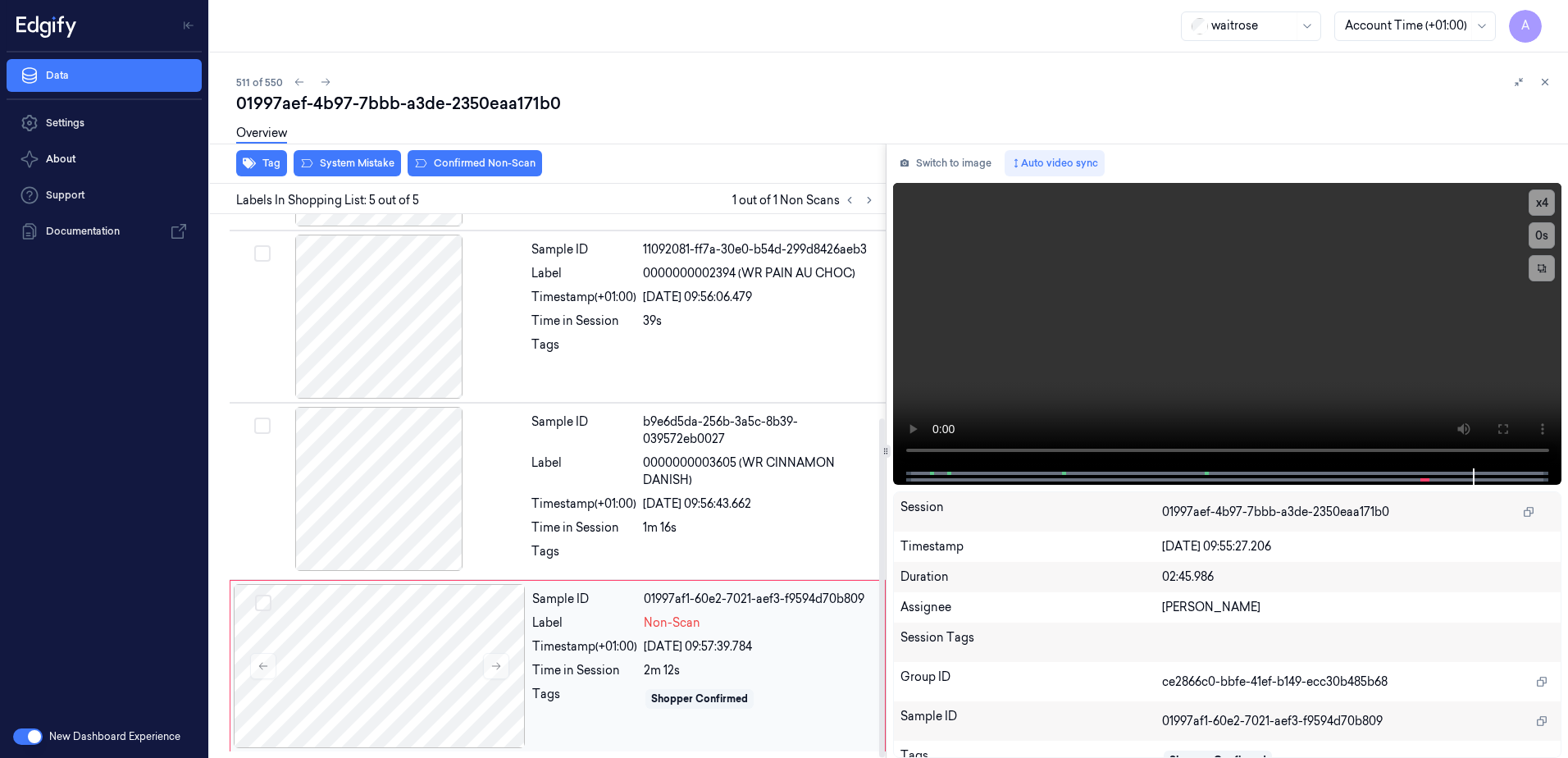
click at [802, 672] on div "2m 12s" at bounding box center [759, 671] width 232 height 17
click at [986, 408] on video at bounding box center [1228, 325] width 669 height 286
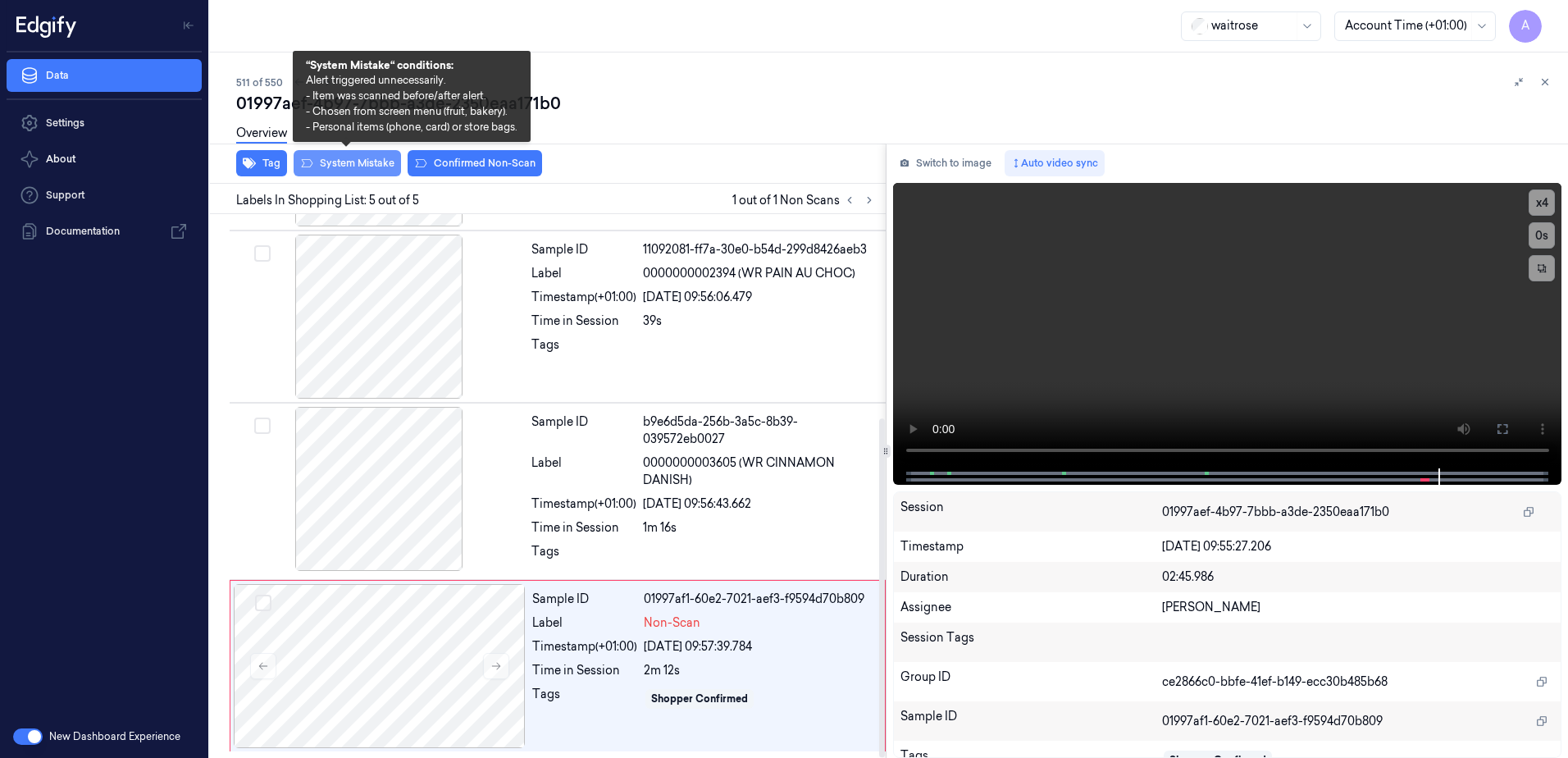
click at [349, 164] on button "System Mistake" at bounding box center [347, 163] width 108 height 26
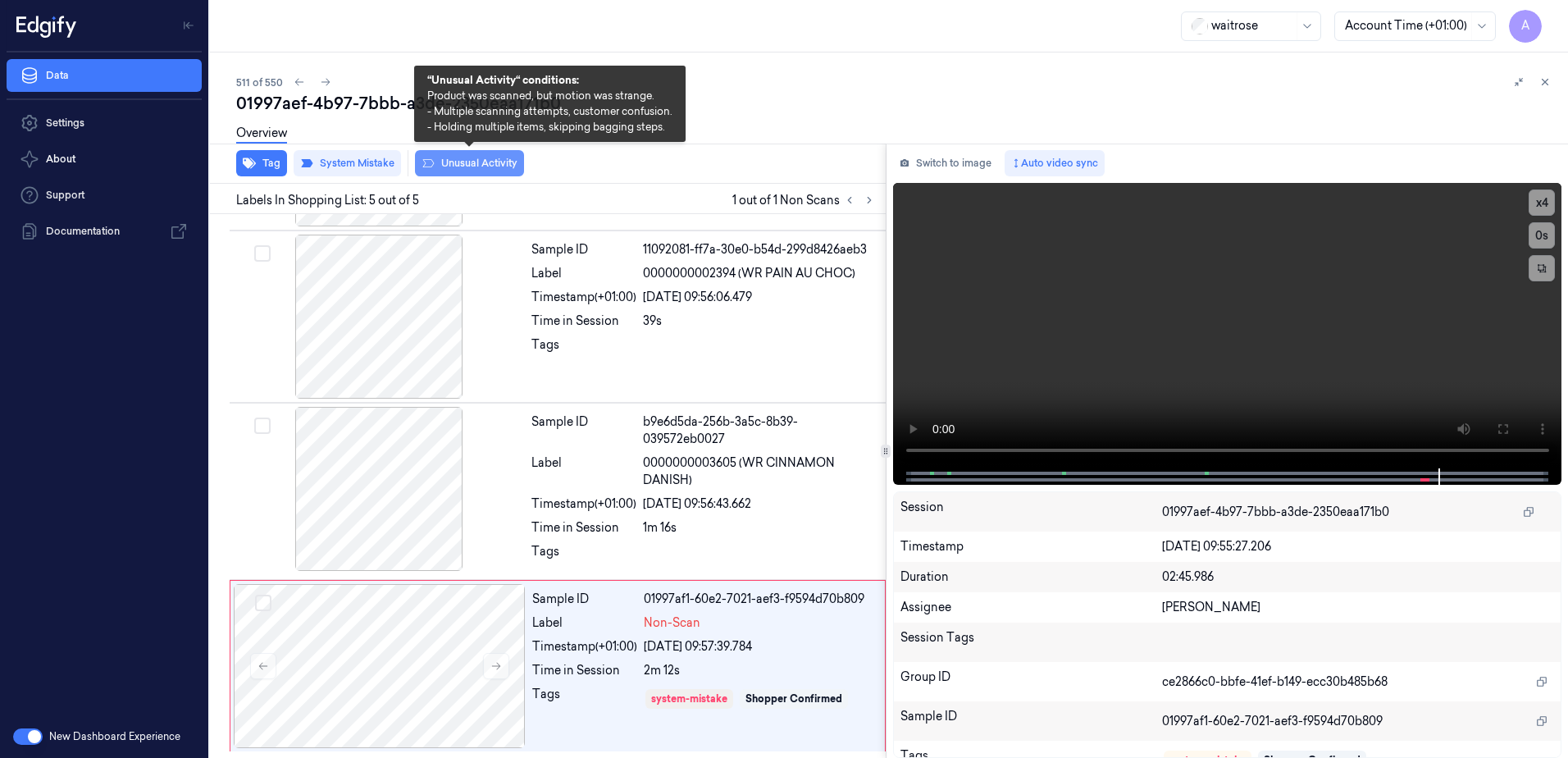
click at [448, 163] on button "Unusual Activity" at bounding box center [469, 163] width 109 height 26
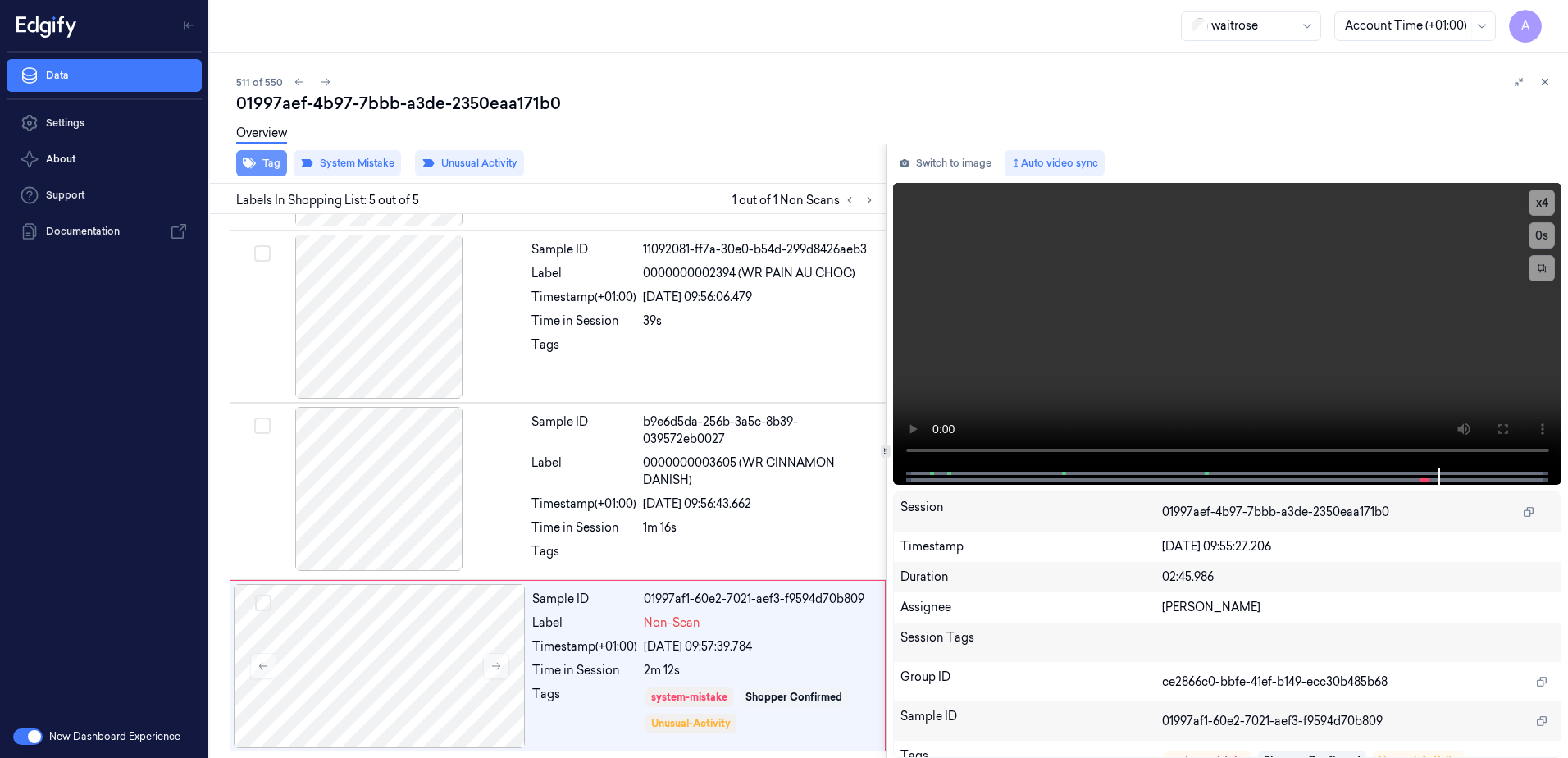
click at [269, 170] on button "Tag" at bounding box center [261, 163] width 51 height 26
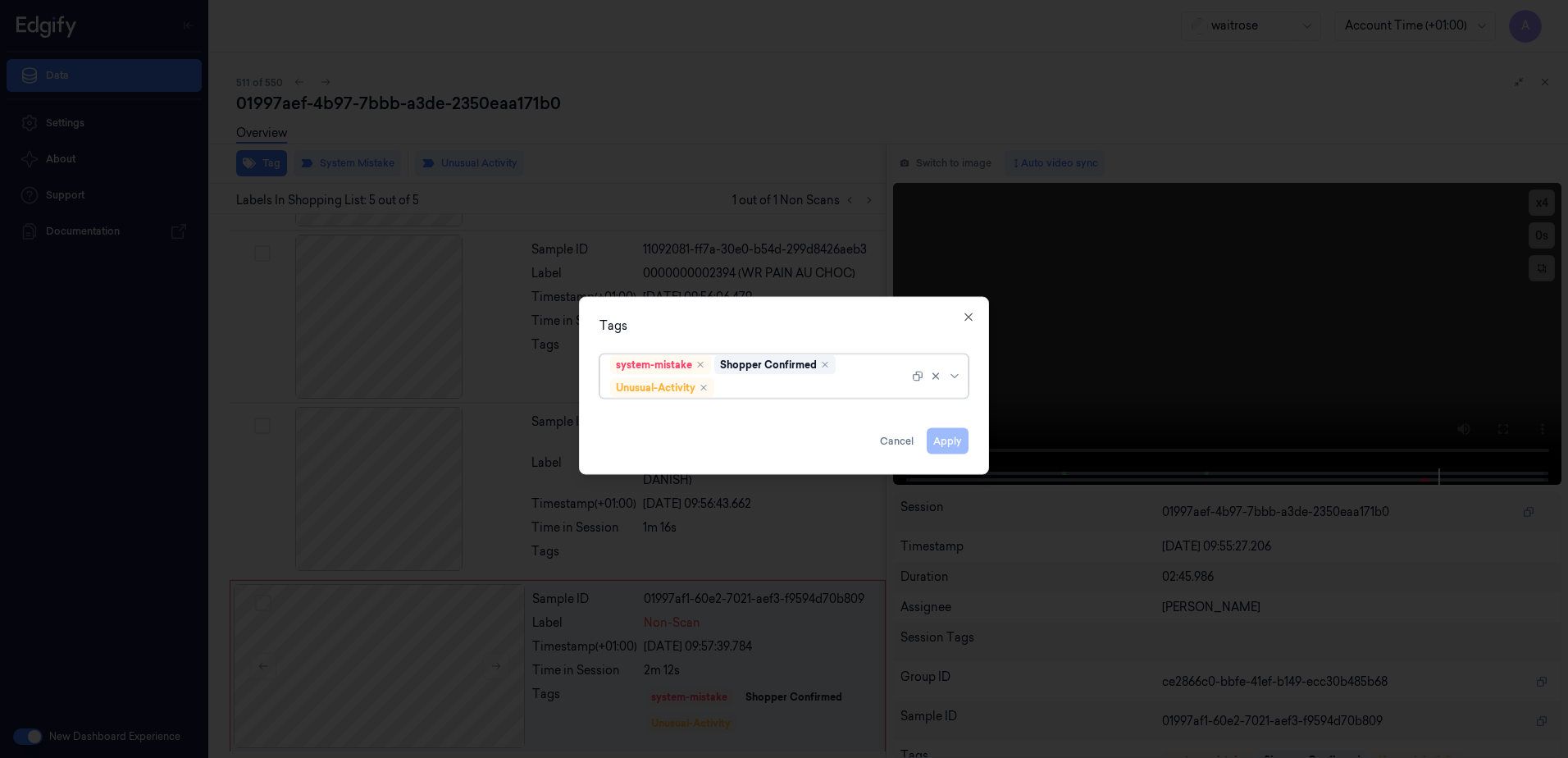
click at [785, 387] on div at bounding box center [813, 388] width 191 height 17
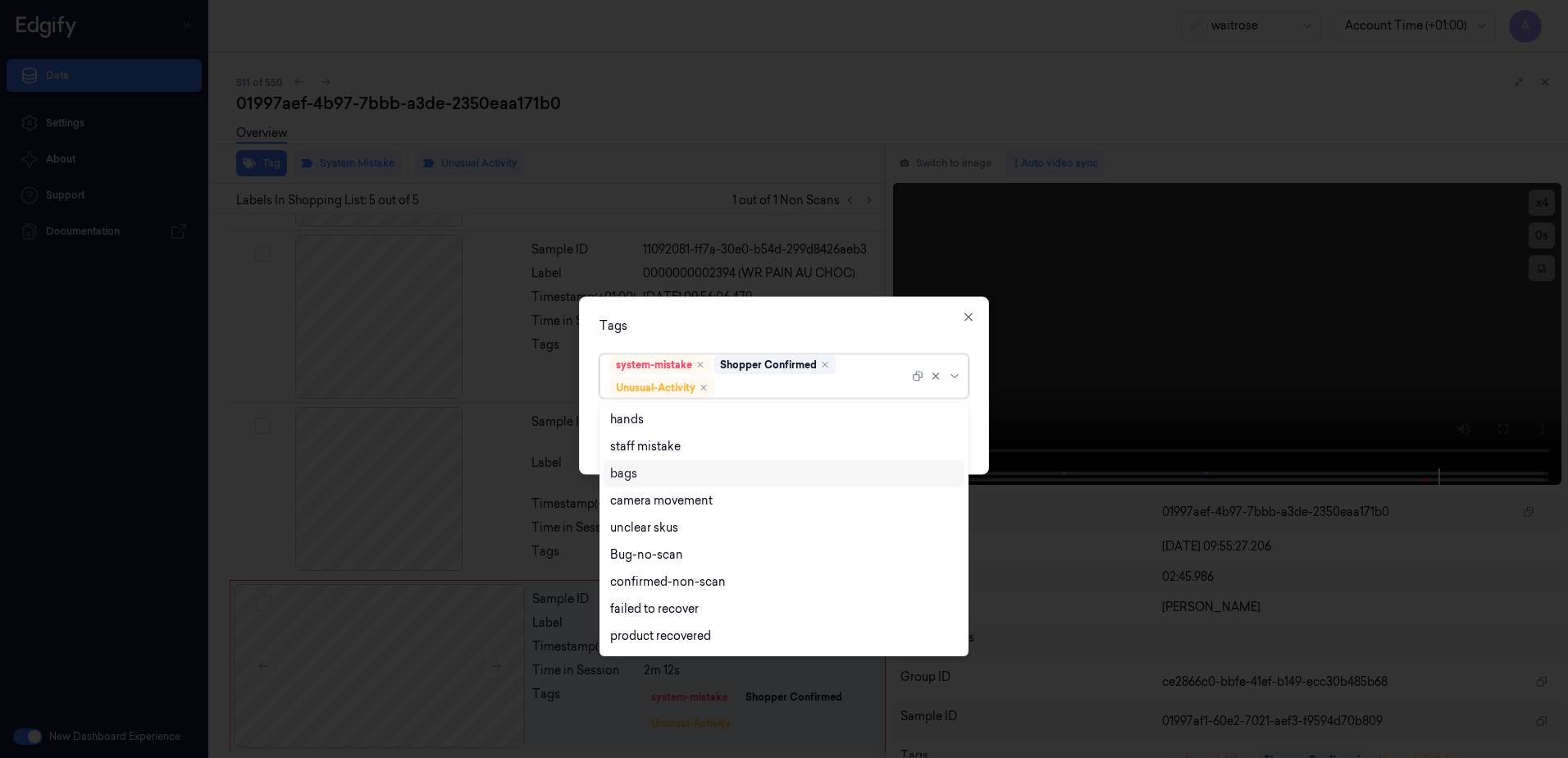
scroll to position [215, 0]
click at [645, 605] on div "Picklist item alert" at bounding box center [658, 612] width 94 height 17
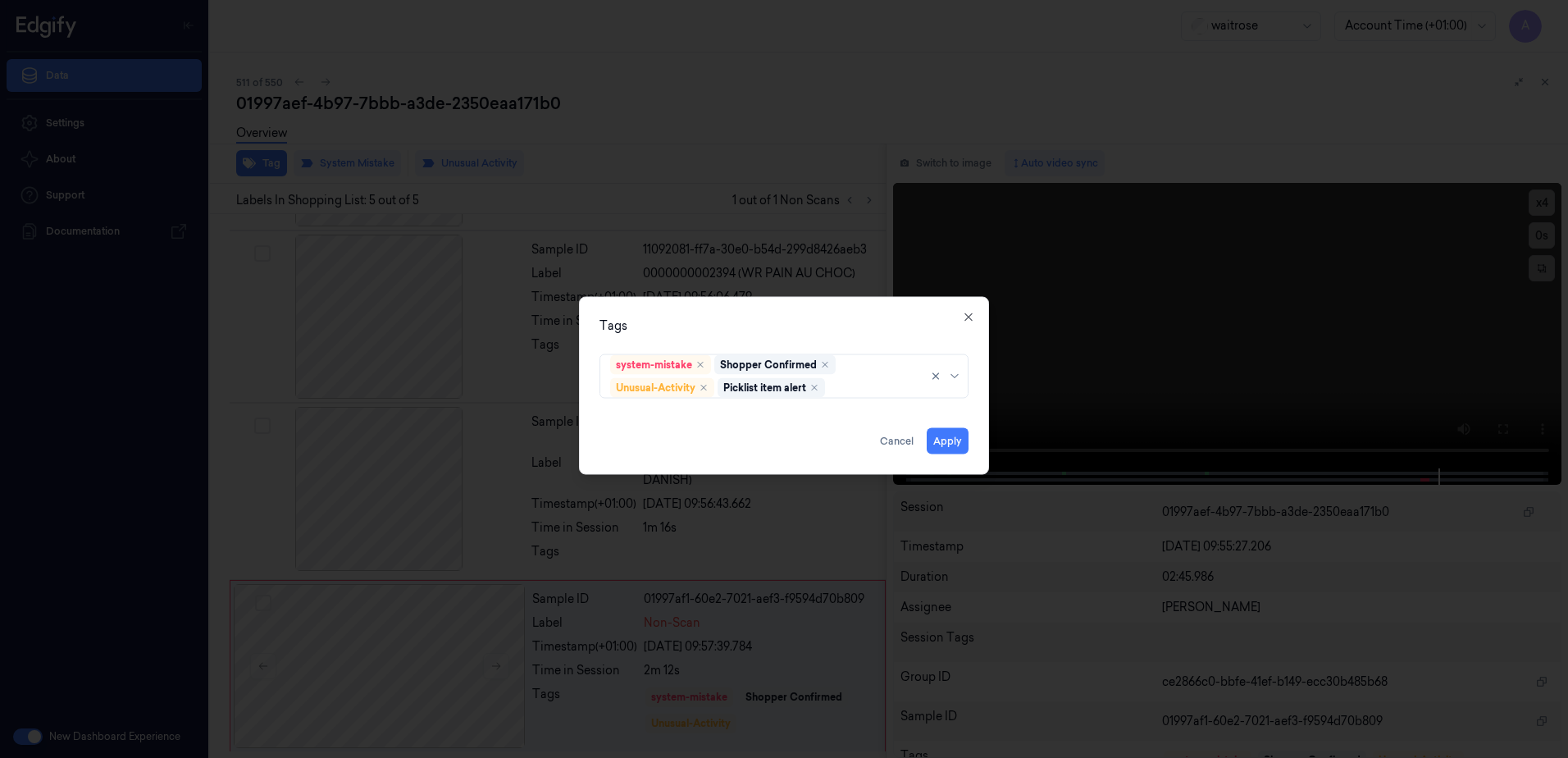
click at [731, 319] on div "Tags" at bounding box center [784, 326] width 369 height 17
click at [958, 438] on button "Apply" at bounding box center [948, 441] width 42 height 26
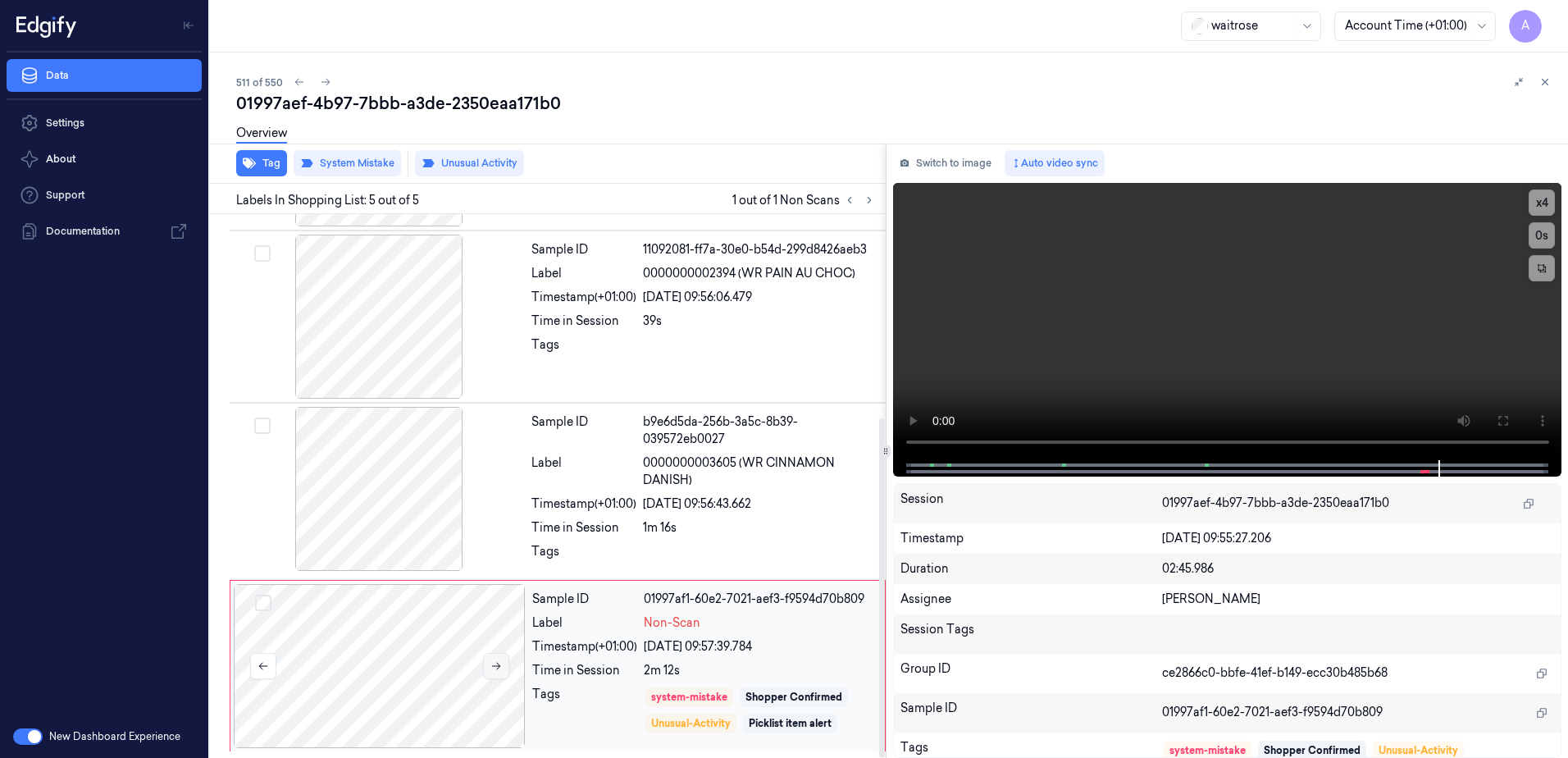
click at [494, 669] on icon at bounding box center [496, 667] width 12 height 12
click at [1132, 400] on video at bounding box center [1228, 321] width 669 height 277
click at [1548, 85] on icon at bounding box center [1546, 83] width 6 height 6
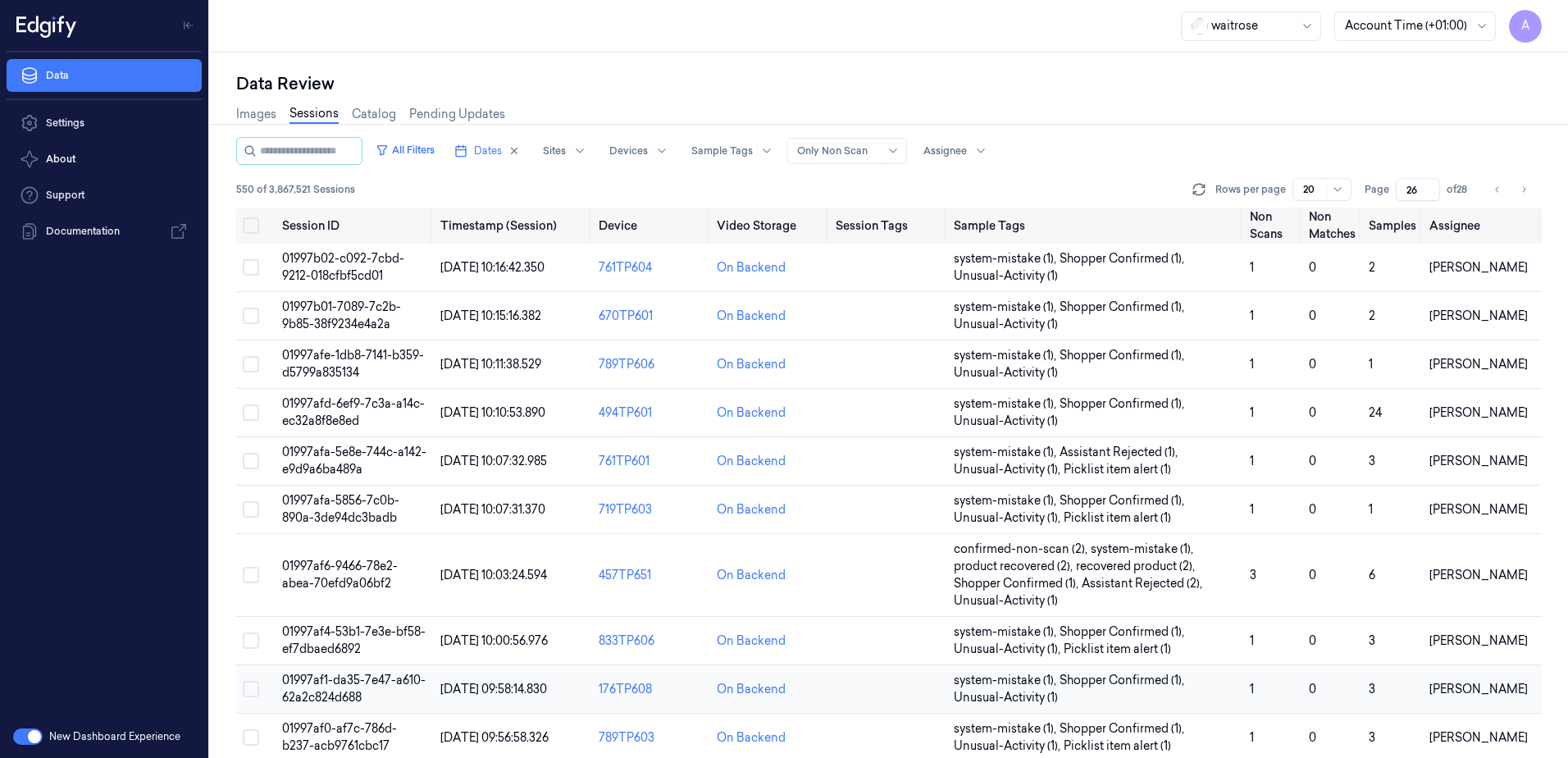
scroll to position [304, 0]
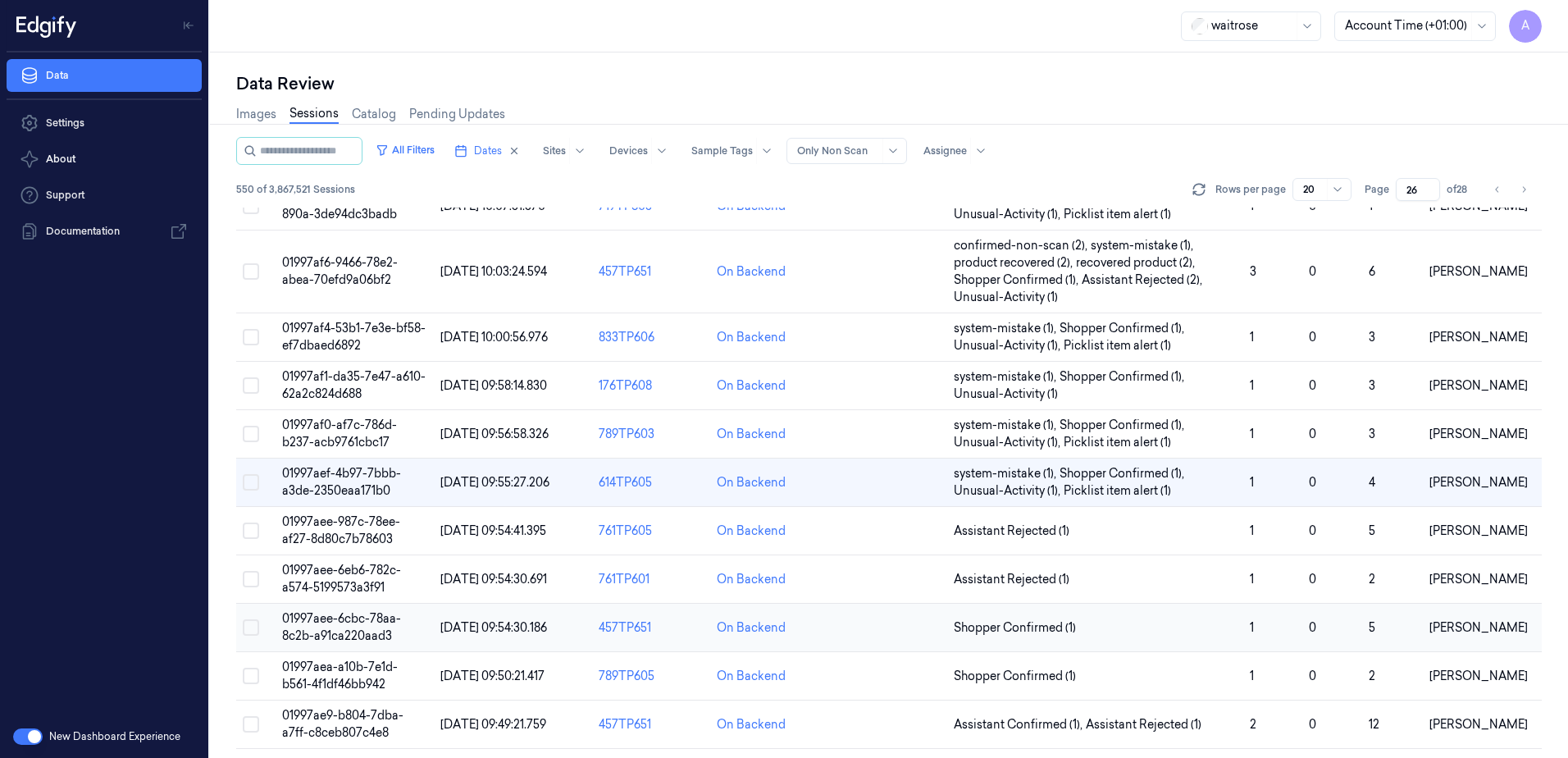
click at [324, 619] on span "01997aee-6cbc-78aa-8c2b-a91ca220aad3" at bounding box center [341, 627] width 119 height 32
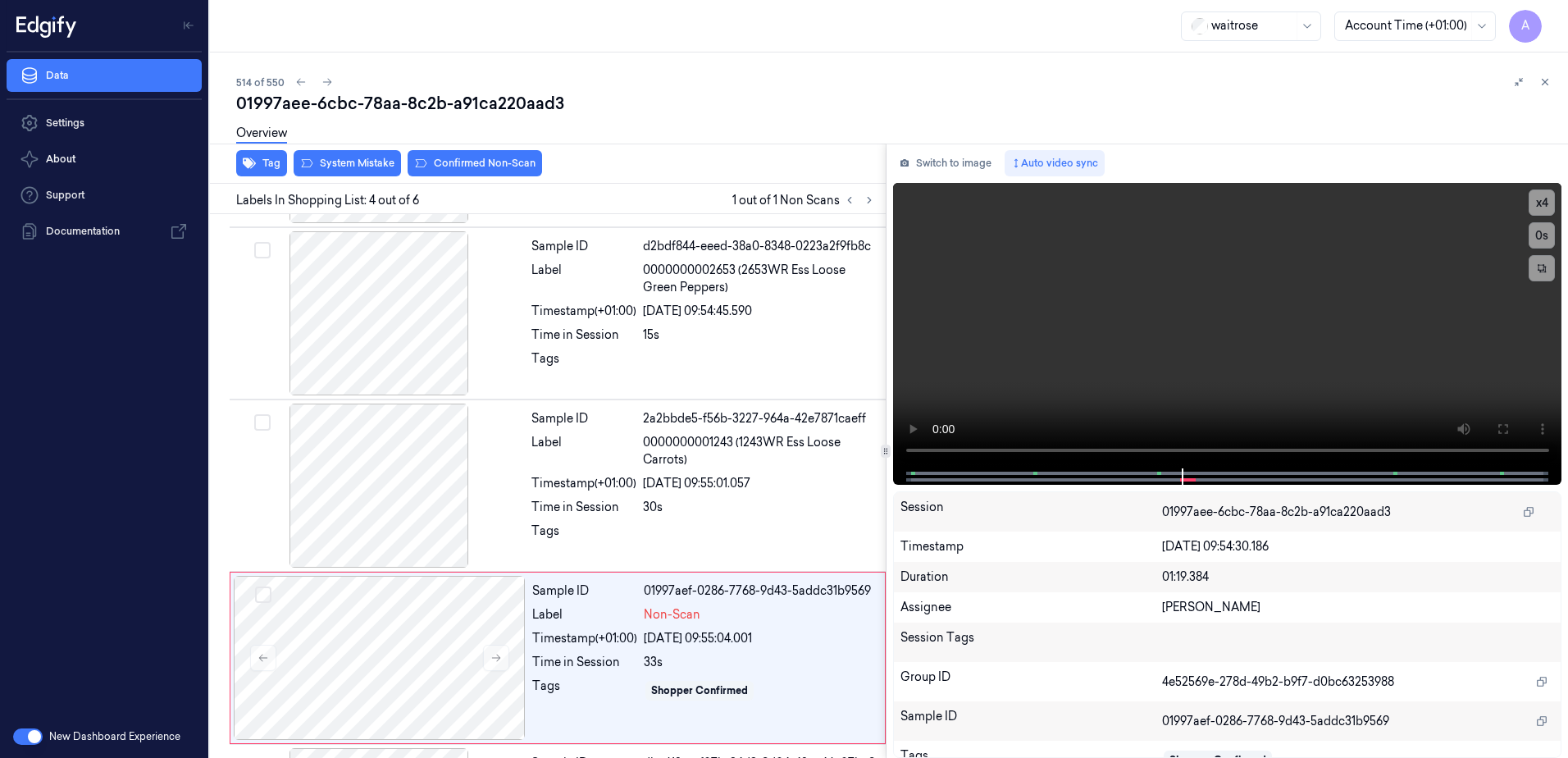
scroll to position [331, 0]
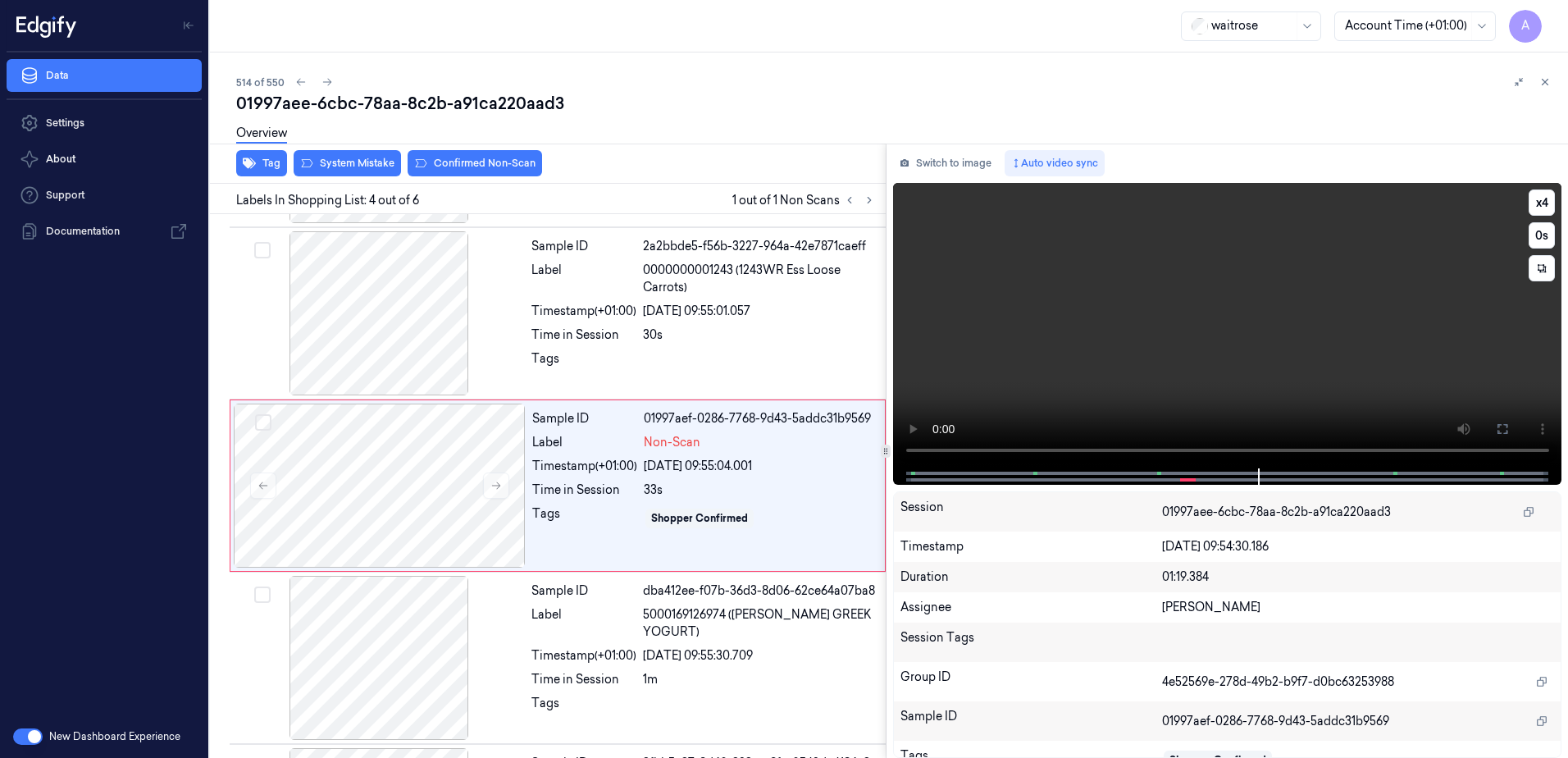
click at [1056, 377] on video at bounding box center [1228, 325] width 669 height 286
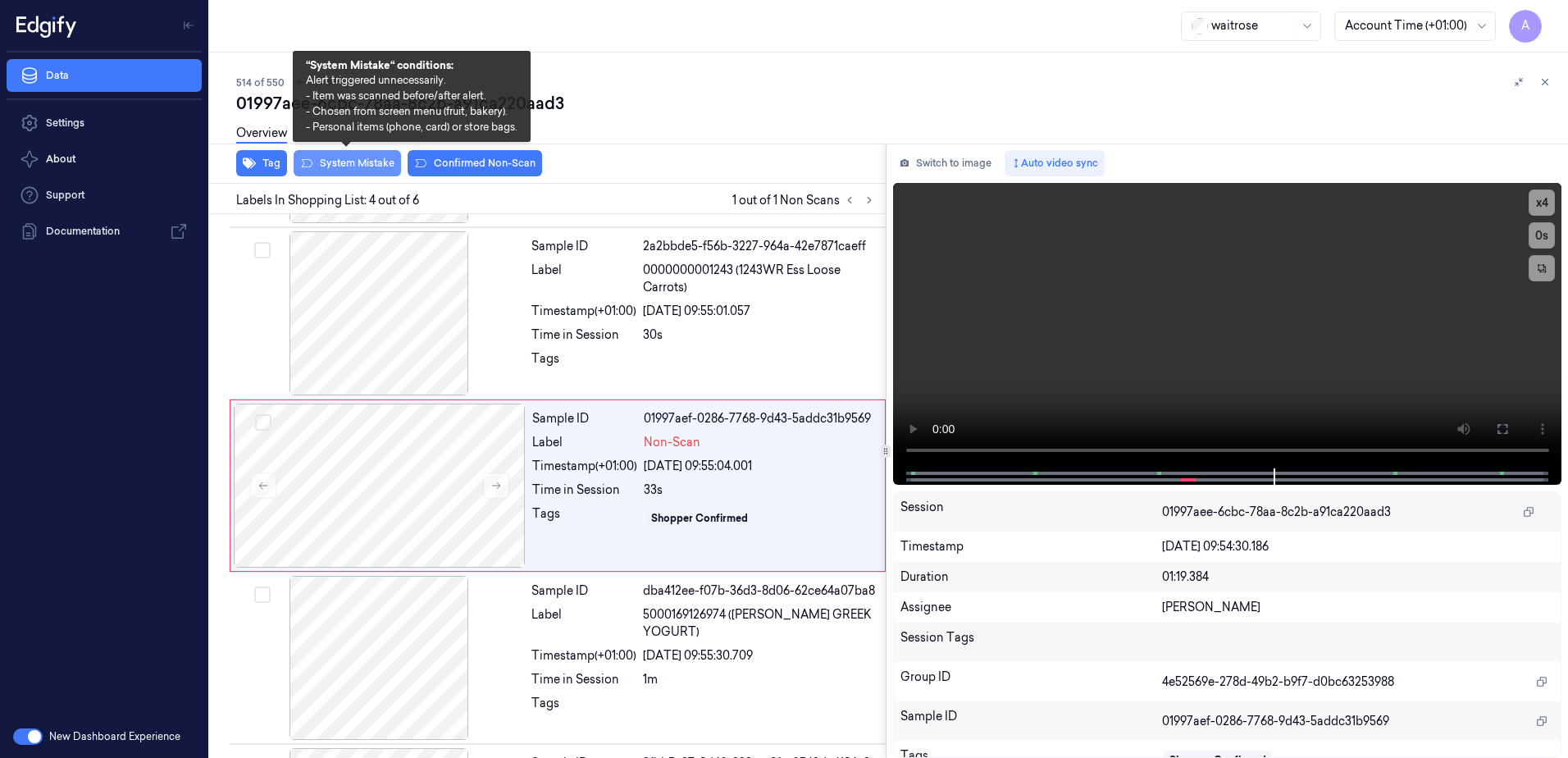
click at [347, 162] on button "System Mistake" at bounding box center [347, 163] width 108 height 26
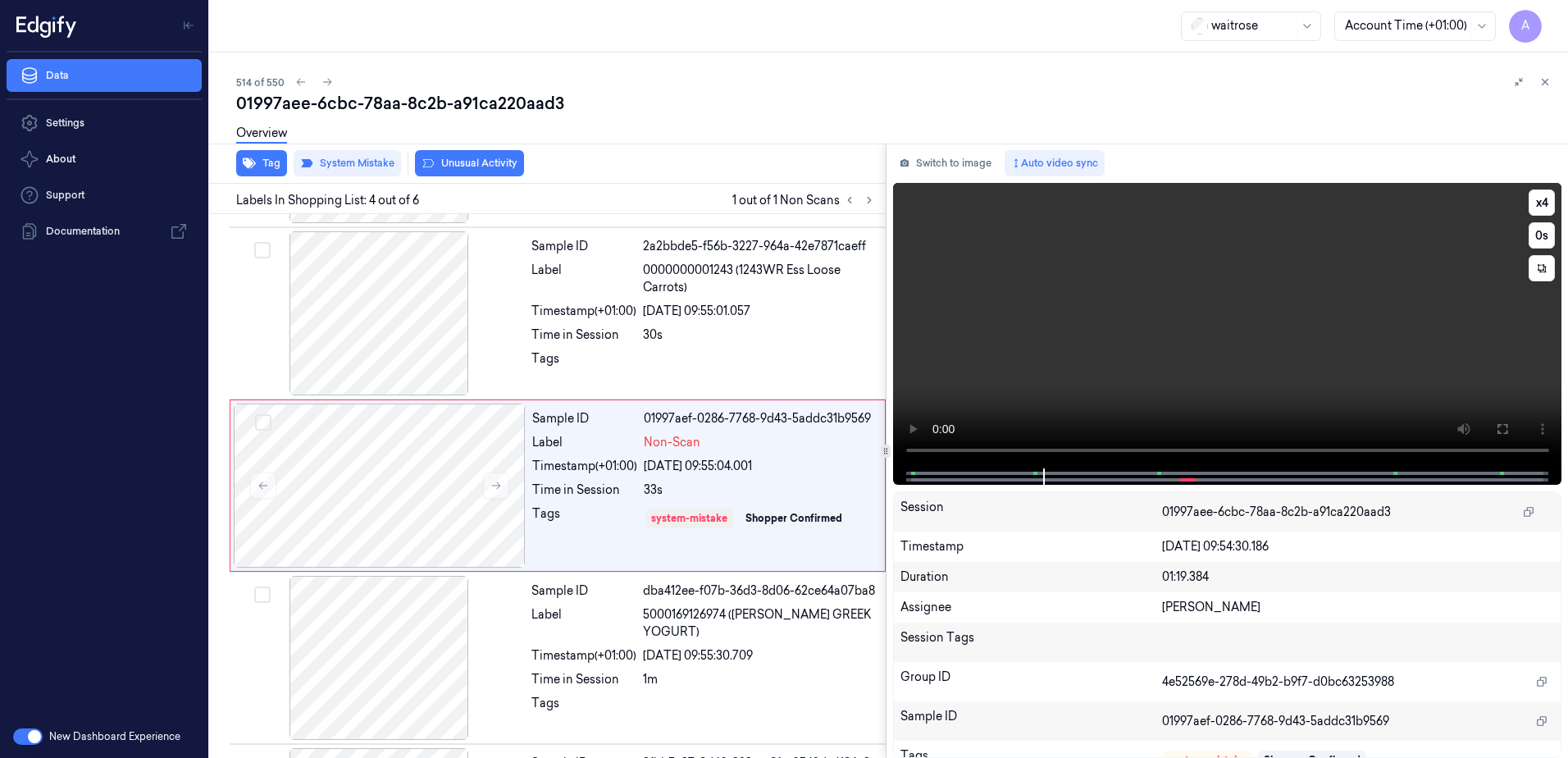
click at [1220, 400] on video at bounding box center [1228, 325] width 669 height 286
click at [1137, 305] on video at bounding box center [1228, 325] width 669 height 286
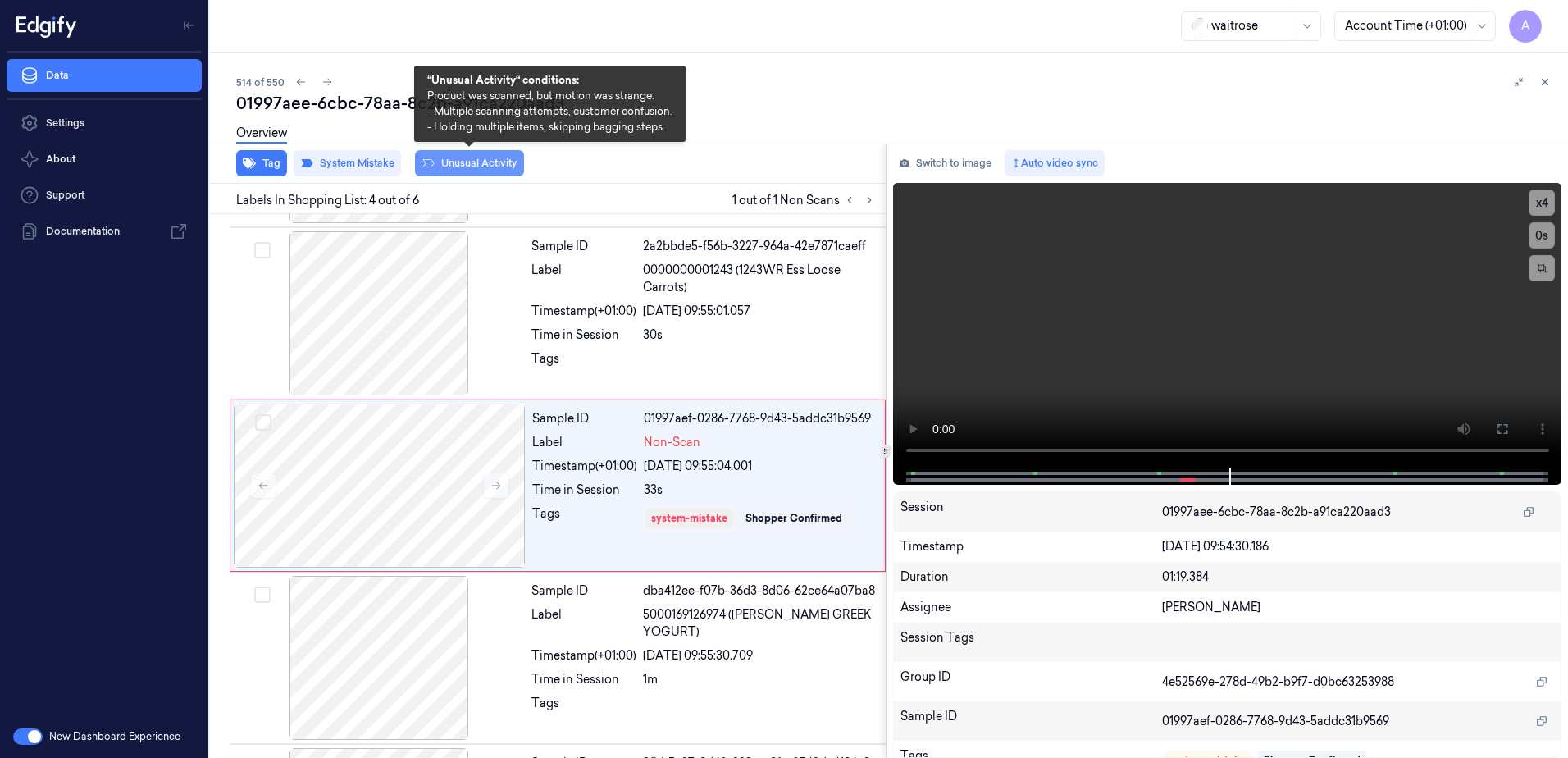
click at [499, 169] on button "Unusual Activity" at bounding box center [469, 163] width 109 height 26
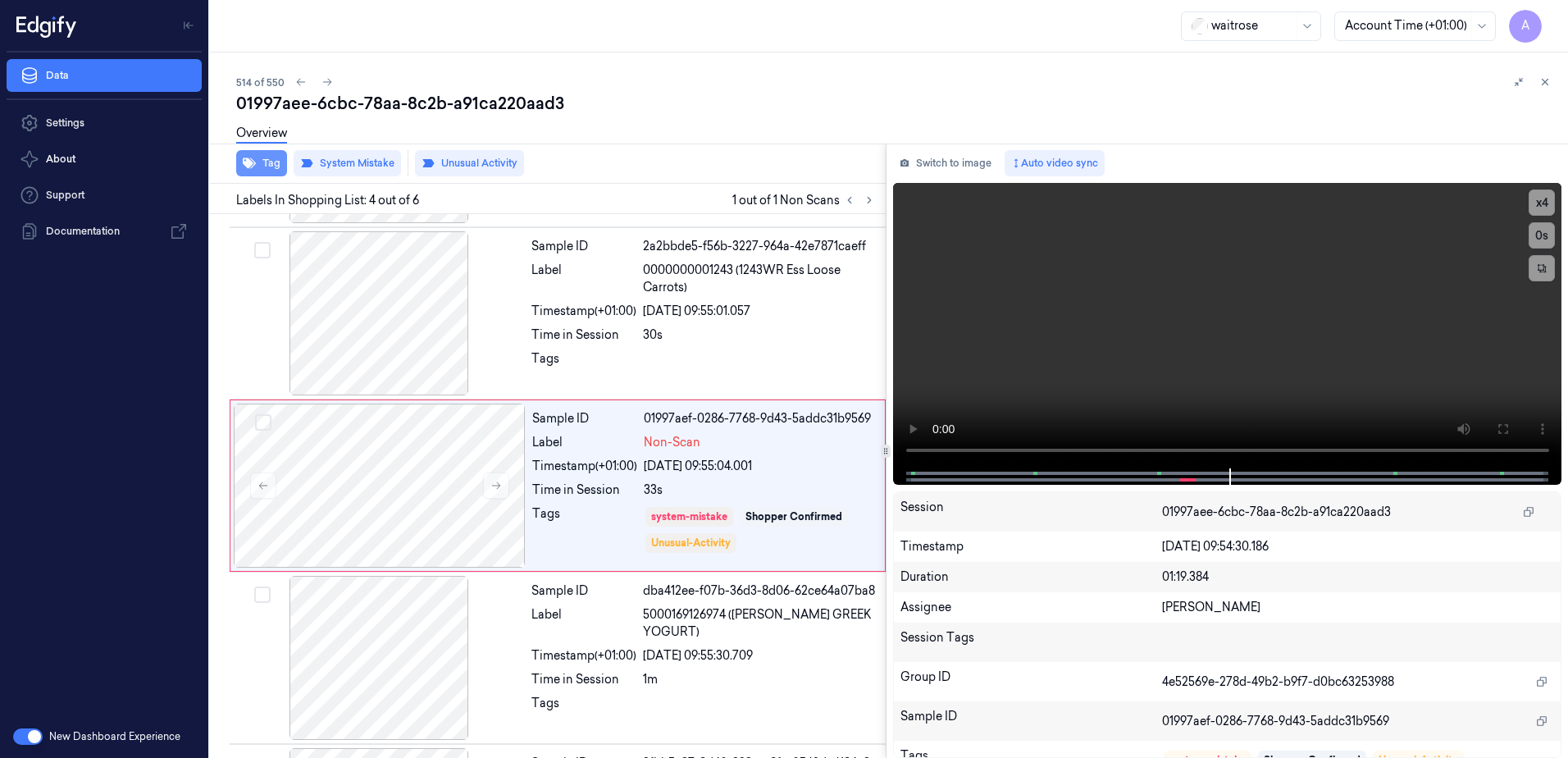
click at [249, 161] on icon "button" at bounding box center [250, 164] width 13 height 11
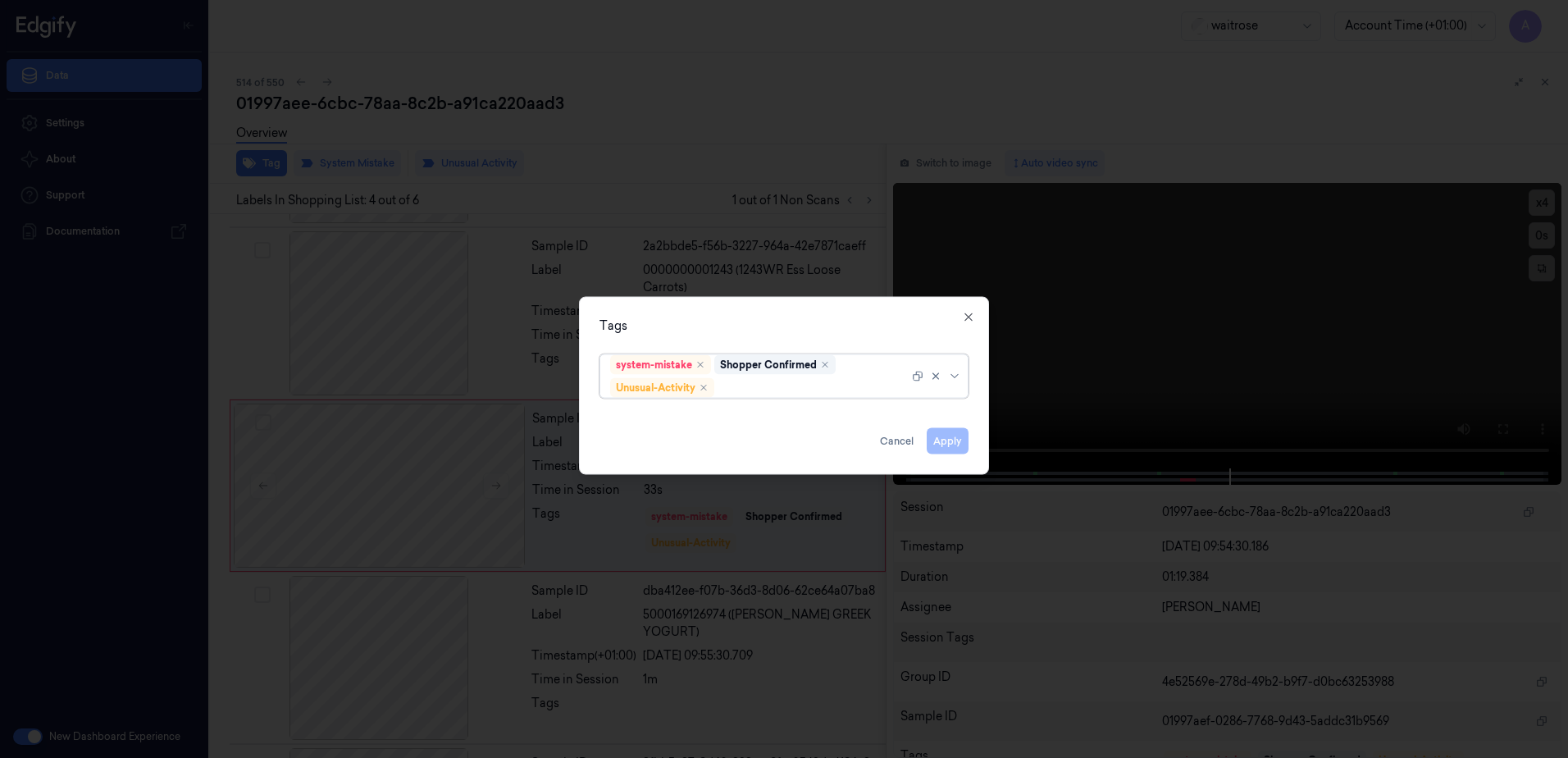
click at [734, 383] on div at bounding box center [813, 388] width 191 height 17
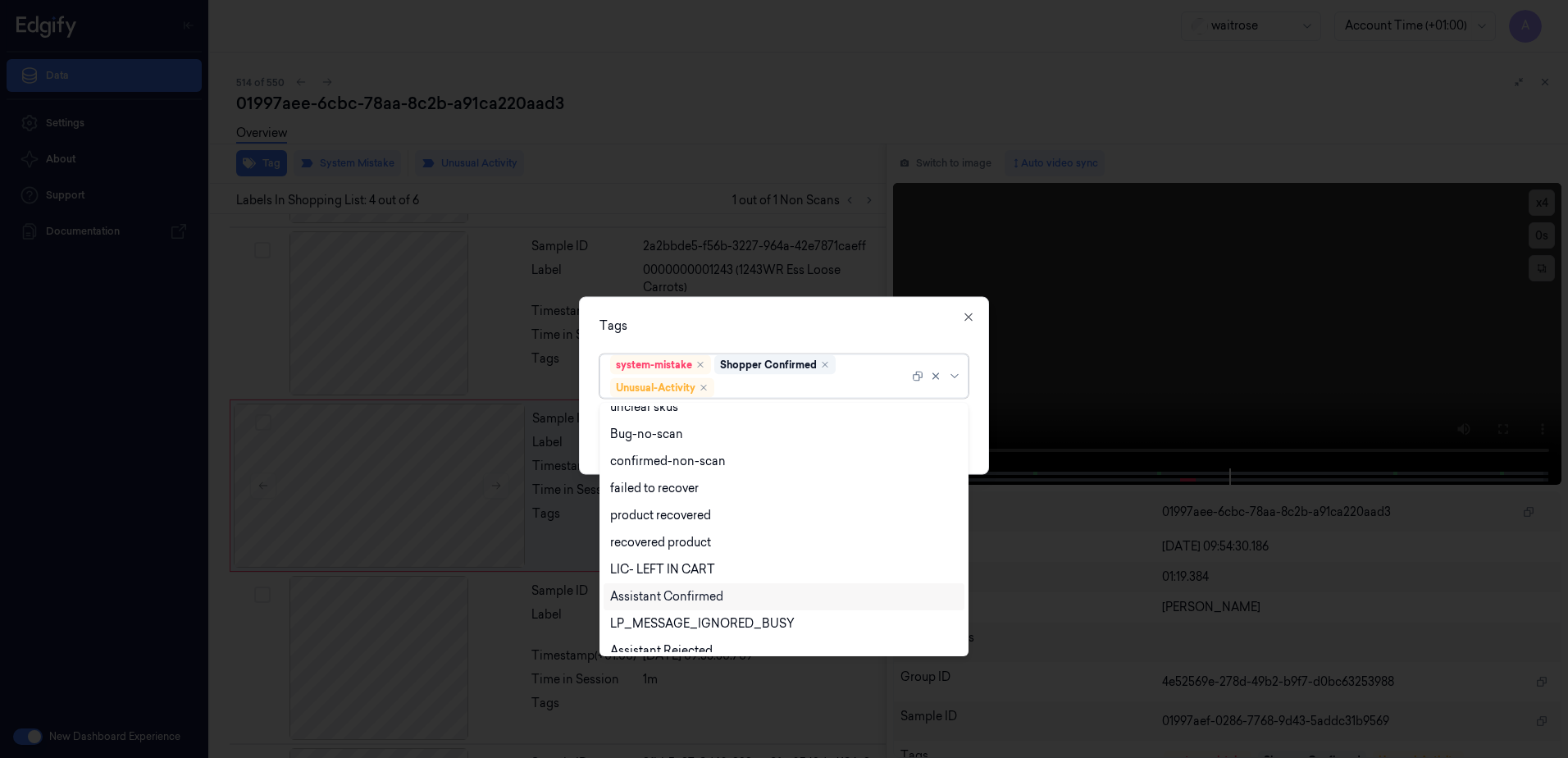
scroll to position [215, 0]
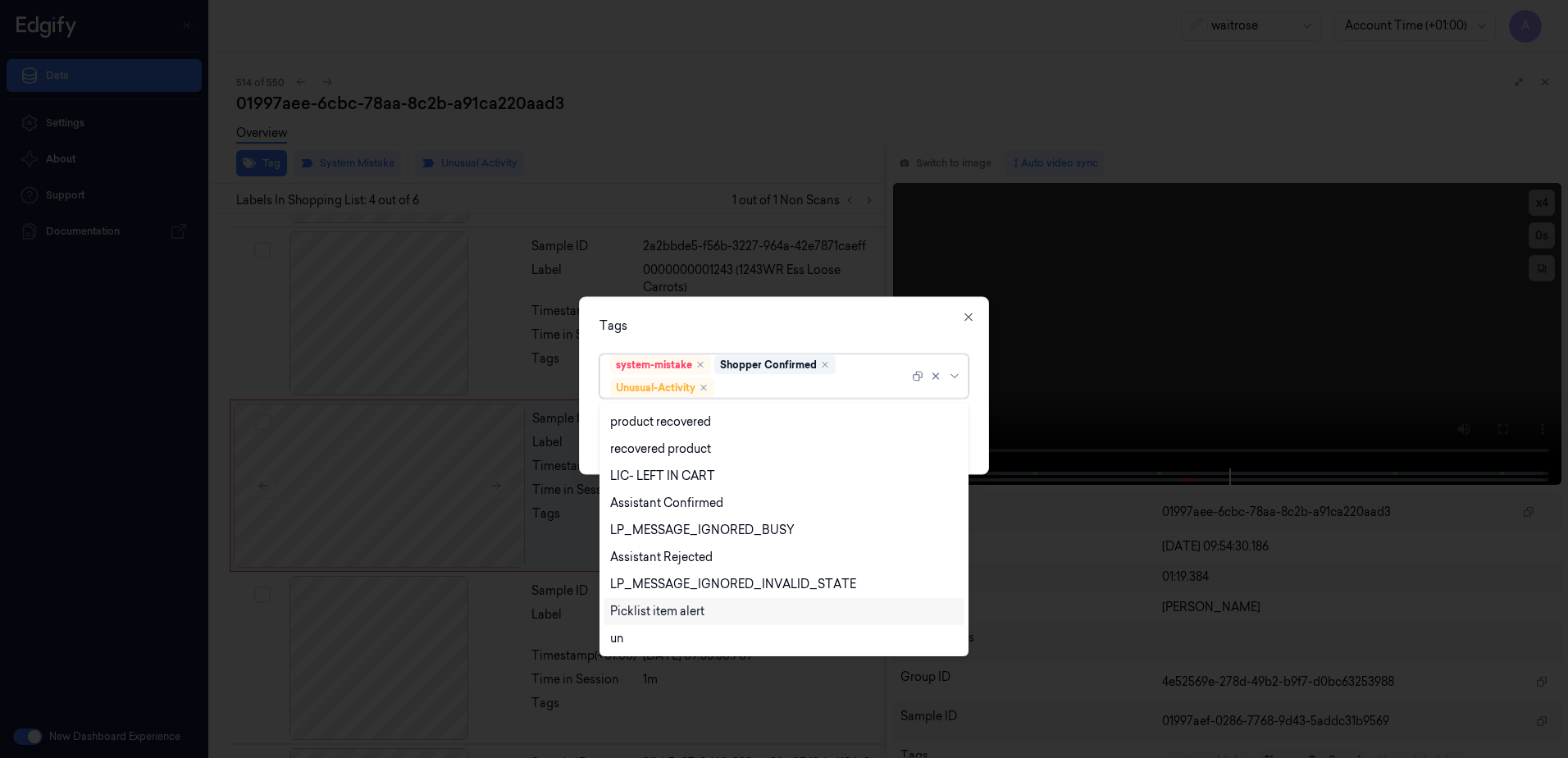
click at [668, 612] on div "Picklist item alert" at bounding box center [658, 612] width 94 height 17
click at [712, 325] on div "Tags" at bounding box center [784, 326] width 369 height 17
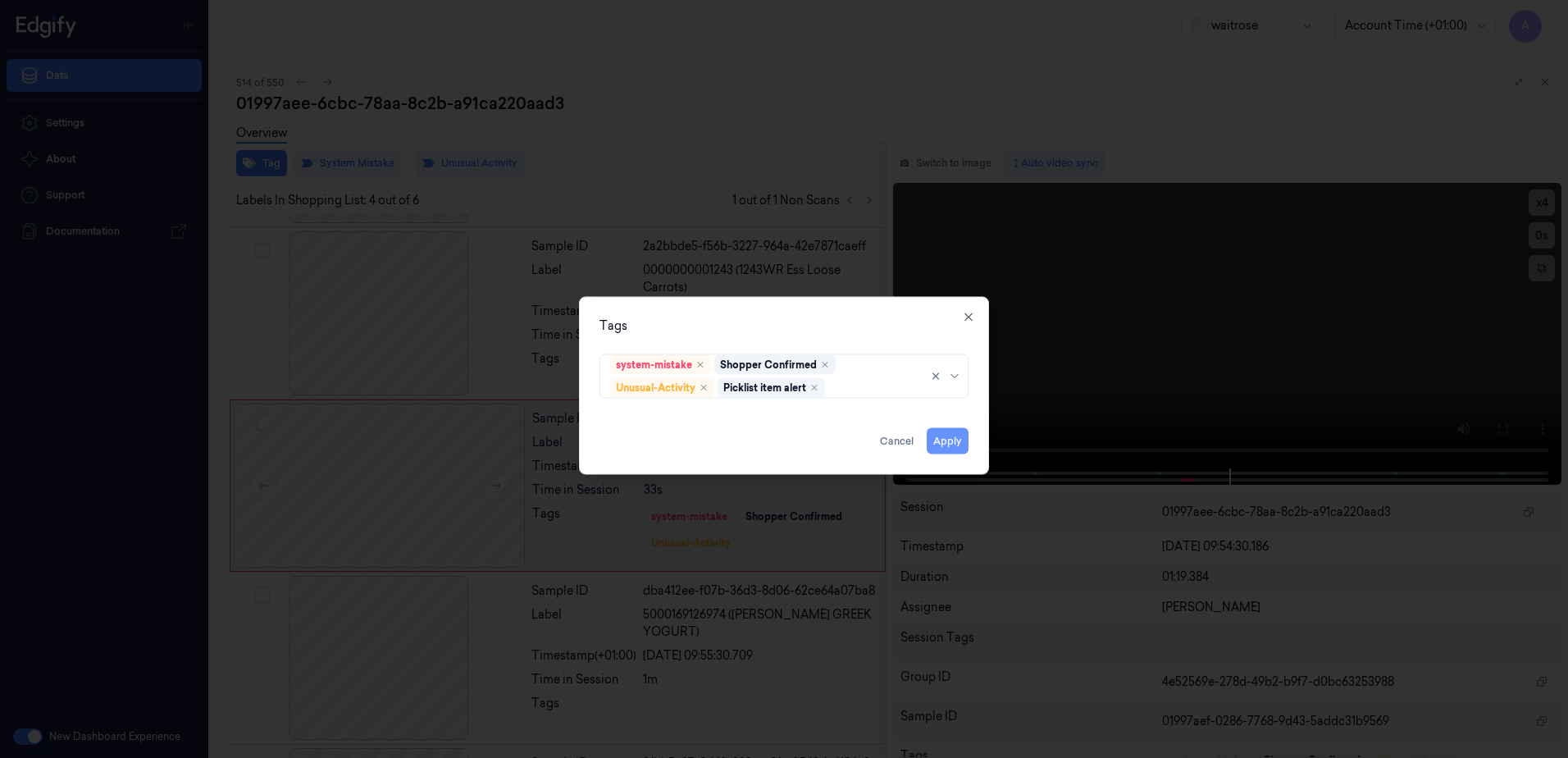
click at [943, 439] on button "Apply" at bounding box center [948, 441] width 42 height 26
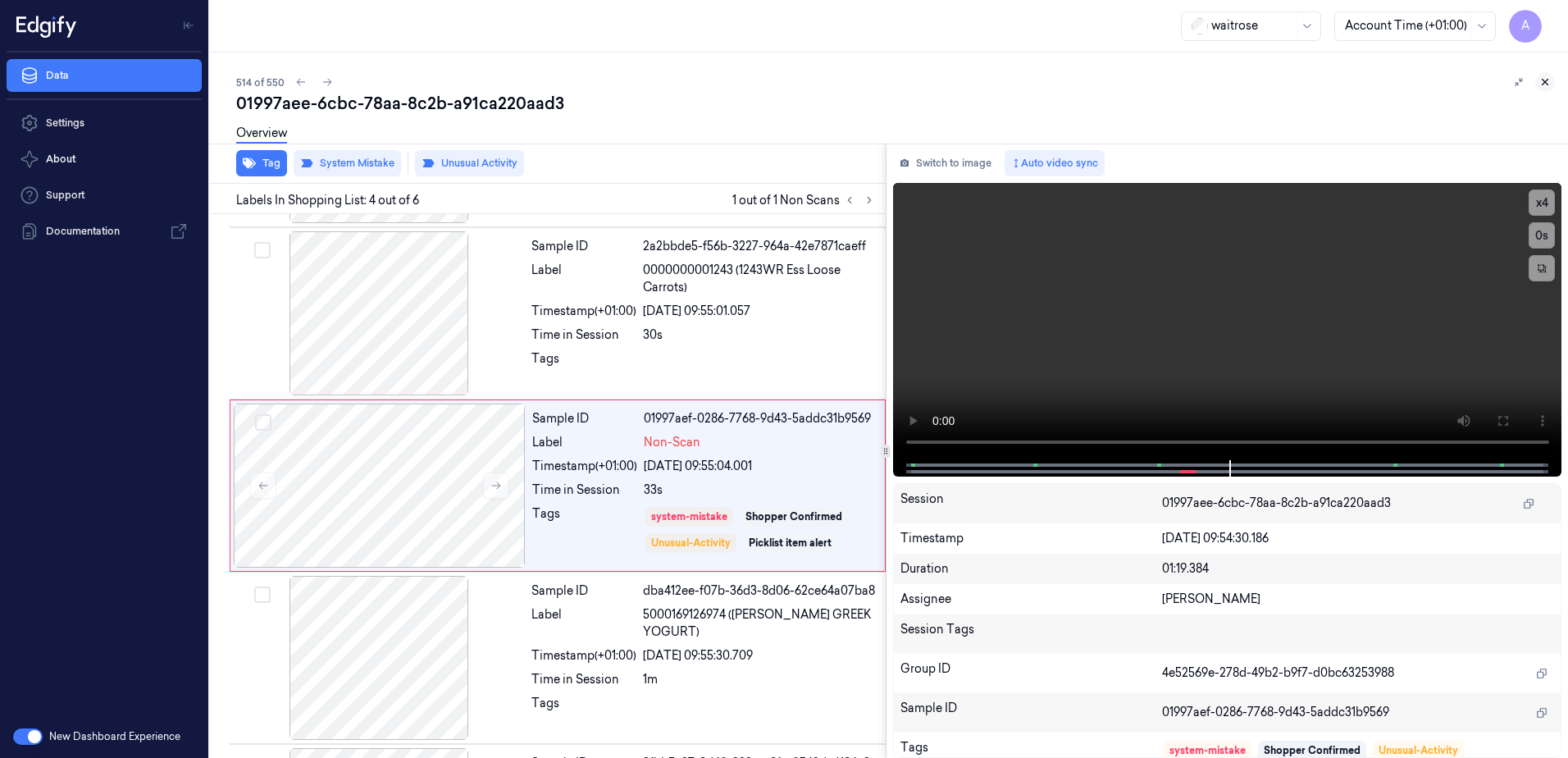
click at [1548, 83] on icon at bounding box center [1545, 82] width 12 height 12
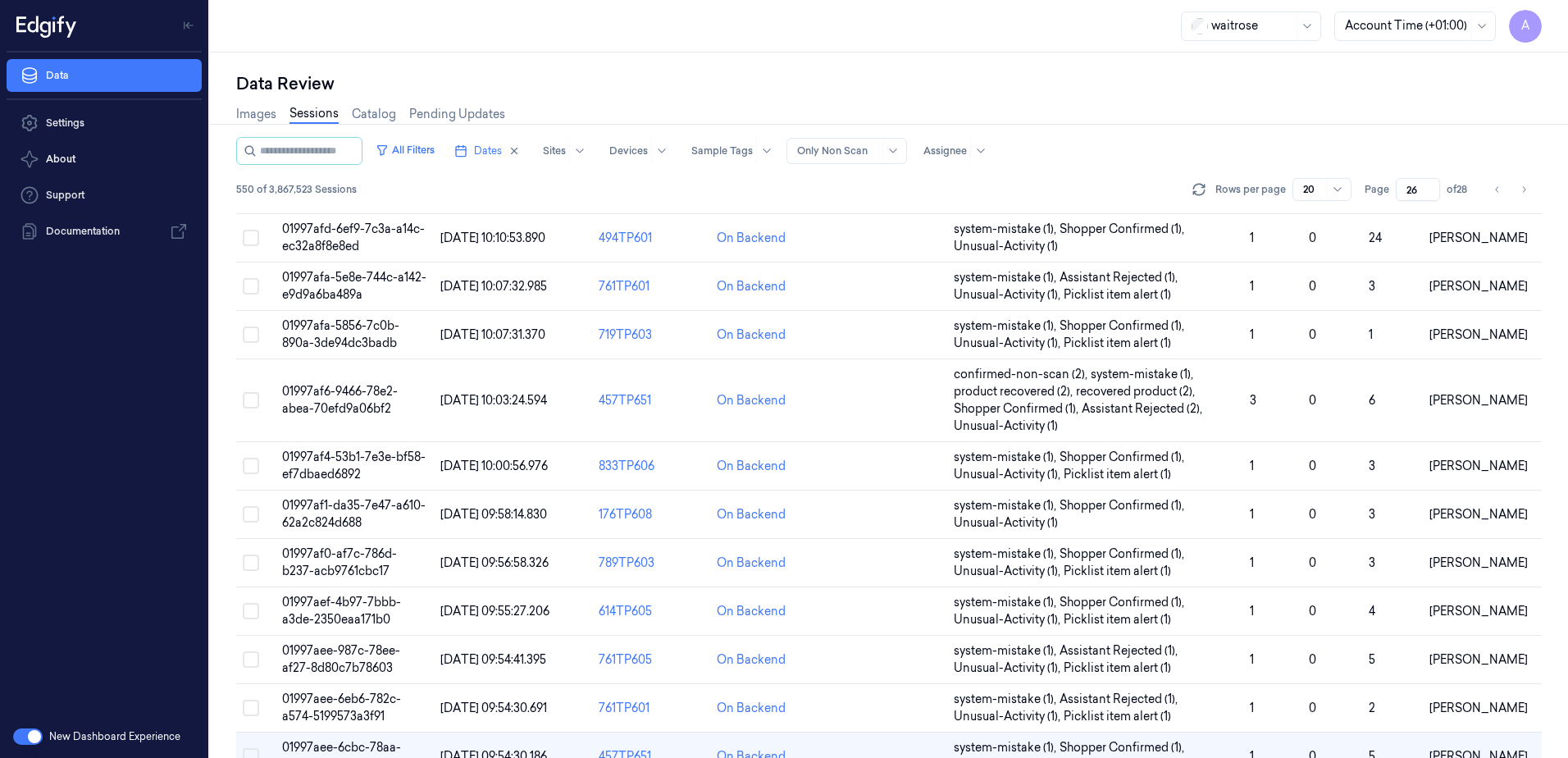
scroll to position [449, 0]
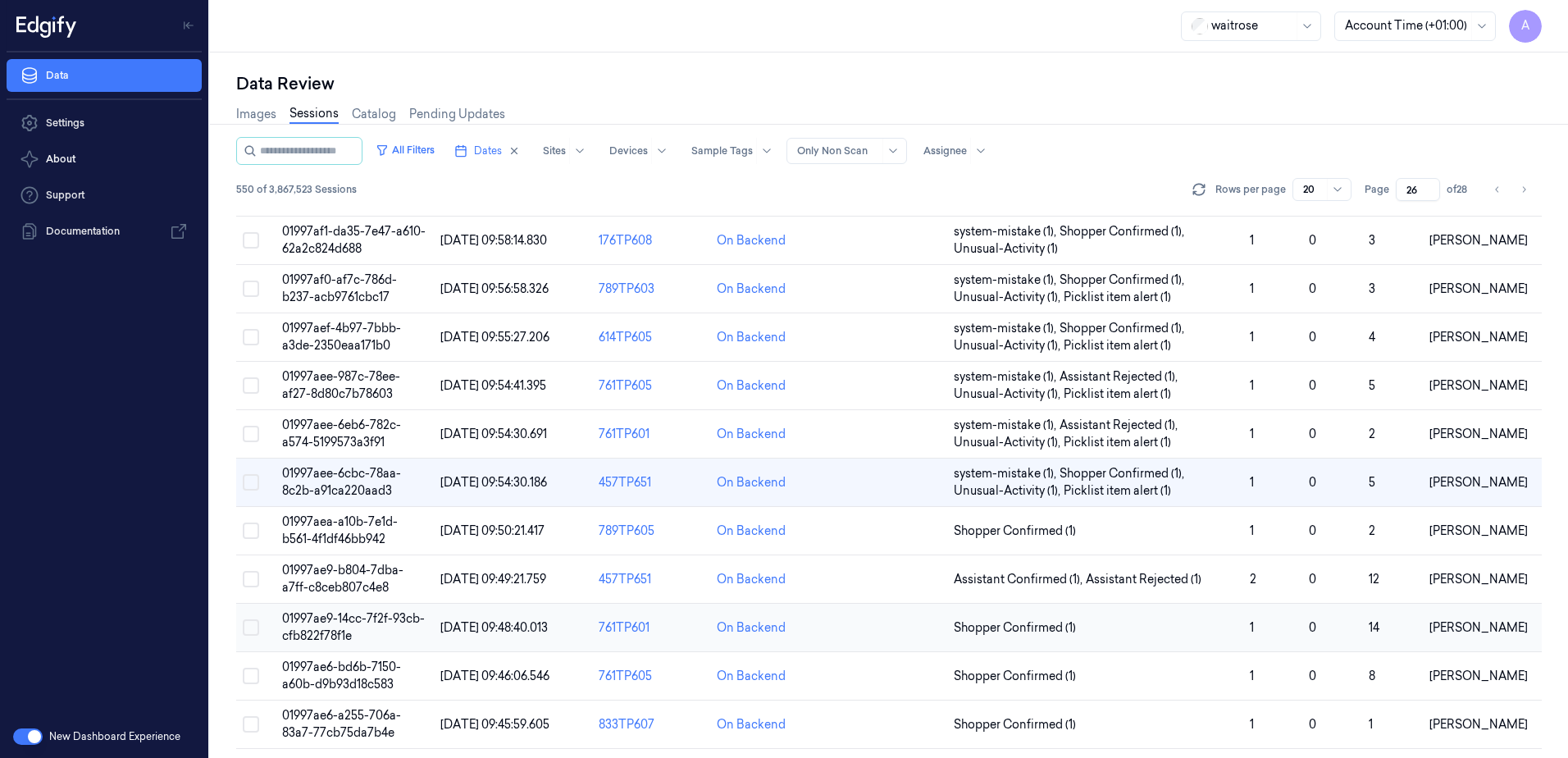
click at [326, 617] on span "01997ae9-14cc-7f2f-93cb-cfb822f78f1e" at bounding box center [353, 627] width 142 height 32
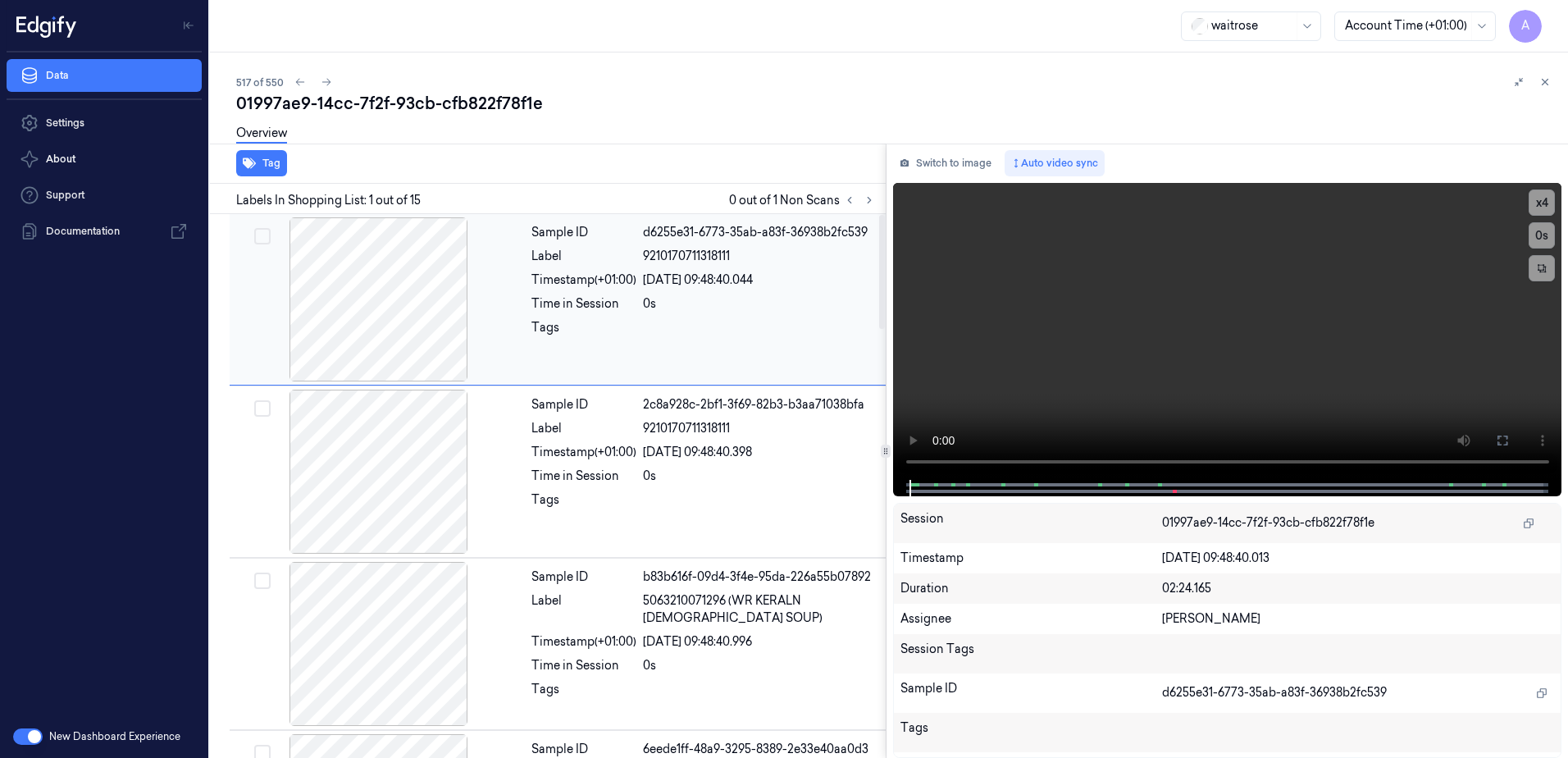
click at [543, 334] on div "Tags" at bounding box center [584, 332] width 105 height 26
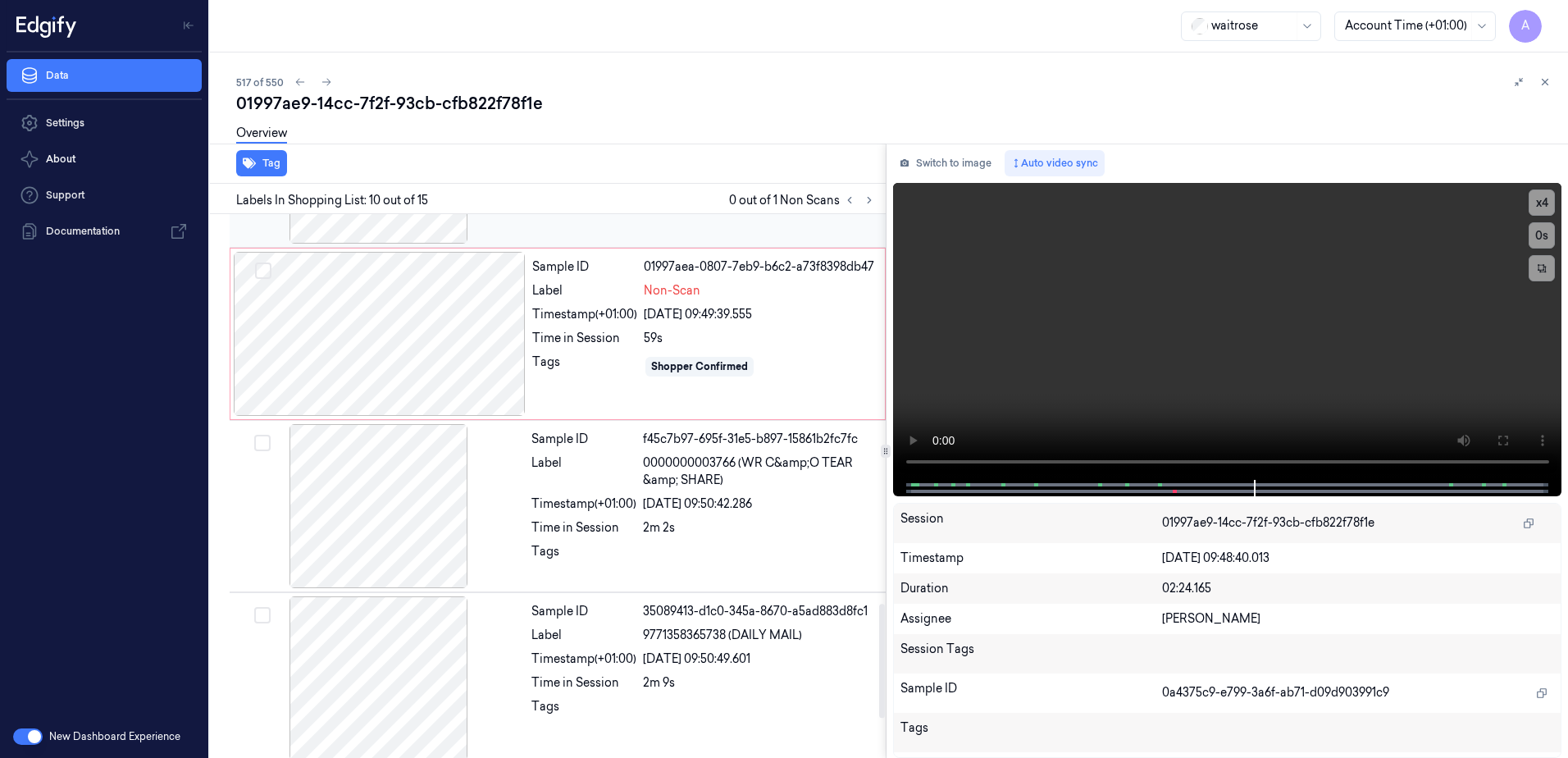
scroll to position [1862, 0]
click at [1116, 414] on video at bounding box center [1228, 331] width 669 height 297
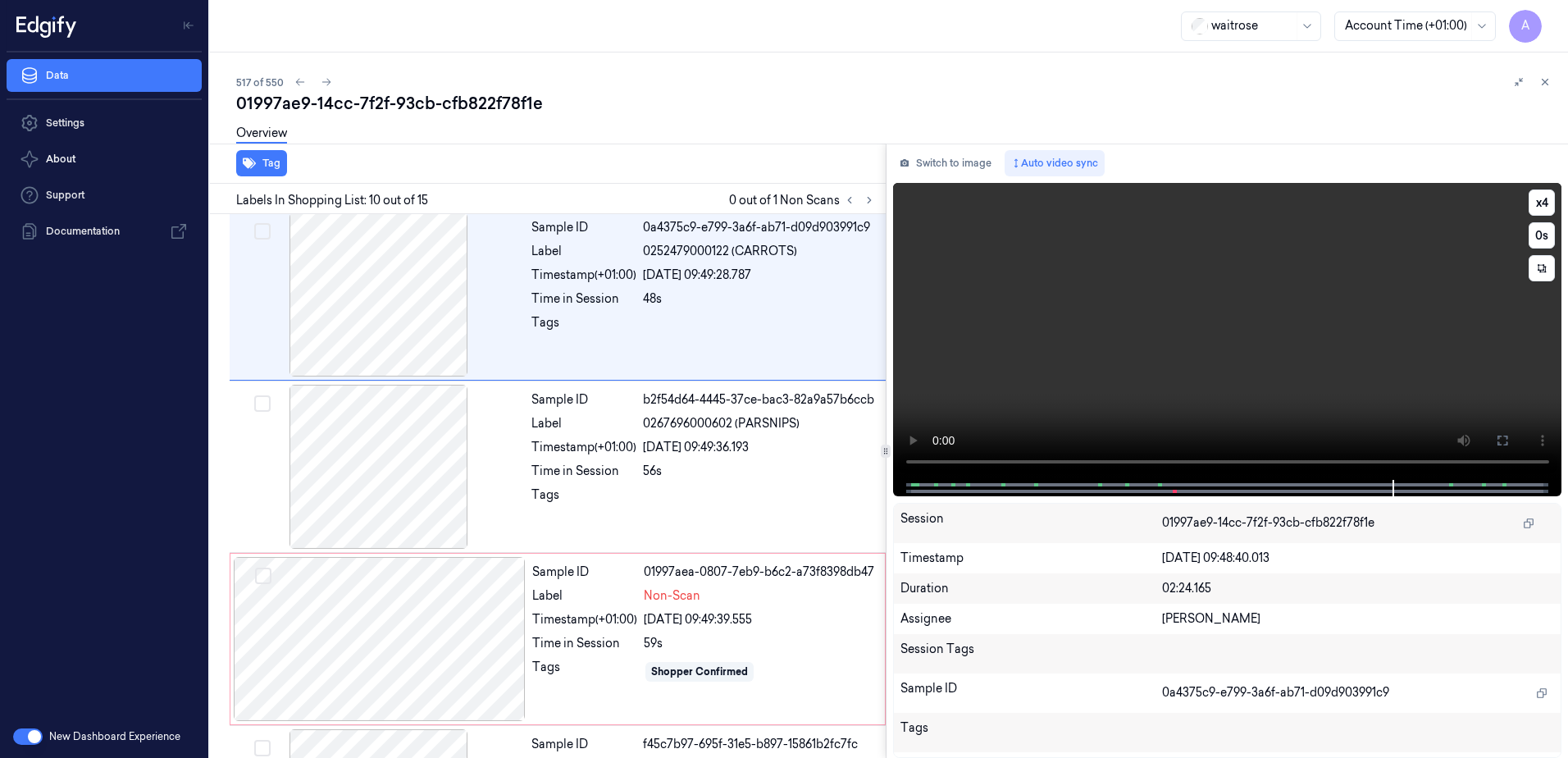
scroll to position [1370, 0]
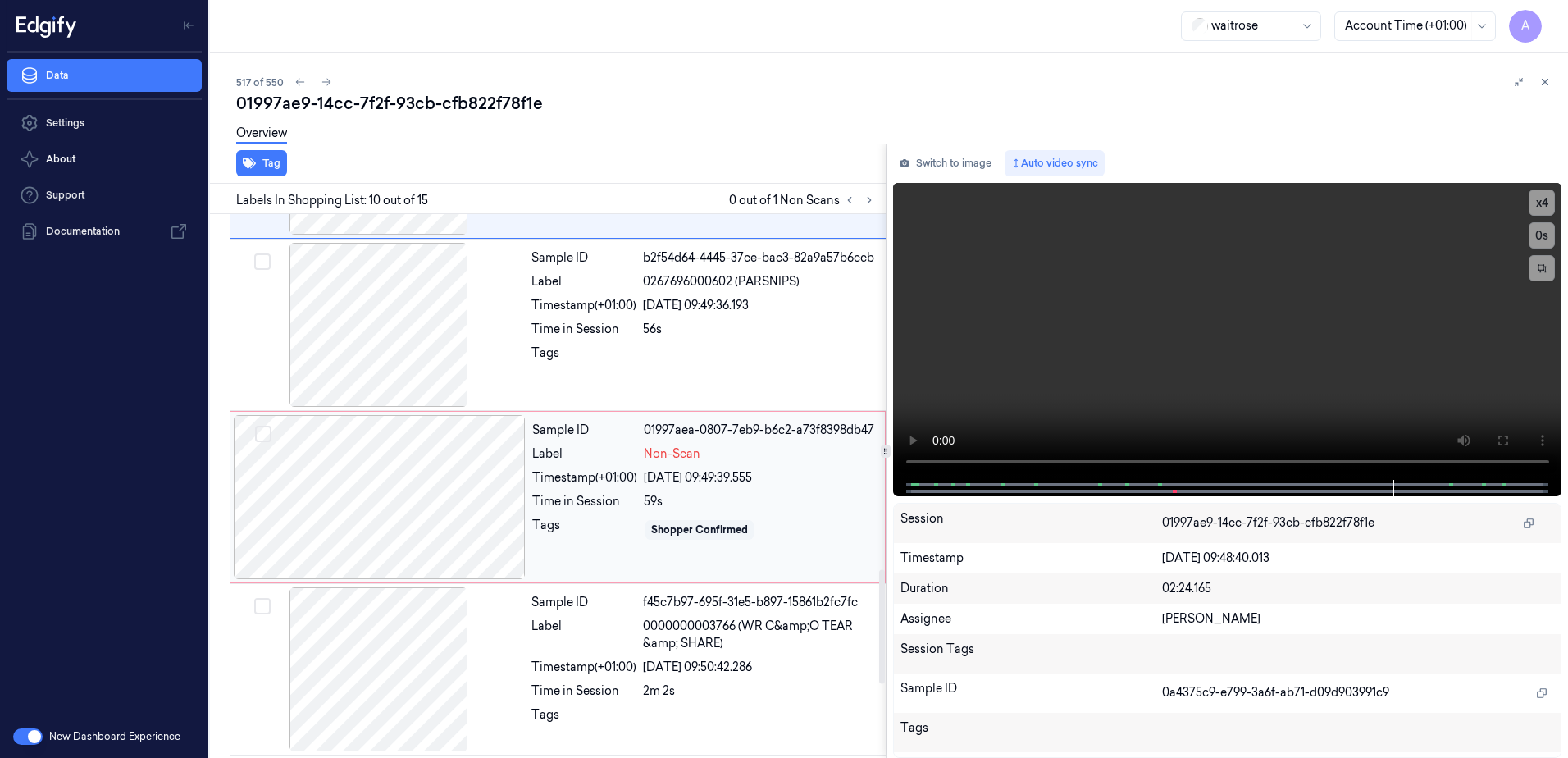
click at [663, 543] on div "Shopper Confirmed" at bounding box center [759, 530] width 232 height 26
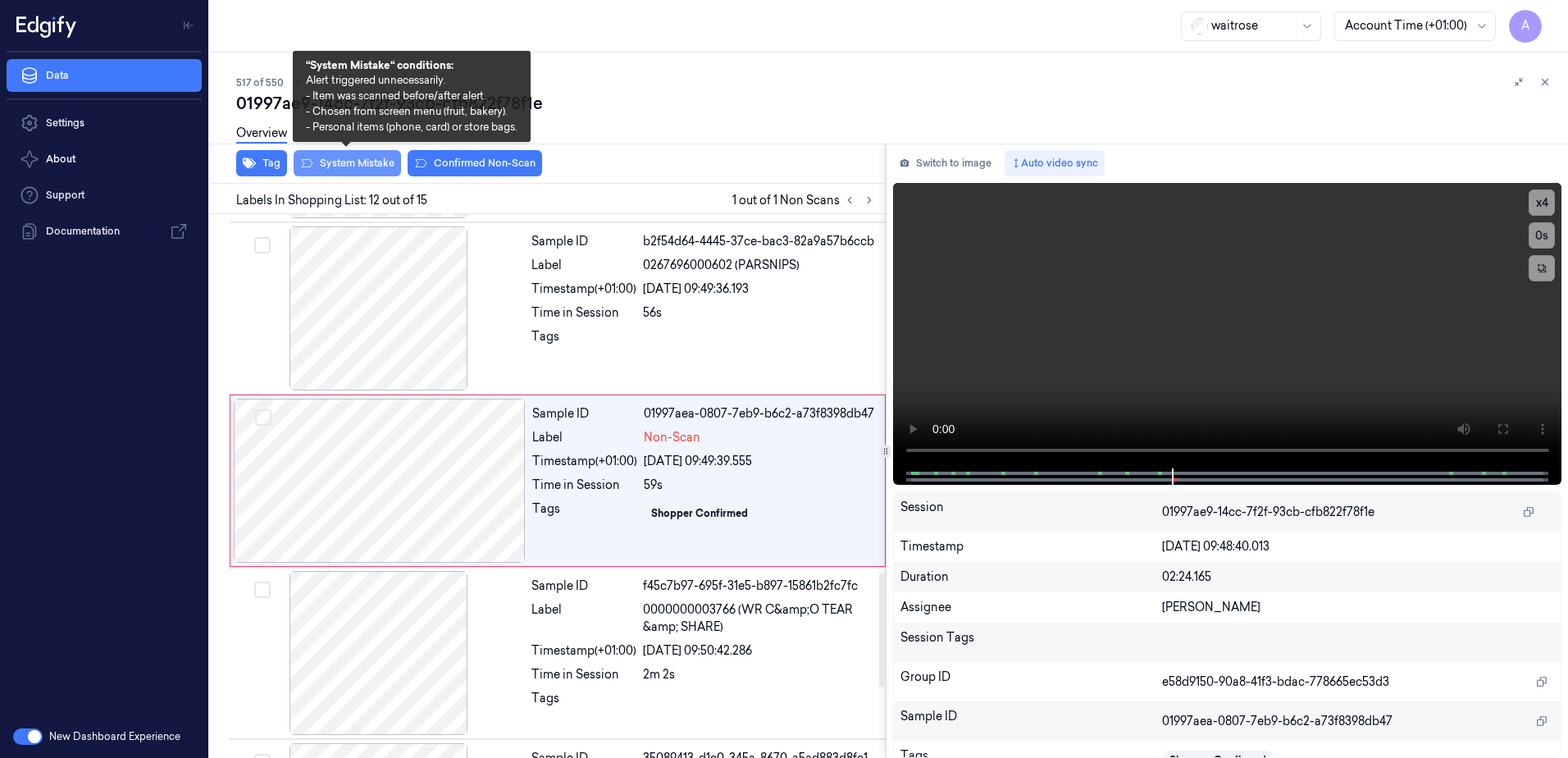
click at [338, 160] on button "System Mistake" at bounding box center [347, 163] width 108 height 26
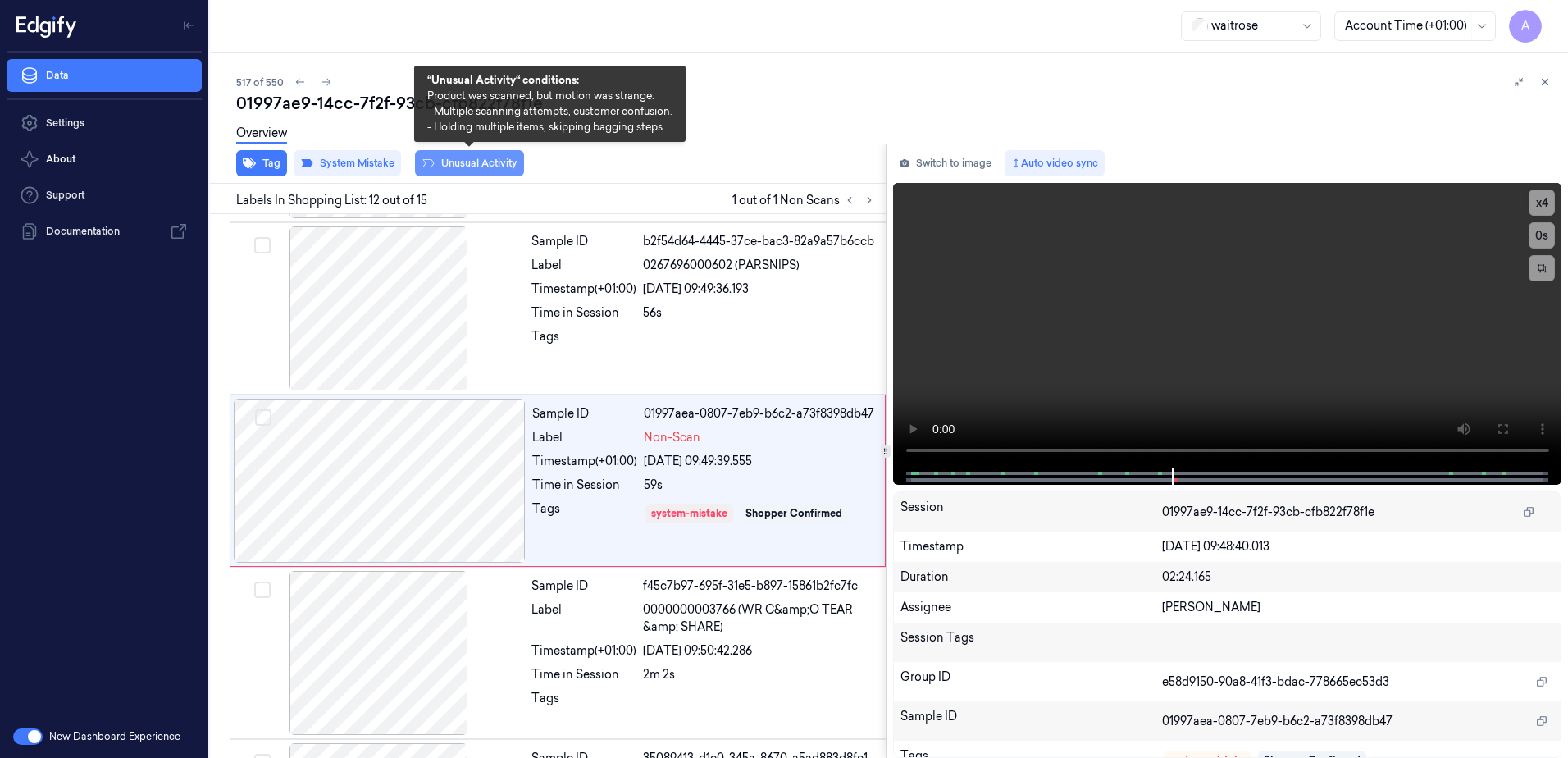
click at [460, 168] on button "Unusual Activity" at bounding box center [469, 163] width 109 height 26
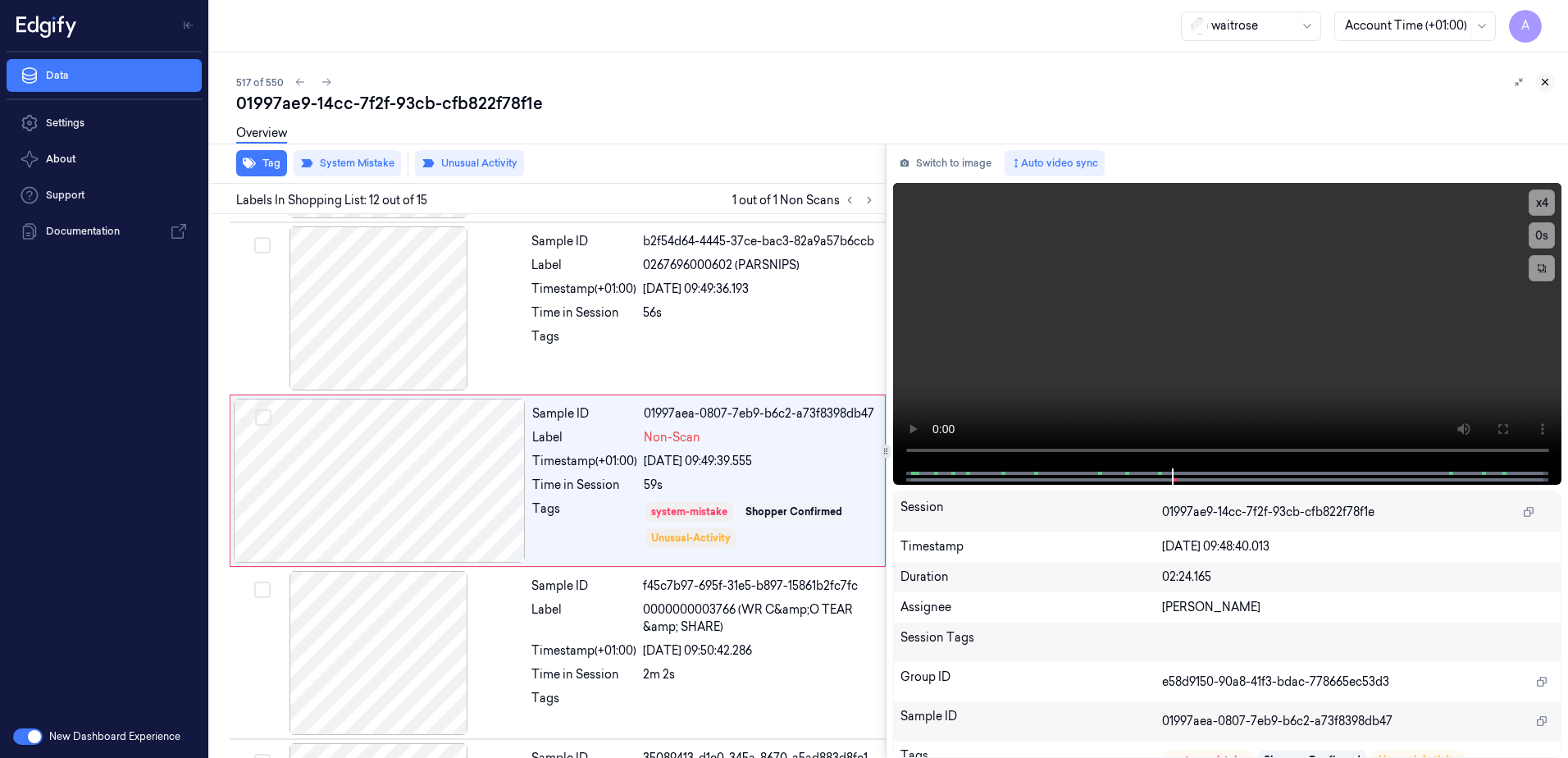
click at [1546, 82] on icon at bounding box center [1545, 82] width 12 height 12
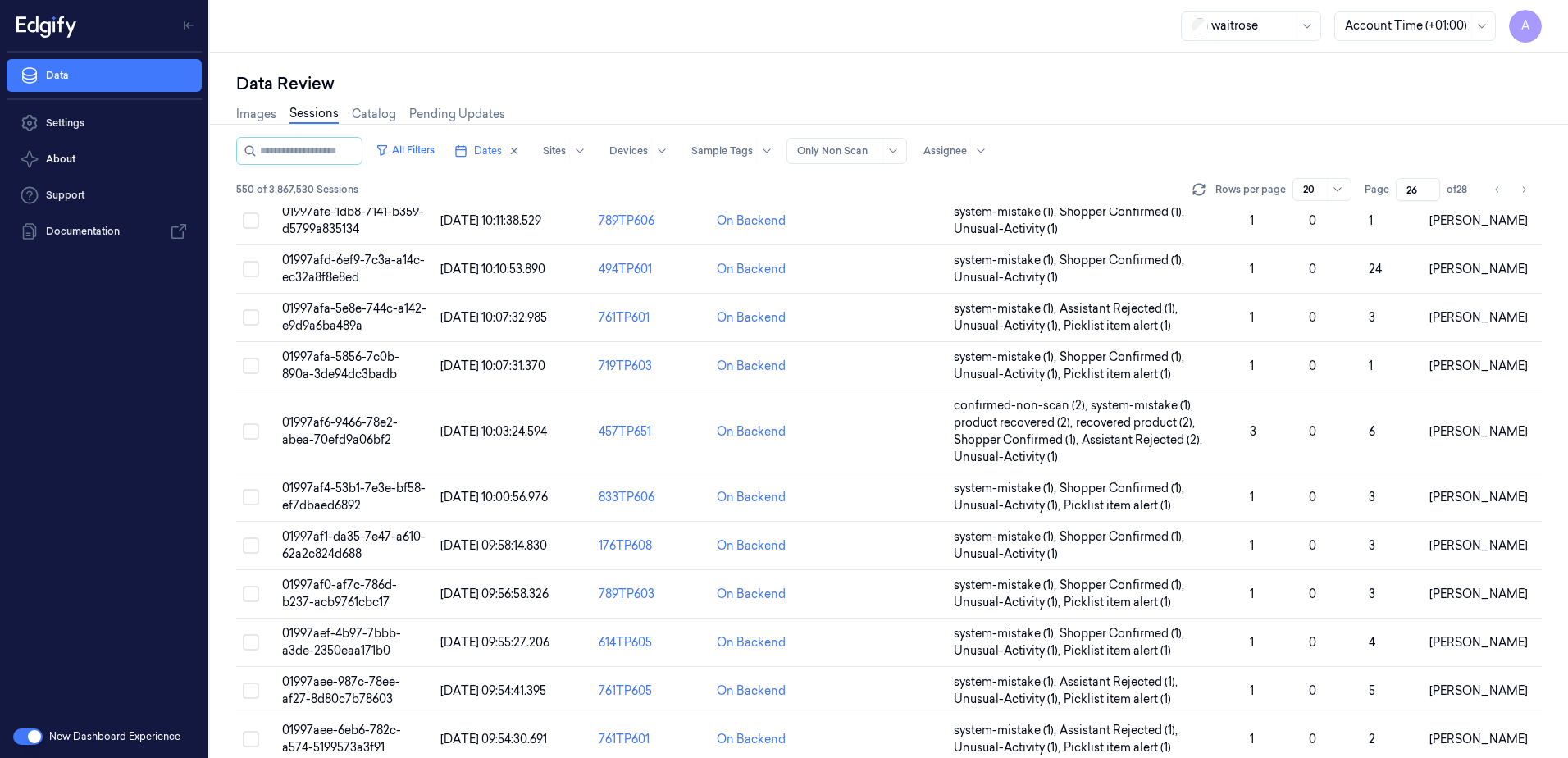
scroll to position [500, 0]
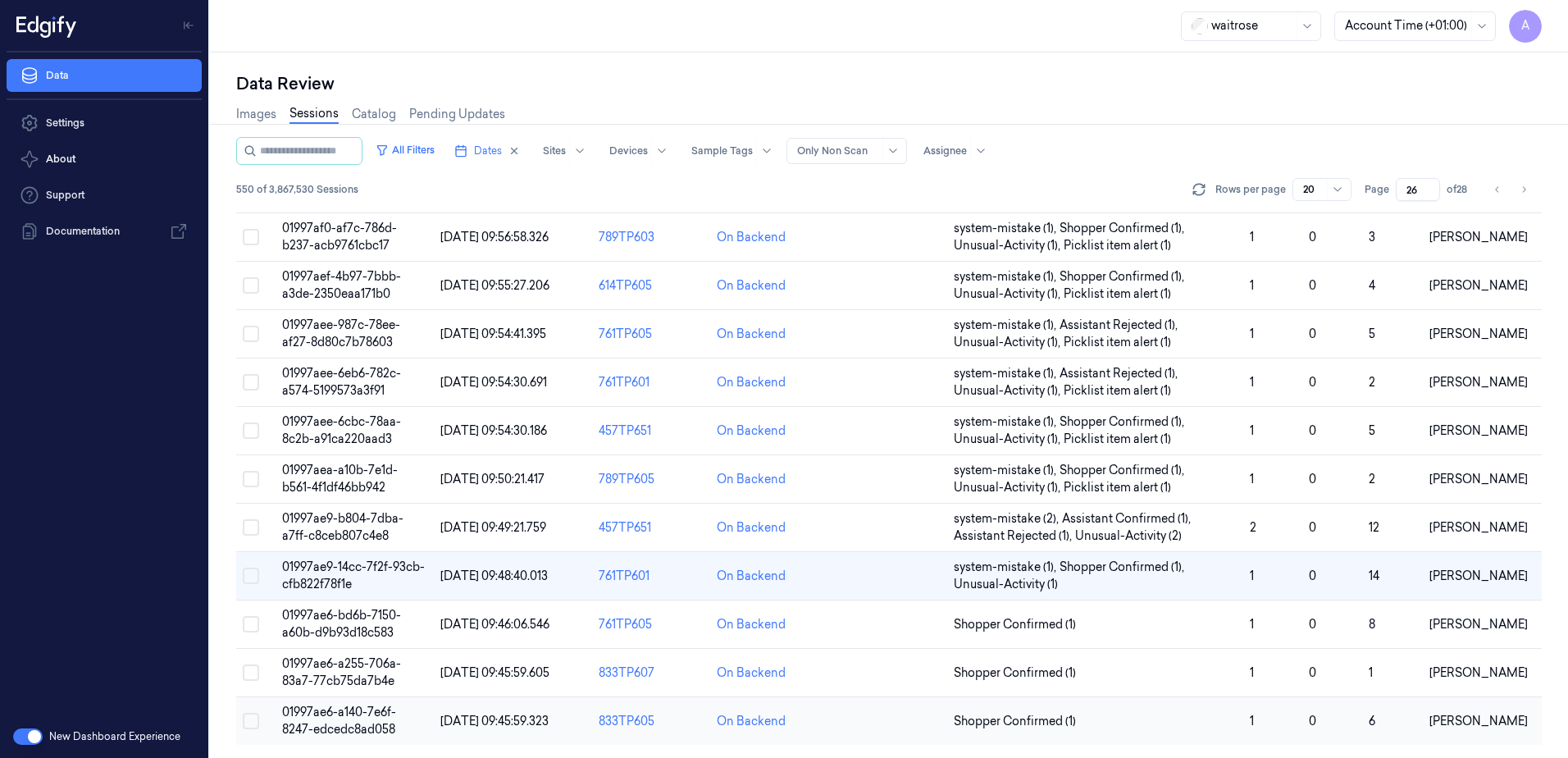
click at [344, 713] on span "01997ae6-a140-7e6f-8247-edcedc8ad058" at bounding box center [338, 720] width 114 height 32
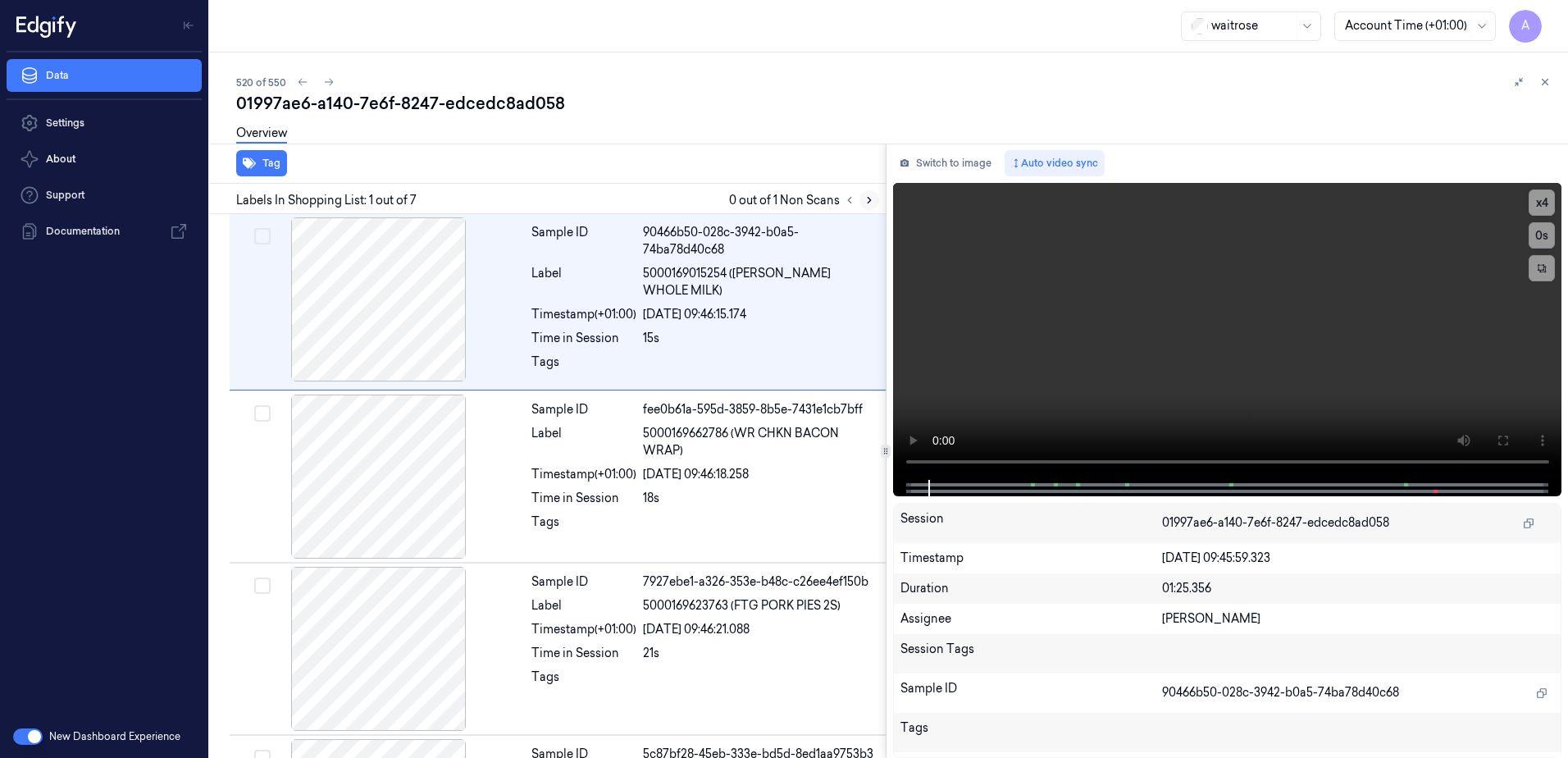
click at [860, 199] on button at bounding box center [869, 200] width 19 height 19
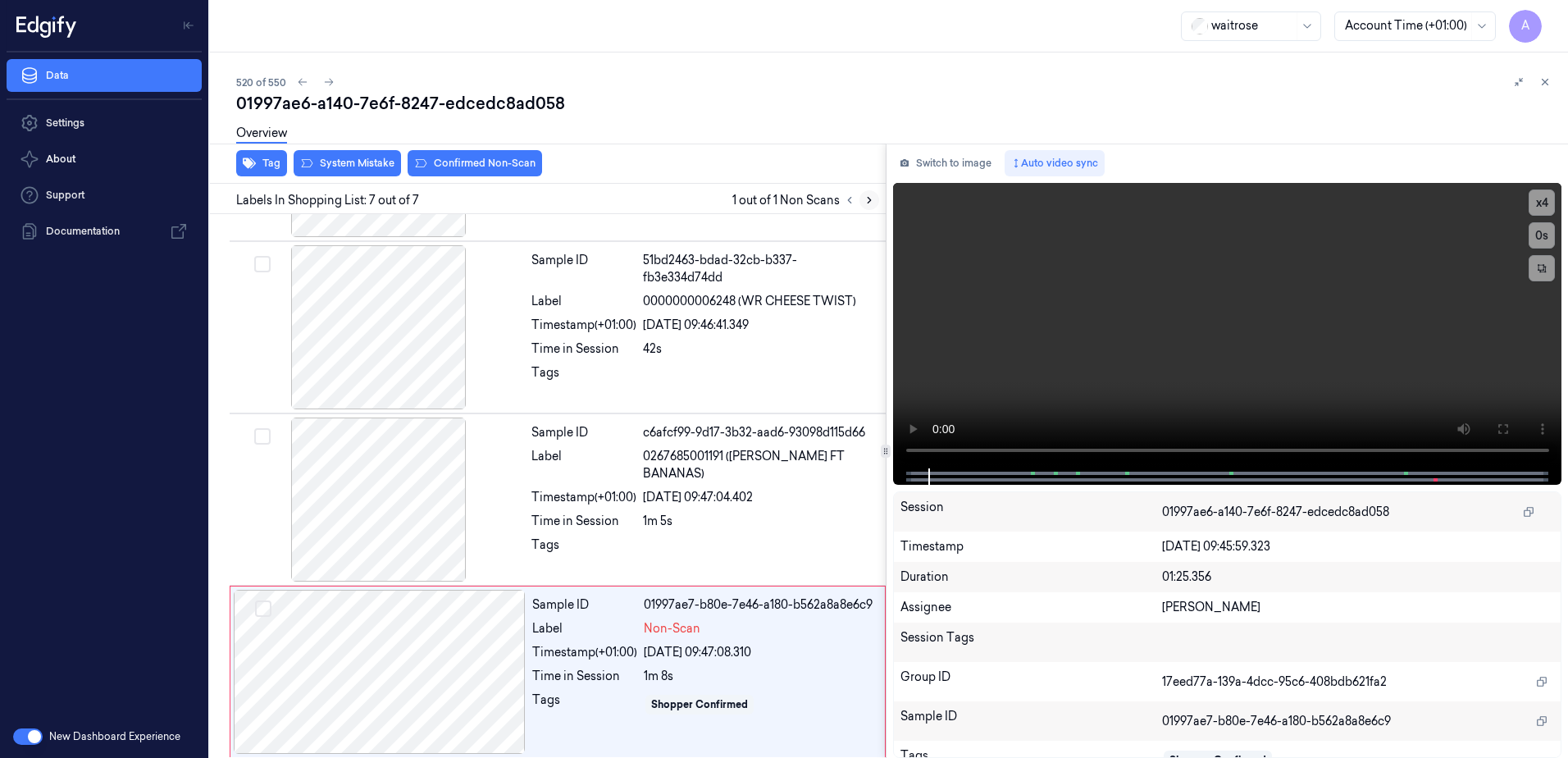
scroll to position [668, 0]
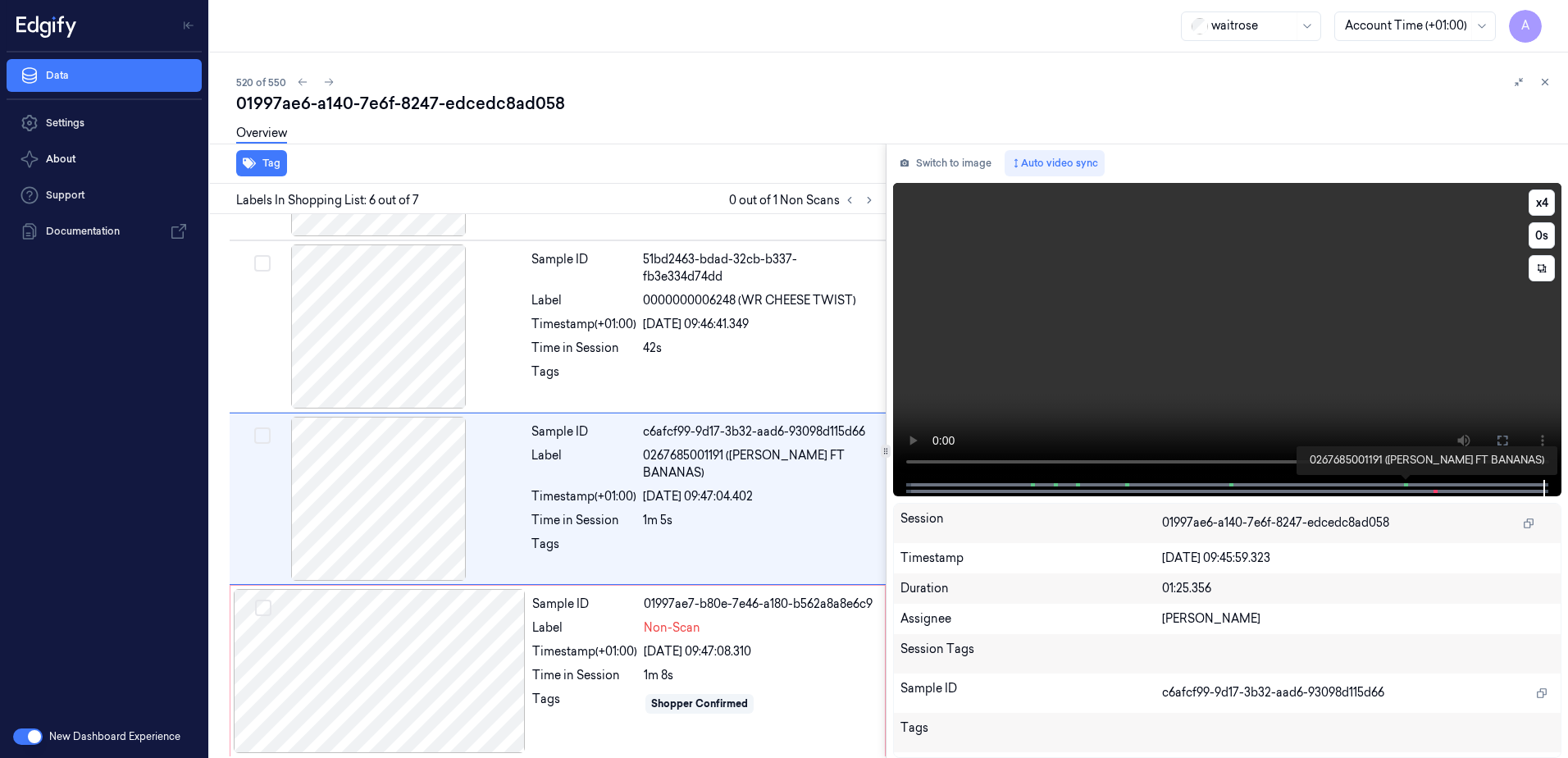
click at [1405, 484] on span at bounding box center [1406, 485] width 3 height 9
click at [1433, 489] on span at bounding box center [1434, 492] width 3 height 9
click at [794, 691] on div "Shopper Confirmed" at bounding box center [759, 703] width 232 height 26
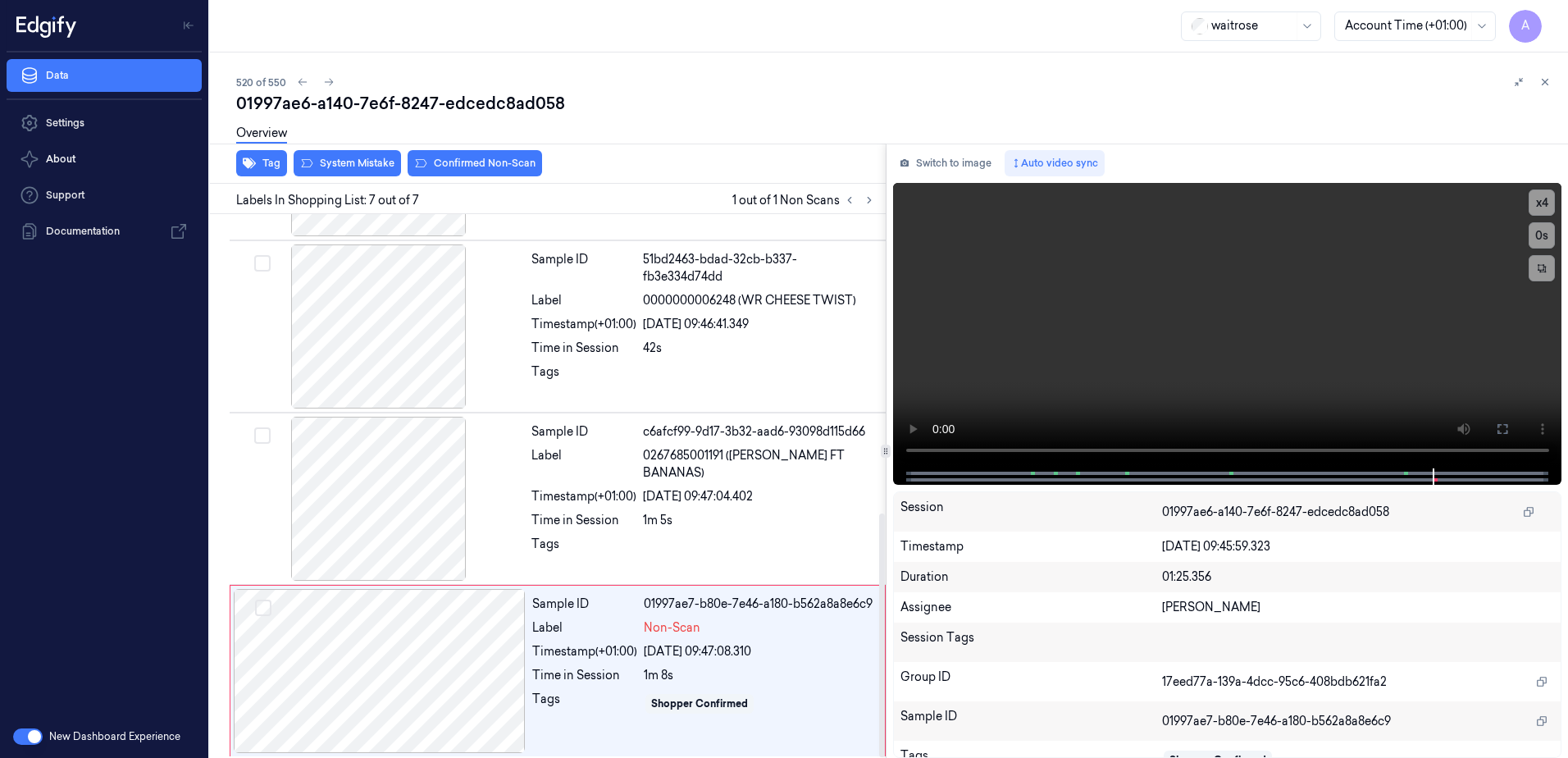
click at [368, 155] on div "Overview" at bounding box center [896, 136] width 1319 height 42
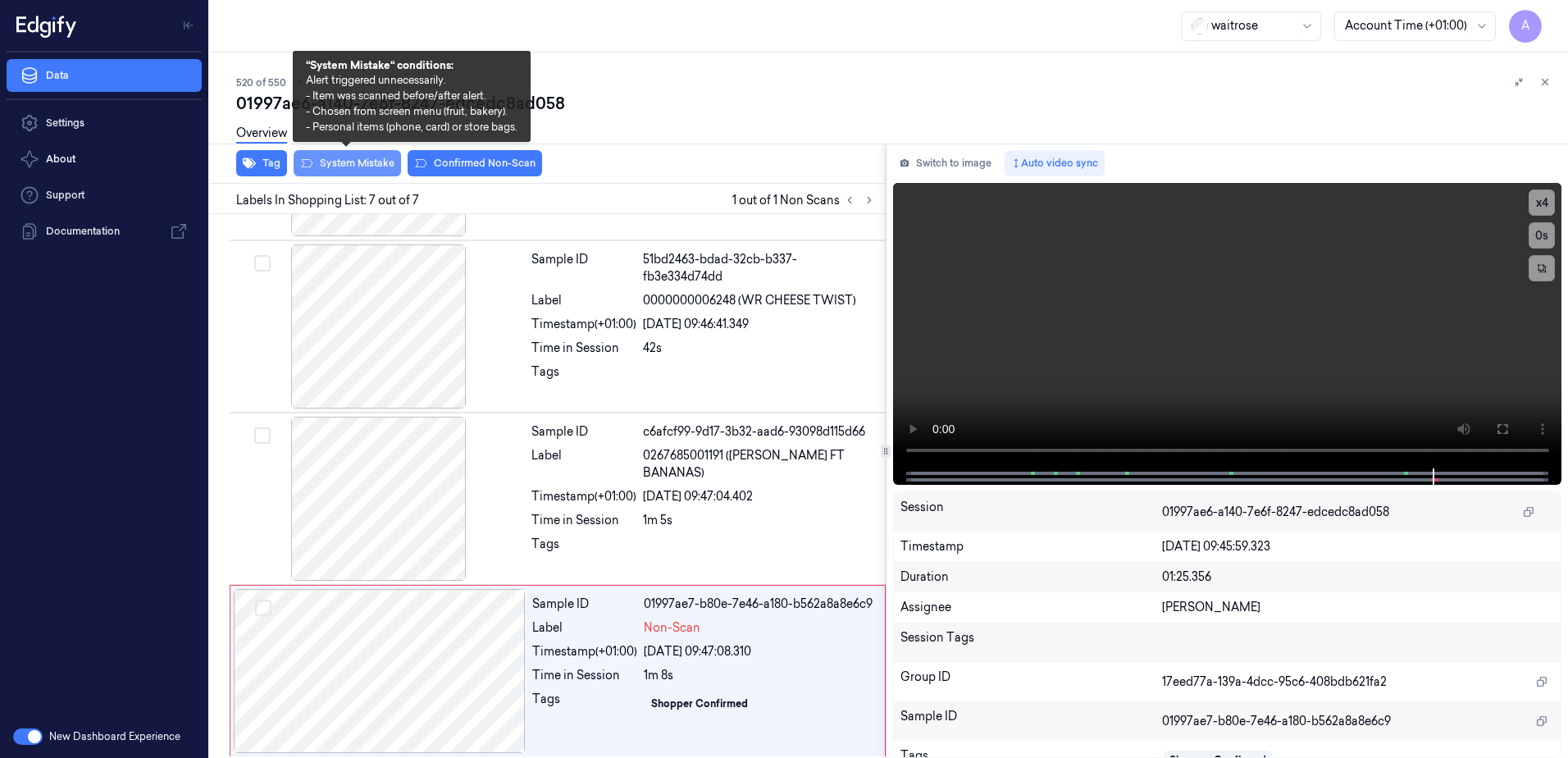
click at [358, 163] on button "System Mistake" at bounding box center [347, 163] width 108 height 26
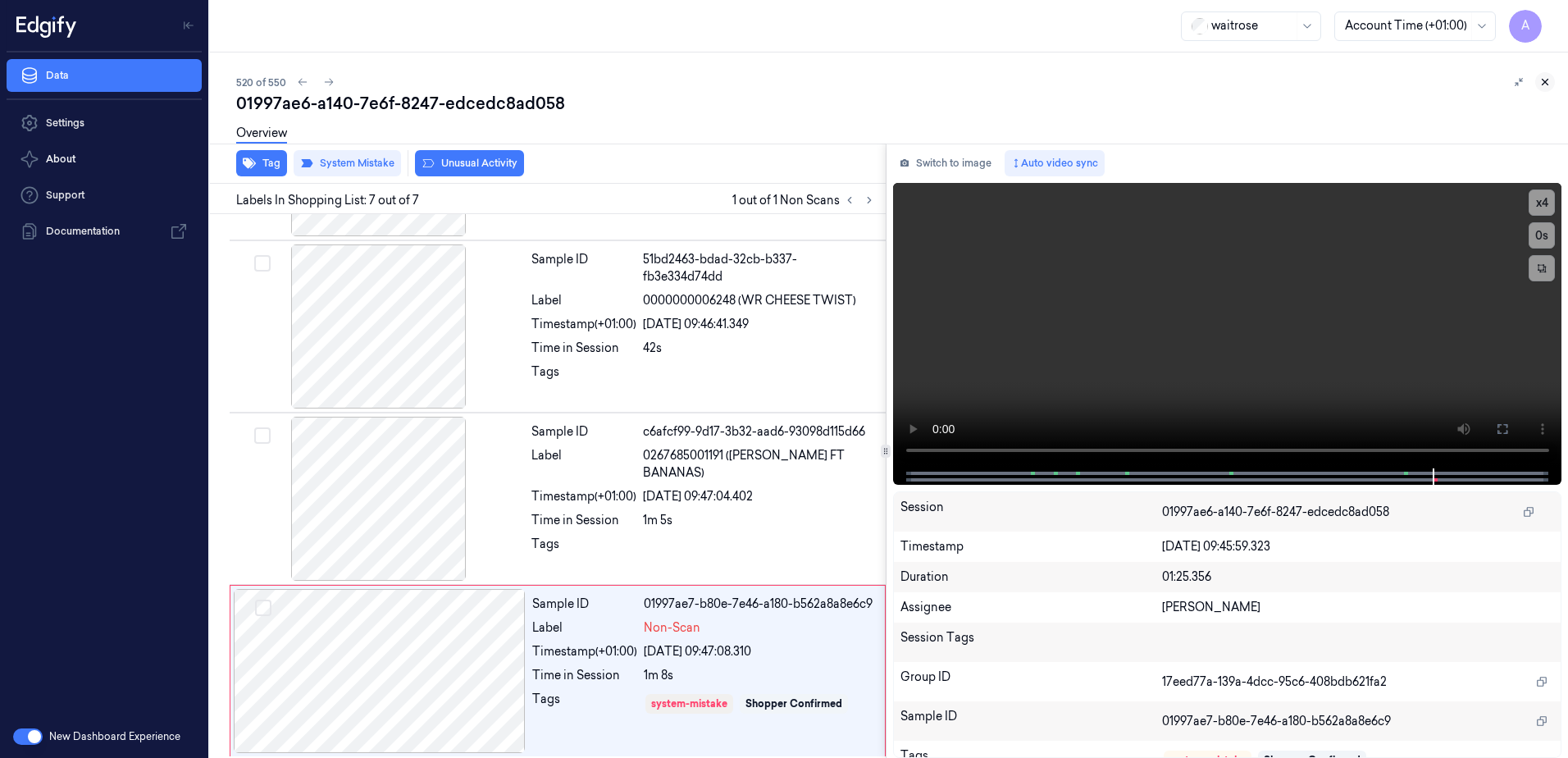
click at [1550, 85] on icon at bounding box center [1545, 82] width 12 height 12
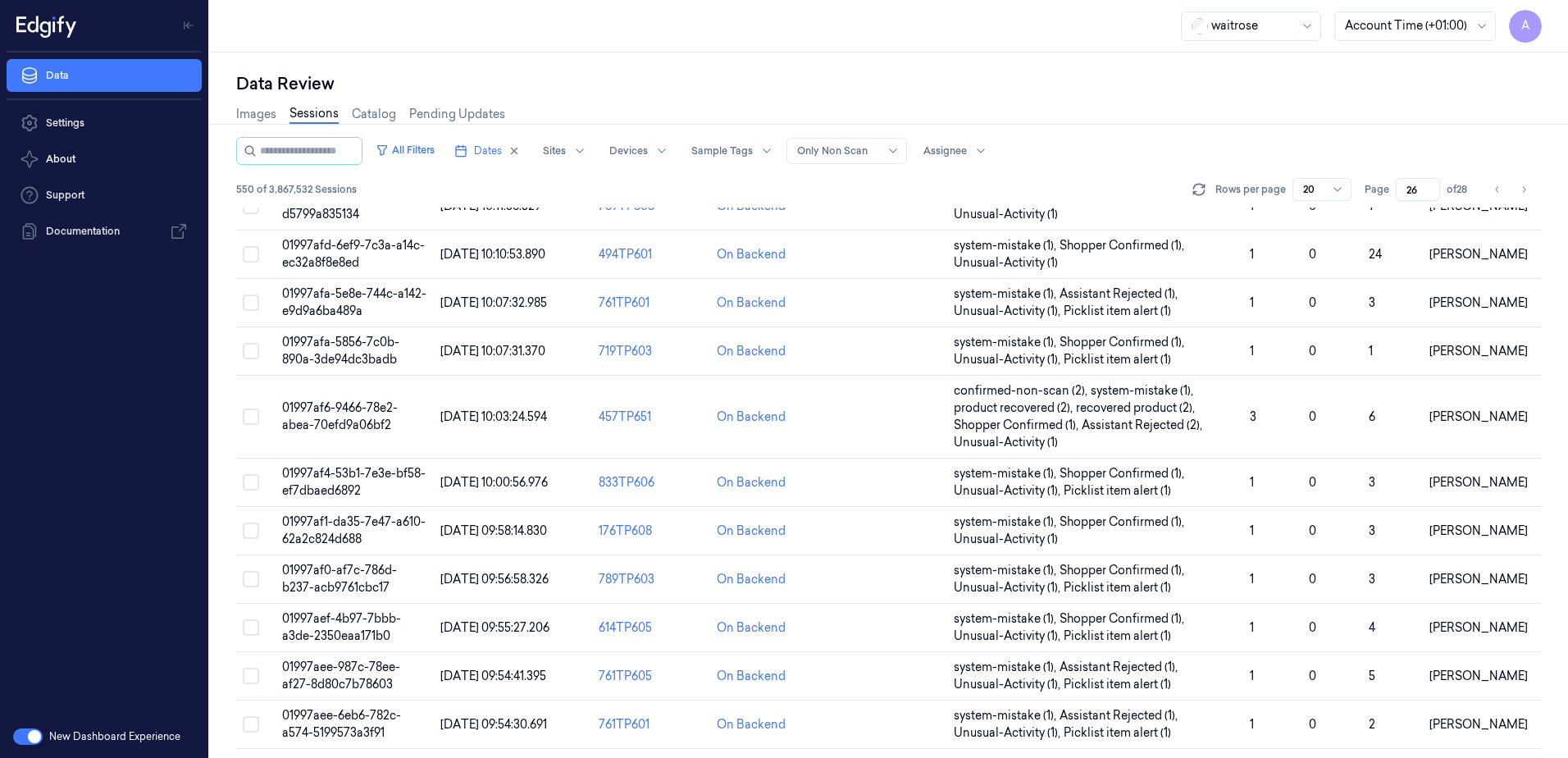
scroll to position [500, 0]
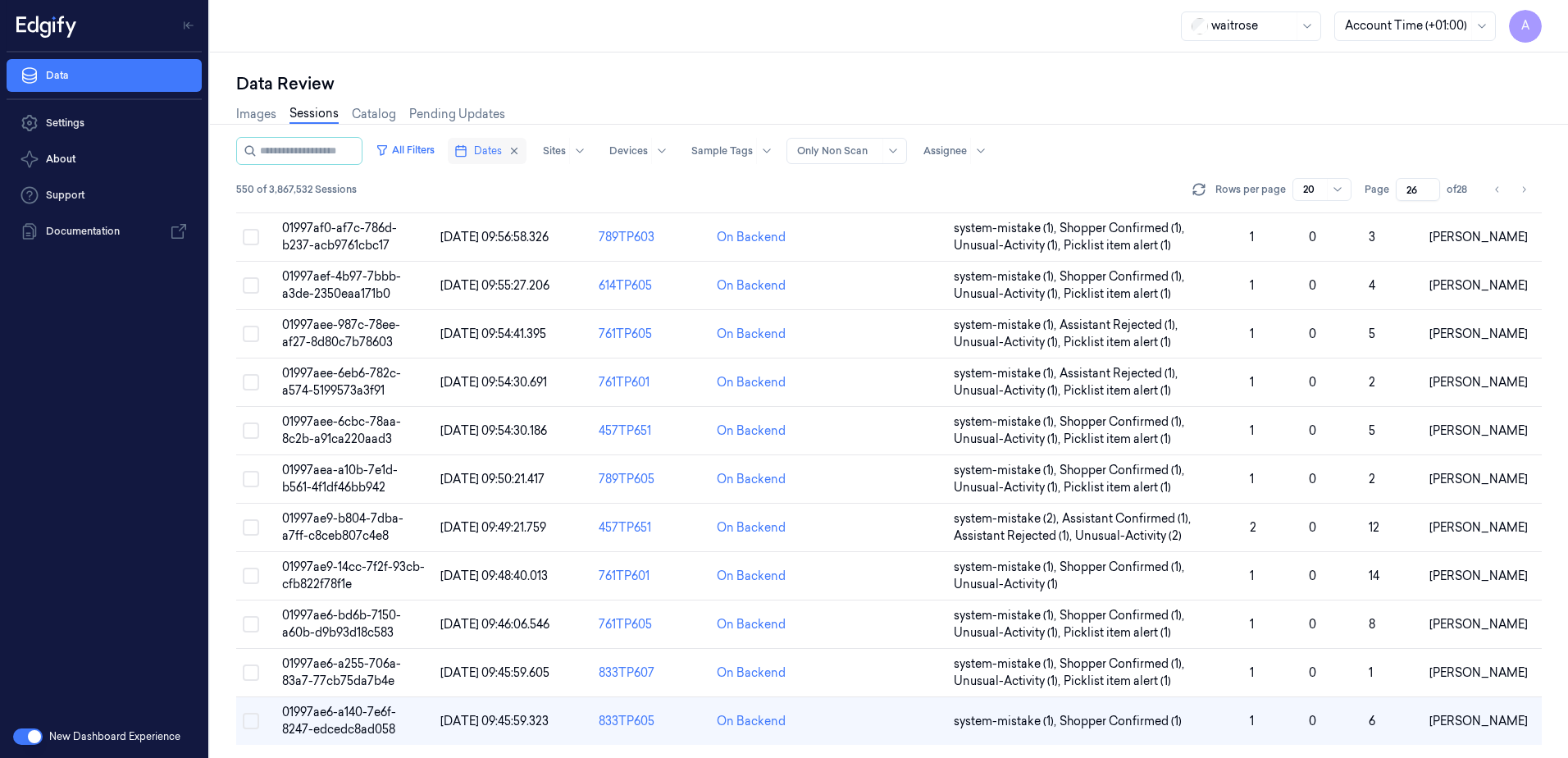
click at [499, 154] on span "Dates" at bounding box center [487, 150] width 28 height 14
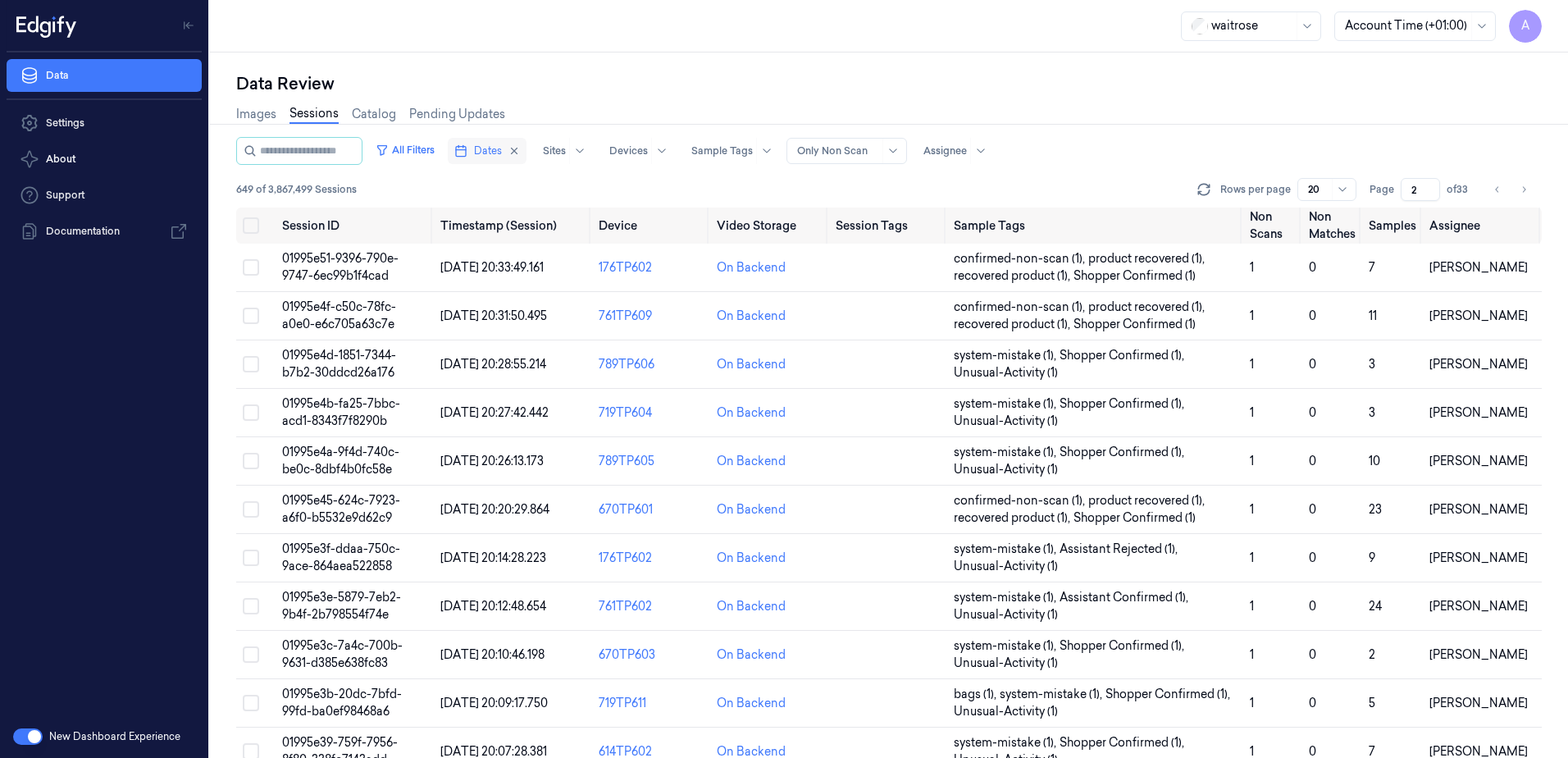
click at [499, 154] on span "Dates" at bounding box center [487, 150] width 28 height 14
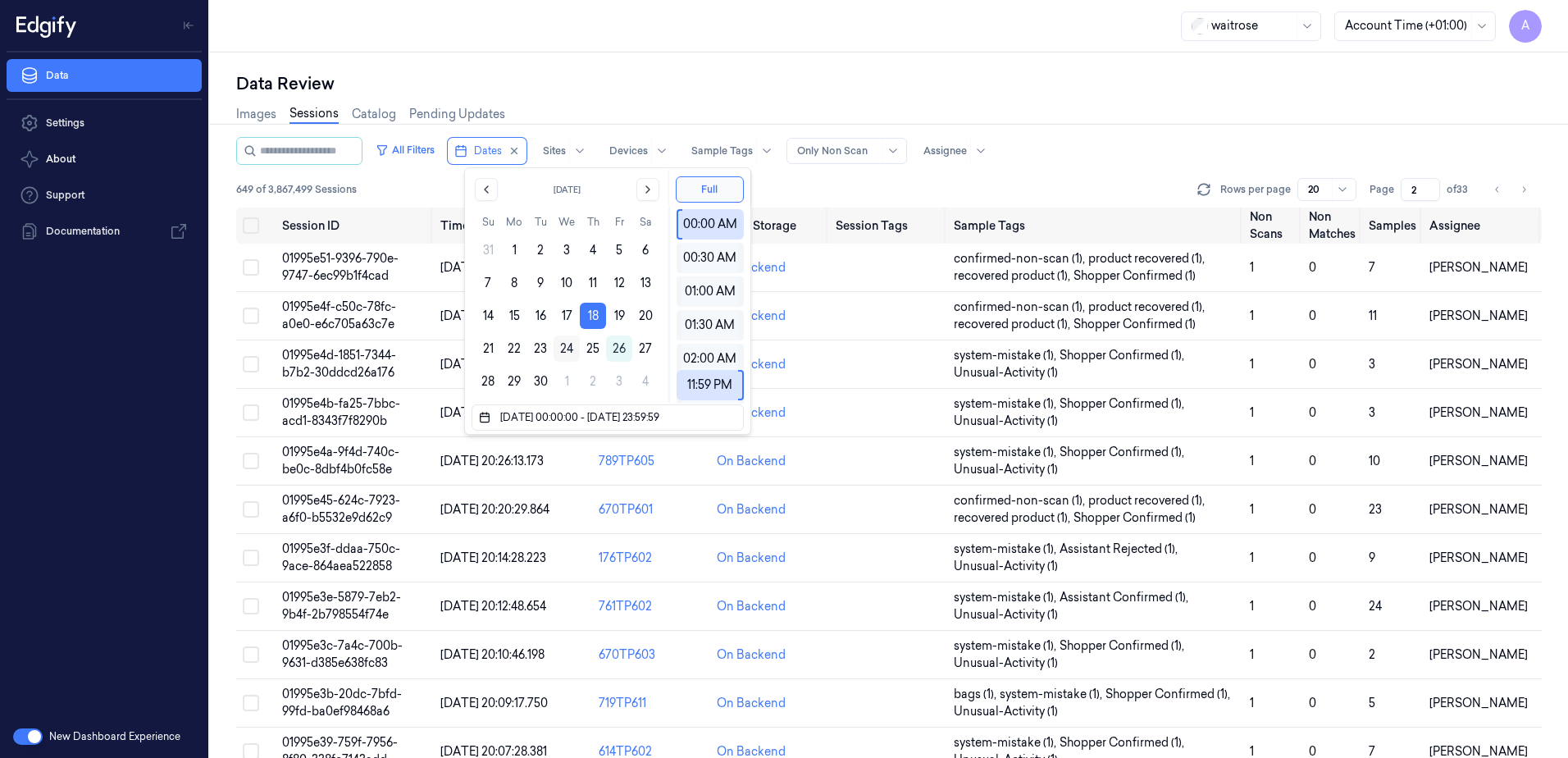
click at [563, 354] on button "24" at bounding box center [566, 348] width 26 height 26
type input "[DATE] 00:00:00 - [DATE] 23:59:59"
click at [660, 80] on div "Data Review" at bounding box center [889, 84] width 1306 height 23
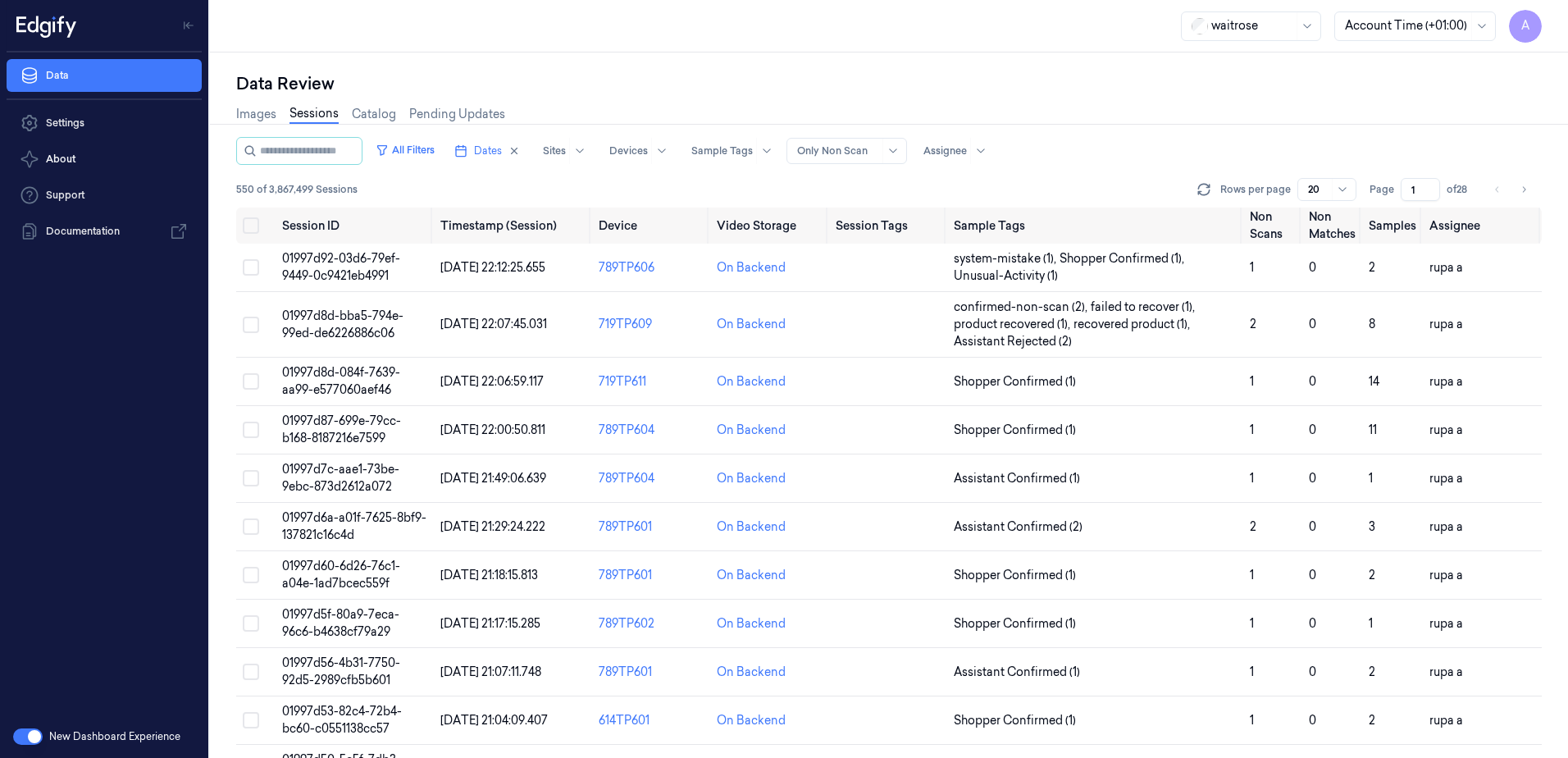
drag, startPoint x: 1420, startPoint y: 190, endPoint x: 1396, endPoint y: 197, distance: 25.0
click at [1396, 197] on div "Page 1 of 28" at bounding box center [1422, 190] width 104 height 23
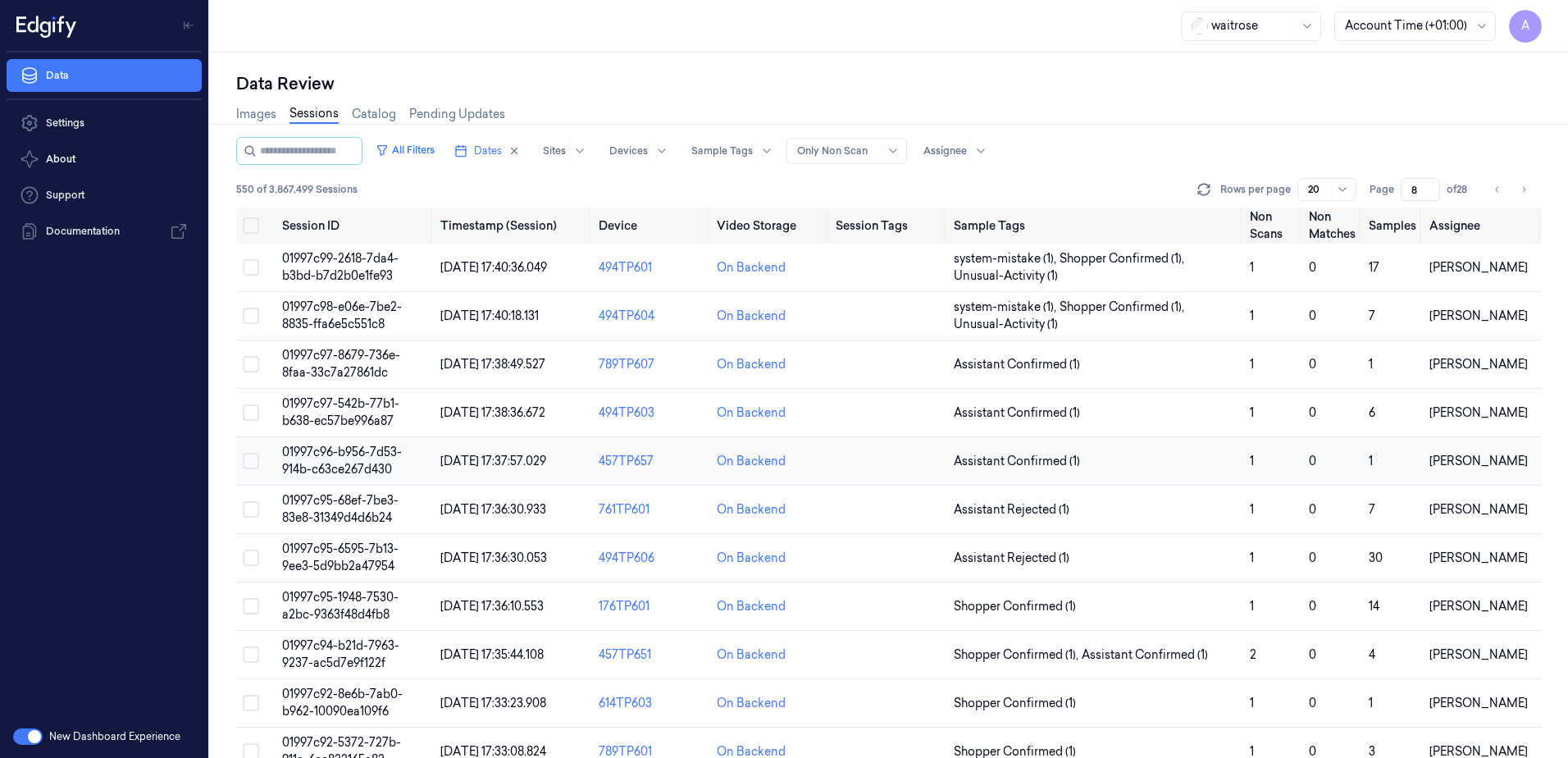
type input "8"
click at [332, 457] on span "01997c96-b956-7d53-914b-c63ce267d430" at bounding box center [341, 460] width 120 height 32
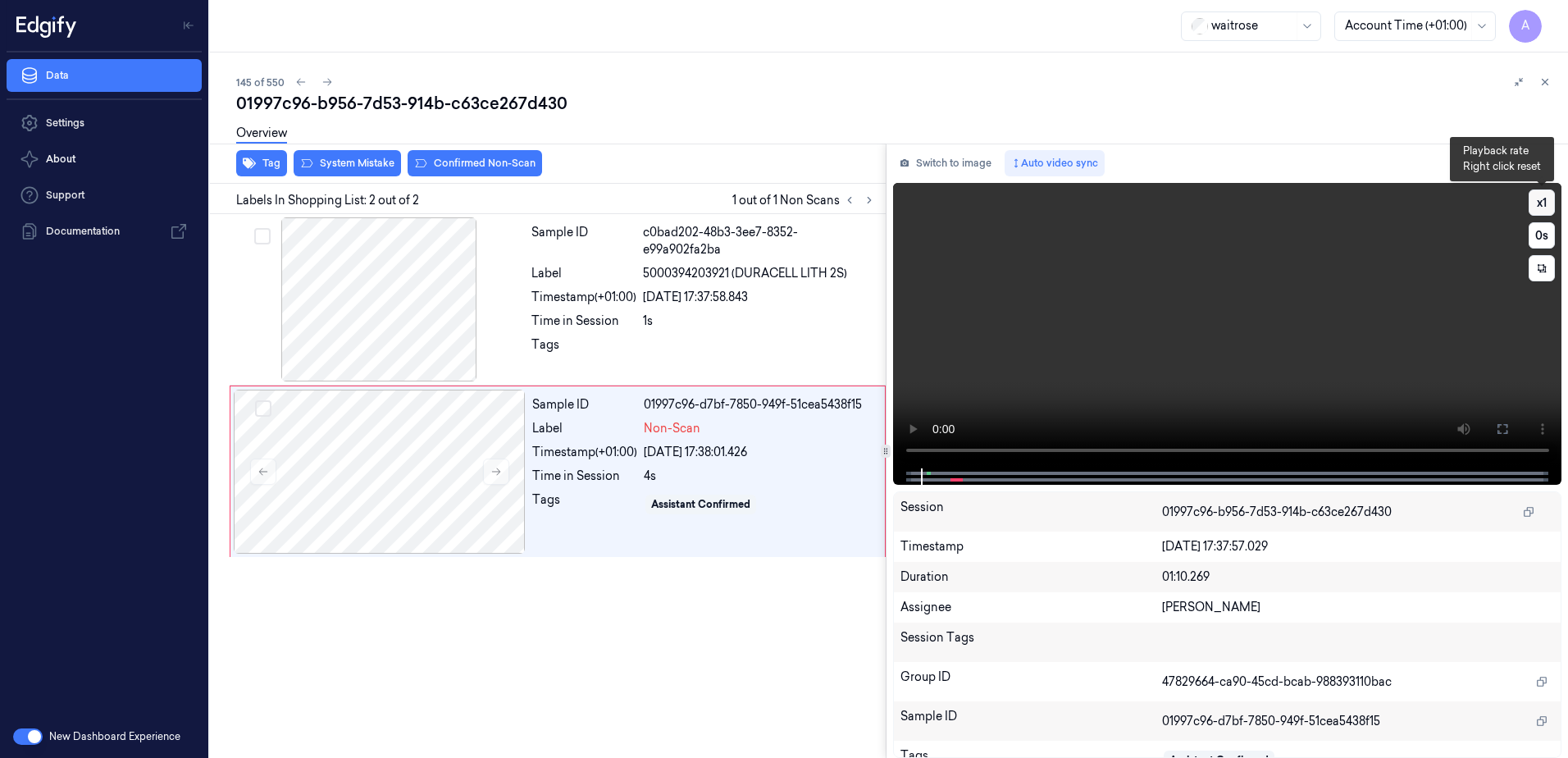
click at [1542, 198] on button "x 1" at bounding box center [1541, 202] width 26 height 26
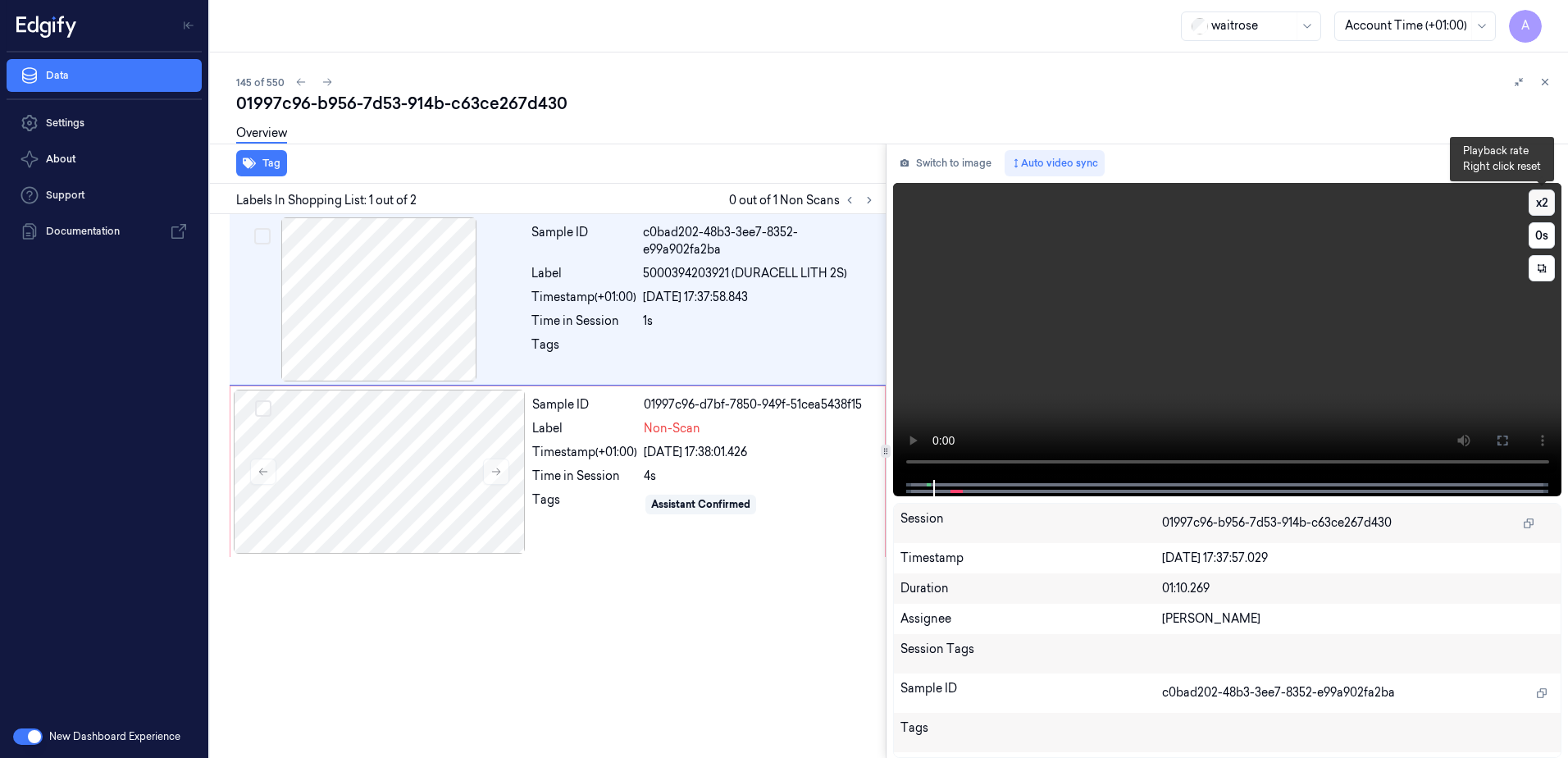
click at [1542, 198] on button "x 2" at bounding box center [1541, 202] width 26 height 26
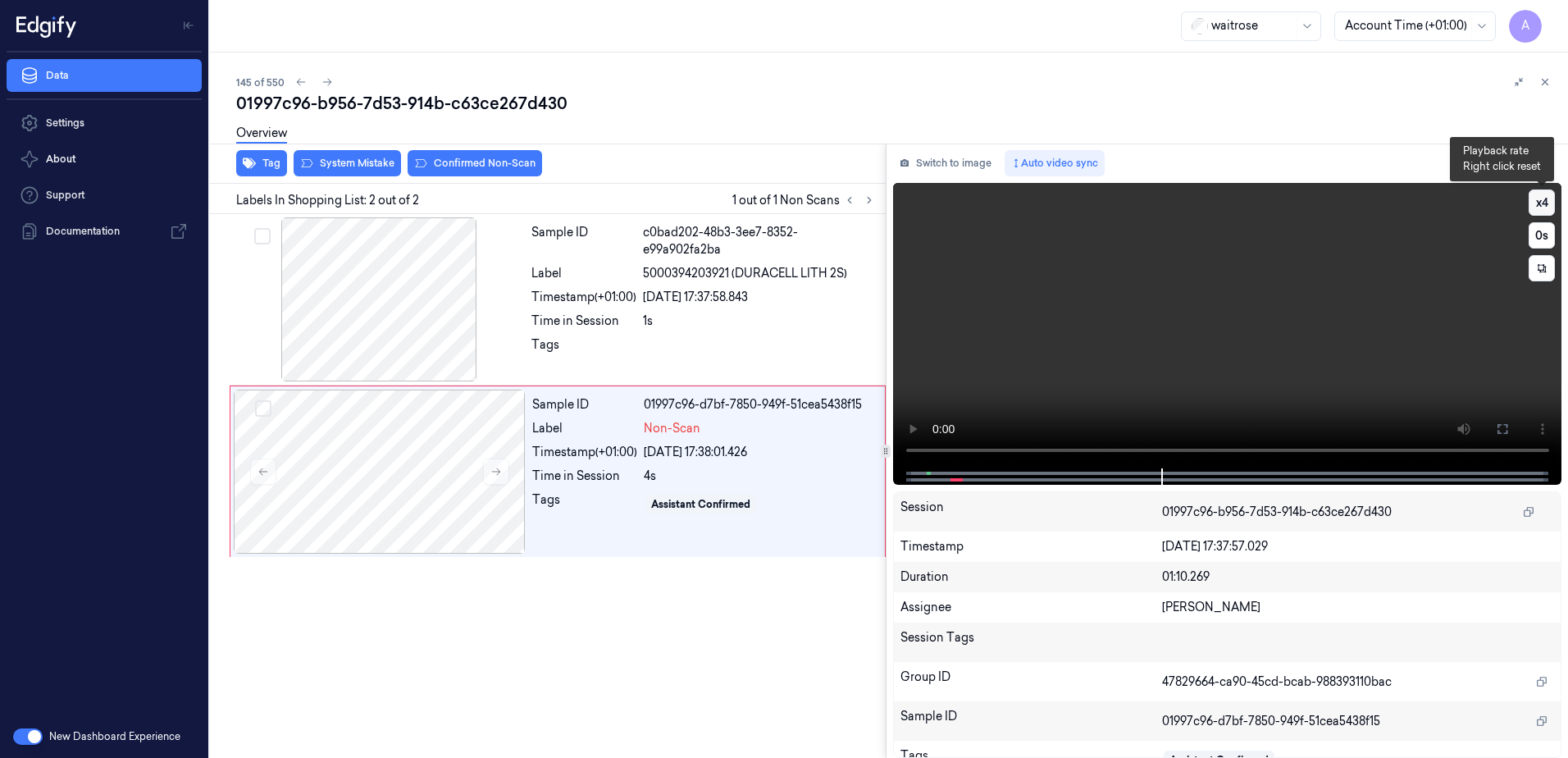
click at [1542, 198] on button "x 4" at bounding box center [1541, 202] width 26 height 26
click at [1542, 198] on button "x 1" at bounding box center [1541, 202] width 26 height 26
click at [1542, 198] on button "x 2" at bounding box center [1541, 202] width 26 height 26
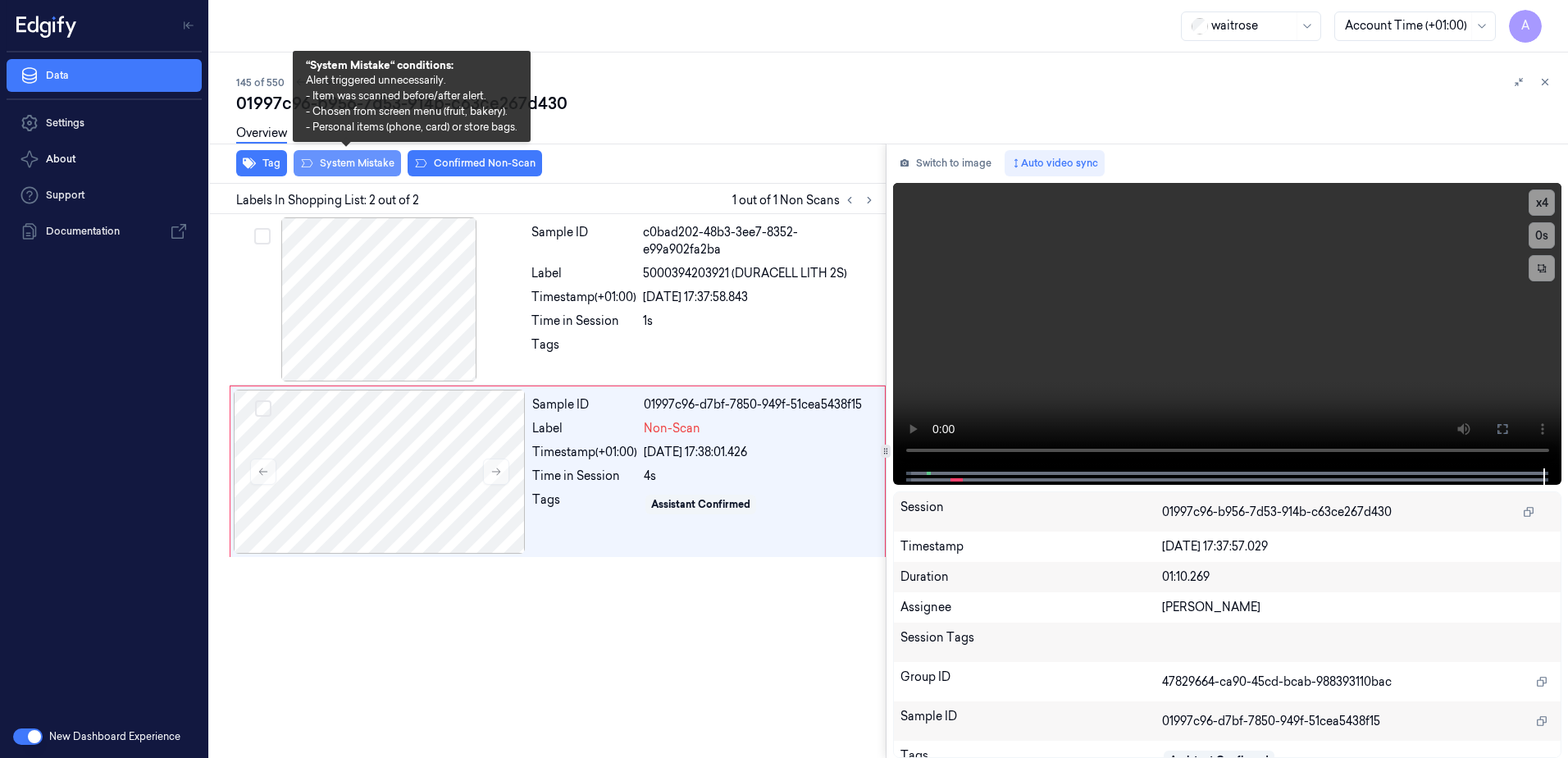
click at [350, 164] on button "System Mistake" at bounding box center [347, 163] width 108 height 26
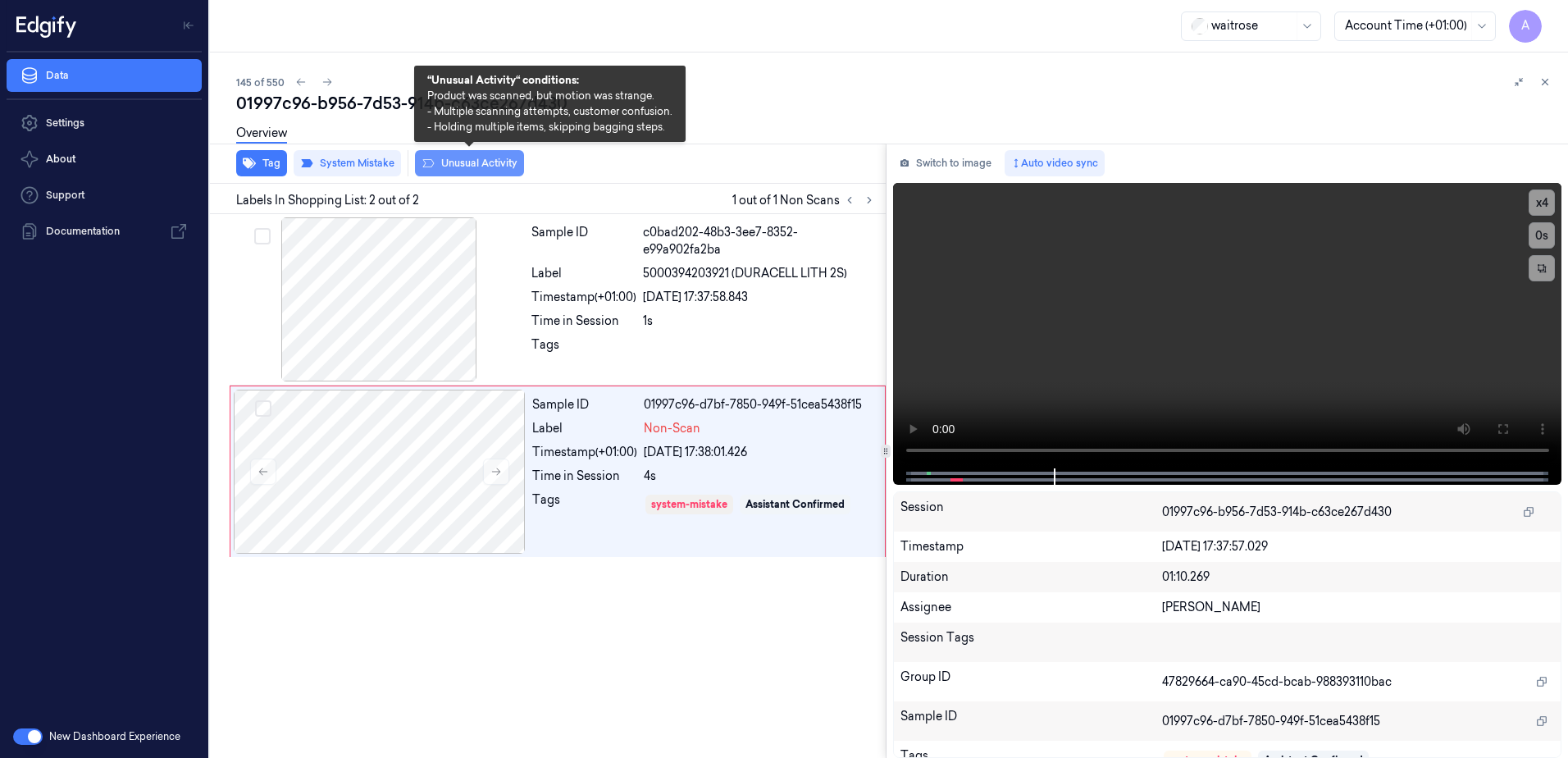
click at [467, 170] on button "Unusual Activity" at bounding box center [469, 163] width 109 height 26
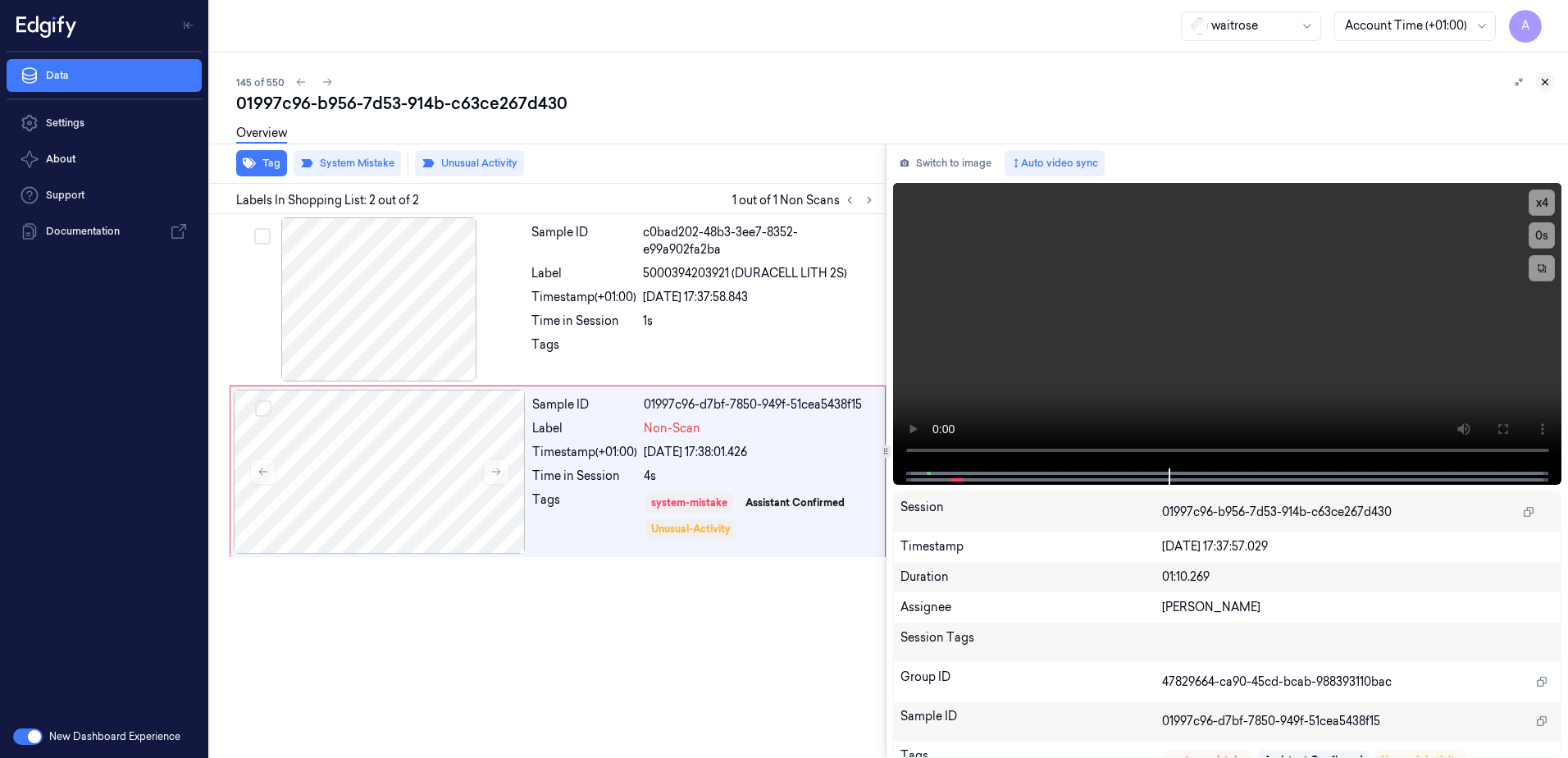
click at [1545, 87] on icon at bounding box center [1545, 82] width 12 height 12
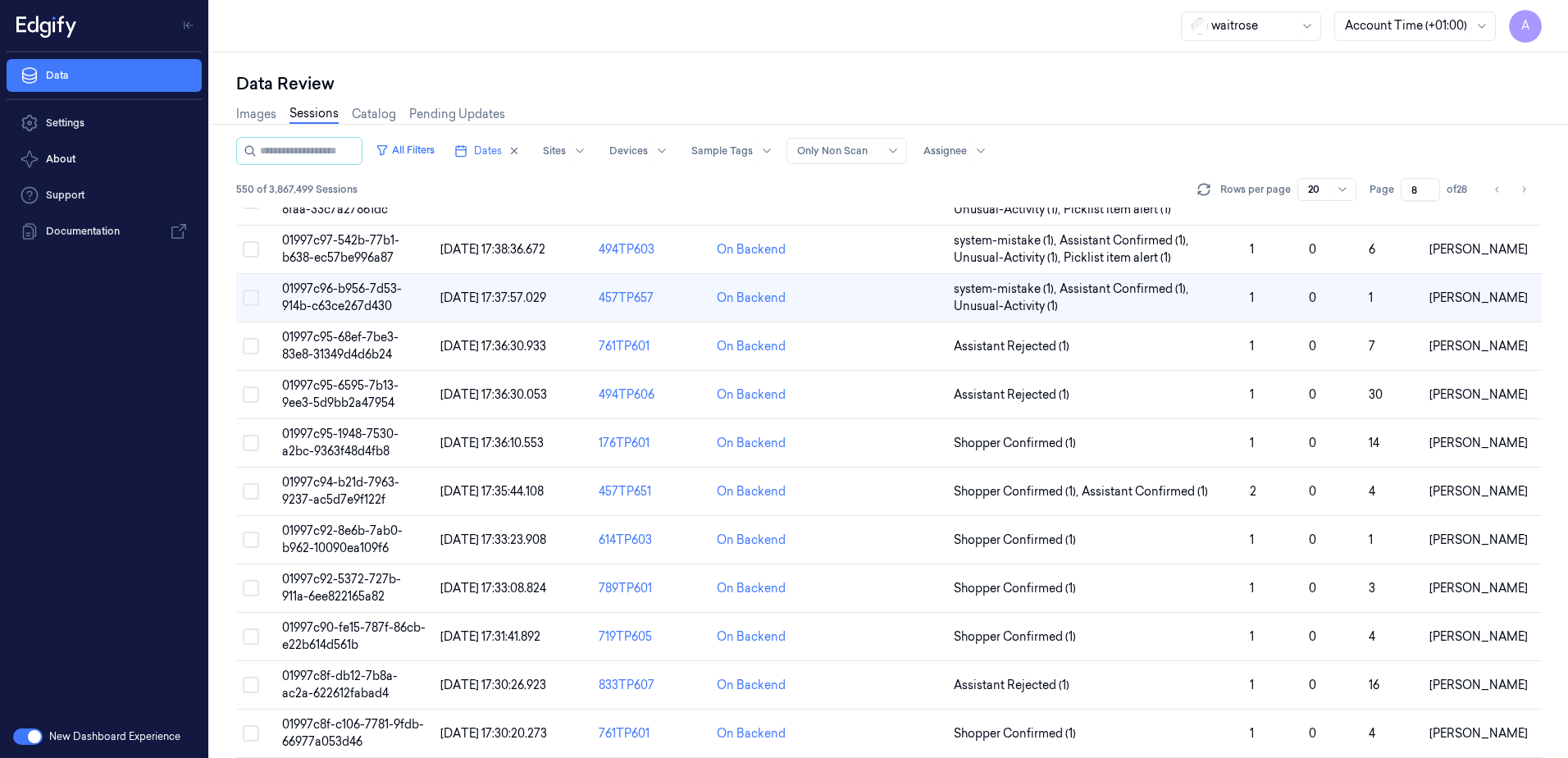
scroll to position [164, 0]
click at [324, 441] on td "01997c95-1948-7530-a2bc-9363f48d4fb8" at bounding box center [355, 442] width 159 height 48
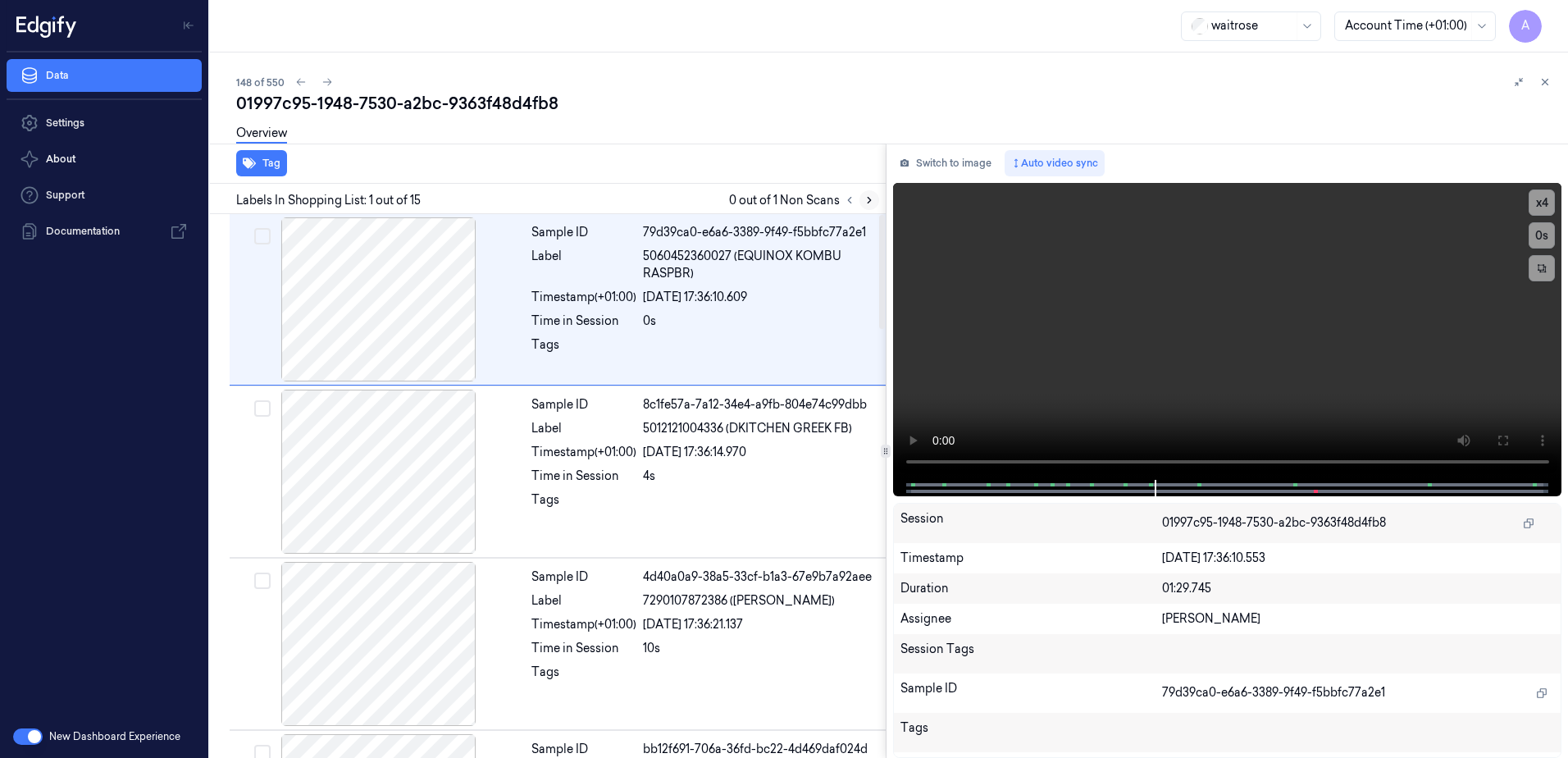
click at [874, 197] on icon at bounding box center [869, 200] width 12 height 12
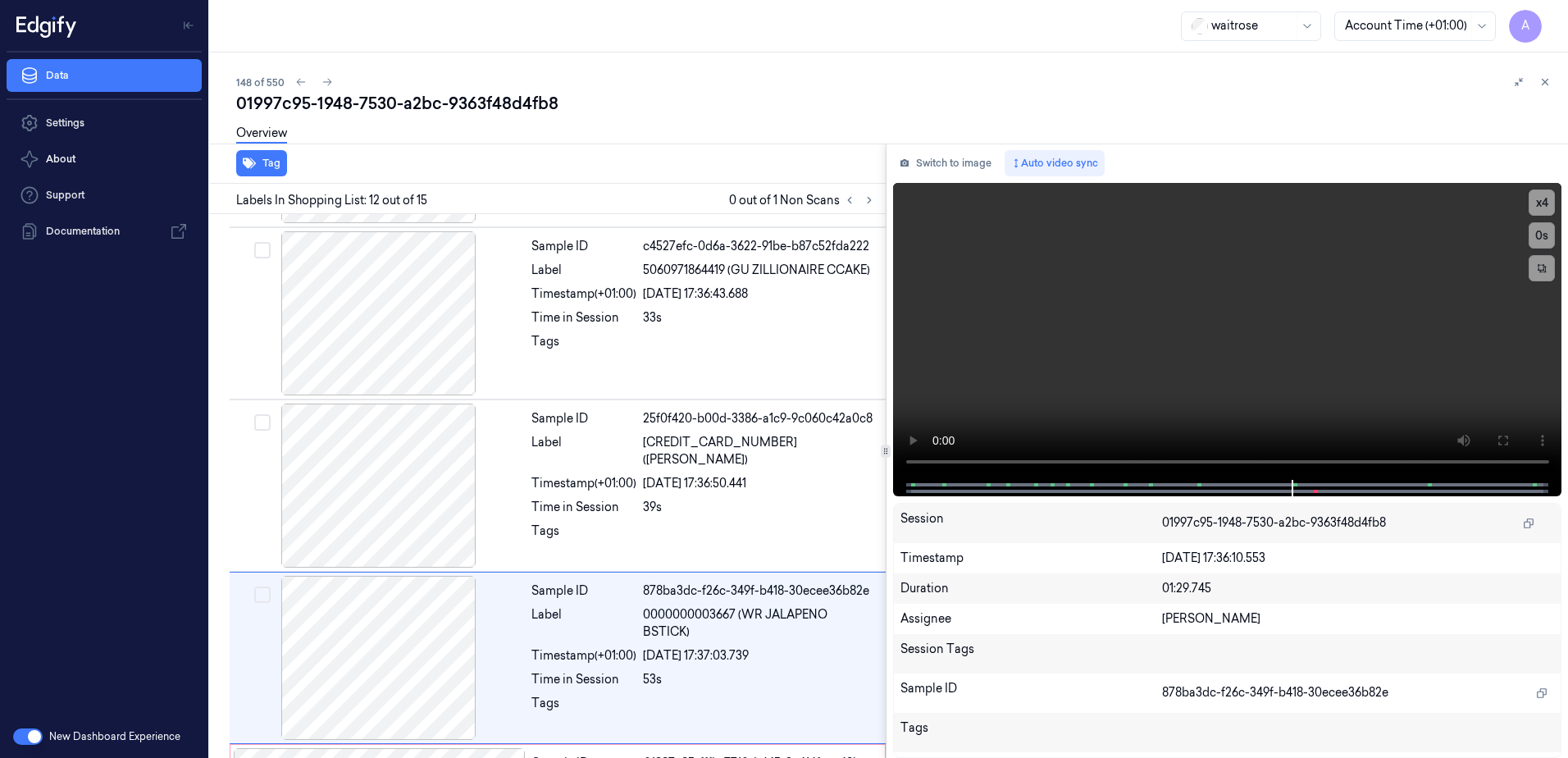
scroll to position [1709, 0]
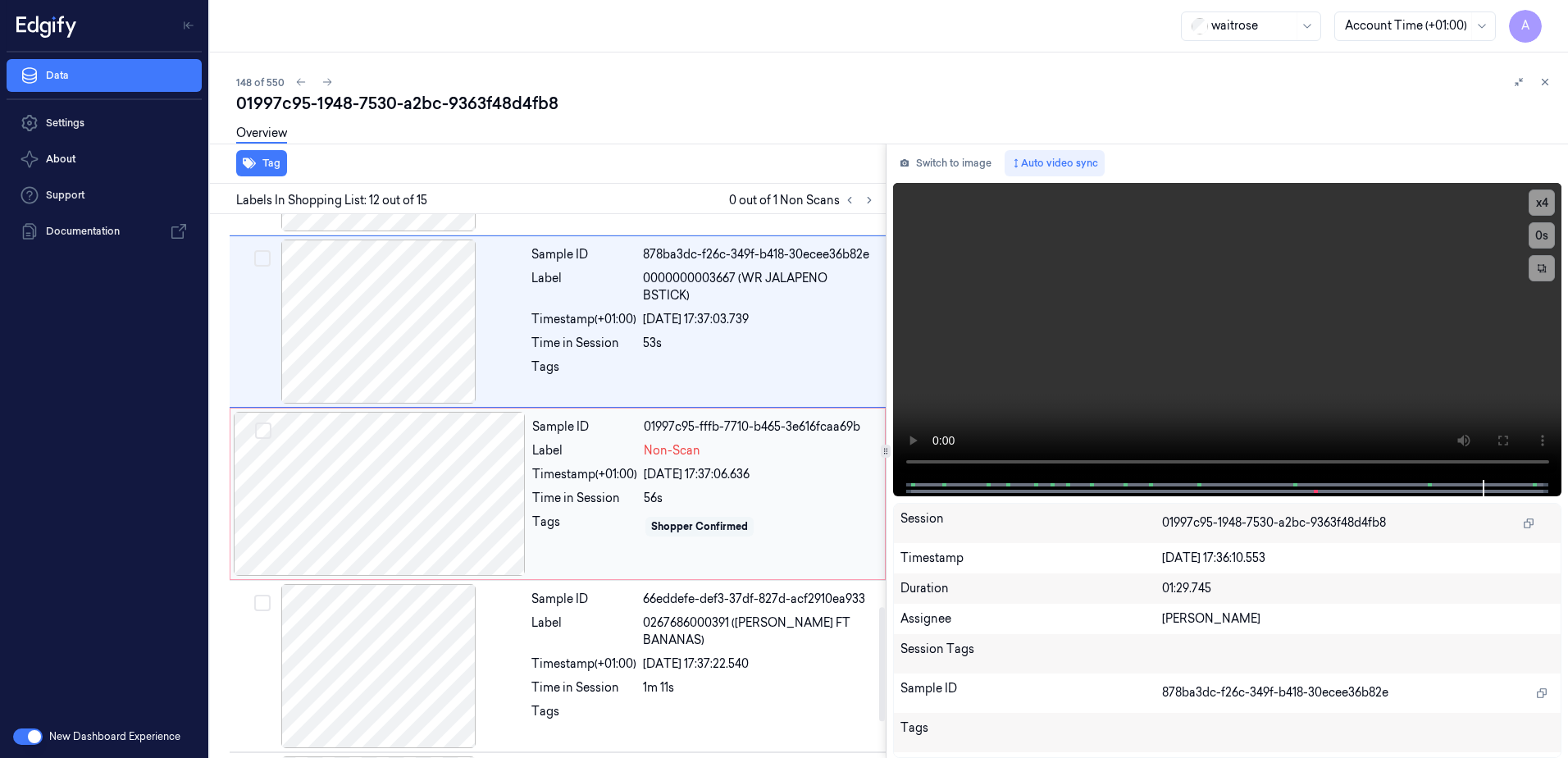
click at [742, 522] on div "Shopper Confirmed" at bounding box center [699, 526] width 97 height 14
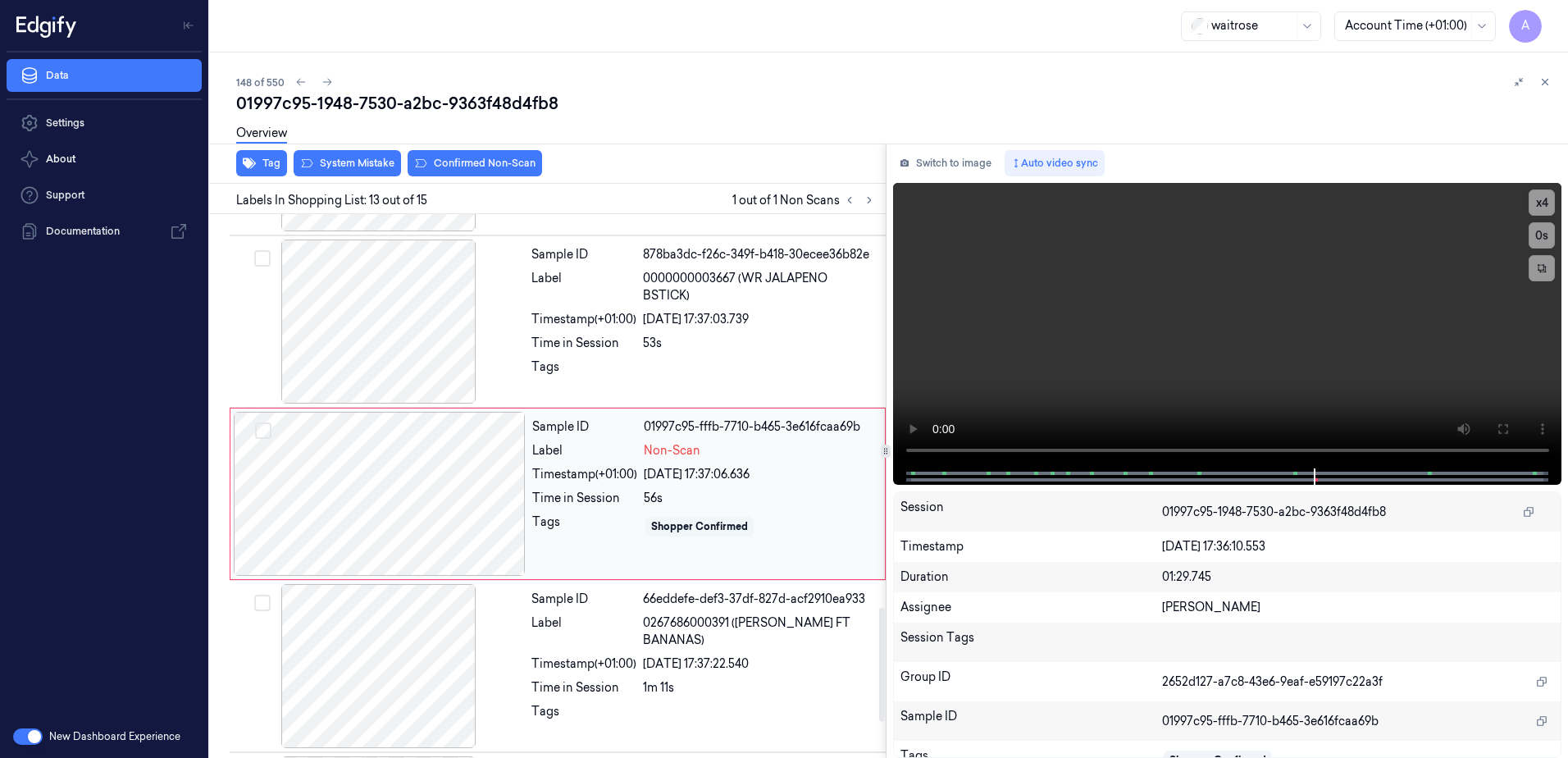
scroll to position [1882, 0]
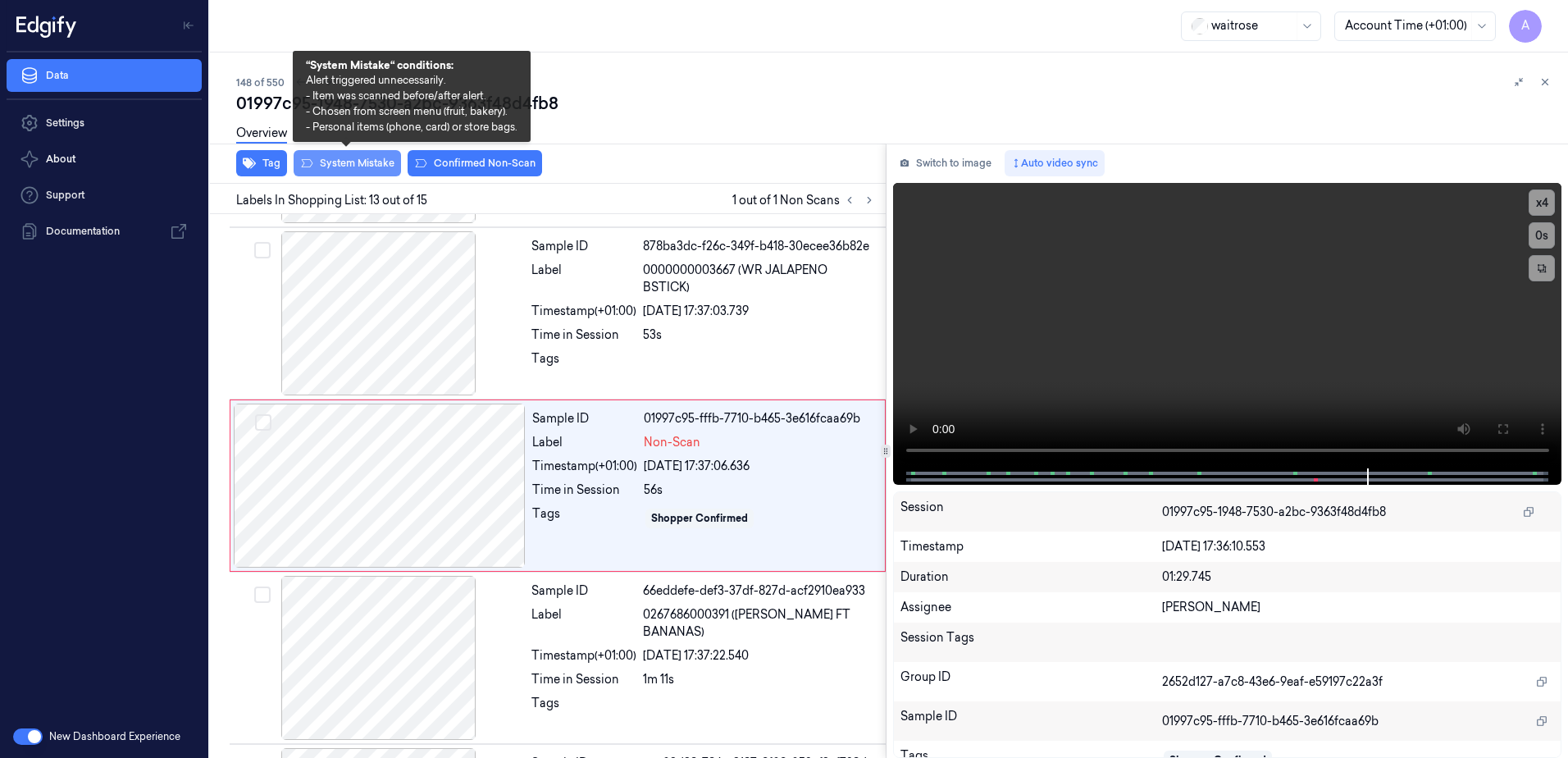
click at [357, 160] on button "System Mistake" at bounding box center [347, 163] width 108 height 26
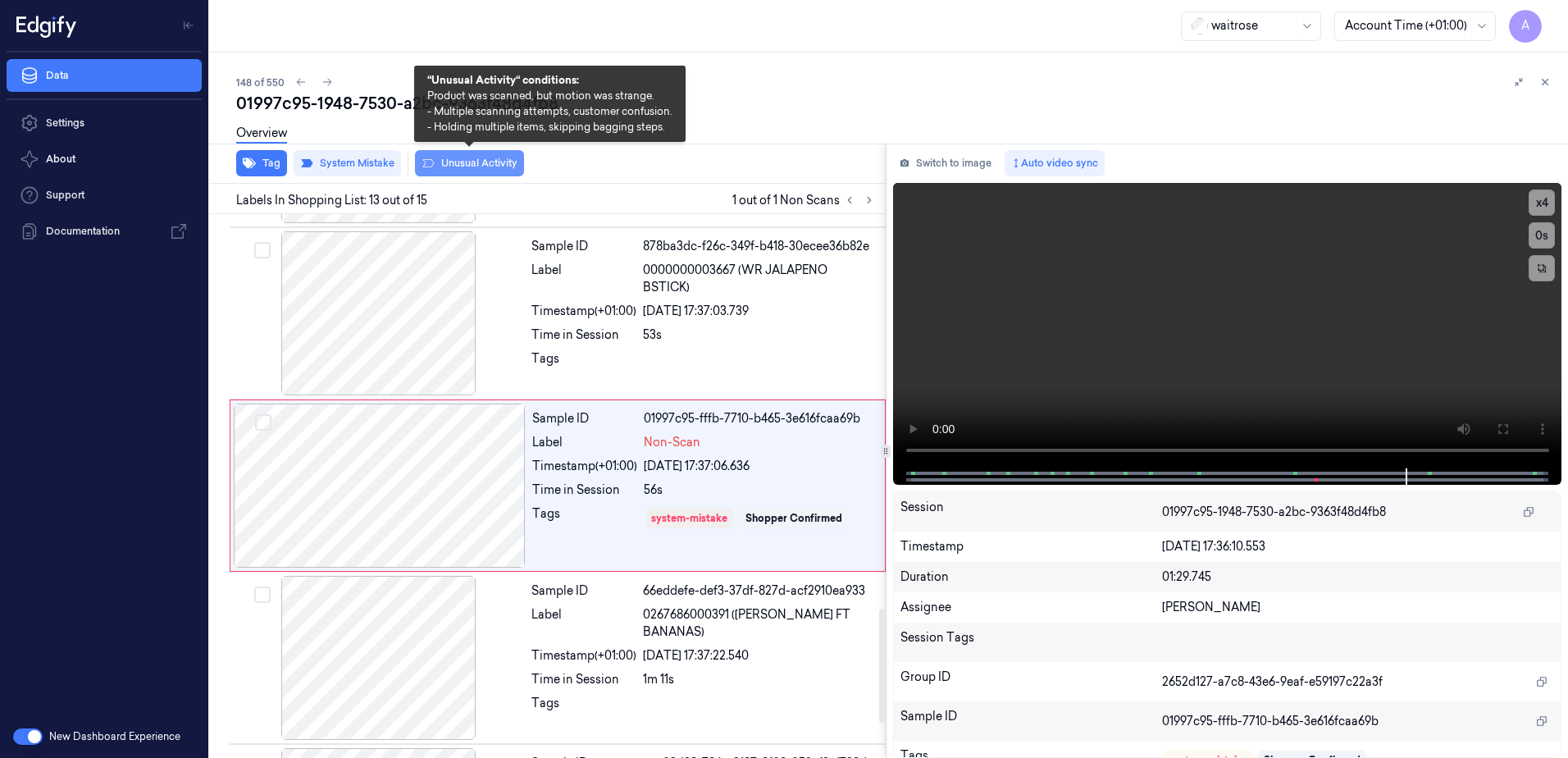
click at [470, 171] on button "Unusual Activity" at bounding box center [469, 163] width 109 height 26
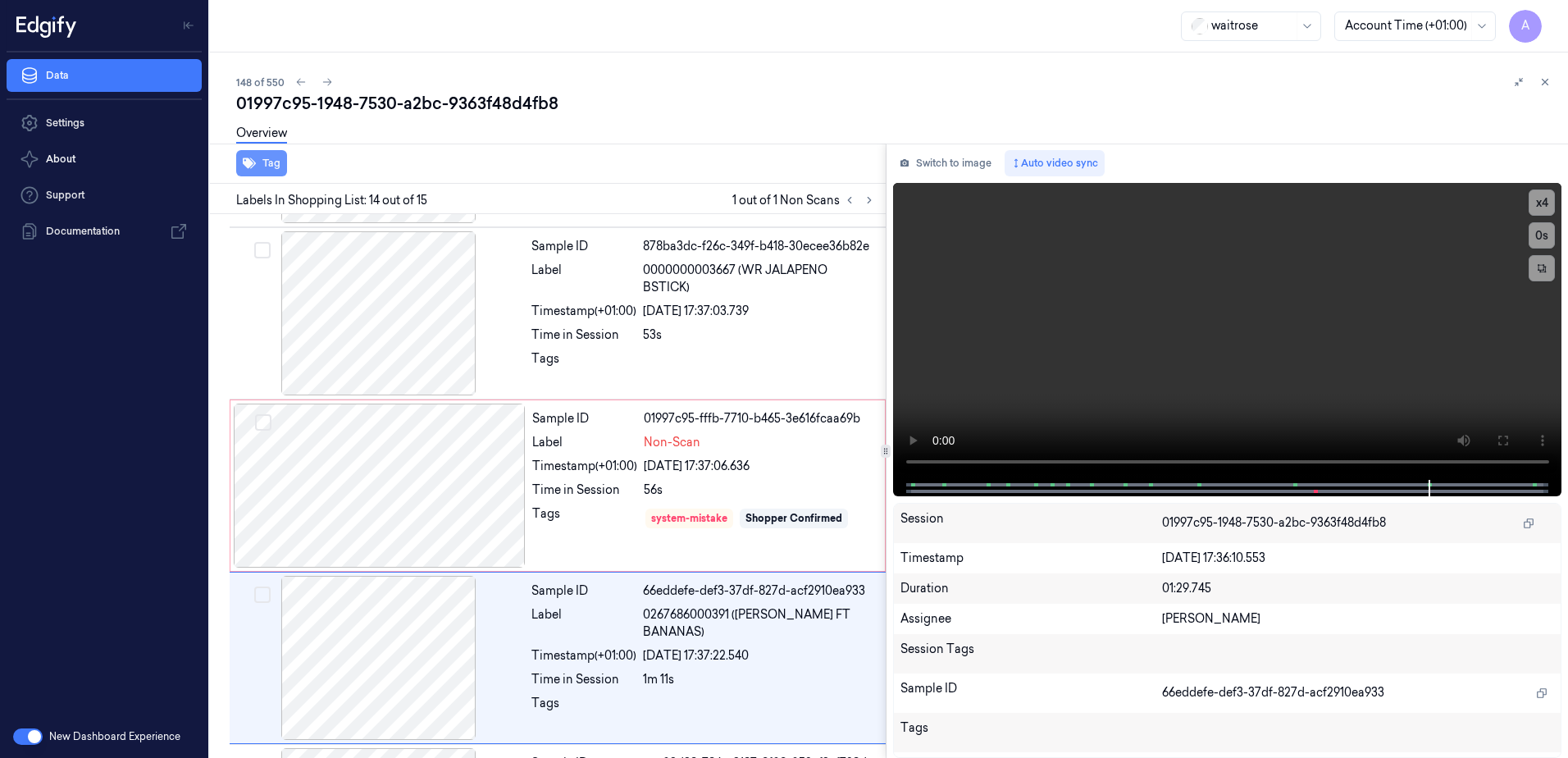
scroll to position [2046, 0]
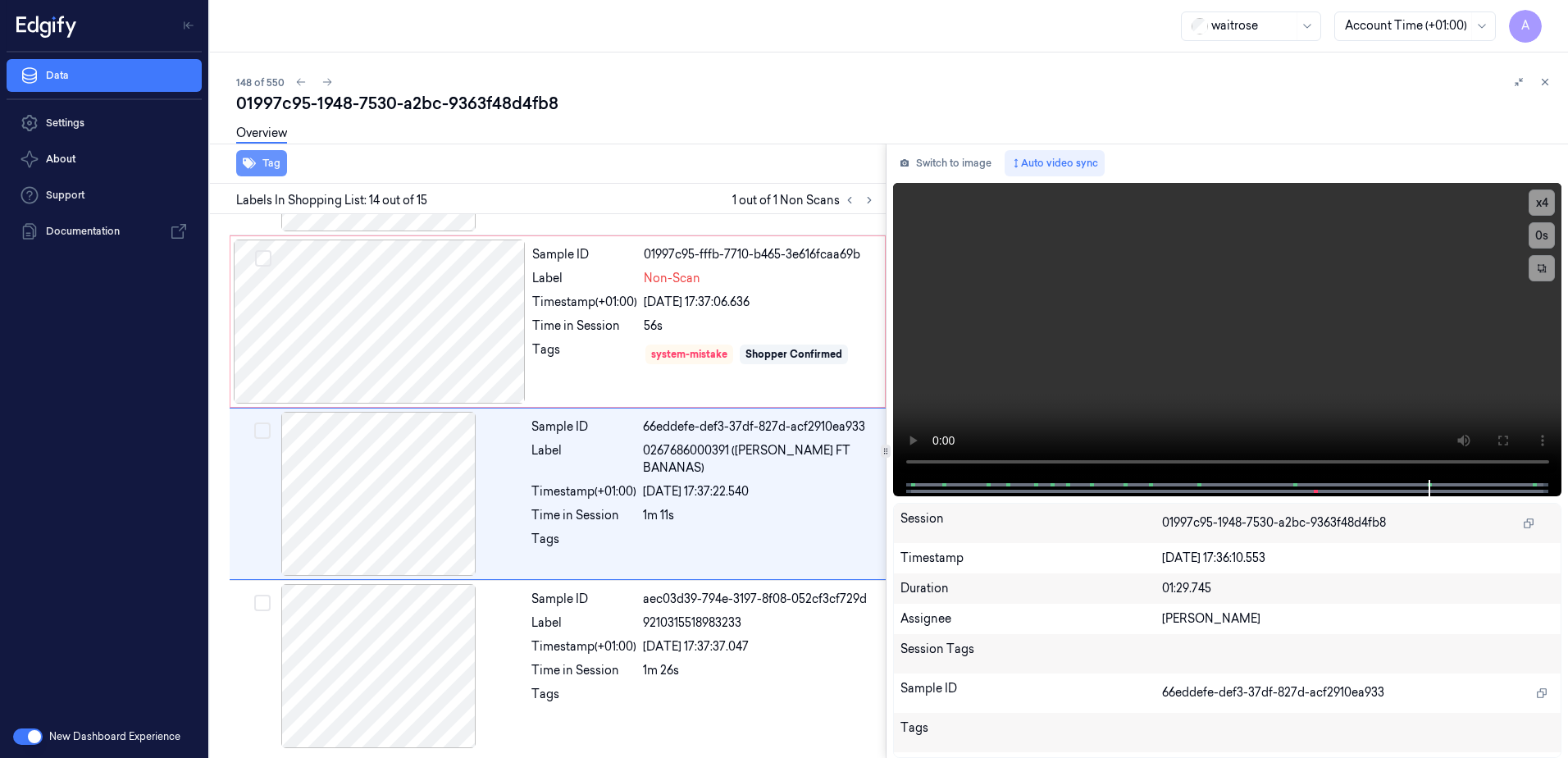
click at [261, 170] on button "Tag" at bounding box center [261, 163] width 51 height 26
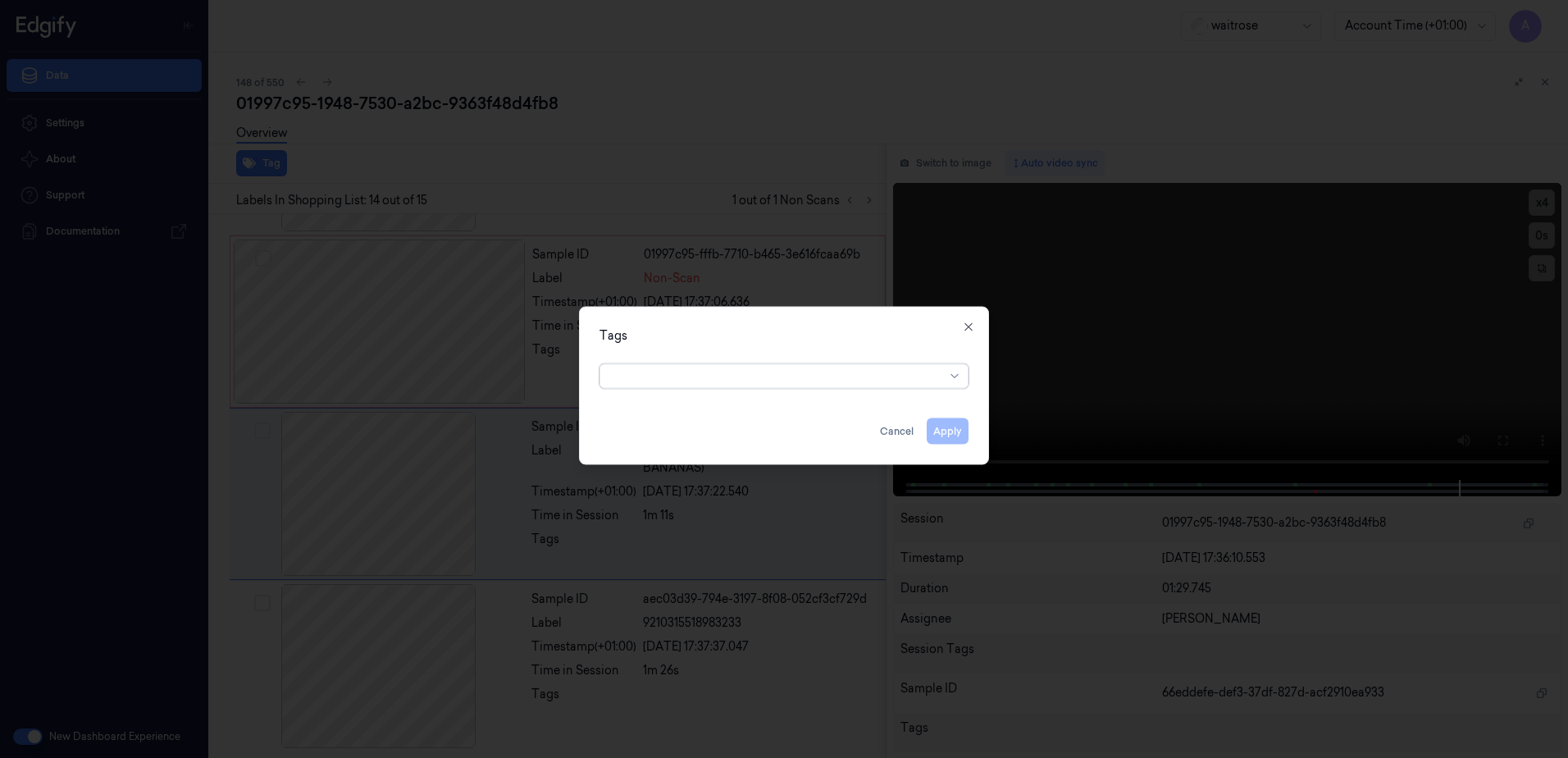
click at [484, 366] on div at bounding box center [784, 379] width 1568 height 758
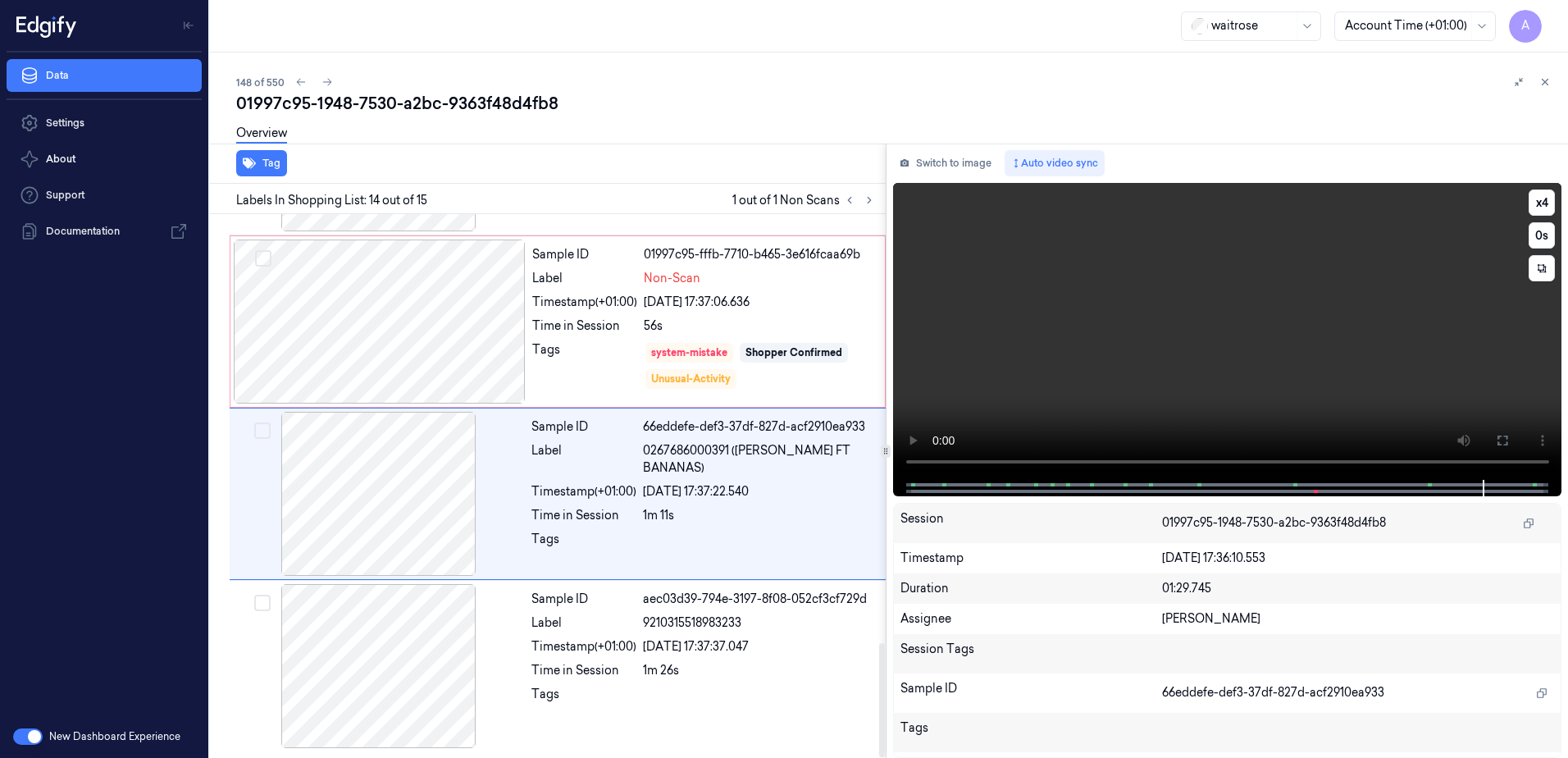
click at [1274, 403] on video at bounding box center [1228, 331] width 669 height 297
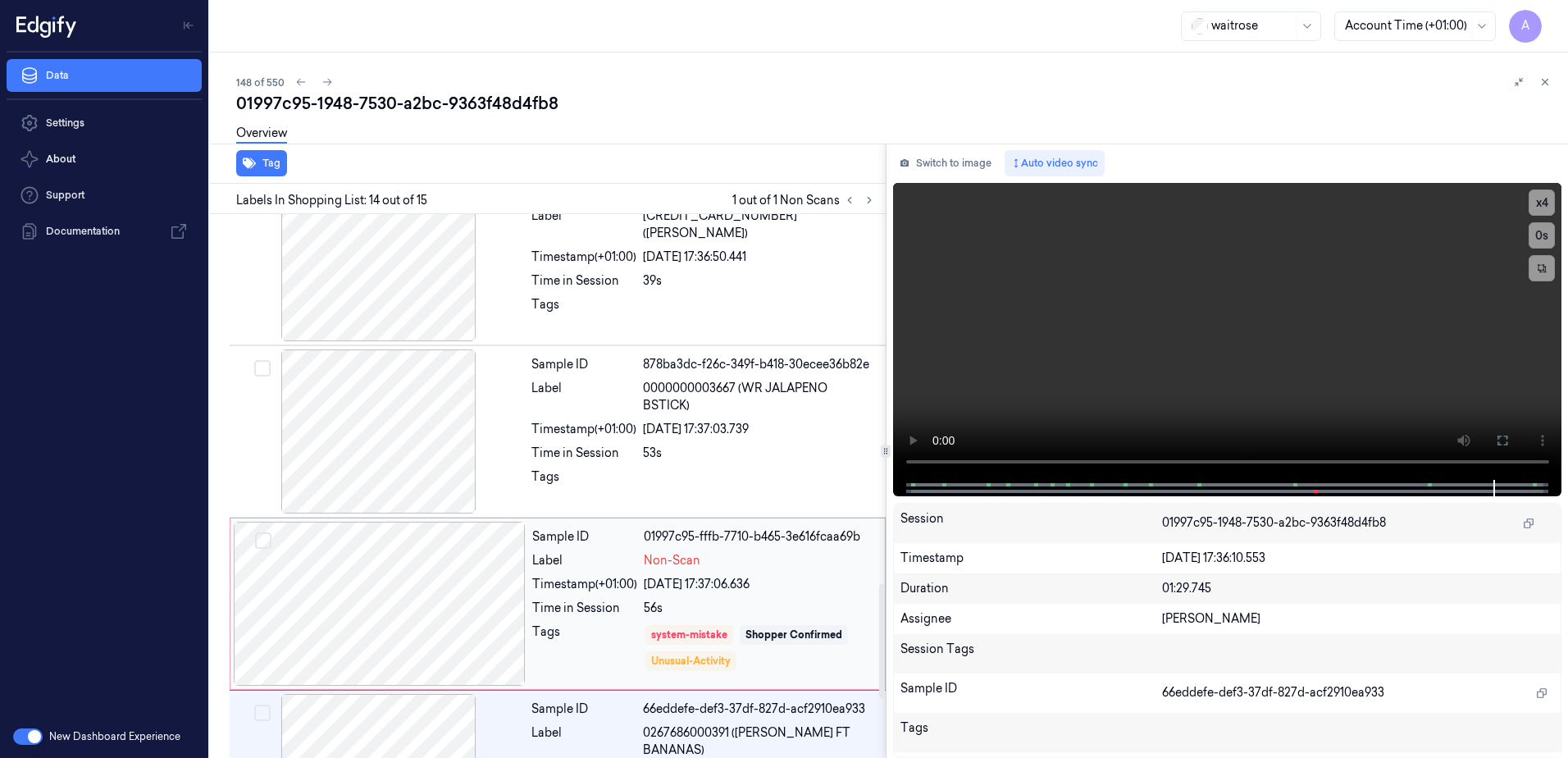
scroll to position [1882, 0]
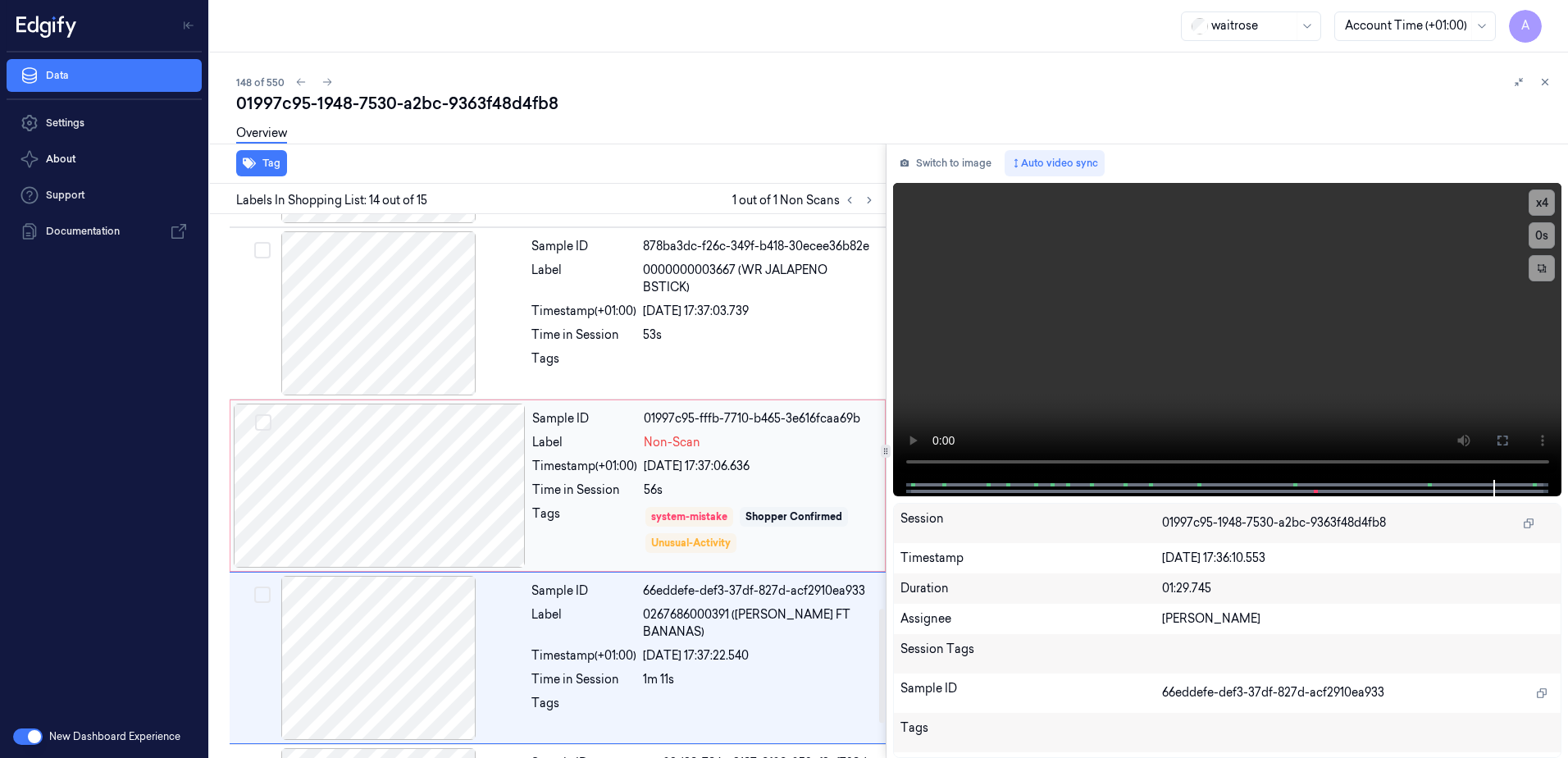
click at [598, 507] on div "Tags" at bounding box center [585, 530] width 105 height 49
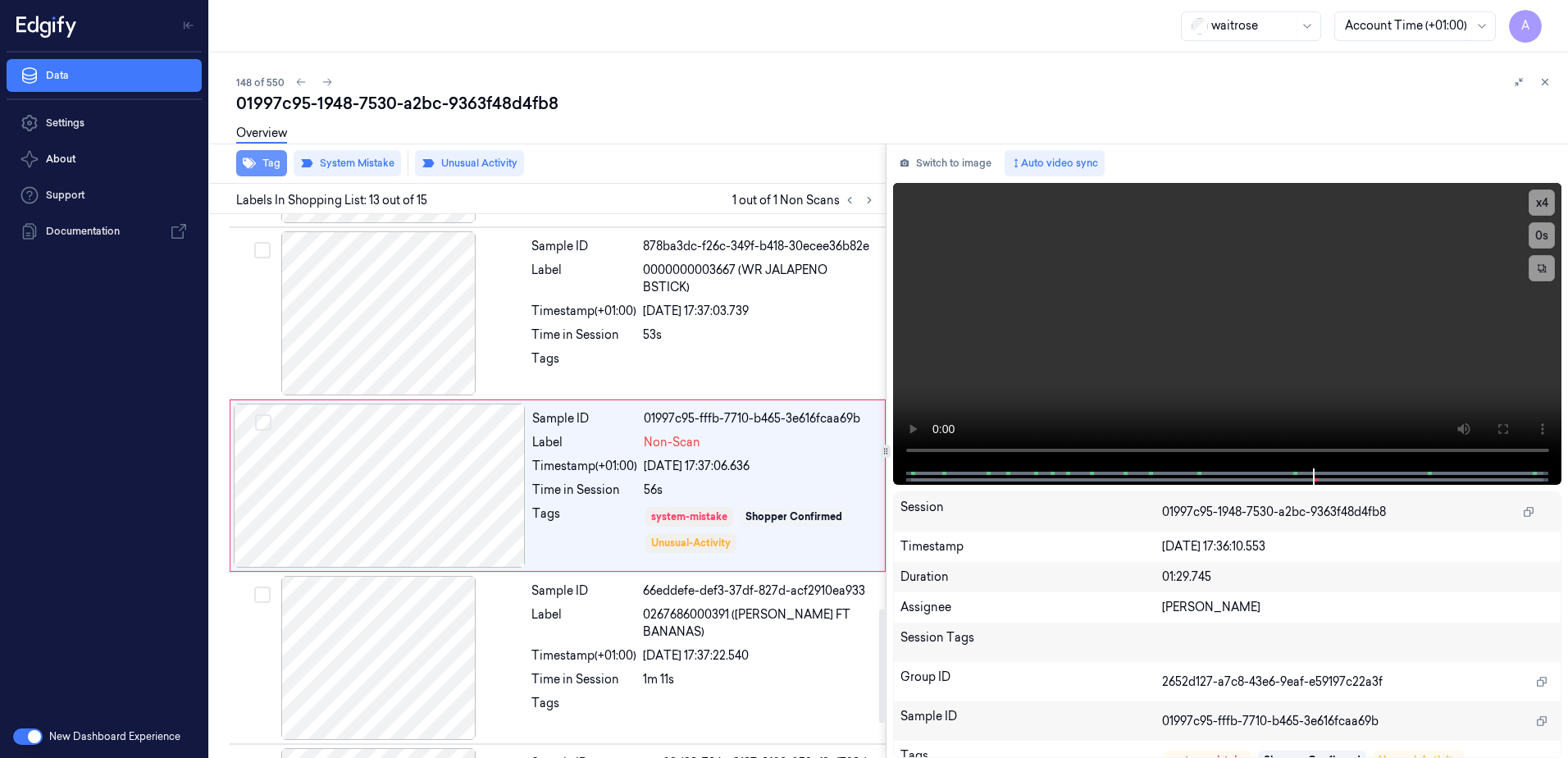
click at [266, 173] on button "Tag" at bounding box center [261, 163] width 51 height 26
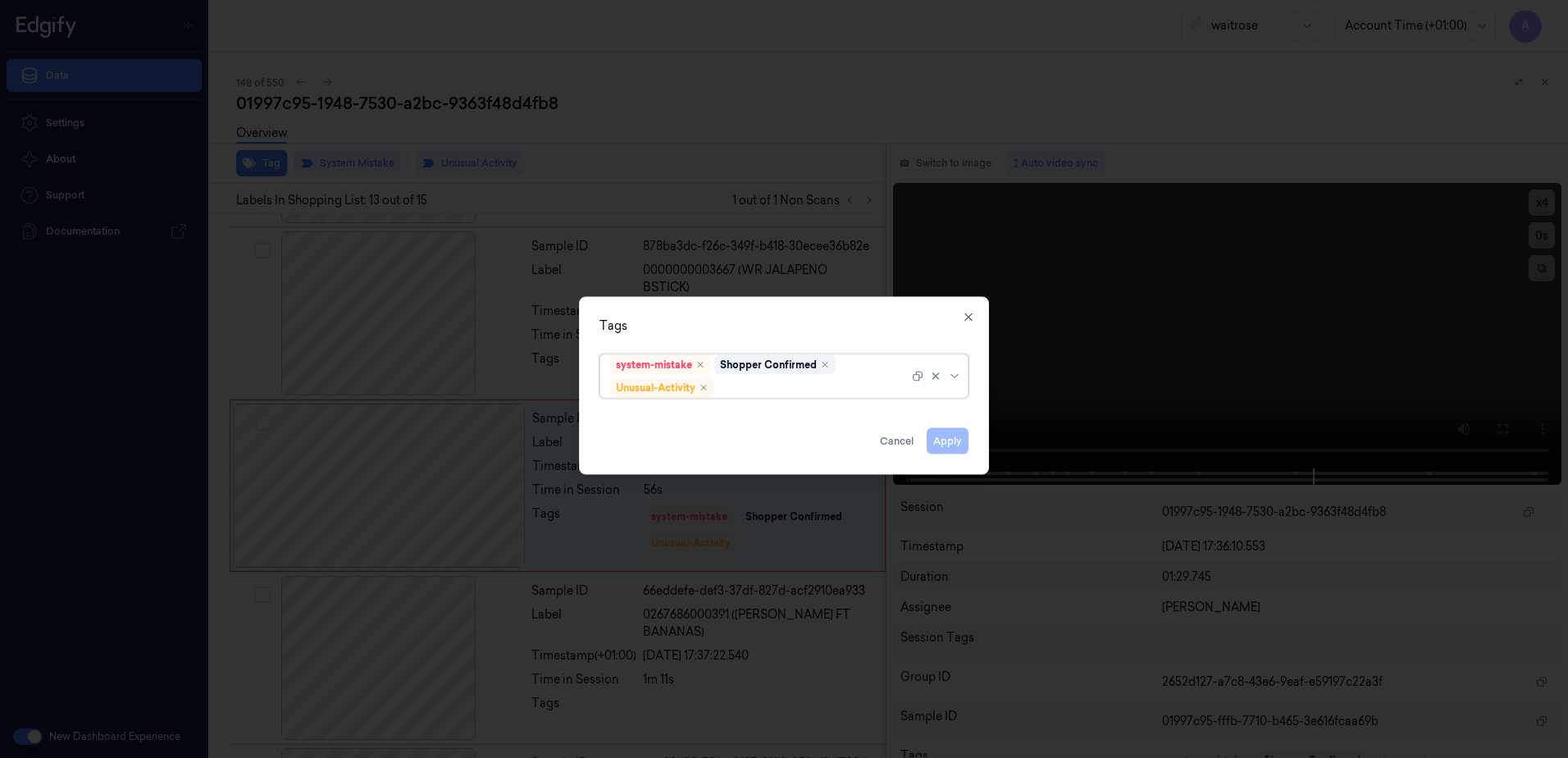
click at [779, 396] on div "system-mistake Shopper Confirmed Unusual-Activity" at bounding box center [759, 376] width 299 height 42
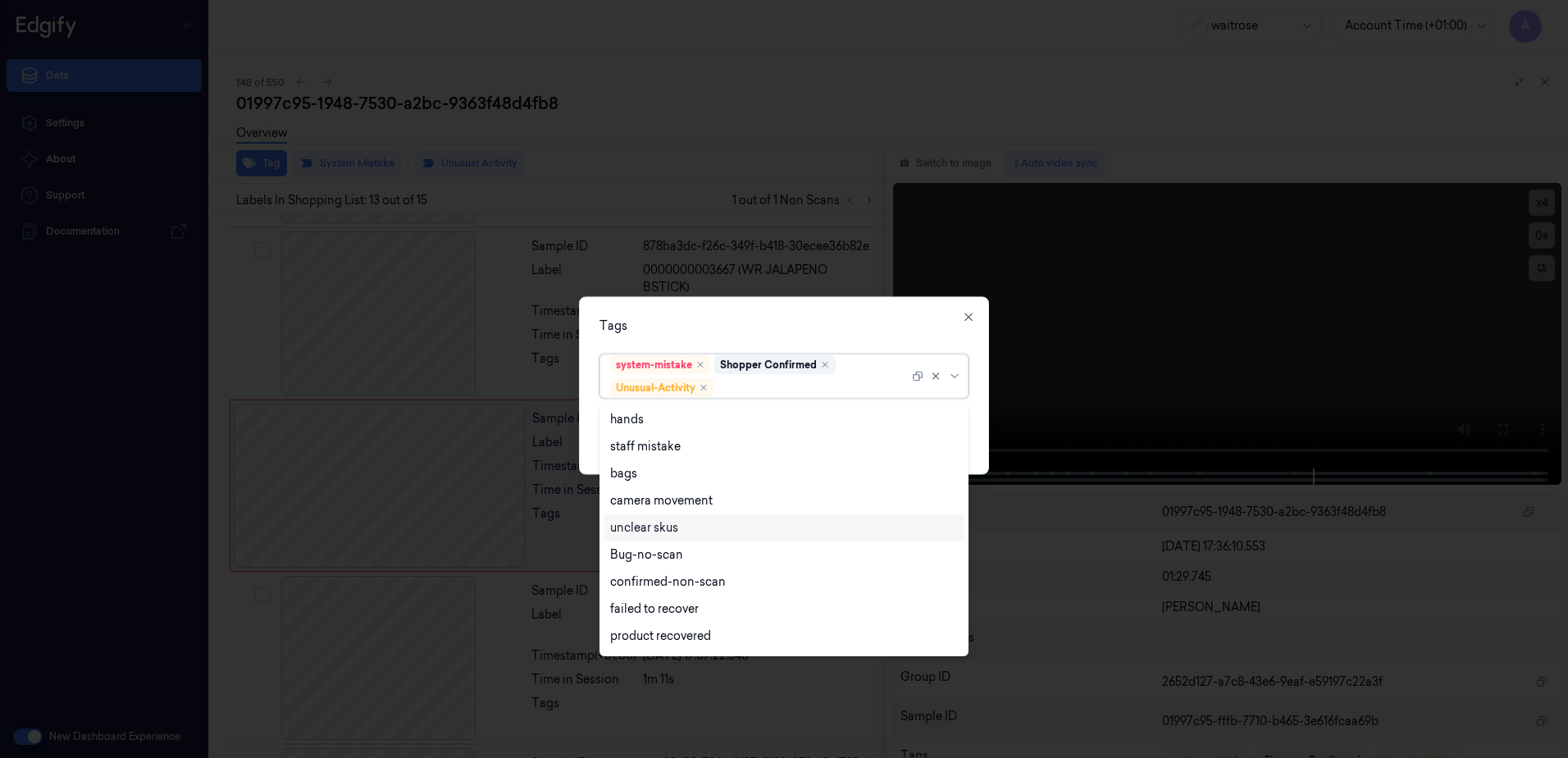
scroll to position [215, 0]
click at [679, 606] on div "Picklist item alert" at bounding box center [658, 612] width 94 height 17
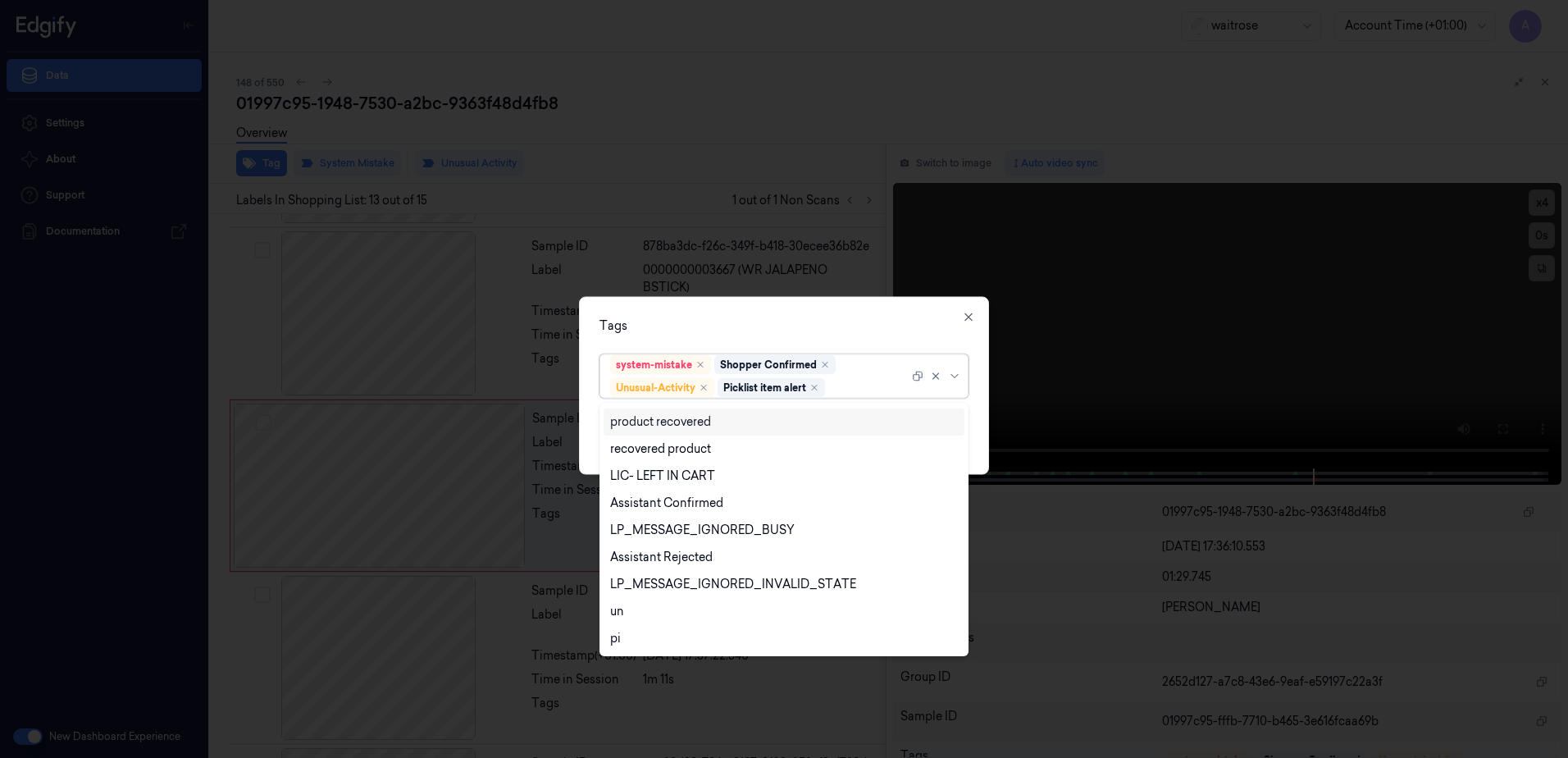
click at [707, 294] on div at bounding box center [784, 379] width 1568 height 758
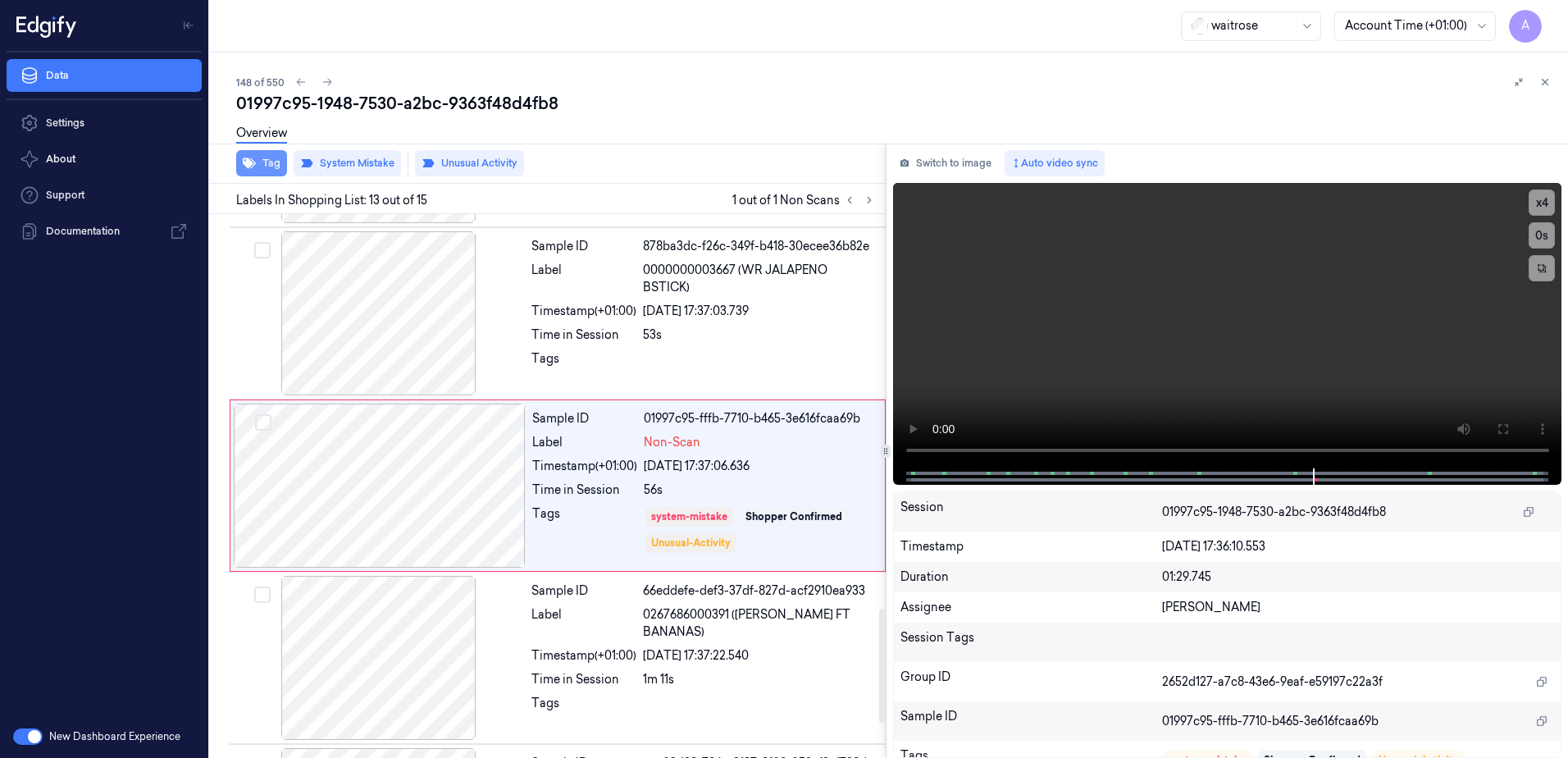
click at [261, 166] on button "Tag" at bounding box center [261, 163] width 51 height 26
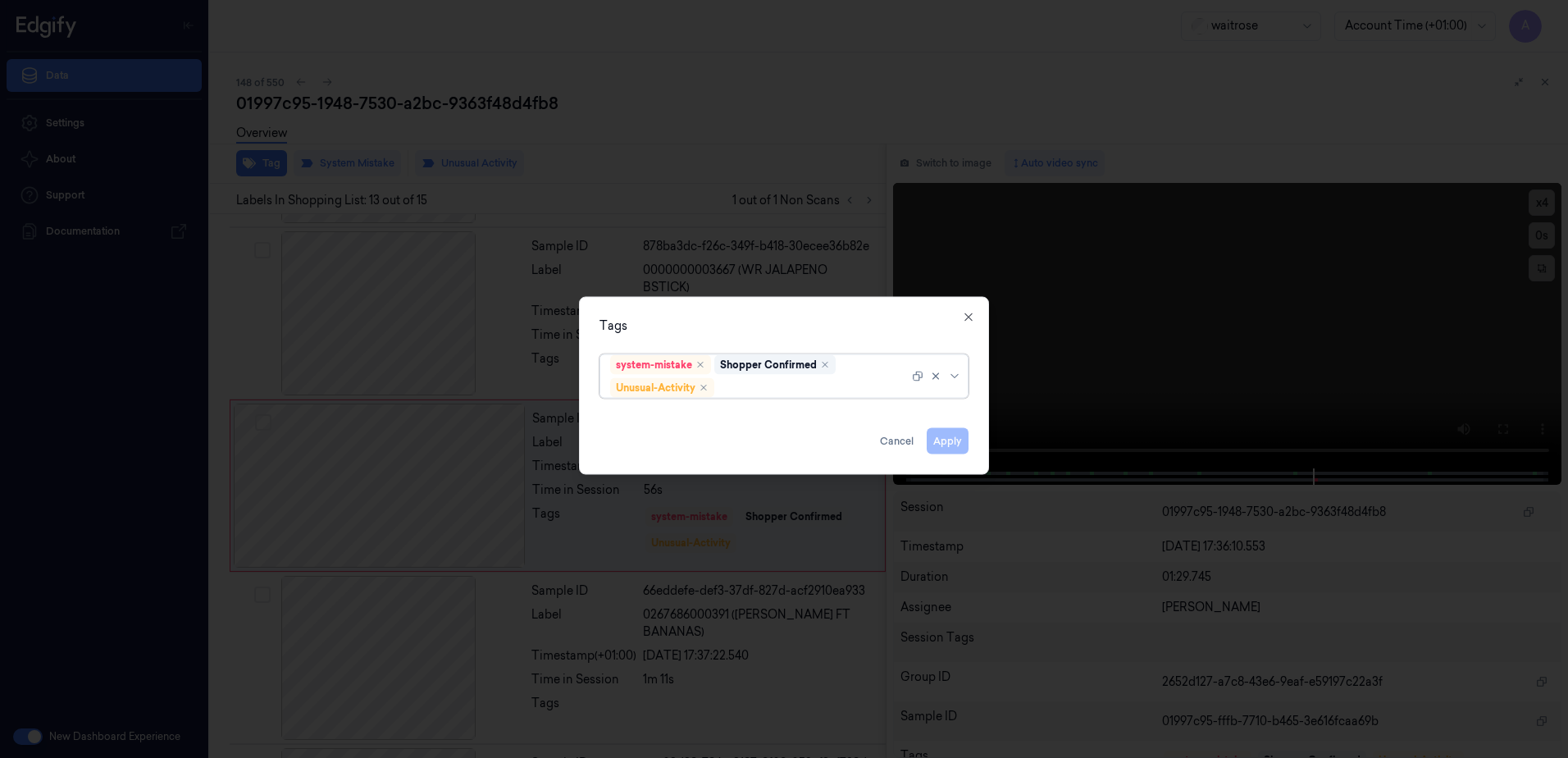
click at [761, 389] on div at bounding box center [813, 388] width 191 height 17
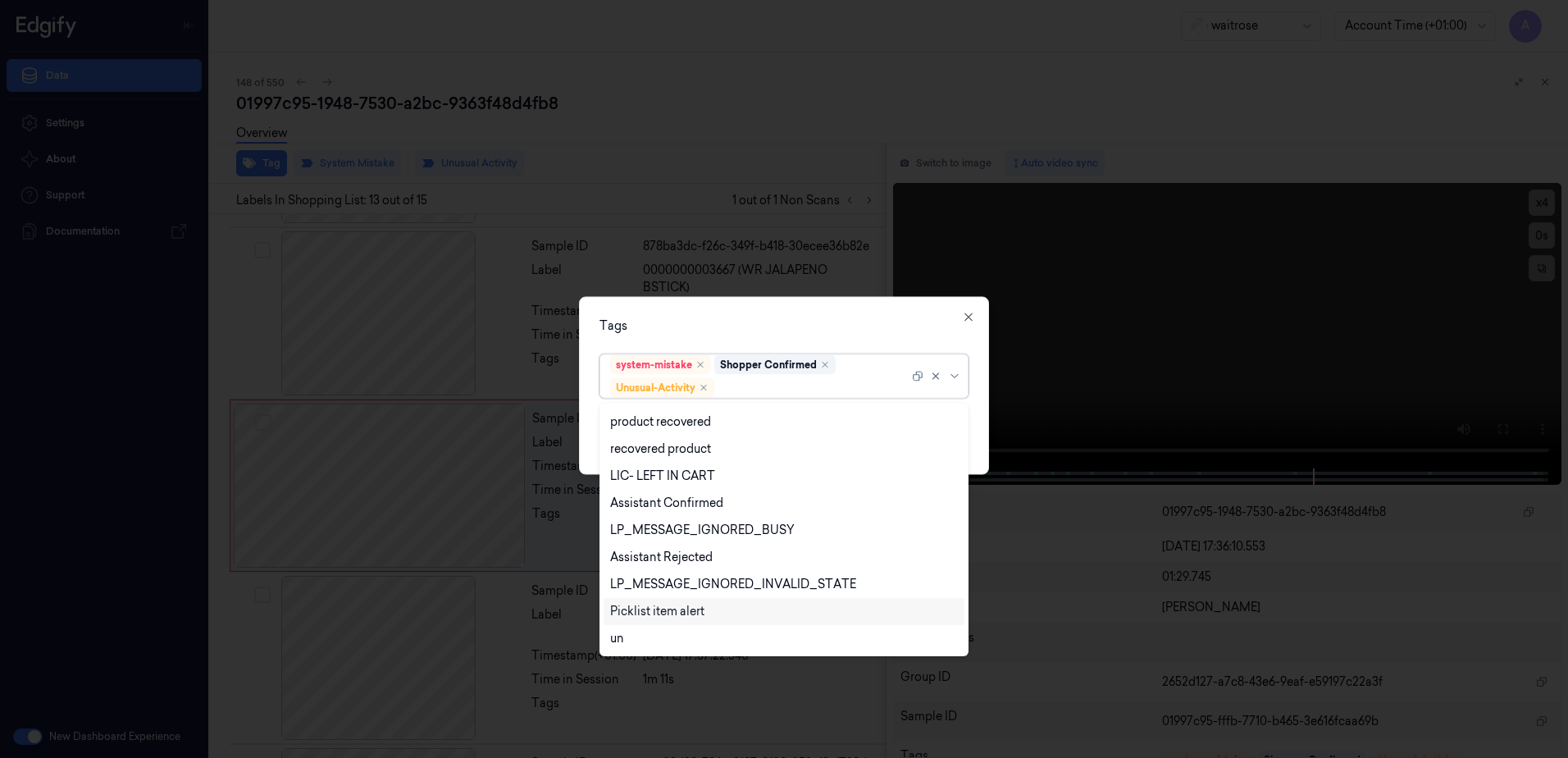
click at [689, 618] on div "Picklist item alert" at bounding box center [658, 612] width 94 height 17
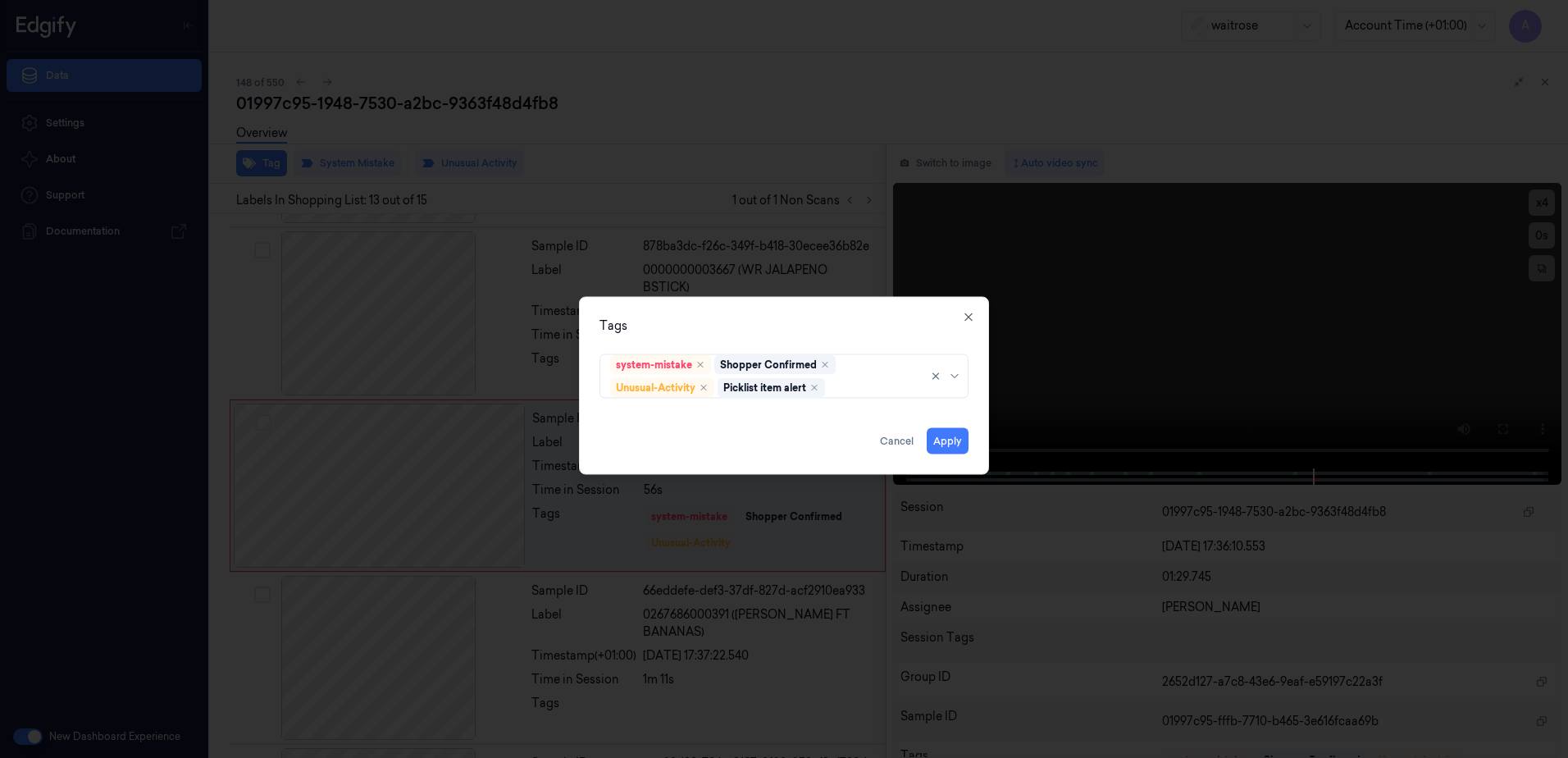
click at [778, 329] on div "Tags" at bounding box center [784, 326] width 369 height 17
click at [953, 441] on button "Apply" at bounding box center [948, 441] width 42 height 26
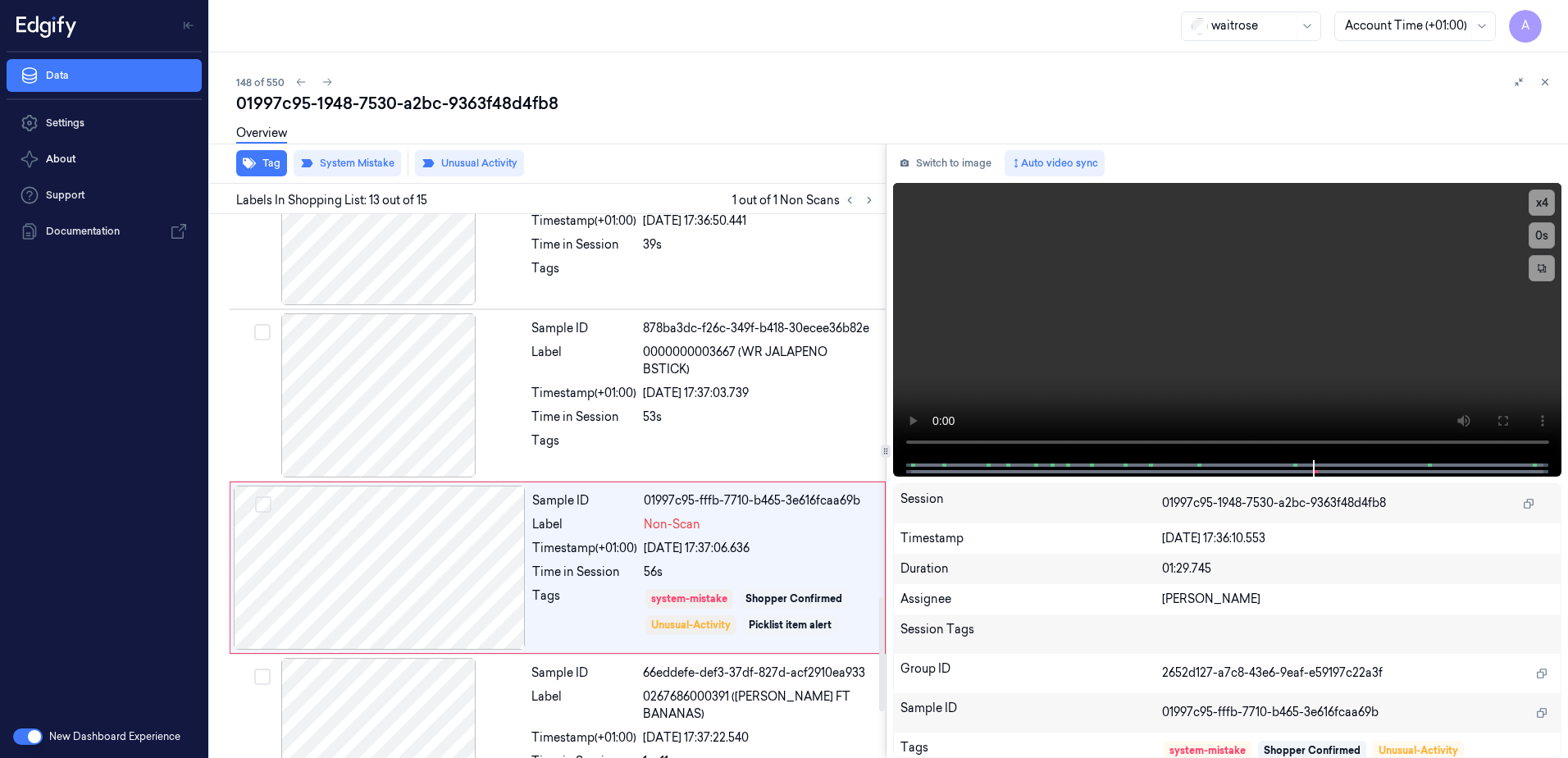
scroll to position [2046, 0]
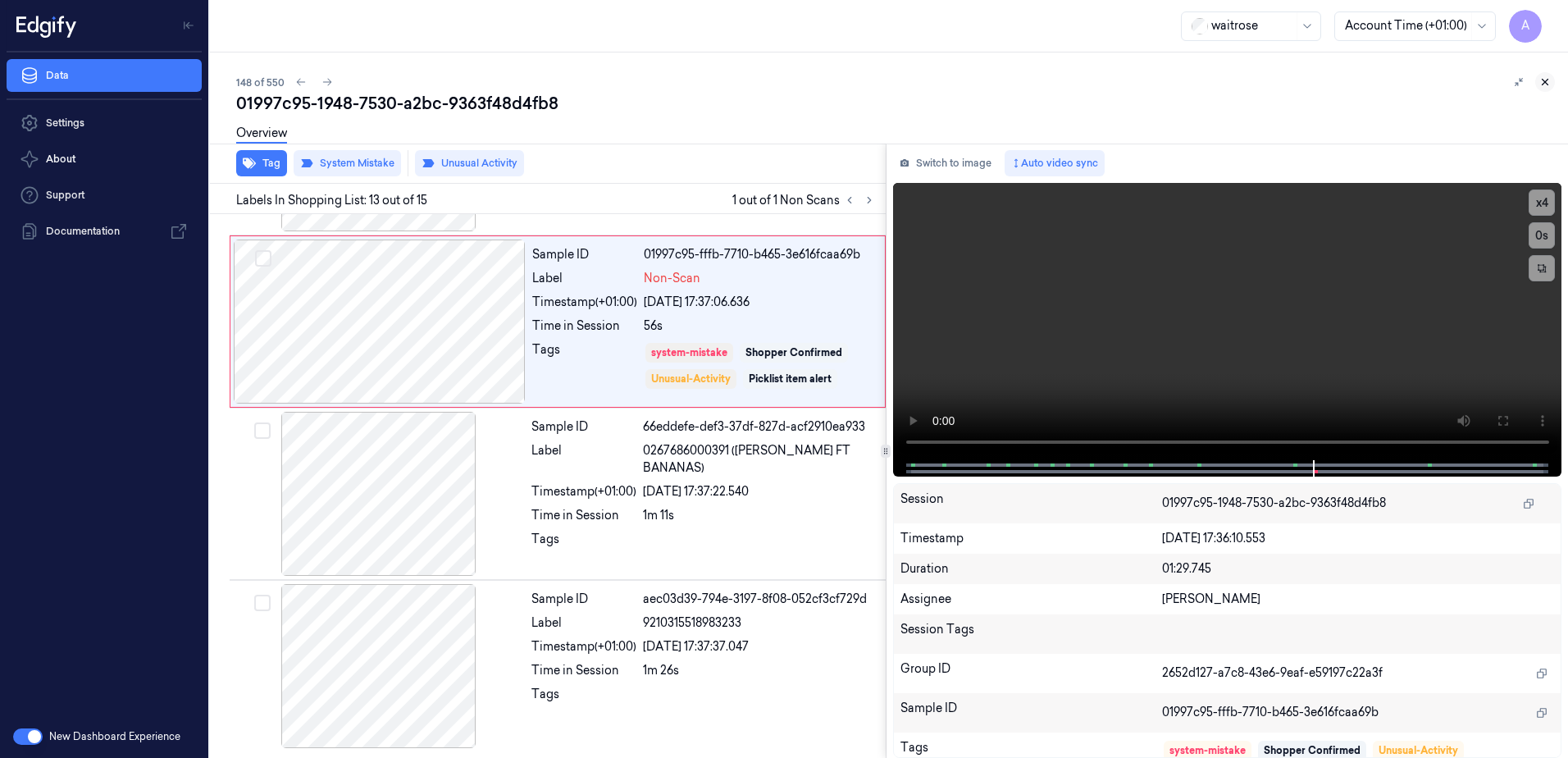
click at [1548, 88] on button at bounding box center [1545, 82] width 19 height 19
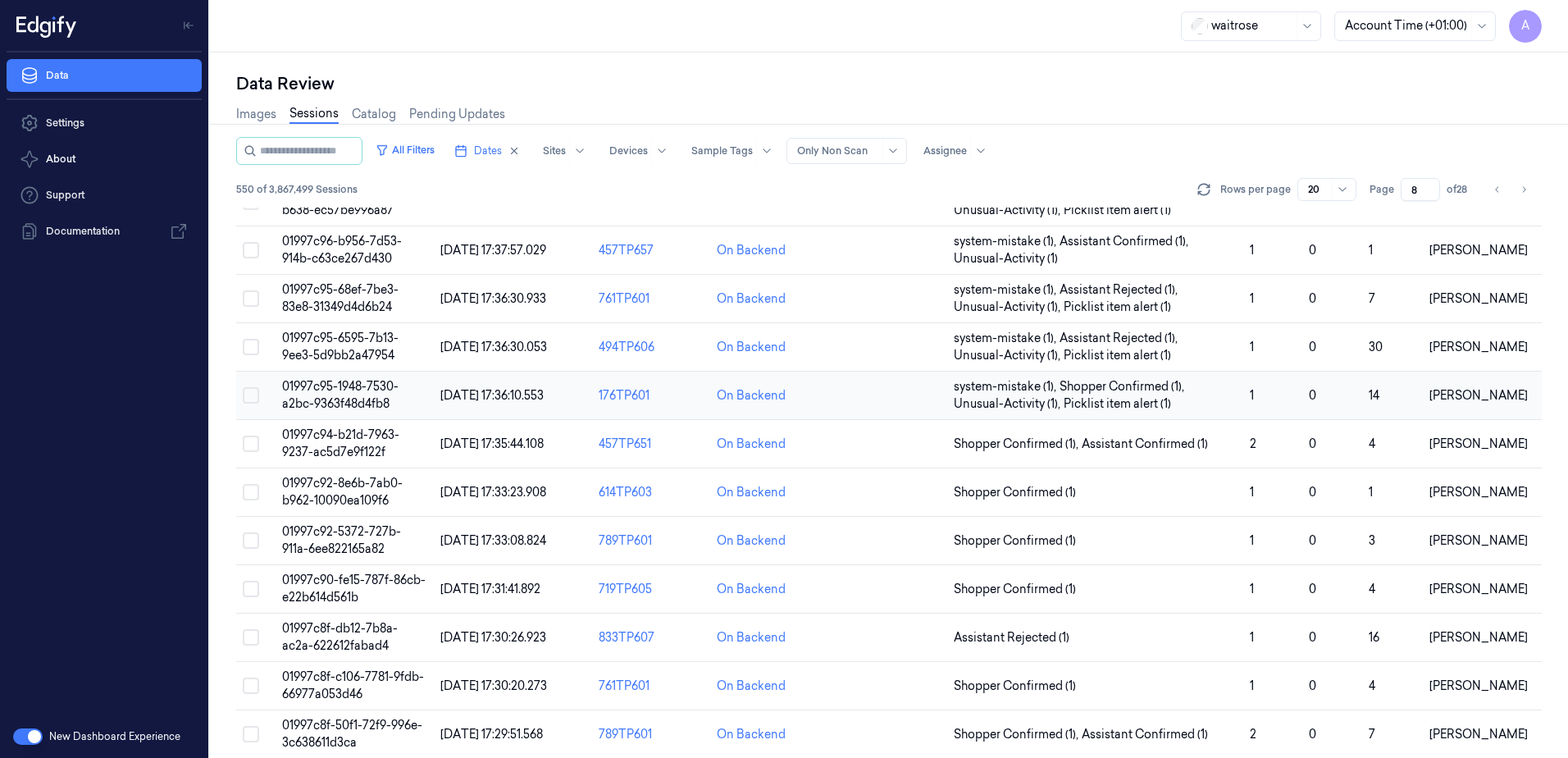
scroll to position [206, 0]
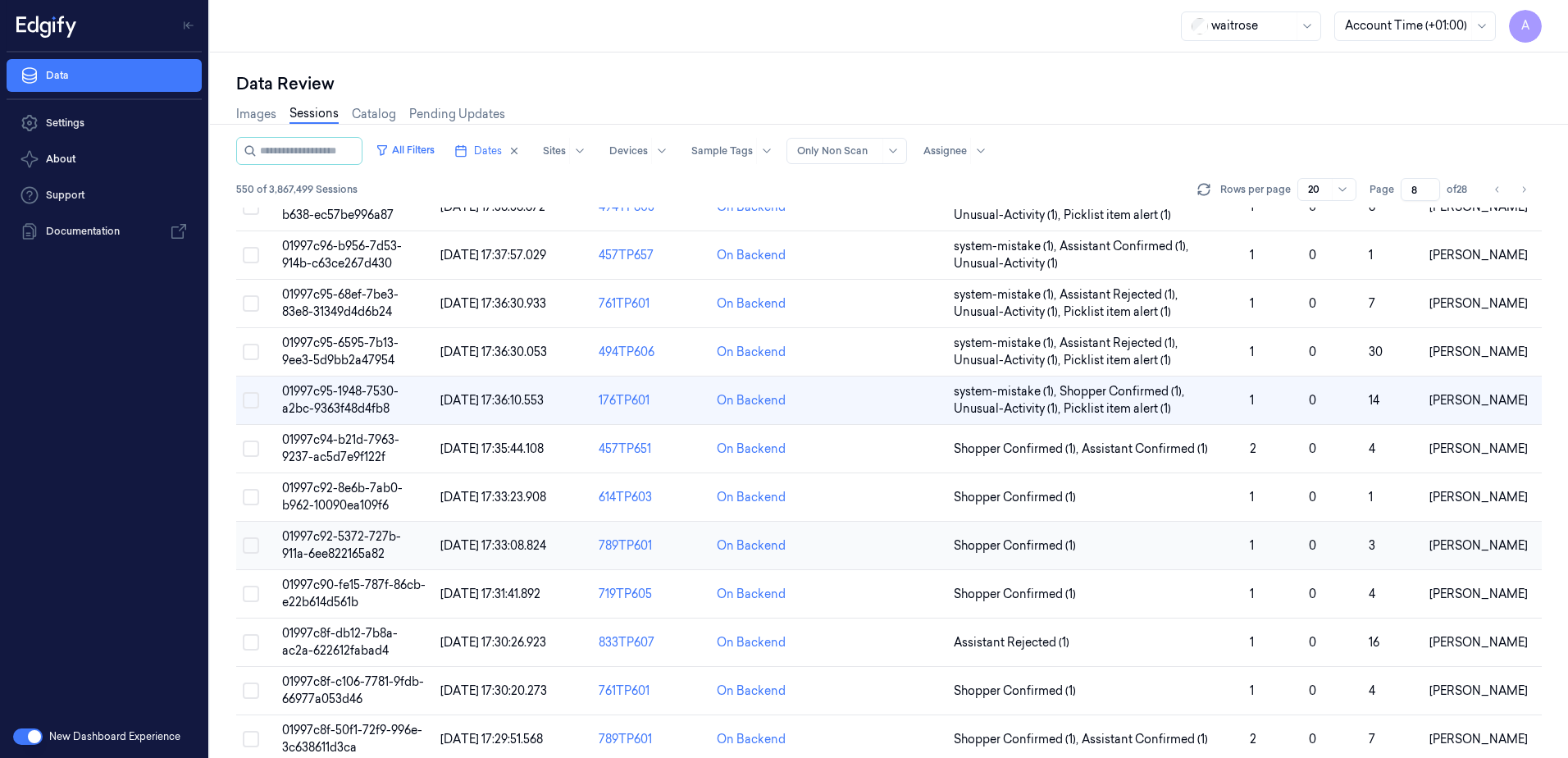
click at [324, 546] on span "01997c92-5372-727b-911a-6ee822165a82" at bounding box center [341, 544] width 119 height 32
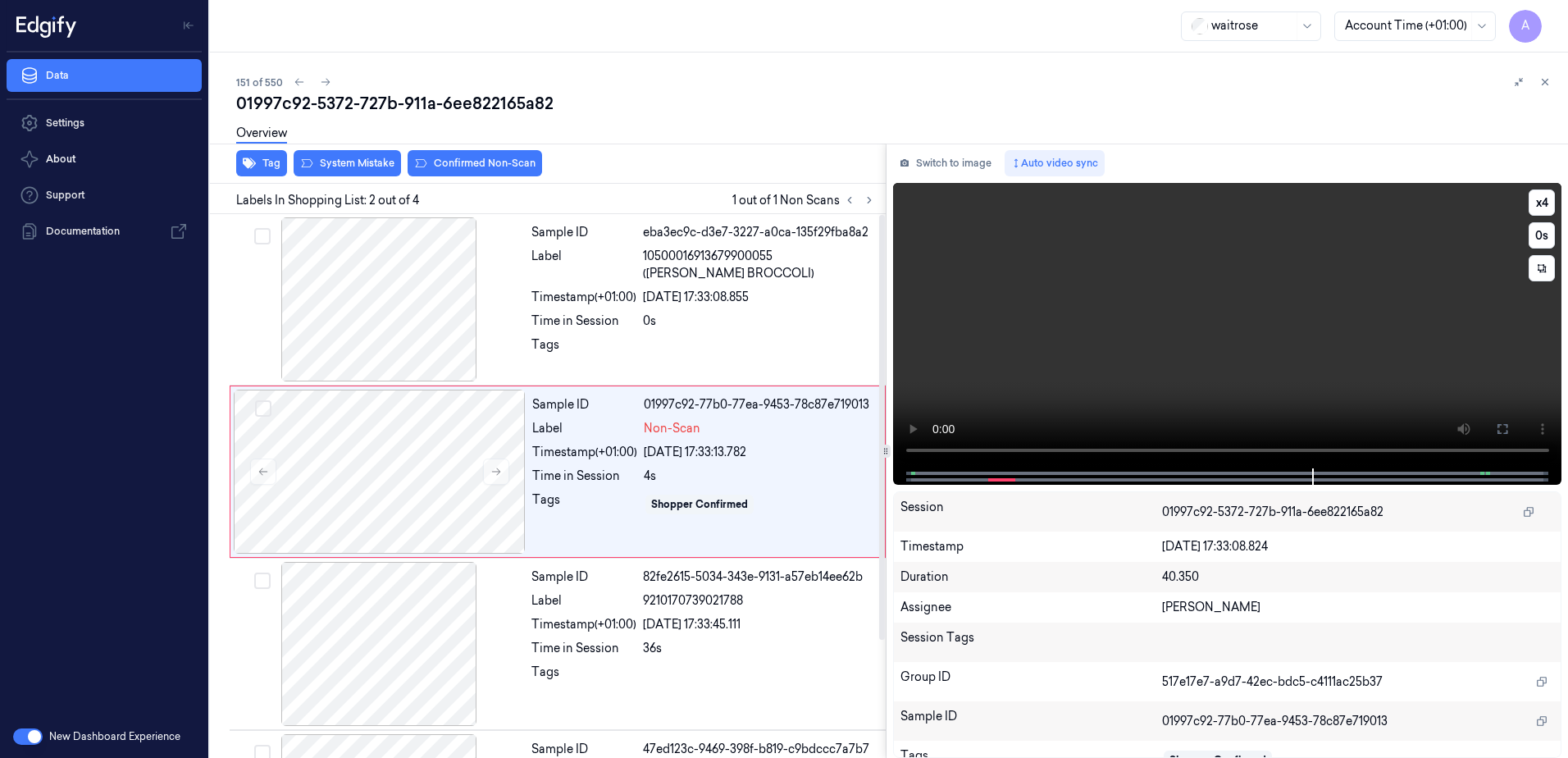
drag, startPoint x: 1185, startPoint y: 318, endPoint x: 1163, endPoint y: 332, distance: 26.1
click at [1185, 318] on video at bounding box center [1228, 325] width 669 height 286
click at [685, 475] on div "4s" at bounding box center [759, 476] width 232 height 17
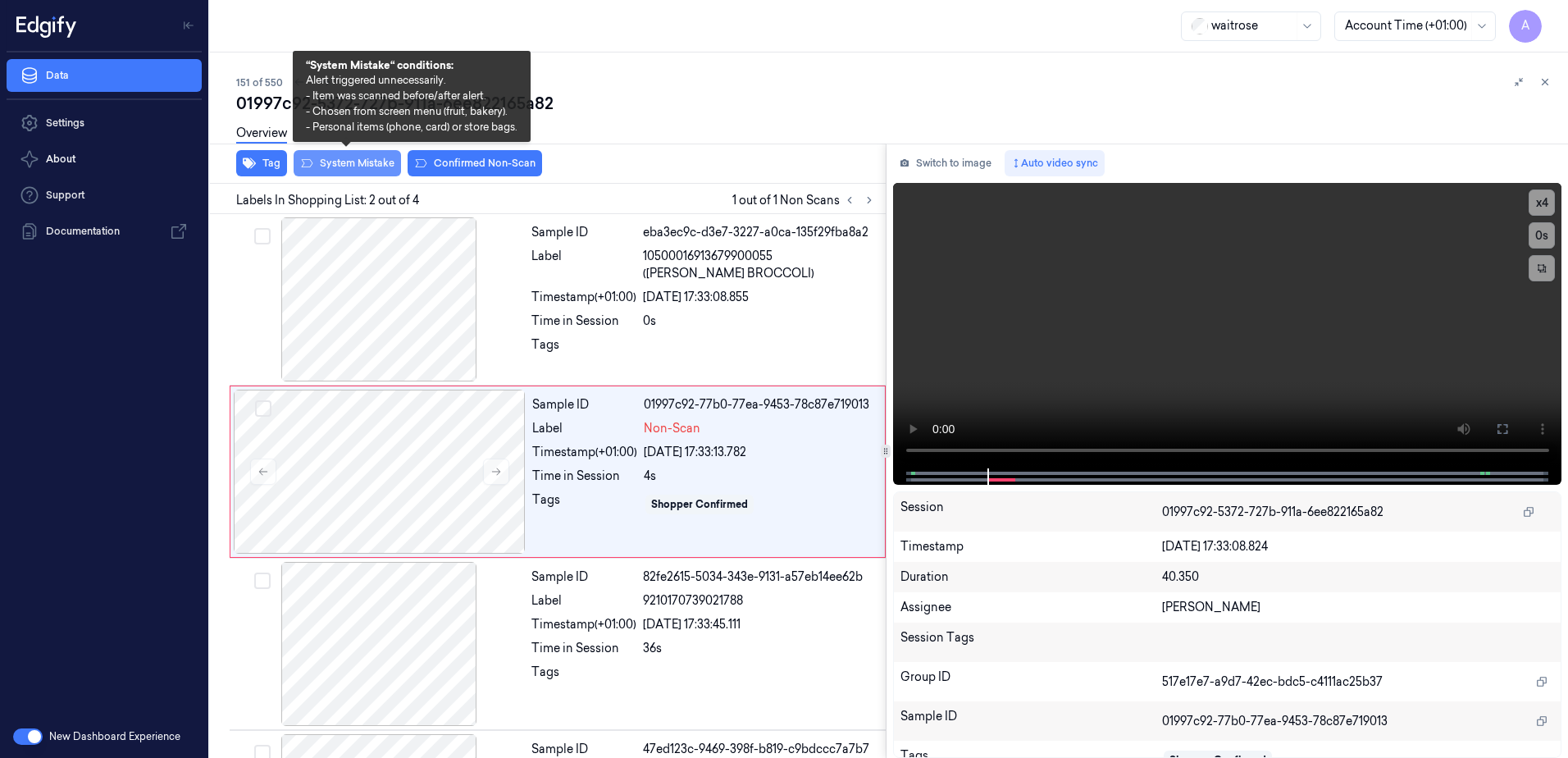
click at [328, 164] on button "System Mistake" at bounding box center [347, 163] width 108 height 26
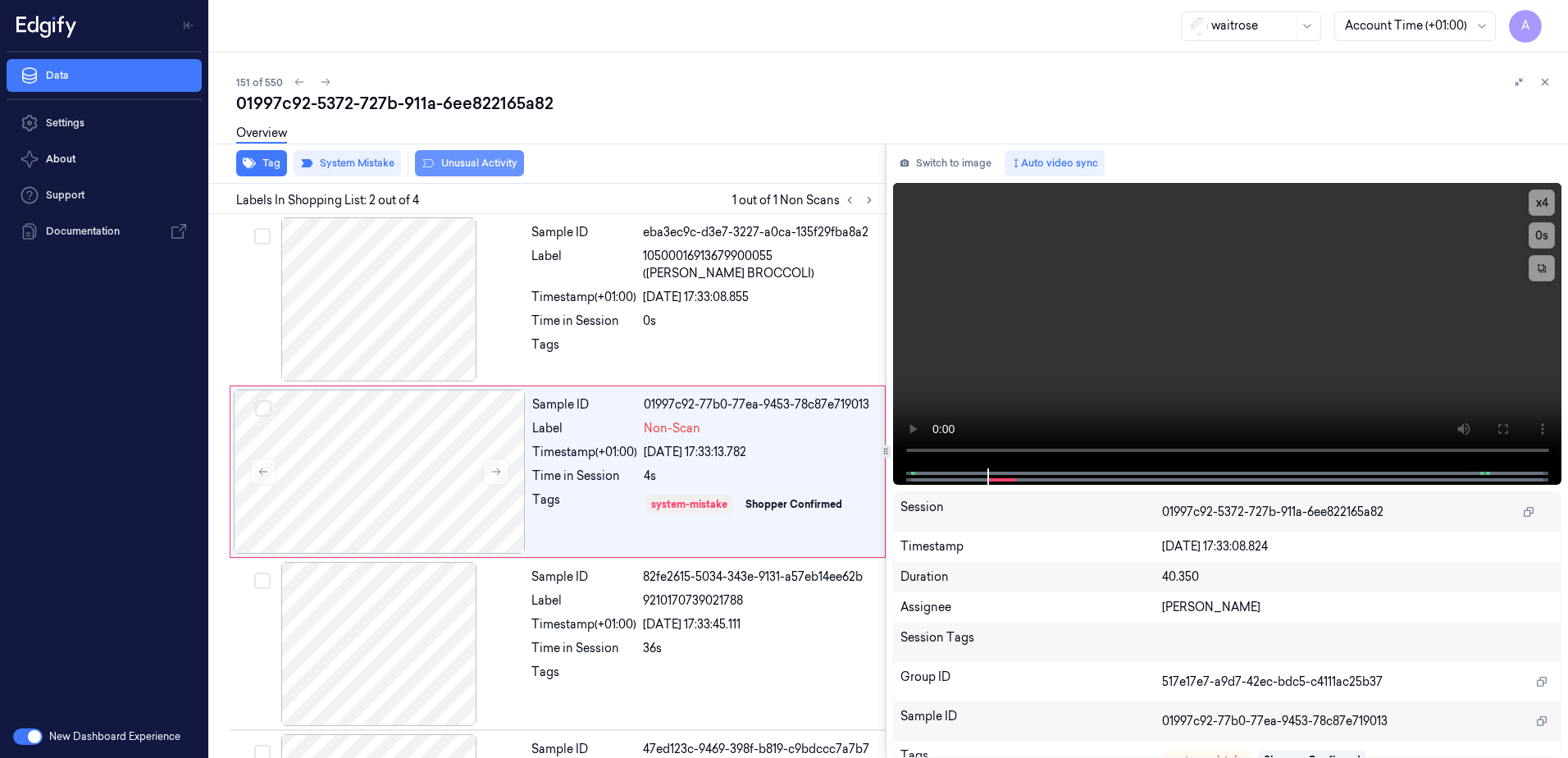
click at [471, 164] on button "Unusual Activity" at bounding box center [469, 163] width 109 height 26
click at [1544, 87] on icon at bounding box center [1545, 82] width 12 height 12
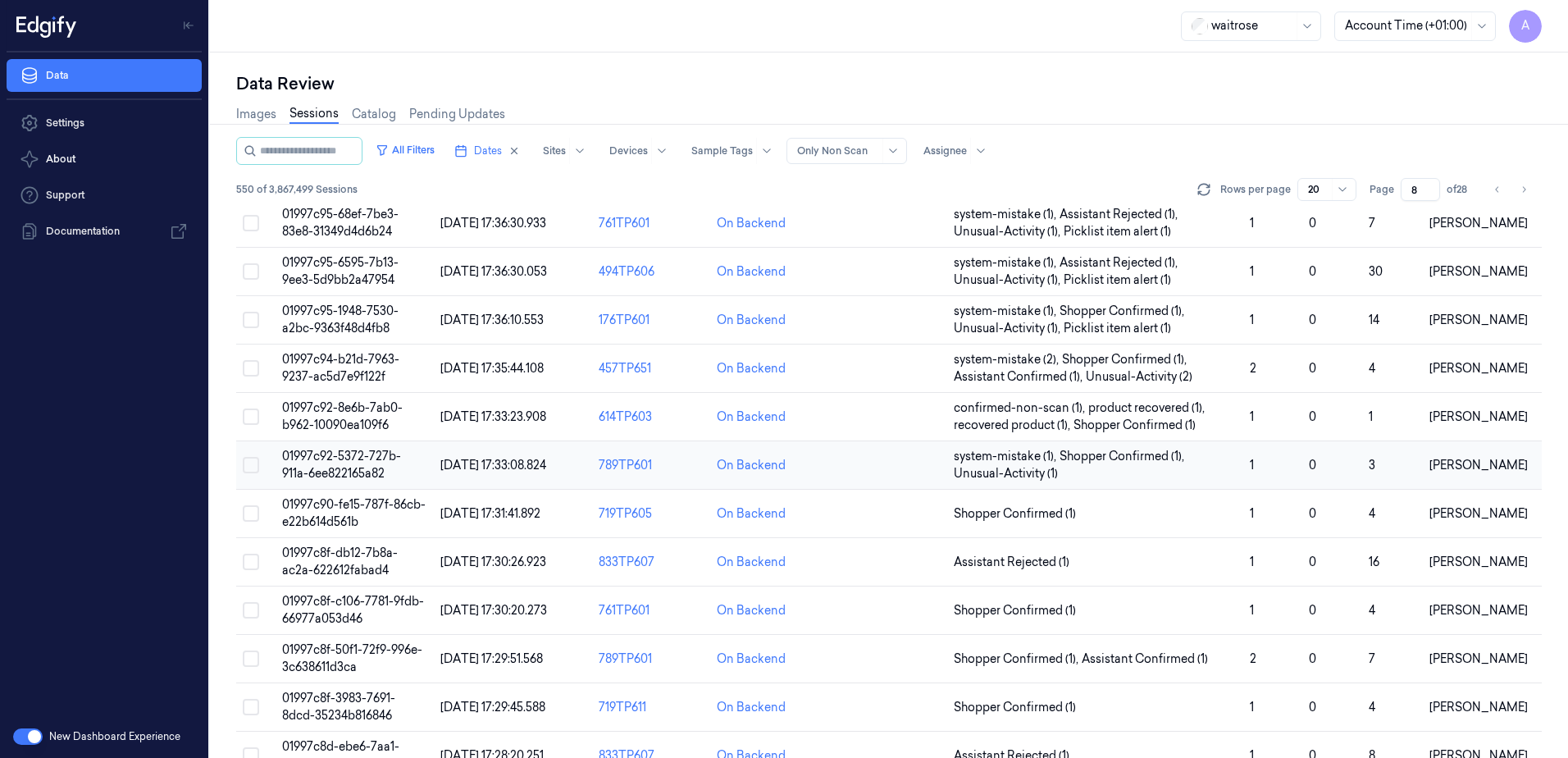
scroll to position [368, 0]
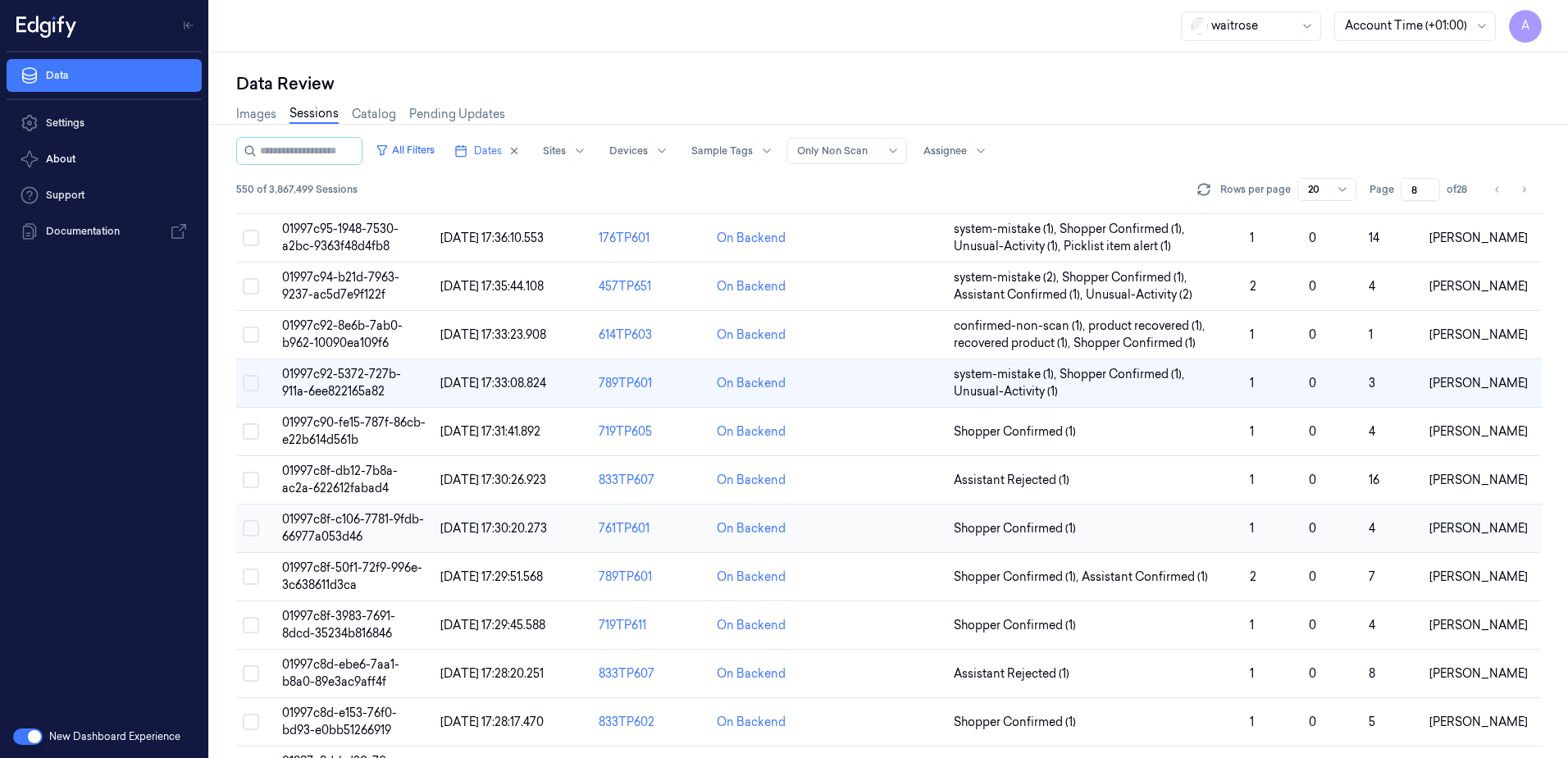
click at [329, 522] on span "01997c8f-c106-7781-9fdb-66977a053d46" at bounding box center [353, 527] width 142 height 32
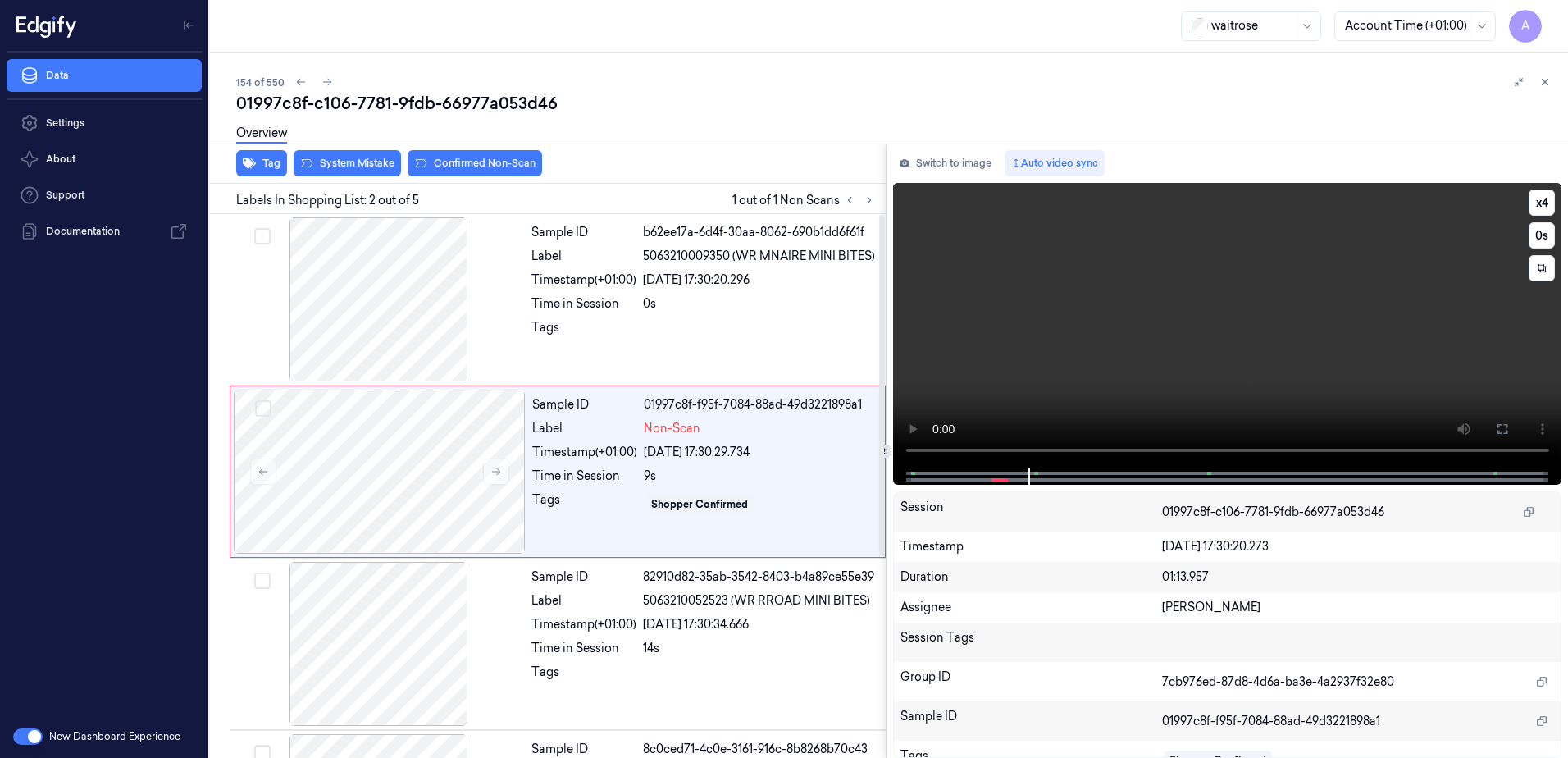
click at [1102, 297] on video at bounding box center [1228, 325] width 669 height 286
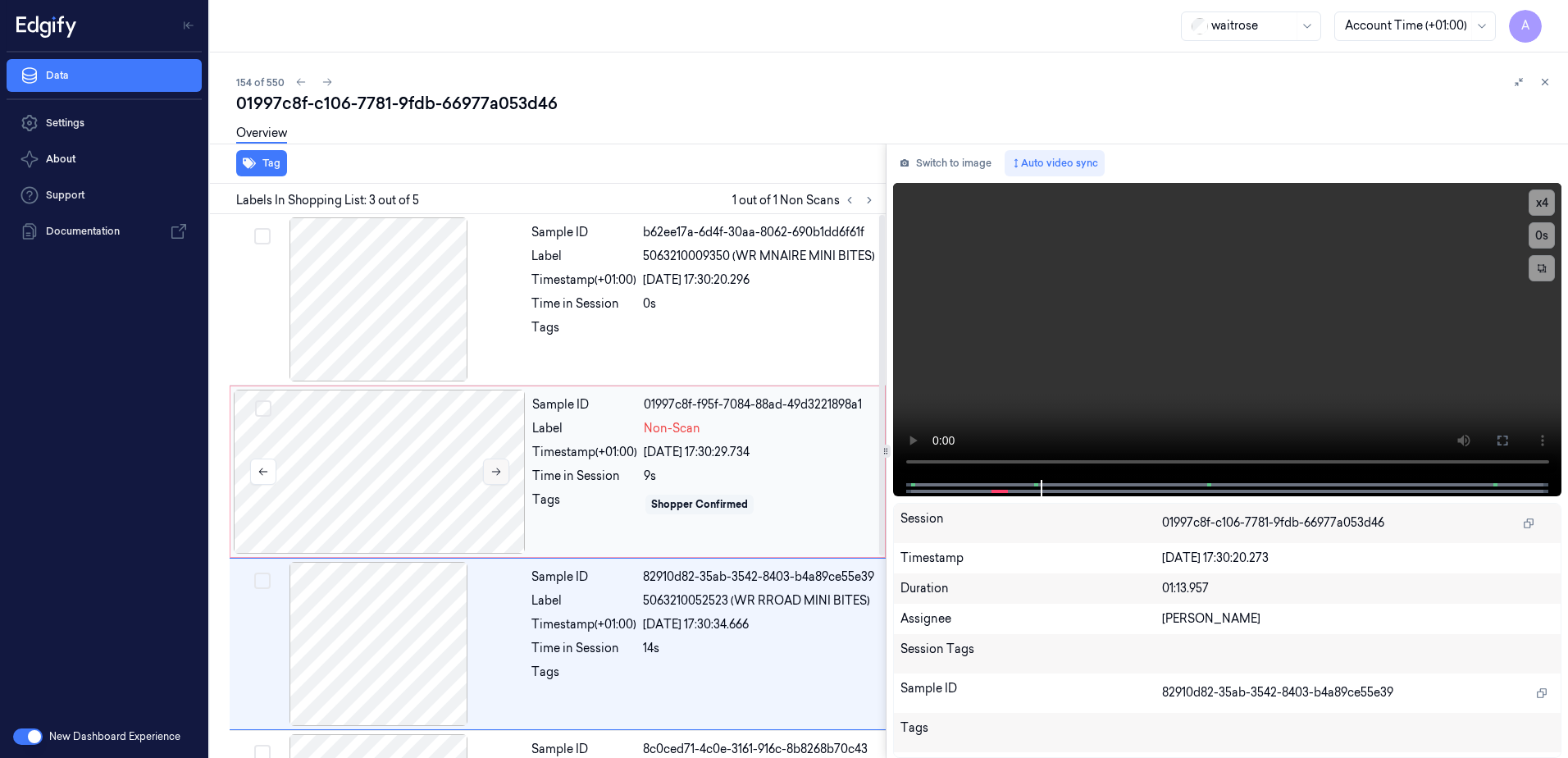
click at [500, 478] on button at bounding box center [496, 471] width 26 height 26
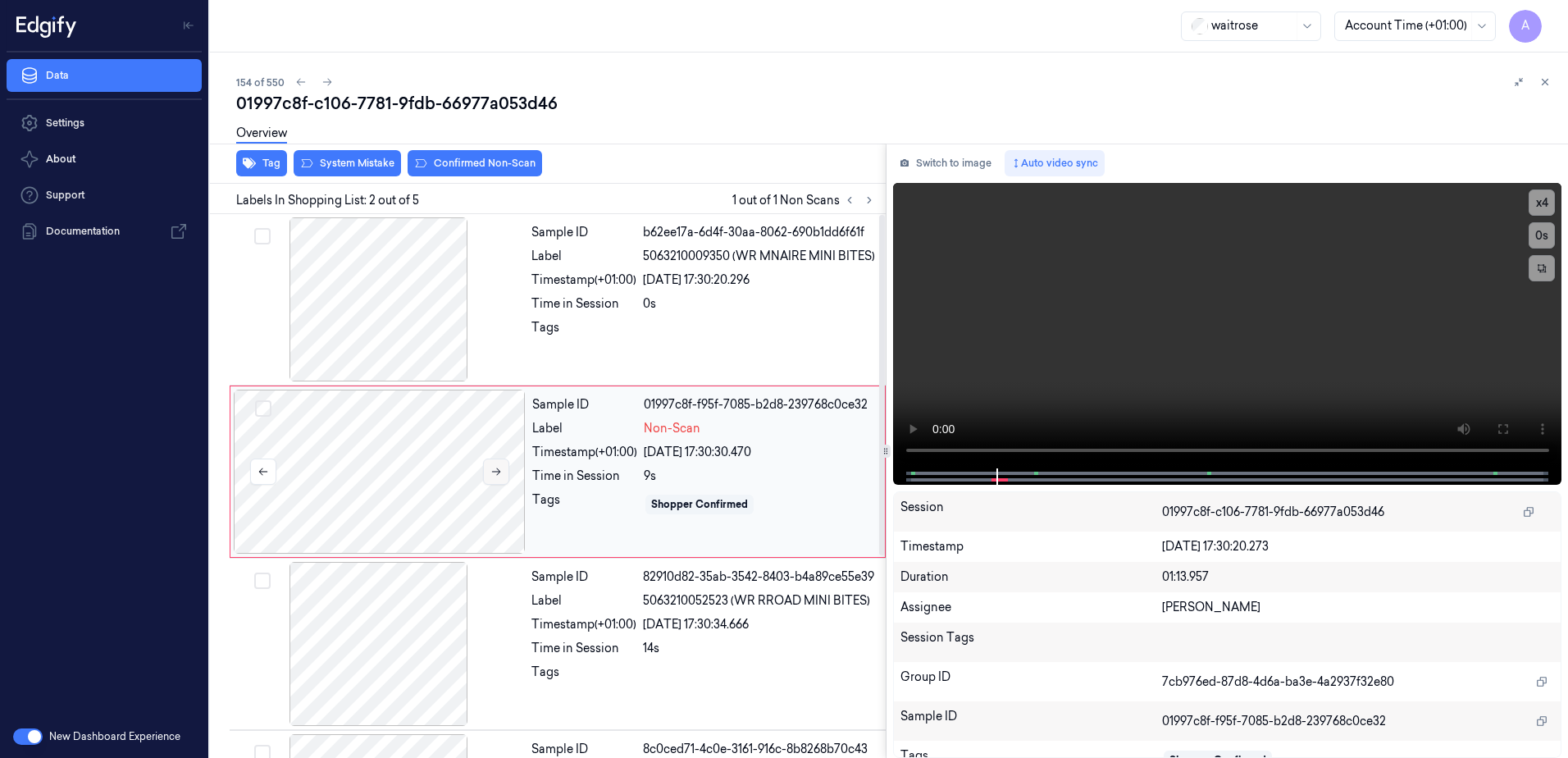
click at [500, 478] on button at bounding box center [496, 471] width 26 height 26
click at [489, 464] on button at bounding box center [496, 471] width 26 height 26
click at [354, 150] on div "Overview" at bounding box center [896, 136] width 1319 height 42
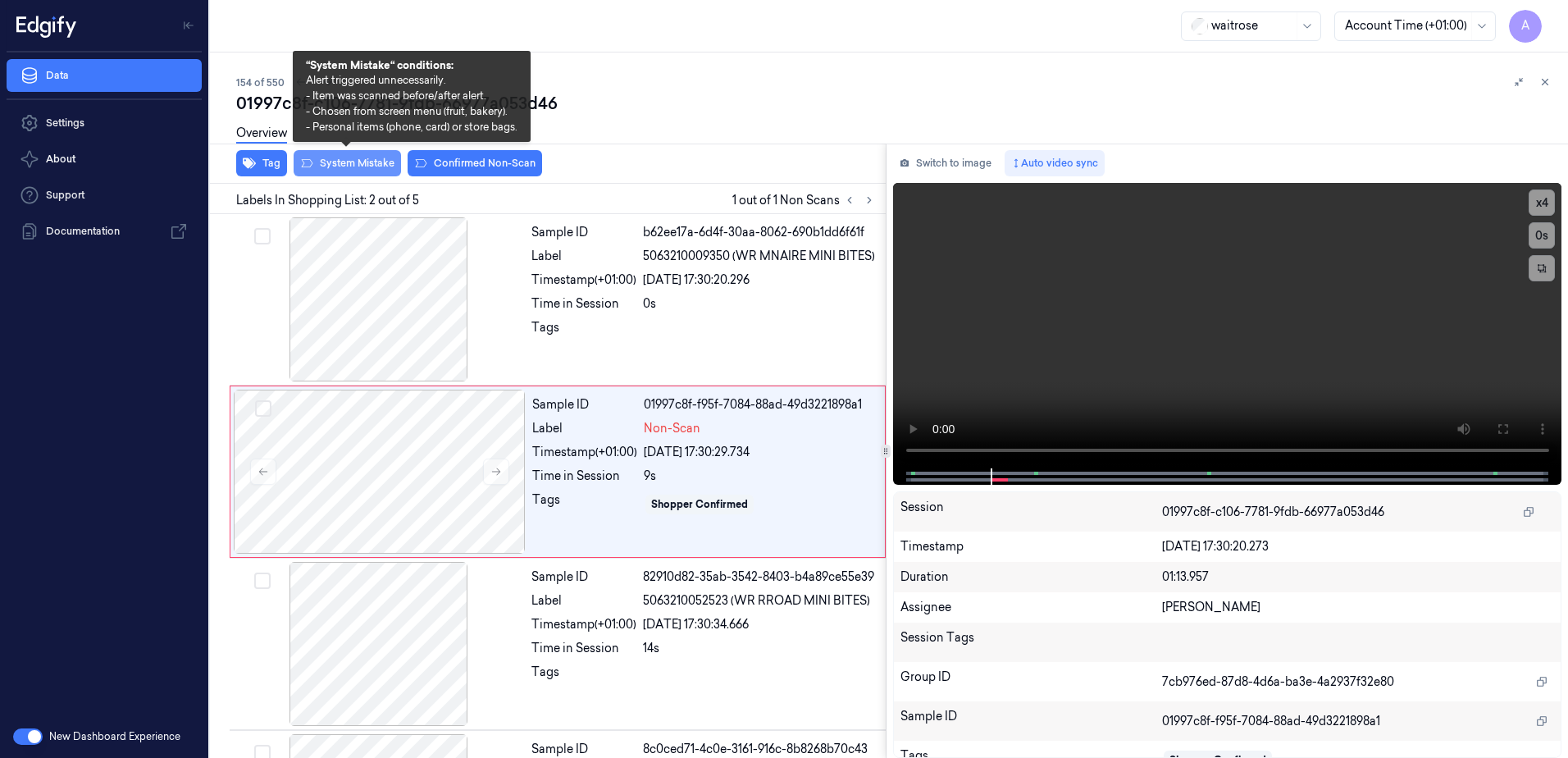
click at [351, 159] on button "System Mistake" at bounding box center [347, 163] width 108 height 26
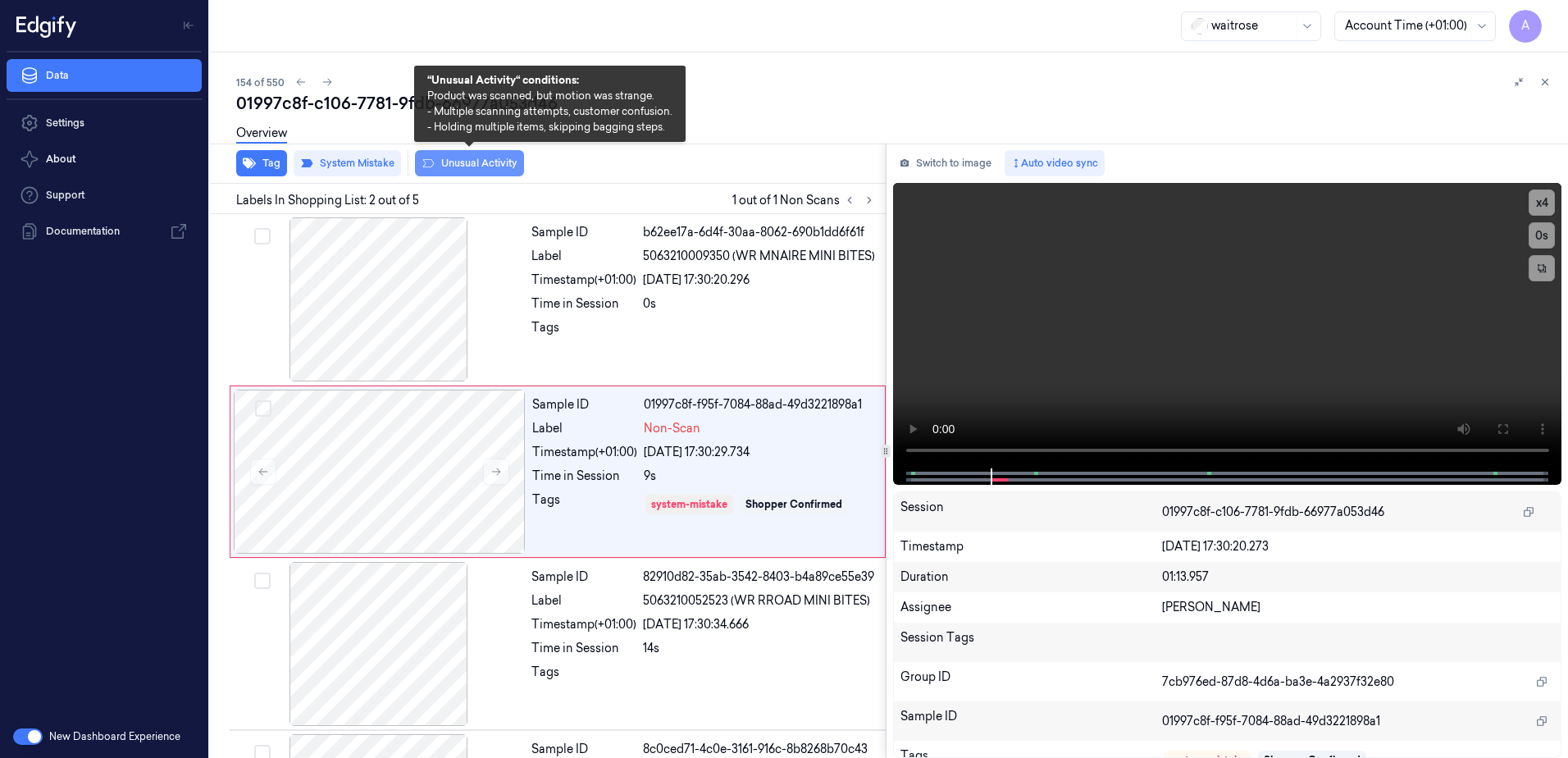
click at [428, 165] on icon at bounding box center [429, 164] width 13 height 13
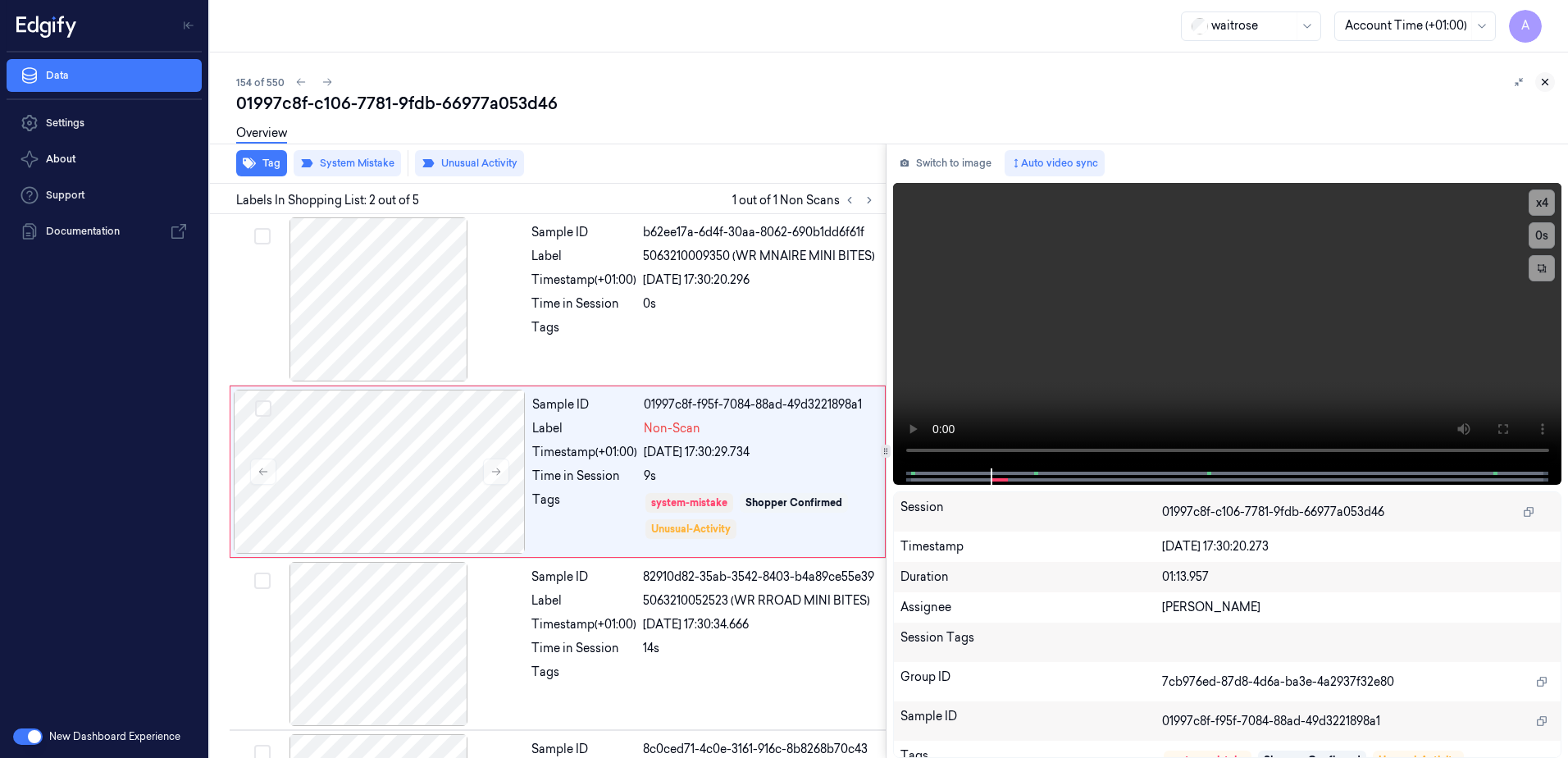
click at [1550, 77] on icon at bounding box center [1545, 82] width 12 height 12
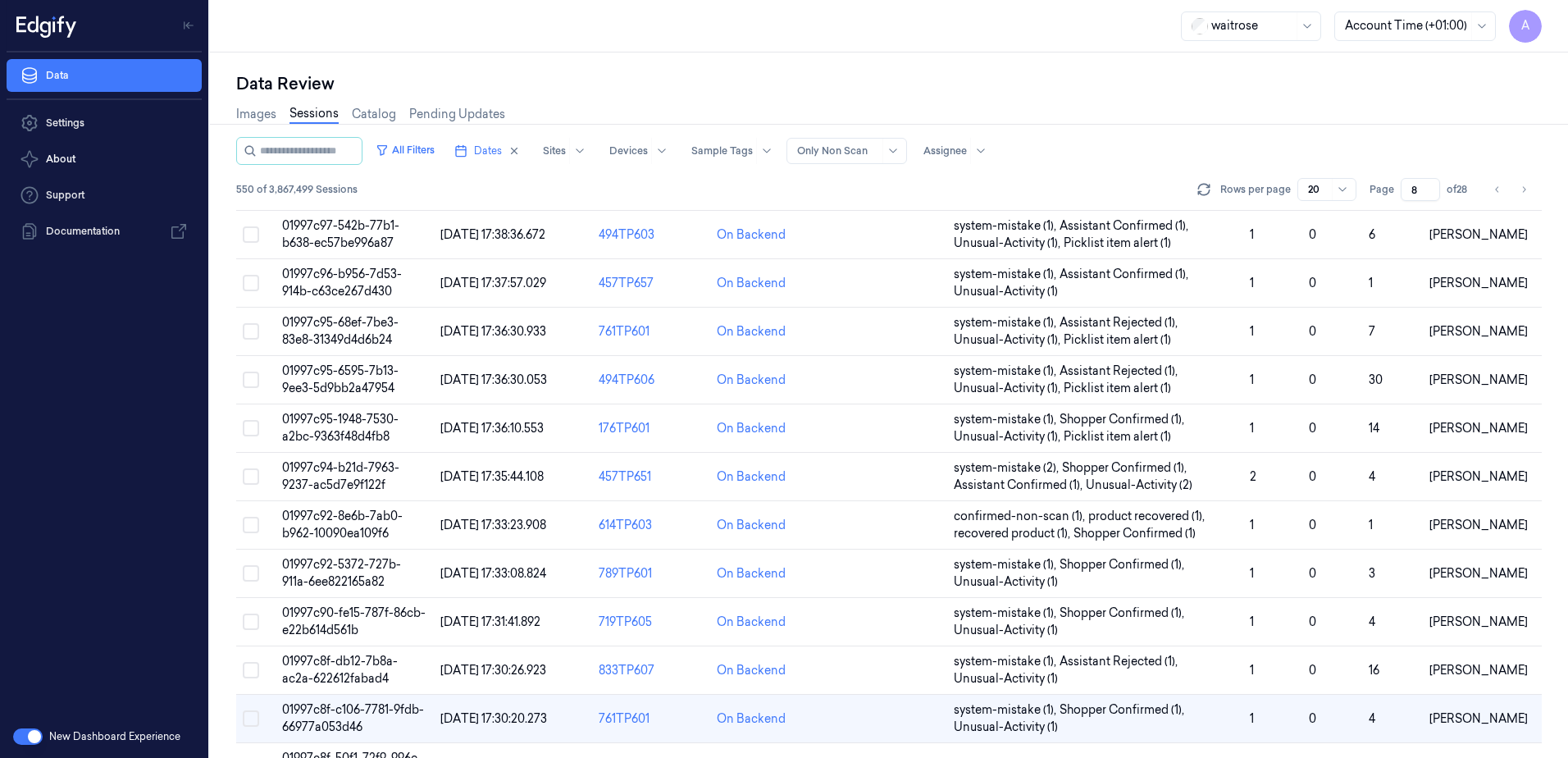
scroll to position [432, 0]
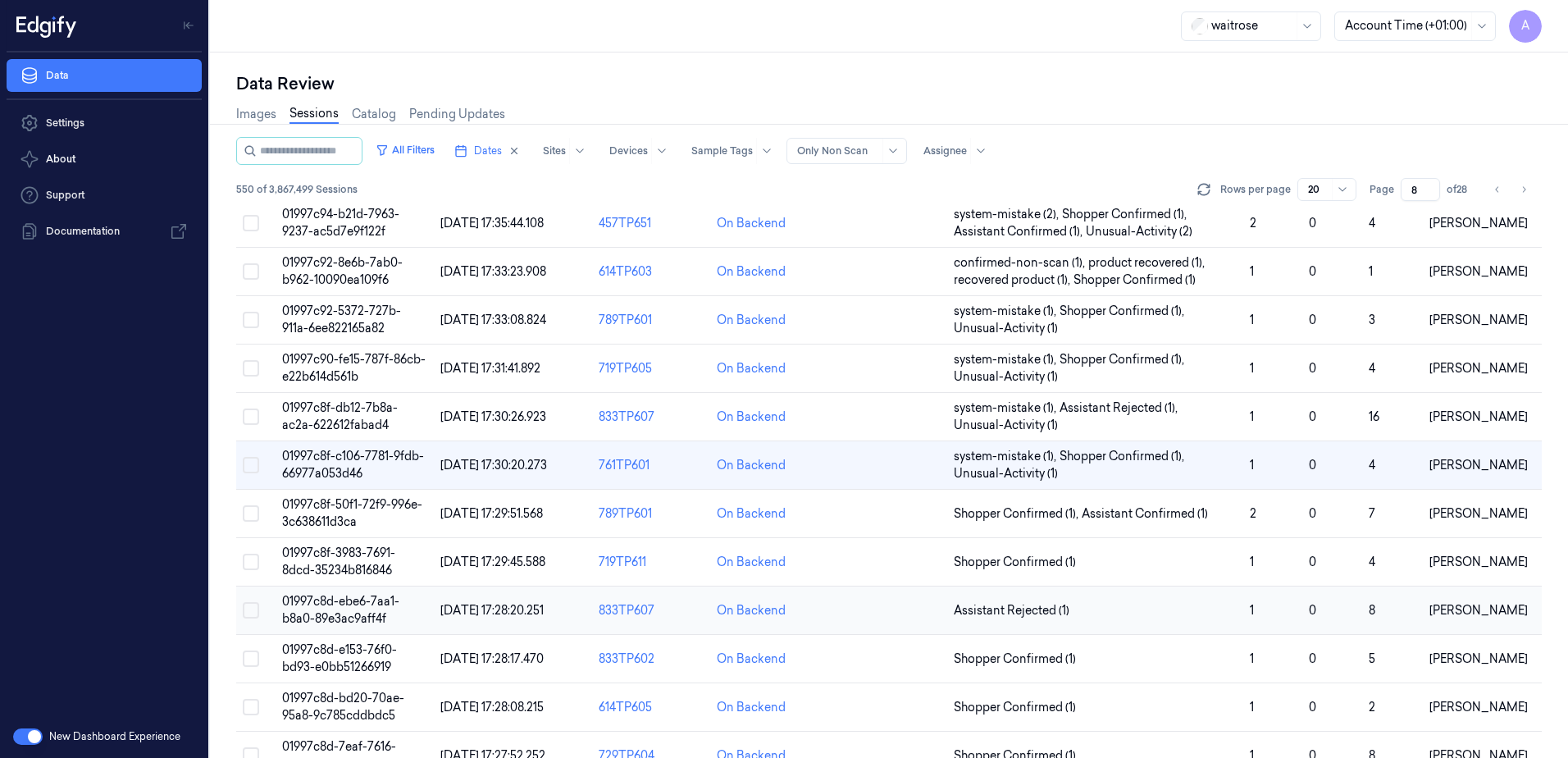
click at [315, 598] on span "01997c8d-ebe6-7aa1-b8a0-89e3ac9aff4f" at bounding box center [340, 610] width 117 height 32
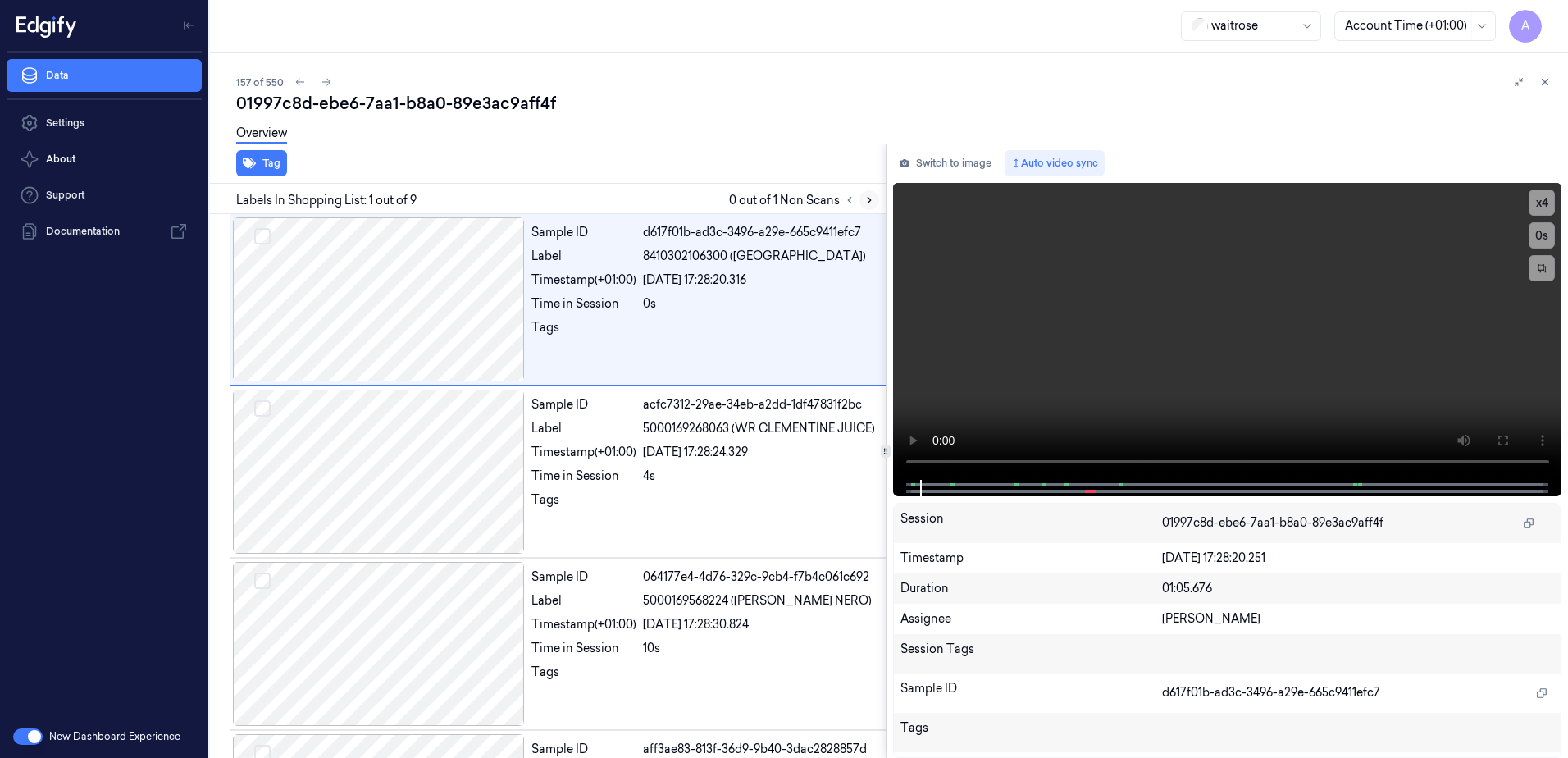
click at [865, 206] on button at bounding box center [869, 200] width 19 height 19
click at [1532, 209] on button "x 1" at bounding box center [1541, 202] width 26 height 26
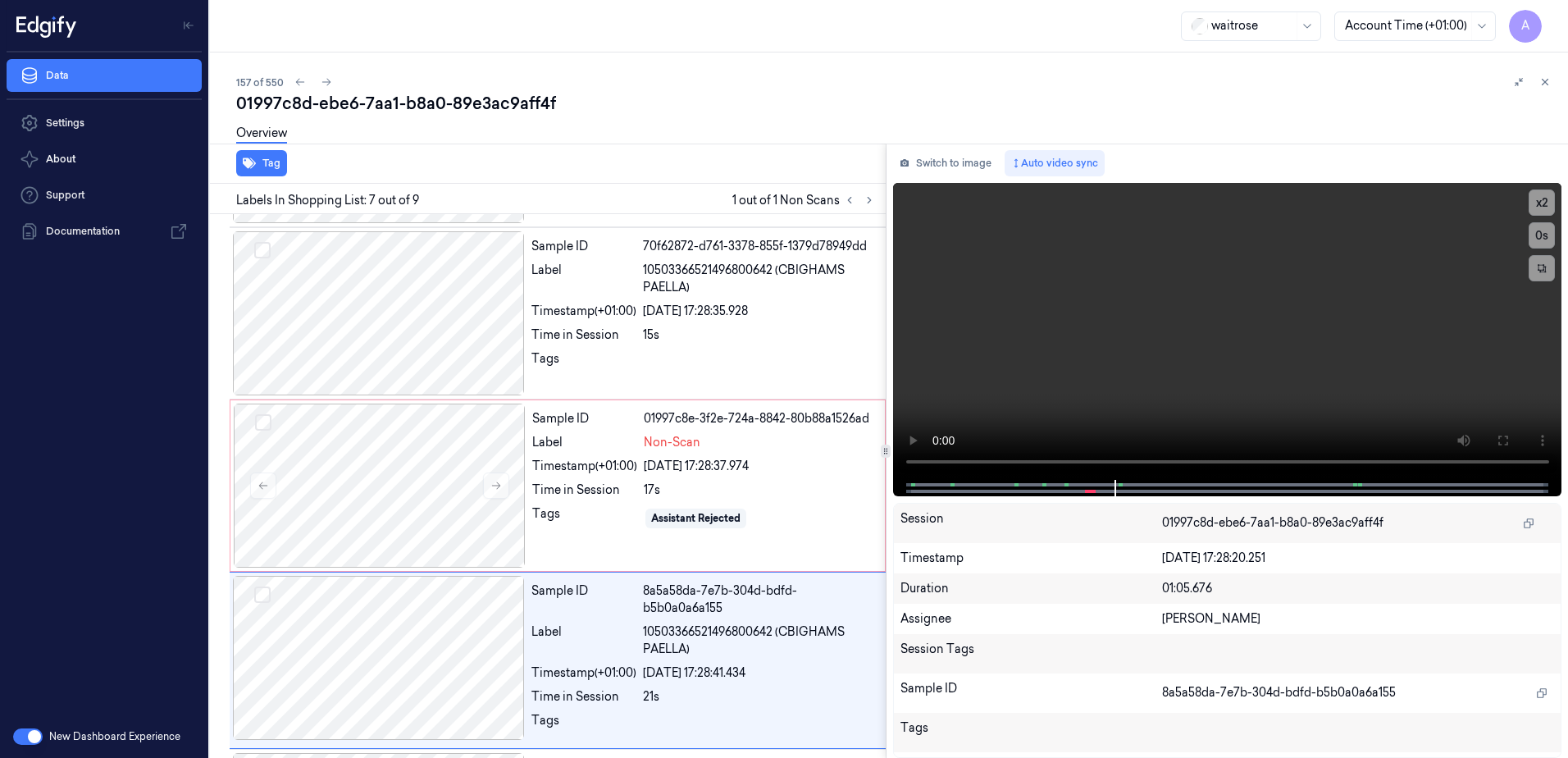
scroll to position [847, 0]
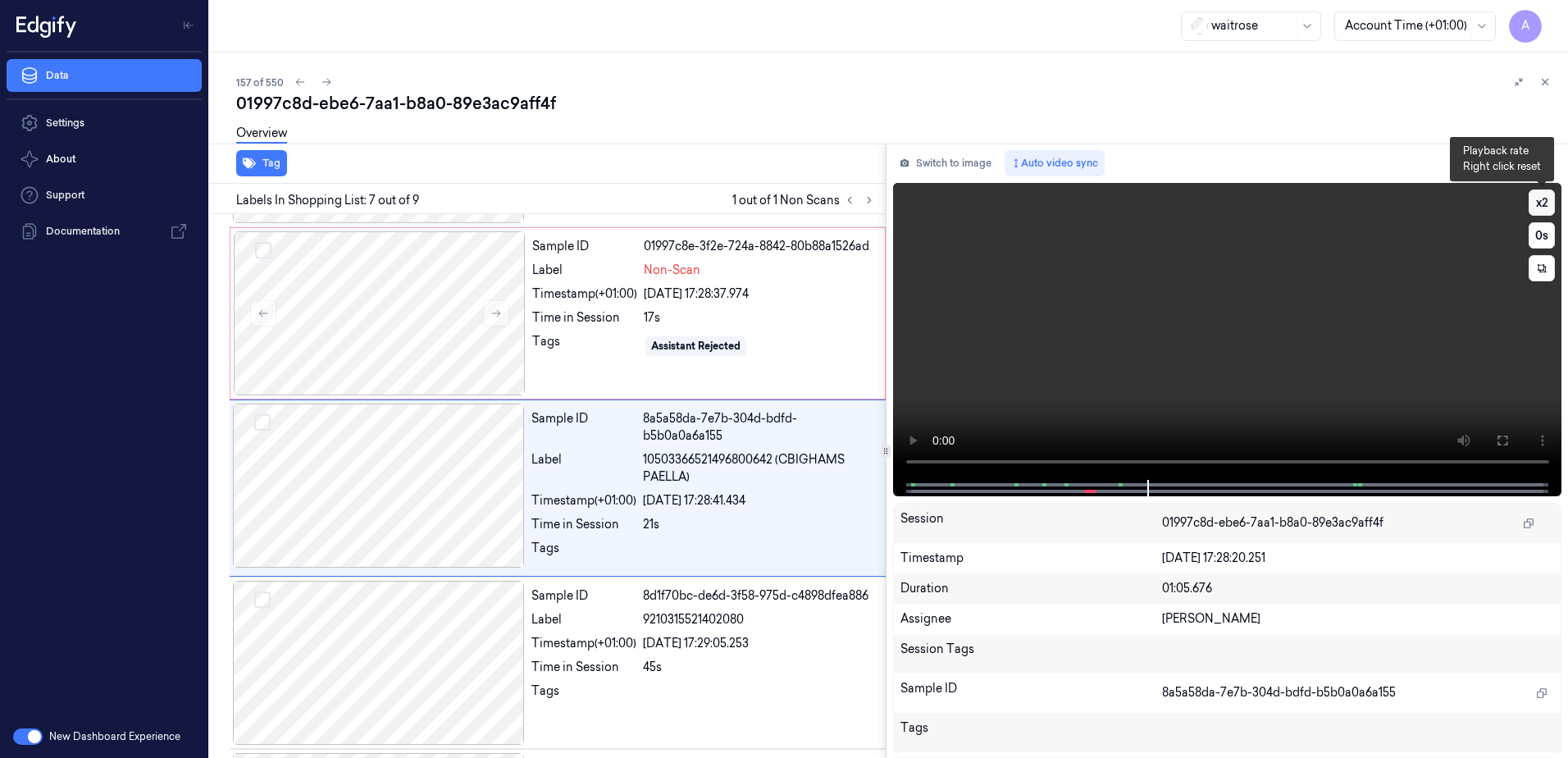
click at [1542, 203] on button "x 2" at bounding box center [1541, 202] width 26 height 26
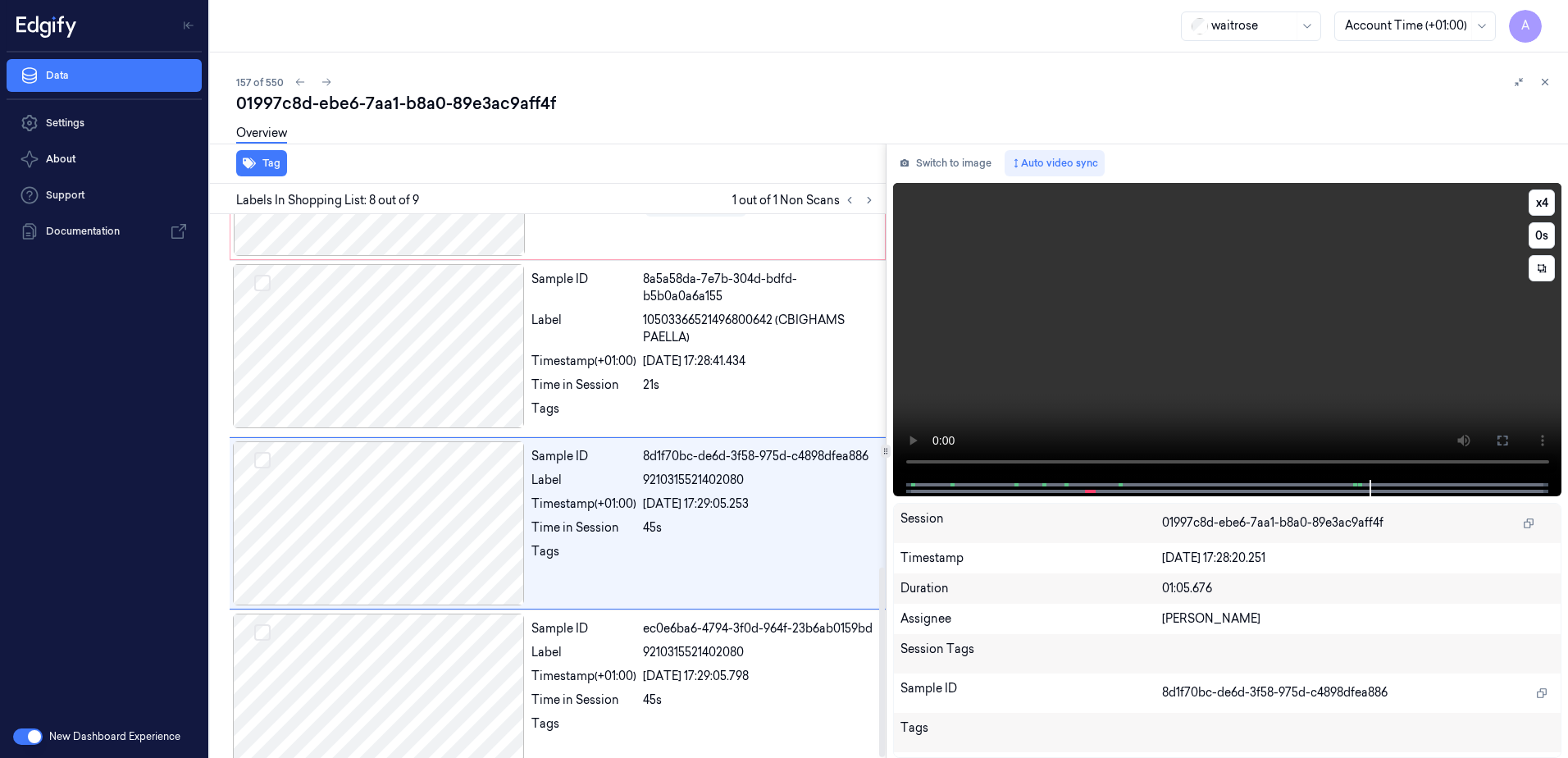
scroll to position [1012, 0]
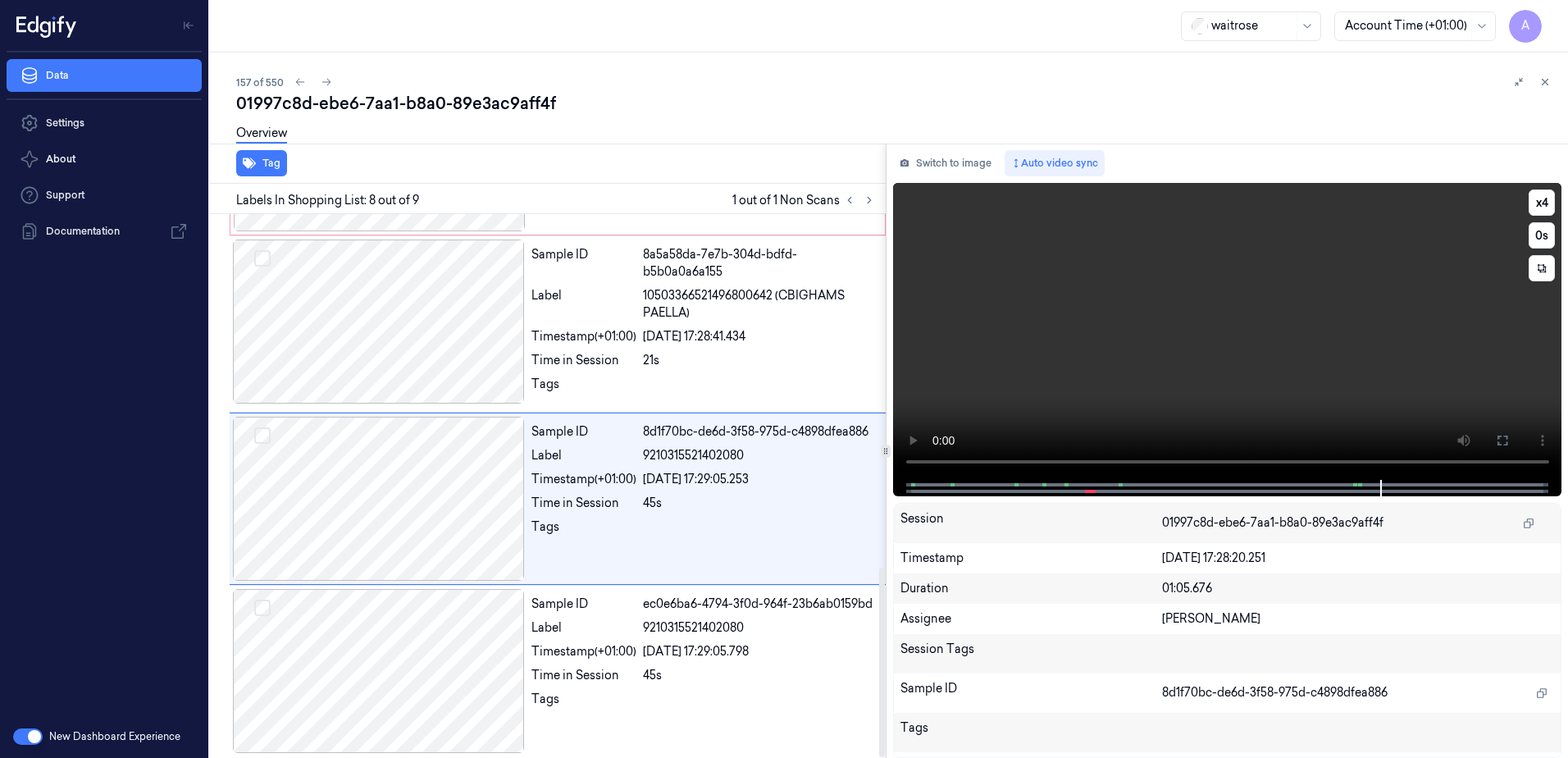
click at [1131, 387] on video at bounding box center [1228, 331] width 669 height 297
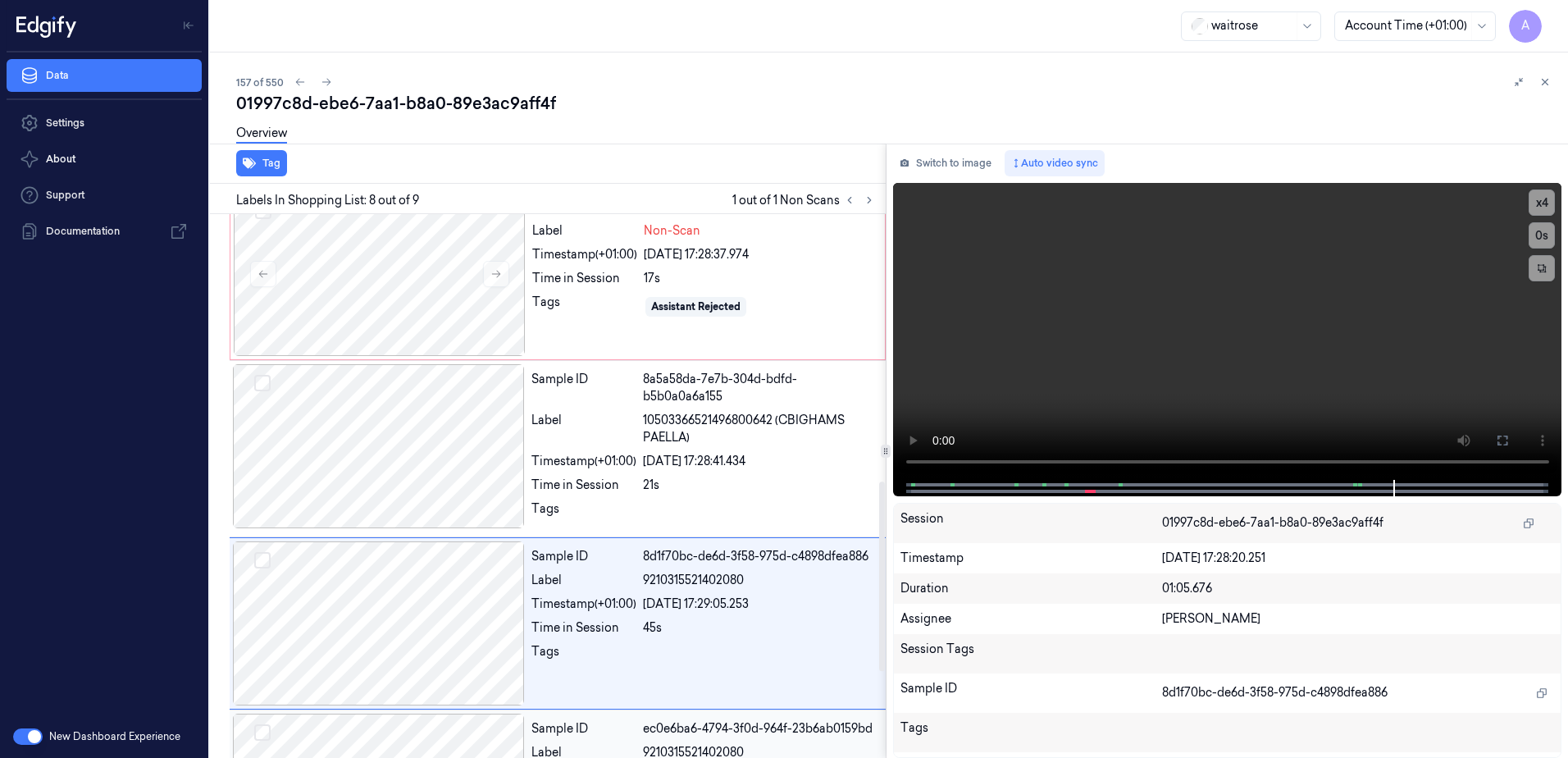
scroll to position [766, 0]
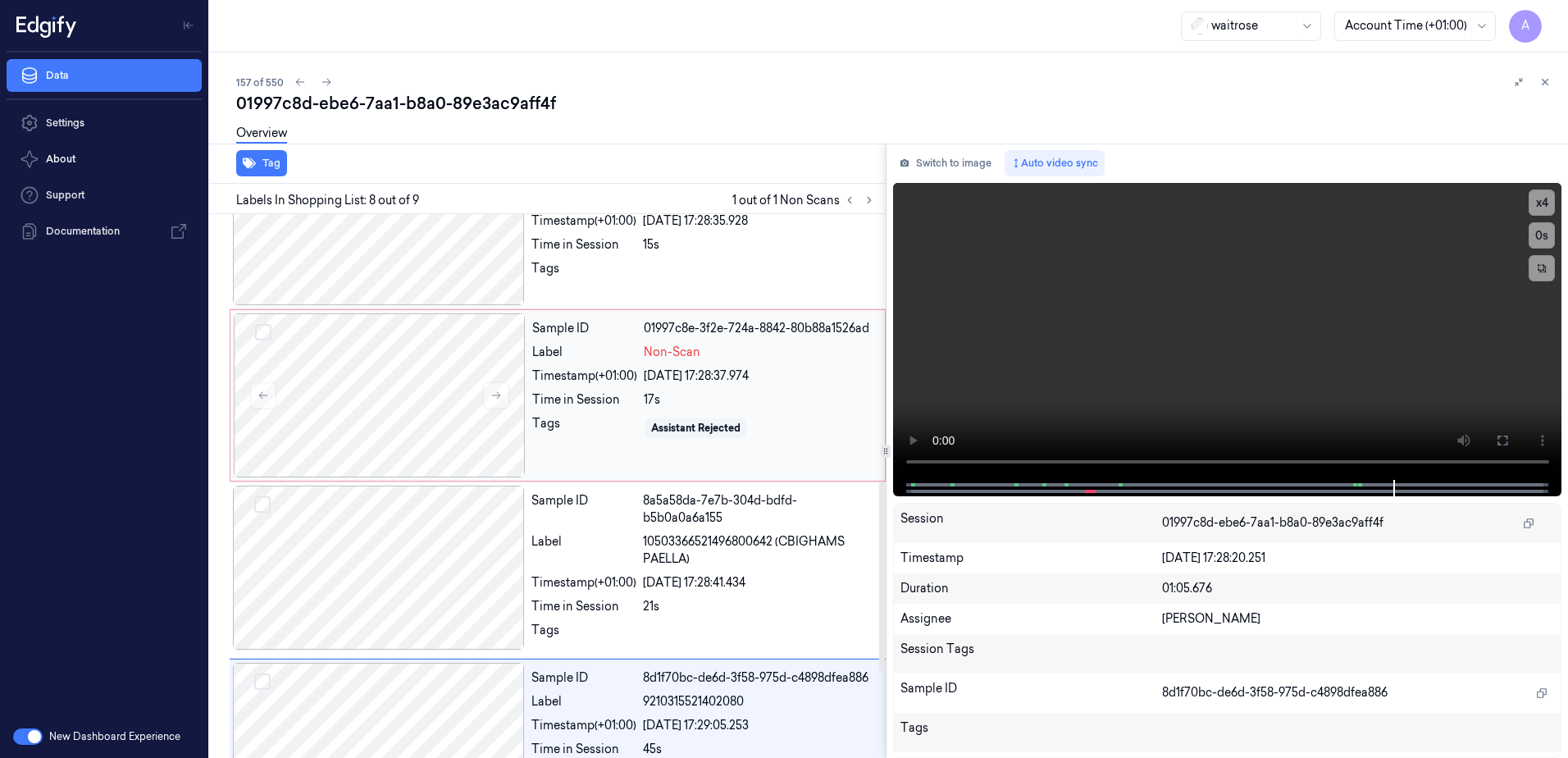
click at [628, 448] on div "Sample ID 01997c8e-3f2e-724a-8842-80b88a1526ad Label Non-Scan Timestamp (+01:00…" at bounding box center [704, 395] width 356 height 164
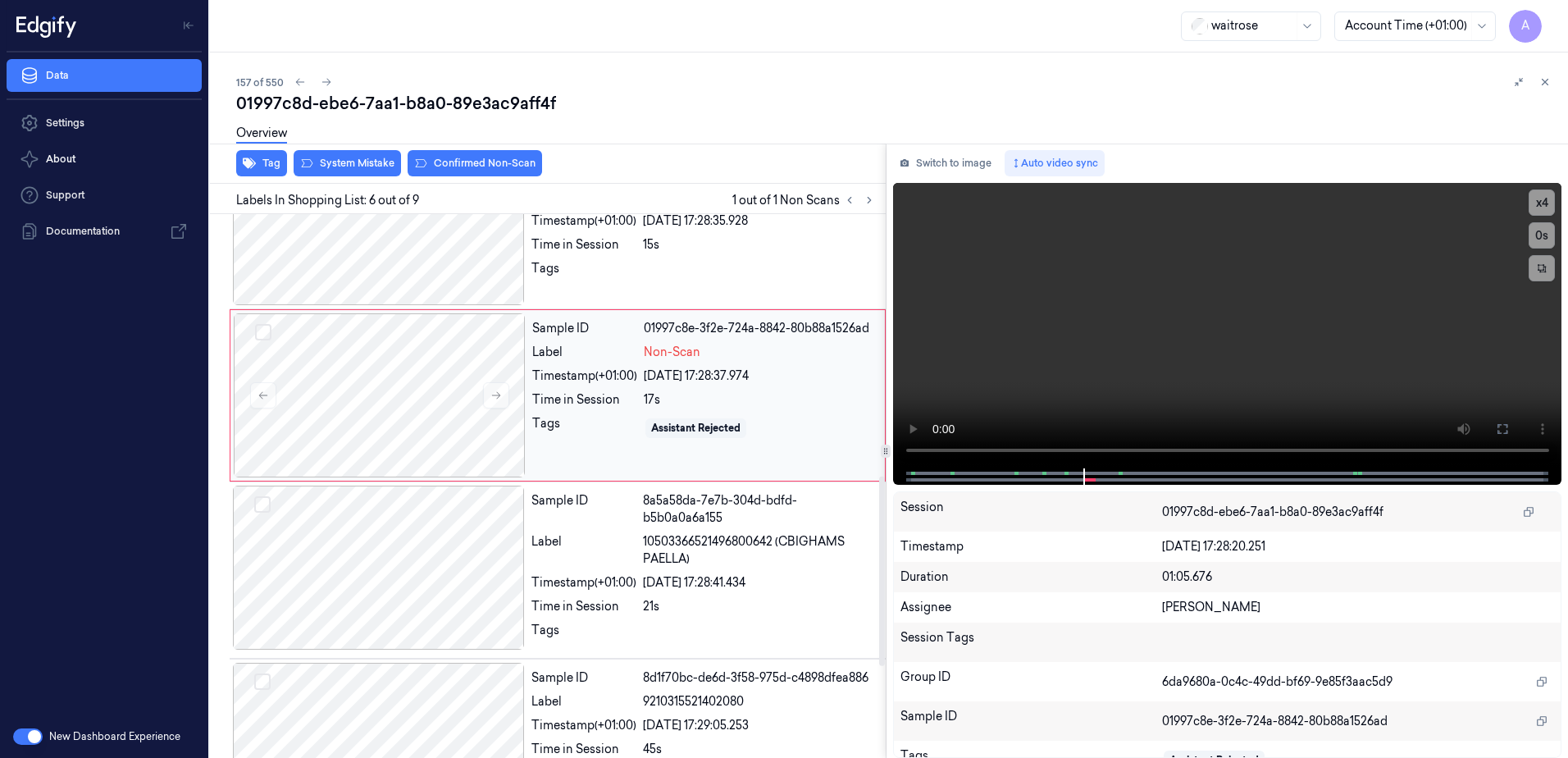
scroll to position [675, 0]
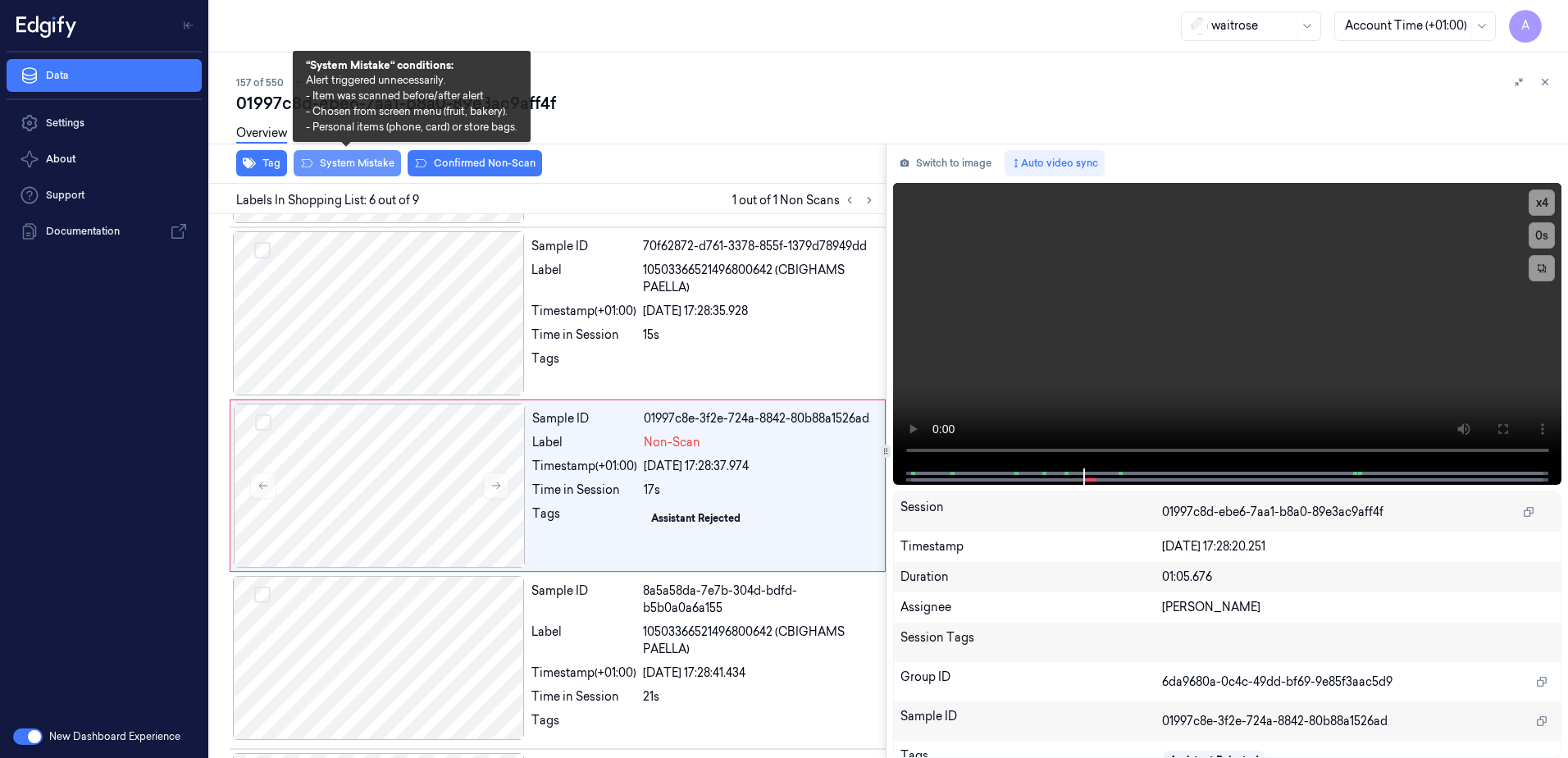
click at [354, 164] on button "System Mistake" at bounding box center [347, 163] width 108 height 26
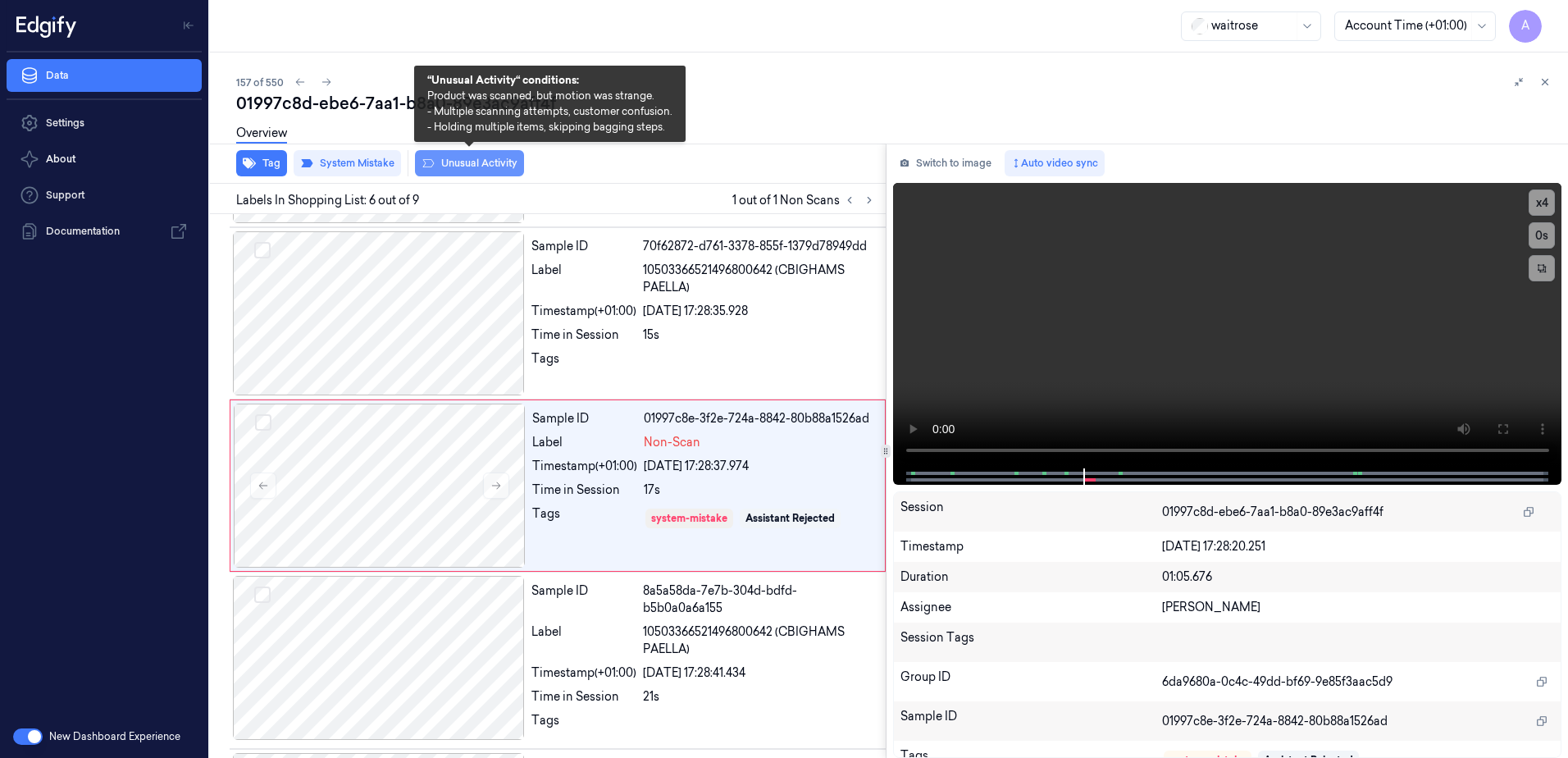
click at [458, 167] on button "Unusual Activity" at bounding box center [469, 163] width 109 height 26
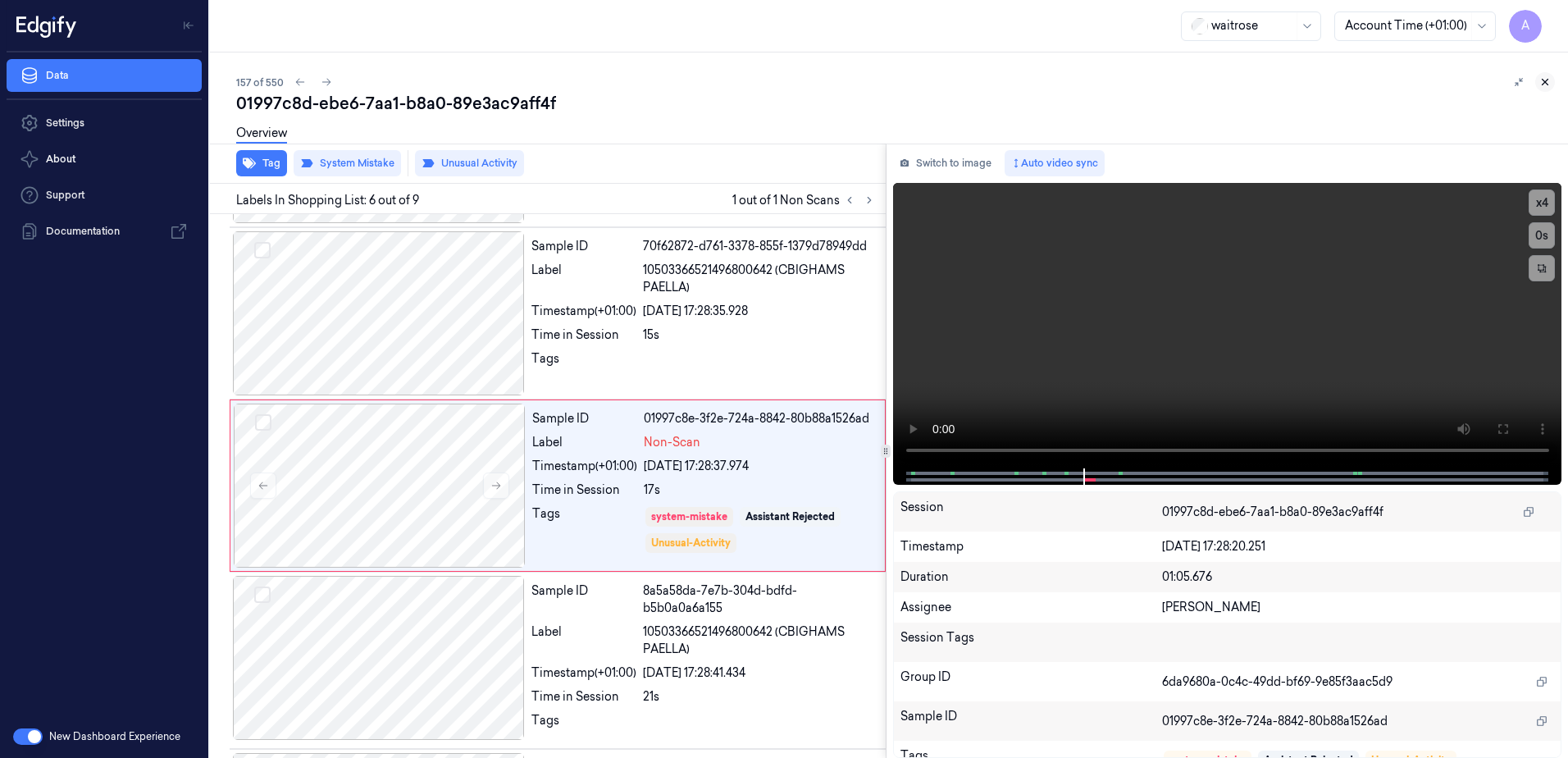
click at [1546, 88] on button at bounding box center [1545, 82] width 19 height 19
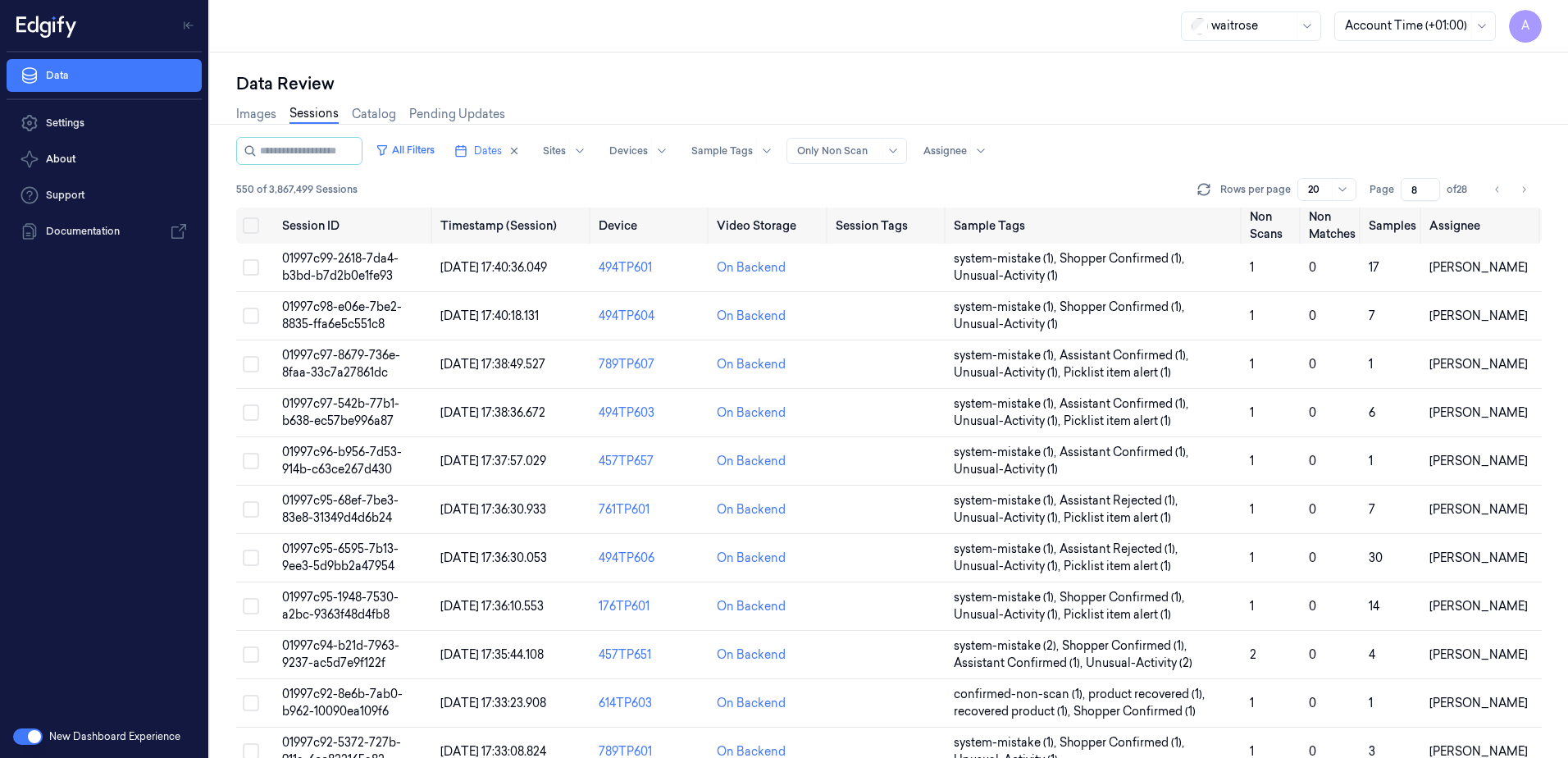
scroll to position [467, 0]
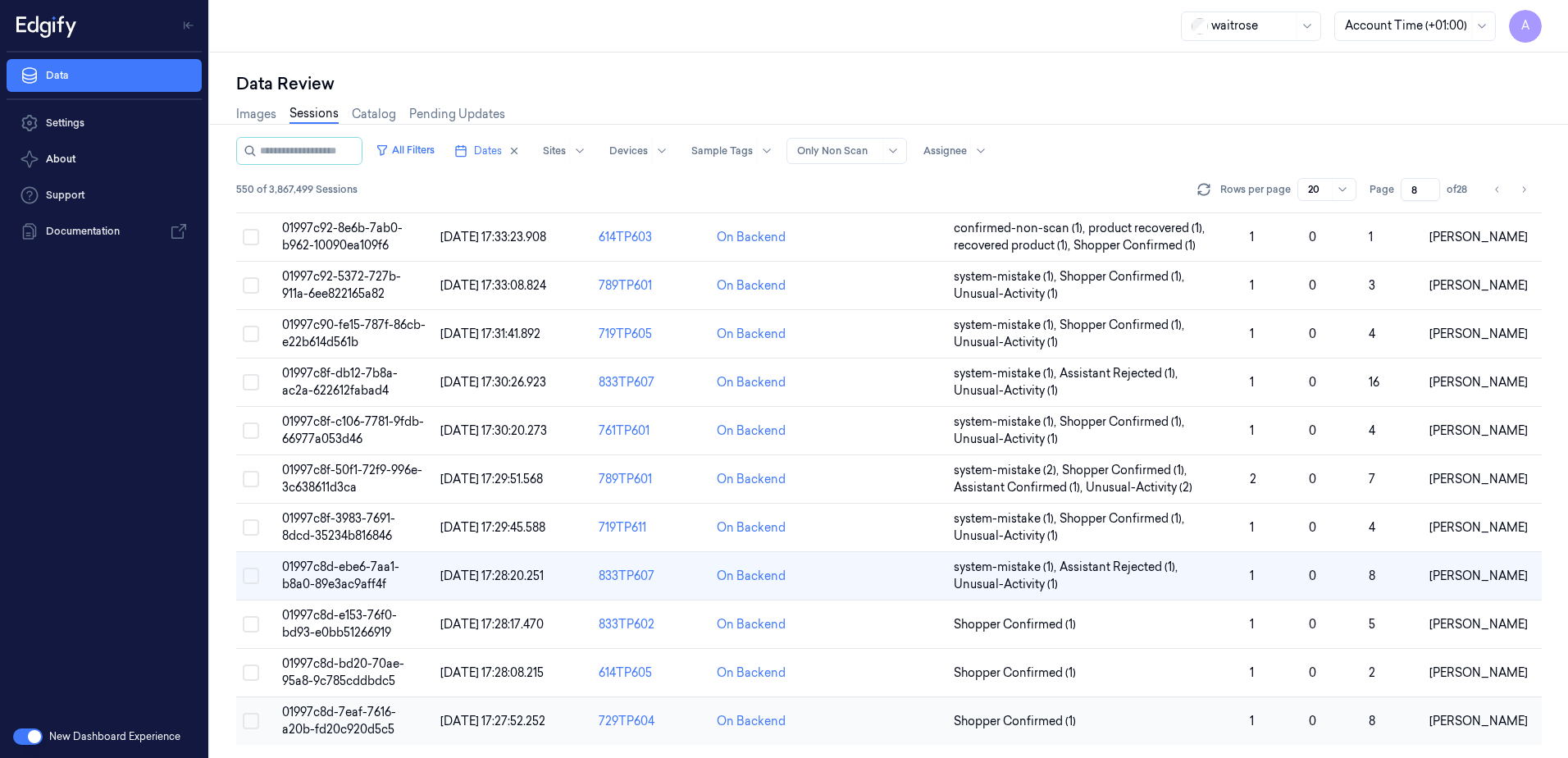
click at [333, 712] on span "01997c8d-7eaf-7616-a20b-fd20c920d5c5" at bounding box center [338, 720] width 114 height 32
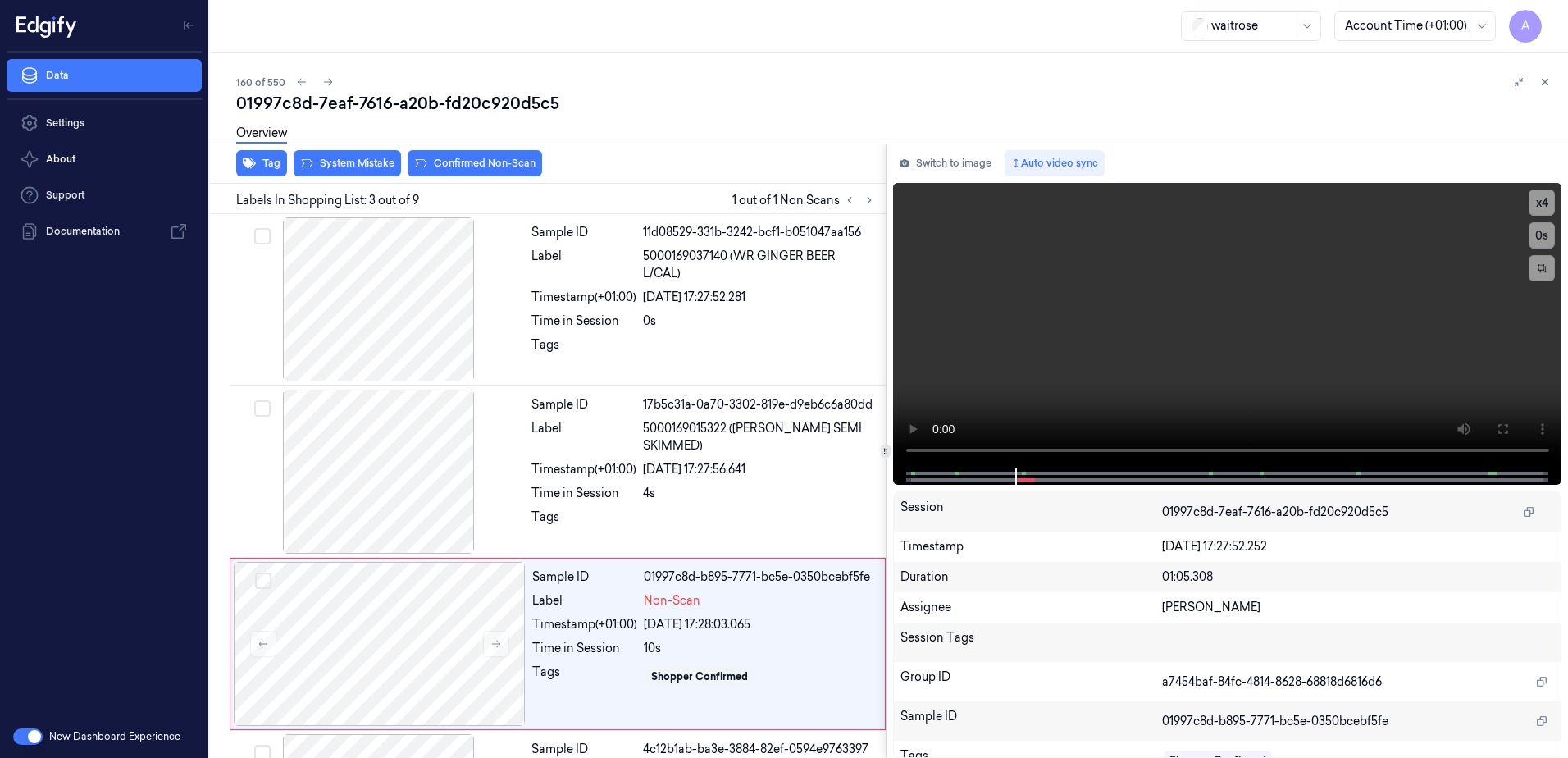
scroll to position [159, 0]
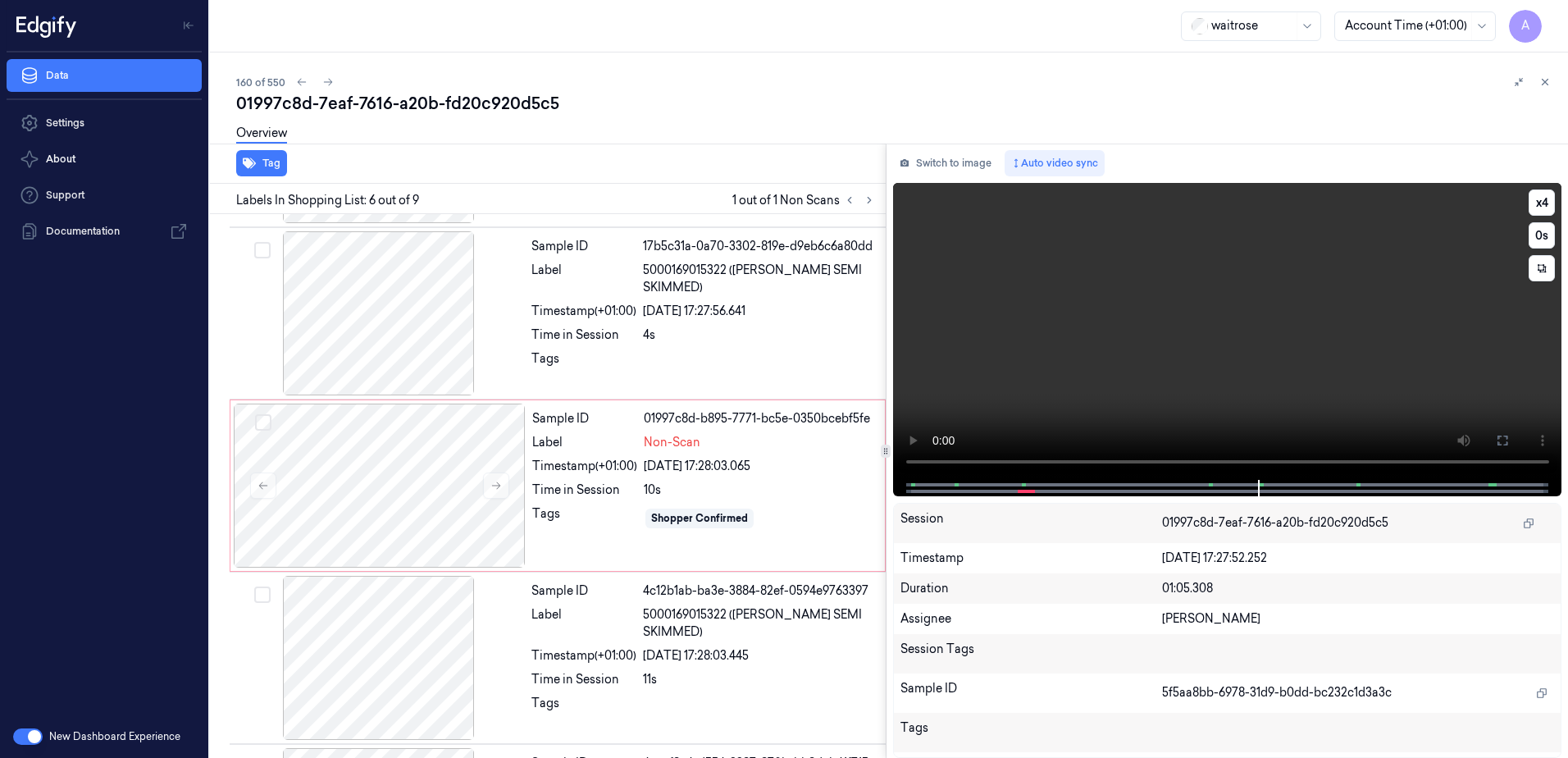
click at [1127, 317] on video at bounding box center [1228, 331] width 669 height 297
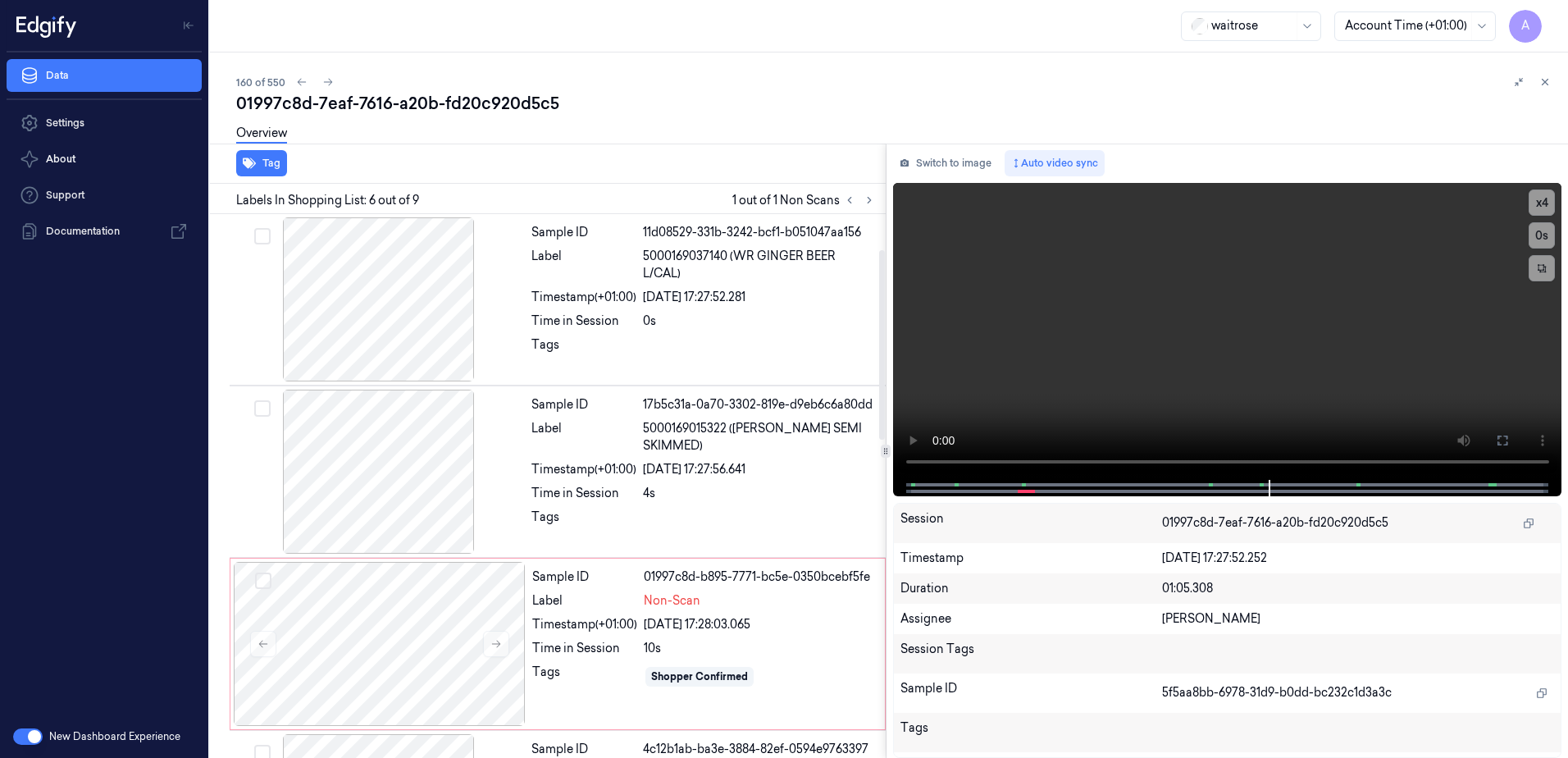
scroll to position [164, 0]
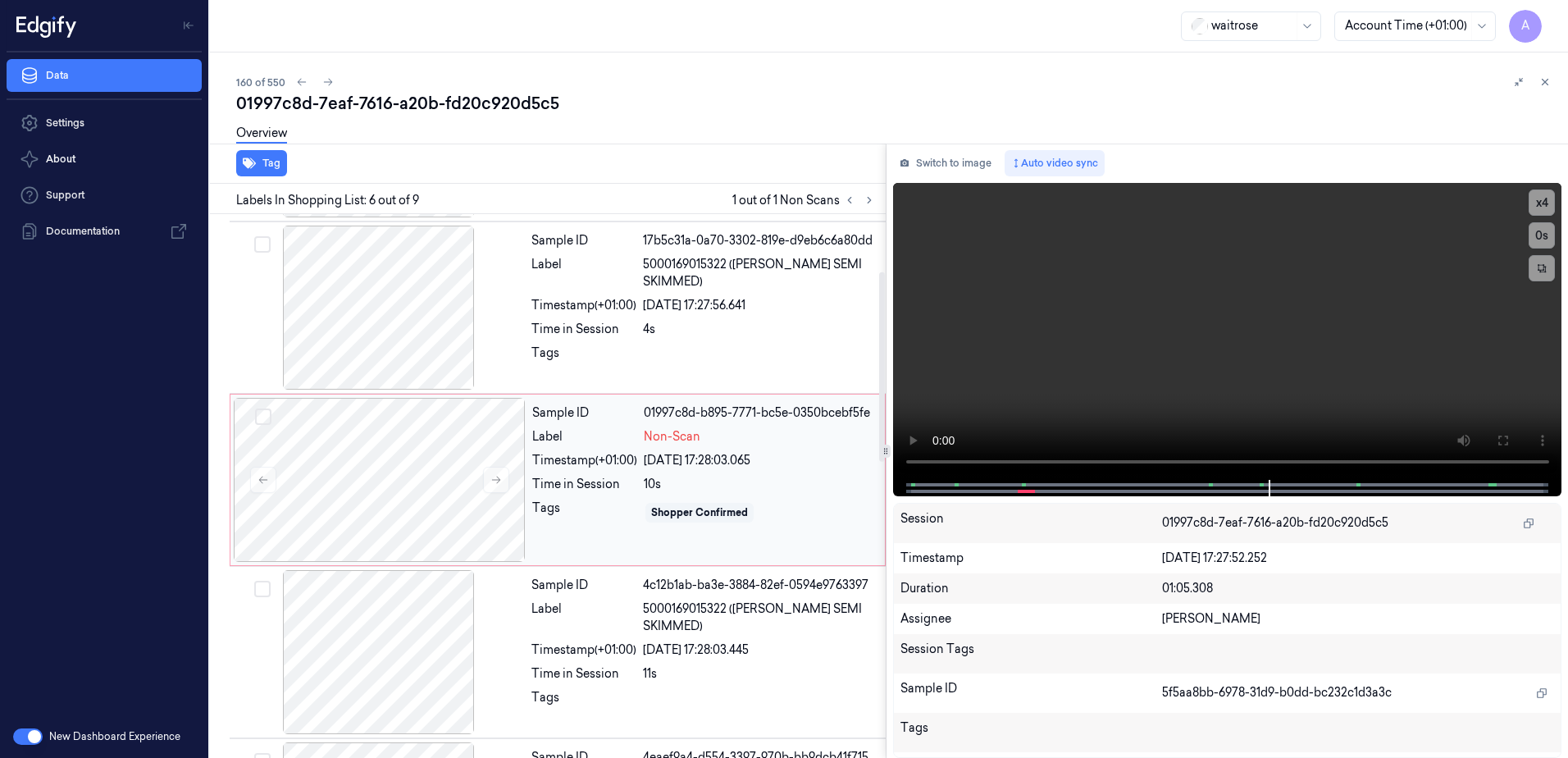
click at [586, 480] on div "Time in Session" at bounding box center [585, 485] width 105 height 17
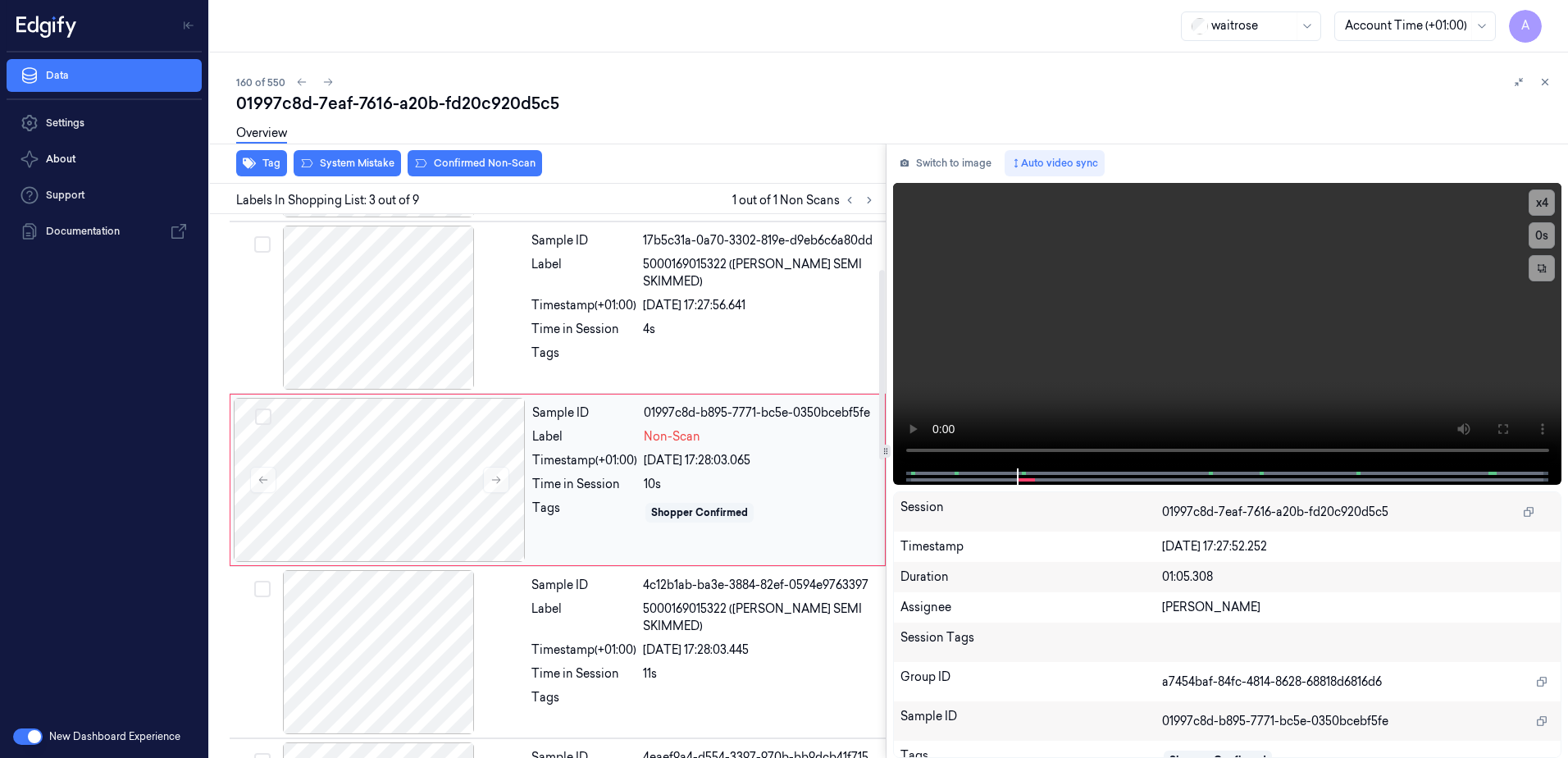
scroll to position [159, 0]
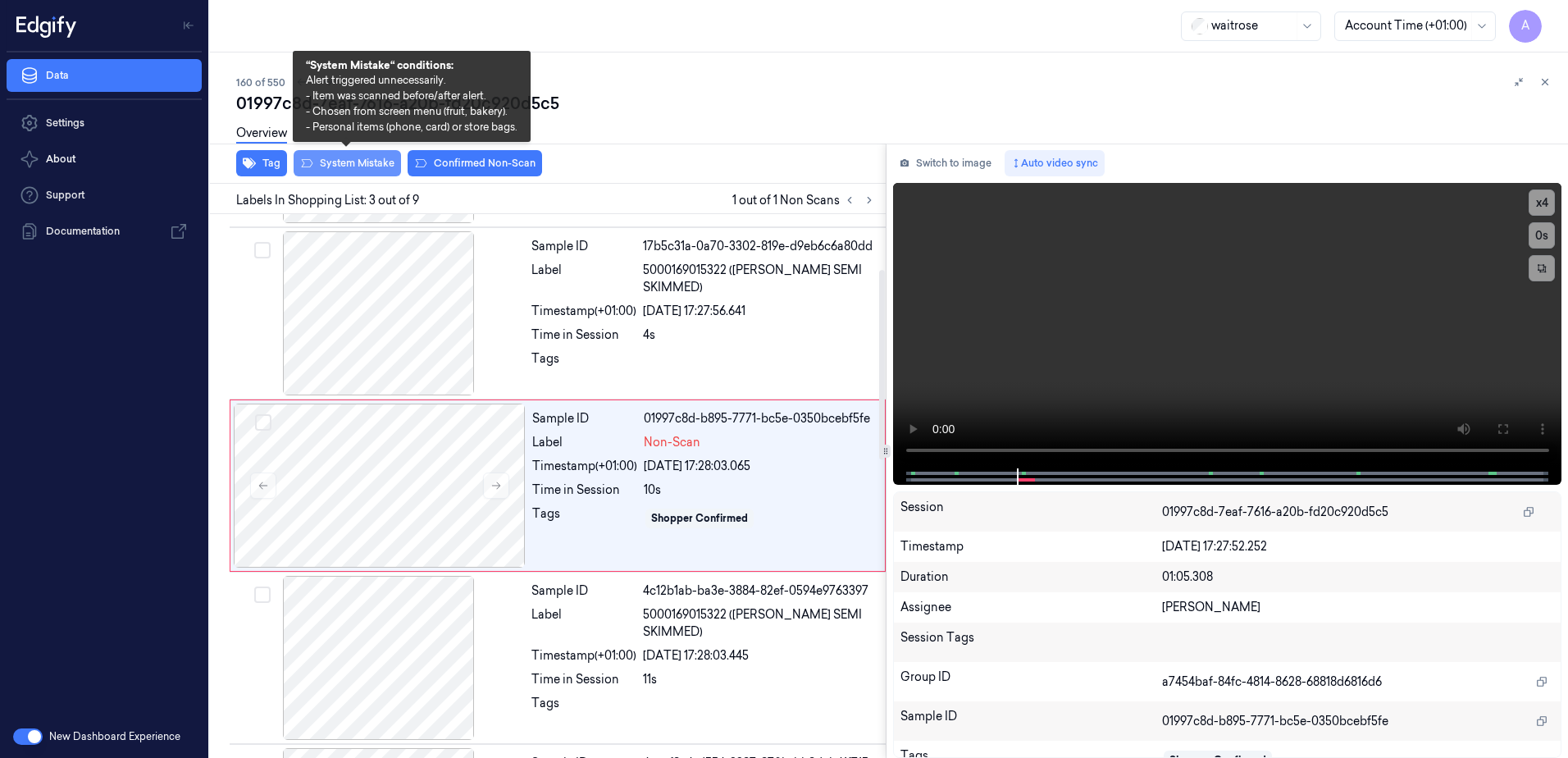
click at [336, 165] on button "System Mistake" at bounding box center [347, 163] width 108 height 26
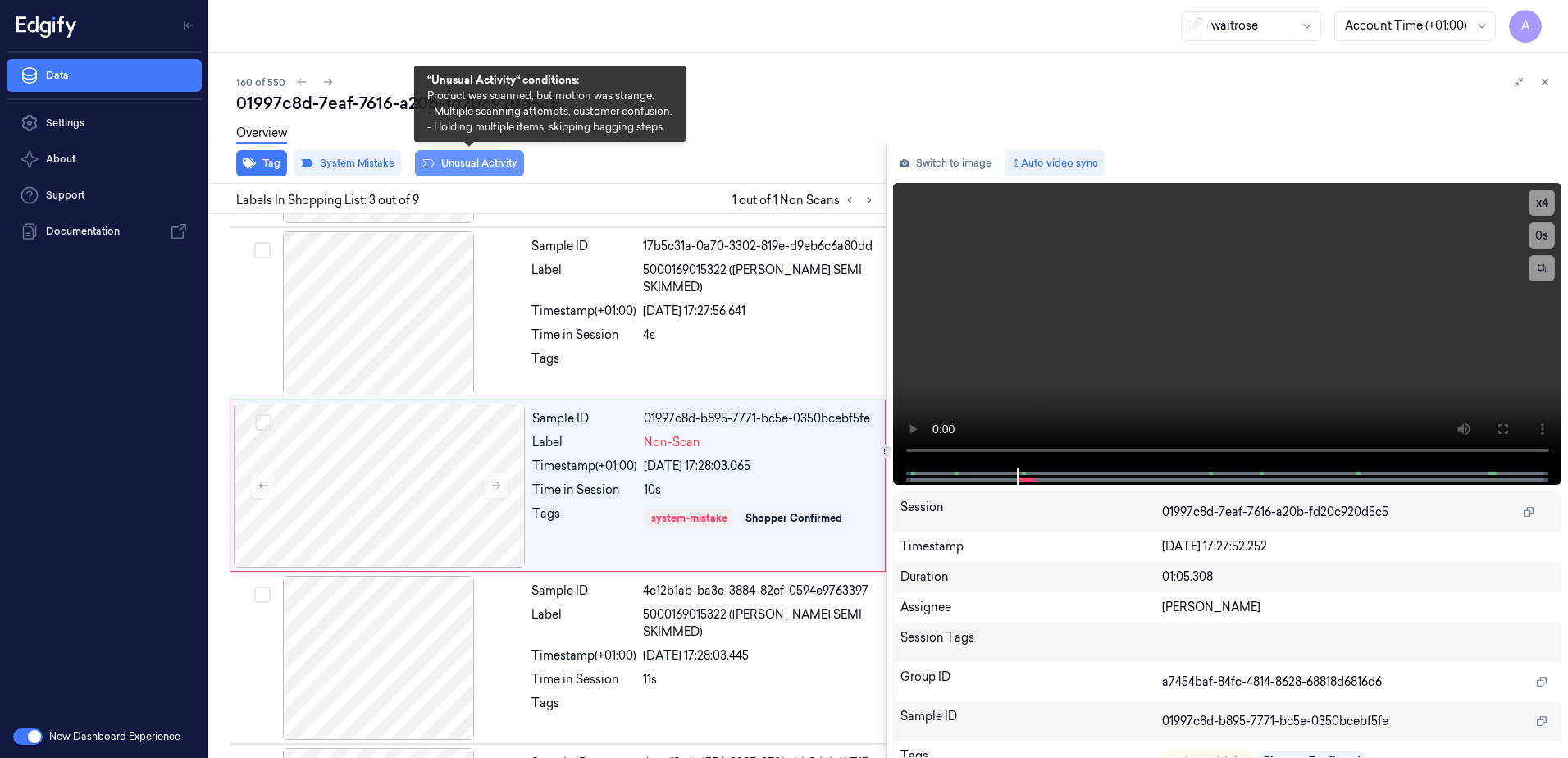
click at [457, 172] on button "Unusual Activity" at bounding box center [469, 163] width 109 height 26
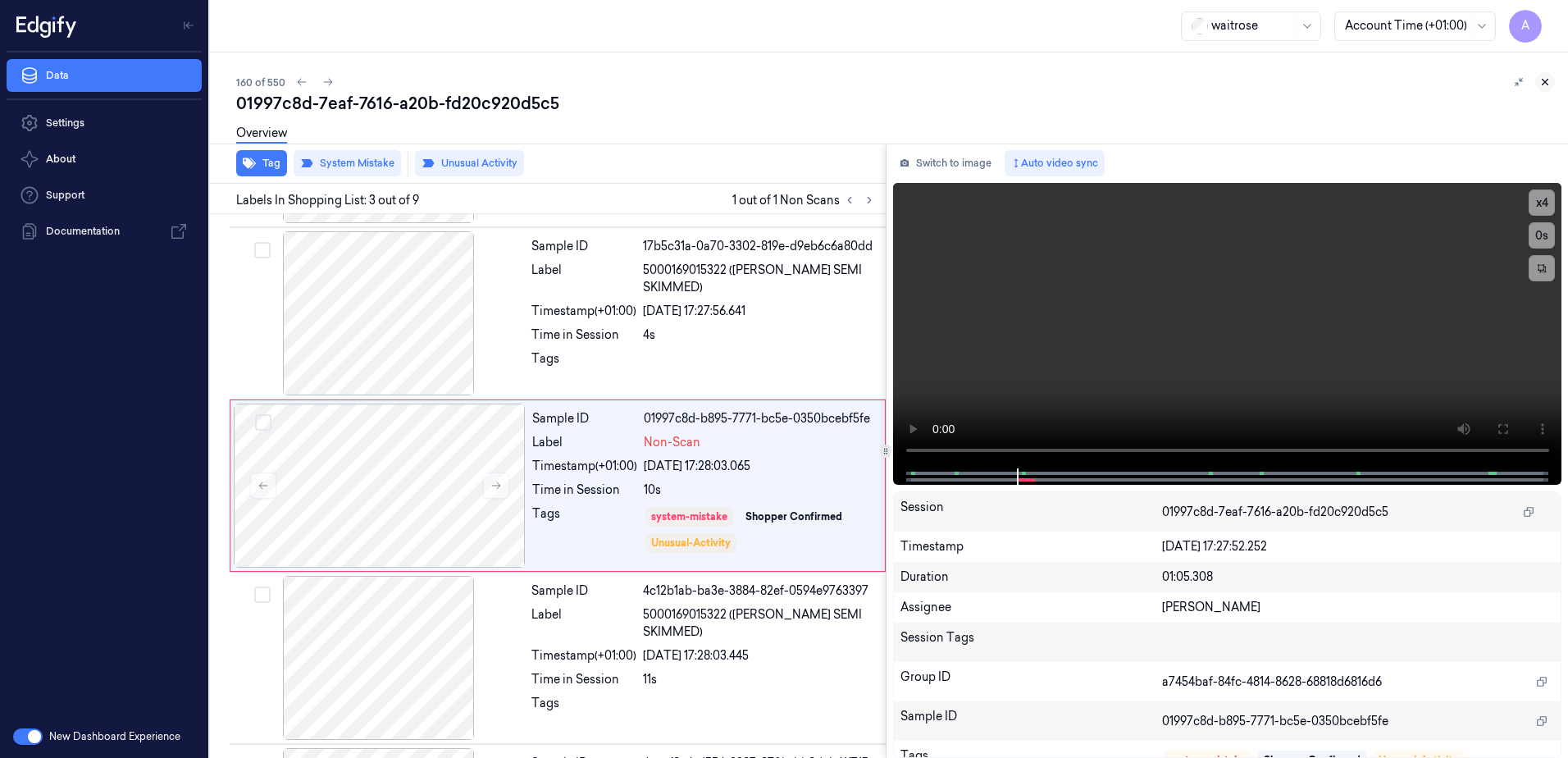
click at [1547, 79] on icon at bounding box center [1545, 82] width 12 height 12
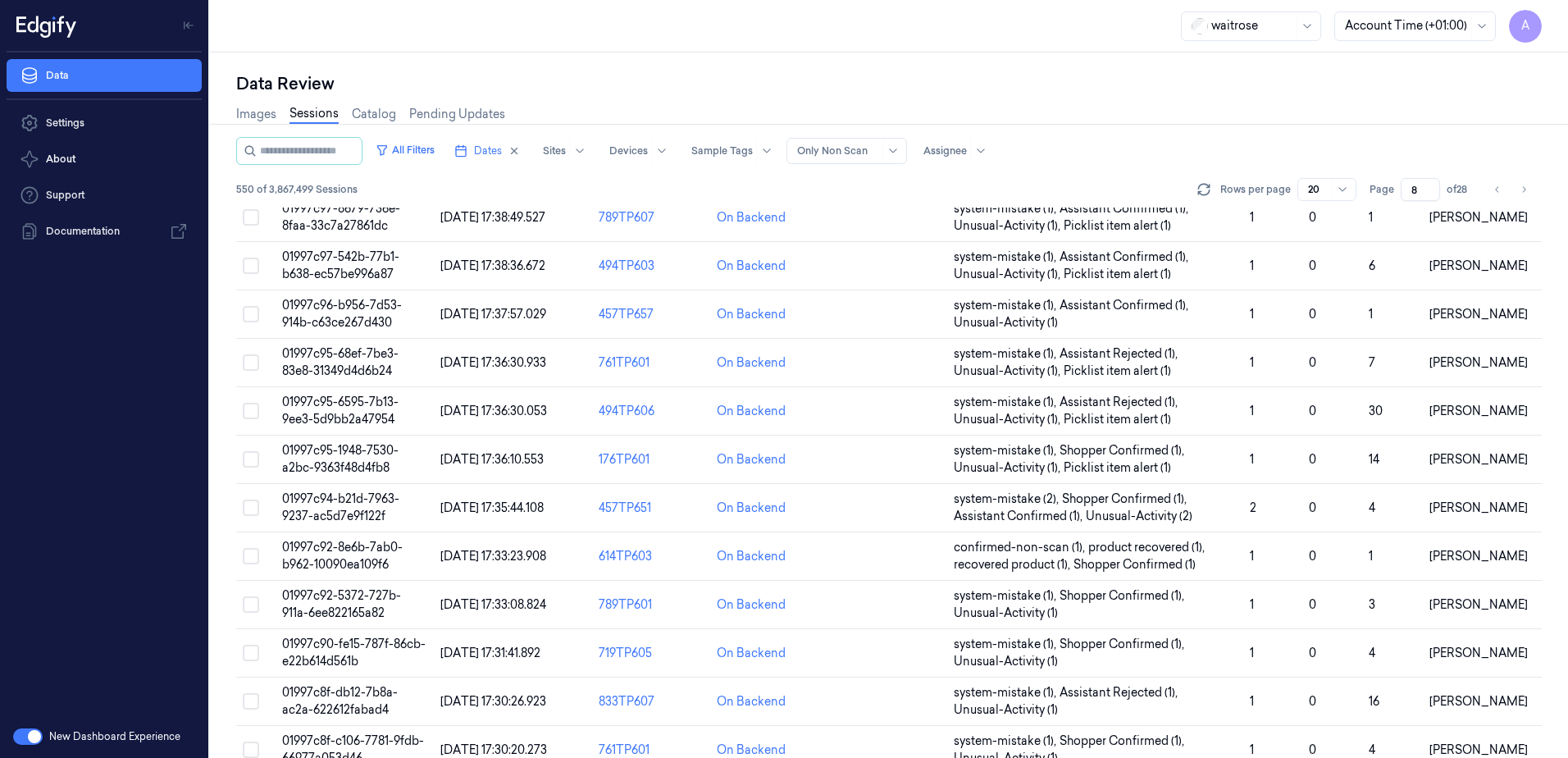
scroll to position [467, 0]
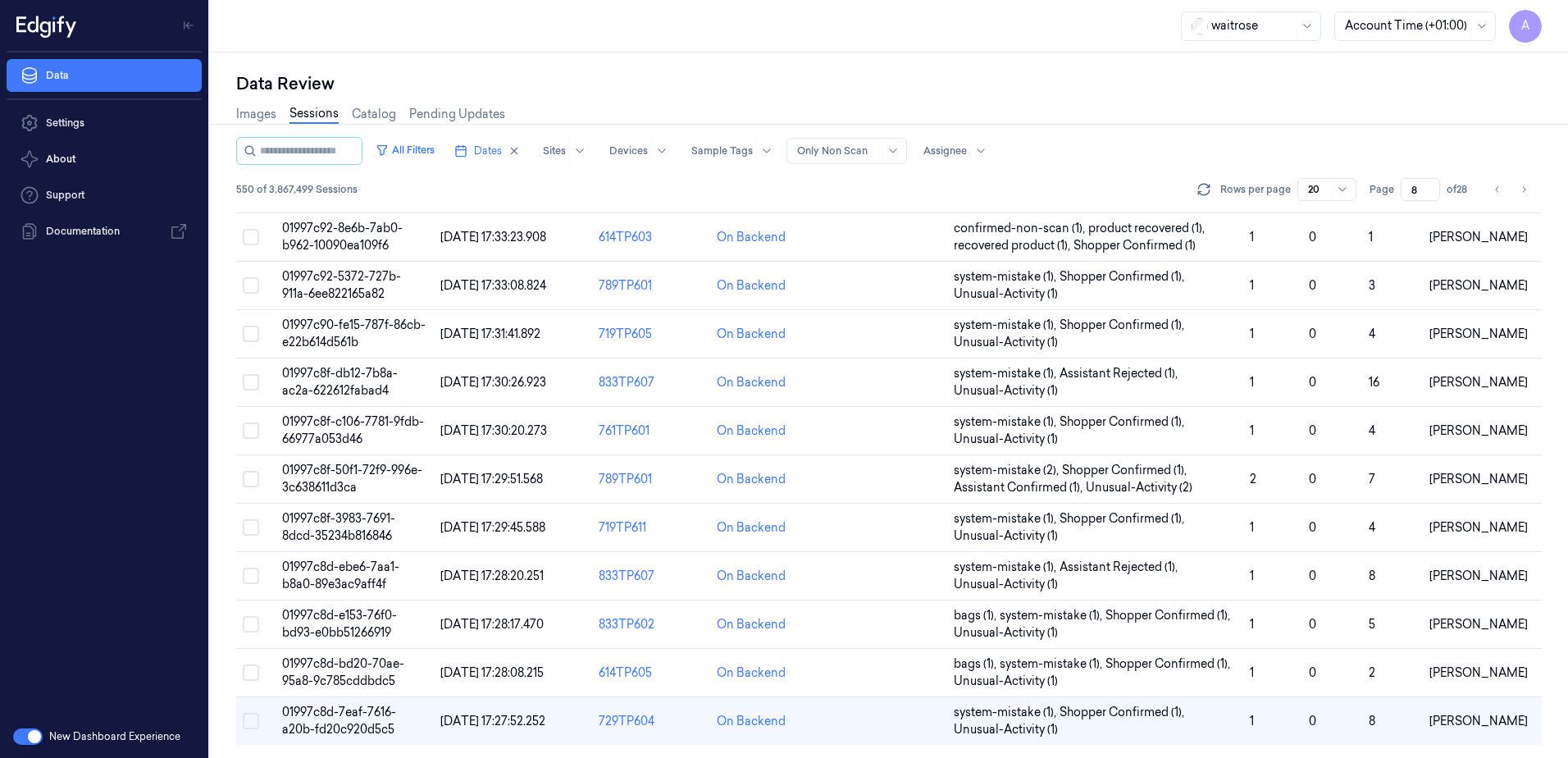
drag, startPoint x: 1423, startPoint y: 188, endPoint x: 1395, endPoint y: 196, distance: 29.1
click at [1395, 196] on div "Page 8 of 28" at bounding box center [1422, 190] width 104 height 23
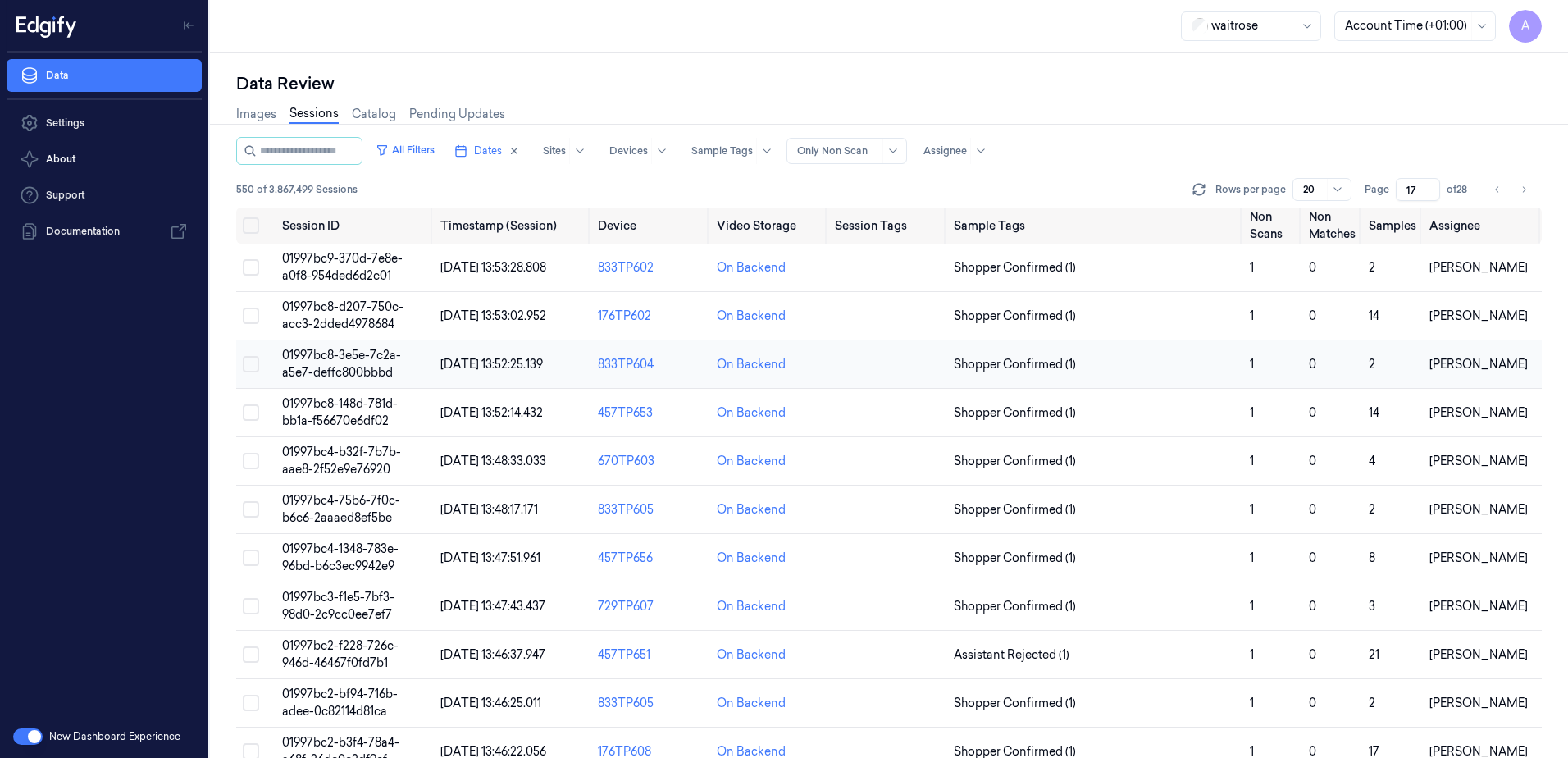
type input "17"
click at [359, 358] on span "01997bc8-3e5e-7c2a-a5e7-deffc800bbbd" at bounding box center [341, 364] width 119 height 32
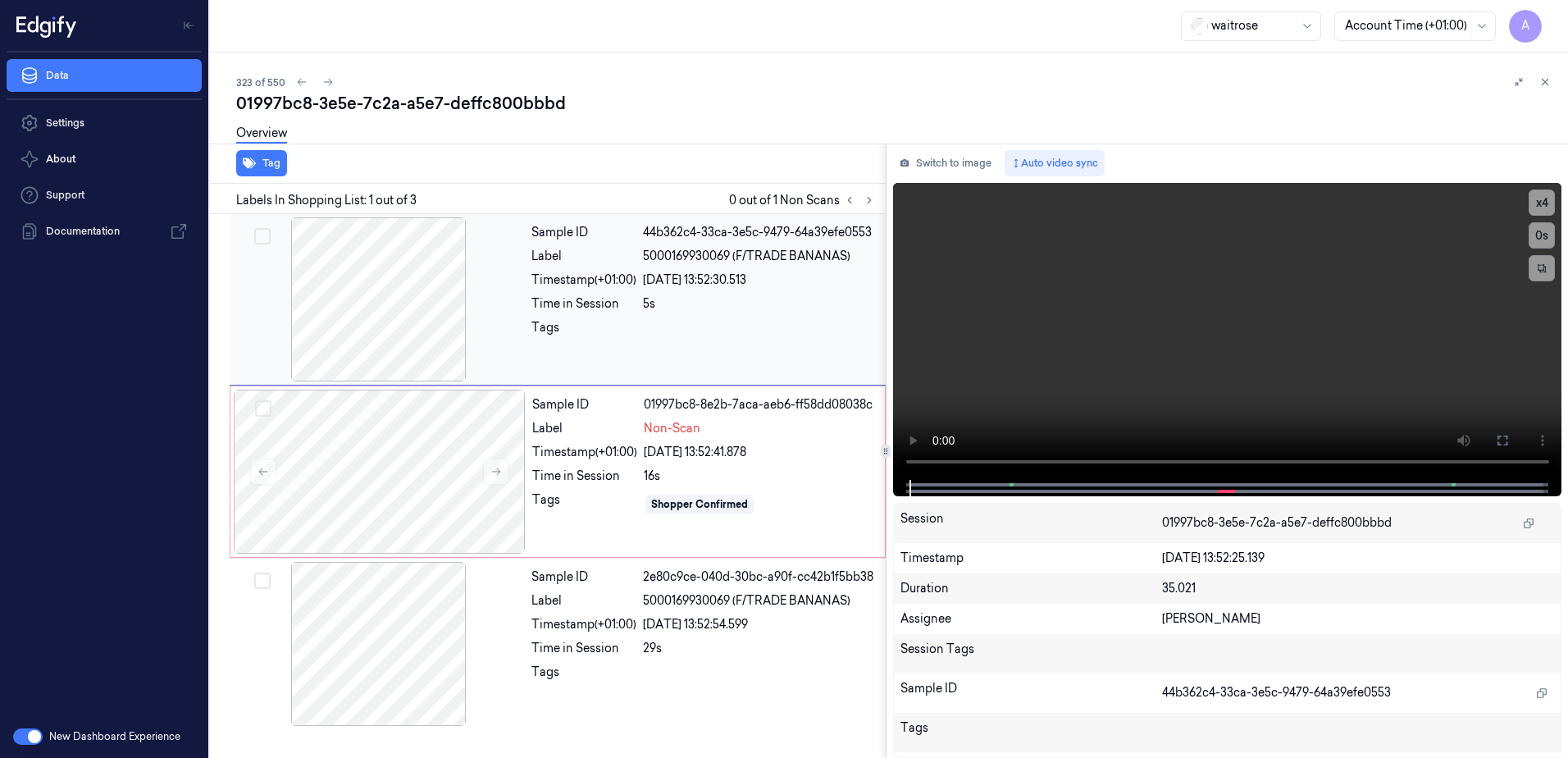
click at [562, 309] on div "Time in Session" at bounding box center [584, 304] width 105 height 17
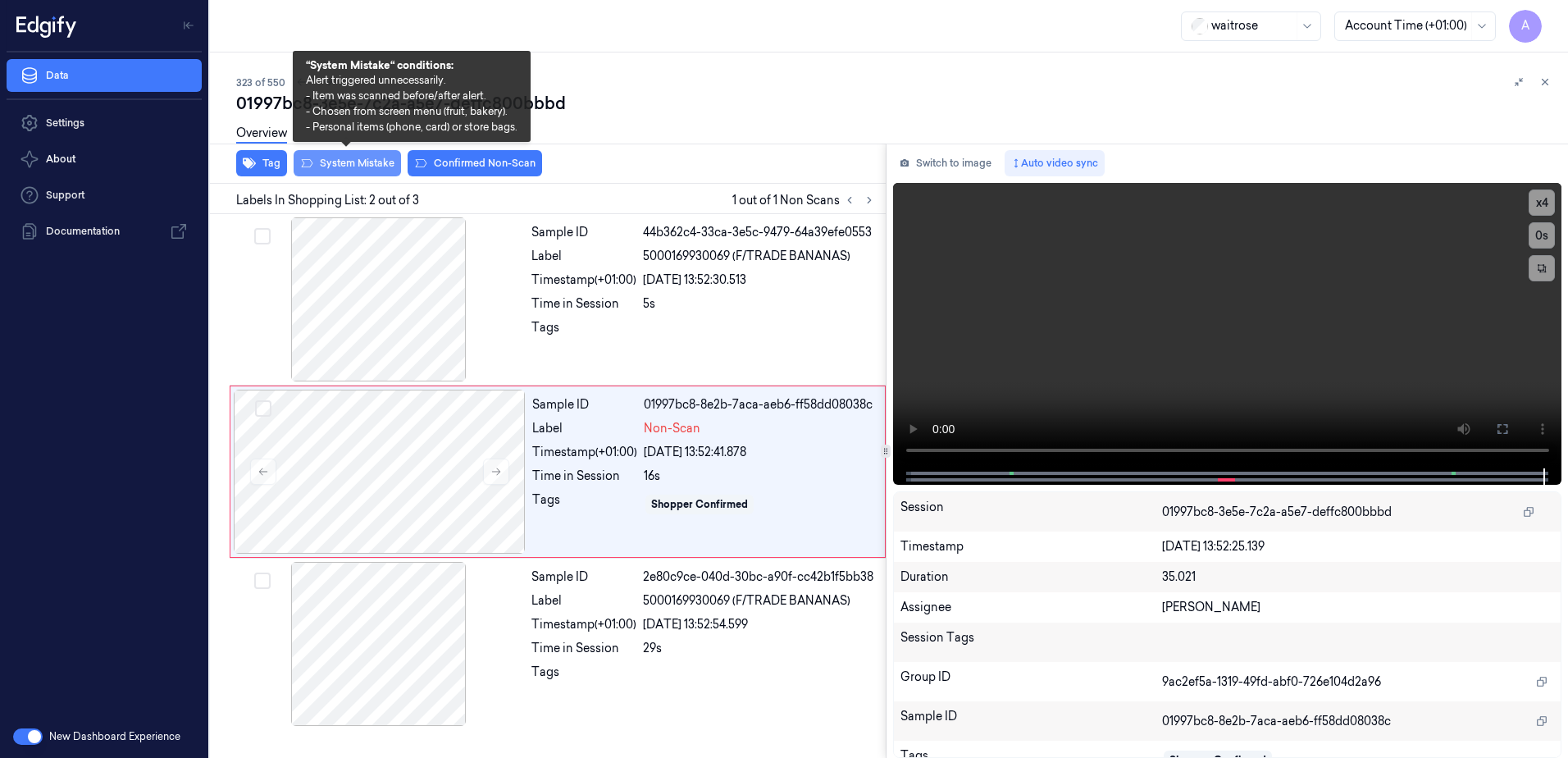
click at [338, 170] on button "System Mistake" at bounding box center [347, 163] width 108 height 26
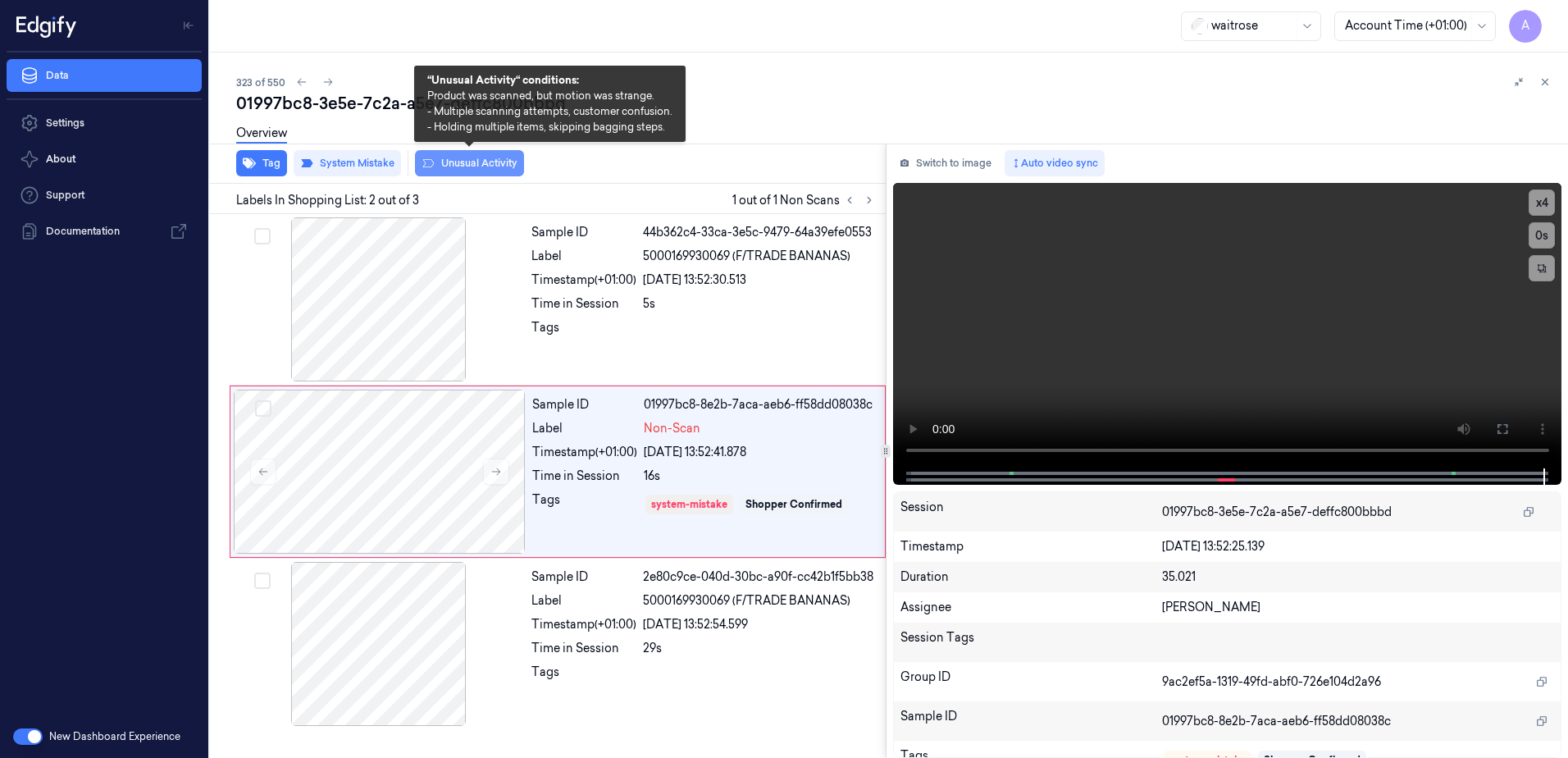
click at [458, 162] on button "Unusual Activity" at bounding box center [469, 163] width 109 height 26
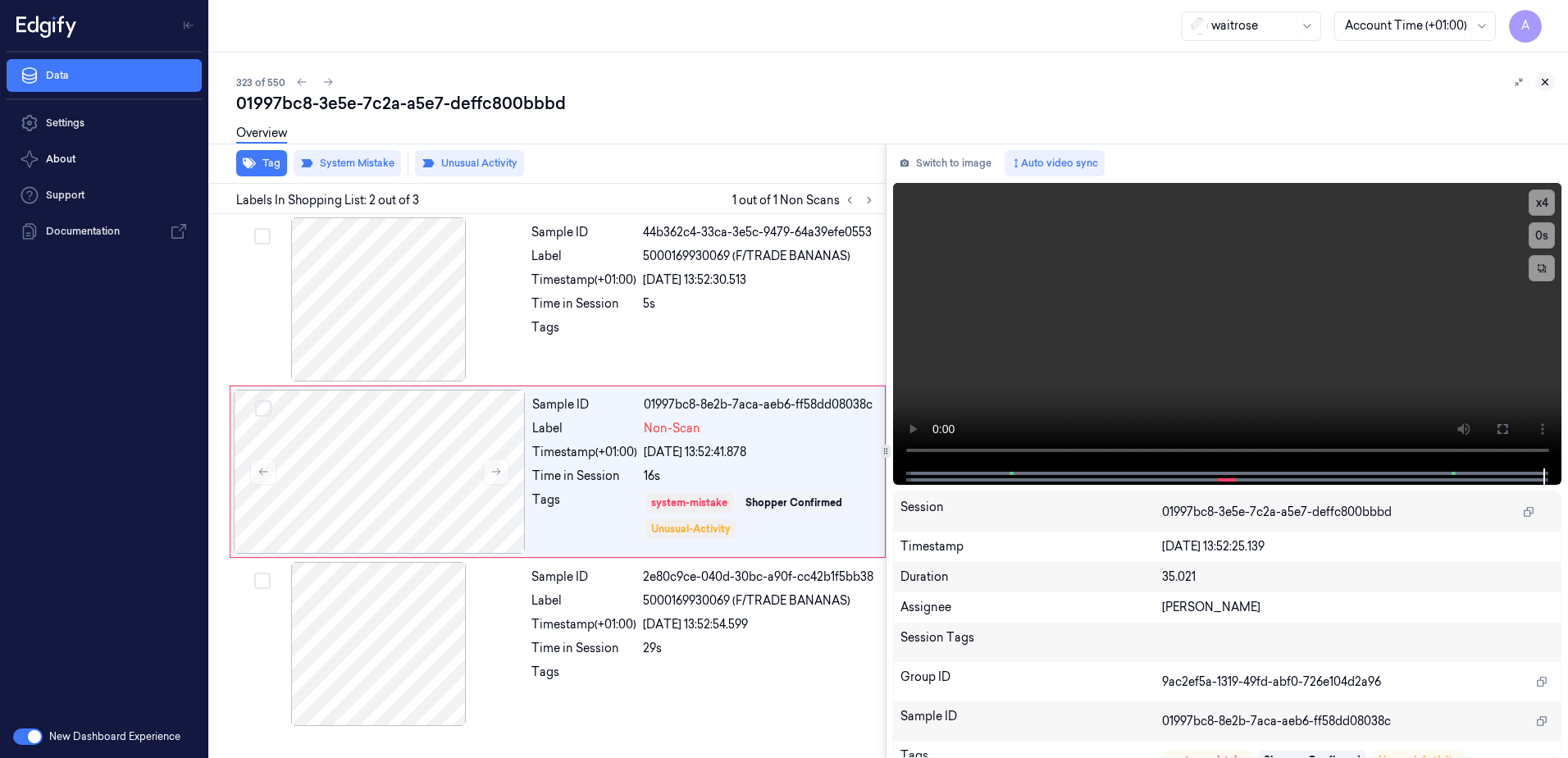
click at [1551, 81] on icon at bounding box center [1545, 82] width 12 height 12
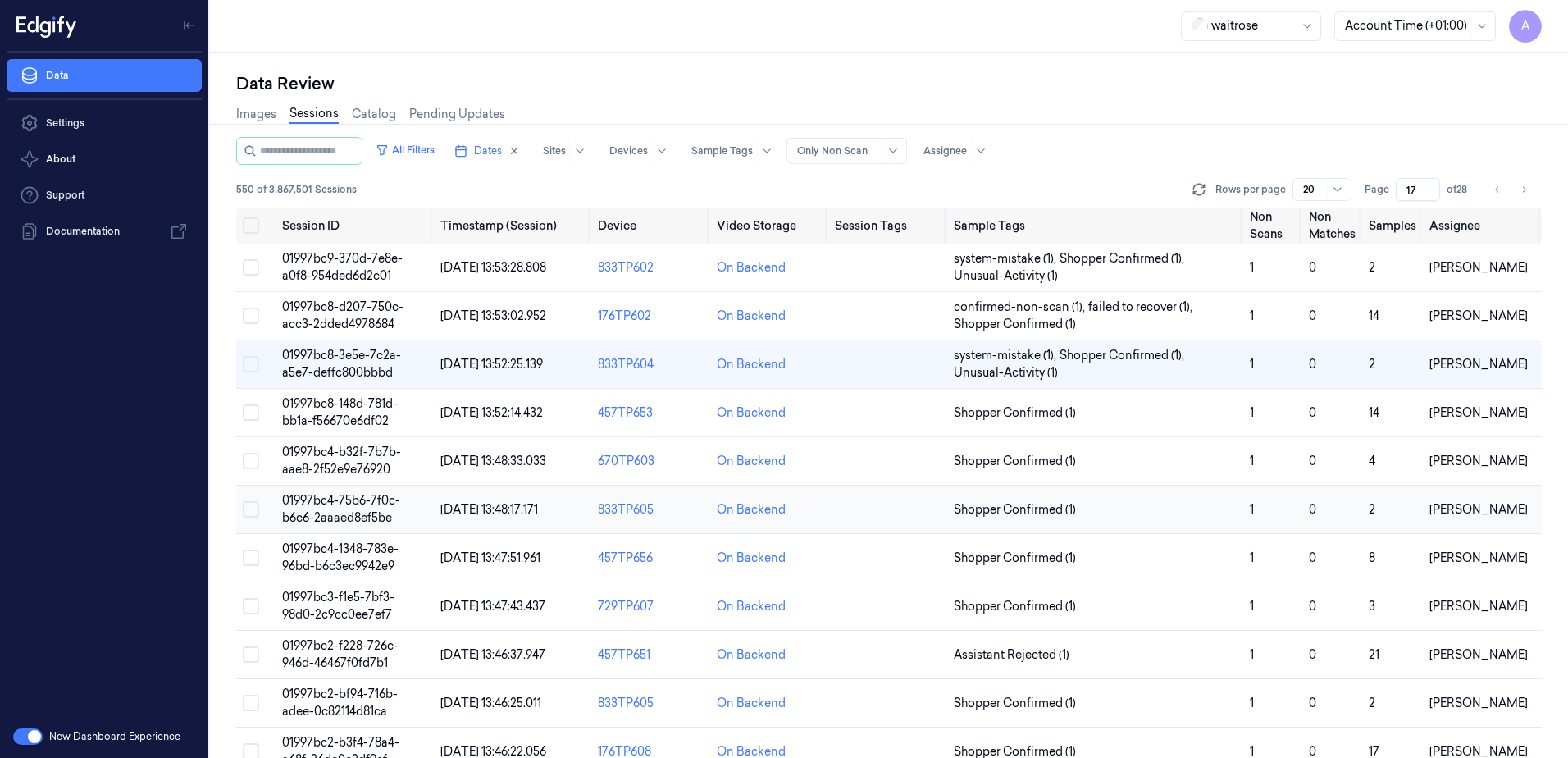
click at [331, 500] on span "01997bc4-75b6-7f0c-b6c6-2aaaed8ef5be" at bounding box center [340, 509] width 118 height 32
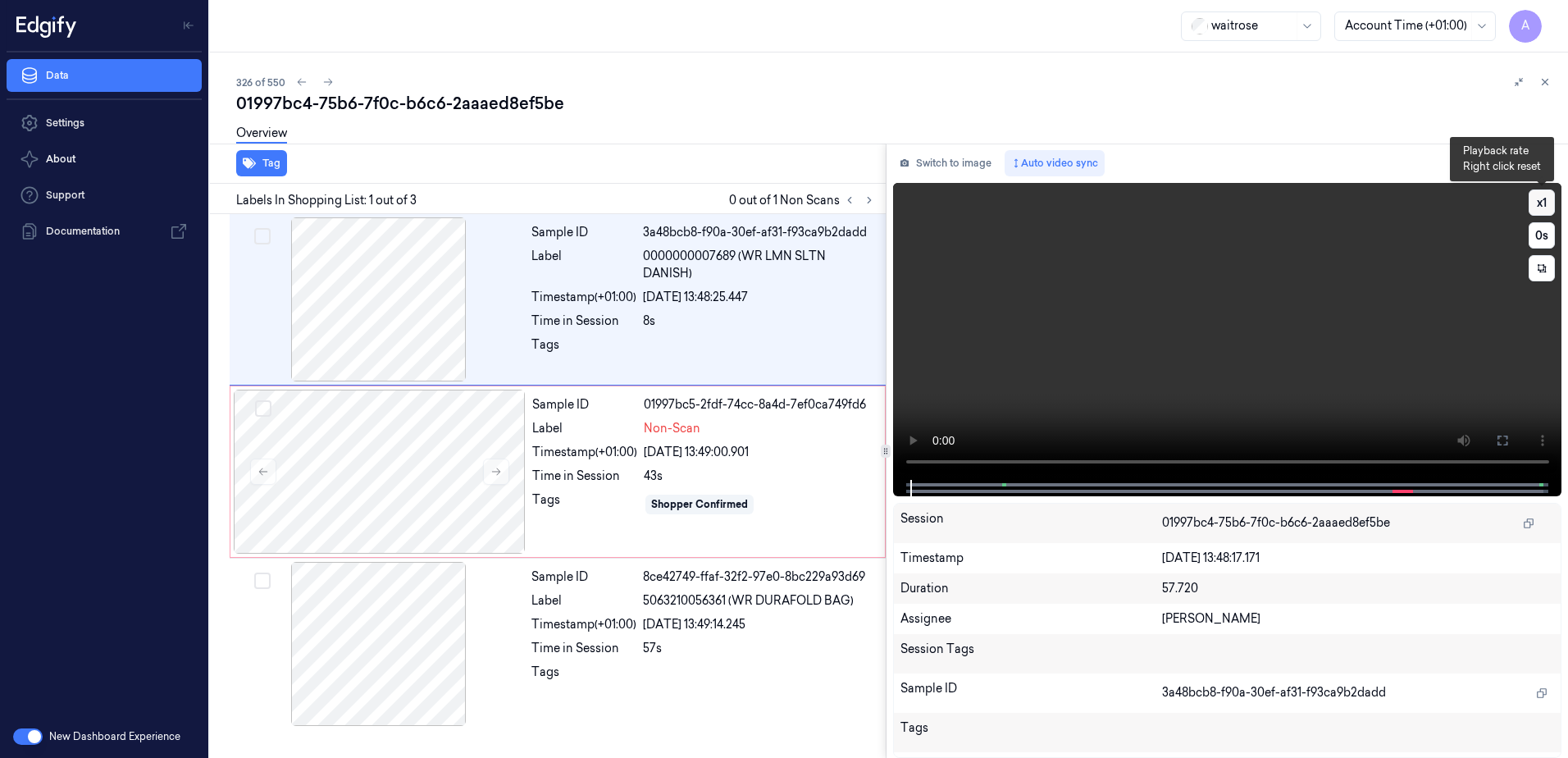
click at [1544, 206] on button "x 1" at bounding box center [1541, 202] width 26 height 26
click at [1544, 206] on button "x 2" at bounding box center [1541, 202] width 26 height 26
click at [1162, 376] on video at bounding box center [1228, 331] width 669 height 297
click at [662, 474] on div "43s" at bounding box center [759, 476] width 232 height 17
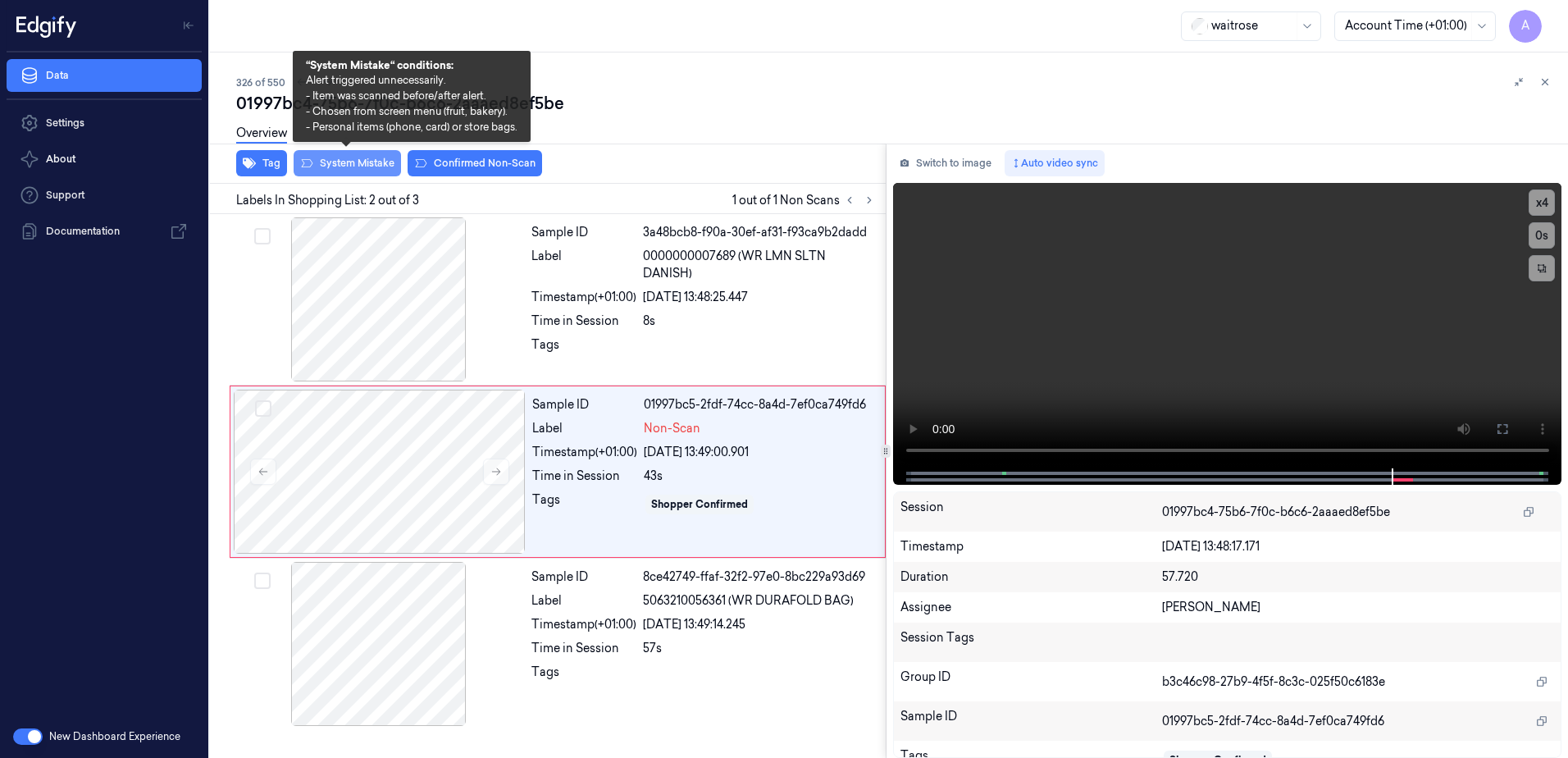
click at [346, 168] on button "System Mistake" at bounding box center [347, 163] width 108 height 26
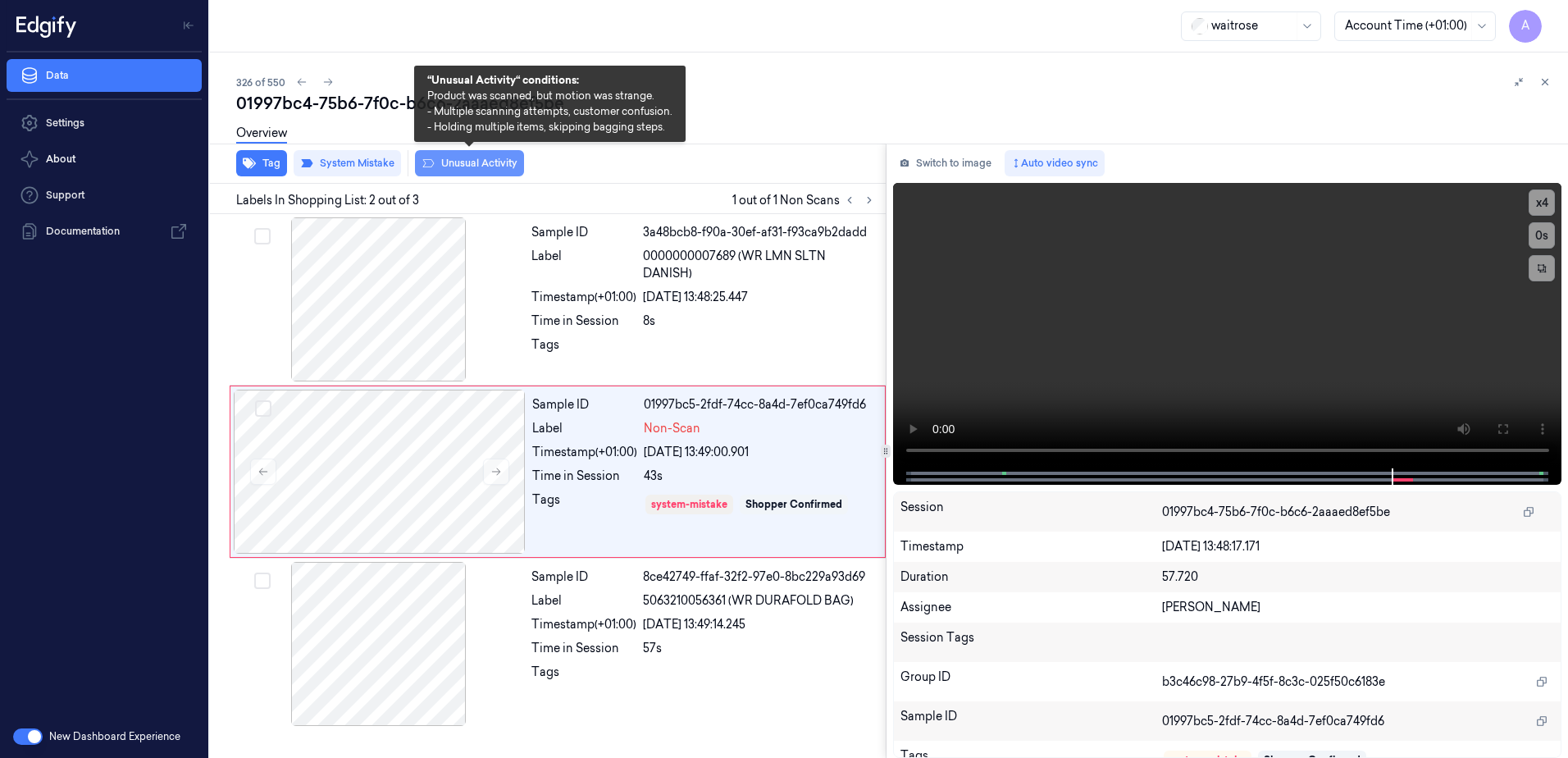
click at [445, 168] on button "Unusual Activity" at bounding box center [469, 163] width 109 height 26
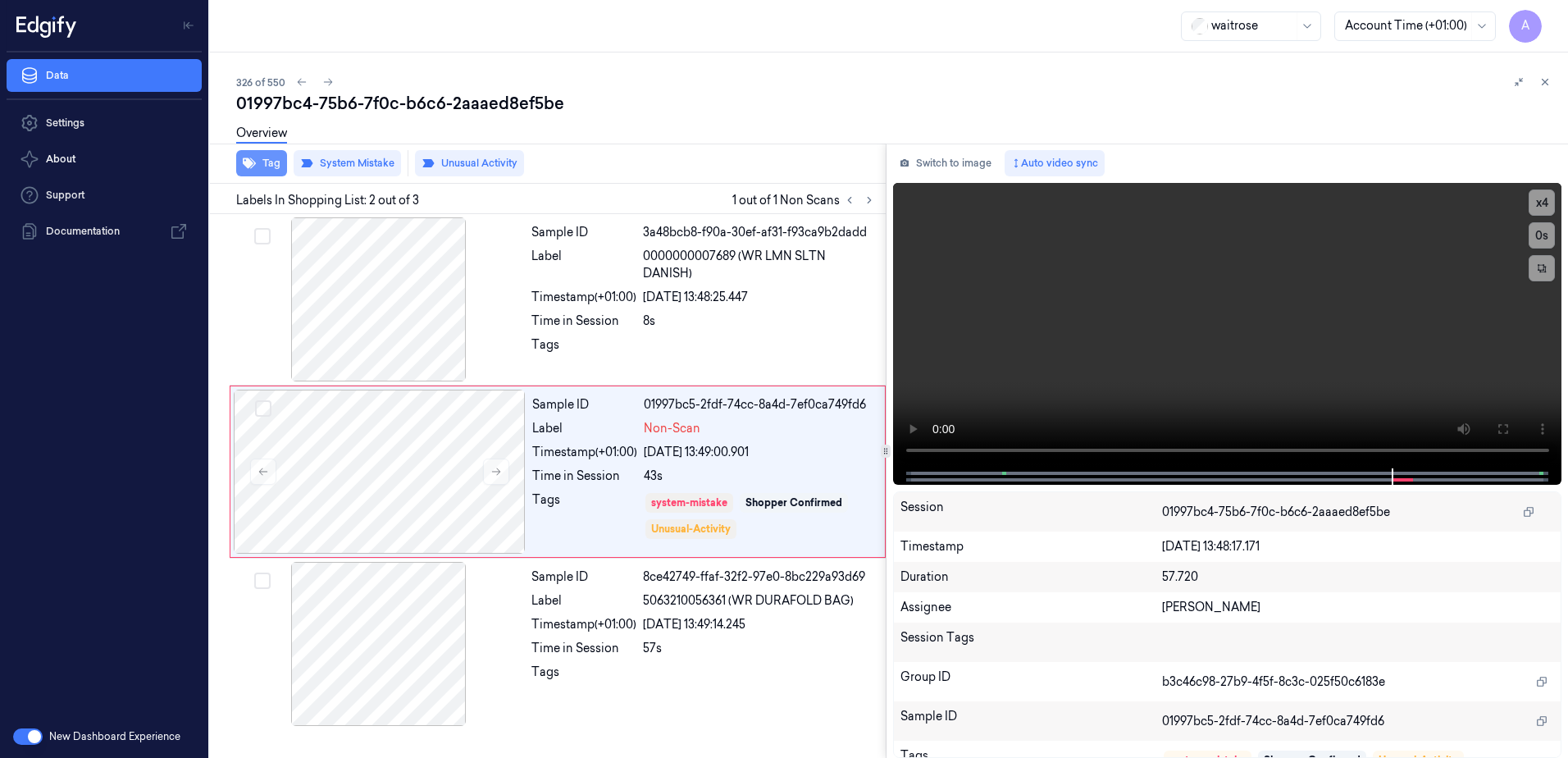
click at [258, 169] on button "Tag" at bounding box center [261, 163] width 51 height 26
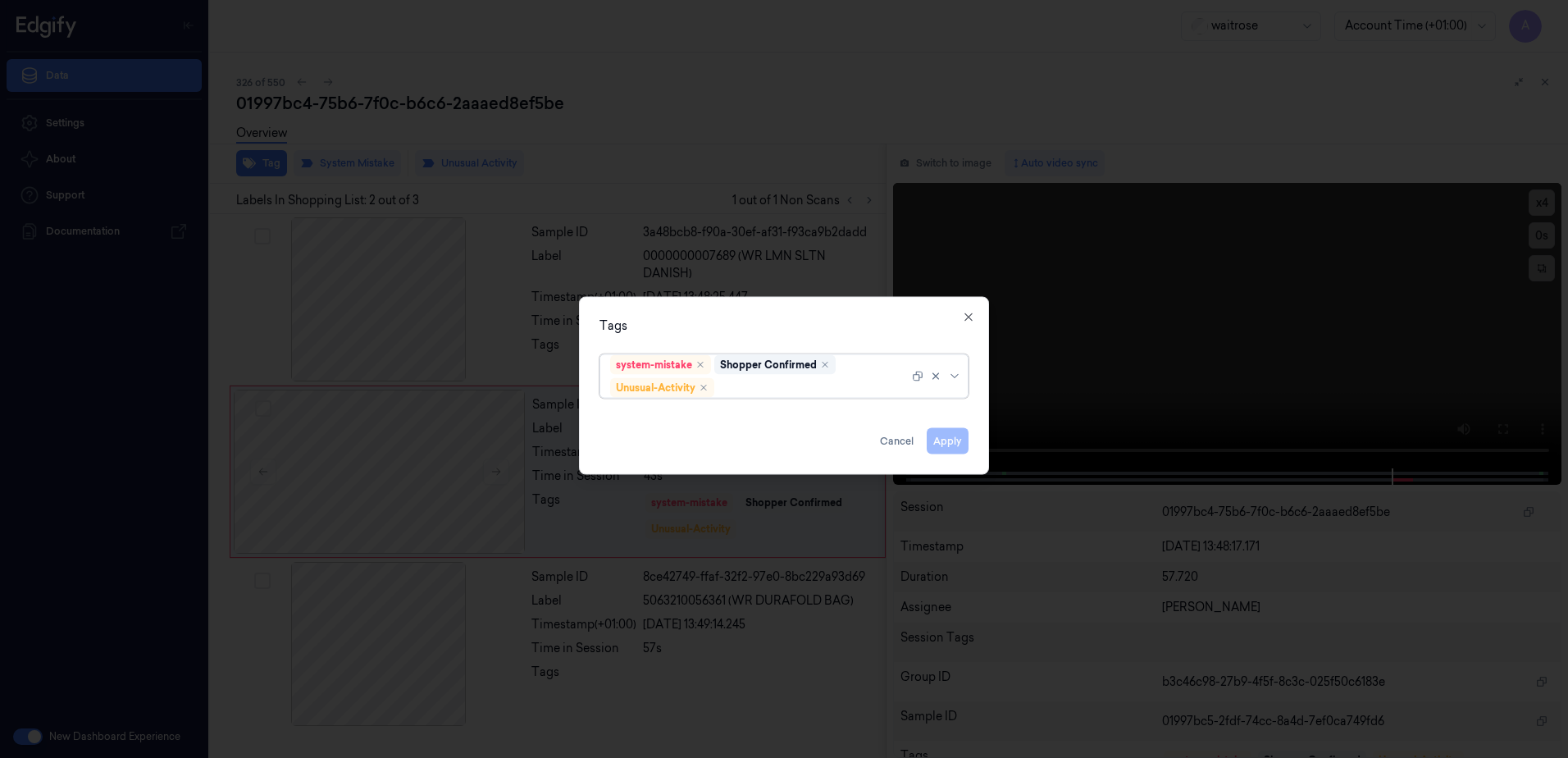
click at [768, 385] on div at bounding box center [813, 388] width 191 height 17
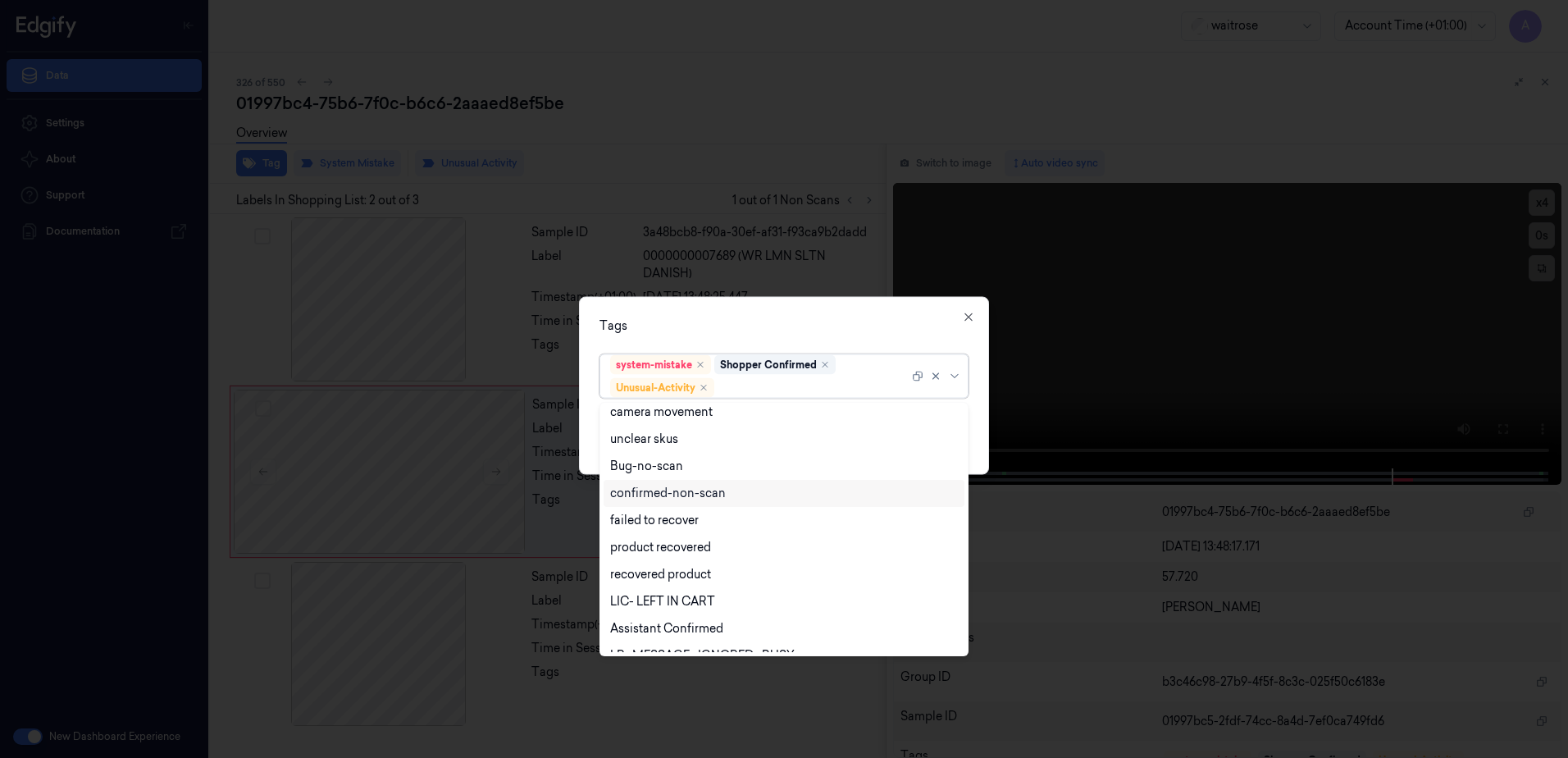
scroll to position [215, 0]
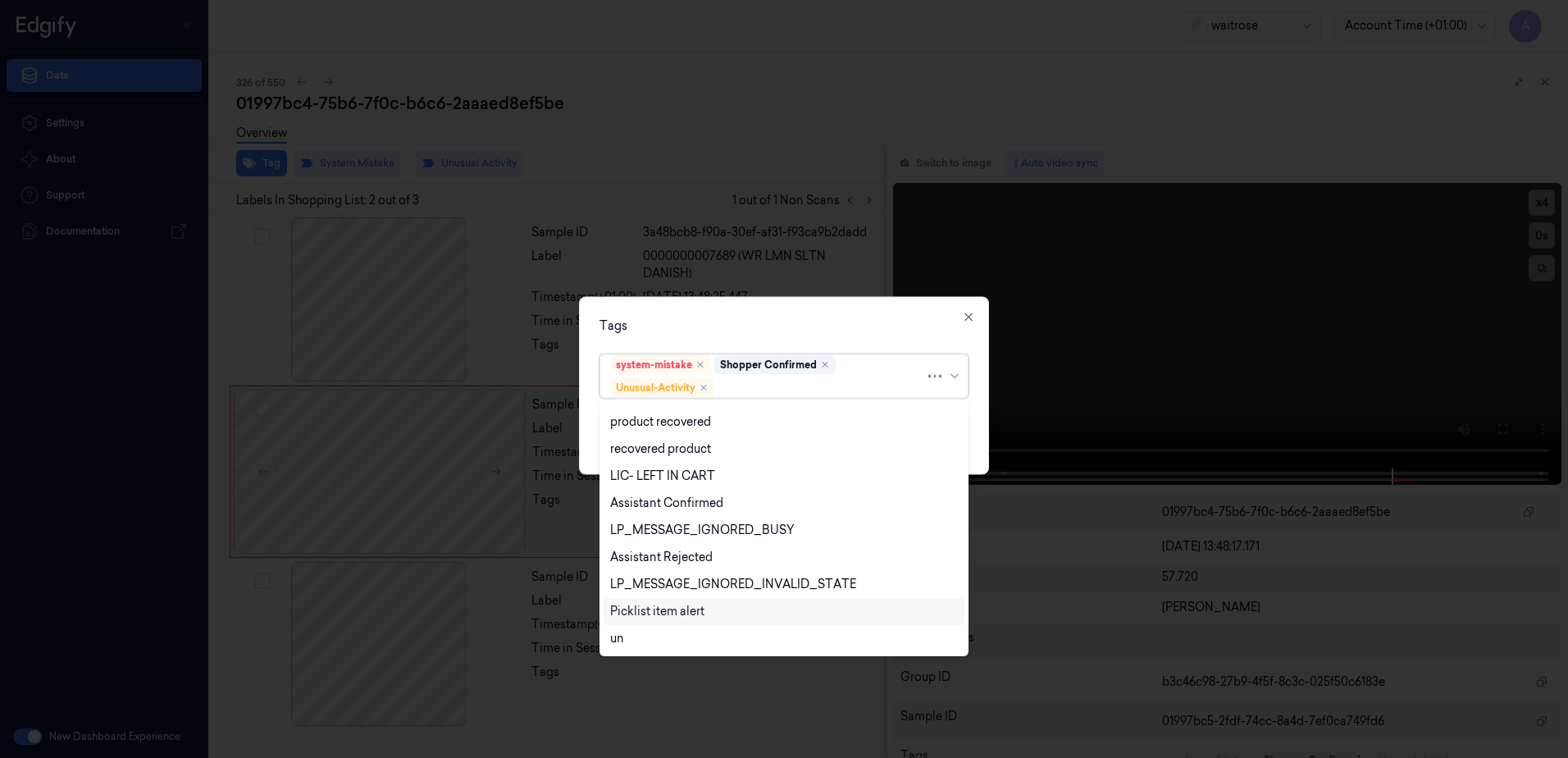
click at [667, 614] on div "Picklist item alert" at bounding box center [658, 612] width 94 height 17
click at [774, 323] on div "Tags" at bounding box center [784, 326] width 369 height 17
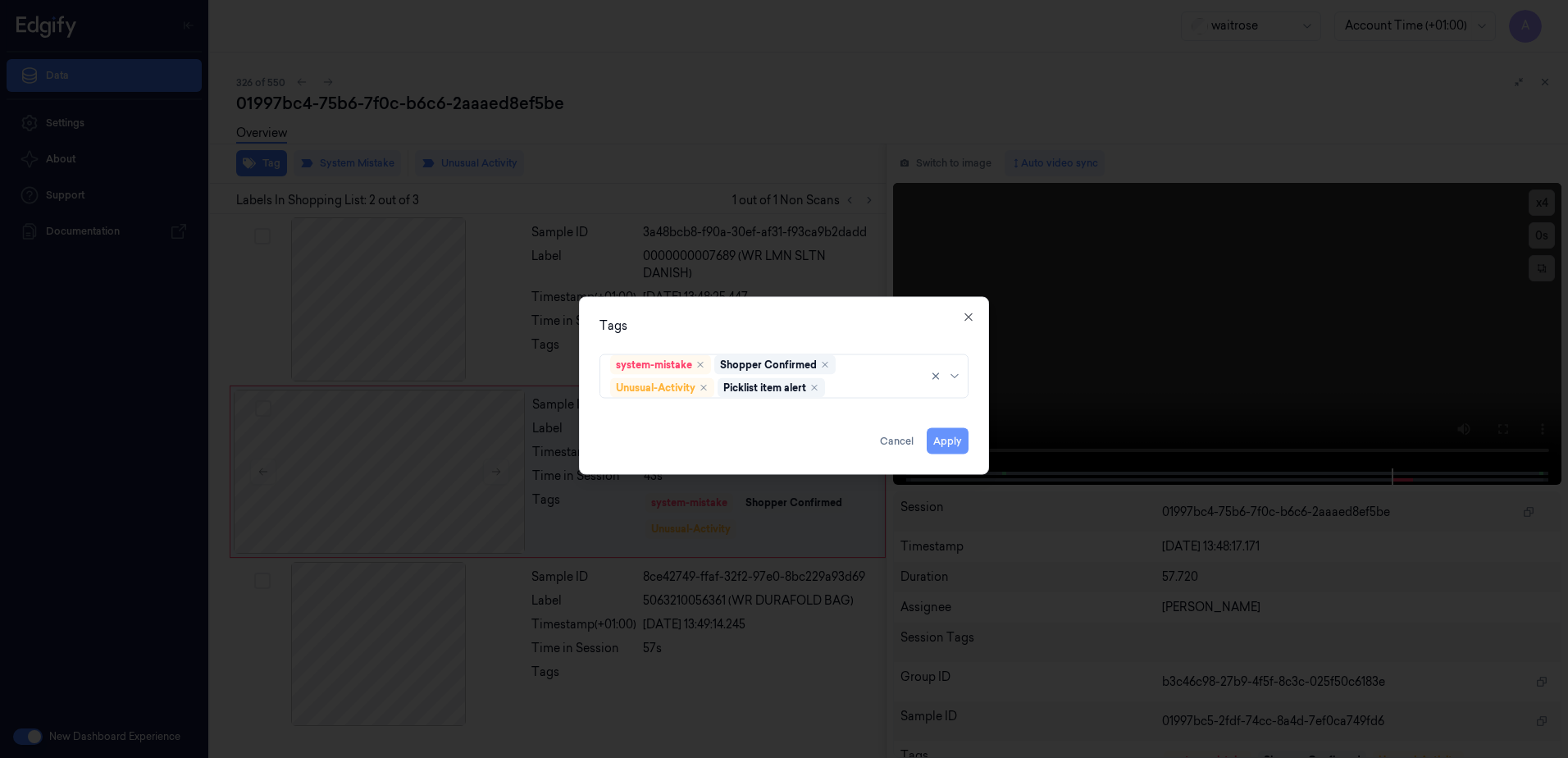
click at [935, 441] on button "Apply" at bounding box center [948, 441] width 42 height 26
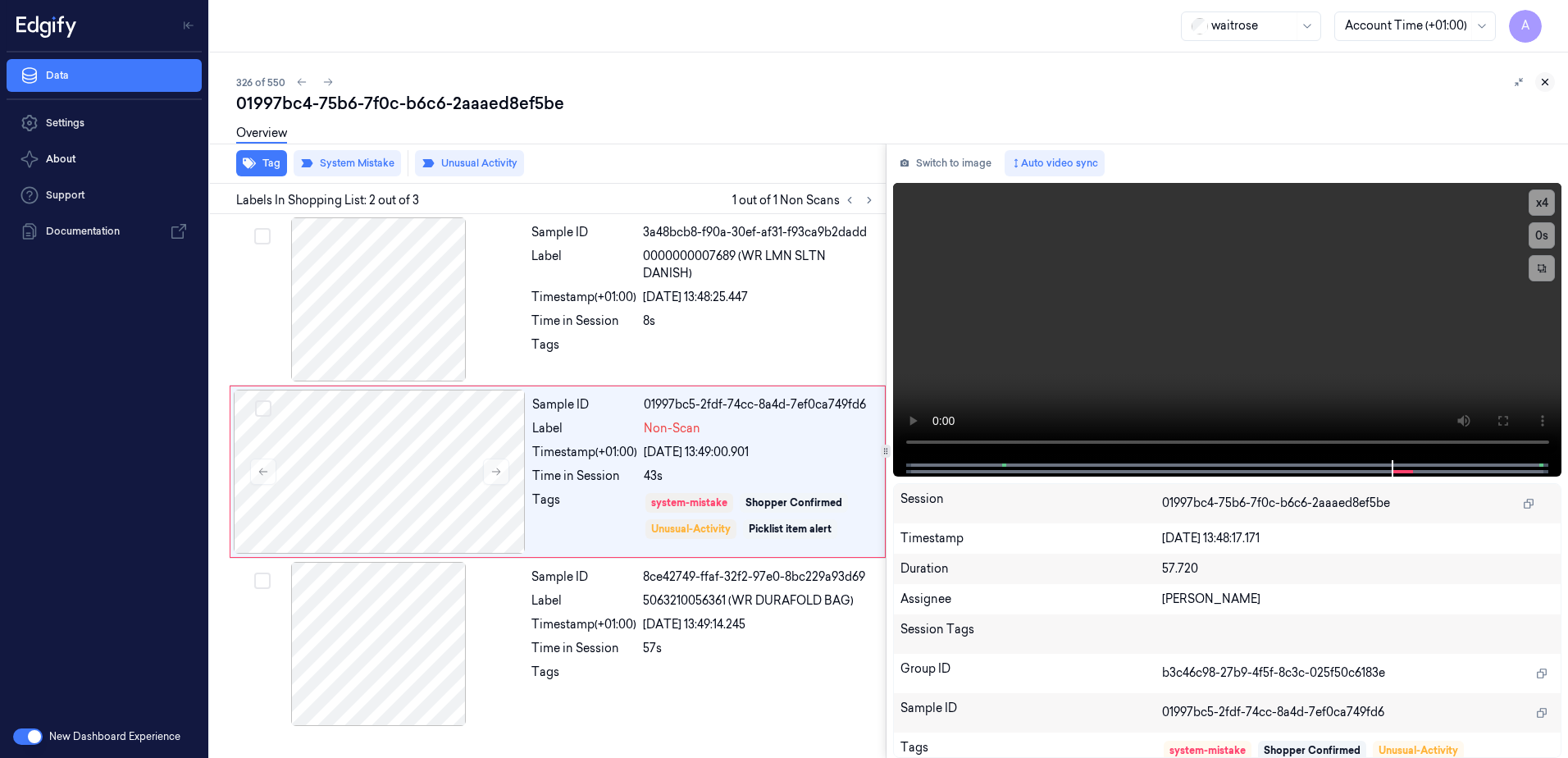
click at [1545, 81] on icon at bounding box center [1546, 83] width 6 height 6
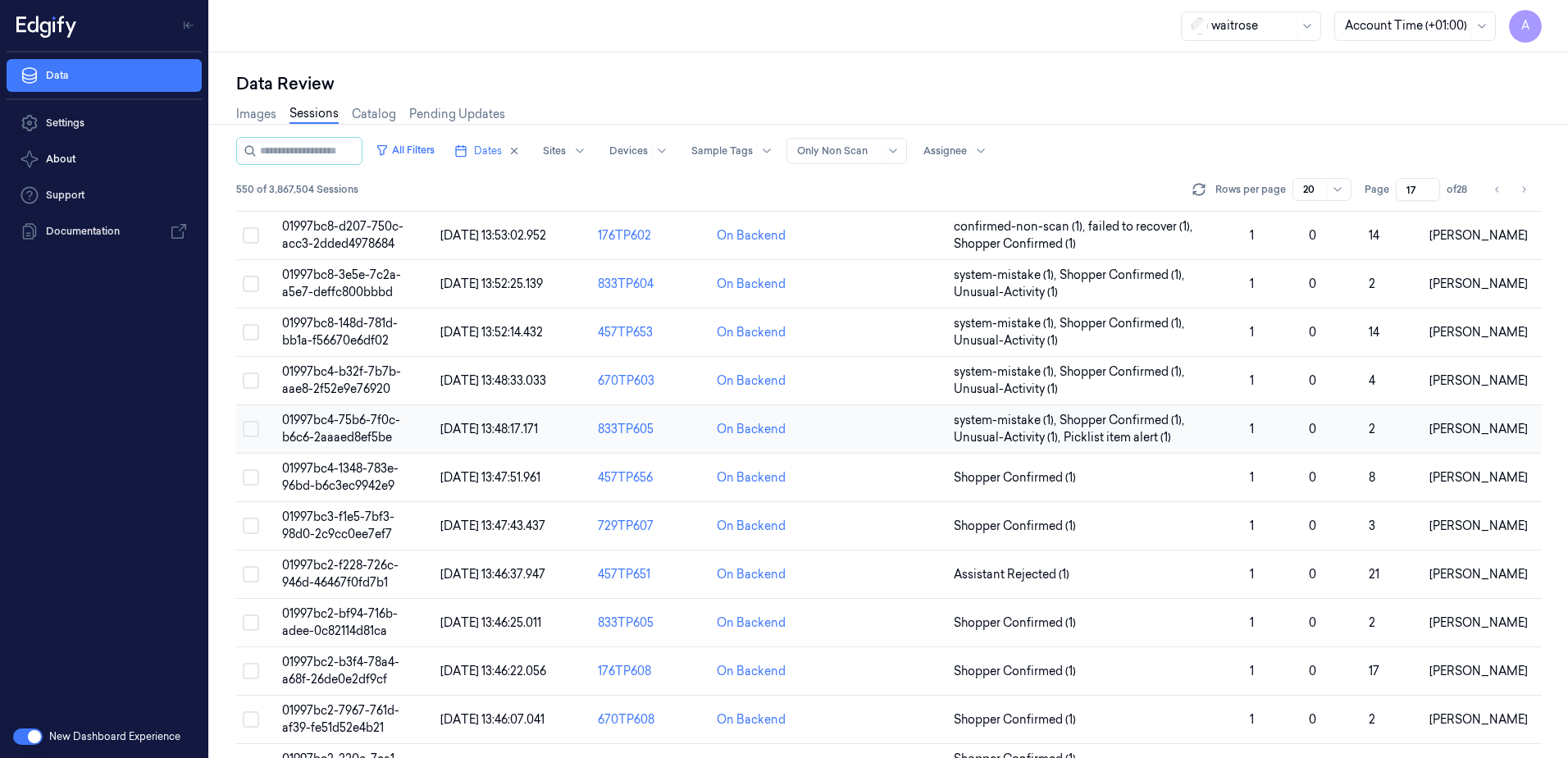
scroll to position [109, 0]
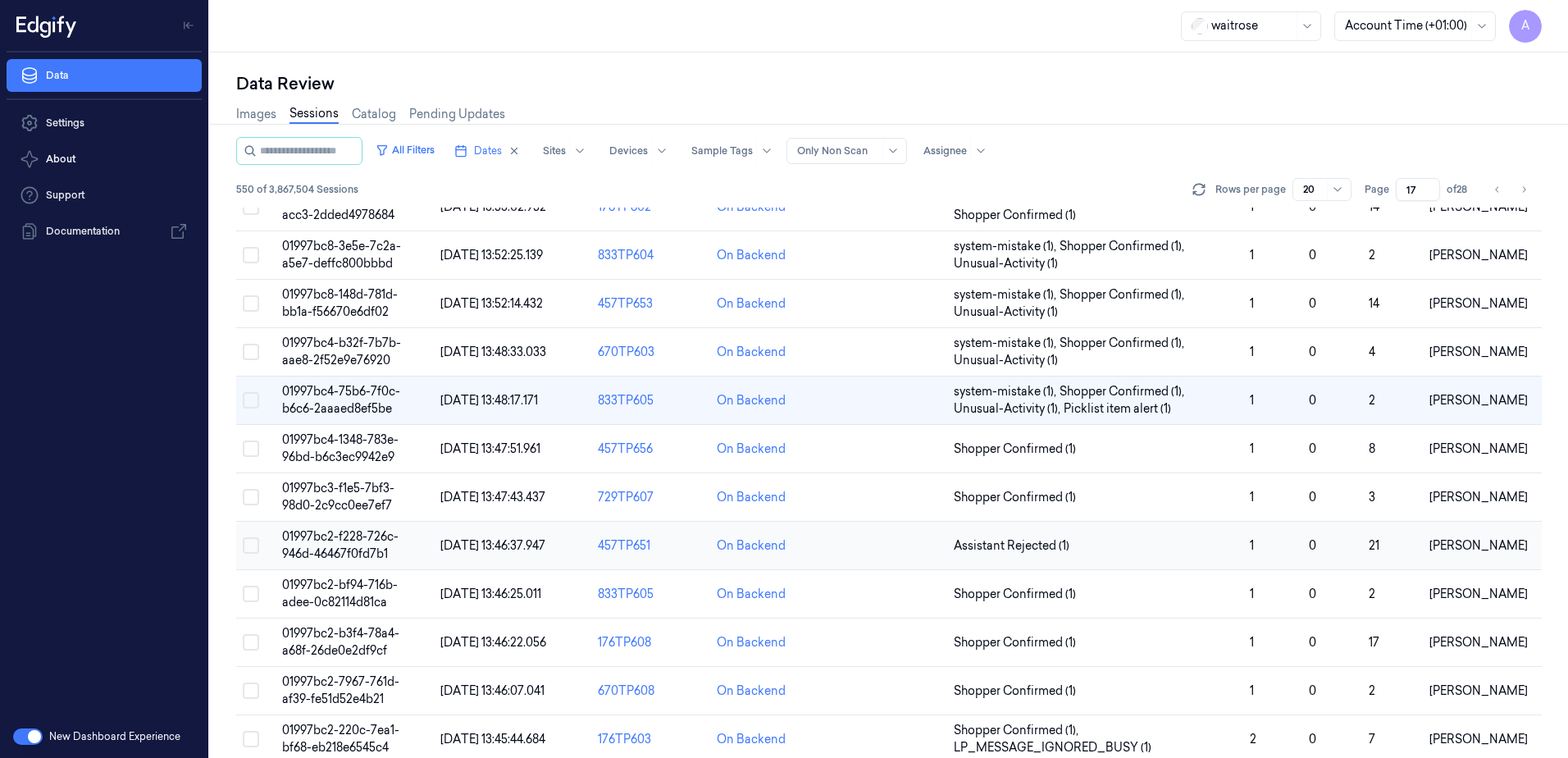
click at [349, 538] on span "01997bc2-f228-726c-946d-46467f0fd7b1" at bounding box center [339, 544] width 116 height 32
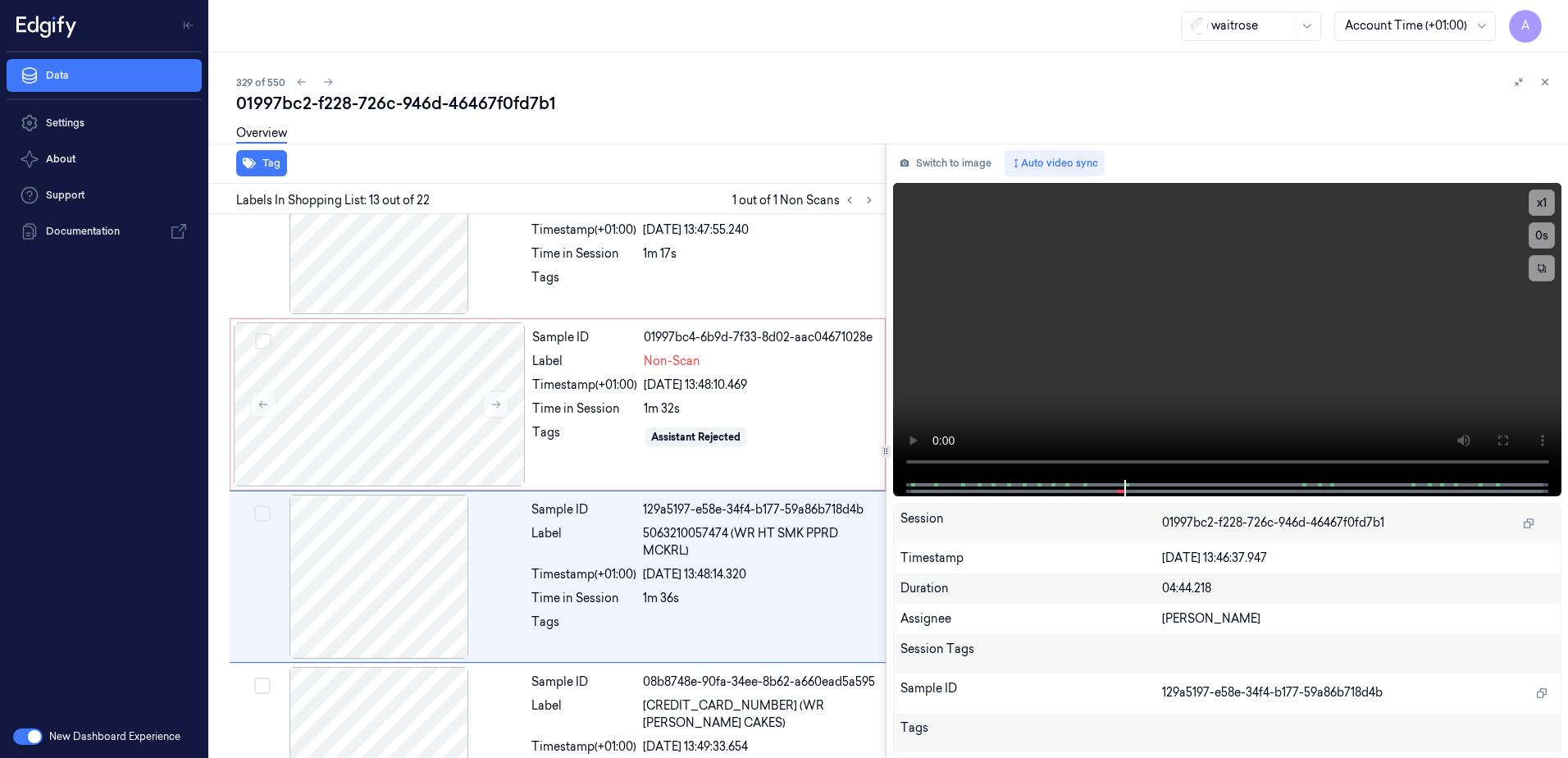
scroll to position [1882, 0]
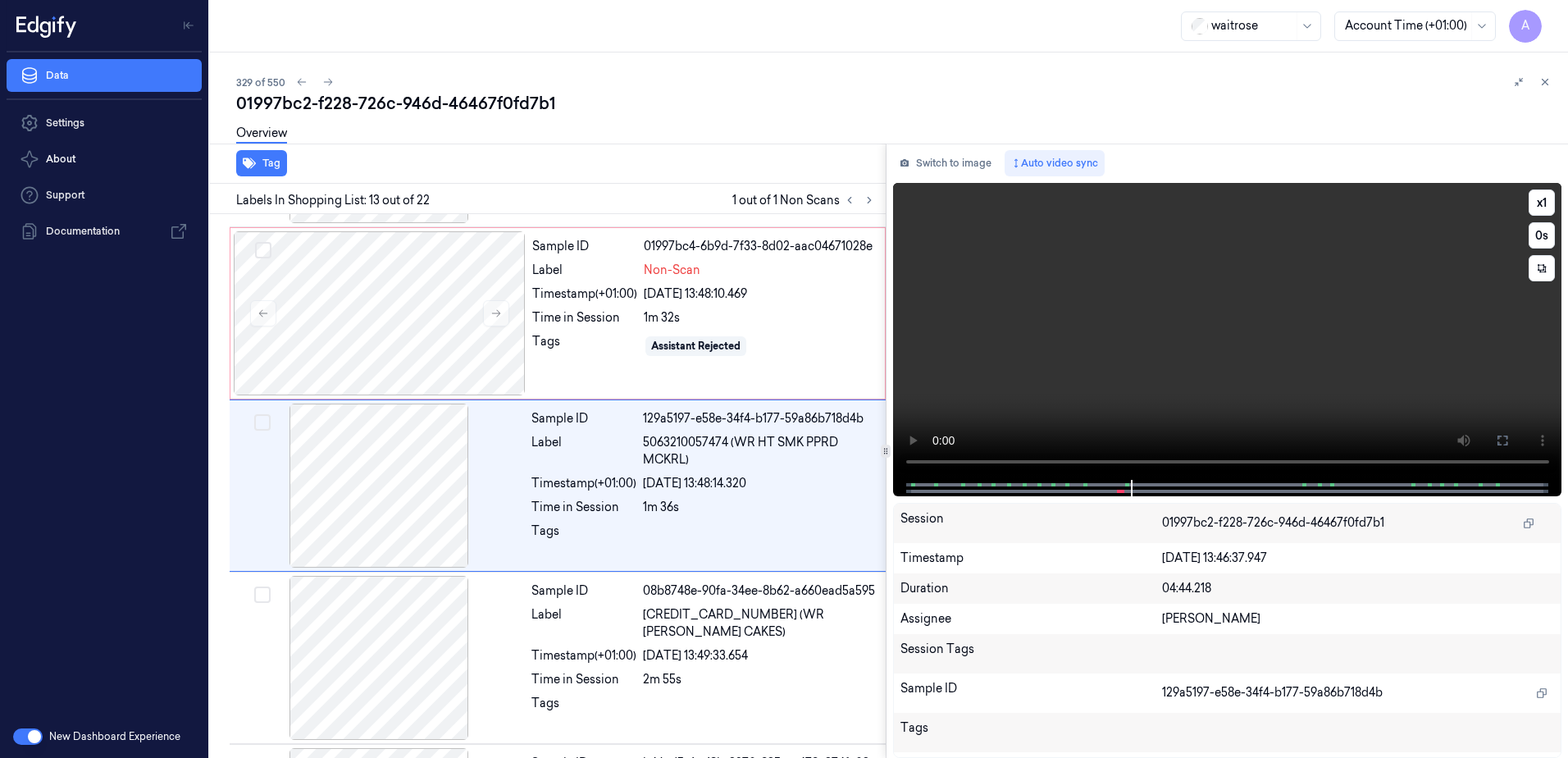
click at [1132, 398] on video at bounding box center [1228, 331] width 669 height 297
click at [622, 371] on div "Sample ID 01997bc4-6b9d-7f33-8d02-aac04671028e Label Non-Scan Timestamp (+01:00…" at bounding box center [704, 314] width 356 height 164
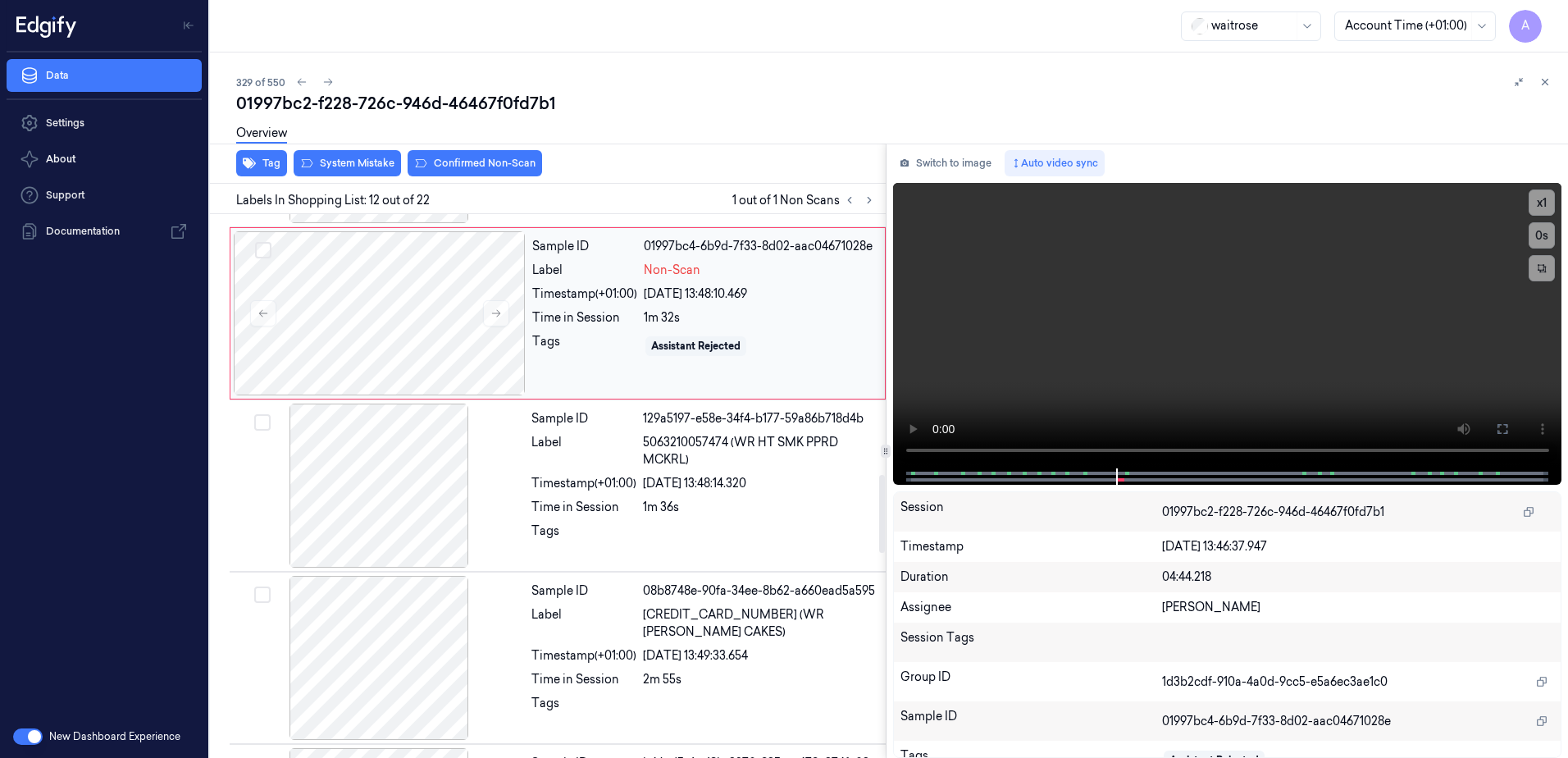
scroll to position [1709, 0]
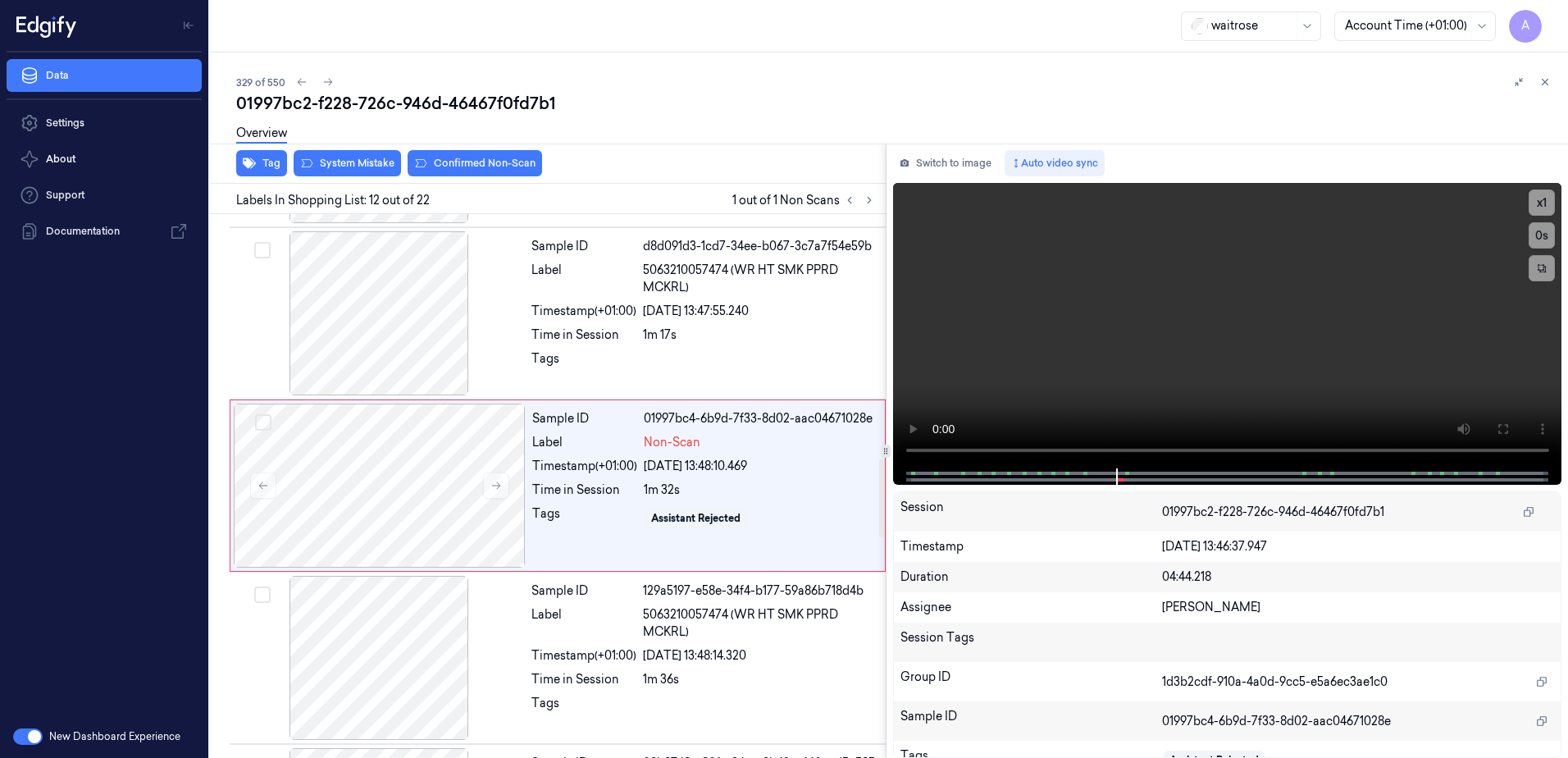
click at [339, 154] on div "Overview" at bounding box center [896, 136] width 1319 height 42
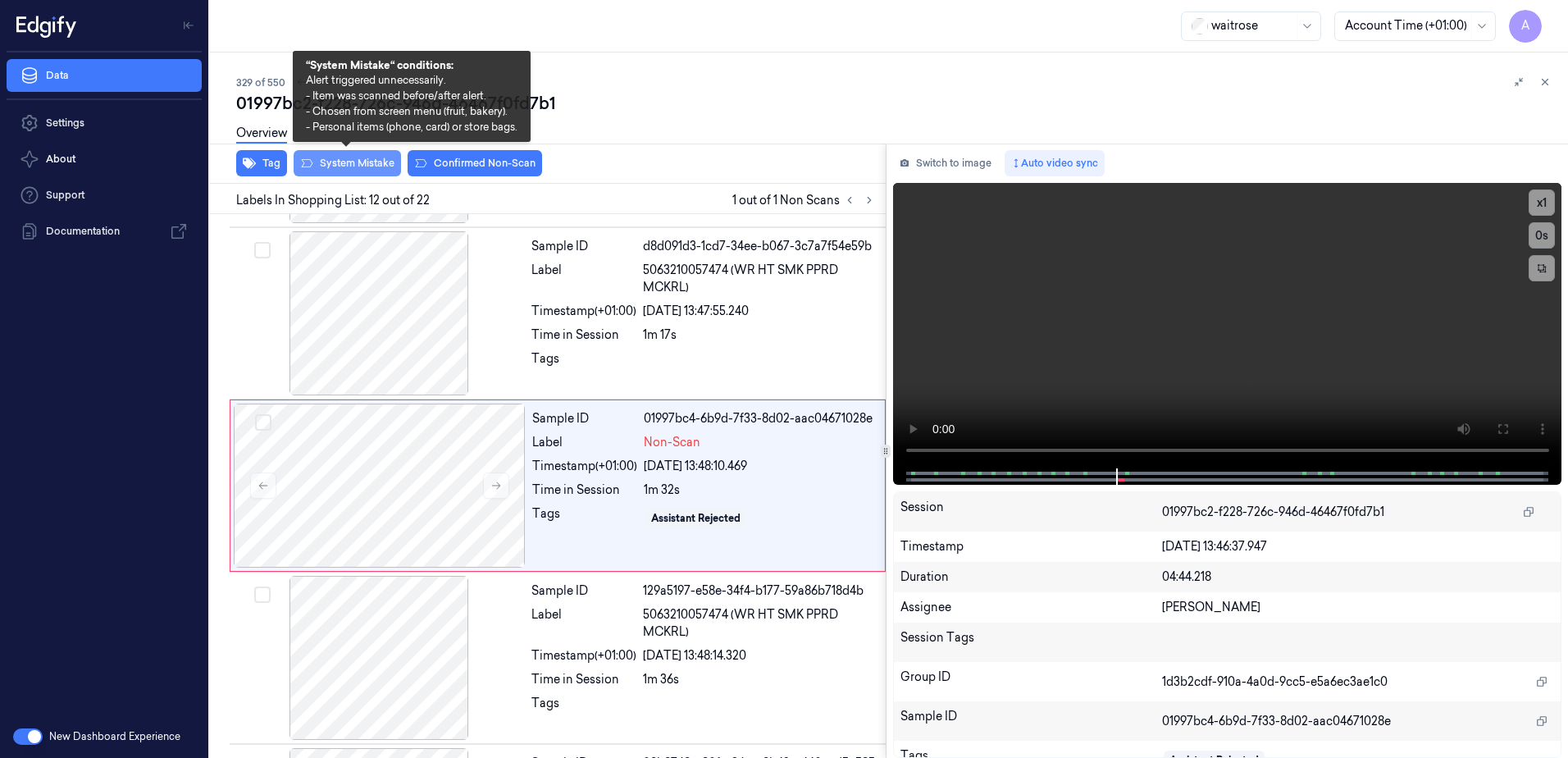
click at [325, 165] on button "System Mistake" at bounding box center [347, 163] width 108 height 26
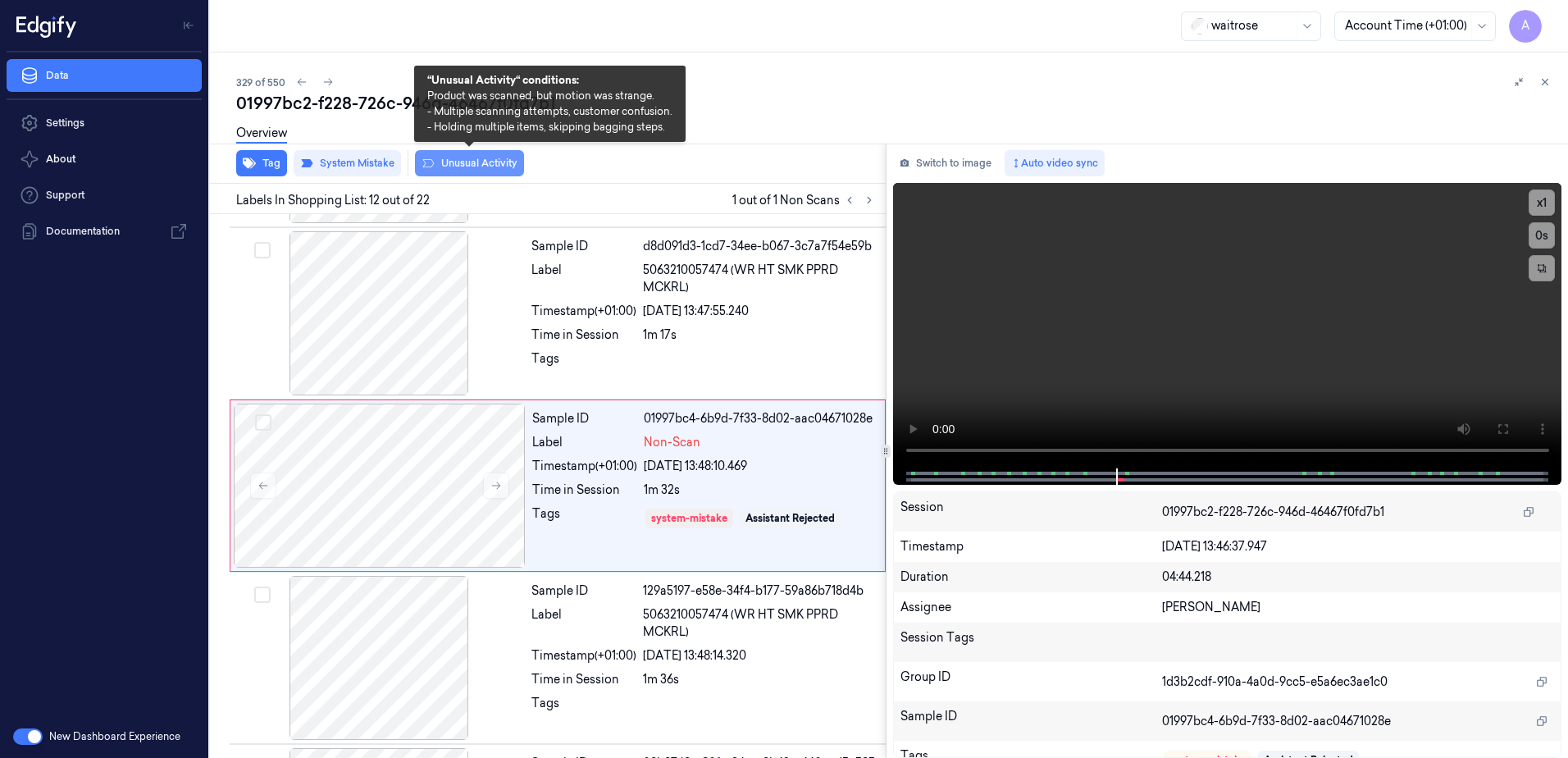
click at [465, 169] on button "Unusual Activity" at bounding box center [469, 163] width 109 height 26
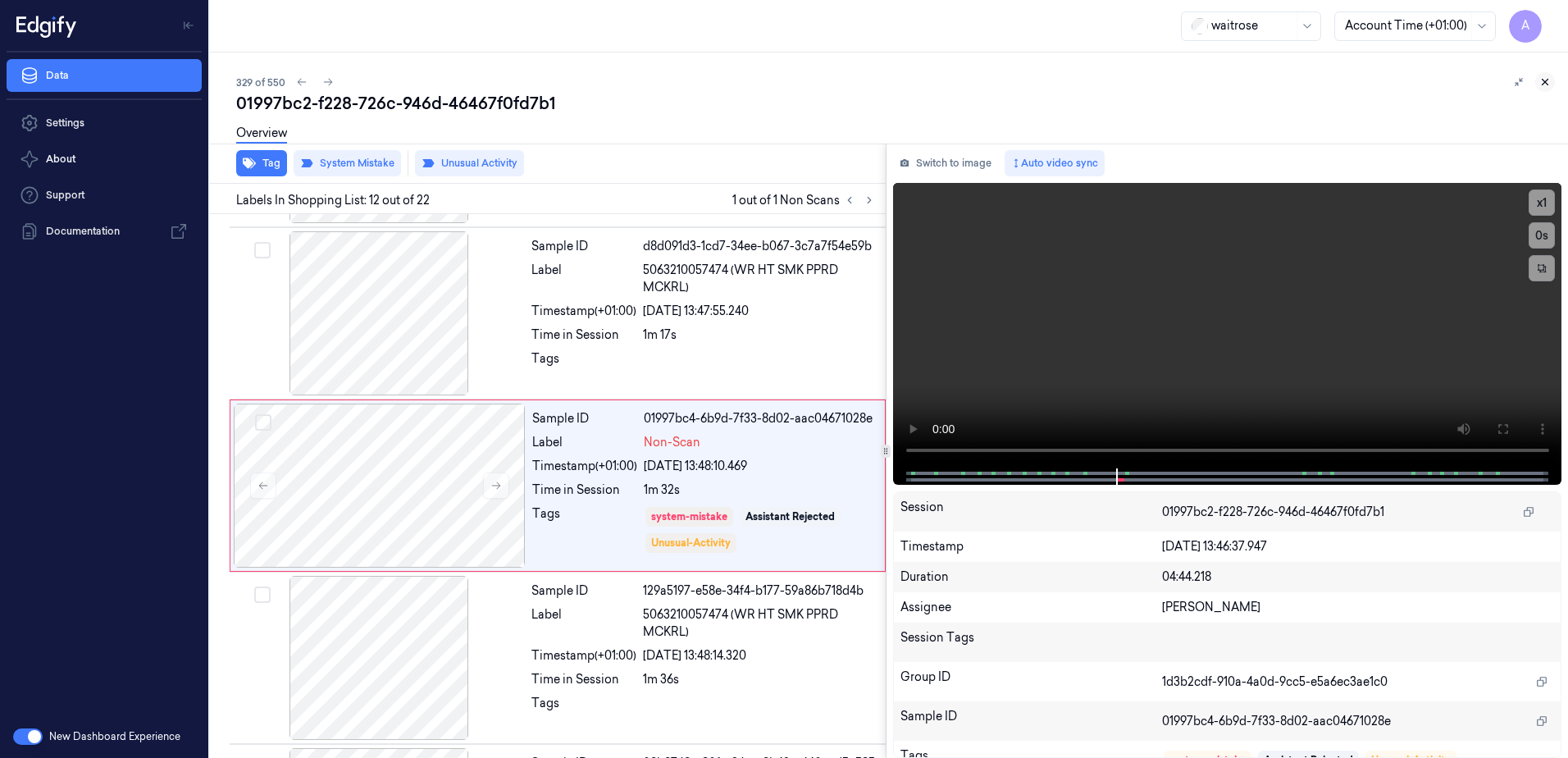
click at [1545, 83] on icon at bounding box center [1546, 83] width 6 height 6
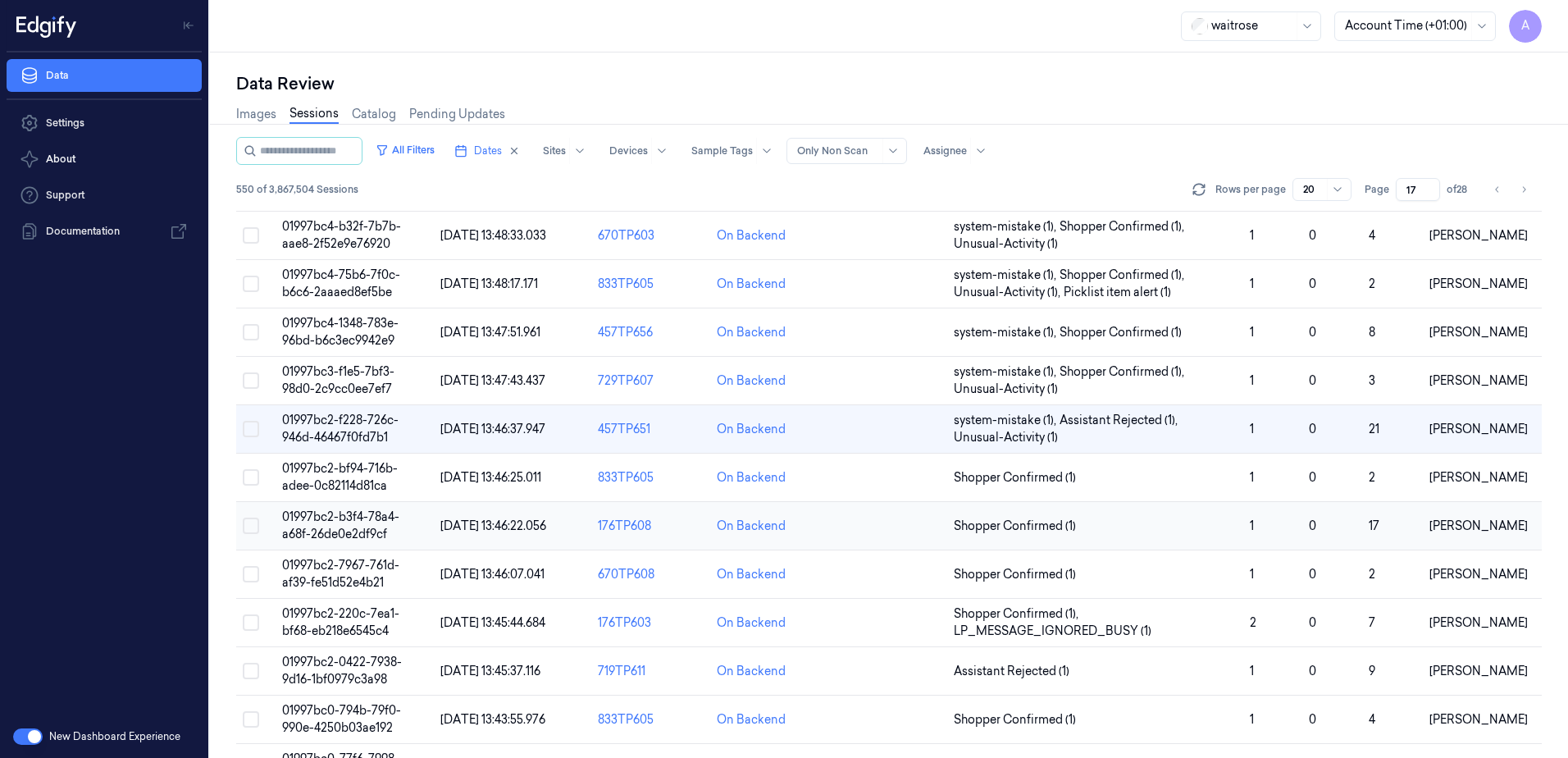
scroll to position [254, 0]
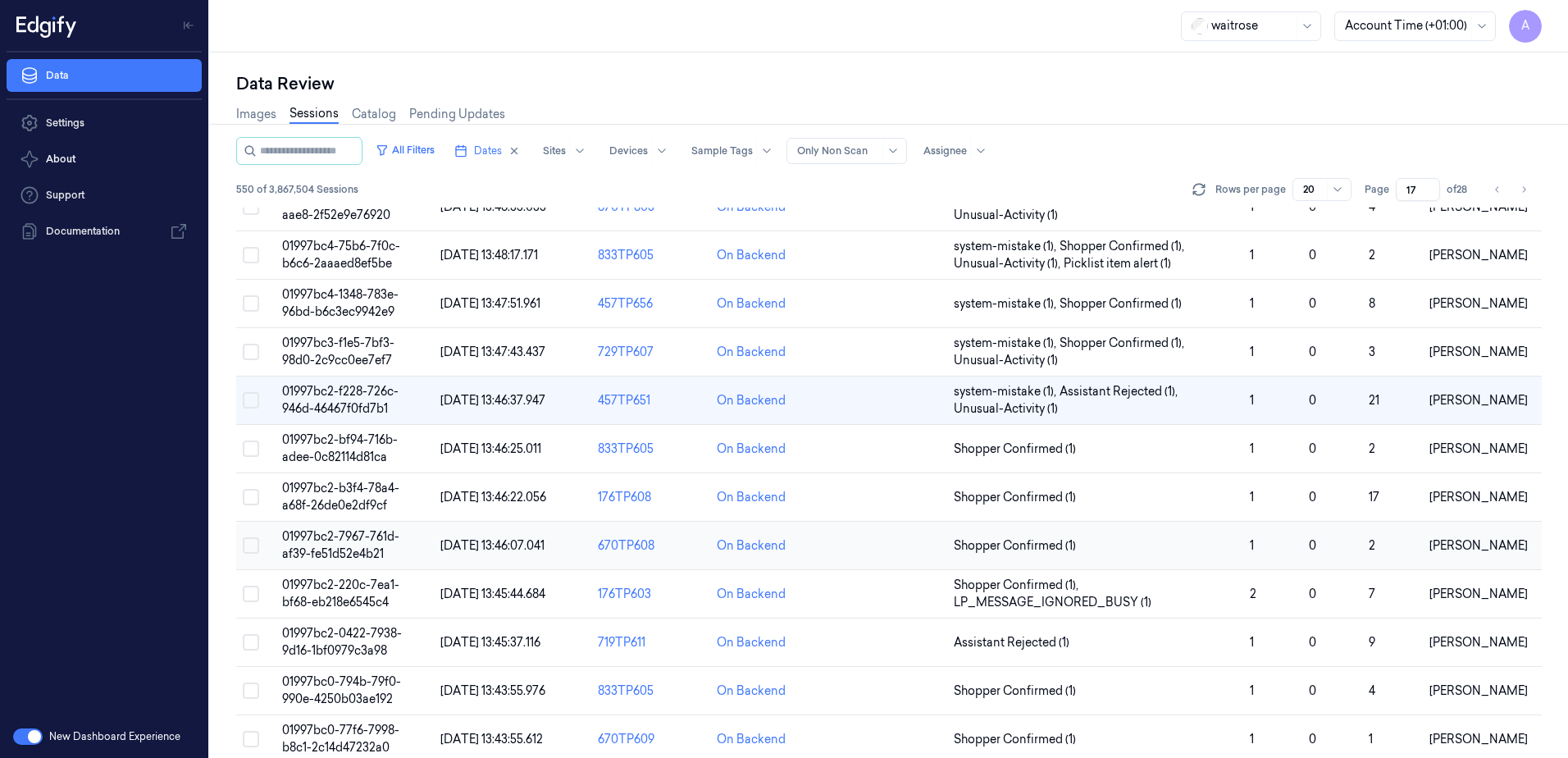
click at [321, 535] on span "01997bc2-7967-761d-af39-fe51d52e4b21" at bounding box center [340, 544] width 117 height 32
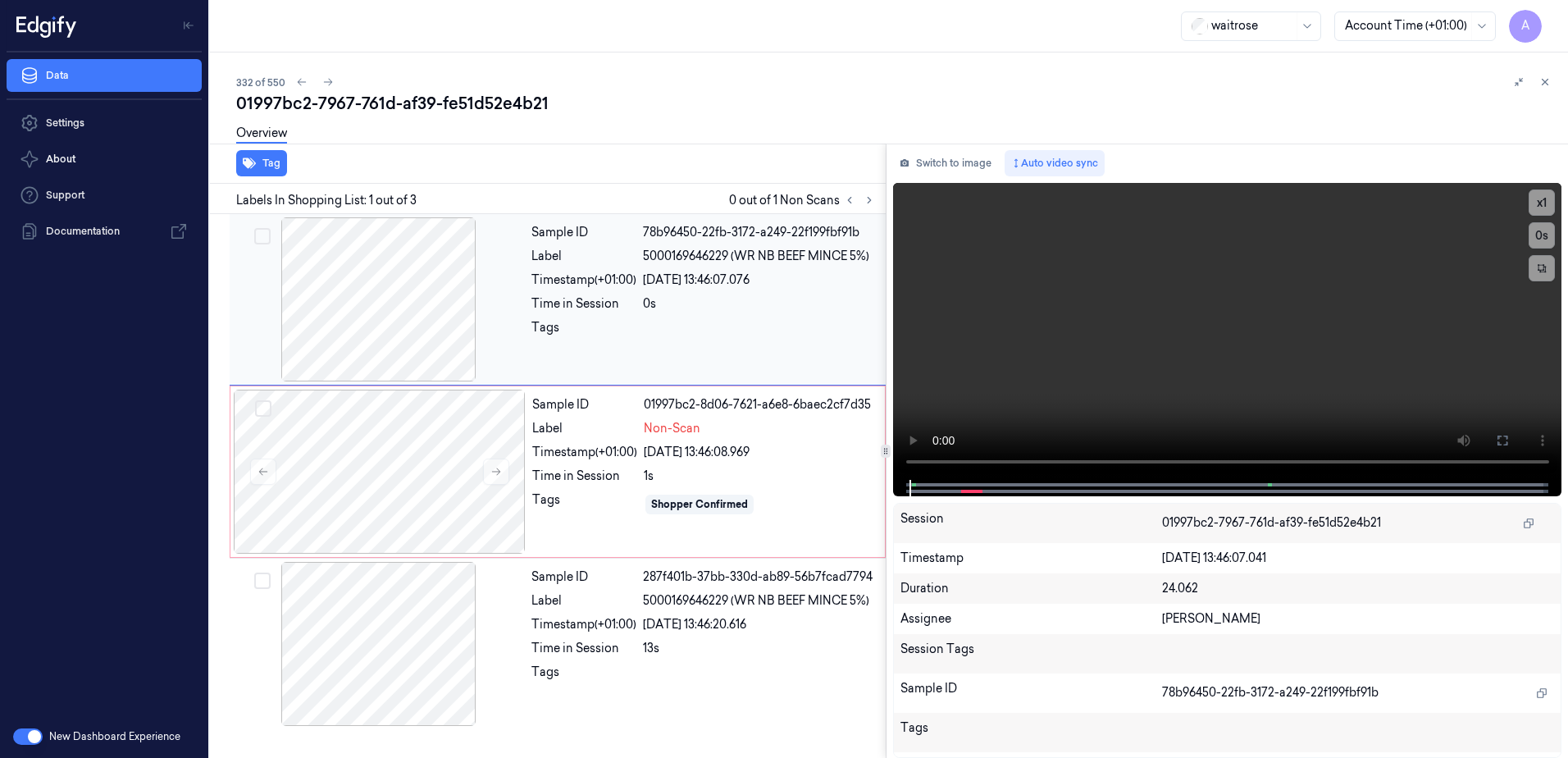
click at [635, 371] on div "Sample ID 78b96450-22fb-3172-a249-22f199fbf91b Label 5000169646229 (WR NB BEEF …" at bounding box center [704, 299] width 358 height 164
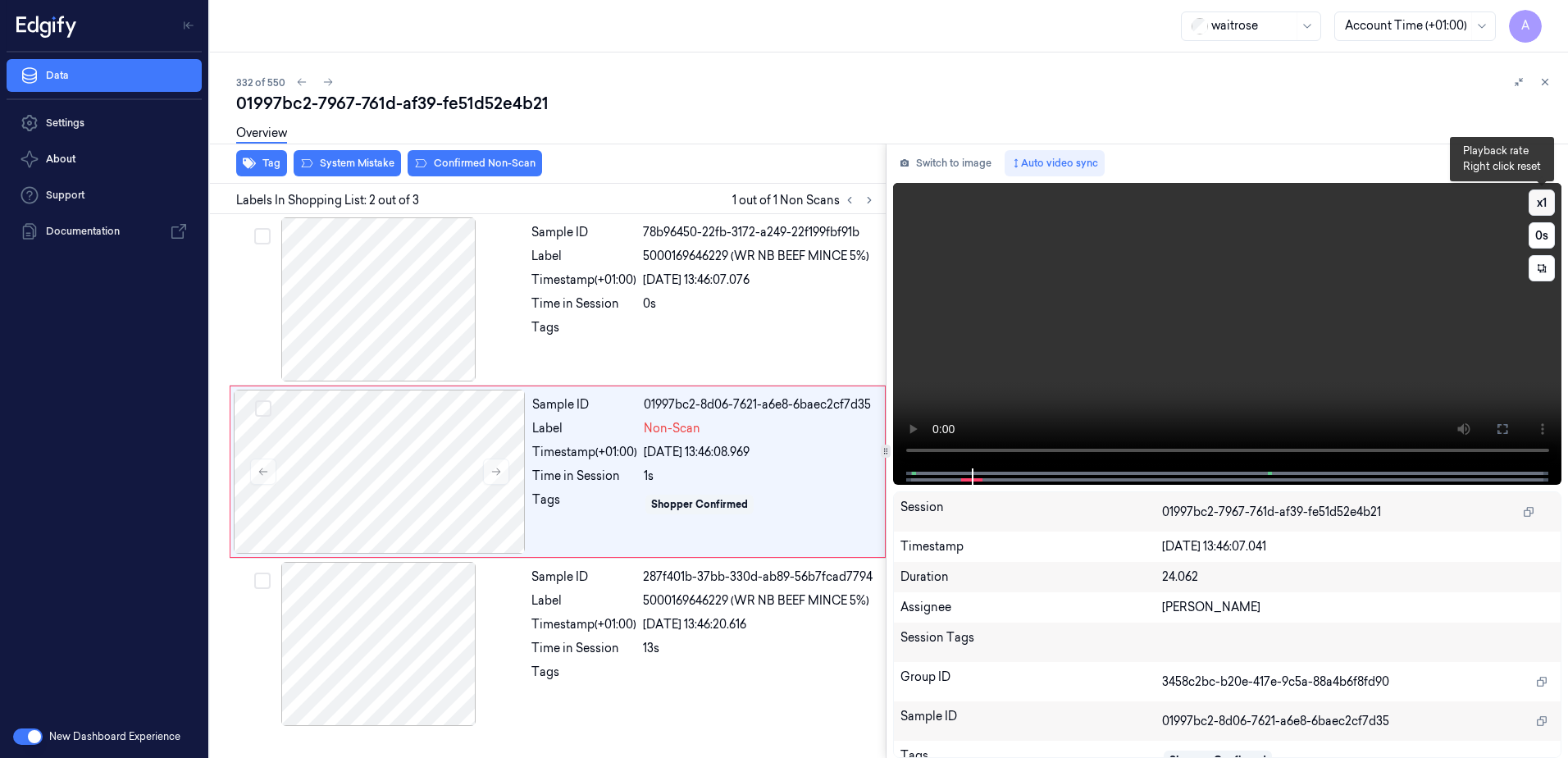
click at [1544, 202] on button "x 1" at bounding box center [1541, 202] width 26 height 26
click at [1544, 202] on button "x 2" at bounding box center [1541, 202] width 26 height 26
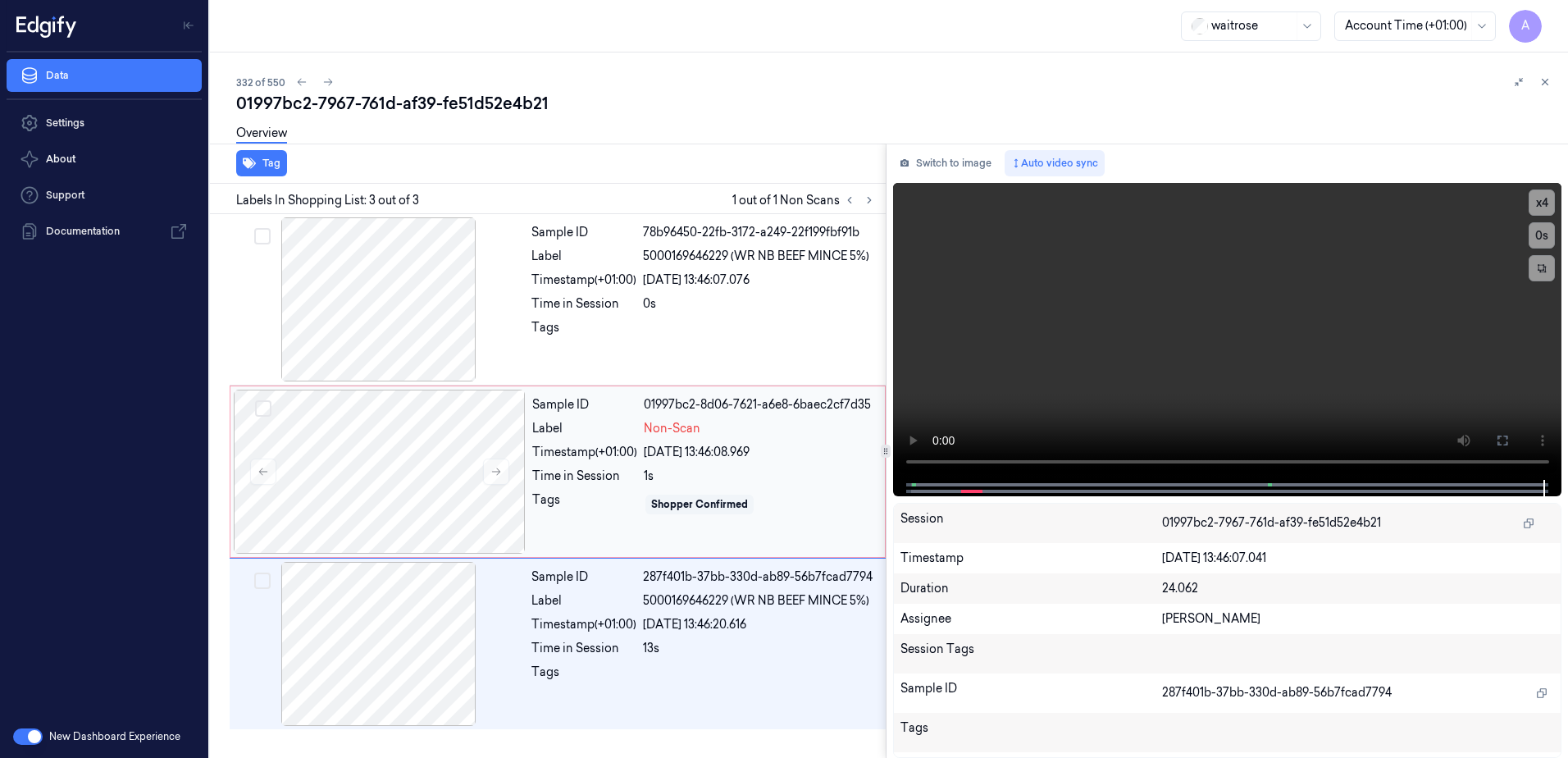
click at [765, 500] on div "Shopper Confirmed" at bounding box center [759, 504] width 232 height 26
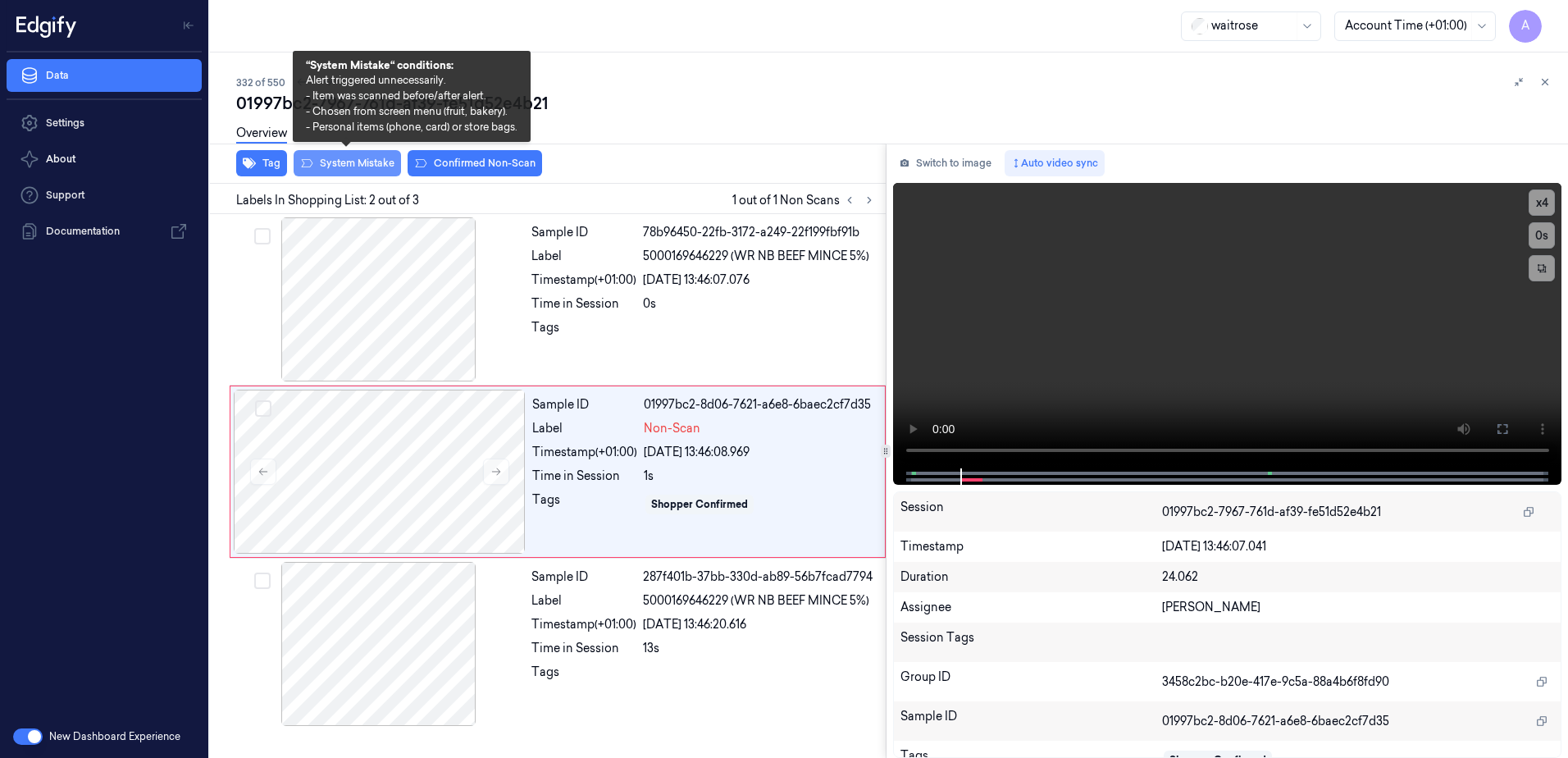
click at [339, 163] on button "System Mistake" at bounding box center [347, 163] width 108 height 26
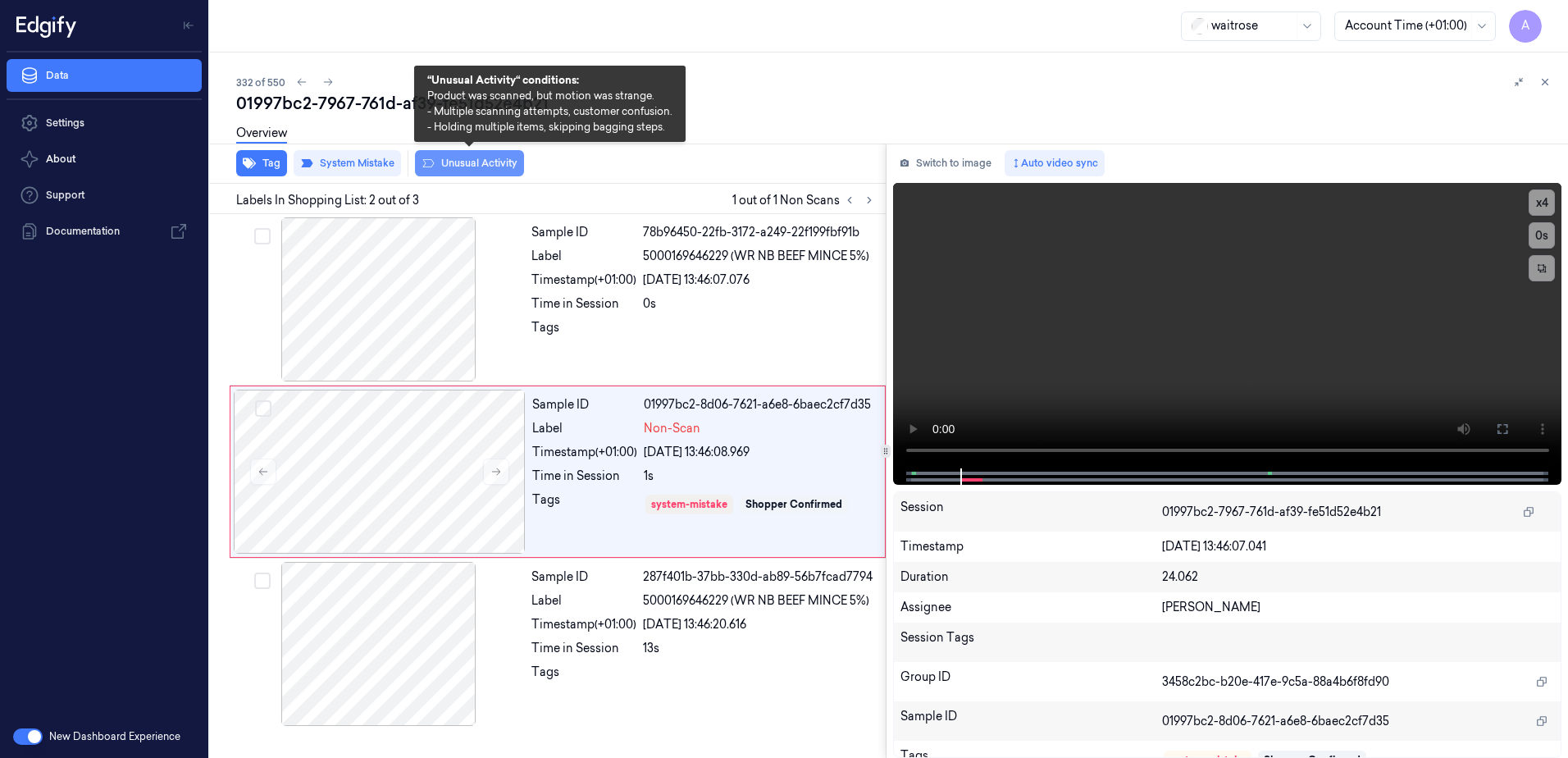
click at [475, 168] on button "Unusual Activity" at bounding box center [469, 163] width 109 height 26
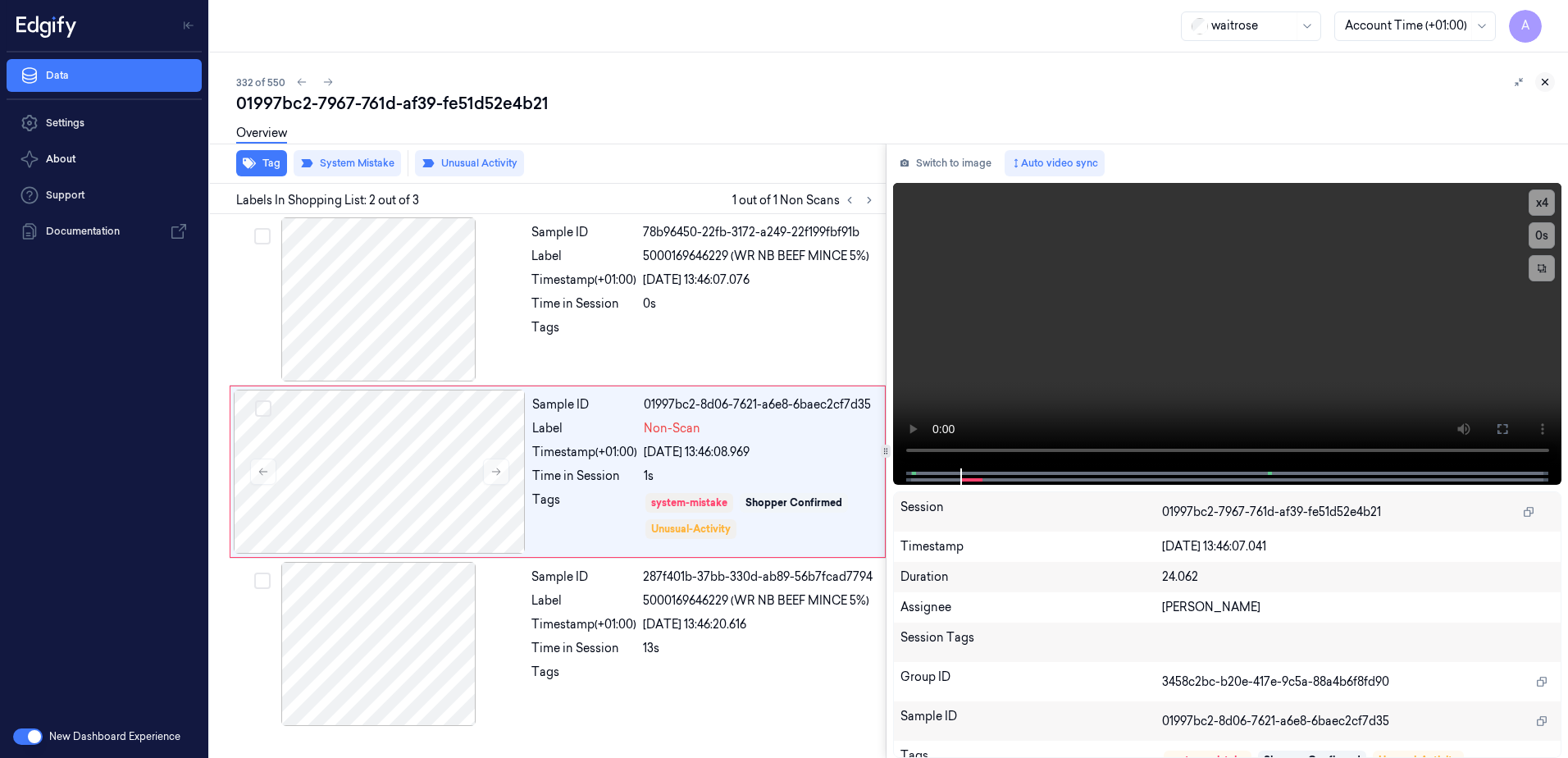
click at [1548, 86] on icon at bounding box center [1545, 82] width 12 height 12
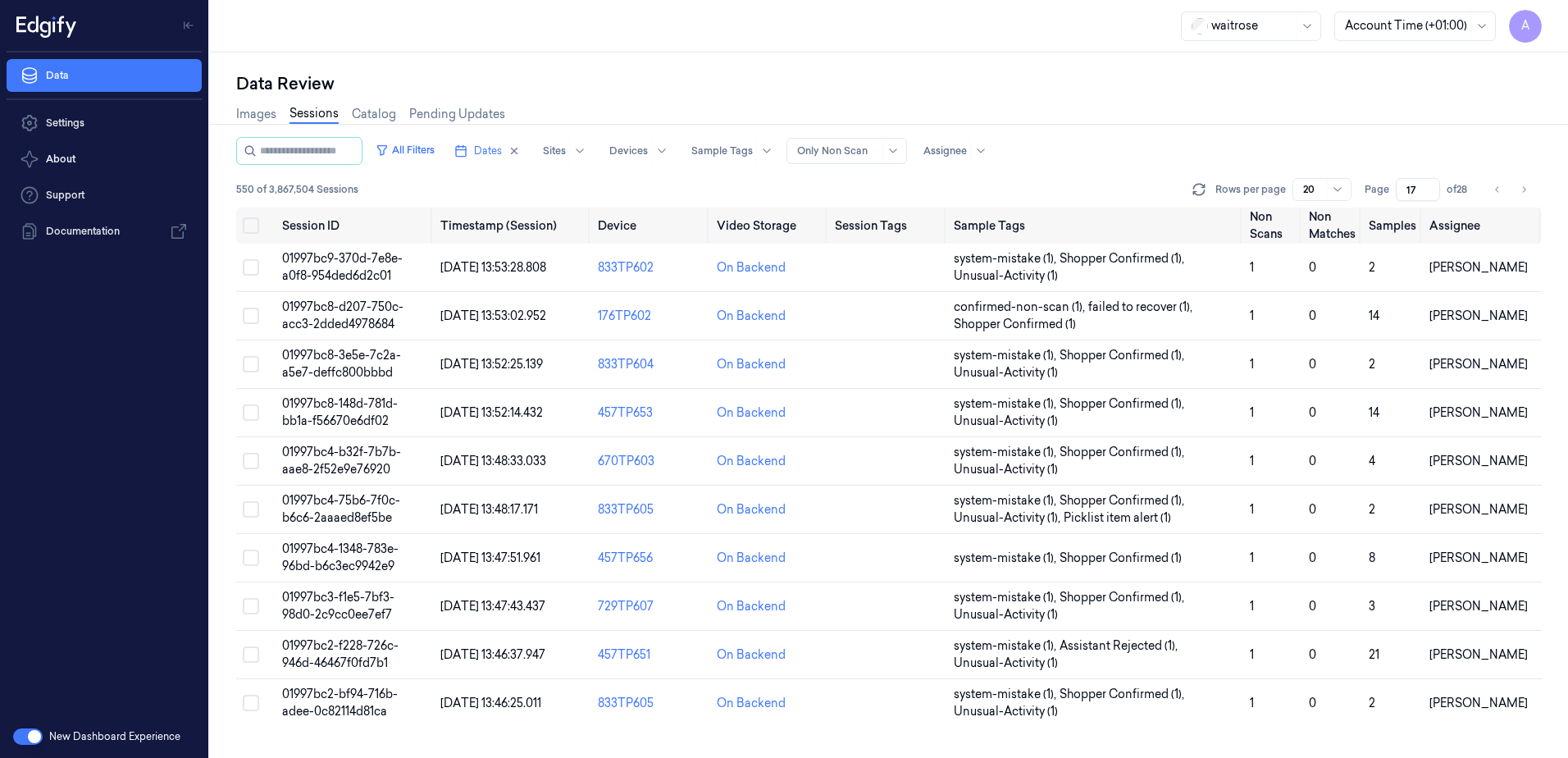
scroll to position [335, 0]
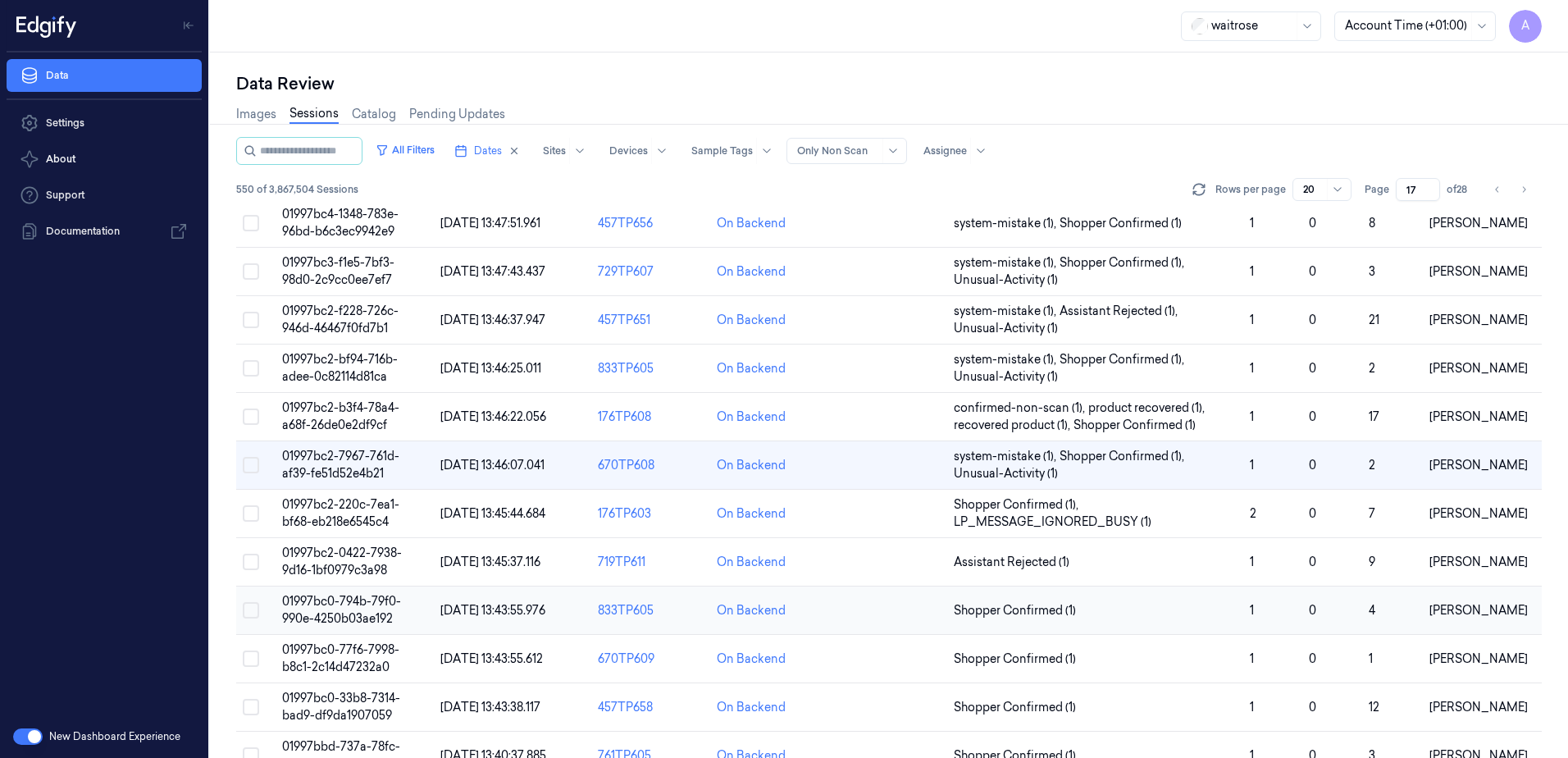
click at [348, 604] on span "01997bc0-794b-79f0-990e-4250b03ae192" at bounding box center [341, 610] width 119 height 32
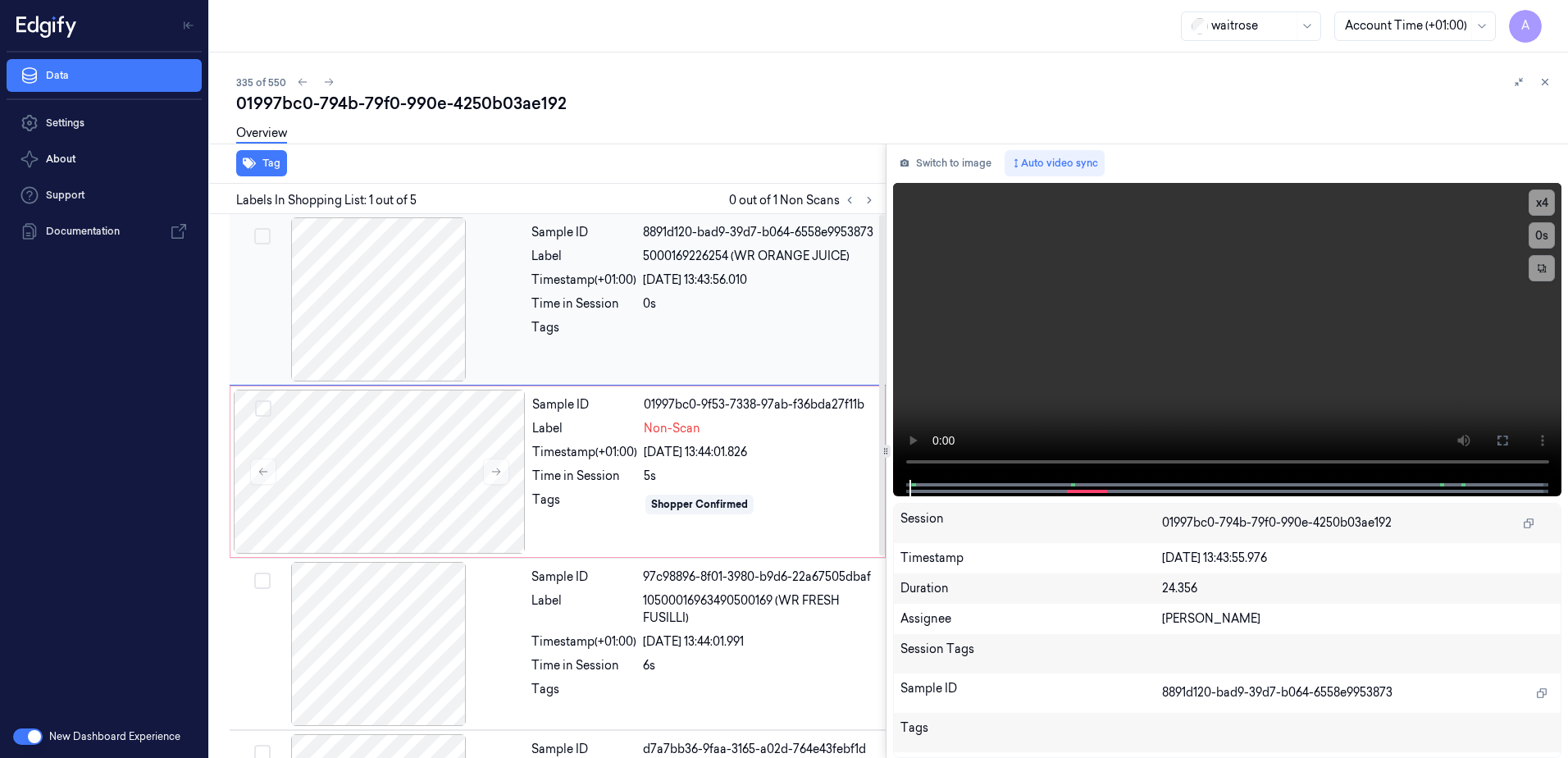
click at [563, 317] on div "Sample ID 8891d120-bad9-39d7-b064-6558e9953873 Label 5000169226254 (WR ORANGE J…" at bounding box center [704, 299] width 358 height 164
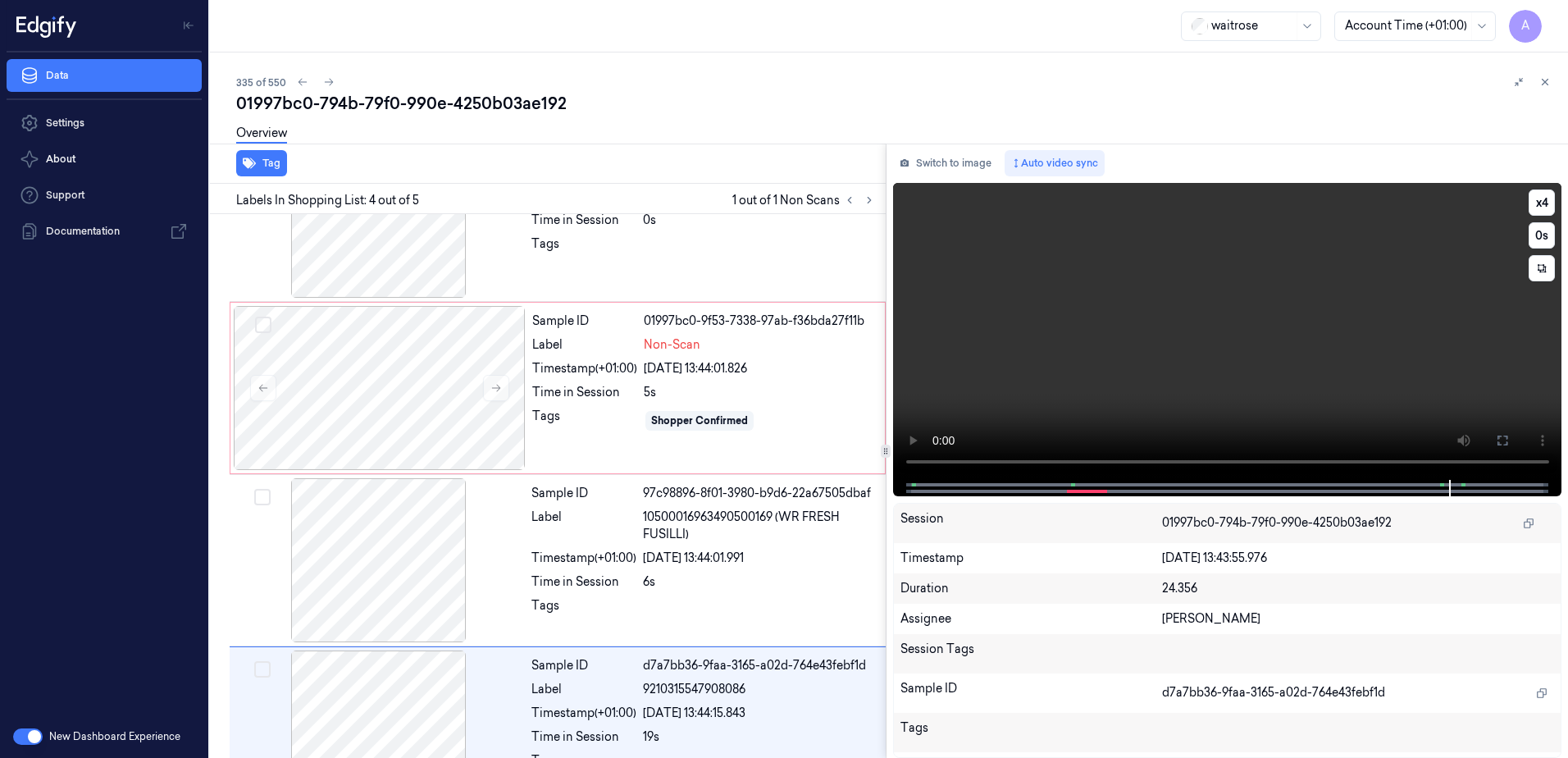
scroll to position [322, 0]
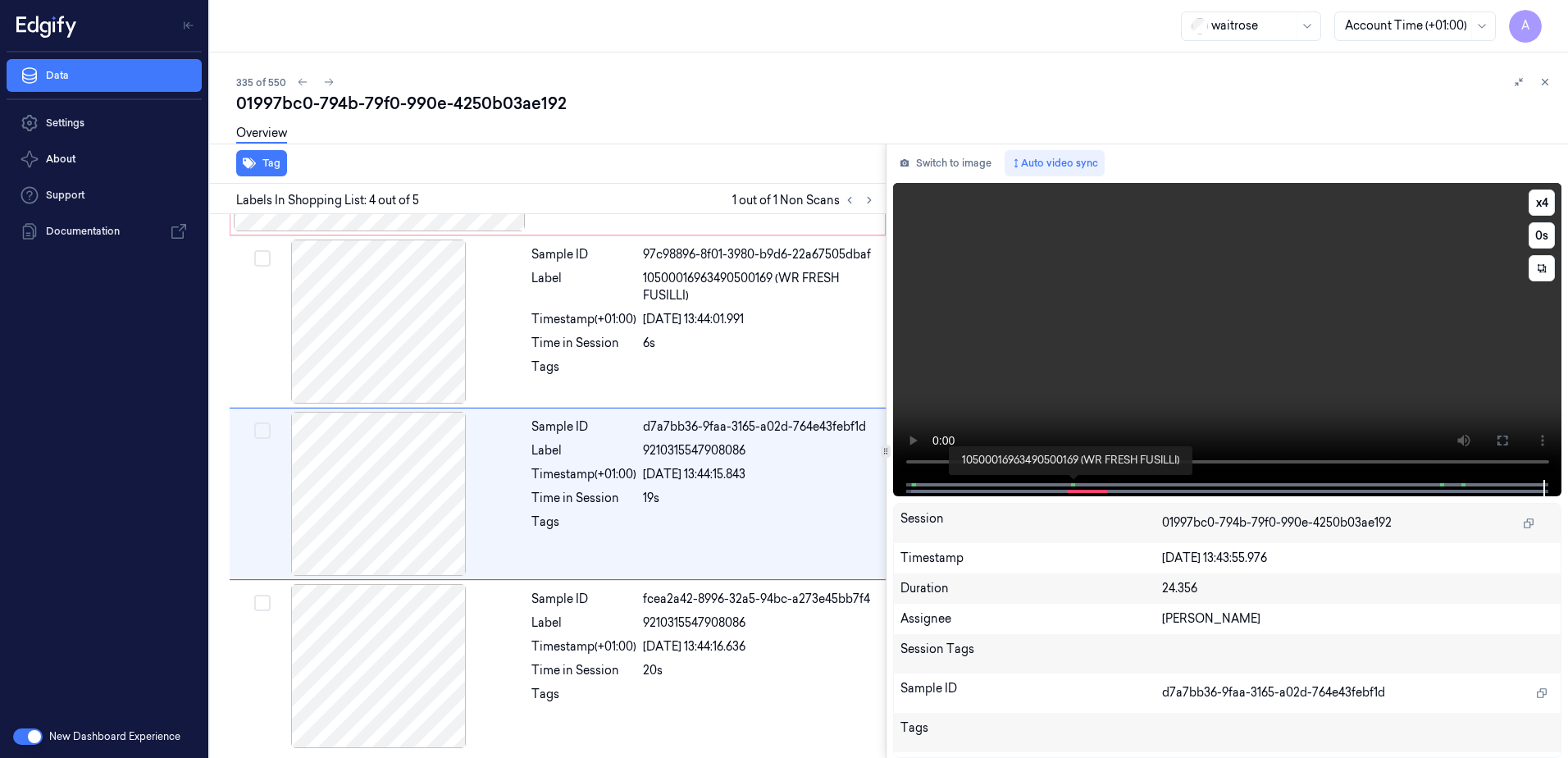
click at [1071, 484] on span at bounding box center [1072, 485] width 3 height 9
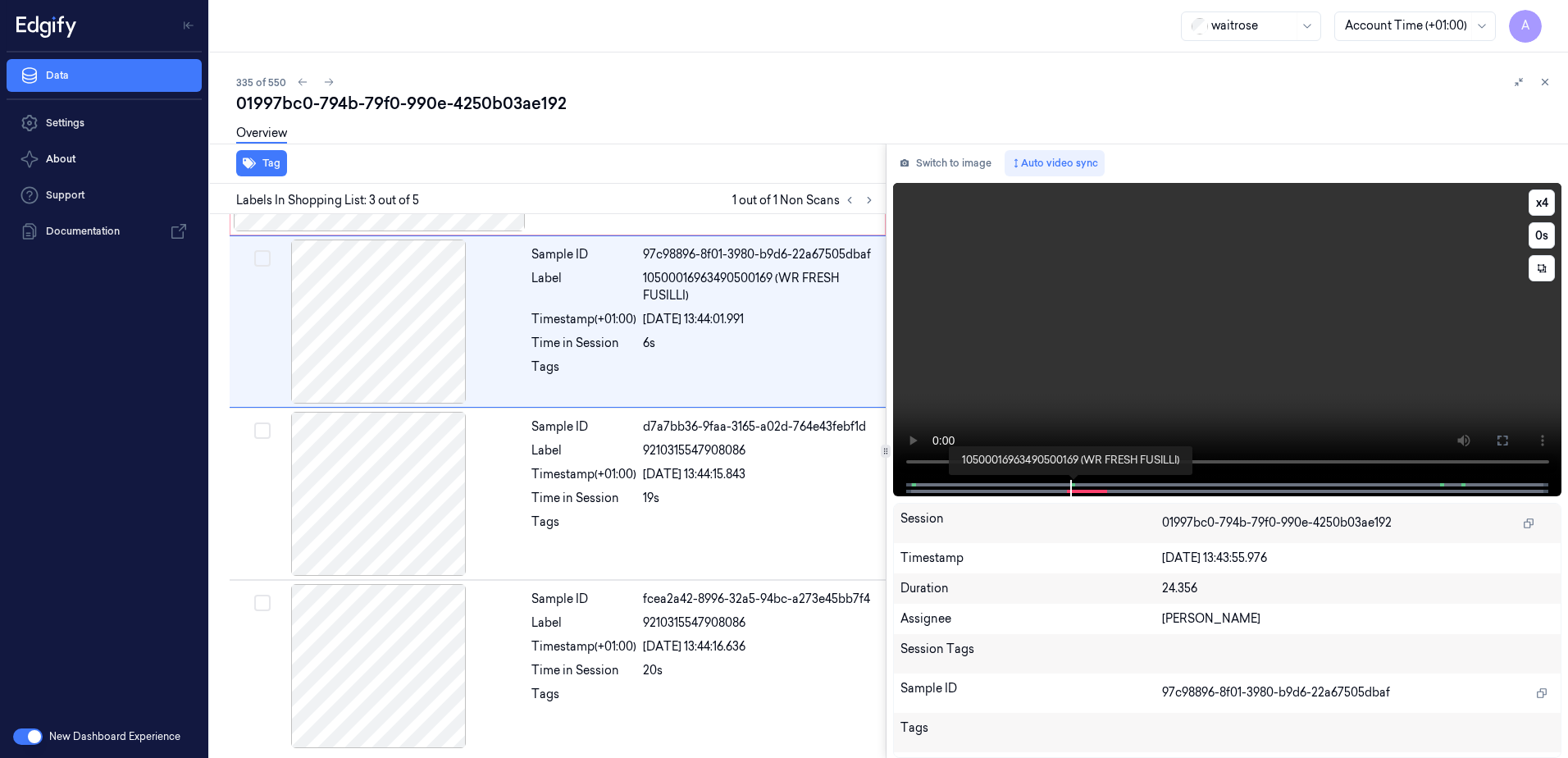
scroll to position [159, 0]
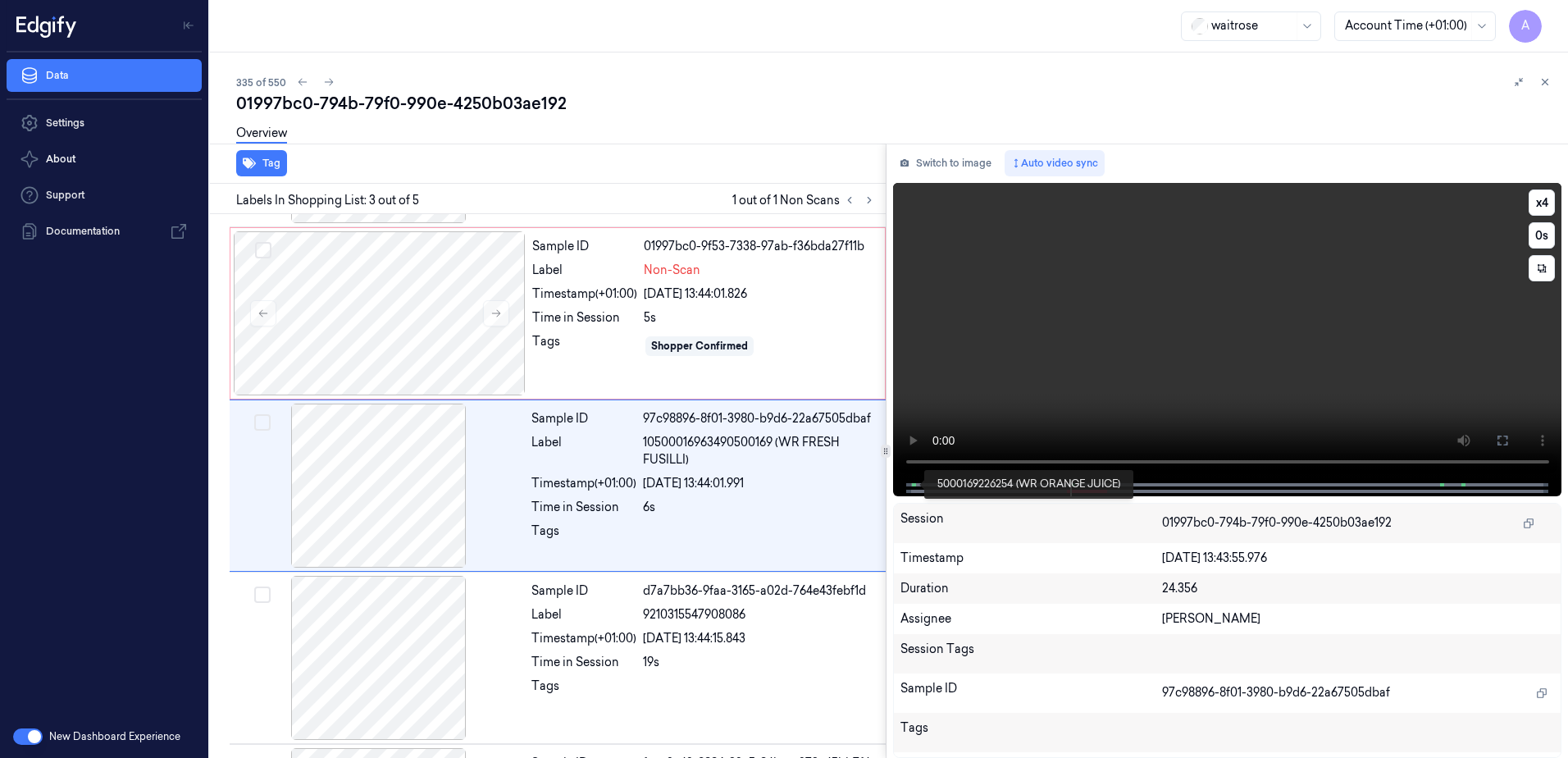
click at [912, 482] on span at bounding box center [913, 485] width 3 height 9
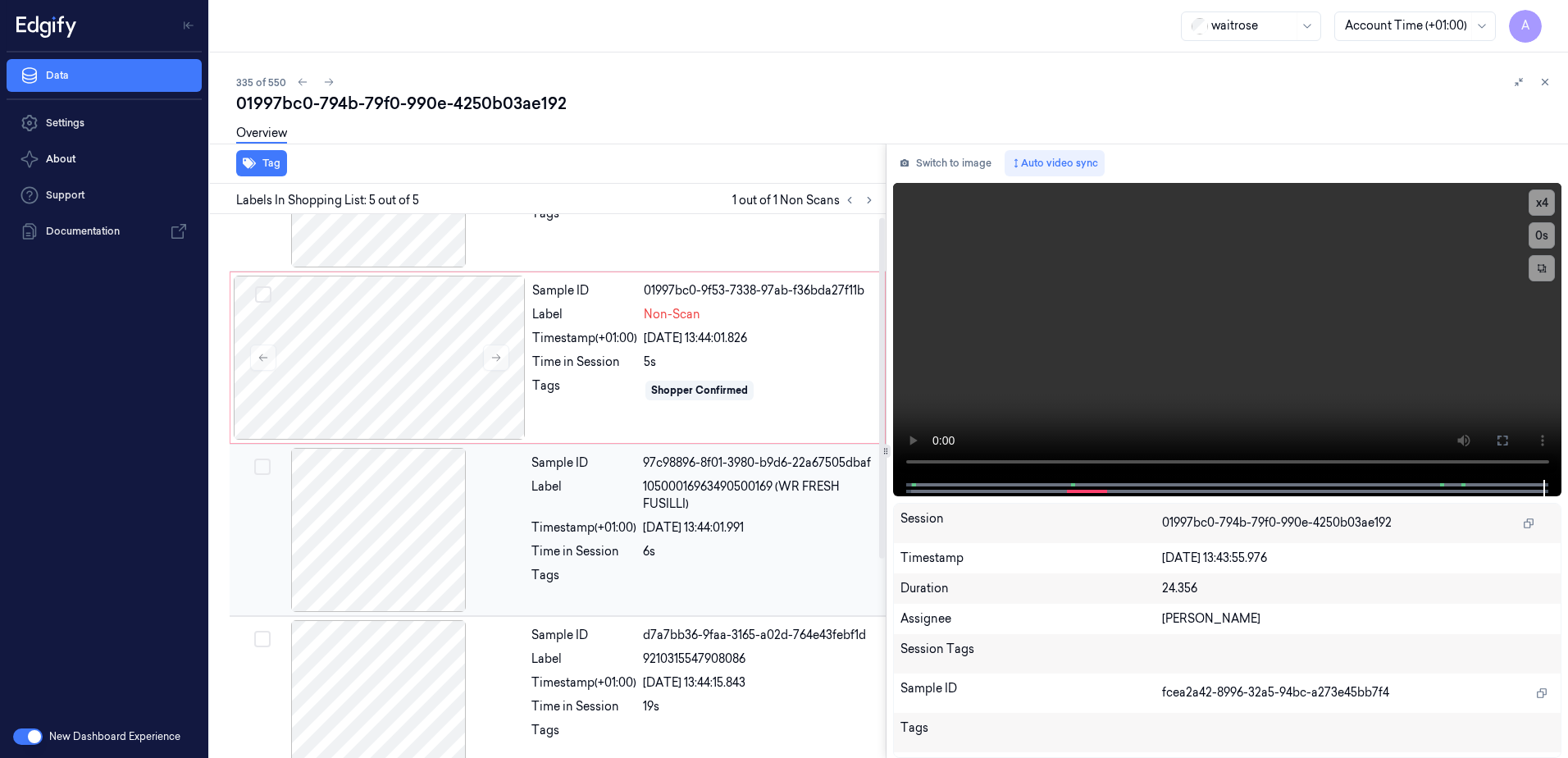
scroll to position [0, 0]
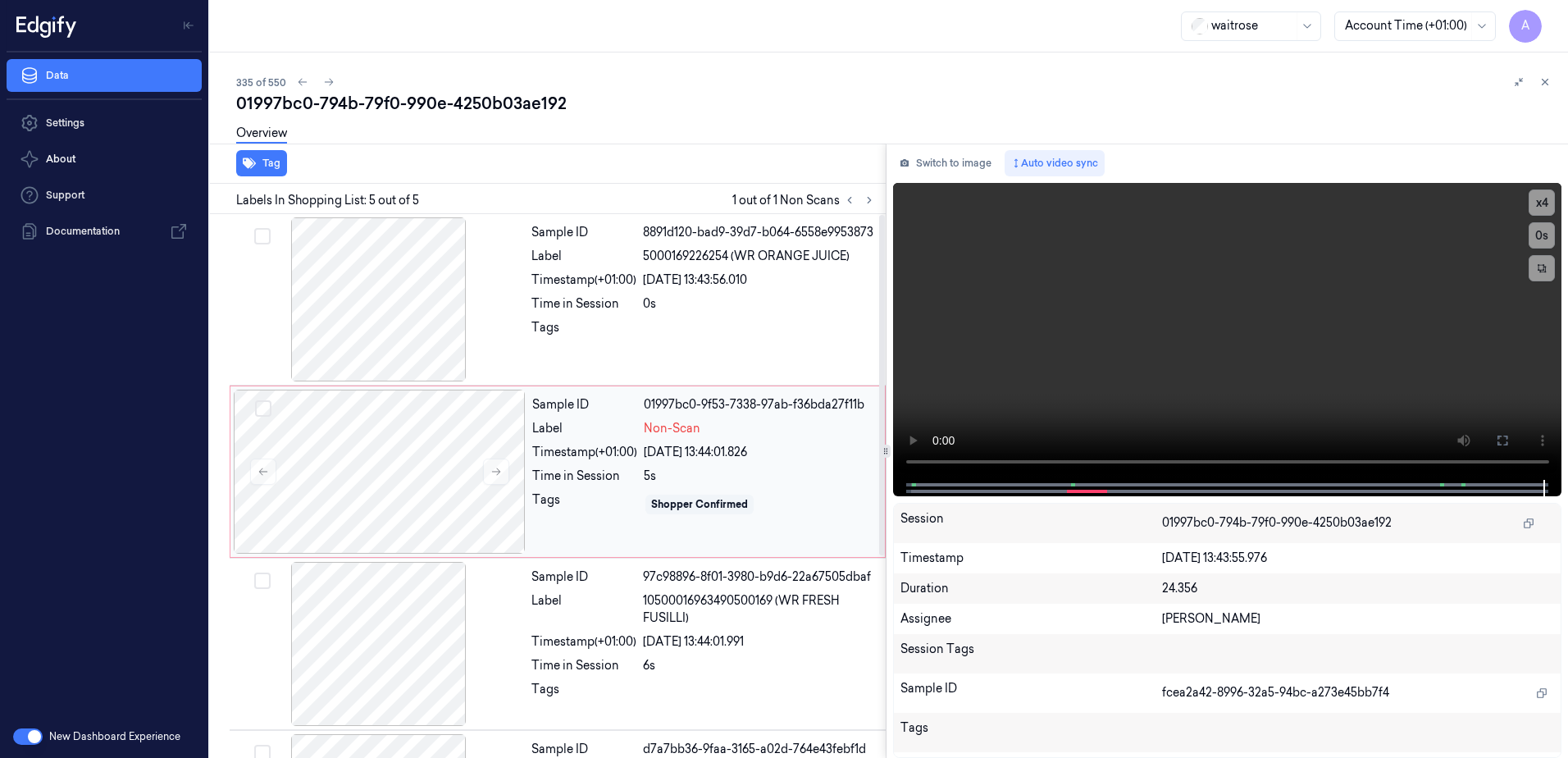
click at [699, 532] on div "Sample ID 01997bc0-9f53-7338-97ab-f36bda27f11b Label Non-Scan Timestamp (+01:00…" at bounding box center [704, 471] width 356 height 164
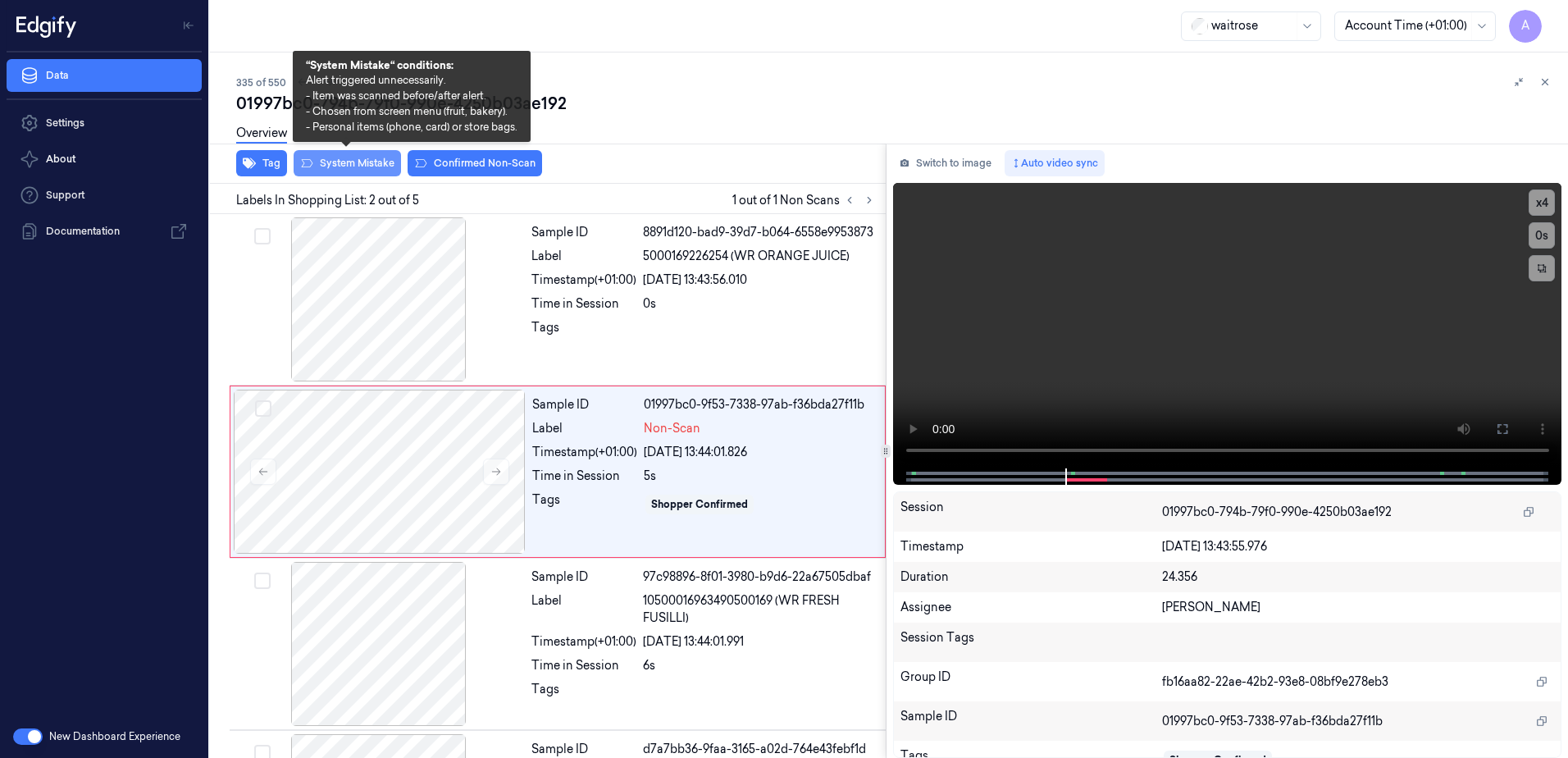
click at [336, 167] on button "System Mistake" at bounding box center [347, 163] width 108 height 26
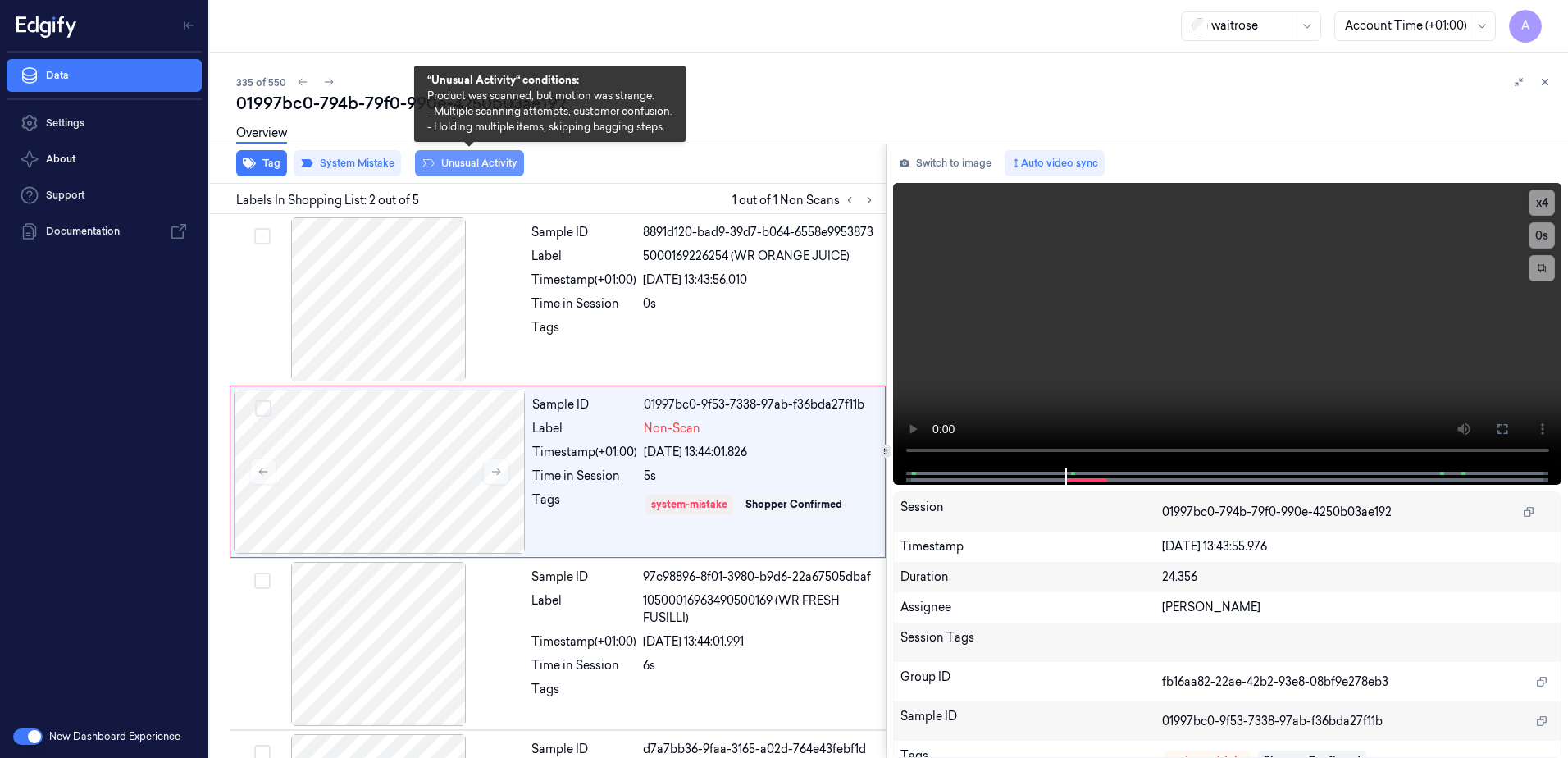
click at [466, 161] on button "Unusual Activity" at bounding box center [469, 163] width 109 height 26
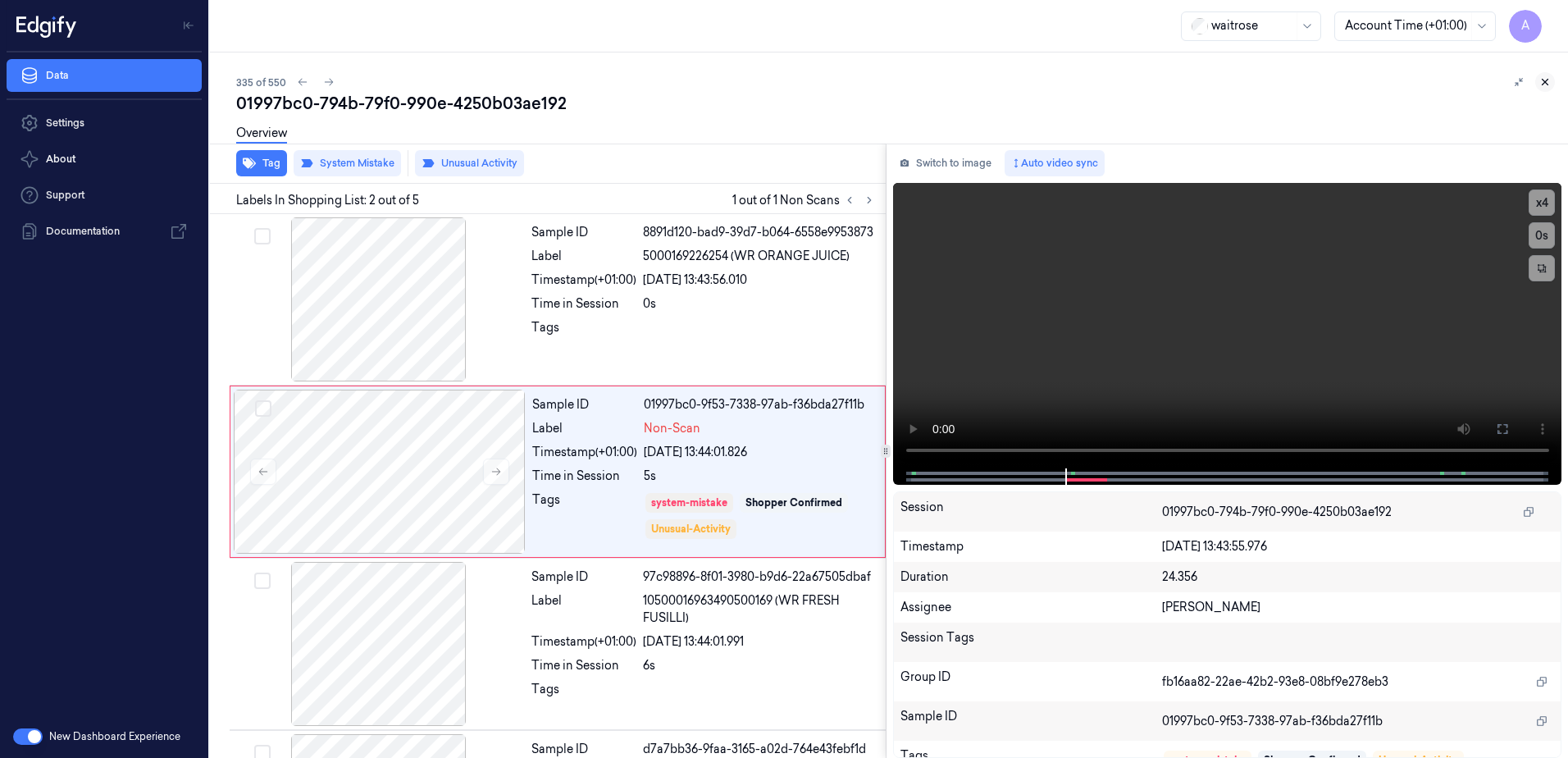
click at [1541, 84] on icon at bounding box center [1545, 82] width 12 height 12
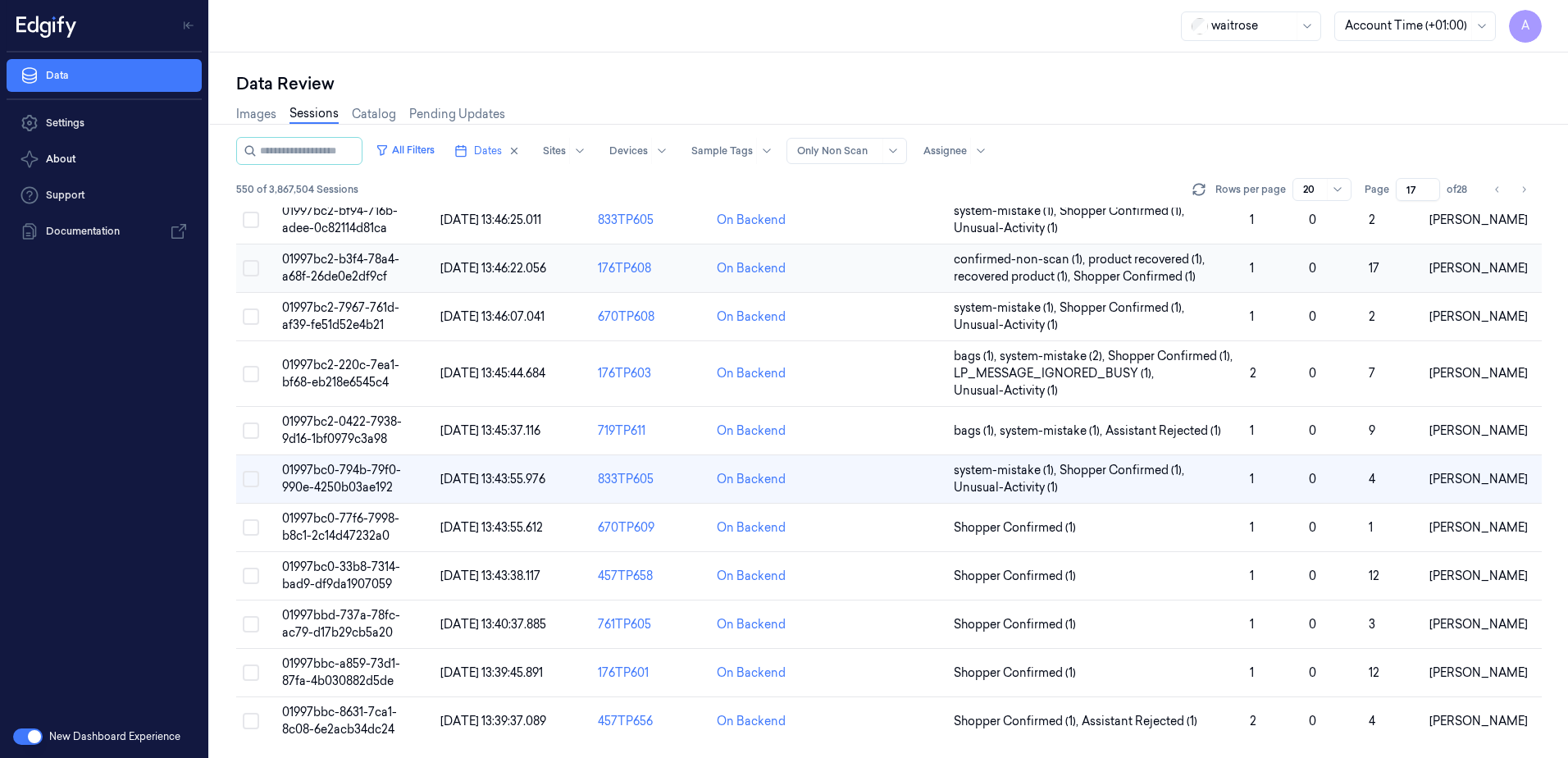
scroll to position [484, 0]
click at [331, 612] on span "01997bbd-737a-78fc-ac79-d17b29cb5a20" at bounding box center [340, 623] width 118 height 32
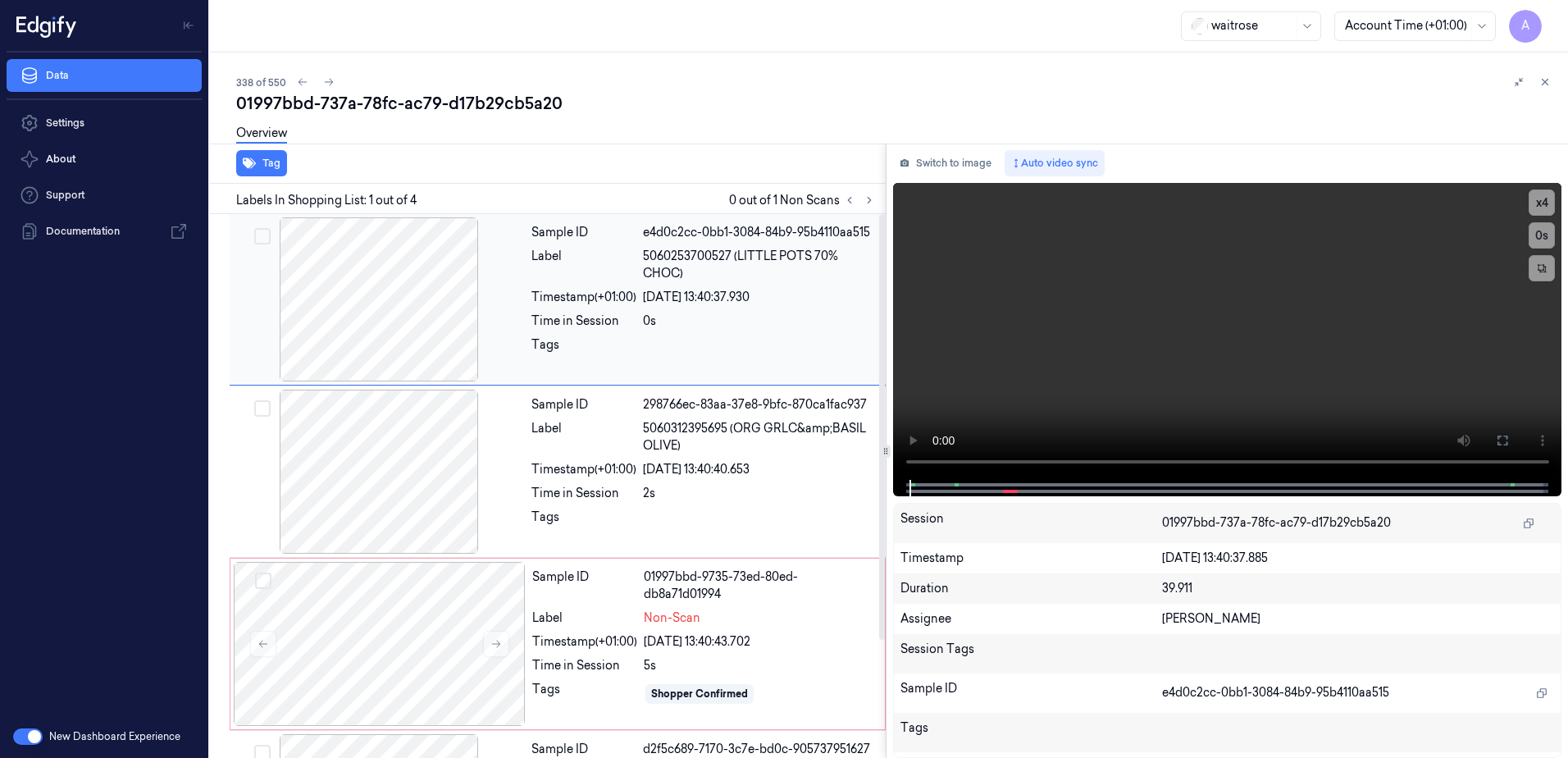
click at [582, 336] on div "Sample ID e4d0c2cc-0bb1-3084-84b9-95b4110aa515 Label 5060253700527 (LITTLE POTS…" at bounding box center [704, 299] width 358 height 164
click at [503, 645] on button at bounding box center [496, 644] width 26 height 26
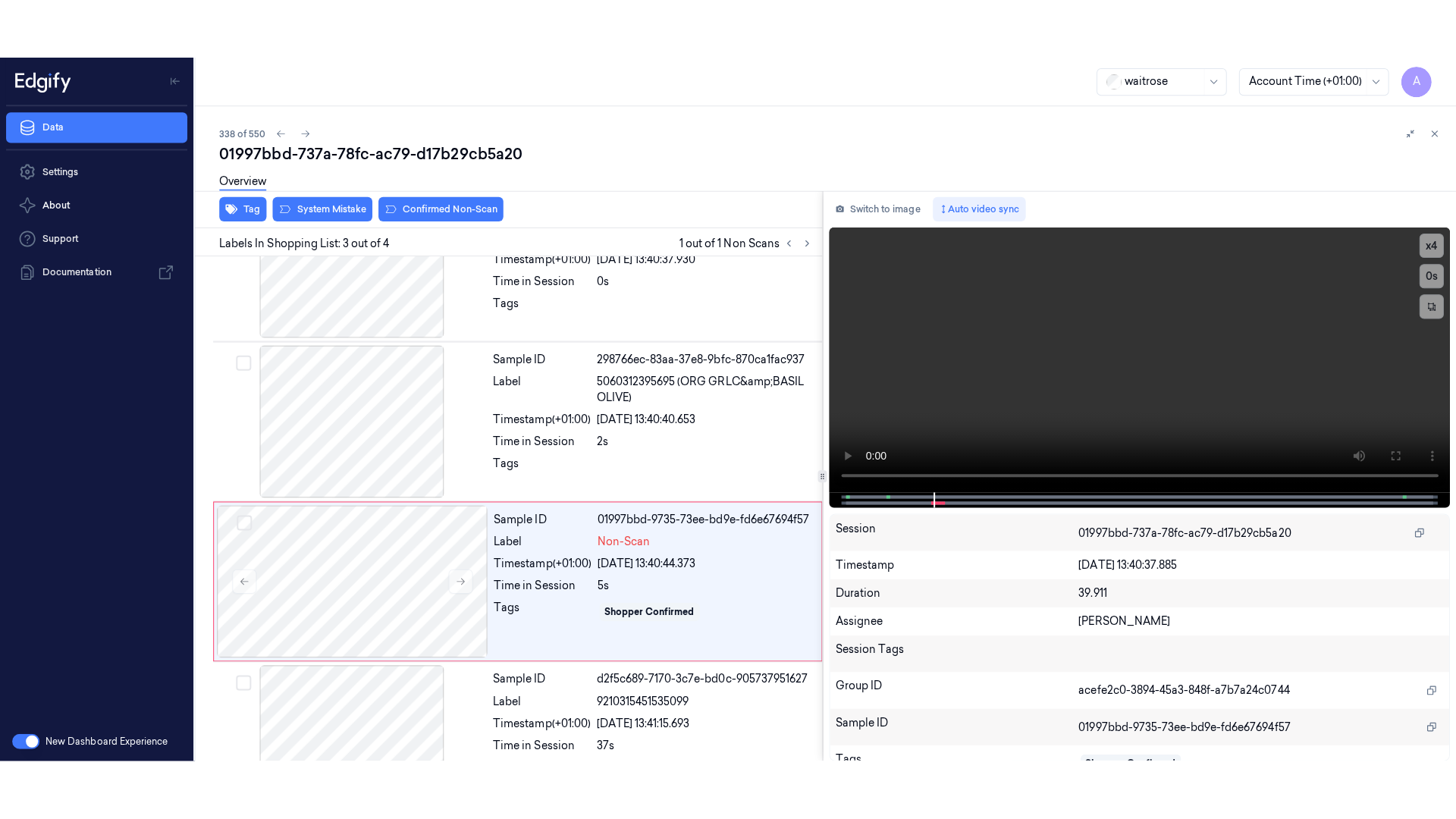
scroll to position [139, 0]
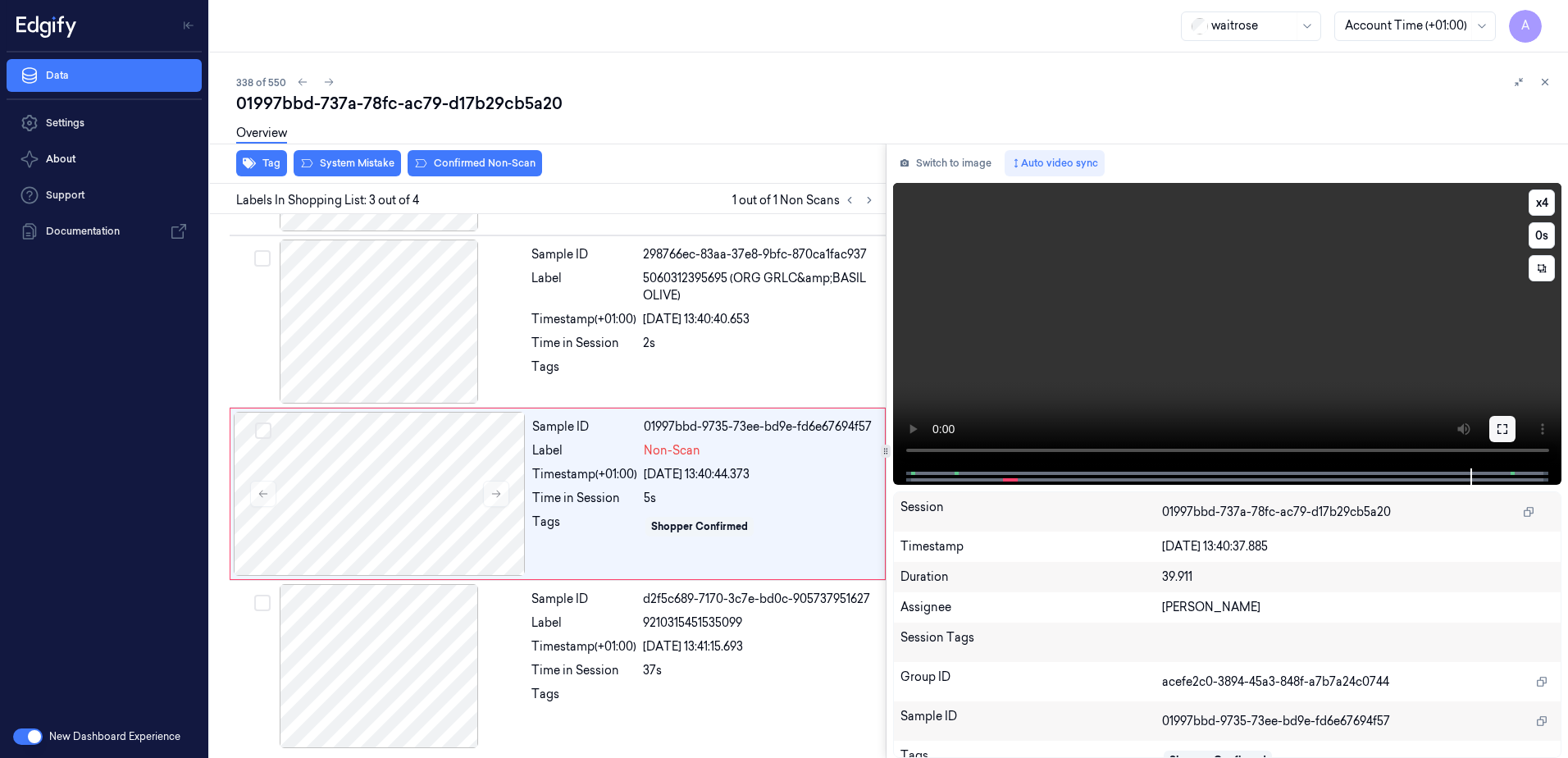
click at [1497, 419] on button at bounding box center [1502, 429] width 26 height 26
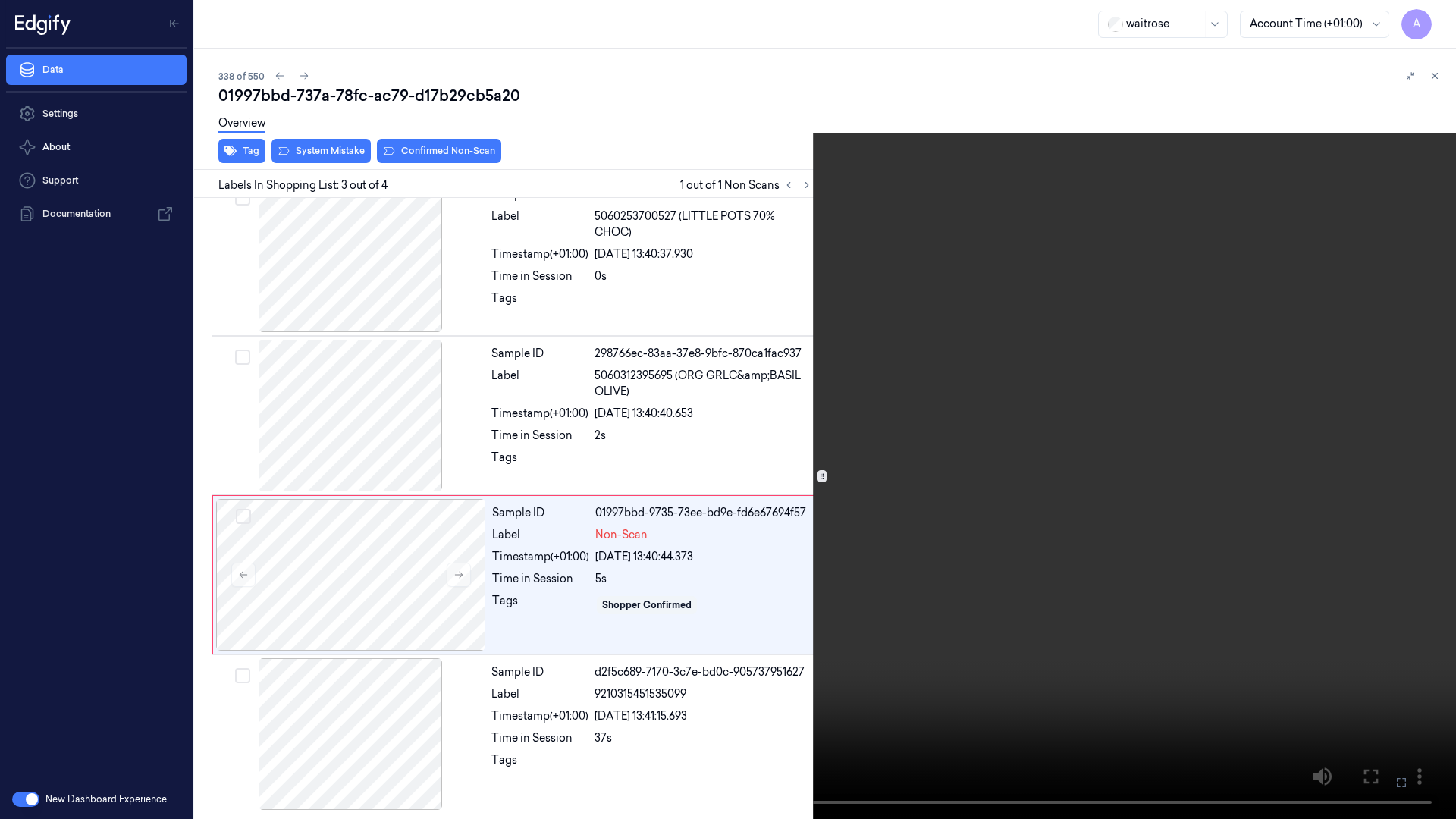
click at [0, 0] on icon at bounding box center [0, 0] width 0 height 0
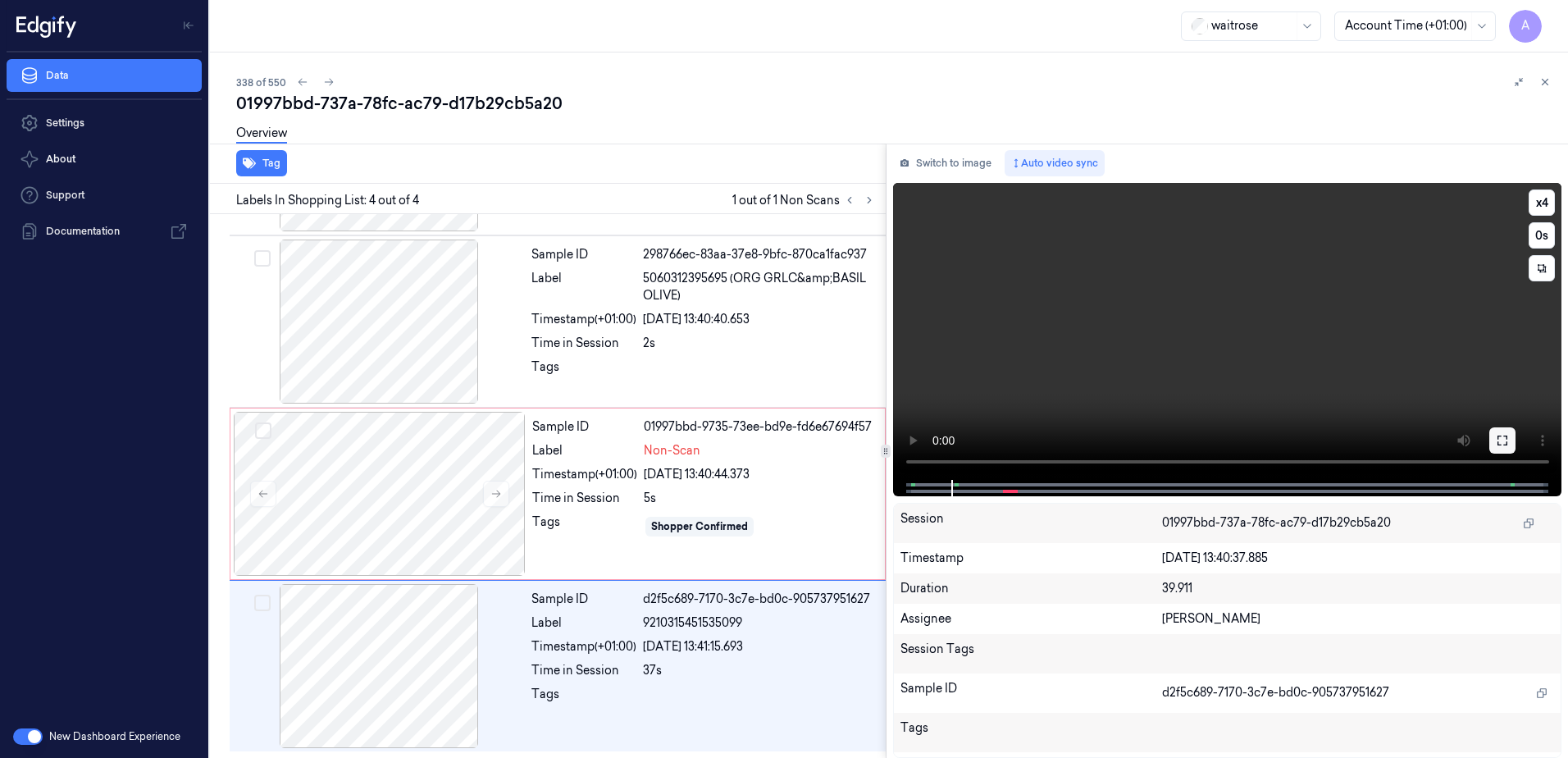
click at [1489, 443] on button at bounding box center [1502, 441] width 26 height 26
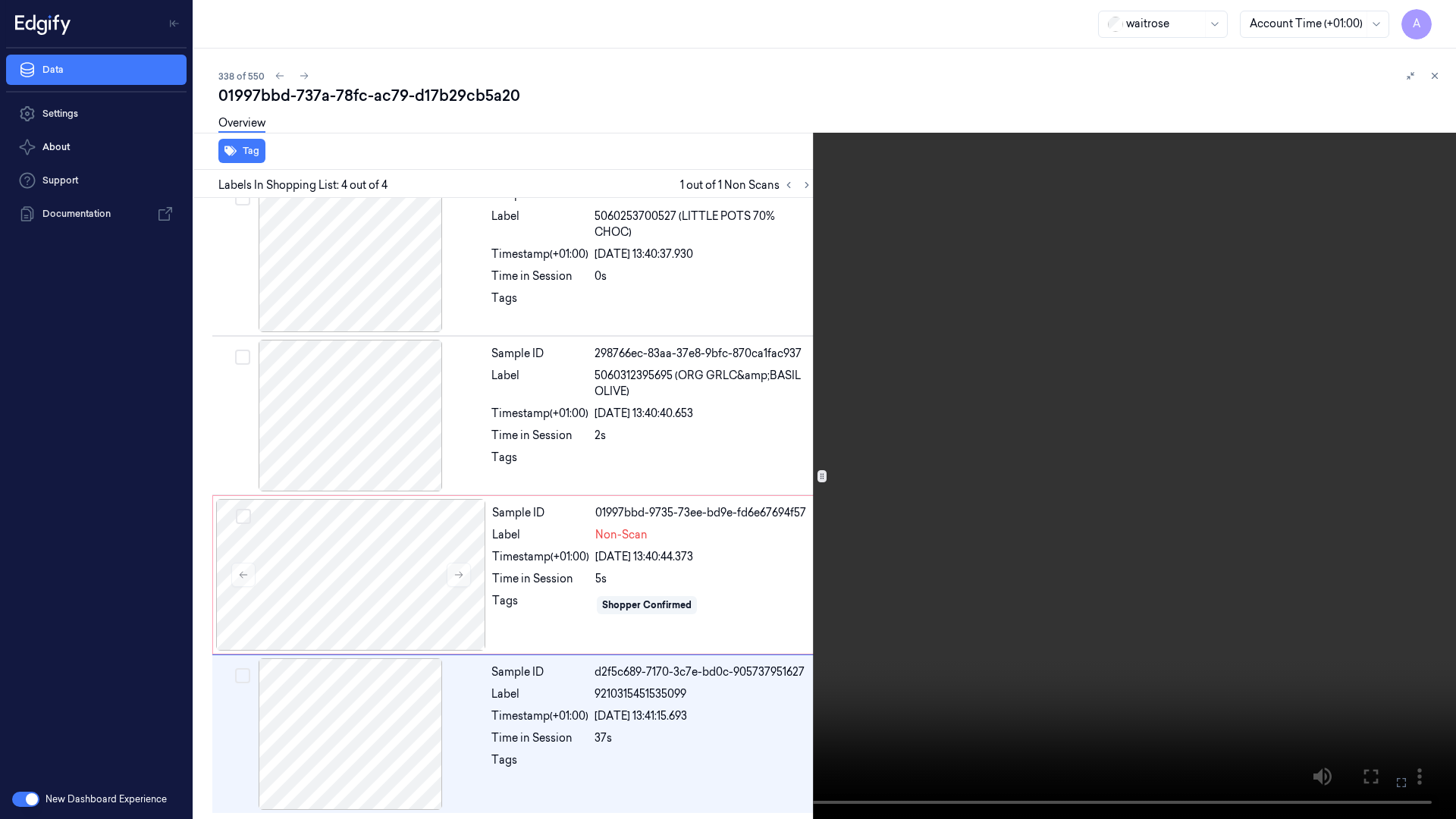
drag, startPoint x: 1161, startPoint y: 511, endPoint x: 1319, endPoint y: 490, distance: 159.4
click at [1161, 511] on video at bounding box center [728, 409] width 1456 height 819
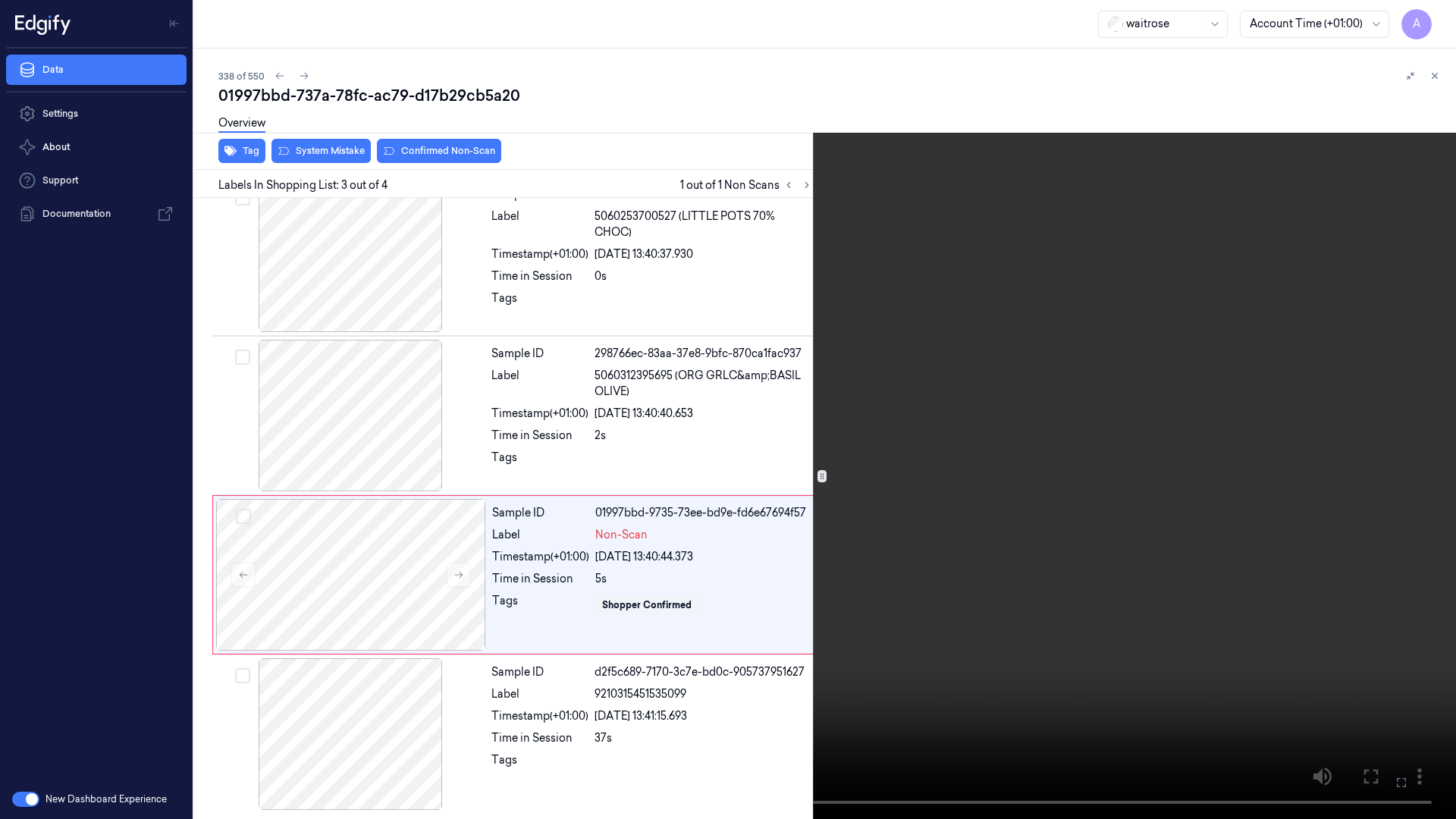
click at [0, 0] on icon at bounding box center [0, 0] width 0 height 0
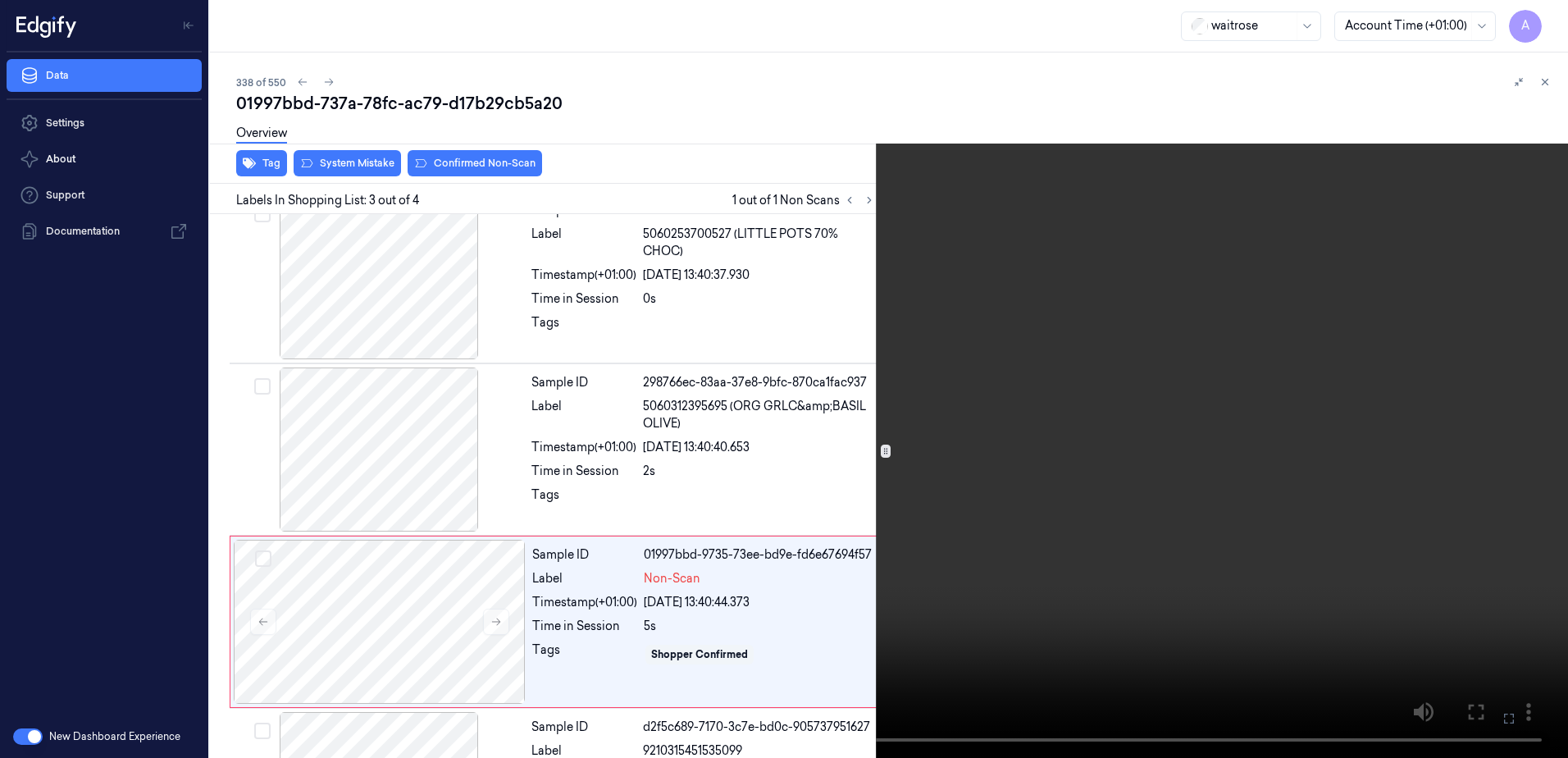
scroll to position [150, 0]
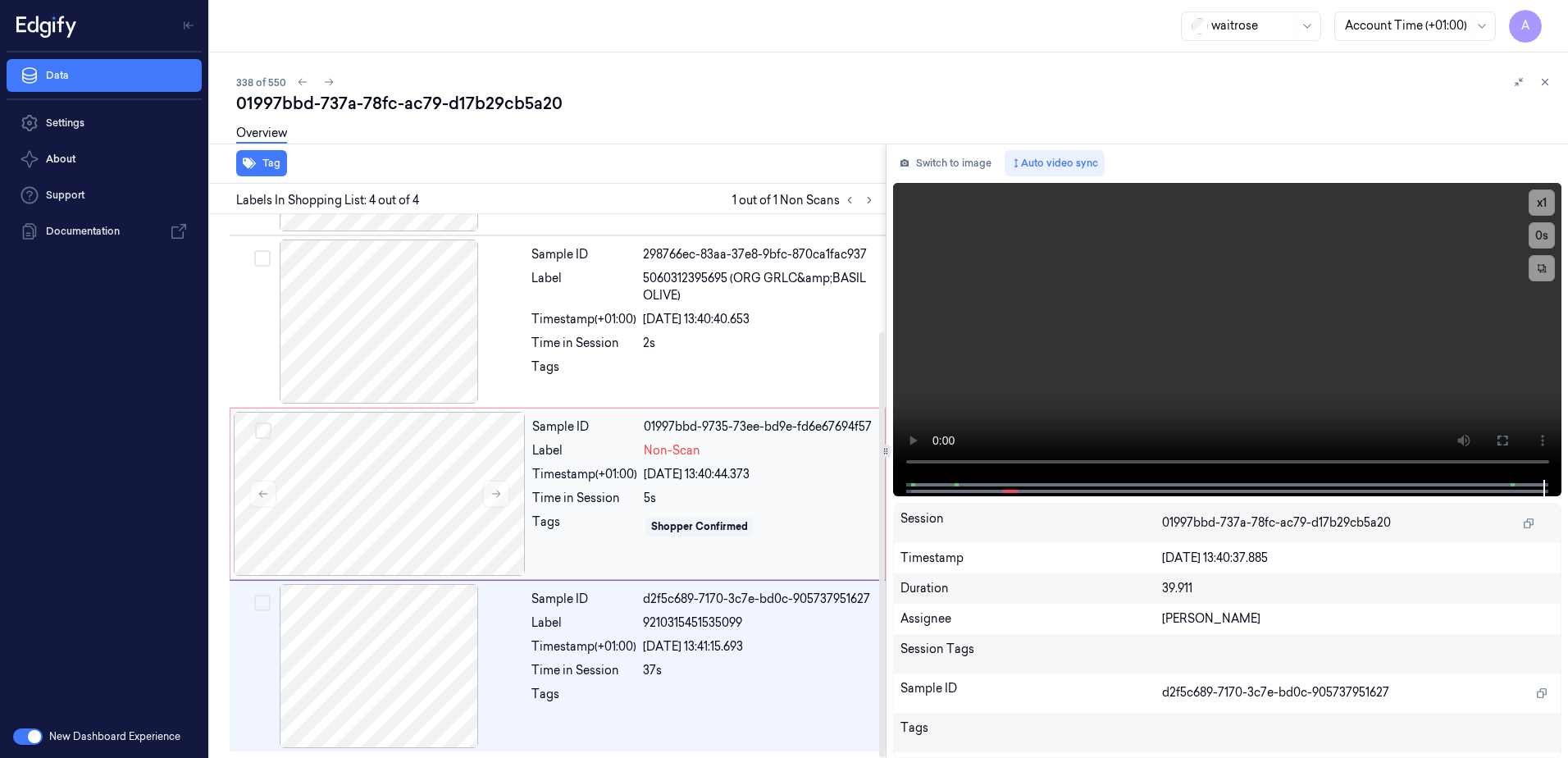
click at [818, 484] on div "Sample ID 01997bbd-9735-73ee-bd9e-fd6e67694f57 Label Non-Scan Timestamp (+01:00…" at bounding box center [704, 493] width 356 height 164
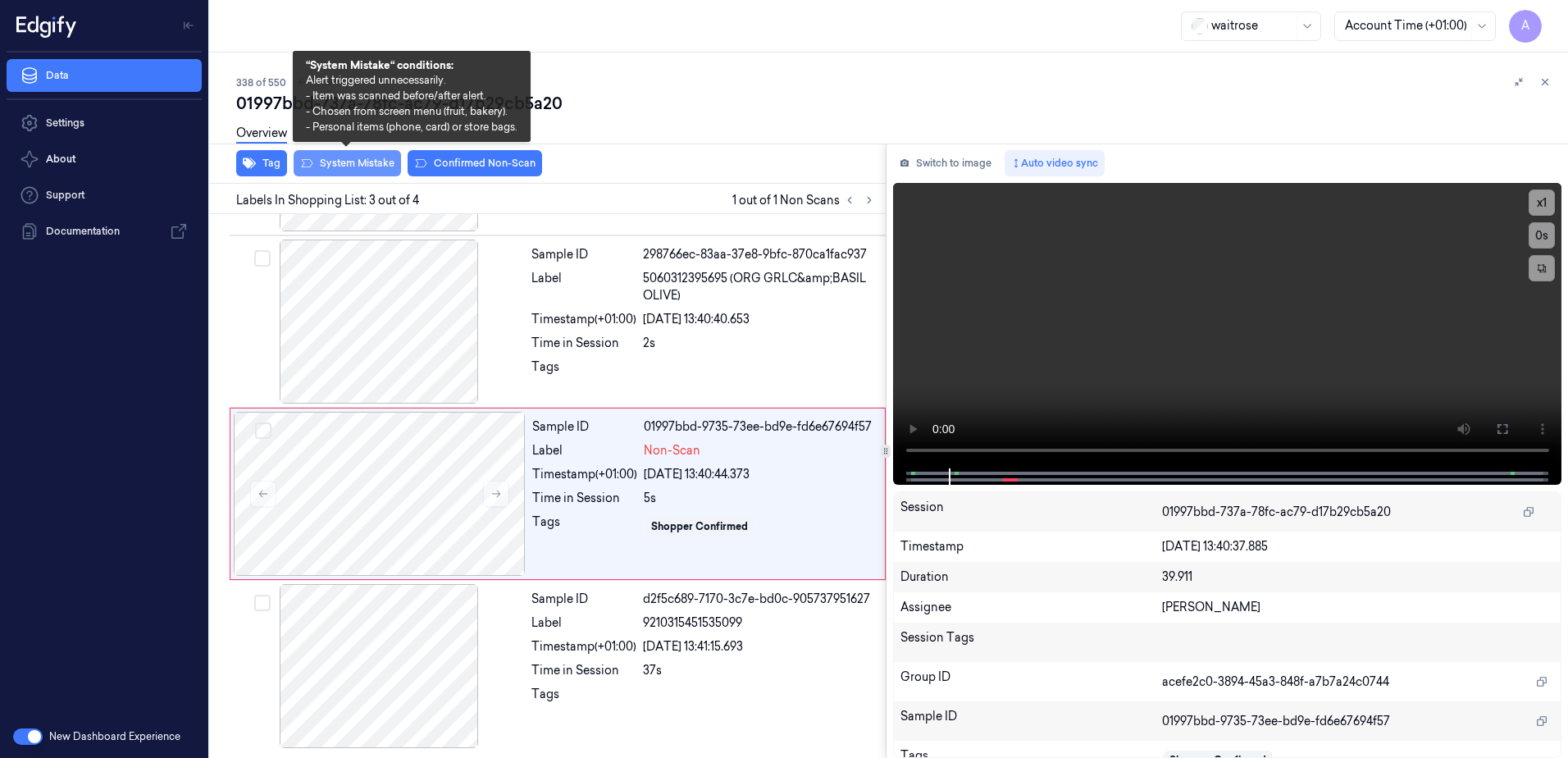
click at [341, 164] on button "System Mistake" at bounding box center [347, 163] width 108 height 26
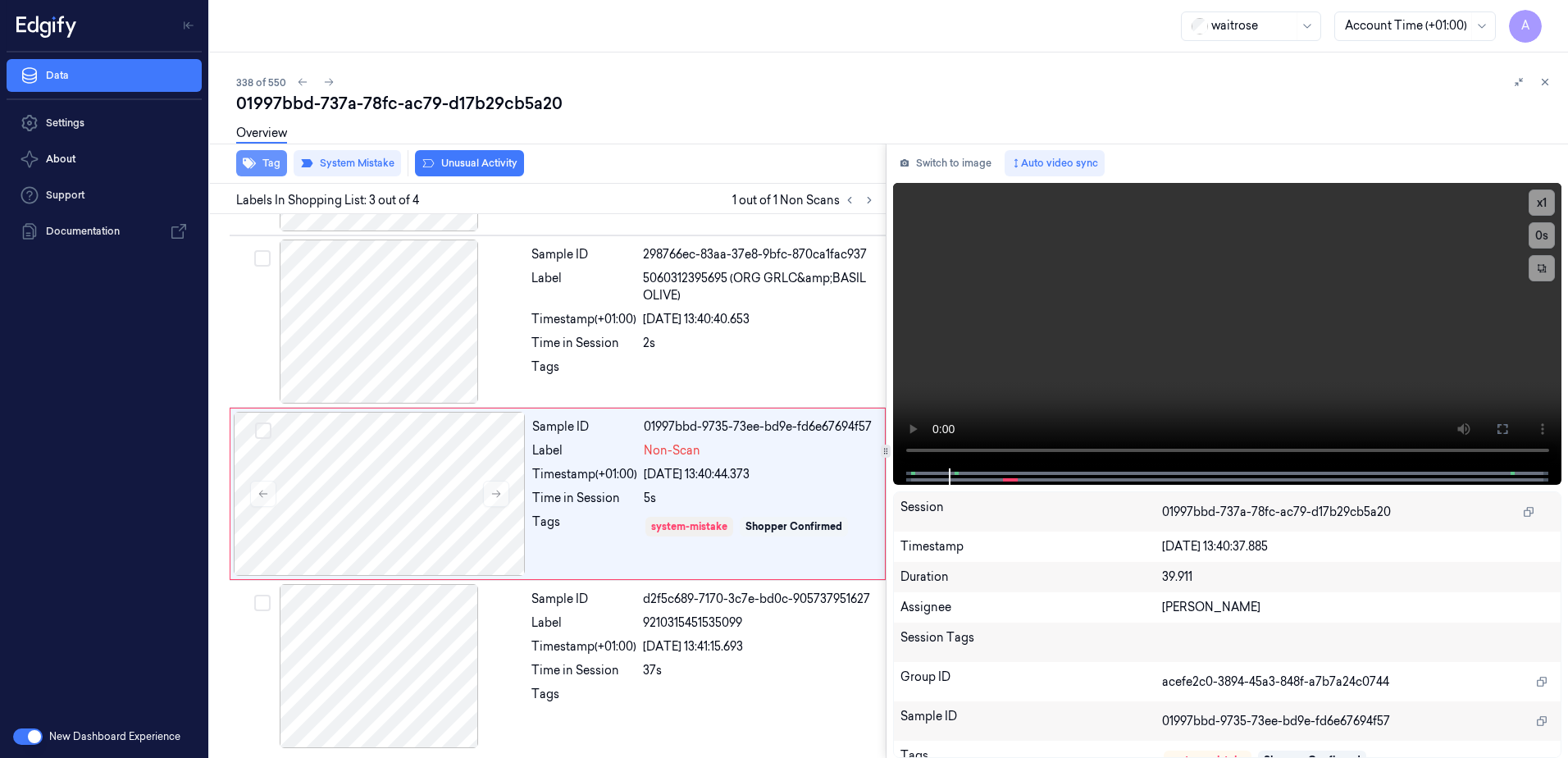
click at [265, 171] on button "Tag" at bounding box center [261, 163] width 51 height 26
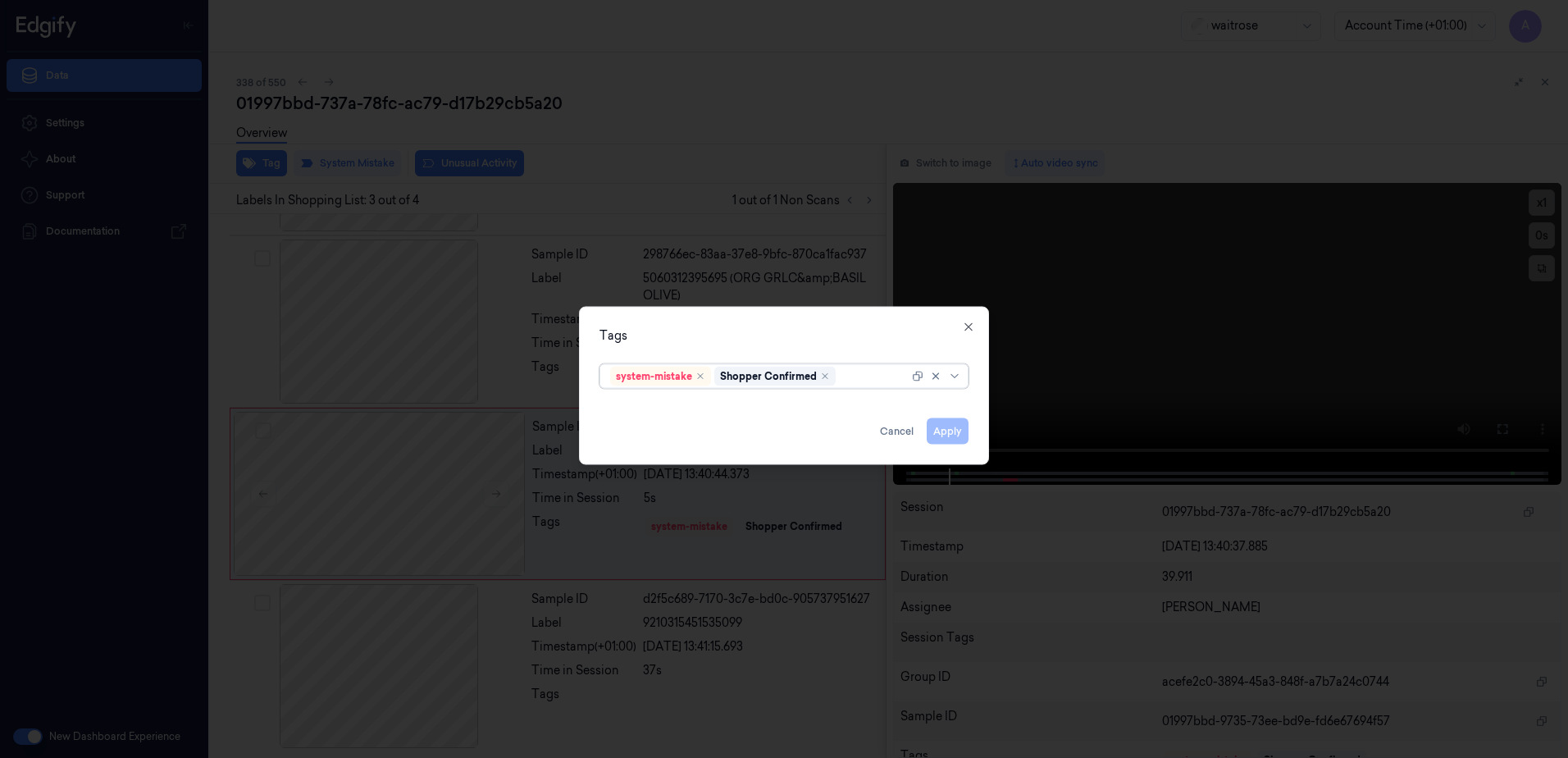
click at [859, 376] on div at bounding box center [874, 376] width 70 height 17
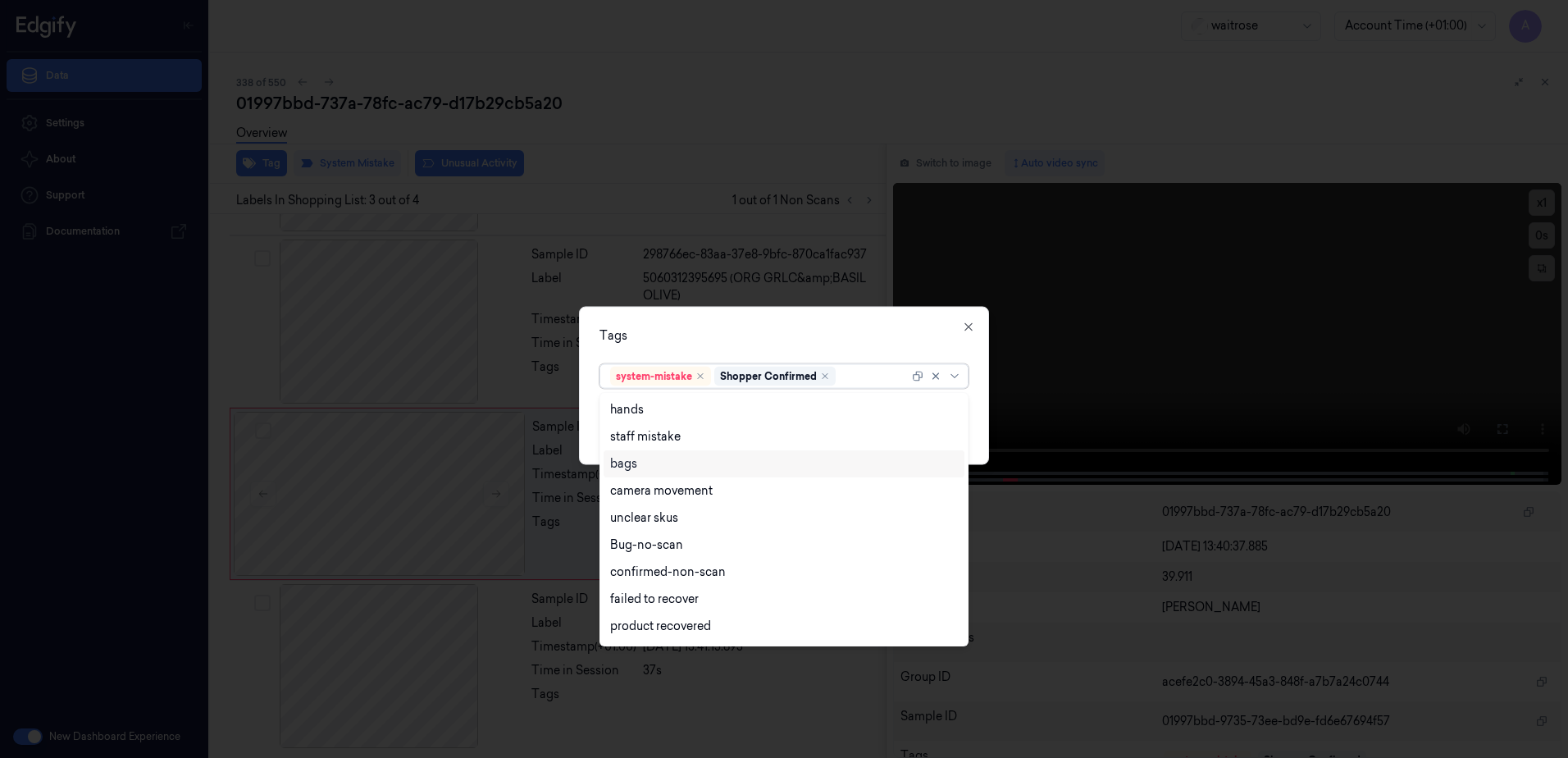
click at [650, 465] on div "bags" at bounding box center [784, 465] width 348 height 17
click at [712, 341] on div "Tags" at bounding box center [784, 336] width 369 height 17
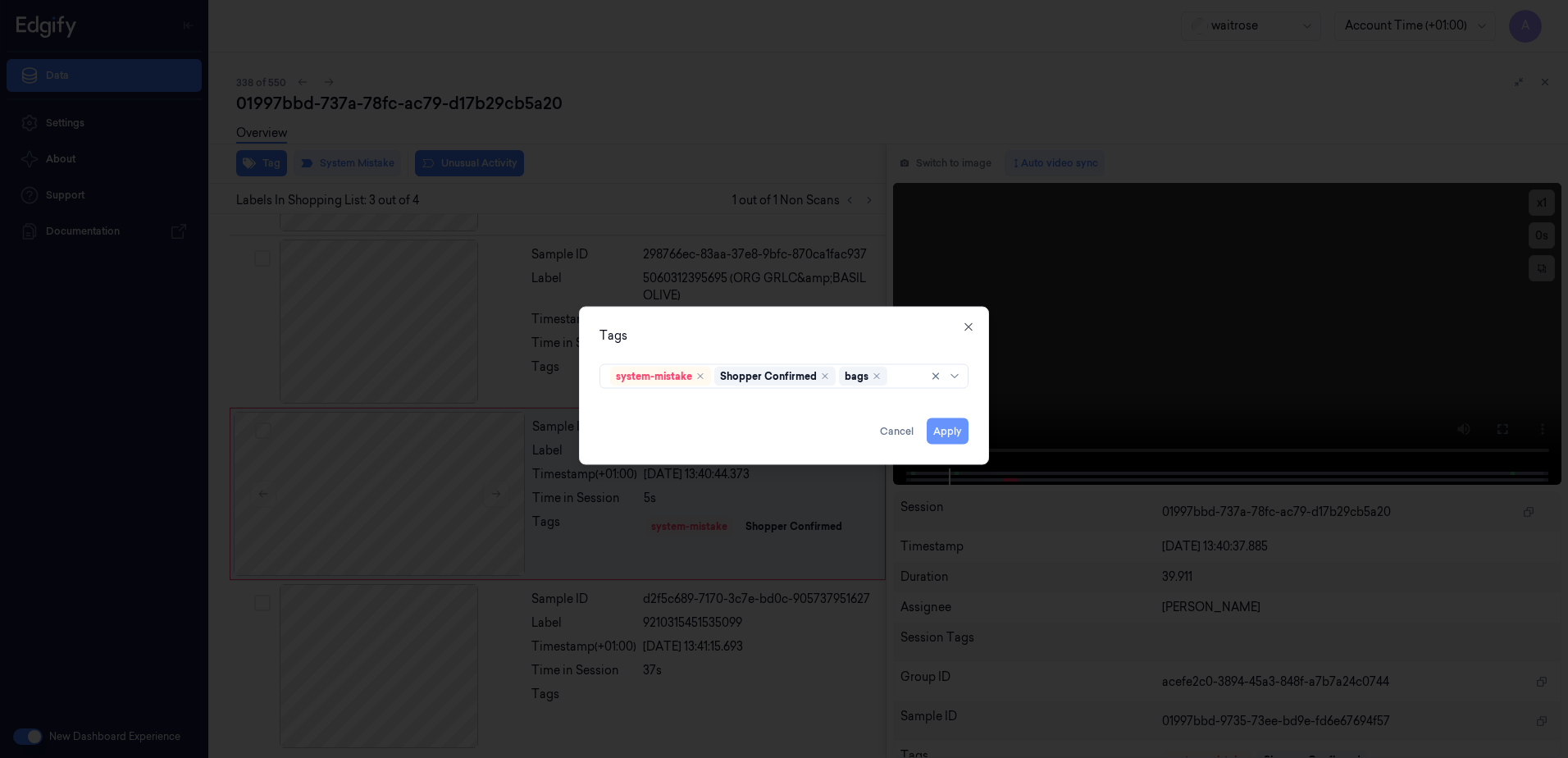
click at [955, 436] on button "Apply" at bounding box center [948, 431] width 42 height 26
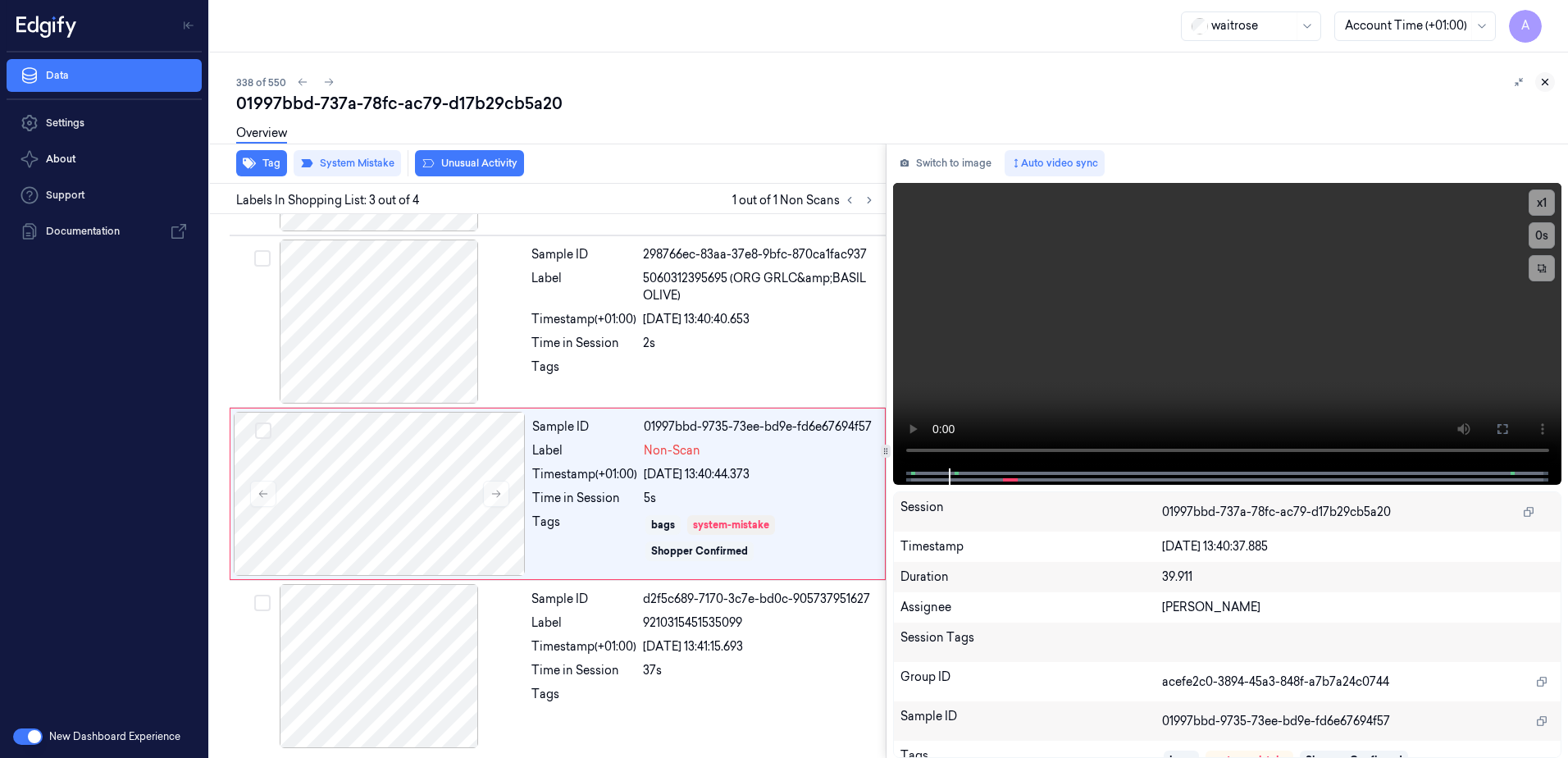
click at [1542, 87] on icon at bounding box center [1545, 82] width 12 height 12
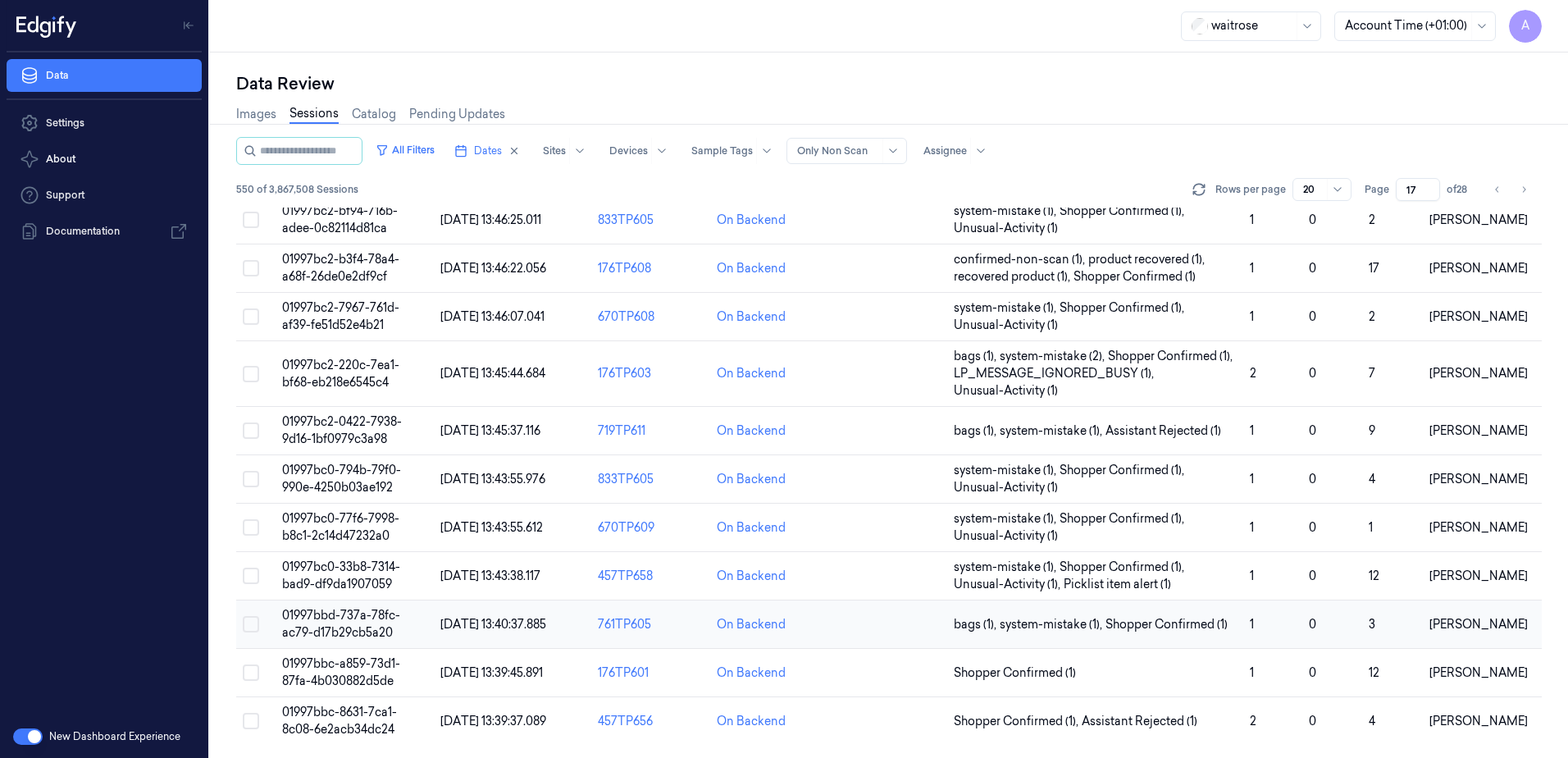
scroll to position [484, 0]
drag, startPoint x: 1419, startPoint y: 190, endPoint x: 1401, endPoint y: 198, distance: 19.7
click at [1401, 198] on input "17" at bounding box center [1418, 190] width 44 height 23
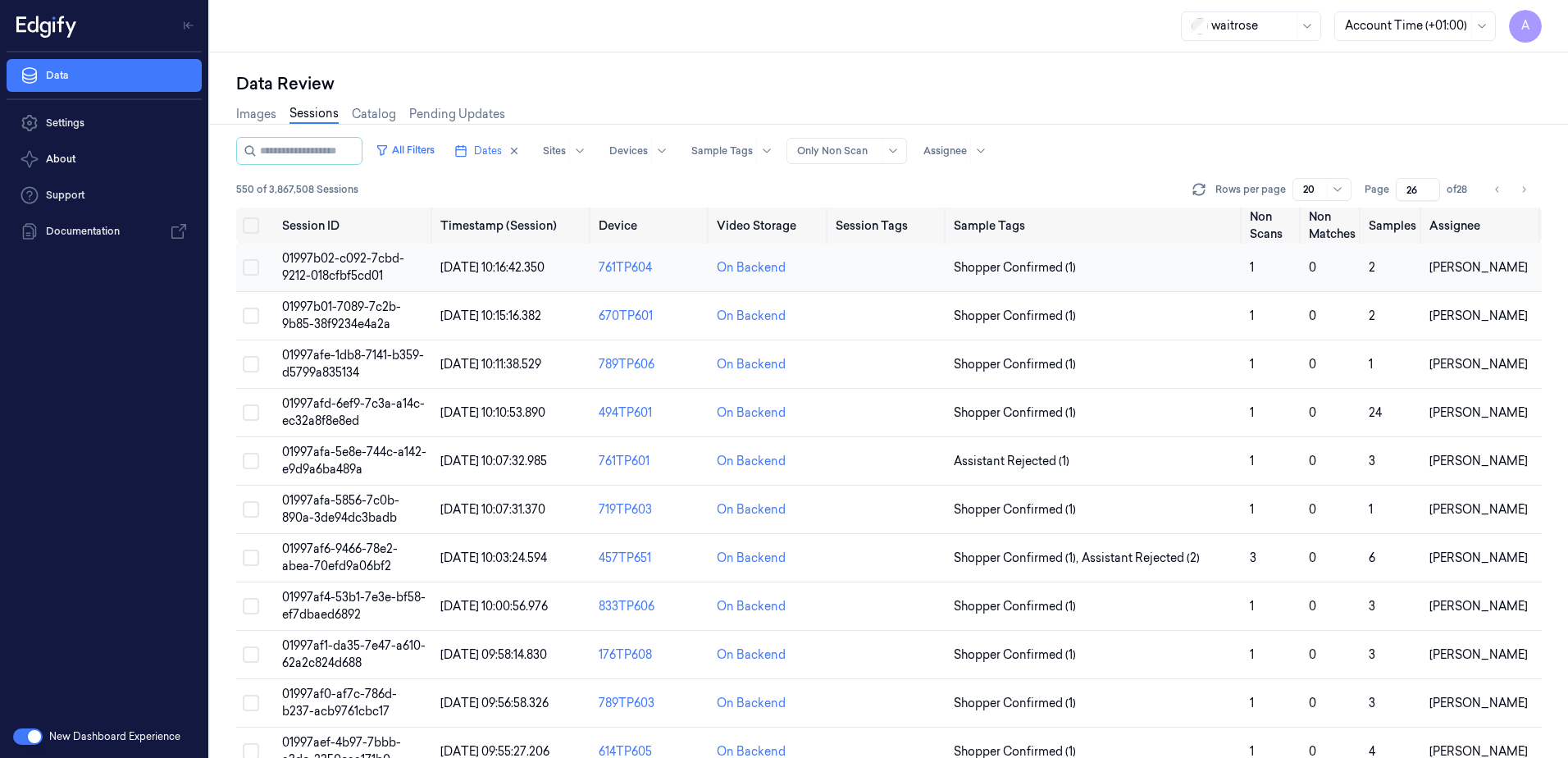
type input "26"
click at [359, 260] on span "01997b02-c092-7cbd-9212-018cfbf5cd01" at bounding box center [342, 266] width 122 height 32
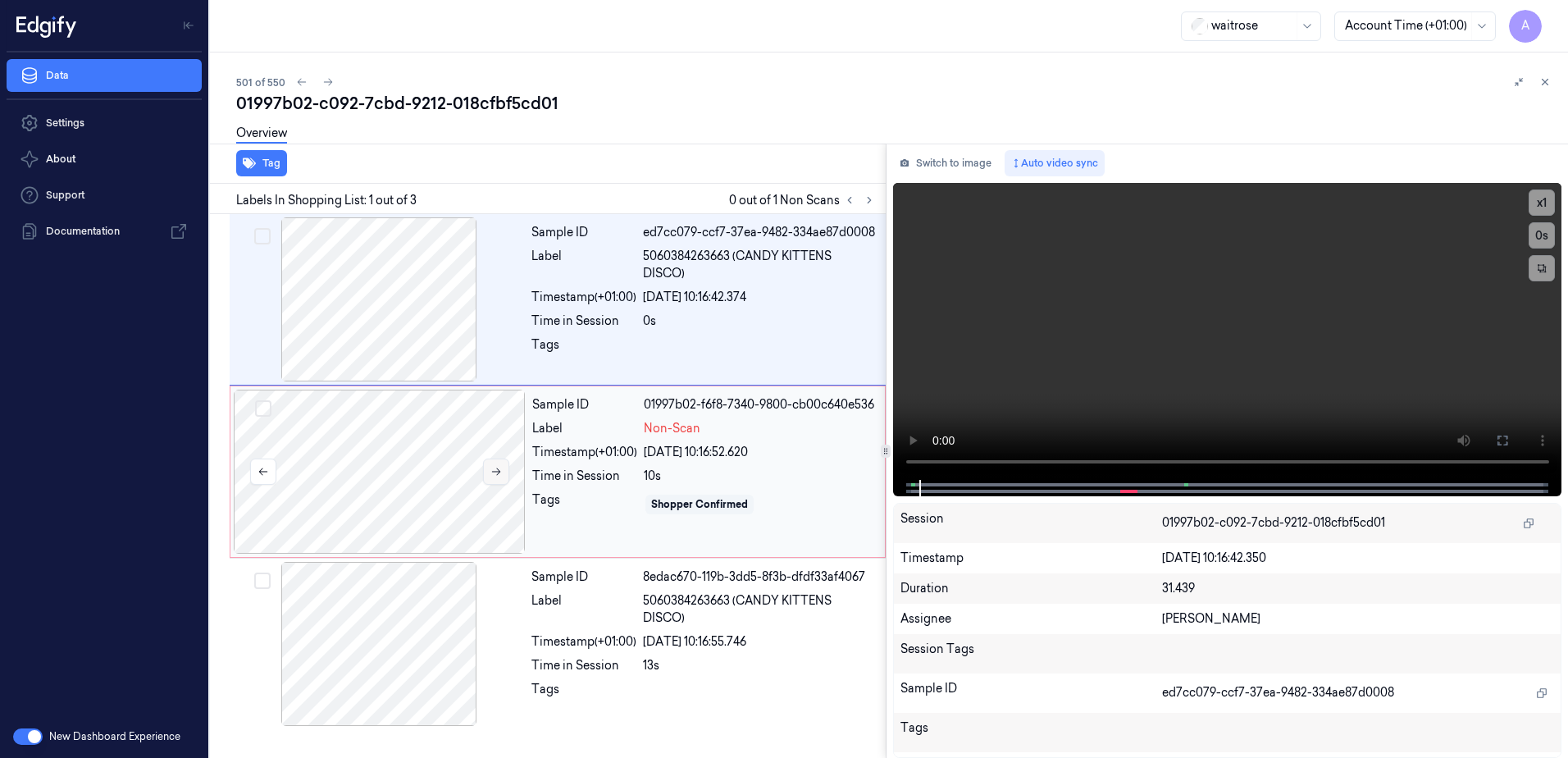
click at [497, 470] on icon at bounding box center [496, 472] width 12 height 12
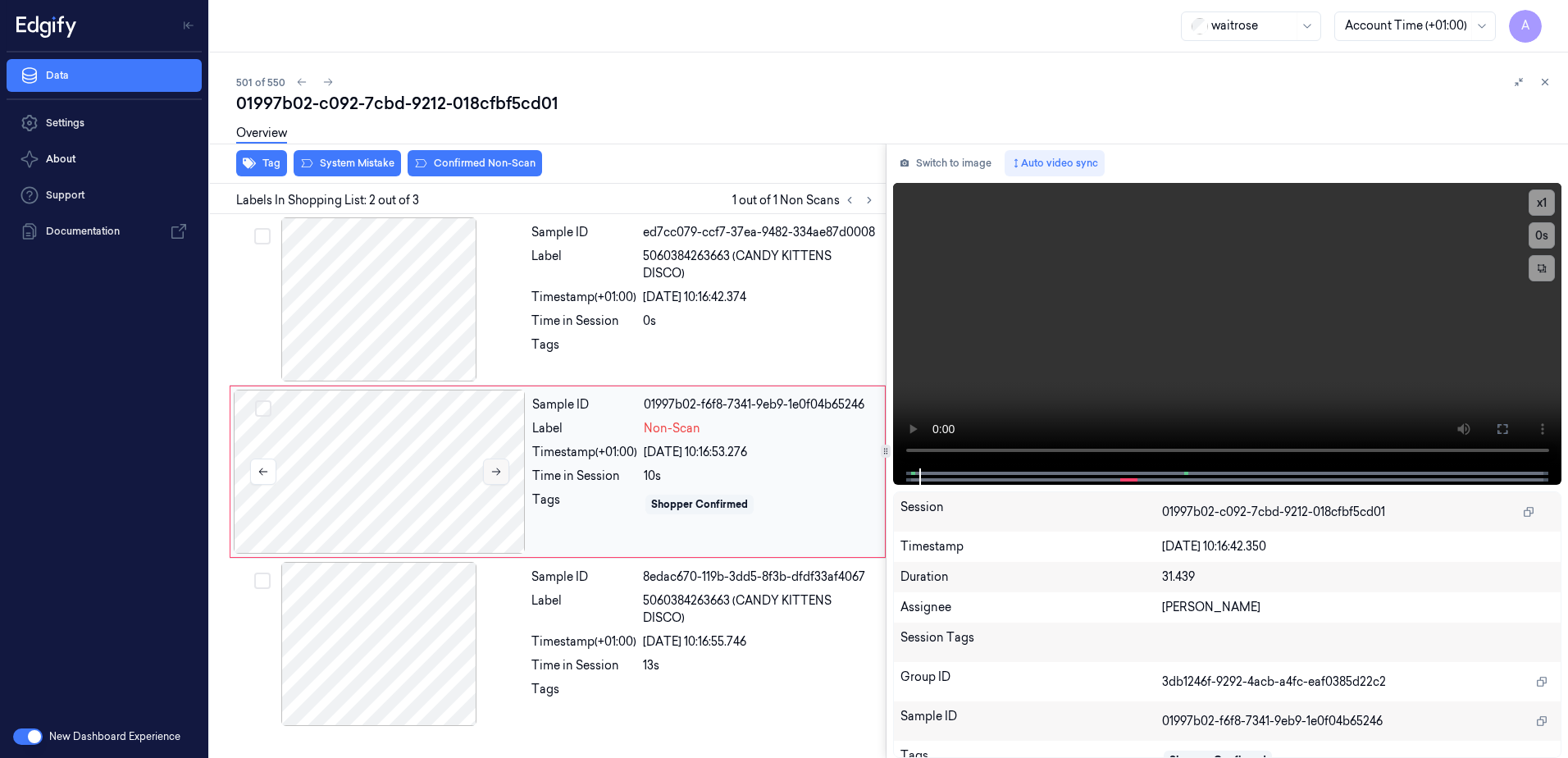
click at [497, 470] on icon at bounding box center [496, 472] width 12 height 12
click at [498, 476] on icon at bounding box center [496, 472] width 12 height 12
click at [484, 468] on button at bounding box center [496, 471] width 26 height 26
click at [496, 469] on icon at bounding box center [496, 472] width 12 height 12
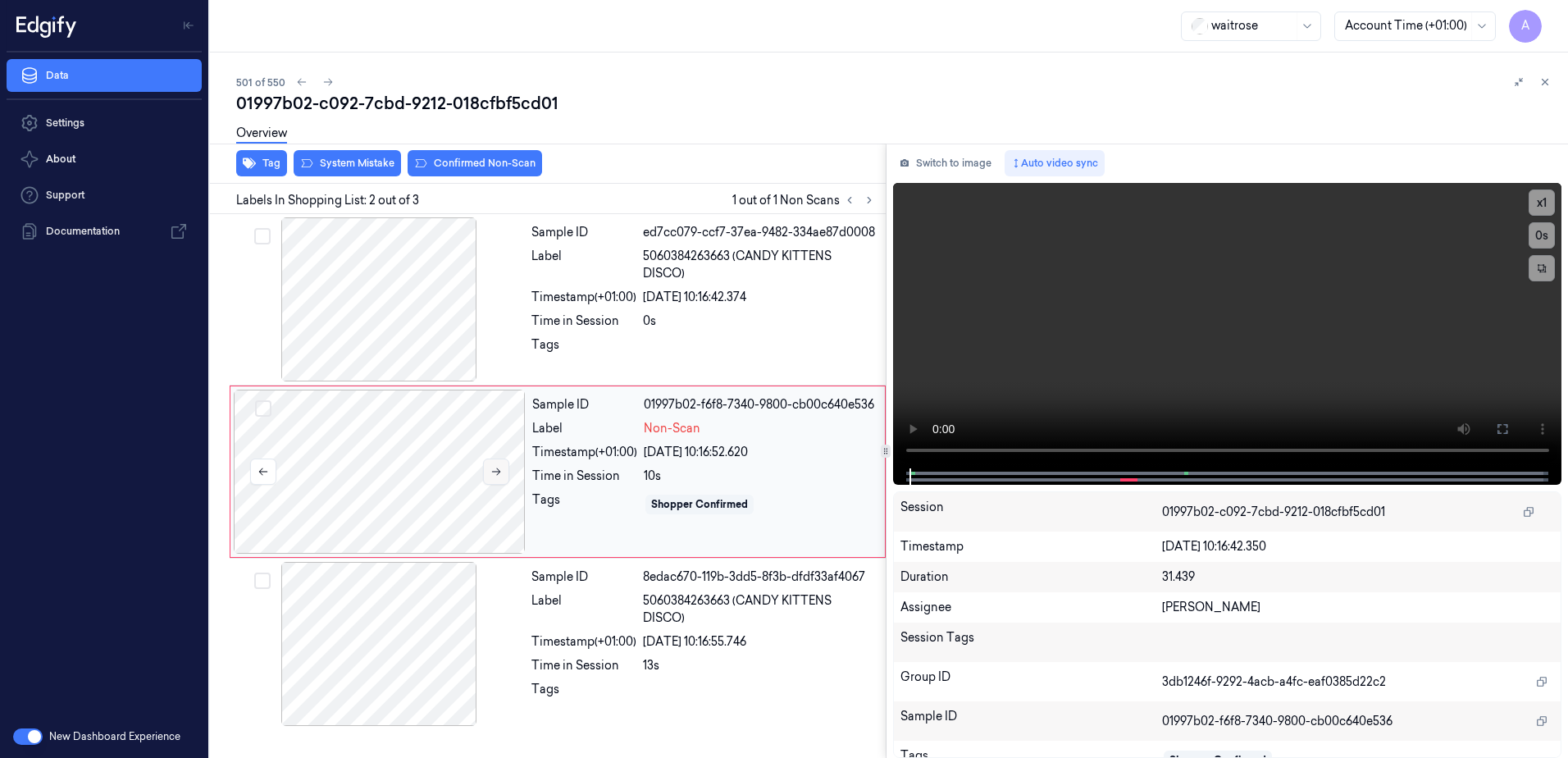
click at [493, 478] on button at bounding box center [496, 471] width 26 height 26
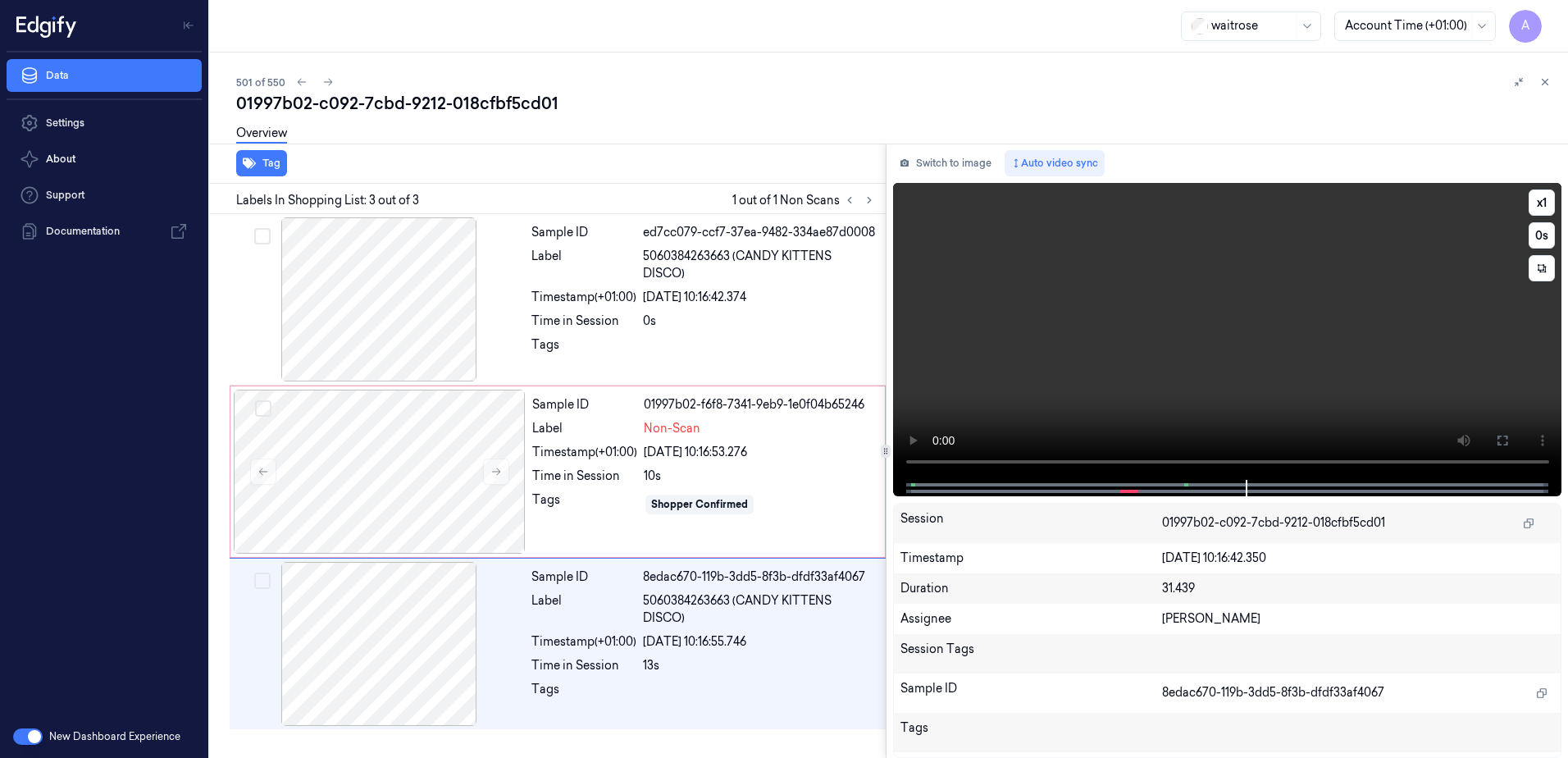
click at [1119, 379] on video at bounding box center [1228, 331] width 669 height 297
click at [809, 526] on div "Sample ID 01997b02-f6f8-7341-9eb9-1e0f04b65246 Label Non-Scan Timestamp (+01:00…" at bounding box center [704, 471] width 356 height 164
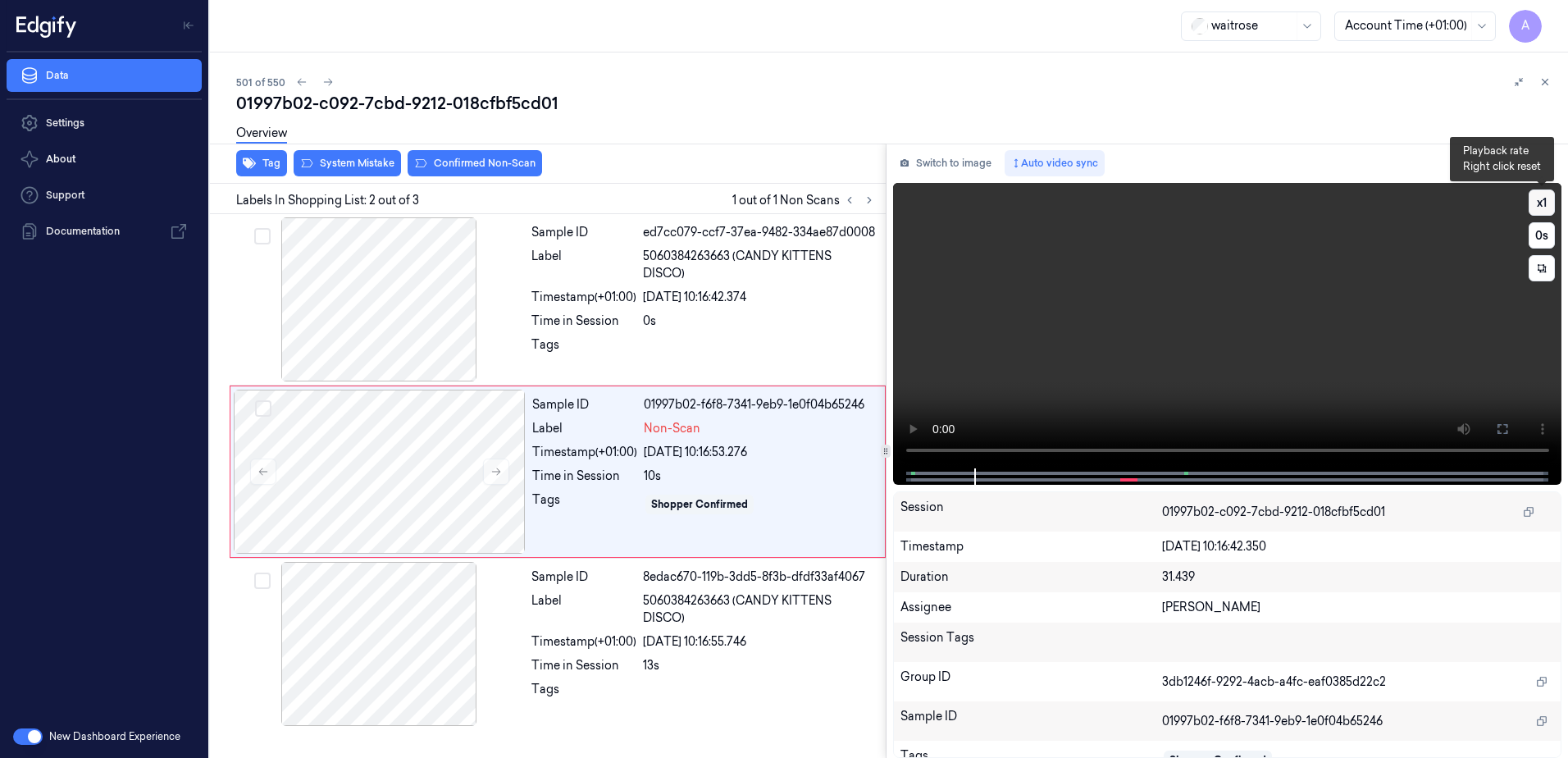
click at [1539, 206] on button "x 1" at bounding box center [1541, 202] width 26 height 26
click at [959, 343] on video at bounding box center [1228, 325] width 669 height 286
click at [730, 496] on div "Shopper Confirmed" at bounding box center [699, 504] width 109 height 19
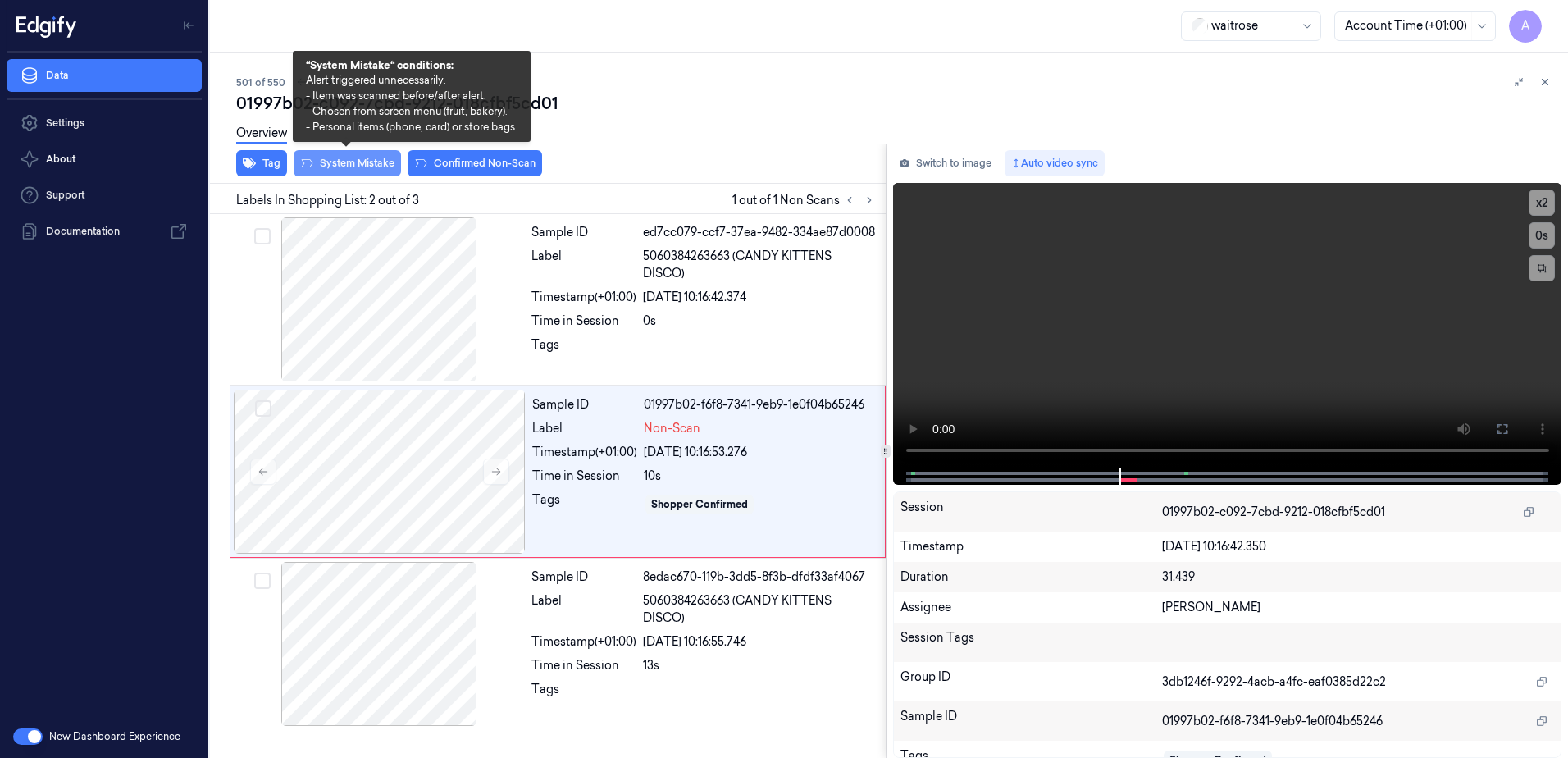
click at [367, 161] on button "System Mistake" at bounding box center [347, 163] width 108 height 26
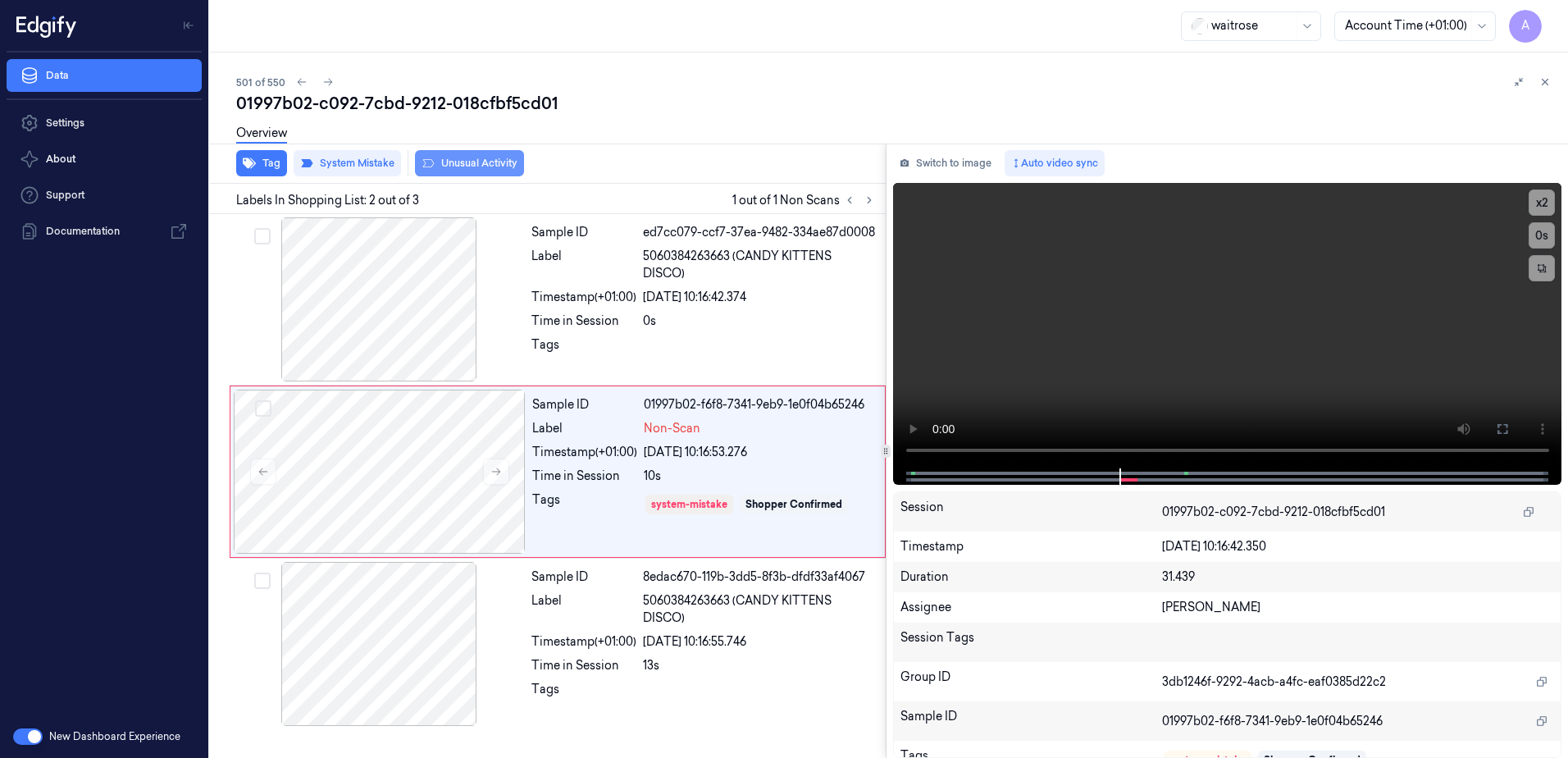
click at [472, 164] on button "Unusual Activity" at bounding box center [469, 163] width 109 height 26
click at [1542, 86] on icon at bounding box center [1545, 82] width 12 height 12
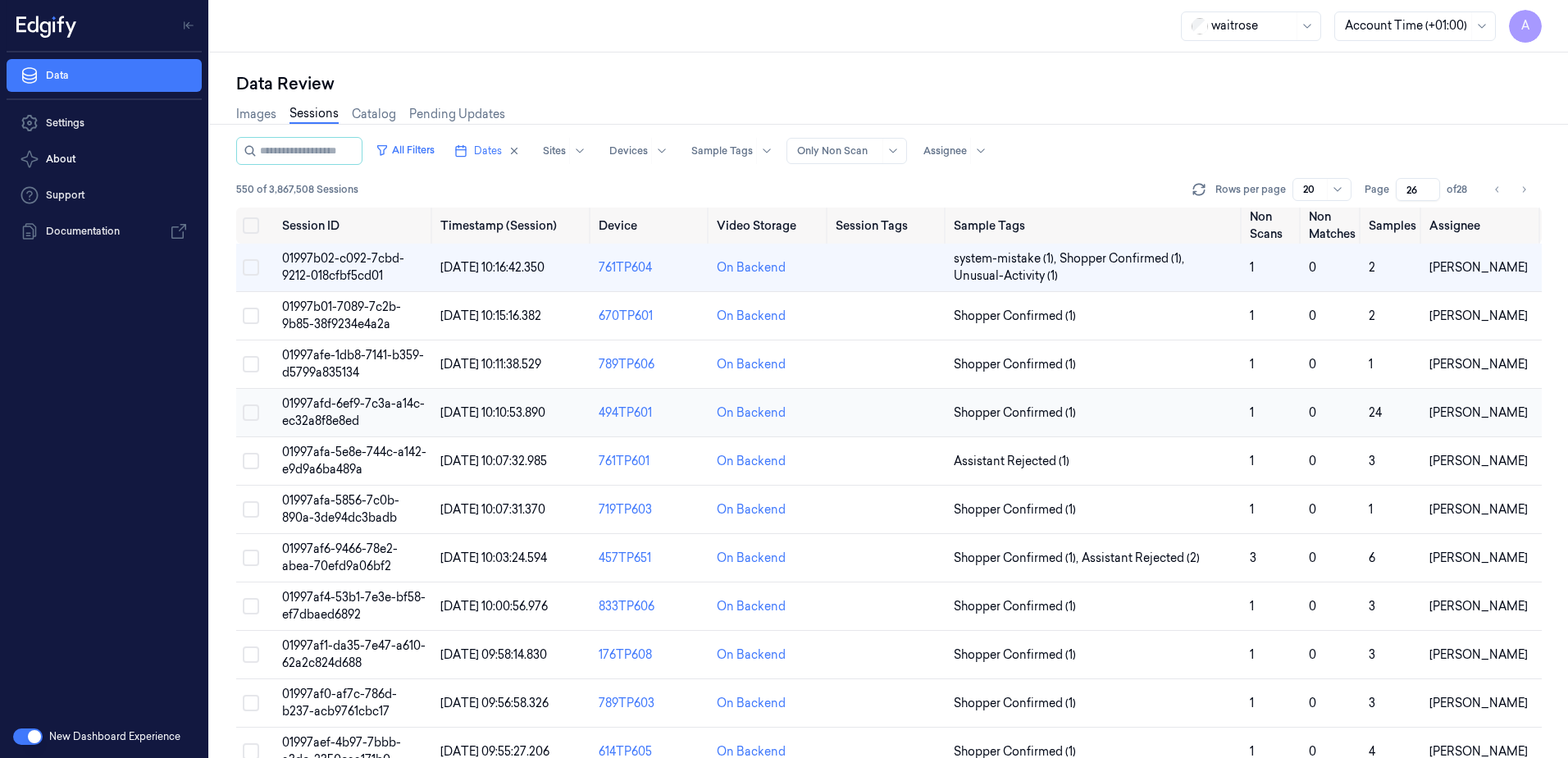
click at [328, 401] on span "01997afd-6ef9-7c3a-a14c-ec32a8f8e8ed" at bounding box center [353, 412] width 142 height 32
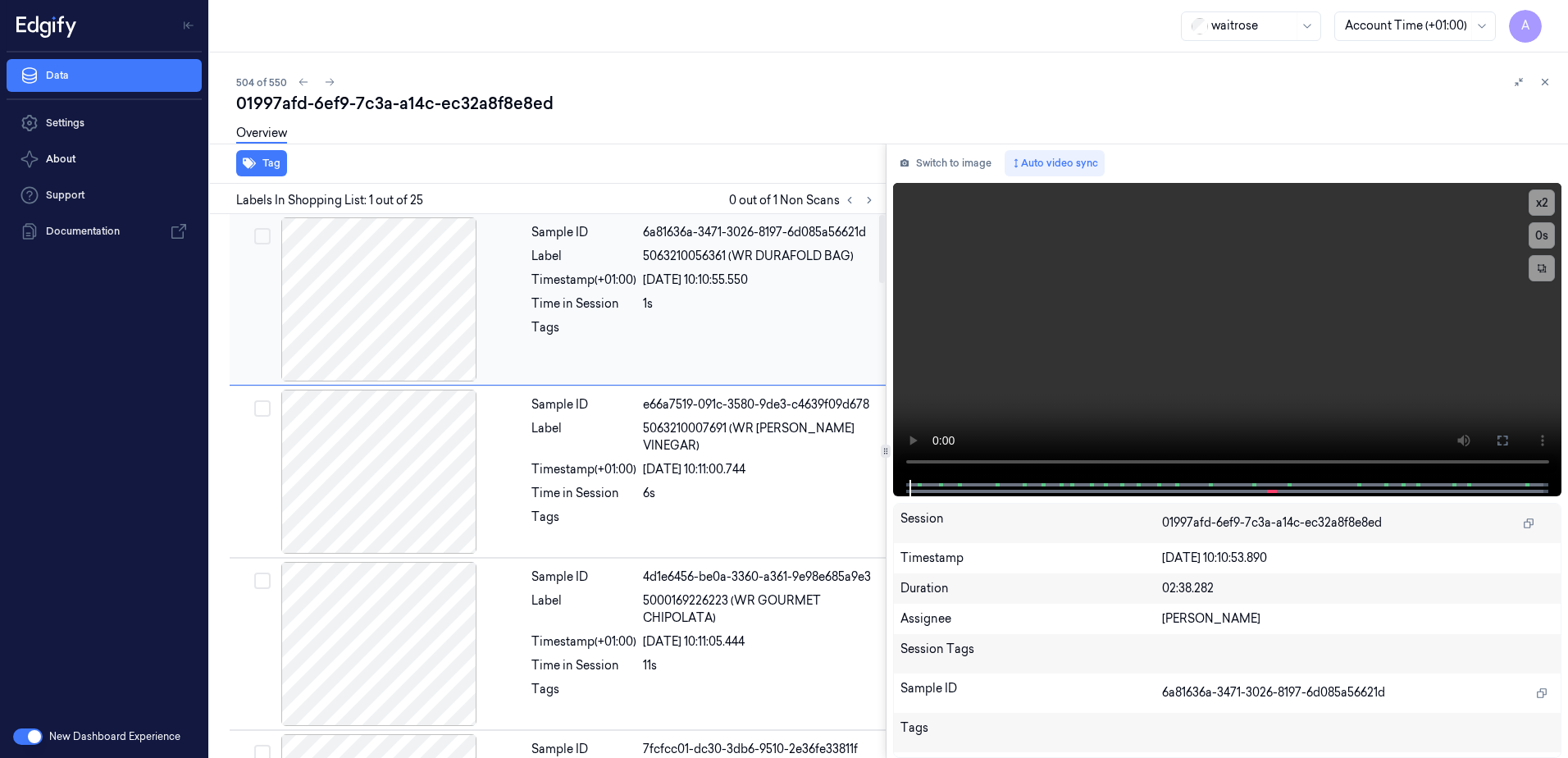
click at [595, 376] on div "Sample ID 6a81636a-3471-3026-8197-6d085a56621d Label 5063210056361 (WR DURAFOLD…" at bounding box center [704, 299] width 358 height 164
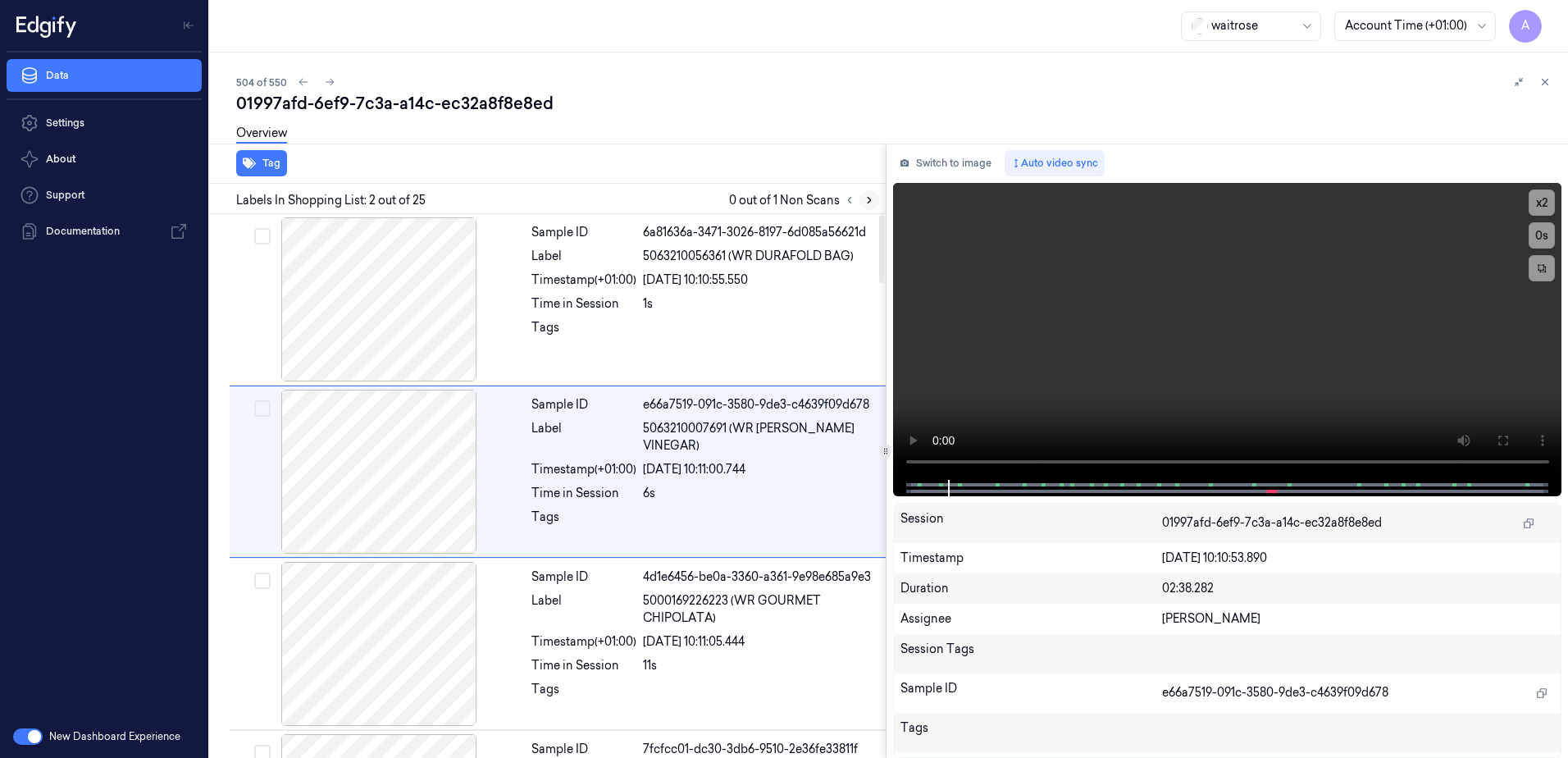
click at [871, 200] on icon at bounding box center [869, 200] width 12 height 12
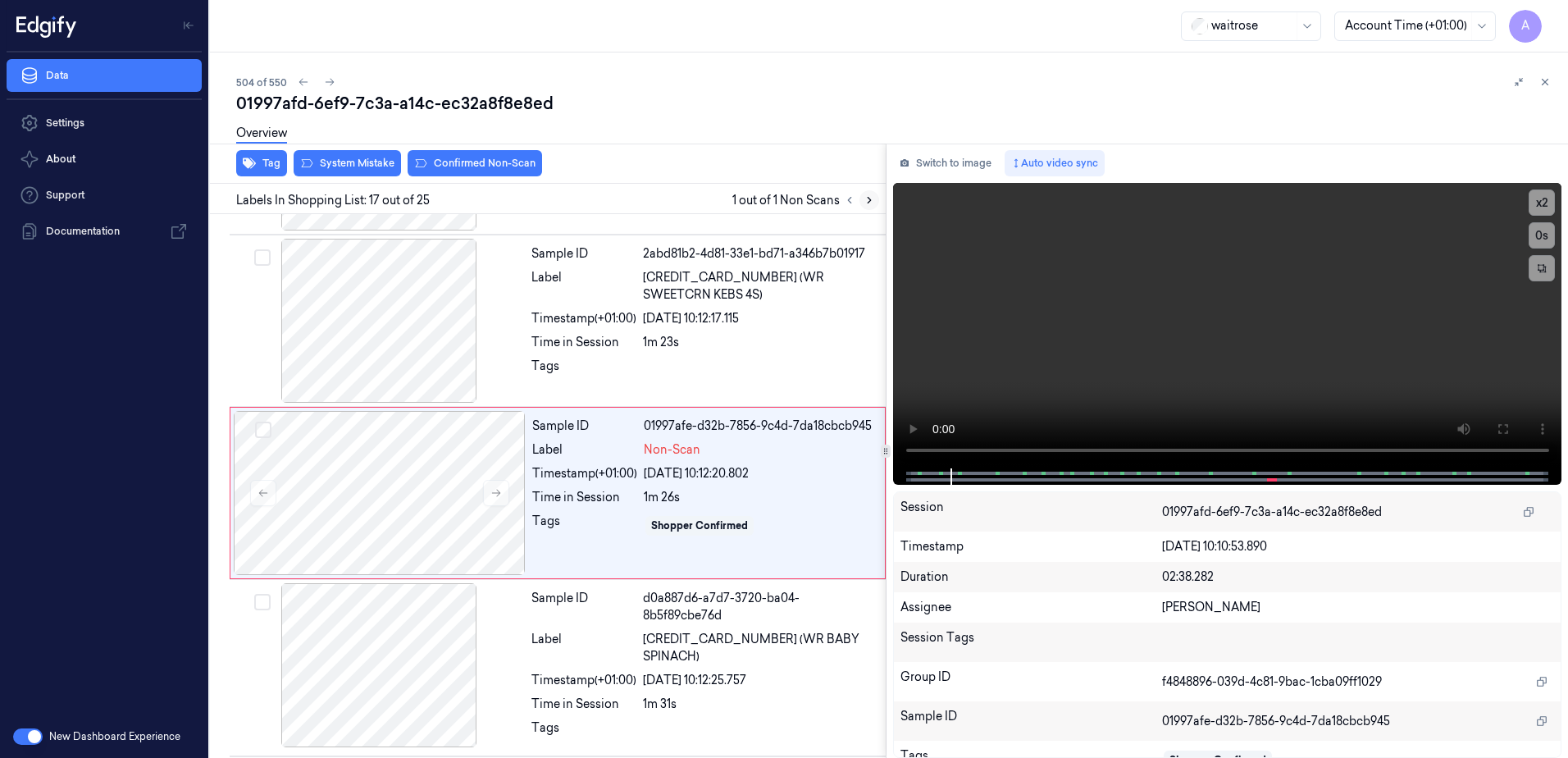
scroll to position [2571, 0]
click at [499, 488] on icon at bounding box center [496, 492] width 9 height 8
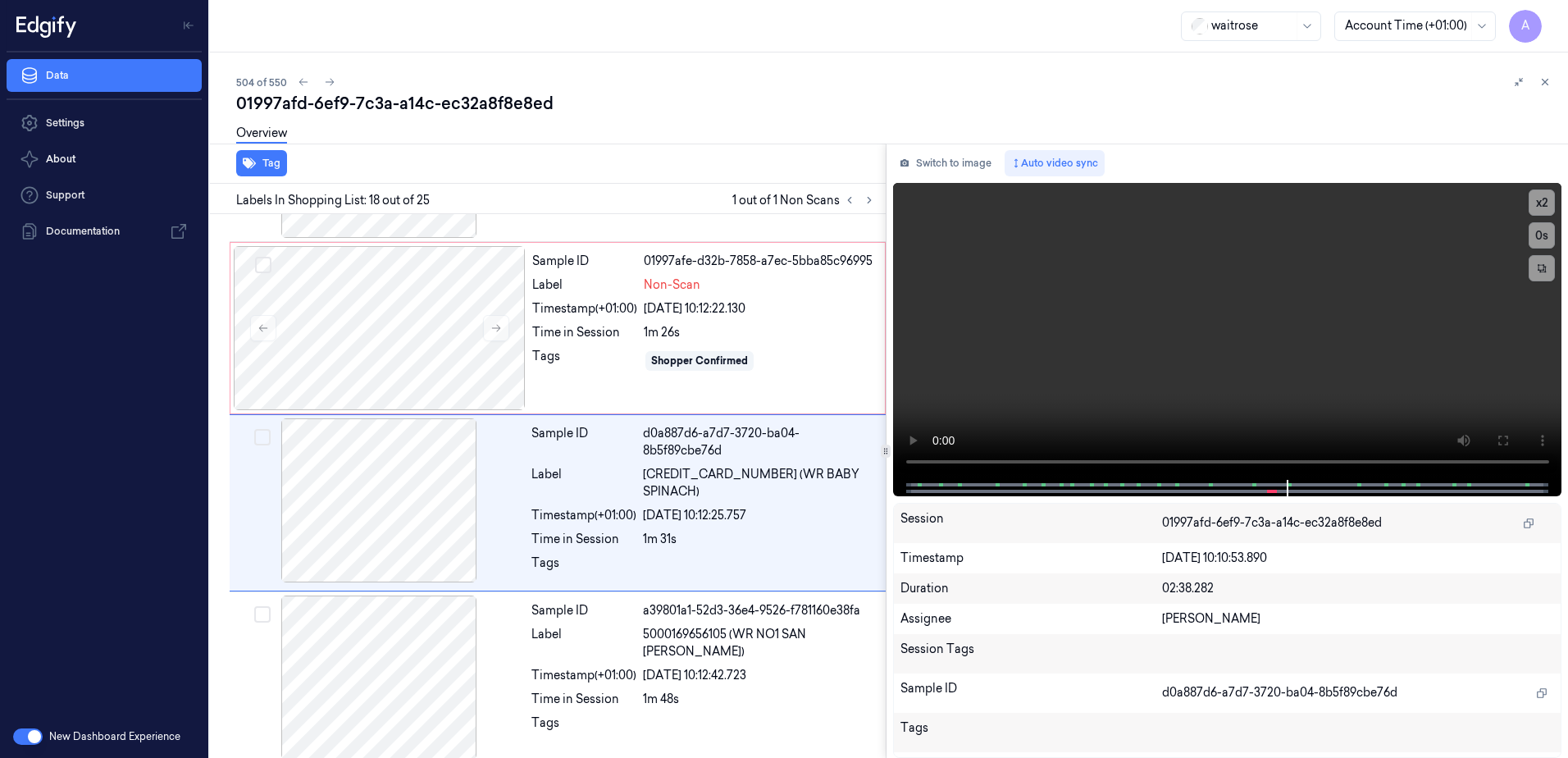
scroll to position [2743, 0]
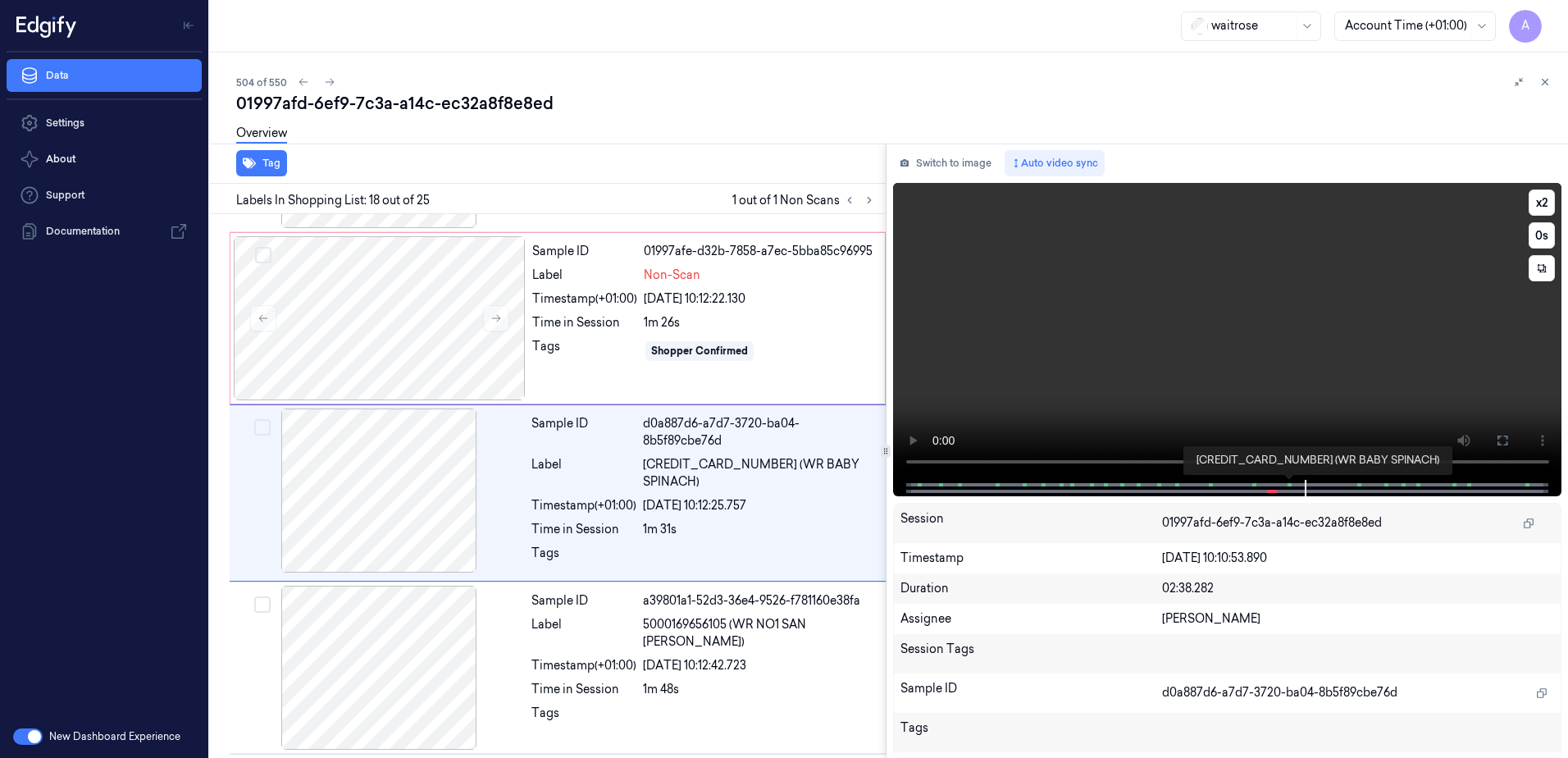
click at [1288, 485] on span at bounding box center [1289, 485] width 3 height 9
click at [1253, 484] on span at bounding box center [1254, 485] width 3 height 9
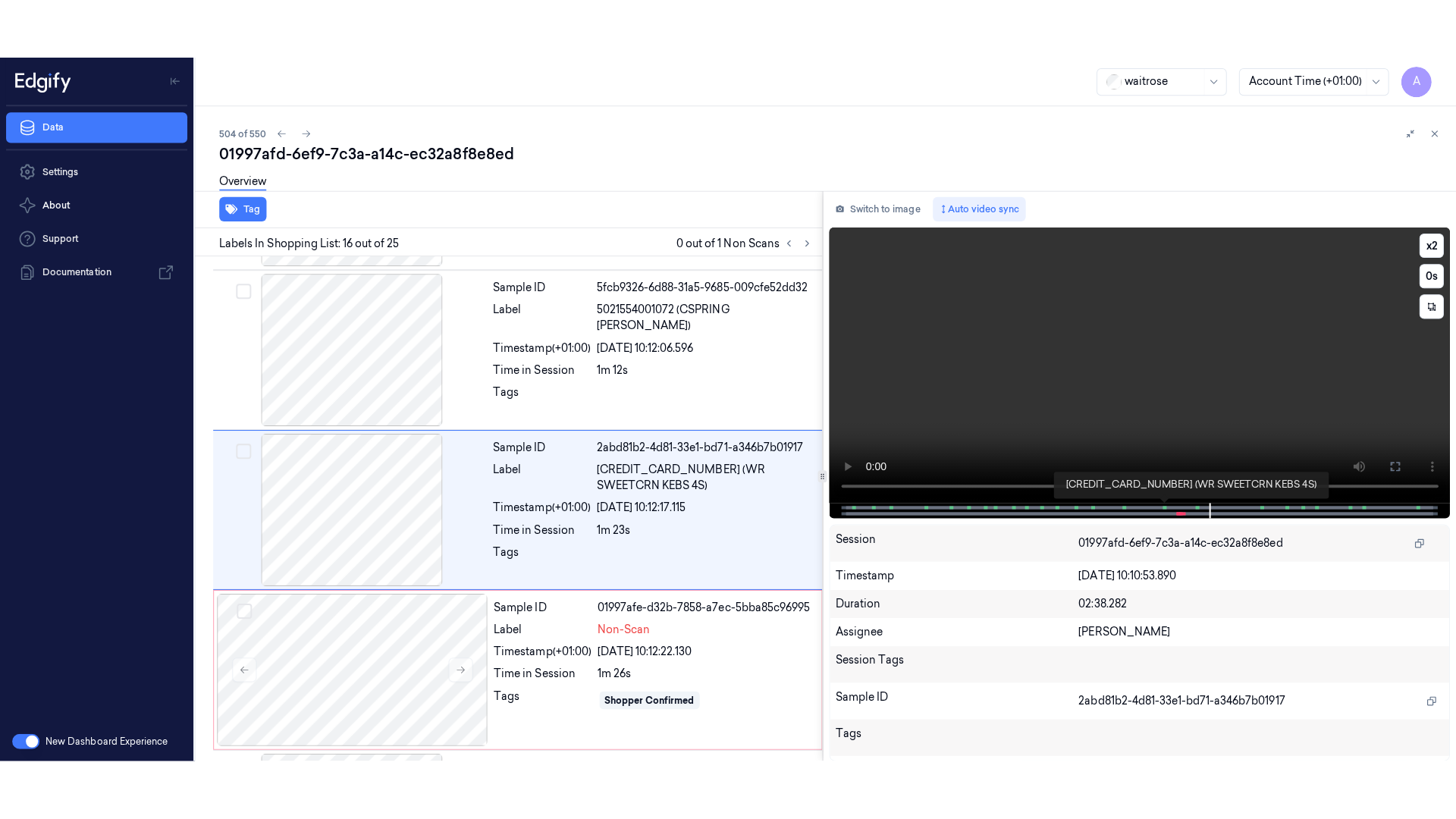
scroll to position [2218, 0]
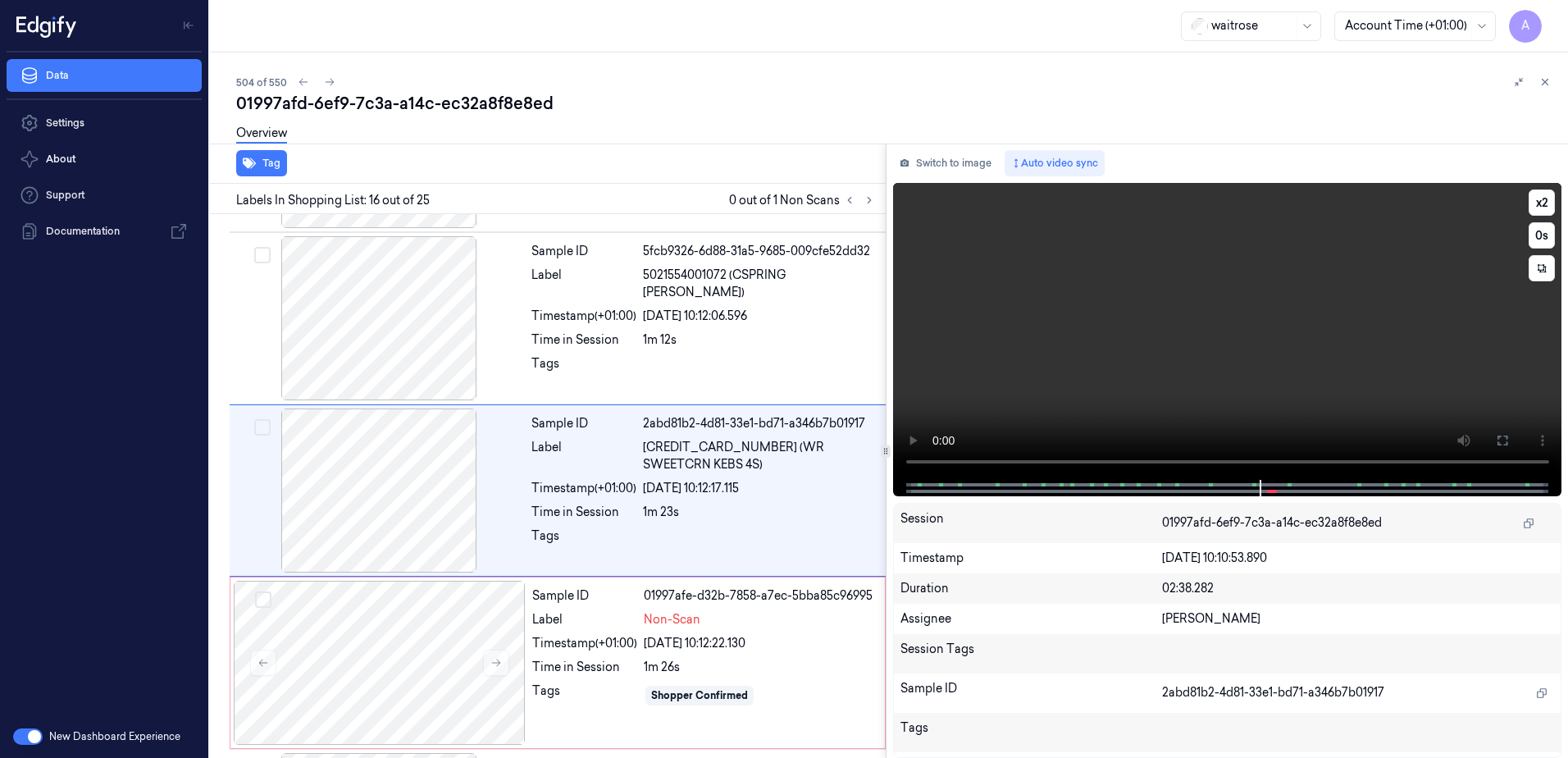
drag, startPoint x: 1491, startPoint y: 437, endPoint x: 1495, endPoint y: 522, distance: 85.1
click at [1491, 437] on button at bounding box center [1502, 441] width 26 height 26
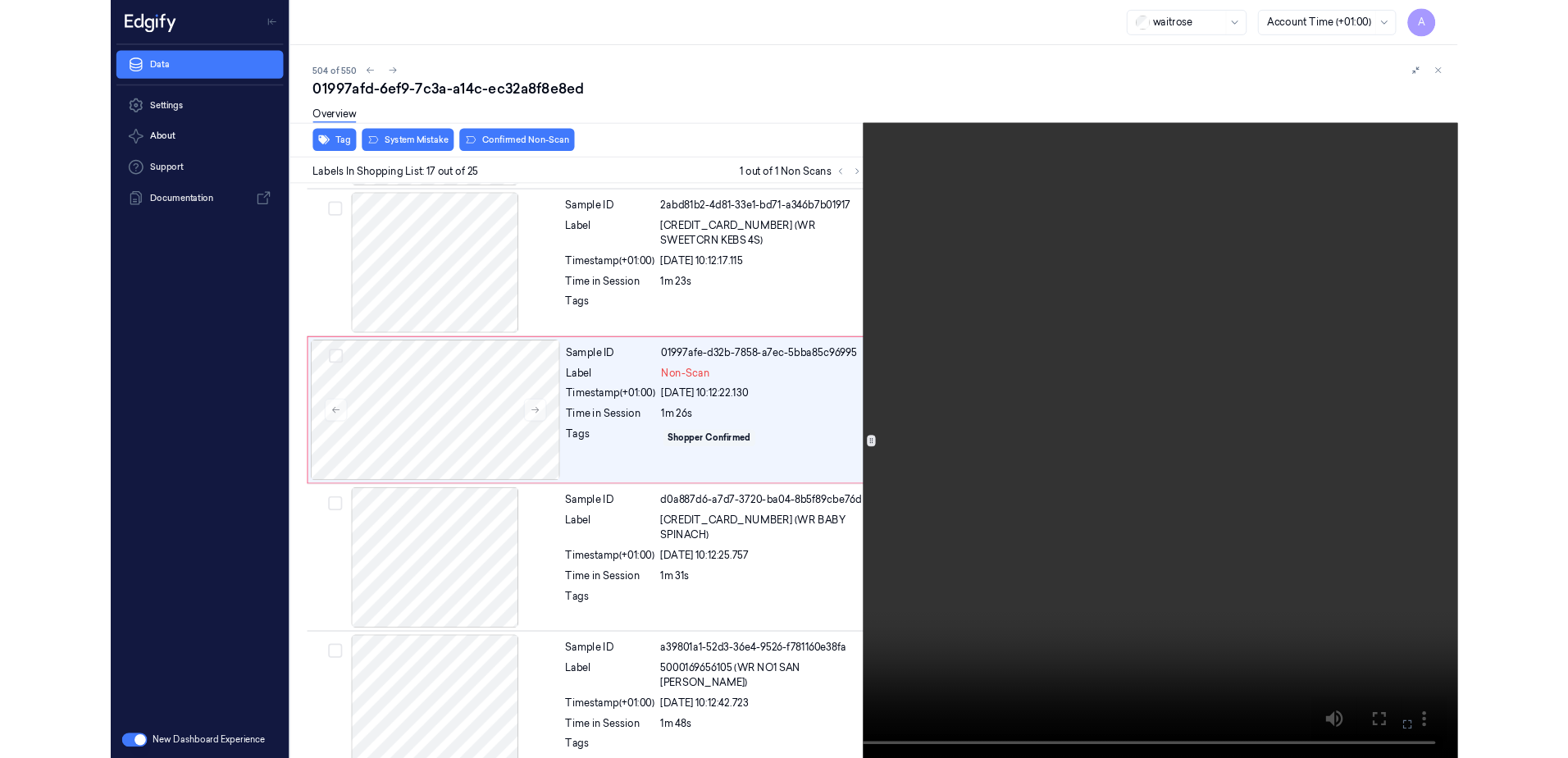
scroll to position [2507, 0]
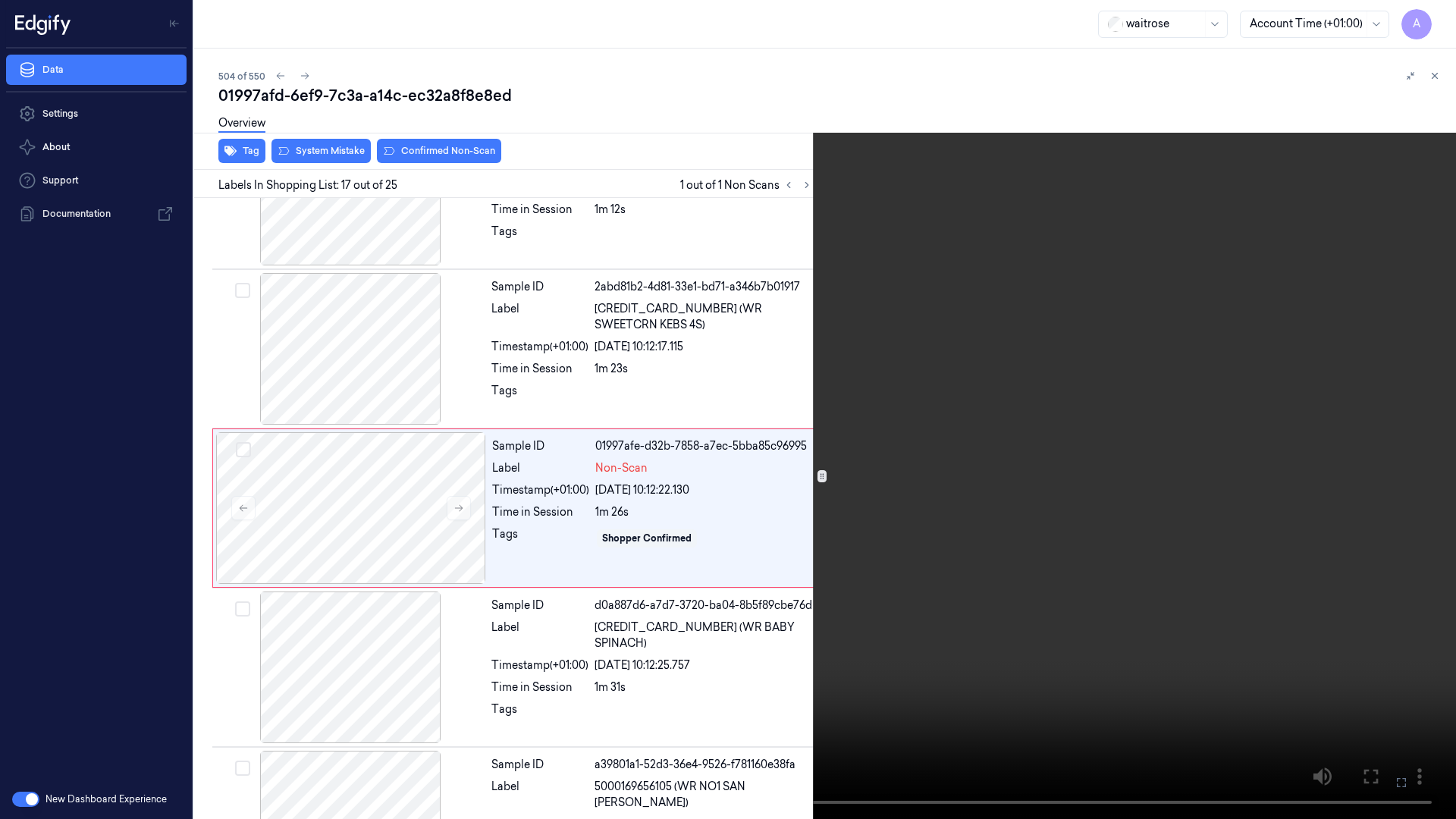
click at [0, 0] on icon at bounding box center [0, 0] width 0 height 0
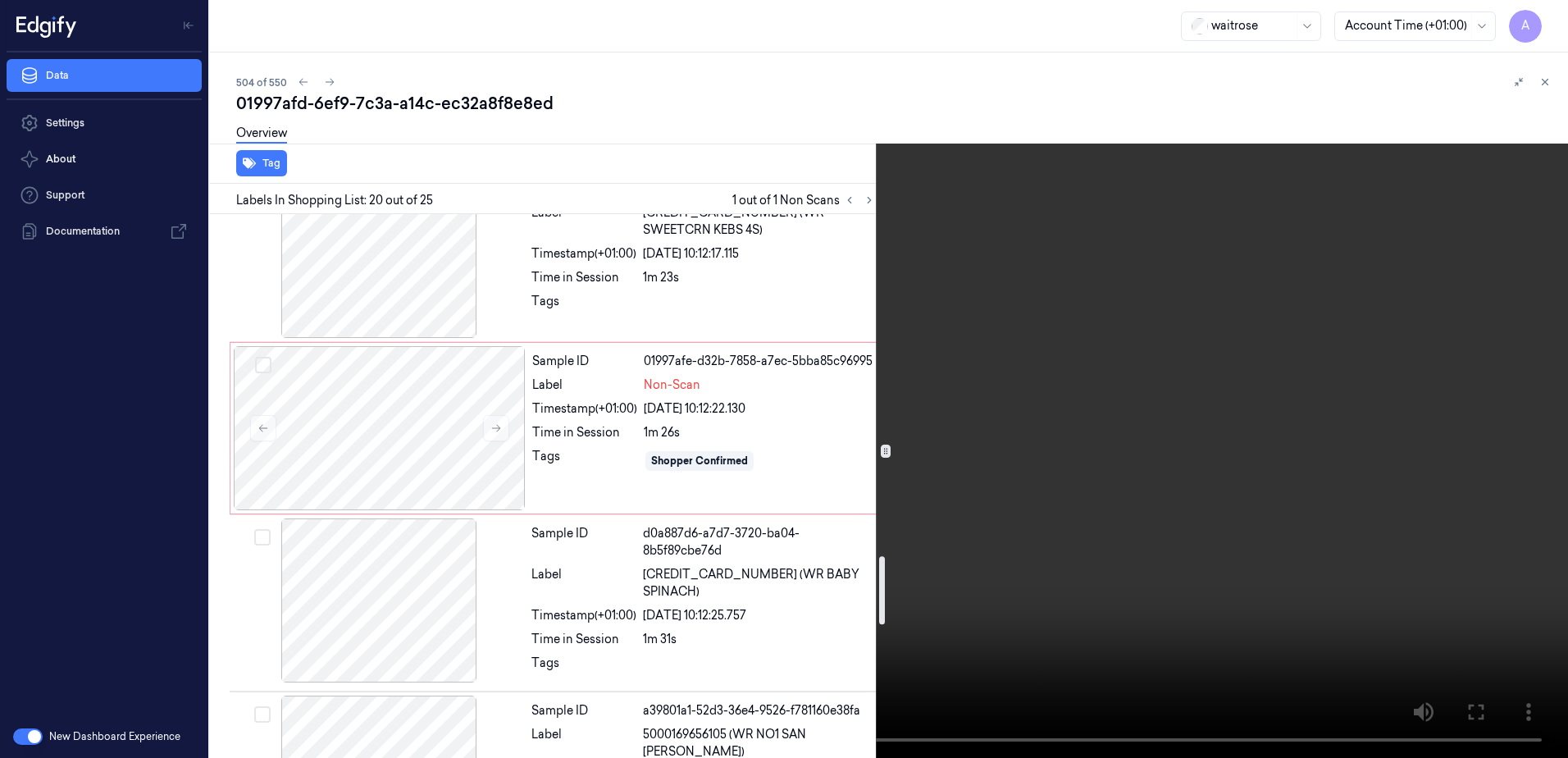
scroll to position [2596, 0]
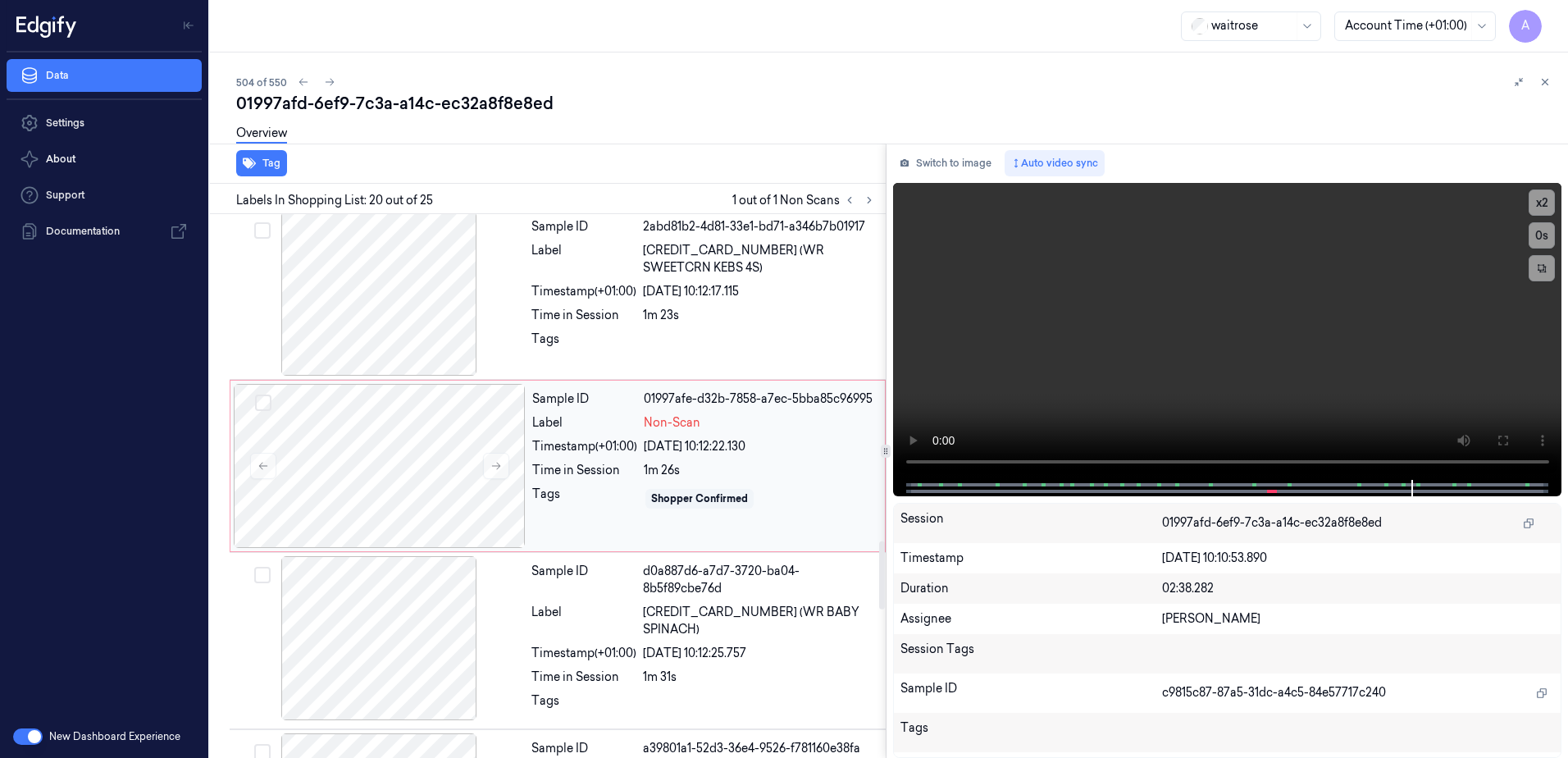
click at [581, 486] on div "Tags" at bounding box center [585, 498] width 105 height 26
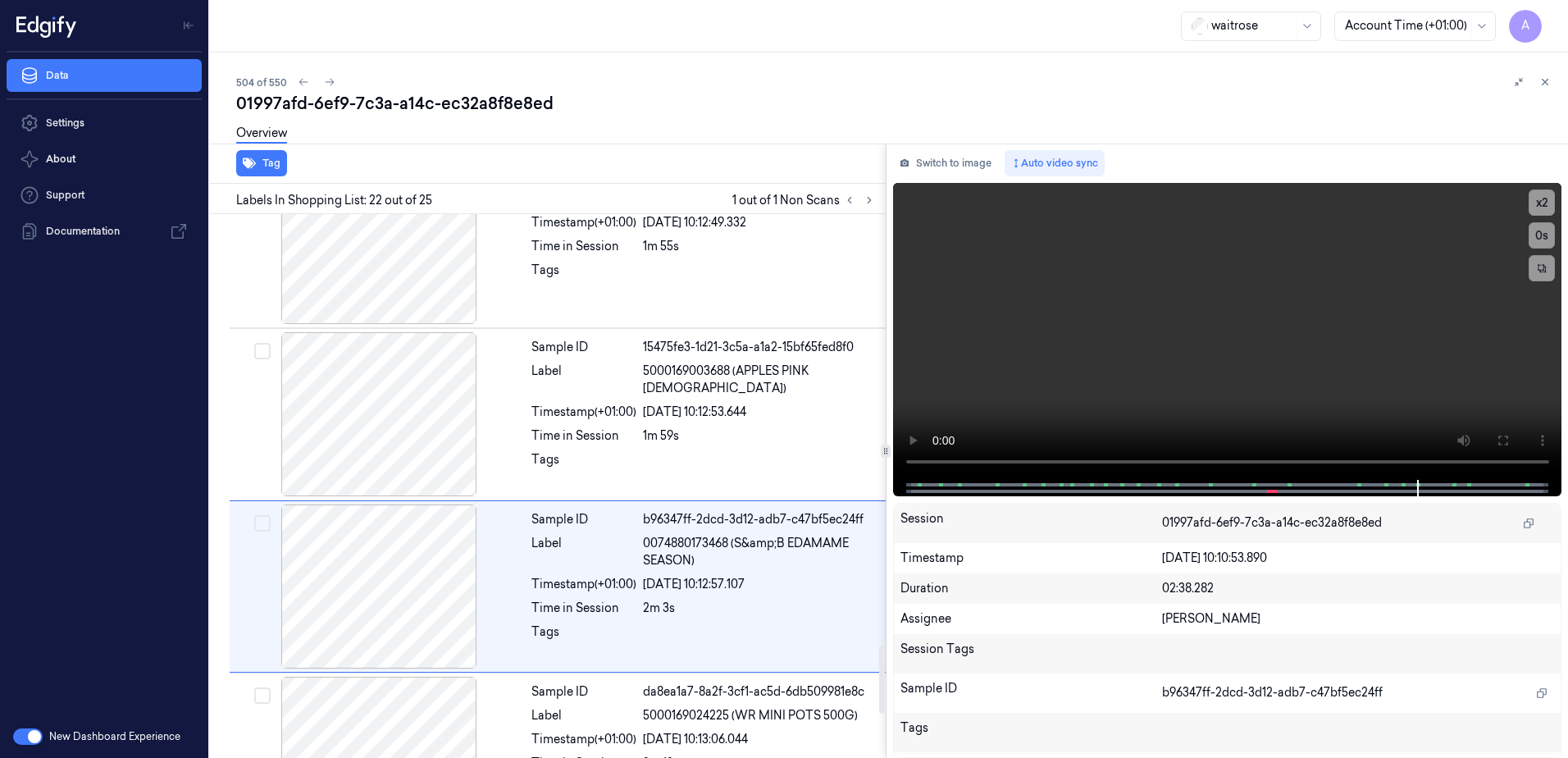
scroll to position [3433, 0]
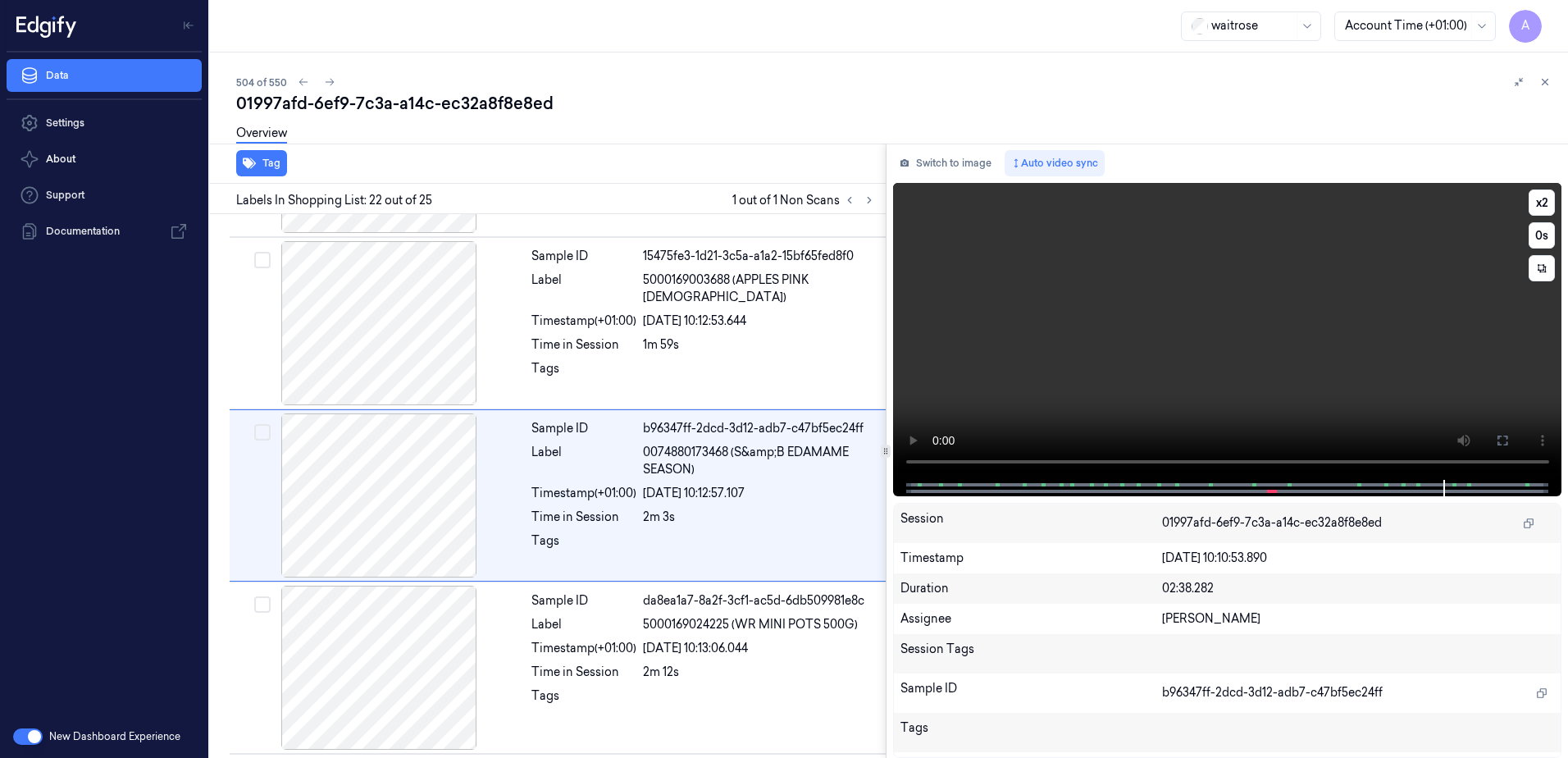
click at [1182, 377] on video at bounding box center [1228, 331] width 669 height 297
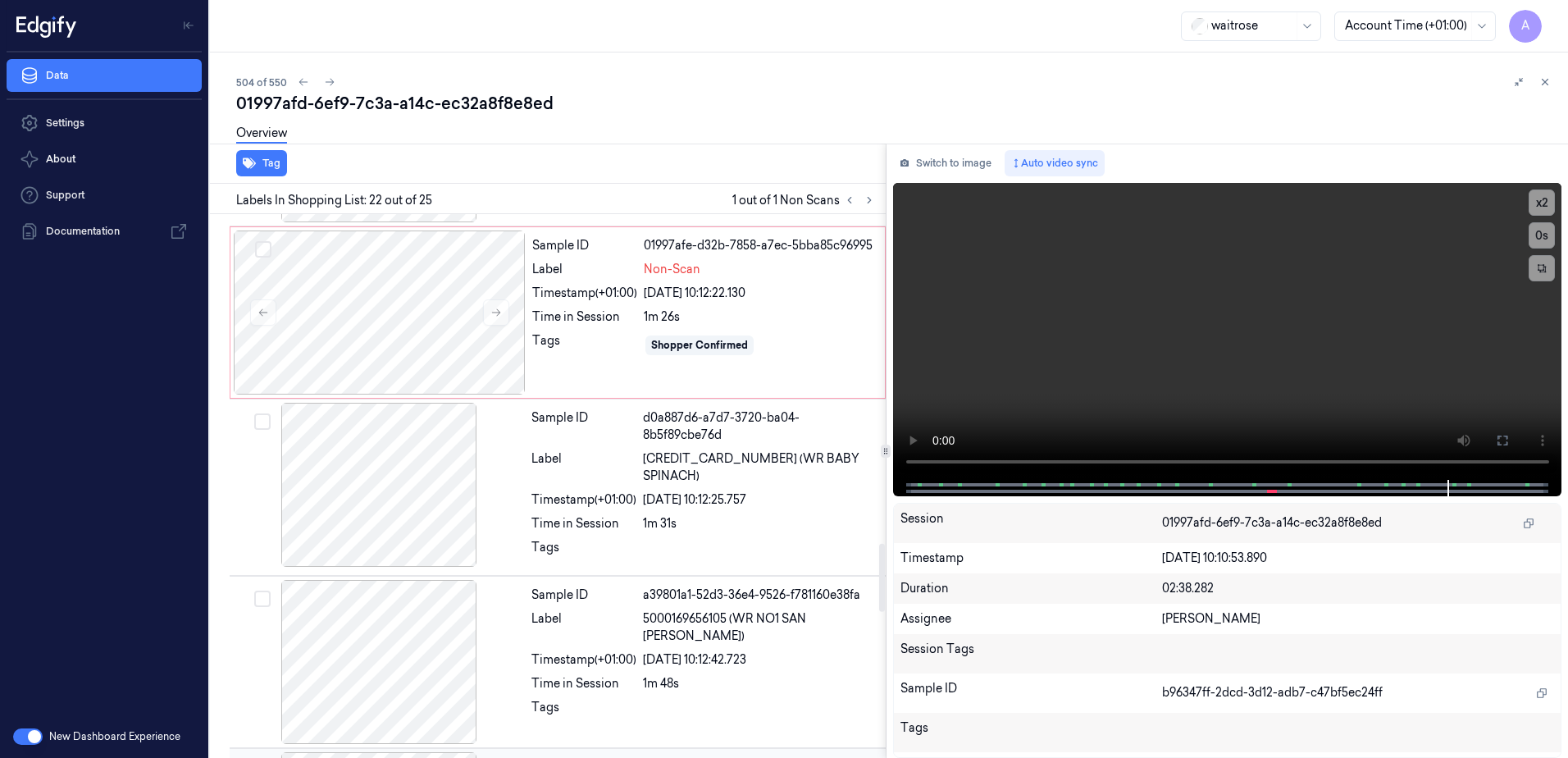
scroll to position [2613, 0]
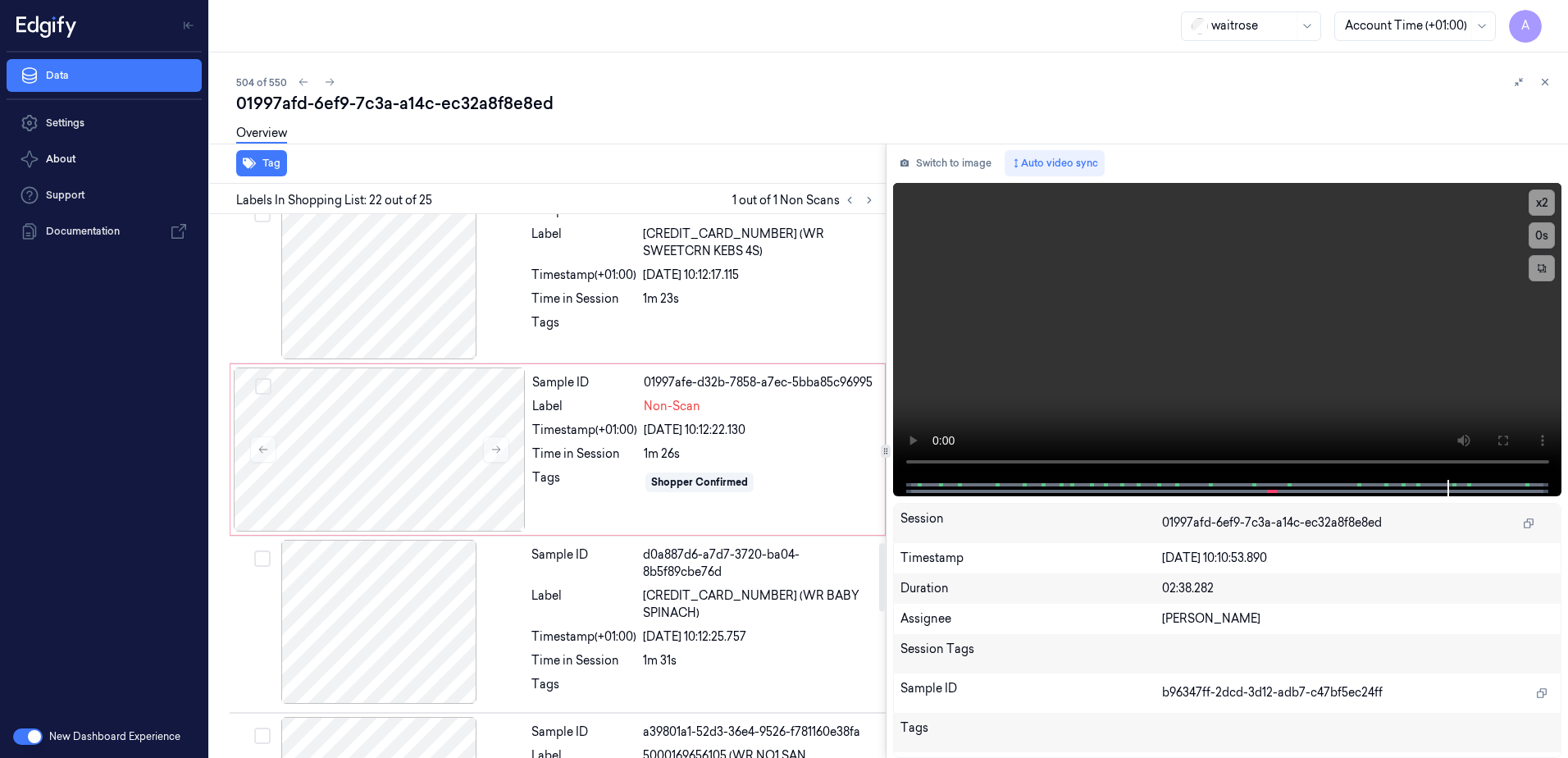
click at [884, 457] on div at bounding box center [885, 451] width 10 height 13
click at [843, 457] on div "1m 26s" at bounding box center [759, 454] width 232 height 17
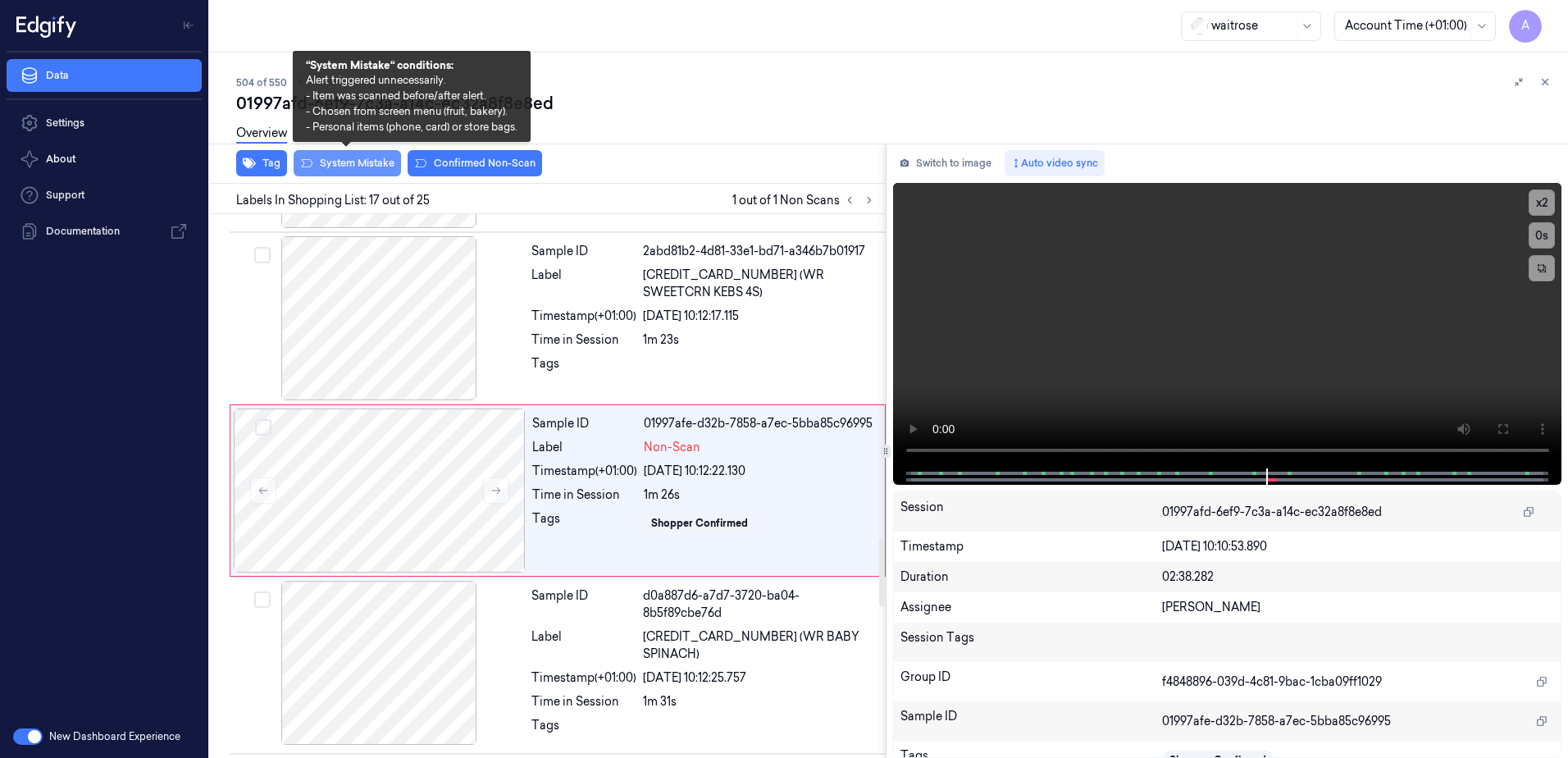
click at [349, 161] on button "System Mistake" at bounding box center [347, 163] width 108 height 26
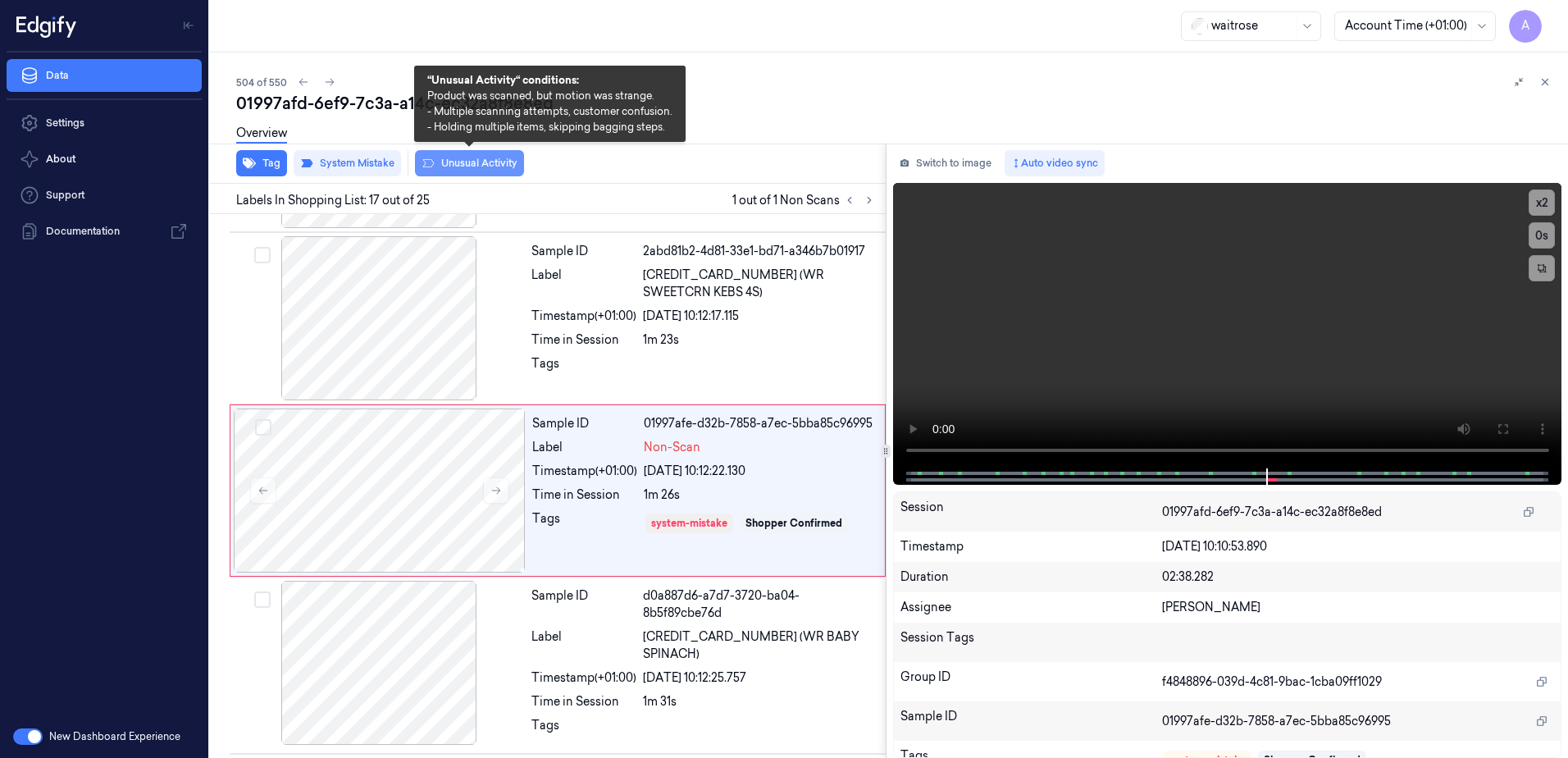
click at [453, 162] on button "Unusual Activity" at bounding box center [469, 163] width 109 height 26
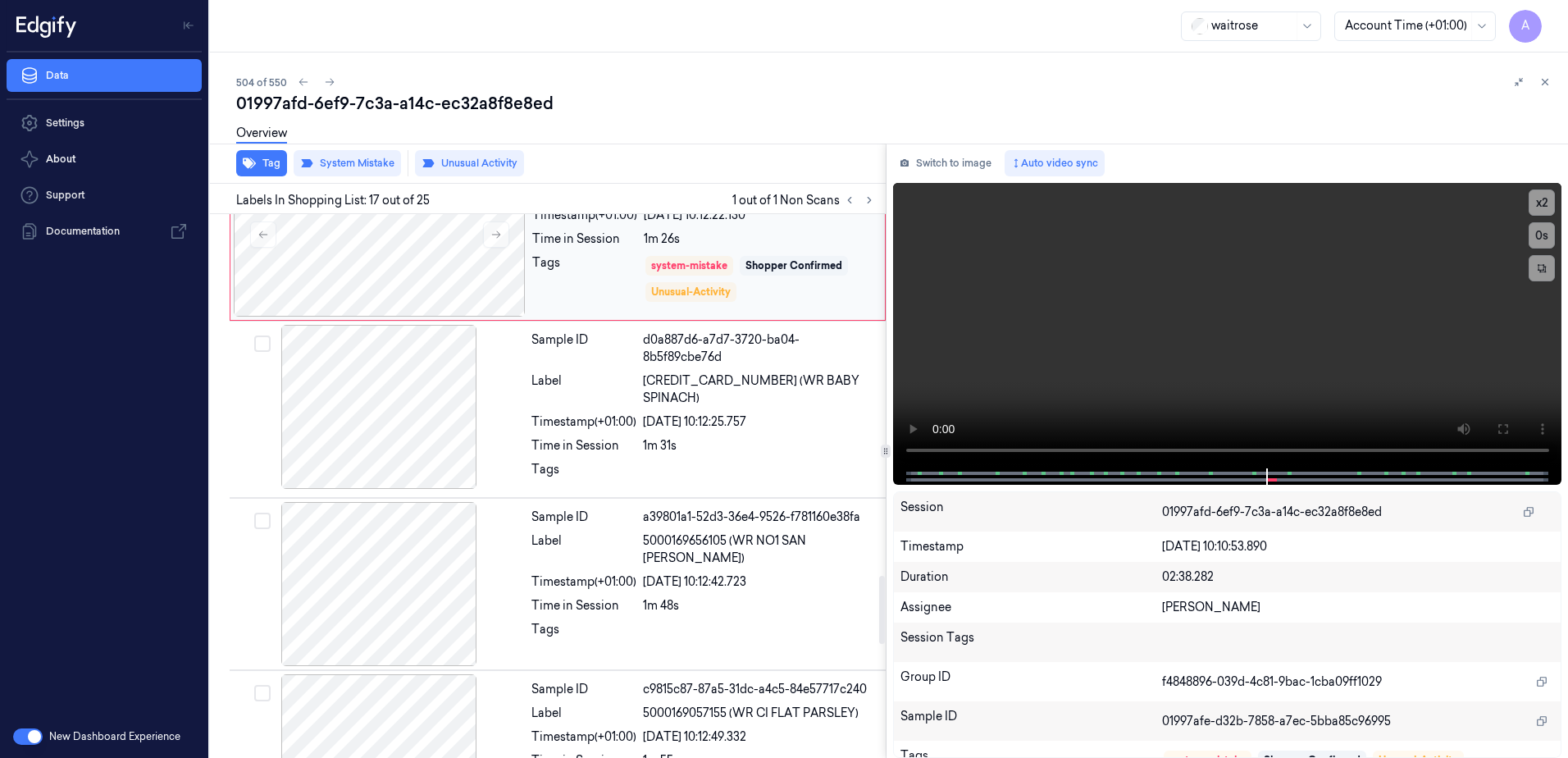
scroll to position [2899, 0]
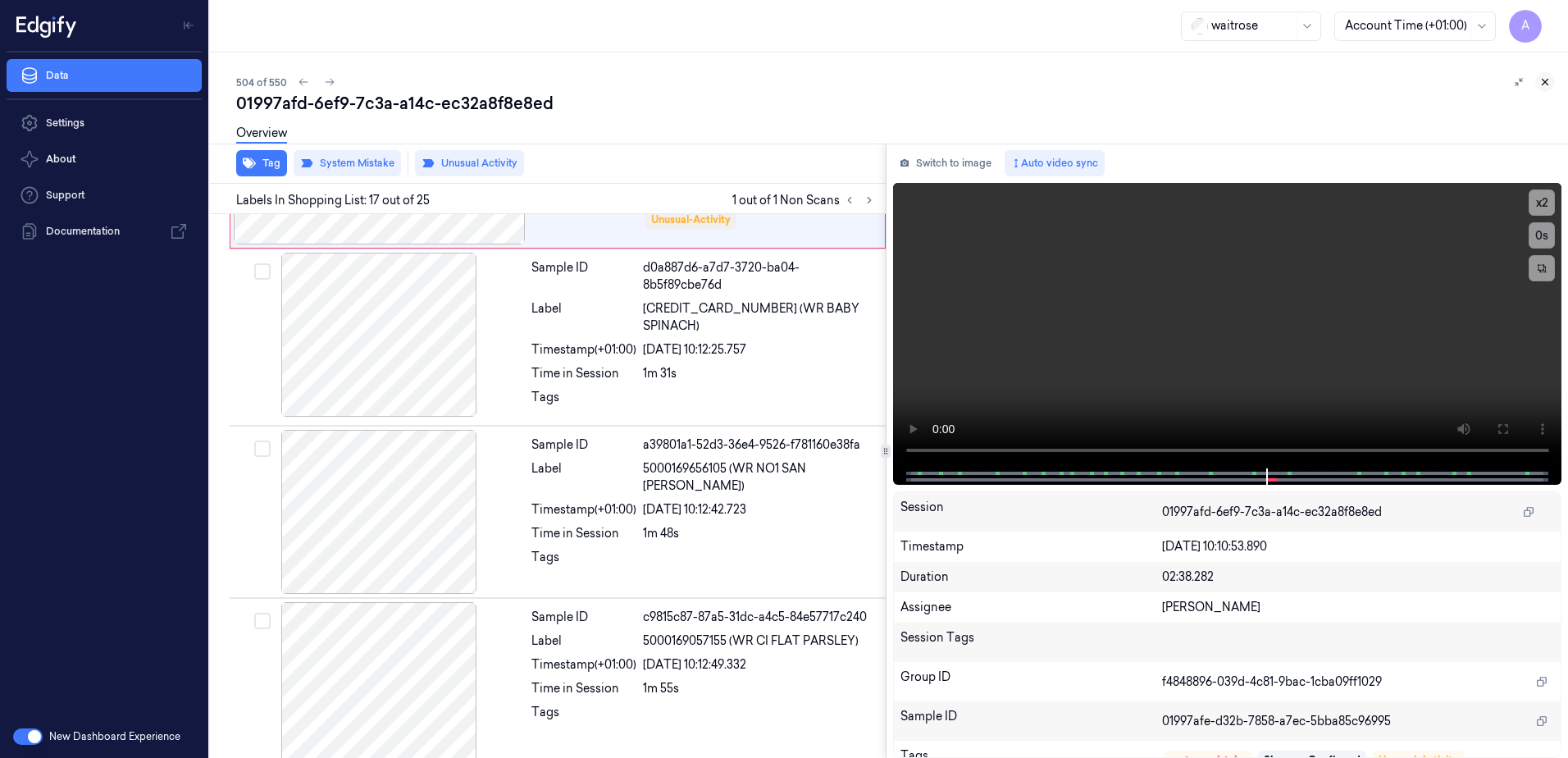
click at [1545, 84] on icon at bounding box center [1545, 82] width 12 height 12
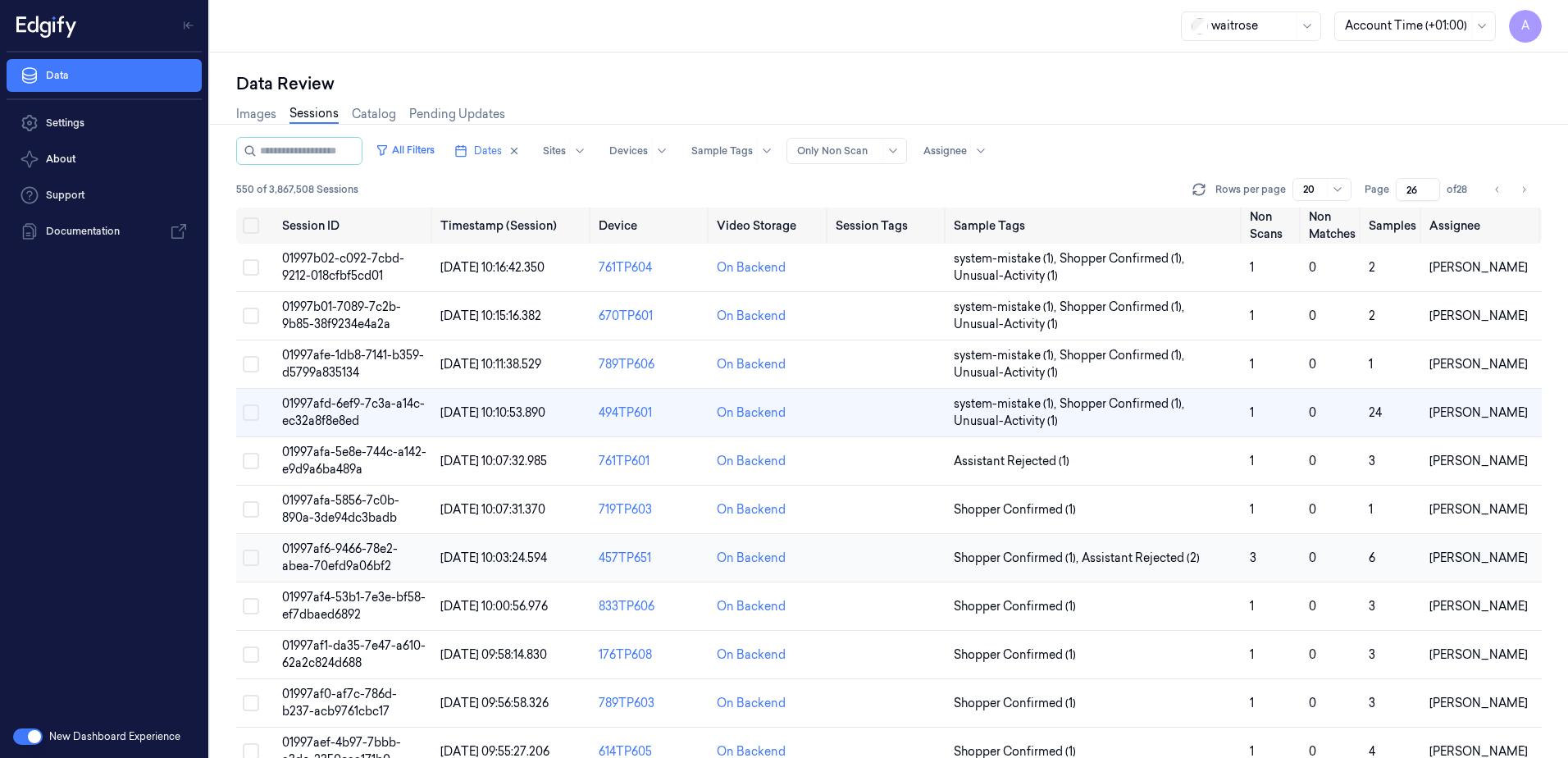
click at [338, 546] on span "01997af6-9466-78e2-abea-70efd9a06bf2" at bounding box center [339, 557] width 115 height 32
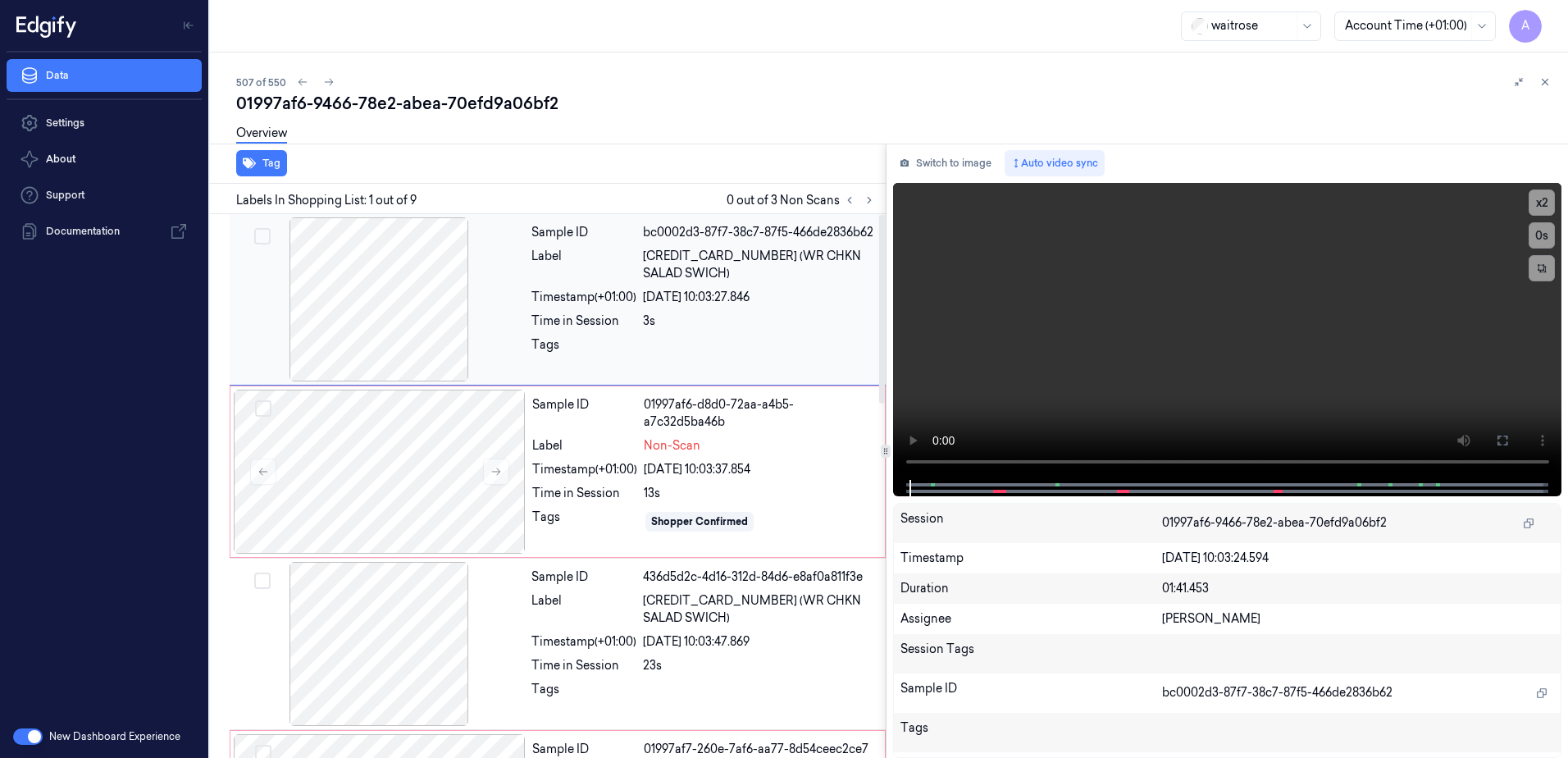
click at [544, 325] on div "Time in Session" at bounding box center [584, 321] width 105 height 17
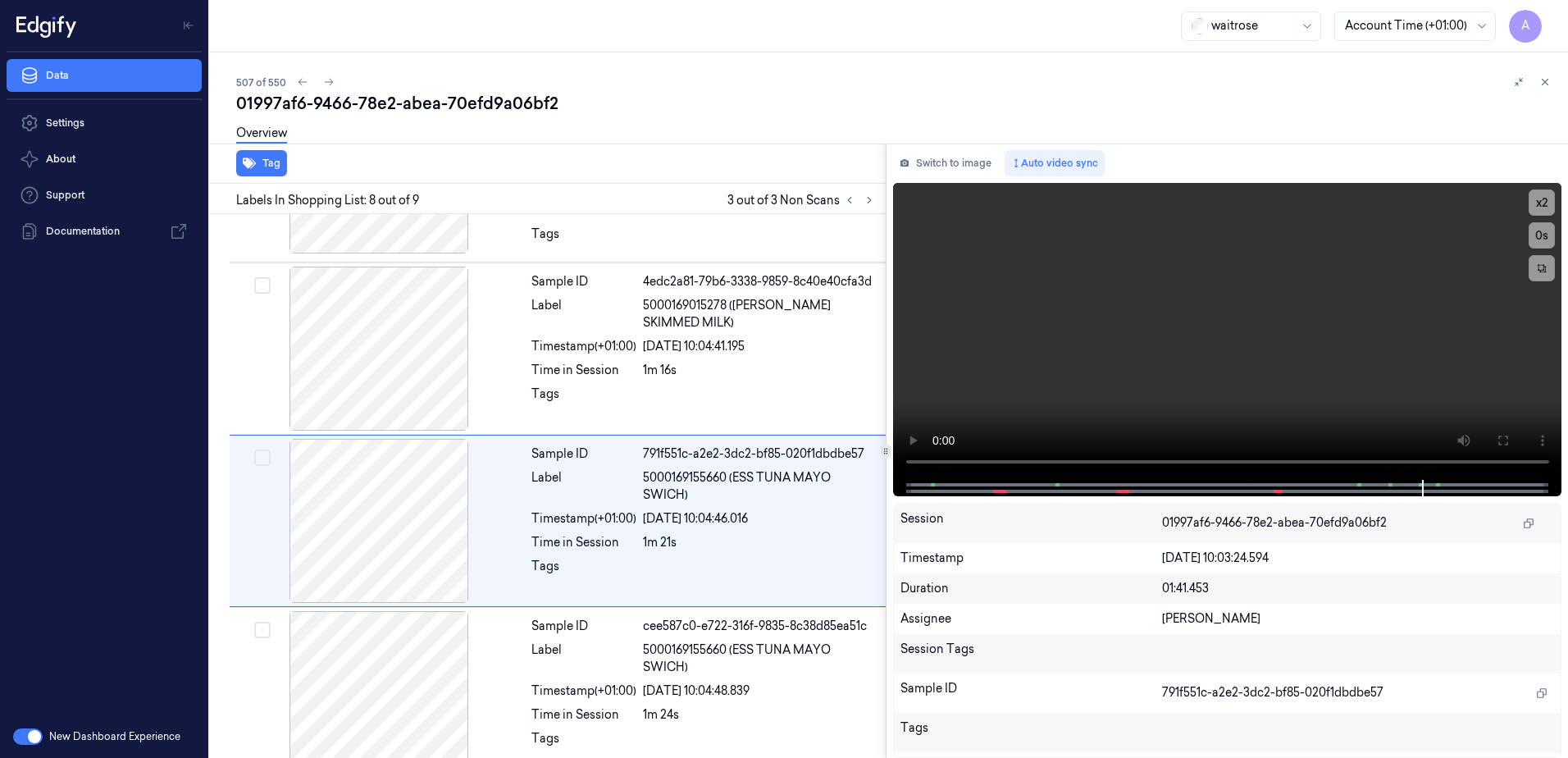
scroll to position [1017, 0]
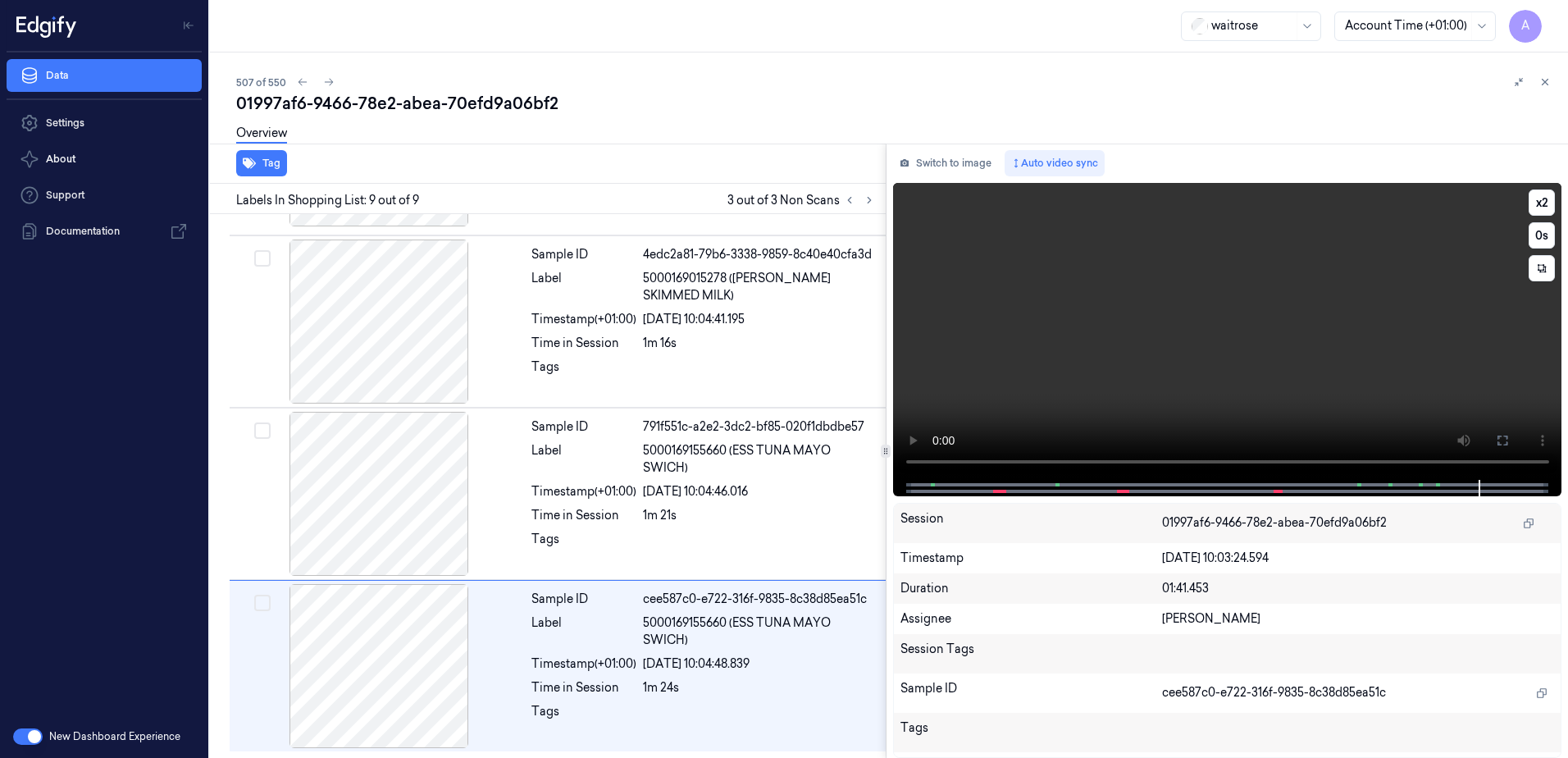
click at [1199, 355] on video at bounding box center [1228, 331] width 669 height 297
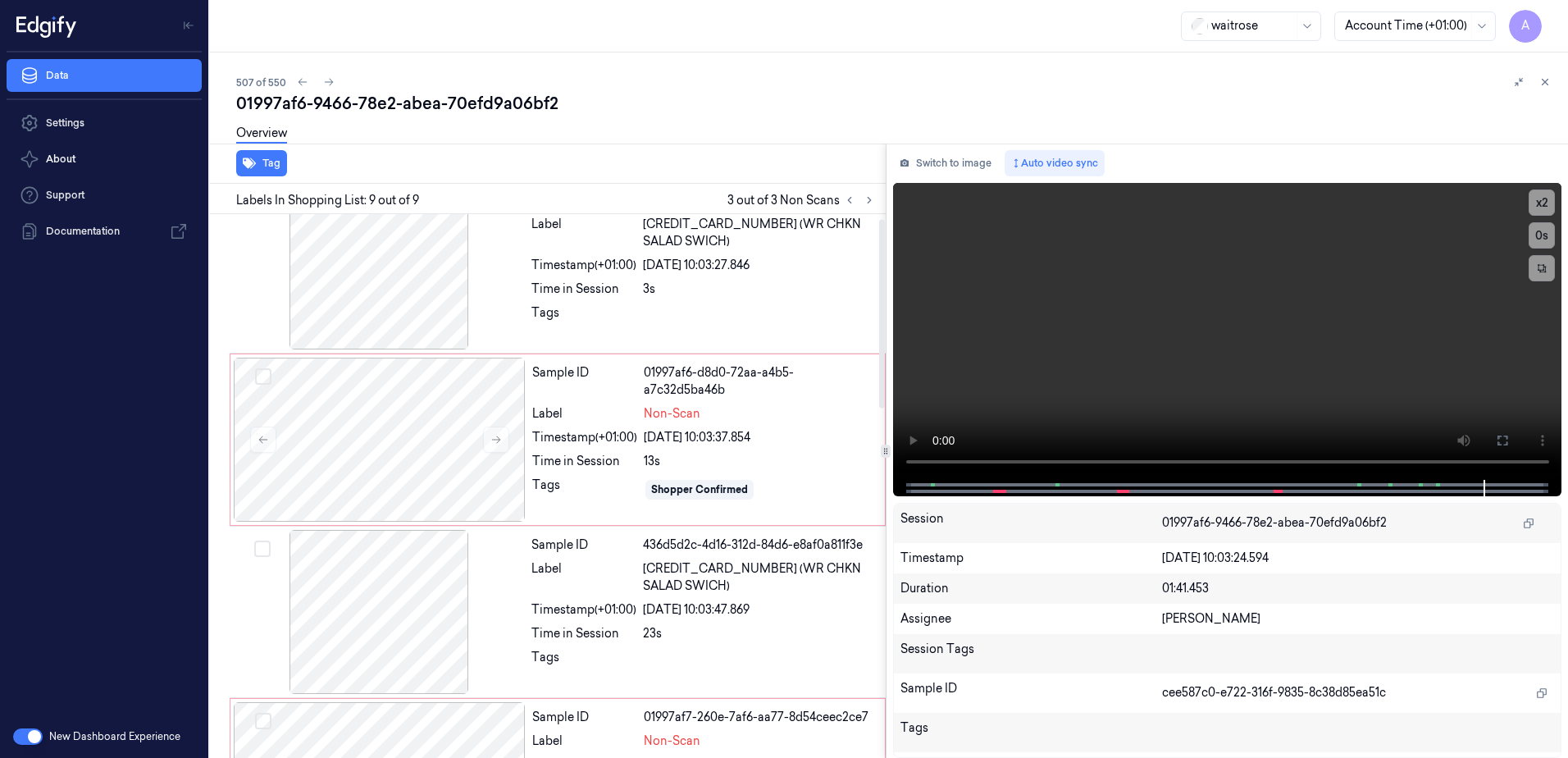
scroll to position [0, 0]
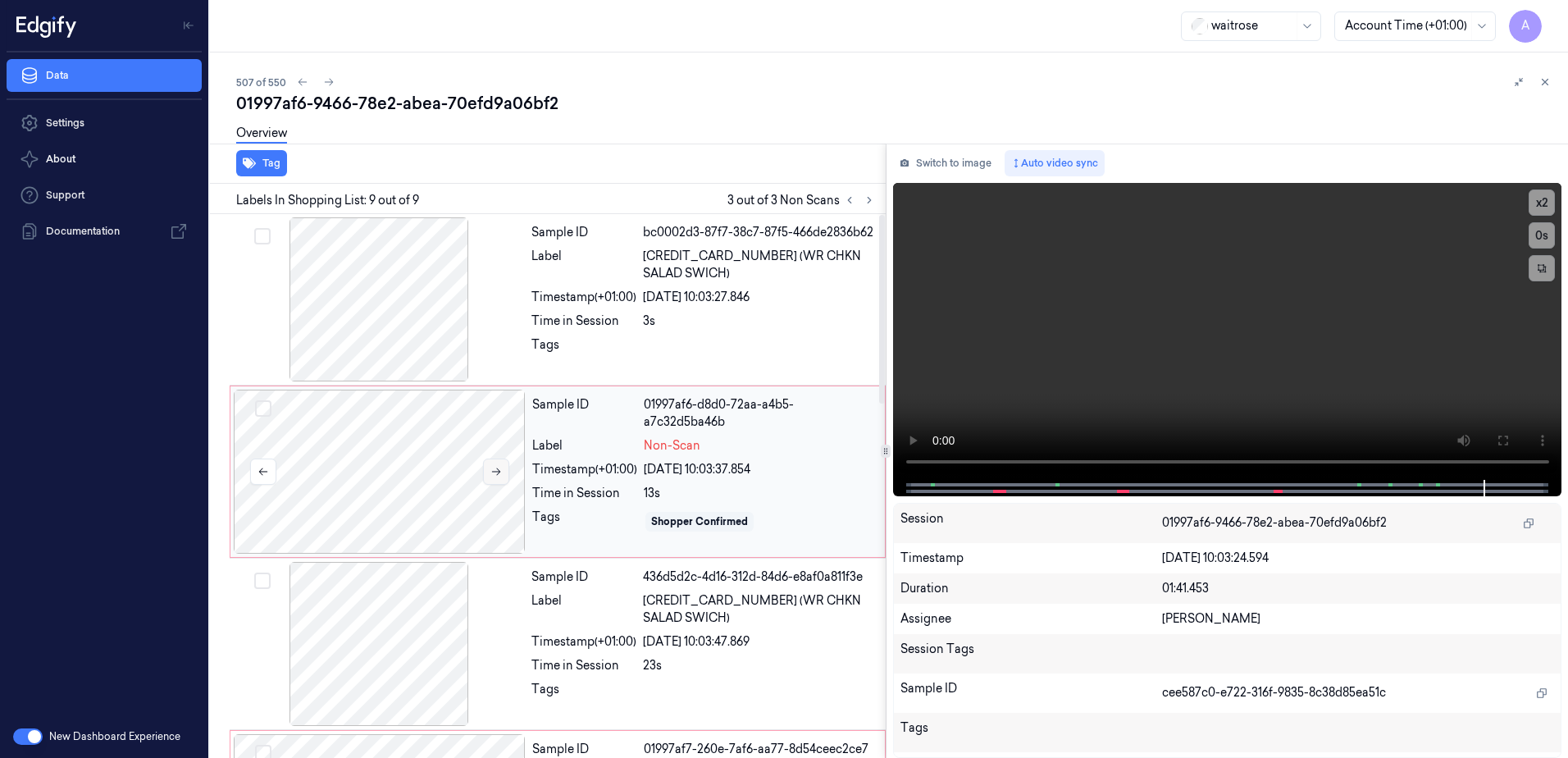
click at [485, 478] on button at bounding box center [496, 471] width 26 height 26
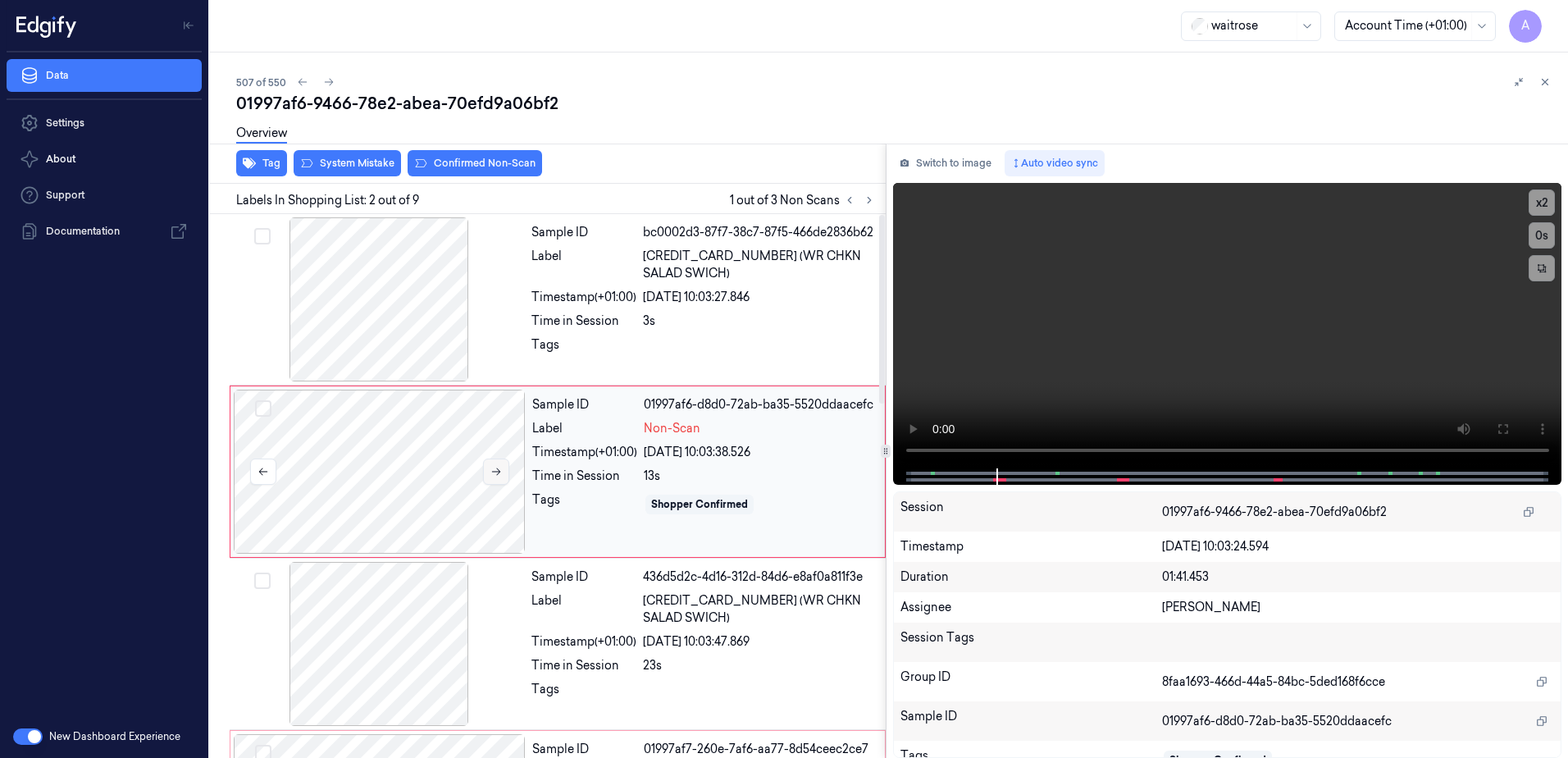
click at [494, 473] on icon at bounding box center [496, 472] width 12 height 12
click at [494, 478] on button at bounding box center [496, 471] width 26 height 26
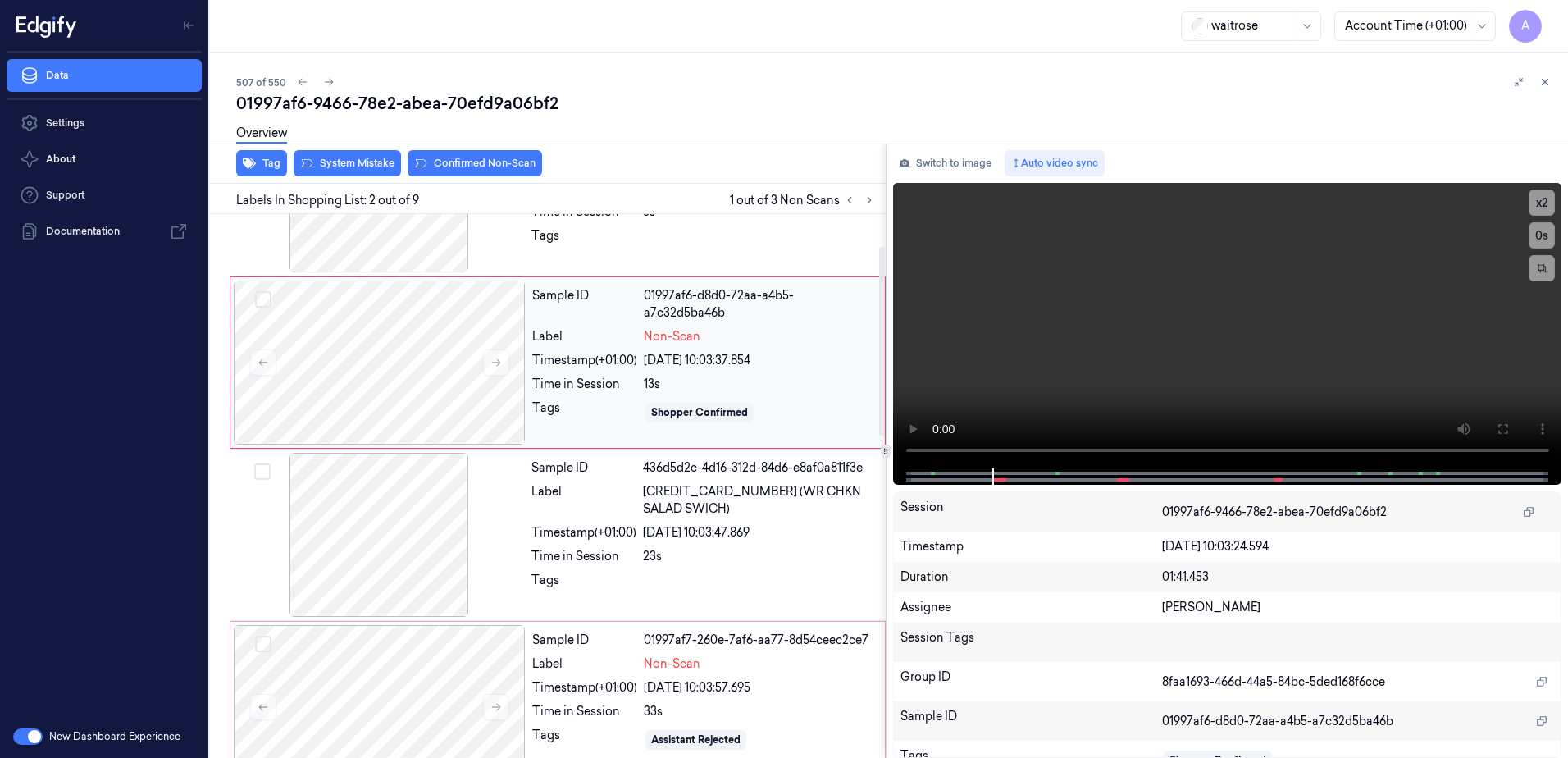
scroll to position [82, 0]
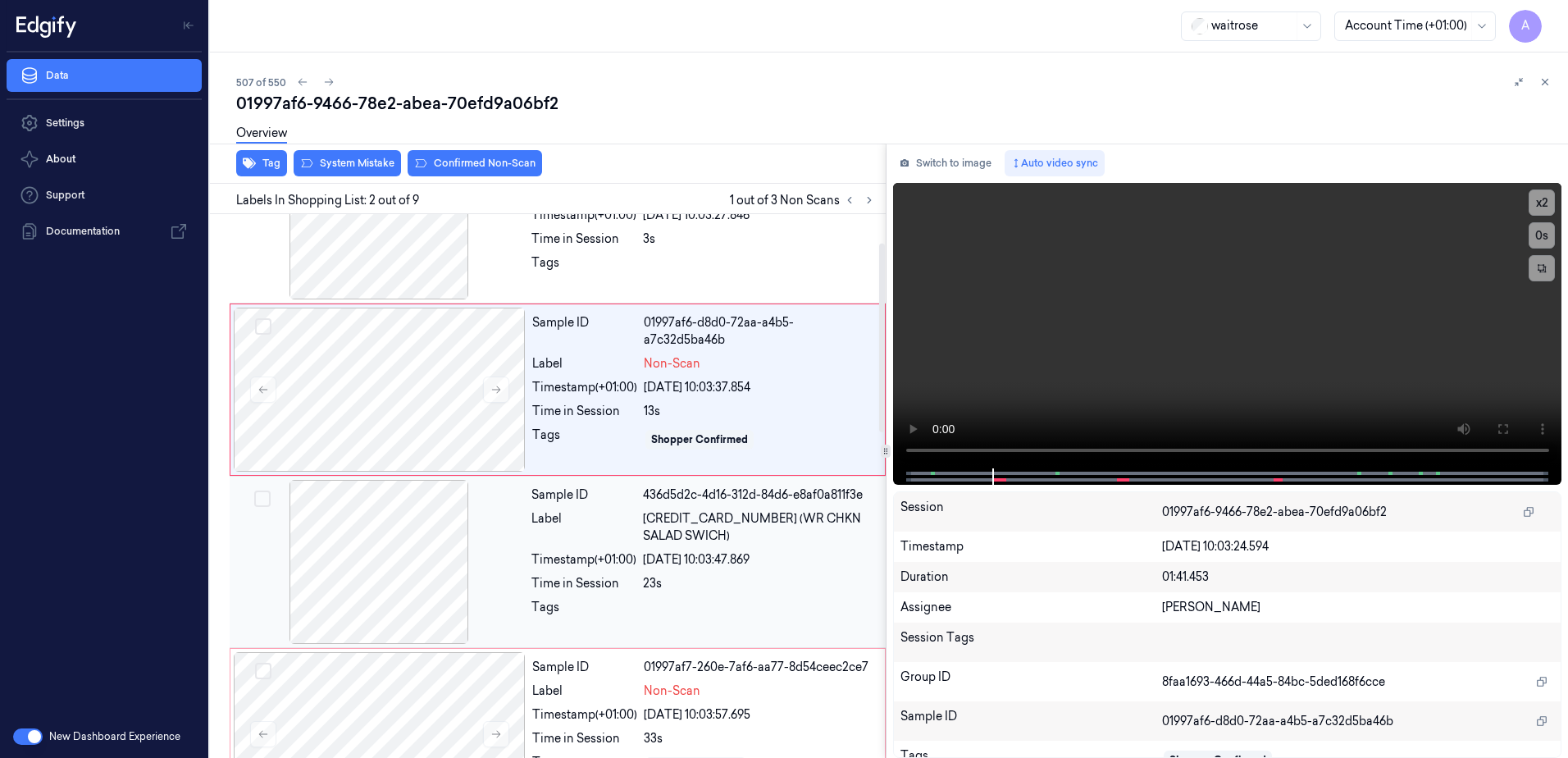
click at [707, 582] on div "23s" at bounding box center [759, 584] width 233 height 17
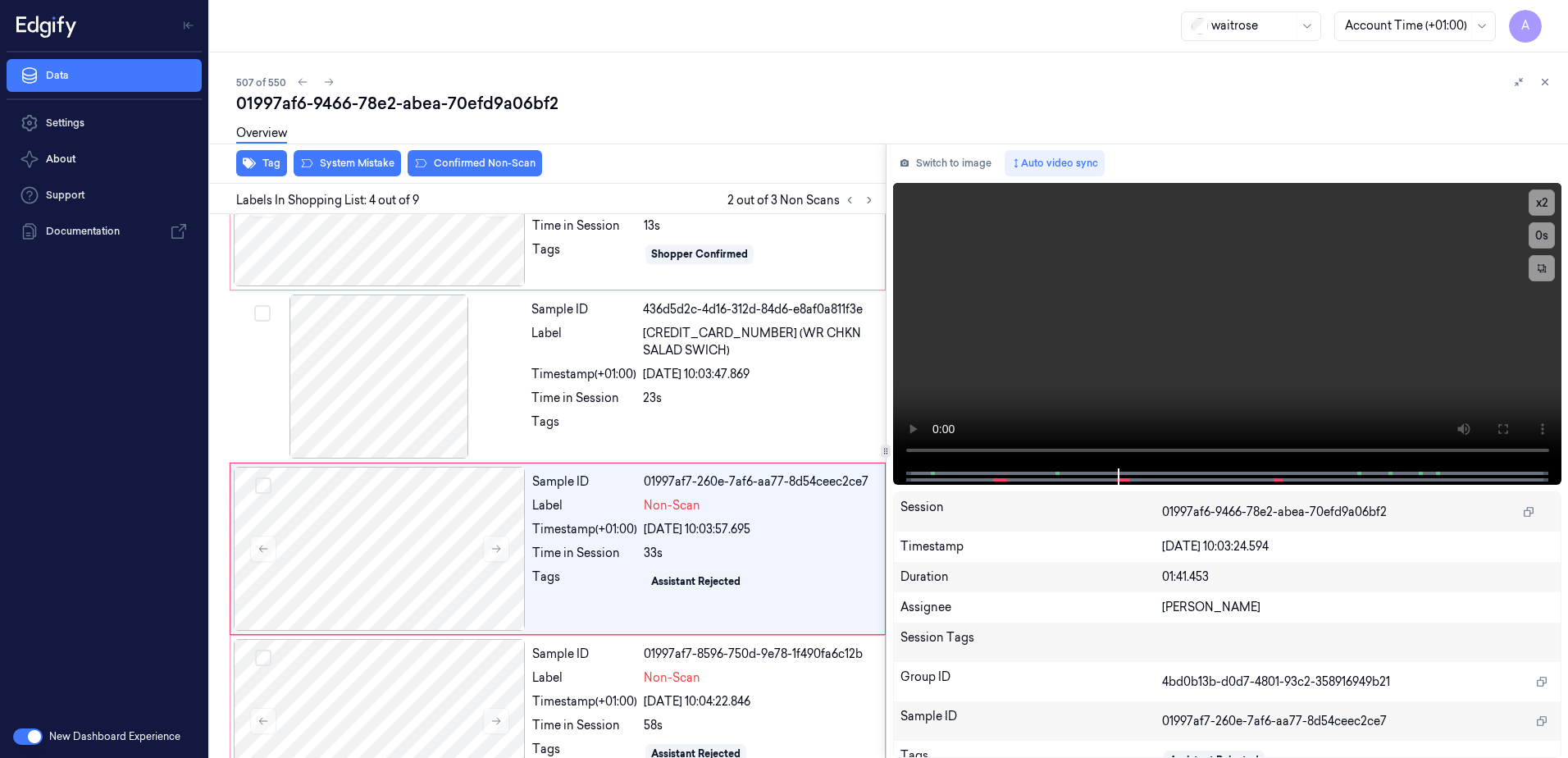
scroll to position [331, 0]
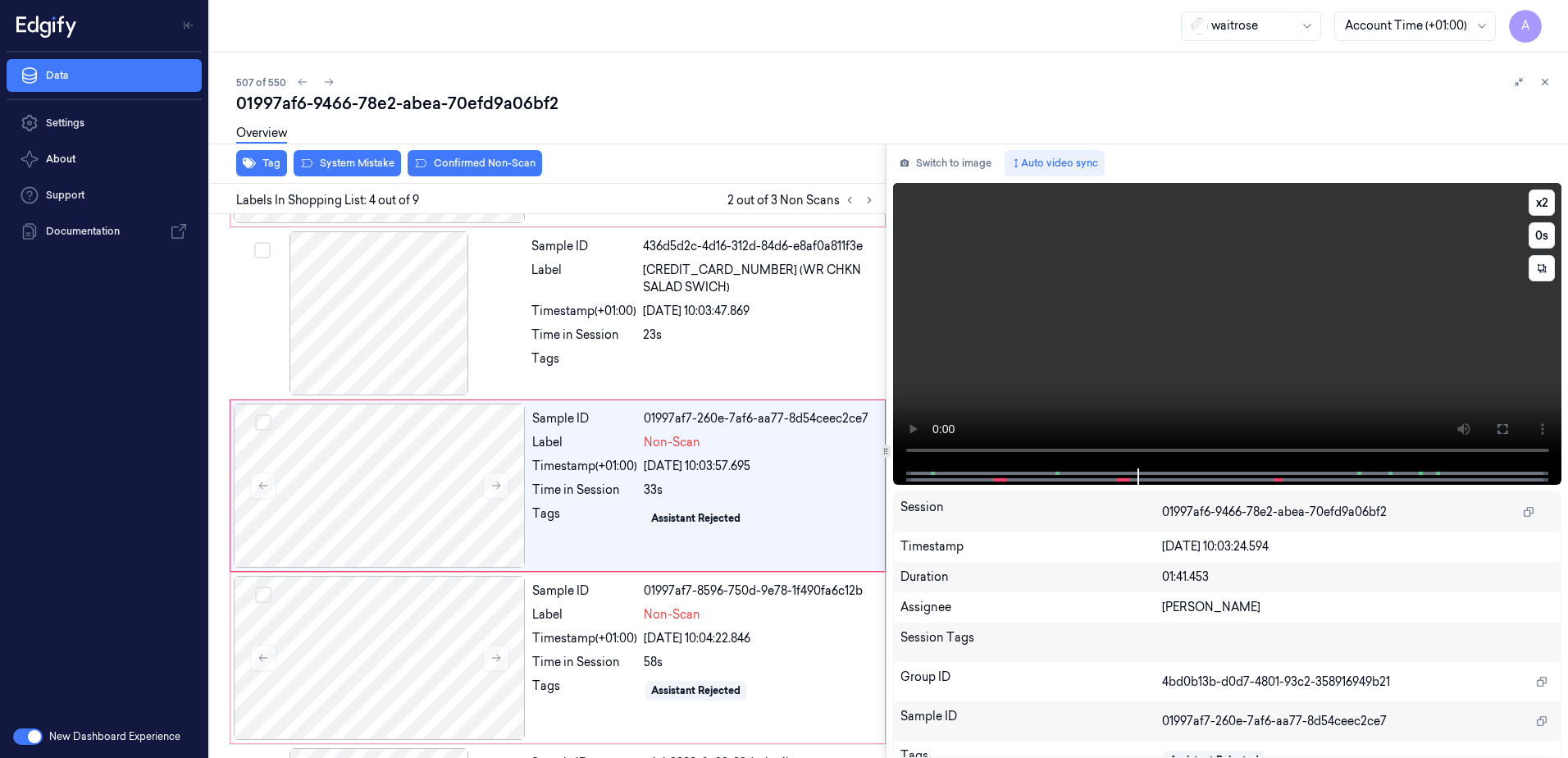
click at [1193, 394] on video at bounding box center [1228, 325] width 669 height 286
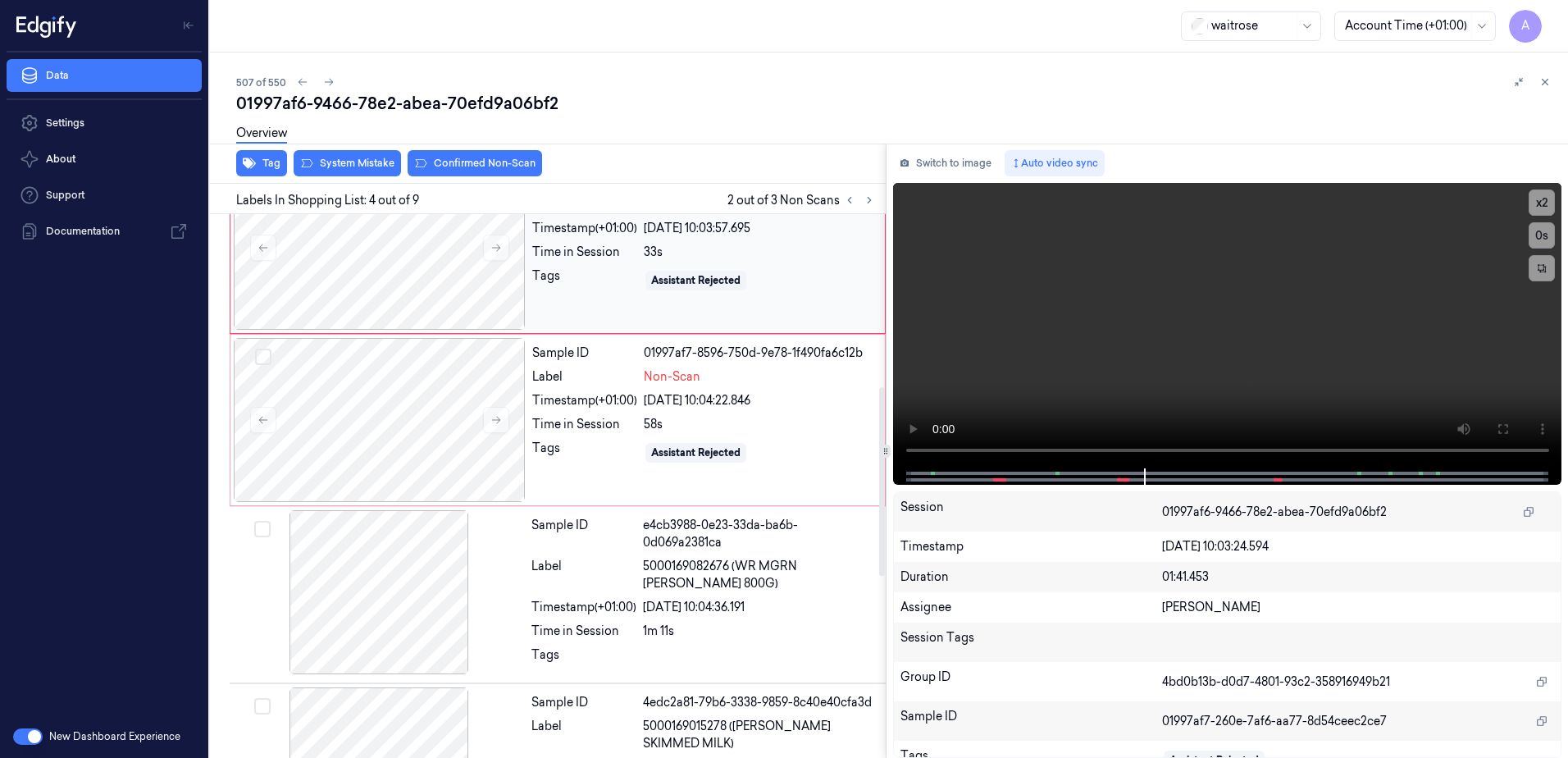
scroll to position [577, 0]
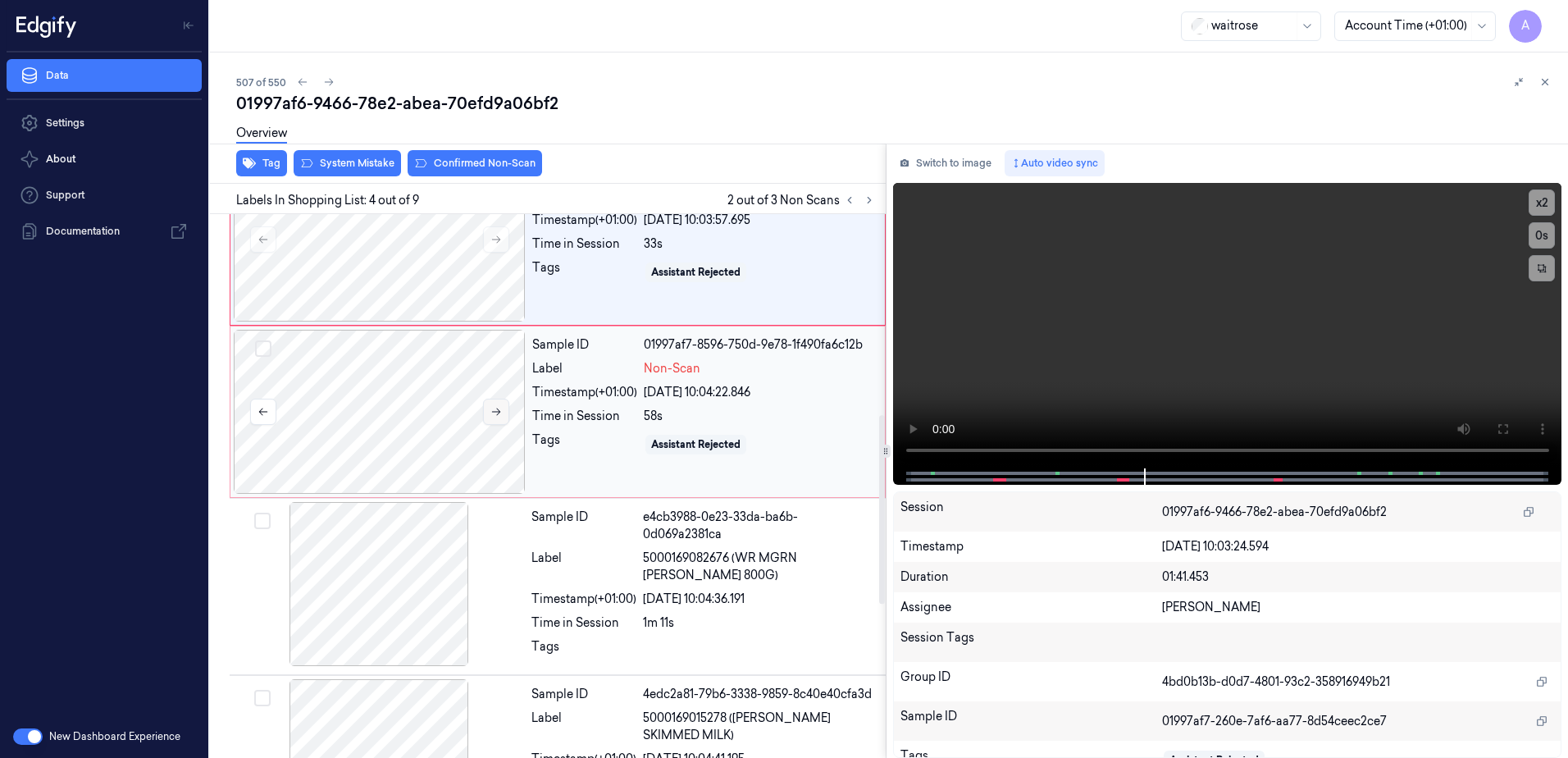
click at [494, 413] on icon at bounding box center [496, 412] width 12 height 12
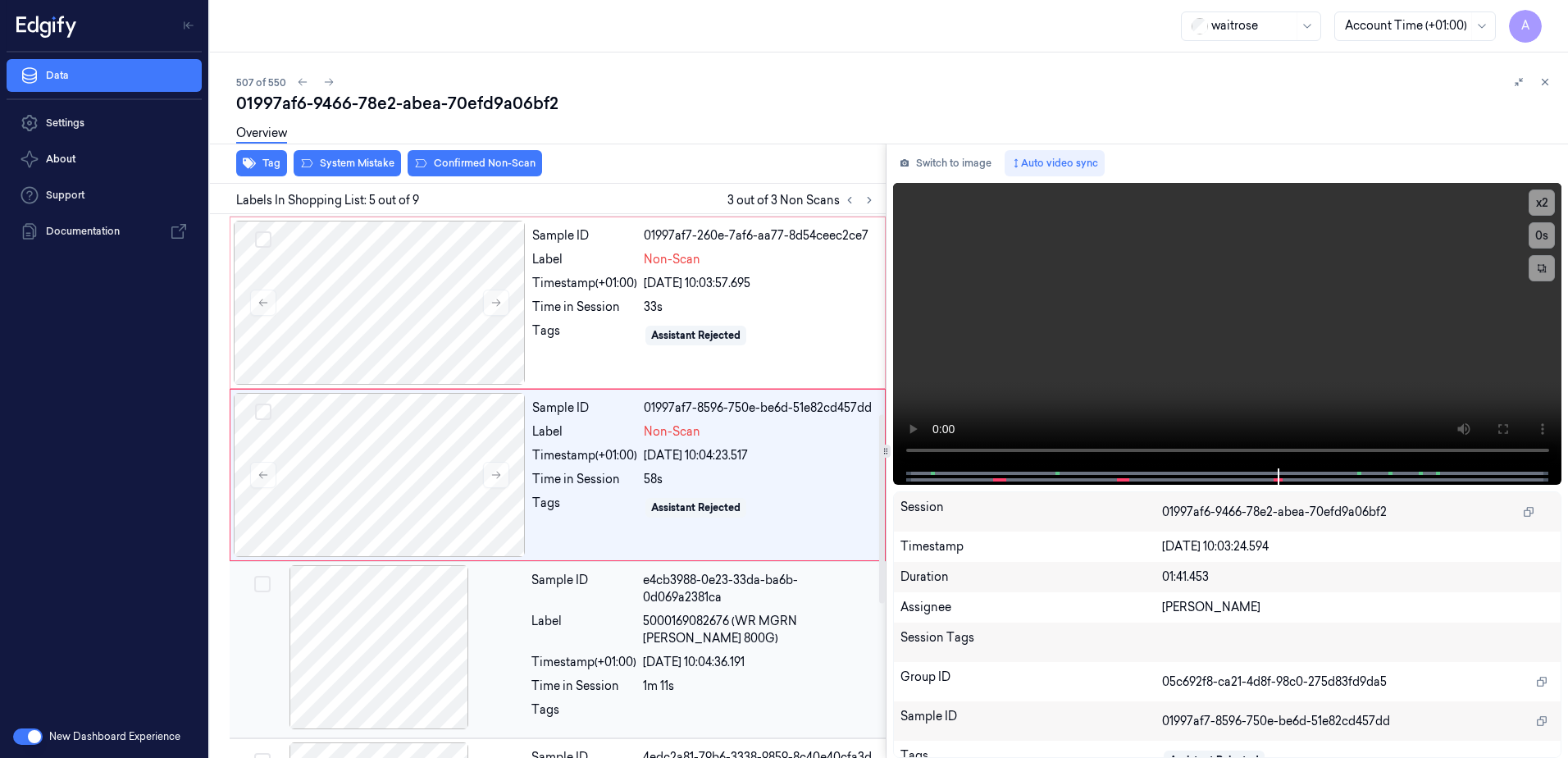
scroll to position [503, 0]
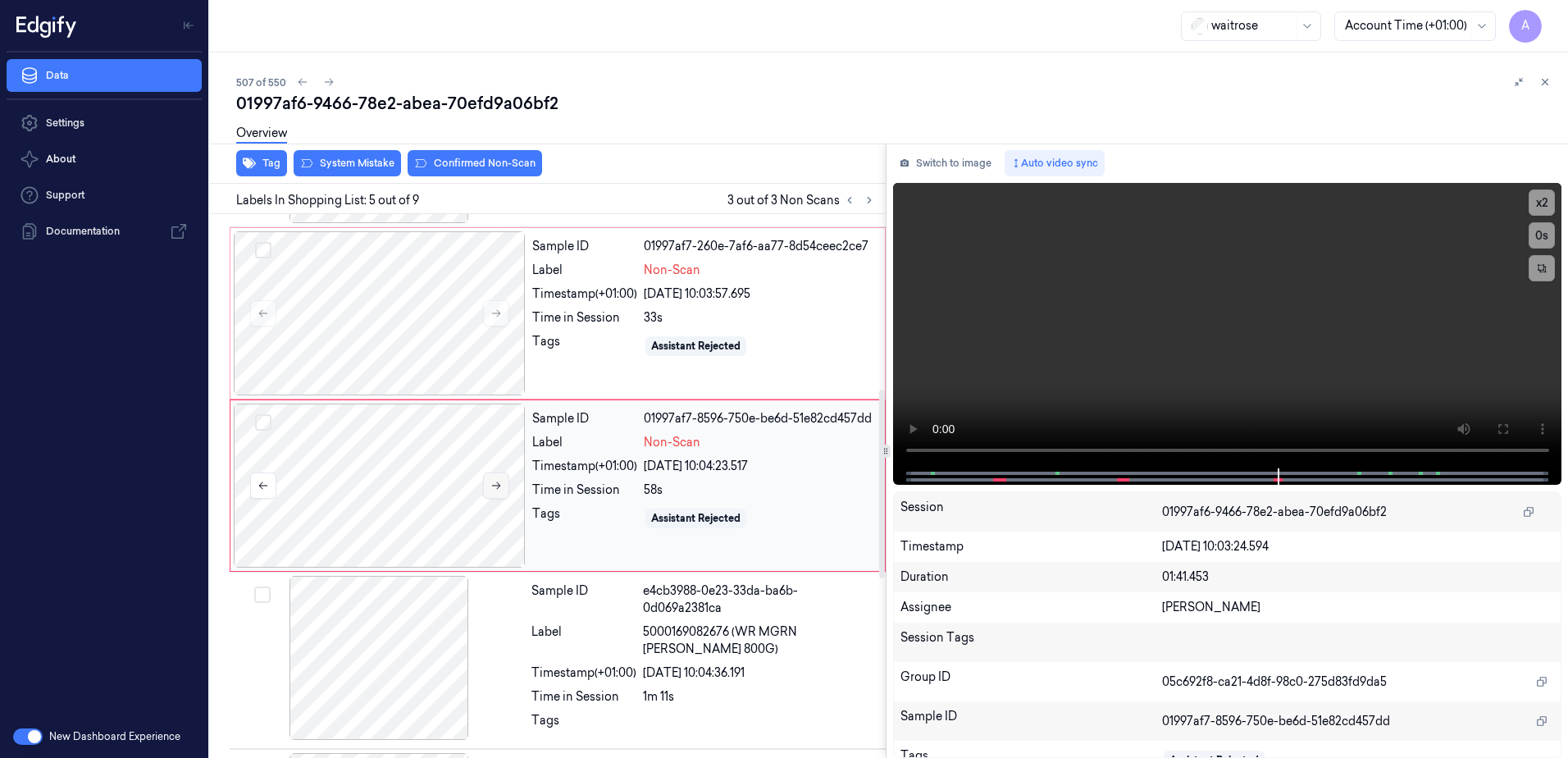
click at [492, 482] on icon at bounding box center [496, 486] width 12 height 12
click at [497, 493] on button at bounding box center [496, 485] width 26 height 26
click at [504, 494] on button at bounding box center [496, 485] width 26 height 26
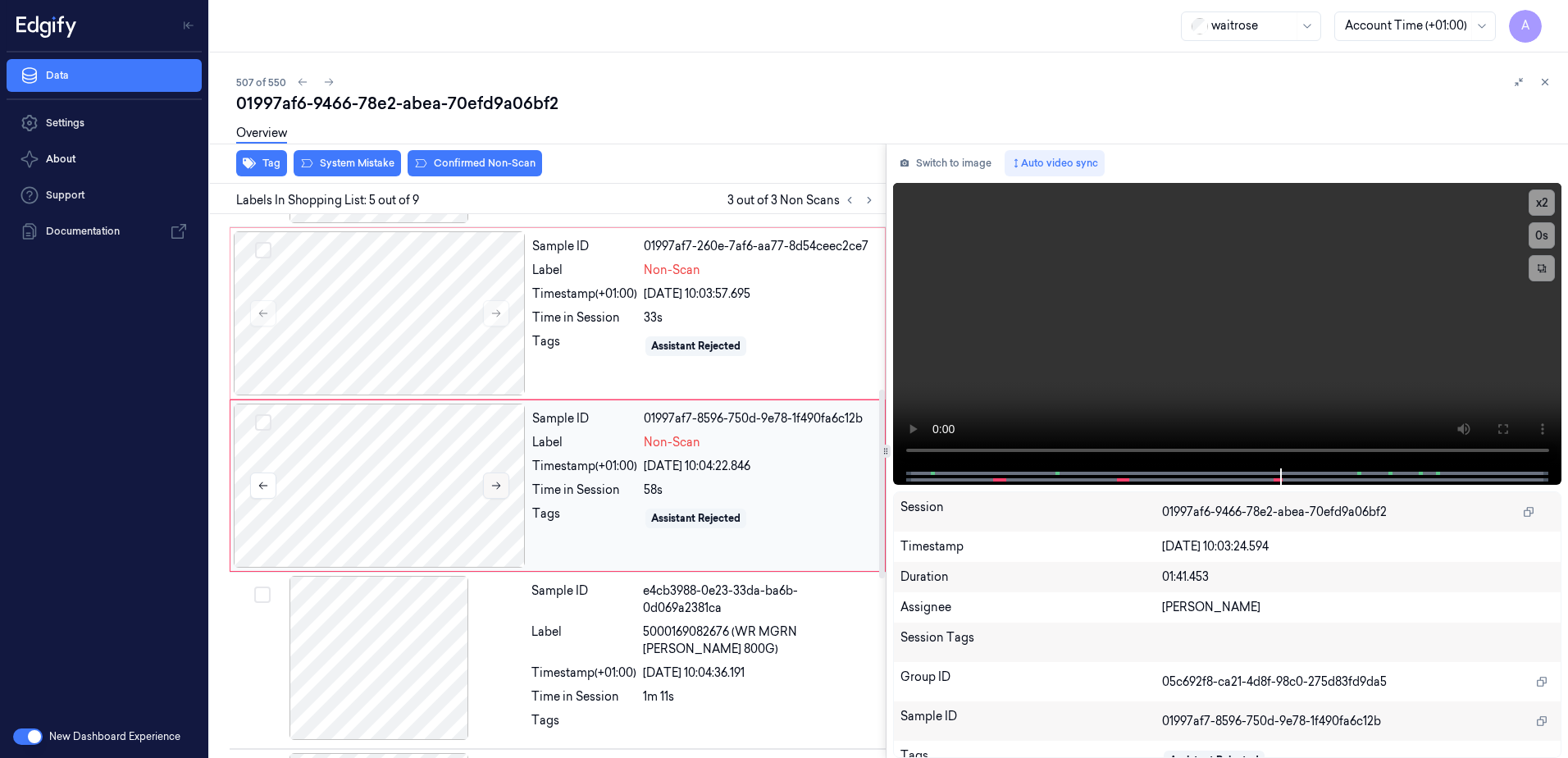
click at [490, 487] on icon at bounding box center [496, 486] width 12 height 12
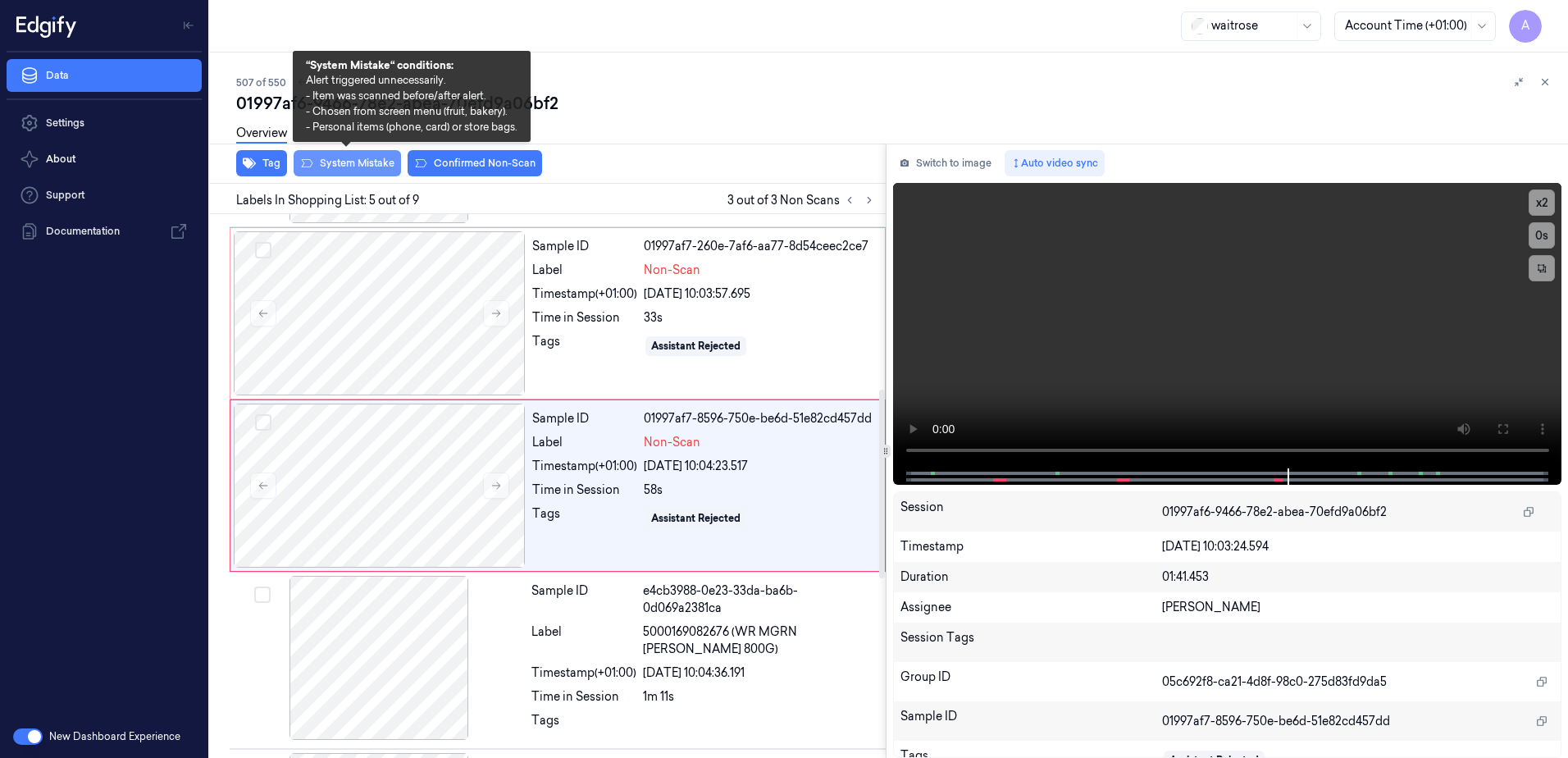
click at [355, 157] on button "System Mistake" at bounding box center [347, 163] width 108 height 26
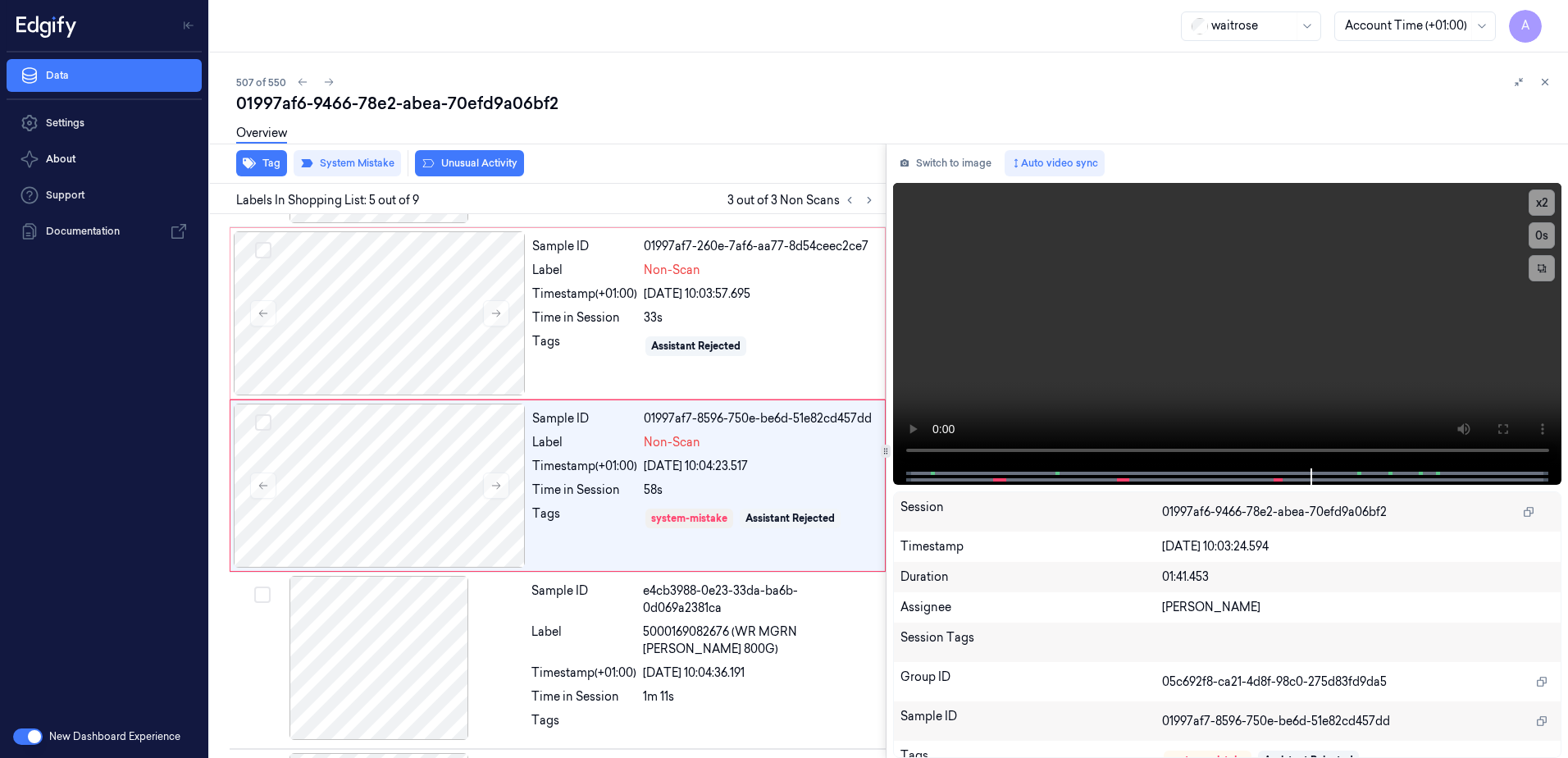
click at [485, 151] on div "Overview" at bounding box center [896, 136] width 1319 height 42
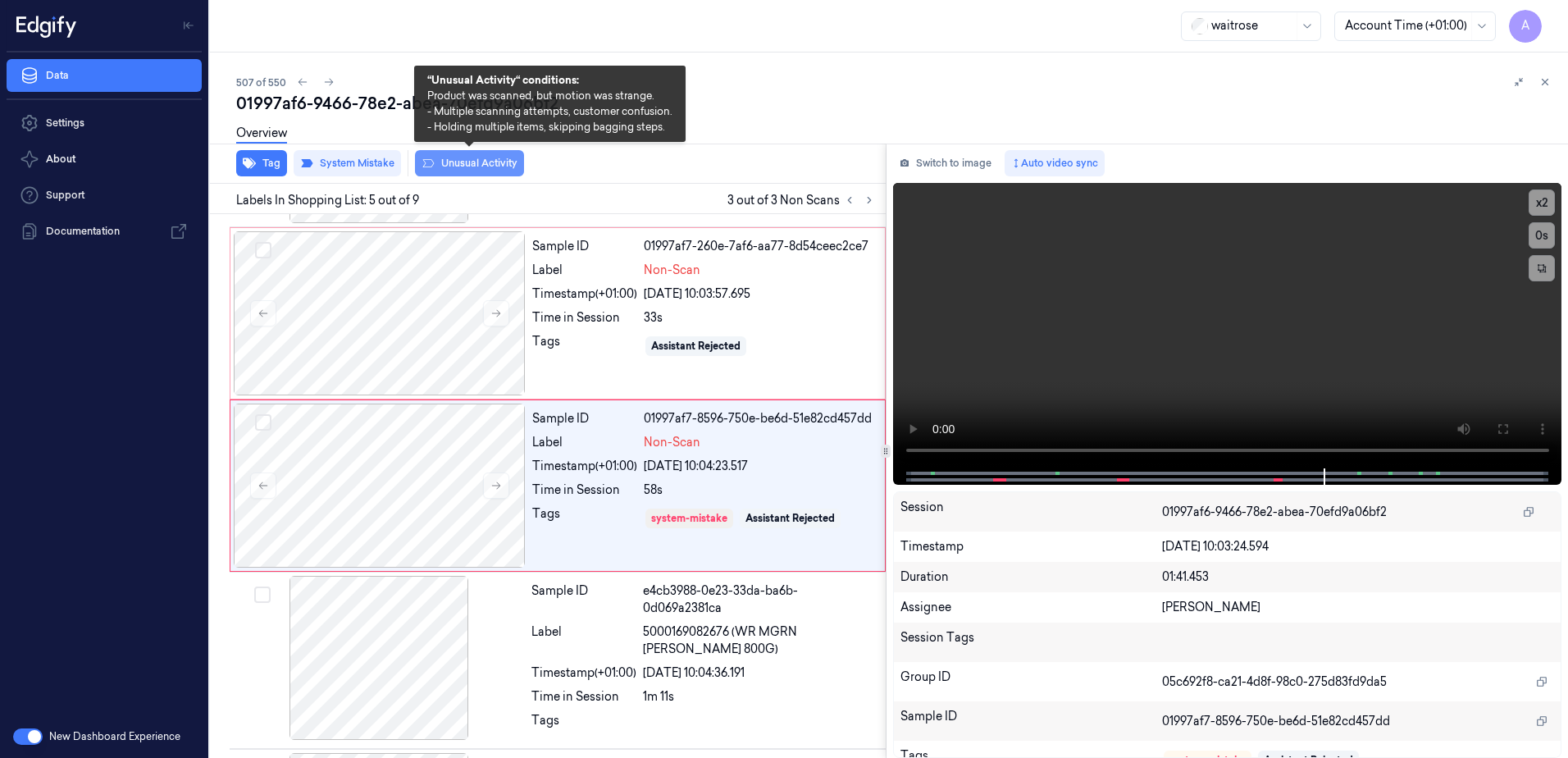
click at [476, 168] on button "Unusual Activity" at bounding box center [469, 163] width 109 height 26
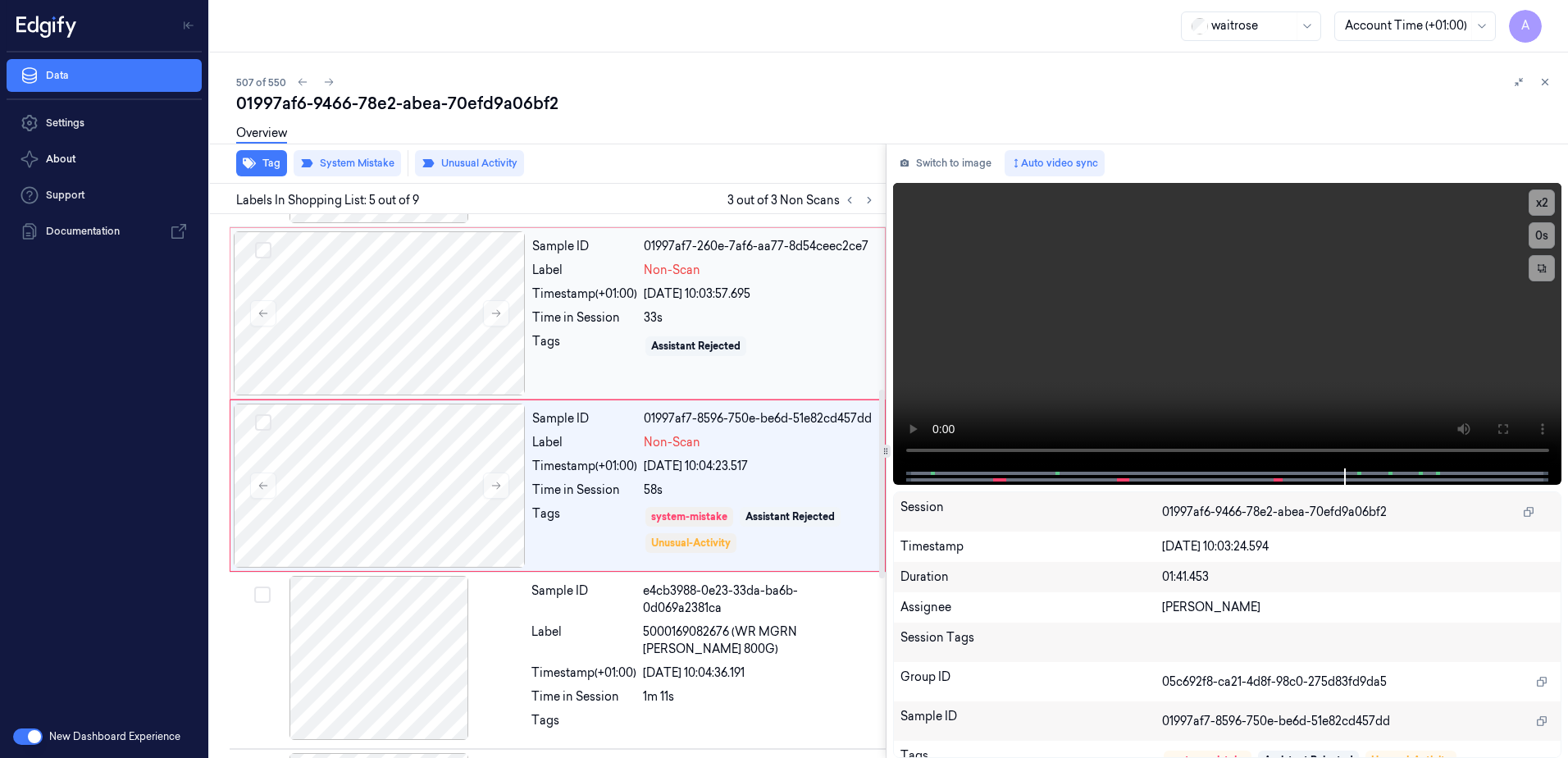
click at [571, 332] on div "Sample ID 01997af7-260e-7af6-aa77-8d54ceec2ce7 Label Non-Scan Timestamp (+01:00…" at bounding box center [704, 314] width 356 height 164
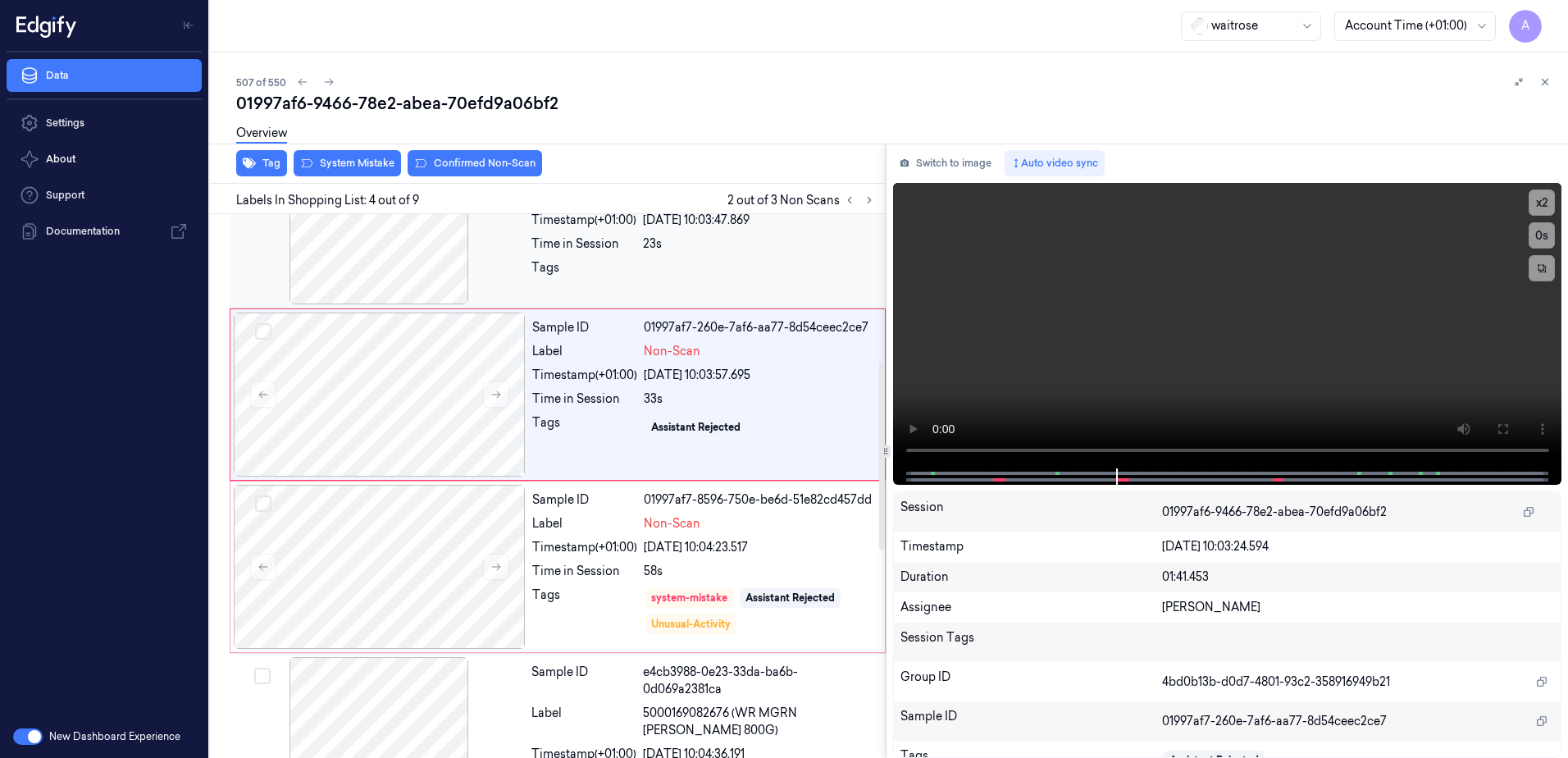
scroll to position [331, 0]
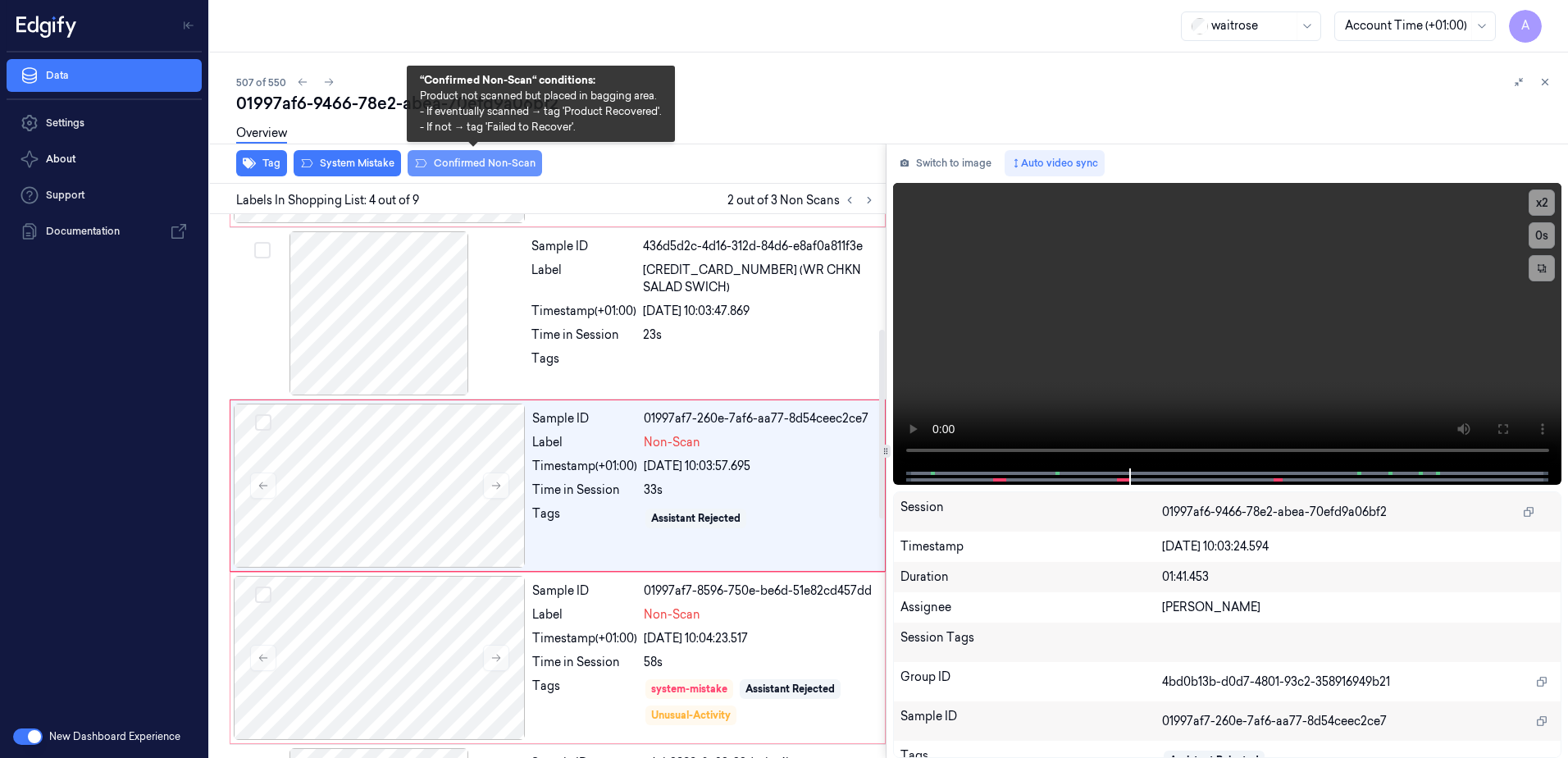
click at [441, 164] on button "Confirmed Non-Scan" at bounding box center [475, 163] width 135 height 26
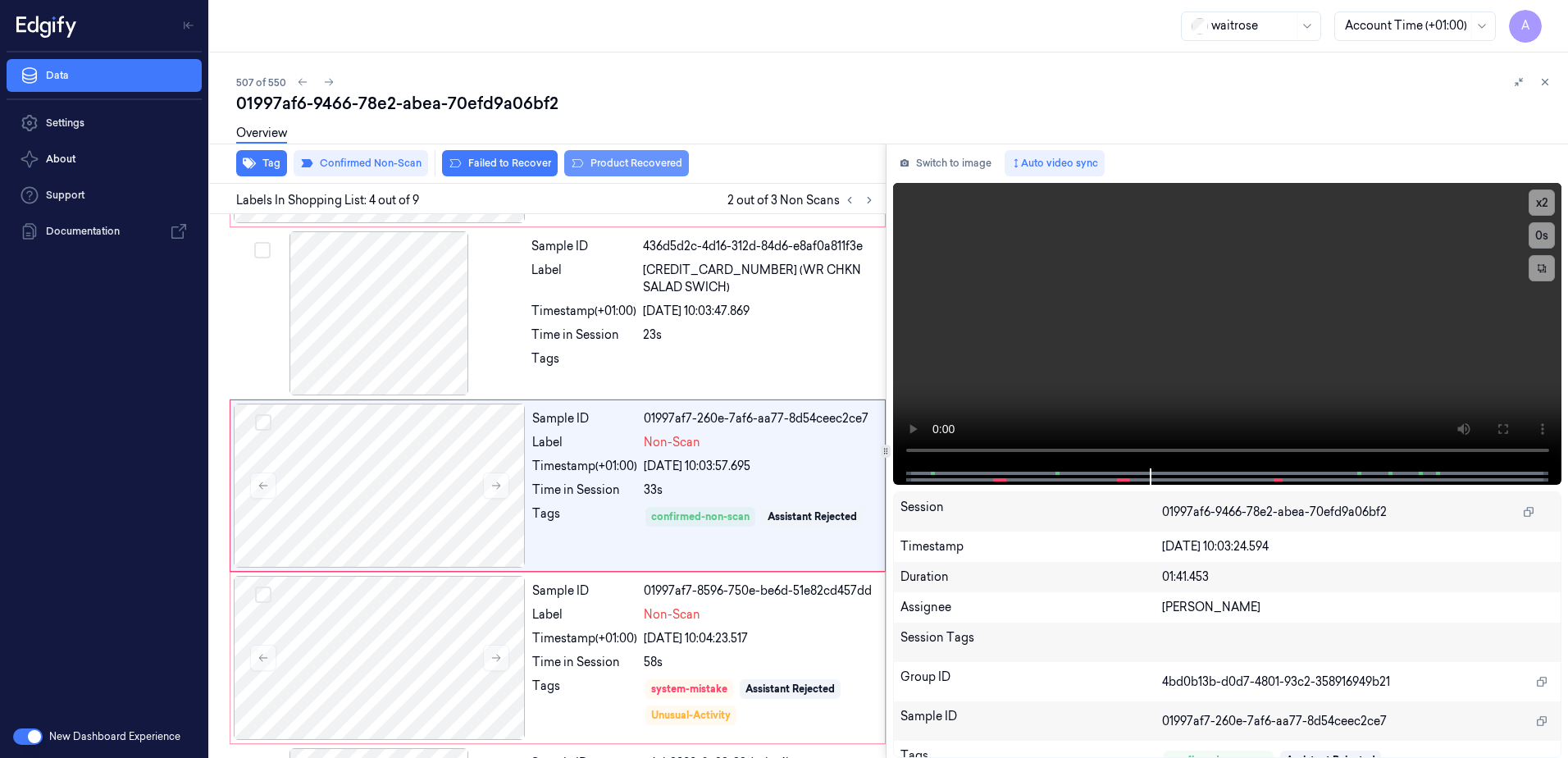
click at [601, 168] on button "Product Recovered" at bounding box center [627, 163] width 125 height 26
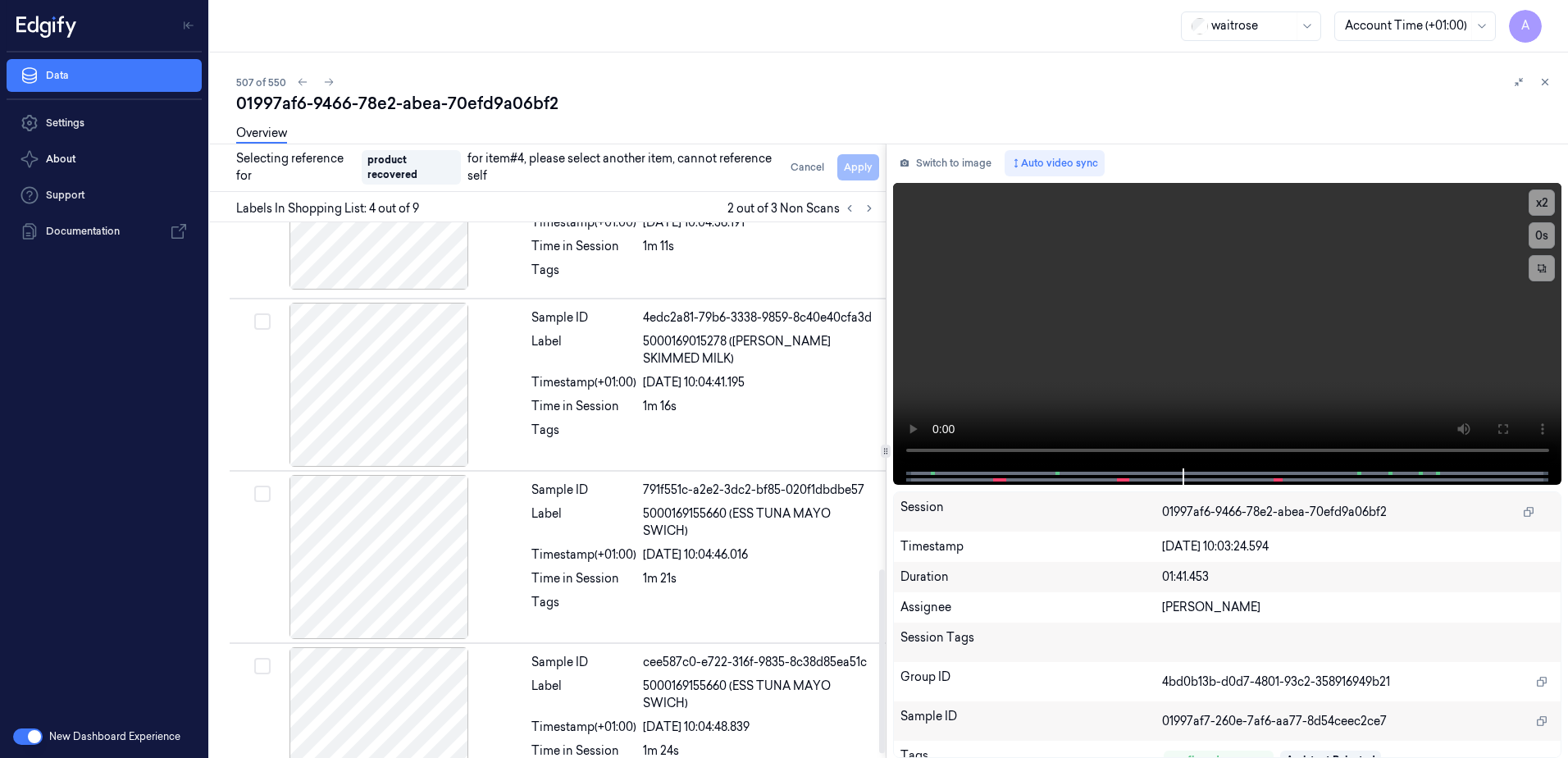
scroll to position [1025, 0]
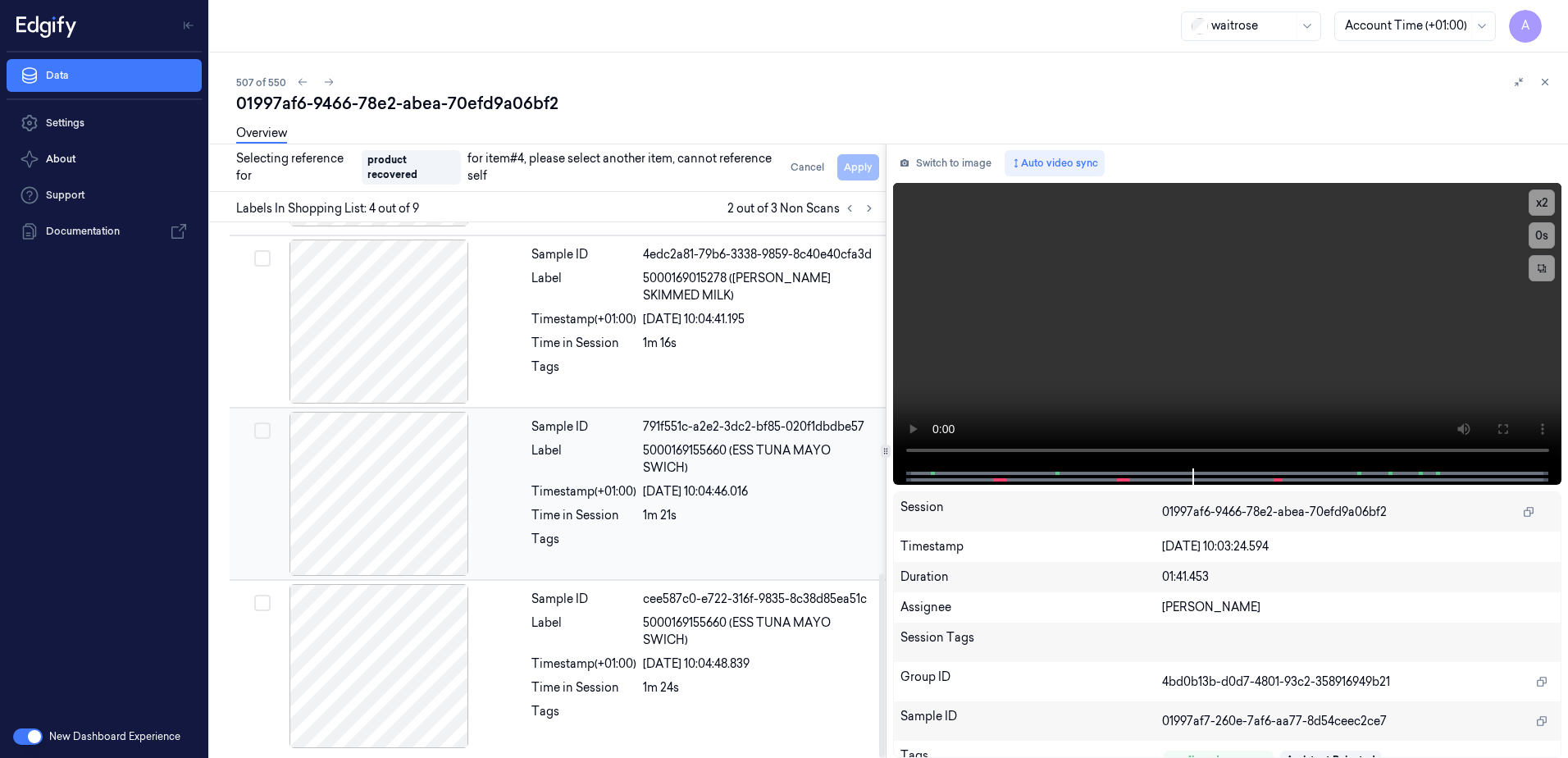
click at [691, 529] on div "Sample ID 791f551c-a2e2-3dc2-bf85-020f1dbdbe57 Label 5000169155660 (ESS TUNA MA…" at bounding box center [704, 493] width 358 height 164
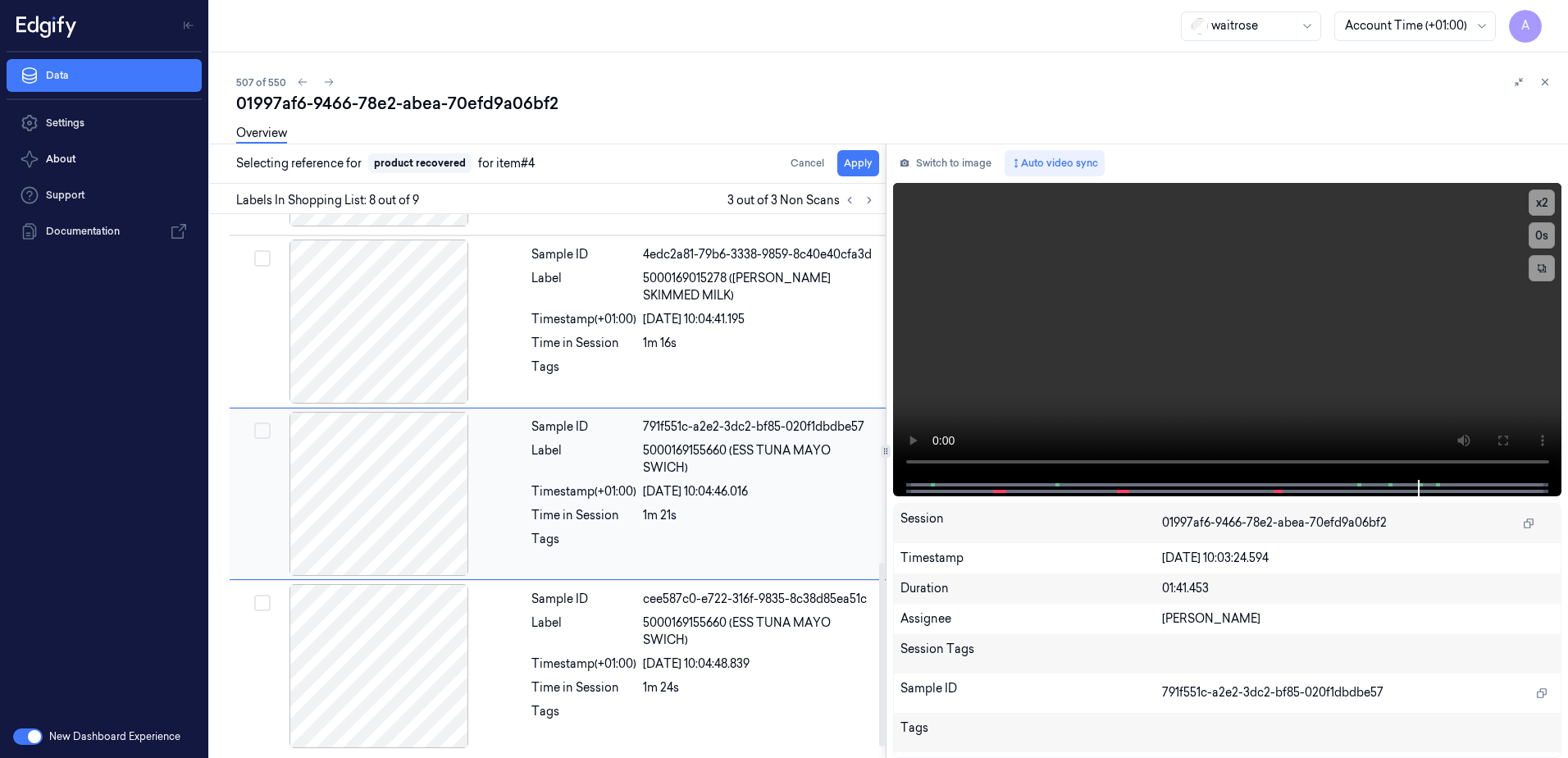
scroll to position [1017, 0]
click at [855, 163] on button "Apply" at bounding box center [859, 163] width 42 height 26
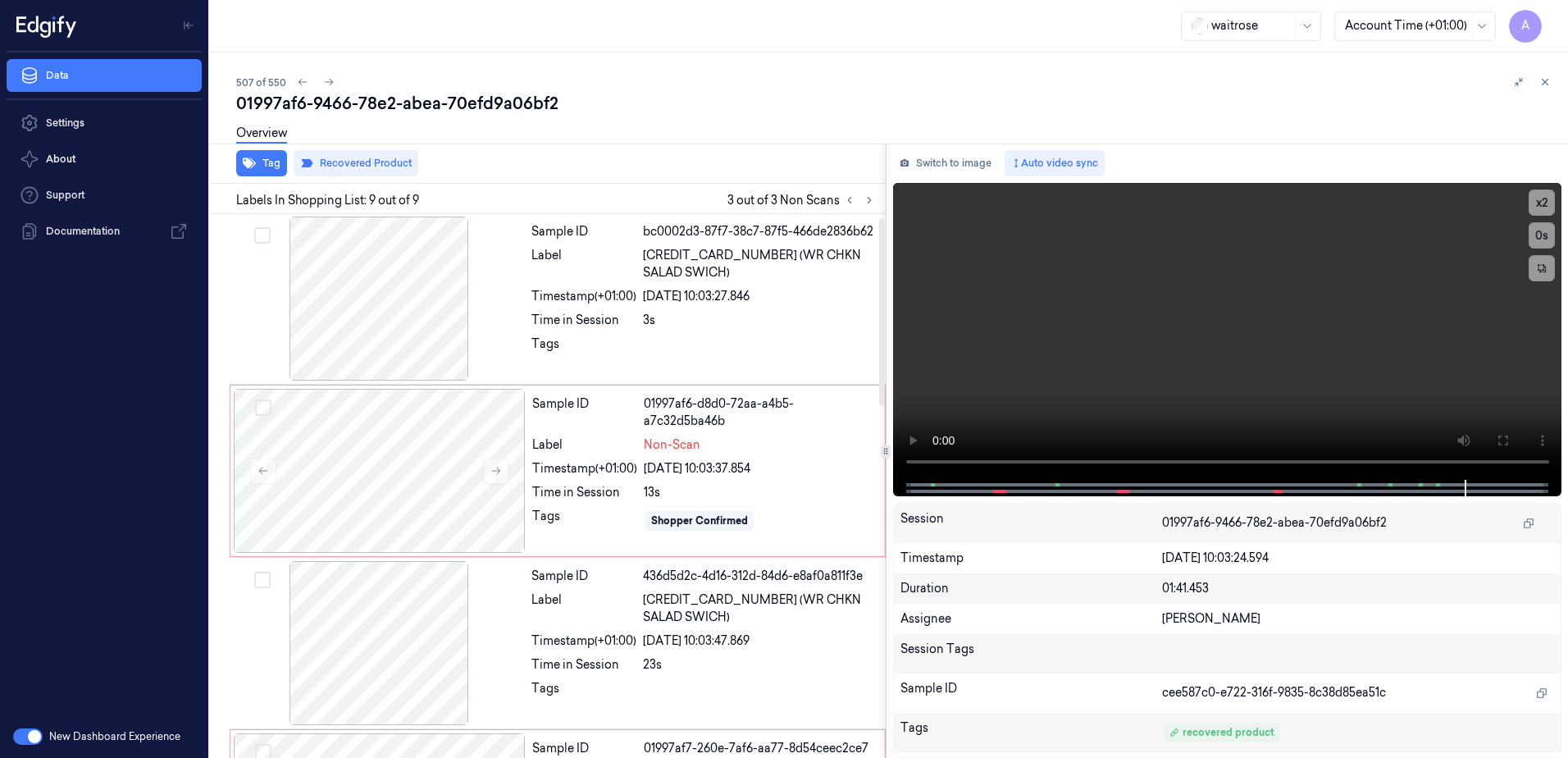
scroll to position [0, 0]
click at [600, 523] on div "Sample ID 01997af6-d8d0-72aa-a4b5-a7c32d5ba46b Label Non-Scan Timestamp (+01:00…" at bounding box center [704, 471] width 356 height 164
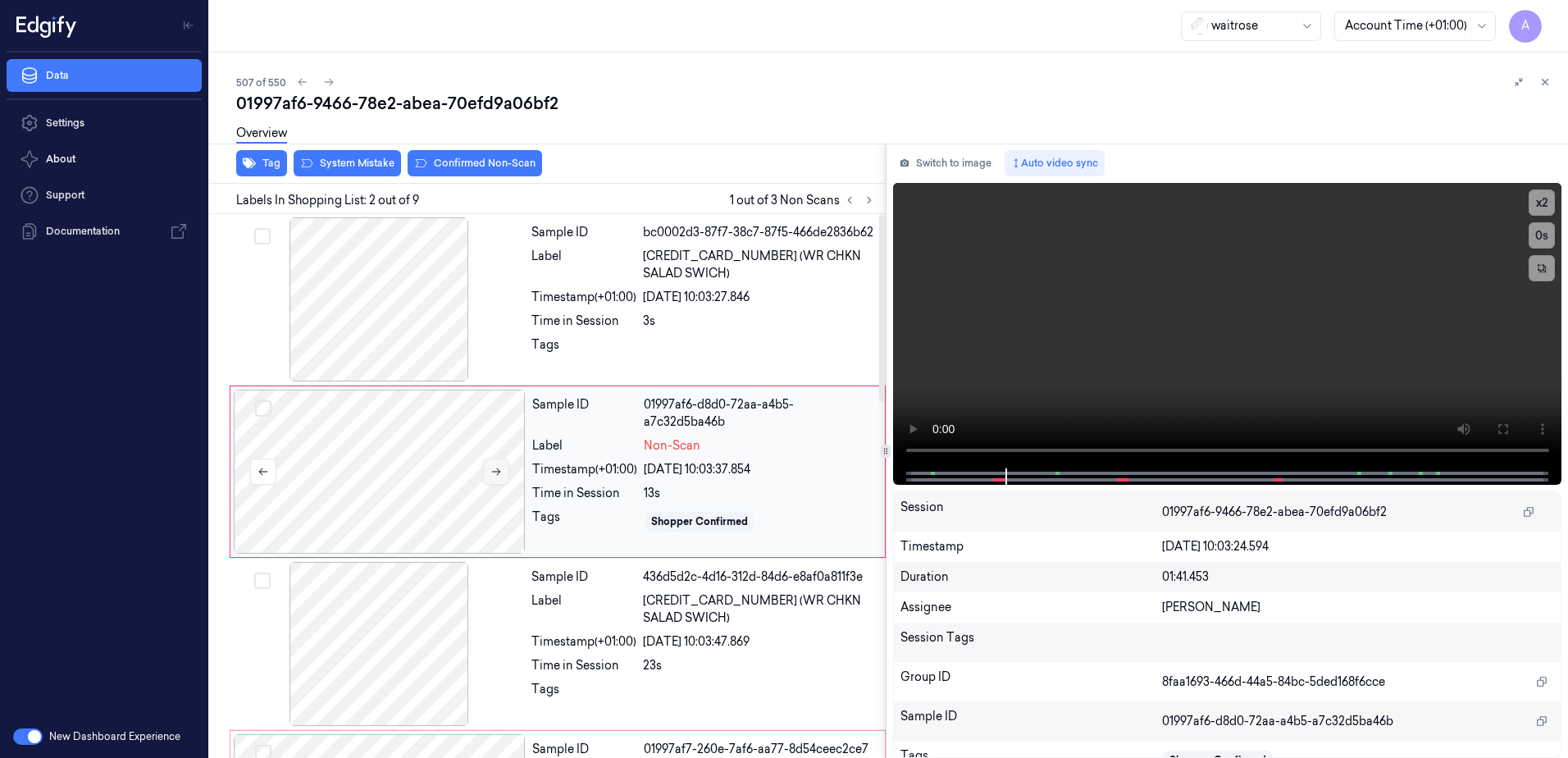
click at [485, 476] on button at bounding box center [496, 471] width 26 height 26
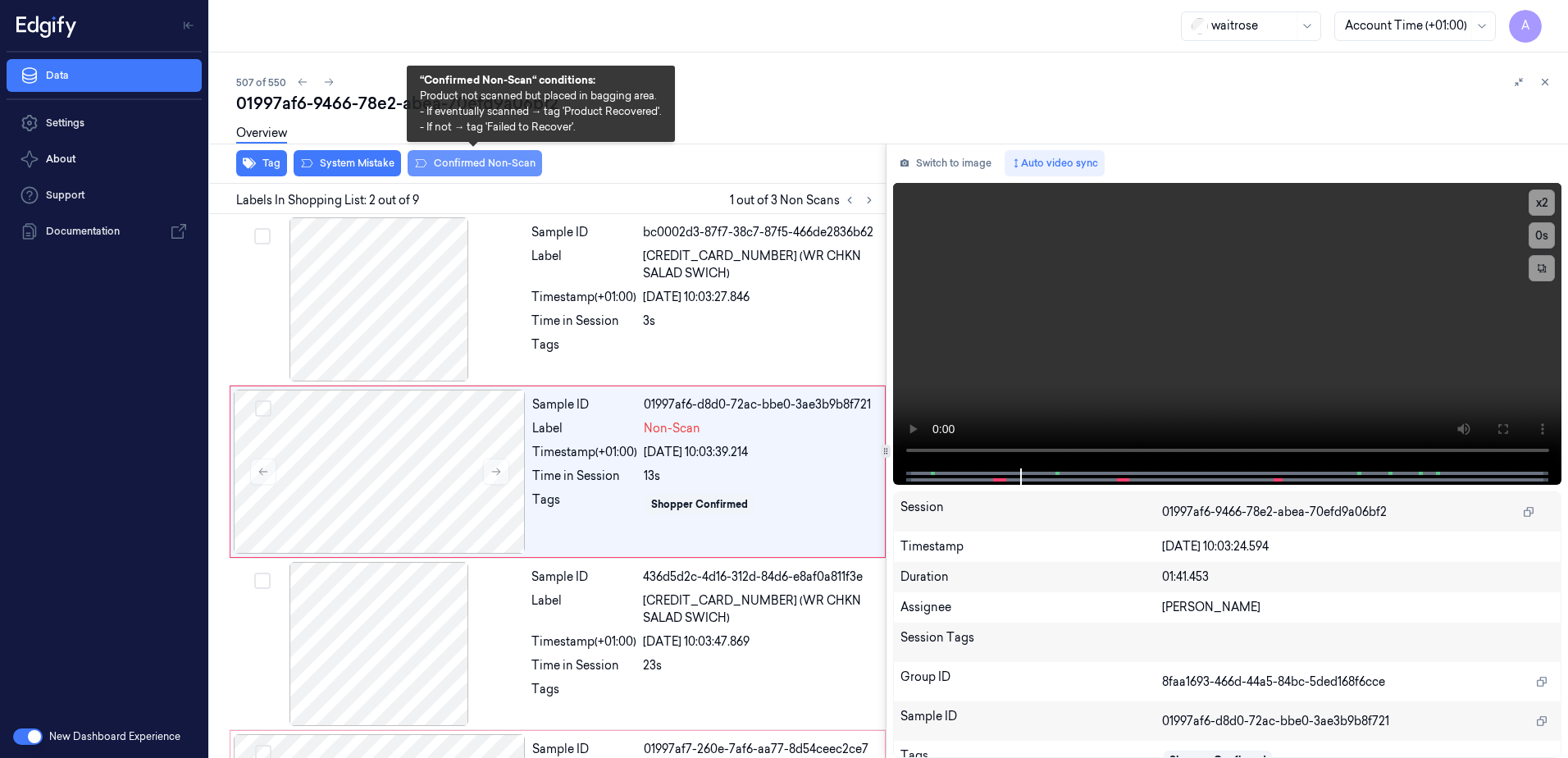
click at [441, 163] on button "Confirmed Non-Scan" at bounding box center [475, 163] width 135 height 26
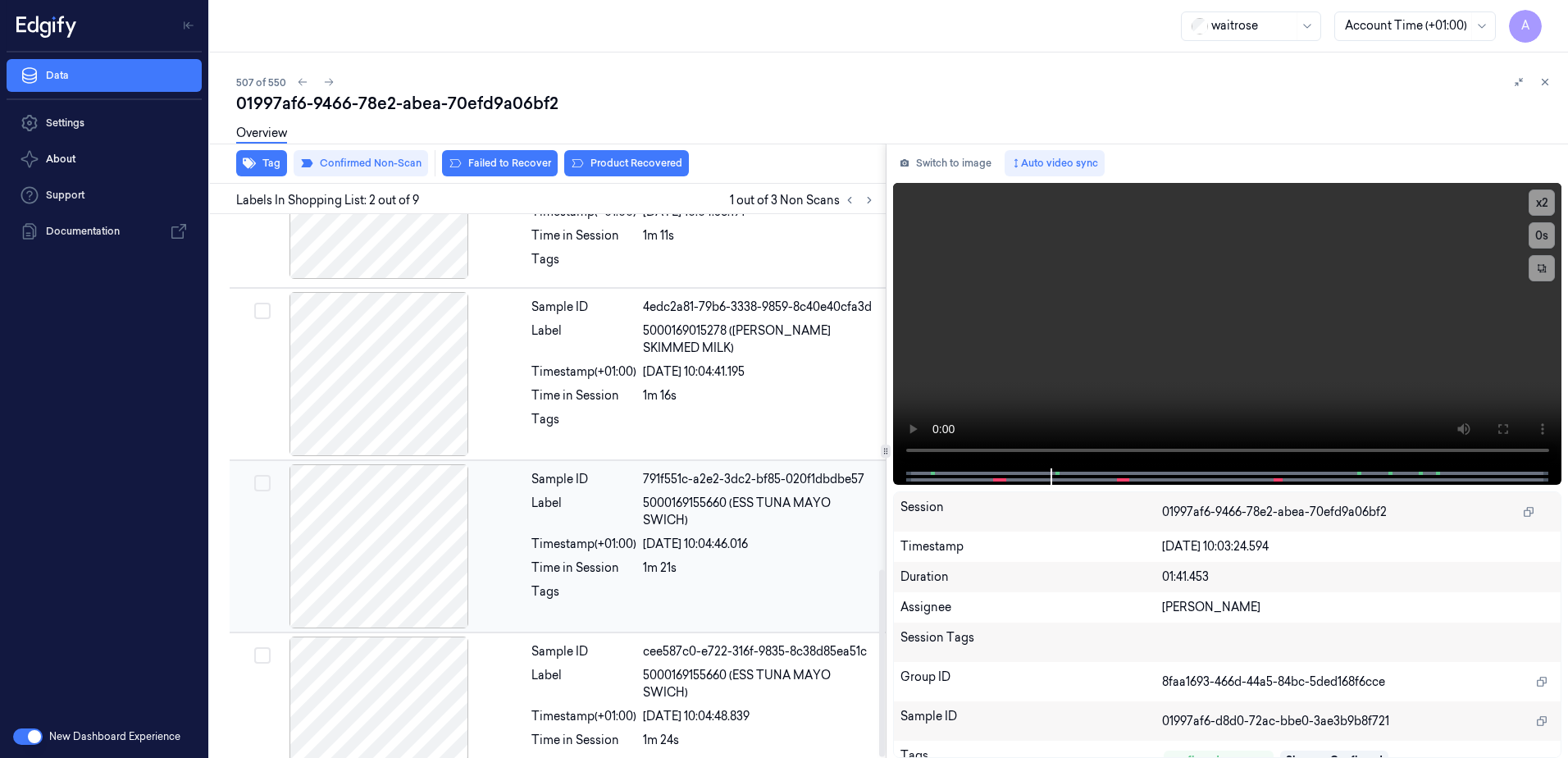
scroll to position [1030, 0]
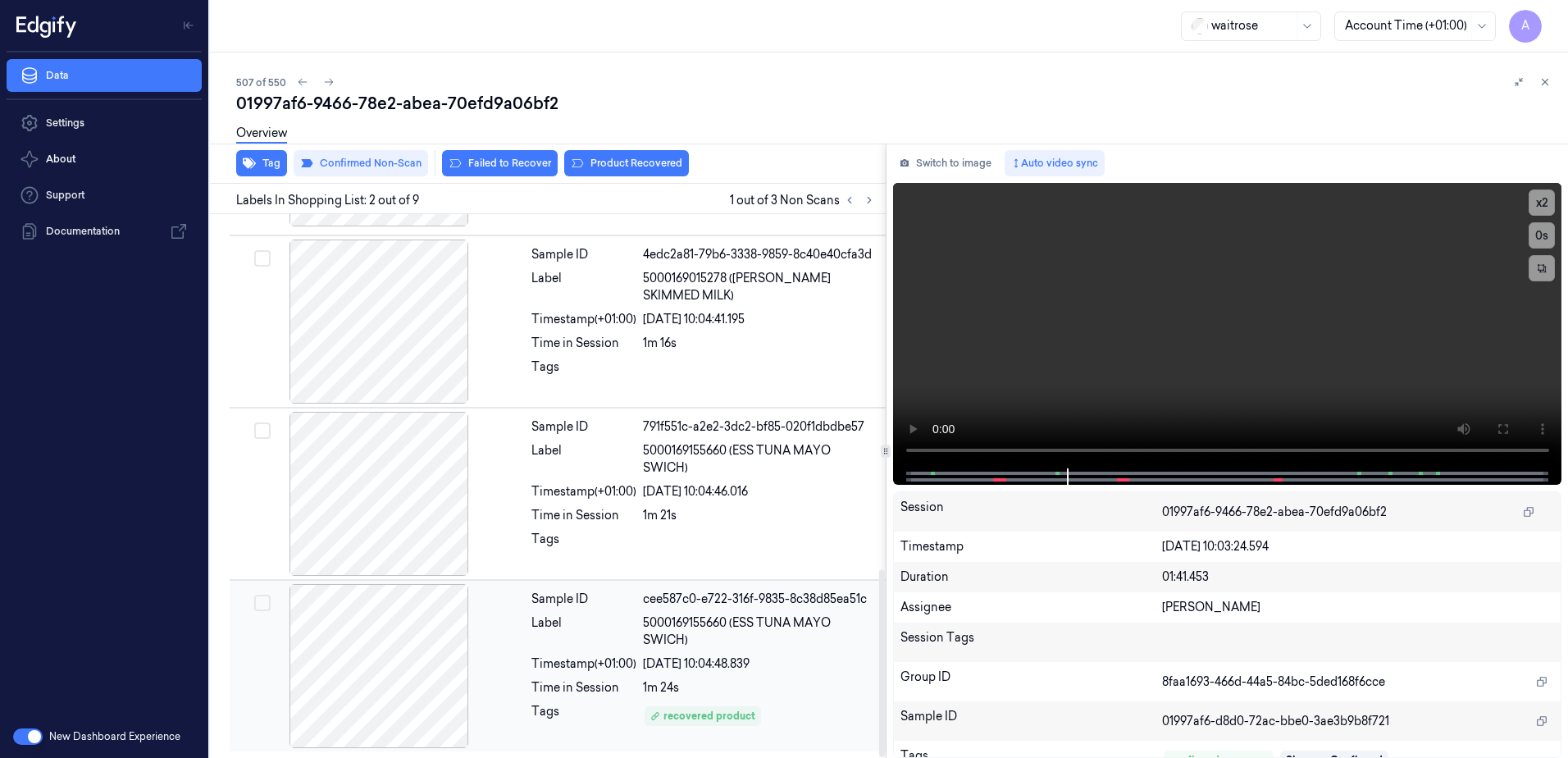
click at [599, 680] on div "Time in Session" at bounding box center [584, 688] width 105 height 17
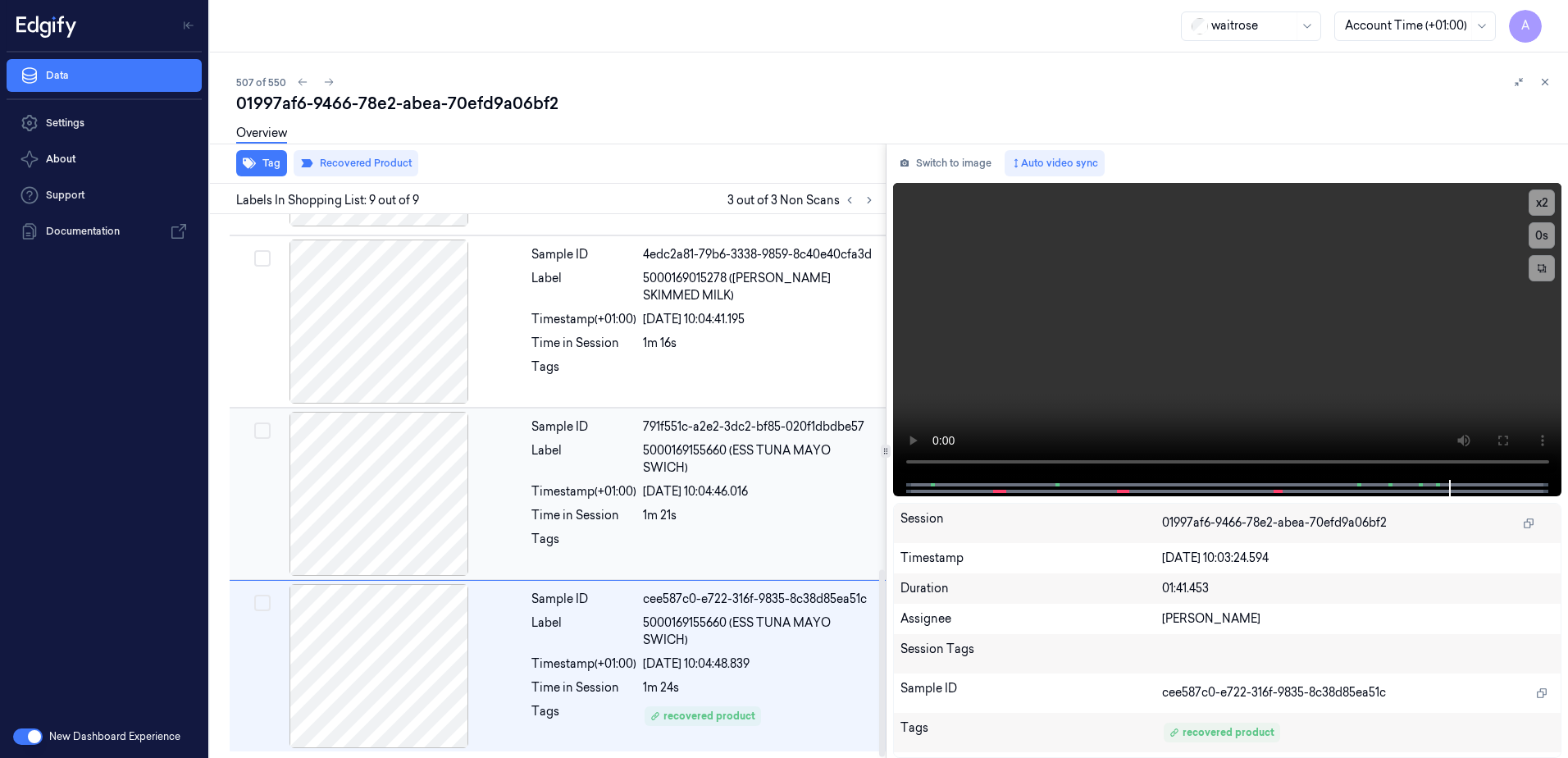
click at [641, 522] on div "Time in Session 1m 21s" at bounding box center [704, 516] width 344 height 17
click at [631, 634] on div "Label" at bounding box center [584, 632] width 105 height 35
click at [619, 494] on div "Timestamp (+01:00)" at bounding box center [584, 493] width 105 height 17
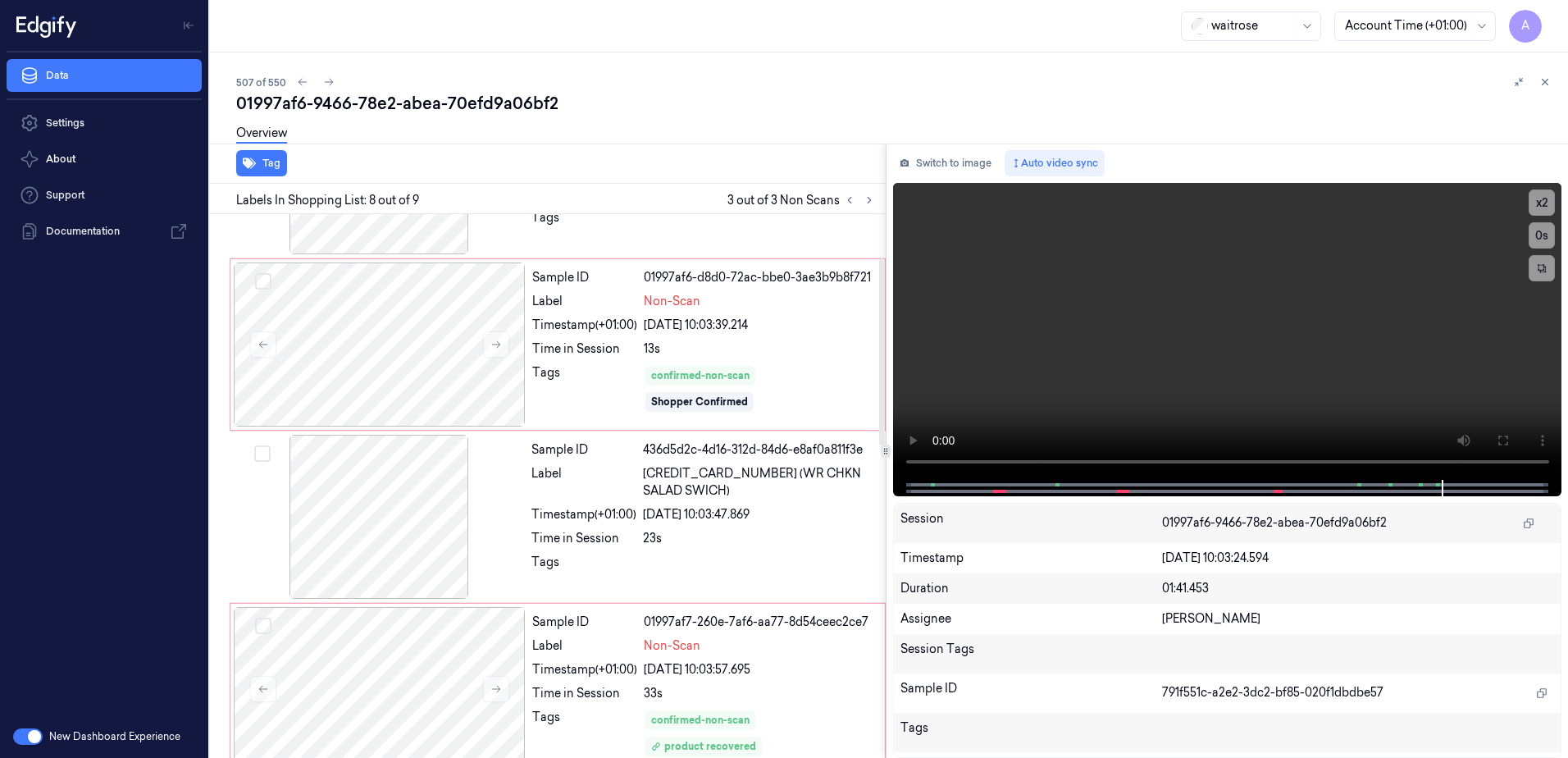
scroll to position [0, 0]
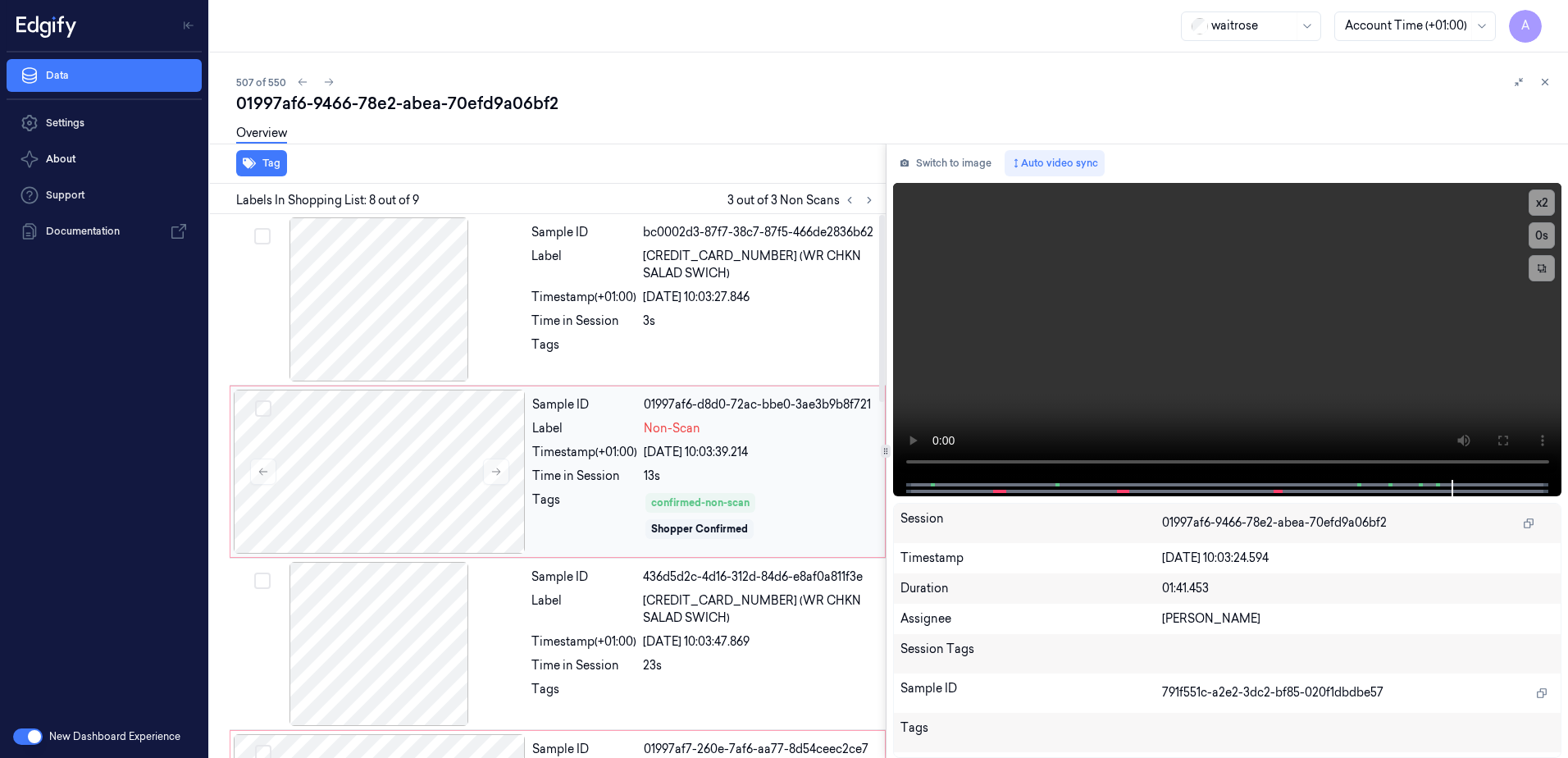
click at [634, 499] on div "Tags" at bounding box center [585, 516] width 105 height 49
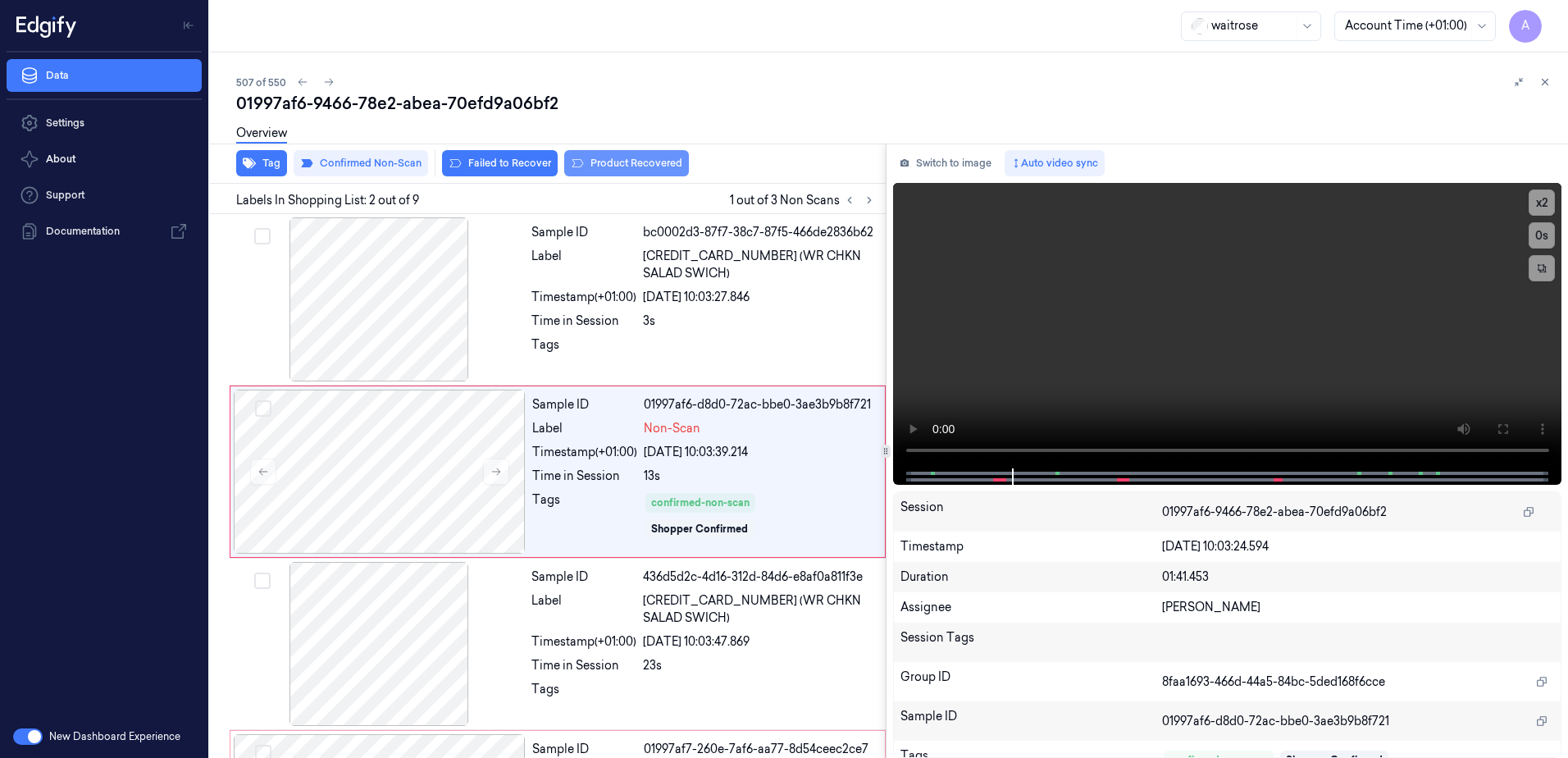
click at [629, 164] on button "Product Recovered" at bounding box center [627, 163] width 125 height 26
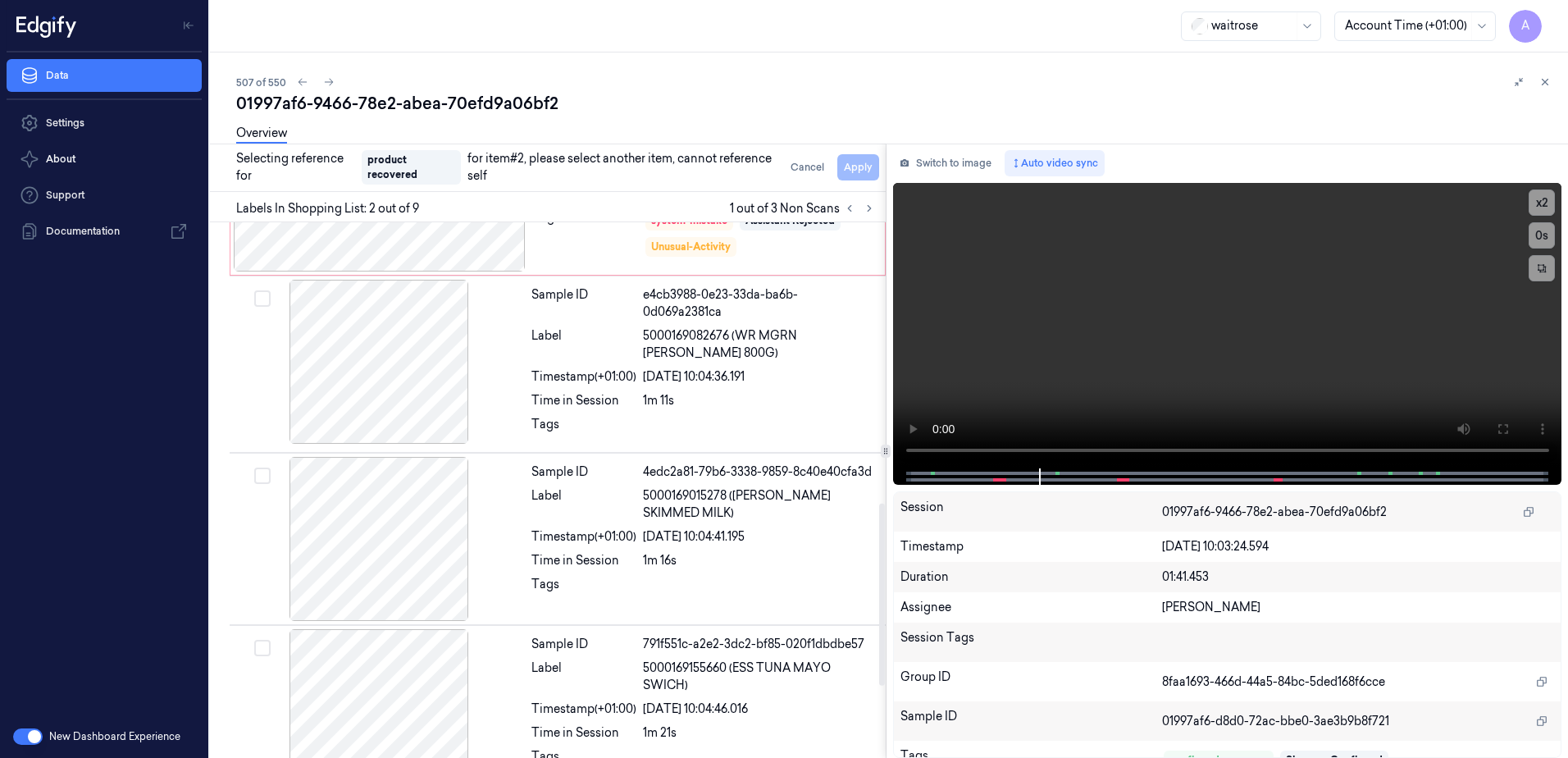
scroll to position [1038, 0]
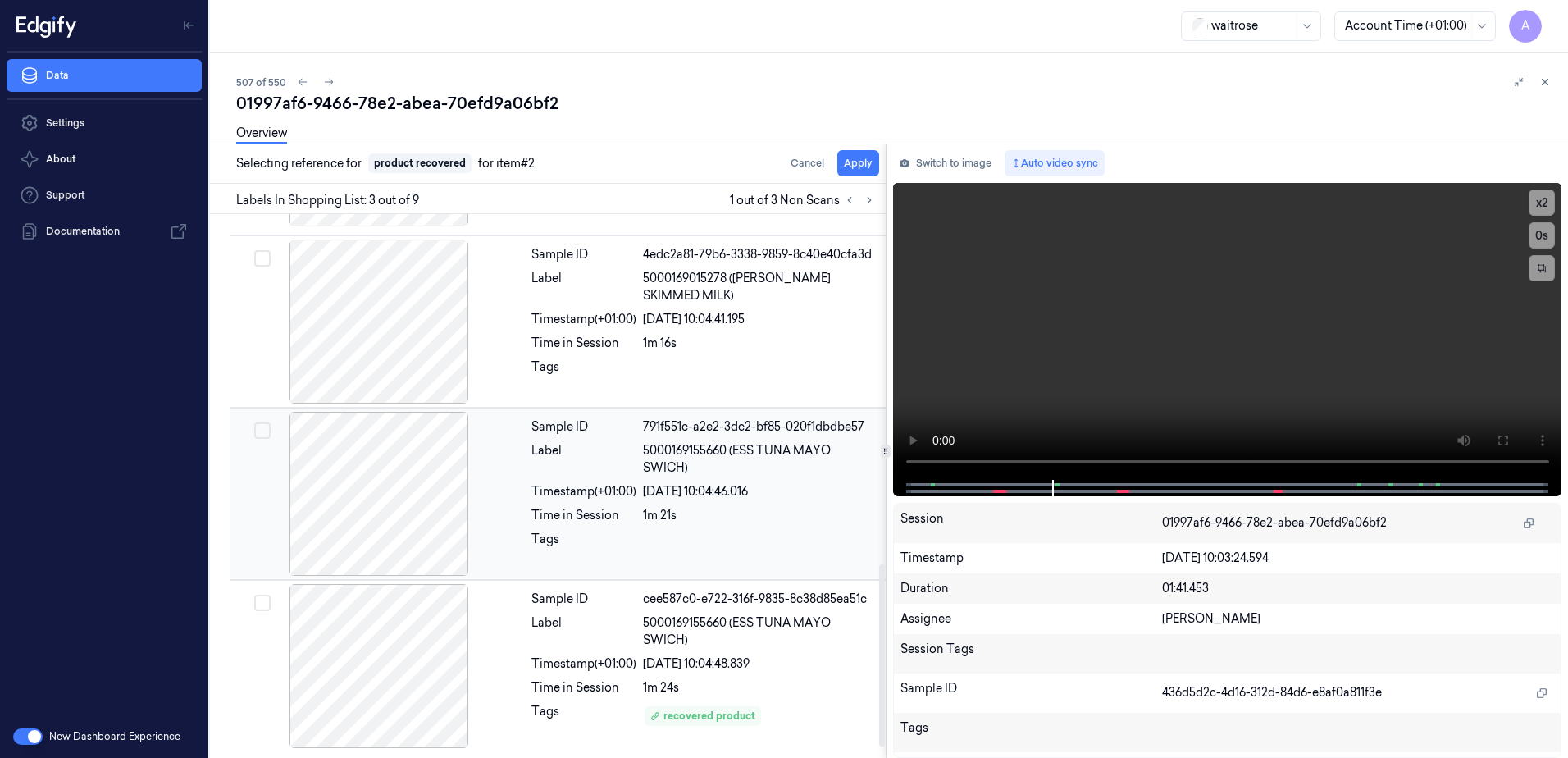
click at [631, 508] on div "Sample ID 791f551c-a2e2-3dc2-bf85-020f1dbdbe57 Label 5000169155660 (ESS TUNA MA…" at bounding box center [704, 493] width 358 height 164
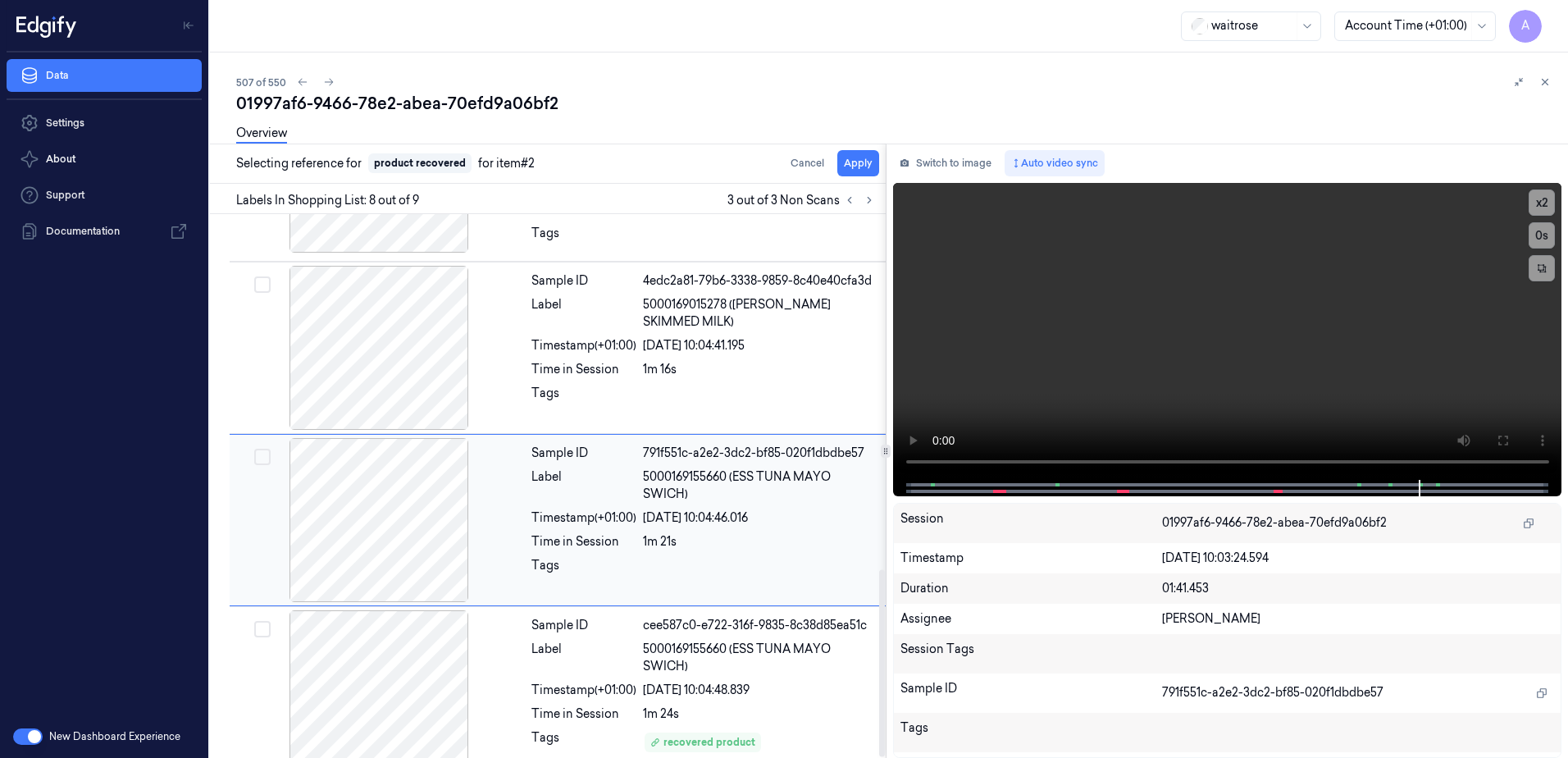
scroll to position [1030, 0]
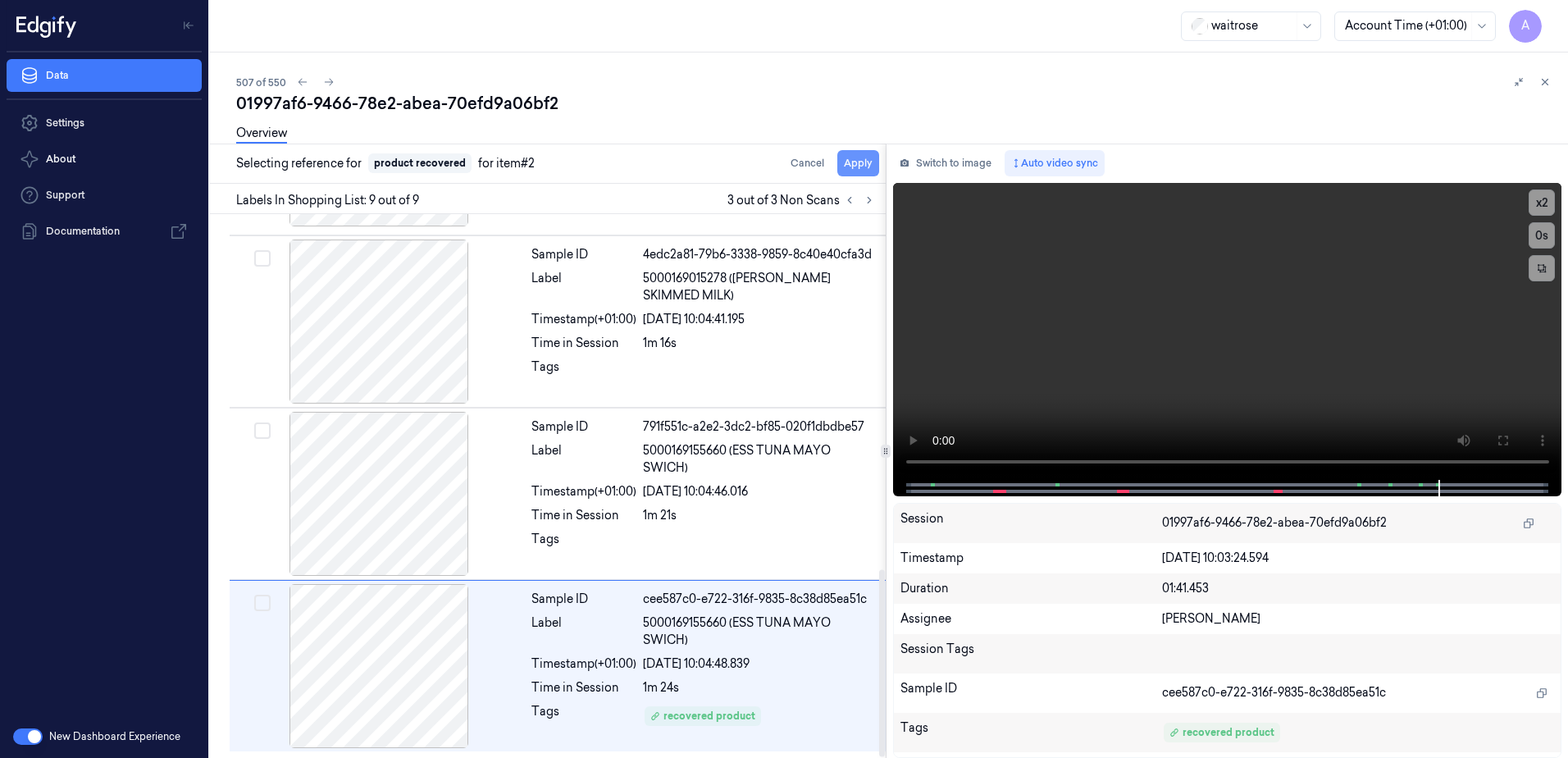
click at [856, 169] on button "Apply" at bounding box center [859, 163] width 42 height 26
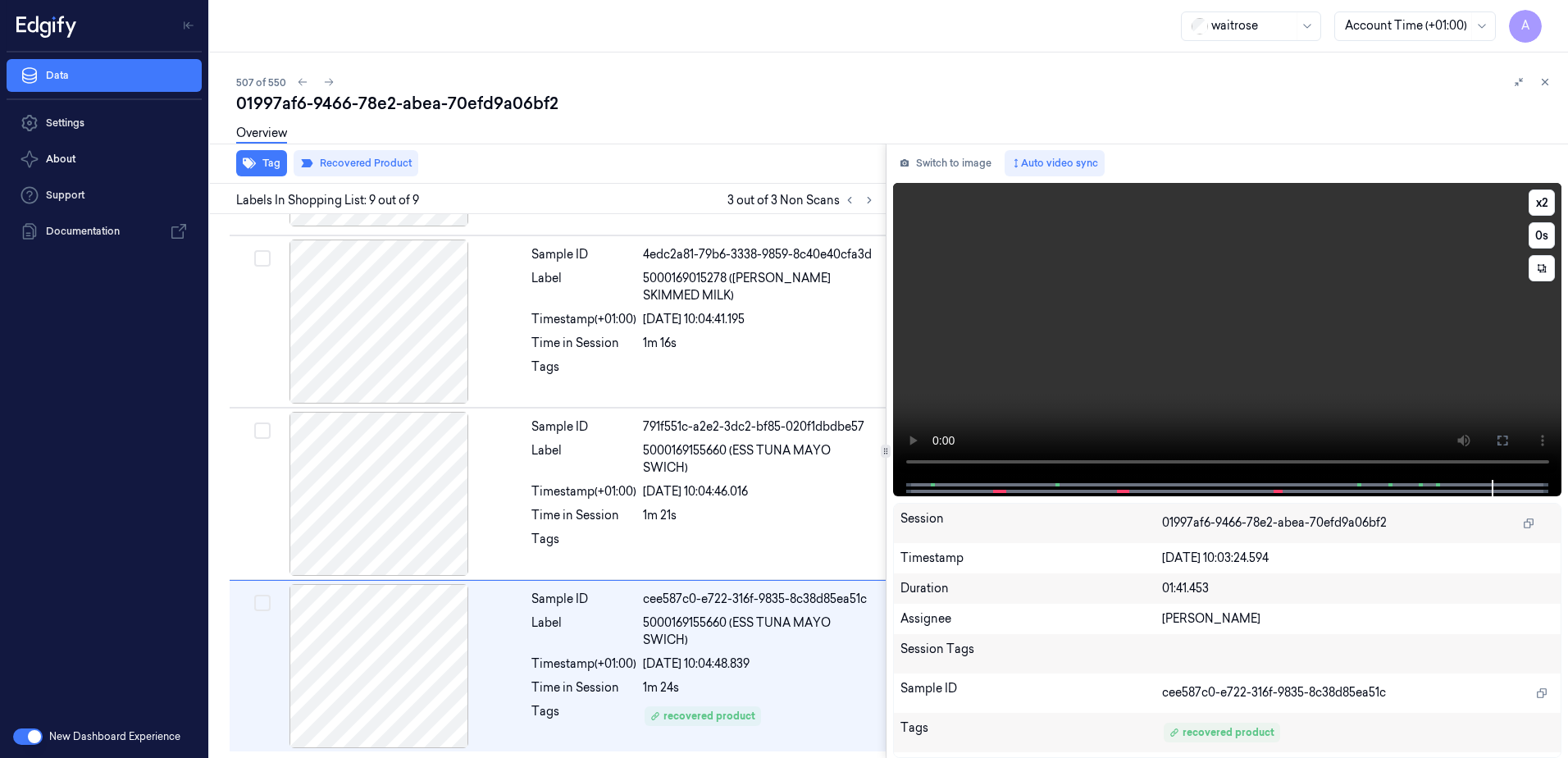
click at [1279, 339] on video at bounding box center [1228, 331] width 669 height 297
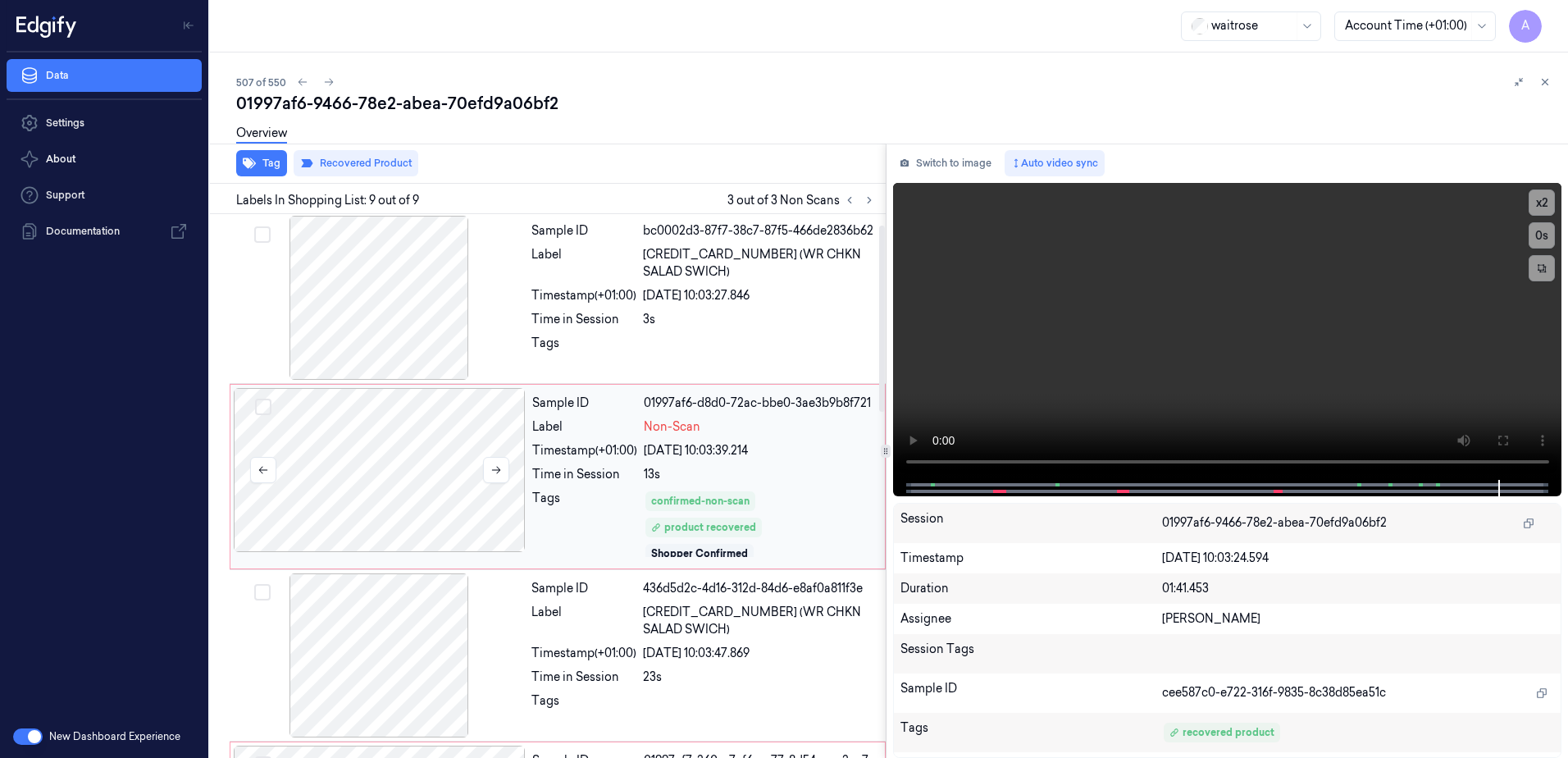
scroll to position [0, 0]
click at [577, 442] on div "Sample ID 01997af6-d8d0-72ac-bbe0-3ae3b9b8f721 Label Non-Scan Timestamp (+01:00…" at bounding box center [704, 478] width 356 height 177
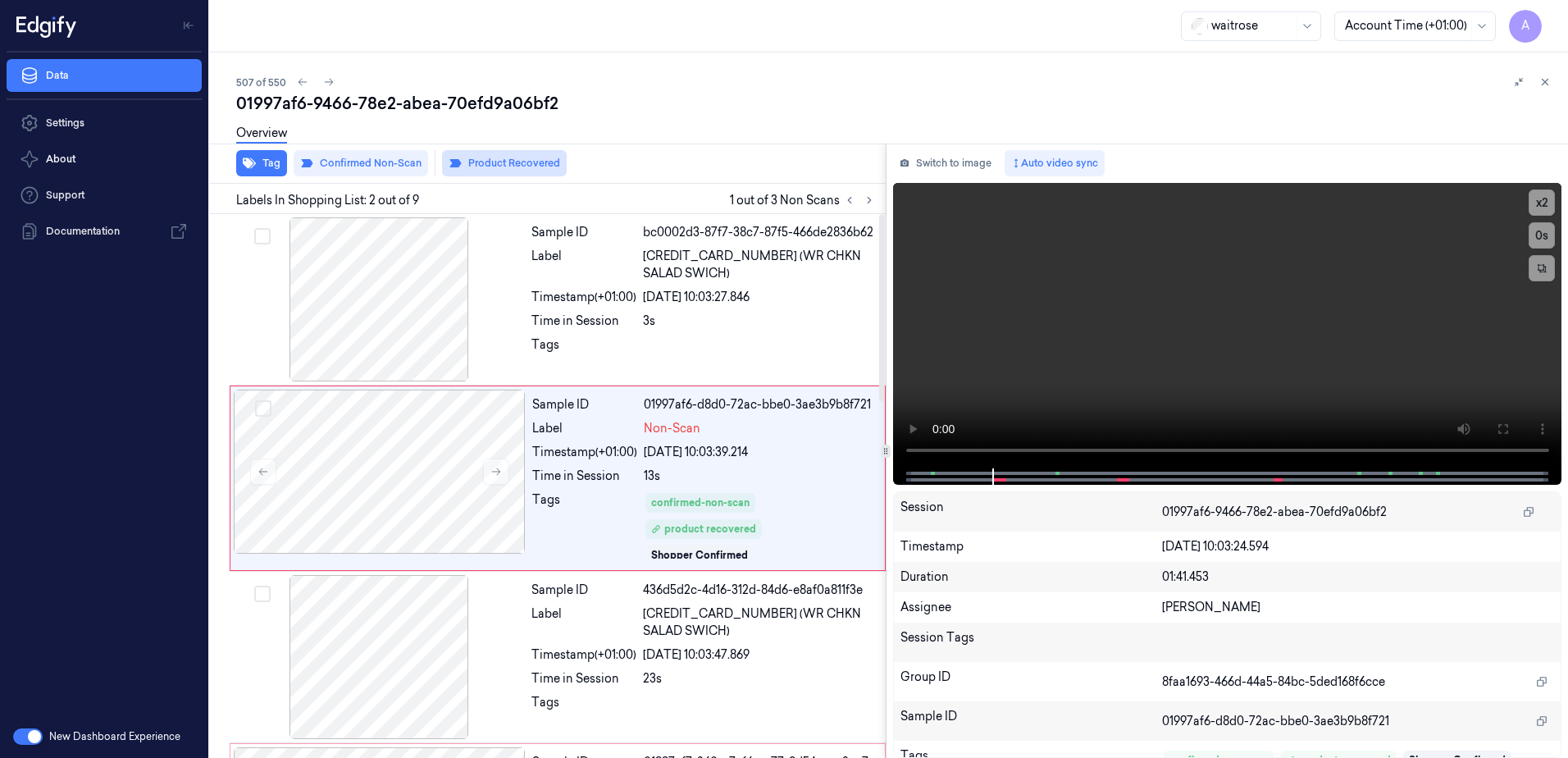
click at [509, 158] on button "Product Recovered" at bounding box center [505, 163] width 125 height 26
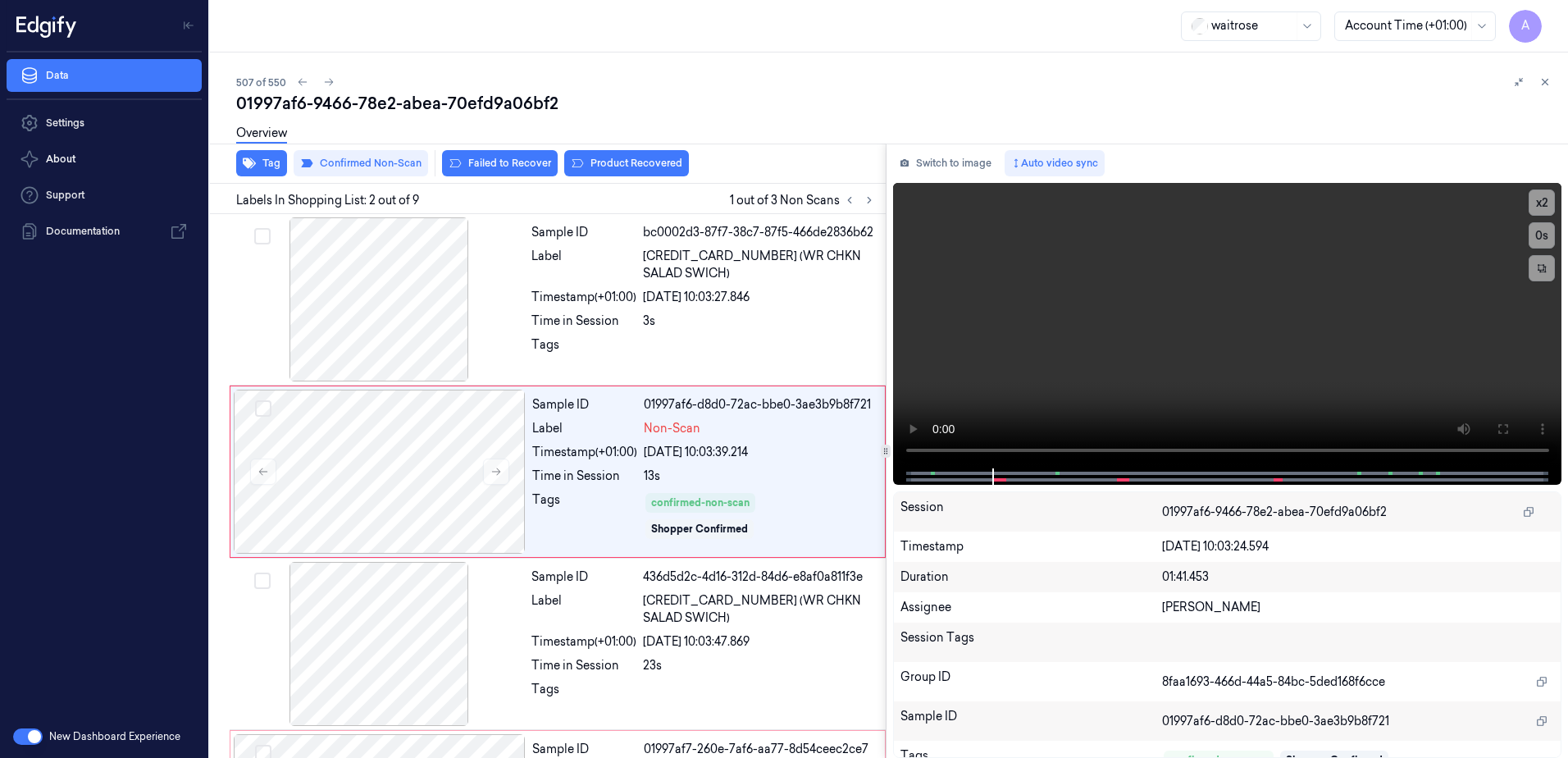
click at [629, 154] on div "Overview" at bounding box center [896, 136] width 1319 height 42
click at [618, 165] on button "Product Recovered" at bounding box center [627, 163] width 125 height 26
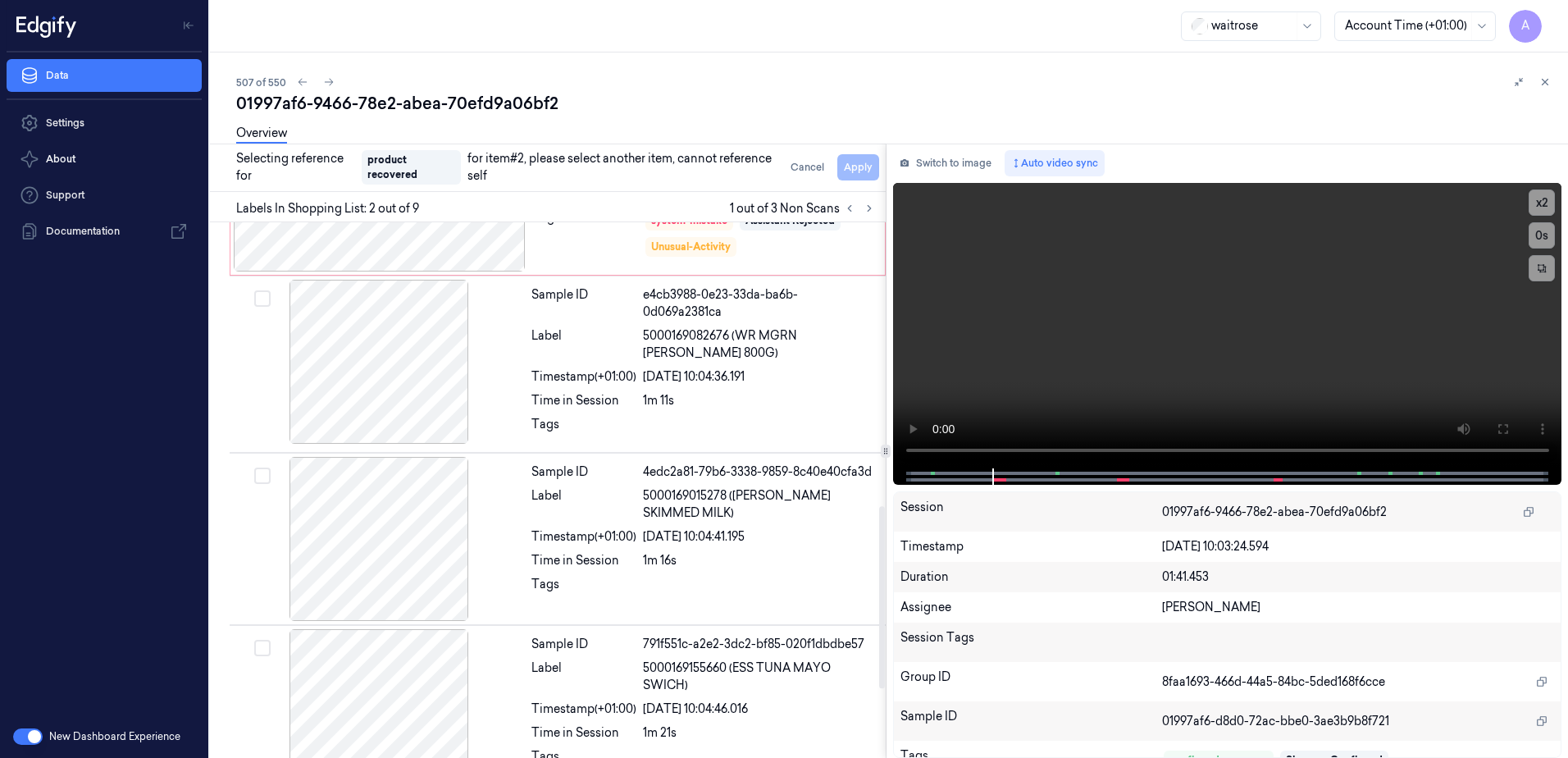
scroll to position [1038, 0]
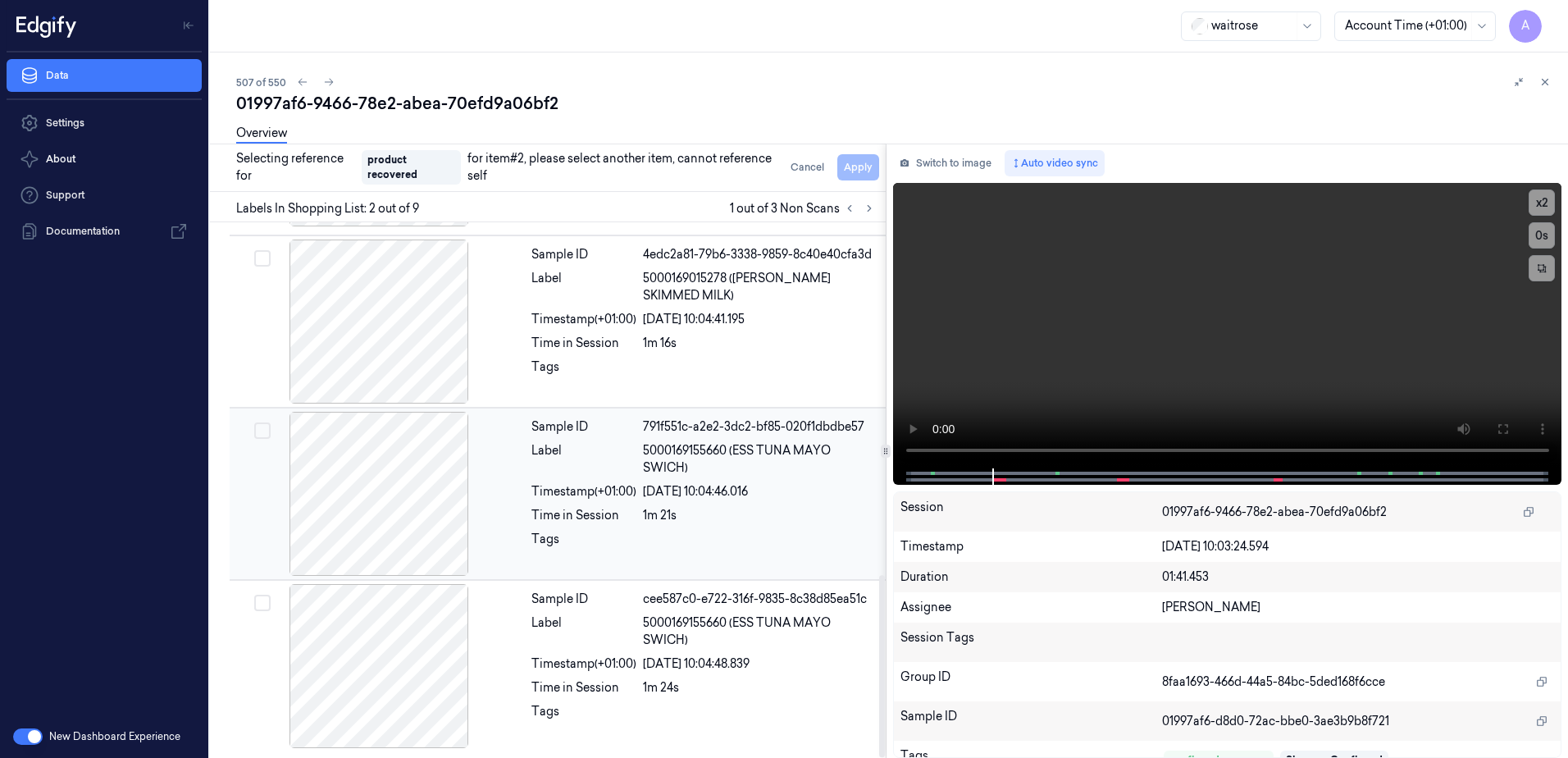
click at [753, 471] on span "5000169155660 (ESS TUNA MAYO SWICH)" at bounding box center [759, 460] width 233 height 35
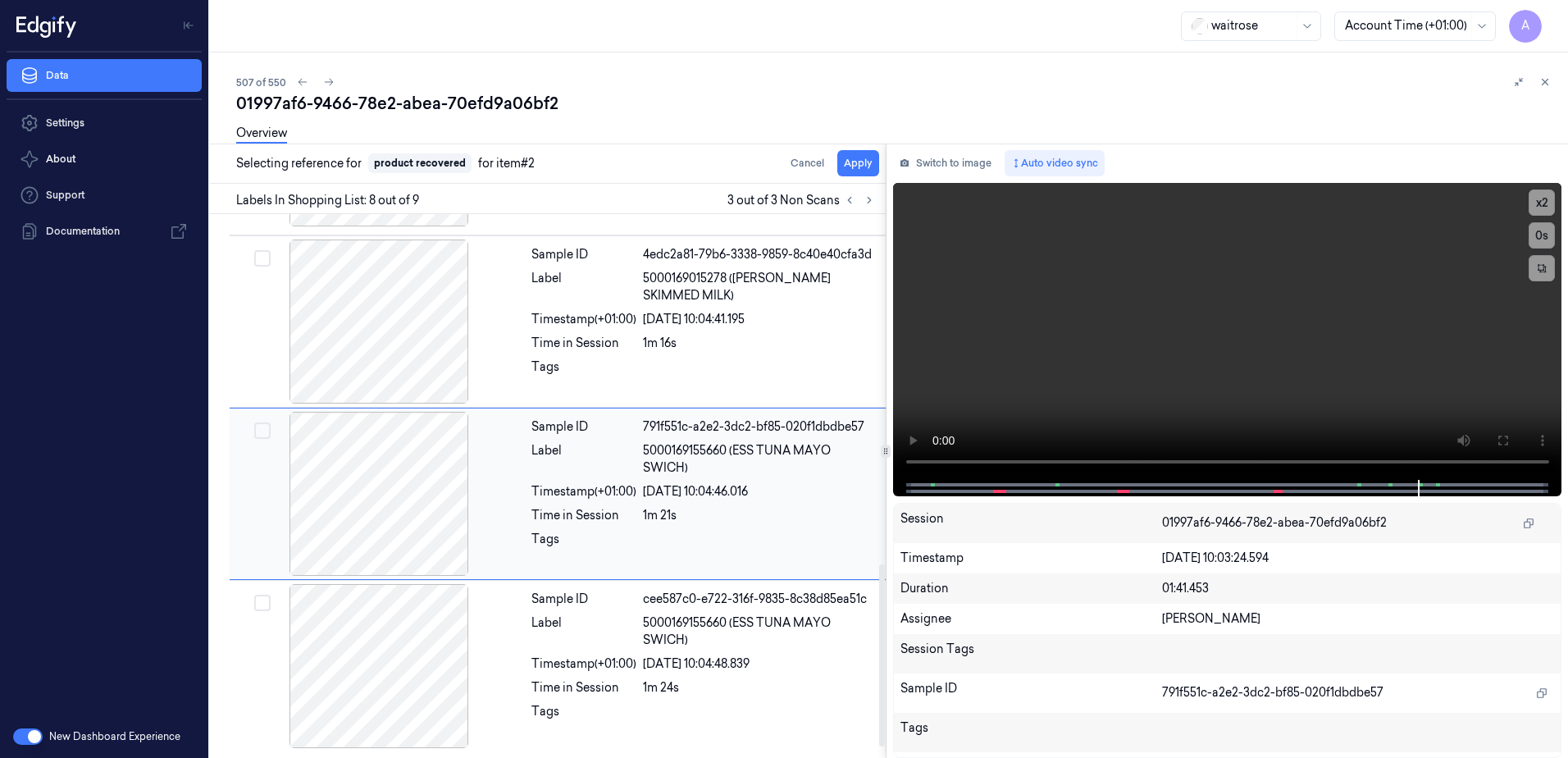
scroll to position [1030, 0]
click at [852, 172] on button "Apply" at bounding box center [859, 163] width 42 height 26
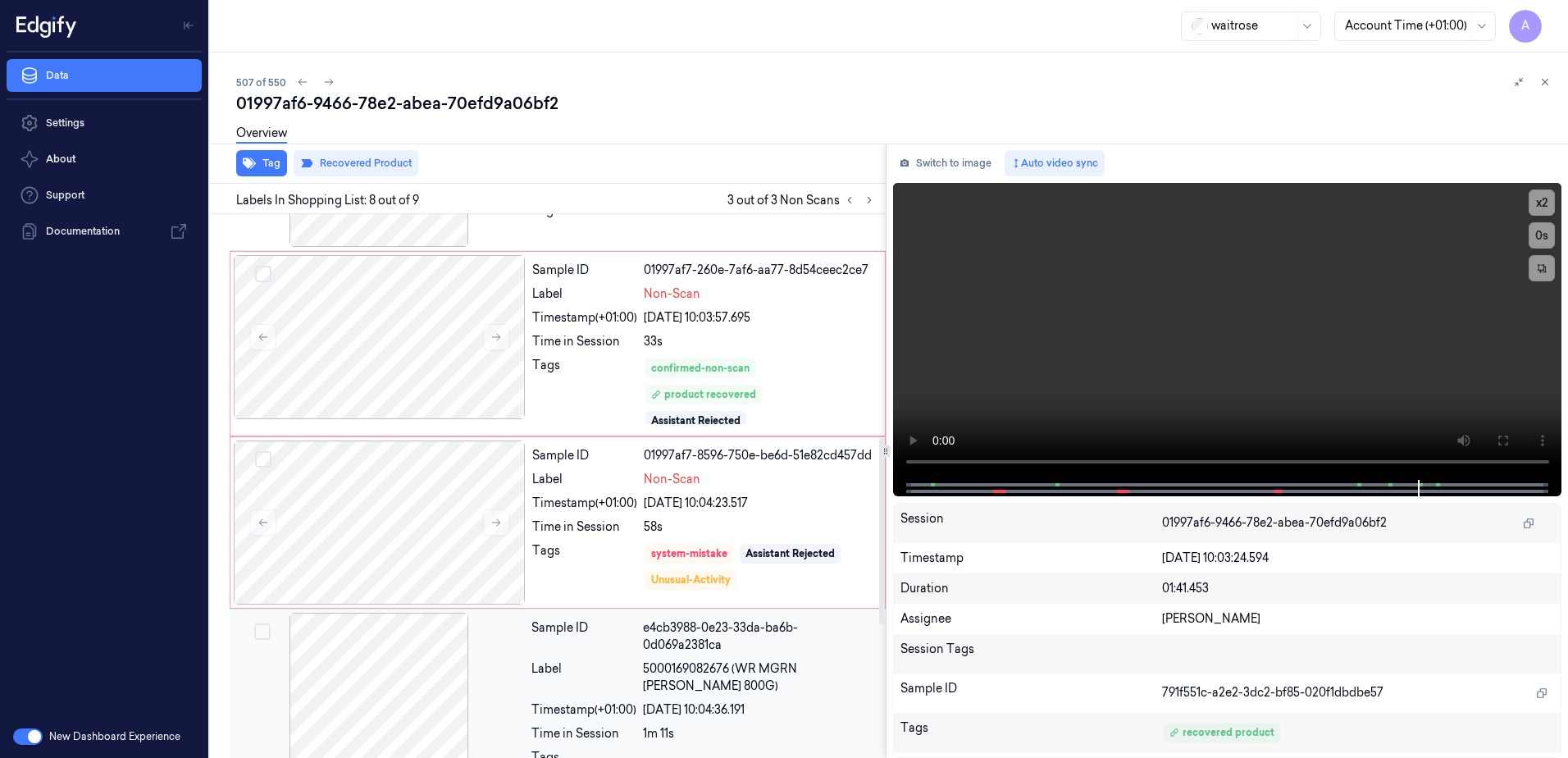
scroll to position [468, 0]
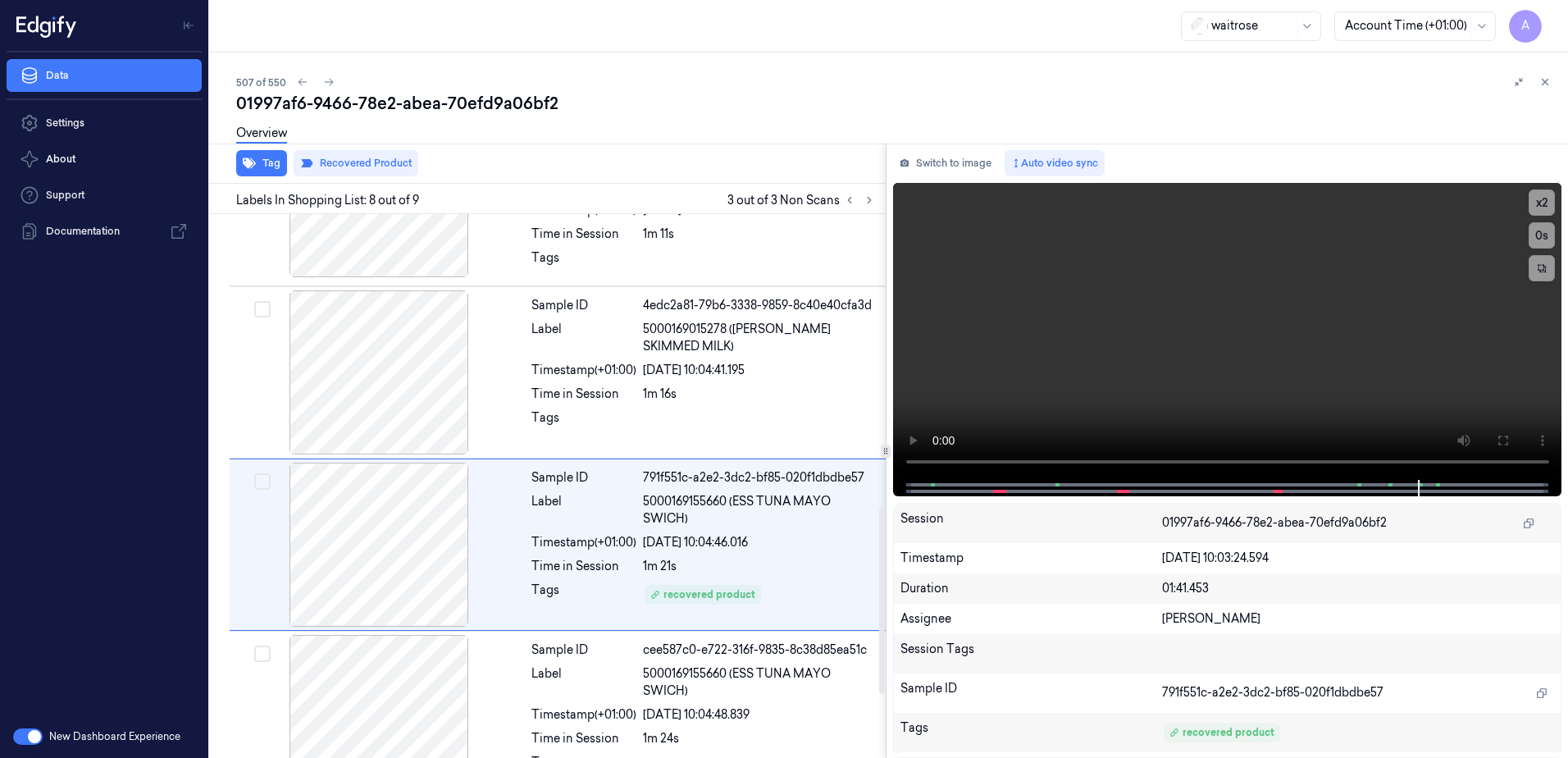
click at [805, 371] on div "Sample ID bc0002d3-87f7-38c7-87f5-466de2836b62 Label 5000169662991 (WR CHKN SAL…" at bounding box center [545, 15] width 683 height 1587
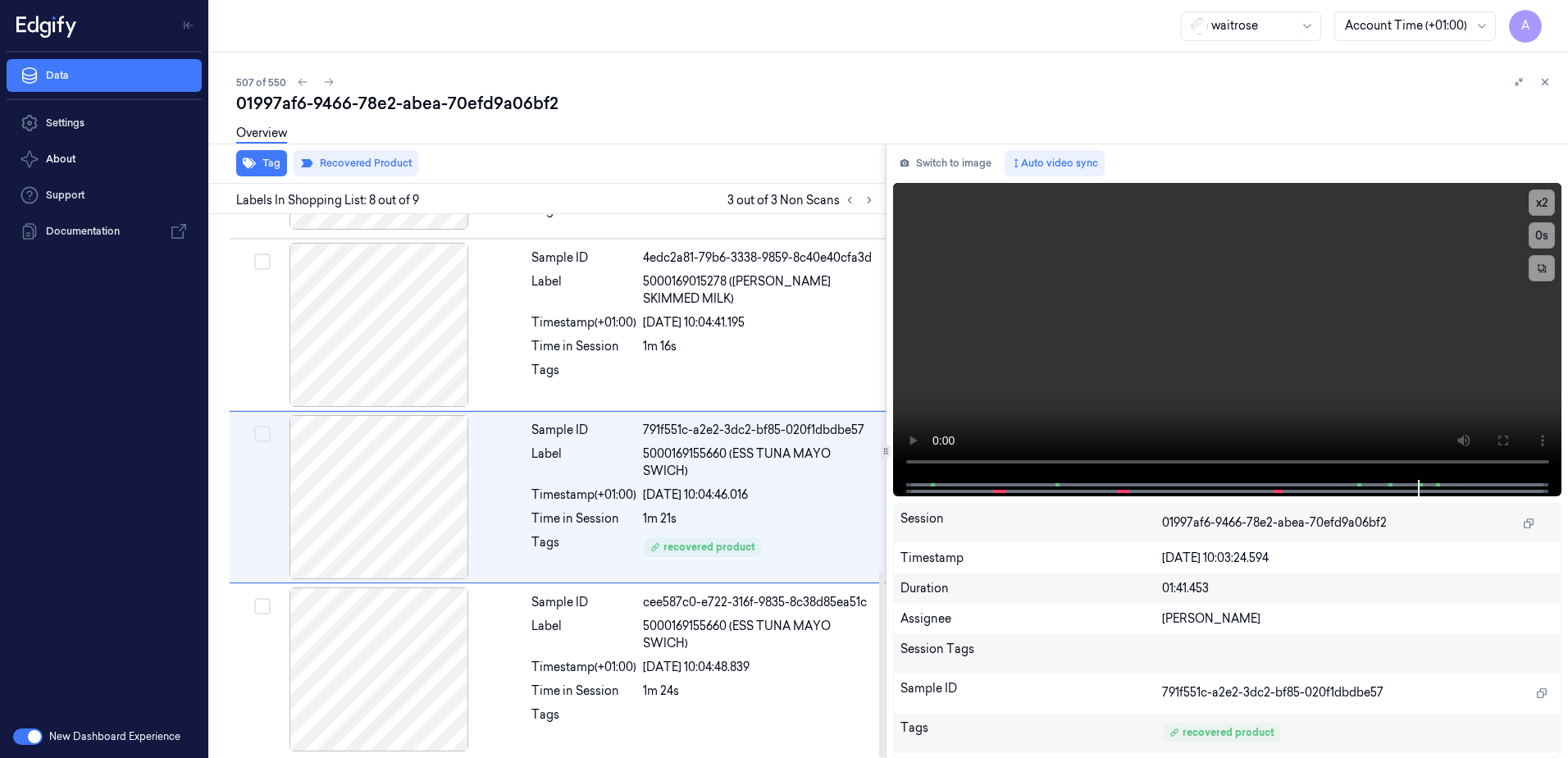
scroll to position [1043, 0]
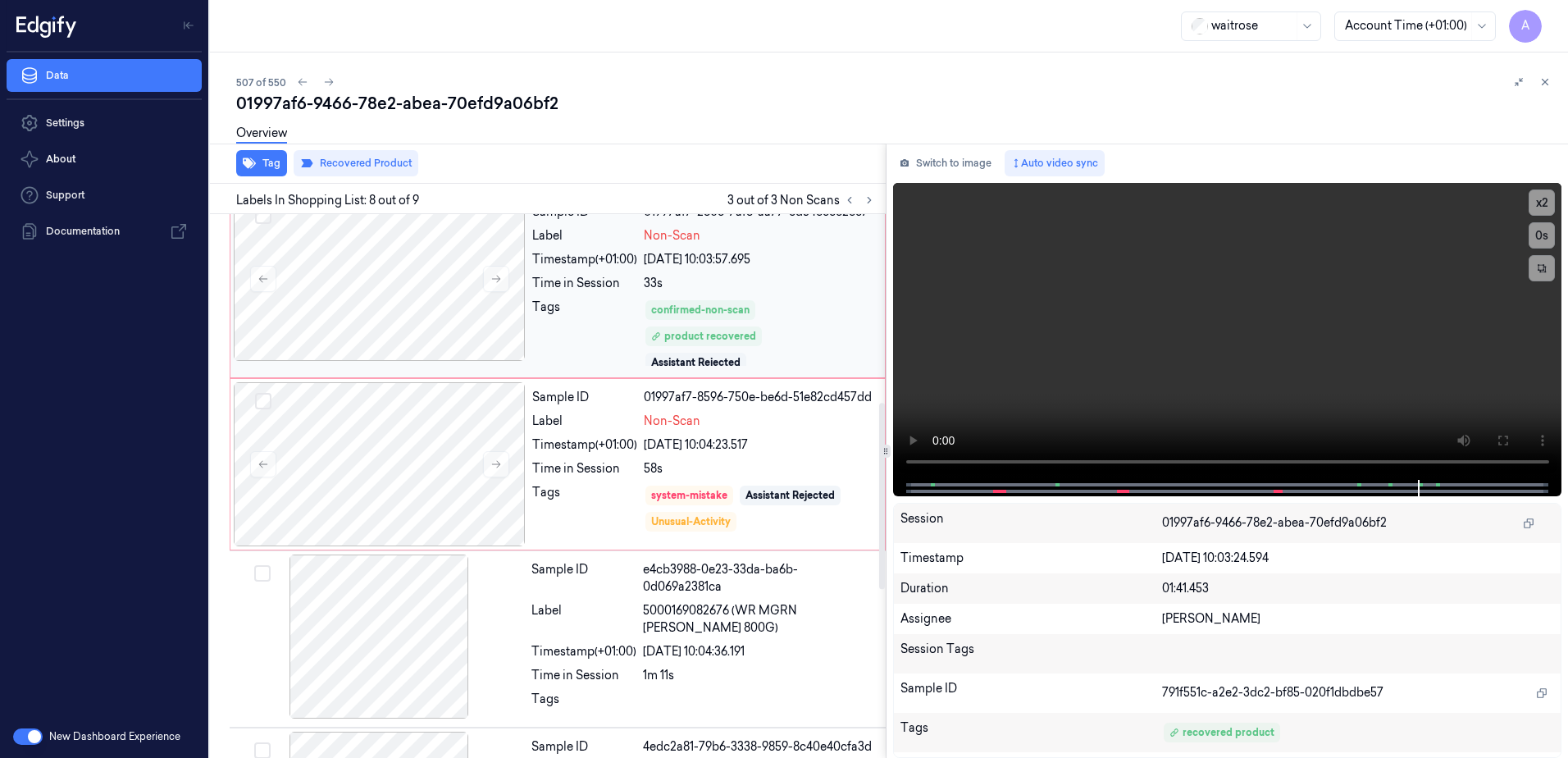
click at [549, 288] on div "Time in Session" at bounding box center [585, 284] width 105 height 17
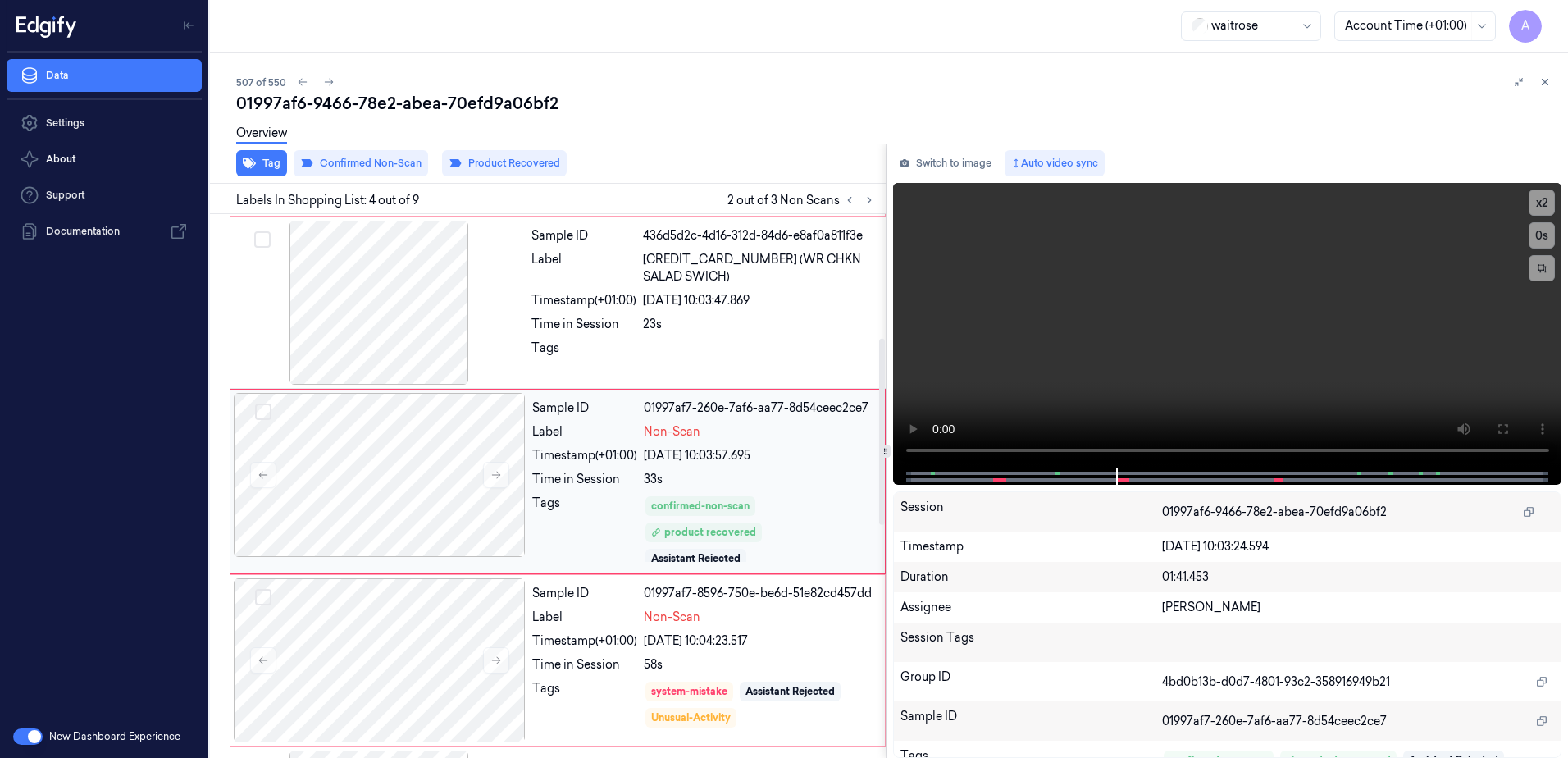
scroll to position [350, 0]
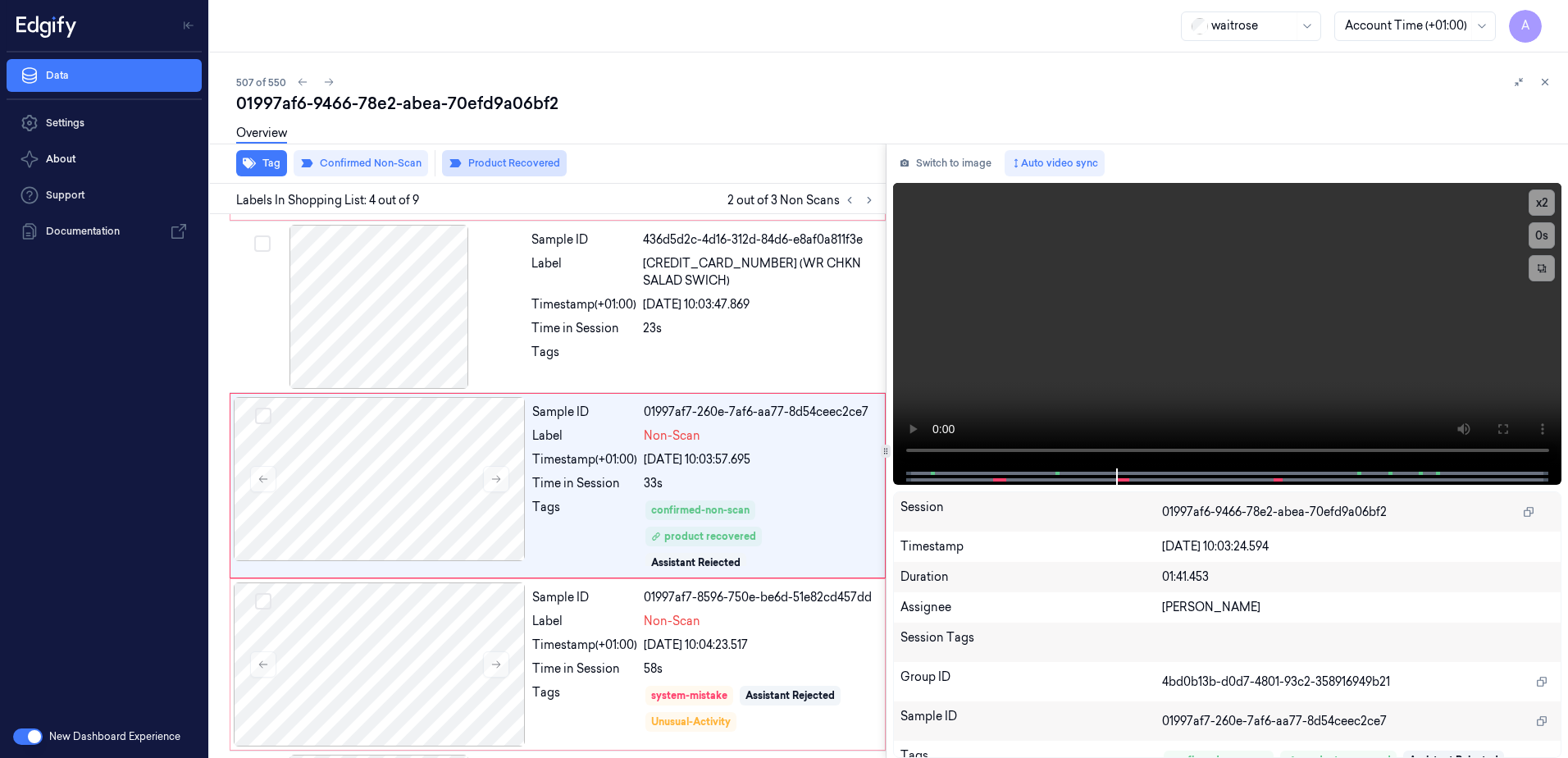
click at [500, 160] on button "Product Recovered" at bounding box center [505, 163] width 125 height 26
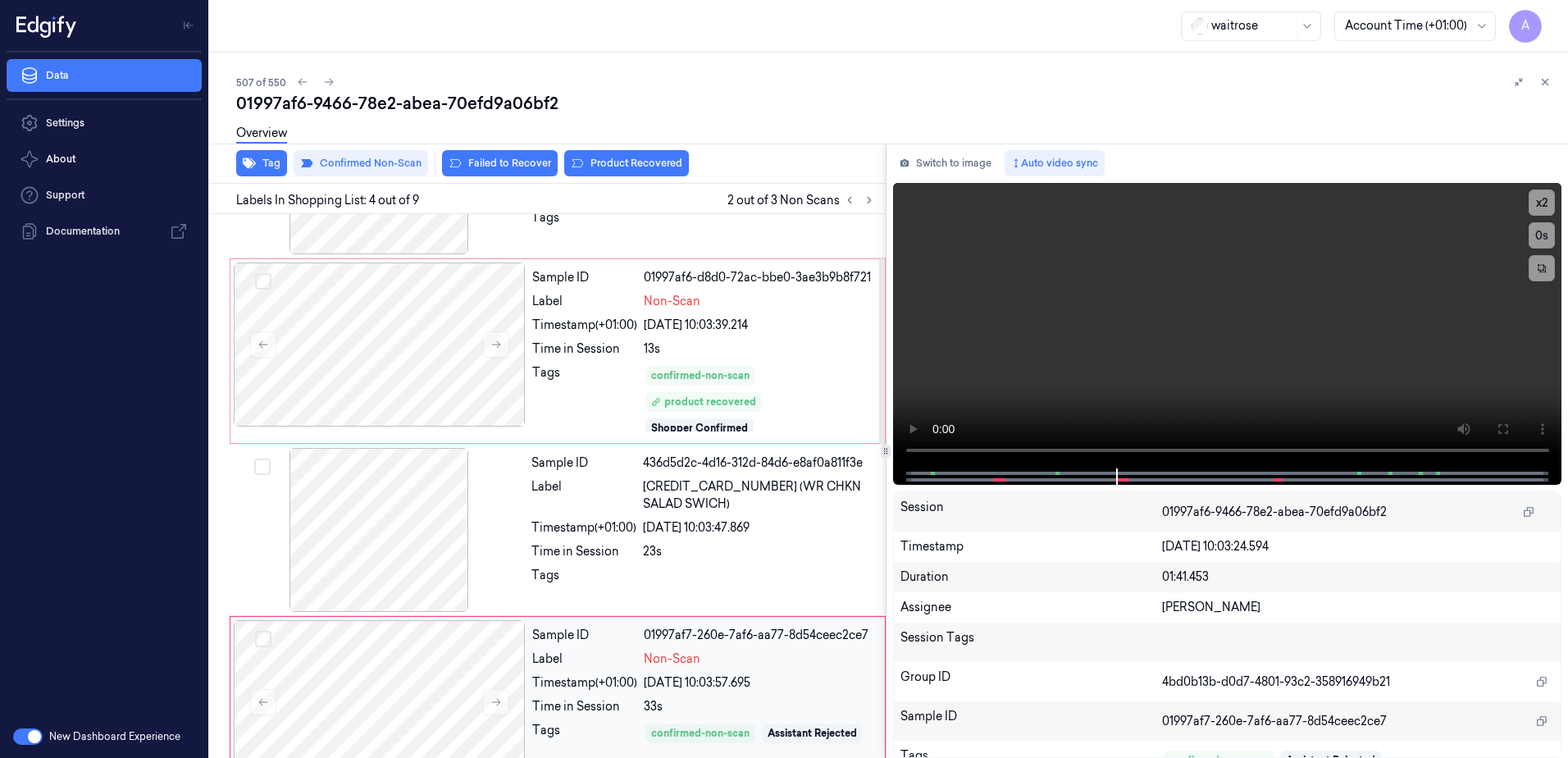
scroll to position [0, 0]
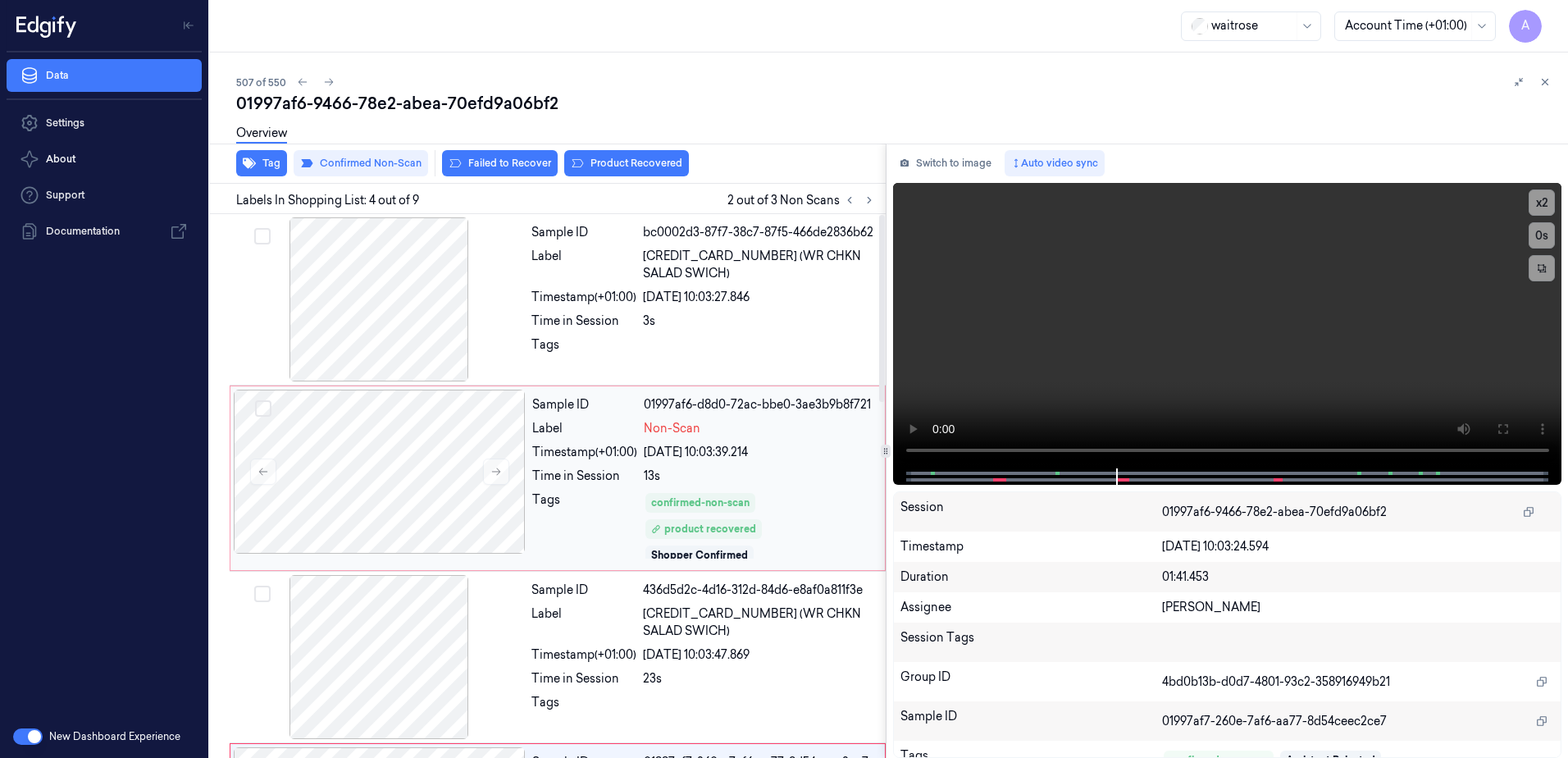
click at [569, 491] on div "Sample ID 01997af6-d8d0-72ac-bbe0-3ae3b9b8f721 Label Non-Scan Timestamp (+01:00…" at bounding box center [704, 478] width 356 height 177
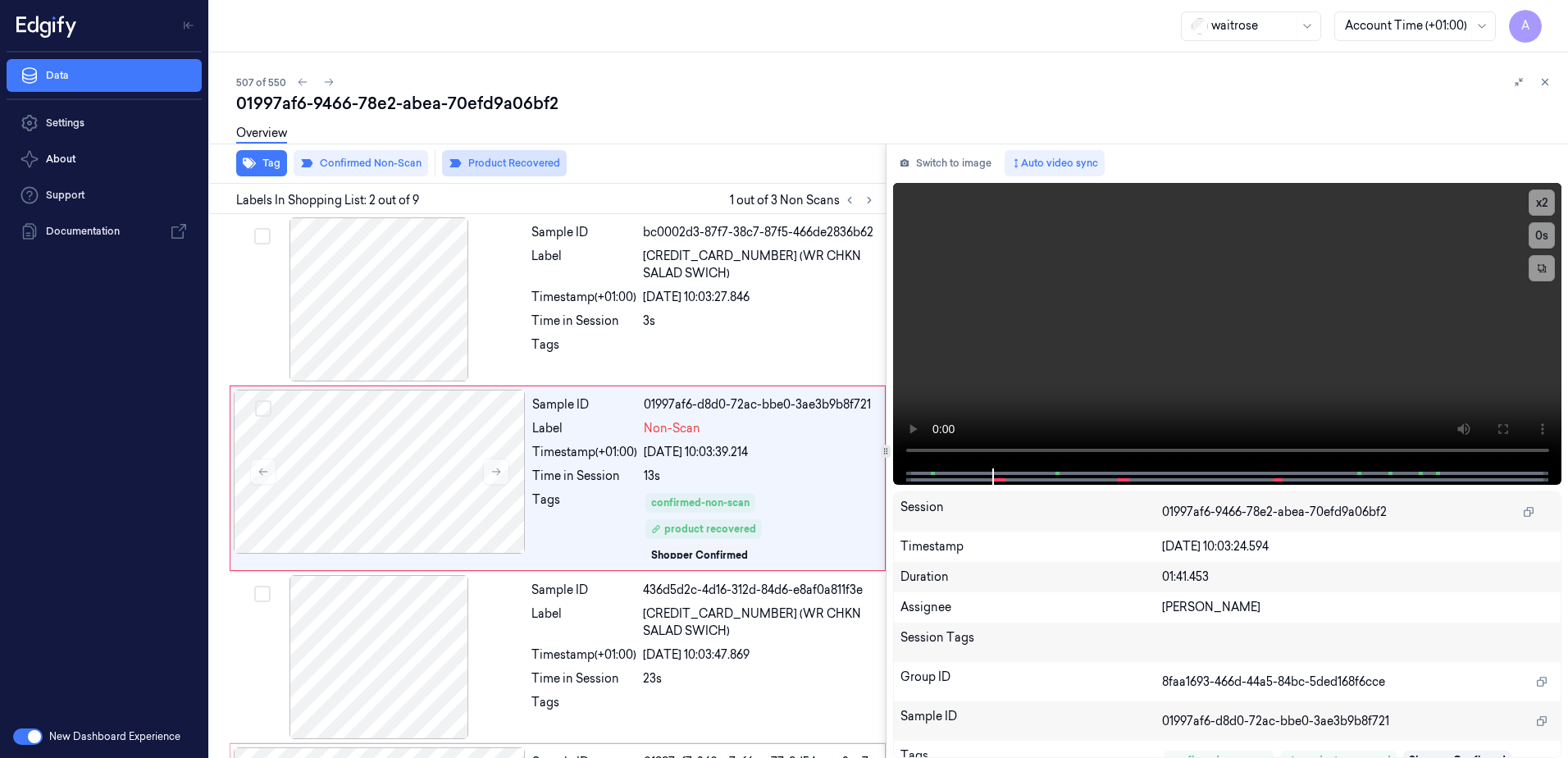
click at [486, 162] on button "Product Recovered" at bounding box center [505, 163] width 125 height 26
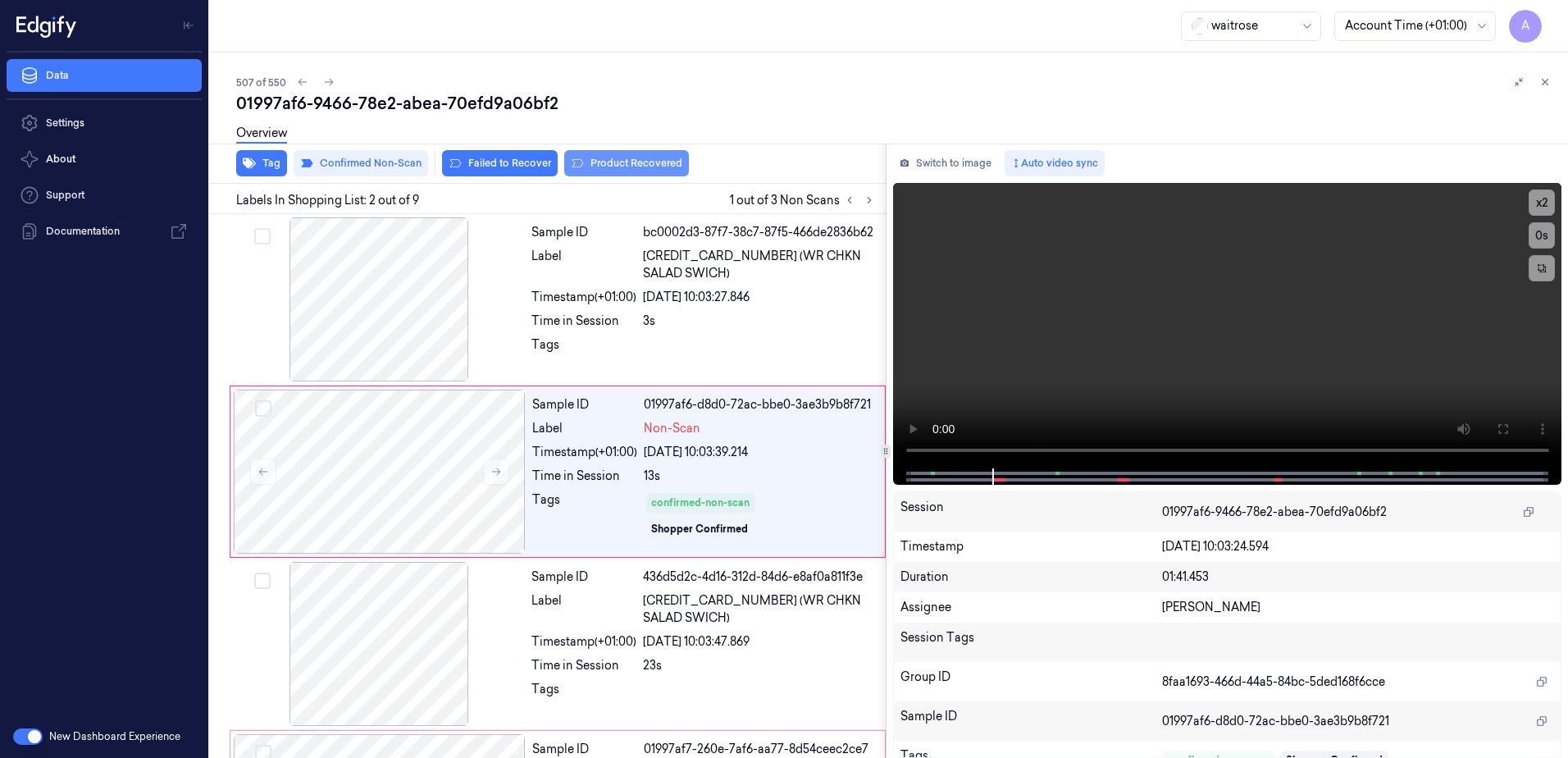
click at [613, 167] on button "Product Recovered" at bounding box center [627, 163] width 125 height 26
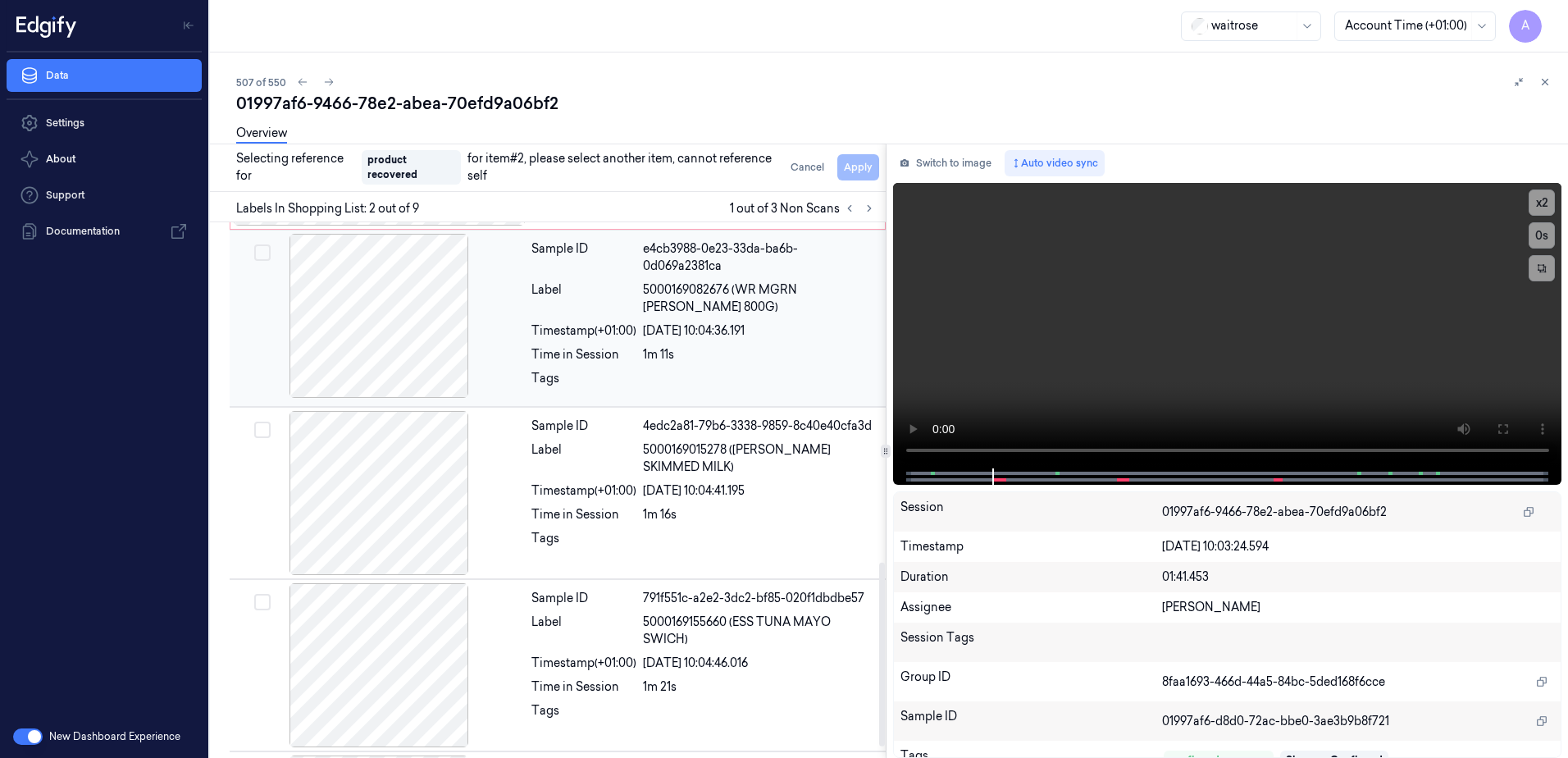
scroll to position [1025, 0]
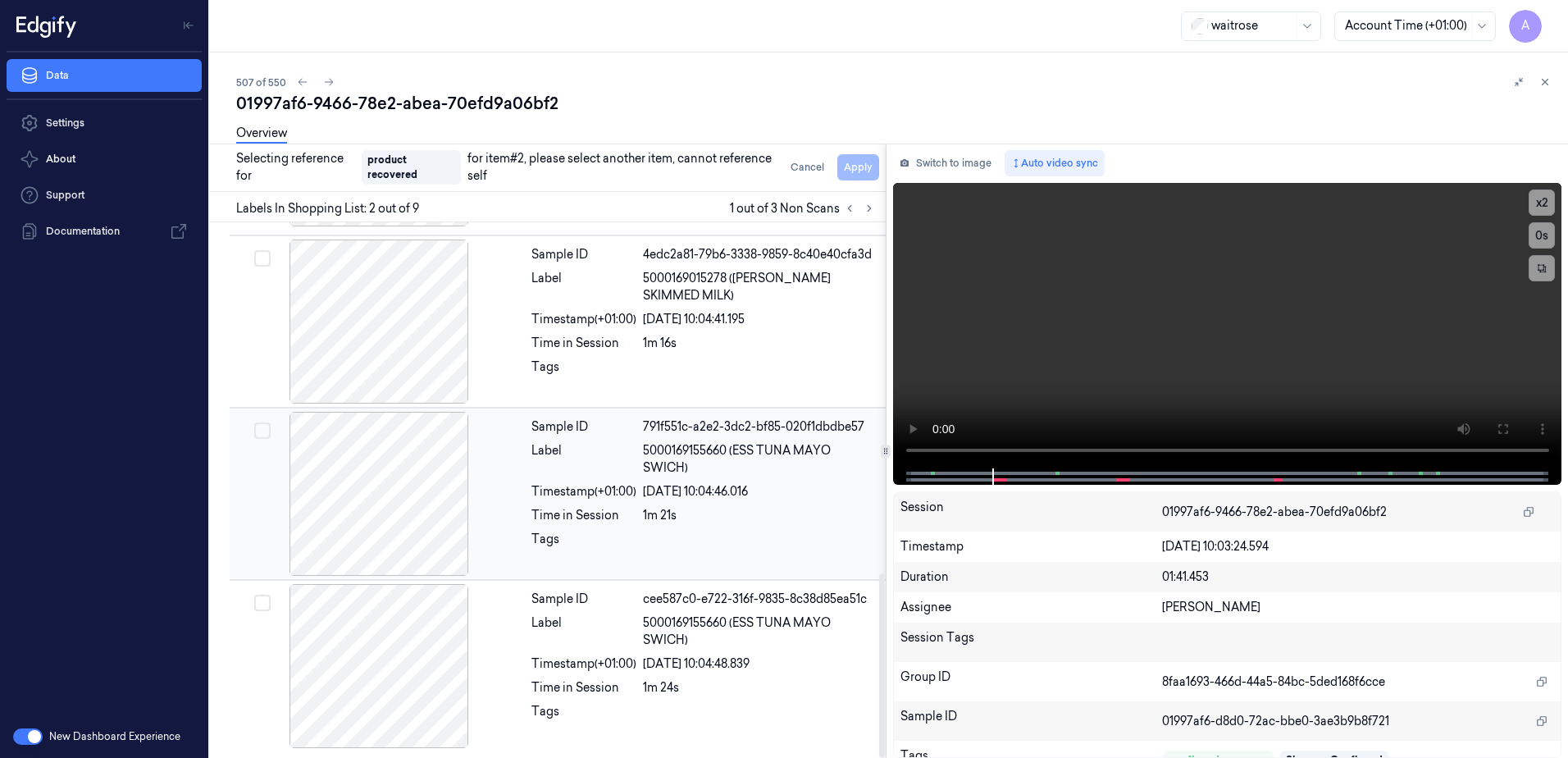
click at [631, 519] on div "Time in Session" at bounding box center [584, 516] width 105 height 17
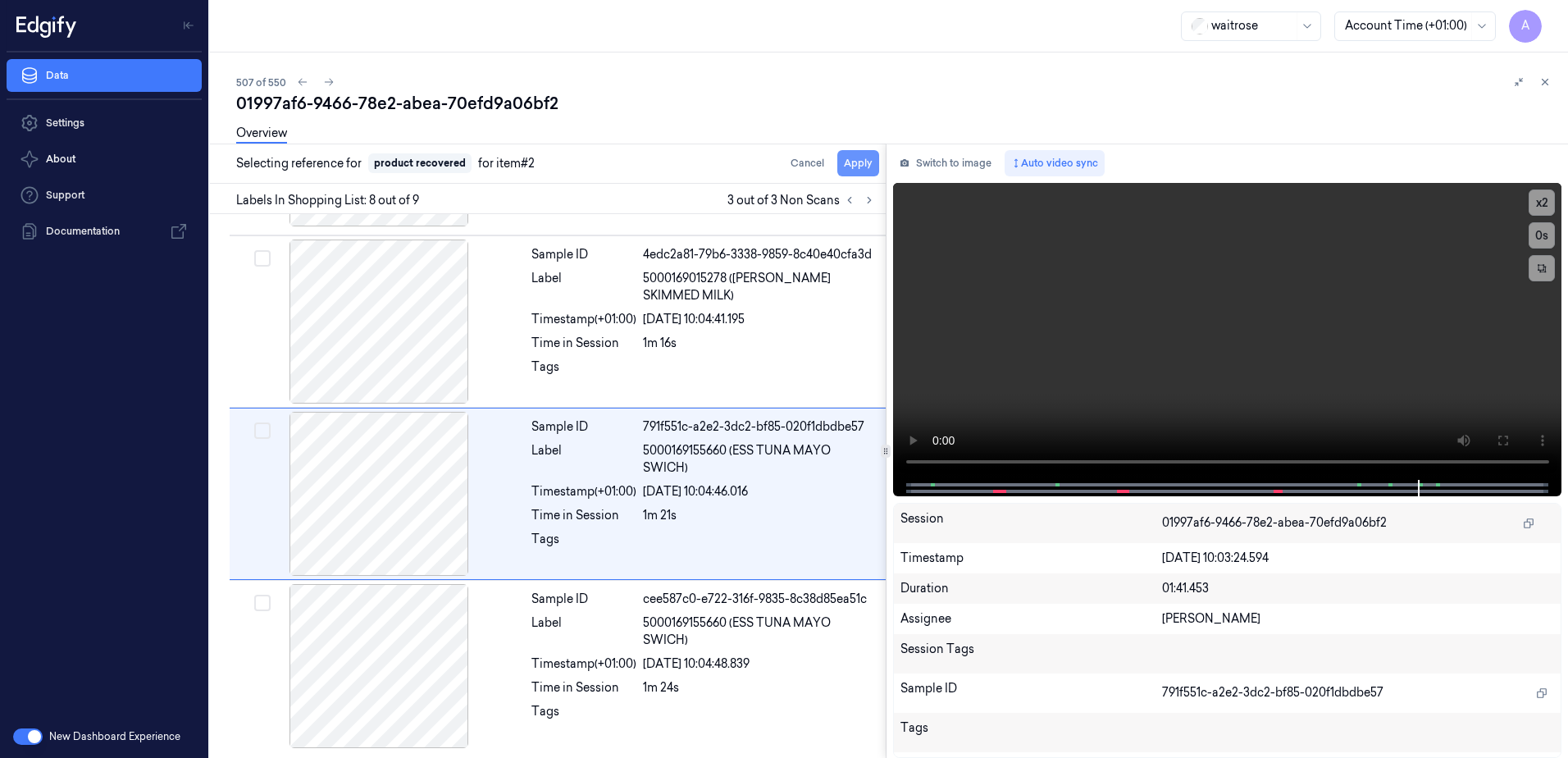
click at [863, 164] on button "Apply" at bounding box center [859, 163] width 42 height 26
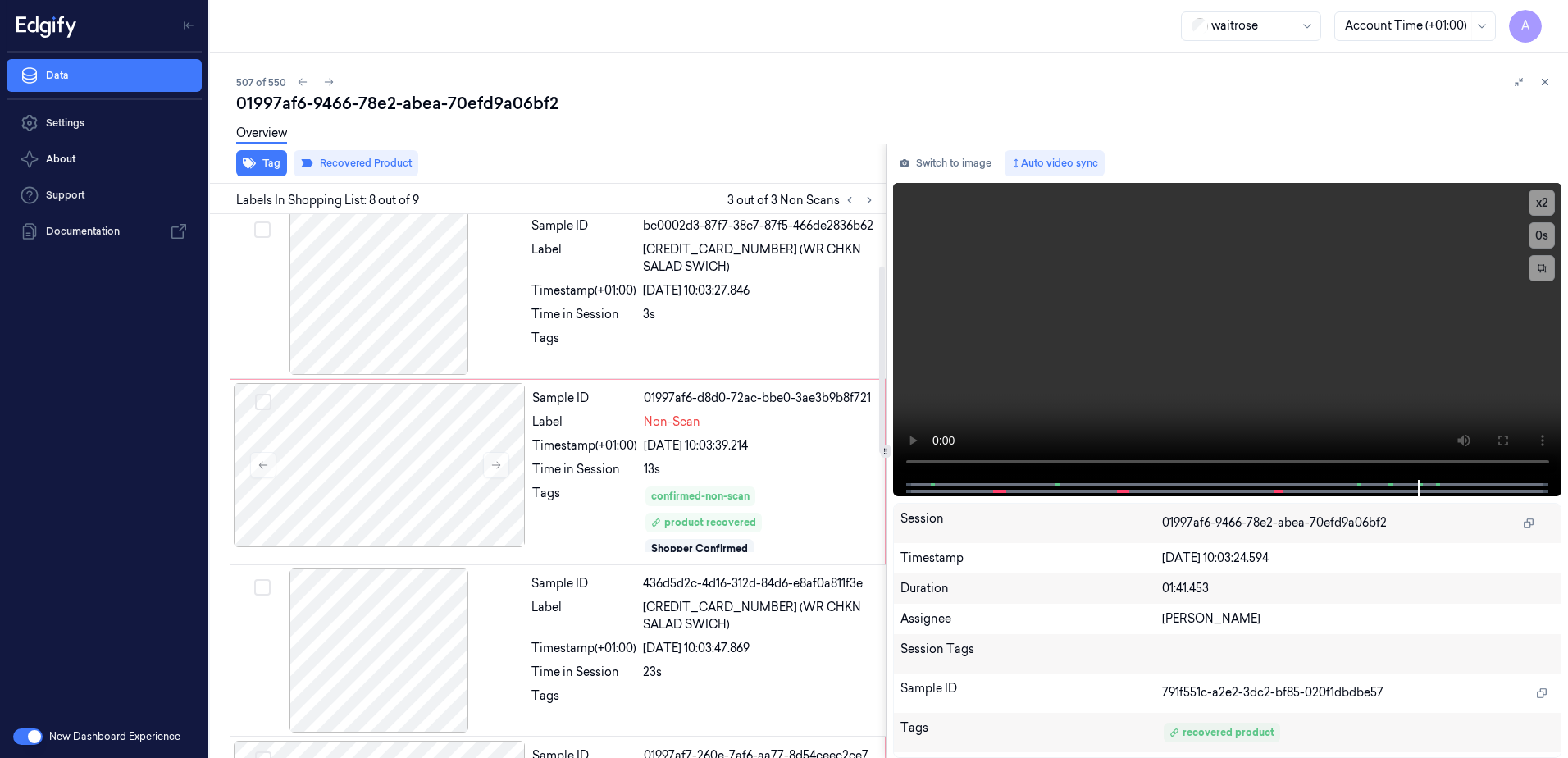
scroll to position [0, 0]
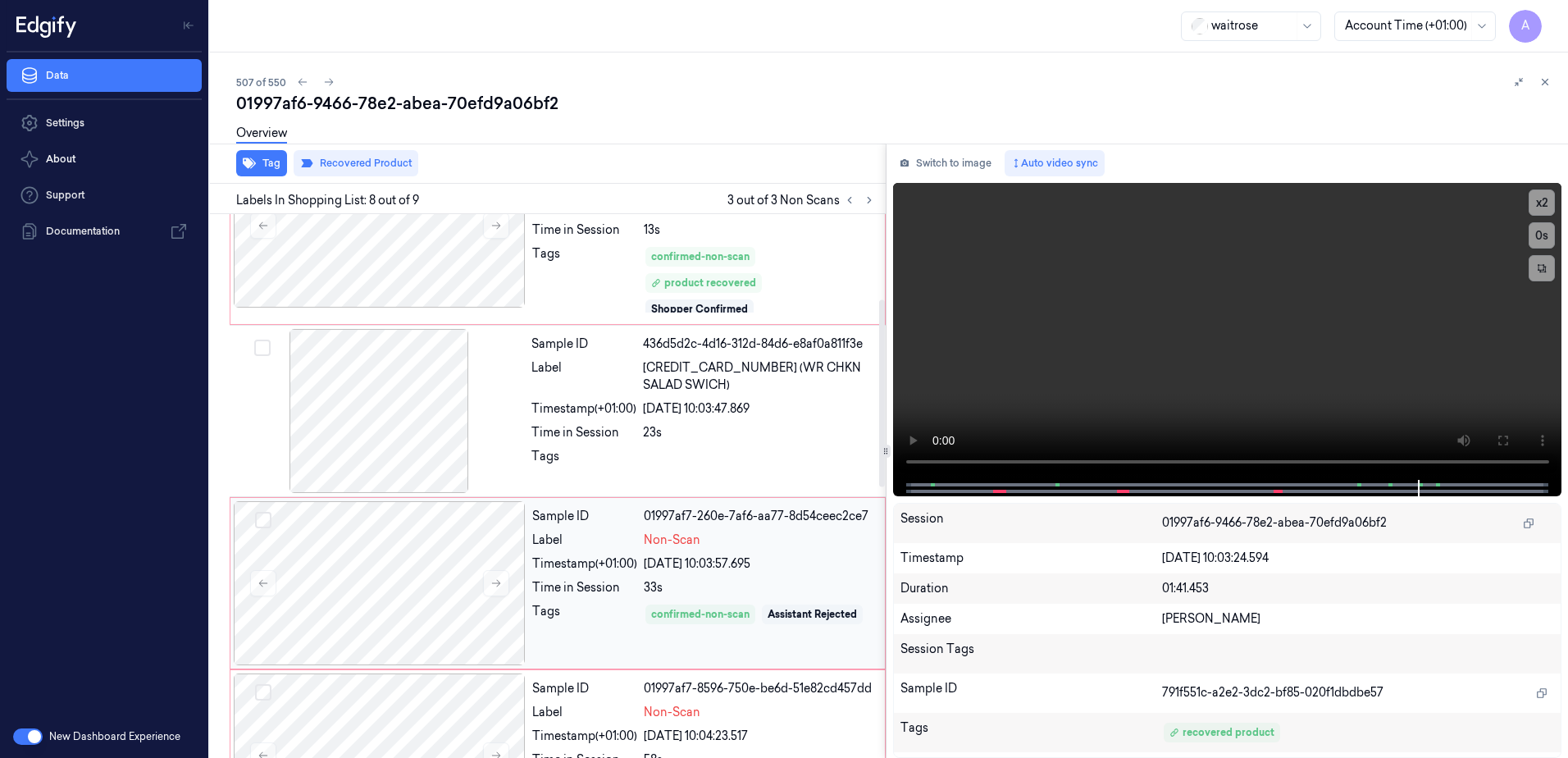
click at [604, 586] on div "Time in Session" at bounding box center [585, 588] width 105 height 17
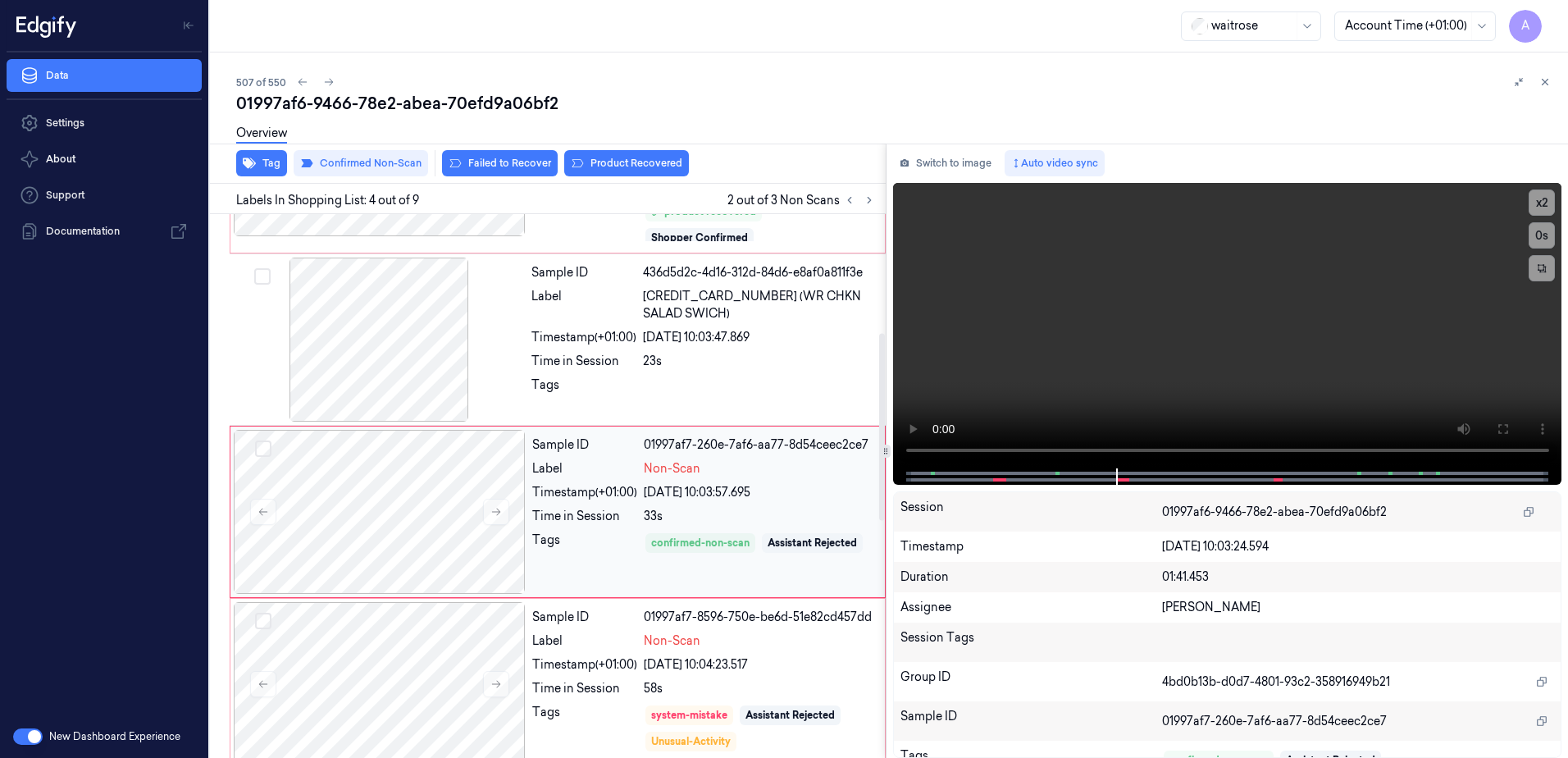
scroll to position [343, 0]
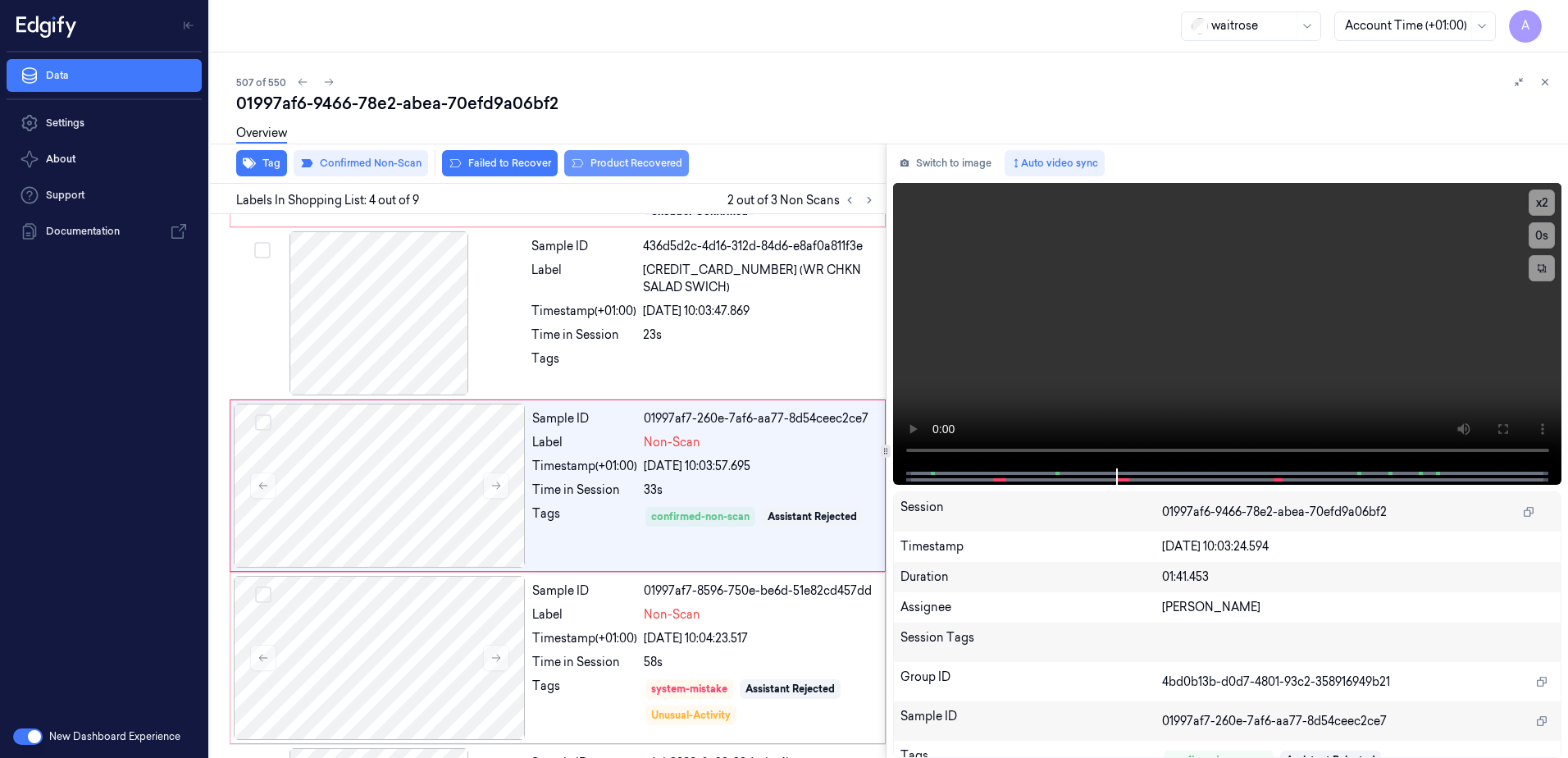
click at [635, 164] on button "Product Recovered" at bounding box center [627, 163] width 125 height 26
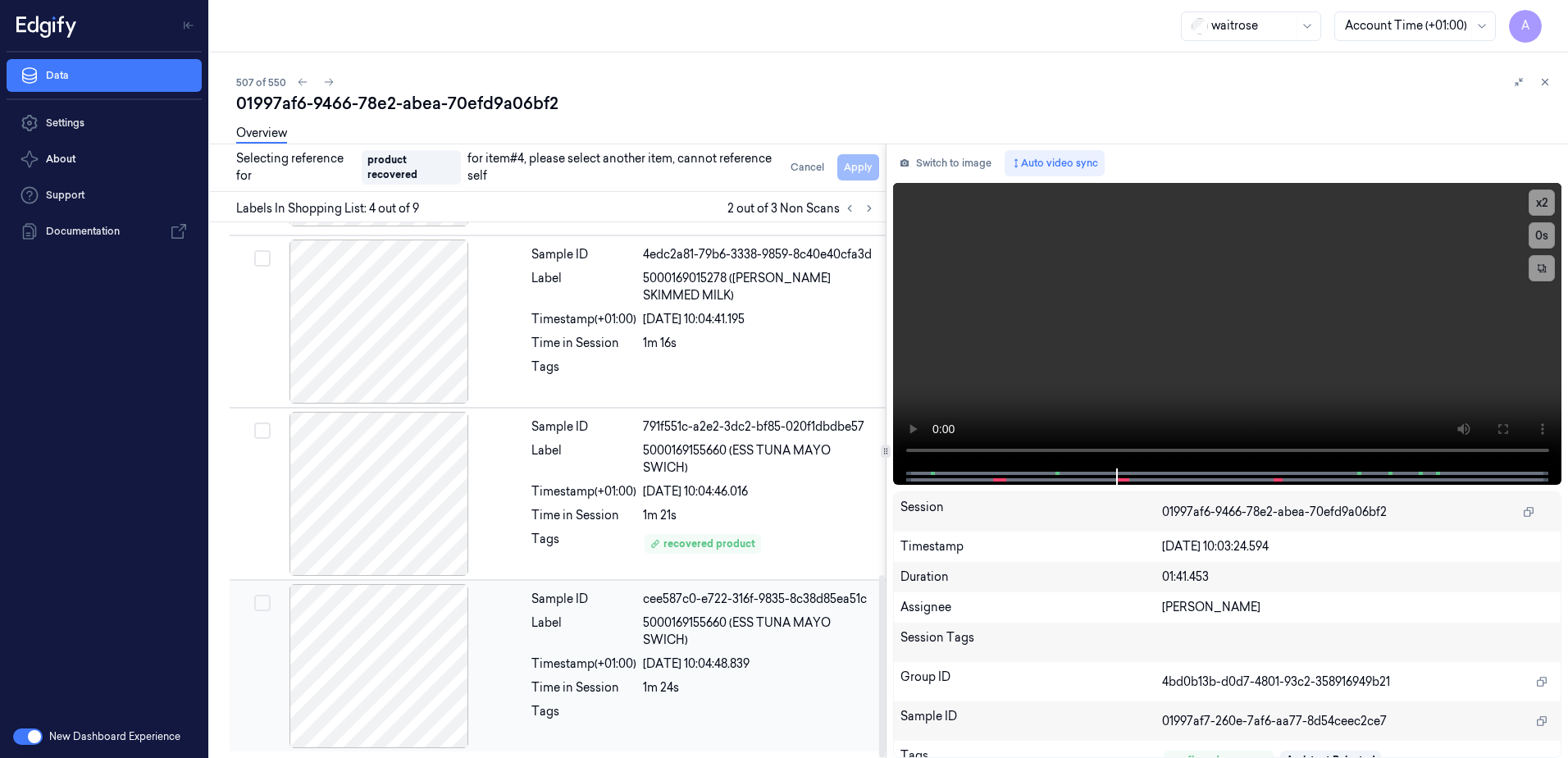
click at [599, 697] on div "Sample ID cee587c0-e722-316f-9835-8c38d85ea51c Label 5000169155660 (ESS TUNA MA…" at bounding box center [704, 666] width 358 height 164
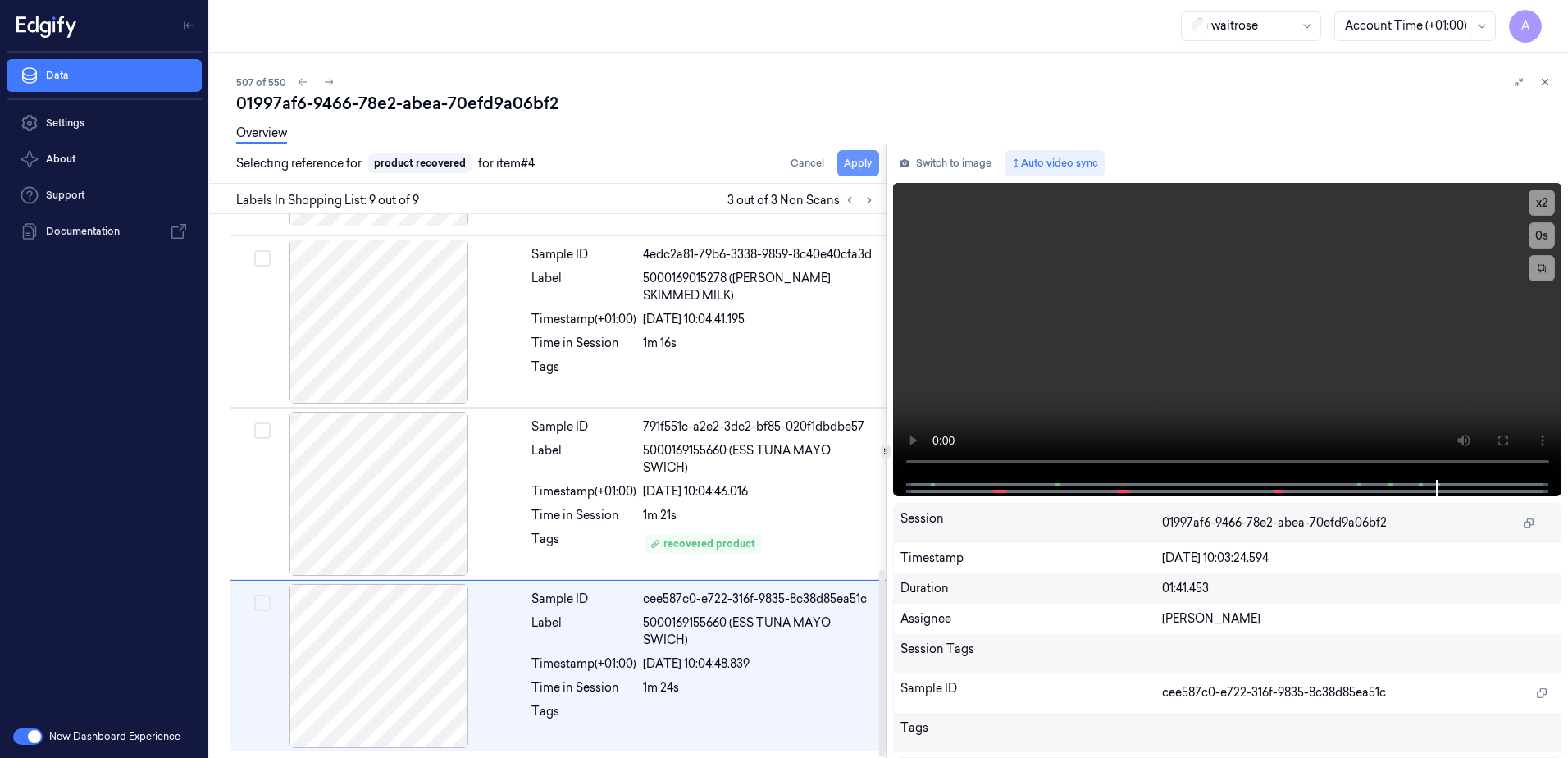
click at [854, 160] on button "Apply" at bounding box center [859, 163] width 42 height 26
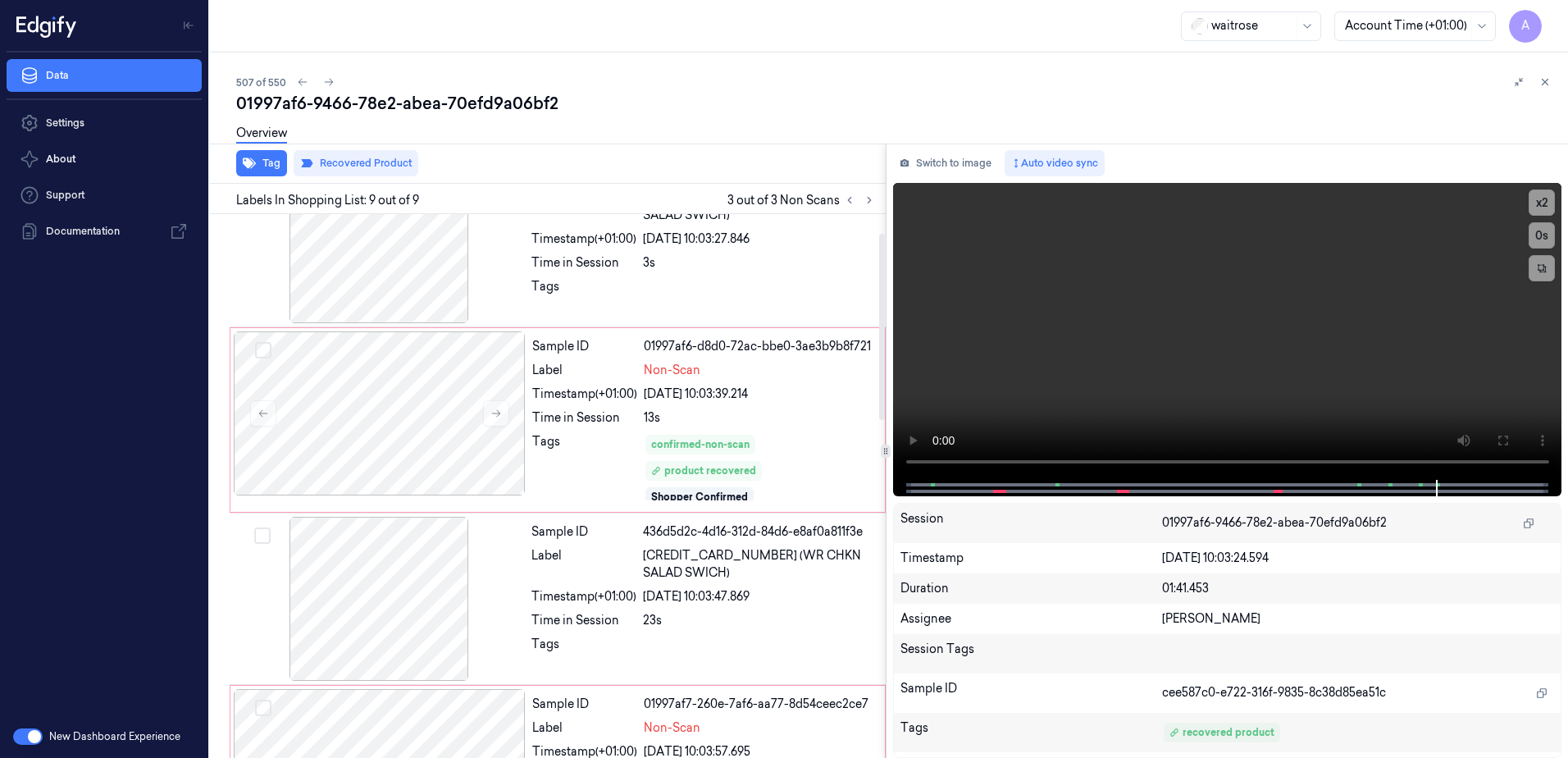
scroll to position [0, 0]
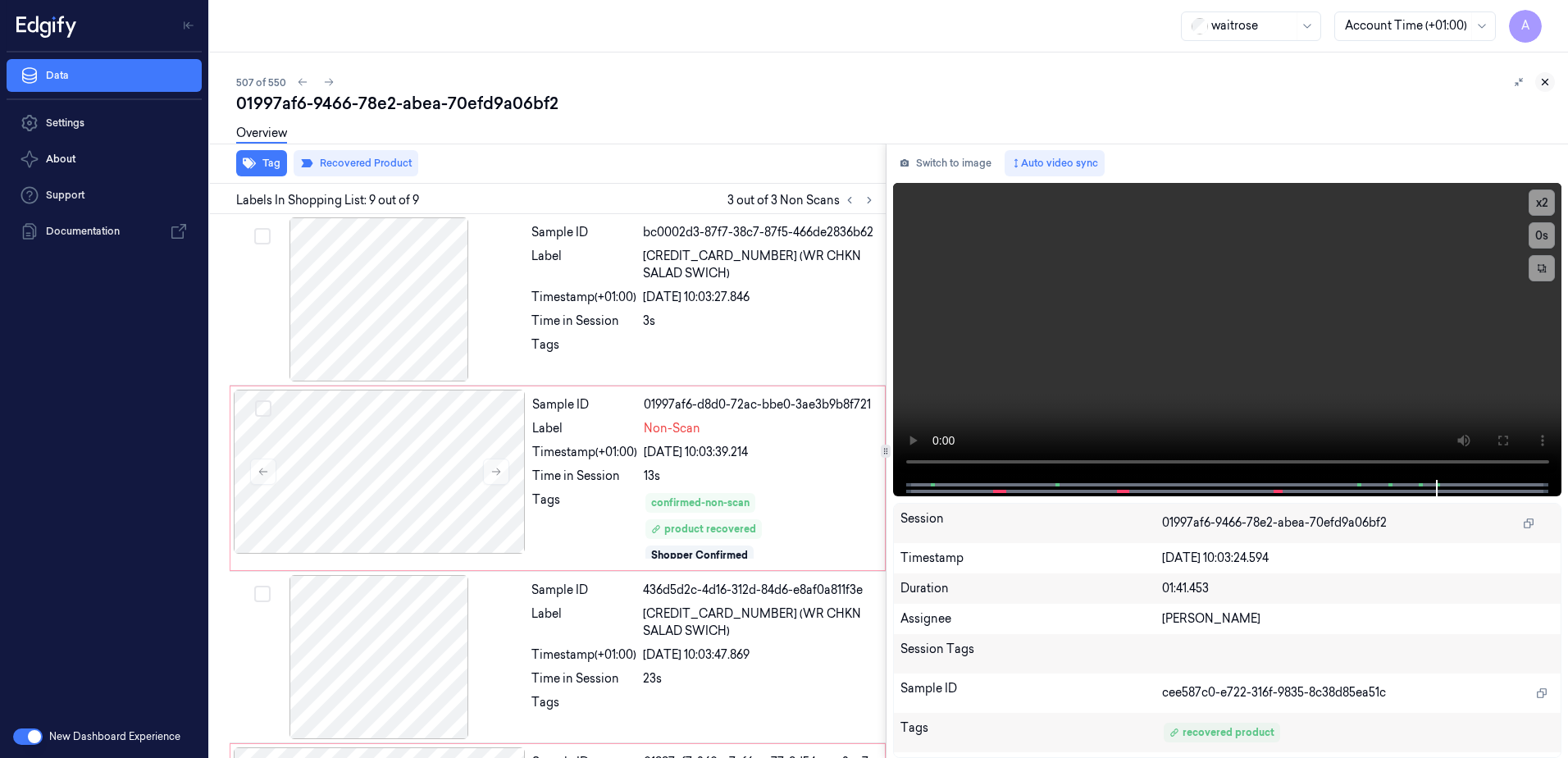
click at [1546, 88] on button at bounding box center [1545, 82] width 19 height 19
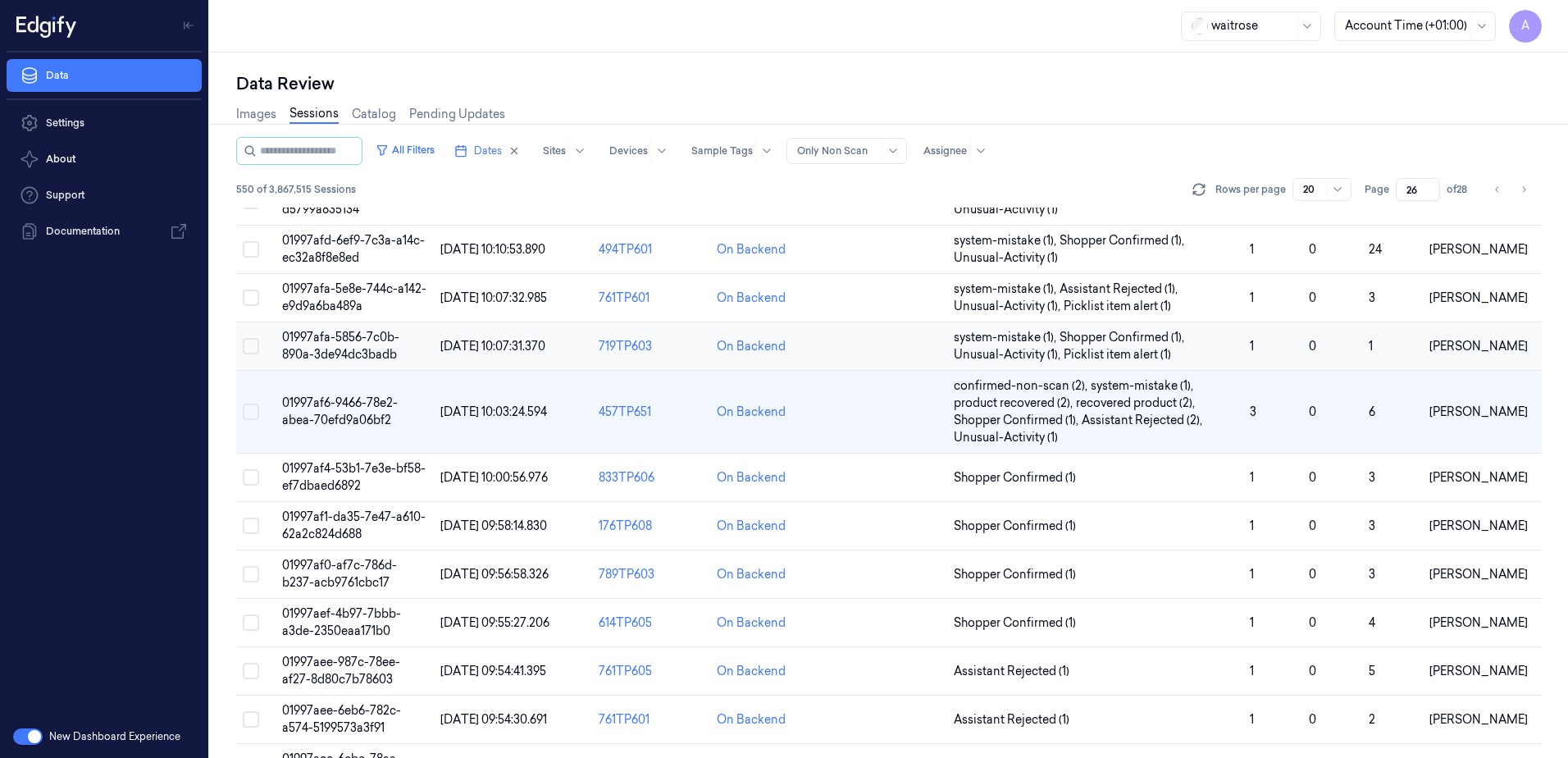
scroll to position [257, 0]
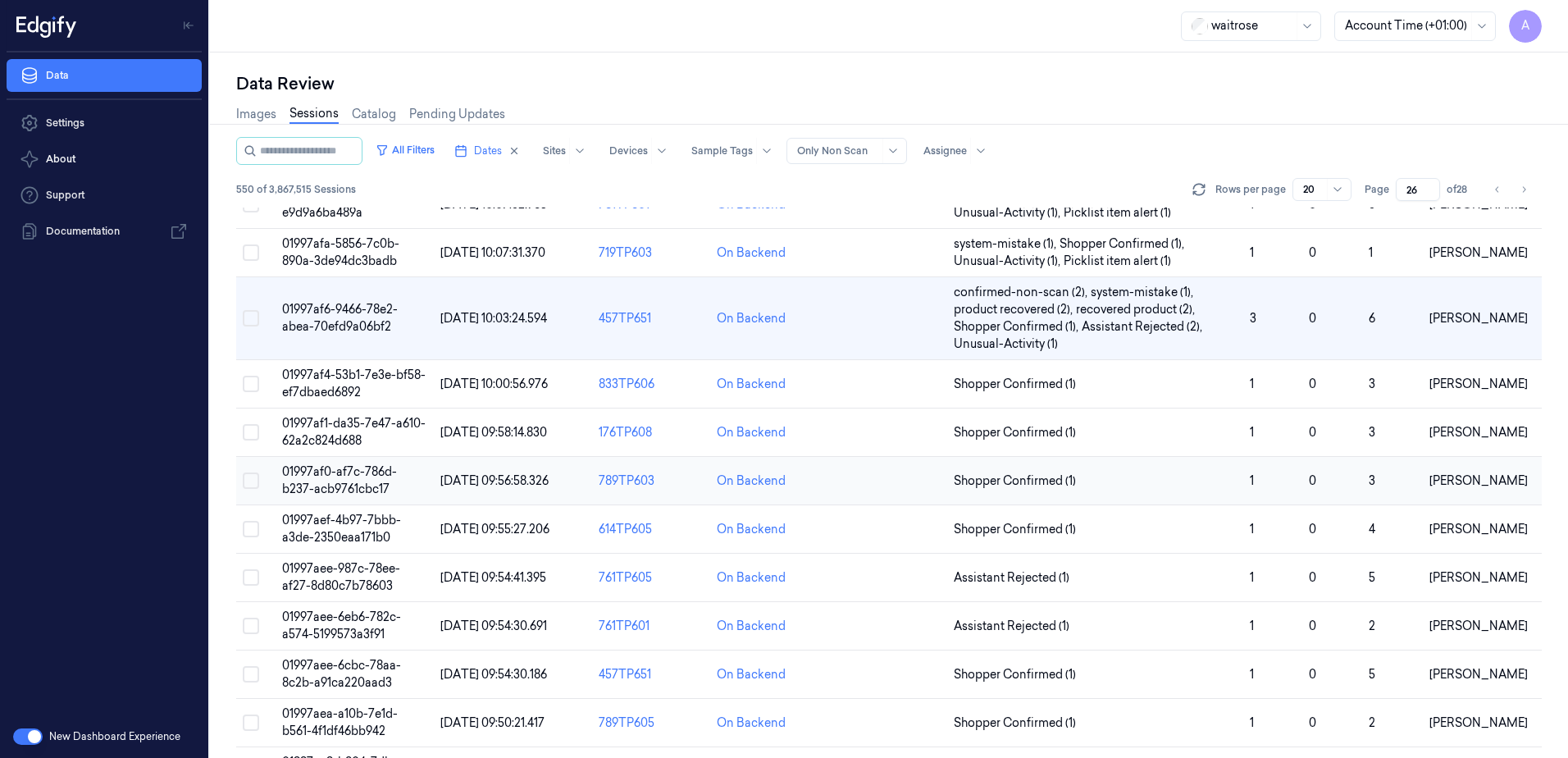
click at [336, 471] on span "01997af0-af7c-786d-b237-acb9761cbc17" at bounding box center [338, 480] width 114 height 32
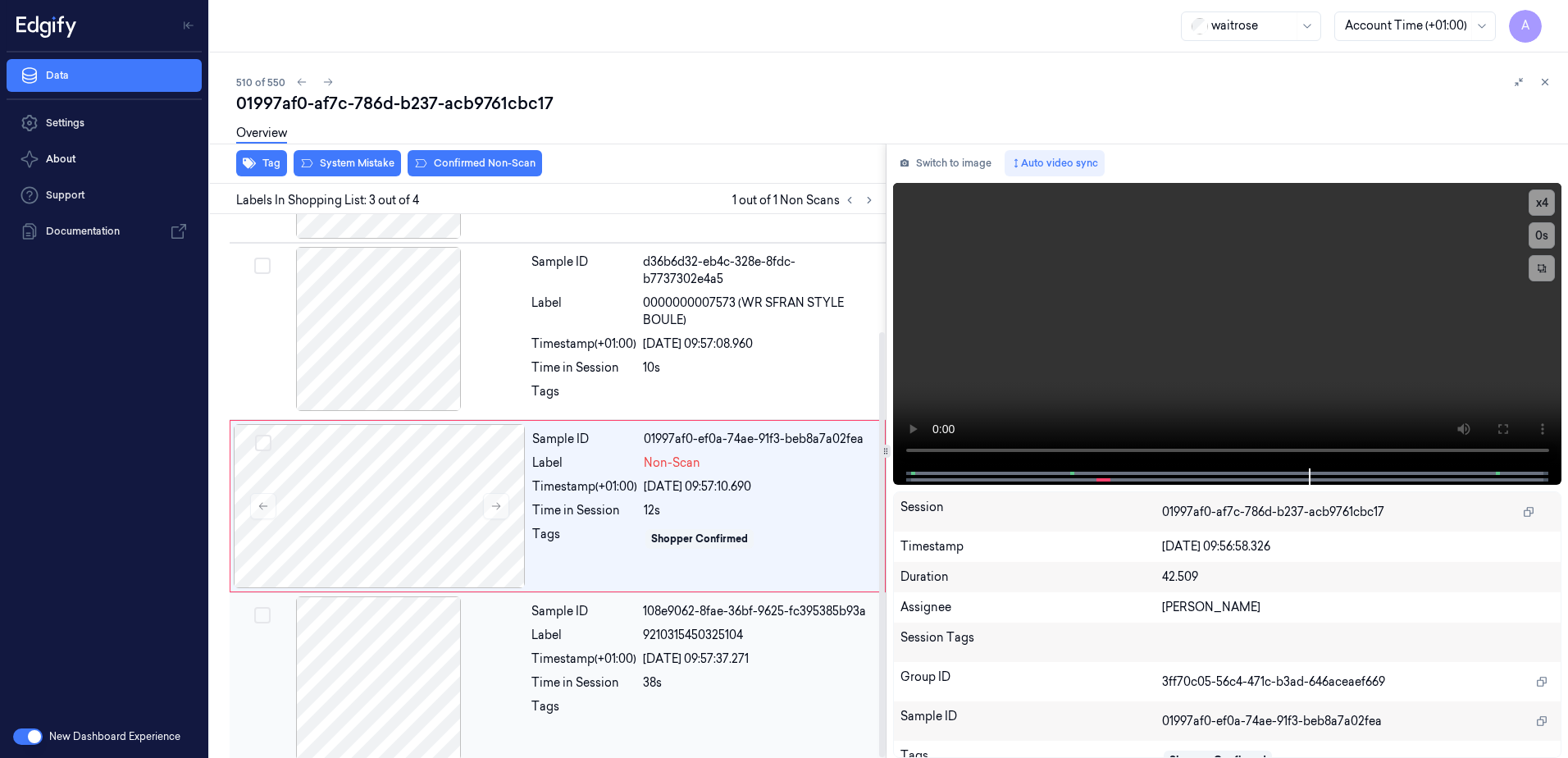
scroll to position [150, 0]
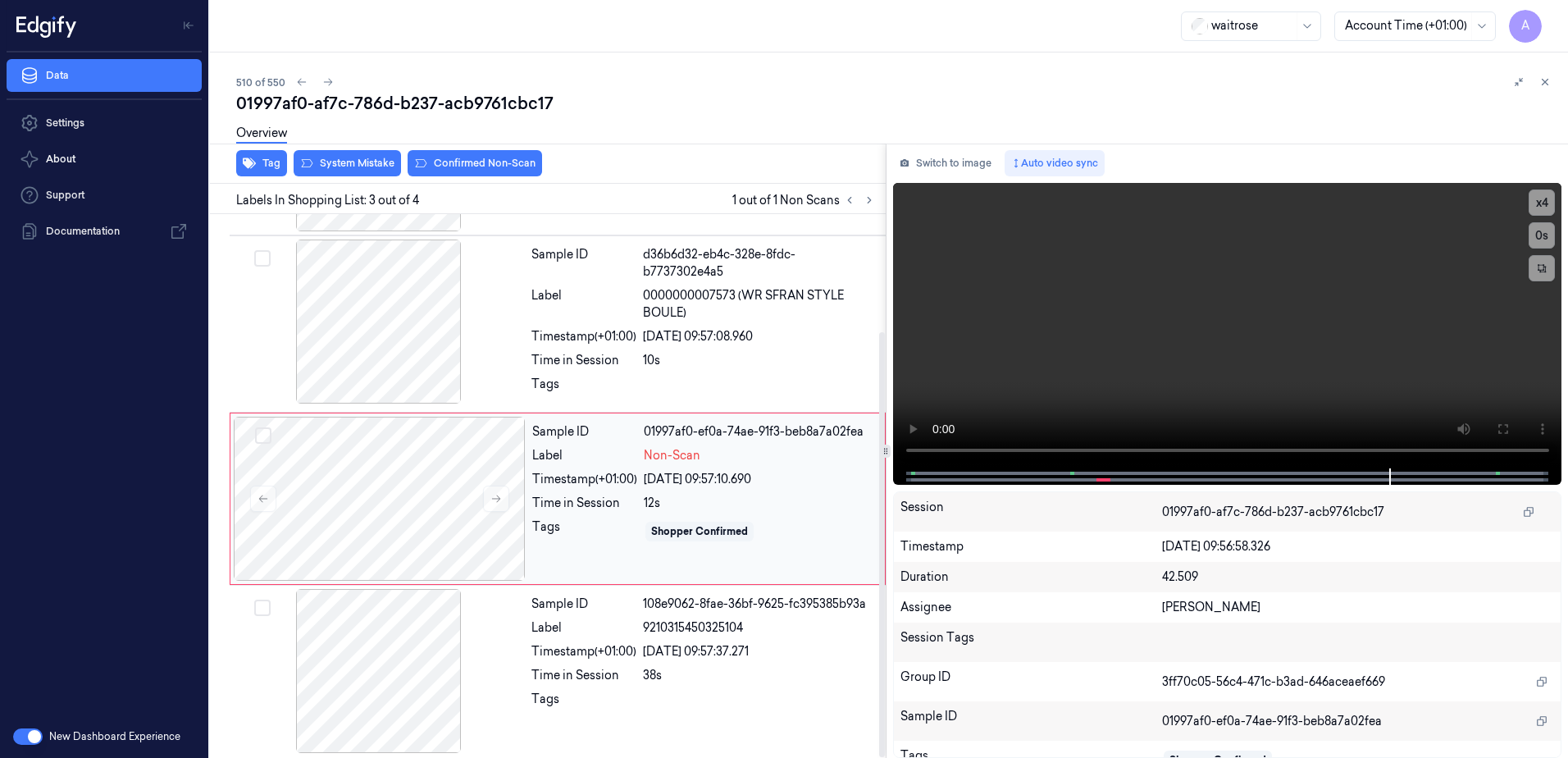
click at [835, 532] on div "Shopper Confirmed" at bounding box center [759, 531] width 232 height 26
click at [963, 310] on video at bounding box center [1228, 325] width 669 height 286
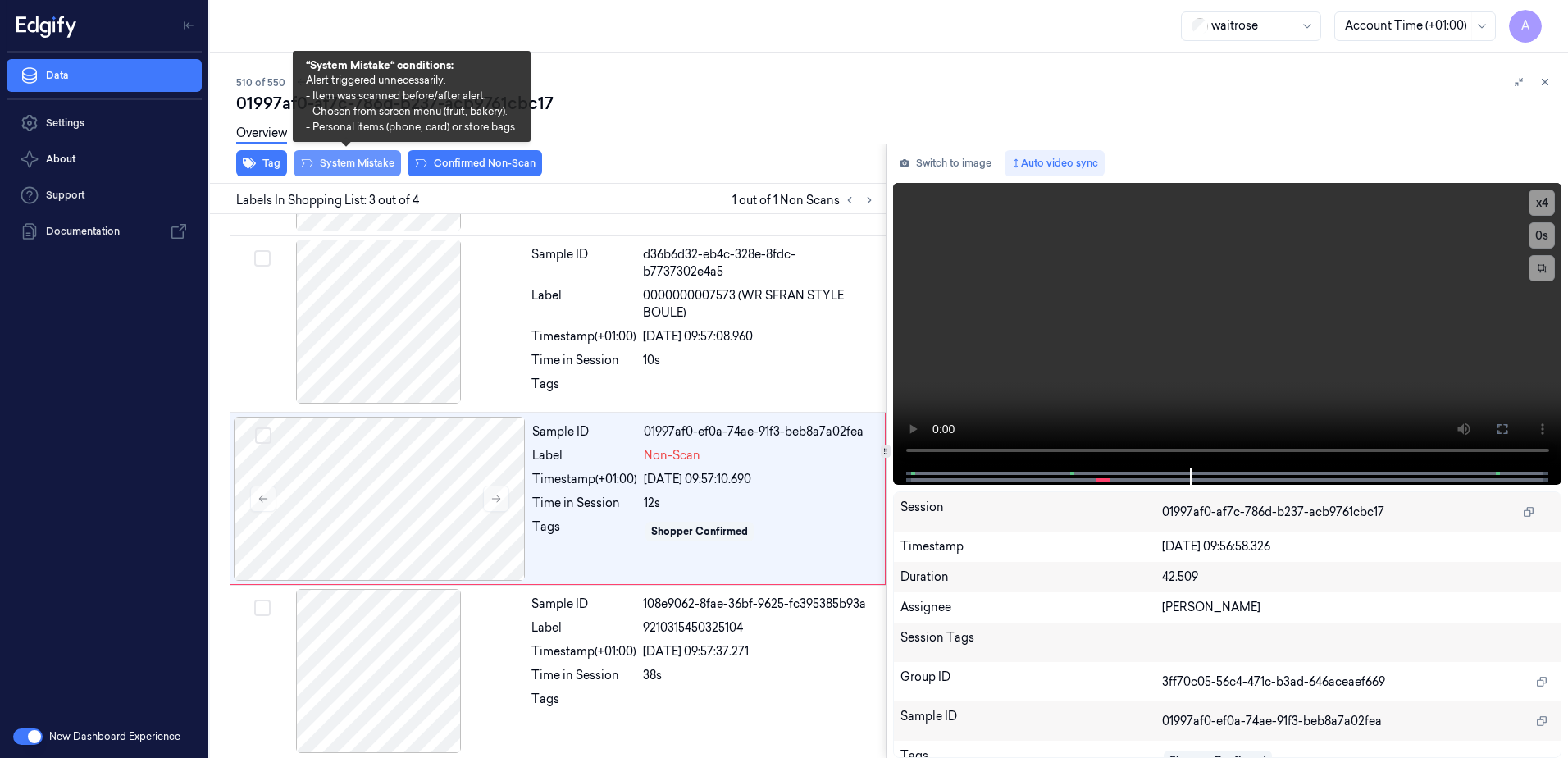
click at [335, 167] on button "System Mistake" at bounding box center [347, 163] width 108 height 26
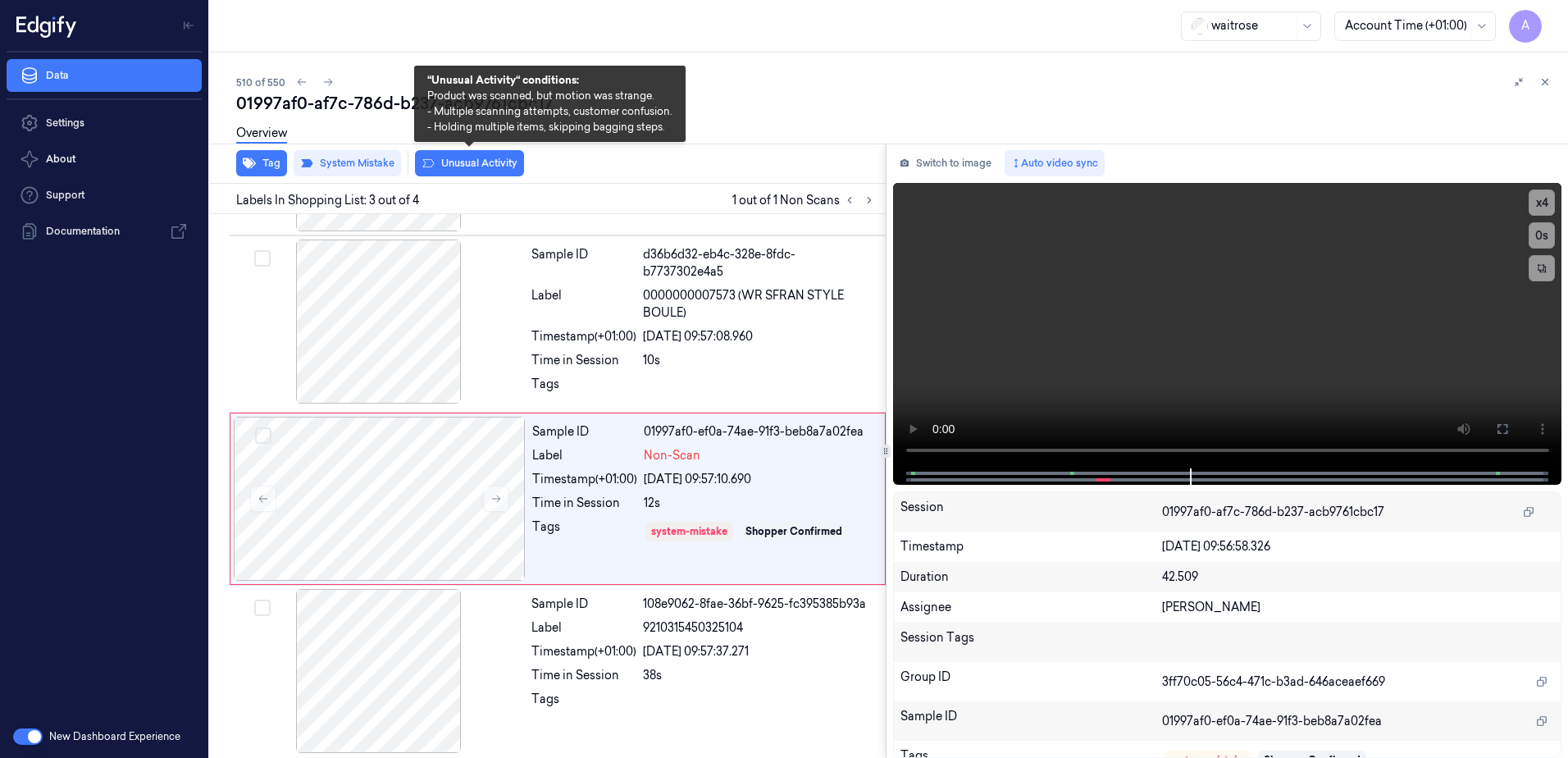
click at [471, 164] on button "Unusual Activity" at bounding box center [469, 163] width 109 height 26
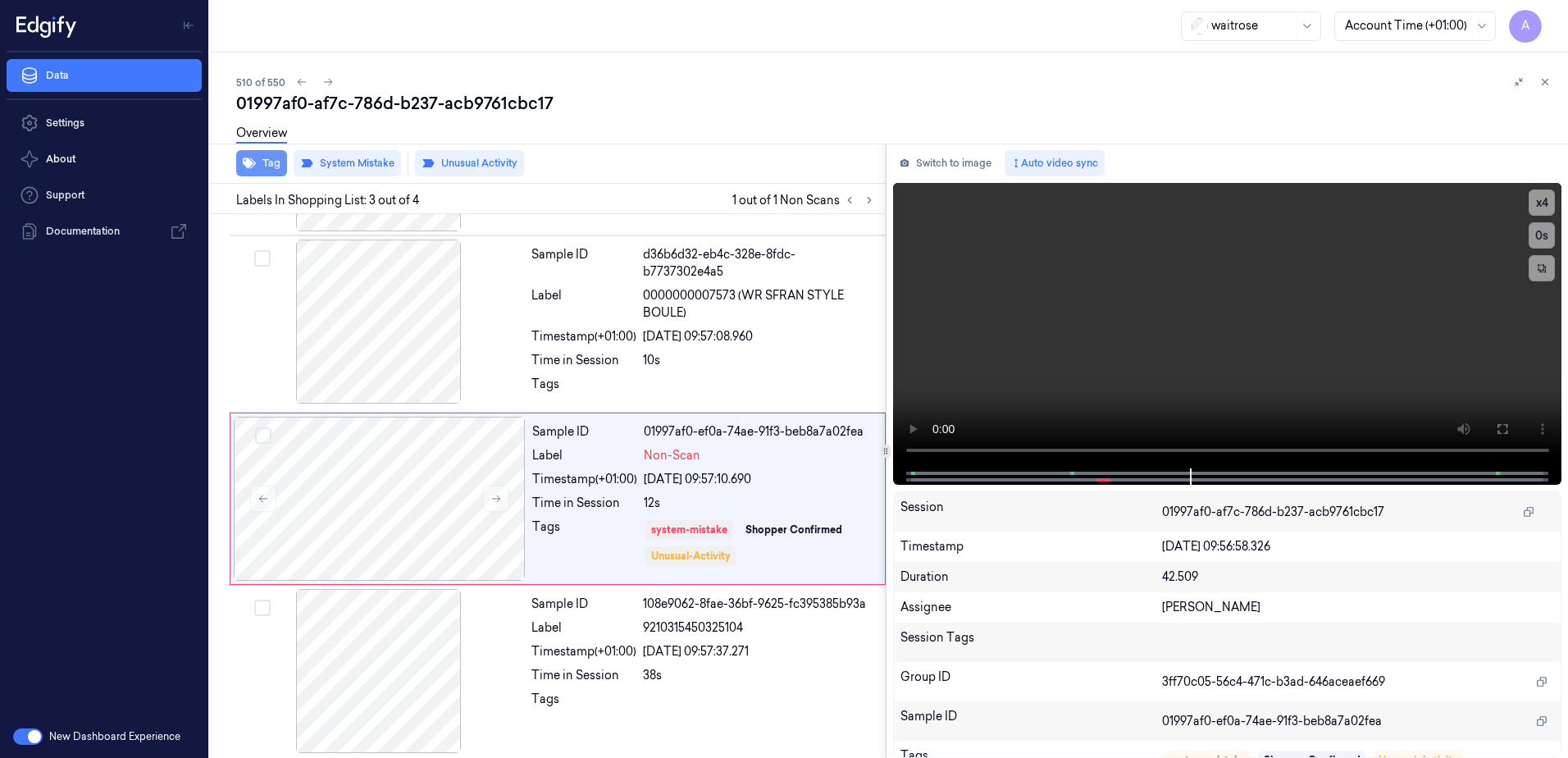
click at [265, 169] on button "Tag" at bounding box center [261, 163] width 51 height 26
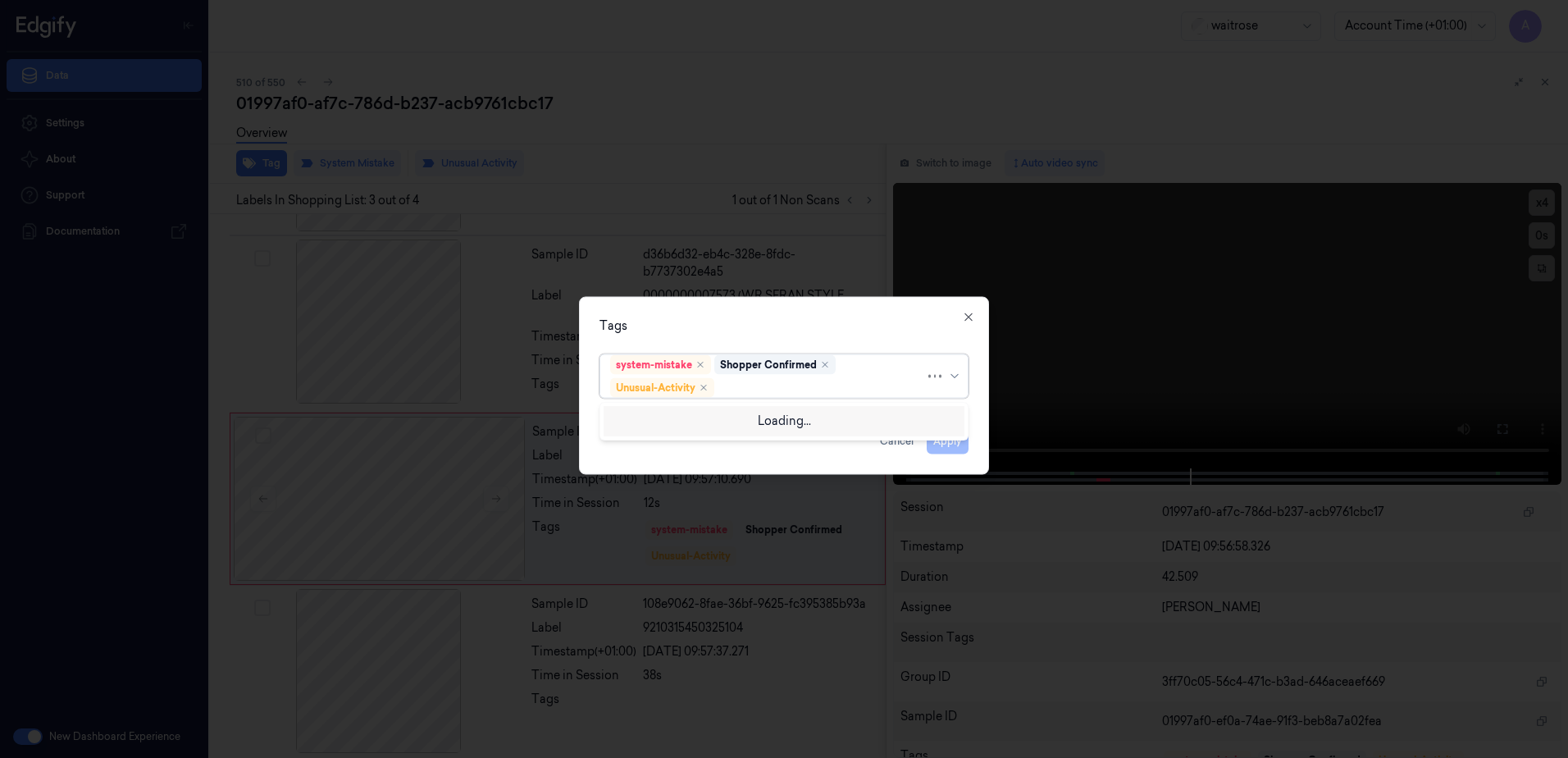
click at [746, 380] on div at bounding box center [822, 388] width 208 height 17
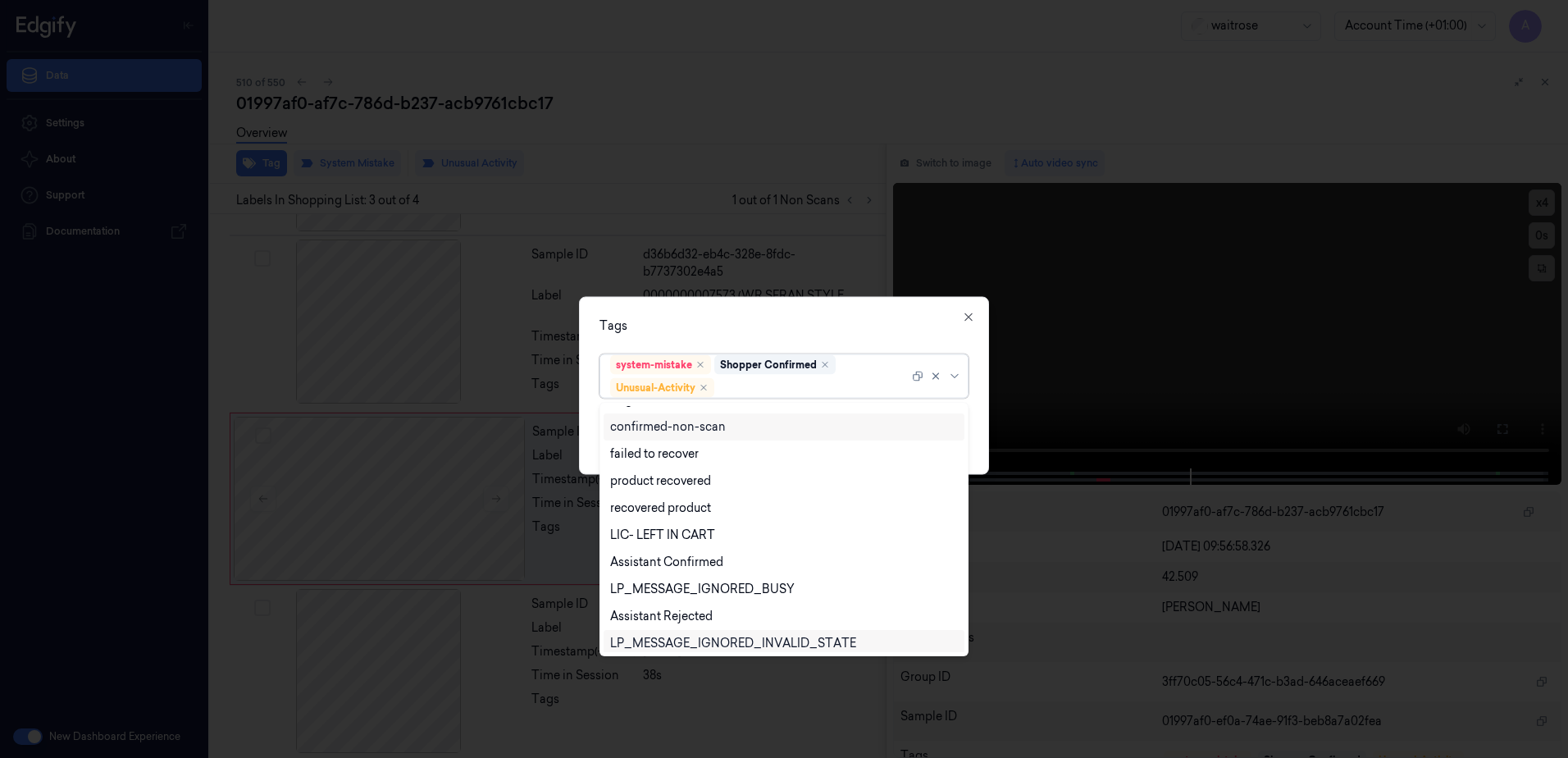
scroll to position [215, 0]
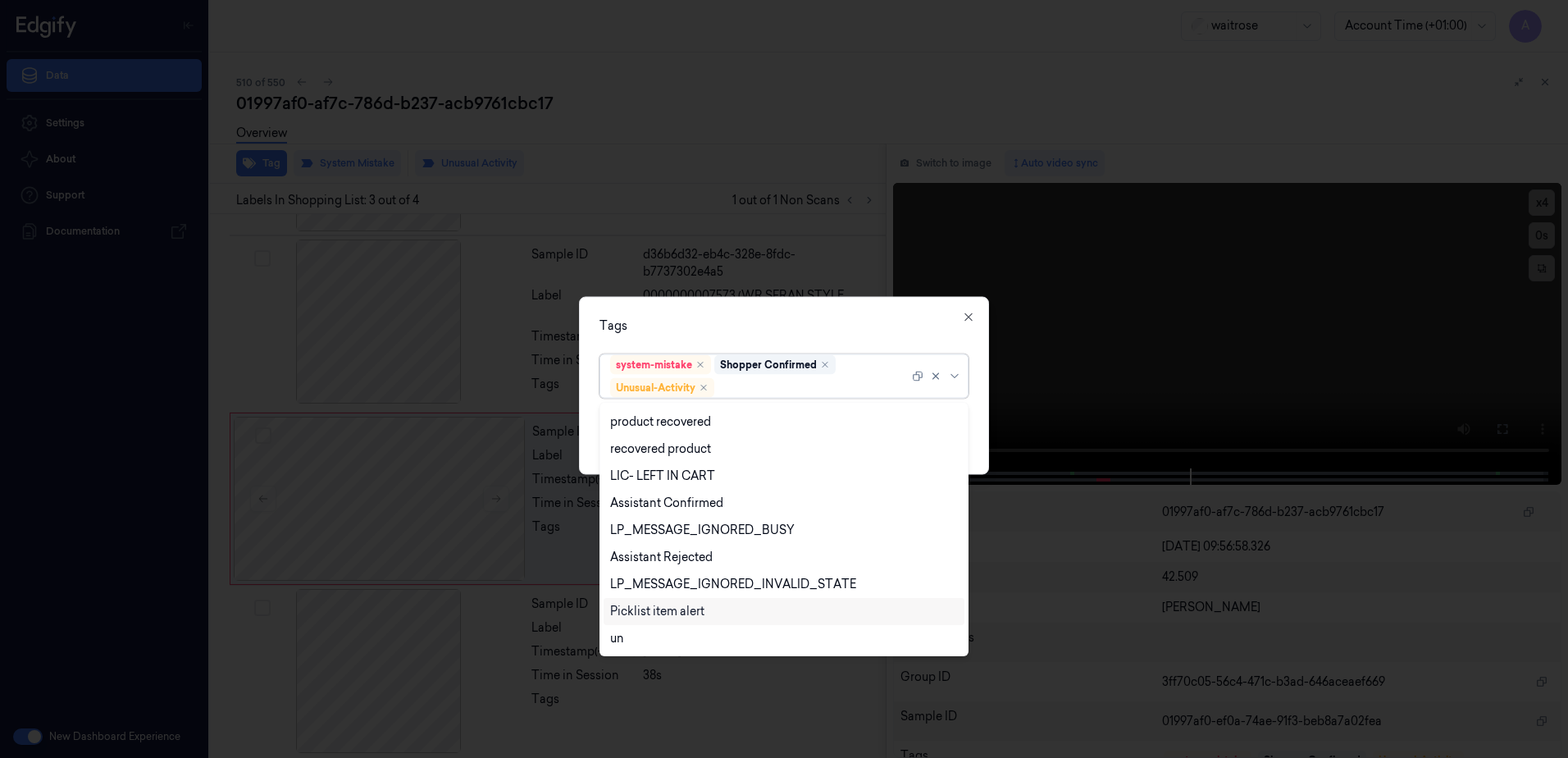
click at [682, 613] on div "Picklist item alert" at bounding box center [658, 612] width 94 height 17
click at [729, 321] on div "Tags" at bounding box center [784, 326] width 369 height 17
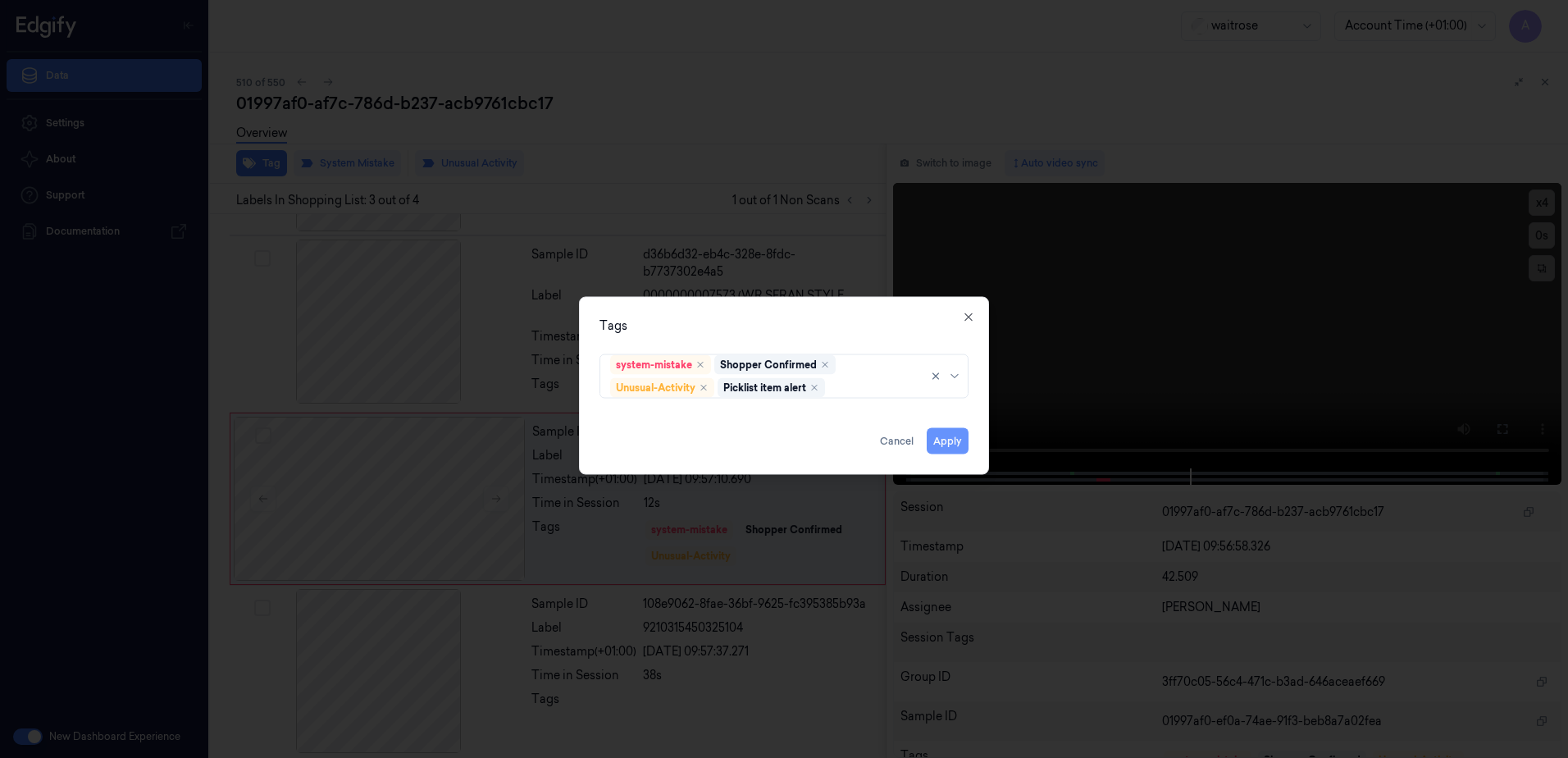
click at [946, 443] on button "Apply" at bounding box center [948, 441] width 42 height 26
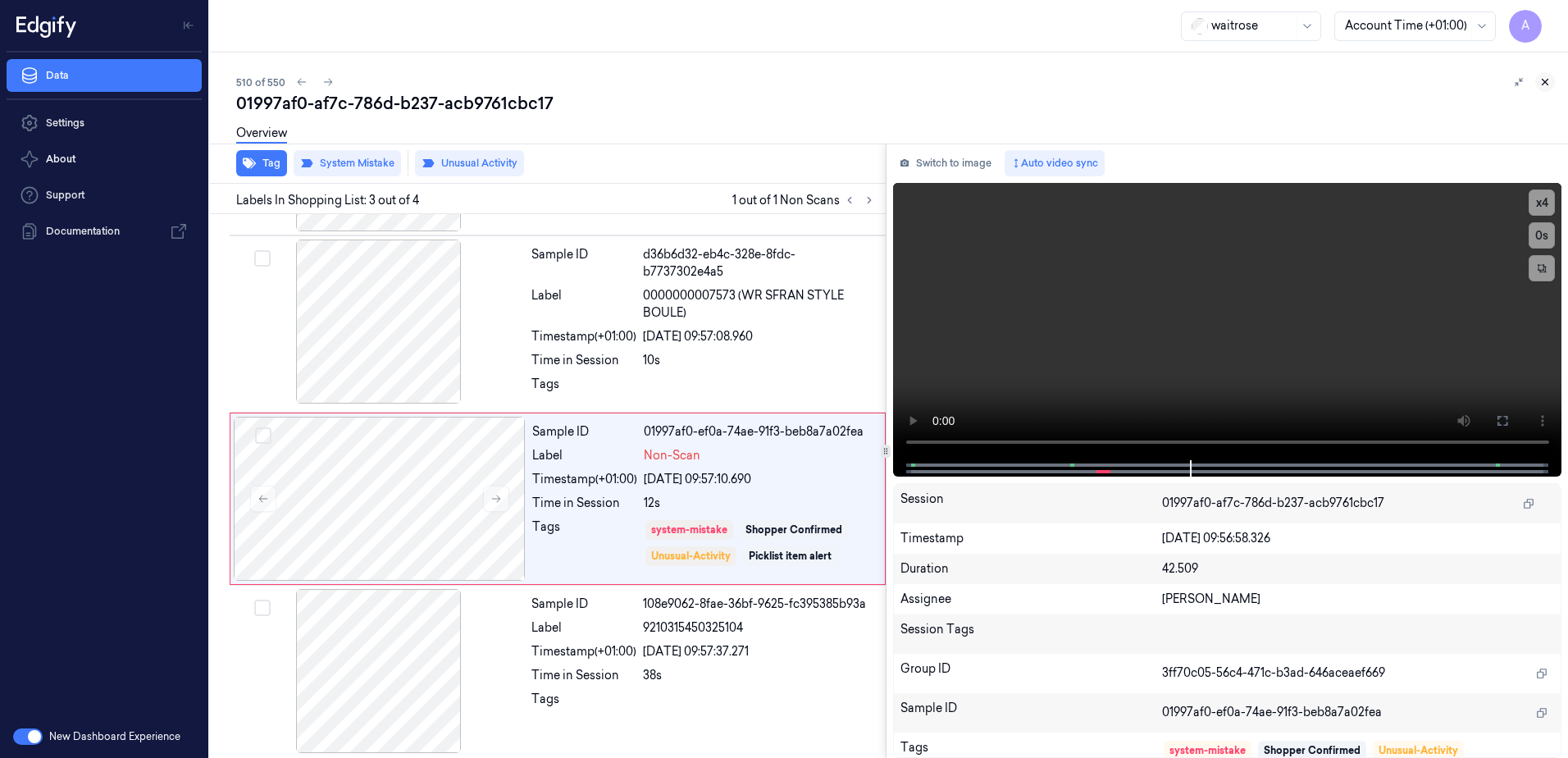
click at [1545, 88] on button at bounding box center [1545, 82] width 19 height 19
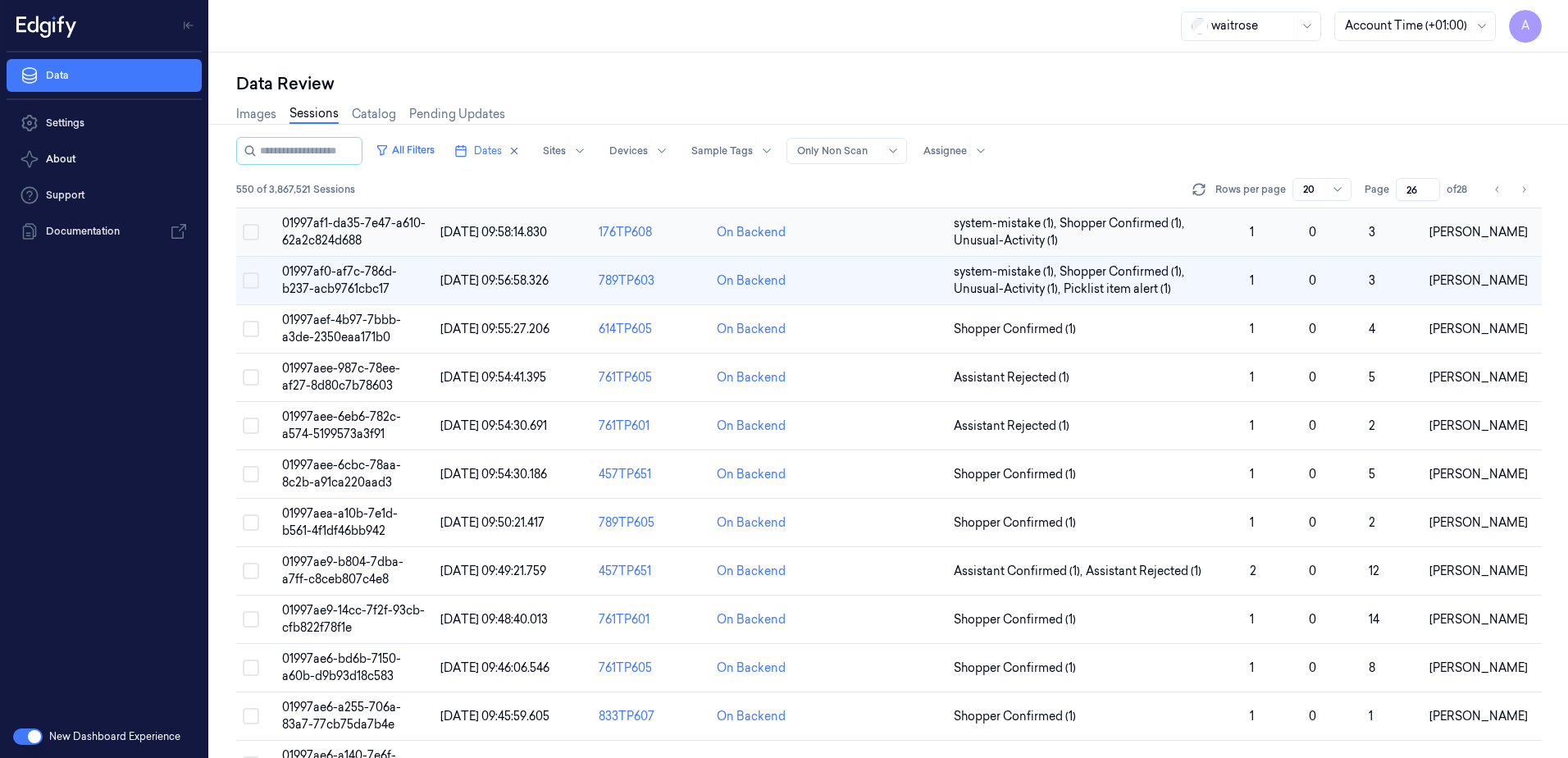
scroll to position [418, 0]
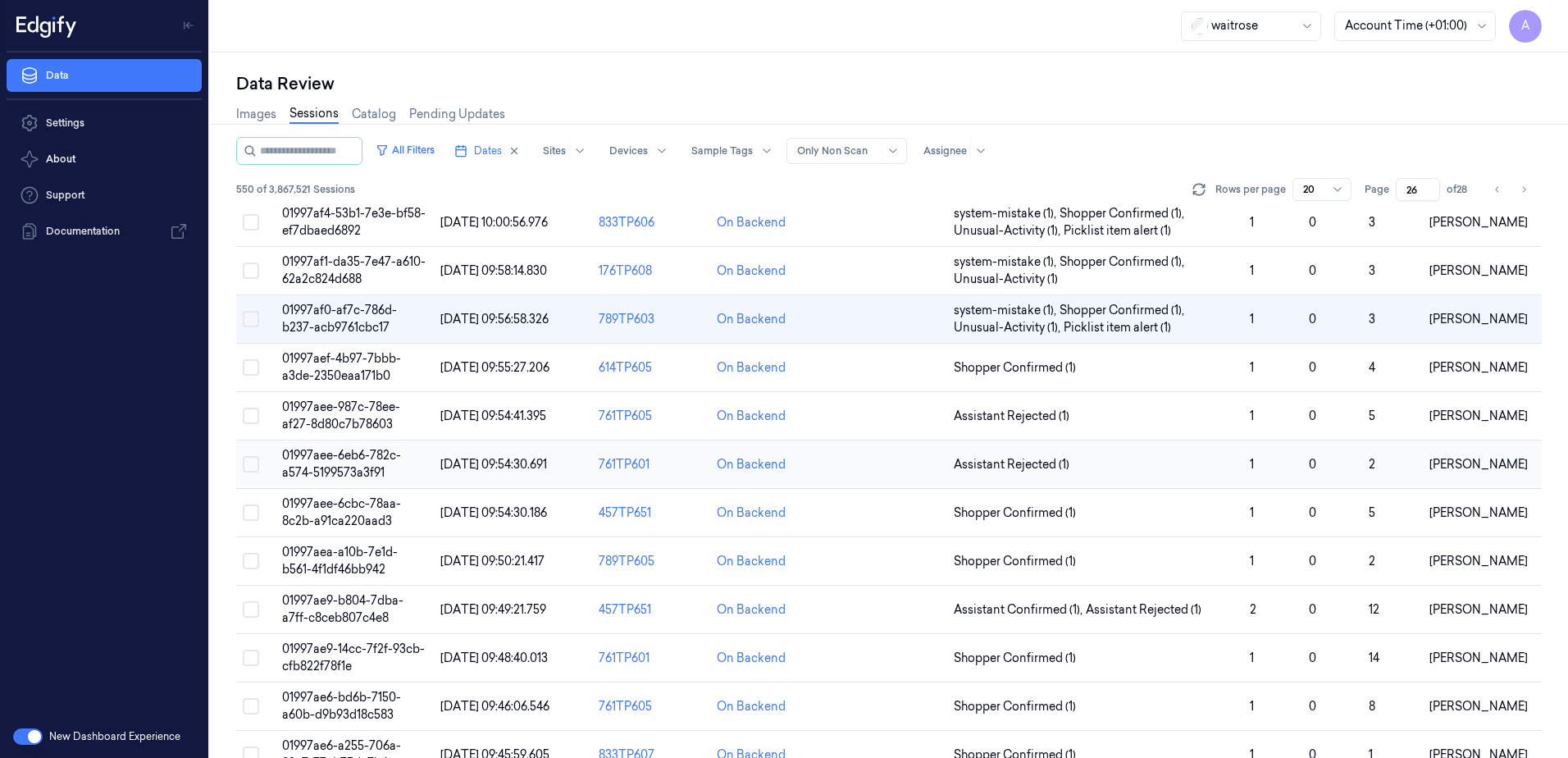
click at [330, 456] on span "01997aee-6eb6-782c-a574-5199573a3f91" at bounding box center [341, 464] width 119 height 32
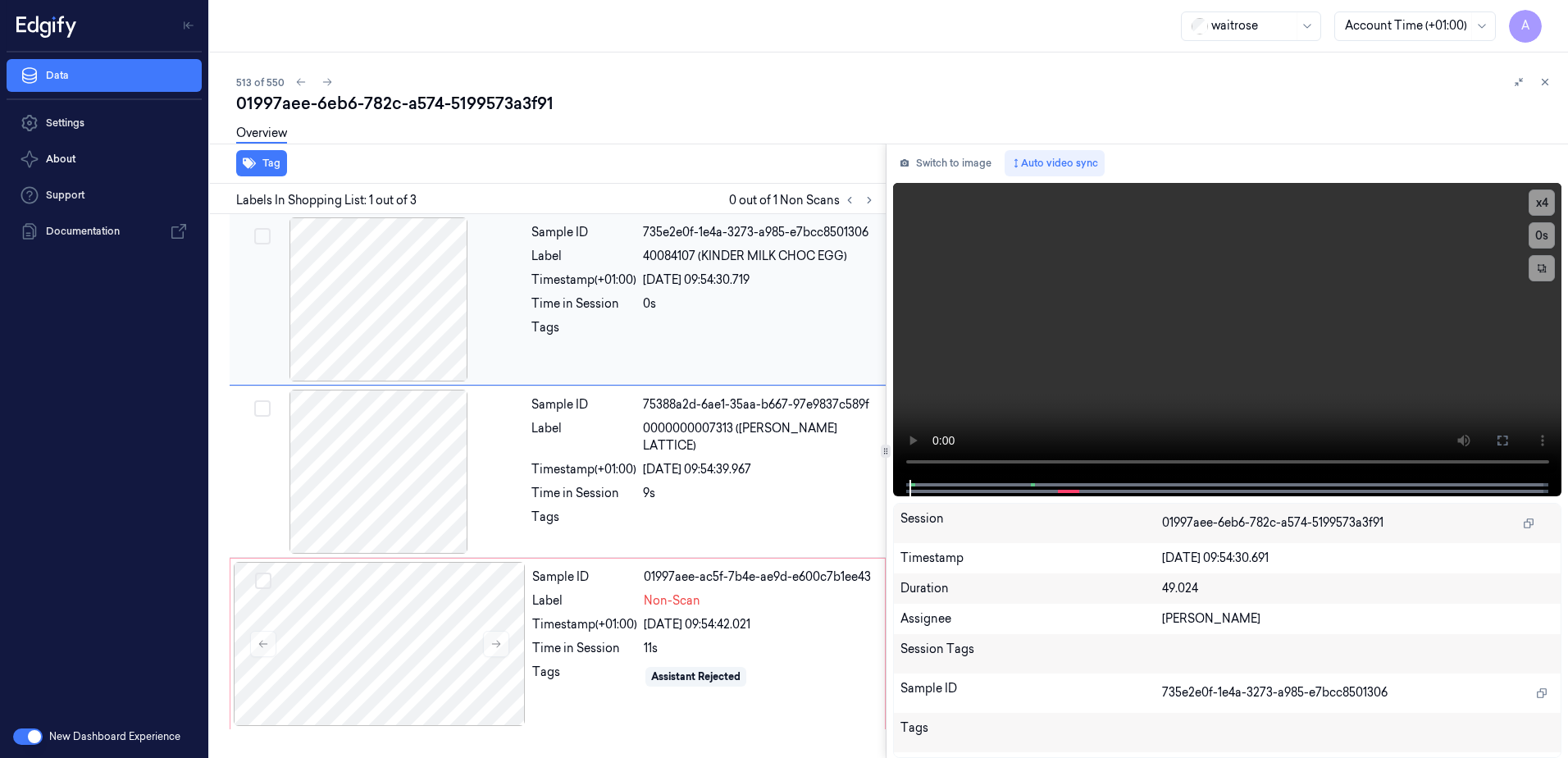
click at [537, 350] on div "Sample ID 735e2e0f-1e4a-3273-a985-e7bcc8501306 Label 40084107 (KINDER MILK CHOC…" at bounding box center [704, 299] width 358 height 164
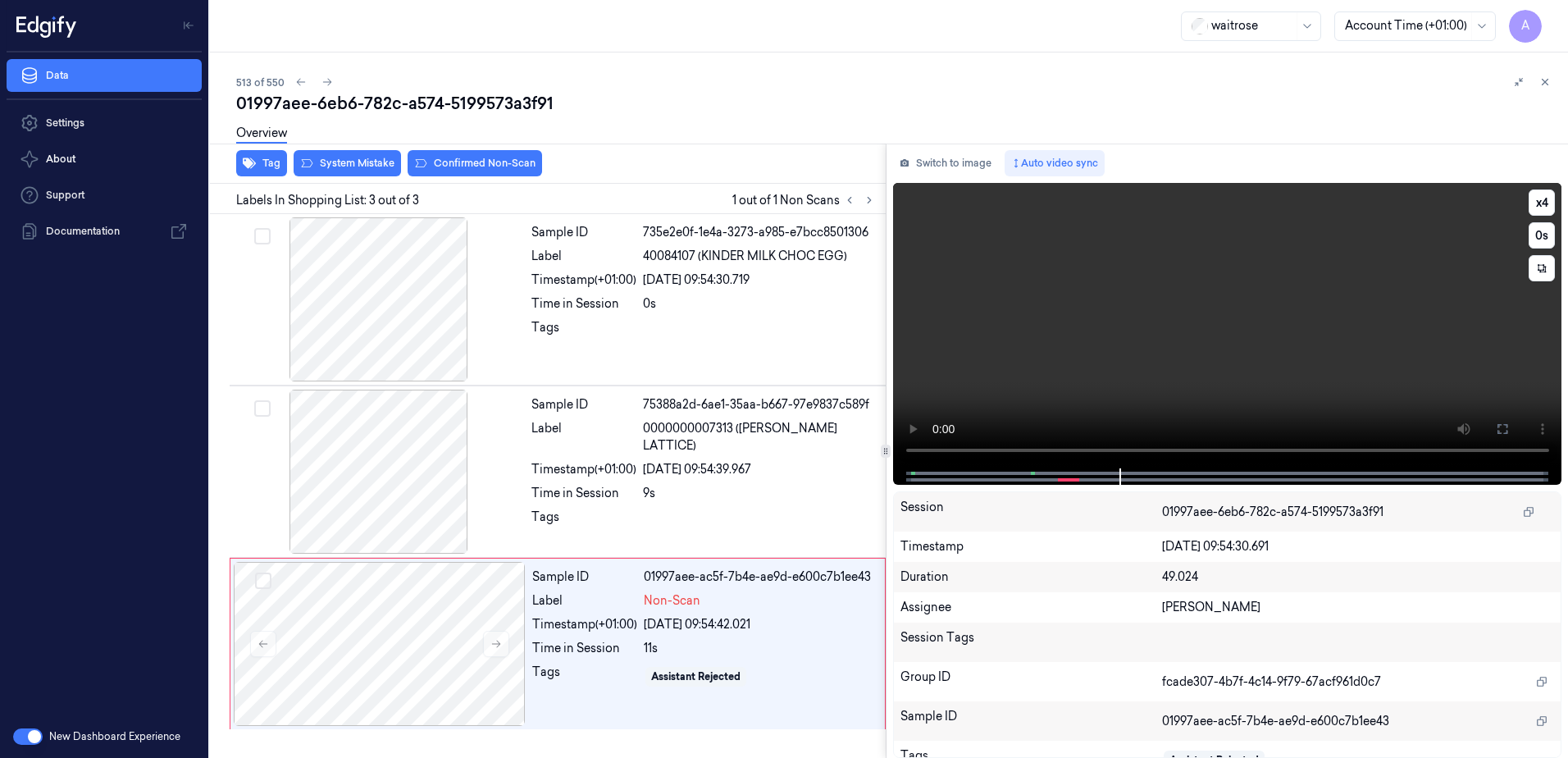
drag, startPoint x: 1170, startPoint y: 340, endPoint x: 1122, endPoint y: 341, distance: 48.0
click at [1170, 340] on video at bounding box center [1228, 325] width 669 height 286
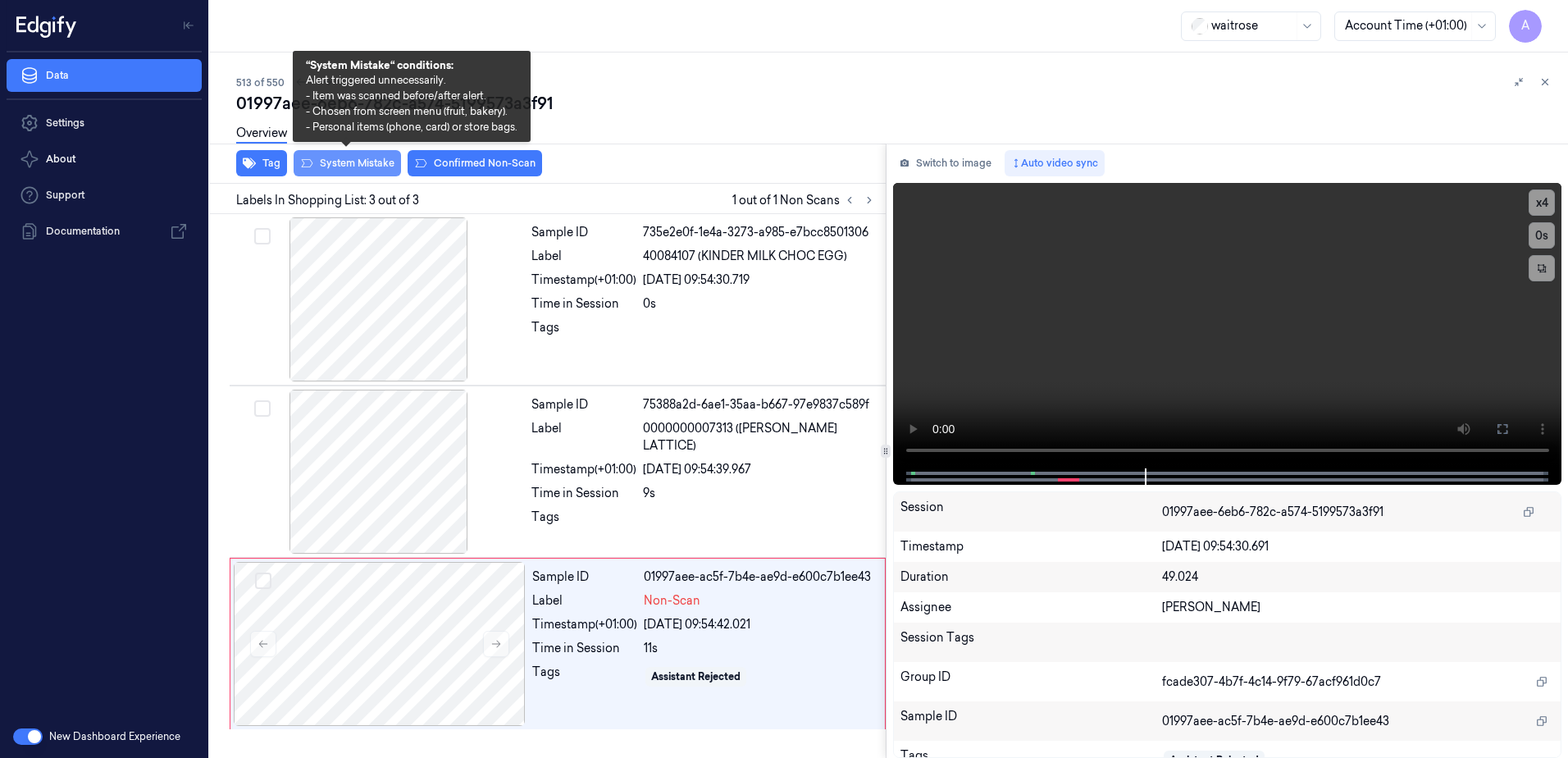
click at [340, 169] on button "System Mistake" at bounding box center [347, 163] width 108 height 26
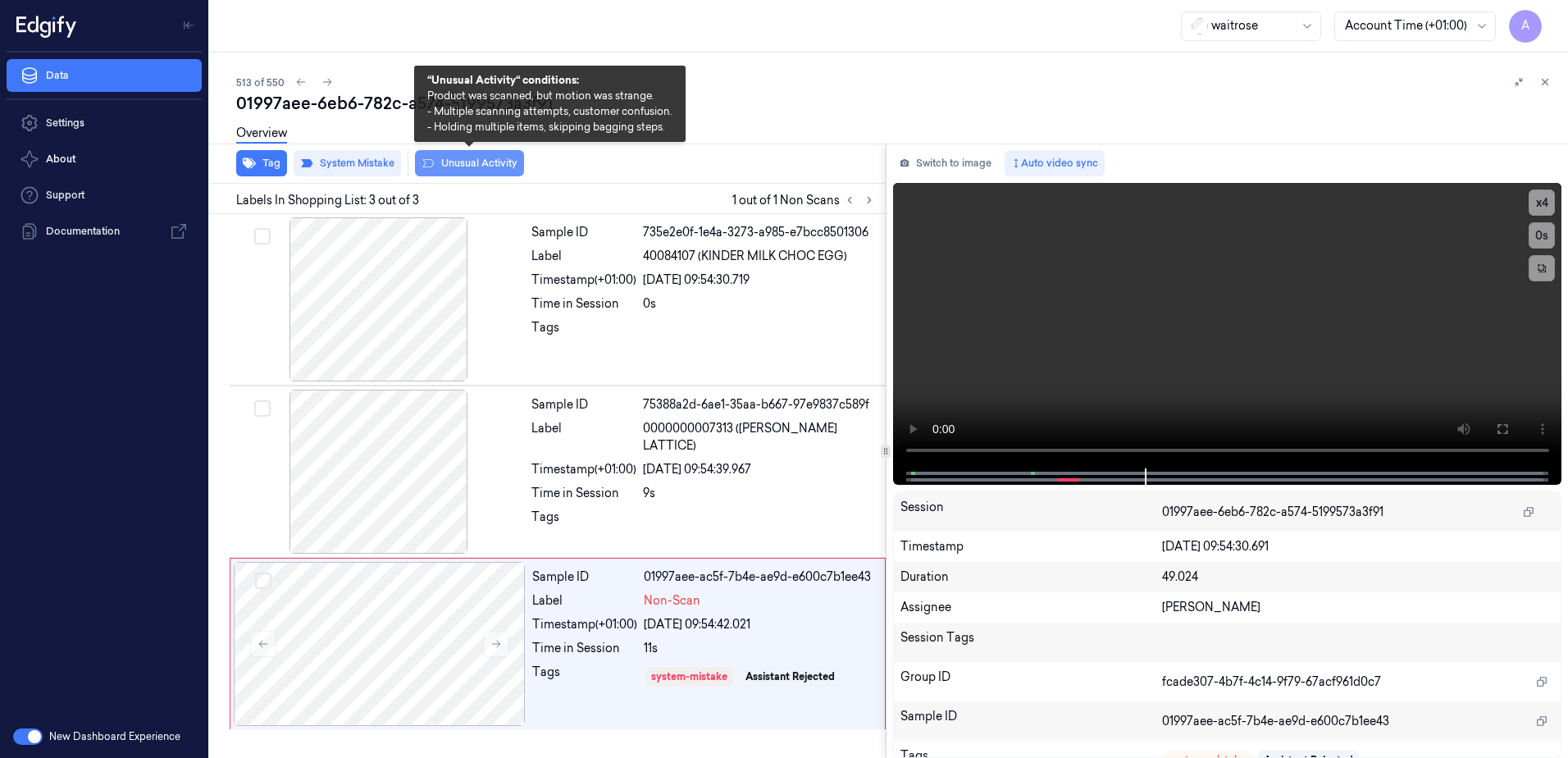
click at [489, 164] on button "Unusual Activity" at bounding box center [469, 163] width 109 height 26
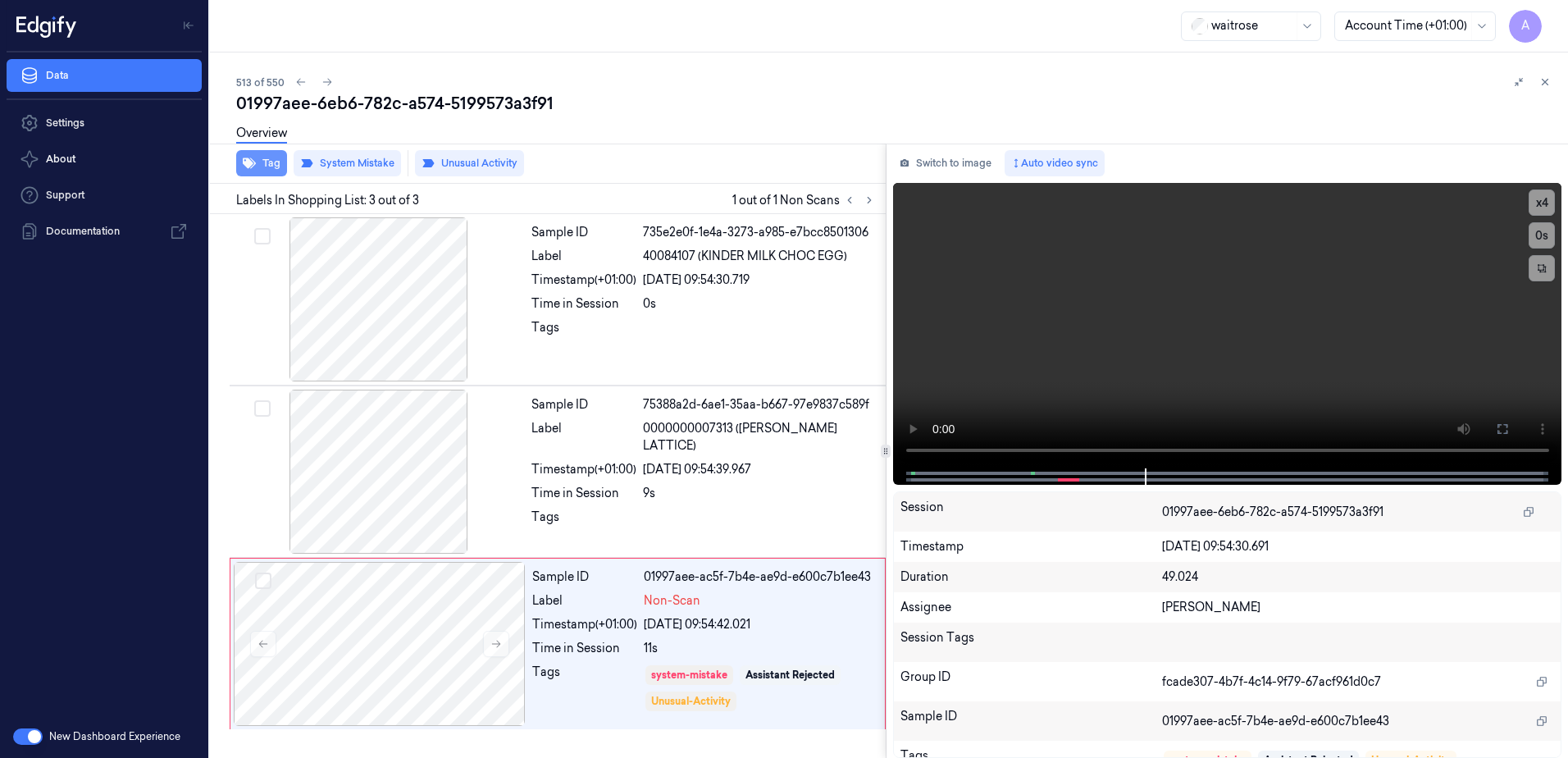
click at [260, 173] on button "Tag" at bounding box center [261, 163] width 51 height 26
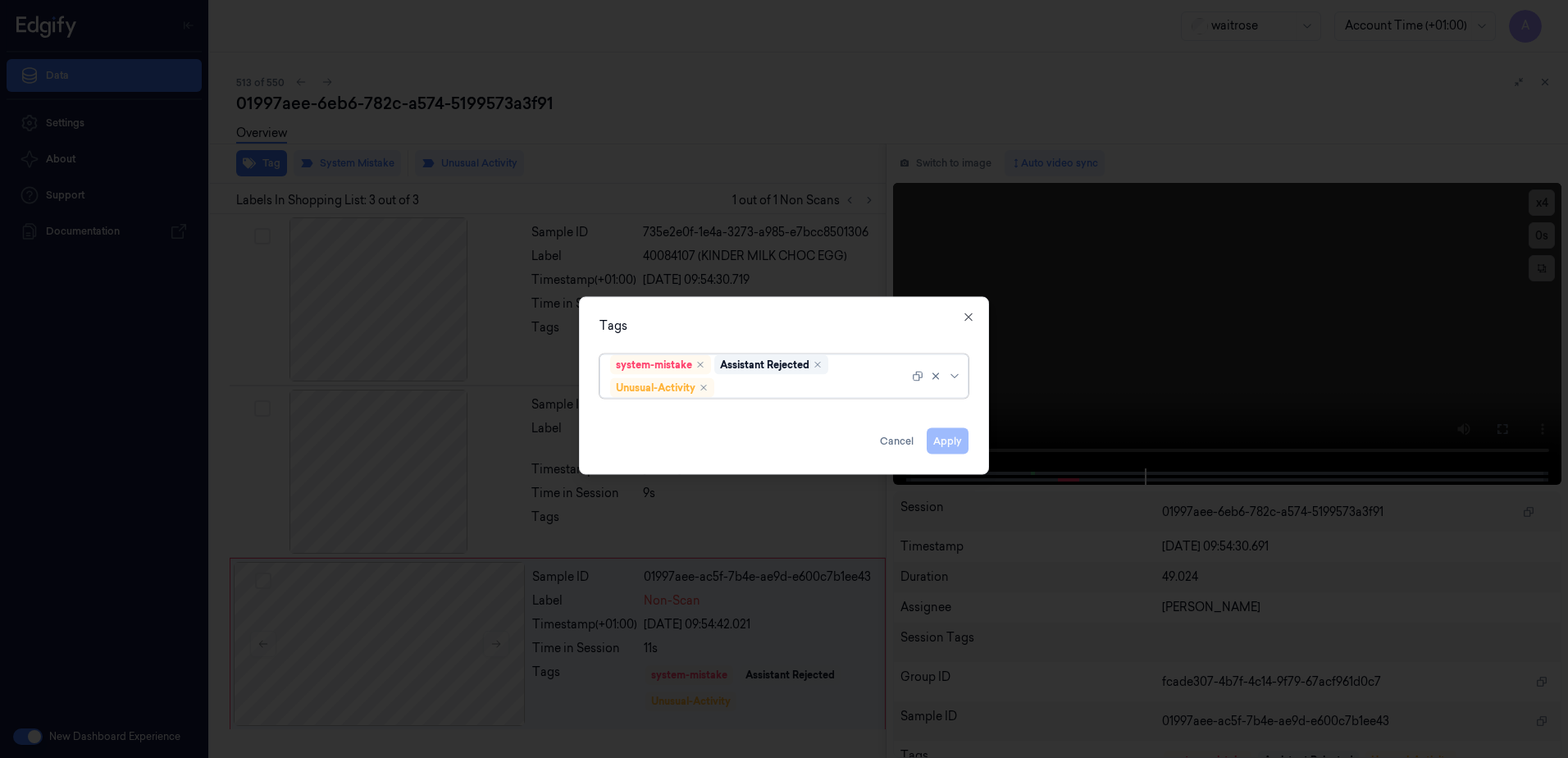
click at [744, 391] on div at bounding box center [813, 388] width 191 height 17
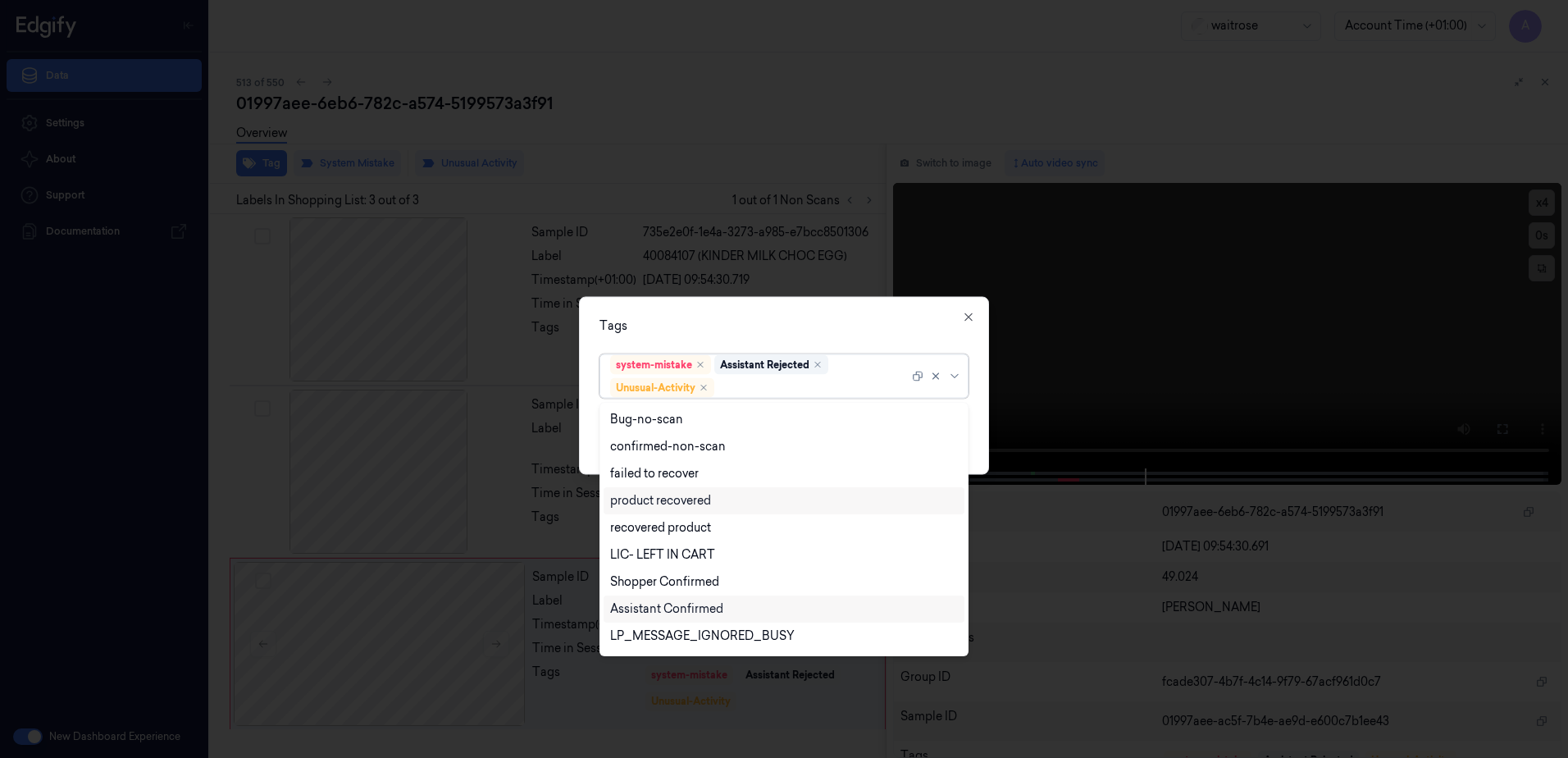
scroll to position [215, 0]
click at [654, 614] on div "Picklist item alert" at bounding box center [658, 612] width 94 height 17
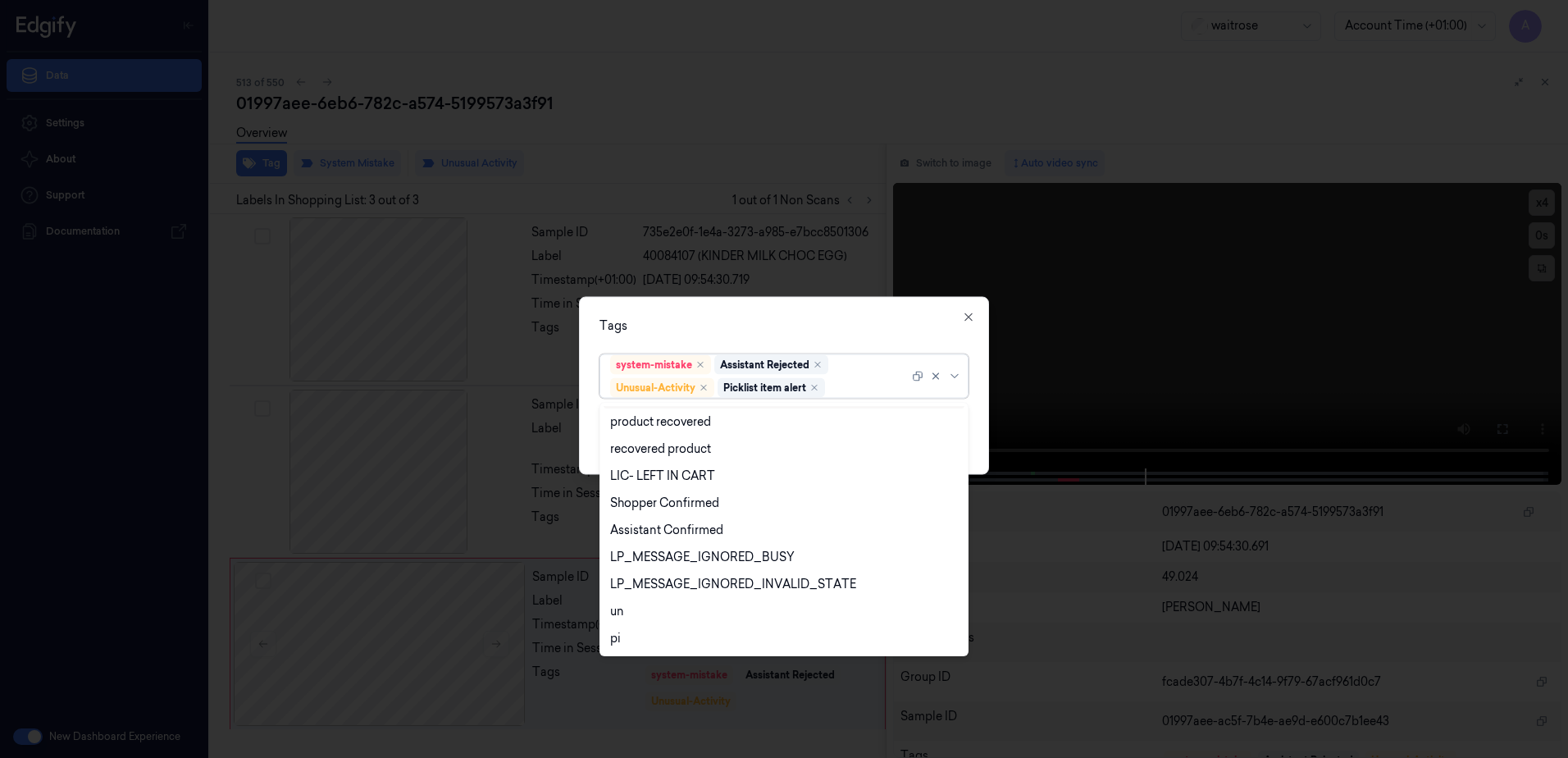
click at [710, 334] on div "Tags" at bounding box center [784, 326] width 369 height 17
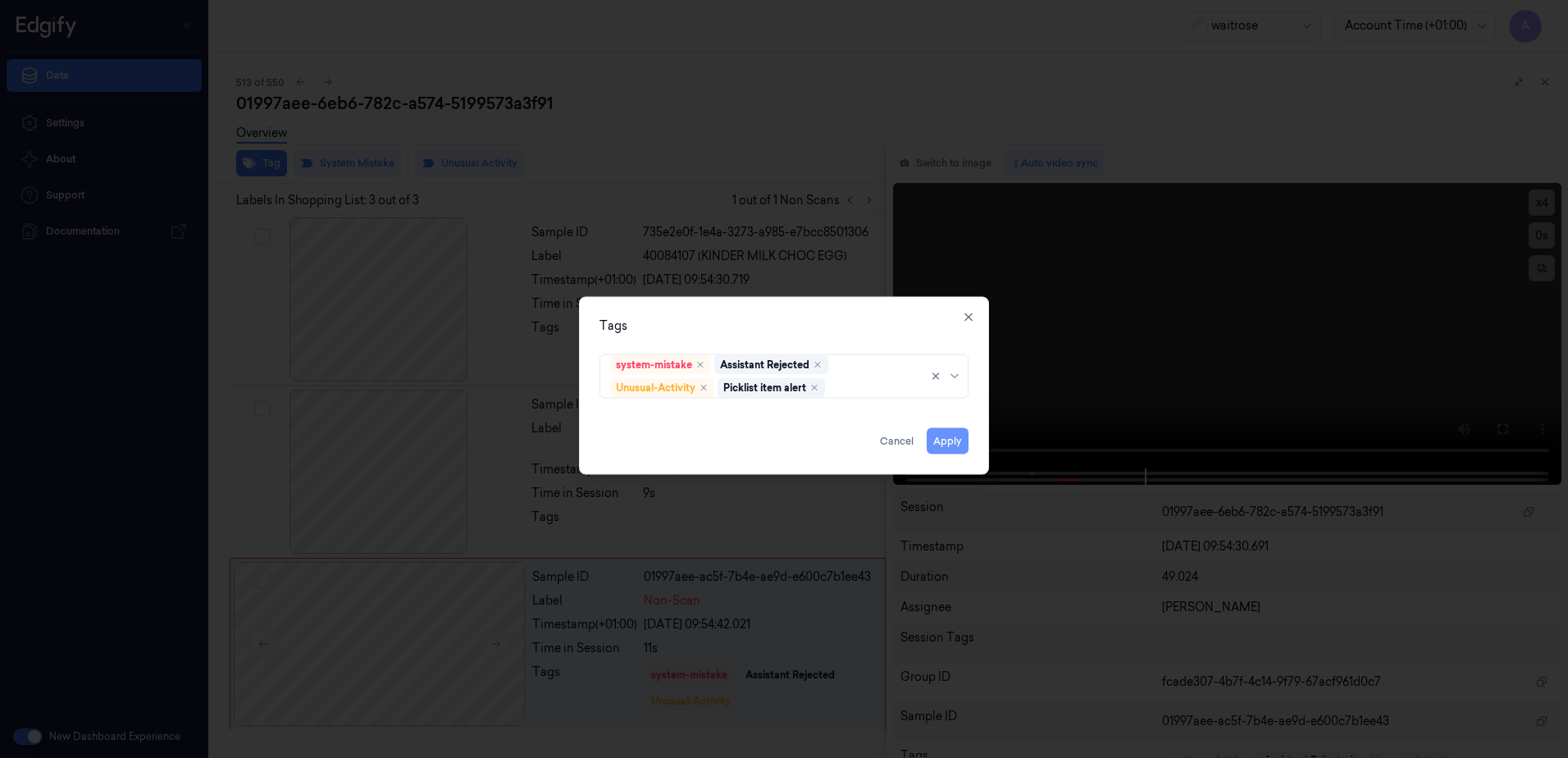
click at [955, 443] on button "Apply" at bounding box center [948, 441] width 42 height 26
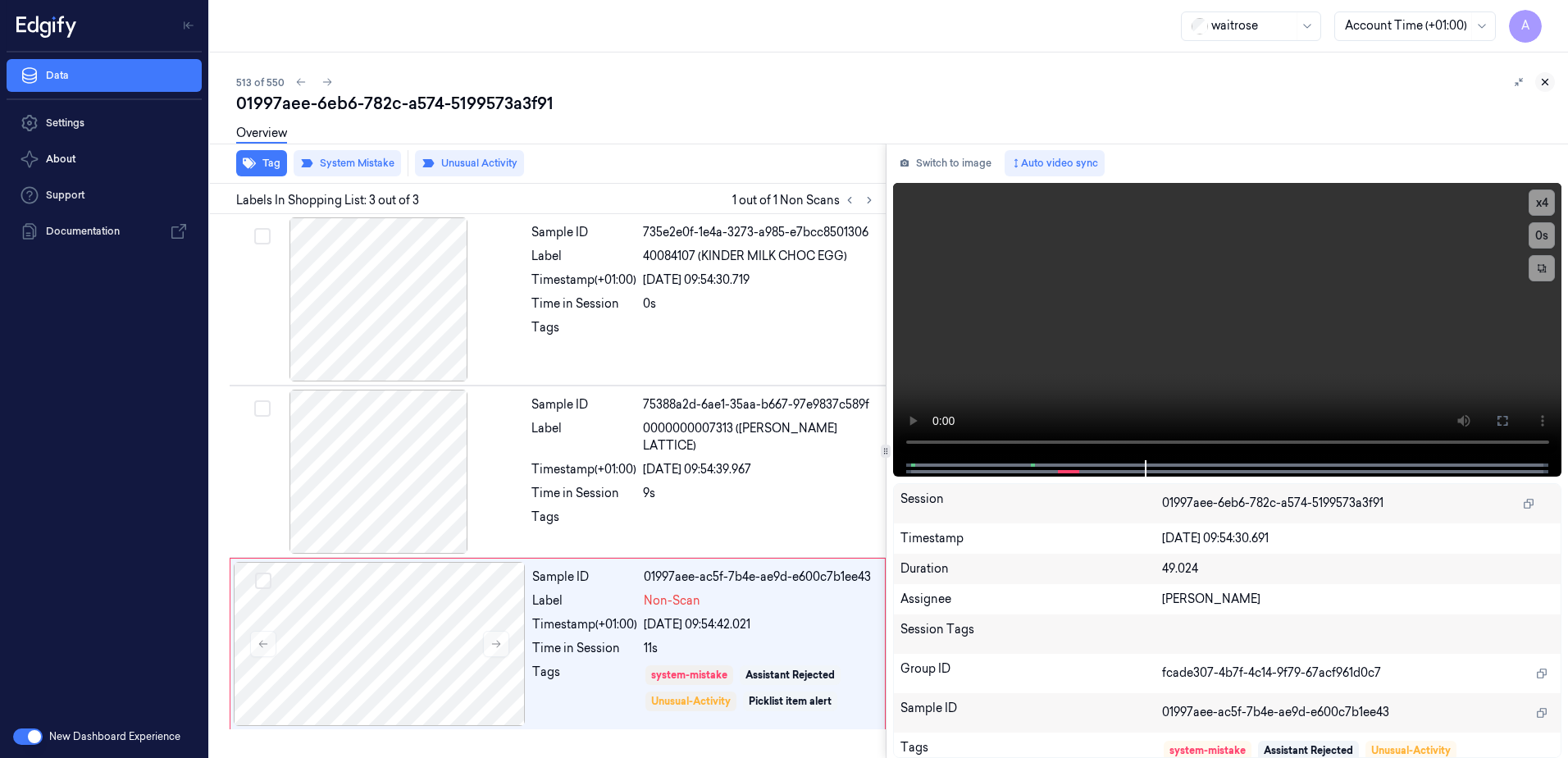
click at [1540, 78] on icon at bounding box center [1545, 82] width 12 height 12
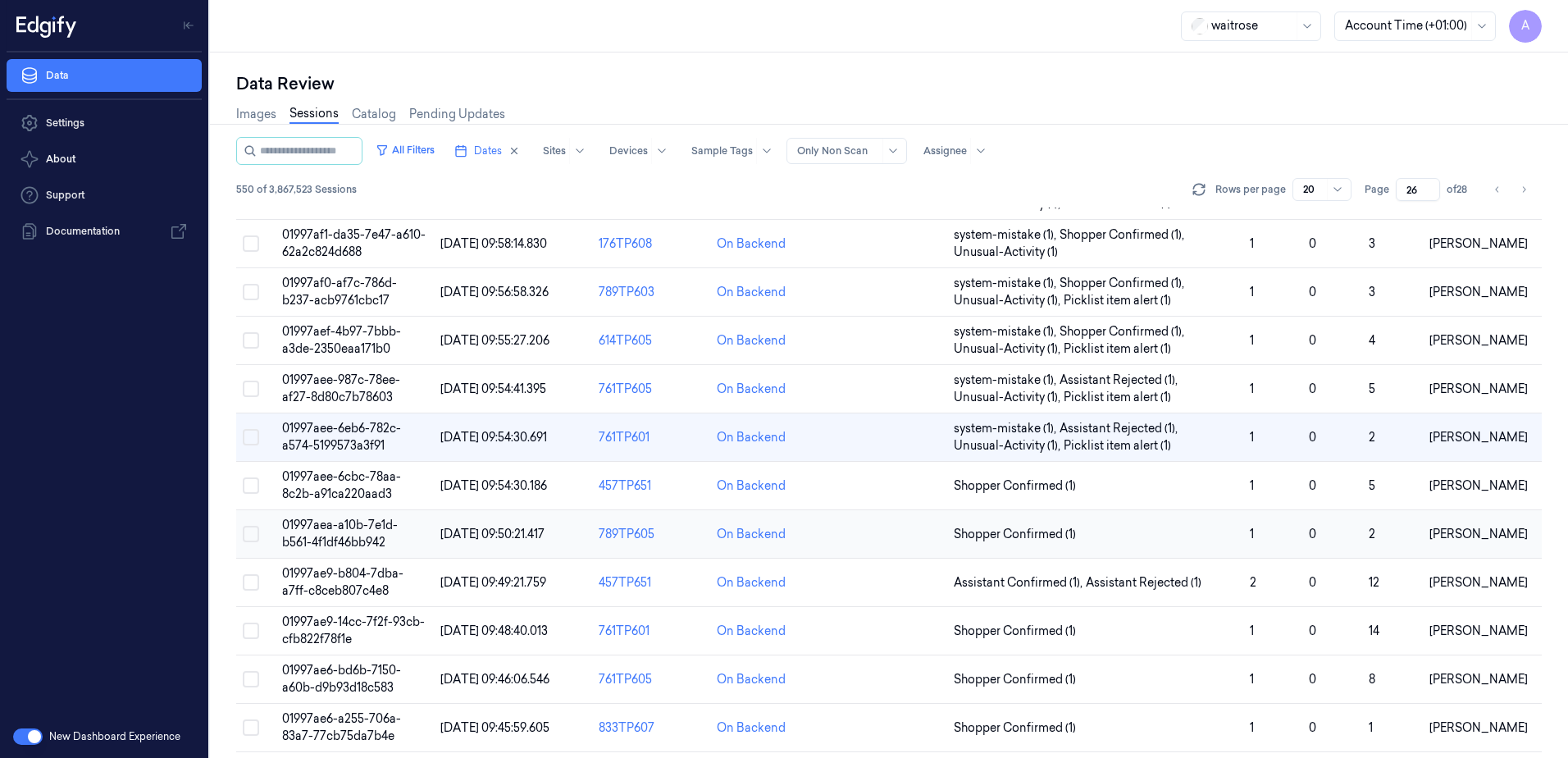
scroll to position [418, 0]
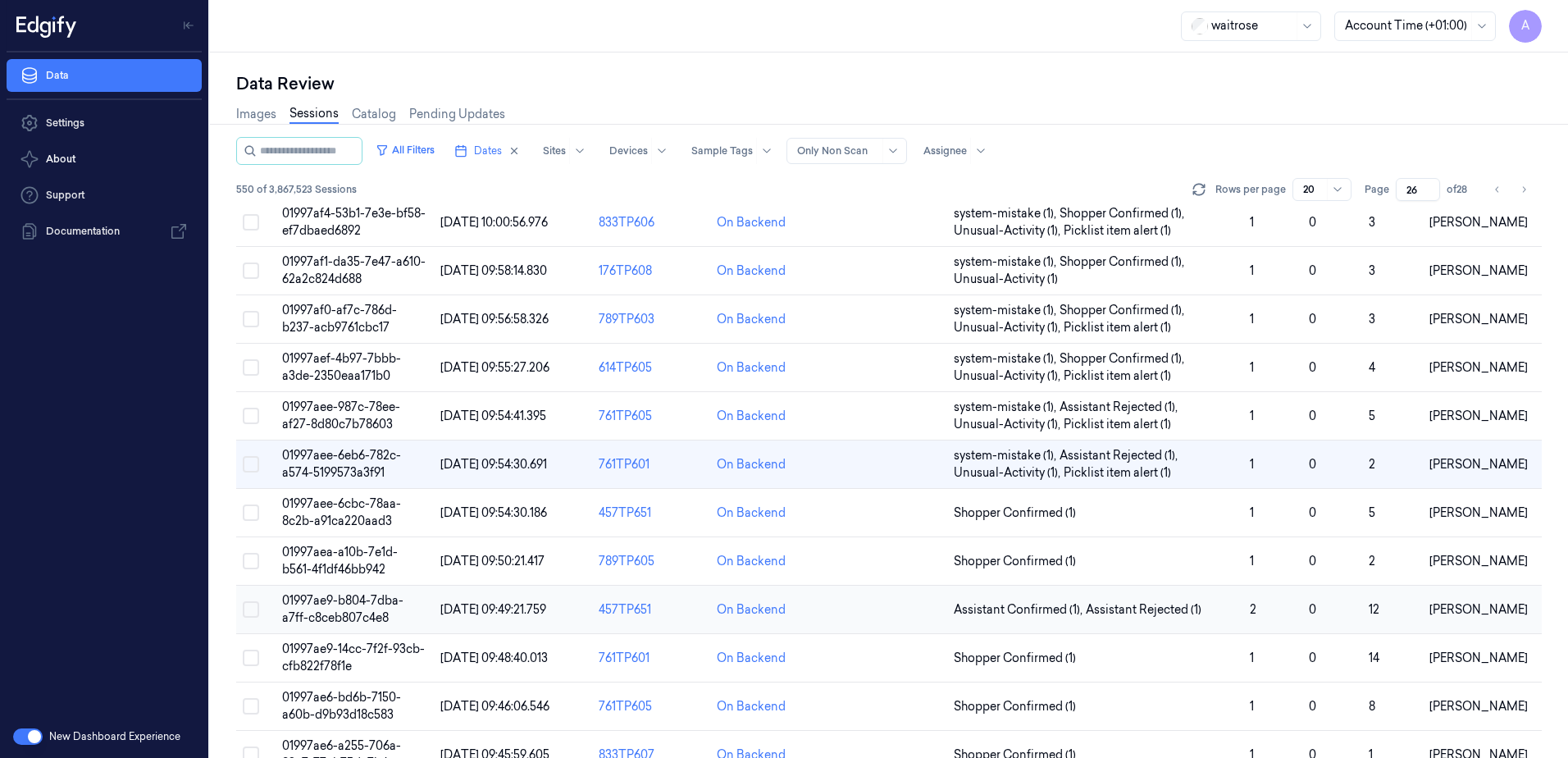
click at [327, 601] on span "01997ae9-b804-7dba-a7ff-c8ceb807c4e8" at bounding box center [342, 609] width 121 height 32
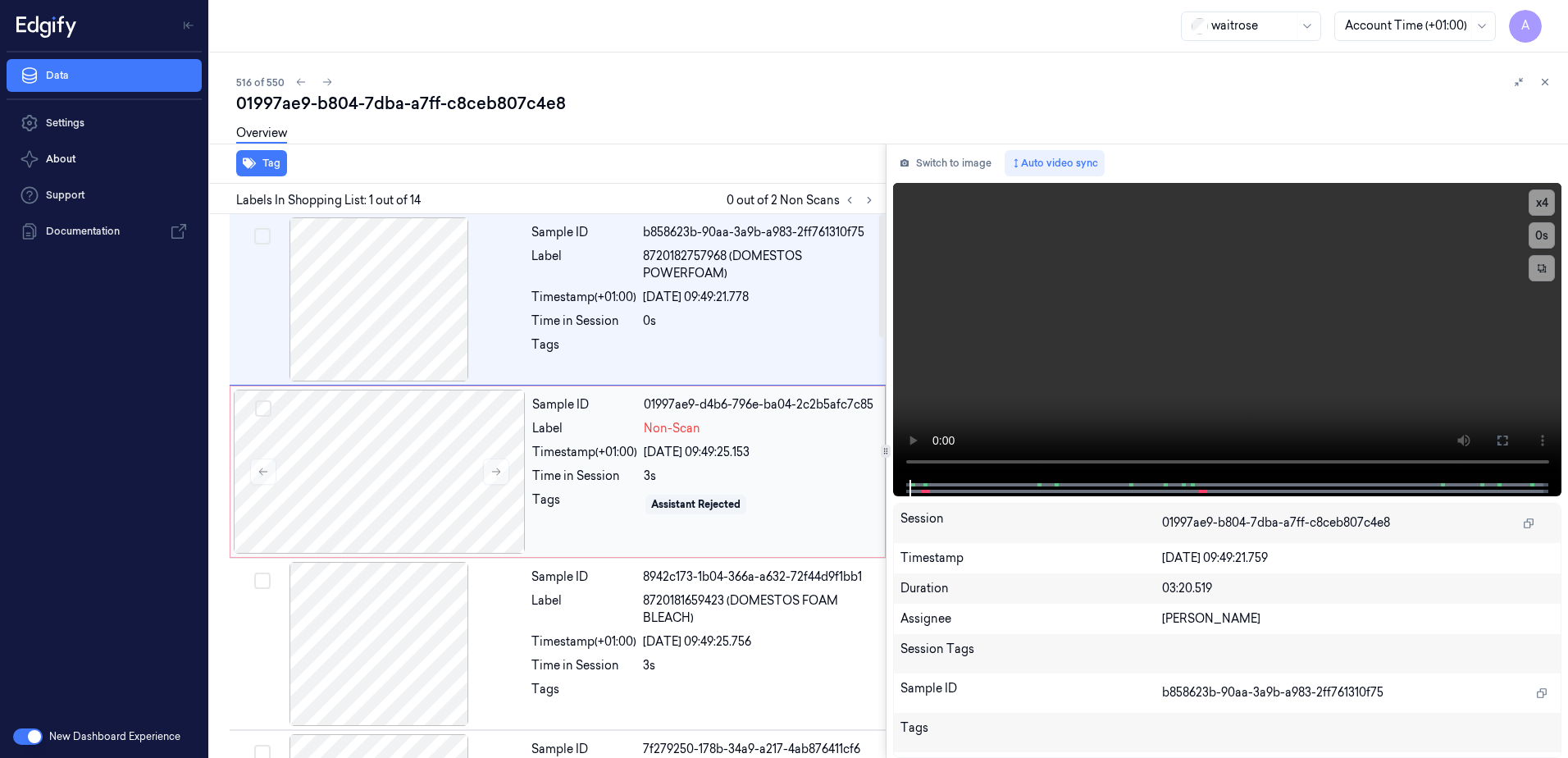
click at [528, 401] on div "Sample ID 01997ae9-d4b6-796e-ba04-2c2b5afc7c85 Label Non-Scan Timestamp (+01:00…" at bounding box center [704, 471] width 356 height 164
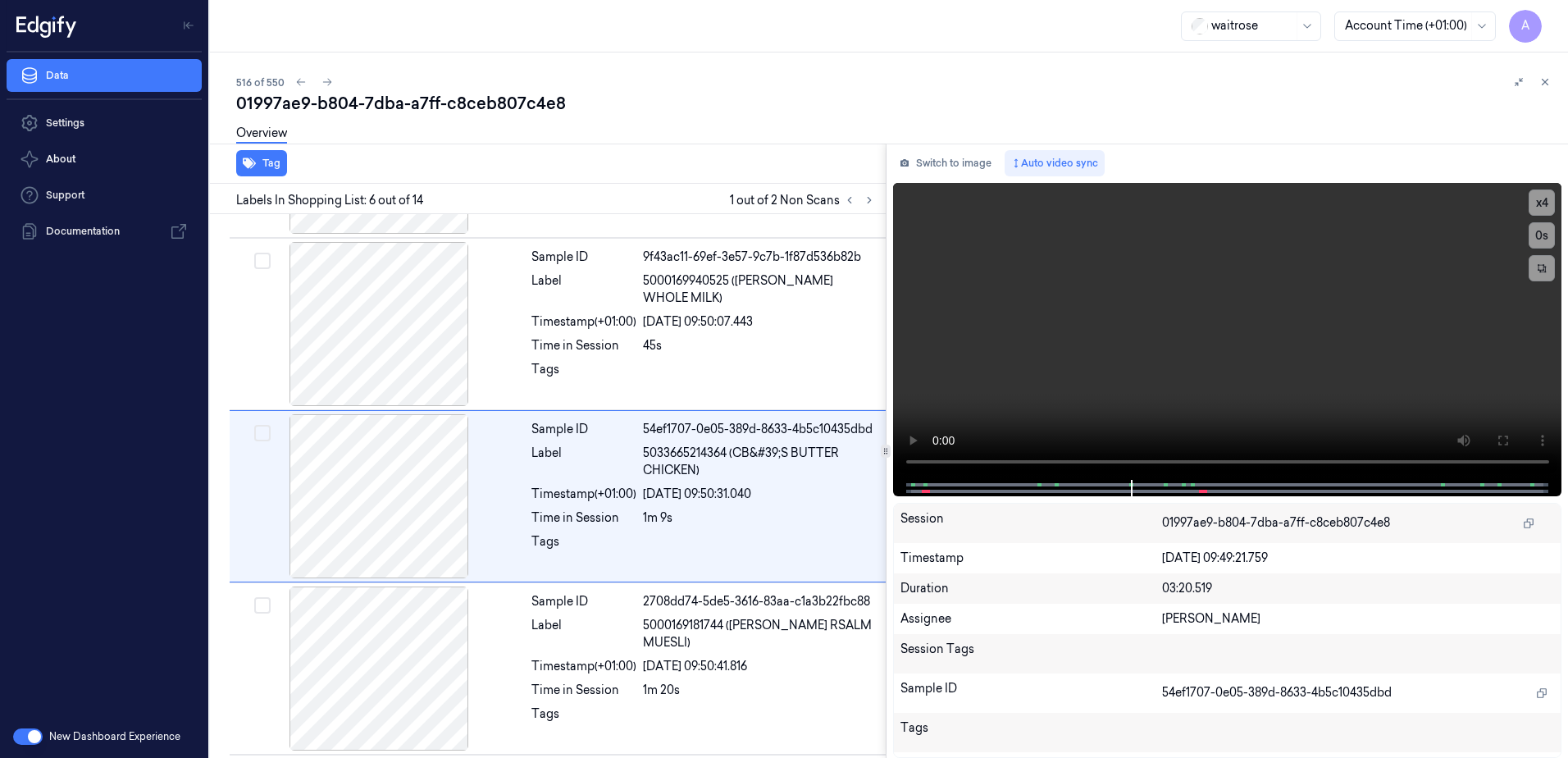
scroll to position [675, 0]
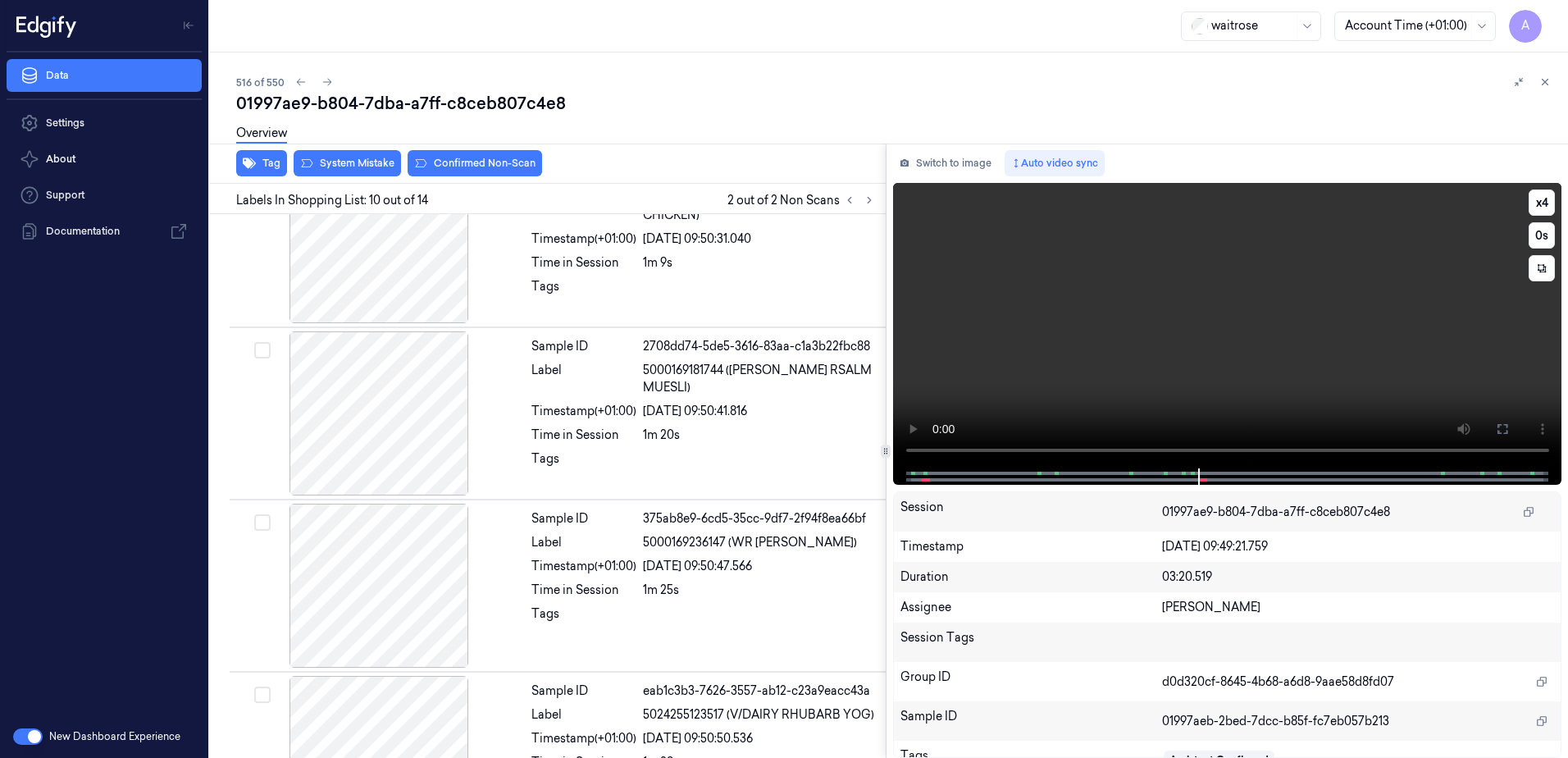
click at [1221, 311] on video at bounding box center [1228, 325] width 669 height 286
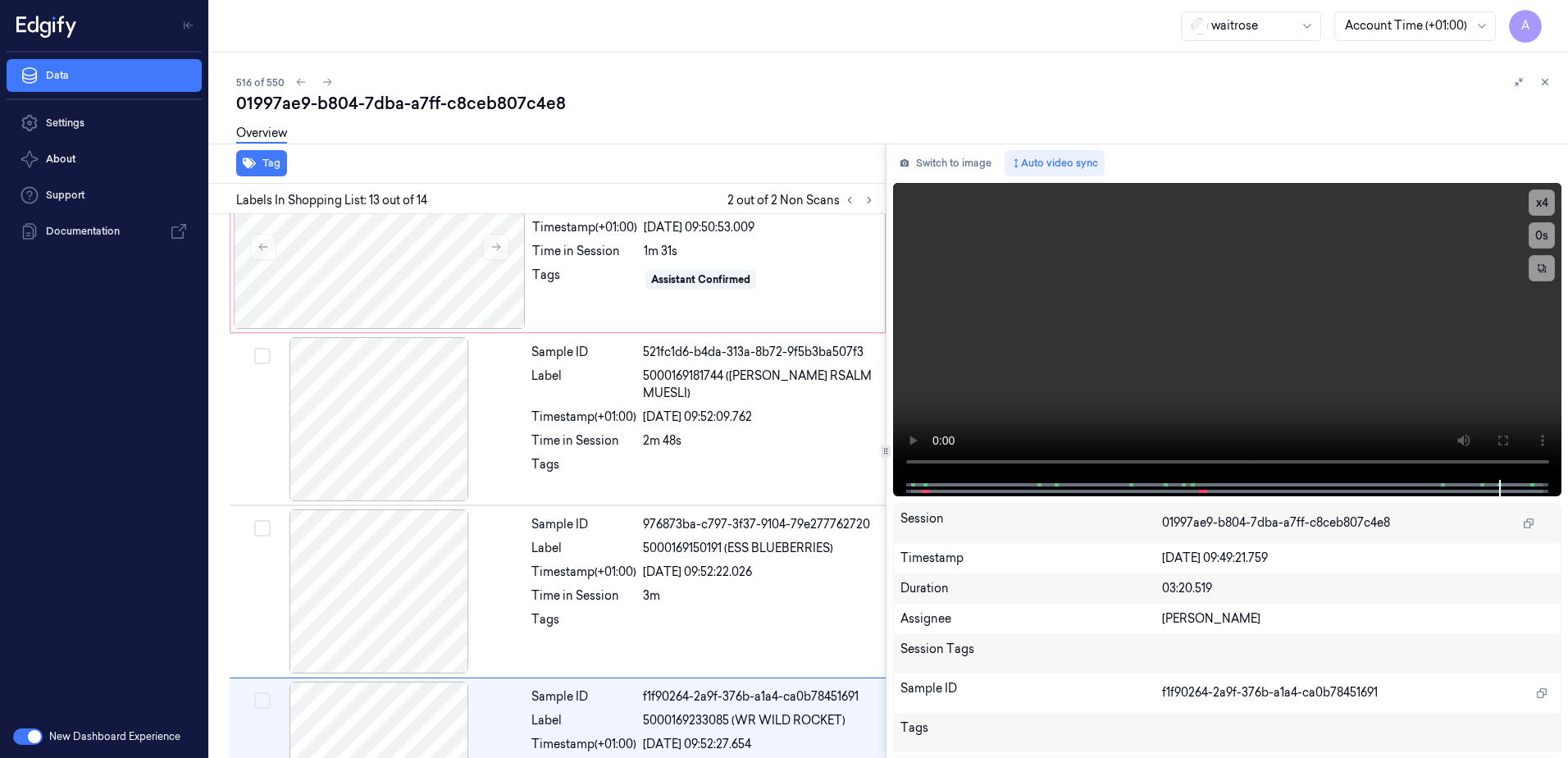
scroll to position [1874, 0]
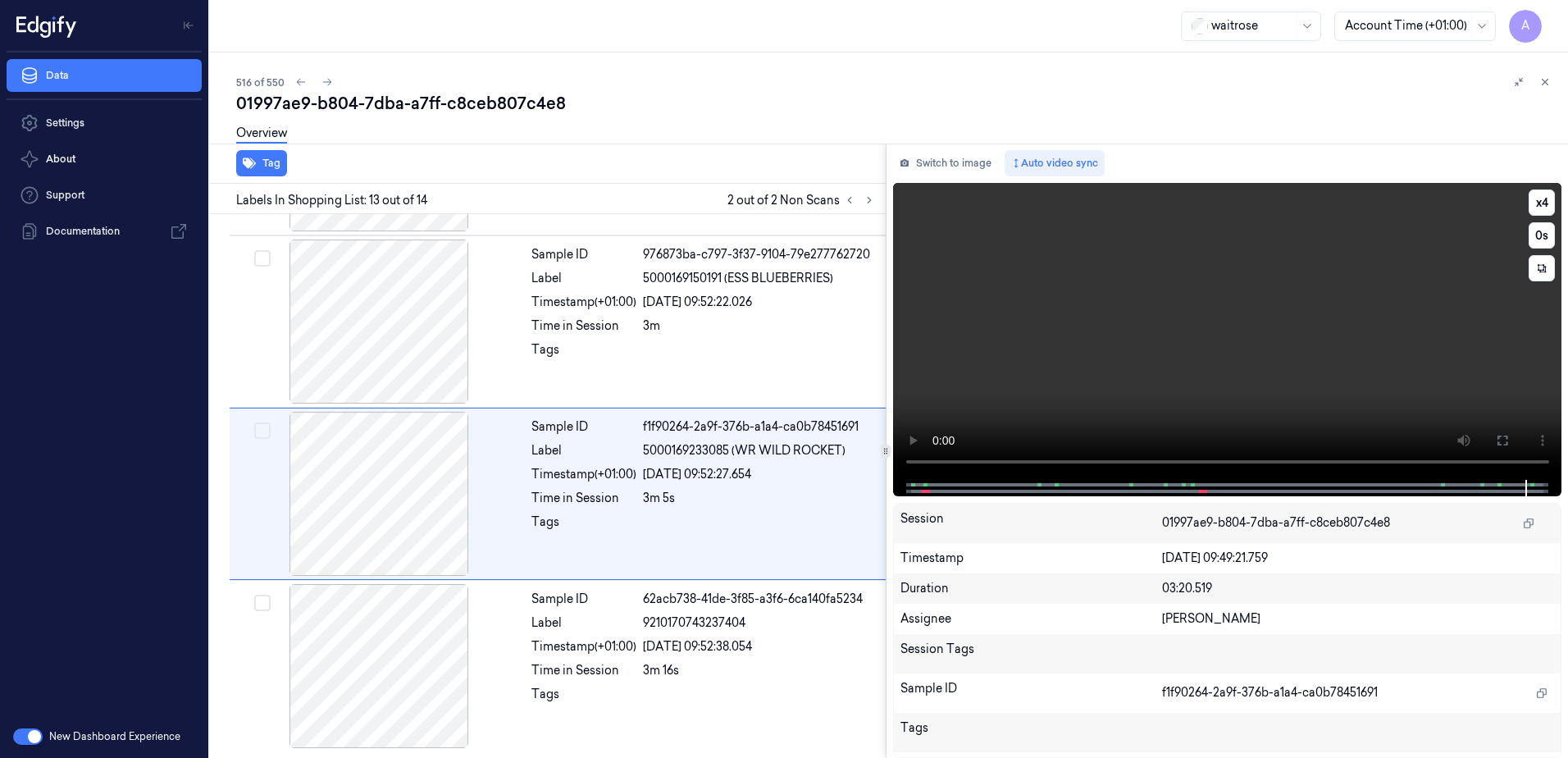
click at [1187, 321] on video at bounding box center [1228, 331] width 669 height 297
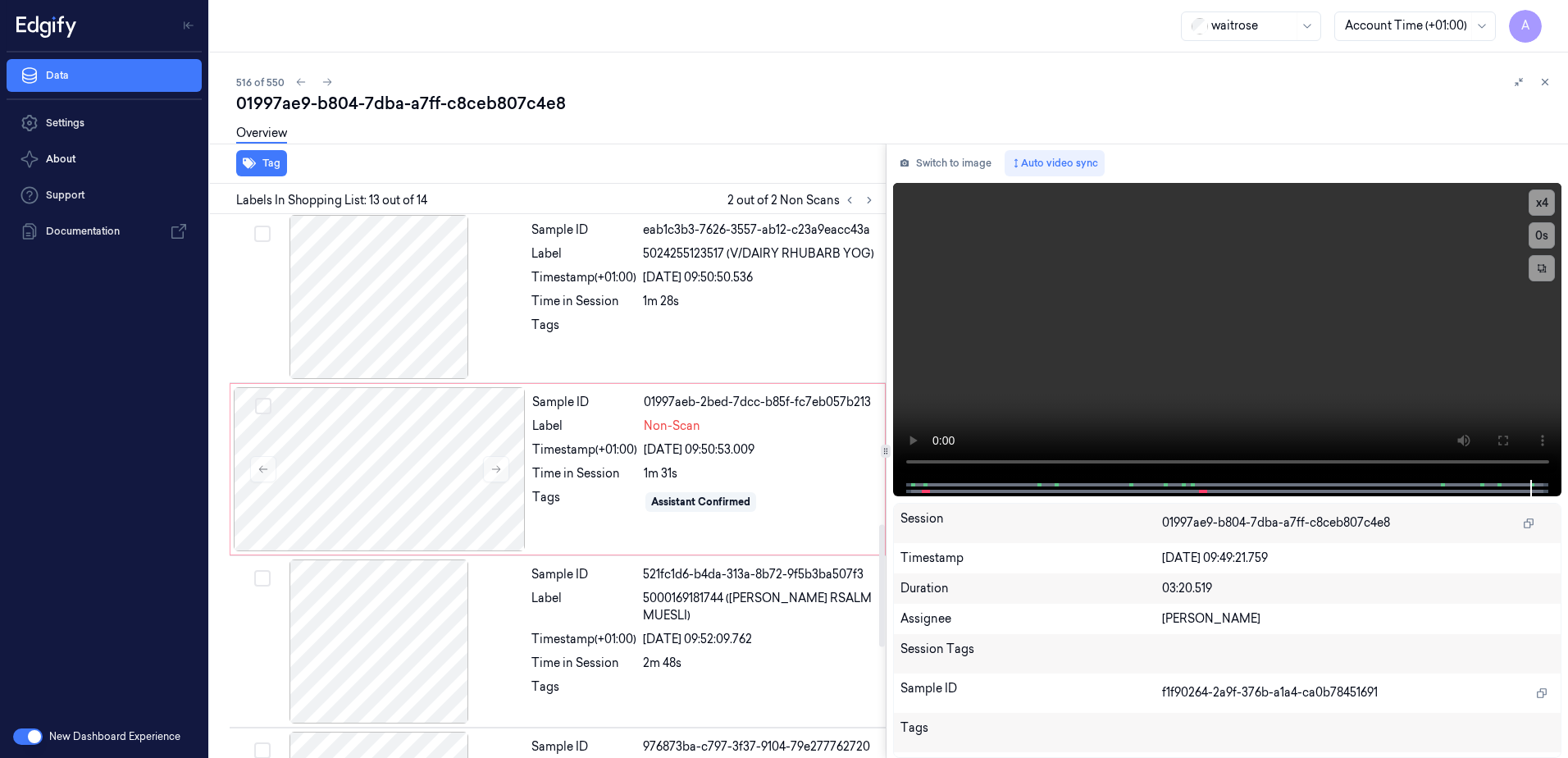
click at [598, 450] on div "Timestamp (+01:00)" at bounding box center [585, 450] width 105 height 17
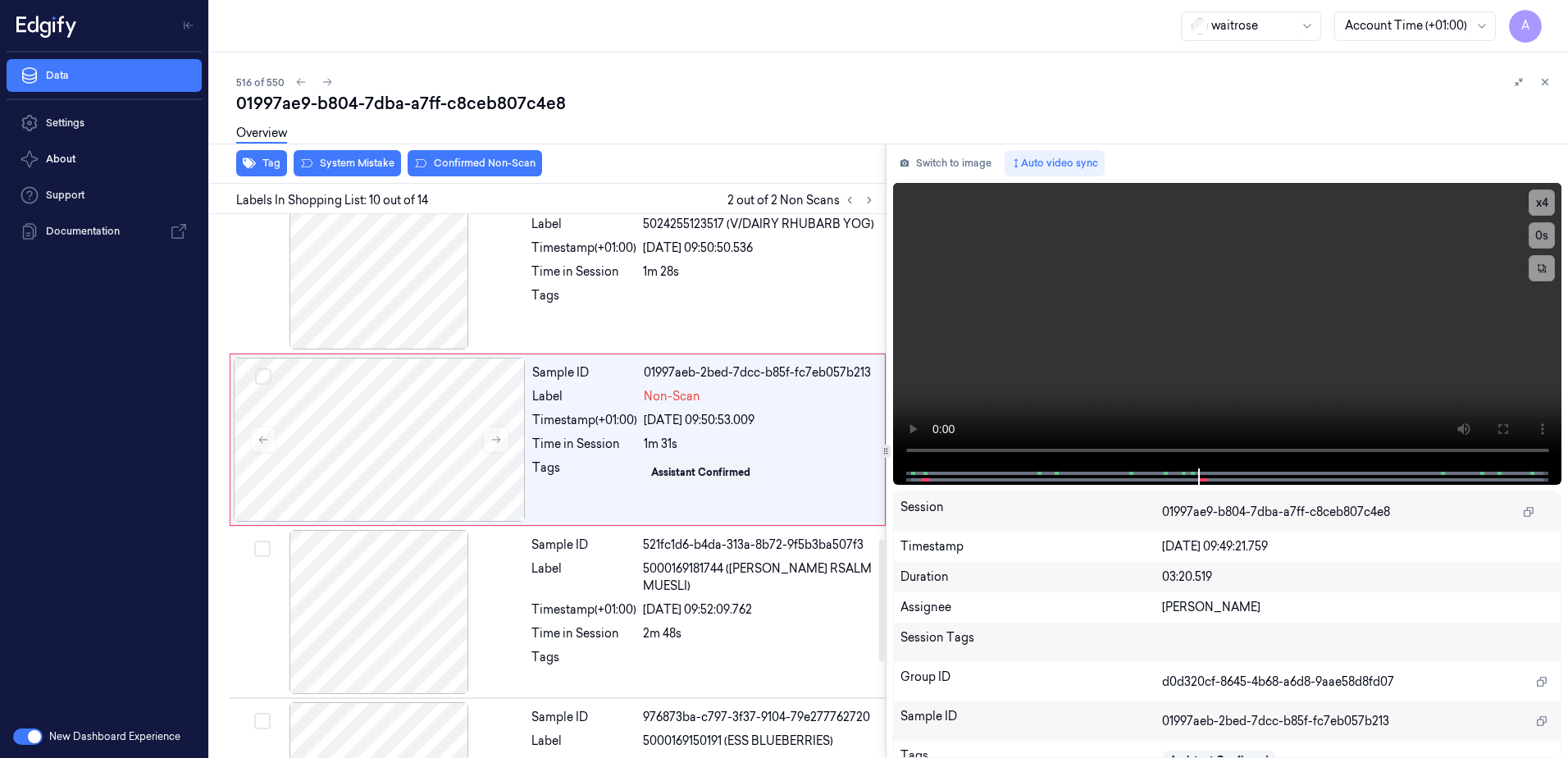
scroll to position [1447, 0]
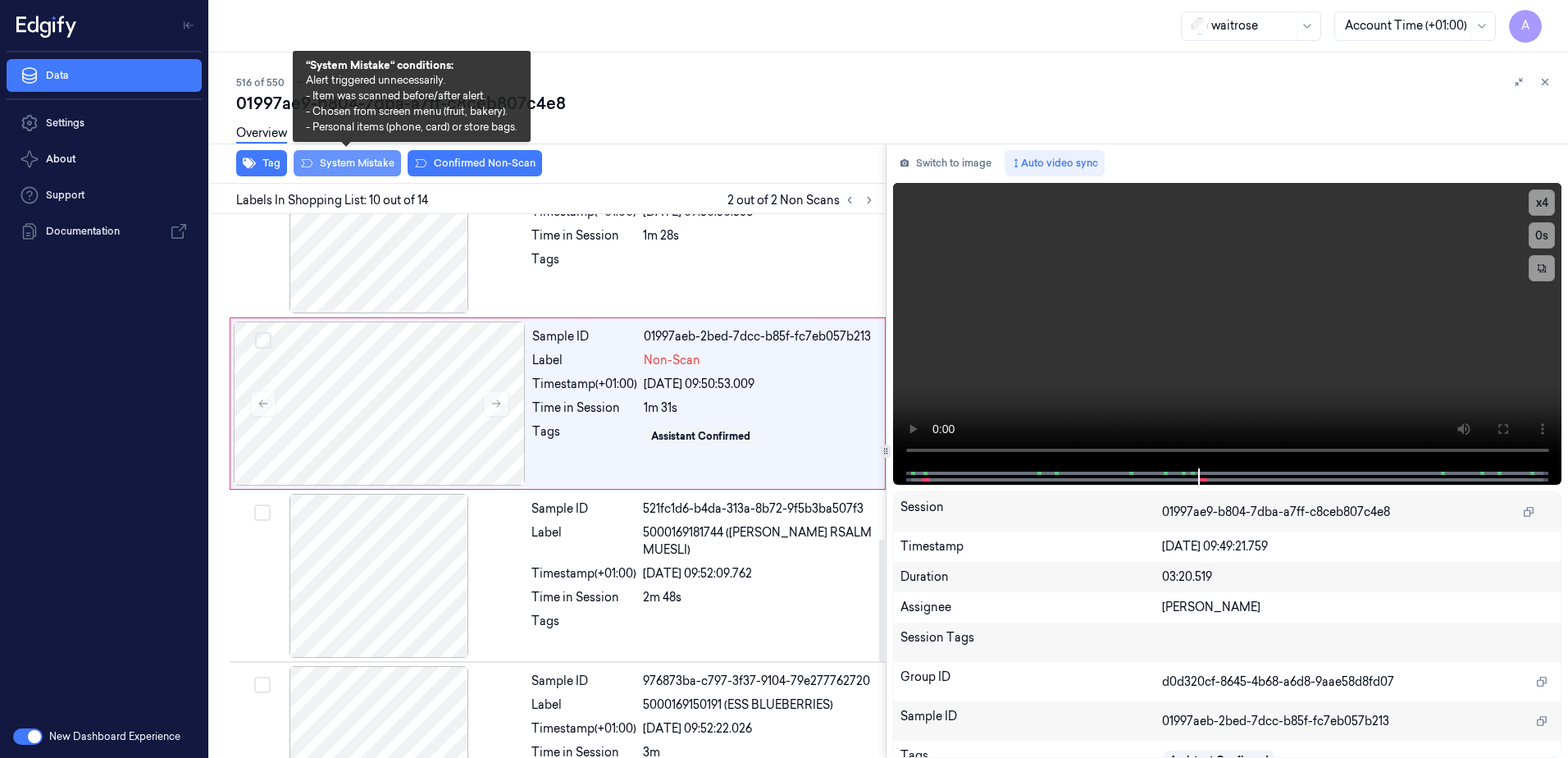
click at [354, 163] on button "System Mistake" at bounding box center [347, 163] width 108 height 26
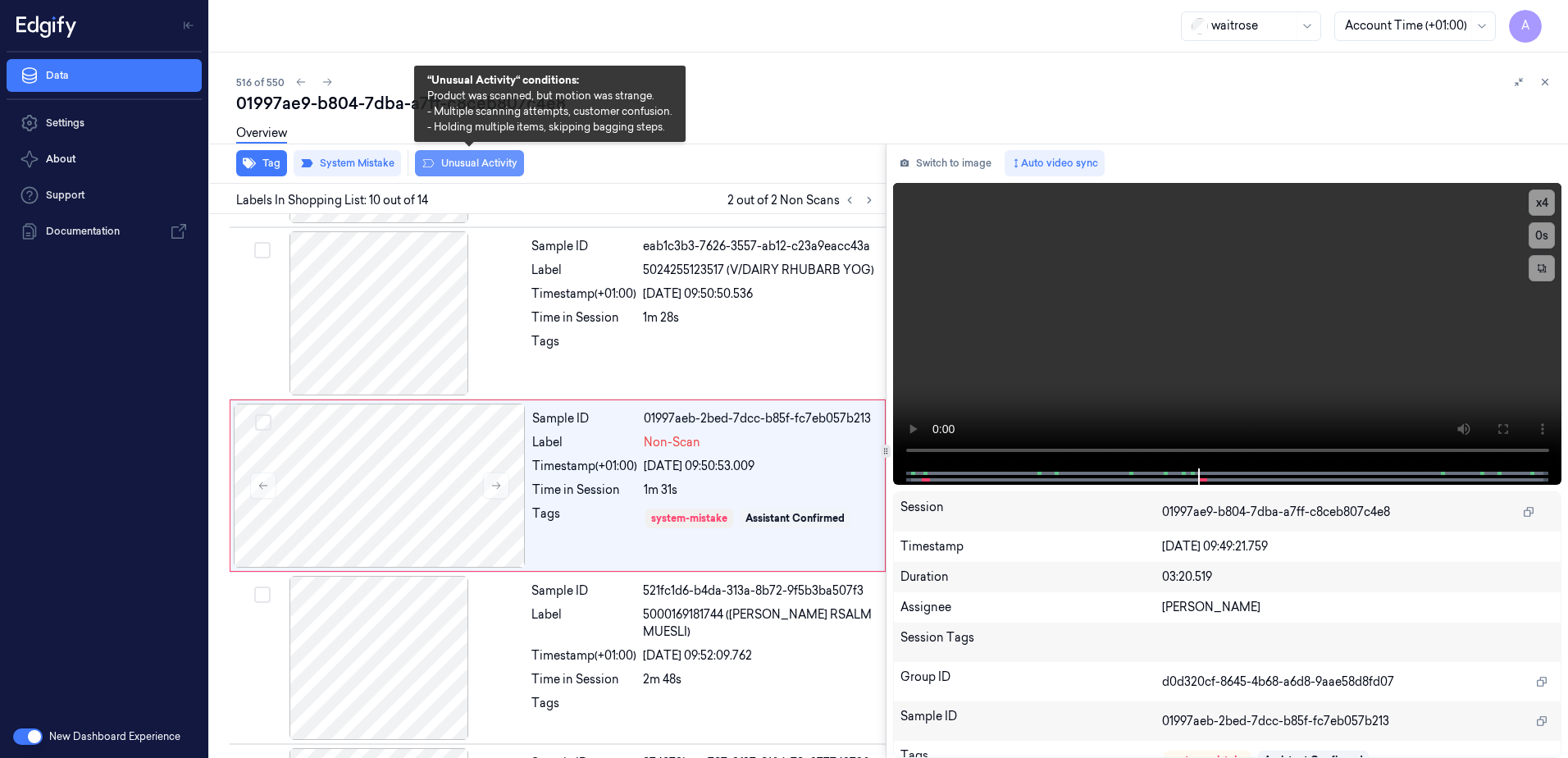
click at [482, 172] on button "Unusual Activity" at bounding box center [469, 163] width 109 height 26
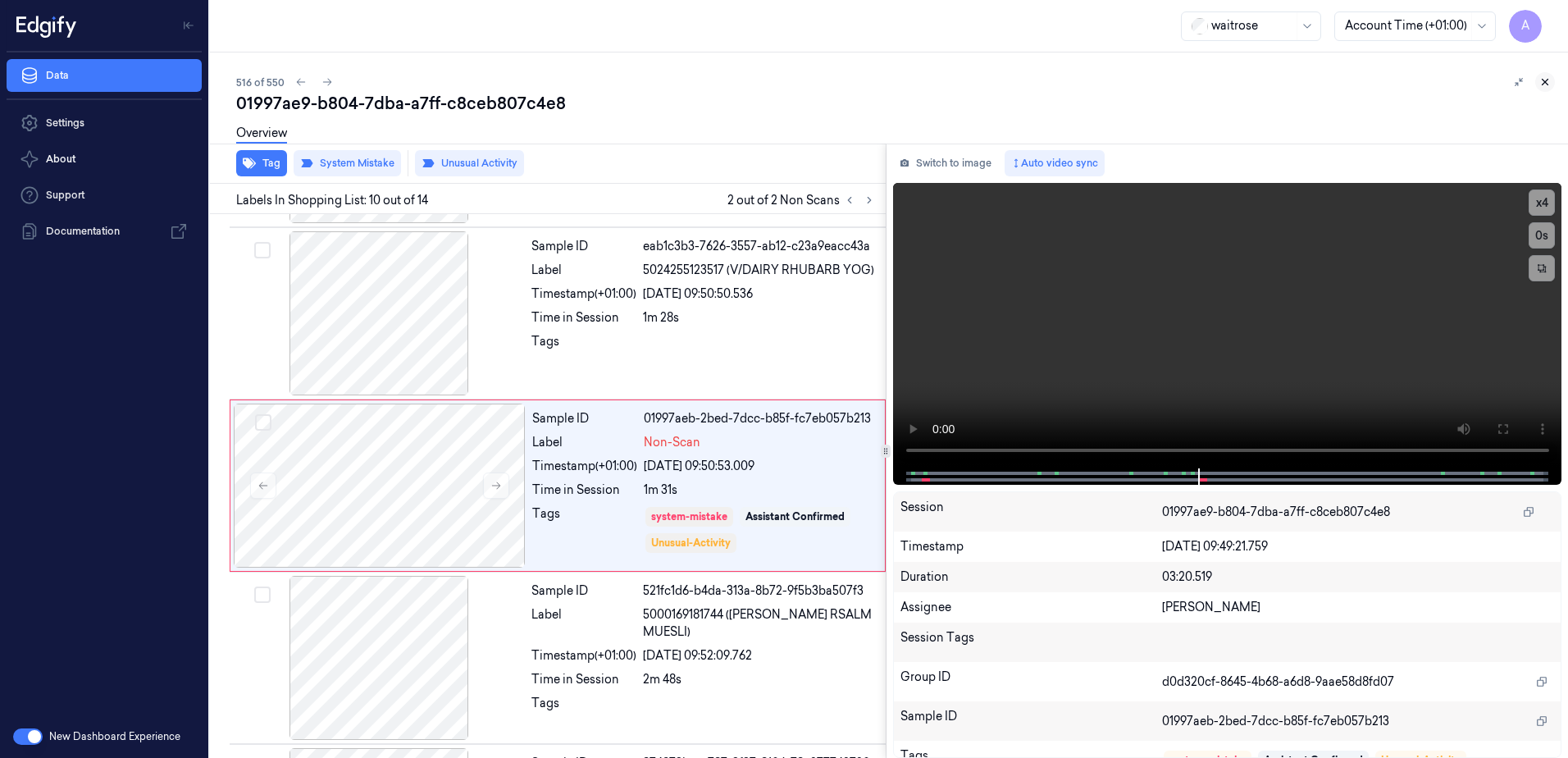
click at [1549, 82] on icon at bounding box center [1545, 82] width 12 height 12
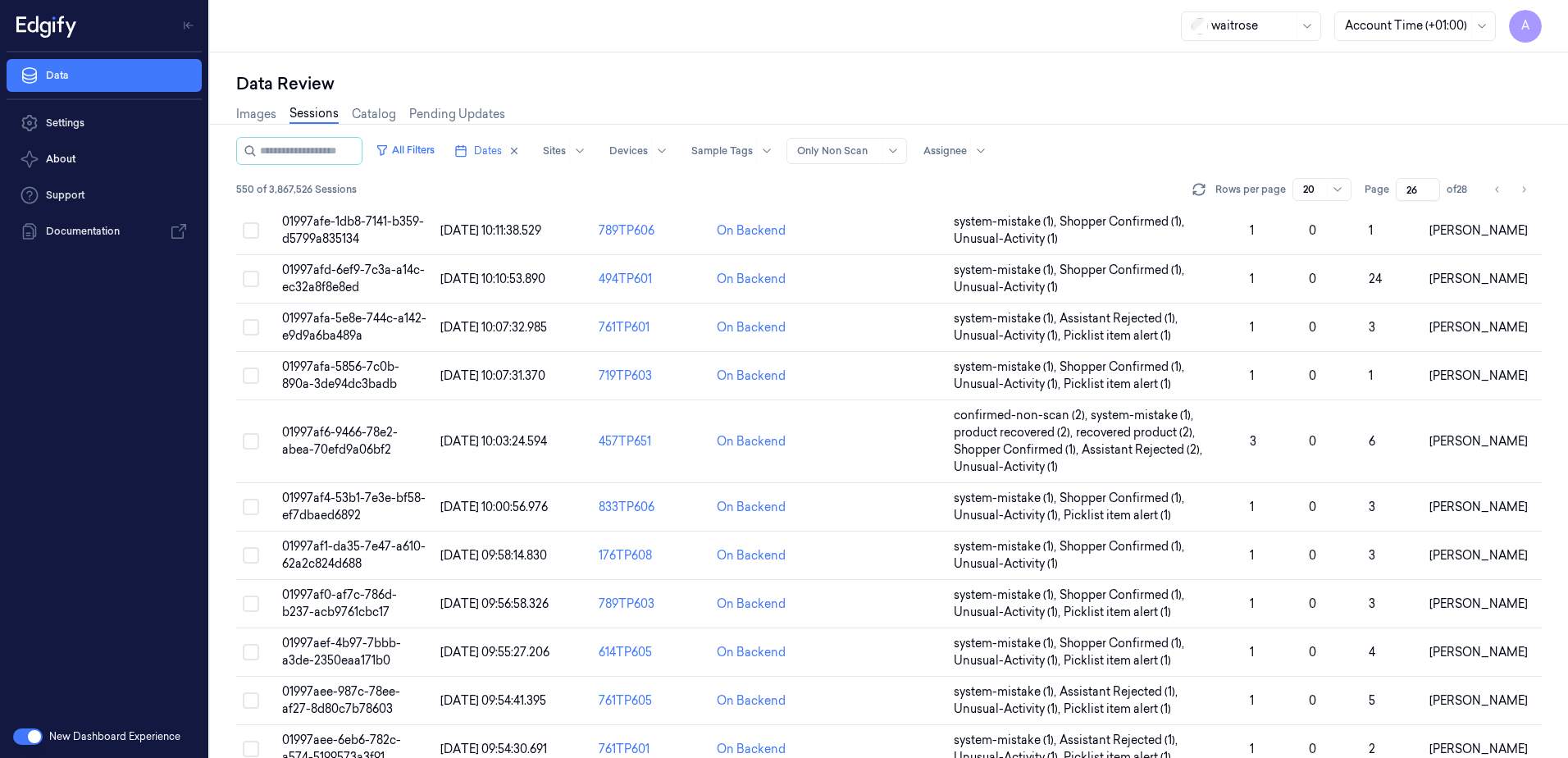
scroll to position [500, 0]
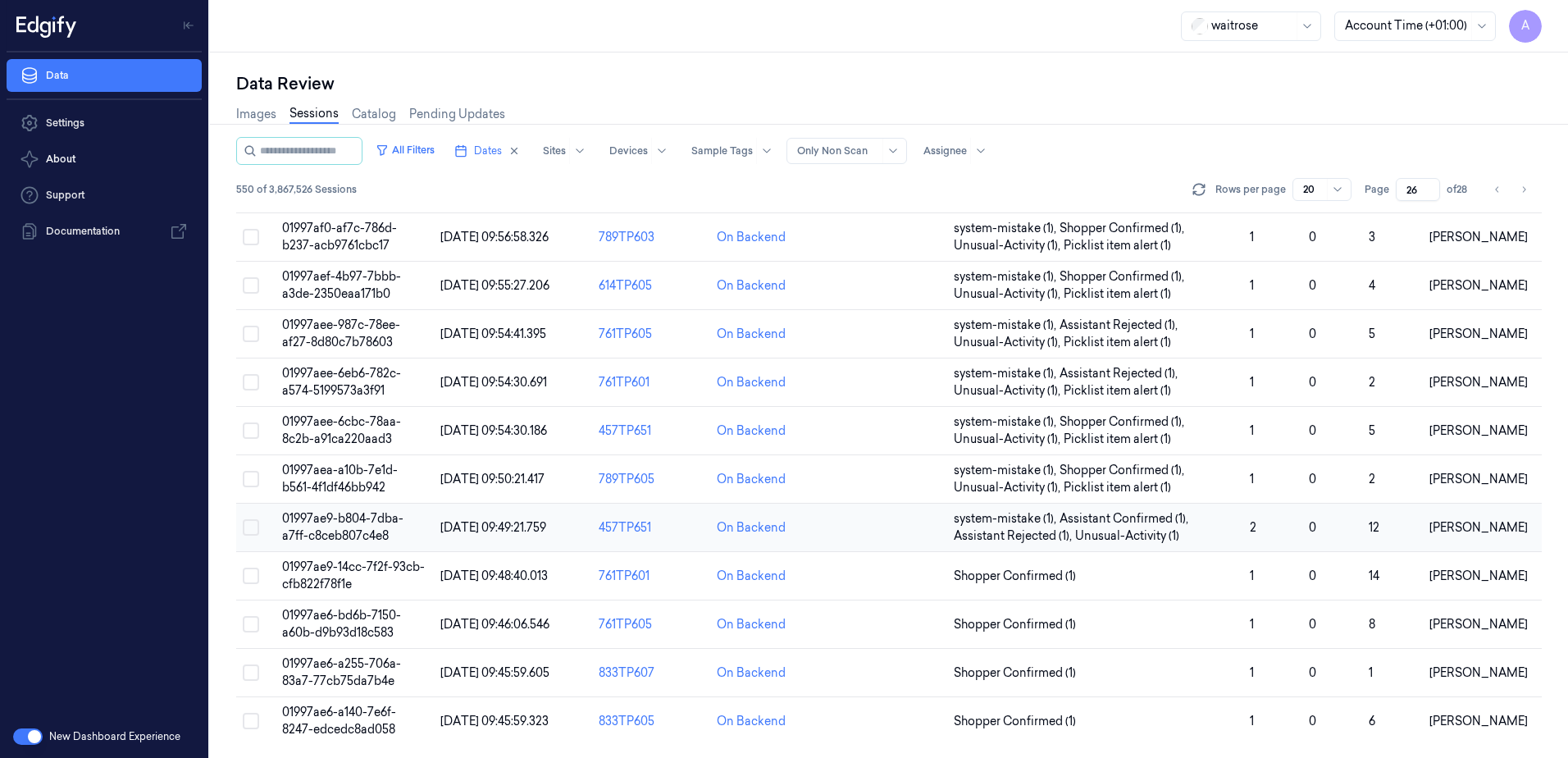
click at [356, 528] on td "01997ae9-b804-7dba-a7ff-c8ceb807c4e8" at bounding box center [355, 528] width 159 height 48
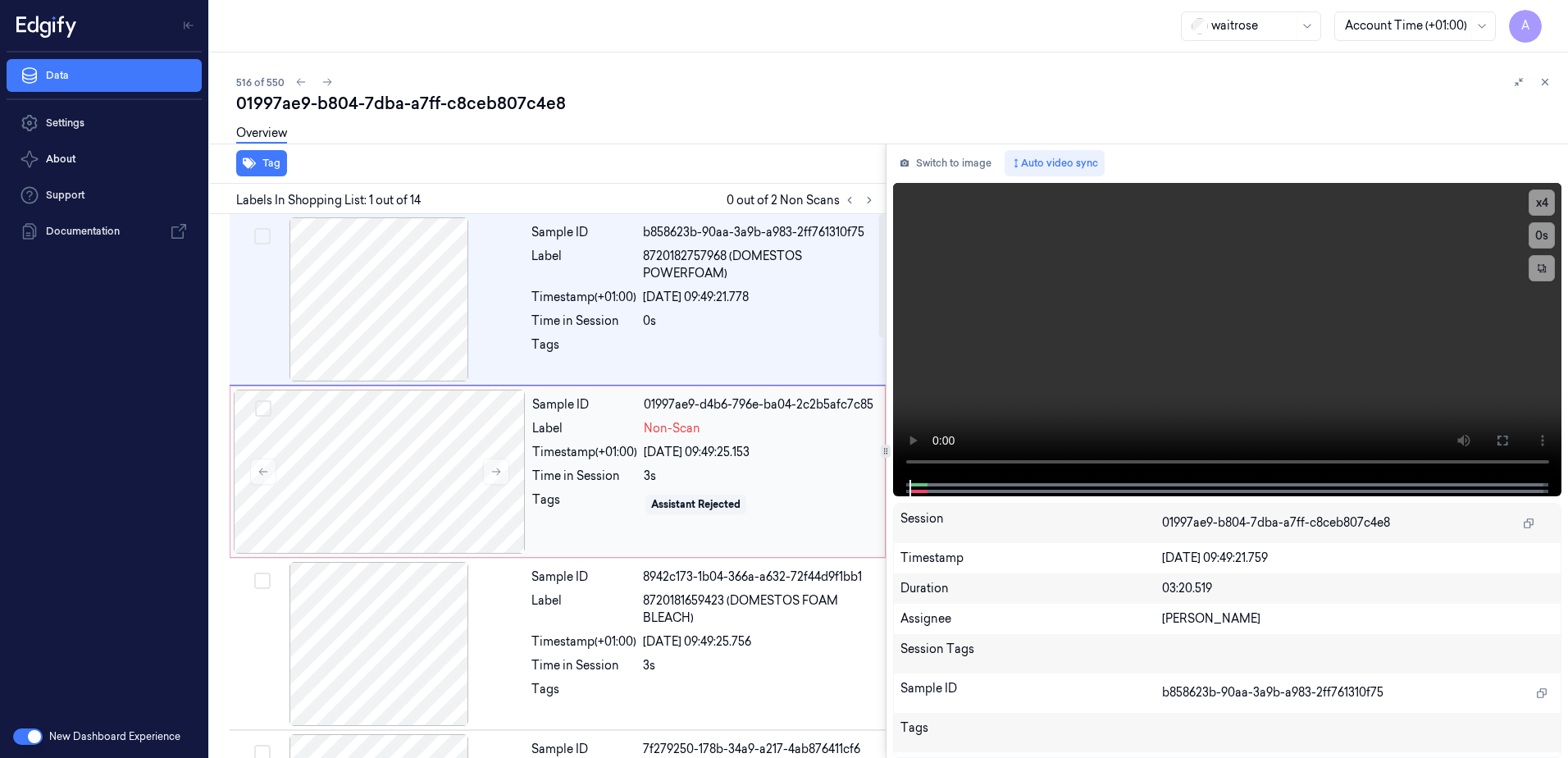
click at [658, 515] on div "Assistant Rejected" at bounding box center [759, 504] width 232 height 26
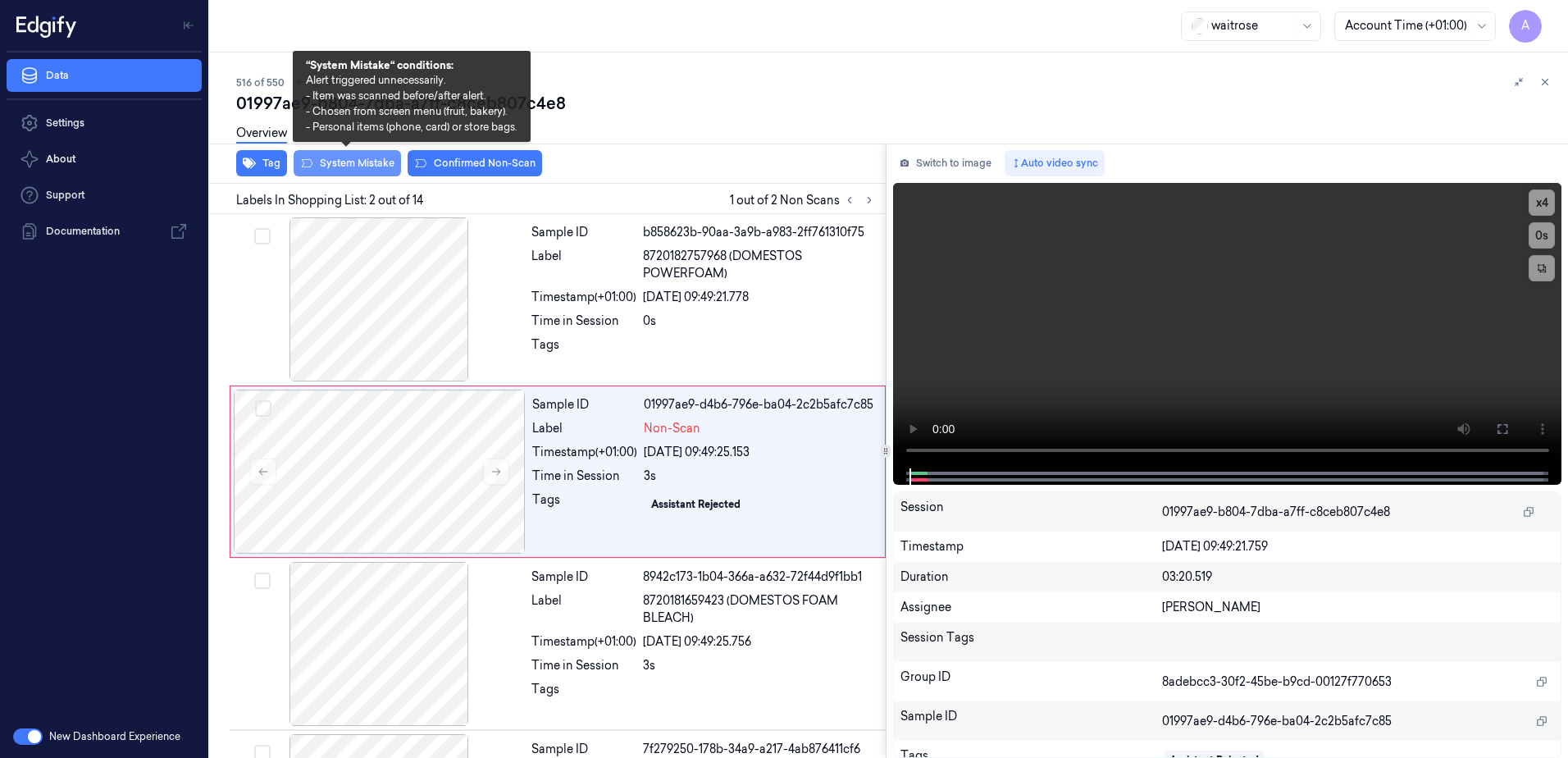
click at [331, 166] on button "System Mistake" at bounding box center [347, 163] width 108 height 26
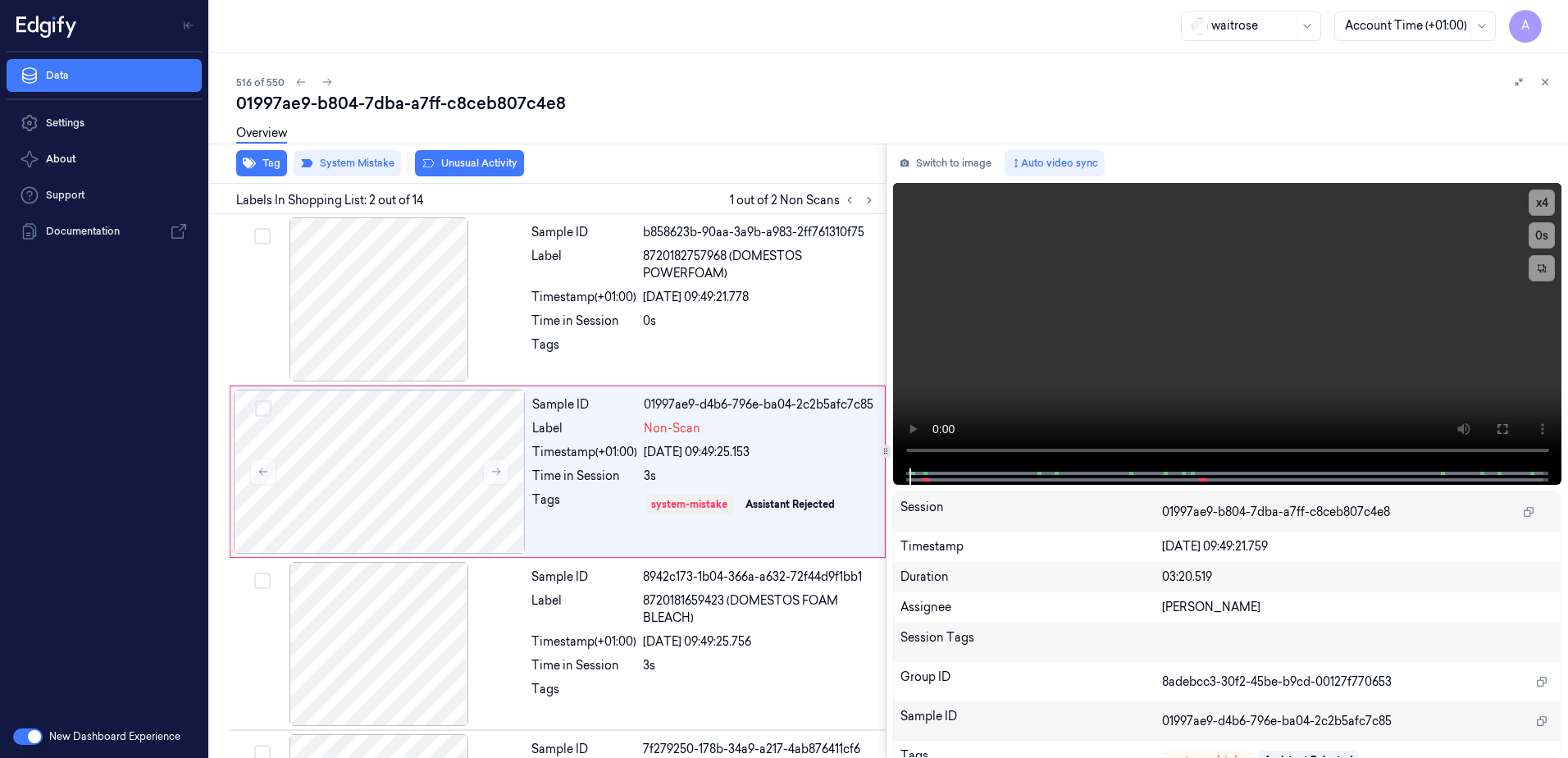
click at [469, 155] on div "Overview" at bounding box center [896, 136] width 1319 height 42
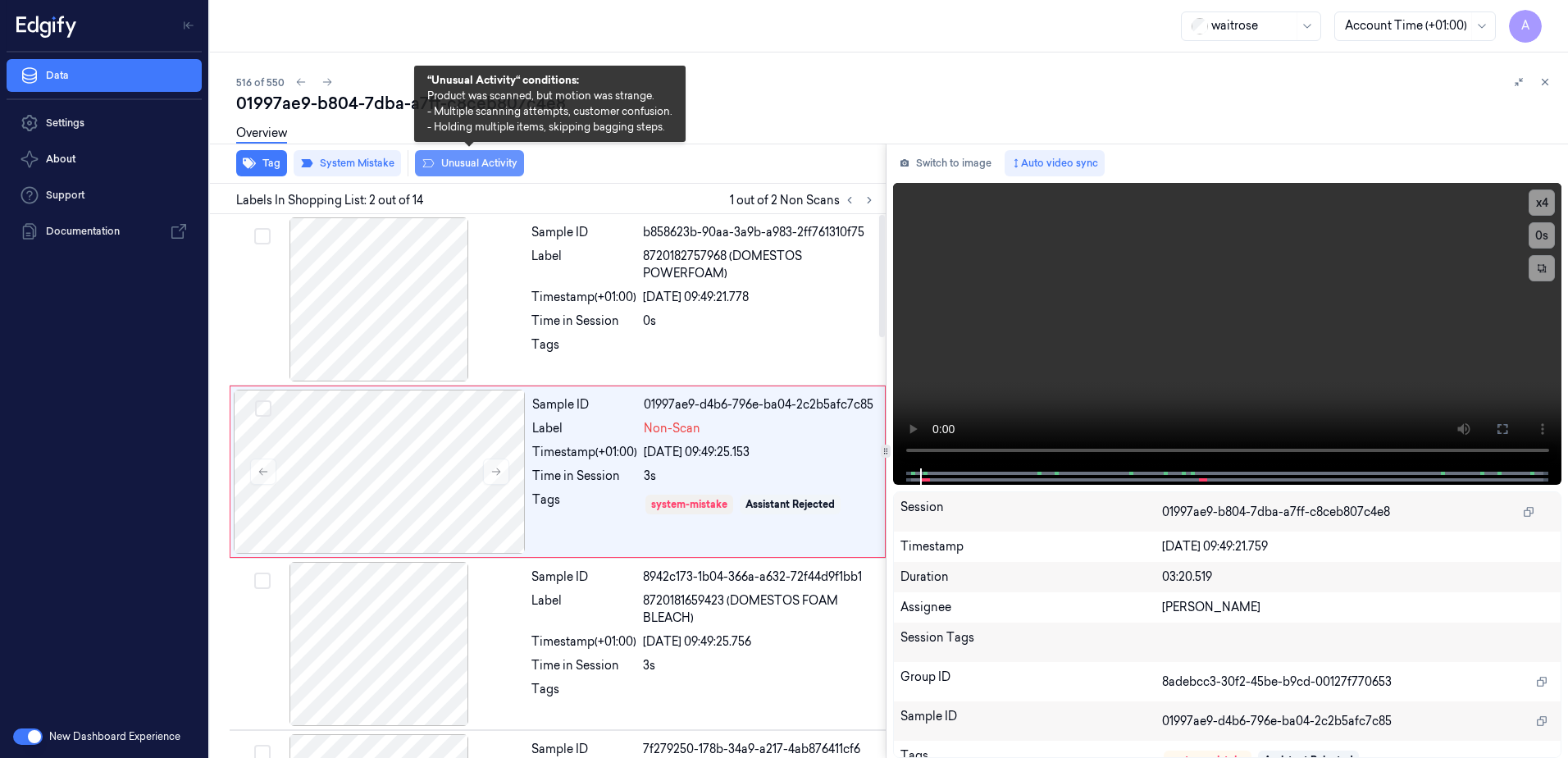
click at [469, 166] on button "Unusual Activity" at bounding box center [469, 163] width 109 height 26
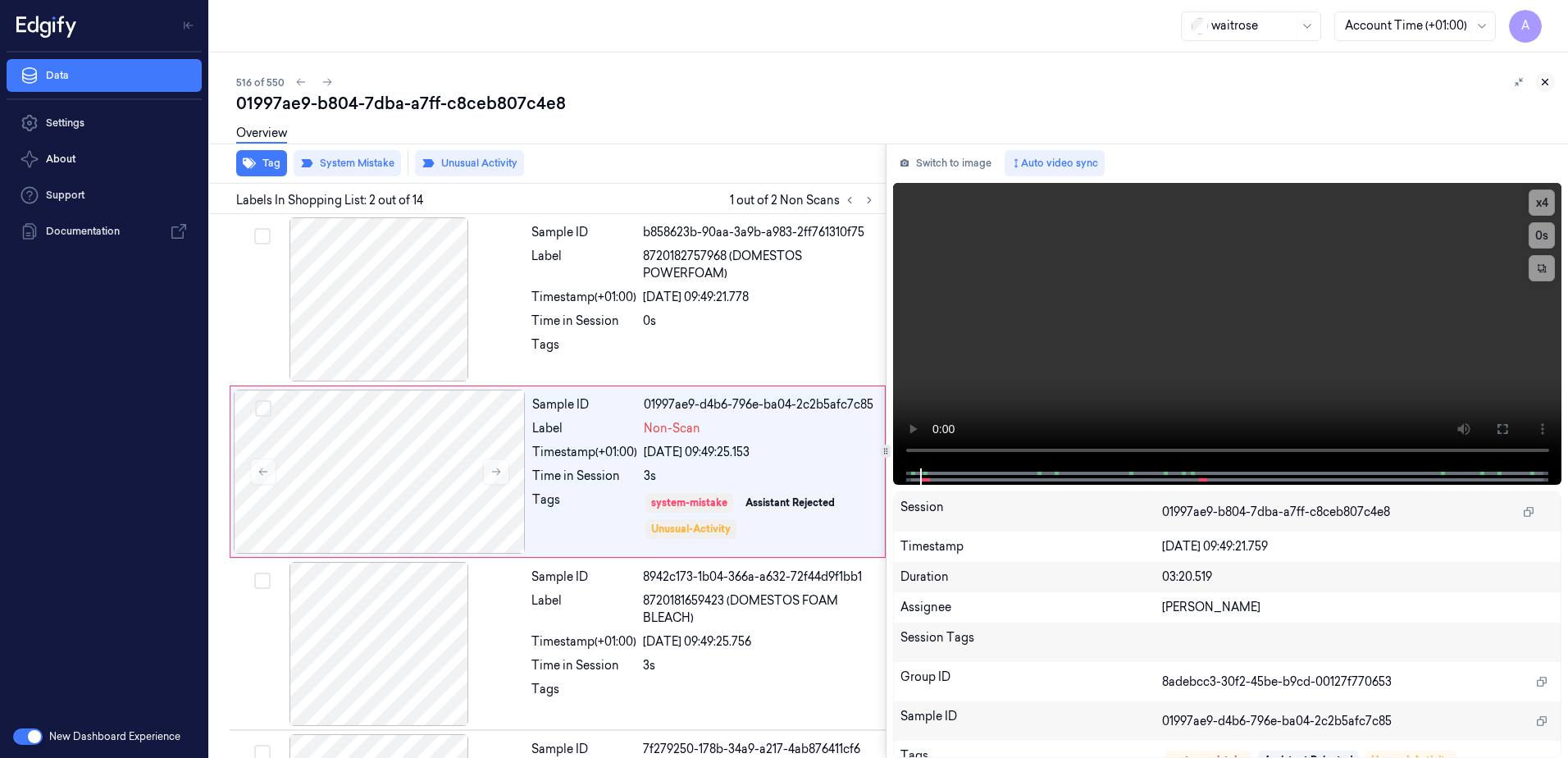
click at [1549, 81] on icon at bounding box center [1545, 82] width 12 height 12
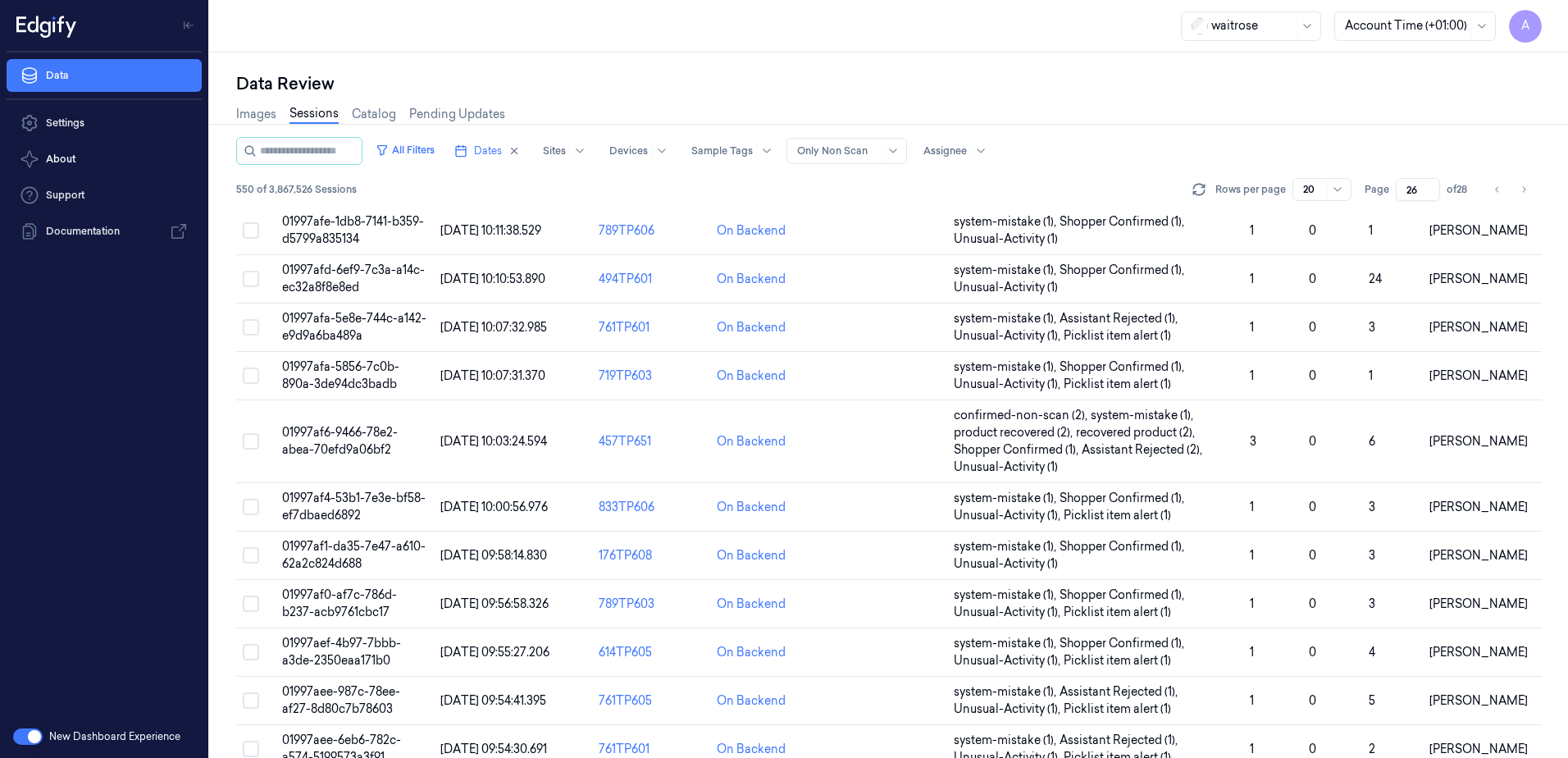
scroll to position [500, 0]
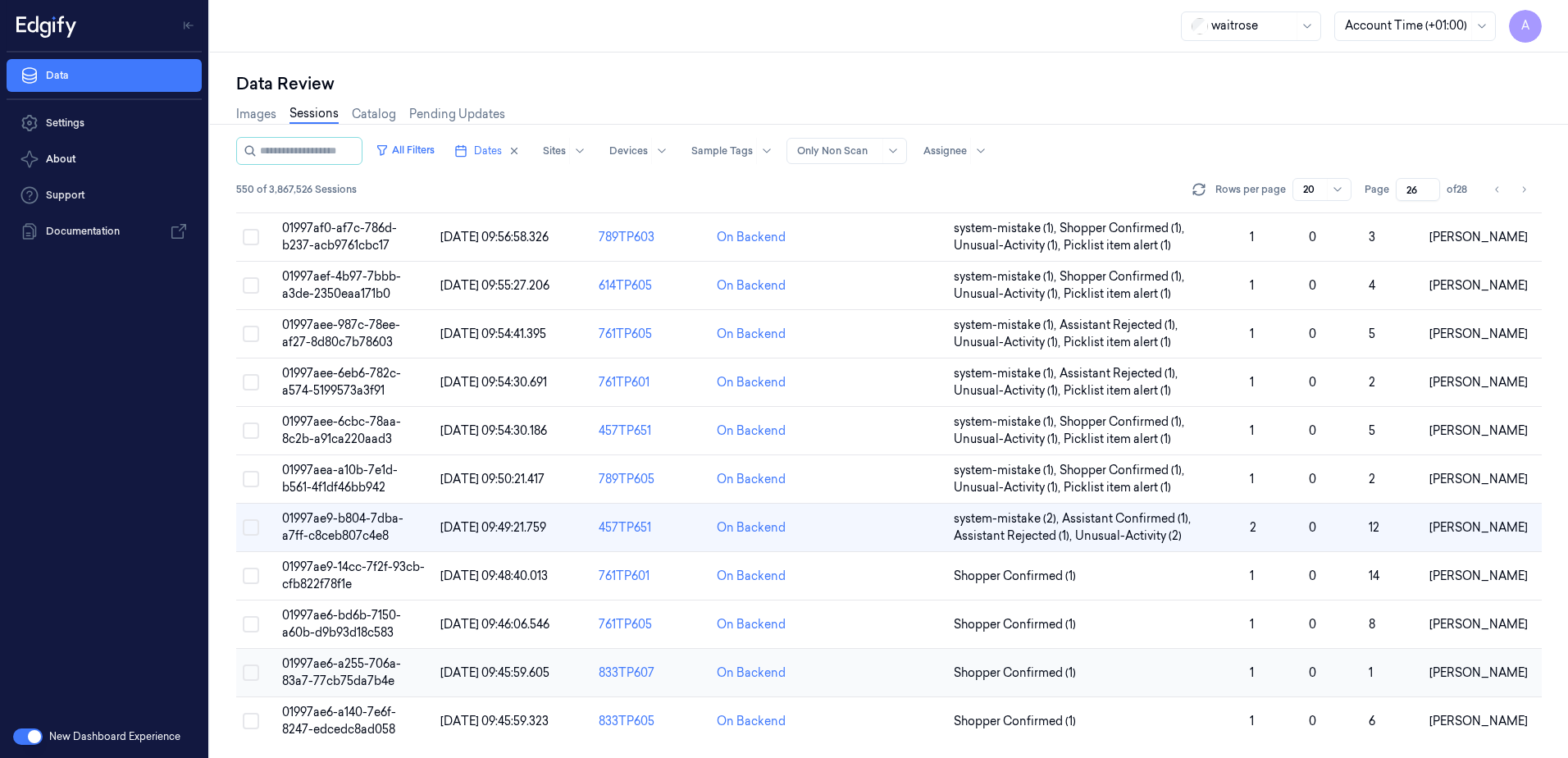
click at [313, 670] on span "01997ae6-a255-706a-83a7-77cb75da7b4e" at bounding box center [341, 672] width 119 height 32
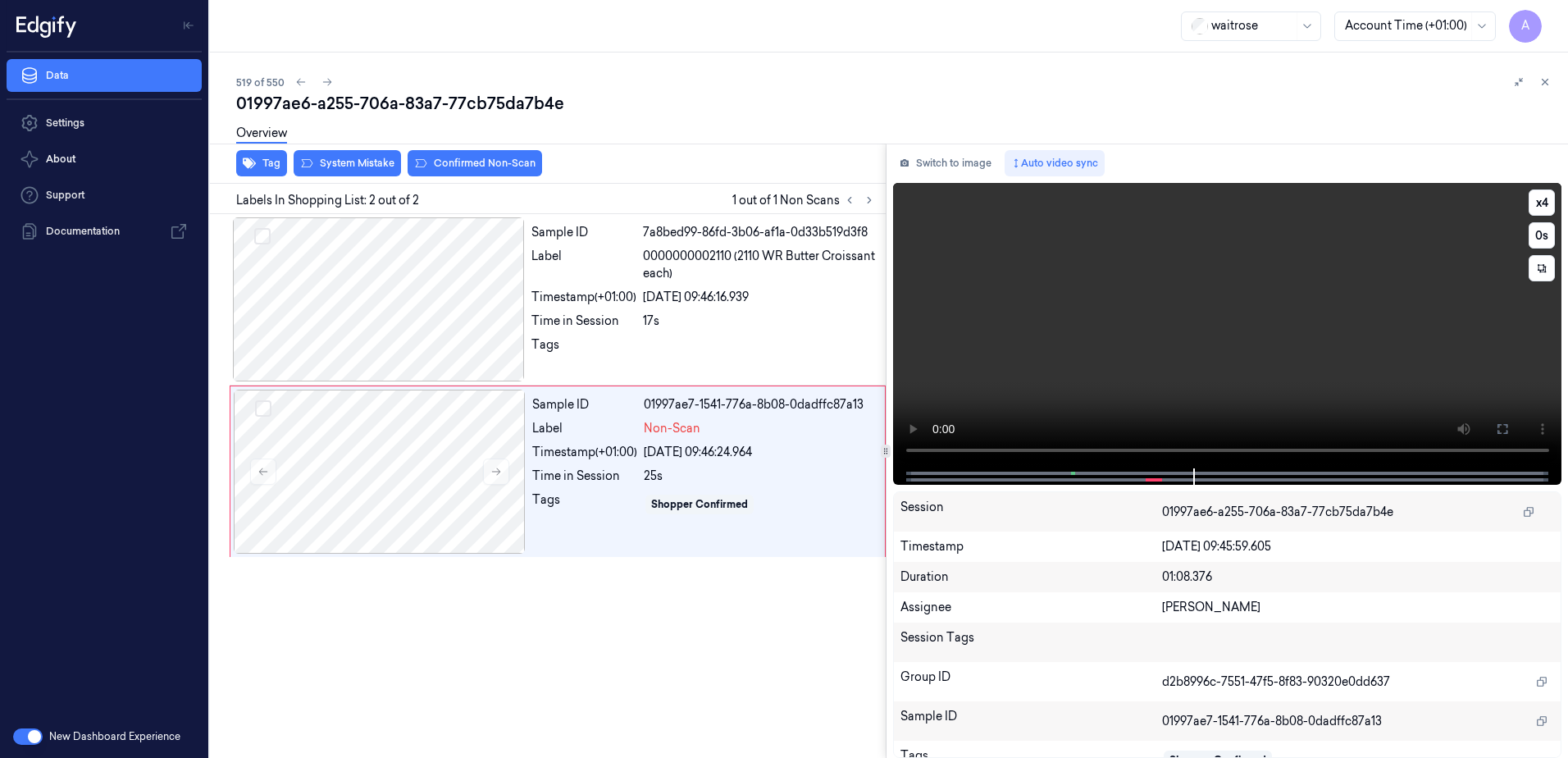
click at [1033, 376] on video at bounding box center [1228, 325] width 669 height 286
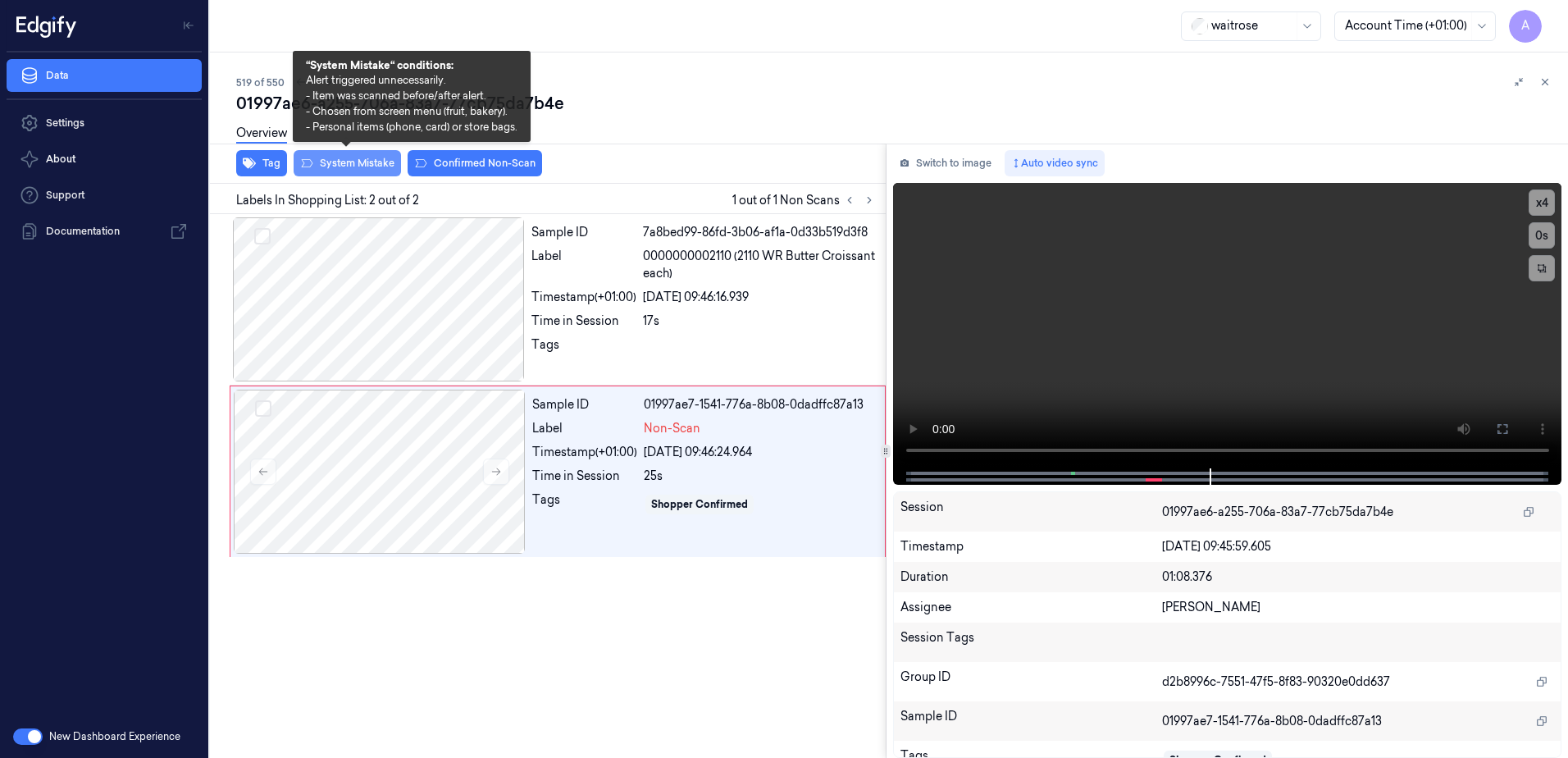
click at [342, 172] on button "System Mistake" at bounding box center [347, 163] width 108 height 26
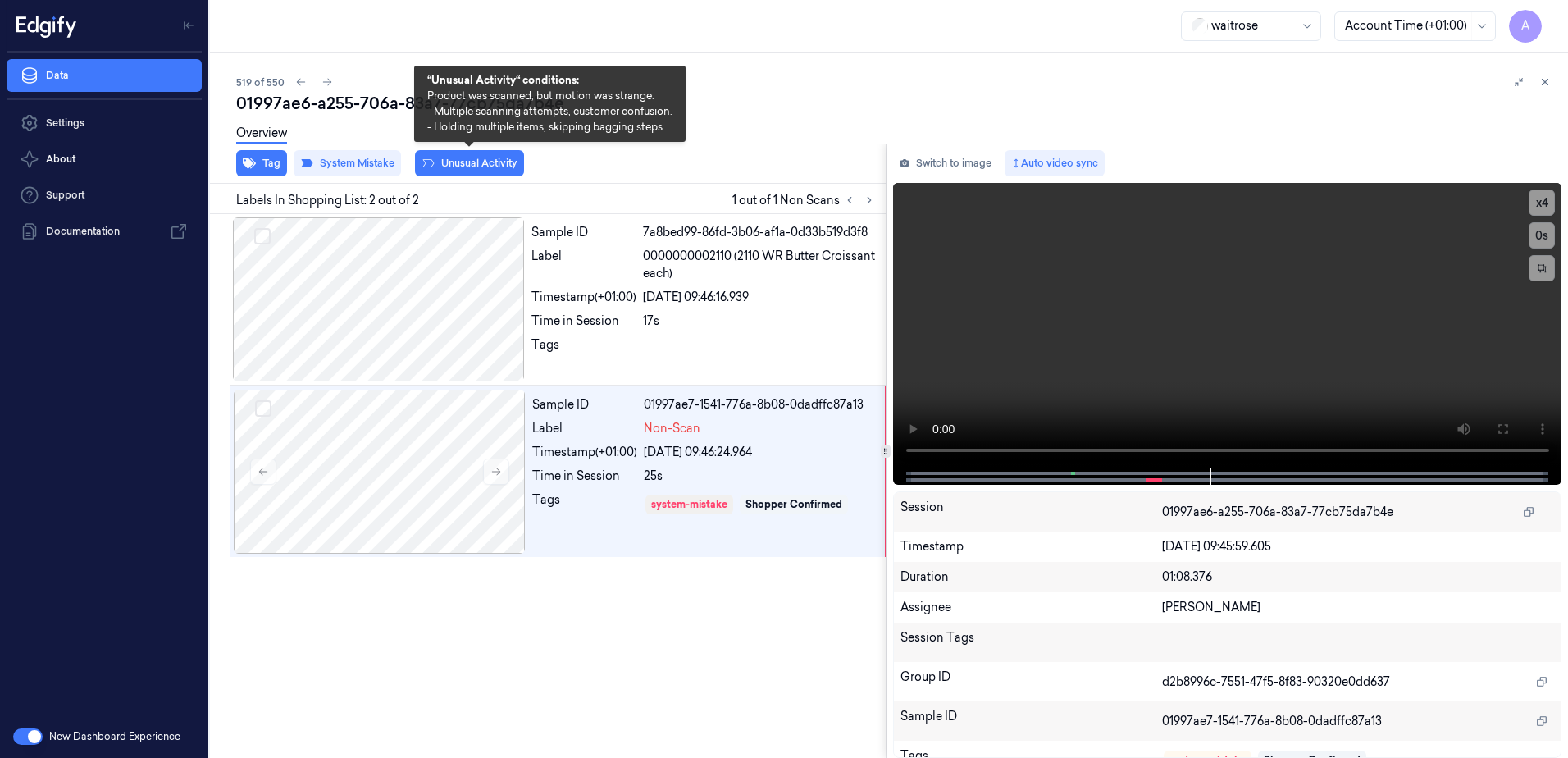
click at [461, 165] on button "Unusual Activity" at bounding box center [469, 163] width 109 height 26
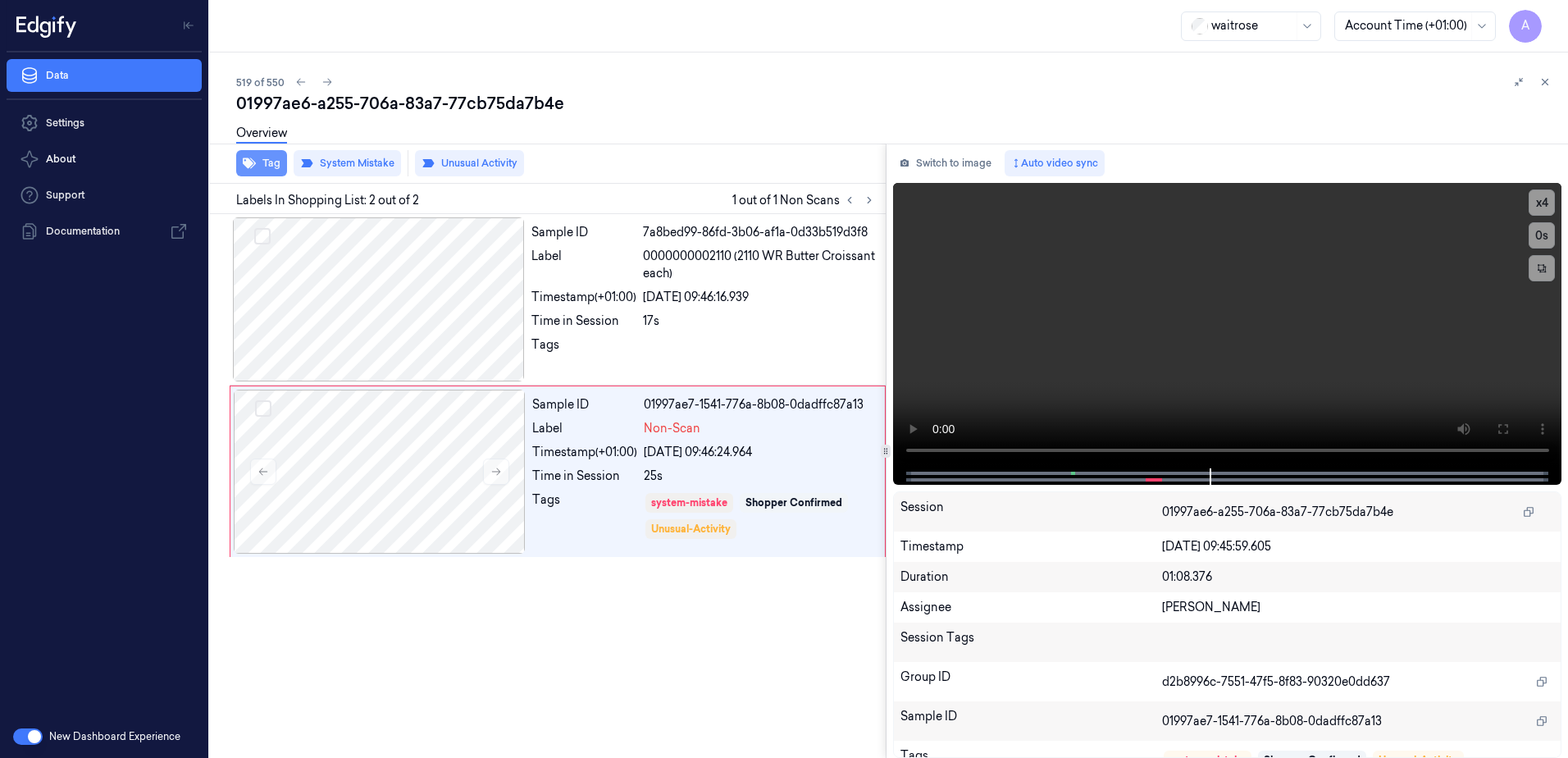
click at [259, 170] on button "Tag" at bounding box center [261, 163] width 51 height 26
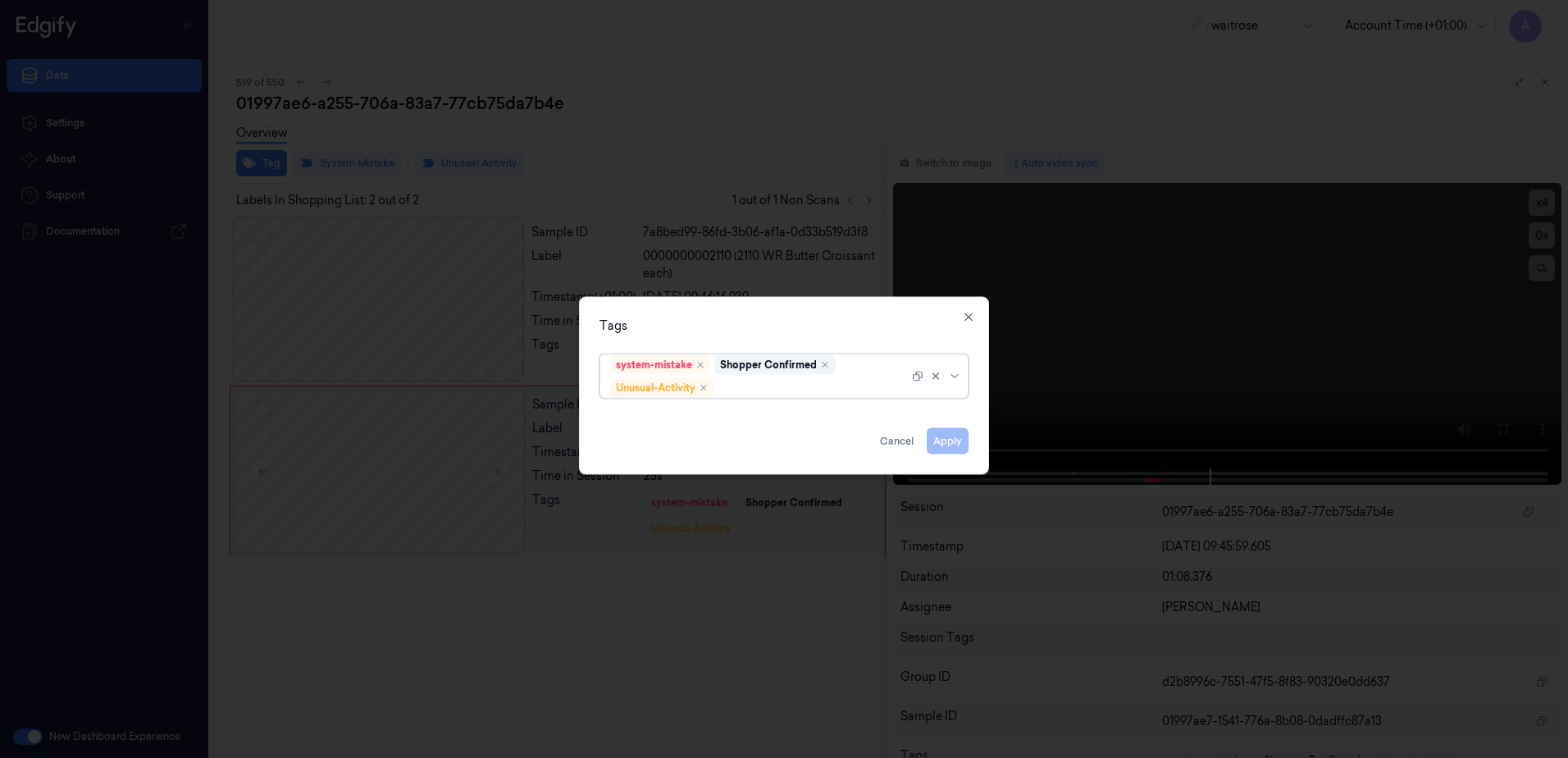
click at [759, 388] on div at bounding box center [813, 388] width 191 height 17
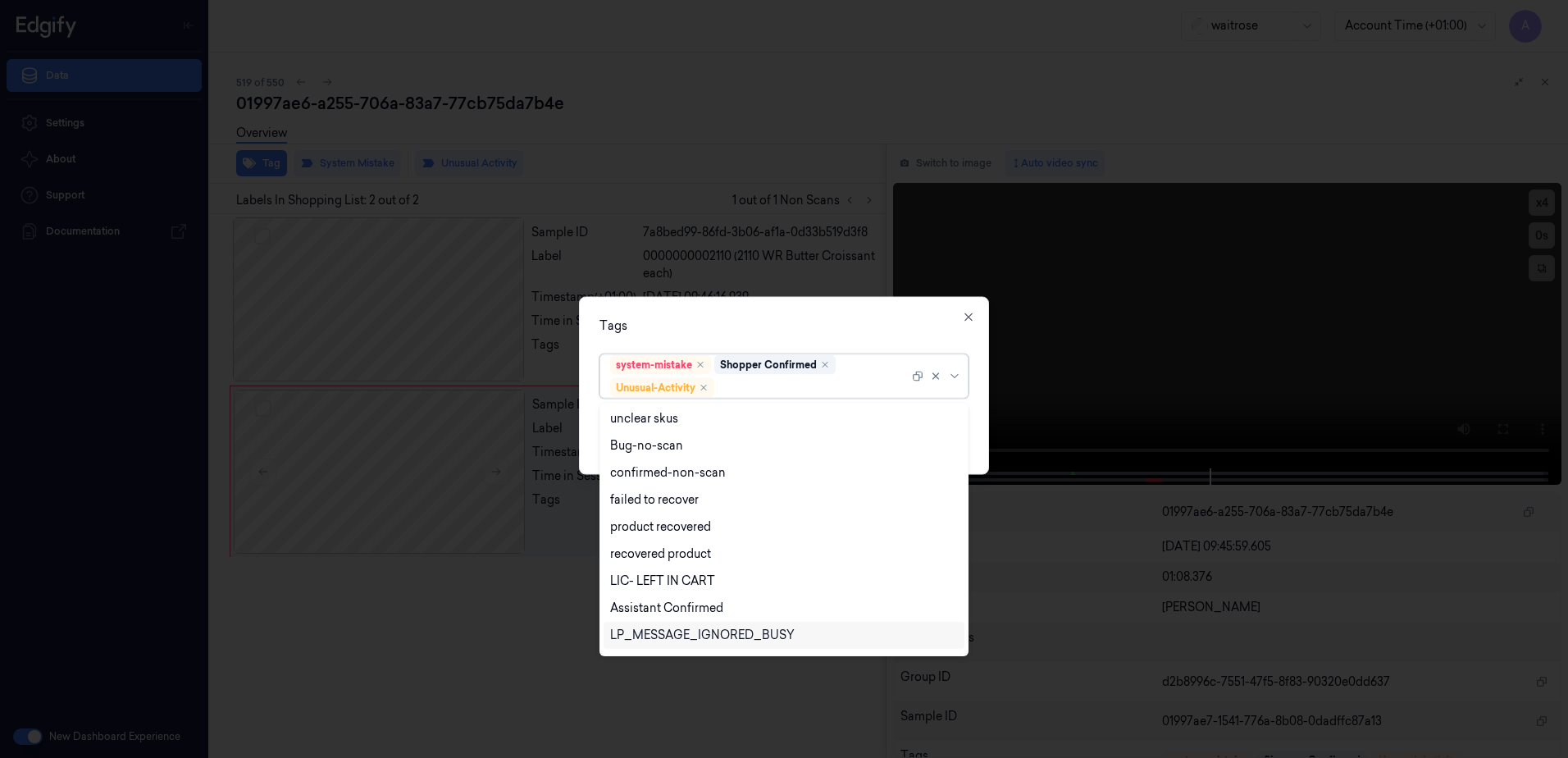
scroll to position [215, 0]
click at [662, 615] on div "Picklist item alert" at bounding box center [658, 612] width 94 height 17
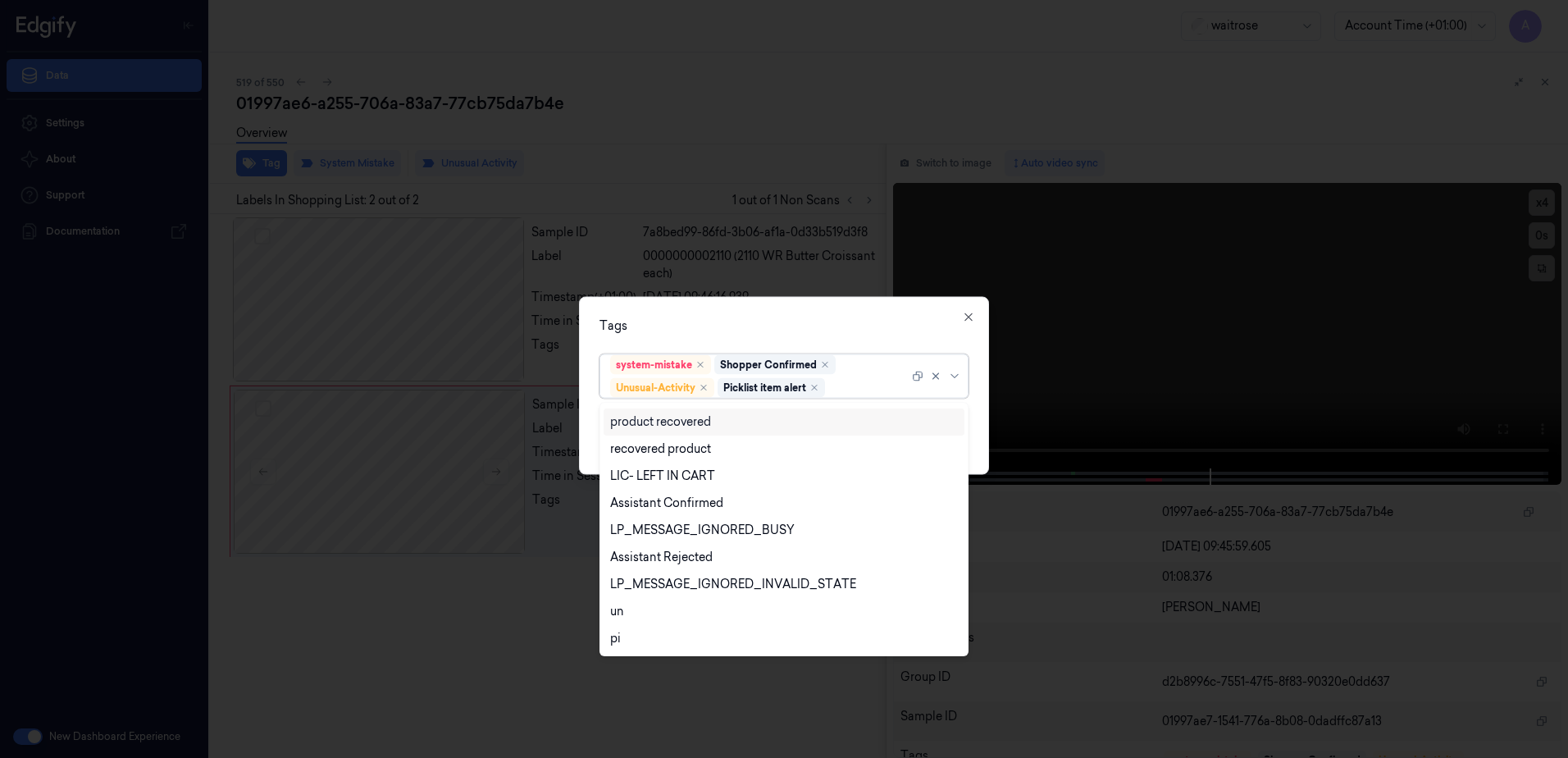
click at [746, 320] on div "Tags" at bounding box center [784, 326] width 369 height 17
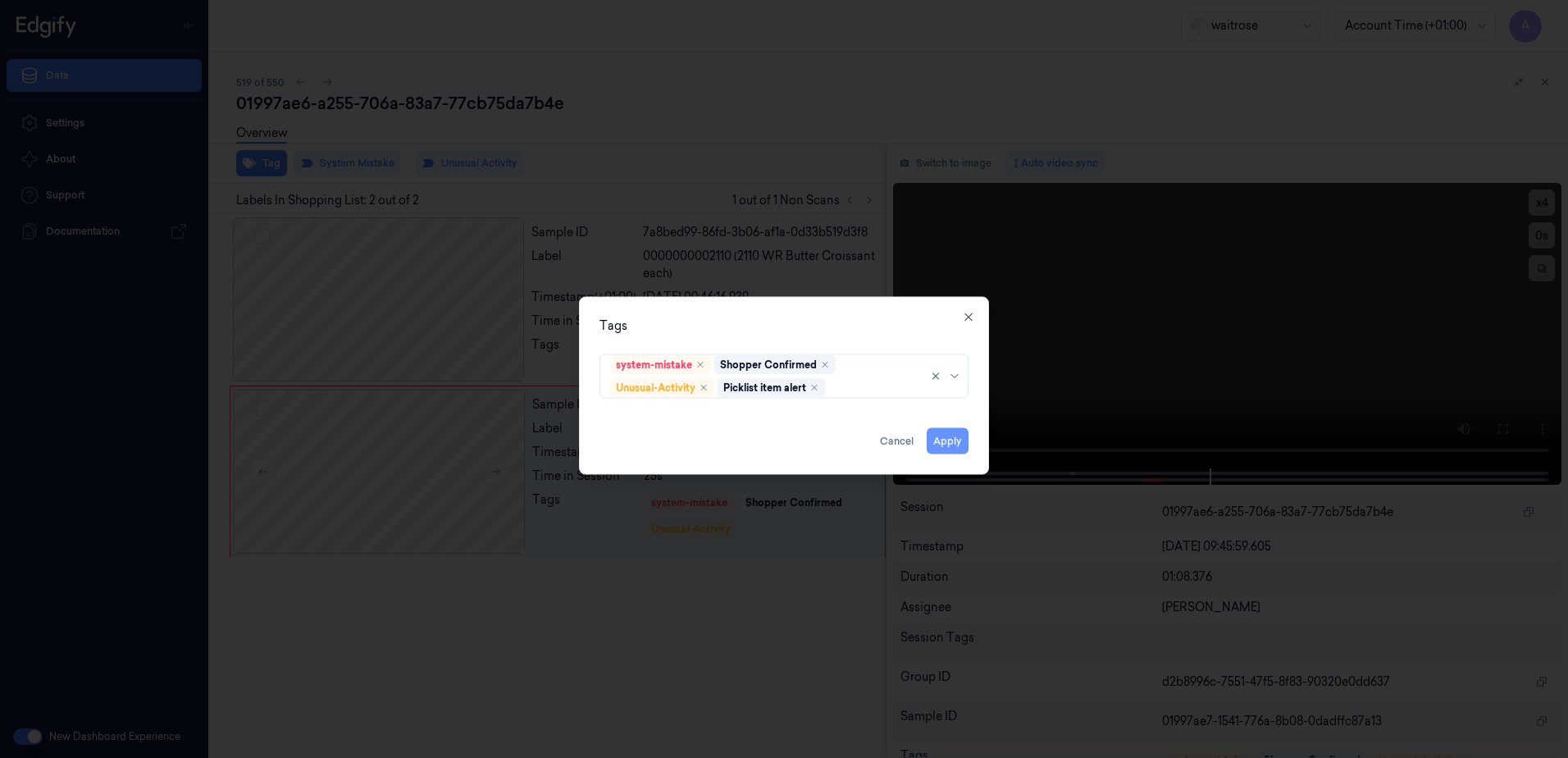
click at [947, 446] on button "Apply" at bounding box center [948, 441] width 42 height 26
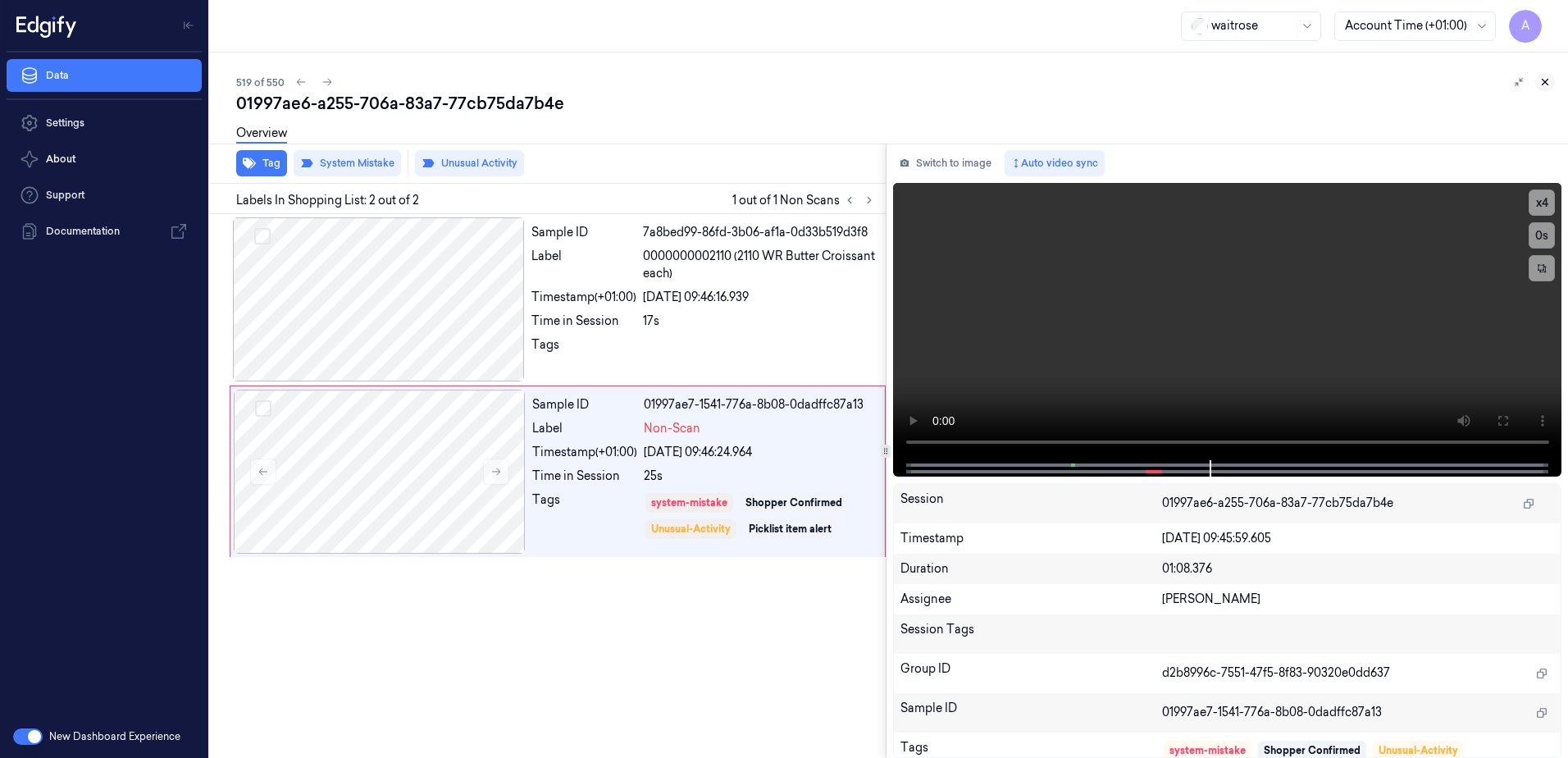
click at [1545, 81] on icon at bounding box center [1546, 83] width 6 height 6
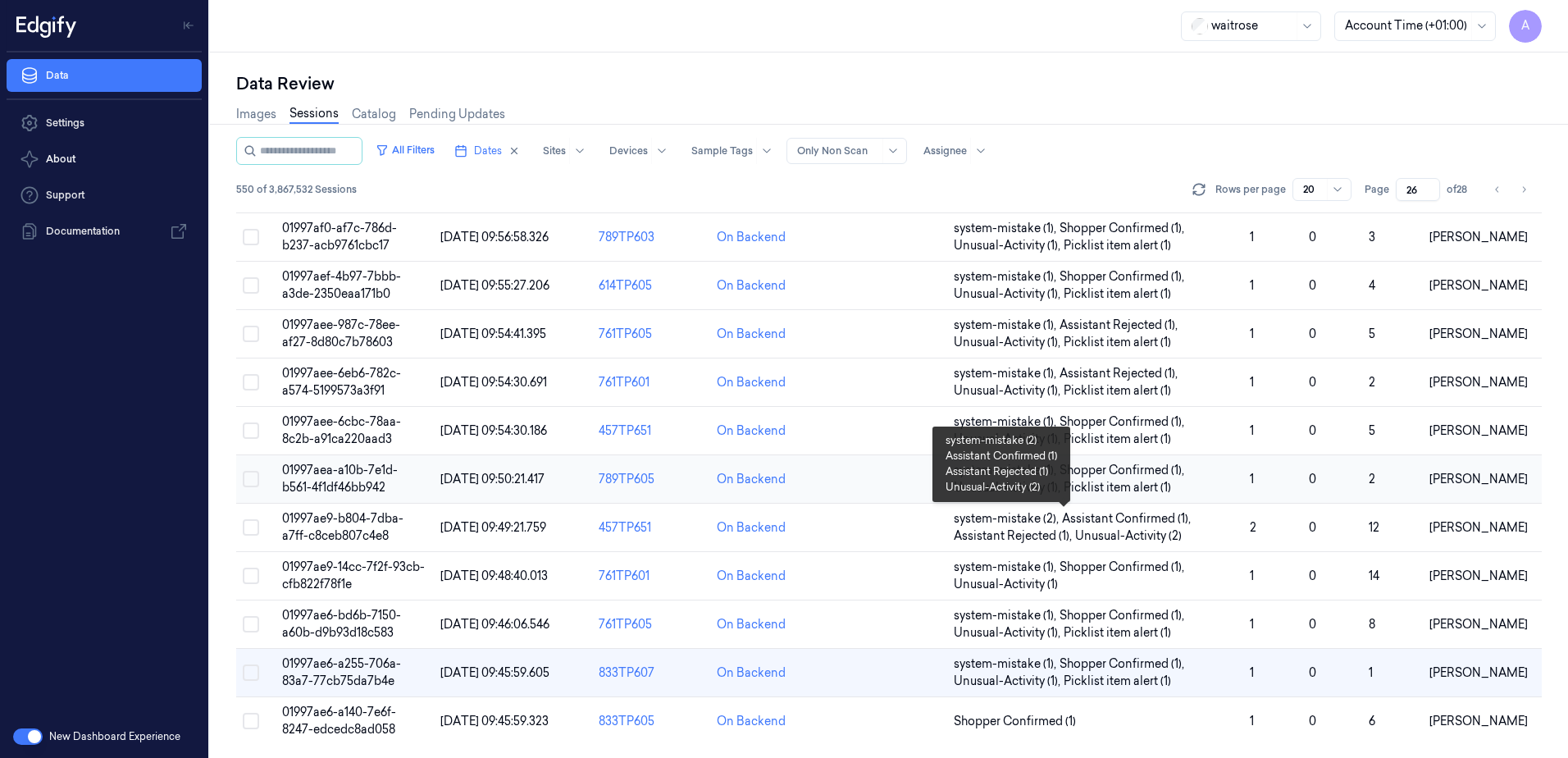
scroll to position [500, 0]
click at [531, 711] on td "24/09/2025 09:45:59.323" at bounding box center [512, 721] width 159 height 48
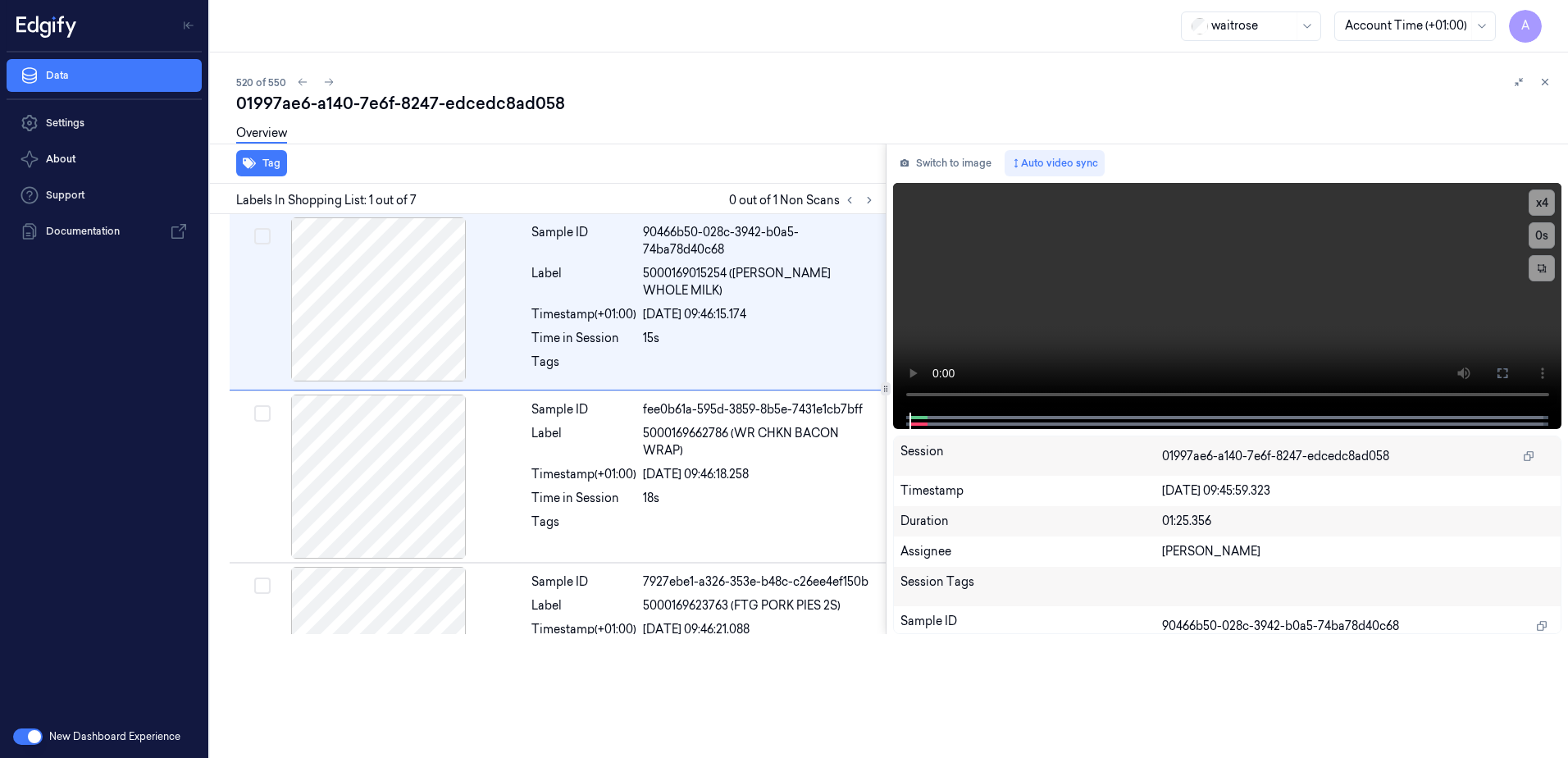
scroll to position [0, 26]
click at [210, 674] on div at bounding box center [210, 406] width 0 height 706
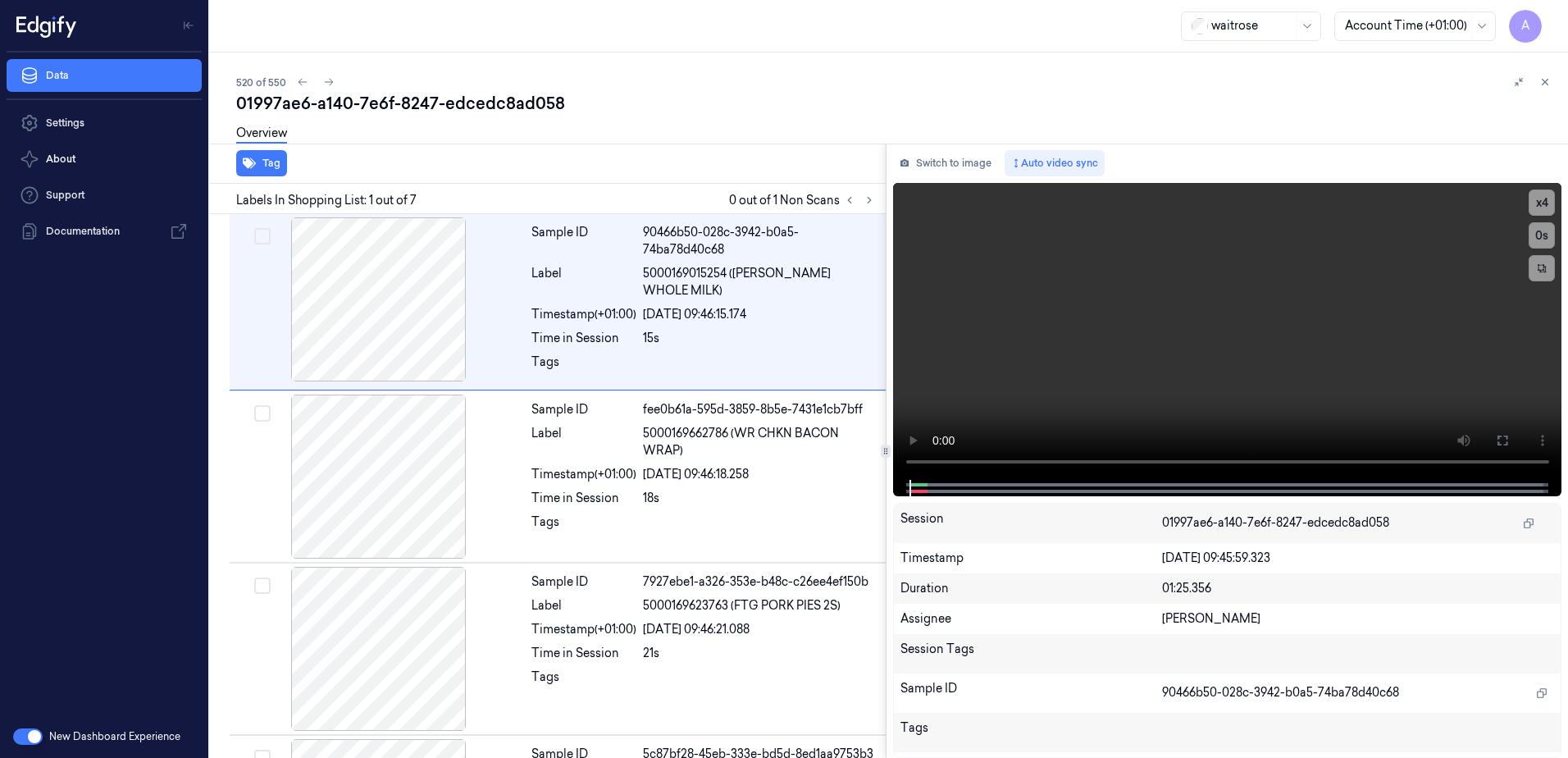
scroll to position [0, 0]
click at [1547, 80] on icon at bounding box center [1545, 82] width 12 height 12
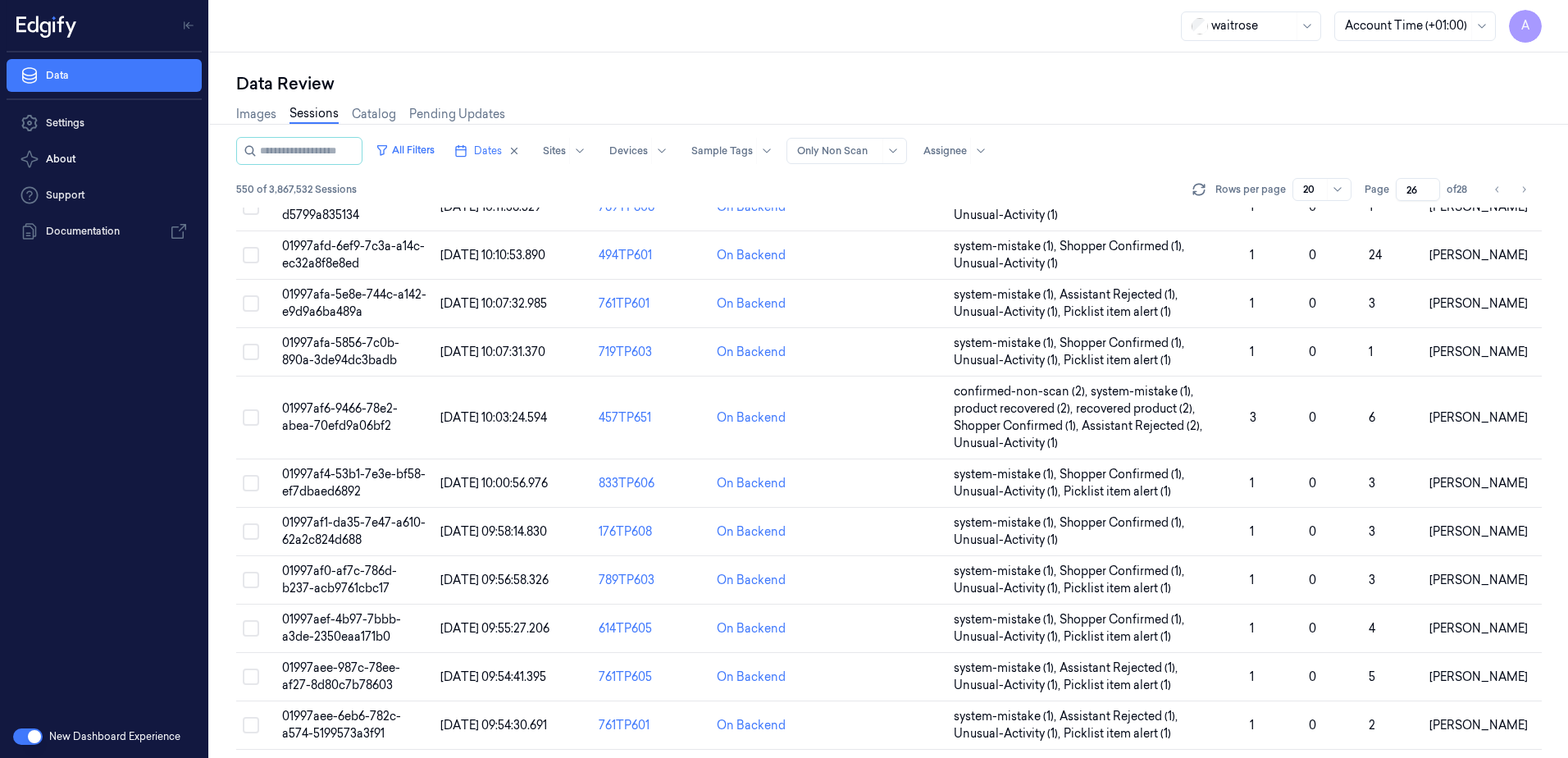
scroll to position [500, 0]
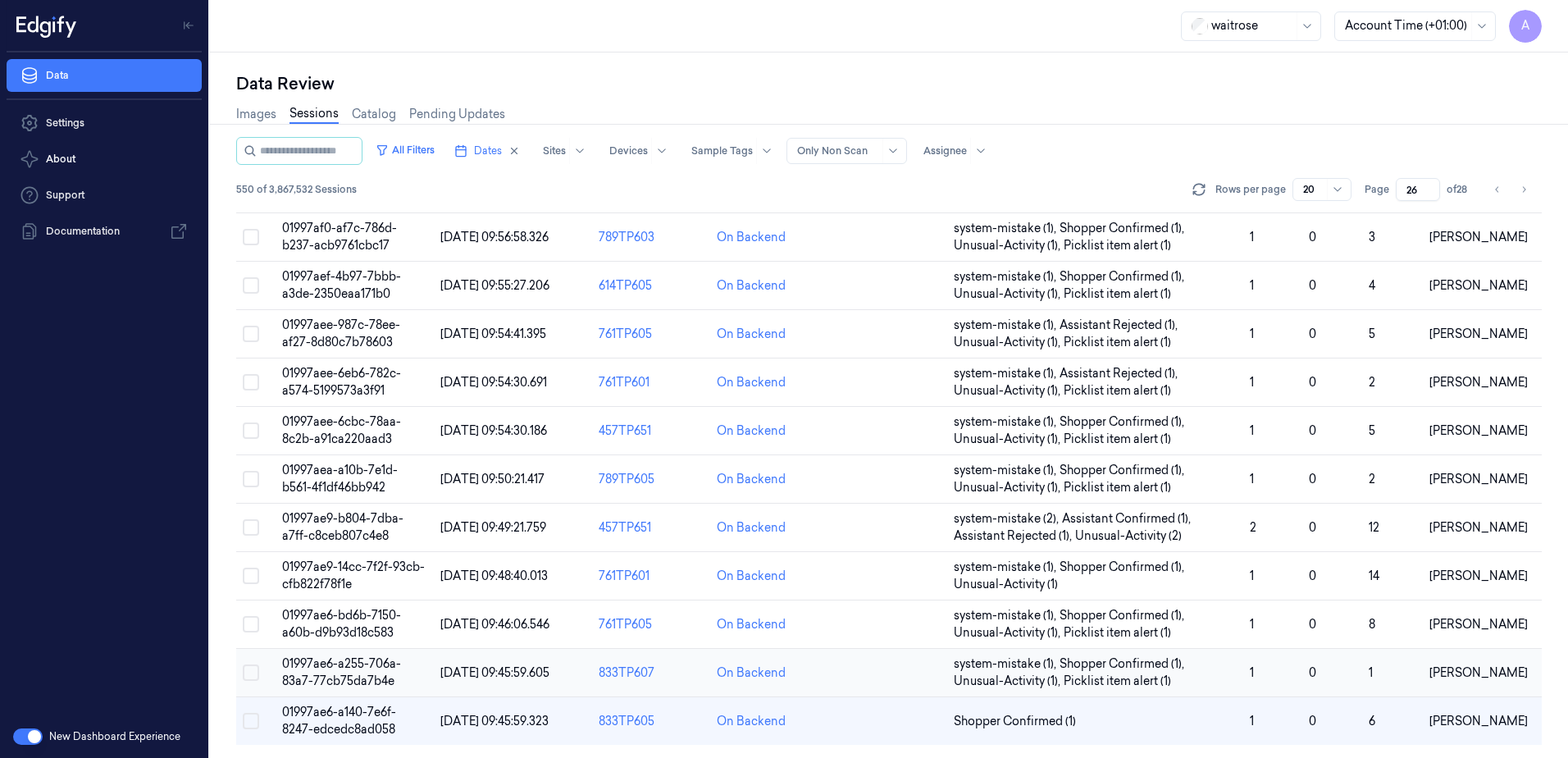
click at [363, 668] on span "01997ae6-a255-706a-83a7-77cb75da7b4e" at bounding box center [341, 672] width 119 height 32
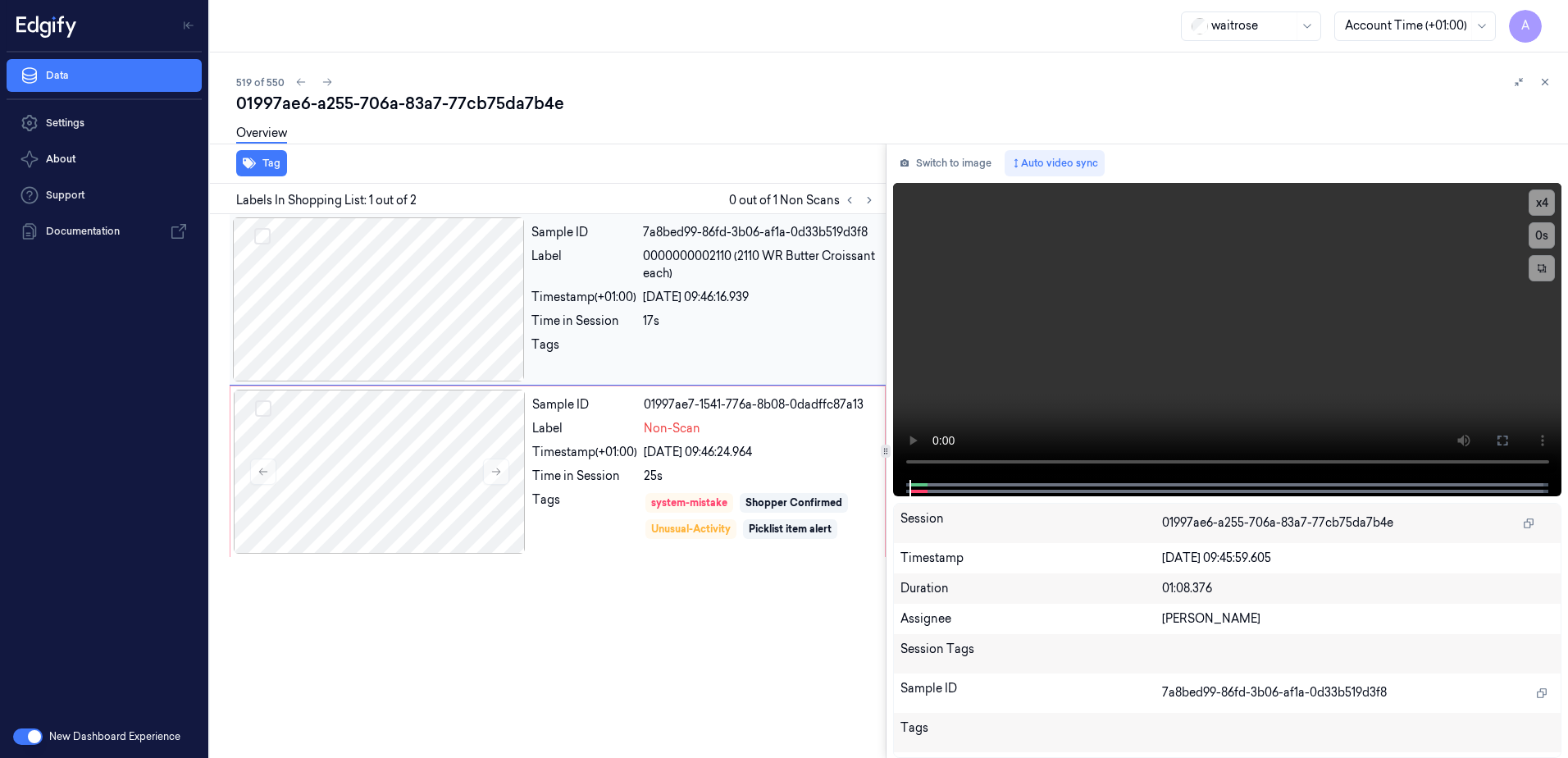
click at [518, 321] on div at bounding box center [379, 299] width 292 height 164
click at [1543, 86] on icon at bounding box center [1545, 82] width 12 height 12
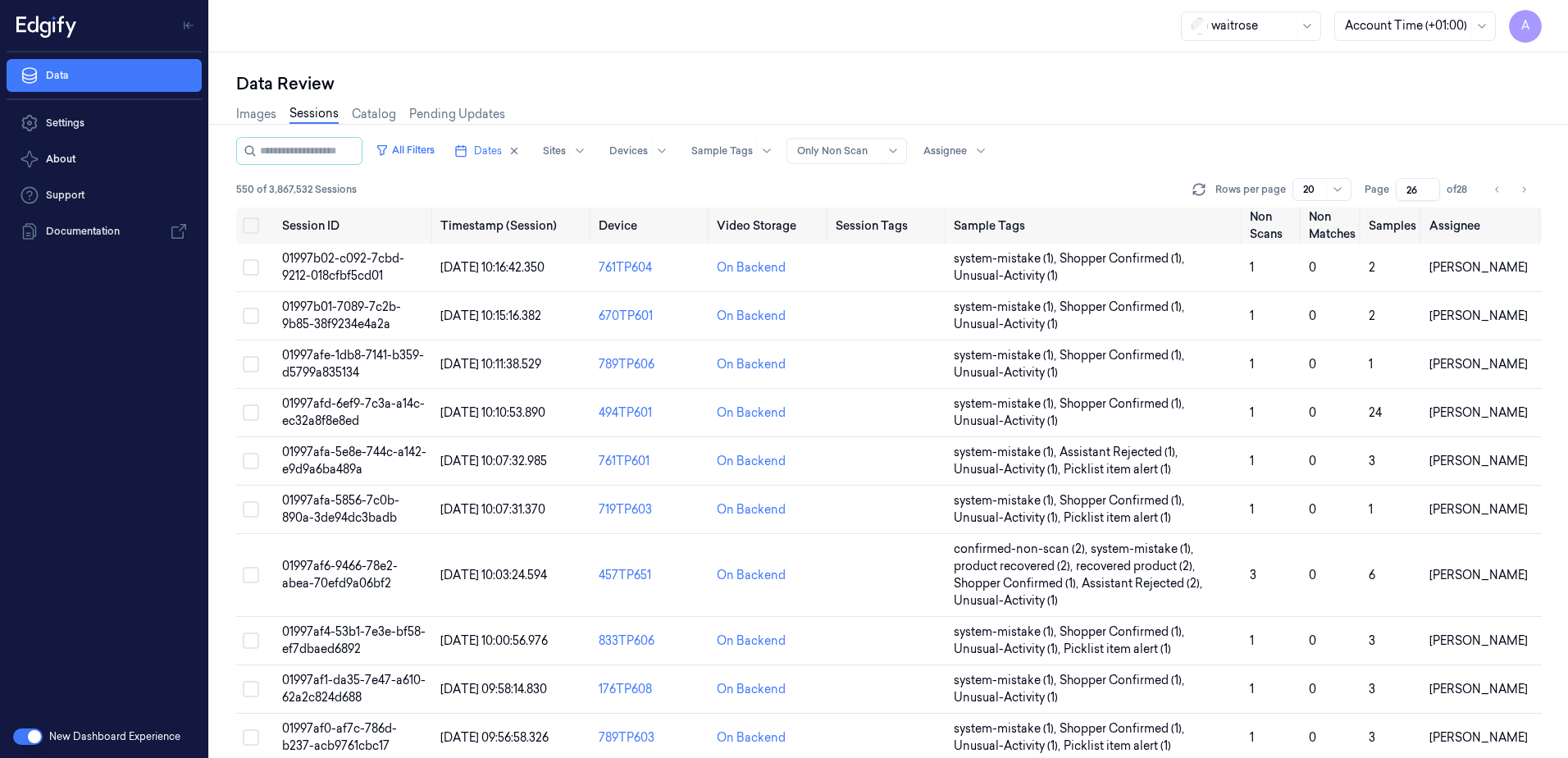
scroll to position [500, 0]
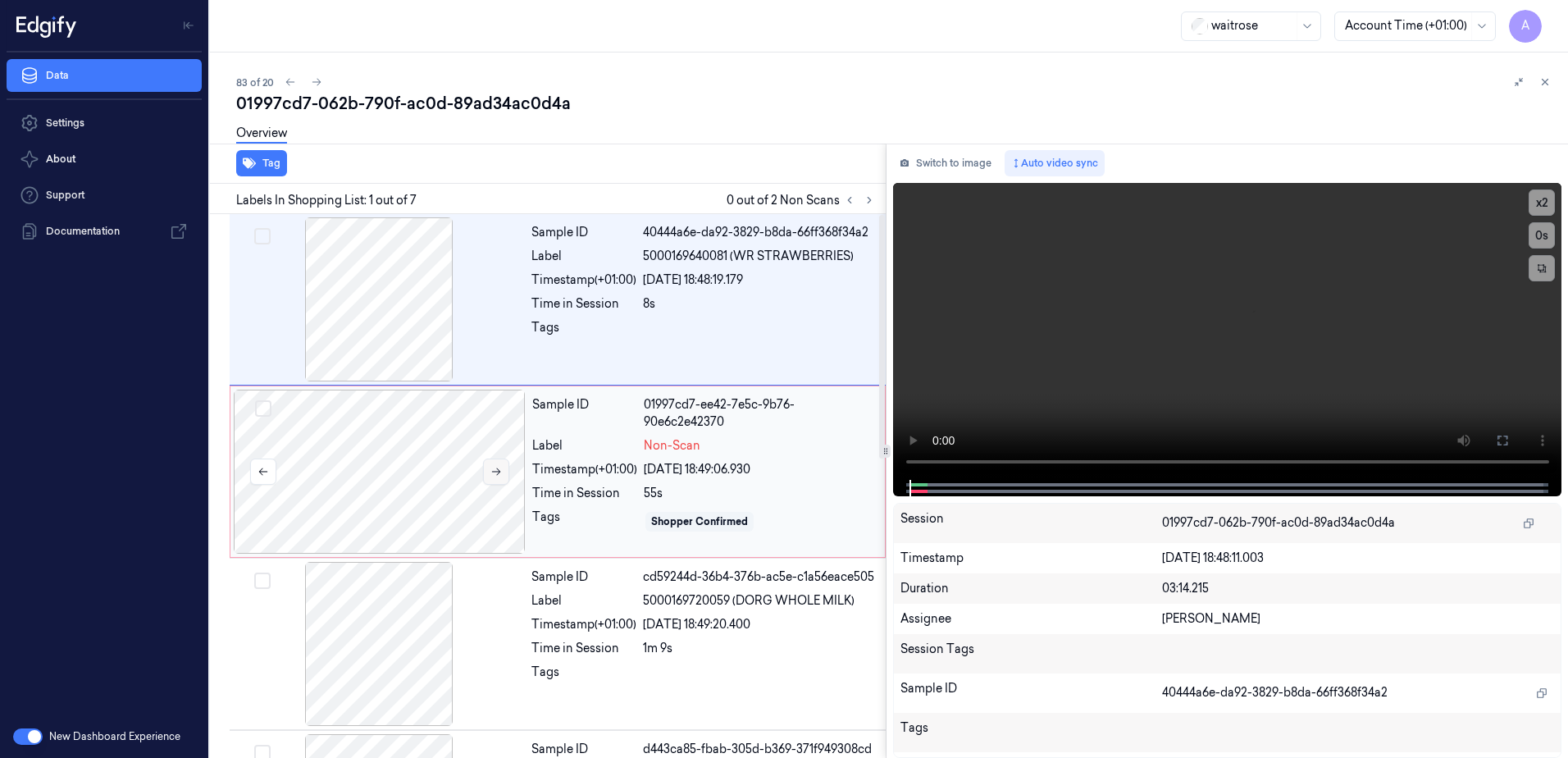
click at [500, 473] on icon at bounding box center [496, 472] width 12 height 12
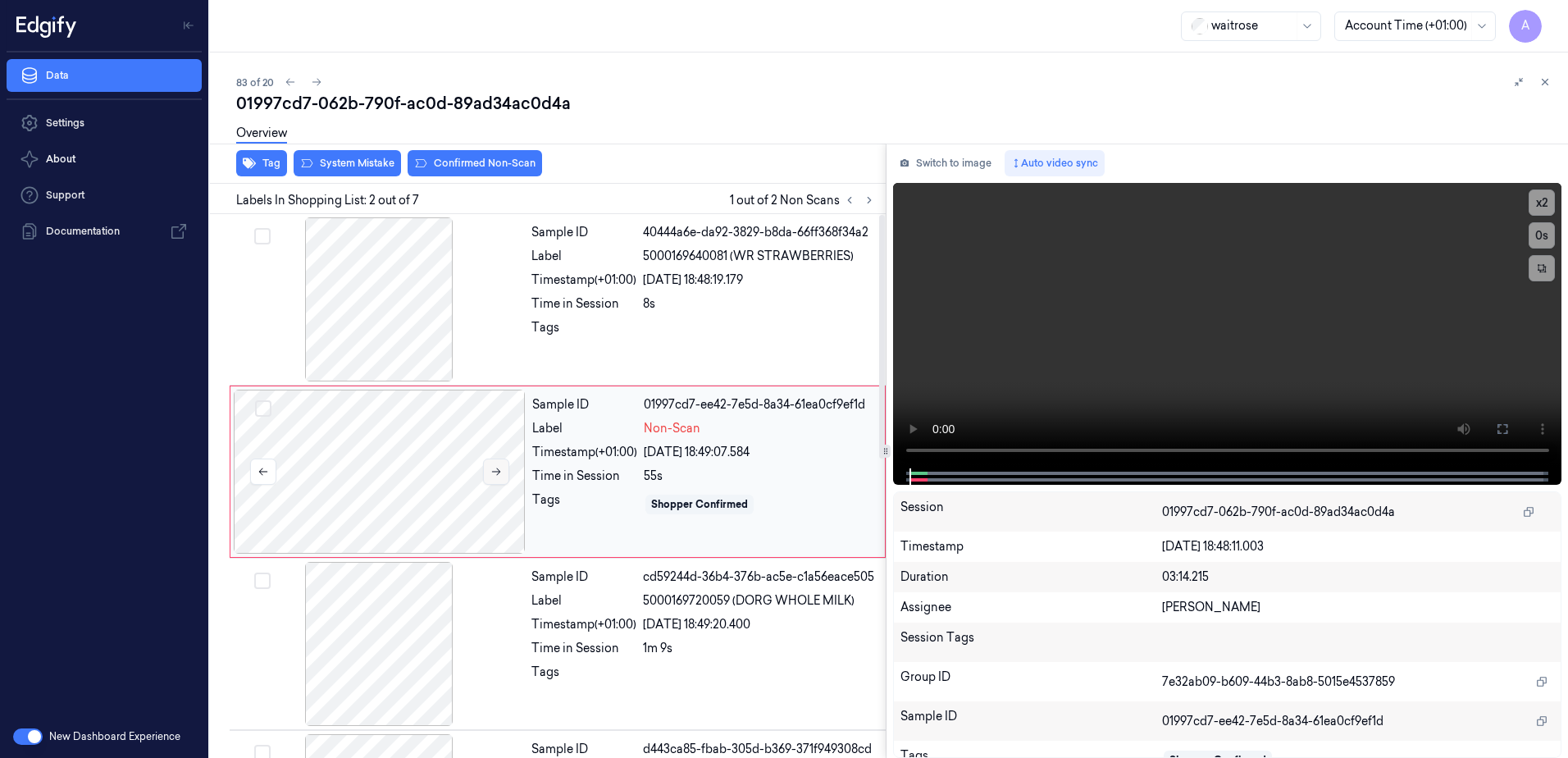
click at [500, 473] on icon at bounding box center [496, 472] width 12 height 12
click at [1552, 82] on button at bounding box center [1545, 82] width 19 height 19
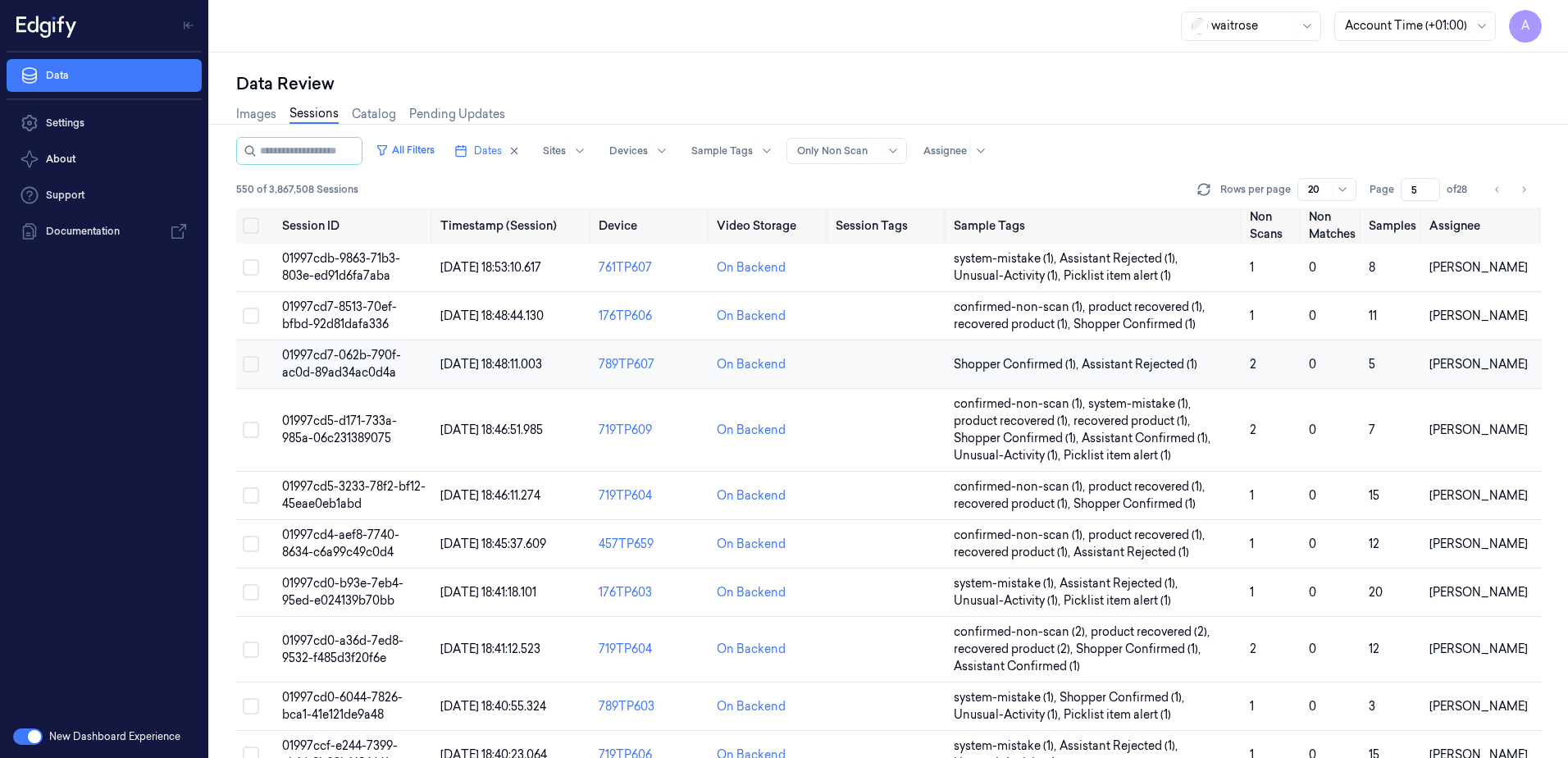
click at [334, 359] on span "01997cd7-062b-790f-ac0d-89ad34ac0d4a" at bounding box center [341, 364] width 119 height 32
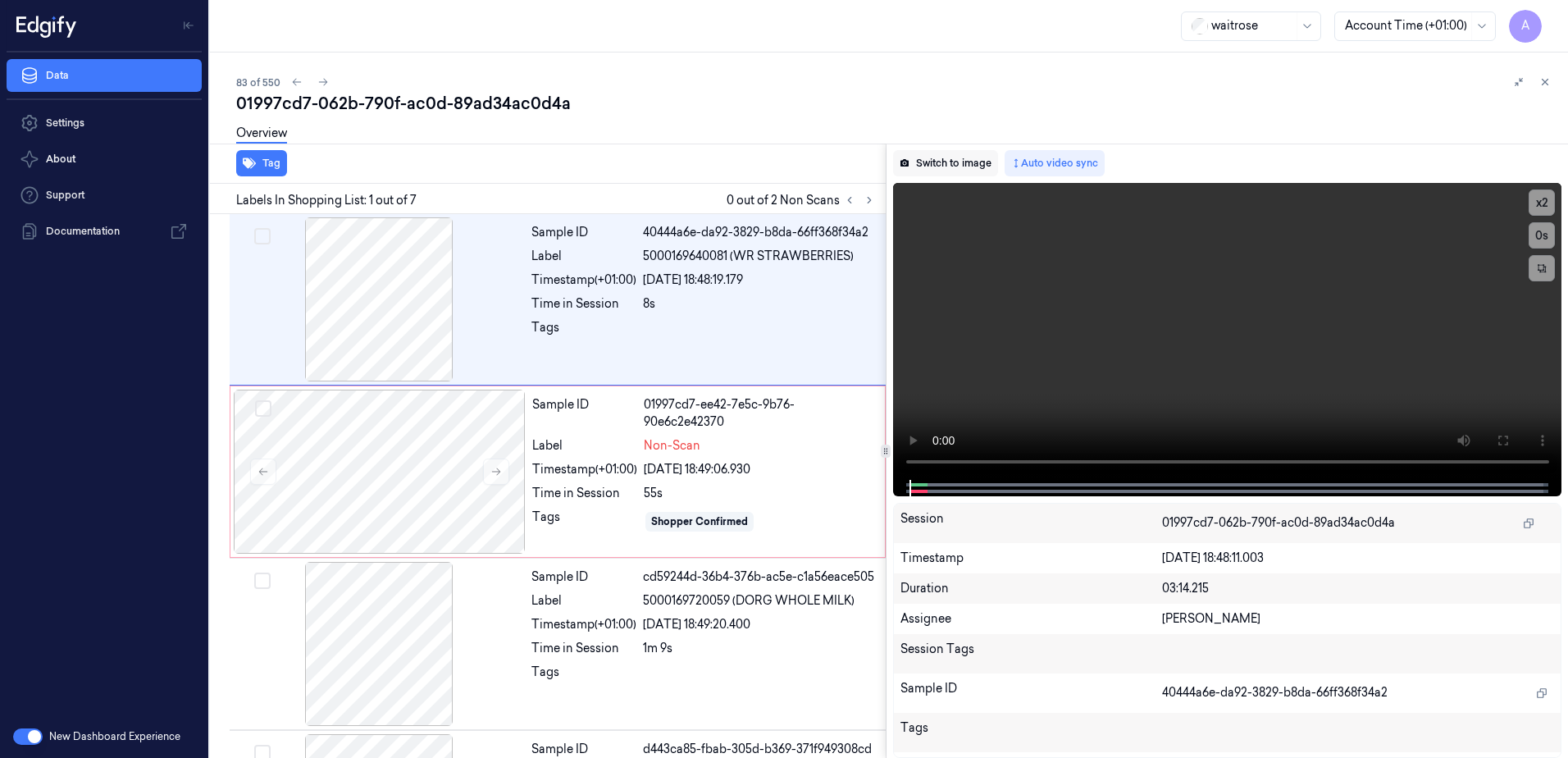
click at [936, 168] on button "Switch to image" at bounding box center [945, 163] width 105 height 26
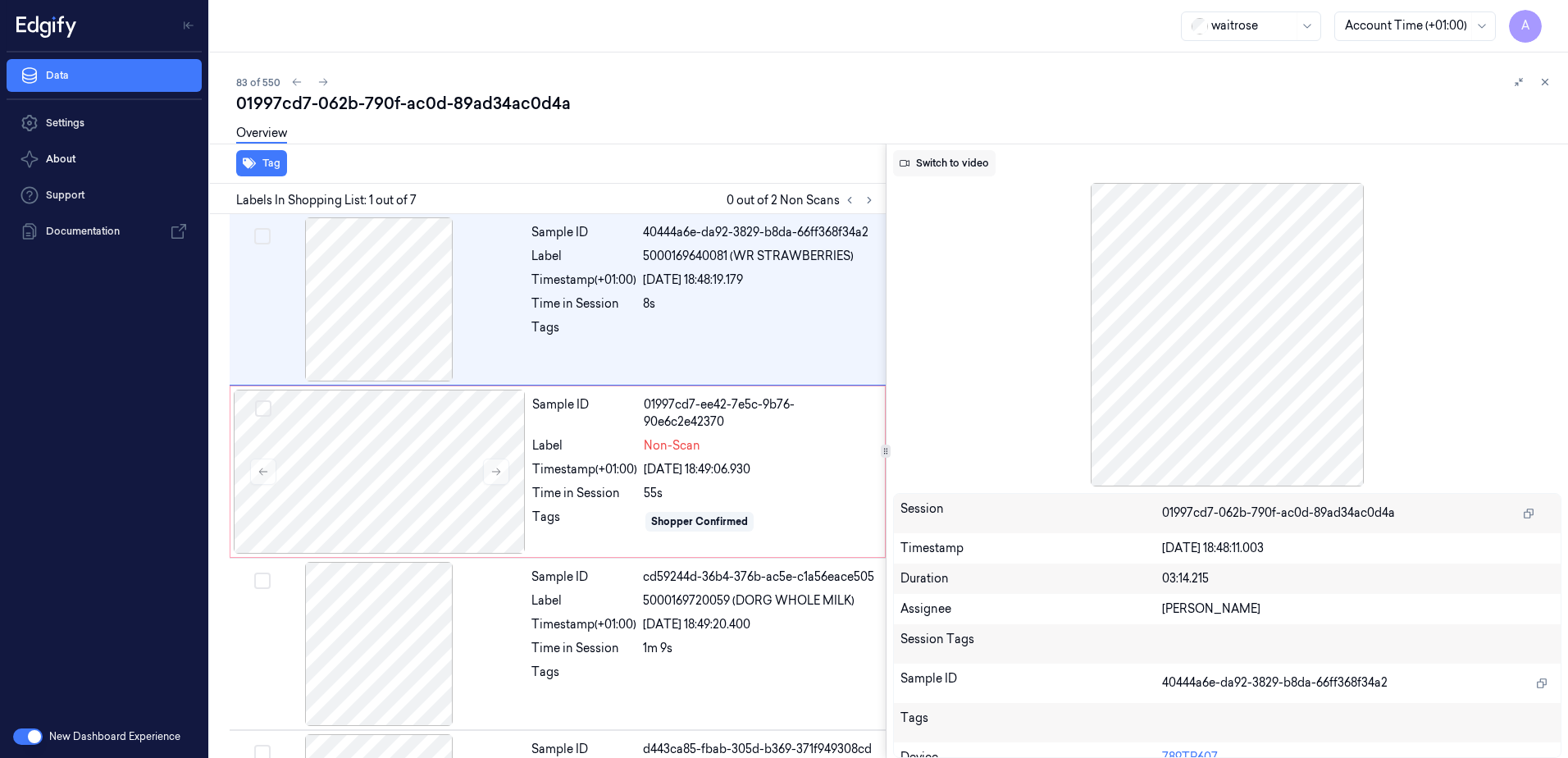
click at [942, 162] on button "Switch to video" at bounding box center [944, 163] width 103 height 26
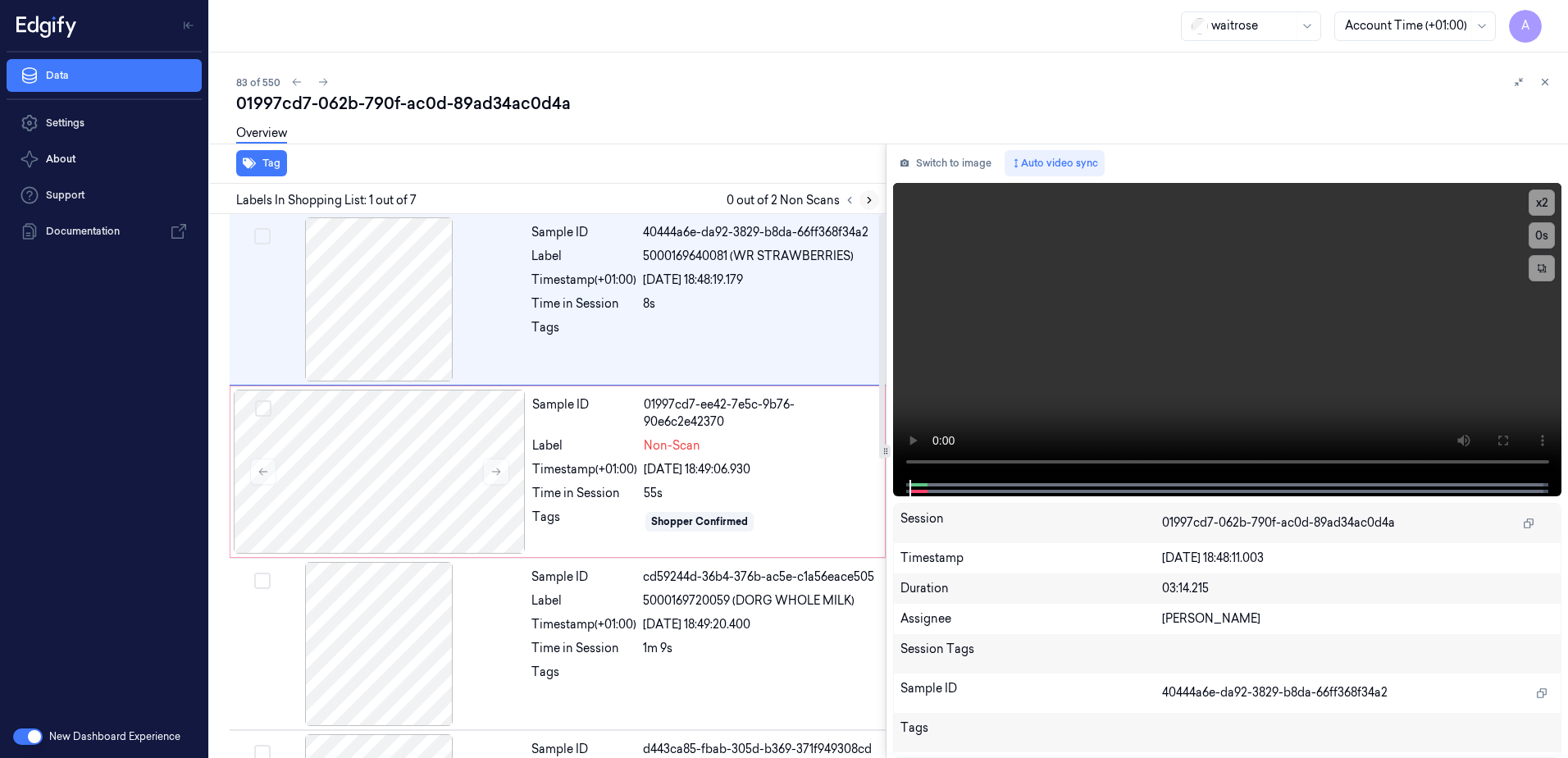
click at [863, 203] on icon at bounding box center [869, 200] width 12 height 12
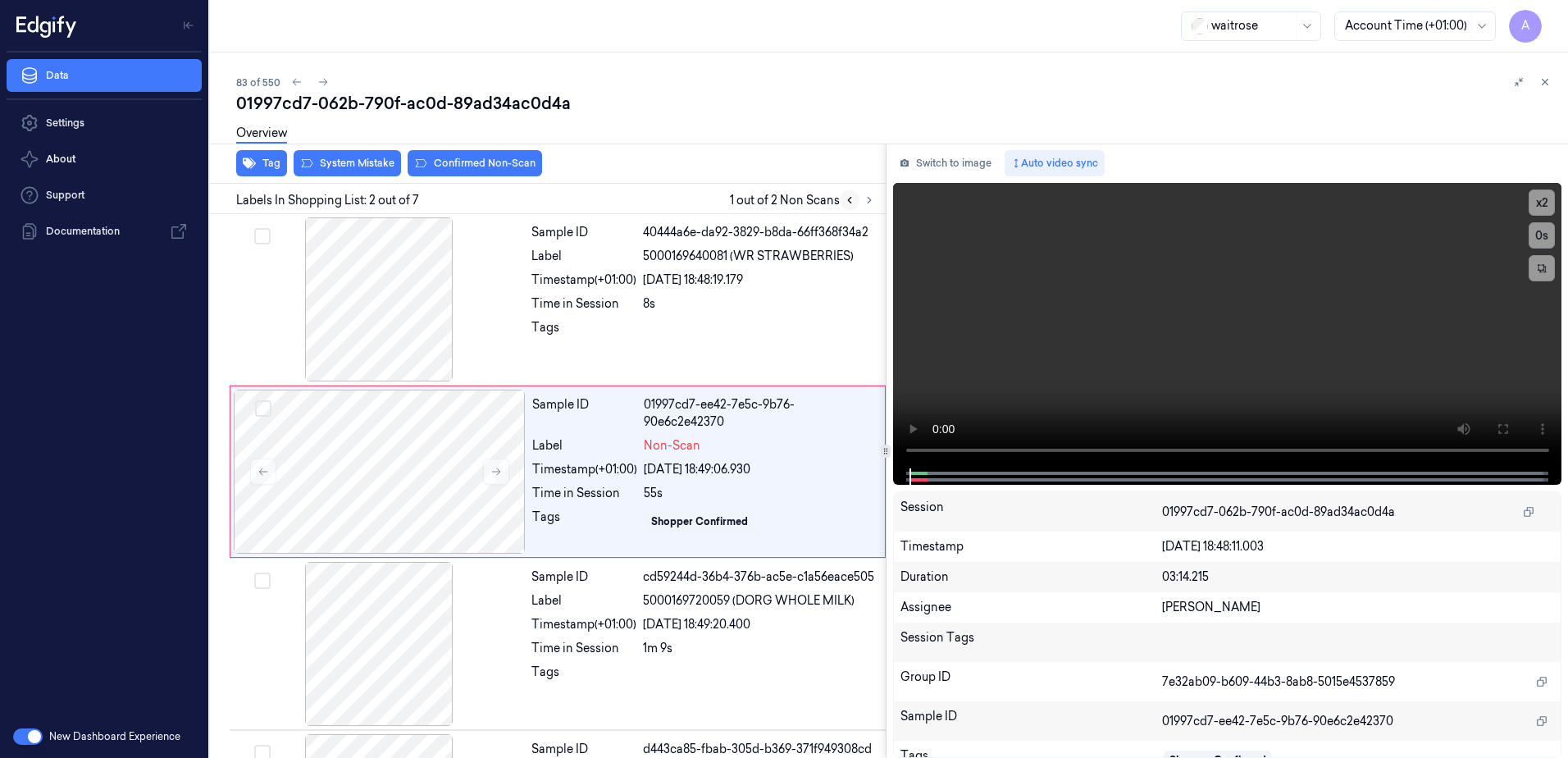
click at [846, 209] on button at bounding box center [850, 200] width 19 height 19
